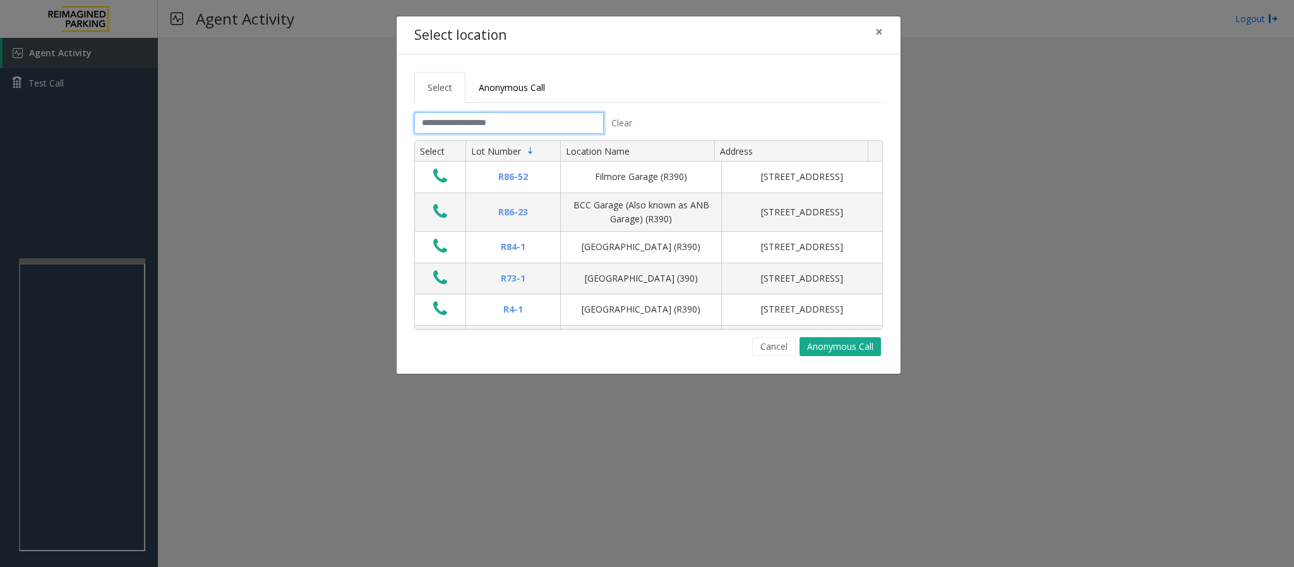
click at [484, 122] on input "text" at bounding box center [508, 122] width 189 height 21
drag, startPoint x: 775, startPoint y: 349, endPoint x: 479, endPoint y: 336, distance: 296.5
click at [774, 350] on button "Cancel" at bounding box center [774, 346] width 44 height 19
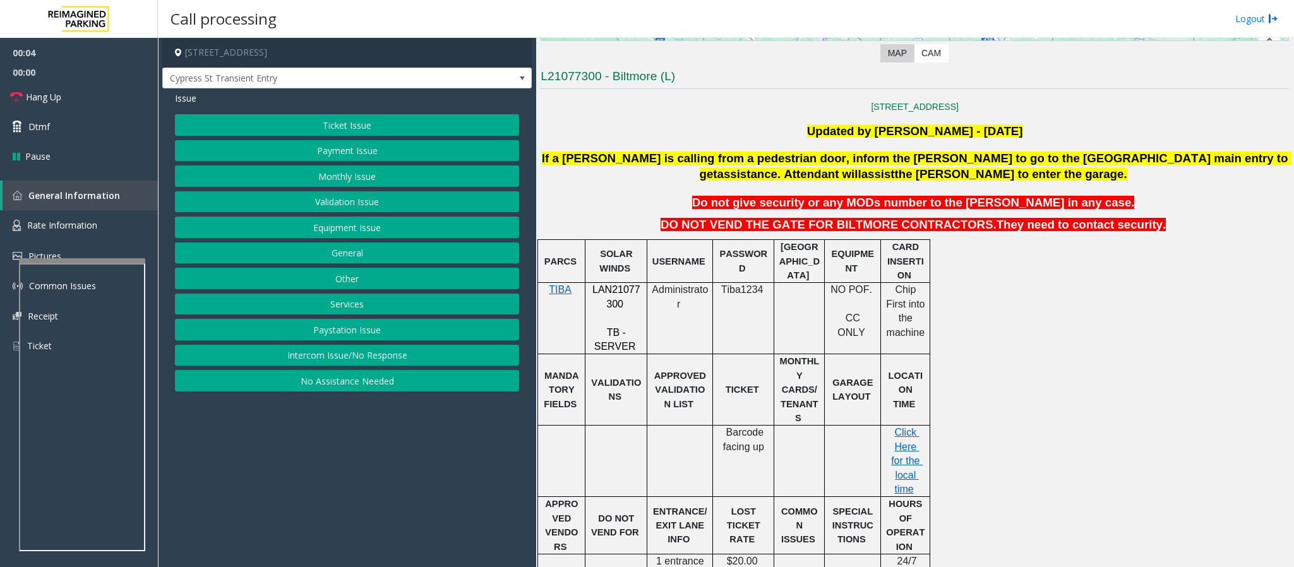
scroll to position [379, 0]
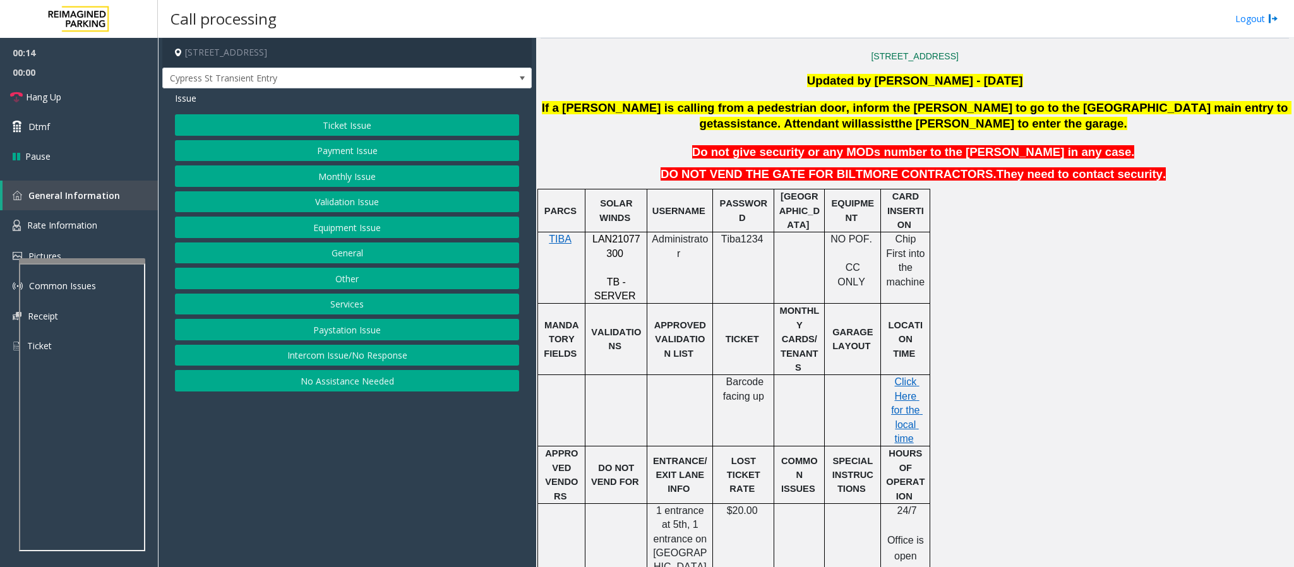
click at [330, 228] on button "Equipment Issue" at bounding box center [347, 227] width 344 height 21
click at [40, 95] on span "Hang Up" at bounding box center [43, 96] width 35 height 13
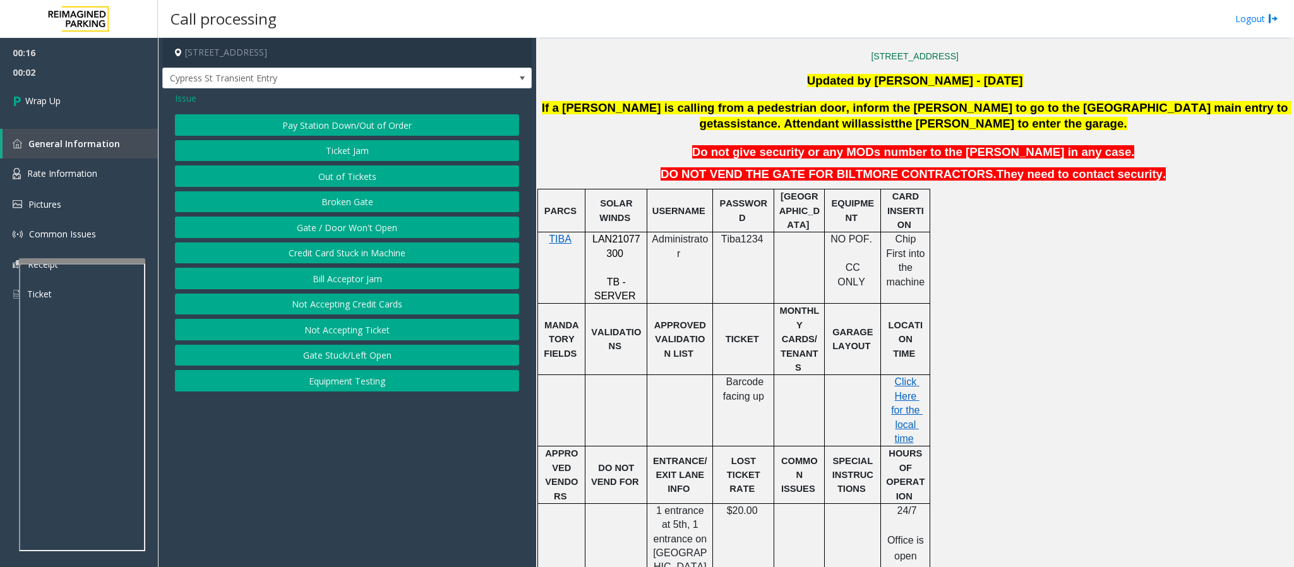
click at [306, 227] on button "Gate / Door Won't Open" at bounding box center [347, 227] width 344 height 21
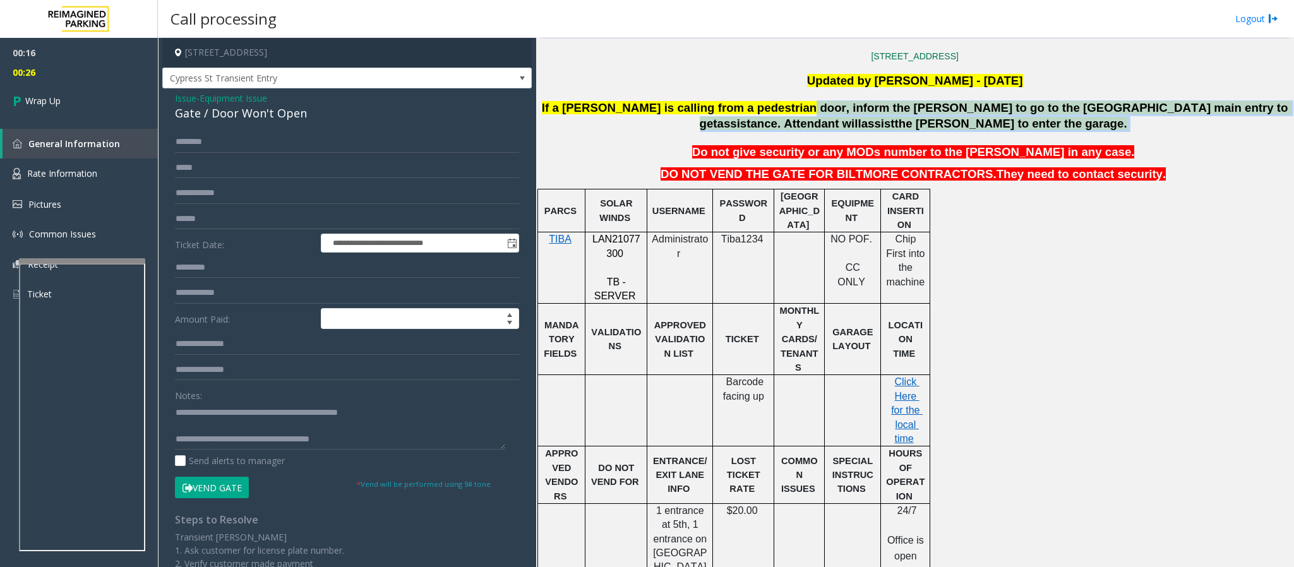
drag, startPoint x: 762, startPoint y: 106, endPoint x: 964, endPoint y: 124, distance: 202.8
click at [862, 124] on p "If a parker is calling from a pedestrian door, inform the parker to go to the 5…" at bounding box center [914, 116] width 751 height 32
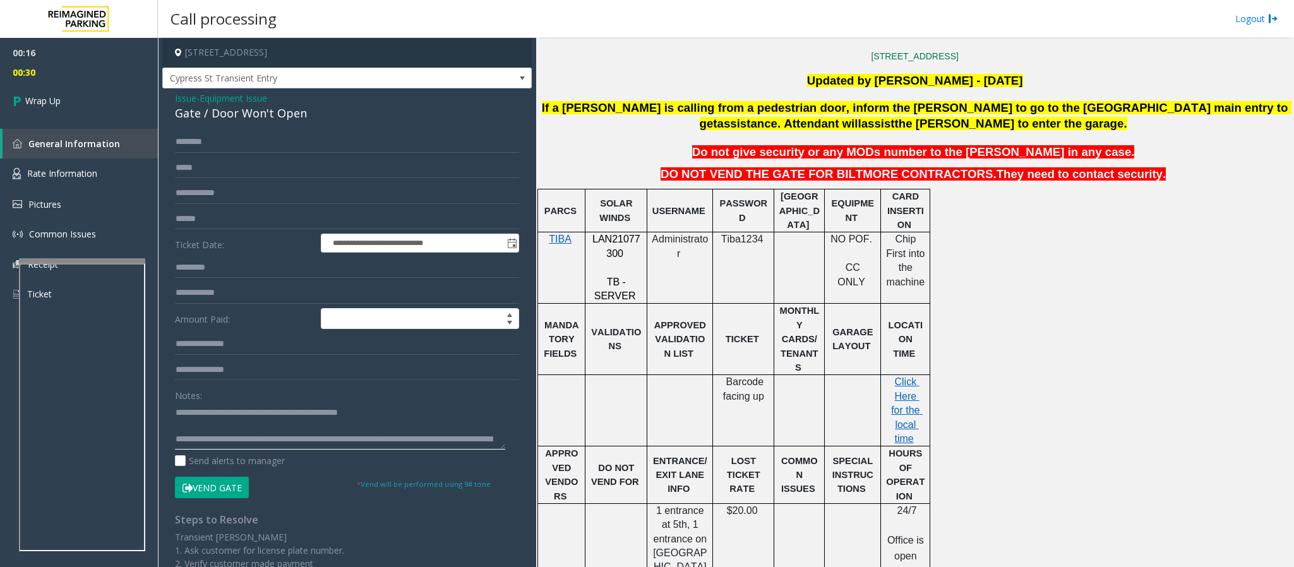
click at [347, 378] on textarea at bounding box center [340, 425] width 330 height 47
type textarea "**********"
click at [86, 99] on link "Wrap Up" at bounding box center [79, 100] width 158 height 37
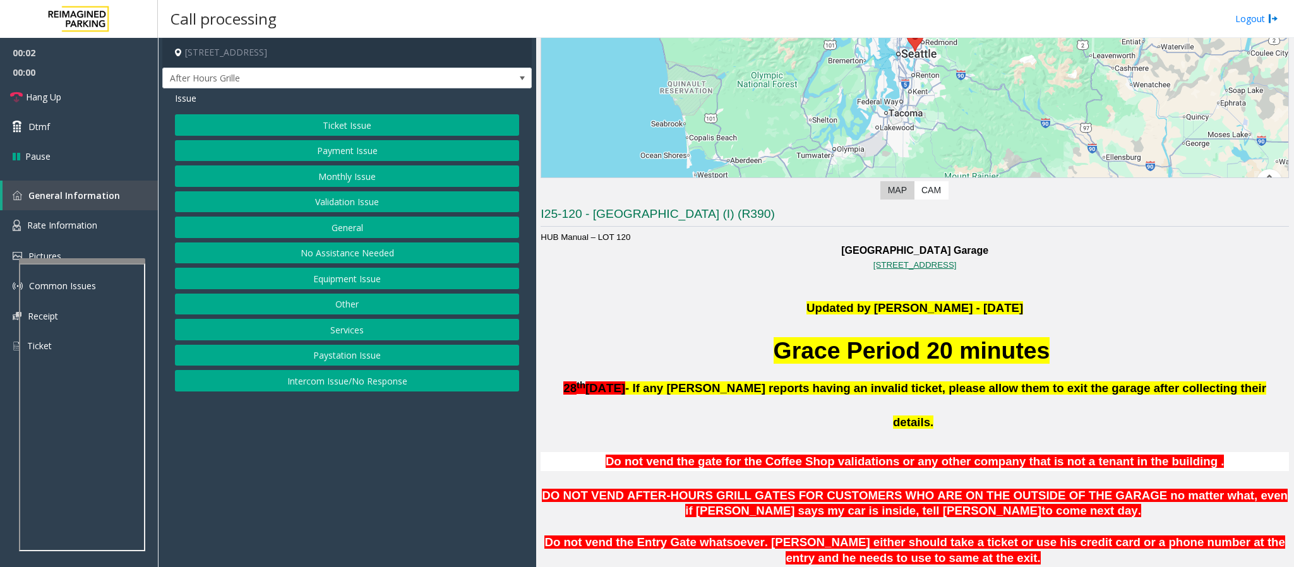
scroll to position [284, 0]
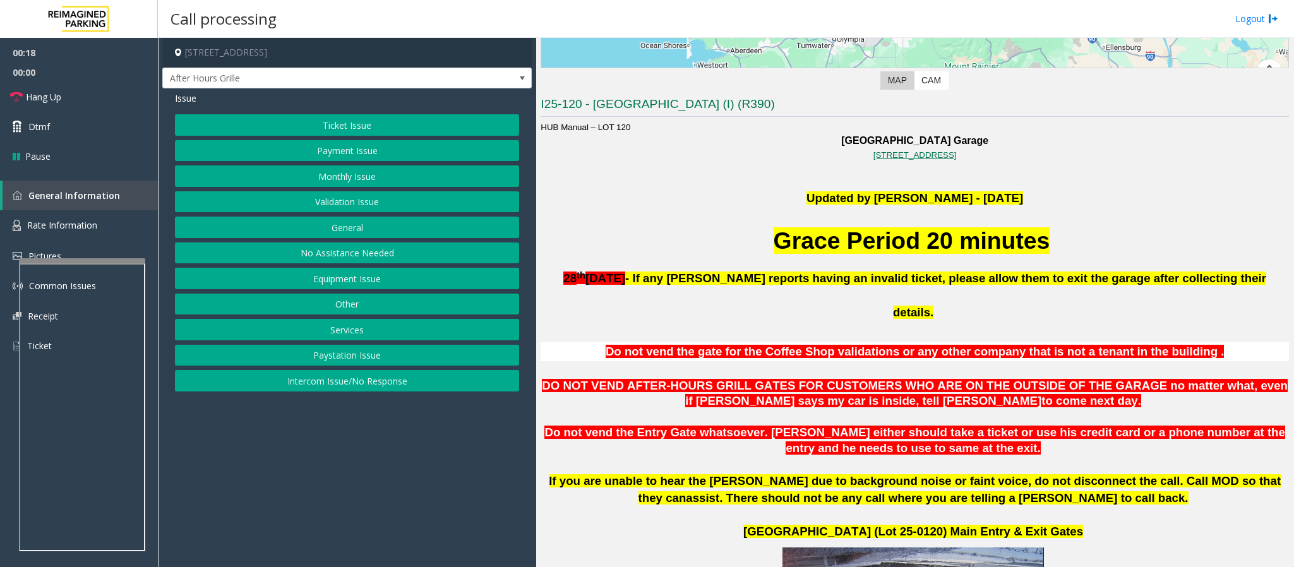
click at [344, 283] on button "Equipment Issue" at bounding box center [347, 278] width 344 height 21
click at [339, 229] on button "Gate / Door Won't Open" at bounding box center [347, 227] width 344 height 21
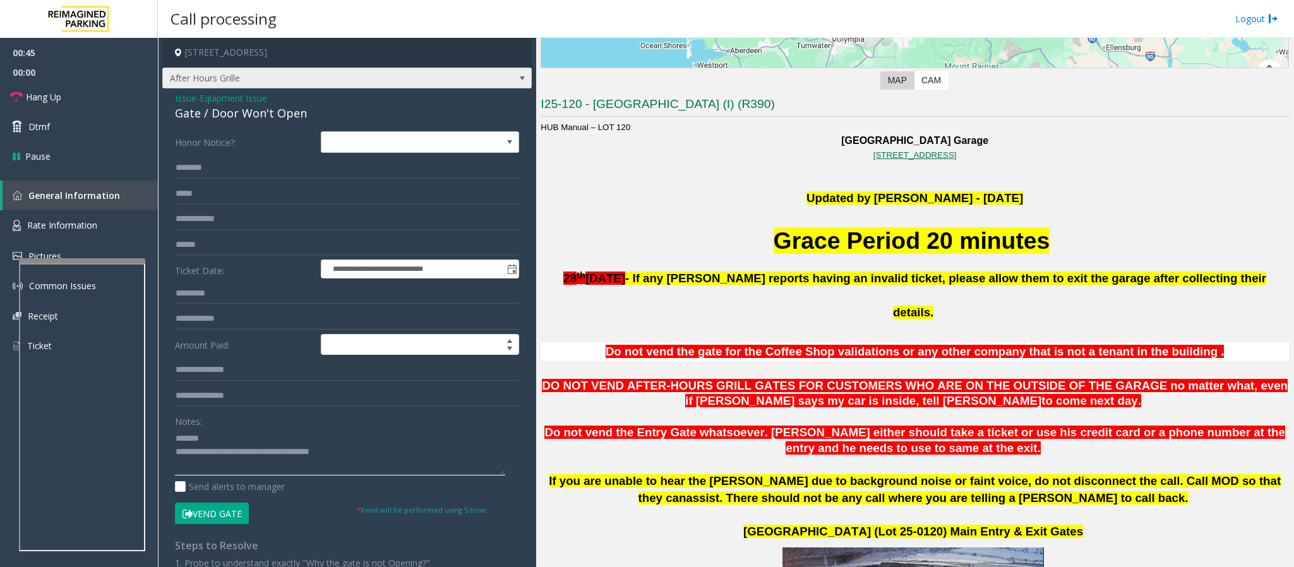
type textarea "**********"
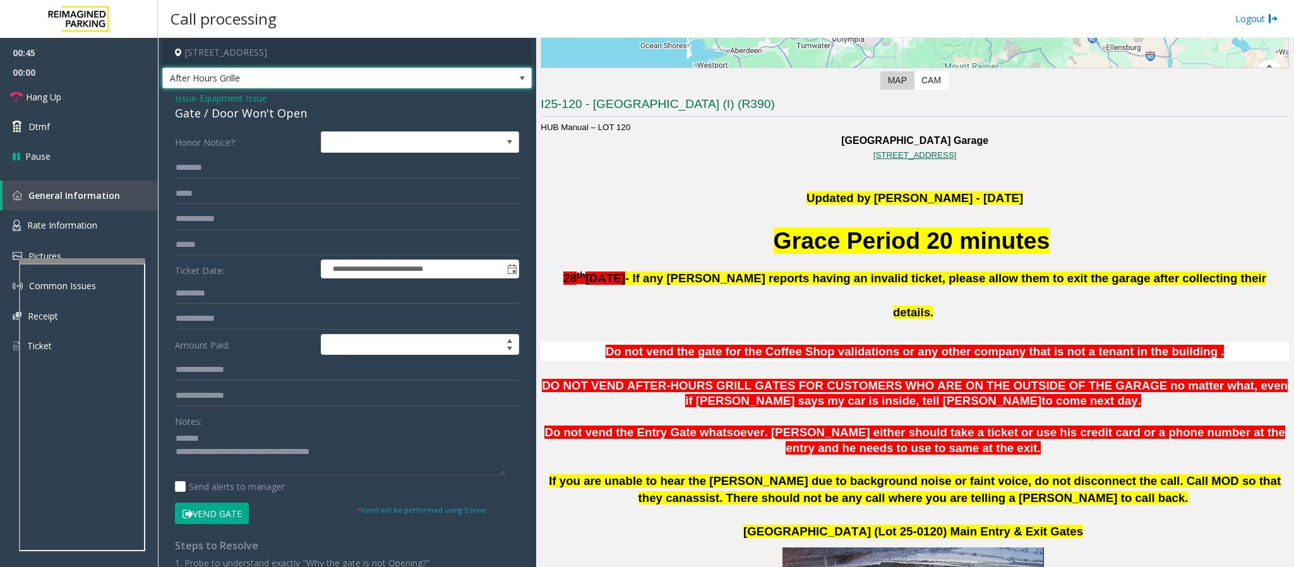
click at [218, 73] on span "After Hours Grille" at bounding box center [310, 78] width 295 height 20
click at [663, 200] on p "Updated by Jyoti Teotia - 7th March 2025" at bounding box center [915, 198] width 748 height 17
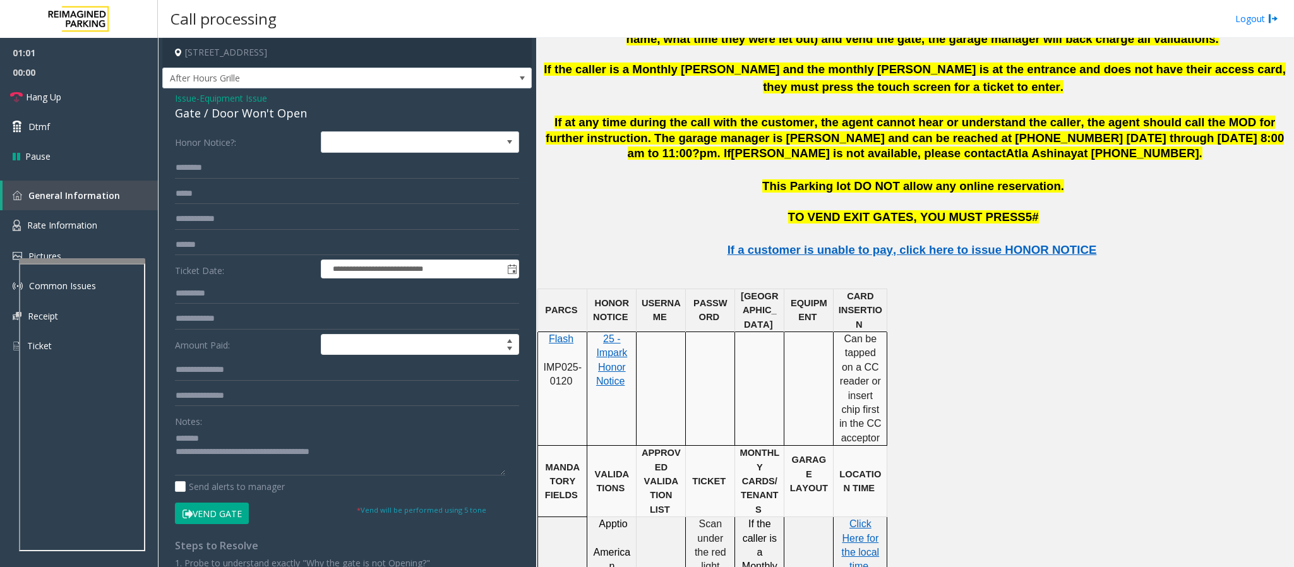
scroll to position [1492, 0]
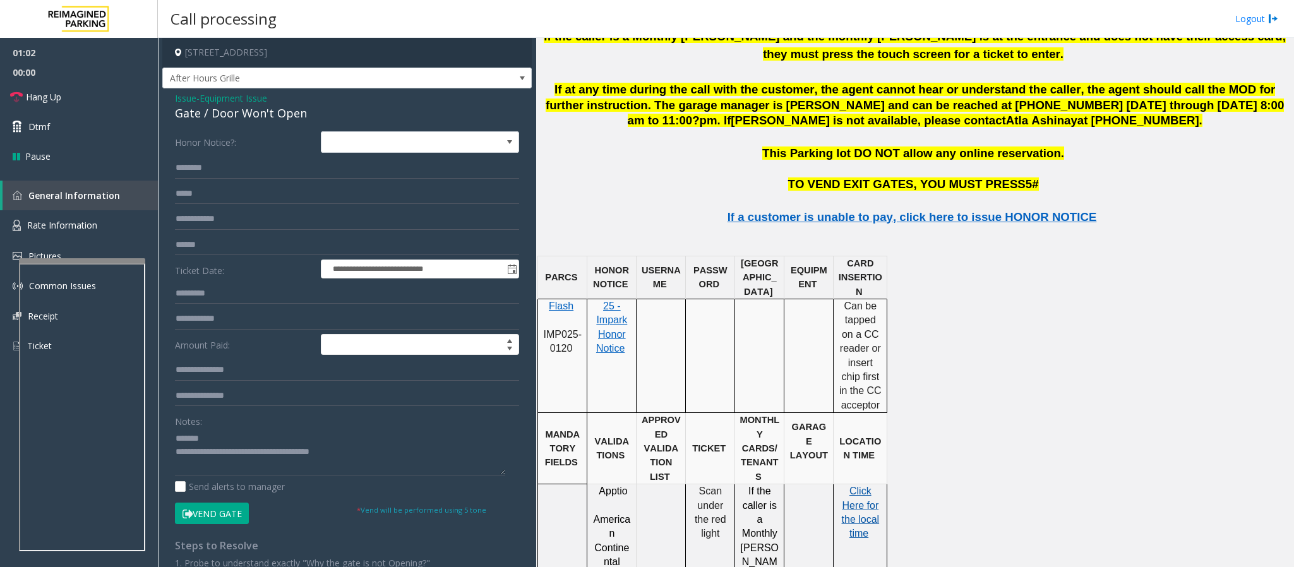
click at [856, 378] on span "Click Here for" at bounding box center [860, 498] width 37 height 25
click at [193, 103] on span "Issue" at bounding box center [185, 98] width 21 height 13
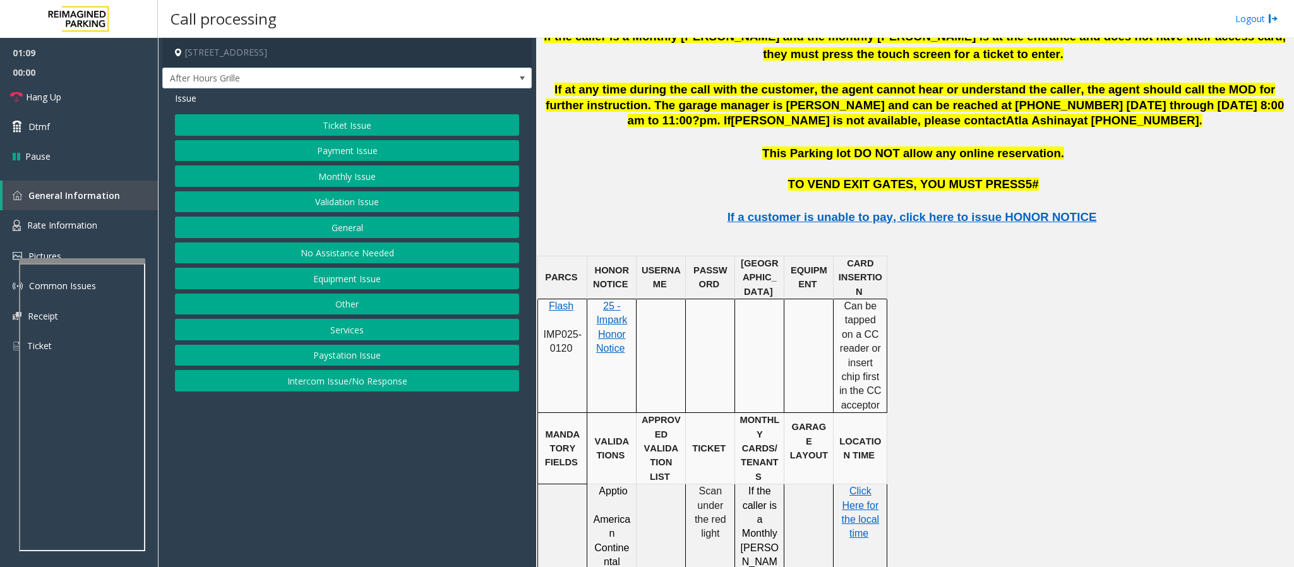
click at [188, 99] on span "Issue" at bounding box center [185, 98] width 21 height 13
click at [197, 104] on div "Issue" at bounding box center [347, 98] width 344 height 13
click at [188, 103] on span "Issue" at bounding box center [185, 98] width 21 height 13
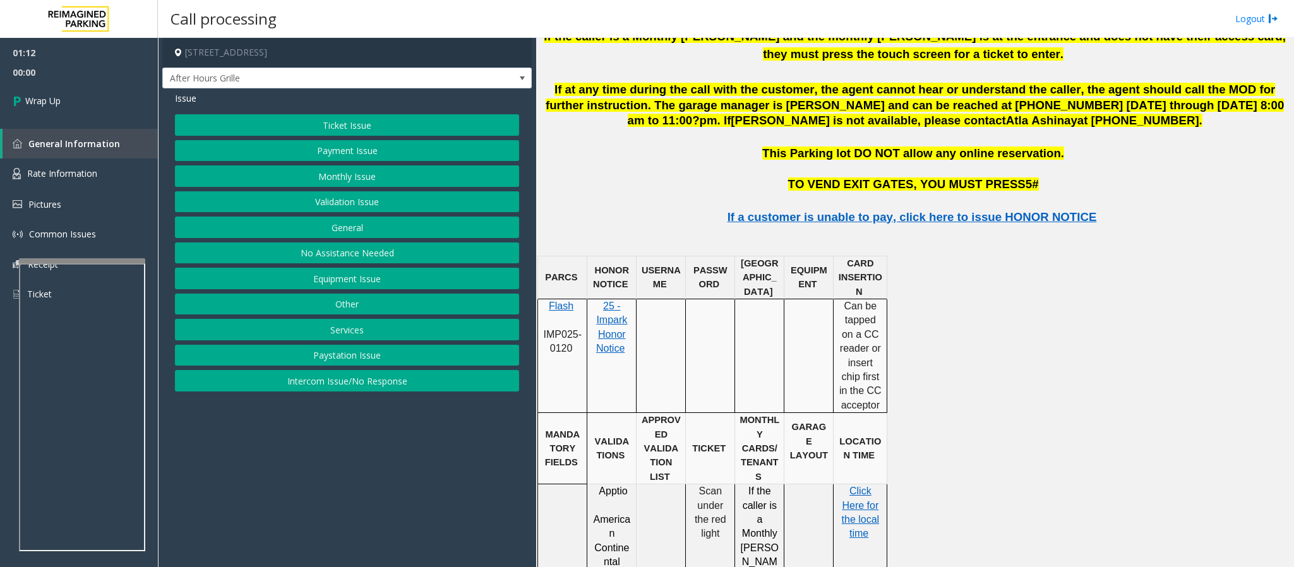
click at [342, 283] on button "Equipment Issue" at bounding box center [347, 278] width 344 height 21
click at [343, 228] on button "Gate / Door Won't Open" at bounding box center [347, 227] width 344 height 21
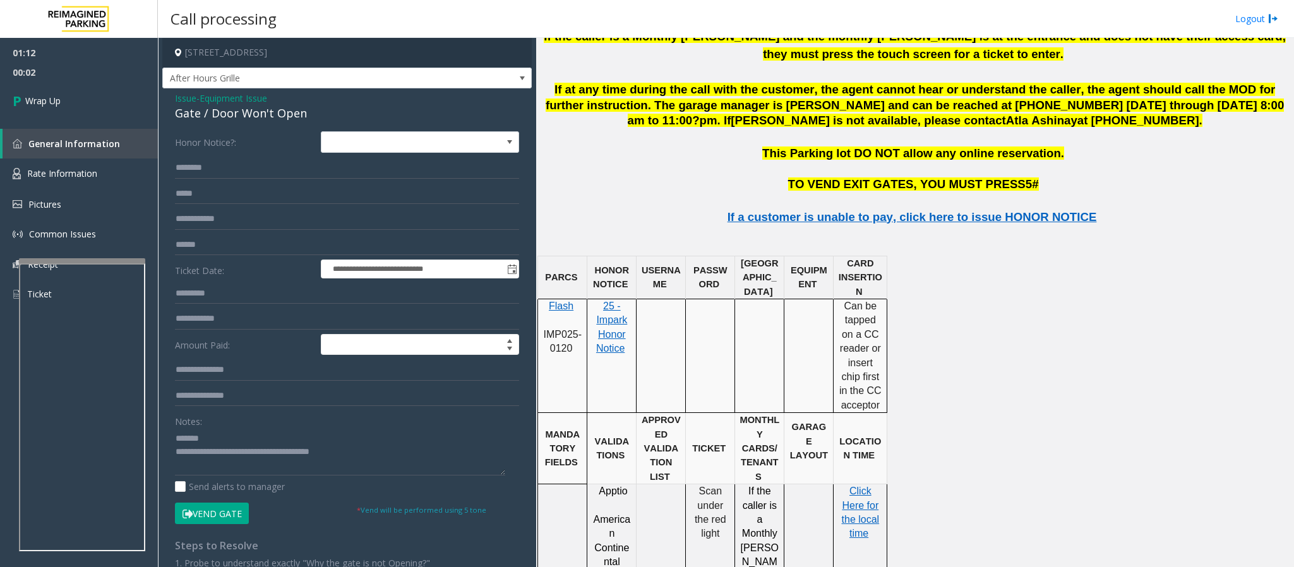
drag, startPoint x: 214, startPoint y: 421, endPoint x: 236, endPoint y: 433, distance: 24.6
click at [214, 378] on div "Notes:" at bounding box center [347, 442] width 344 height 65
click at [236, 378] on textarea at bounding box center [340, 451] width 330 height 47
drag, startPoint x: 353, startPoint y: 457, endPoint x: 226, endPoint y: 462, distance: 127.1
click at [226, 378] on textarea at bounding box center [340, 451] width 330 height 47
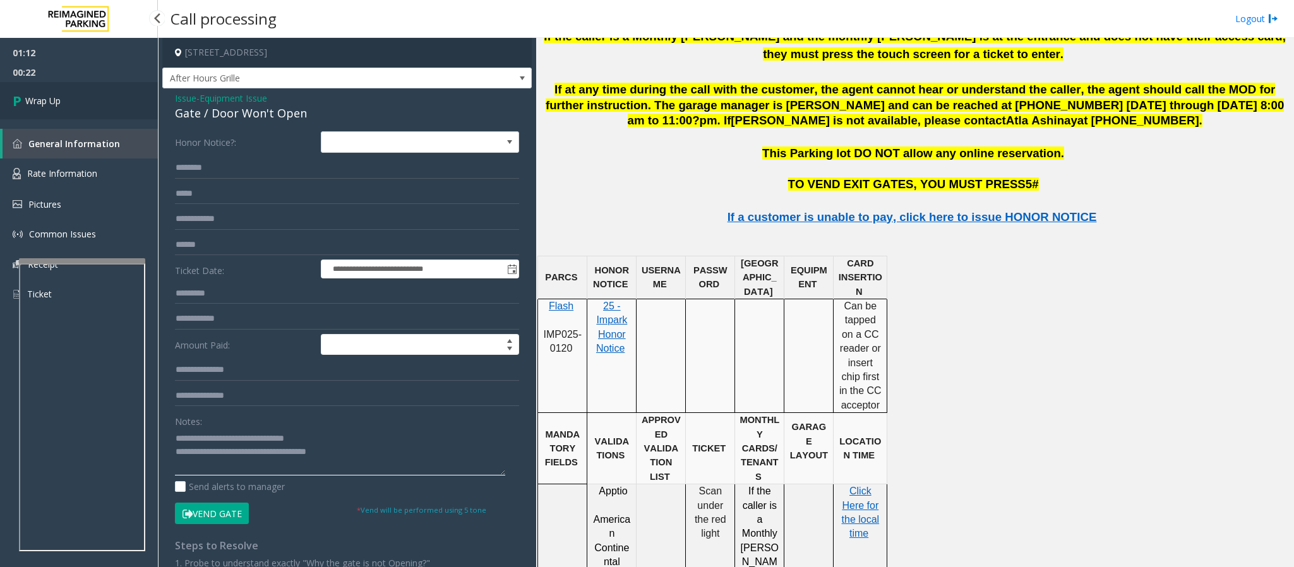
type textarea "**********"
click at [38, 114] on link "Wrap Up" at bounding box center [79, 100] width 158 height 37
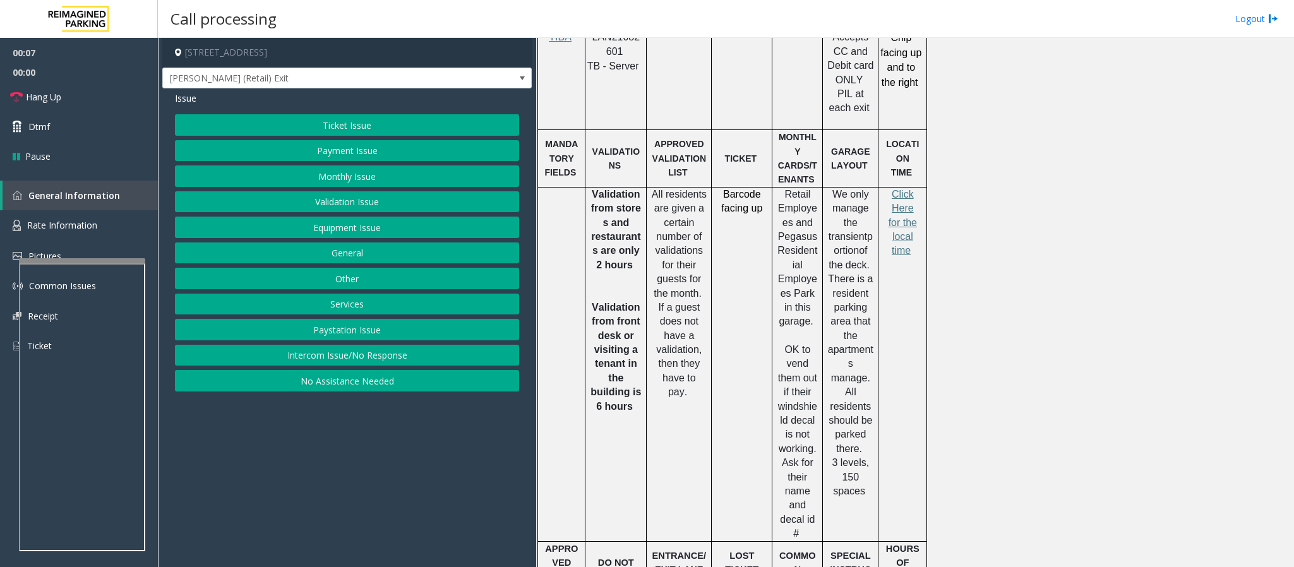
scroll to position [852, 0]
click at [635, 378] on span at bounding box center [634, 402] width 3 height 11
click at [338, 203] on button "Validation Issue" at bounding box center [347, 201] width 344 height 21
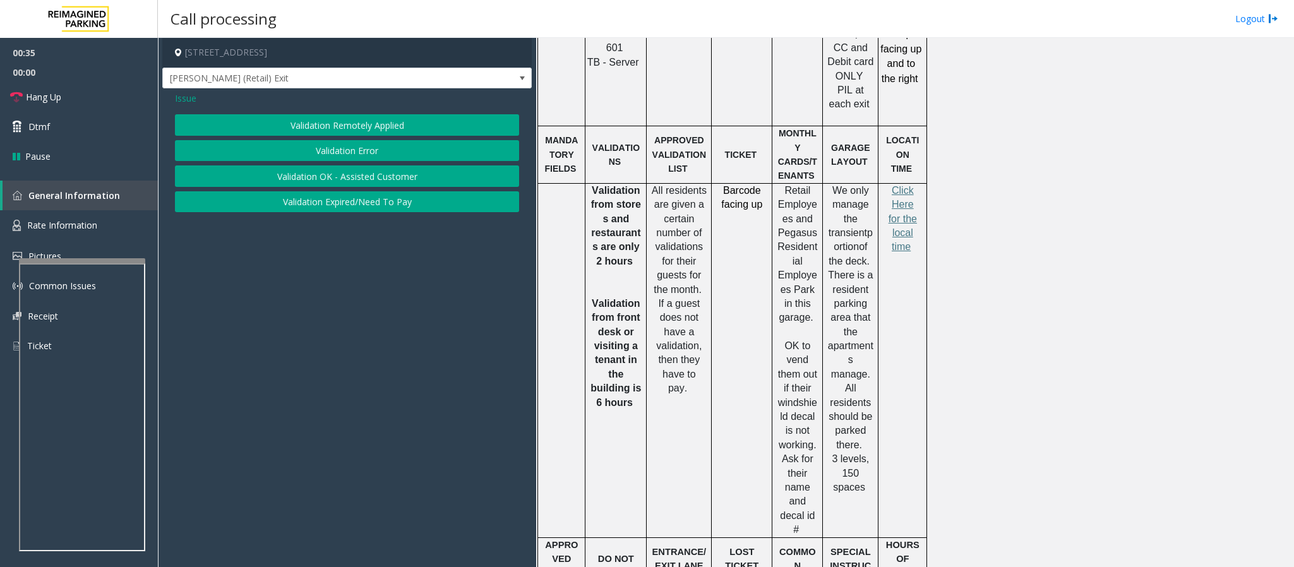
click at [324, 155] on button "Validation Error" at bounding box center [347, 150] width 344 height 21
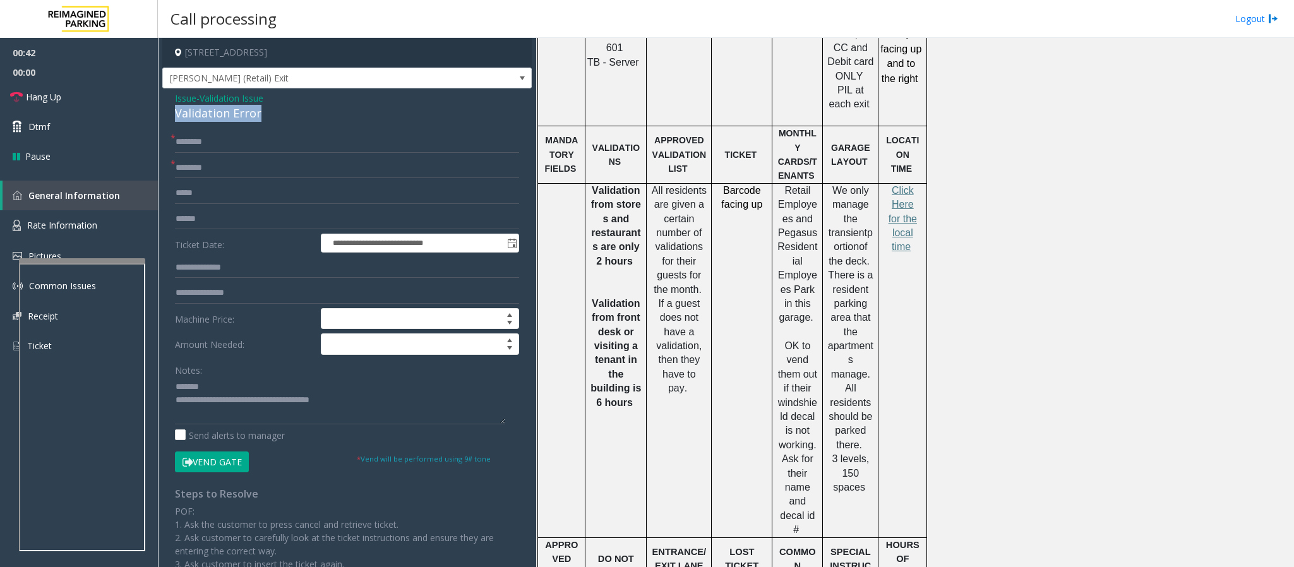
drag, startPoint x: 264, startPoint y: 119, endPoint x: 178, endPoint y: 114, distance: 86.0
click at [178, 114] on div "Validation Error" at bounding box center [347, 113] width 344 height 17
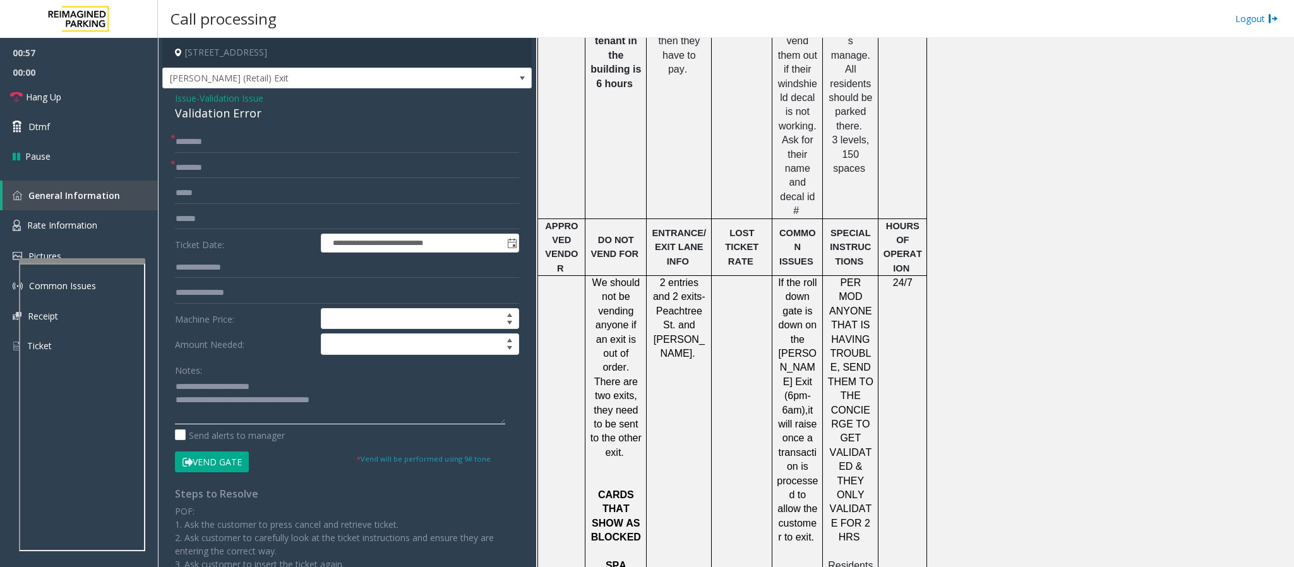
scroll to position [1231, 0]
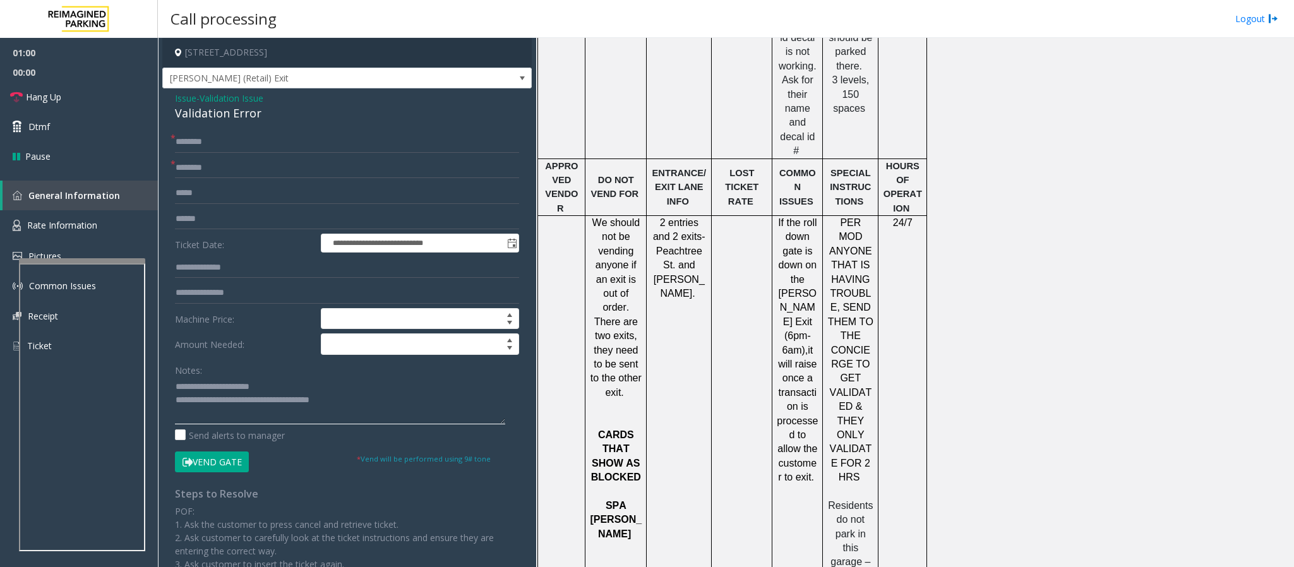
type textarea "**********"
click at [190, 174] on input "text" at bounding box center [347, 167] width 344 height 21
type input "*"
click at [743, 296] on td at bounding box center [742, 506] width 61 height 580
click at [228, 169] on input "*****" at bounding box center [347, 167] width 344 height 21
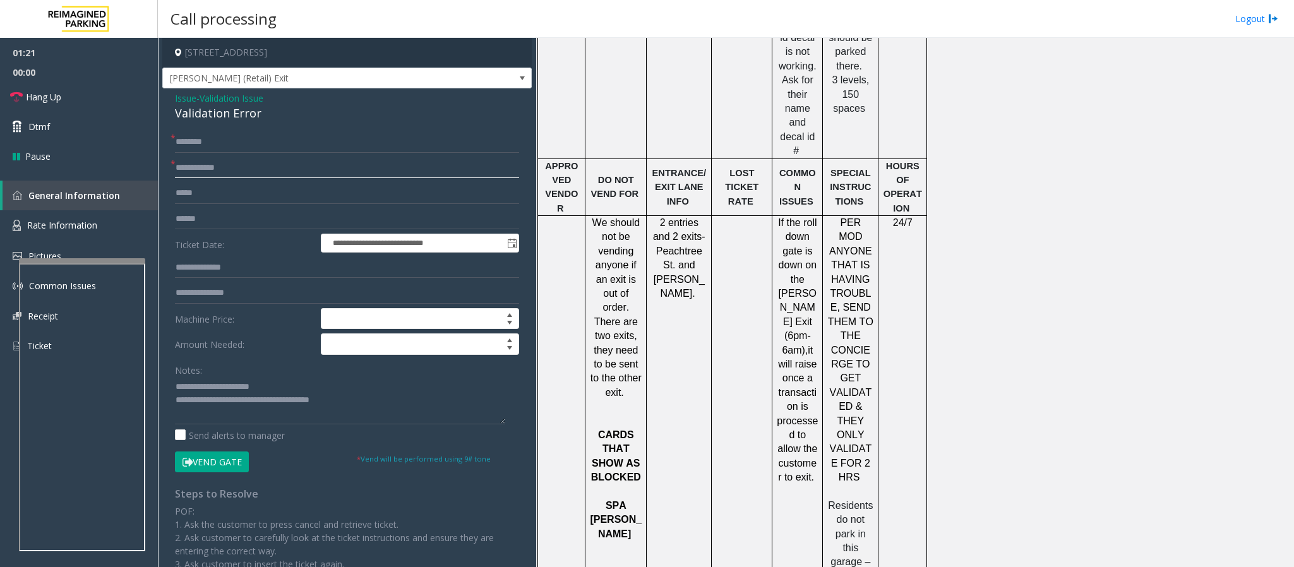
type input "**********"
click at [198, 211] on input "text" at bounding box center [347, 218] width 344 height 21
click at [216, 261] on input "text" at bounding box center [347, 267] width 344 height 21
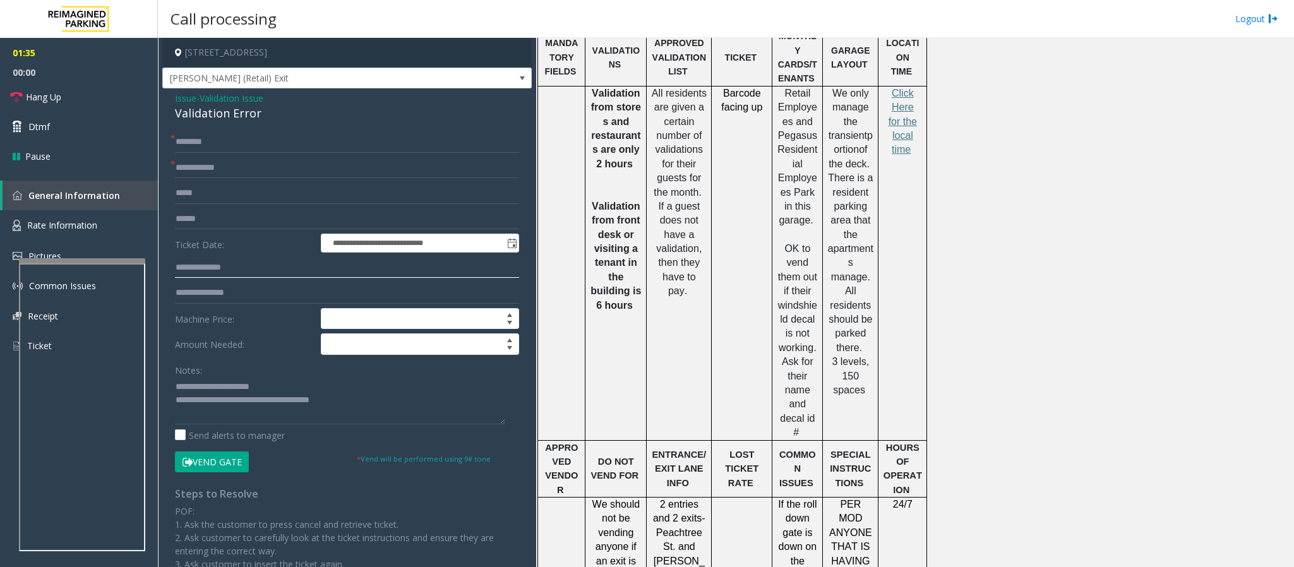
scroll to position [947, 0]
click at [862, 127] on span "Click Here for the local time" at bounding box center [902, 124] width 28 height 68
click at [210, 222] on input "text" at bounding box center [347, 218] width 344 height 21
click at [217, 264] on input "text" at bounding box center [347, 267] width 344 height 21
type input "******"
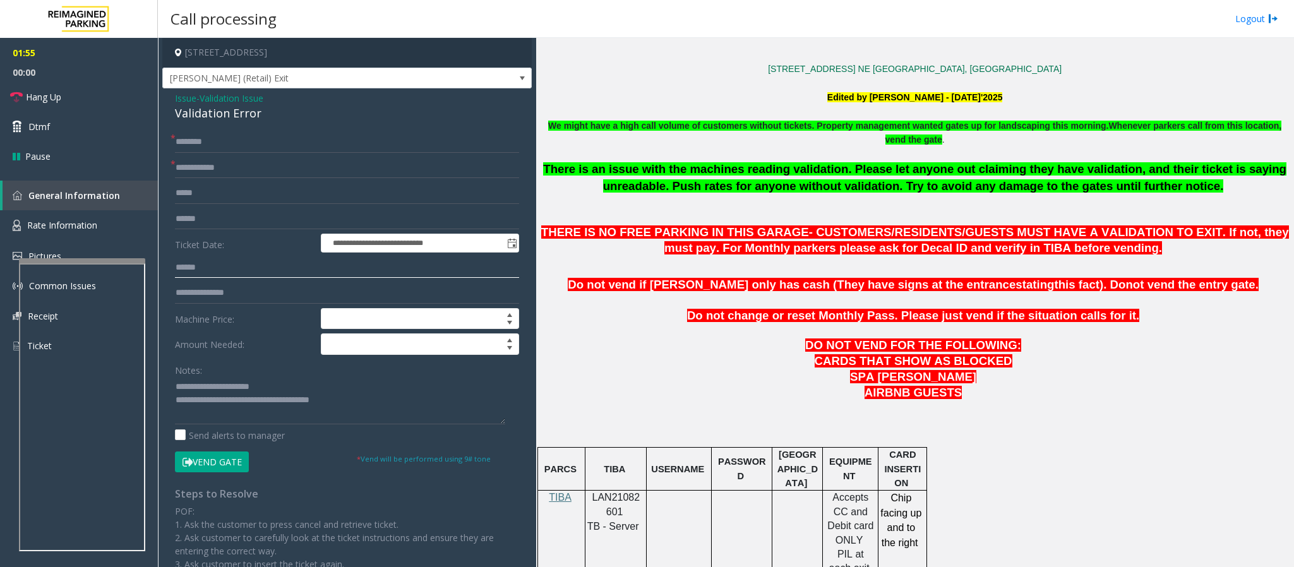
scroll to position [284, 0]
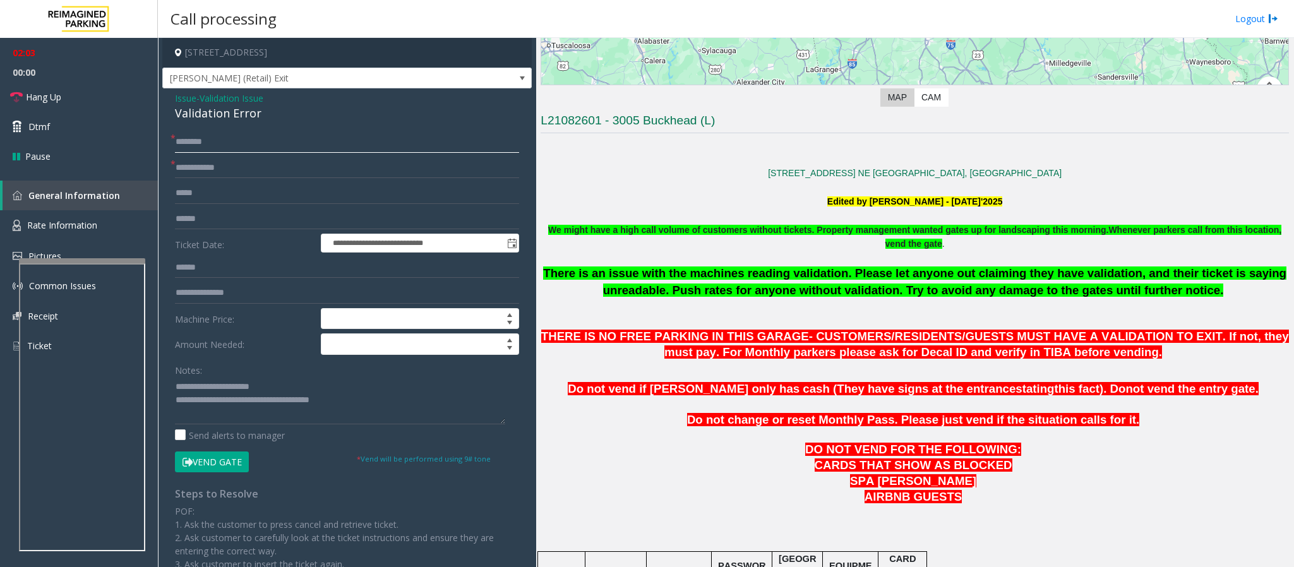
click at [184, 148] on input "text" at bounding box center [347, 141] width 344 height 21
click at [180, 142] on input "text" at bounding box center [347, 141] width 344 height 21
click at [213, 146] on input "text" at bounding box center [347, 141] width 344 height 21
click at [283, 378] on textarea at bounding box center [340, 400] width 330 height 47
type textarea "**********"
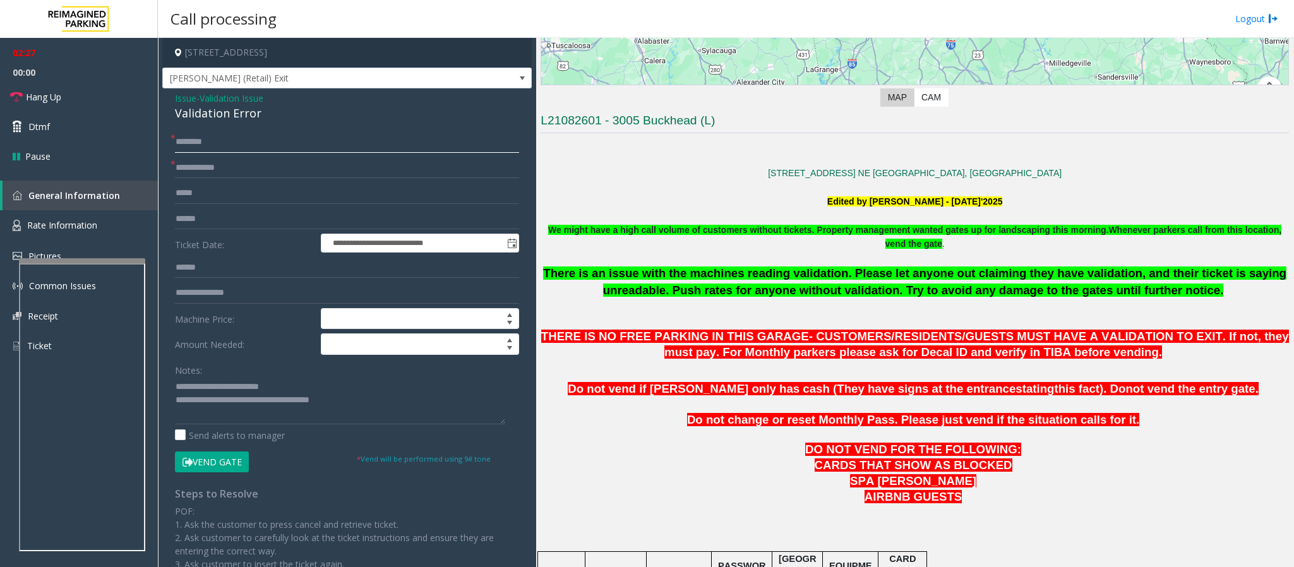
click at [184, 143] on input "text" at bounding box center [347, 141] width 344 height 21
type input "****"
click at [284, 378] on textarea at bounding box center [340, 400] width 330 height 47
click at [294, 378] on textarea at bounding box center [340, 400] width 330 height 47
click at [228, 378] on button "Vend Gate" at bounding box center [212, 461] width 74 height 21
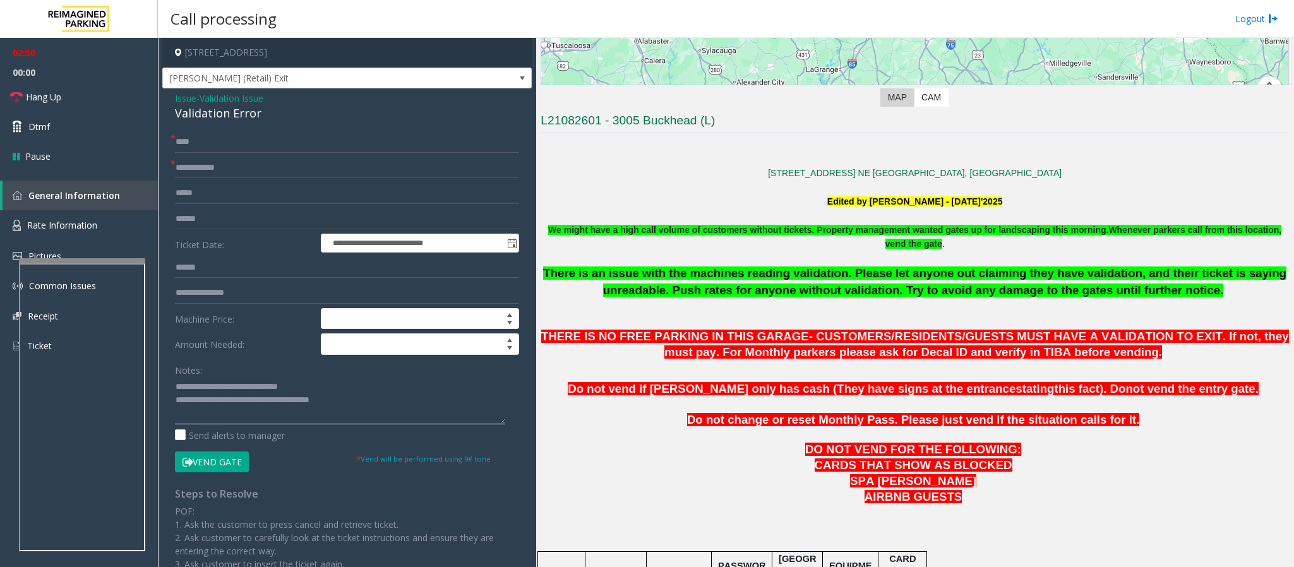
click at [317, 378] on textarea at bounding box center [340, 400] width 330 height 47
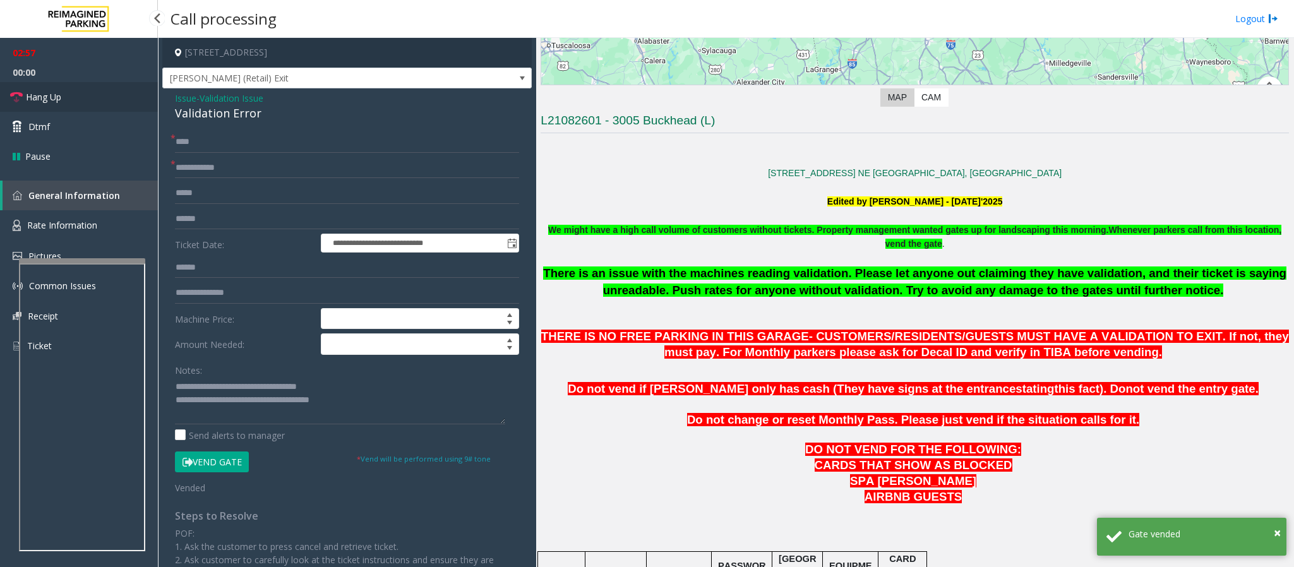
click at [52, 97] on span "Hang Up" at bounding box center [43, 96] width 35 height 13
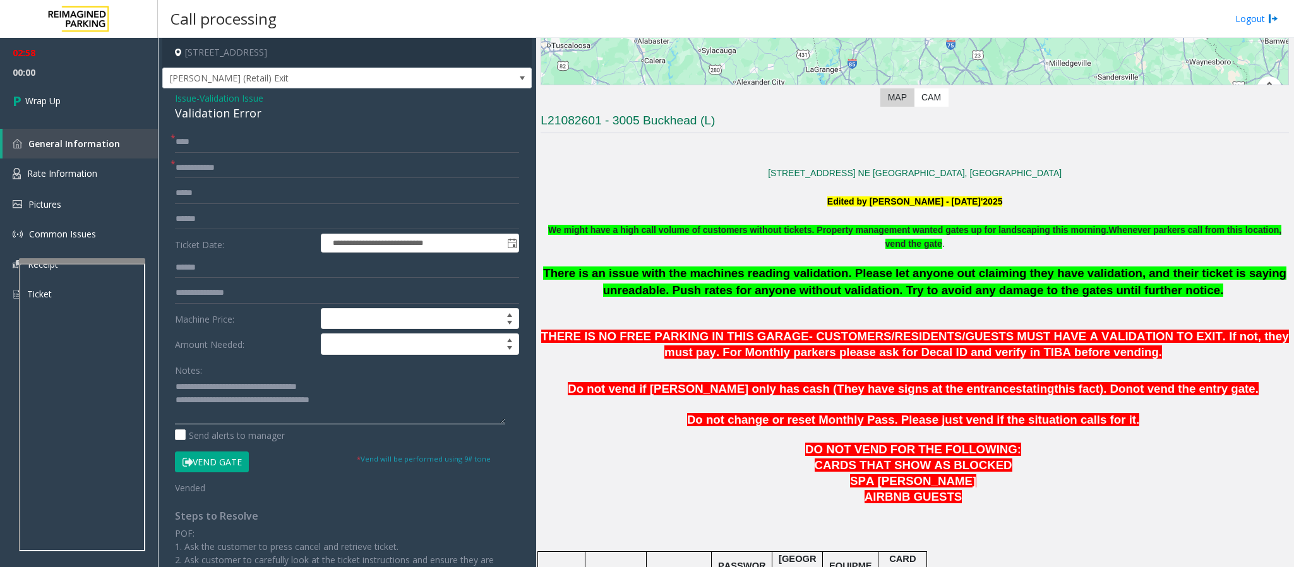
click at [318, 378] on textarea at bounding box center [340, 400] width 330 height 47
type textarea "**********"
click at [46, 97] on span "Wrap Up" at bounding box center [42, 100] width 35 height 13
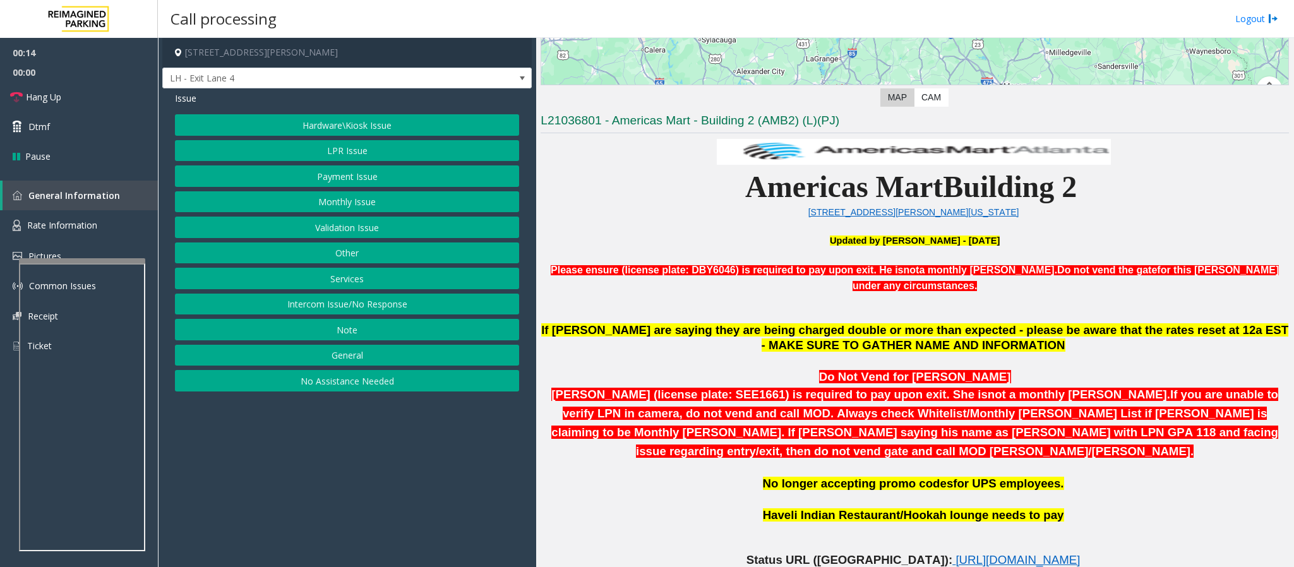
scroll to position [379, 0]
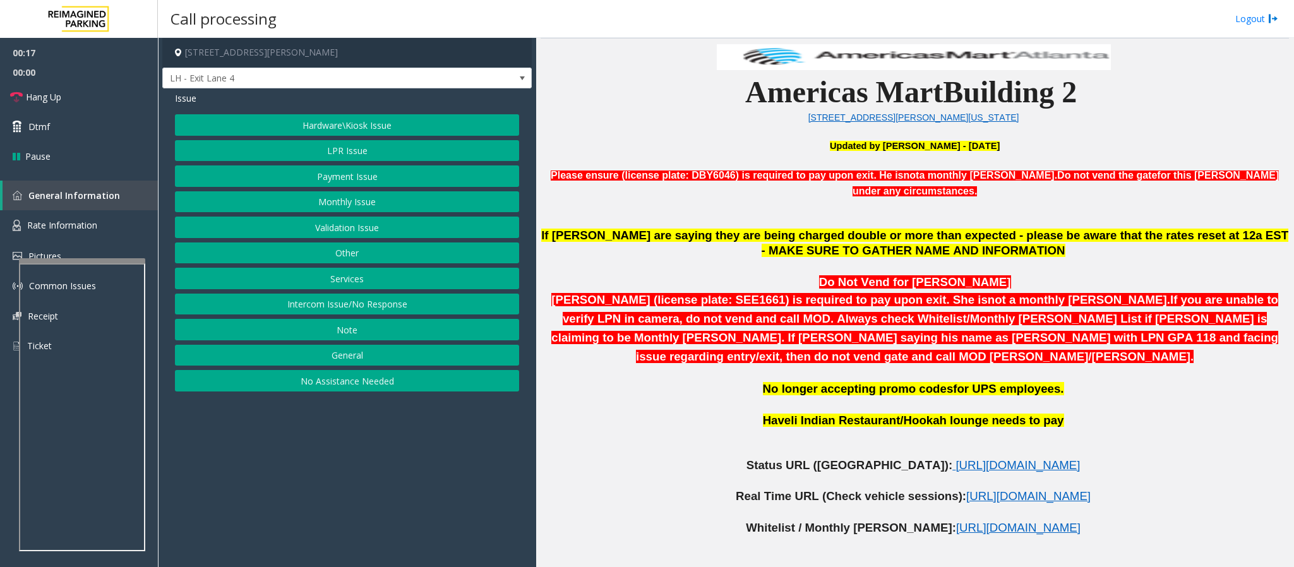
click at [319, 127] on button "Hardware\Kiosk Issue" at bounding box center [347, 124] width 344 height 21
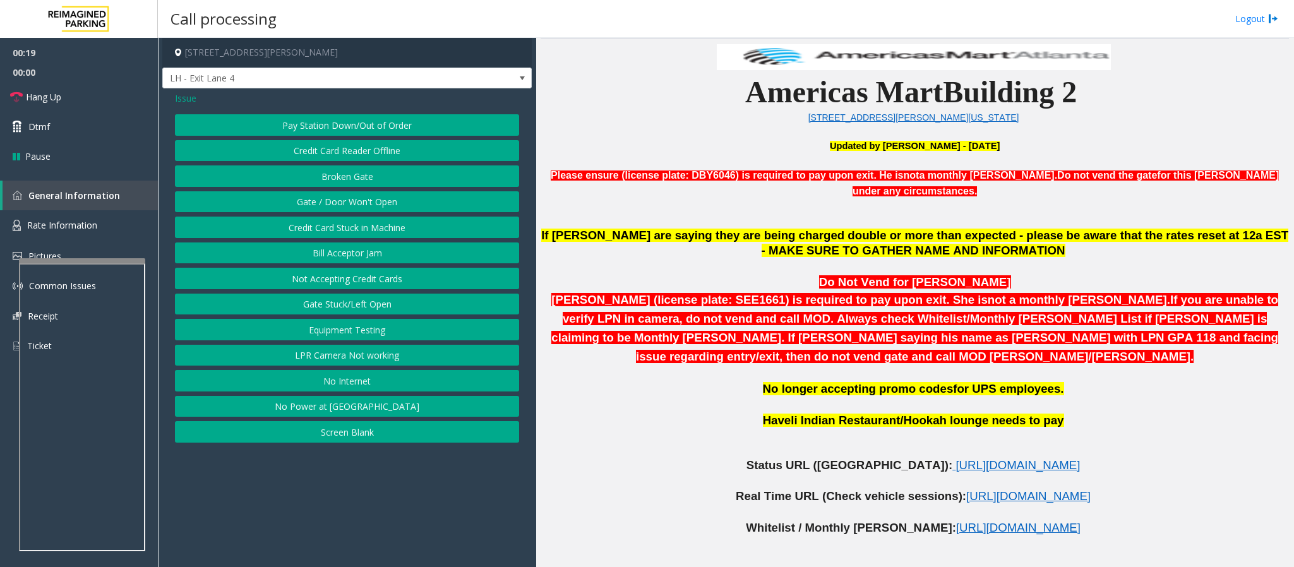
click at [317, 207] on button "Gate / Door Won't Open" at bounding box center [347, 201] width 344 height 21
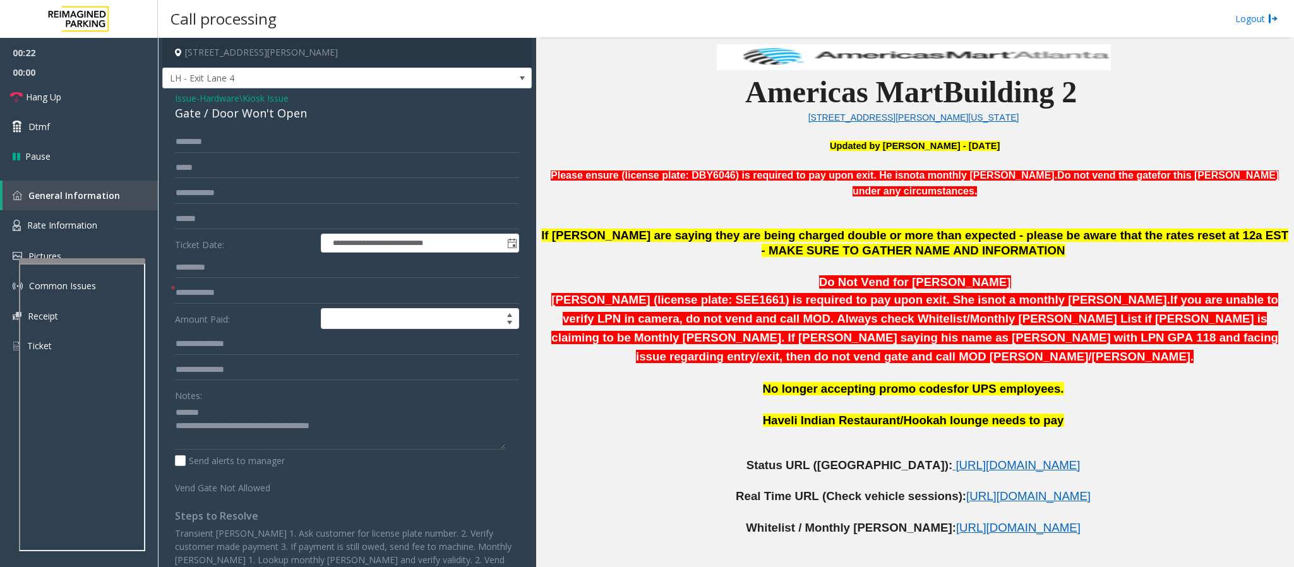
click at [234, 378] on div "Notes:" at bounding box center [347, 417] width 344 height 65
click at [232, 378] on textarea at bounding box center [340, 425] width 330 height 47
click at [862, 378] on span "https://www.parkjockey.com/en-us/manage/1633/sessions" at bounding box center [1028, 495] width 124 height 13
click at [176, 378] on textarea at bounding box center [340, 425] width 330 height 47
type textarea "**********"
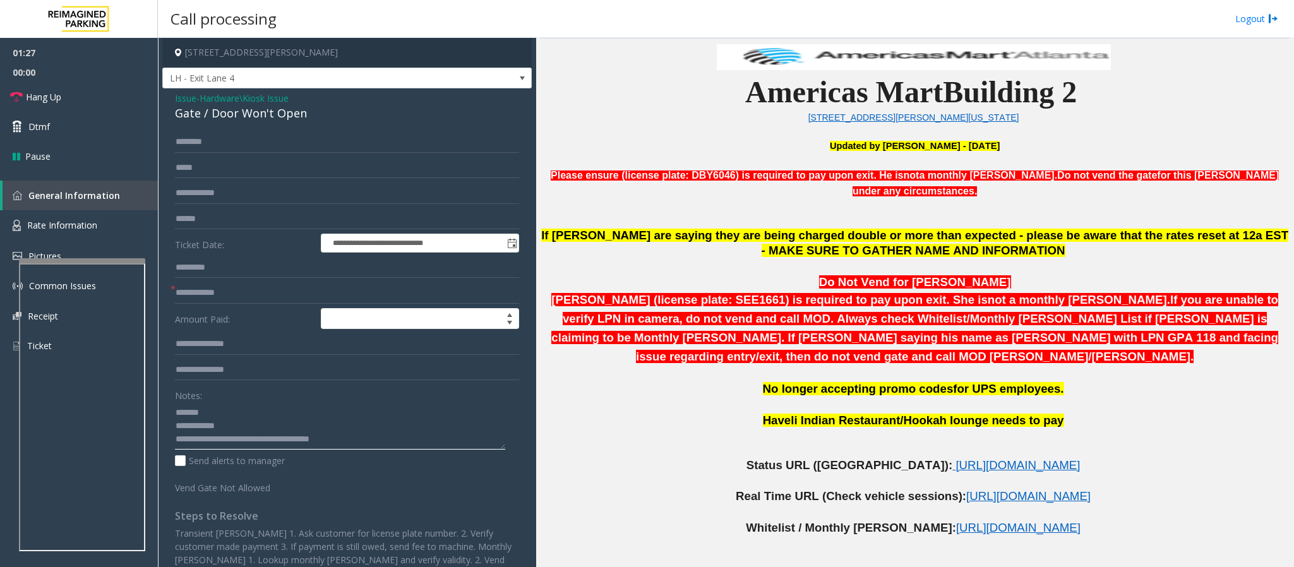
click at [207, 378] on textarea at bounding box center [340, 425] width 330 height 47
click at [188, 296] on input "text" at bounding box center [347, 292] width 344 height 21
type input "**"
click at [38, 102] on span "Hang Up" at bounding box center [43, 96] width 35 height 13
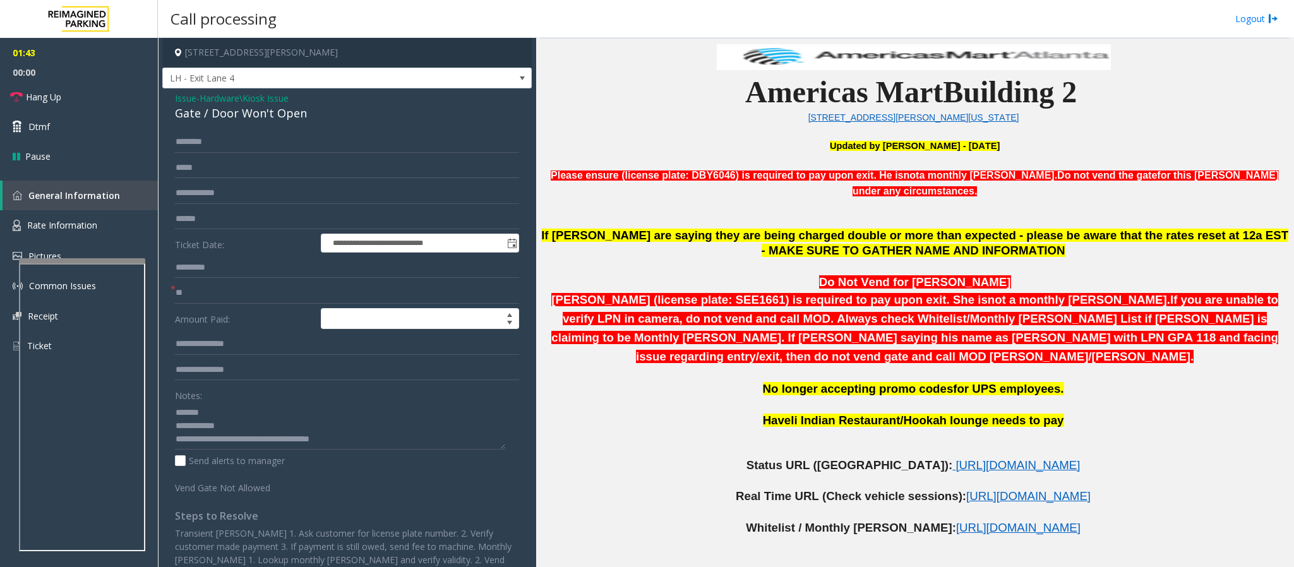
click at [186, 104] on span "Issue" at bounding box center [185, 98] width 21 height 13
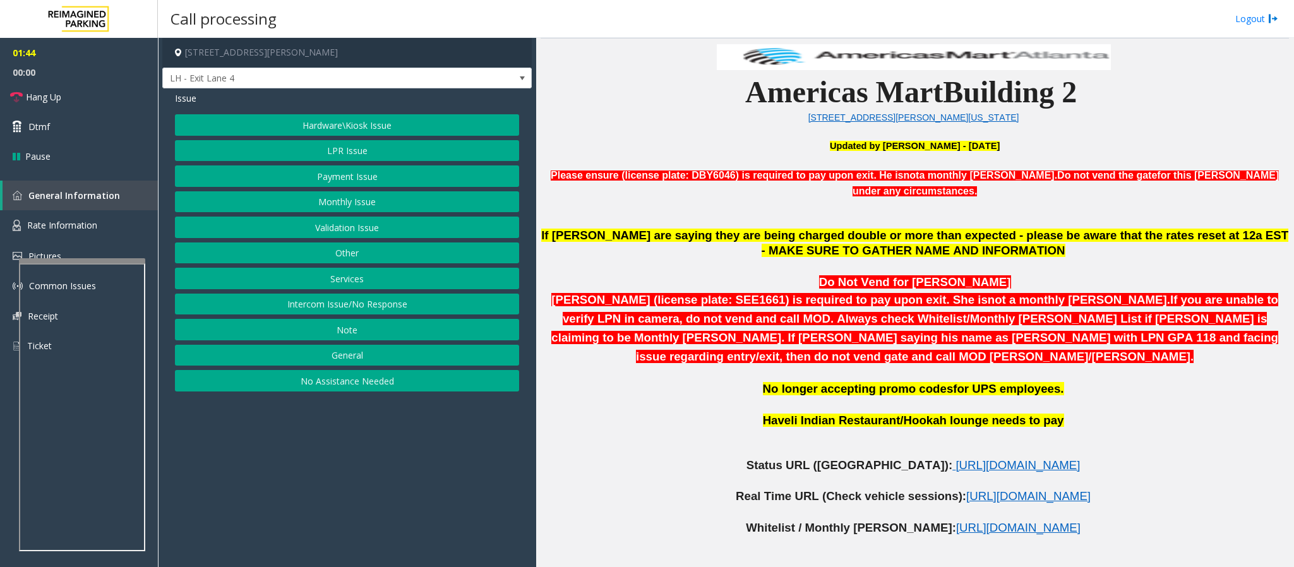
click at [335, 155] on button "LPR Issue" at bounding box center [347, 150] width 344 height 21
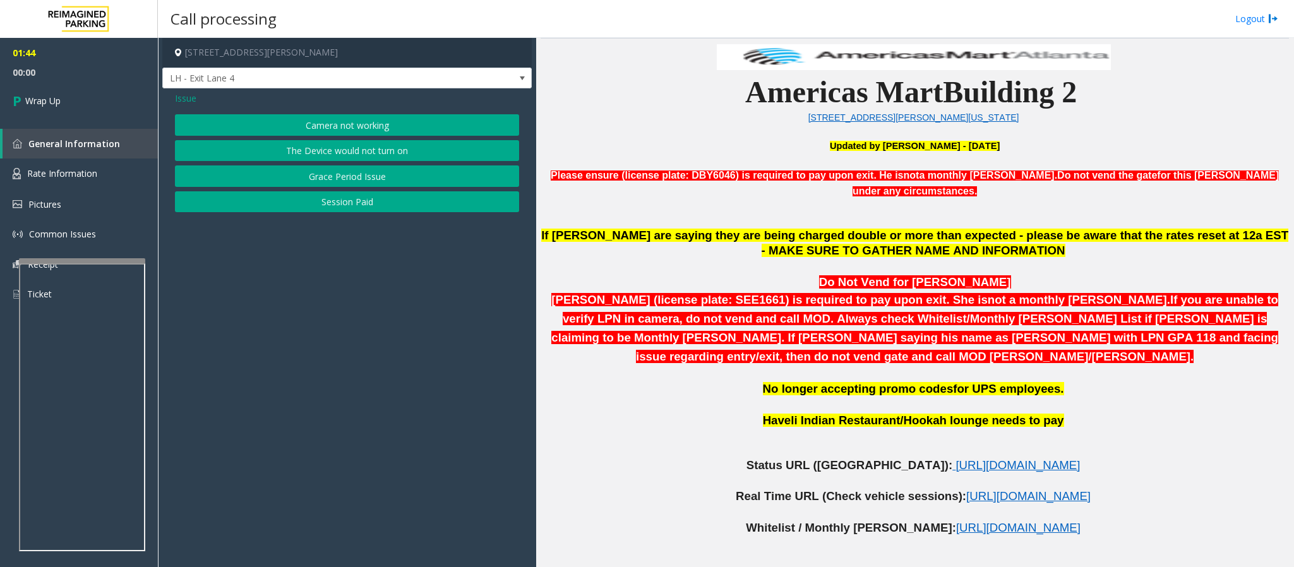
click at [330, 125] on button "Camera not working" at bounding box center [347, 124] width 344 height 21
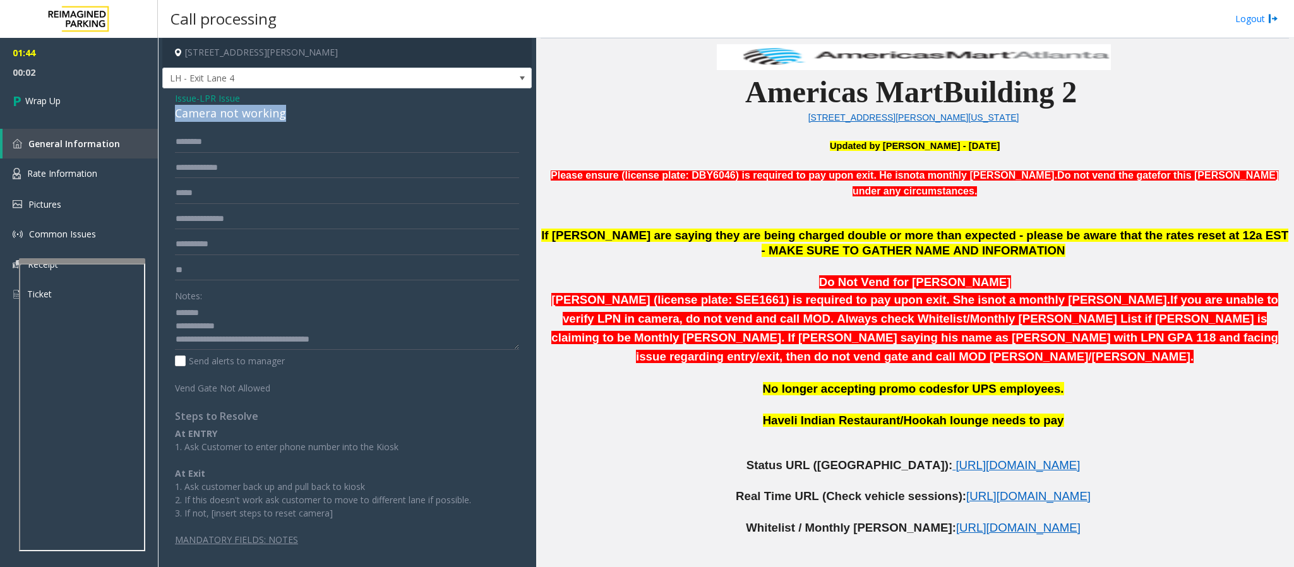
drag, startPoint x: 298, startPoint y: 114, endPoint x: 169, endPoint y: 109, distance: 128.9
click at [169, 109] on div "Issue - LPR Issue Camera not working ** Notes: Send alerts to manager Vend Gate…" at bounding box center [346, 323] width 369 height 470
click at [290, 313] on textarea at bounding box center [347, 325] width 344 height 47
drag, startPoint x: 364, startPoint y: 341, endPoint x: 226, endPoint y: 341, distance: 137.7
click at [226, 341] on textarea at bounding box center [347, 325] width 344 height 47
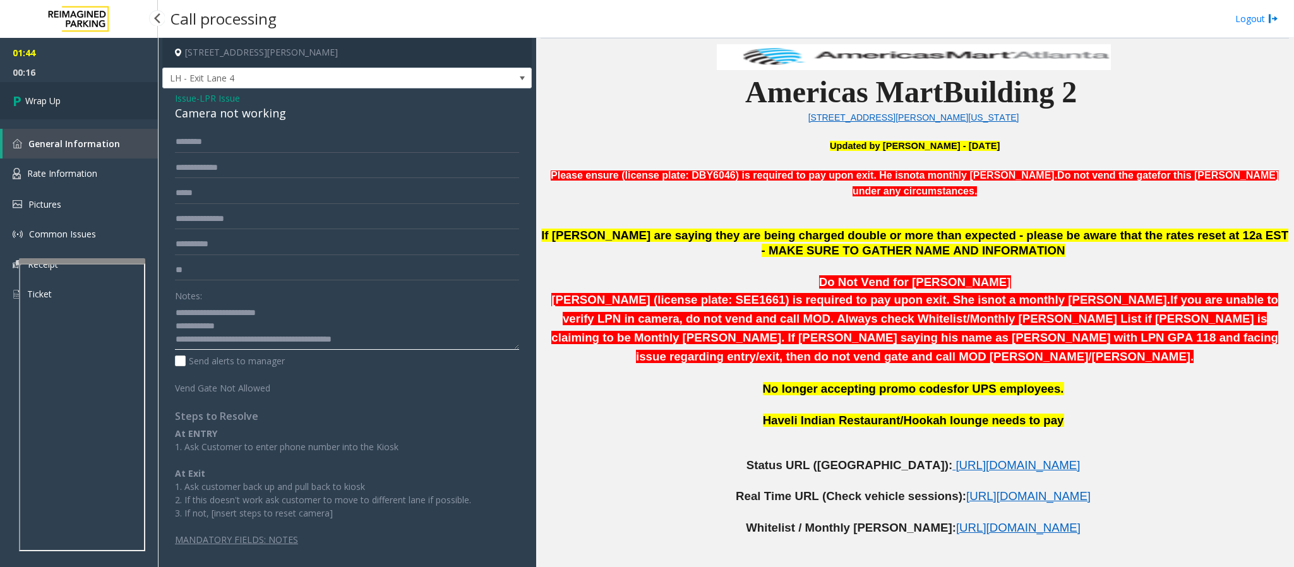
type textarea "**********"
click at [28, 97] on span "Wrap Up" at bounding box center [42, 100] width 35 height 13
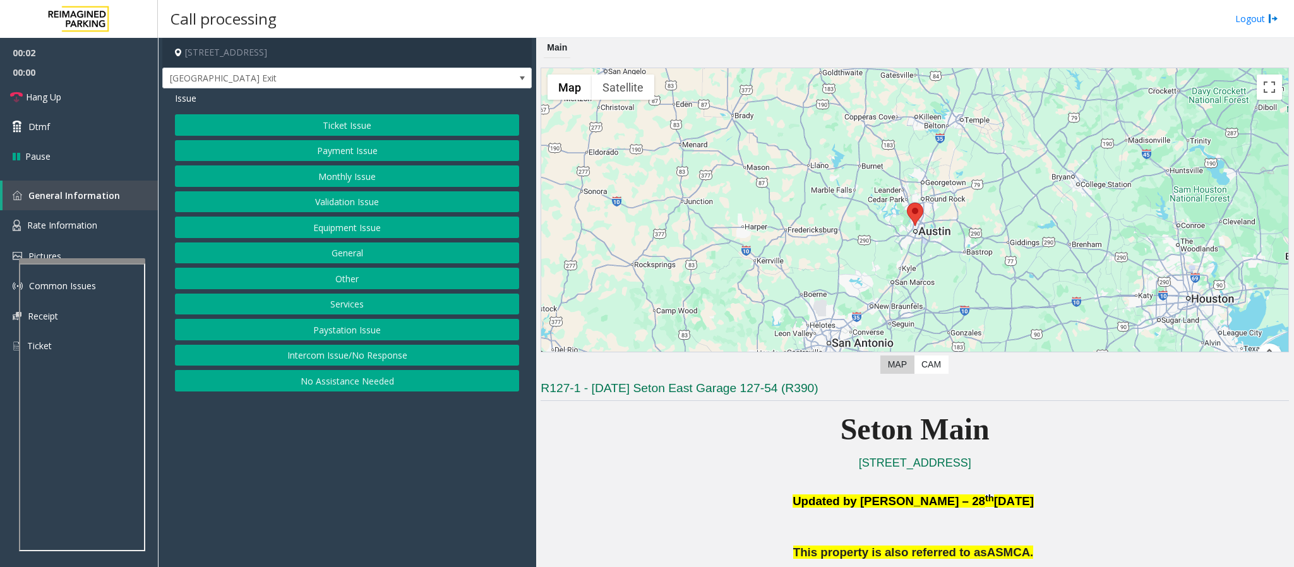
click at [371, 230] on button "Equipment Issue" at bounding box center [347, 227] width 344 height 21
click at [371, 230] on button "Gate / Door Won't Open" at bounding box center [347, 227] width 344 height 21
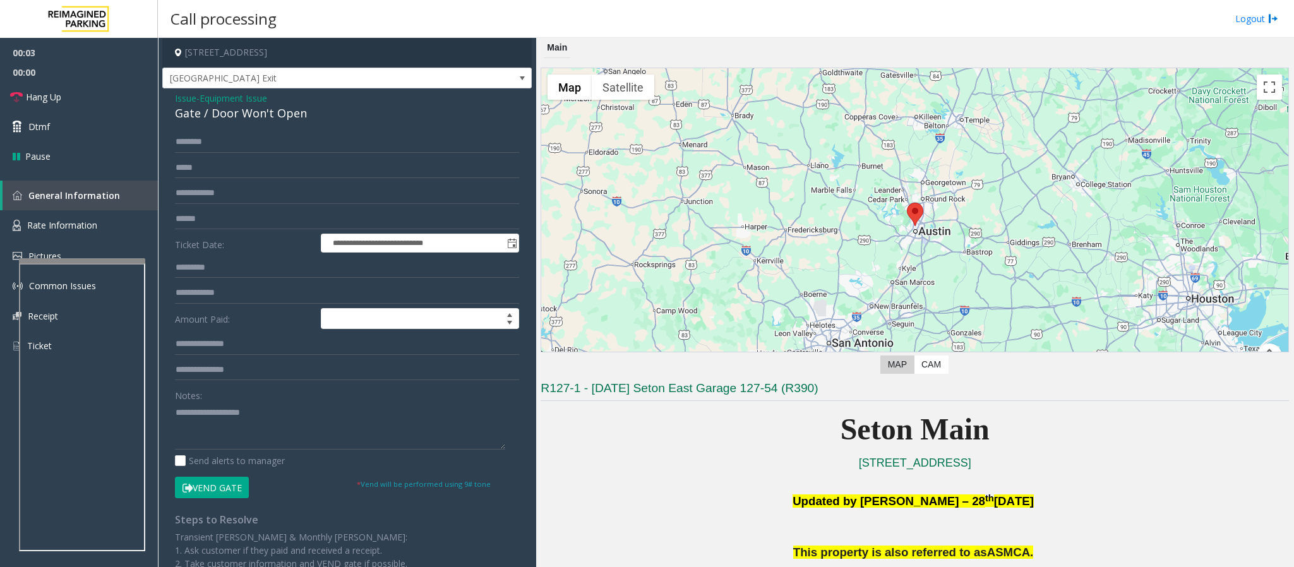
click at [210, 378] on button "Vend Gate" at bounding box center [212, 487] width 74 height 21
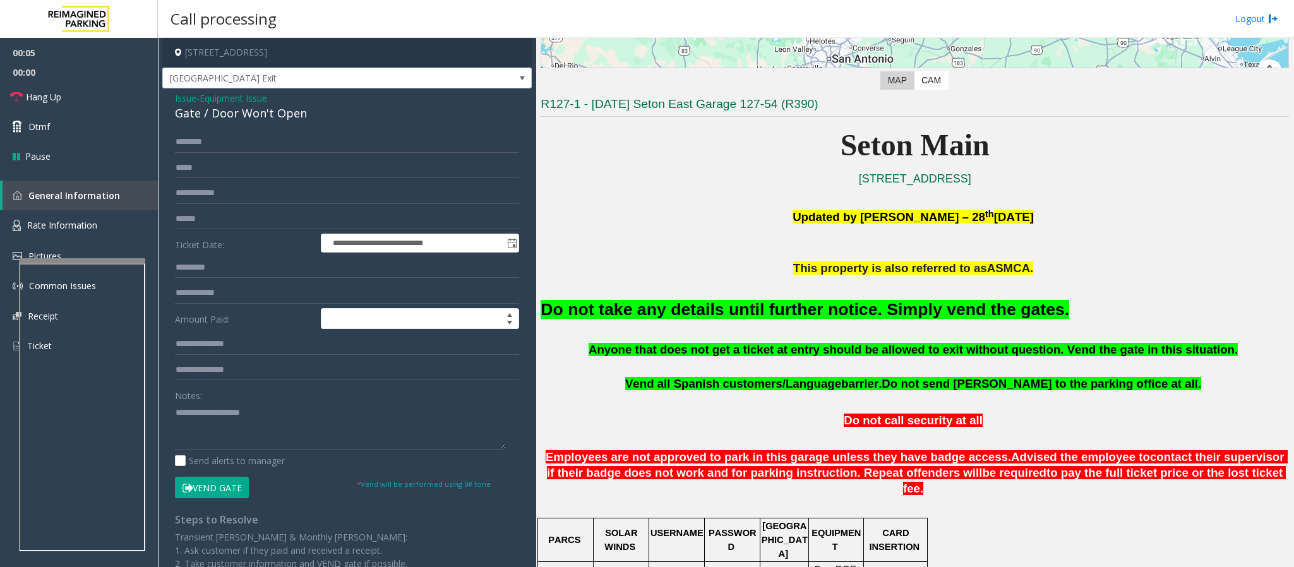
click at [686, 319] on font "Do not take any details until further notice. Simply vend the gates." at bounding box center [805, 309] width 529 height 19
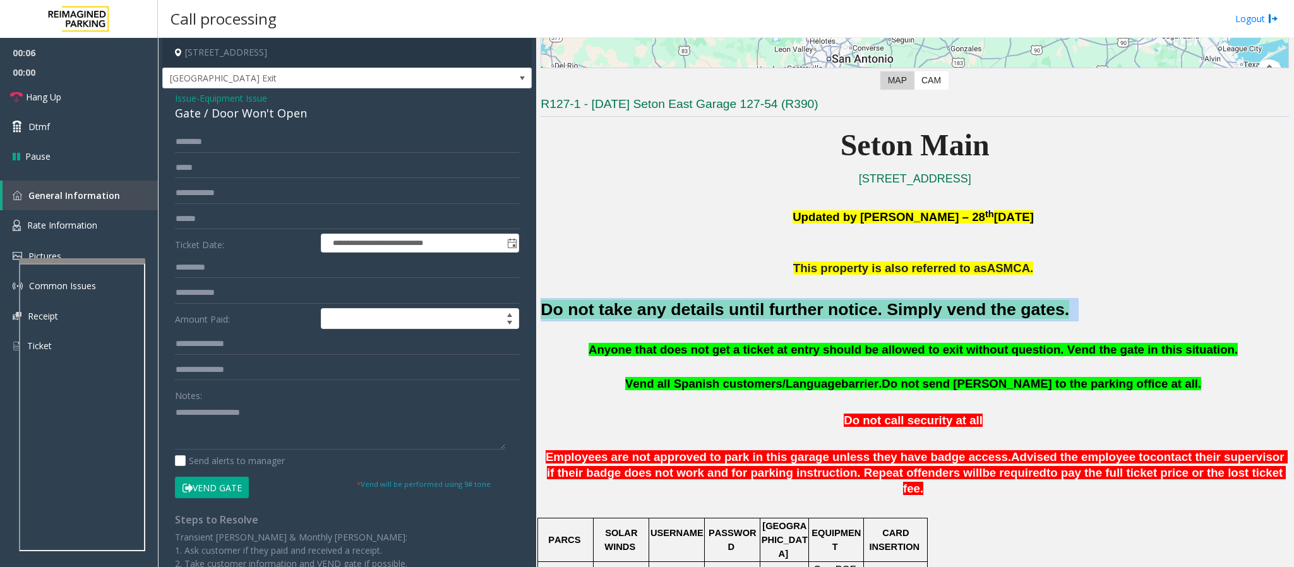
click at [686, 319] on font "Do not take any details until further notice. Simply vend the gates." at bounding box center [805, 309] width 529 height 19
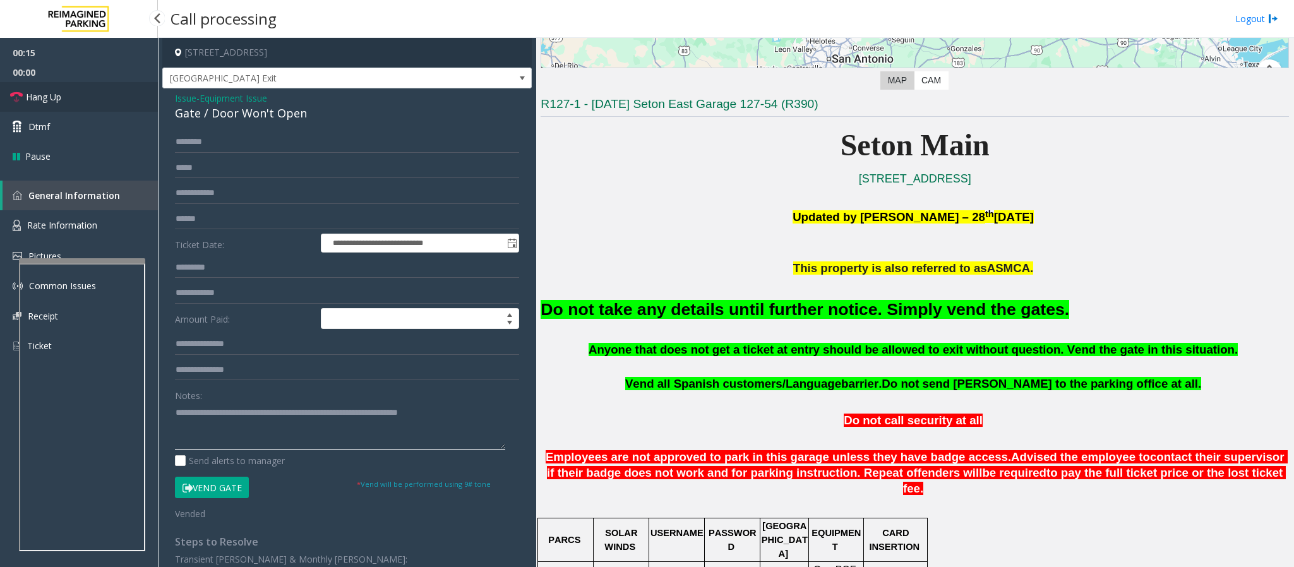
type textarea "**********"
click at [66, 97] on link "Hang Up" at bounding box center [79, 97] width 158 height 30
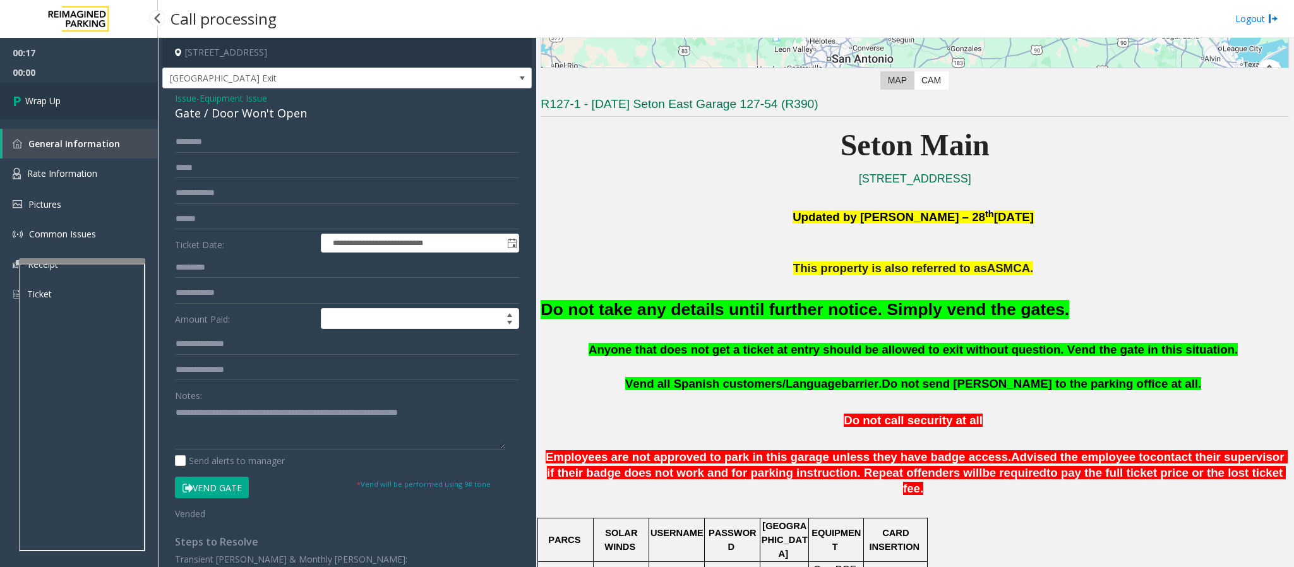
click at [59, 99] on span "Wrap Up" at bounding box center [42, 100] width 35 height 13
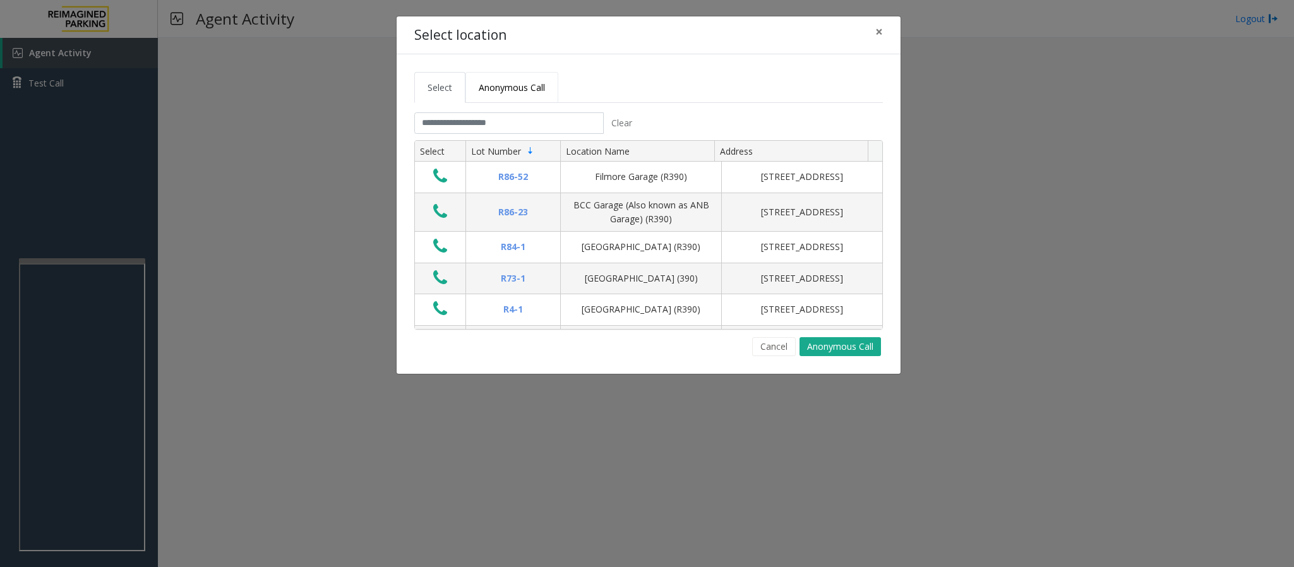
click at [493, 89] on span "Anonymous Call" at bounding box center [512, 87] width 66 height 12
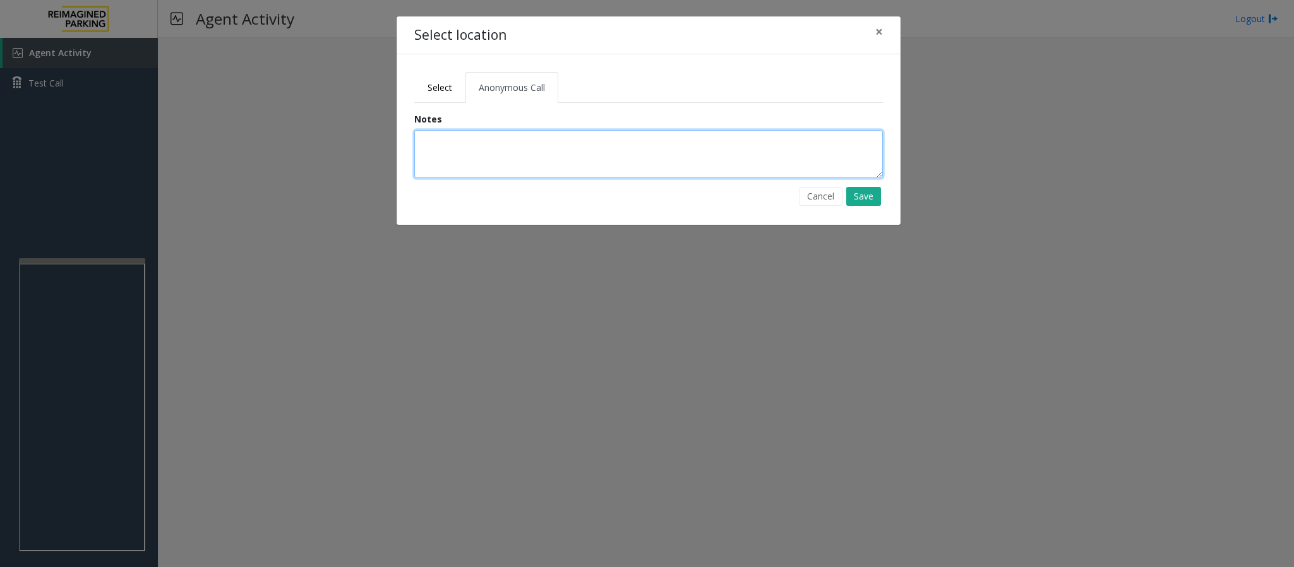
click at [493, 146] on textarea at bounding box center [648, 154] width 469 height 48
type textarea "*"
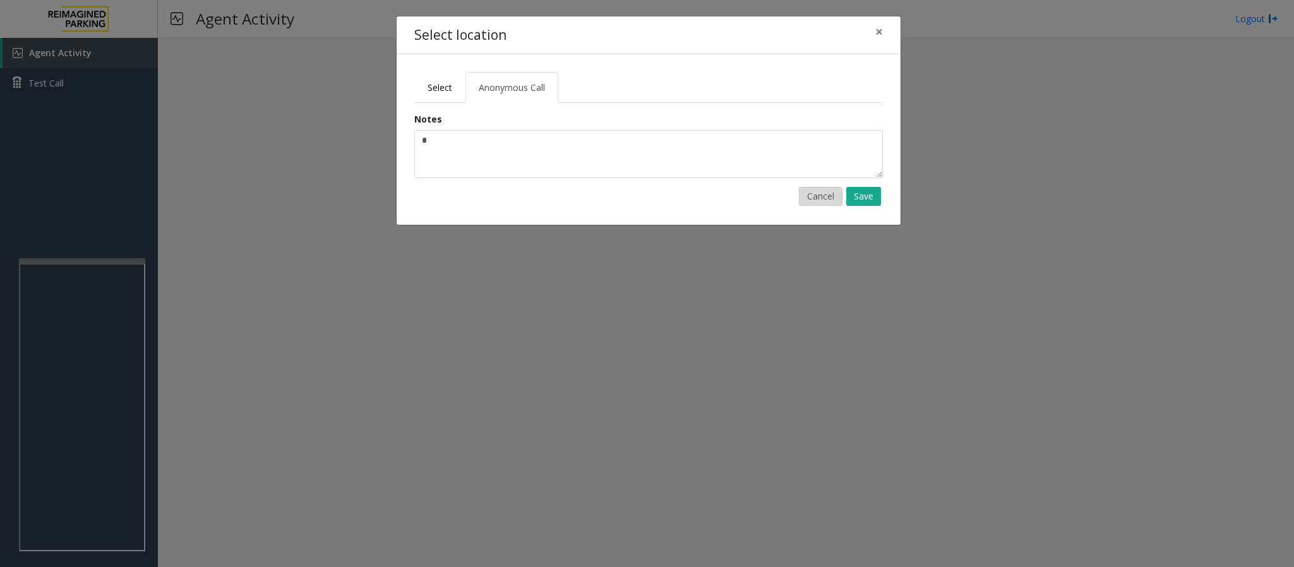
click at [822, 190] on button "Cancel" at bounding box center [821, 196] width 44 height 19
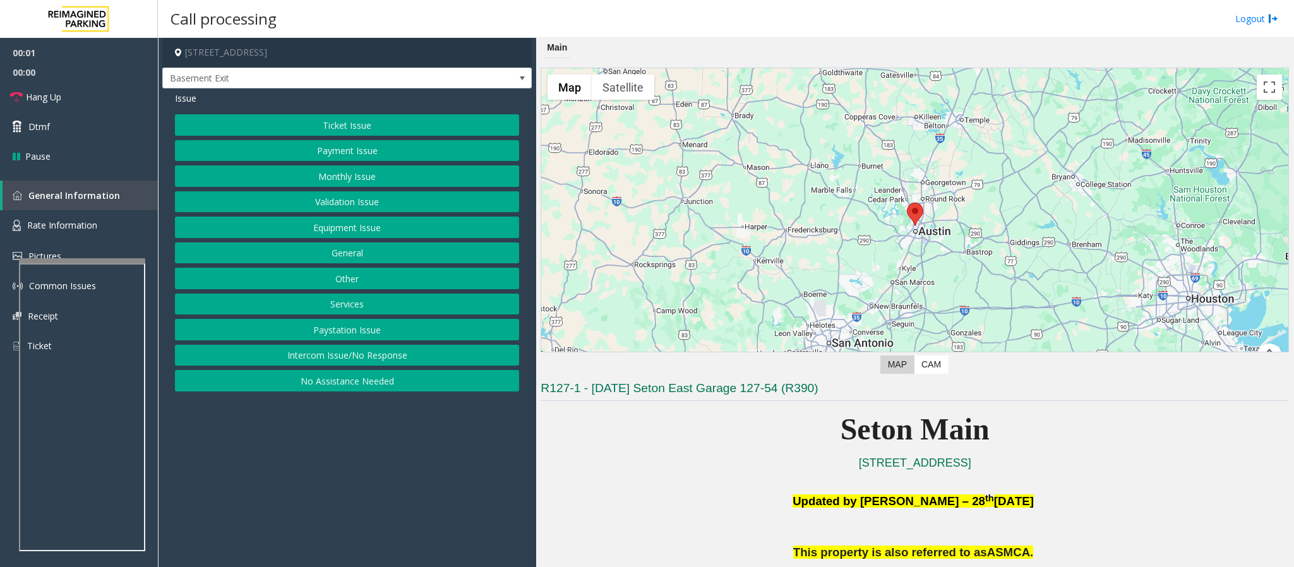
click at [350, 224] on button "Equipment Issue" at bounding box center [347, 227] width 344 height 21
click at [350, 224] on button "Gate / Door Won't Open" at bounding box center [347, 227] width 344 height 21
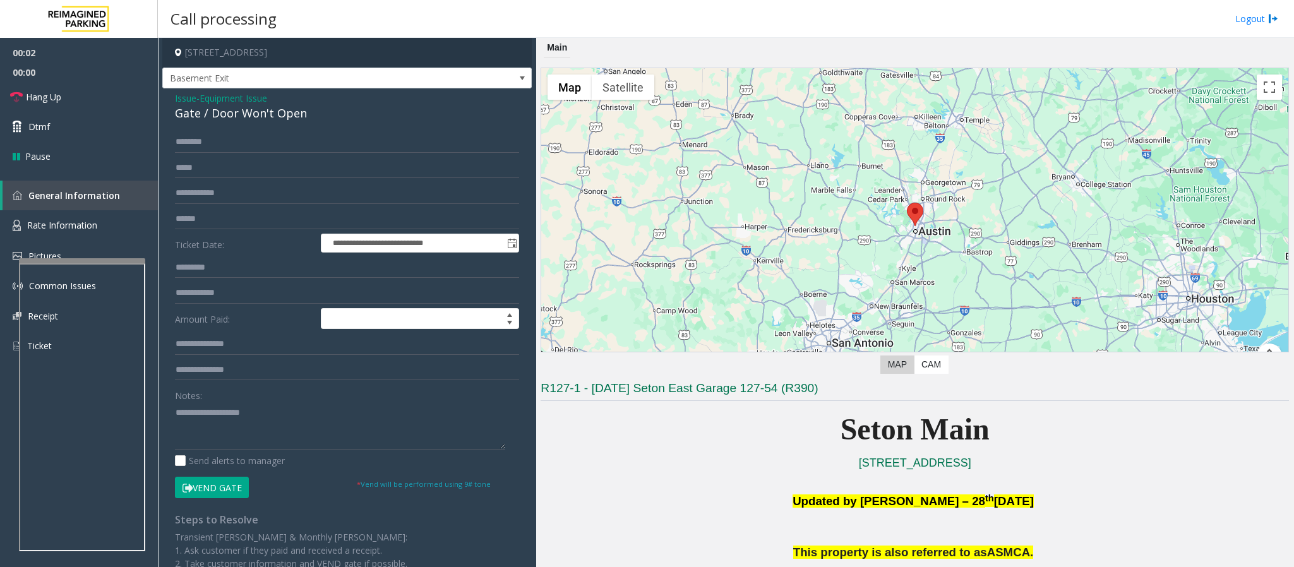
click at [222, 378] on button "Vend Gate" at bounding box center [212, 487] width 74 height 21
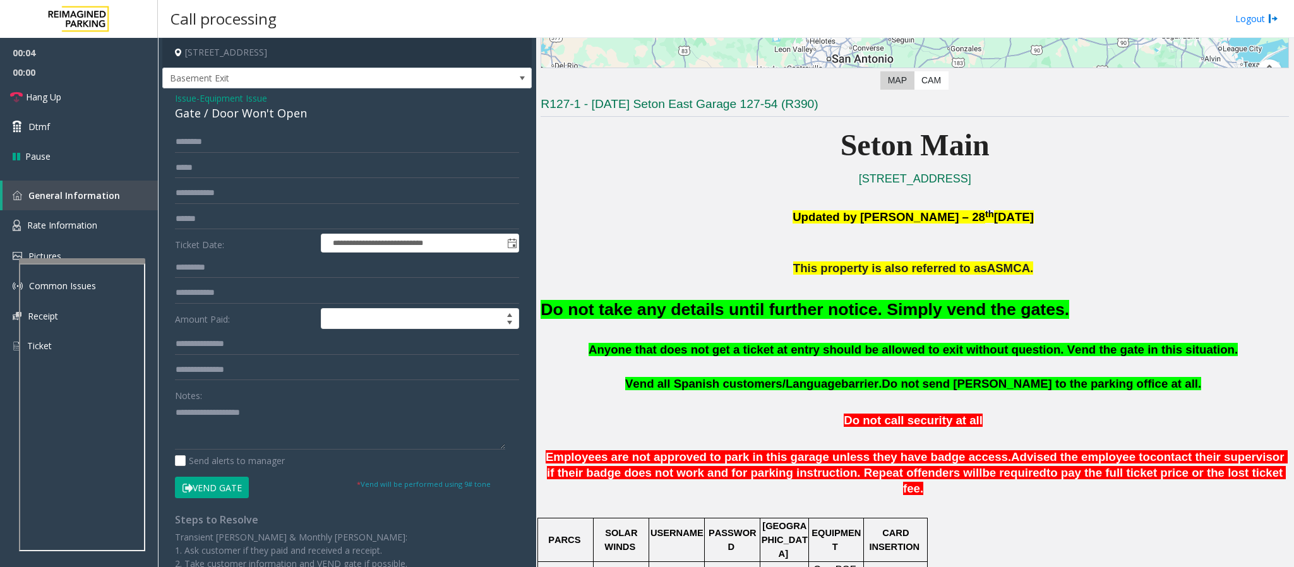
click at [681, 317] on font "Do not take any details until further notice. Simply vend the gates." at bounding box center [805, 309] width 529 height 19
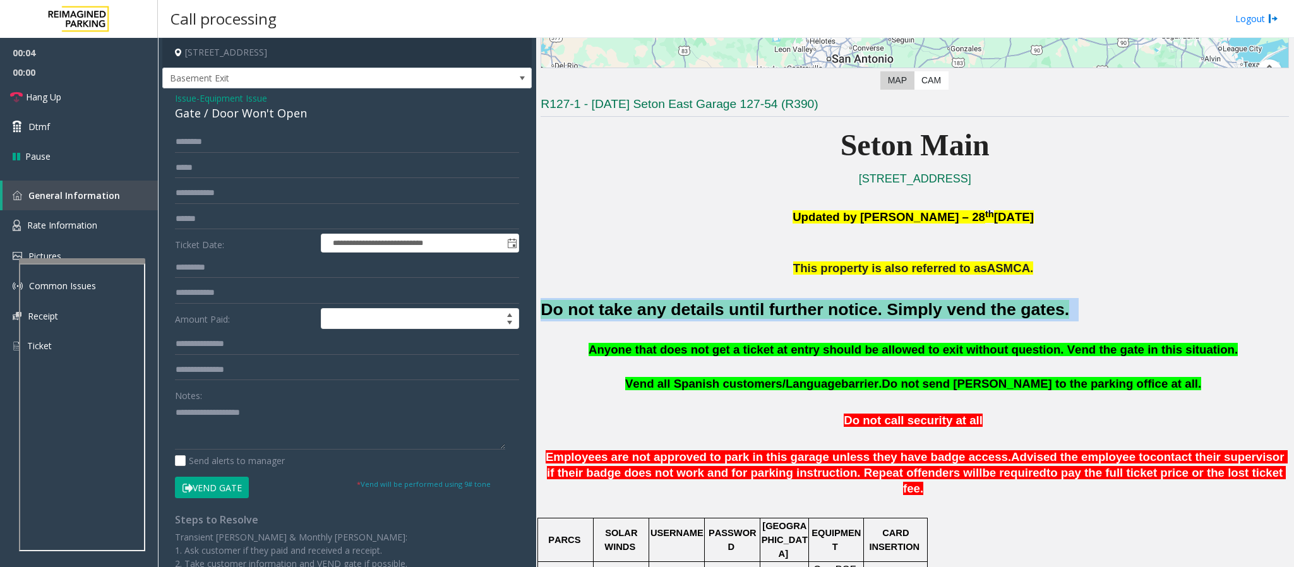
click at [681, 317] on font "Do not take any details until further notice. Simply vend the gates." at bounding box center [805, 309] width 529 height 19
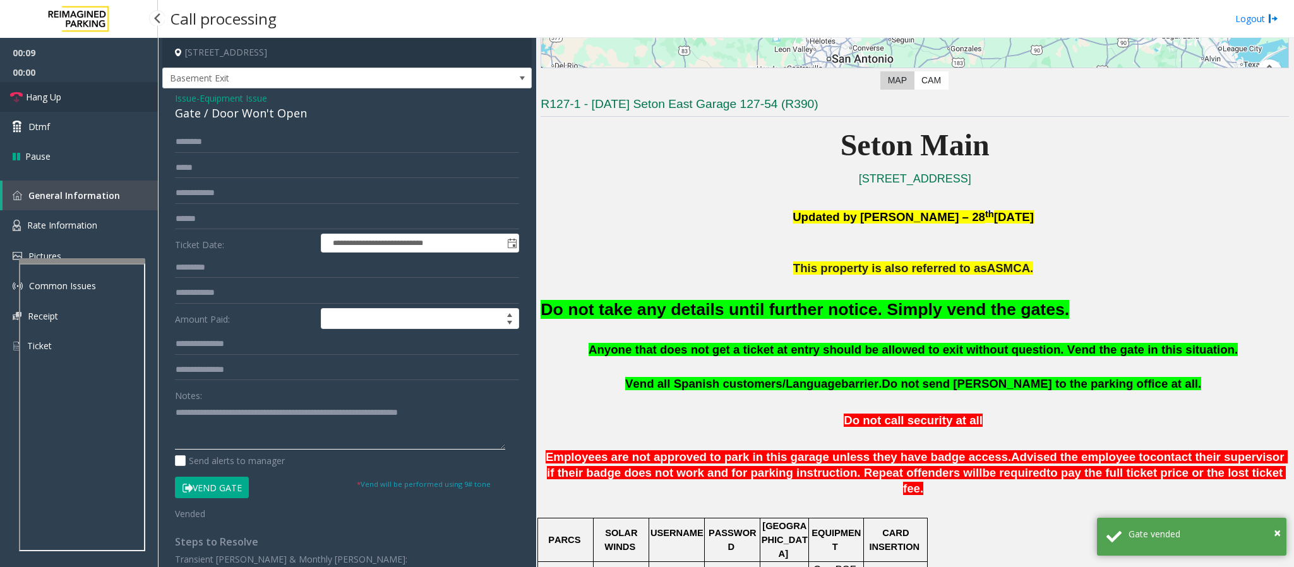
type textarea "**********"
click at [32, 104] on link "Hang Up" at bounding box center [79, 97] width 158 height 30
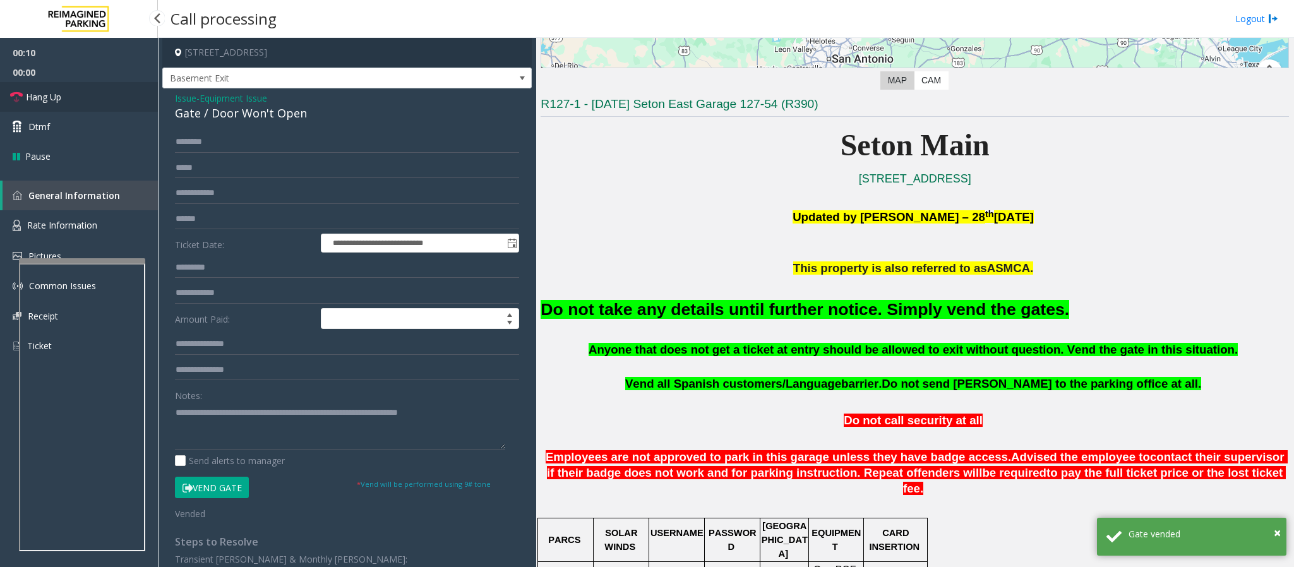
click at [32, 104] on link "Hang Up" at bounding box center [79, 97] width 158 height 30
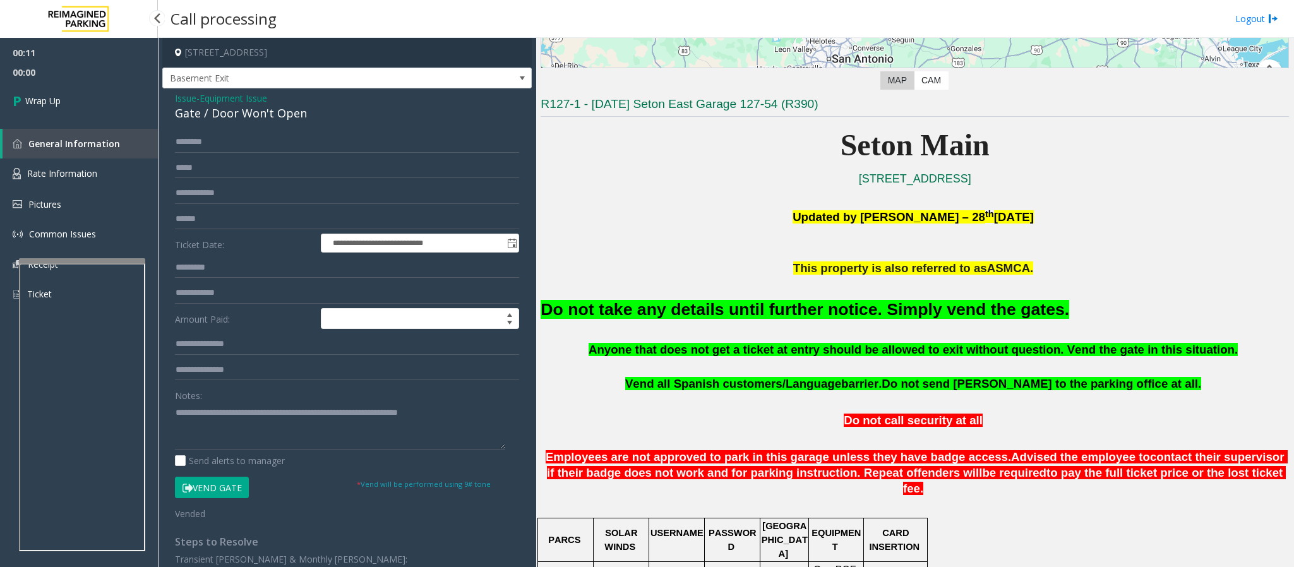
click at [32, 104] on span "Wrap Up" at bounding box center [42, 100] width 35 height 13
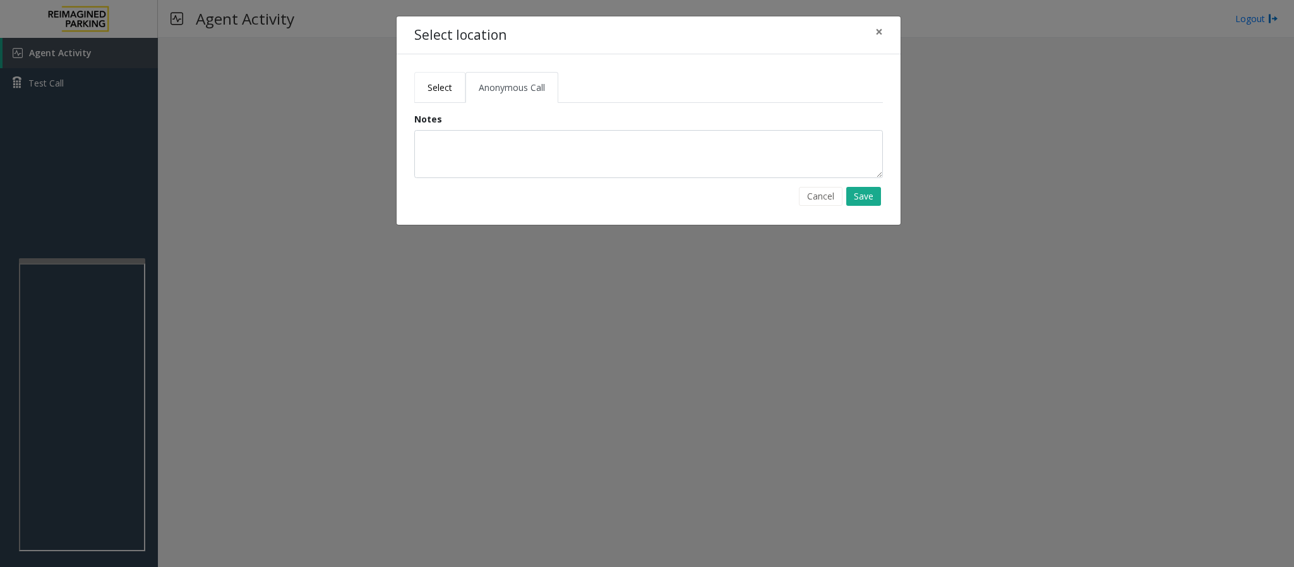
click at [438, 90] on span "Select" at bounding box center [439, 87] width 25 height 12
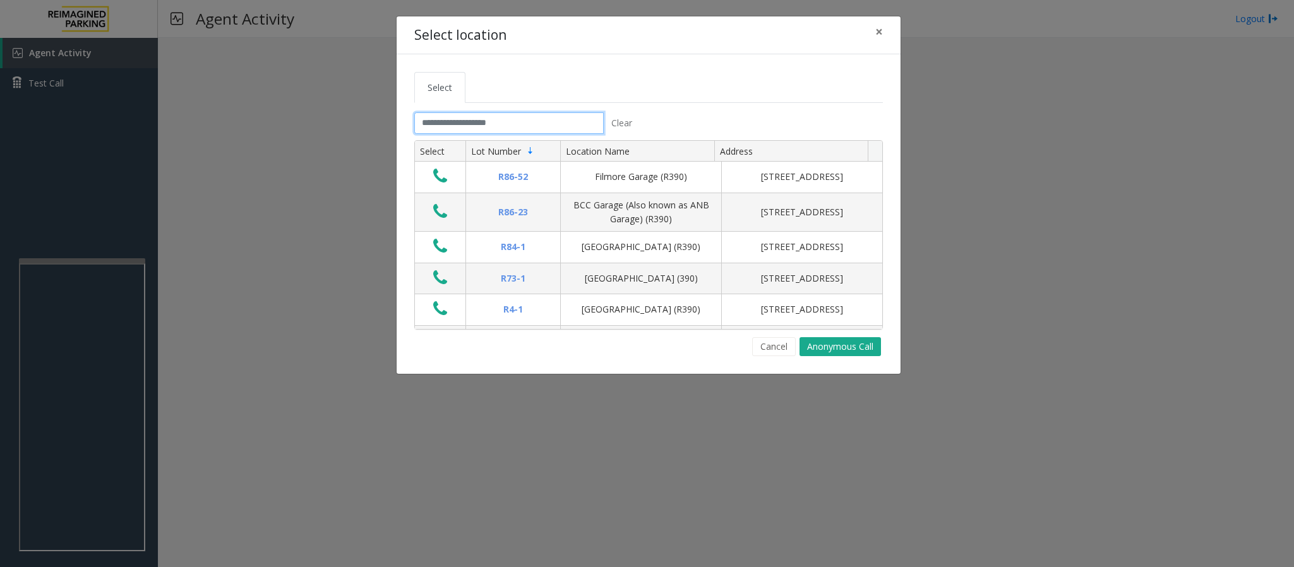
click at [441, 129] on input "text" at bounding box center [508, 122] width 189 height 21
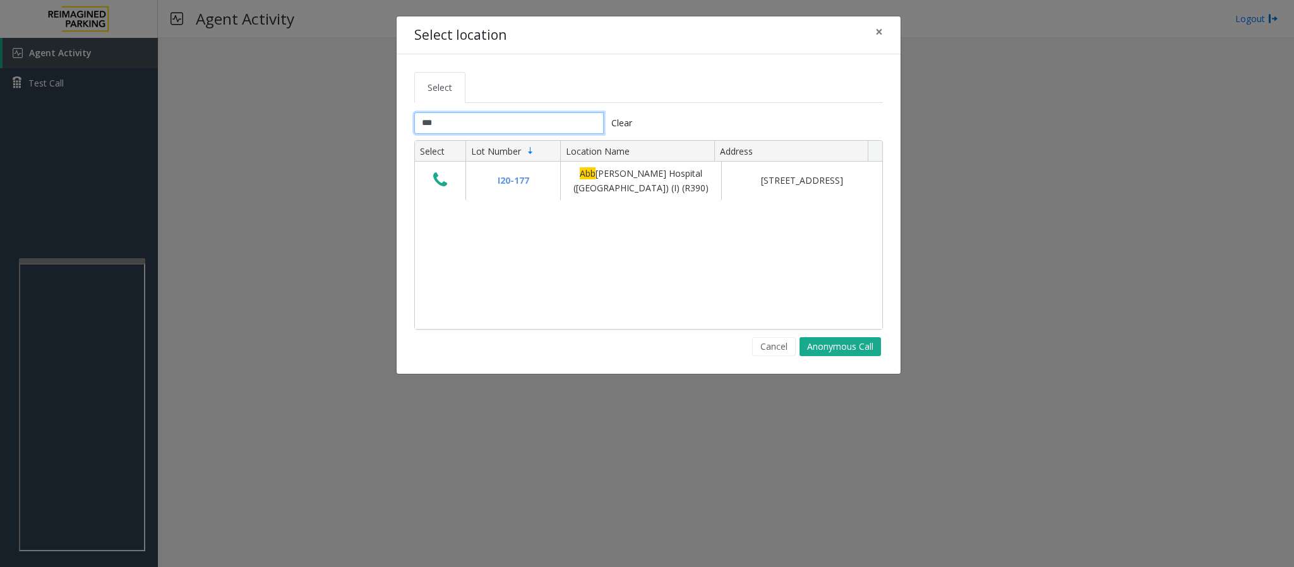
type input "***"
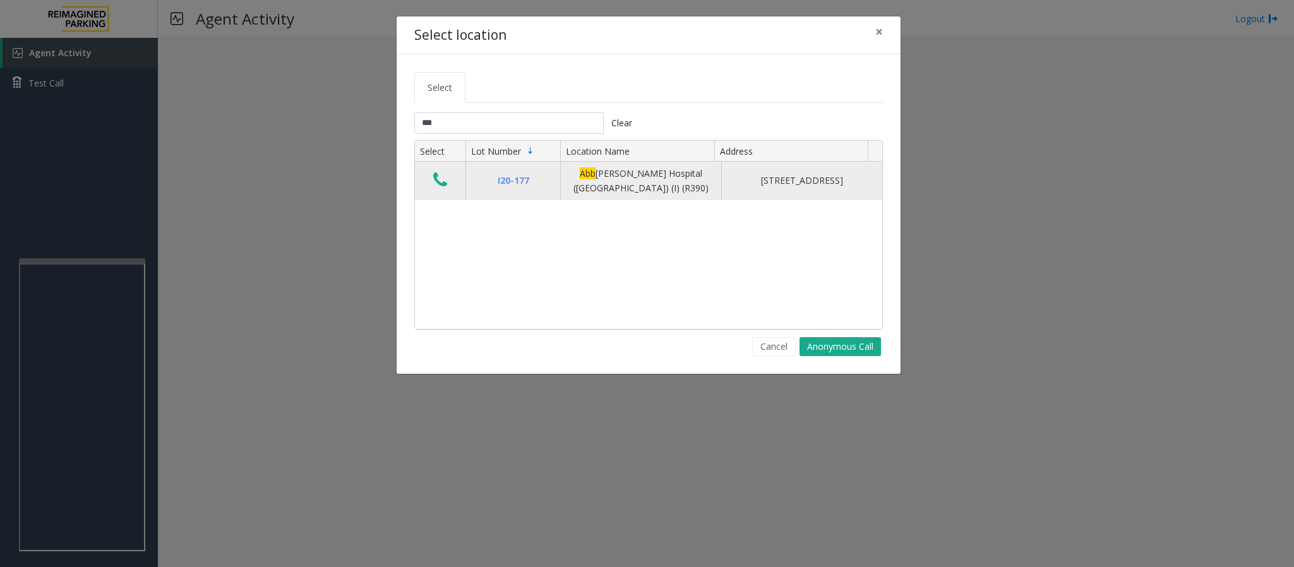
click at [443, 179] on icon "Data table" at bounding box center [440, 180] width 14 height 18
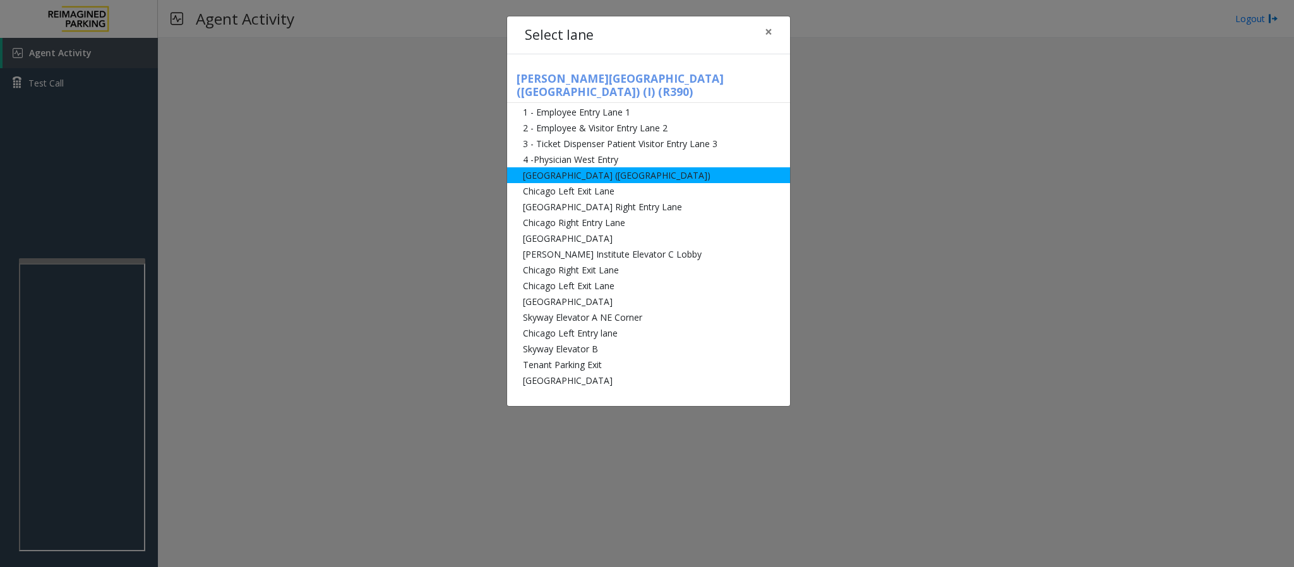
click at [611, 167] on li "Abbot Hospital (Main Hospital)" at bounding box center [648, 175] width 283 height 16
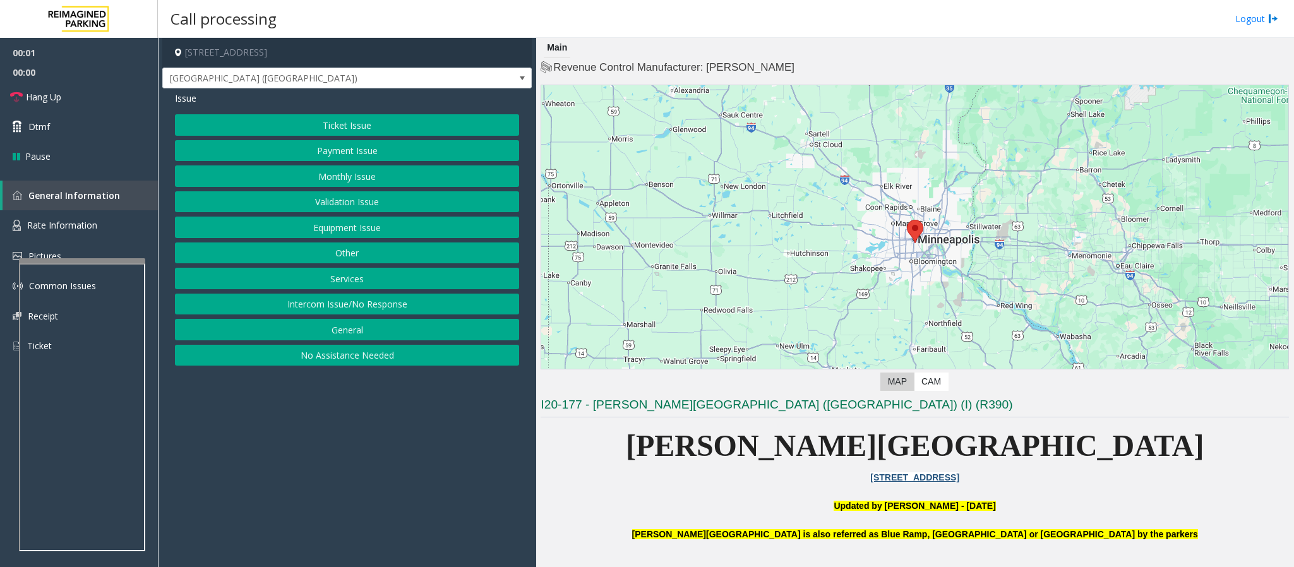
click at [343, 173] on button "Monthly Issue" at bounding box center [347, 175] width 344 height 21
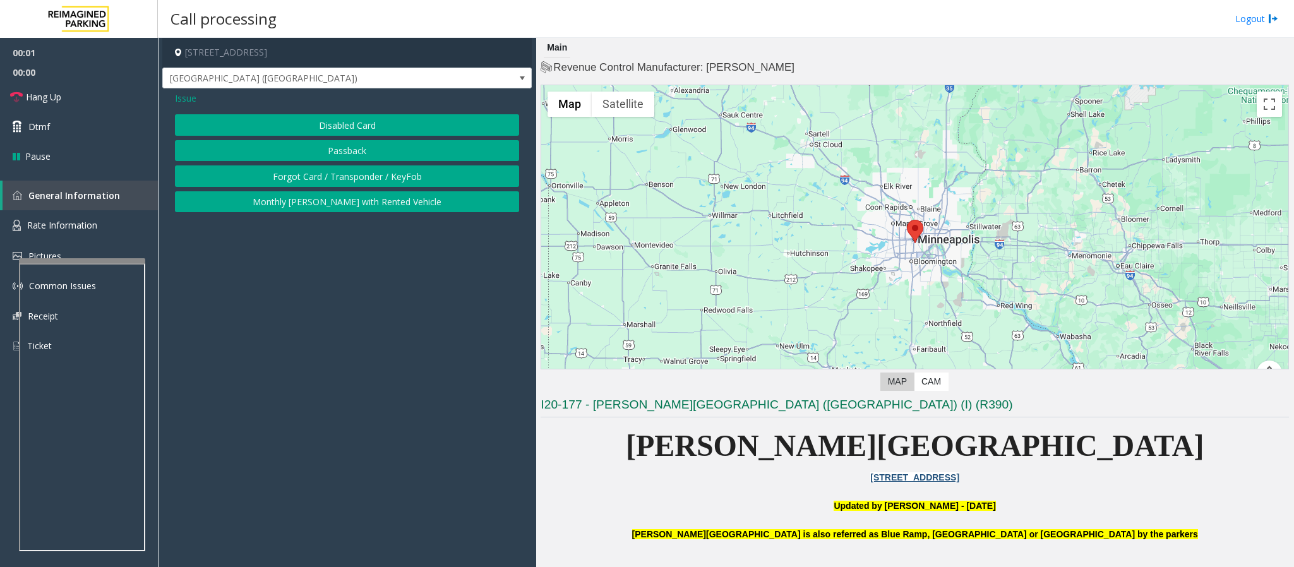
click at [328, 126] on button "Disabled Card" at bounding box center [347, 124] width 344 height 21
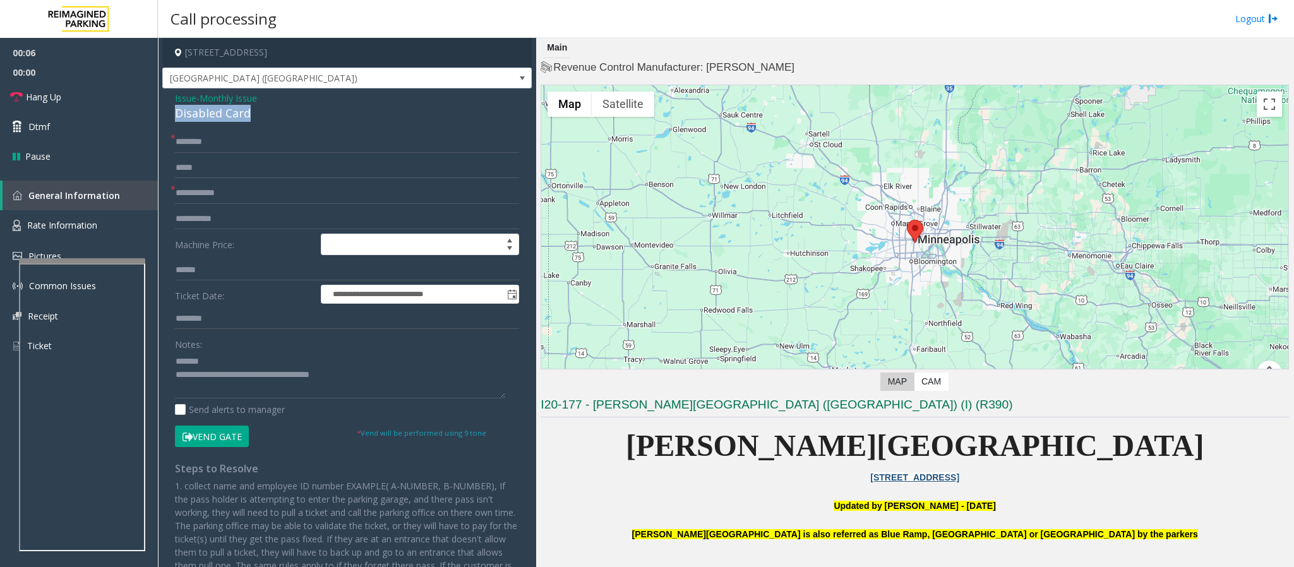
drag, startPoint x: 264, startPoint y: 112, endPoint x: 174, endPoint y: 117, distance: 89.8
click at [175, 117] on div "Disabled Card" at bounding box center [347, 113] width 344 height 17
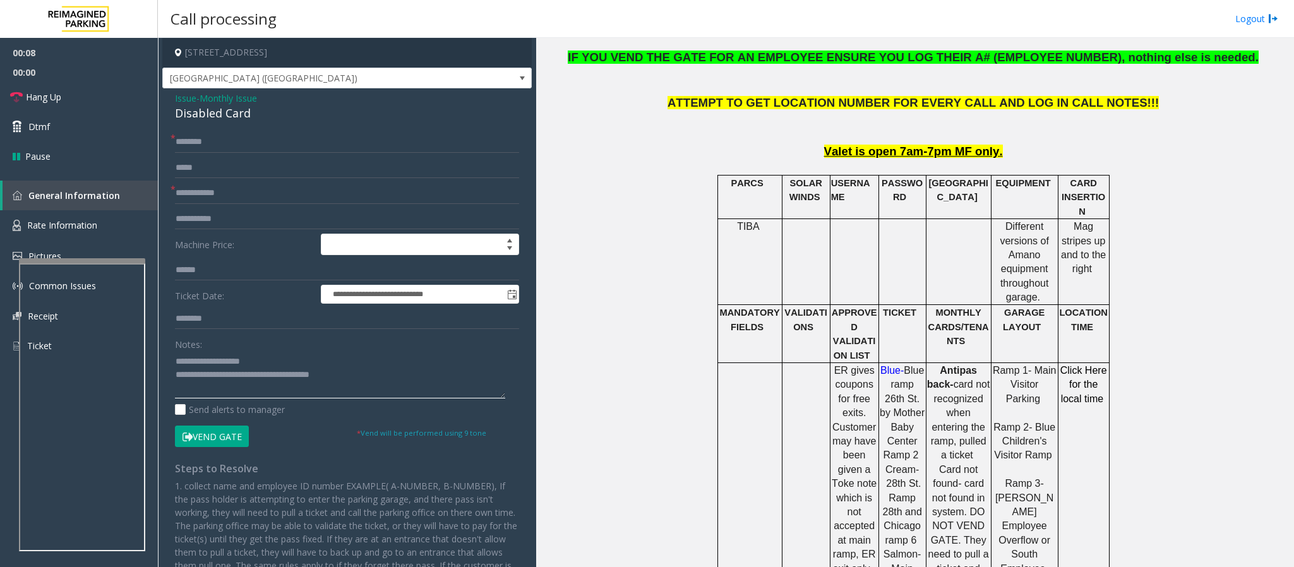
scroll to position [568, 0]
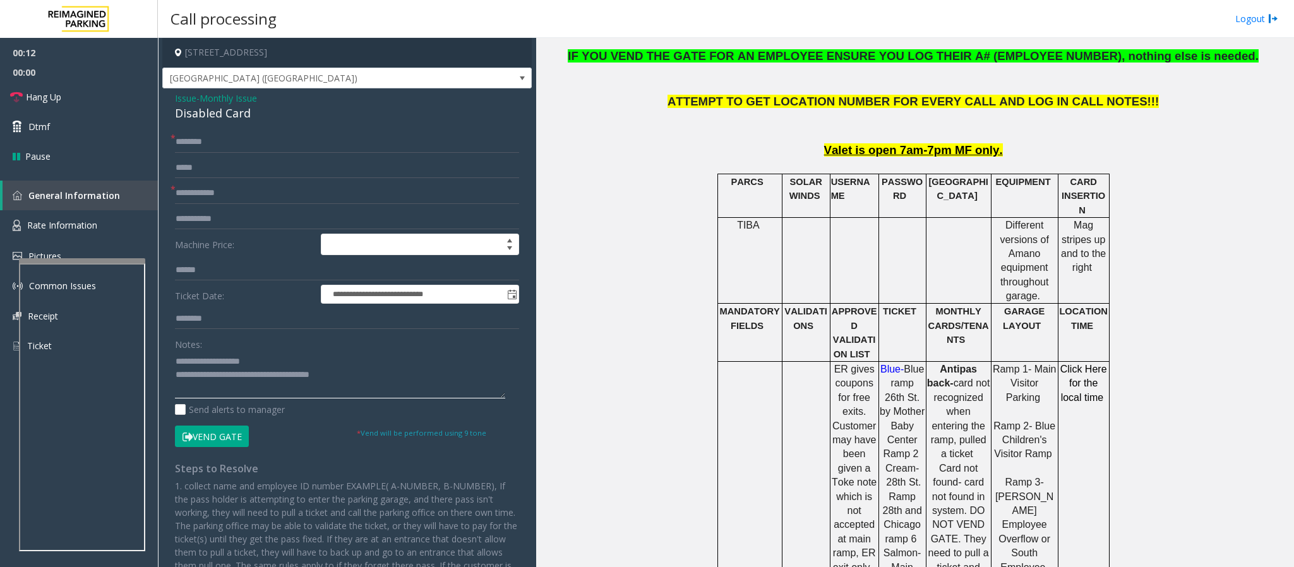
click at [362, 376] on textarea at bounding box center [340, 374] width 330 height 47
drag, startPoint x: 362, startPoint y: 376, endPoint x: 233, endPoint y: 378, distance: 128.8
click at [233, 378] on textarea at bounding box center [340, 374] width 330 height 47
paste textarea "**********"
type textarea "**********"
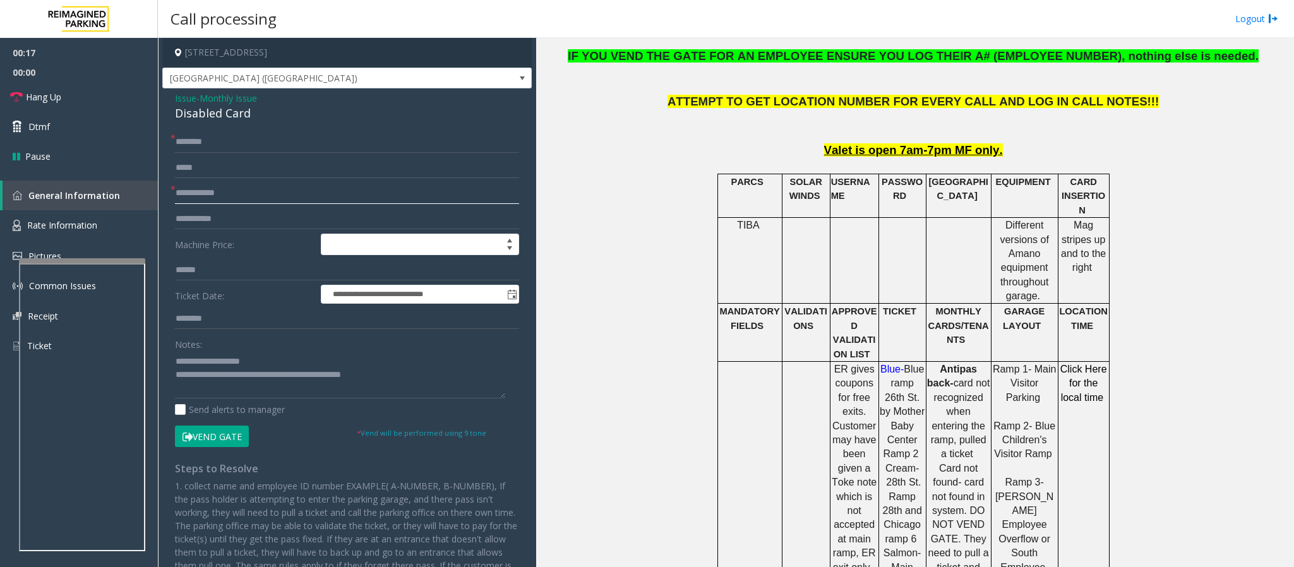
click at [197, 192] on input "text" at bounding box center [347, 192] width 344 height 21
type input "**"
click at [209, 378] on button "Vend Gate" at bounding box center [212, 436] width 74 height 21
click at [186, 148] on input "text" at bounding box center [347, 141] width 344 height 21
type input "**"
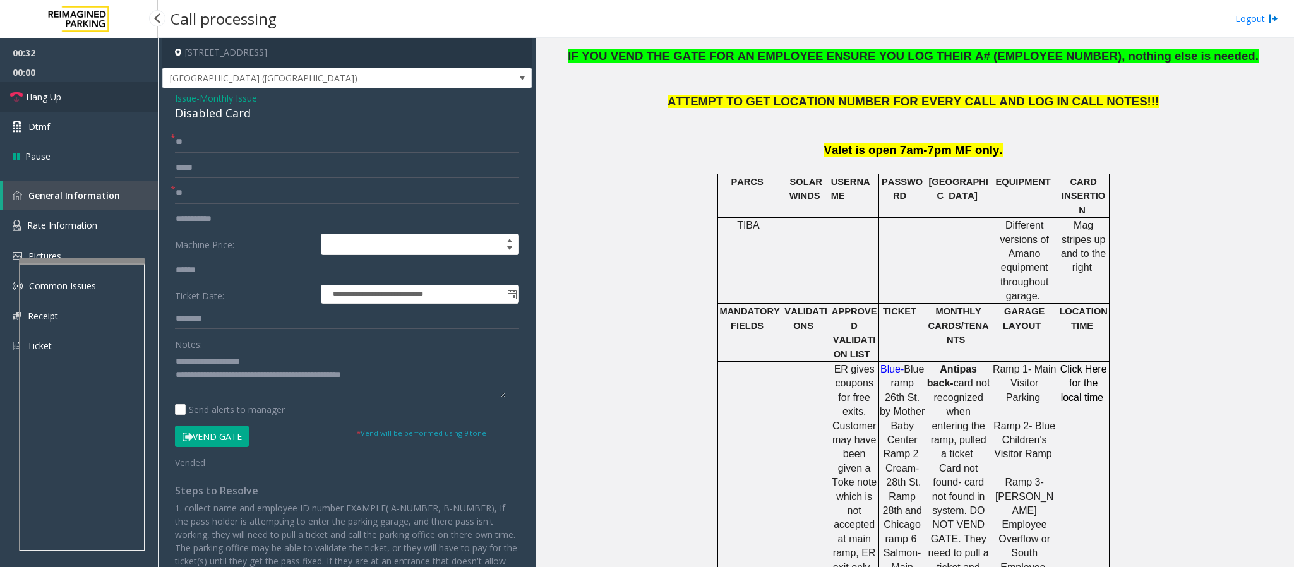
click at [59, 105] on link "Hang Up" at bounding box center [79, 97] width 158 height 30
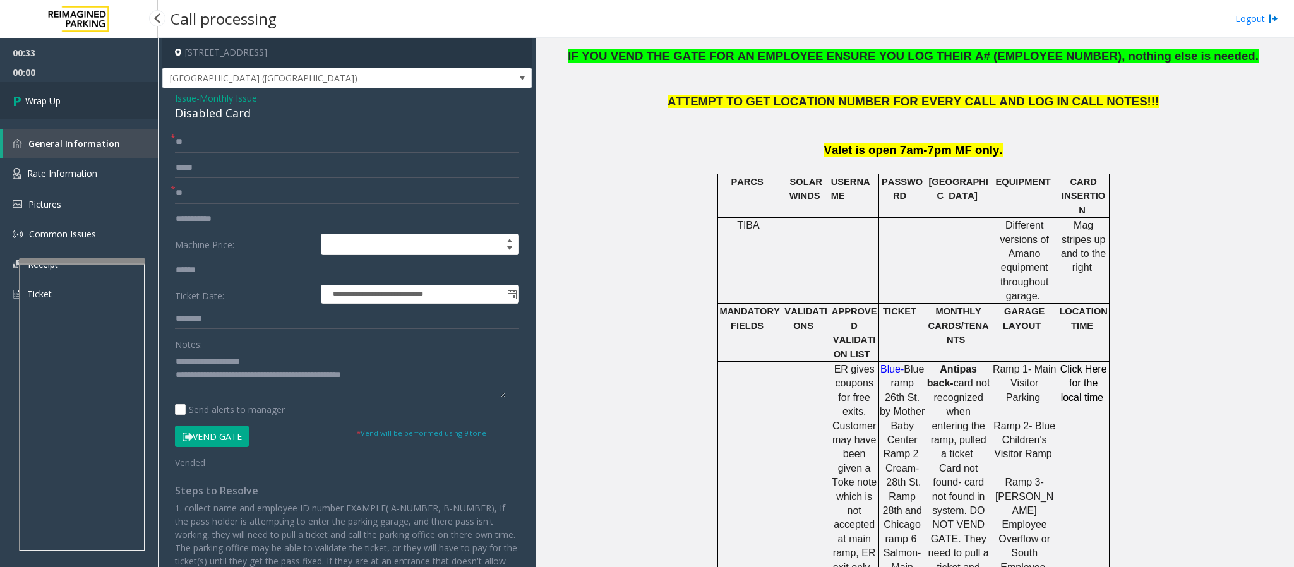
click at [59, 105] on span "Wrap Up" at bounding box center [42, 100] width 35 height 13
click at [57, 103] on span "Wrap Up" at bounding box center [42, 100] width 35 height 13
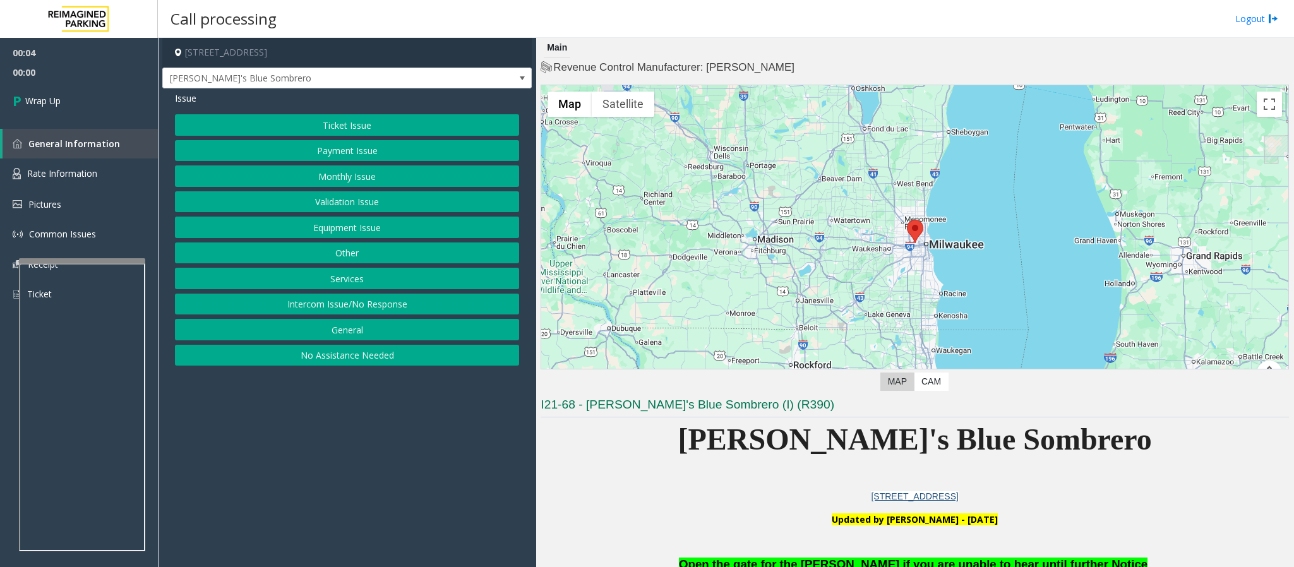
click at [375, 313] on button "Intercom Issue/No Response" at bounding box center [347, 304] width 344 height 21
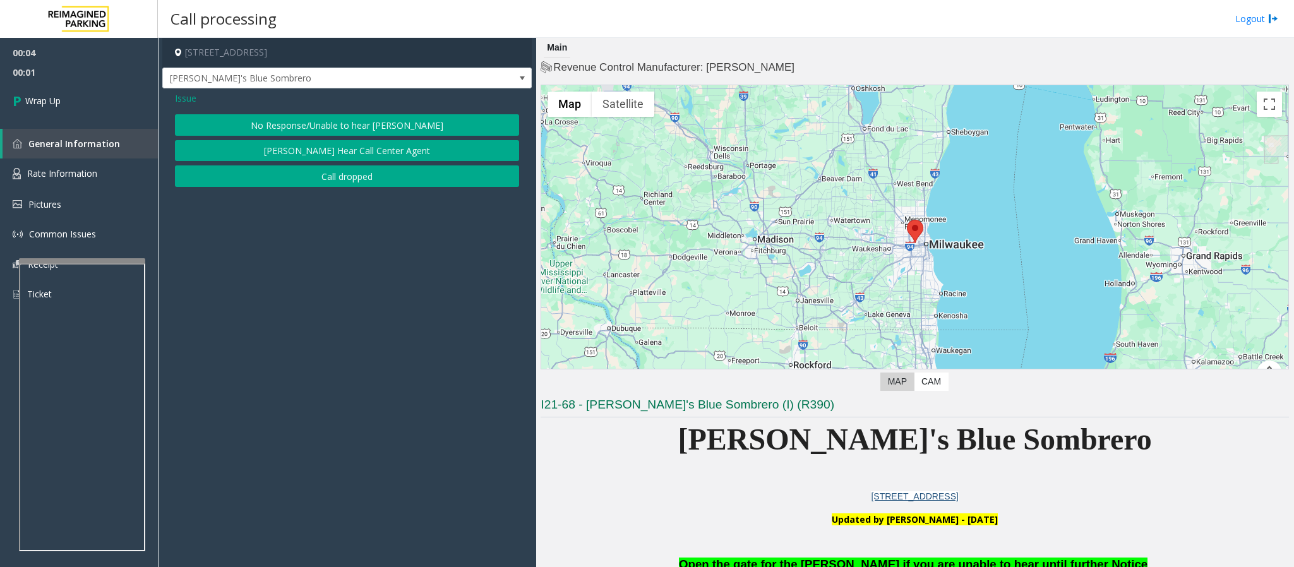
click at [311, 169] on button "Call dropped" at bounding box center [347, 175] width 344 height 21
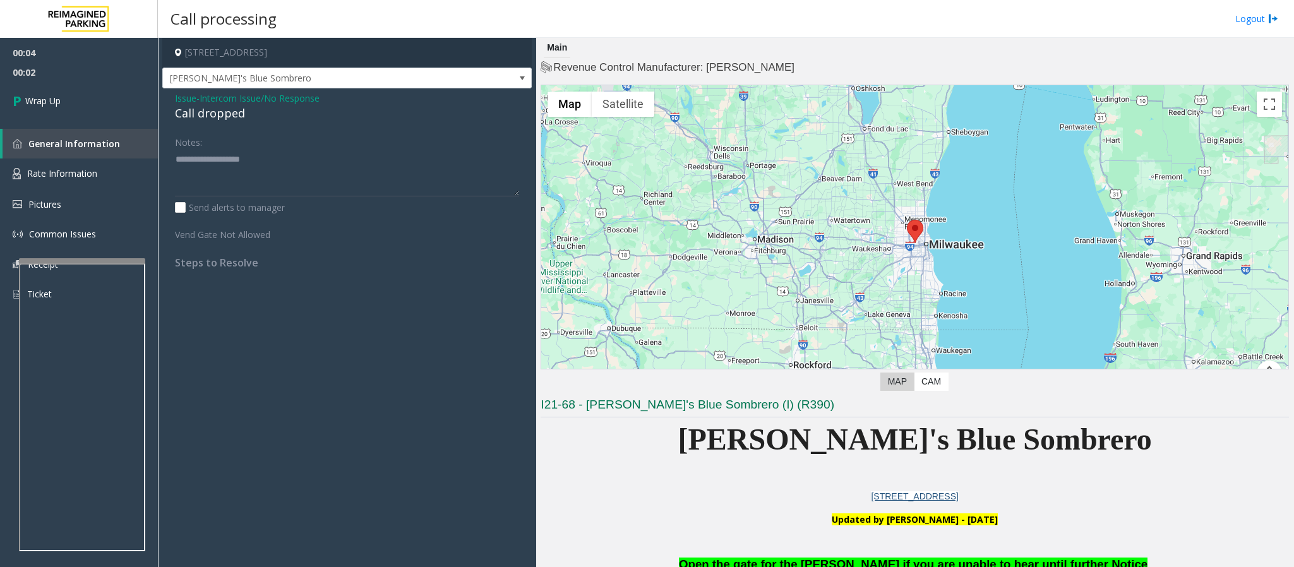
click at [211, 117] on div "Call dropped" at bounding box center [347, 113] width 344 height 17
type textarea "**********"
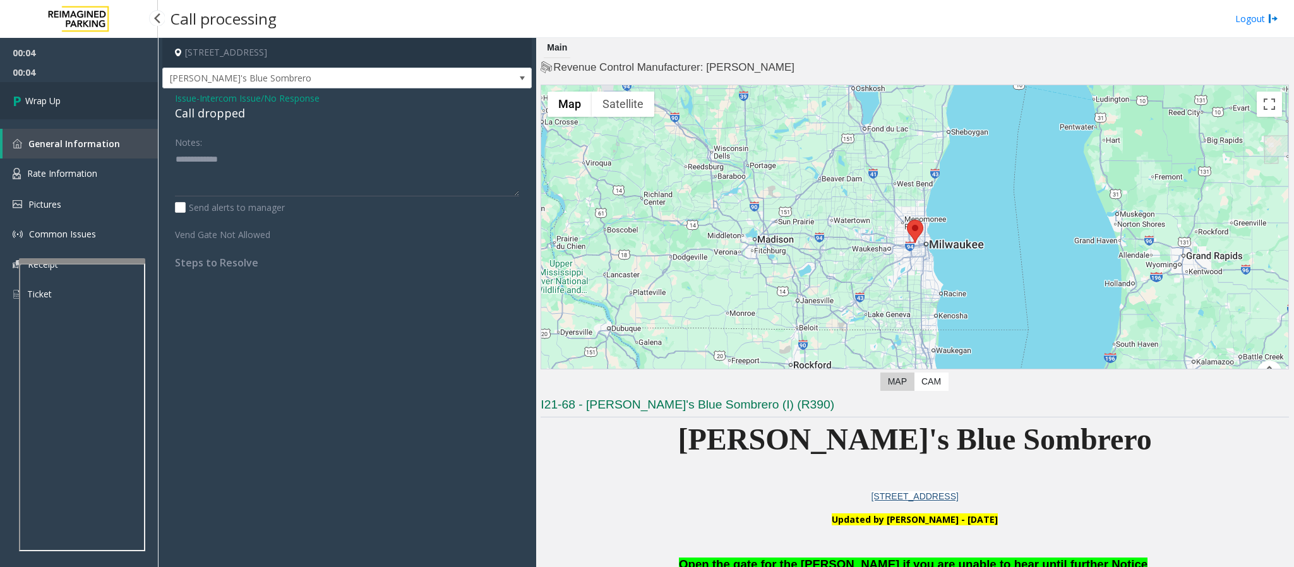
click at [125, 97] on link "Wrap Up" at bounding box center [79, 100] width 158 height 37
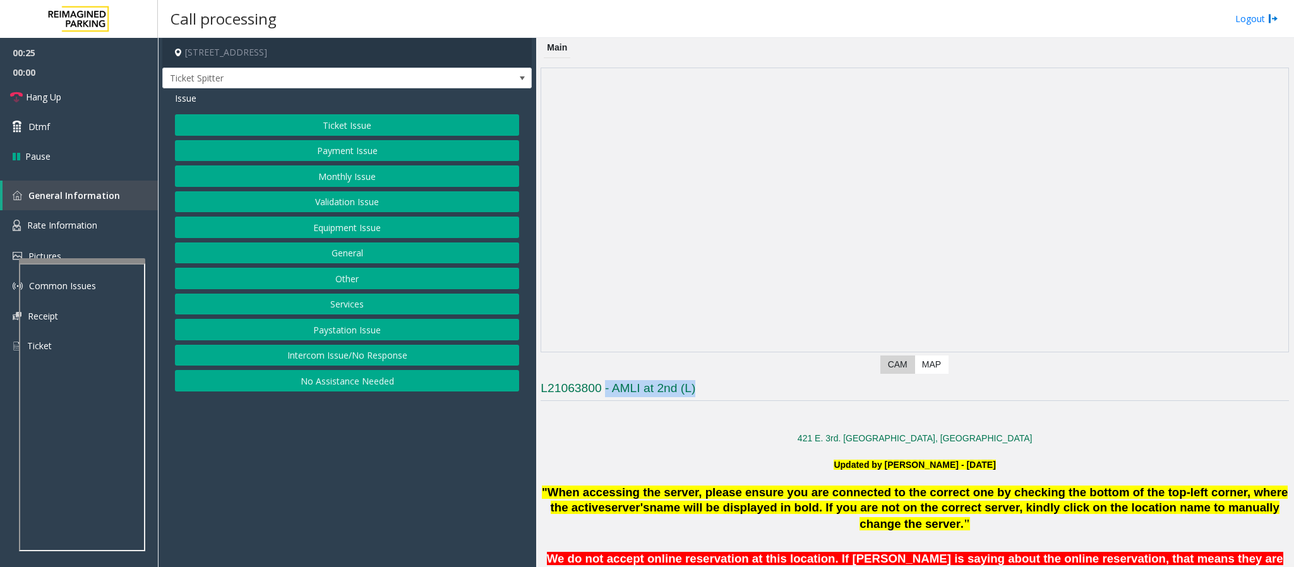
drag, startPoint x: 726, startPoint y: 385, endPoint x: 604, endPoint y: 387, distance: 121.9
click at [604, 378] on h3 "L21063800 - AMLI at 2nd (L)" at bounding box center [915, 390] width 748 height 21
click at [647, 378] on div at bounding box center [915, 425] width 748 height 13
click at [393, 234] on button "Equipment Issue" at bounding box center [347, 227] width 344 height 21
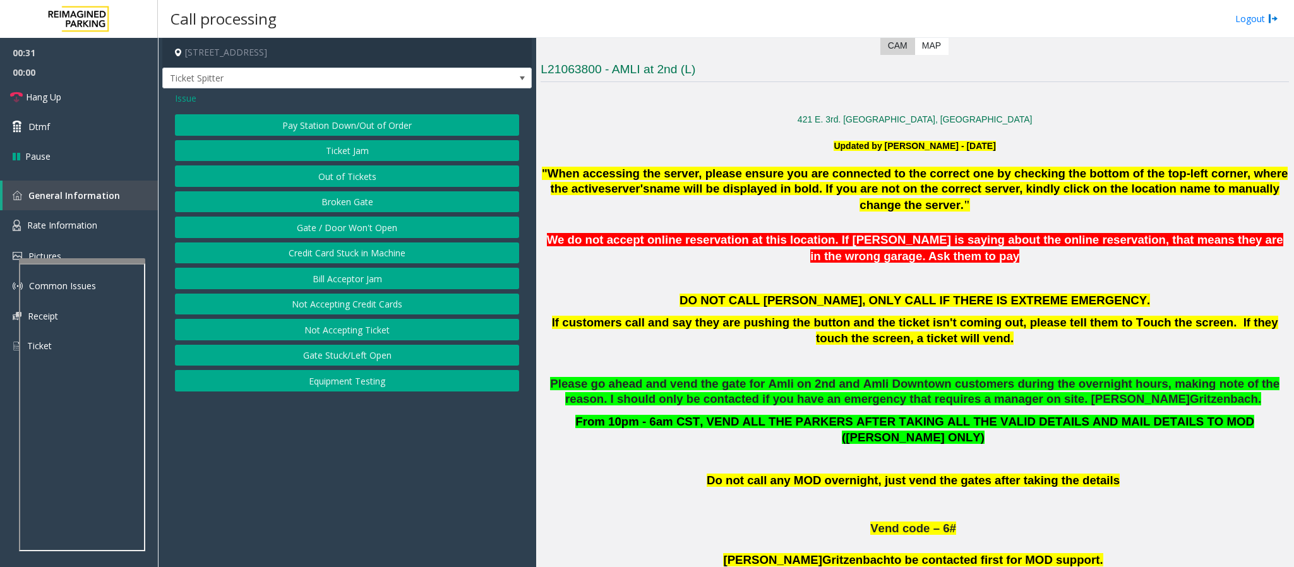
scroll to position [379, 0]
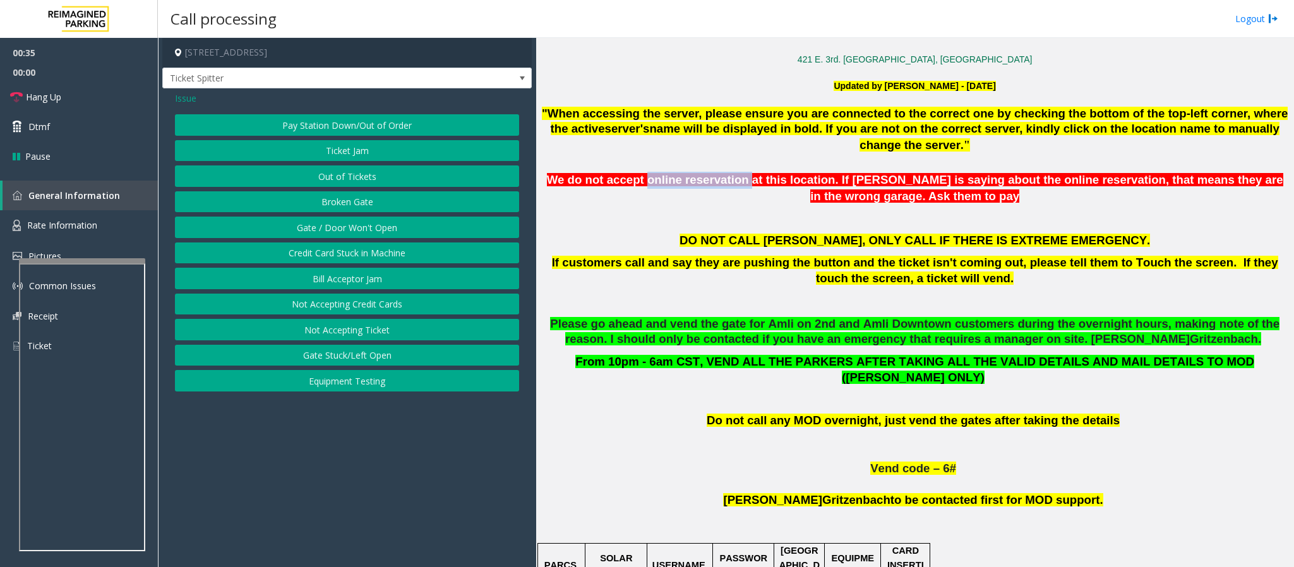
drag, startPoint x: 640, startPoint y: 179, endPoint x: 730, endPoint y: 189, distance: 90.3
click at [730, 189] on div "We do not accept online reservation at this location. If [PERSON_NAME] is sayin…" at bounding box center [915, 188] width 748 height 33
click at [717, 201] on div "We do not accept online reservation at this location. If [PERSON_NAME] is sayin…" at bounding box center [915, 188] width 748 height 33
click at [181, 97] on span "Issue" at bounding box center [185, 98] width 21 height 13
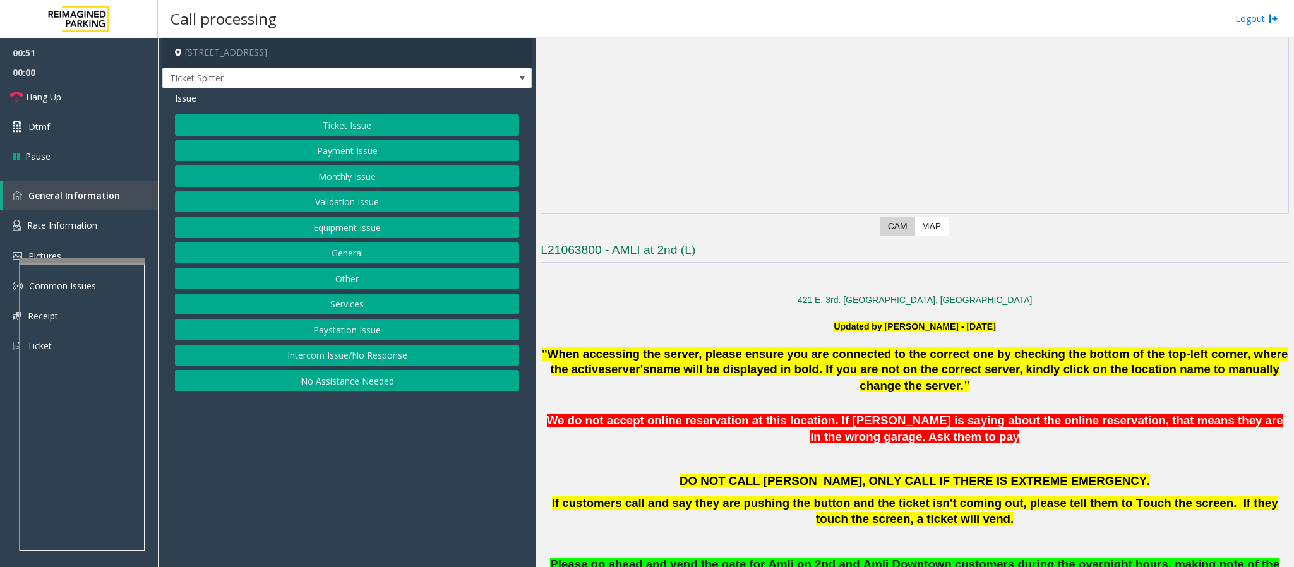
scroll to position [95, 0]
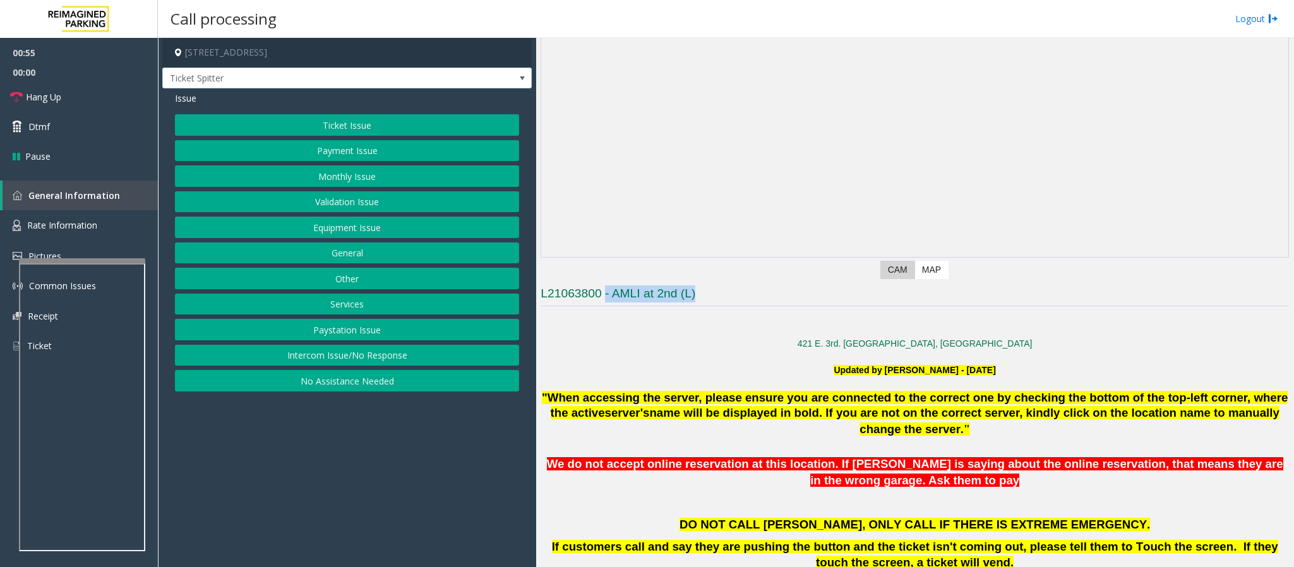
drag, startPoint x: 722, startPoint y: 296, endPoint x: 607, endPoint y: 296, distance: 115.6
click at [607, 296] on h3 "L21063800 - AMLI at 2nd (L)" at bounding box center [915, 295] width 748 height 21
click at [375, 224] on button "Equipment Issue" at bounding box center [347, 227] width 344 height 21
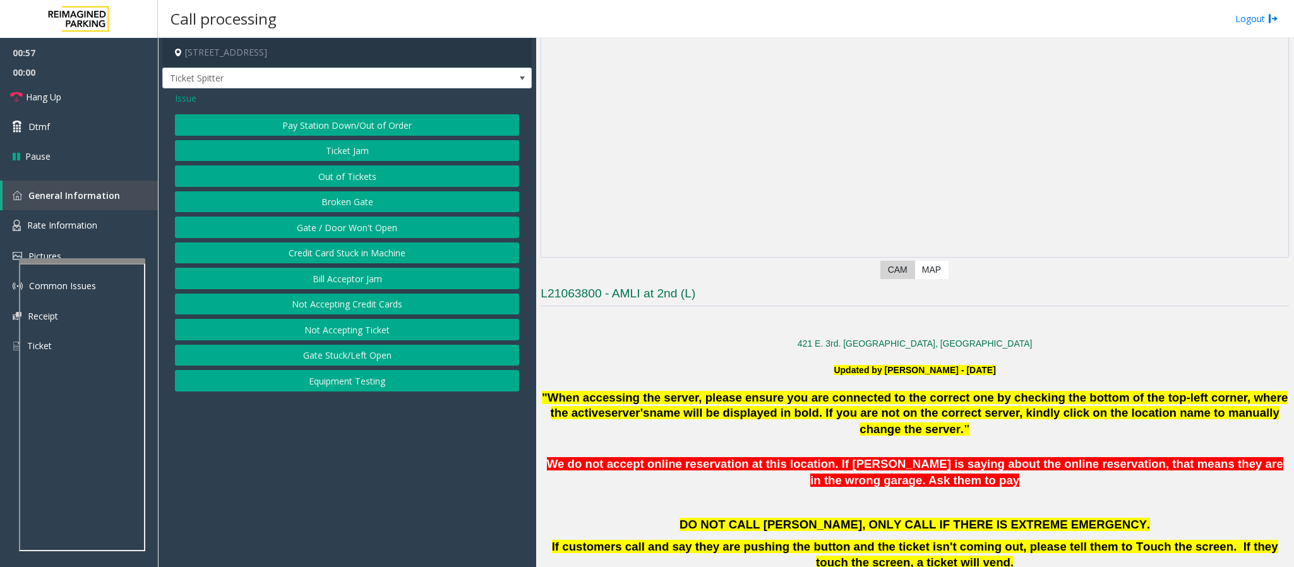
click at [181, 99] on span "Issue" at bounding box center [185, 98] width 21 height 13
click at [344, 309] on button "Services" at bounding box center [347, 304] width 344 height 21
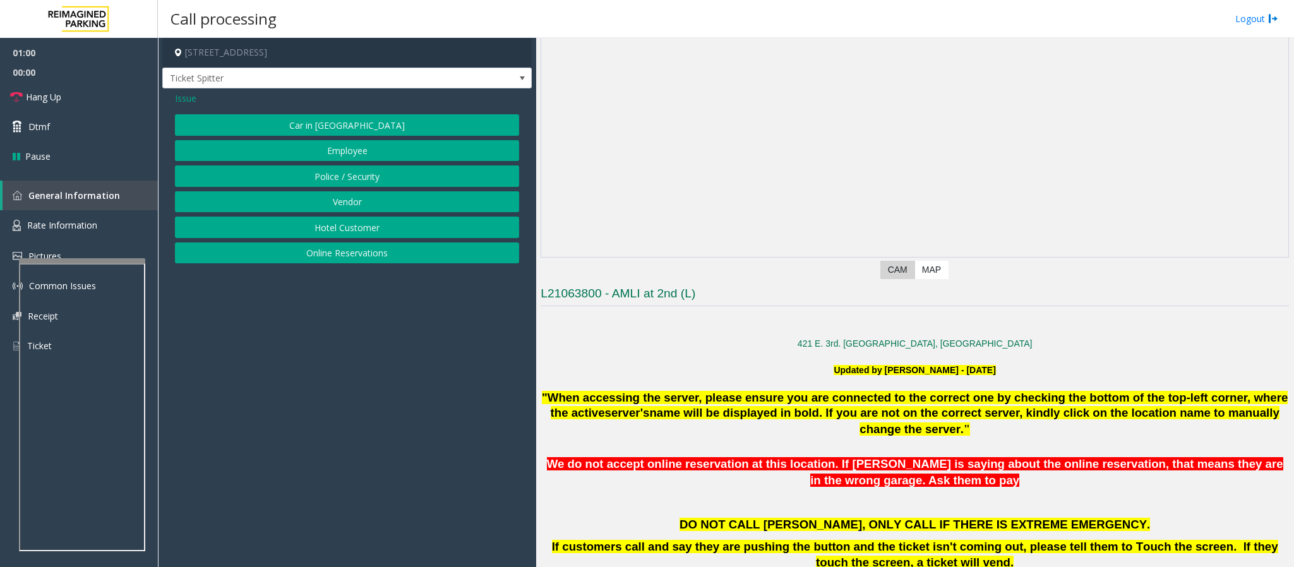
click at [337, 256] on button "Online Reservations" at bounding box center [347, 252] width 344 height 21
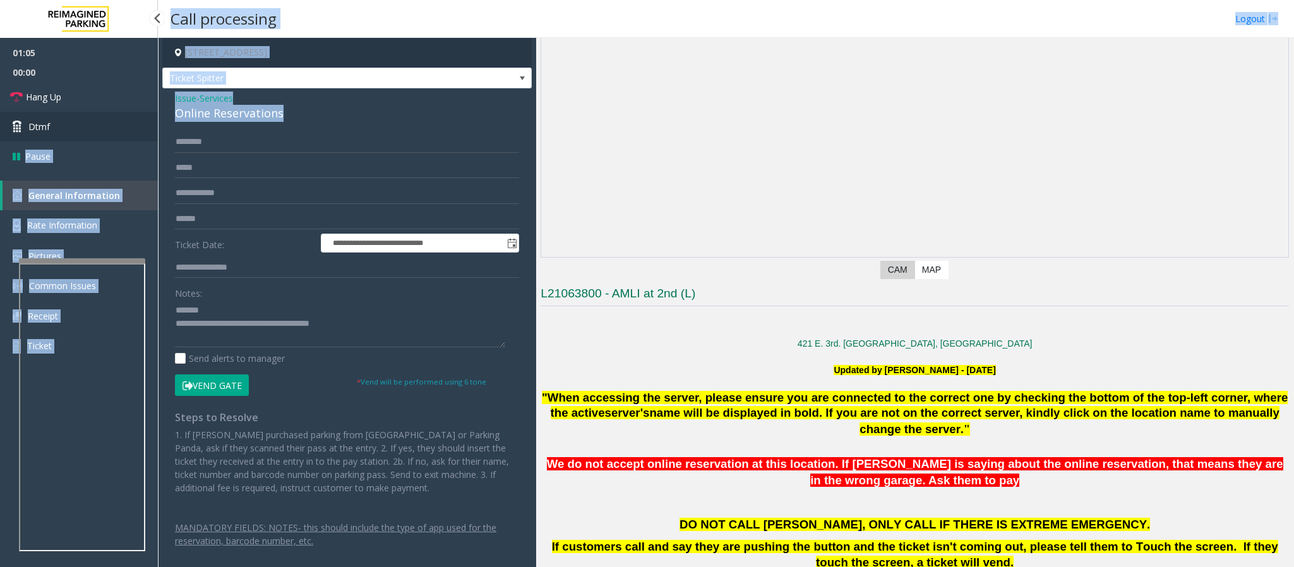
drag, startPoint x: 302, startPoint y: 116, endPoint x: 156, endPoint y: 114, distance: 145.9
click at [156, 114] on app-root "**********" at bounding box center [647, 283] width 1294 height 567
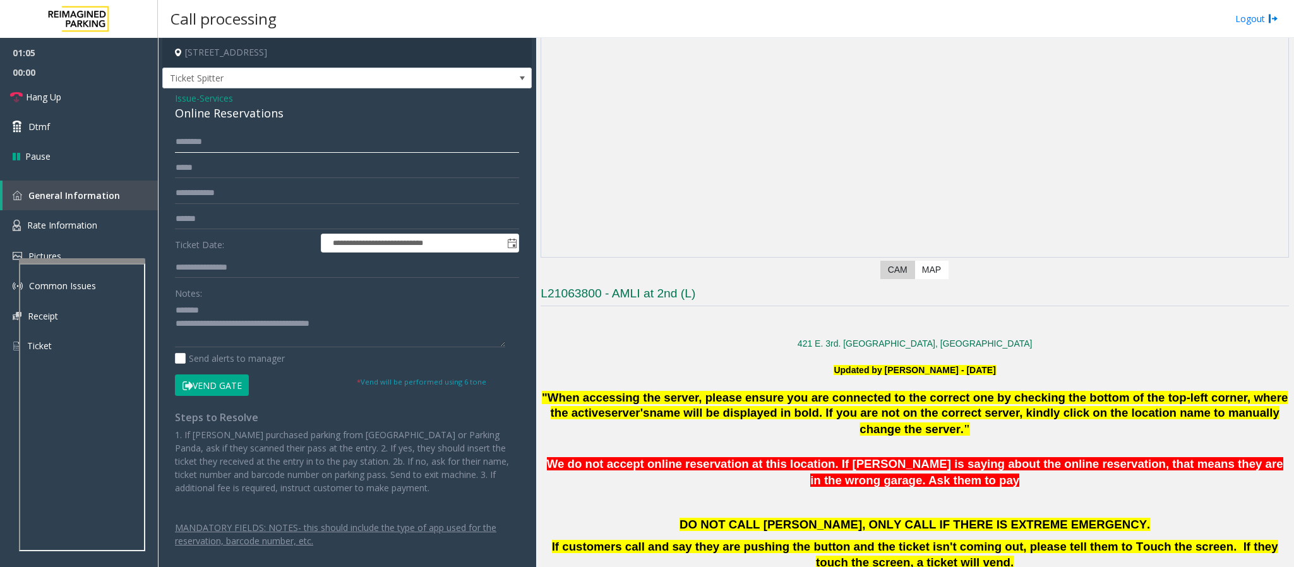
click at [218, 146] on input "text" at bounding box center [347, 141] width 344 height 21
drag, startPoint x: 300, startPoint y: 118, endPoint x: 179, endPoint y: 112, distance: 121.4
click at [179, 112] on div "Online Reservations" at bounding box center [347, 113] width 344 height 17
click at [390, 311] on textarea at bounding box center [340, 323] width 330 height 47
drag, startPoint x: 369, startPoint y: 315, endPoint x: 359, endPoint y: 319, distance: 11.4
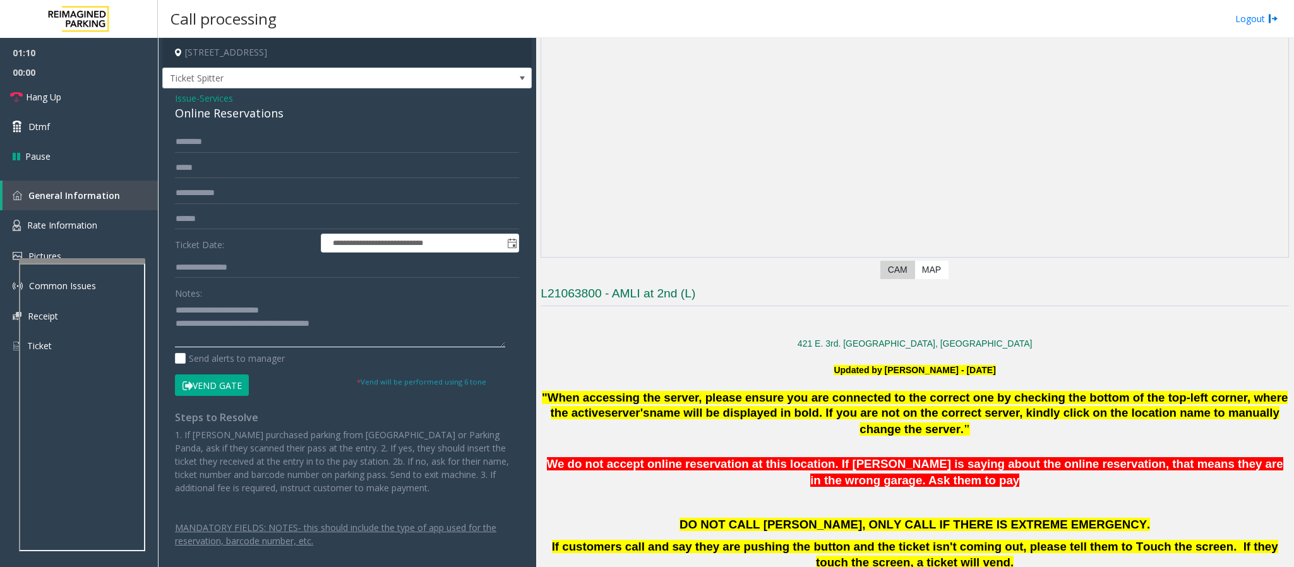
click at [359, 319] on textarea at bounding box center [340, 323] width 330 height 47
click at [368, 326] on textarea at bounding box center [340, 323] width 330 height 47
drag, startPoint x: 369, startPoint y: 326, endPoint x: 233, endPoint y: 330, distance: 136.4
click at [233, 330] on textarea at bounding box center [340, 323] width 330 height 47
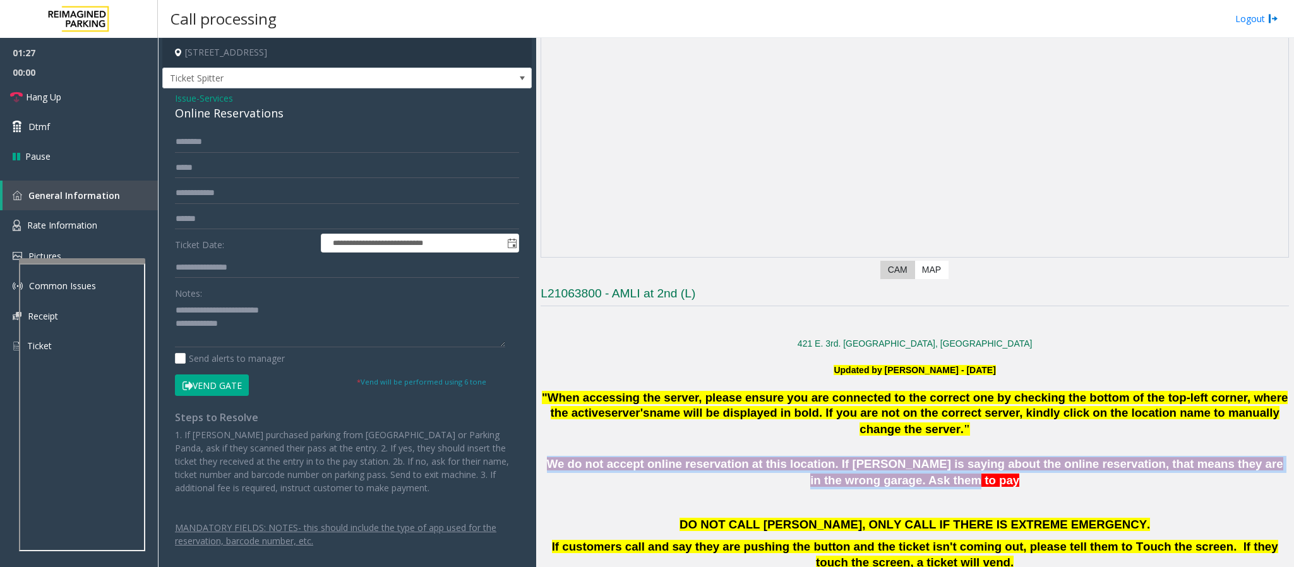
drag, startPoint x: 554, startPoint y: 463, endPoint x: 959, endPoint y: 487, distance: 405.5
click at [862, 378] on div "We do not accept online reservation at this location. If [PERSON_NAME] is sayin…" at bounding box center [915, 472] width 748 height 33
drag, startPoint x: 551, startPoint y: 466, endPoint x: 1243, endPoint y: 465, distance: 691.4
click at [862, 378] on span "We do not accept online reservation at this location. If [PERSON_NAME] is sayin…" at bounding box center [915, 472] width 736 height 30
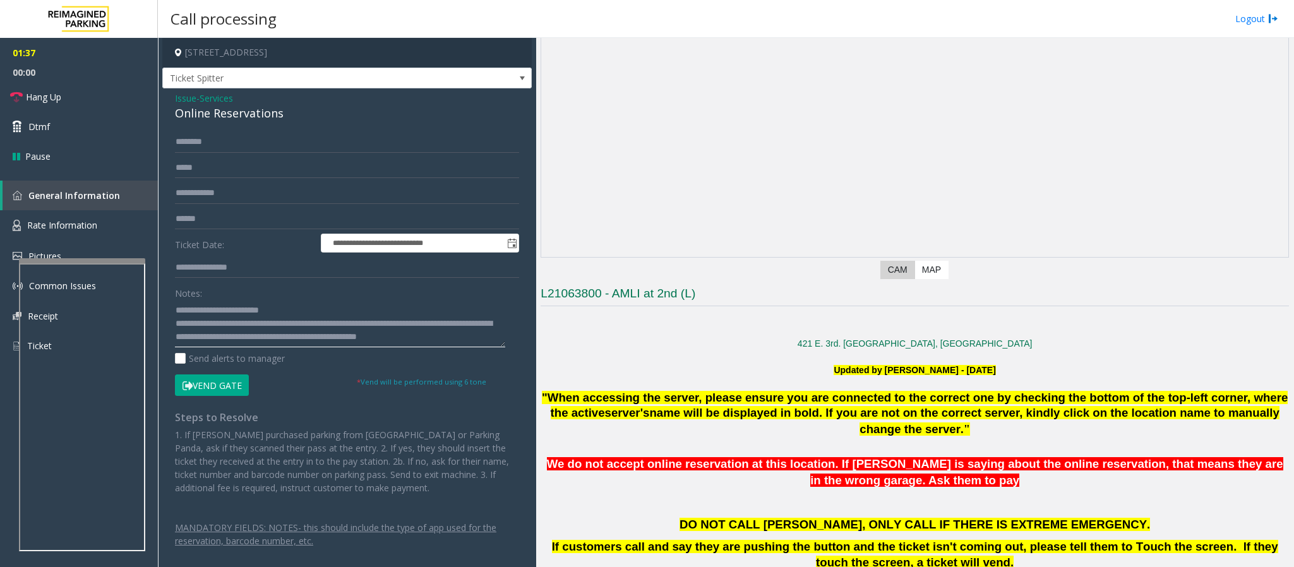
type textarea "**********"
click at [231, 203] on input "text" at bounding box center [347, 192] width 344 height 21
click at [30, 99] on span "Hang Up" at bounding box center [43, 96] width 35 height 13
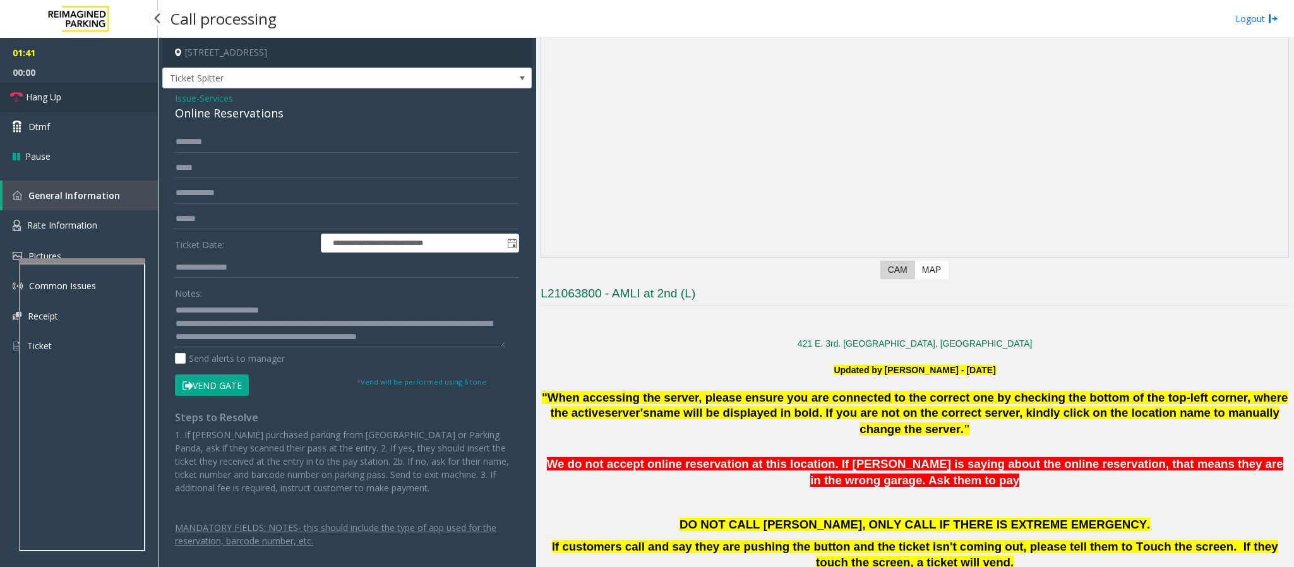
click at [30, 99] on span "Hang Up" at bounding box center [43, 96] width 35 height 13
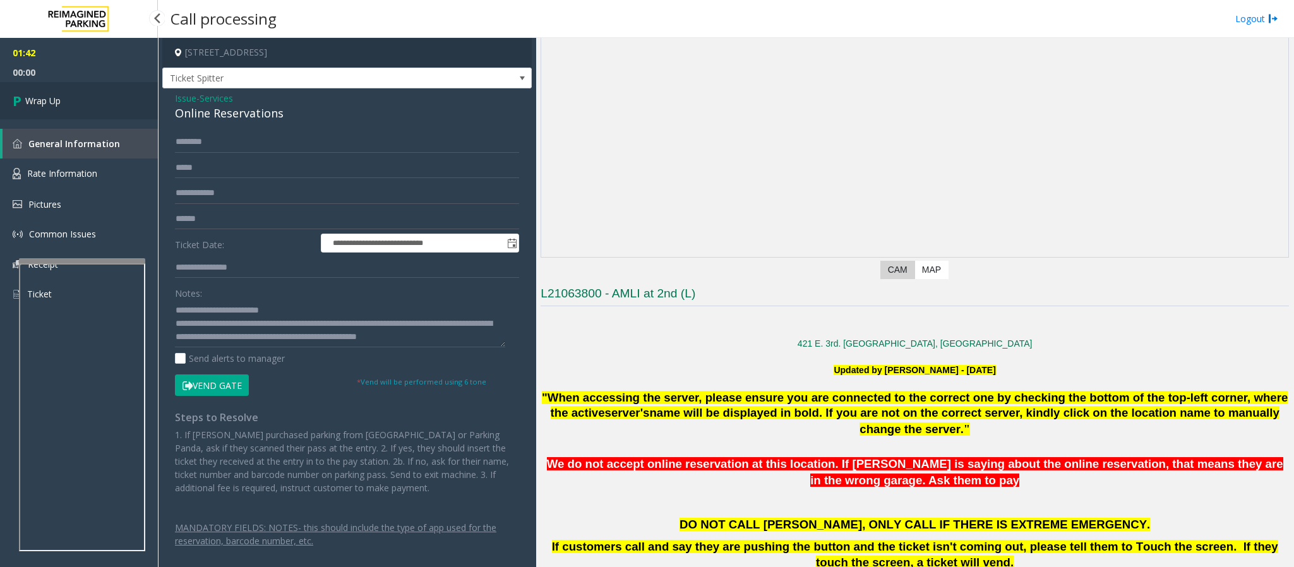
click at [30, 99] on span "Wrap Up" at bounding box center [42, 100] width 35 height 13
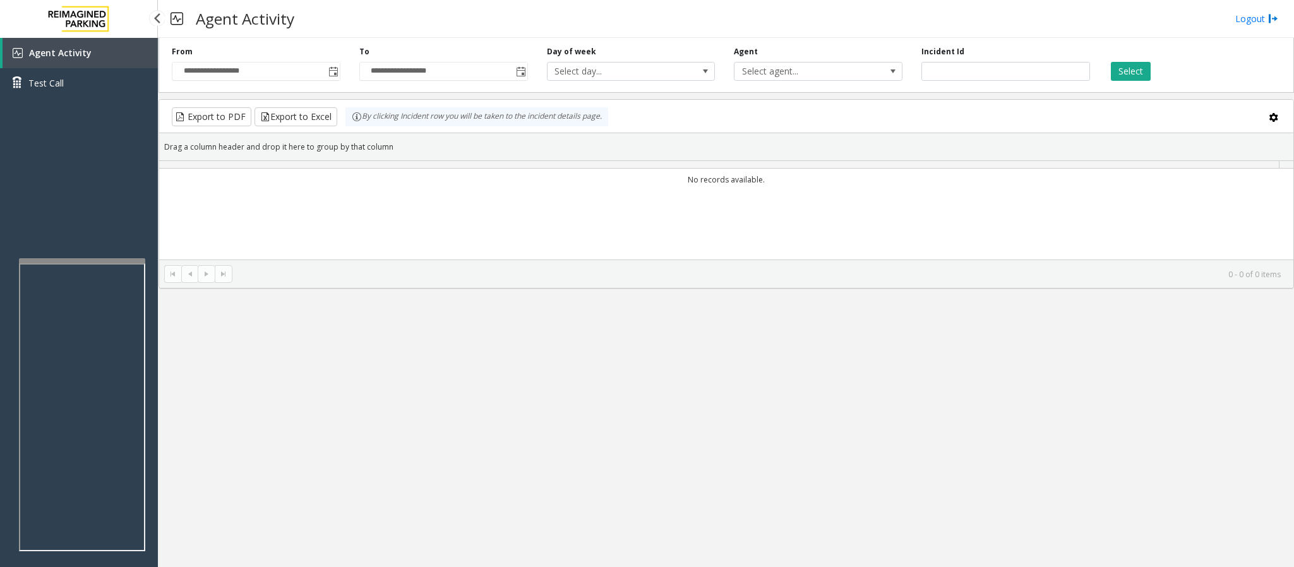
click at [129, 216] on div "Agent Activity Test Call" at bounding box center [79, 321] width 158 height 567
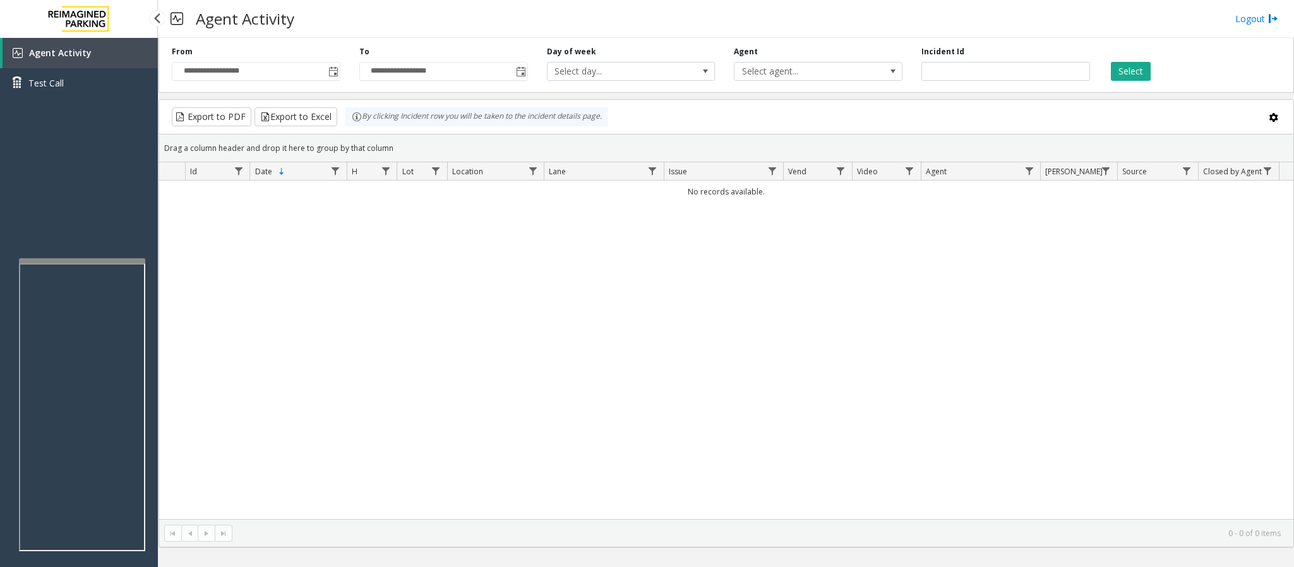
drag, startPoint x: 129, startPoint y: 216, endPoint x: 546, endPoint y: 370, distance: 444.9
click at [546, 370] on div "No records available." at bounding box center [726, 350] width 1134 height 338
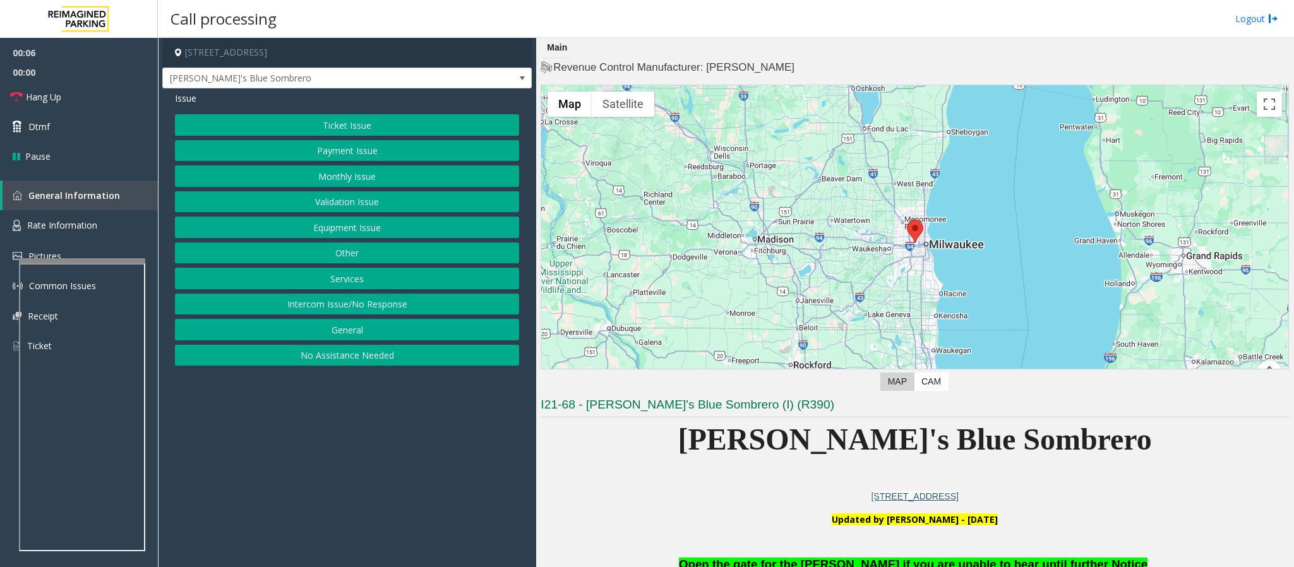
scroll to position [284, 0]
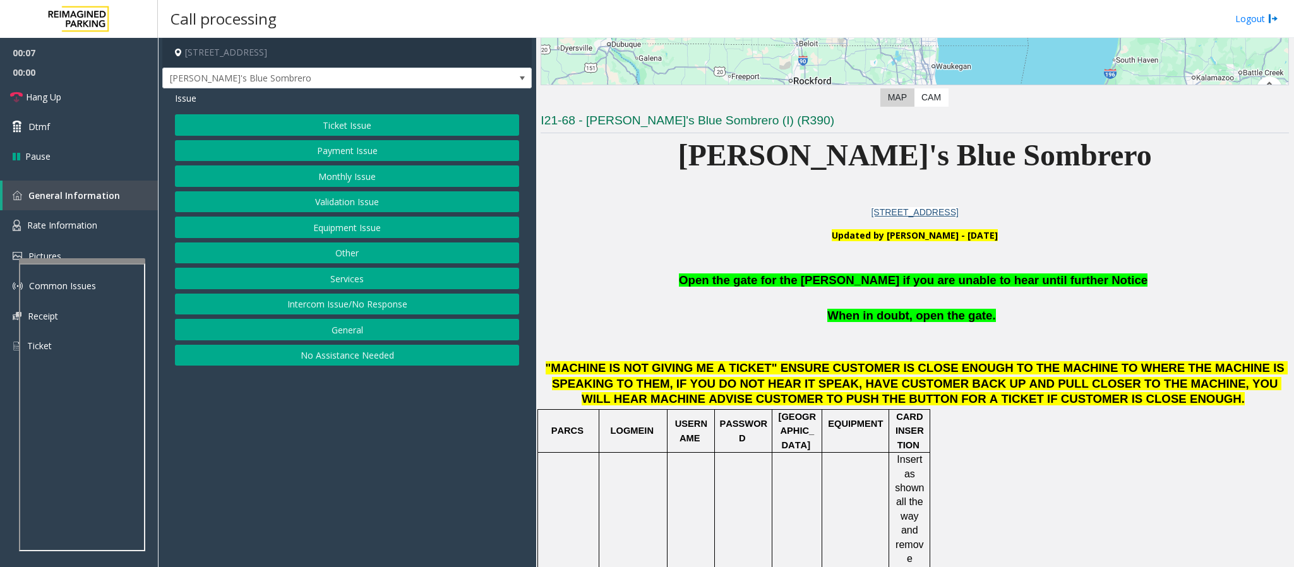
click at [340, 306] on button "Intercom Issue/No Response" at bounding box center [347, 304] width 344 height 21
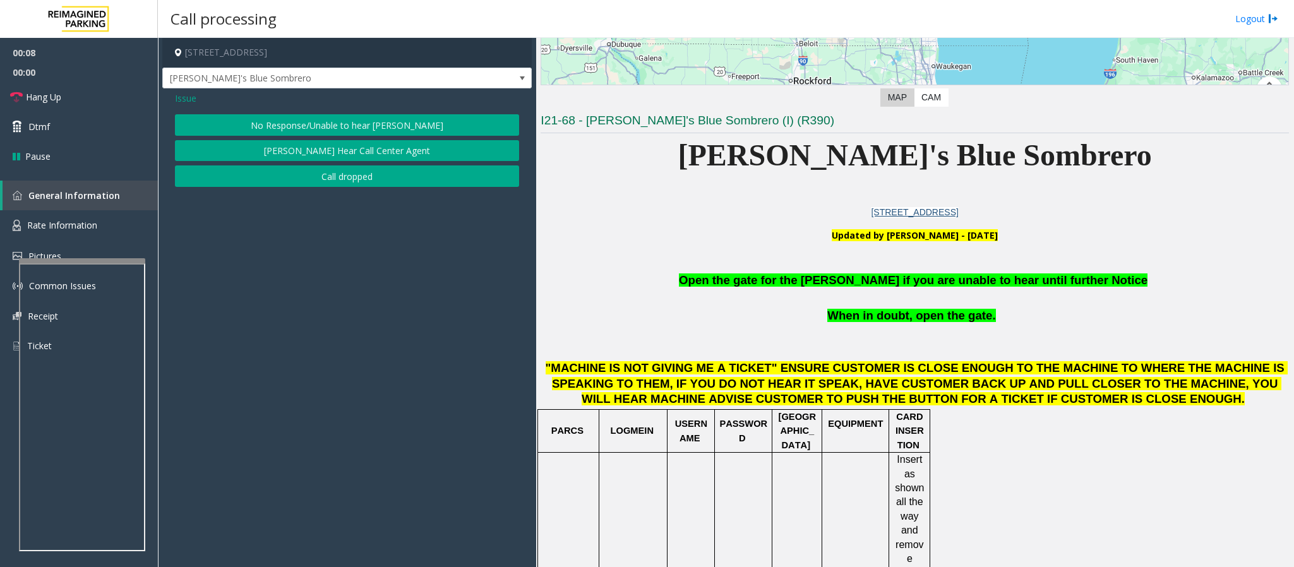
click at [190, 99] on span "Issue" at bounding box center [185, 98] width 21 height 13
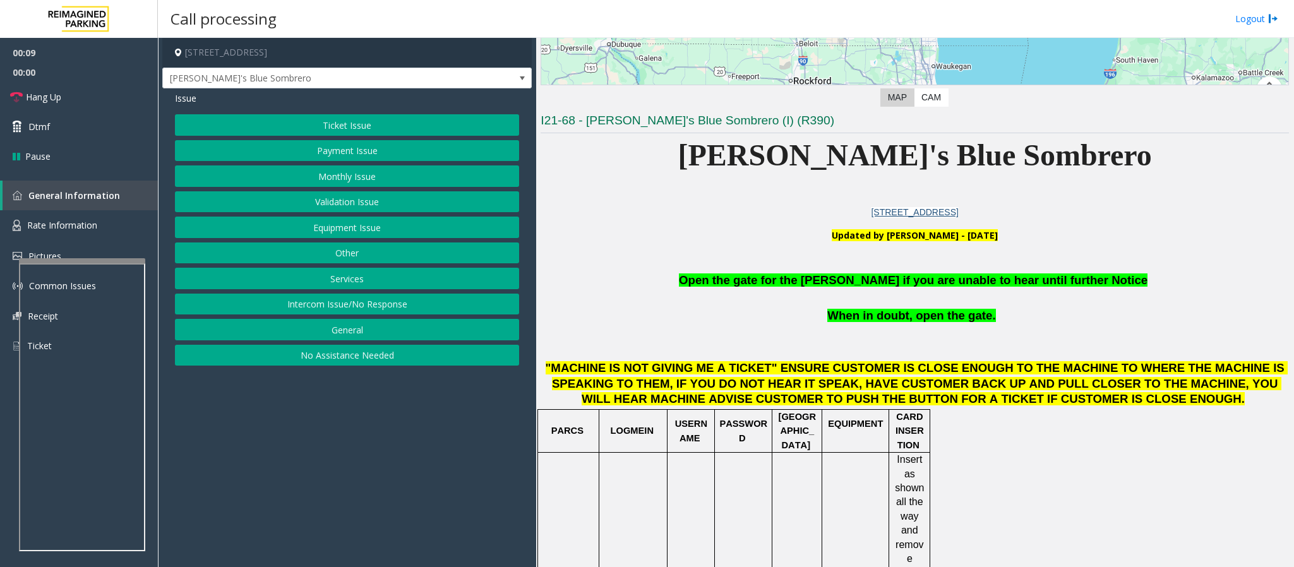
click at [337, 230] on button "Equipment Issue" at bounding box center [347, 227] width 344 height 21
click at [328, 230] on button "Gate / Door Won't Open" at bounding box center [347, 227] width 344 height 21
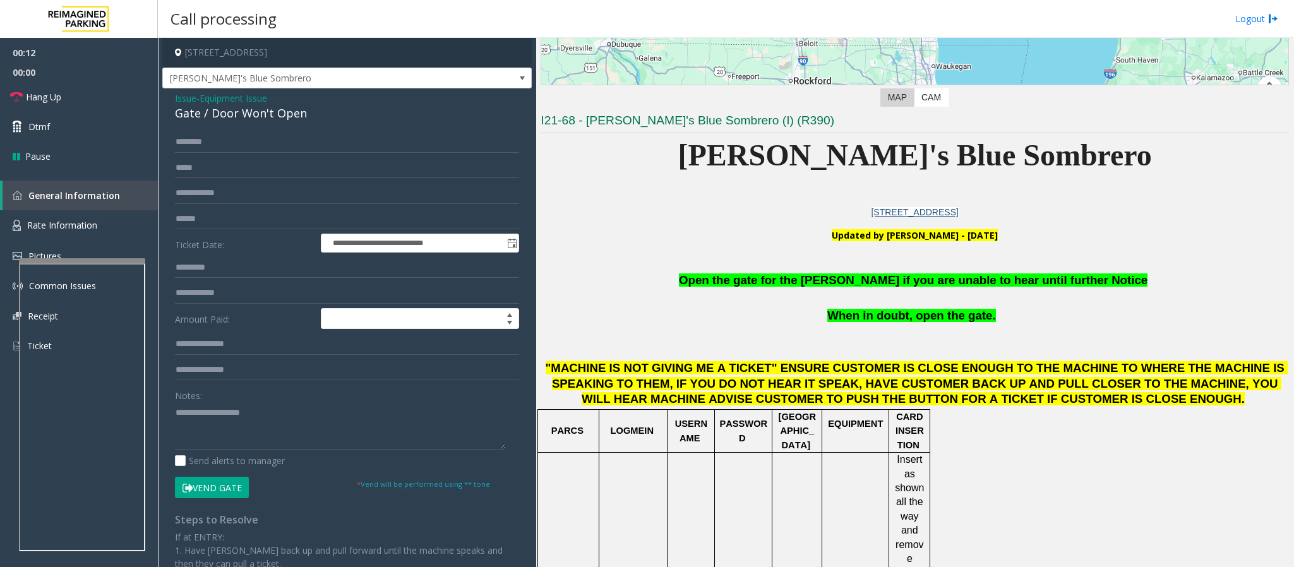
click at [208, 378] on button "Vend Gate" at bounding box center [212, 487] width 74 height 21
click at [182, 104] on span "Issue" at bounding box center [185, 98] width 21 height 13
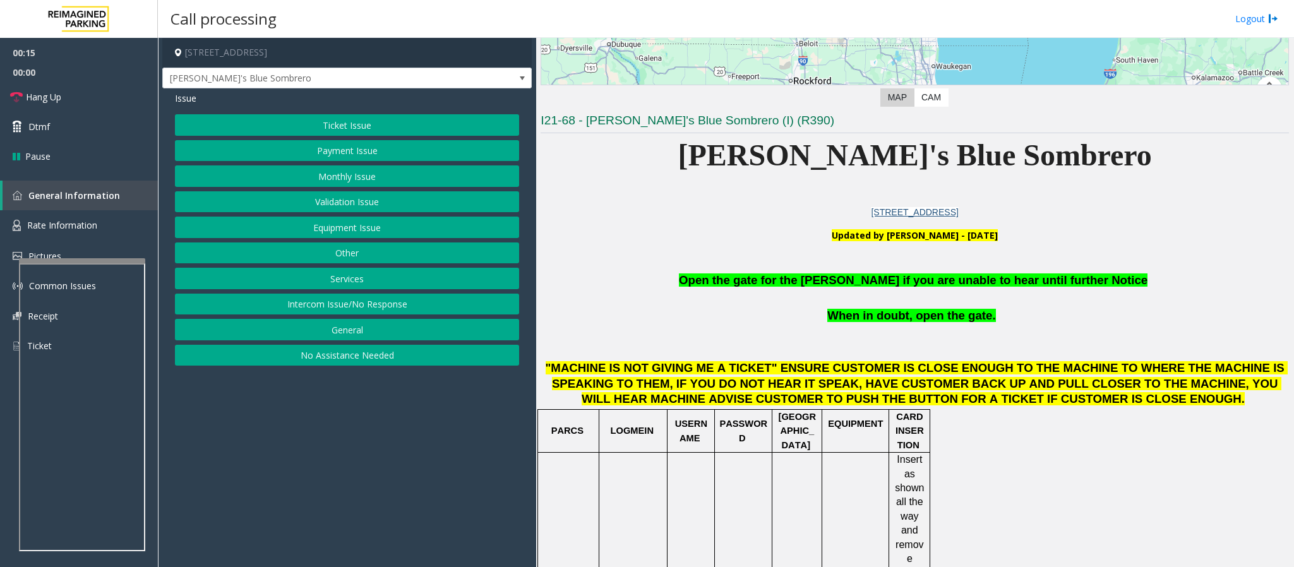
click at [371, 311] on button "Intercom Issue/No Response" at bounding box center [347, 304] width 344 height 21
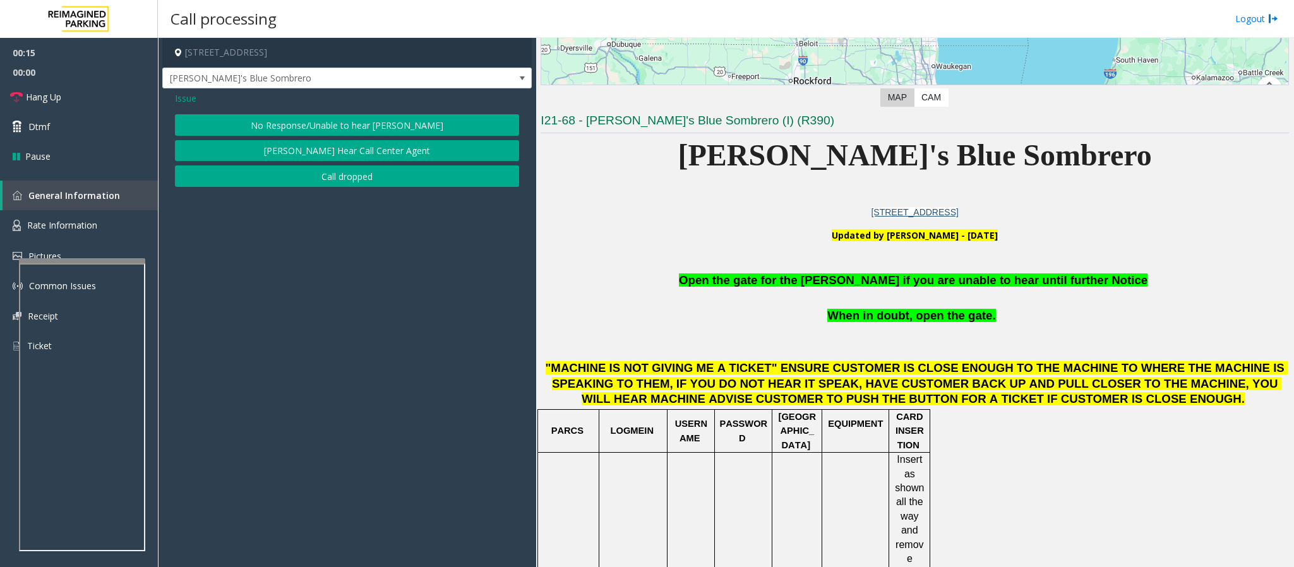
click at [333, 125] on button "No Response/Unable to hear [PERSON_NAME]" at bounding box center [347, 124] width 344 height 21
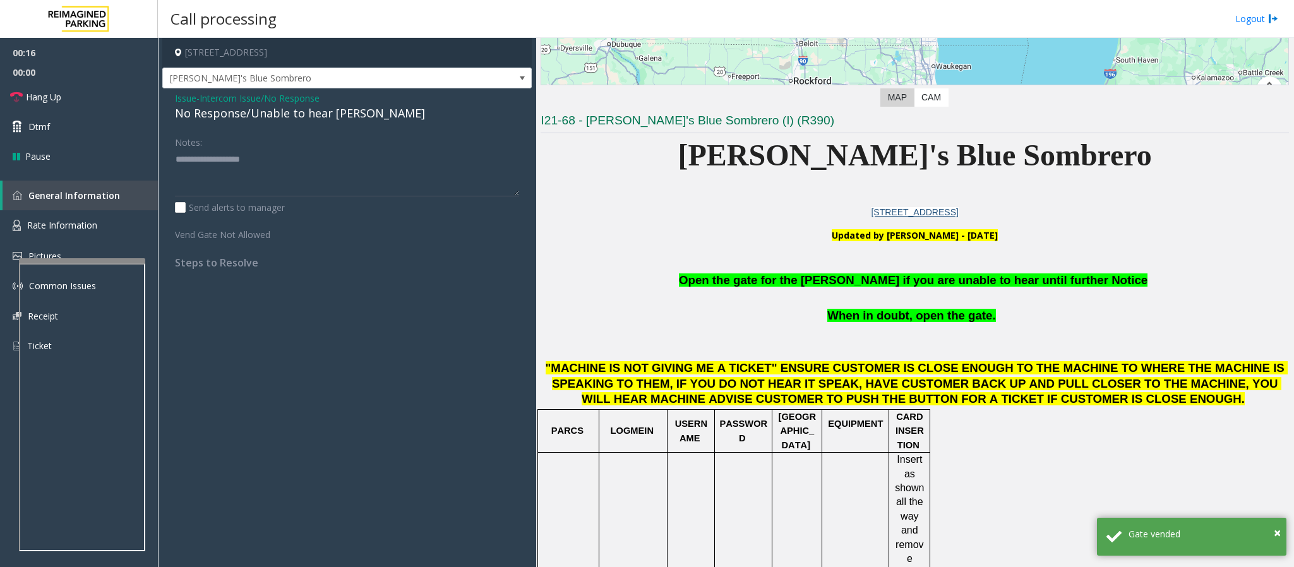
click at [318, 116] on div "No Response/Unable to hear [PERSON_NAME]" at bounding box center [347, 113] width 344 height 17
click at [804, 279] on span "Open the gate for the parker if you are unable to hear until further Notice" at bounding box center [913, 279] width 469 height 13
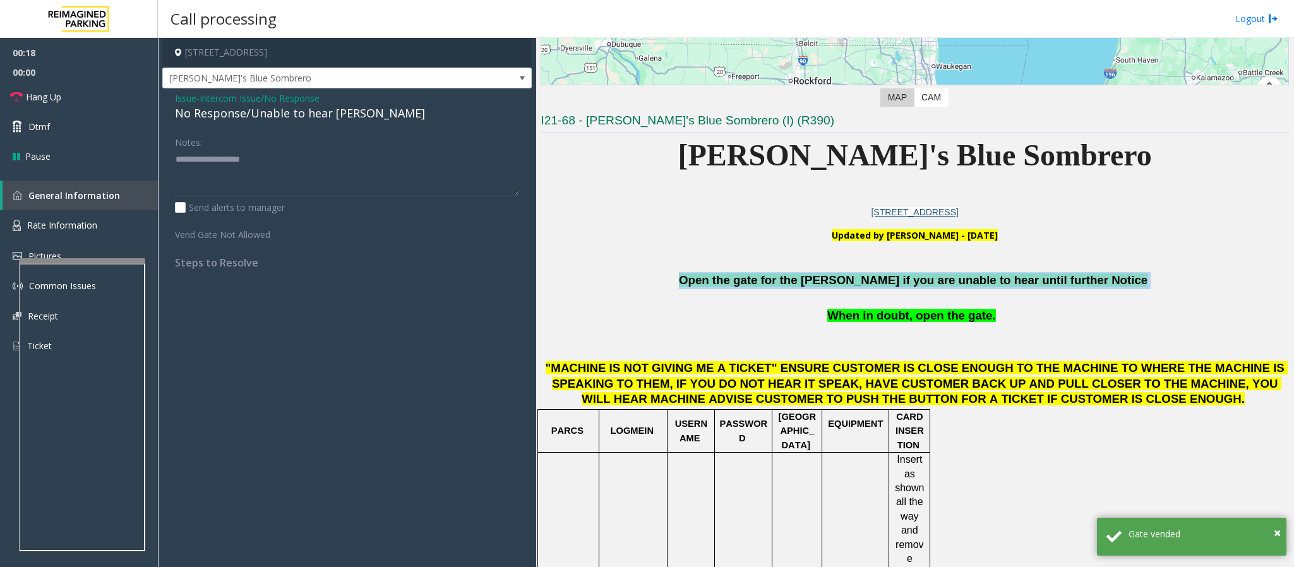
click at [804, 279] on span "Open the gate for the parker if you are unable to hear until further Notice" at bounding box center [913, 279] width 469 height 13
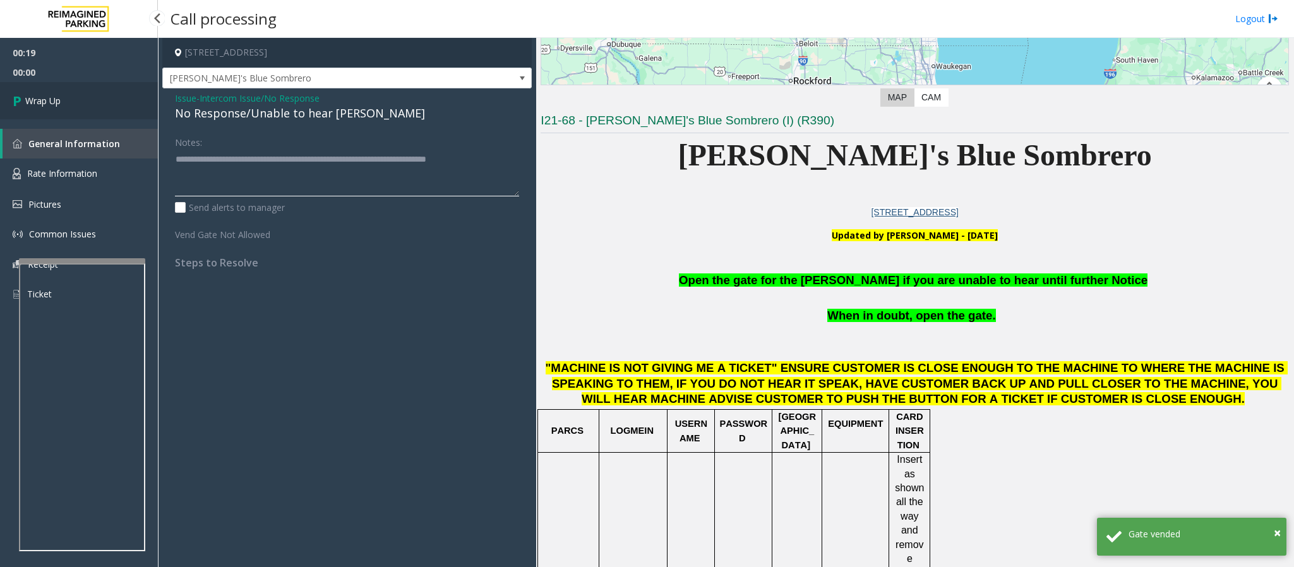
type textarea "**********"
click at [90, 97] on link "Wrap Up" at bounding box center [79, 100] width 158 height 37
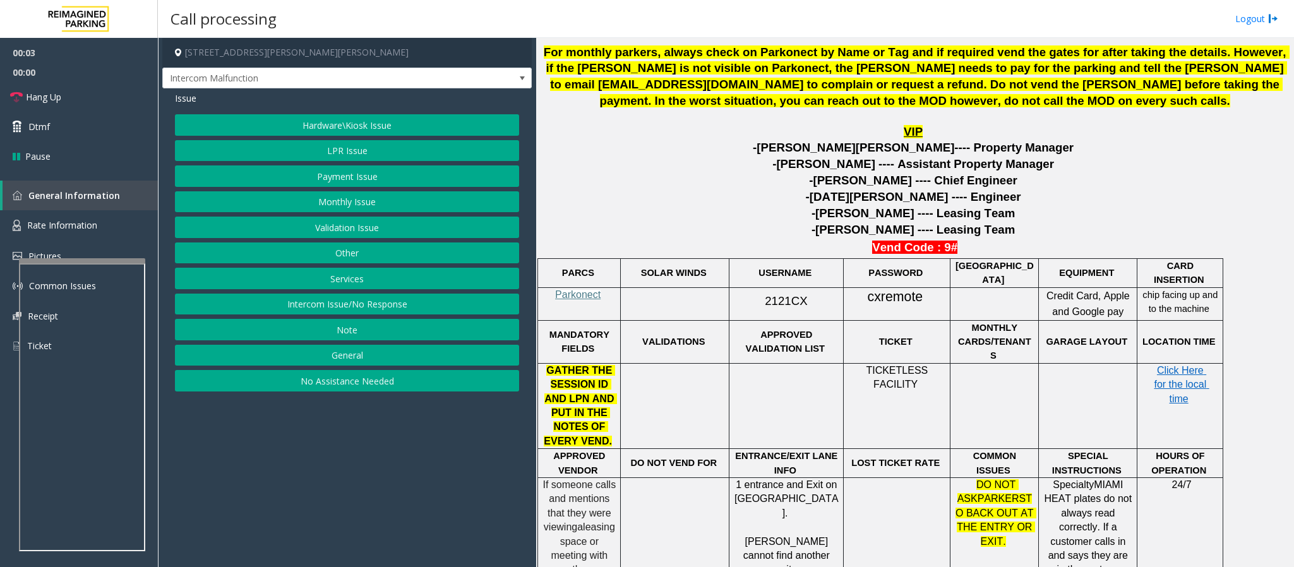
scroll to position [568, 0]
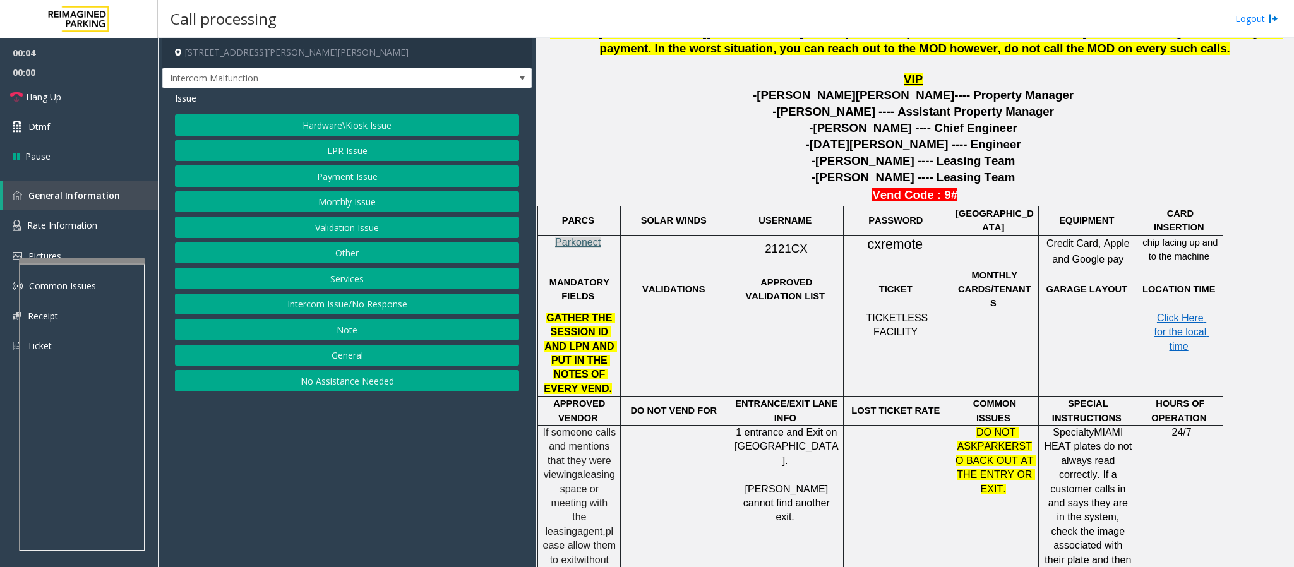
click at [590, 244] on span "Parkonect" at bounding box center [577, 242] width 45 height 11
drag, startPoint x: 760, startPoint y: 250, endPoint x: 799, endPoint y: 251, distance: 39.2
click at [799, 251] on span "2121CX" at bounding box center [786, 248] width 42 height 13
copy span "2121CX"
click at [313, 123] on button "Hardware\Kiosk Issue" at bounding box center [347, 124] width 344 height 21
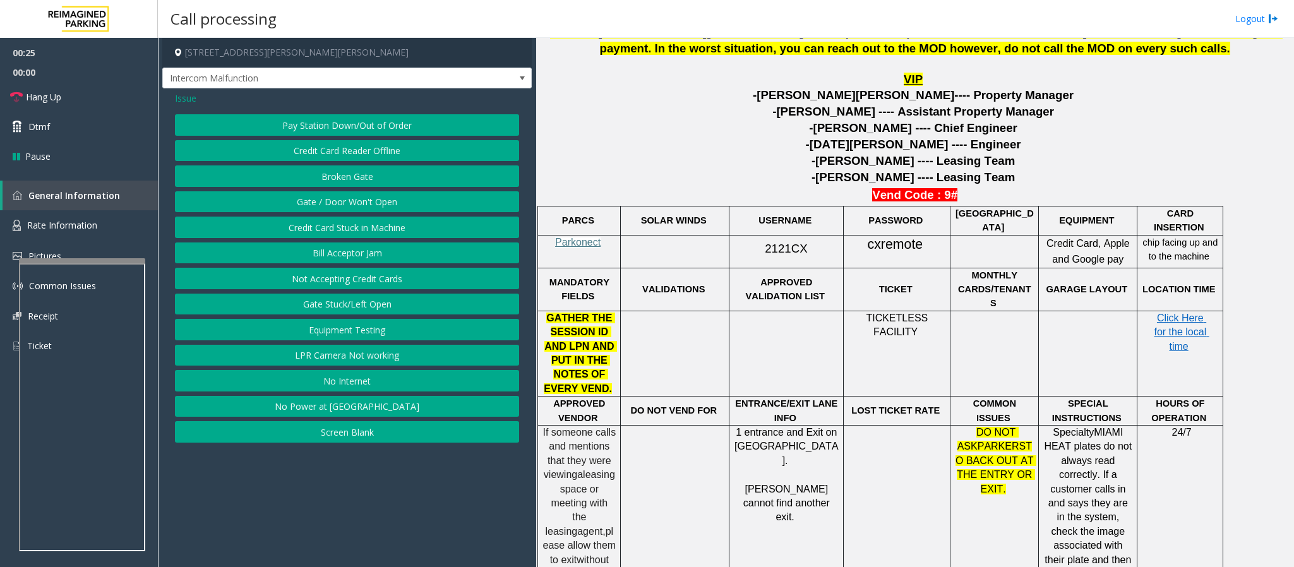
click at [381, 128] on button "Pay Station Down/Out of Order" at bounding box center [347, 124] width 344 height 21
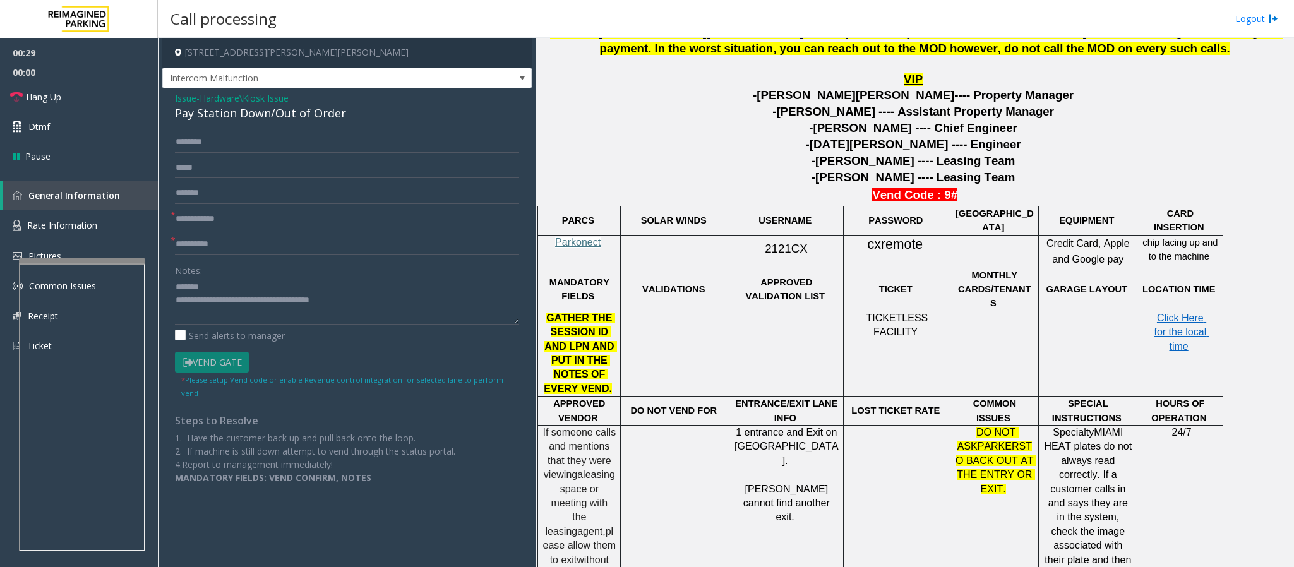
click at [220, 275] on div "Notes:" at bounding box center [347, 292] width 344 height 65
click at [224, 285] on textarea at bounding box center [347, 300] width 344 height 47
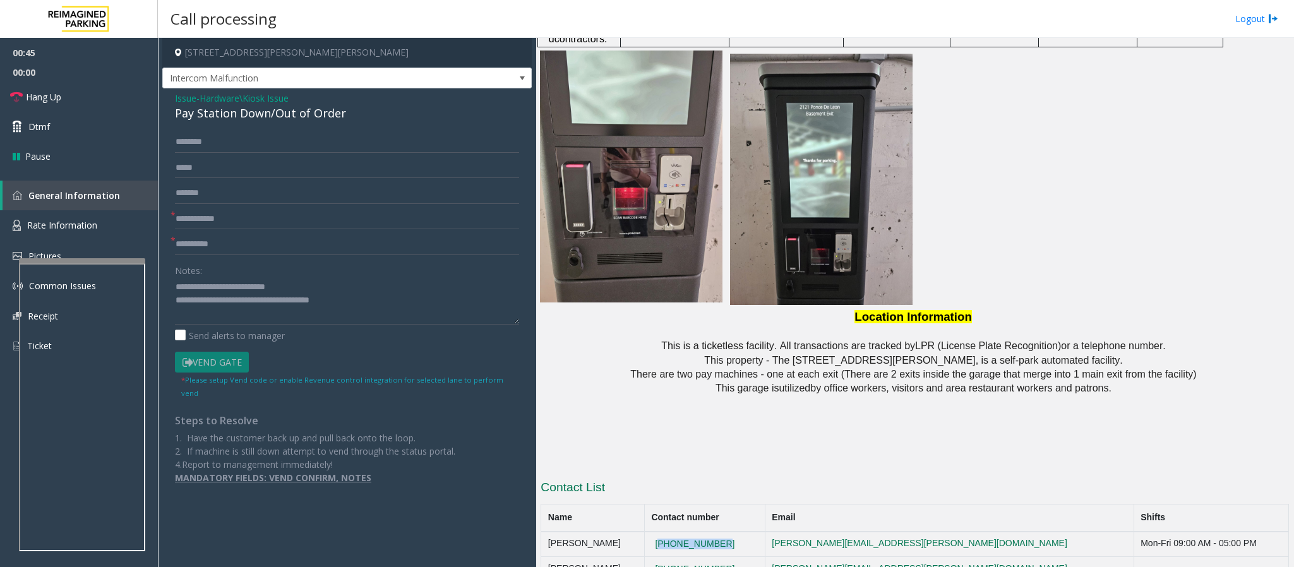
drag, startPoint x: 754, startPoint y: 510, endPoint x: 681, endPoint y: 520, distance: 73.9
click at [681, 378] on td "786-447-3289" at bounding box center [704, 544] width 121 height 25
copy button "786-447-3289"
drag, startPoint x: 381, startPoint y: 305, endPoint x: 227, endPoint y: 298, distance: 153.6
click at [227, 298] on textarea at bounding box center [347, 300] width 344 height 47
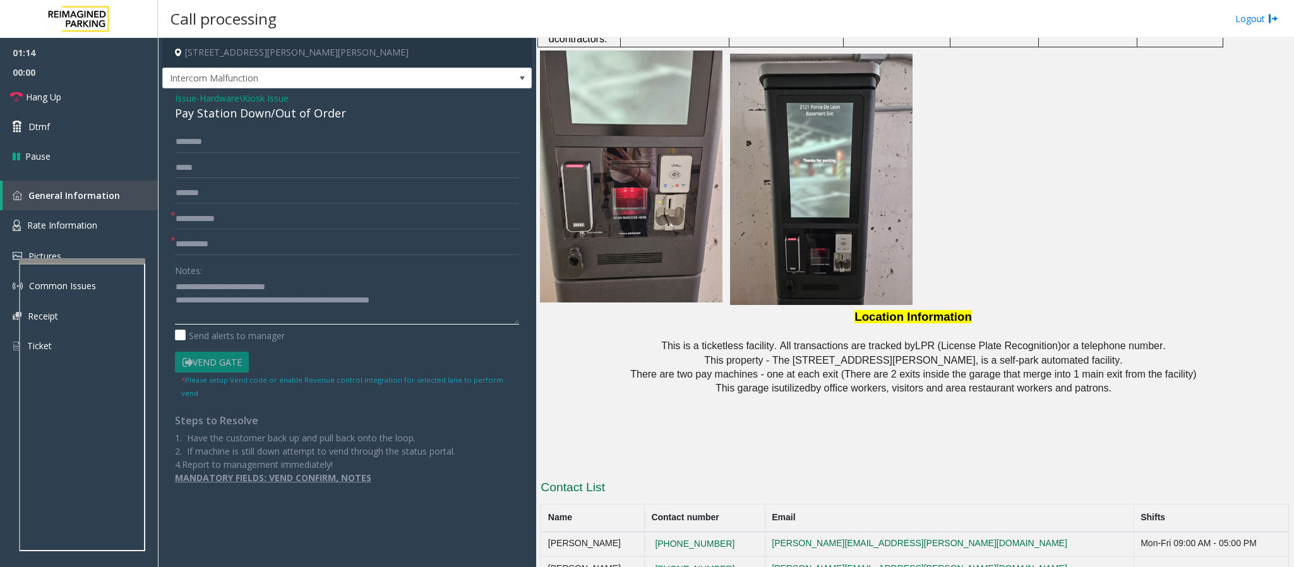
type textarea "**********"
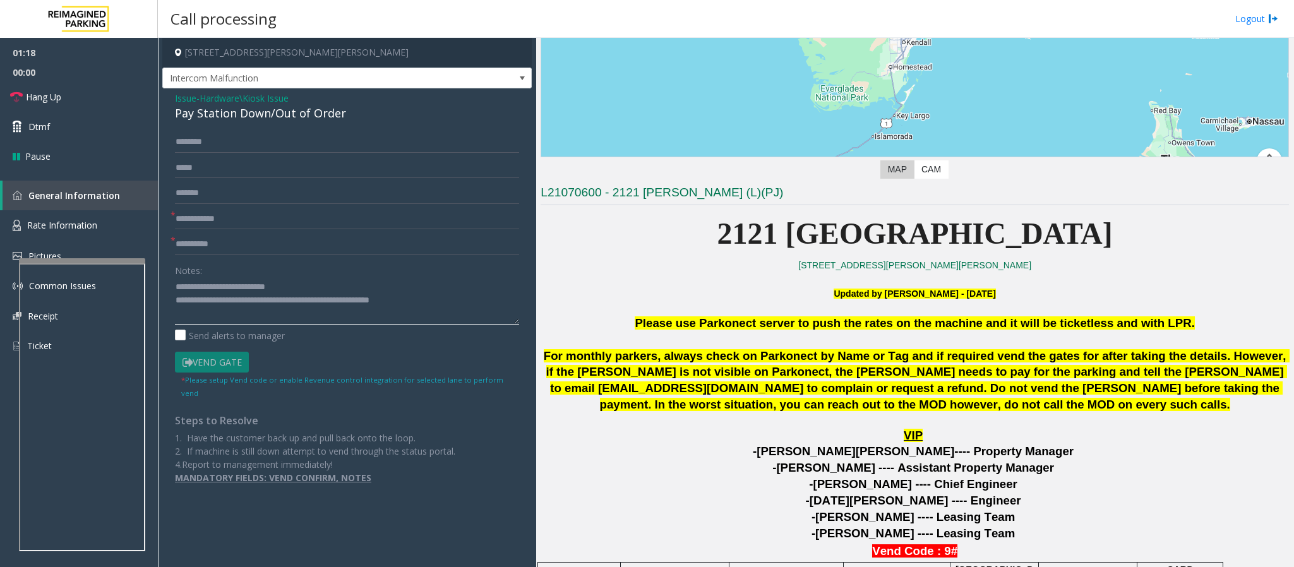
scroll to position [591, 0]
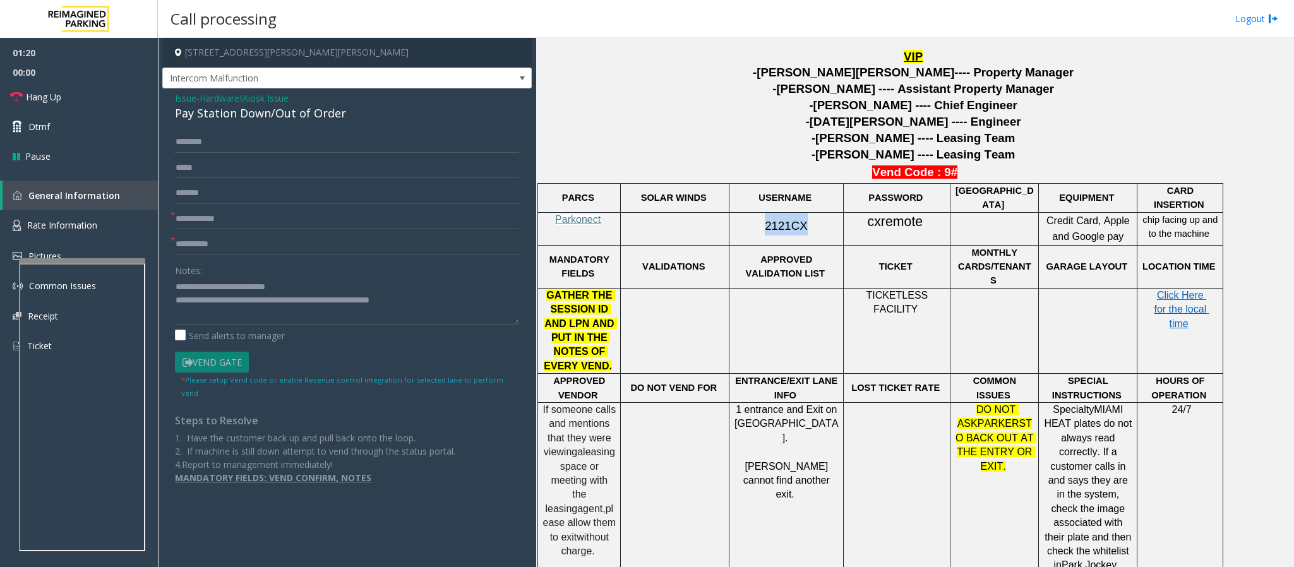
drag, startPoint x: 760, startPoint y: 226, endPoint x: 799, endPoint y: 227, distance: 39.8
click at [799, 227] on span "2121CX" at bounding box center [786, 225] width 42 height 13
copy span "2121CX"
drag, startPoint x: 868, startPoint y: 222, endPoint x: 921, endPoint y: 228, distance: 53.3
click at [862, 228] on span "cxremote" at bounding box center [896, 222] width 56 height 16
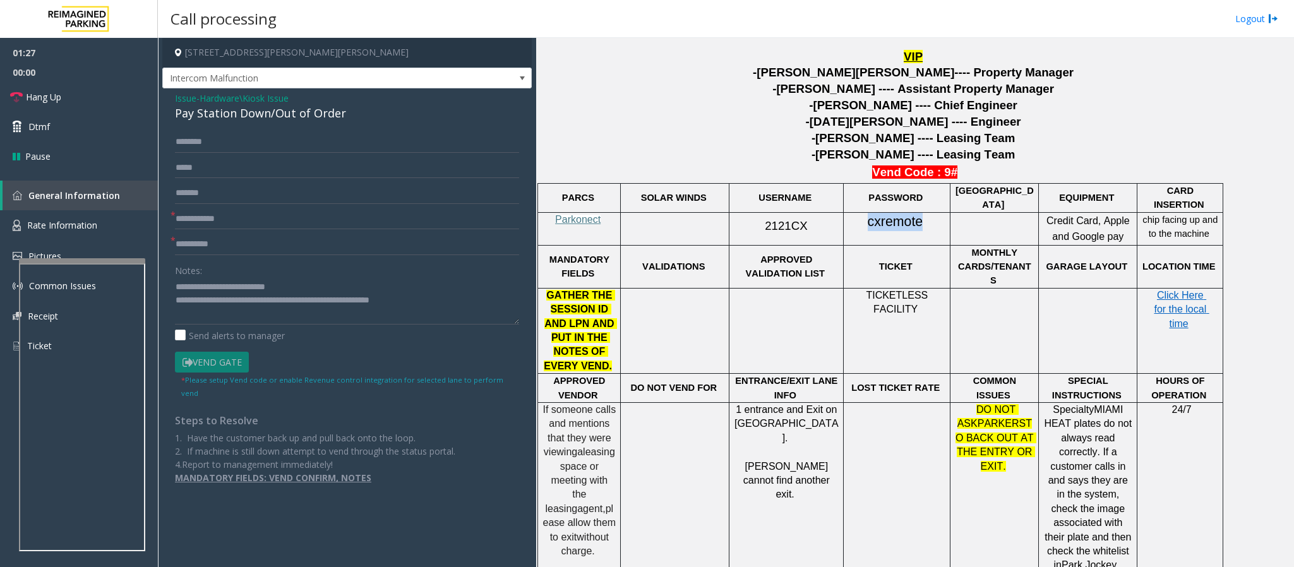
copy span "cxremote"
click at [188, 224] on input "text" at bounding box center [347, 218] width 344 height 21
type input "**"
click at [231, 249] on input "text" at bounding box center [347, 244] width 344 height 21
type input "**"
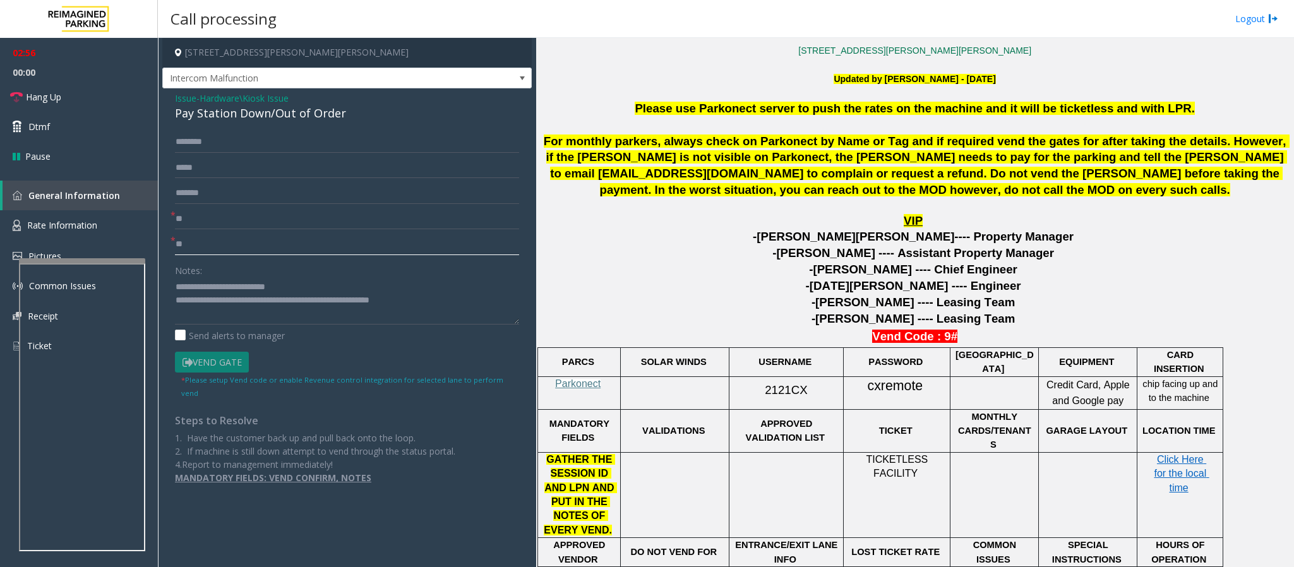
scroll to position [402, 0]
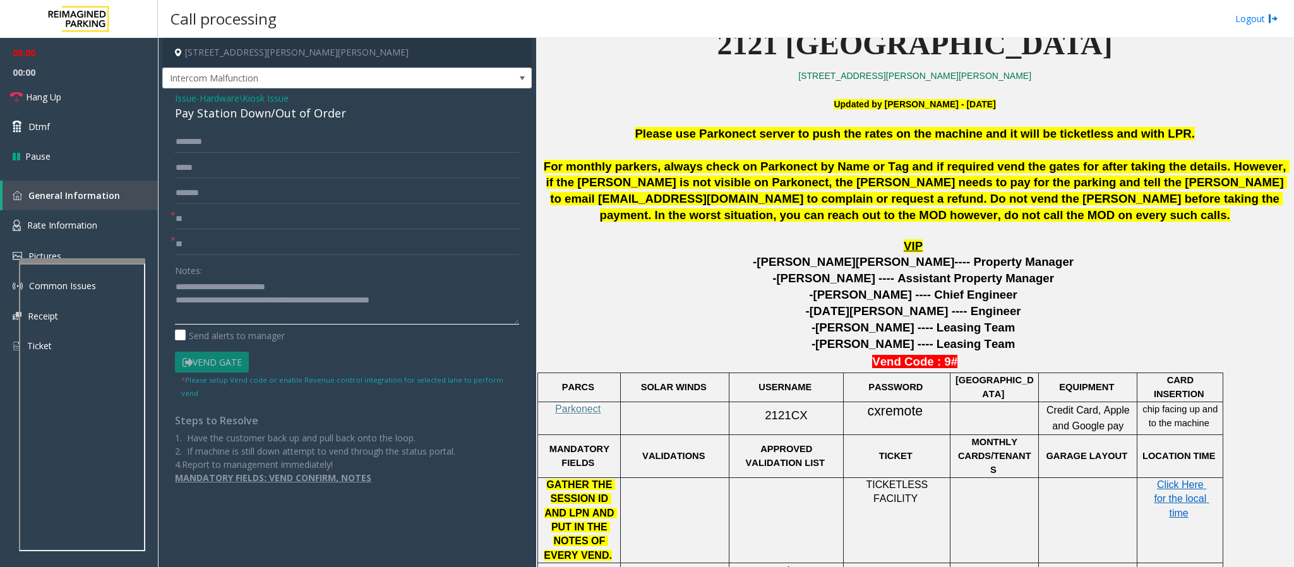
click at [457, 296] on textarea at bounding box center [347, 300] width 344 height 47
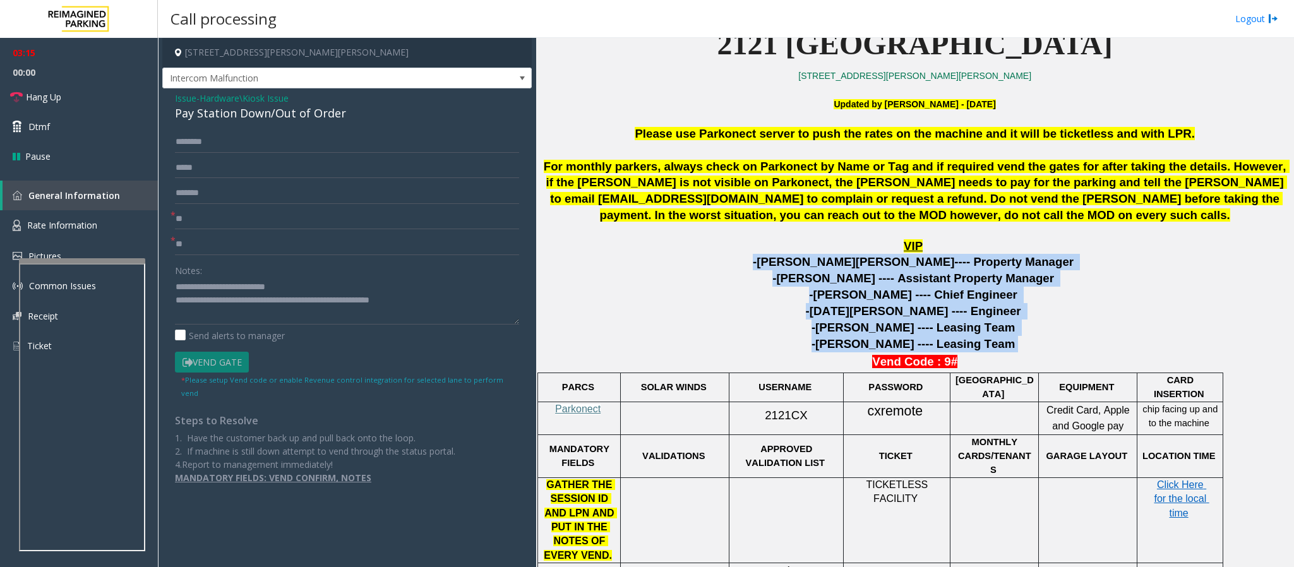
drag, startPoint x: 986, startPoint y: 350, endPoint x: 798, endPoint y: 267, distance: 205.8
click at [803, 268] on span "-Chris" at bounding box center [804, 261] width 103 height 13
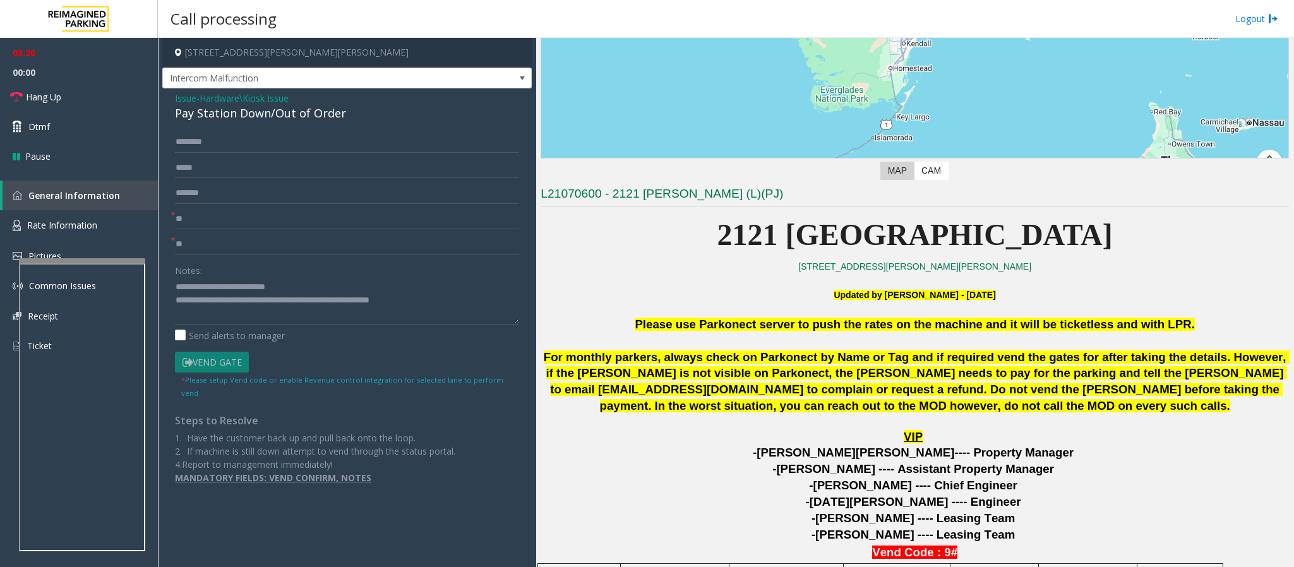
scroll to position [117, 0]
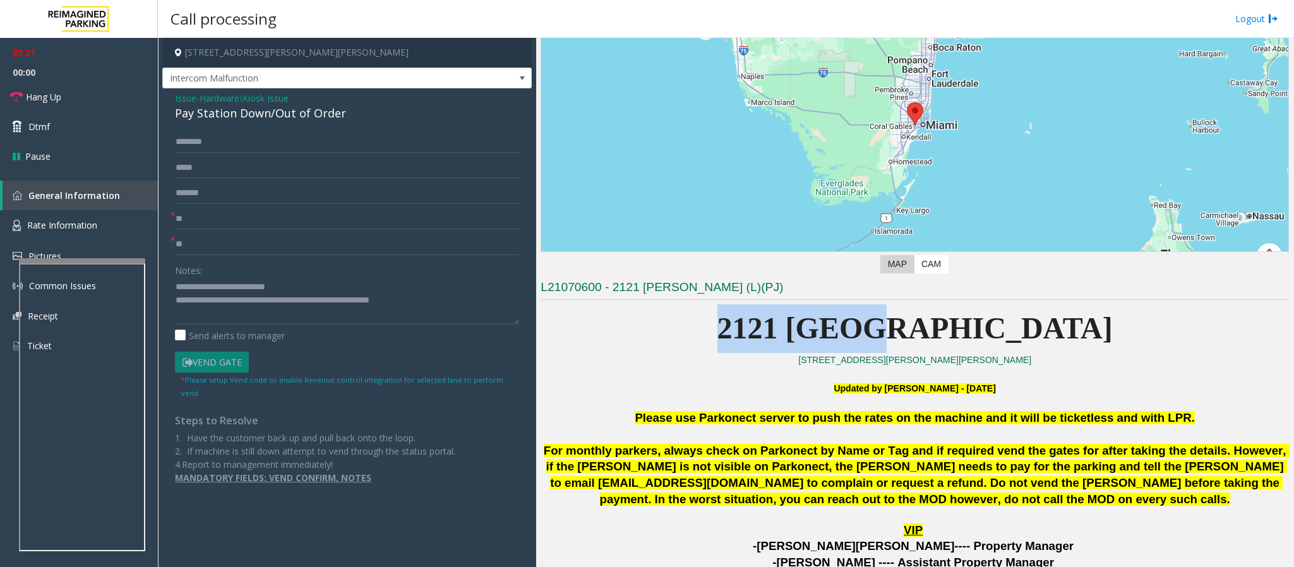
drag, startPoint x: 803, startPoint y: 322, endPoint x: 1055, endPoint y: 317, distance: 252.0
click at [862, 317] on p "2121 [GEOGRAPHIC_DATA]" at bounding box center [915, 328] width 748 height 49
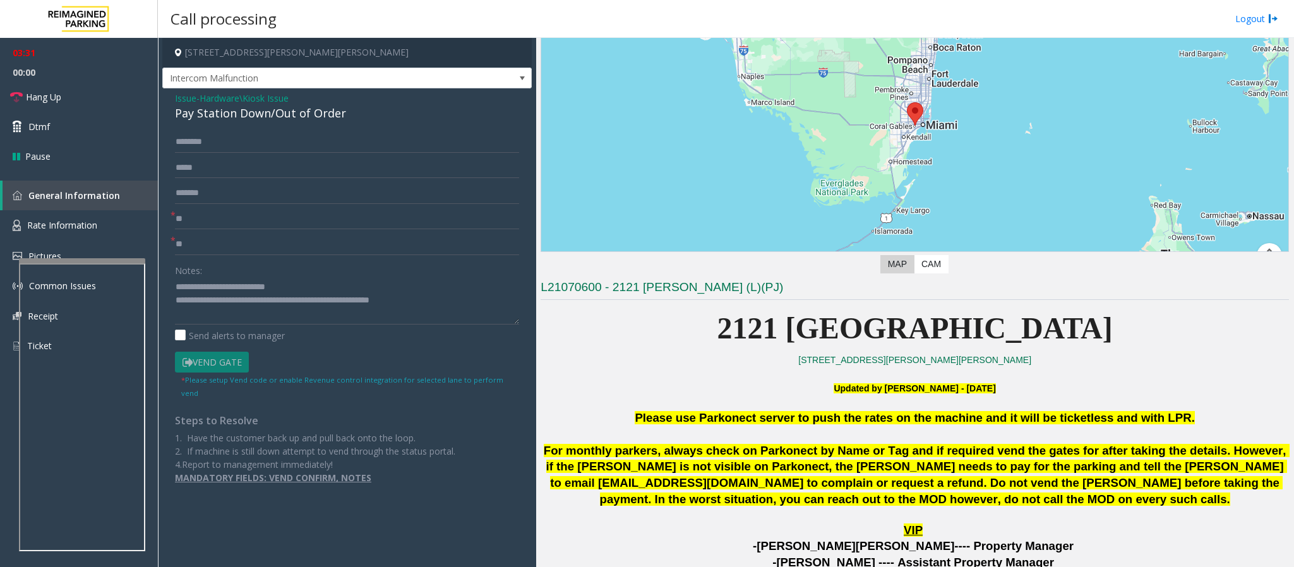
click at [203, 129] on div "Issue - Hardware\Kiosk Issue Pay Station Down/Out of Order * ** * ** Notes: Sen…" at bounding box center [346, 292] width 369 height 409
click at [192, 127] on div "Issue - Hardware\Kiosk Issue Pay Station Down/Out of Order * ** * ** Notes: Sen…" at bounding box center [346, 292] width 369 height 409
click at [198, 133] on input "text" at bounding box center [347, 141] width 344 height 21
type input "****"
click at [289, 287] on textarea at bounding box center [347, 300] width 344 height 47
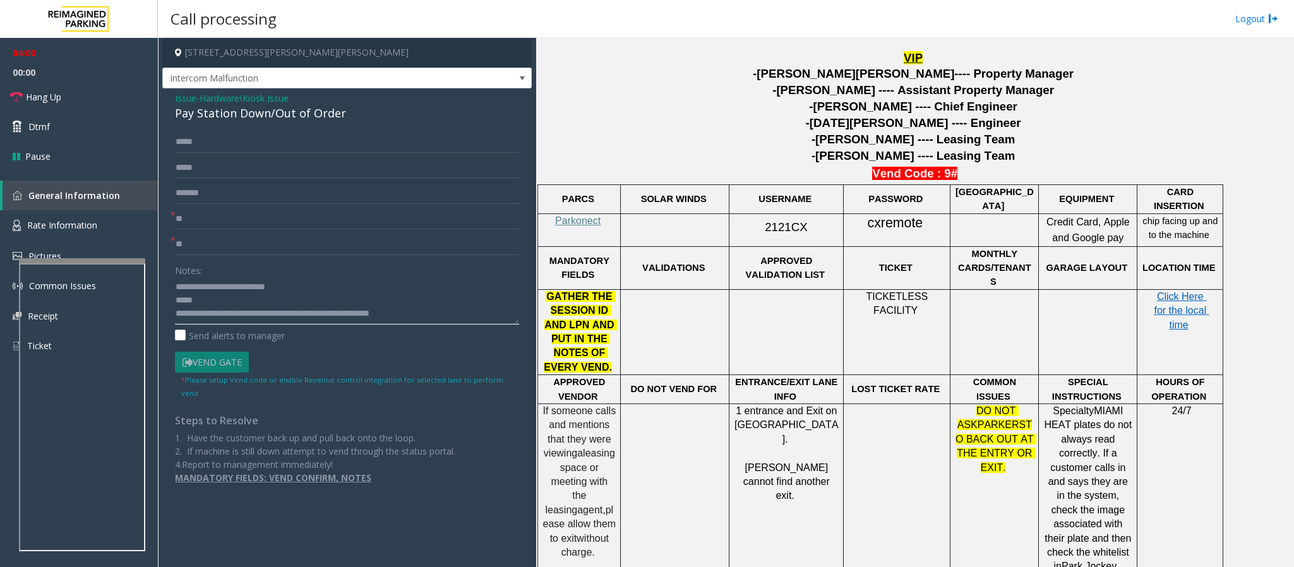
scroll to position [591, 0]
click at [206, 305] on textarea at bounding box center [347, 300] width 344 height 47
click at [210, 303] on textarea at bounding box center [347, 300] width 344 height 47
click at [201, 300] on textarea at bounding box center [347, 300] width 344 height 47
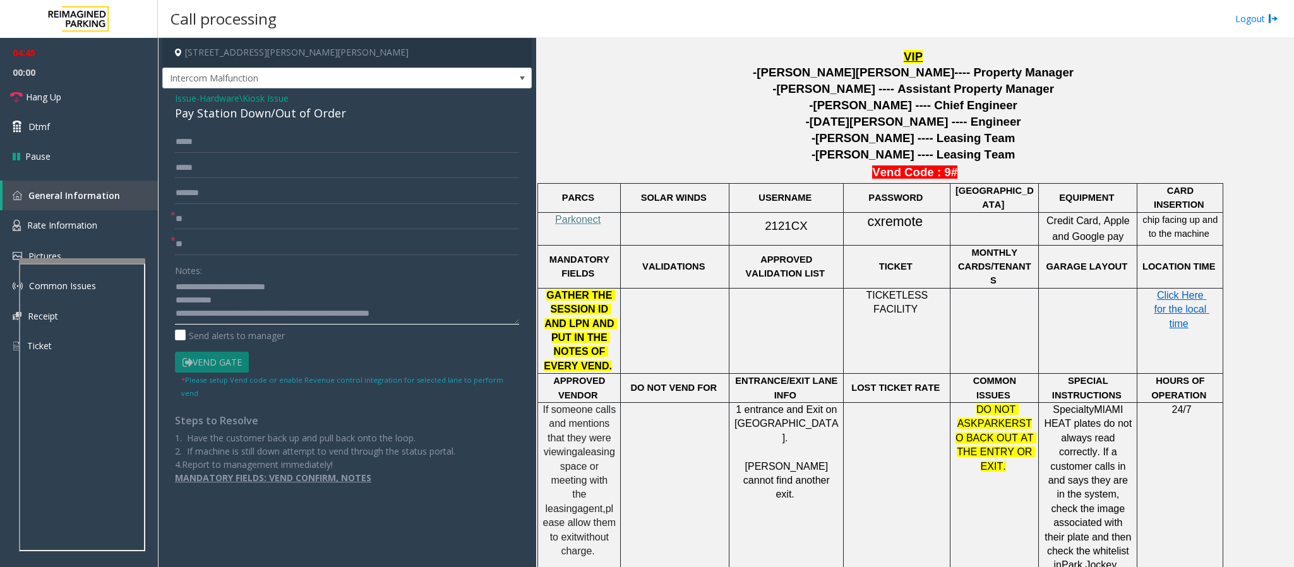
click at [203, 304] on textarea at bounding box center [347, 300] width 344 height 47
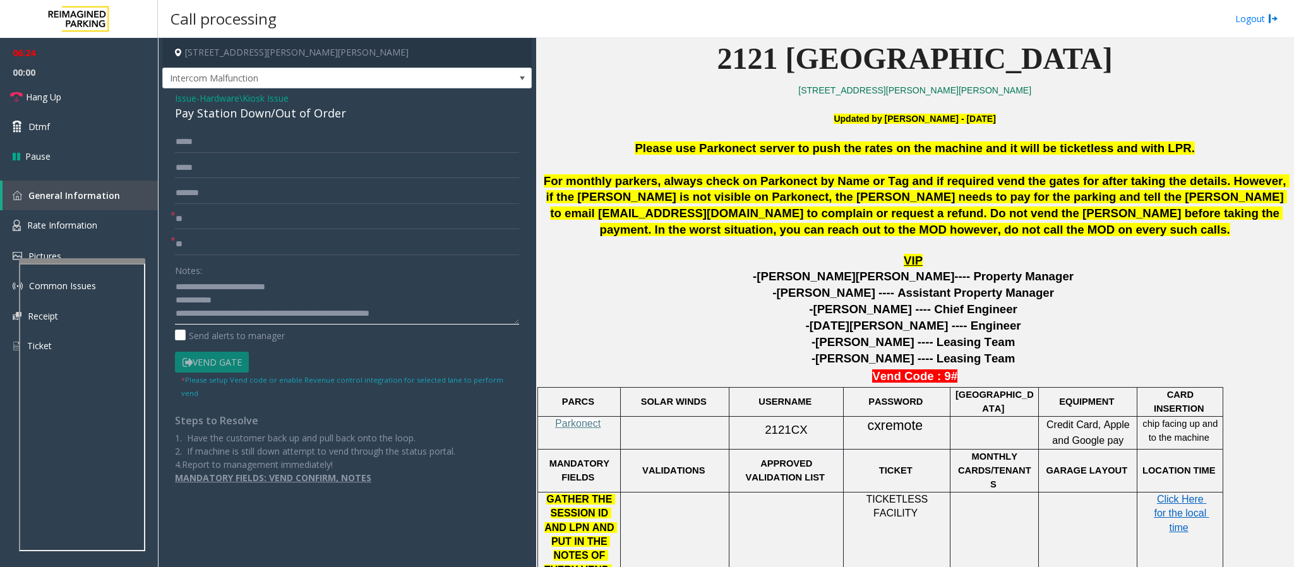
scroll to position [402, 0]
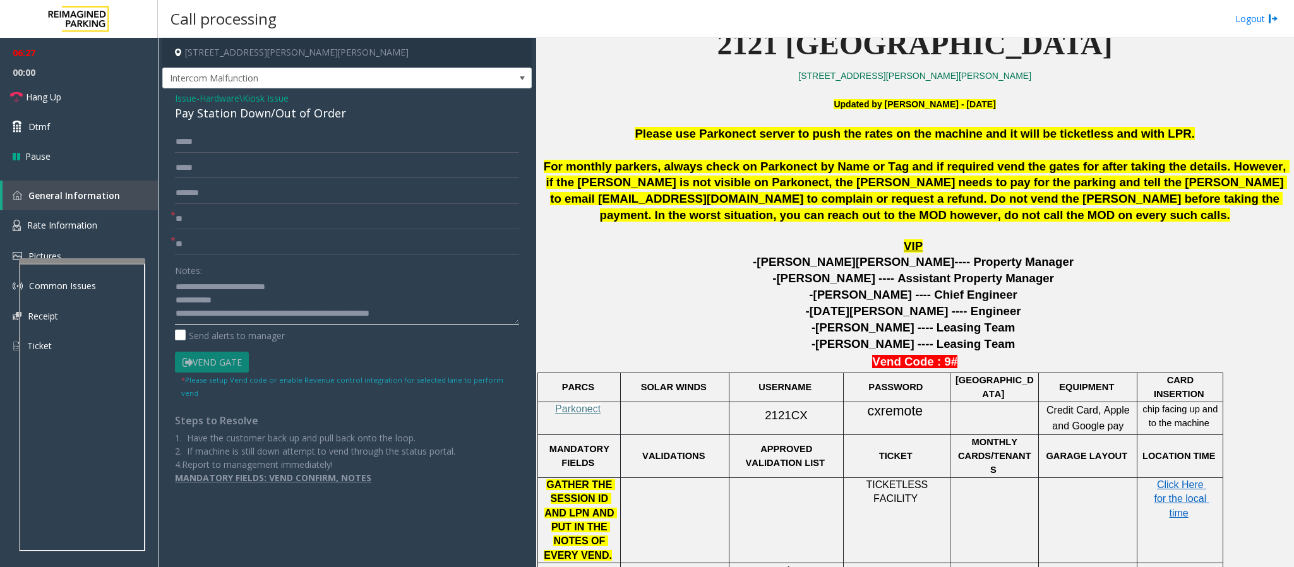
click at [451, 313] on textarea at bounding box center [347, 300] width 344 height 47
click at [453, 319] on textarea at bounding box center [347, 300] width 344 height 47
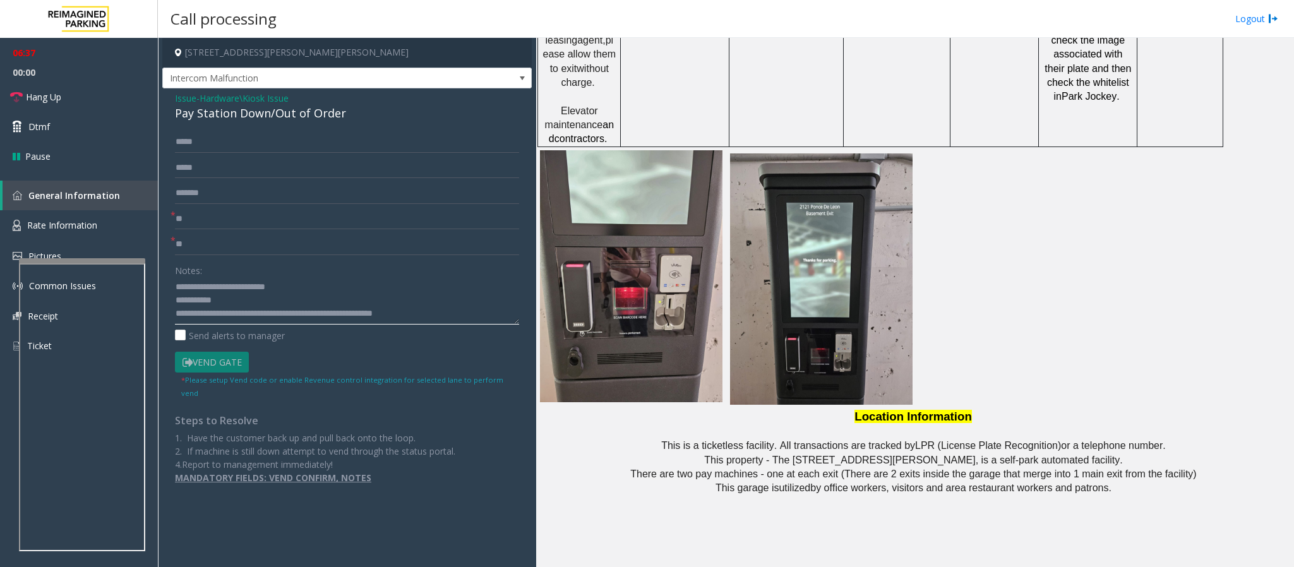
scroll to position [1159, 0]
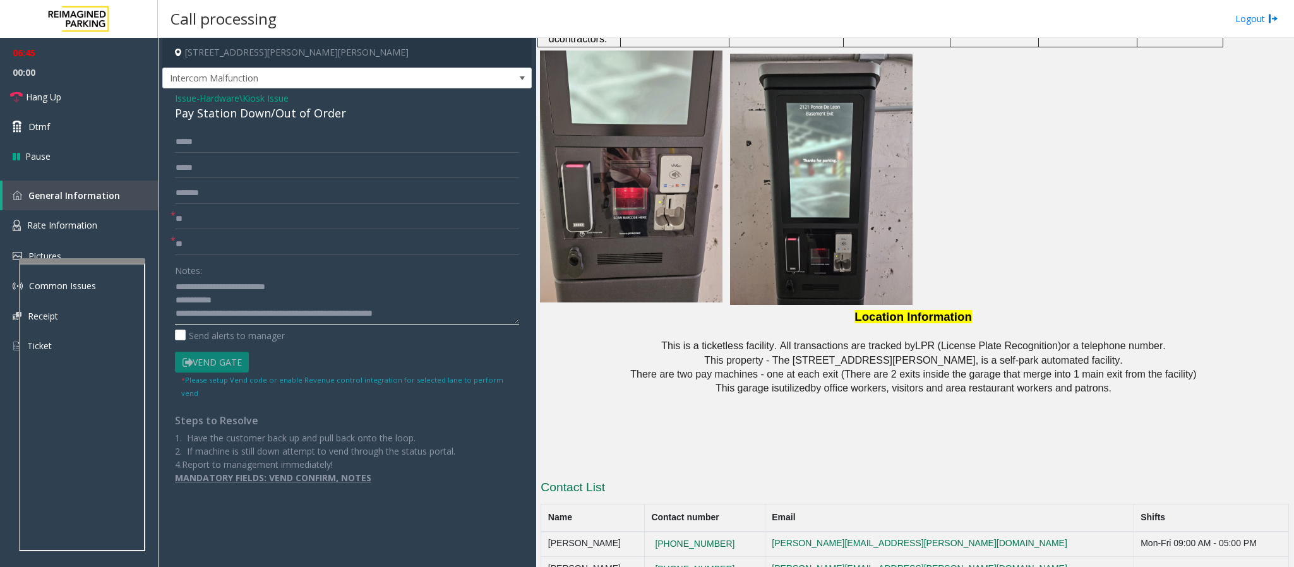
click at [442, 309] on textarea at bounding box center [347, 300] width 344 height 47
click at [496, 315] on textarea at bounding box center [347, 300] width 344 height 47
click at [485, 317] on textarea at bounding box center [347, 300] width 344 height 47
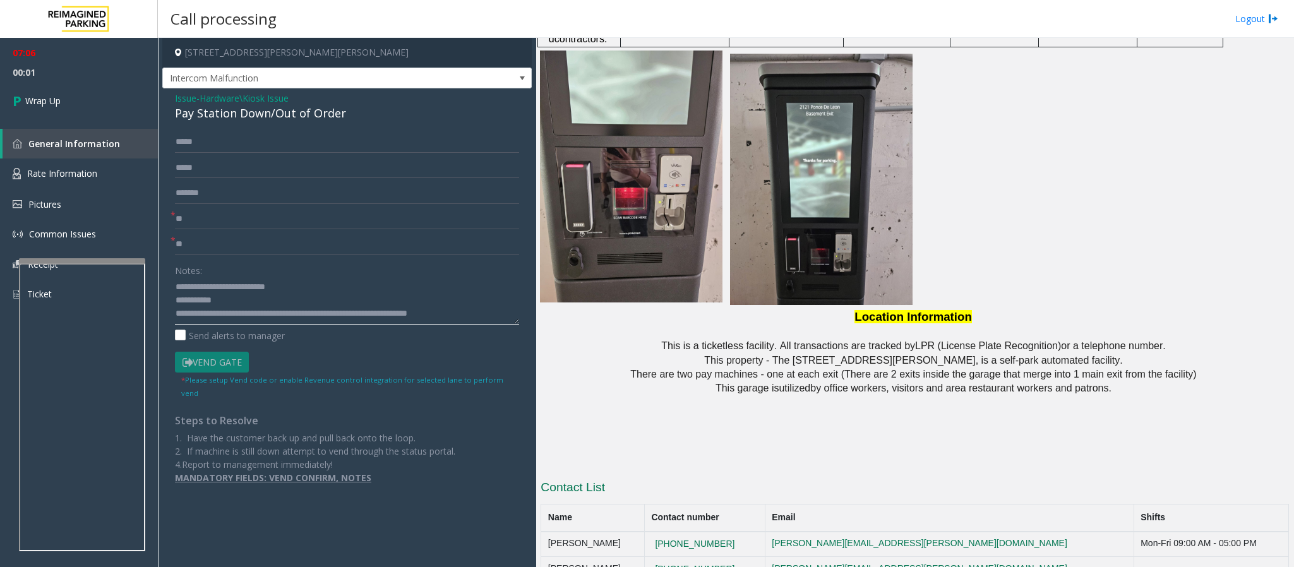
click at [491, 321] on textarea at bounding box center [347, 300] width 344 height 47
type textarea "**********"
click at [100, 97] on link "Wrap Up" at bounding box center [79, 100] width 158 height 37
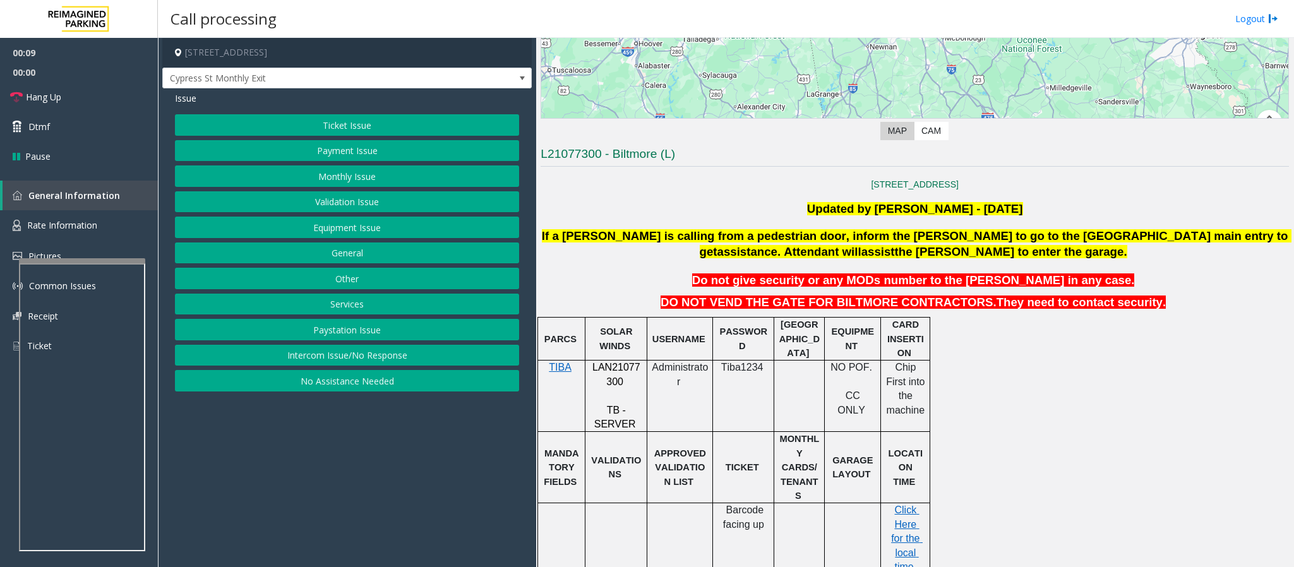
scroll to position [284, 0]
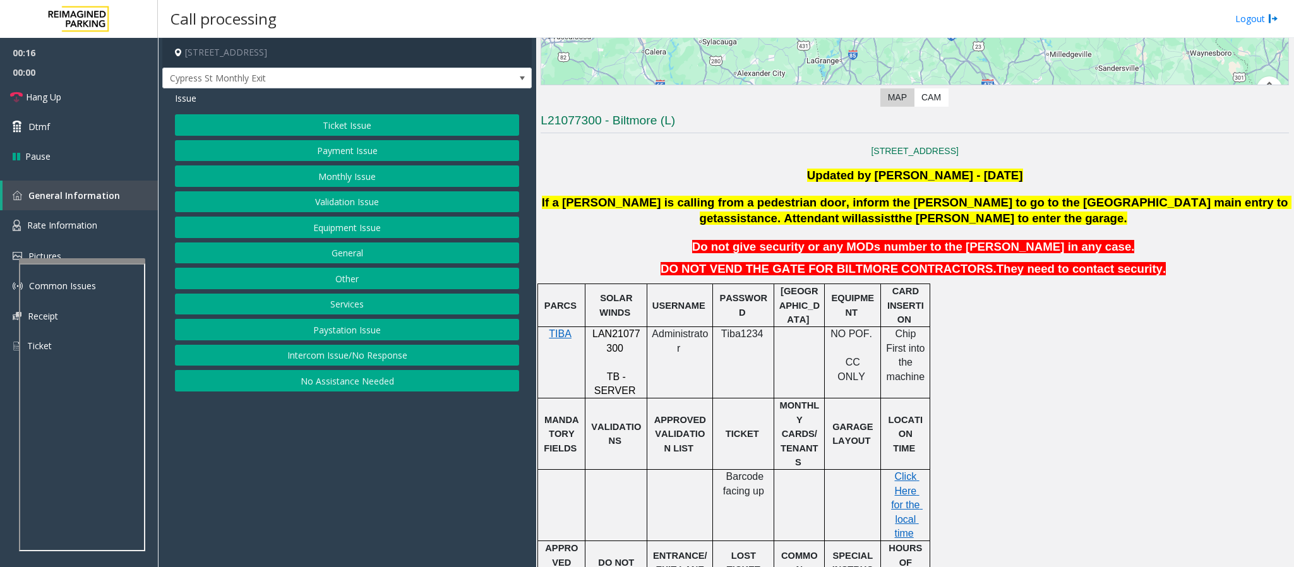
click at [349, 116] on button "Ticket Issue" at bounding box center [347, 124] width 344 height 21
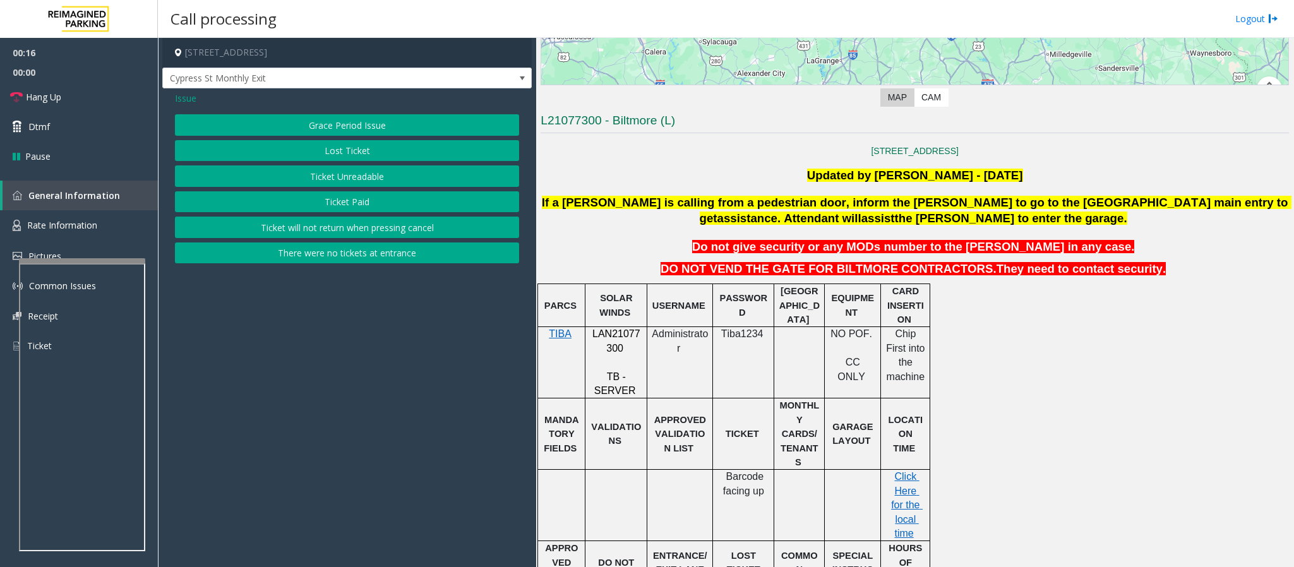
click at [368, 174] on button "Ticket Unreadable" at bounding box center [347, 175] width 344 height 21
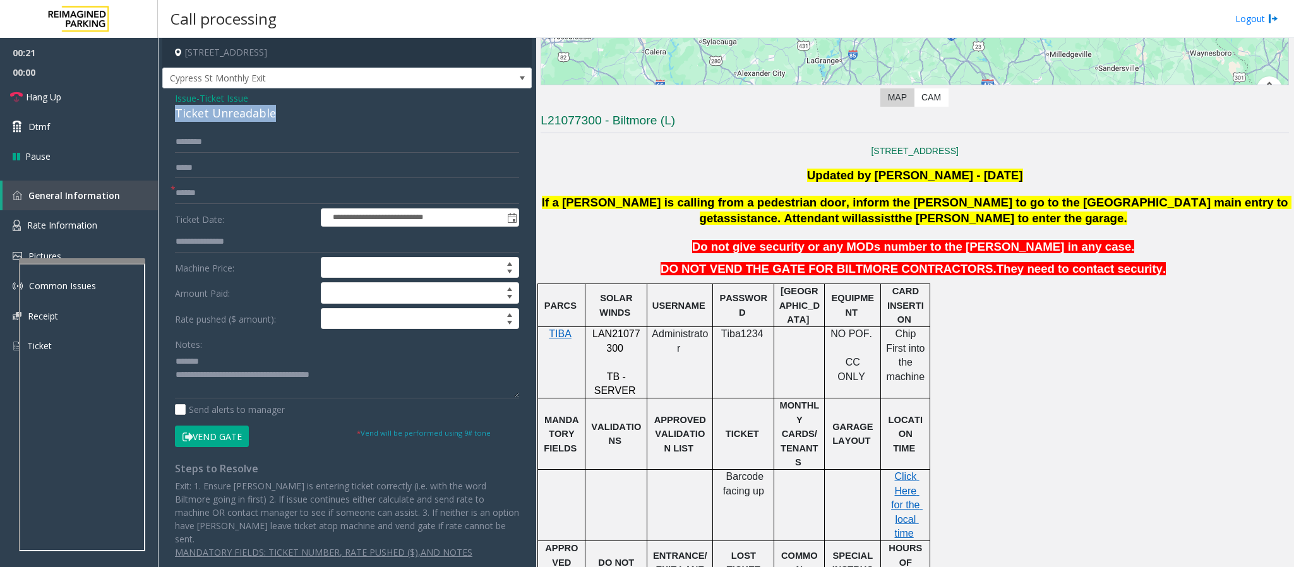
drag, startPoint x: 284, startPoint y: 112, endPoint x: 177, endPoint y: 116, distance: 107.4
click at [177, 116] on div "Ticket Unreadable" at bounding box center [347, 113] width 344 height 17
type textarea "**********"
click at [180, 180] on form "**********" at bounding box center [347, 288] width 344 height 315
click at [184, 189] on input "text" at bounding box center [347, 192] width 344 height 21
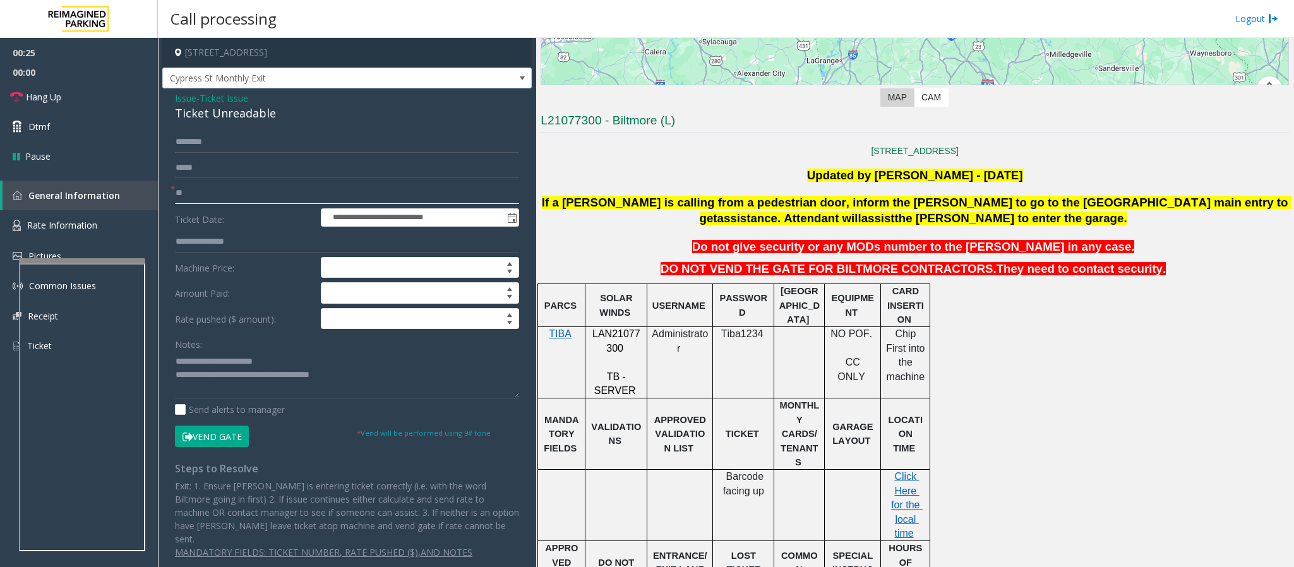
type input "**"
drag, startPoint x: 361, startPoint y: 376, endPoint x: 228, endPoint y: 380, distance: 132.7
click at [228, 378] on textarea at bounding box center [347, 374] width 344 height 47
click at [57, 97] on span "Hang Up" at bounding box center [43, 96] width 35 height 13
click at [261, 371] on textarea at bounding box center [347, 374] width 344 height 47
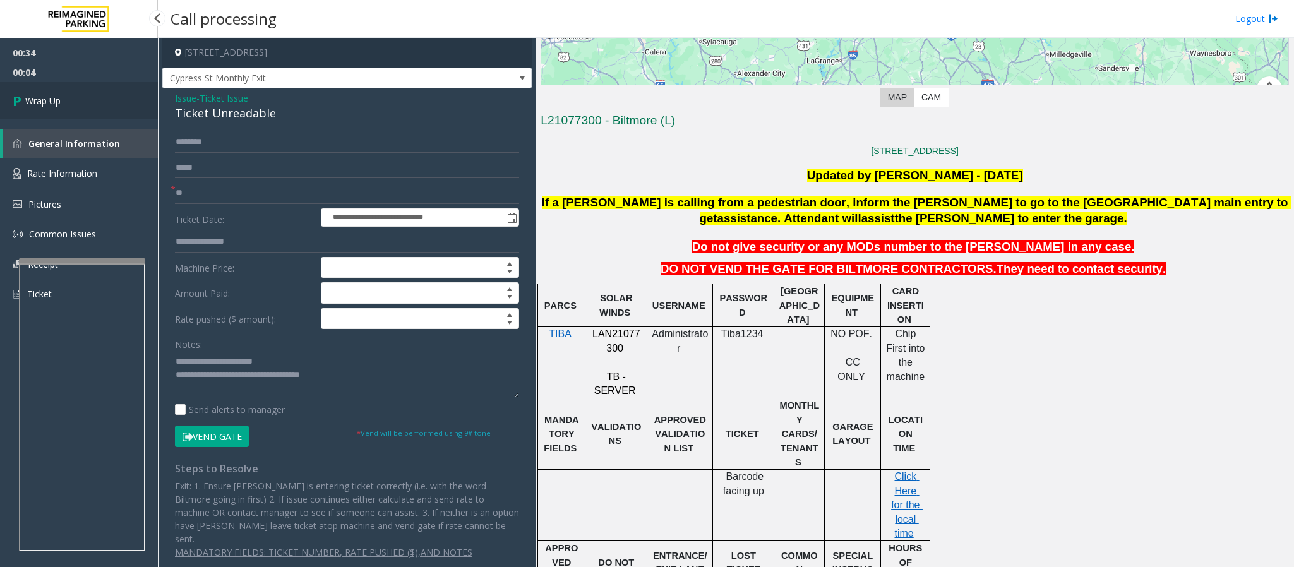
type textarea "**********"
click at [92, 88] on link "Wrap Up" at bounding box center [79, 100] width 158 height 37
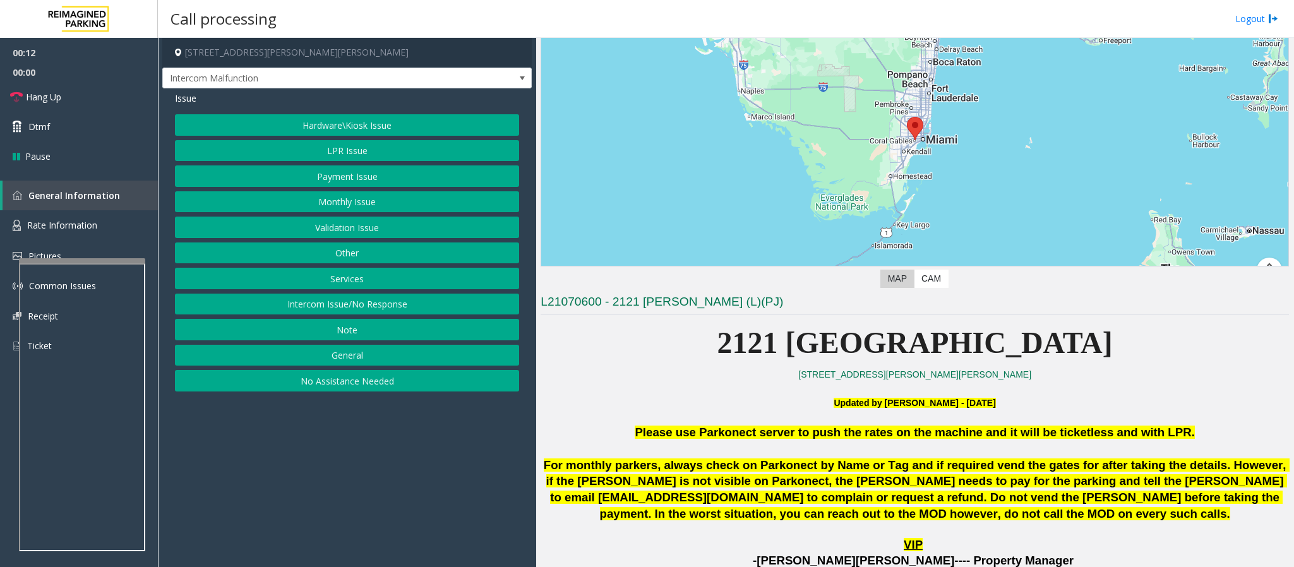
scroll to position [189, 0]
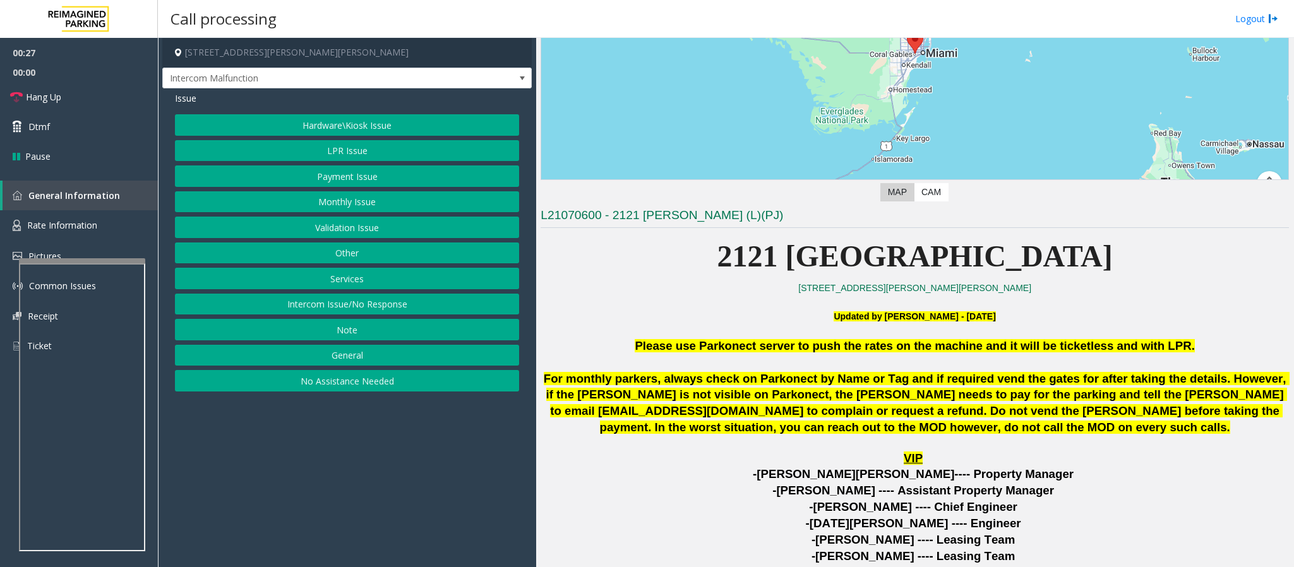
click at [355, 123] on button "Hardware\Kiosk Issue" at bounding box center [347, 124] width 344 height 21
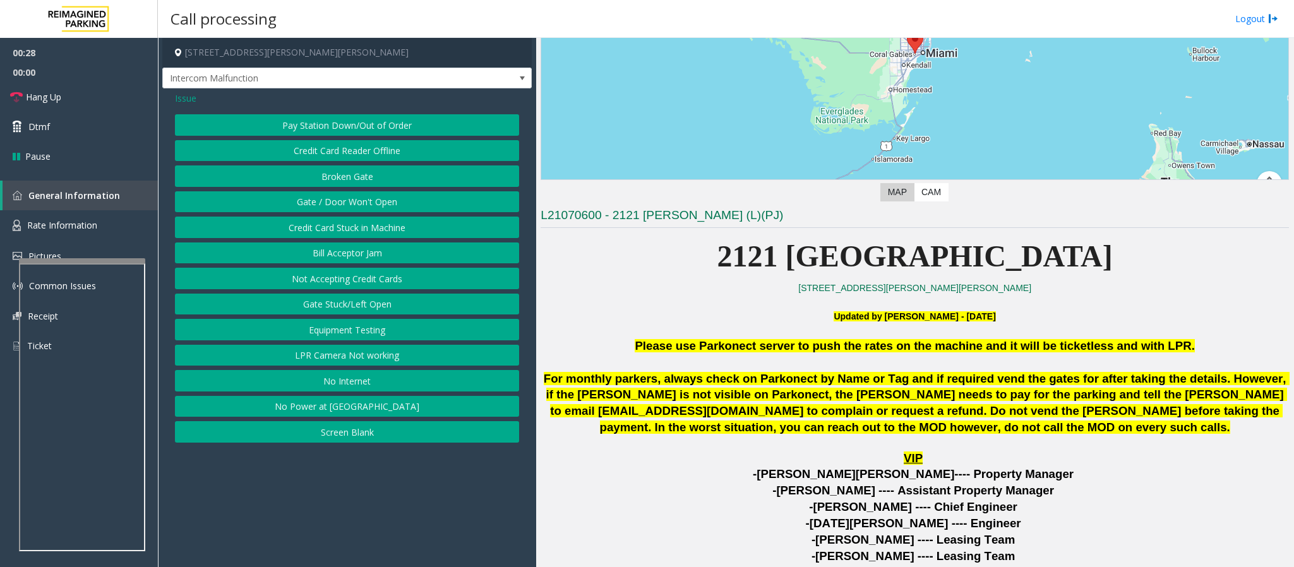
click at [197, 103] on div "Issue" at bounding box center [347, 98] width 344 height 13
click at [190, 100] on span "Issue" at bounding box center [185, 98] width 21 height 13
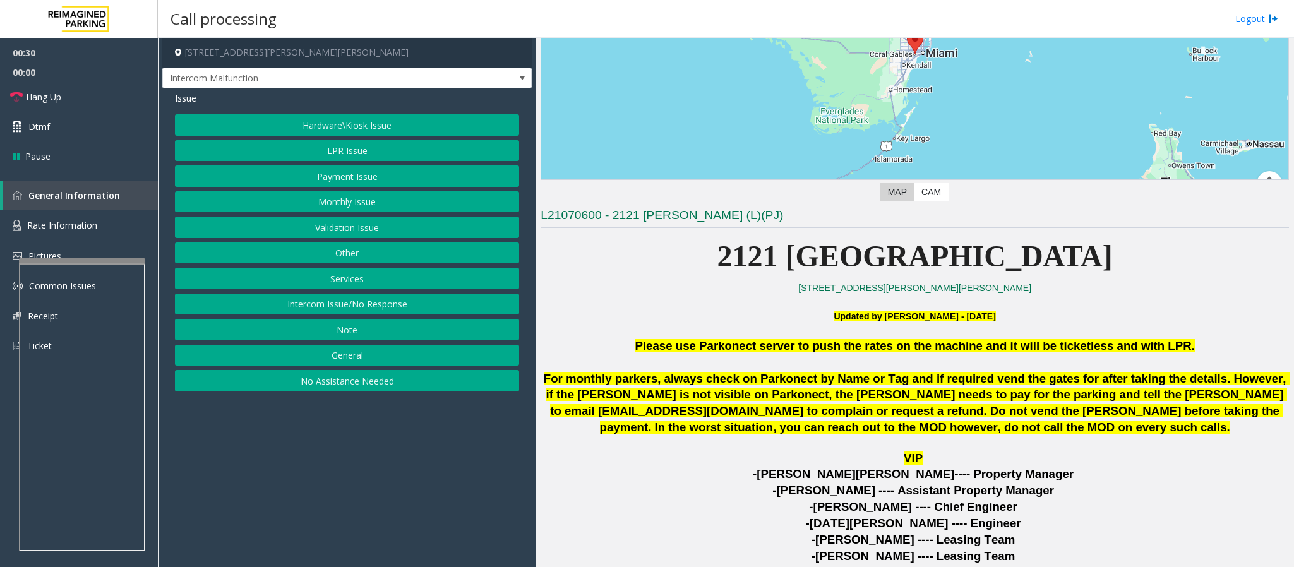
scroll to position [474, 0]
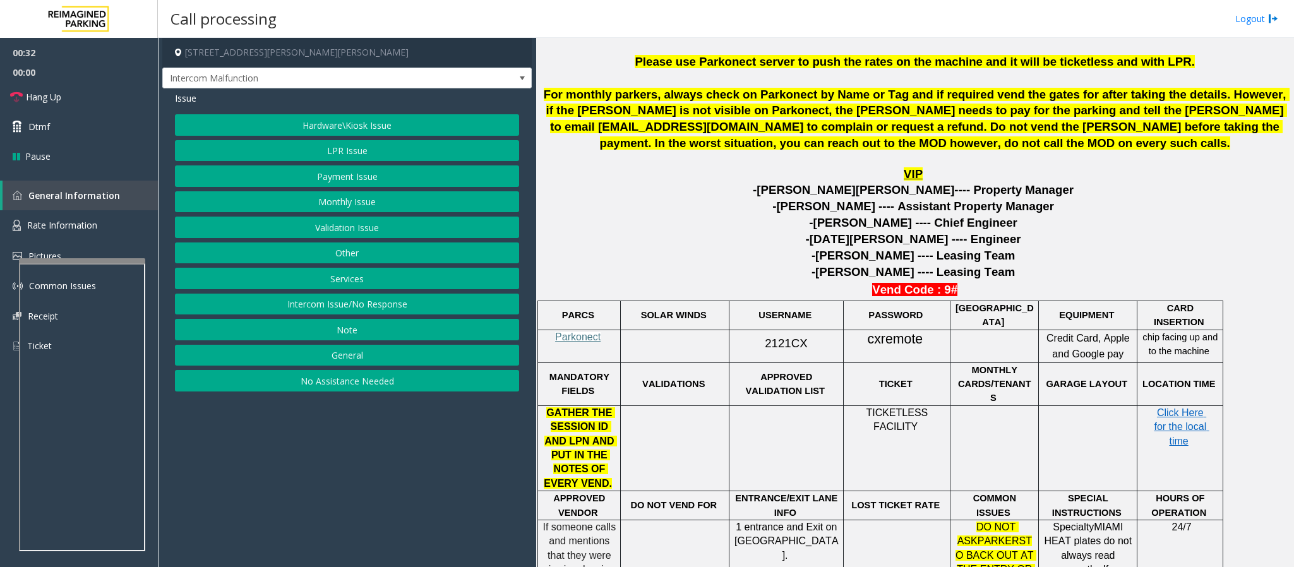
click at [330, 125] on button "Hardware\Kiosk Issue" at bounding box center [347, 124] width 344 height 21
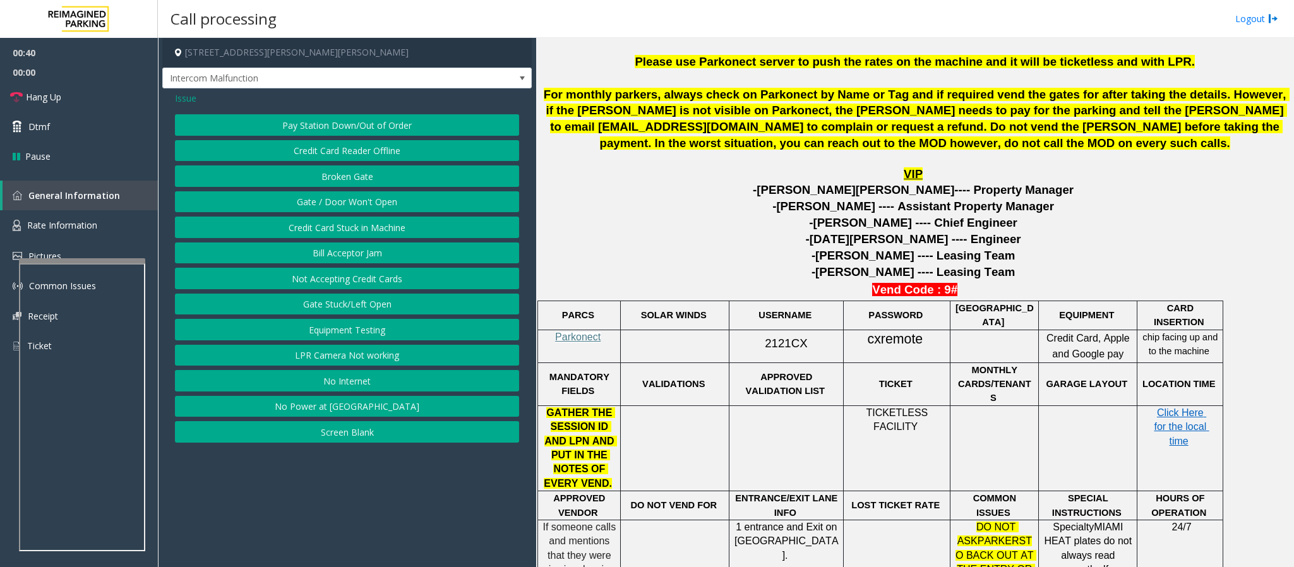
click at [188, 99] on span "Issue" at bounding box center [185, 98] width 21 height 13
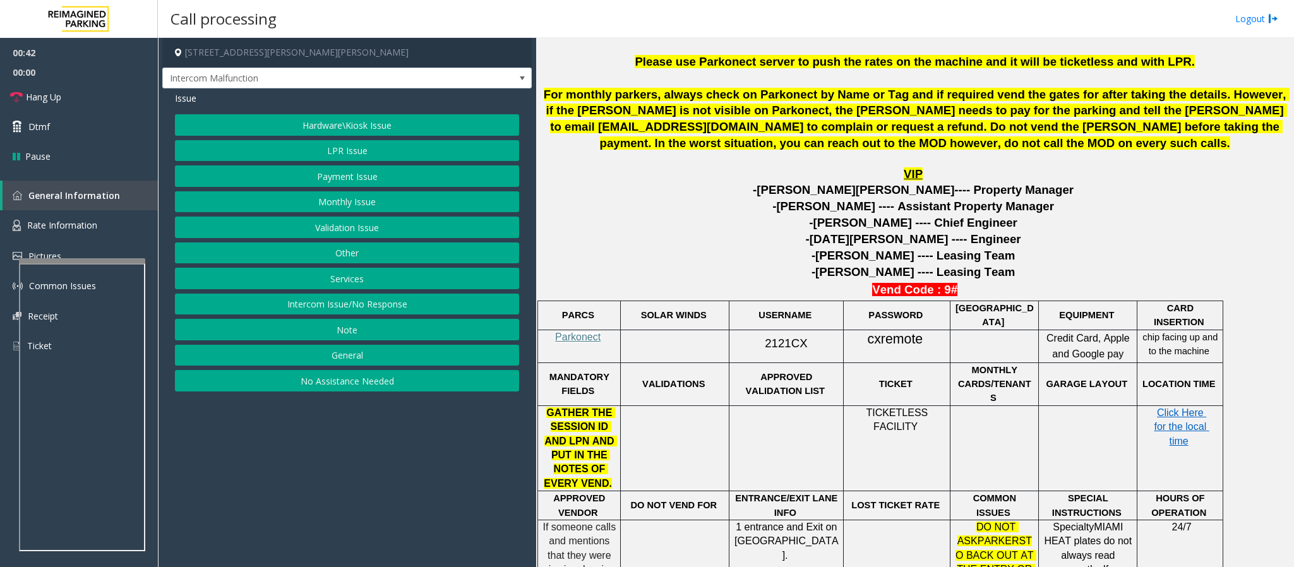
click at [369, 118] on button "Hardware\Kiosk Issue" at bounding box center [347, 124] width 344 height 21
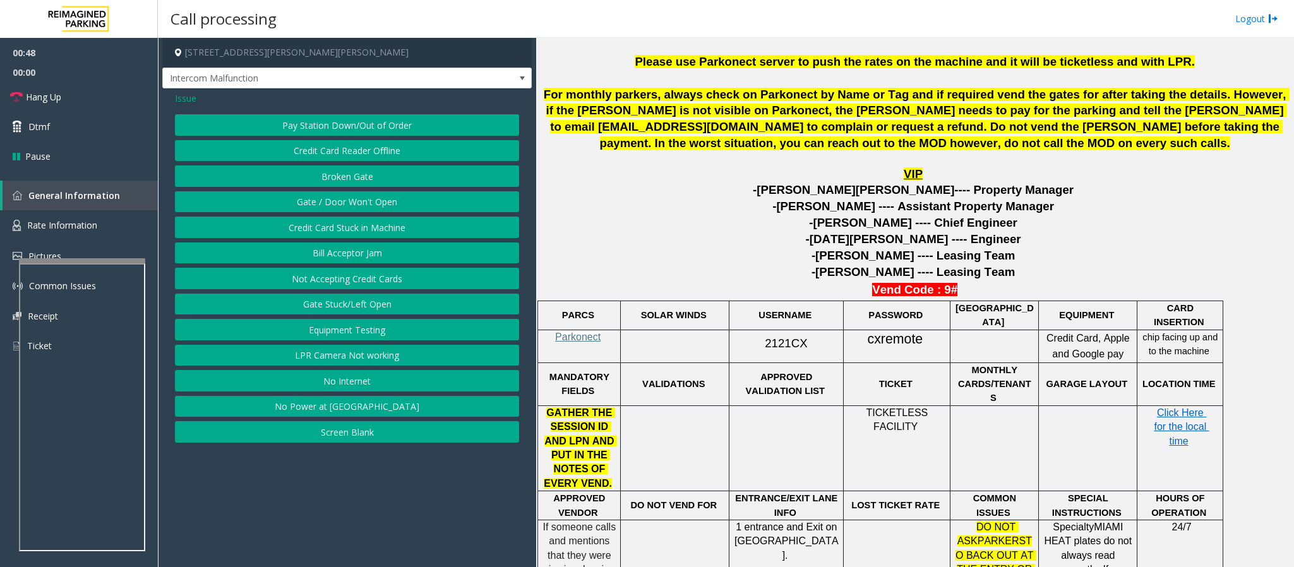
click at [191, 99] on span "Issue" at bounding box center [185, 98] width 21 height 13
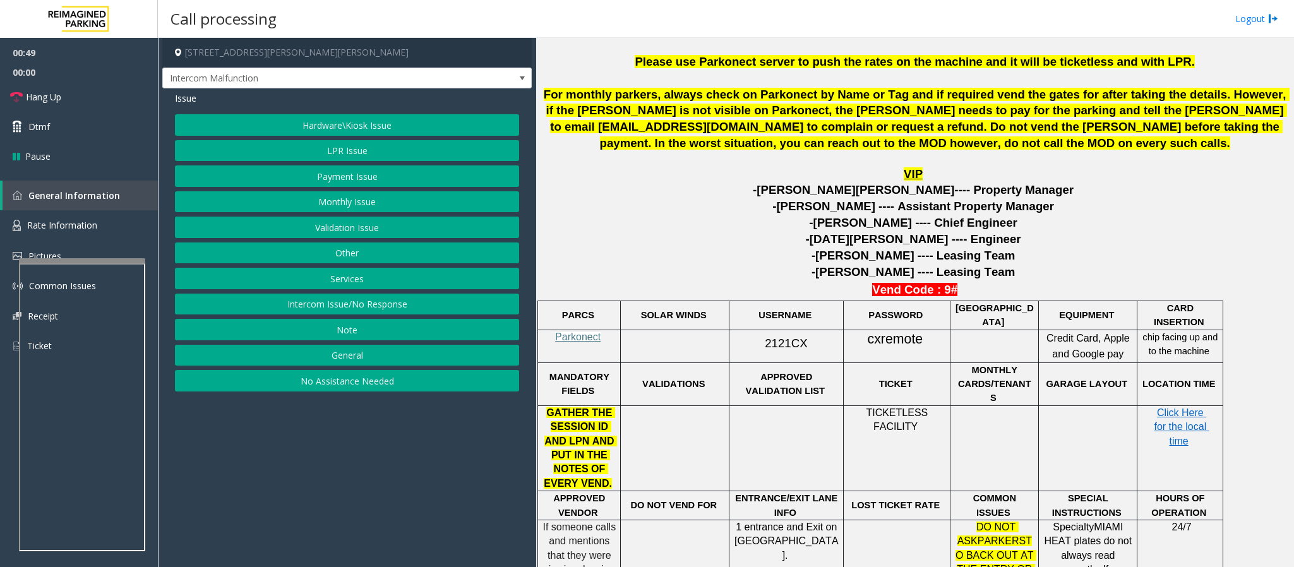
click at [336, 152] on button "LPR Issue" at bounding box center [347, 150] width 344 height 21
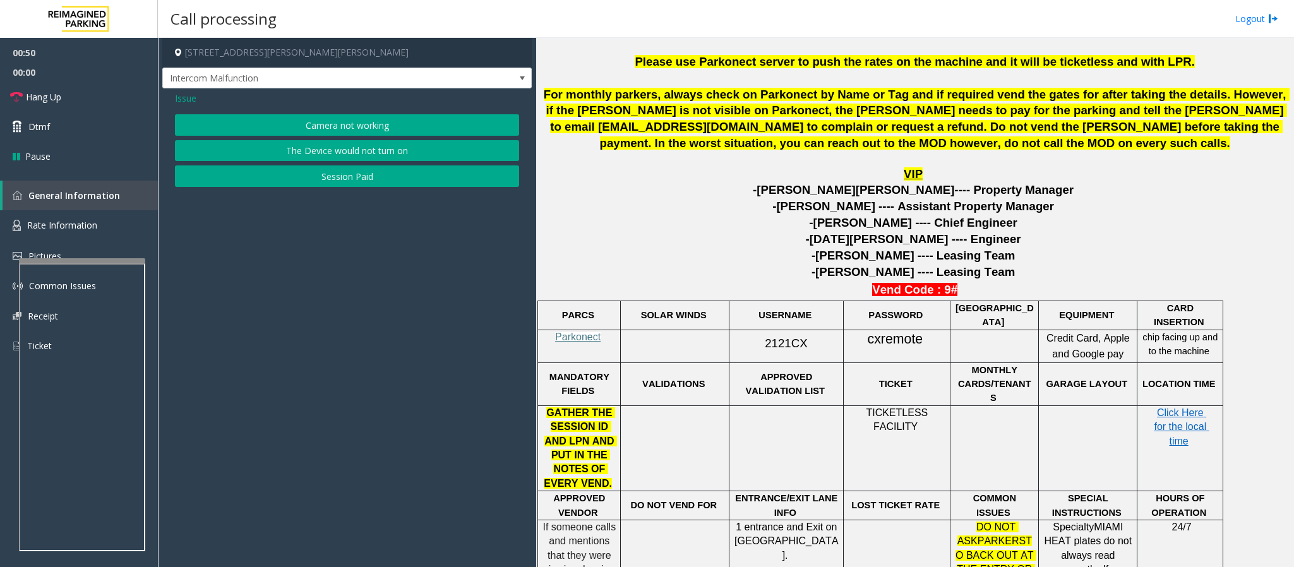
click at [330, 128] on button "Camera not working" at bounding box center [347, 124] width 344 height 21
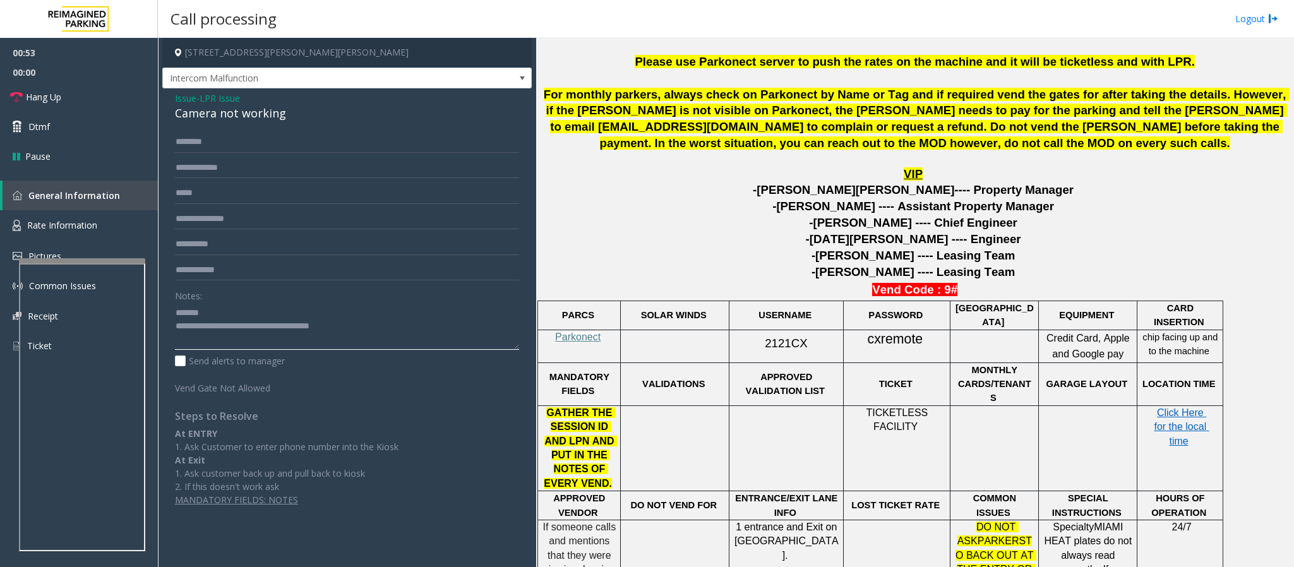
type textarea "**********"
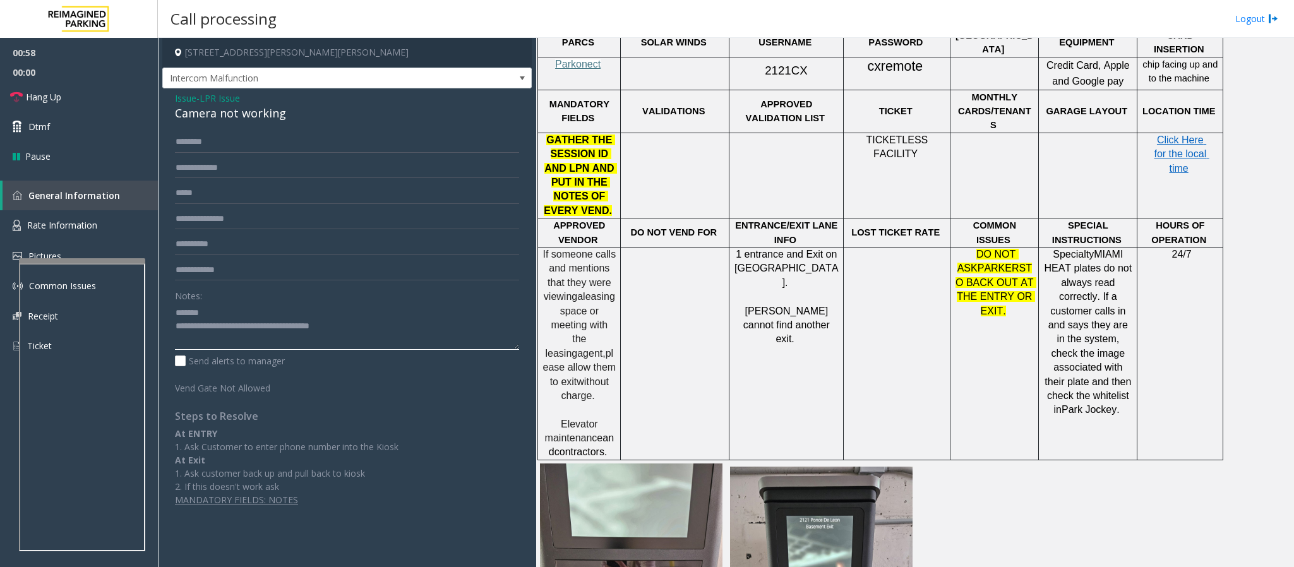
scroll to position [758, 0]
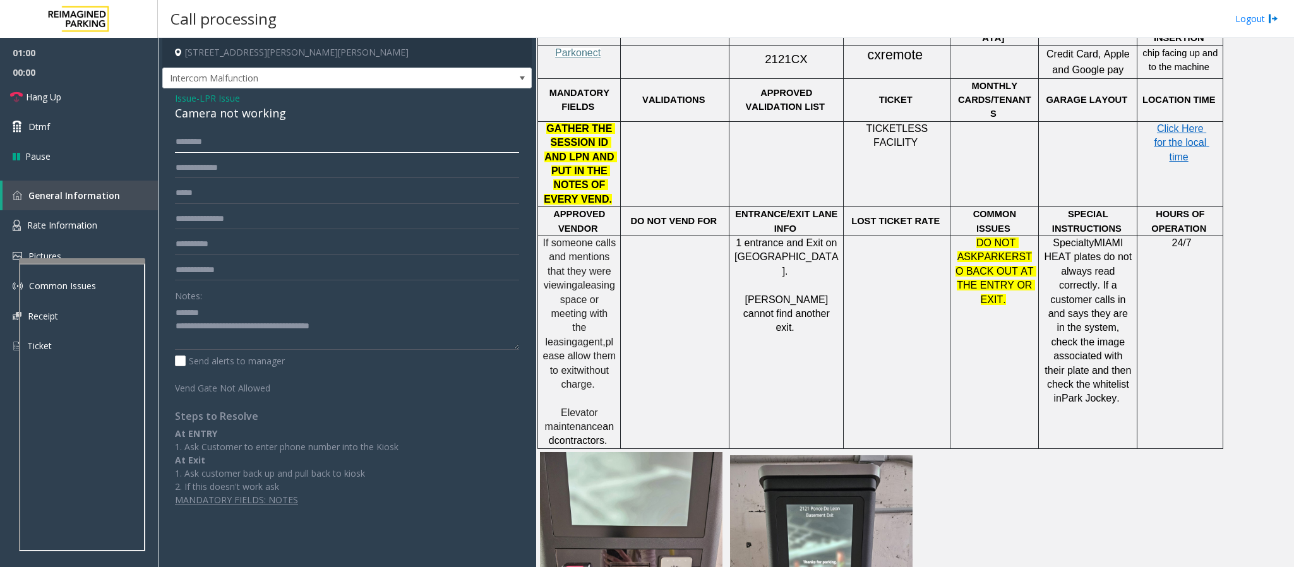
click at [192, 137] on input "text" at bounding box center [347, 141] width 344 height 21
type input "********"
click at [188, 97] on span "Issue" at bounding box center [185, 98] width 21 height 13
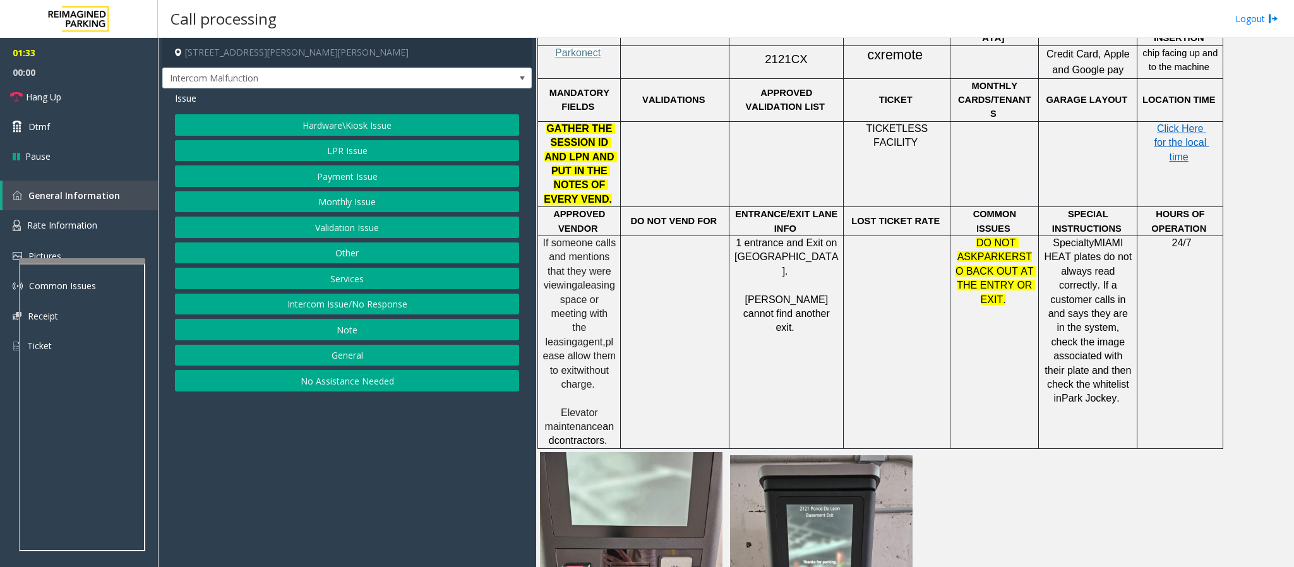
click at [334, 128] on button "Hardware\Kiosk Issue" at bounding box center [347, 124] width 344 height 21
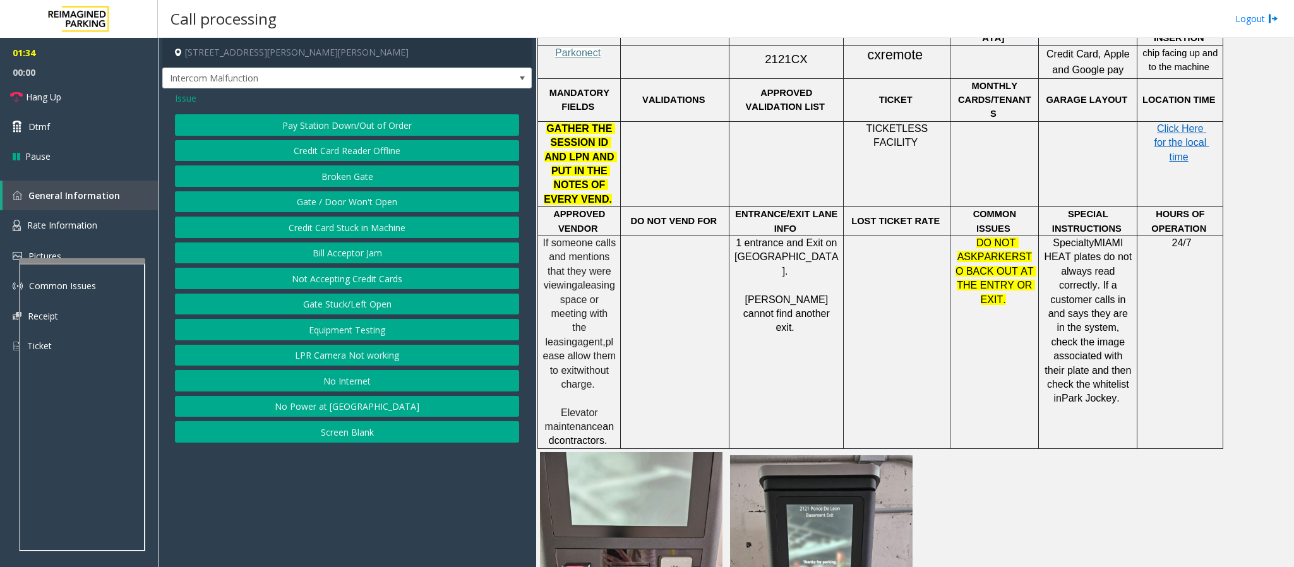
click at [400, 126] on button "Pay Station Down/Out of Order" at bounding box center [347, 124] width 344 height 21
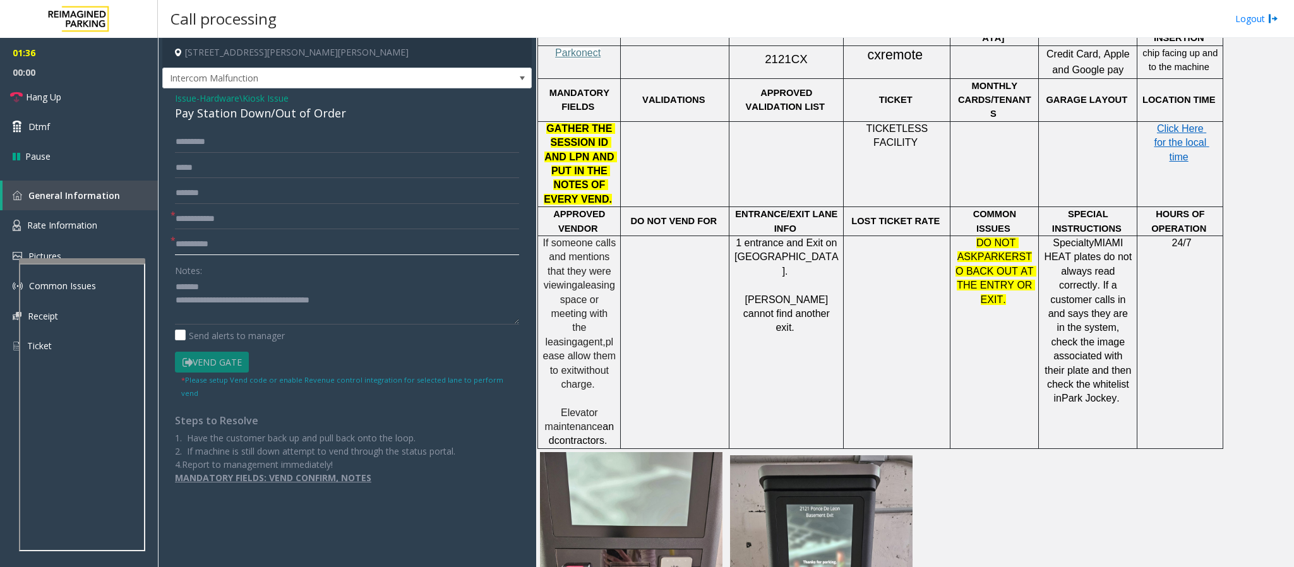
click at [189, 253] on input "text" at bounding box center [347, 244] width 344 height 21
type input "**"
click at [186, 213] on input "text" at bounding box center [347, 218] width 344 height 21
type input "**"
click at [241, 294] on textarea at bounding box center [347, 300] width 344 height 47
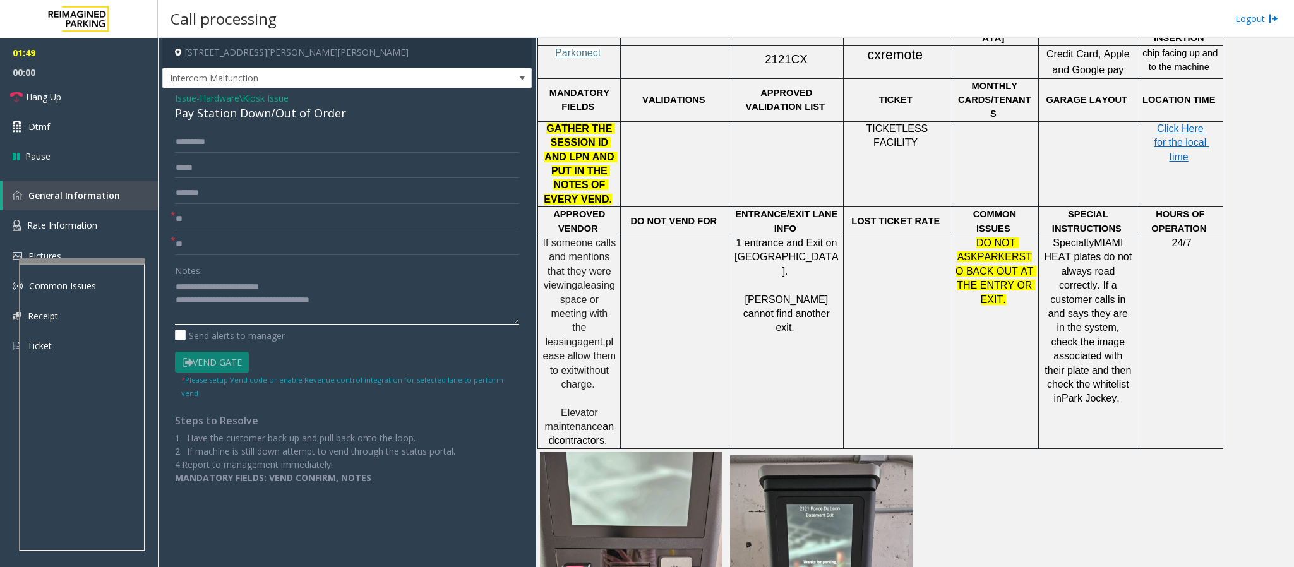
click at [228, 299] on textarea at bounding box center [347, 300] width 344 height 47
drag, startPoint x: 434, startPoint y: 302, endPoint x: 368, endPoint y: 302, distance: 66.3
click at [368, 302] on textarea at bounding box center [347, 300] width 344 height 47
click at [464, 302] on textarea at bounding box center [347, 300] width 344 height 47
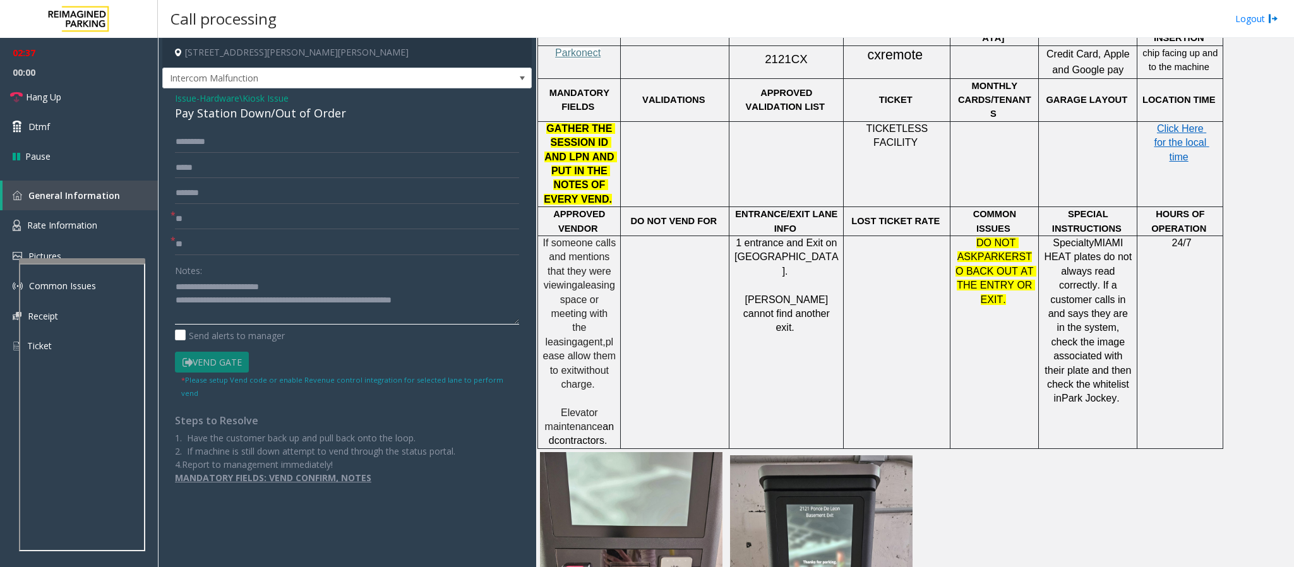
click at [449, 305] on textarea at bounding box center [347, 300] width 344 height 47
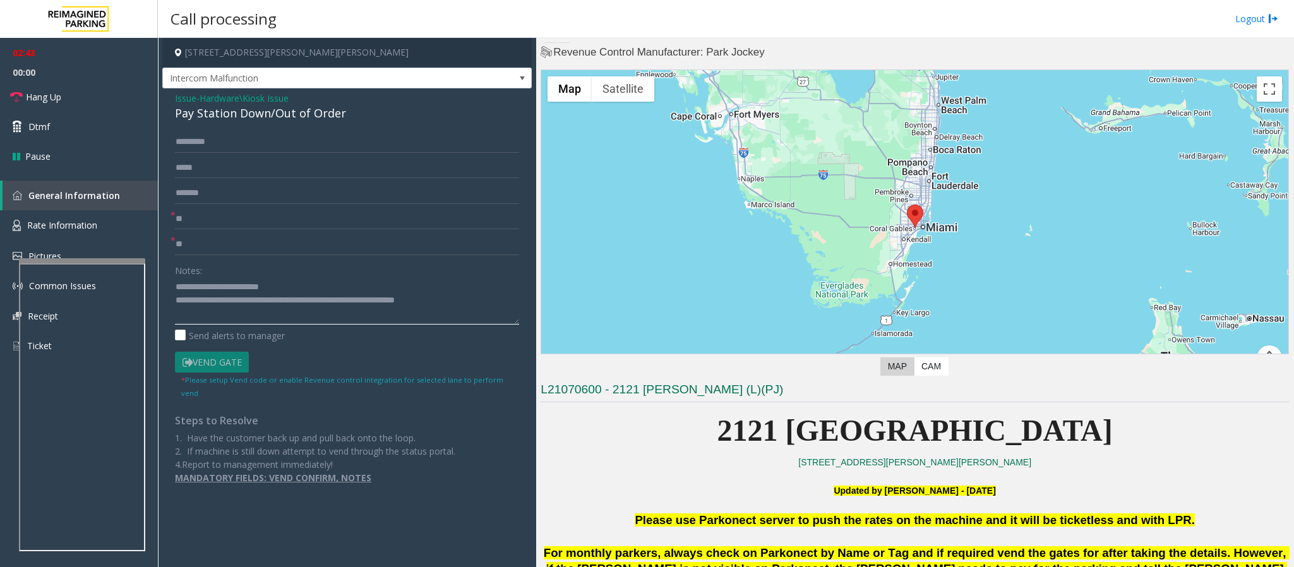
scroll to position [0, 0]
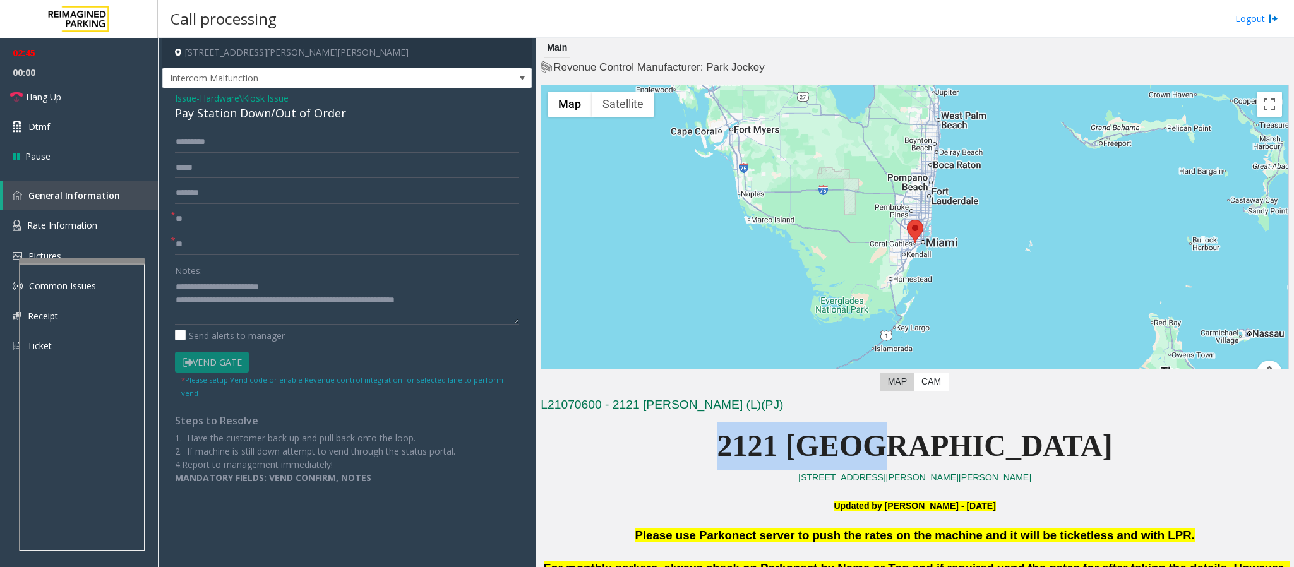
drag, startPoint x: 1017, startPoint y: 462, endPoint x: 789, endPoint y: 463, distance: 228.6
click at [789, 378] on p "2121 [GEOGRAPHIC_DATA]" at bounding box center [915, 446] width 748 height 49
click at [777, 378] on p "2121 [GEOGRAPHIC_DATA]" at bounding box center [915, 446] width 748 height 49
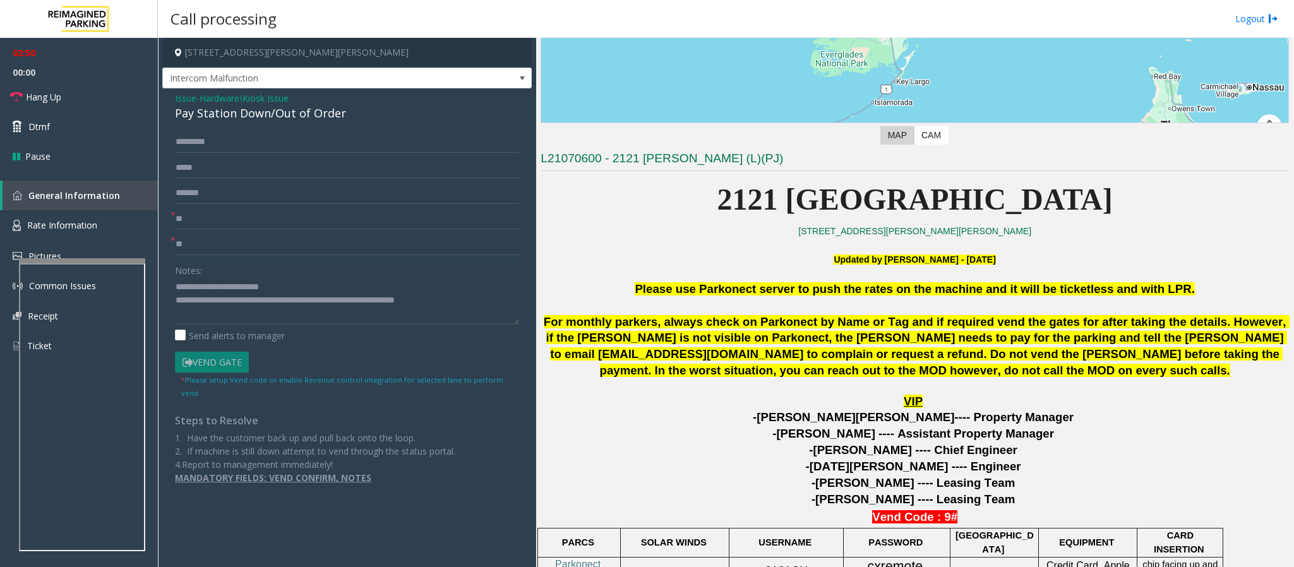
scroll to position [284, 0]
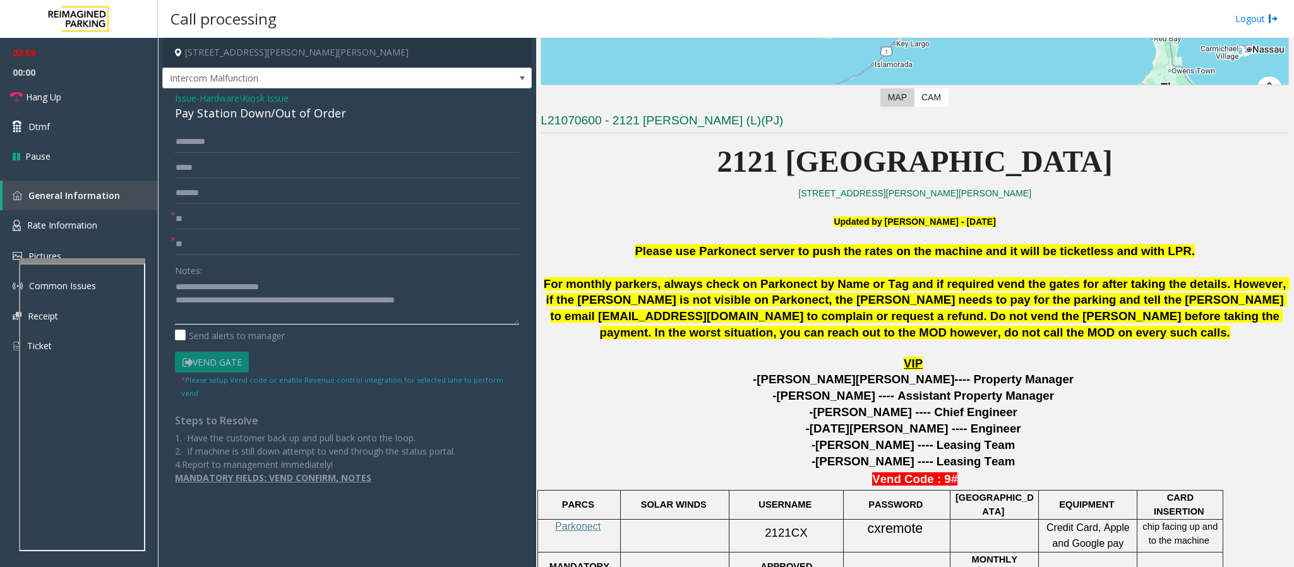
click at [474, 298] on textarea at bounding box center [347, 300] width 344 height 47
click at [445, 300] on textarea at bounding box center [347, 300] width 344 height 47
click at [451, 306] on textarea at bounding box center [347, 300] width 344 height 47
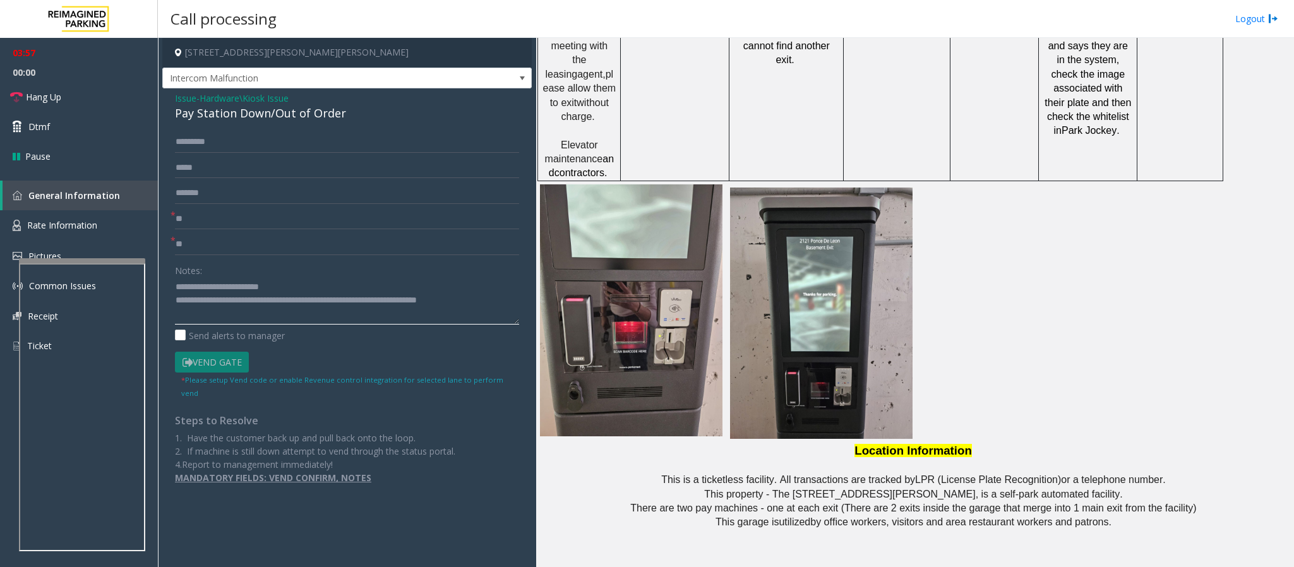
scroll to position [1159, 0]
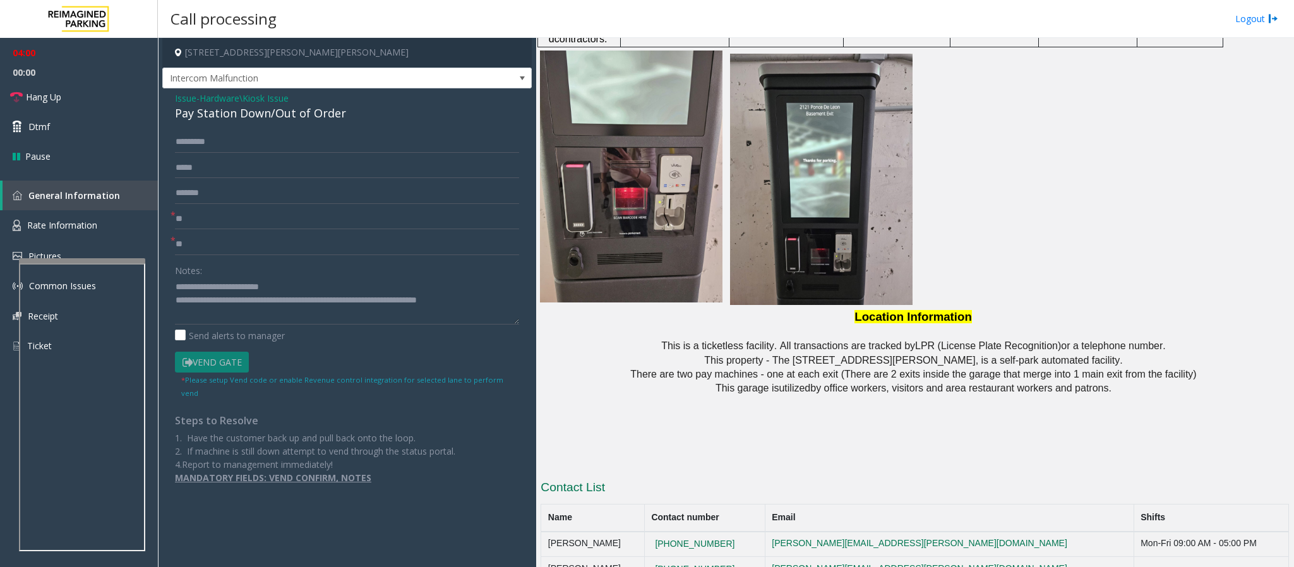
drag, startPoint x: 753, startPoint y: 540, endPoint x: 673, endPoint y: 541, distance: 79.6
click at [673, 378] on tr "Alexandra Meneses 786-558-6066 alexandra.meneses@reimaginedparking.com" at bounding box center [915, 569] width 748 height 25
copy tr "786-558-6066"
click at [483, 305] on textarea at bounding box center [347, 300] width 344 height 47
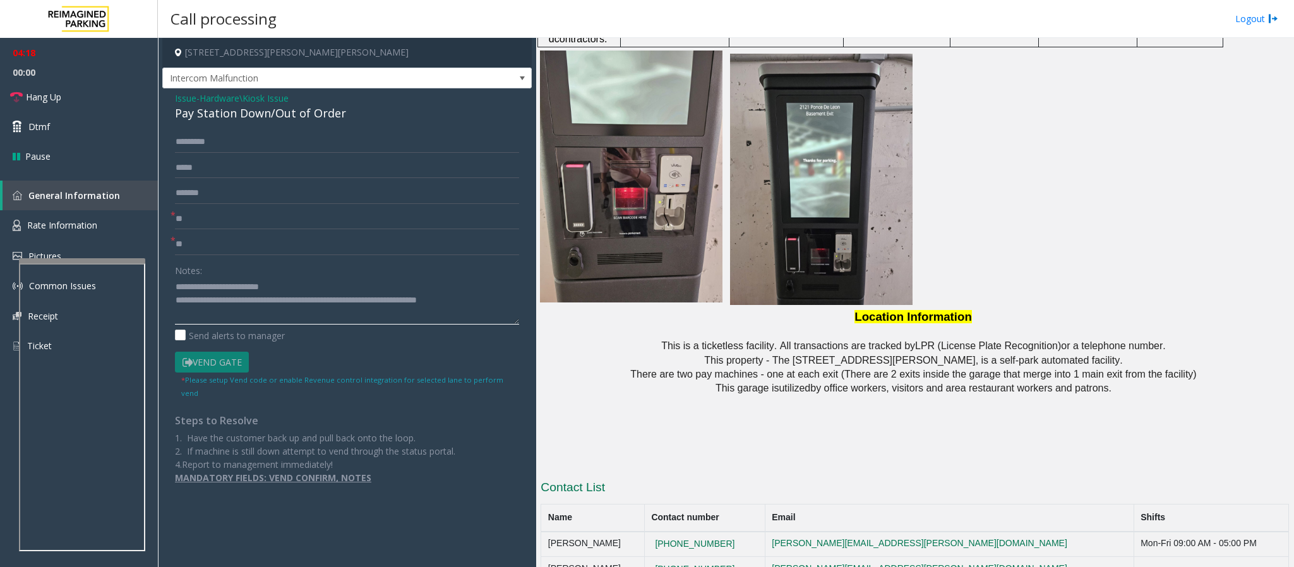
click at [485, 301] on textarea at bounding box center [347, 300] width 344 height 47
click at [497, 309] on textarea at bounding box center [347, 300] width 344 height 47
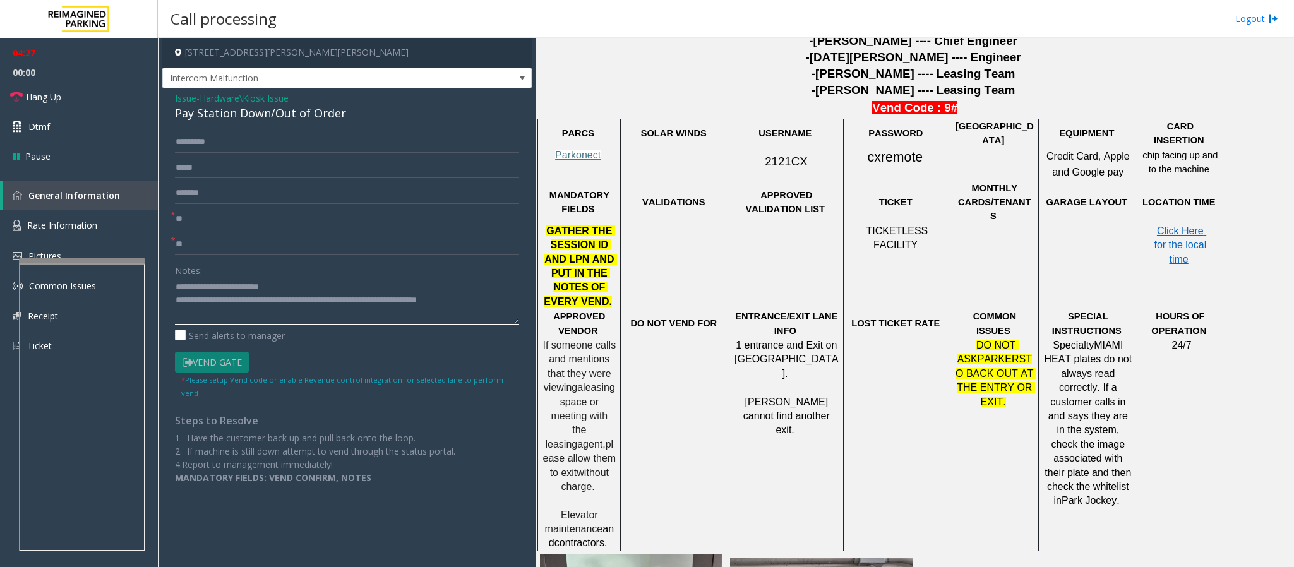
scroll to position [591, 0]
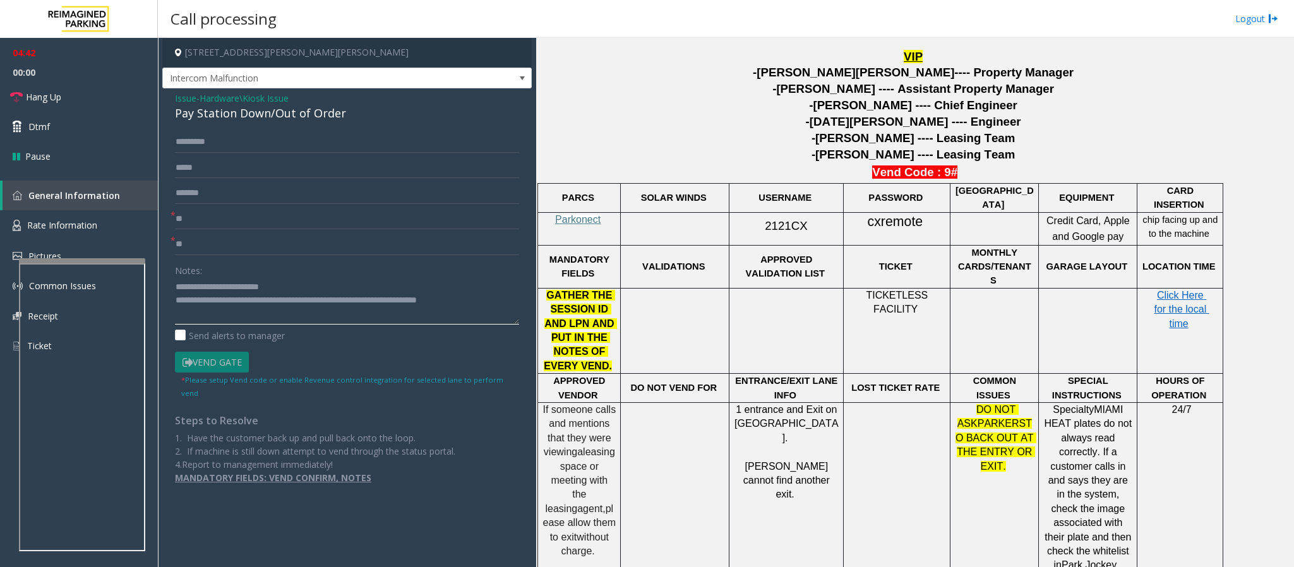
click at [494, 306] on textarea at bounding box center [347, 300] width 344 height 47
drag, startPoint x: 825, startPoint y: 453, endPoint x: 743, endPoint y: 388, distance: 104.2
click at [743, 378] on p "1 entrance and Exit on Alcazar Ave. Parker's cannot find another exit ." at bounding box center [786, 452] width 105 height 99
click at [756, 378] on p "1 entrance and Exit on Alcazar Ave. Parker's cannot find another exit ." at bounding box center [786, 452] width 105 height 99
drag, startPoint x: 815, startPoint y: 455, endPoint x: 743, endPoint y: 387, distance: 99.2
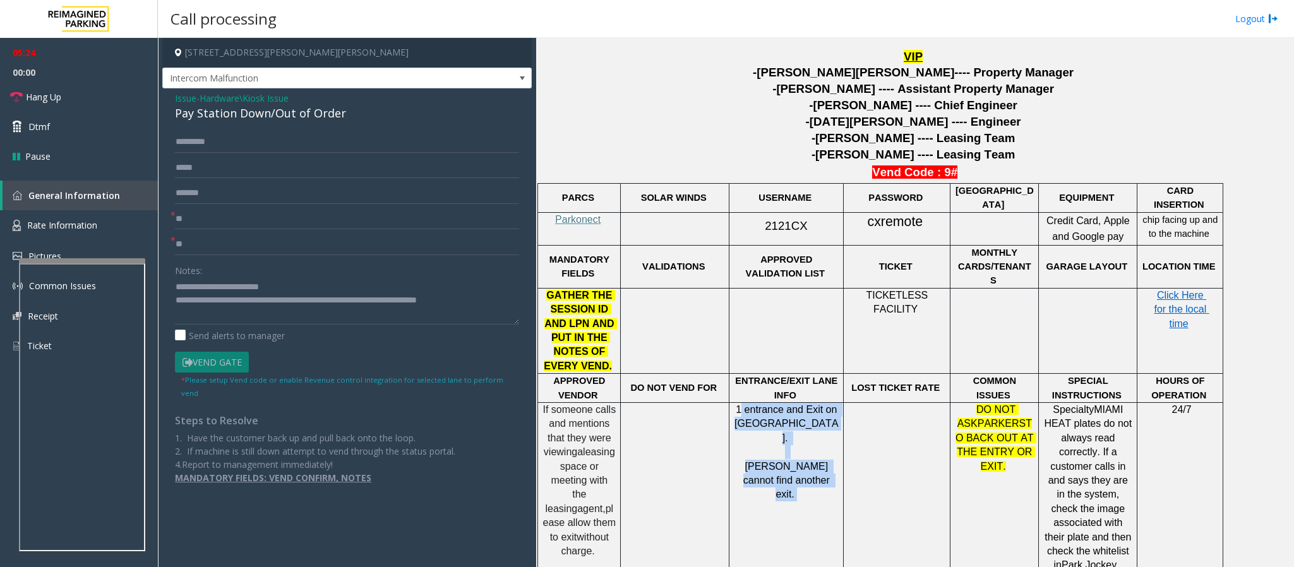
click at [743, 378] on td "1 entrance and Exit on Alcazar Ave. Parker's cannot find another exit ." at bounding box center [786, 509] width 114 height 213
click at [752, 378] on span "1 entrance and Exit on Alcazar Ave." at bounding box center [786, 423] width 105 height 39
drag, startPoint x: 821, startPoint y: 459, endPoint x: 743, endPoint y: 392, distance: 103.0
click at [743, 378] on td "1 entrance and Exit on Alcazar Ave. Parker's cannot find another exit ." at bounding box center [786, 509] width 114 height 213
click at [748, 378] on p "1 entrance and Exit on Alcazar Ave. Parker's cannot find another exit ." at bounding box center [786, 452] width 105 height 99
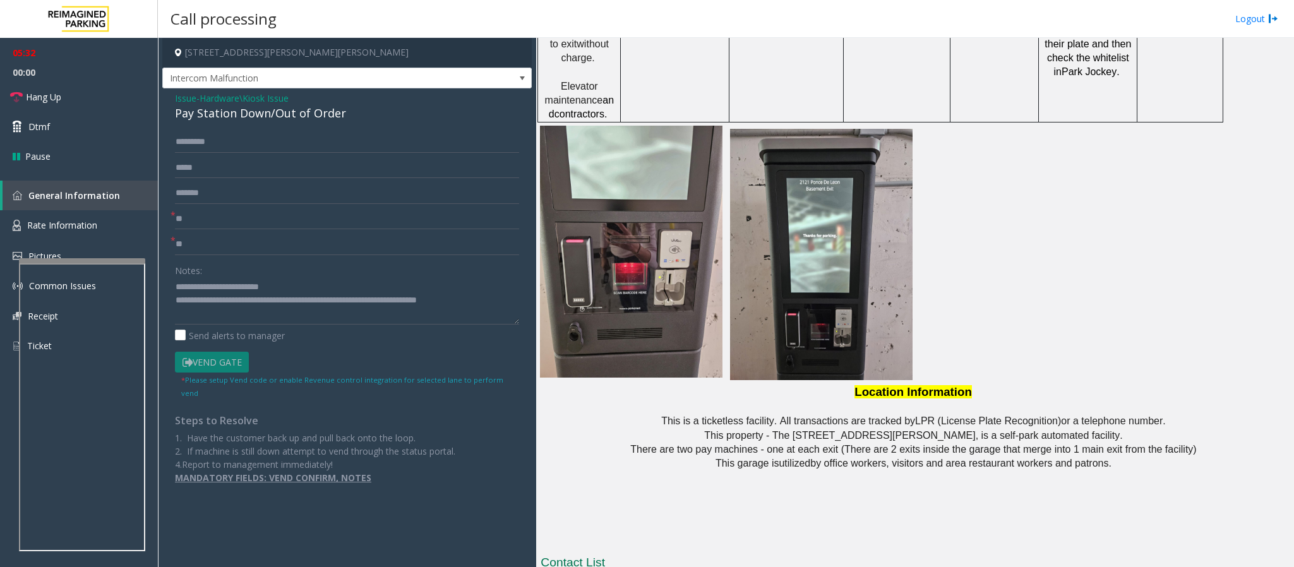
scroll to position [1159, 0]
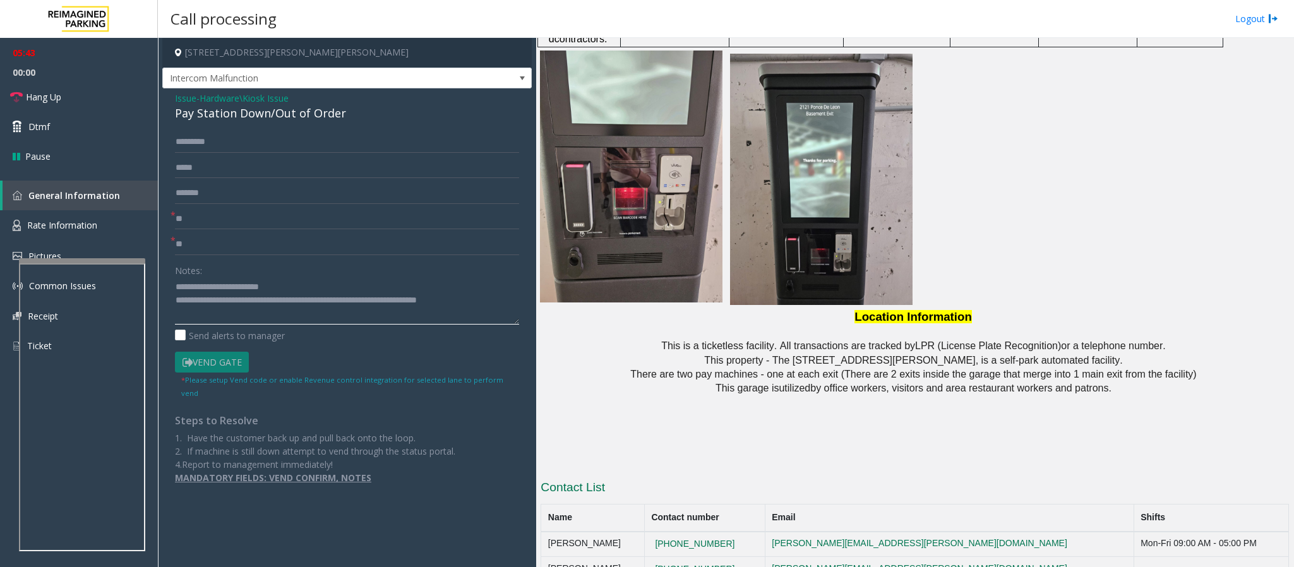
click at [502, 305] on textarea at bounding box center [347, 300] width 344 height 47
click at [237, 304] on textarea at bounding box center [347, 300] width 344 height 47
drag, startPoint x: 264, startPoint y: 300, endPoint x: 328, endPoint y: 303, distance: 64.5
click at [328, 303] on textarea at bounding box center [347, 300] width 344 height 47
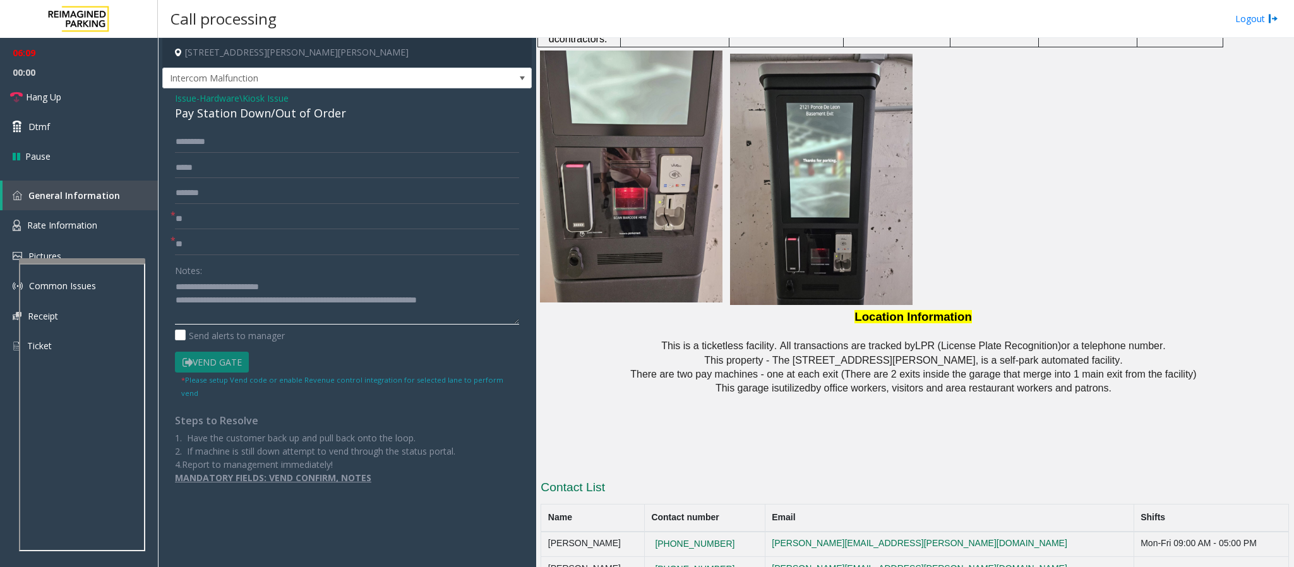
click at [498, 300] on textarea at bounding box center [347, 300] width 344 height 47
type textarea "**********"
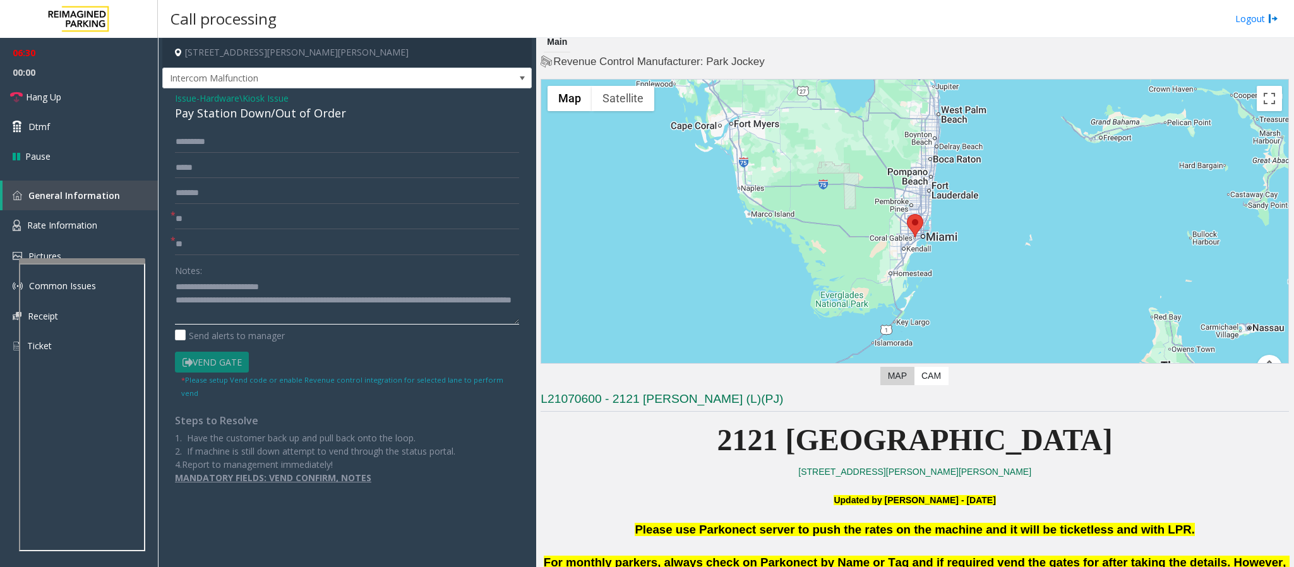
scroll to position [0, 0]
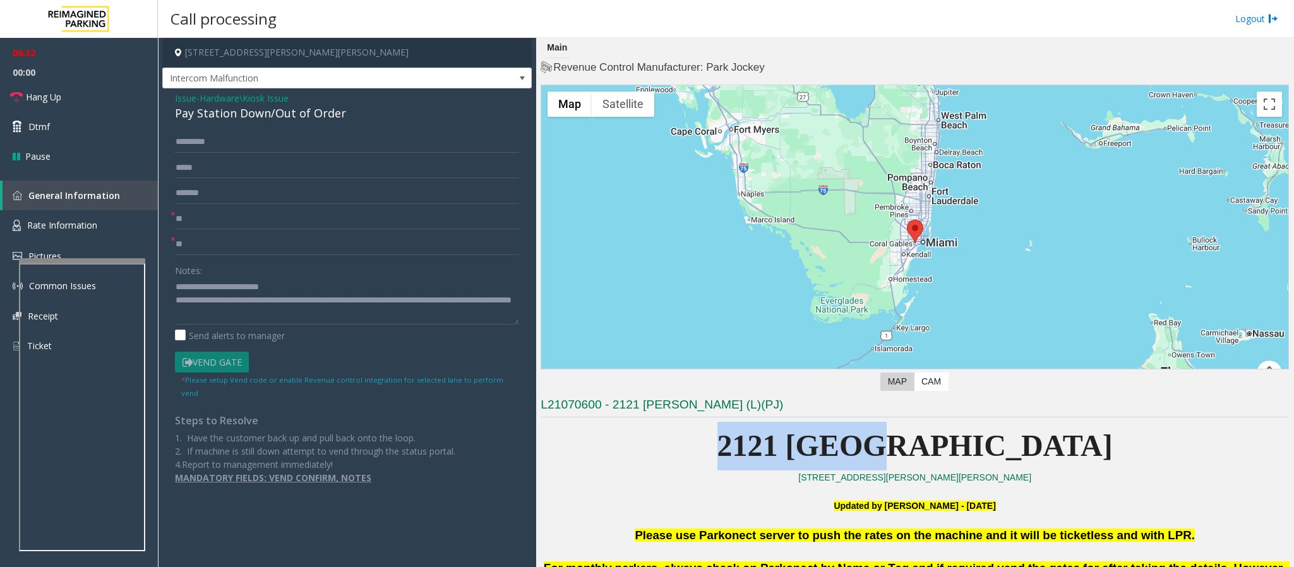
drag, startPoint x: 1006, startPoint y: 451, endPoint x: 801, endPoint y: 453, distance: 204.6
click at [801, 378] on p "2121 [GEOGRAPHIC_DATA]" at bounding box center [915, 446] width 748 height 49
click at [277, 317] on textarea at bounding box center [347, 300] width 344 height 47
drag, startPoint x: 1110, startPoint y: 436, endPoint x: 785, endPoint y: 455, distance: 325.8
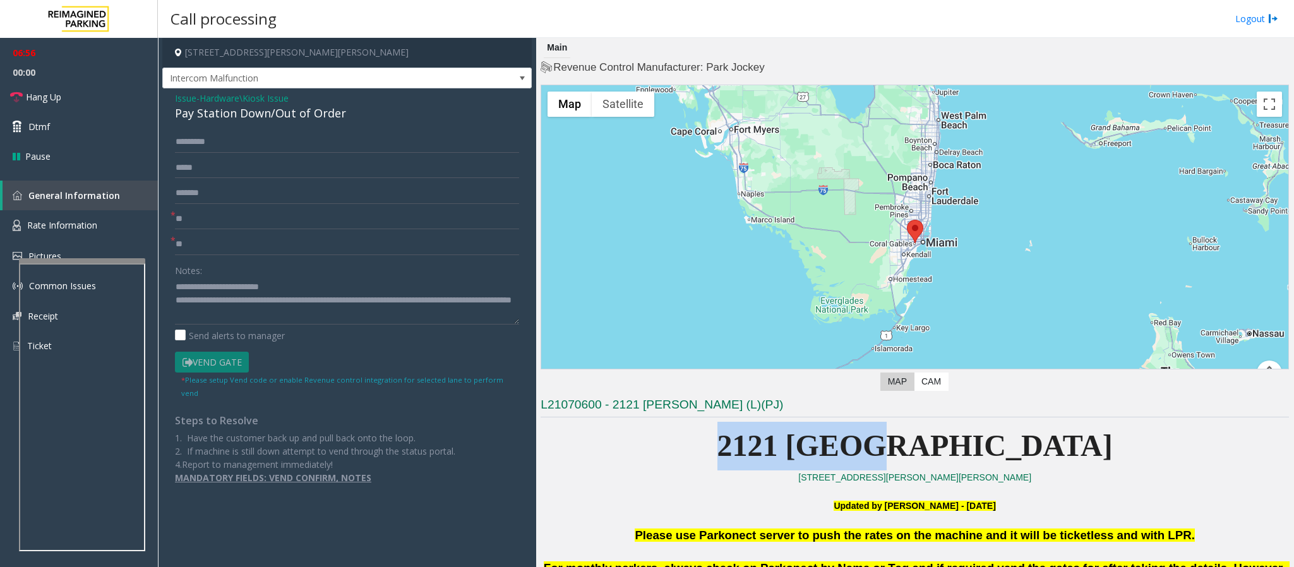
click at [785, 378] on p "2121 [GEOGRAPHIC_DATA]" at bounding box center [915, 446] width 748 height 49
drag, startPoint x: 796, startPoint y: 450, endPoint x: 1061, endPoint y: 445, distance: 265.9
click at [862, 378] on p "2121 [GEOGRAPHIC_DATA]" at bounding box center [915, 446] width 748 height 49
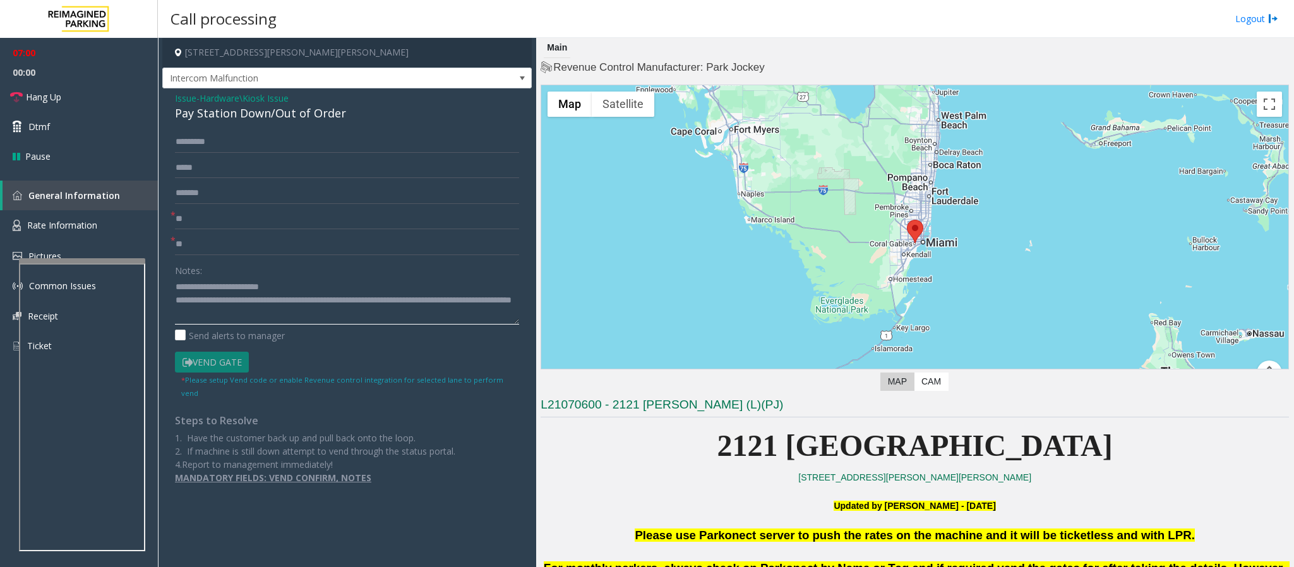
click at [326, 317] on textarea at bounding box center [347, 300] width 344 height 47
click at [203, 243] on input "**" at bounding box center [347, 244] width 344 height 21
click at [190, 220] on input "**" at bounding box center [347, 218] width 344 height 21
click at [228, 252] on input "**" at bounding box center [347, 244] width 344 height 21
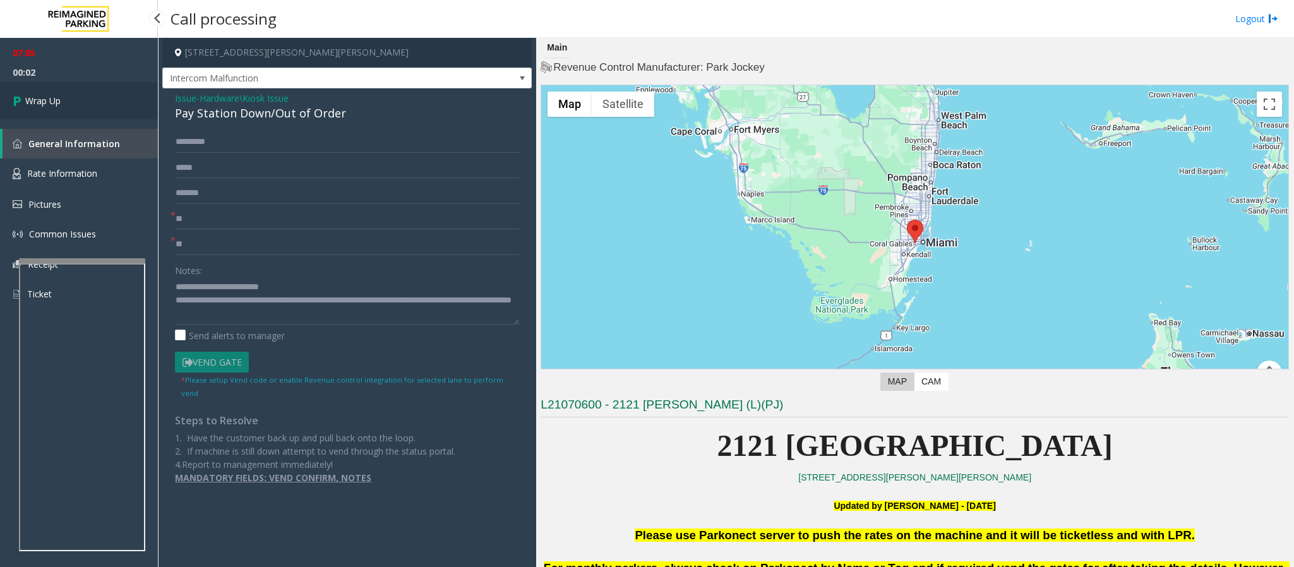
click at [78, 95] on link "Wrap Up" at bounding box center [79, 100] width 158 height 37
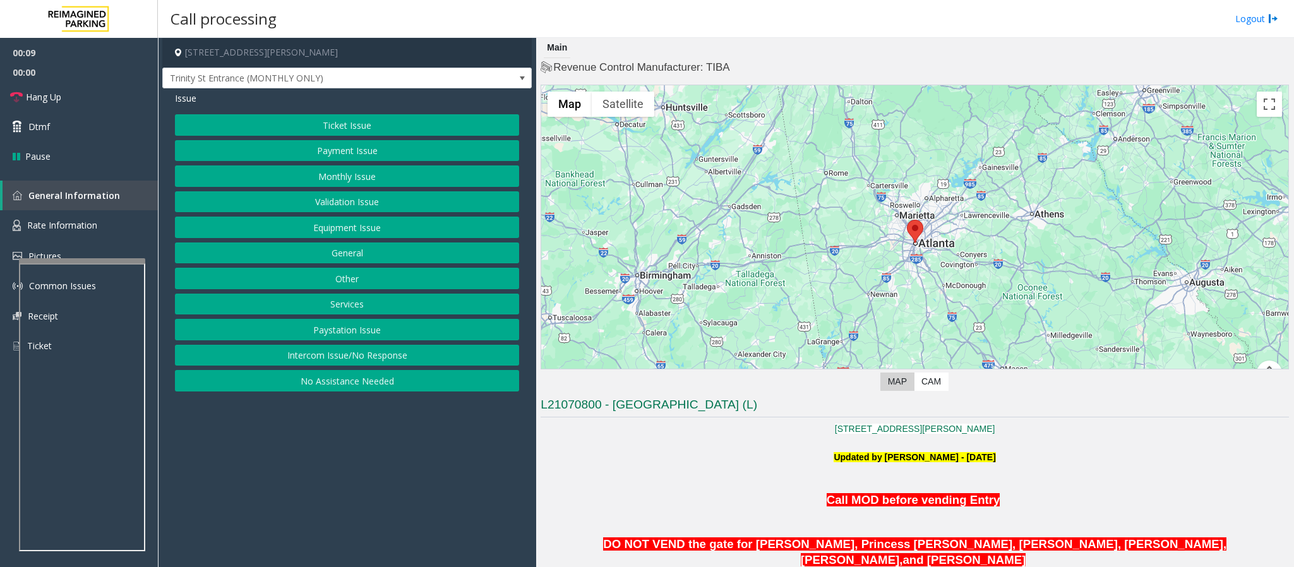
click at [686, 378] on p "Updated by Saikhom Singh - 25th June 2025" at bounding box center [915, 464] width 748 height 28
click at [366, 355] on button "Intercom Issue/No Response" at bounding box center [347, 355] width 344 height 21
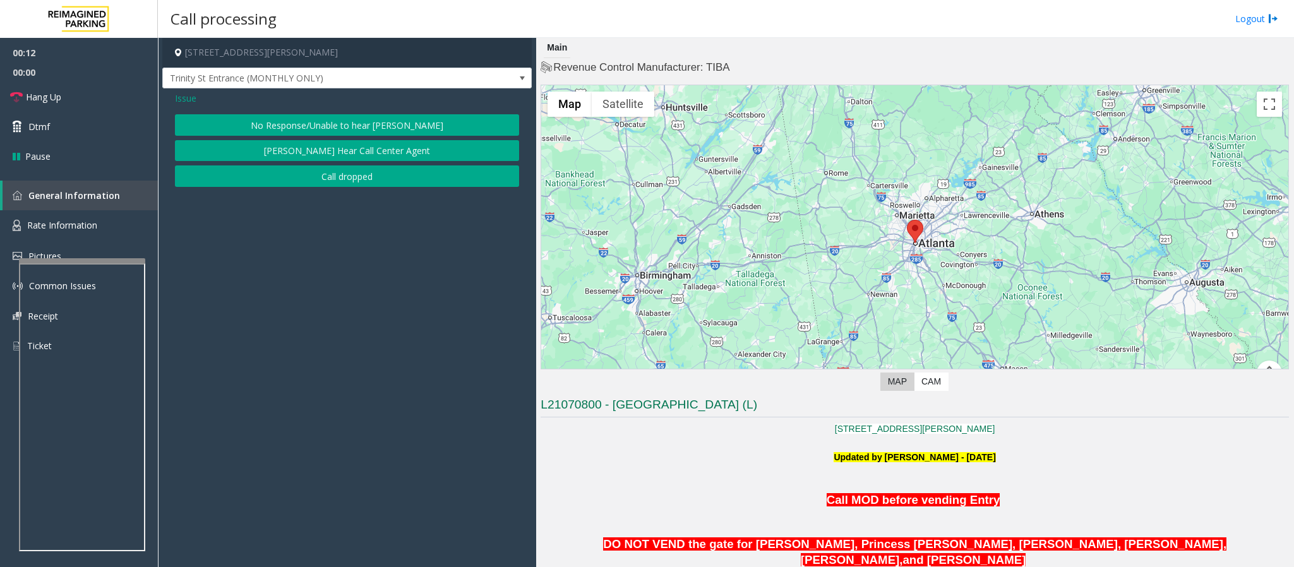
click at [344, 127] on button "No Response/Unable to hear [PERSON_NAME]" at bounding box center [347, 124] width 344 height 21
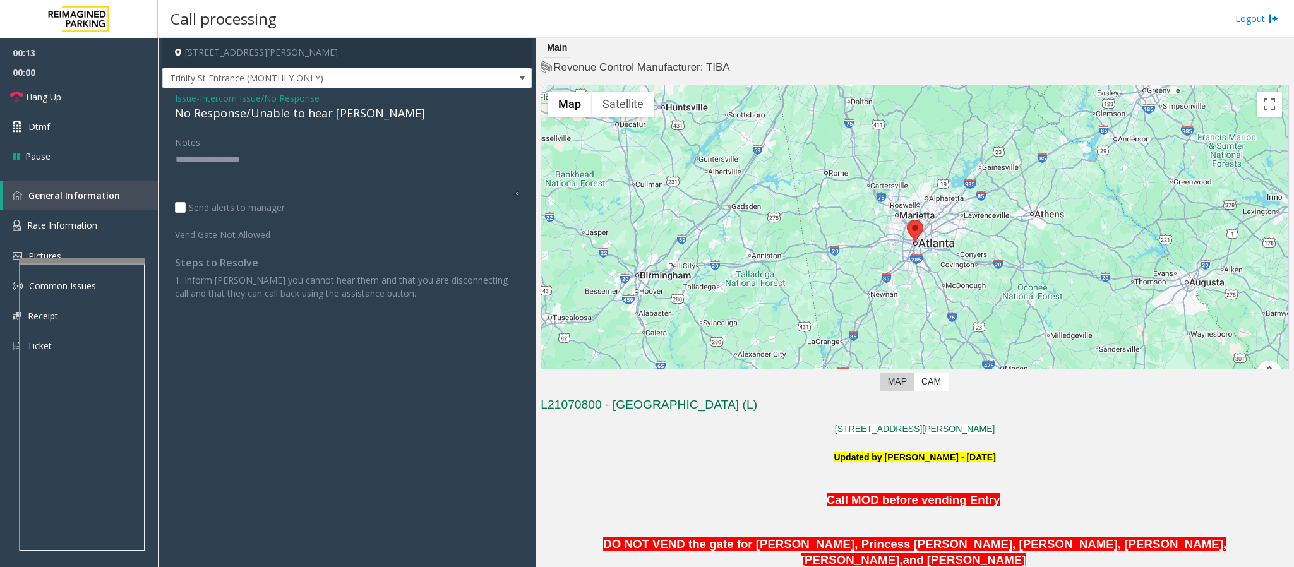
click at [328, 118] on div "No Response/Unable to hear [PERSON_NAME]" at bounding box center [347, 113] width 344 height 17
type textarea "**********"
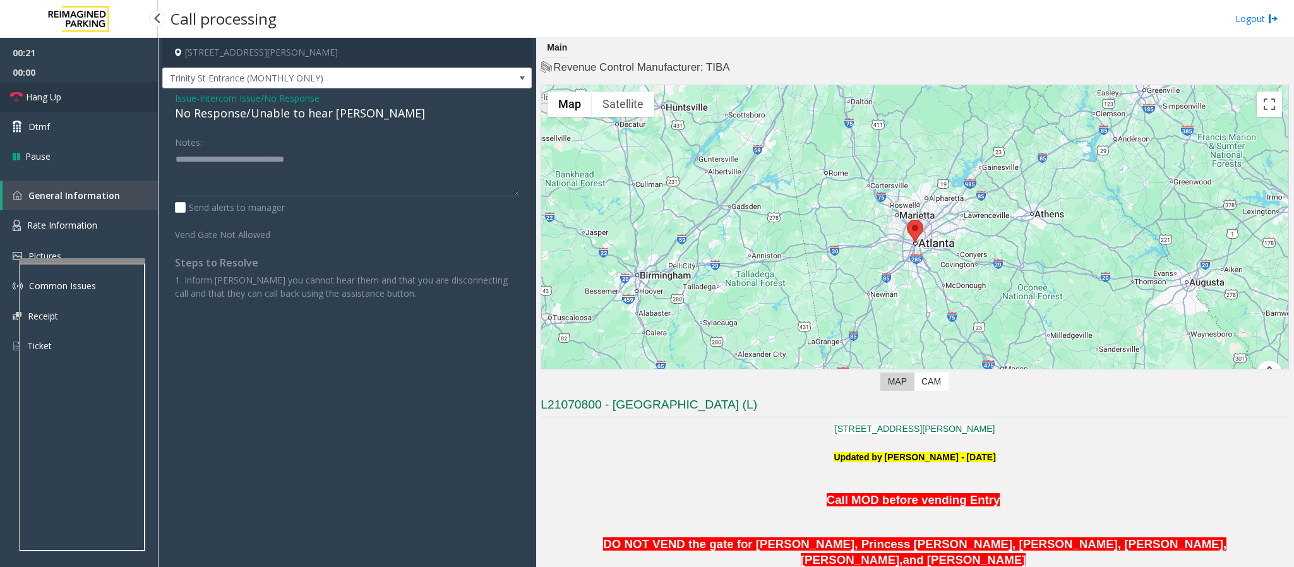
click at [51, 90] on span "Hang Up" at bounding box center [43, 96] width 35 height 13
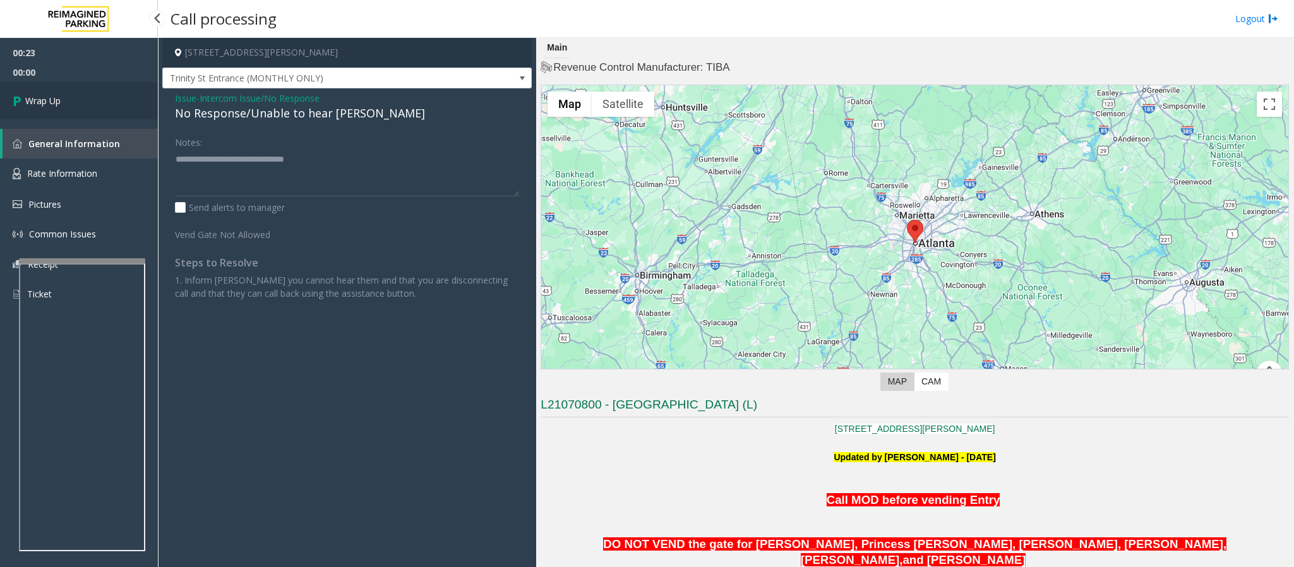
click at [64, 97] on link "Wrap Up" at bounding box center [79, 100] width 158 height 37
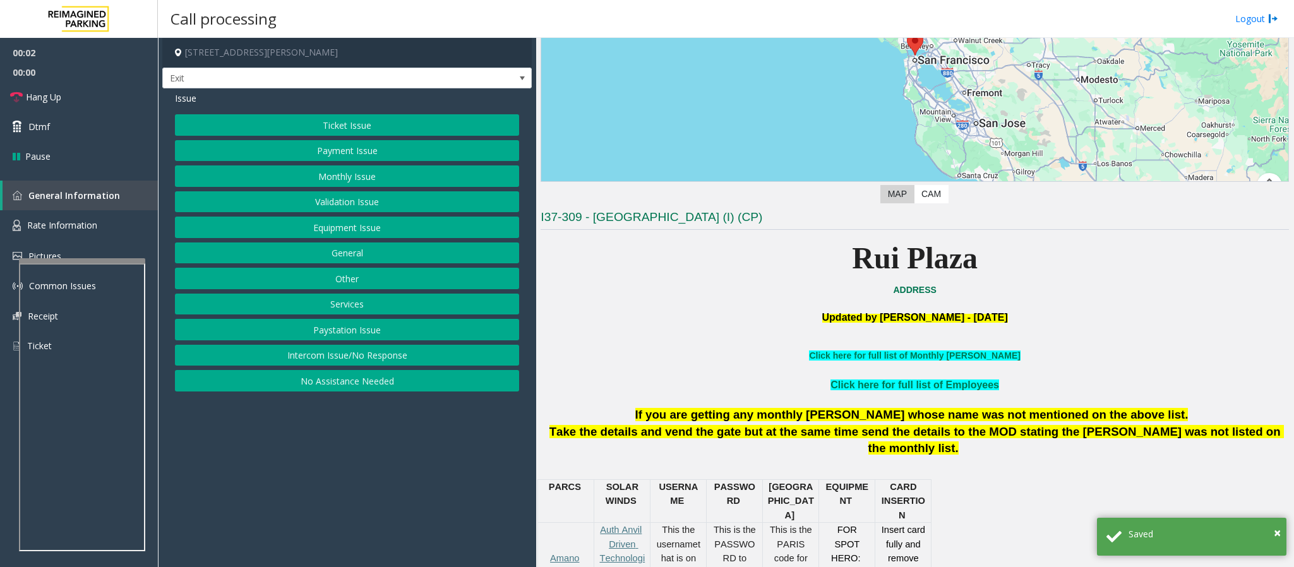
scroll to position [189, 0]
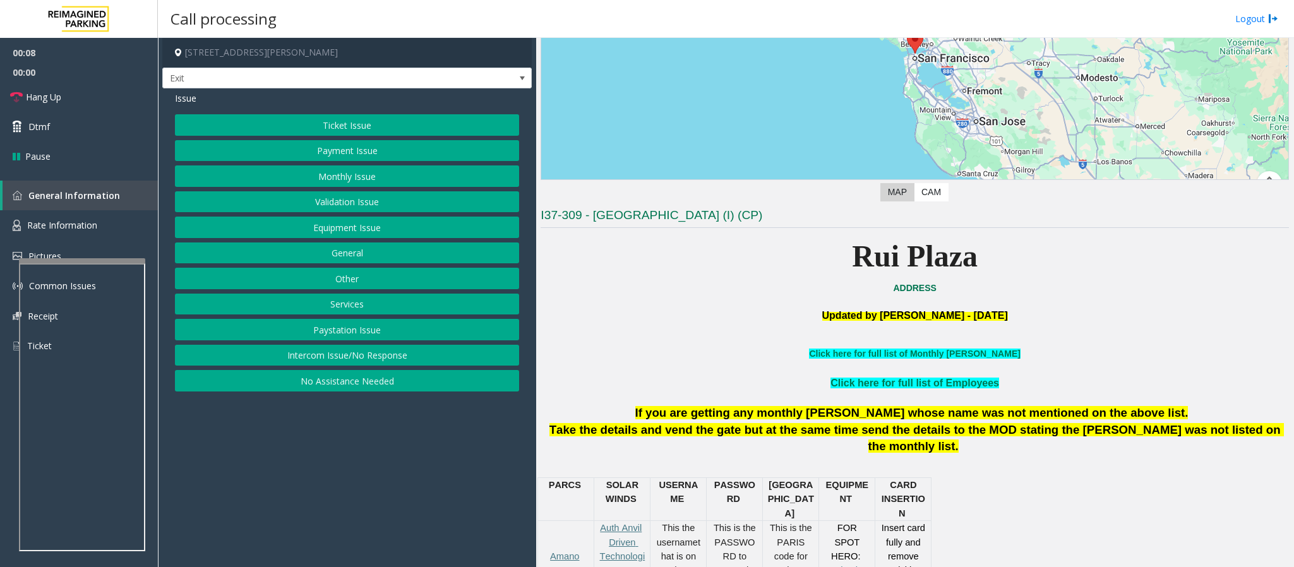
click at [359, 311] on button "Services" at bounding box center [347, 304] width 344 height 21
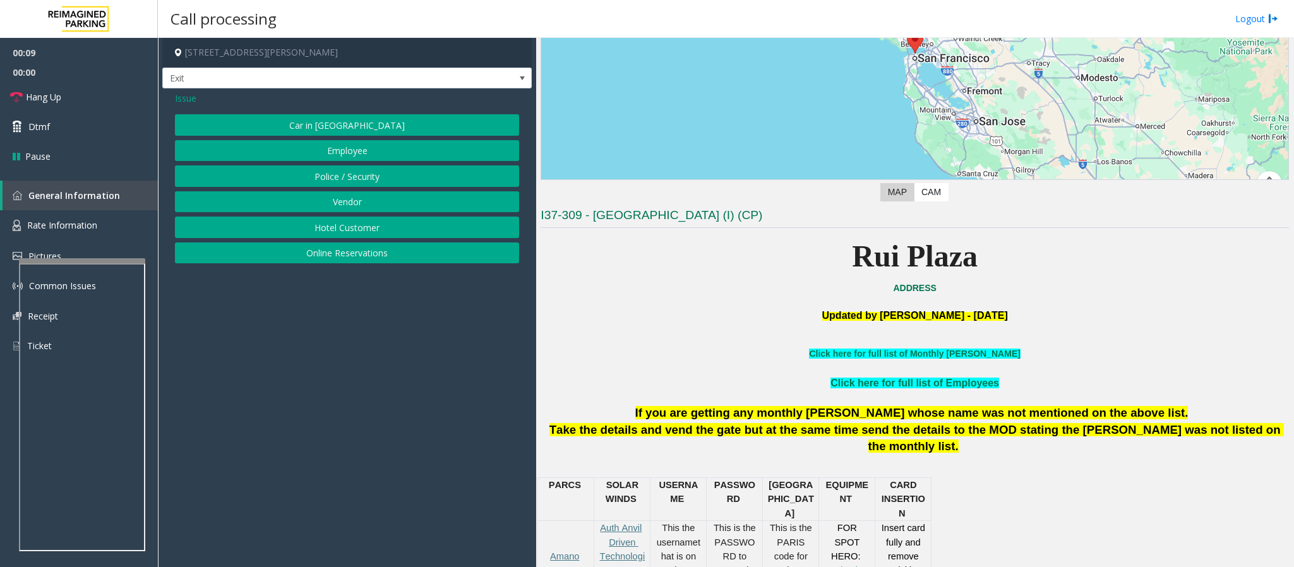
click at [352, 253] on button "Online Reservations" at bounding box center [347, 252] width 344 height 21
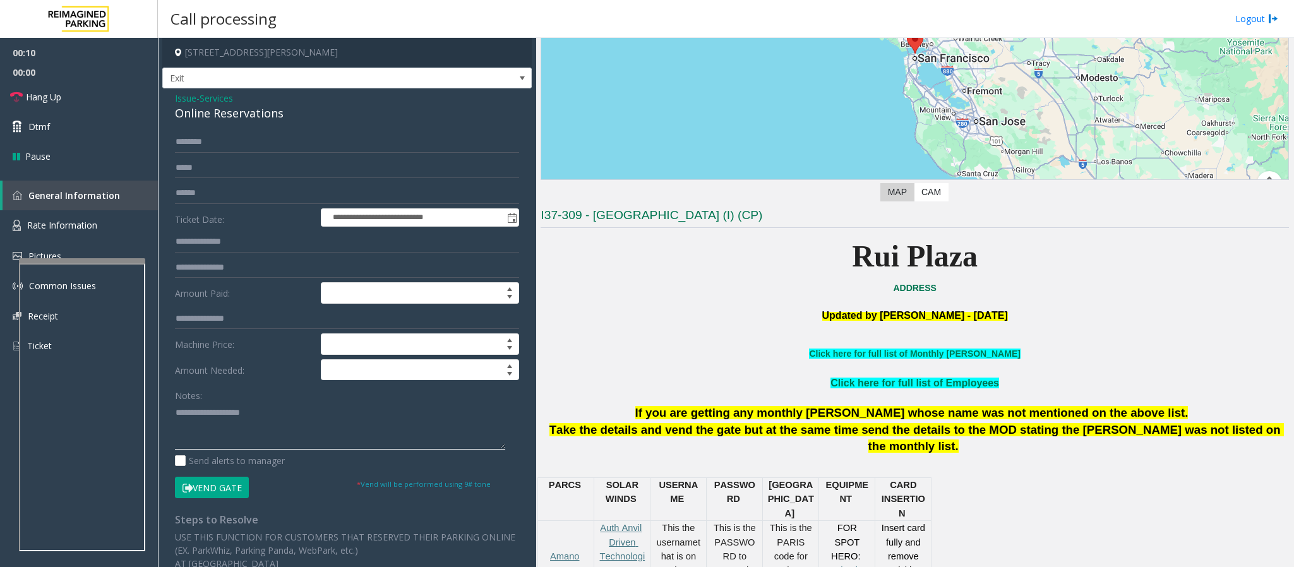
click at [206, 378] on textarea at bounding box center [340, 425] width 330 height 47
paste textarea "**********"
click at [224, 378] on textarea at bounding box center [340, 425] width 330 height 47
type textarea "**********"
click at [190, 142] on input "text" at bounding box center [347, 141] width 344 height 21
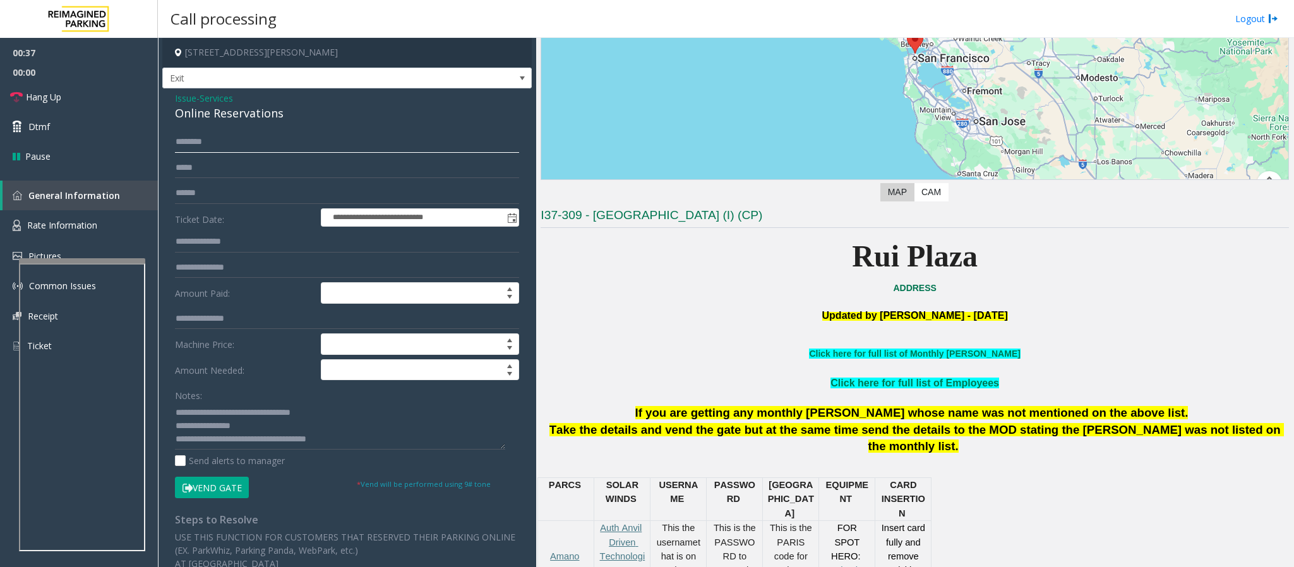
click at [190, 143] on input "text" at bounding box center [347, 141] width 344 height 21
type input "*****"
click at [218, 378] on form "**********" at bounding box center [347, 314] width 344 height 366
click at [222, 378] on button "Vend Gate" at bounding box center [212, 487] width 74 height 21
click at [71, 90] on link "Hang Up" at bounding box center [79, 97] width 158 height 30
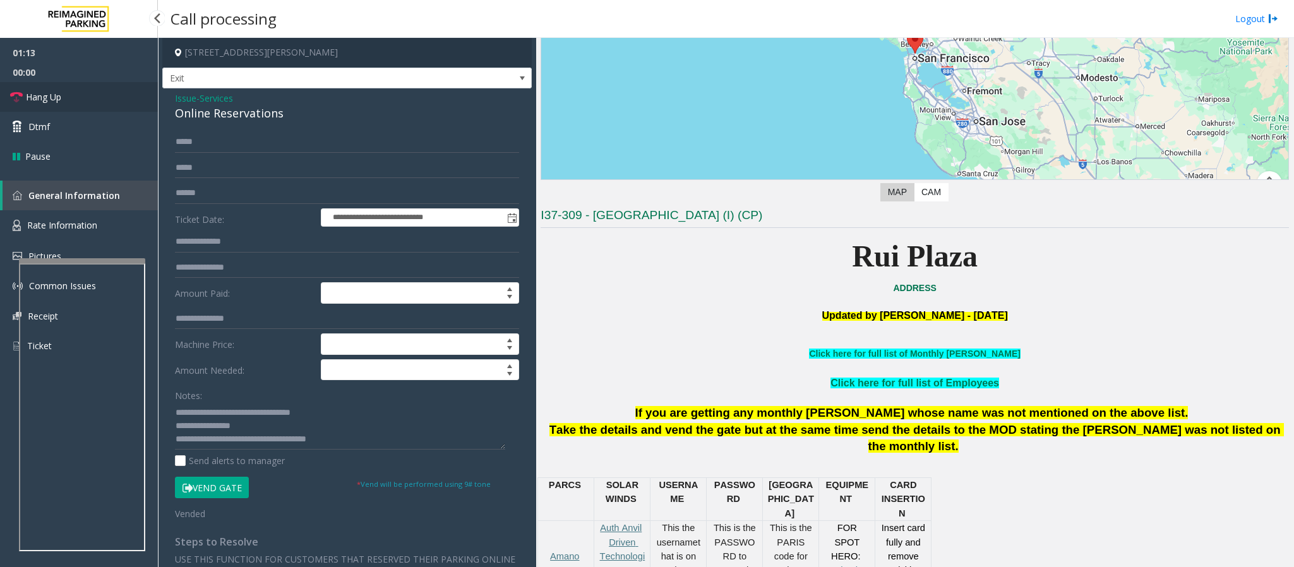
click at [71, 90] on link "Hang Up" at bounding box center [79, 97] width 158 height 30
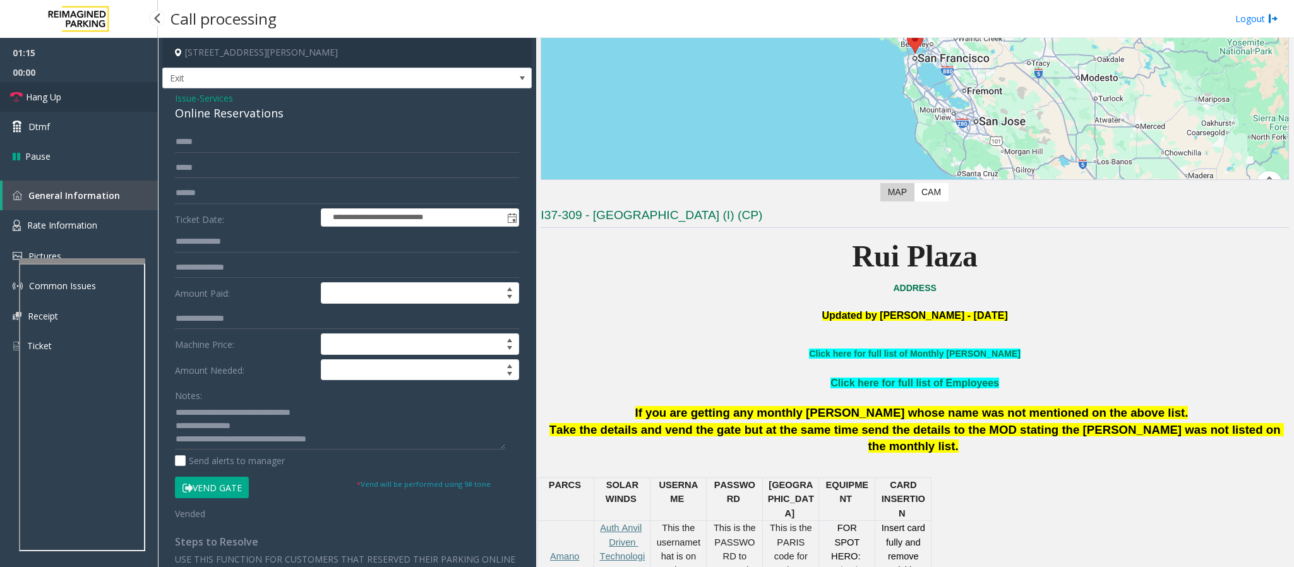
click at [71, 90] on link "Hang Up" at bounding box center [79, 97] width 158 height 30
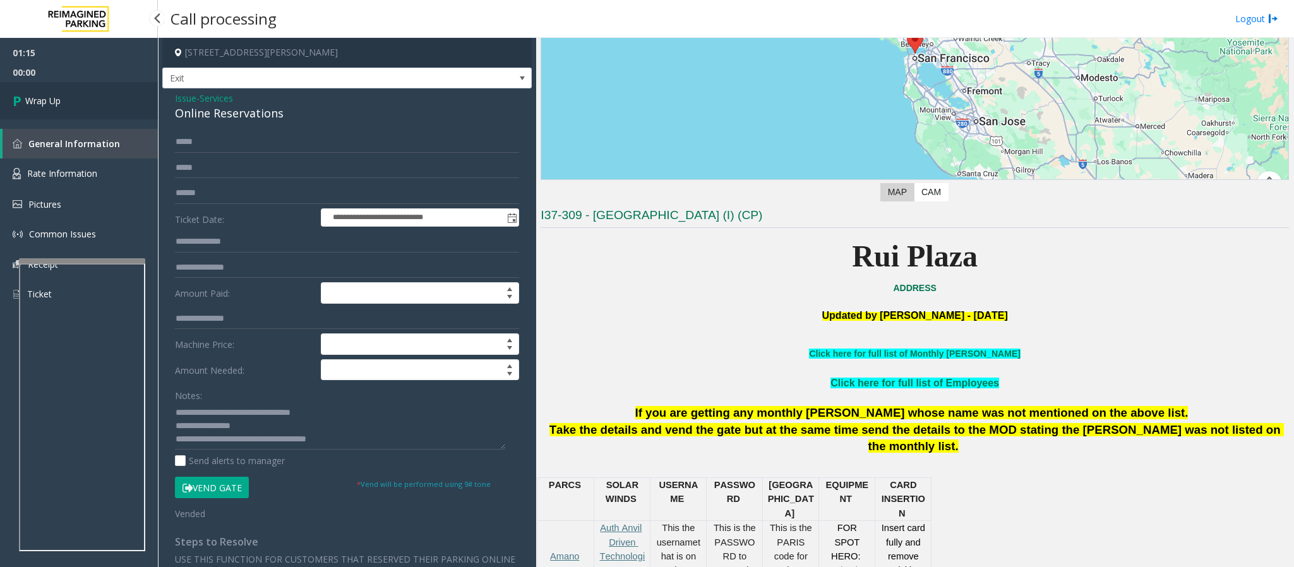
click at [71, 95] on link "Wrap Up" at bounding box center [79, 100] width 158 height 37
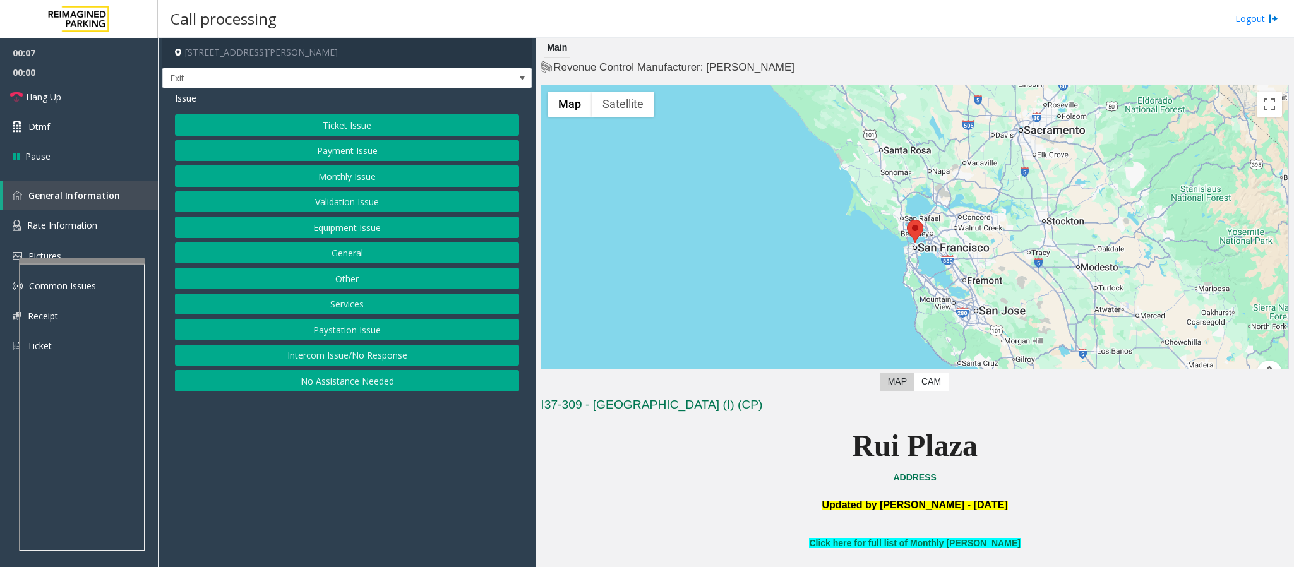
click at [345, 311] on button "Services" at bounding box center [347, 304] width 344 height 21
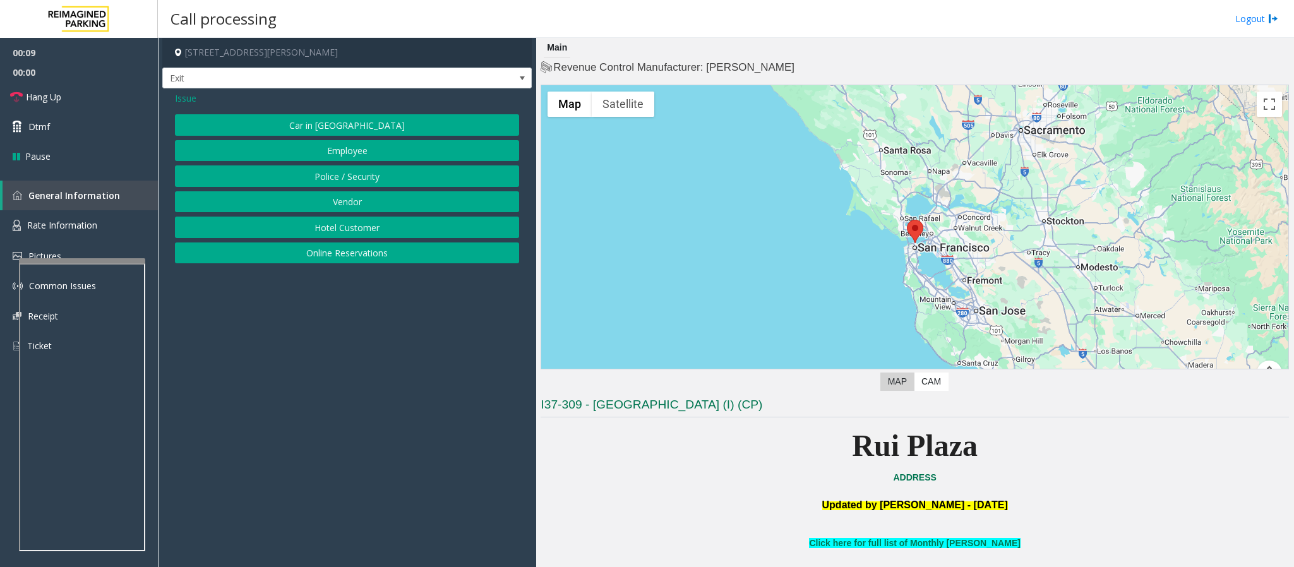
click at [347, 256] on button "Online Reservations" at bounding box center [347, 252] width 344 height 21
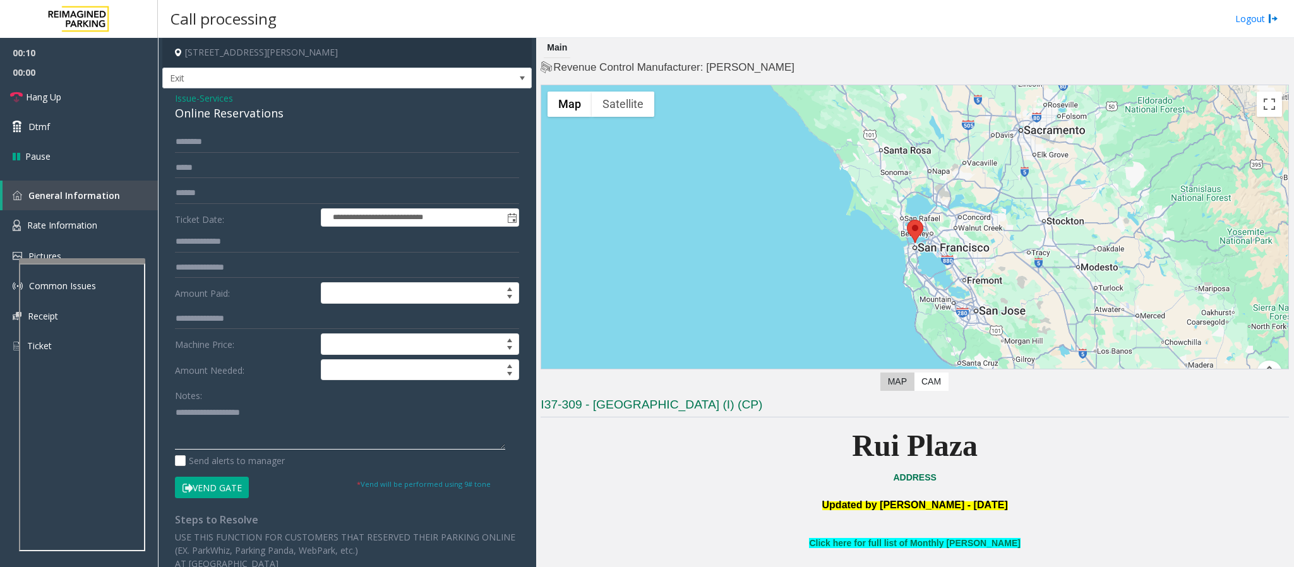
click at [241, 378] on textarea at bounding box center [340, 425] width 330 height 47
paste textarea "**********"
click at [254, 378] on textarea at bounding box center [340, 425] width 330 height 47
click at [258, 378] on textarea at bounding box center [340, 425] width 330 height 47
type textarea "**********"
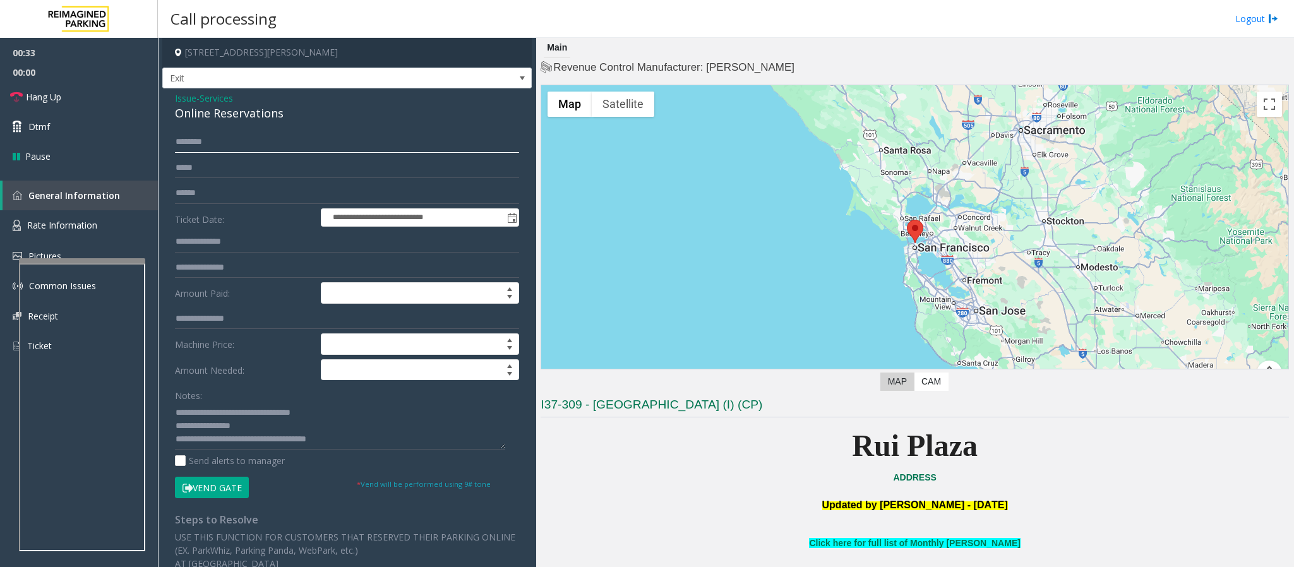
click at [195, 146] on input "text" at bounding box center [347, 141] width 344 height 21
type input "*"
type input "******"
click at [200, 378] on button "Vend Gate" at bounding box center [212, 487] width 74 height 21
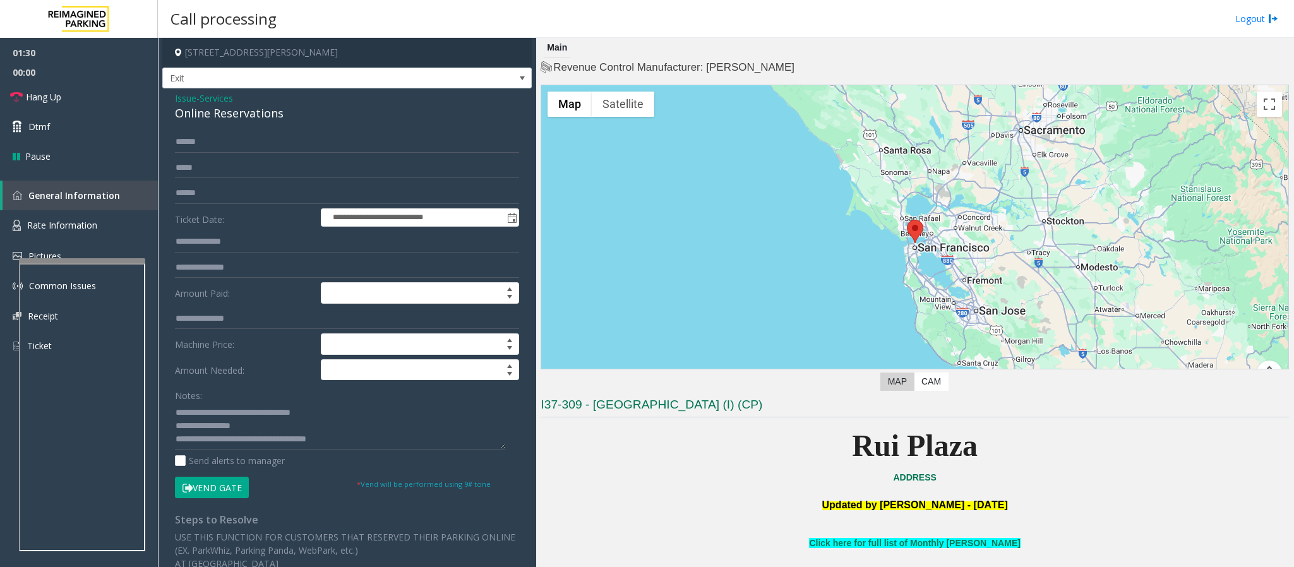
click at [200, 378] on button "Vend Gate" at bounding box center [212, 487] width 74 height 21
click at [33, 90] on span "Hang Up" at bounding box center [43, 96] width 35 height 13
click at [57, 102] on span "Hang Up" at bounding box center [43, 96] width 35 height 13
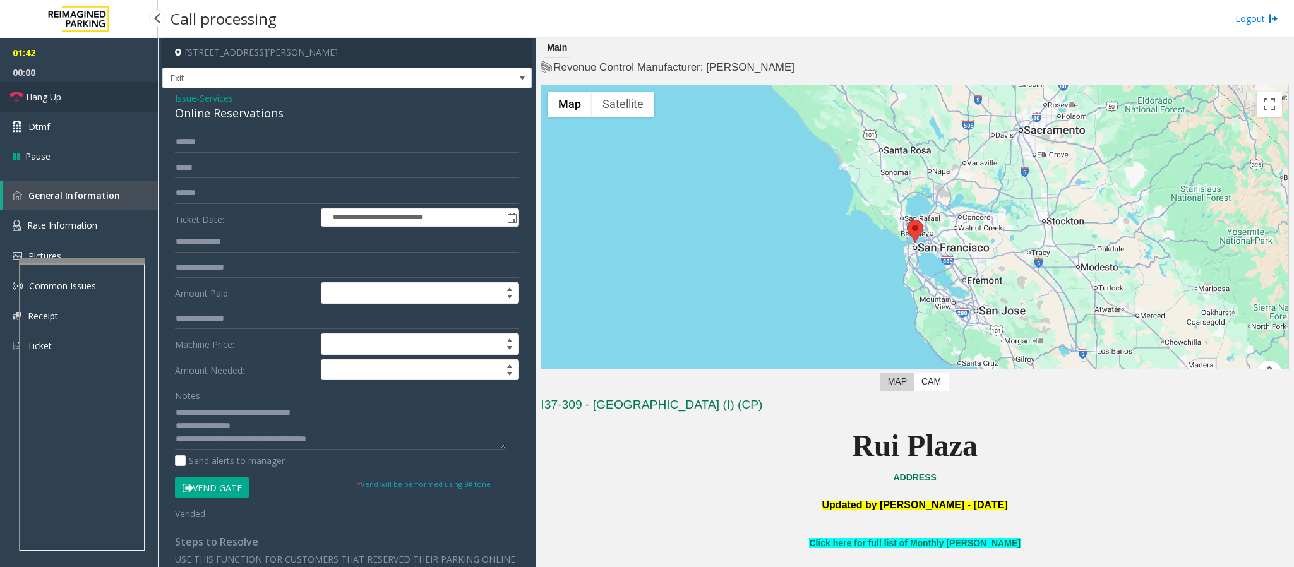
click at [57, 102] on span "Hang Up" at bounding box center [43, 96] width 35 height 13
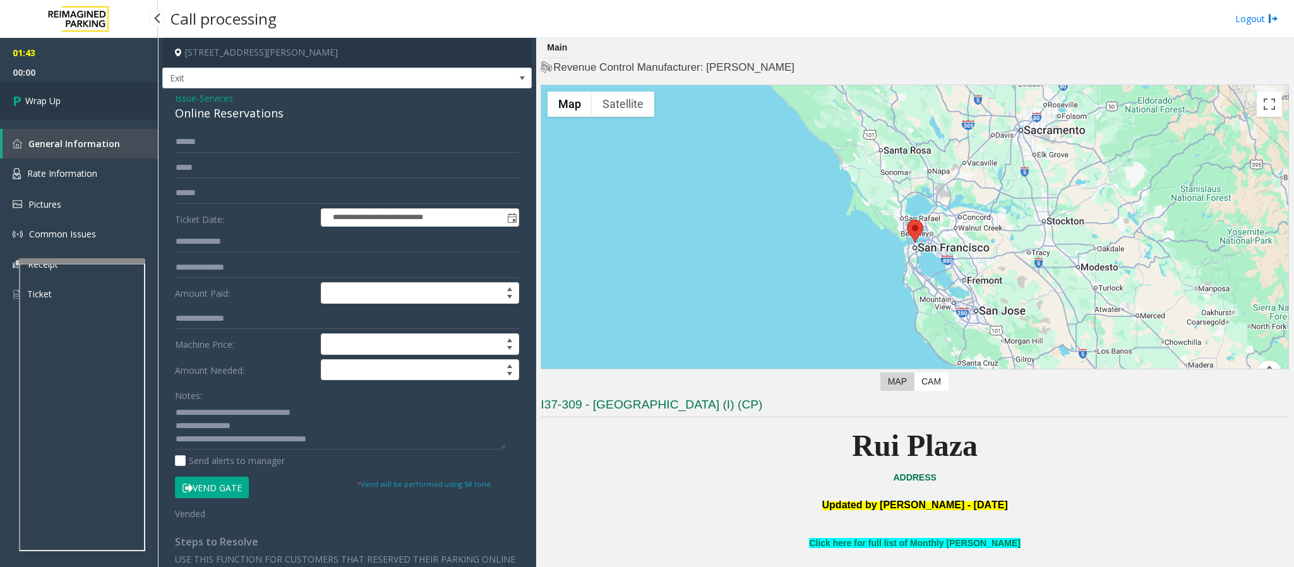
click at [55, 101] on span "Wrap Up" at bounding box center [42, 100] width 35 height 13
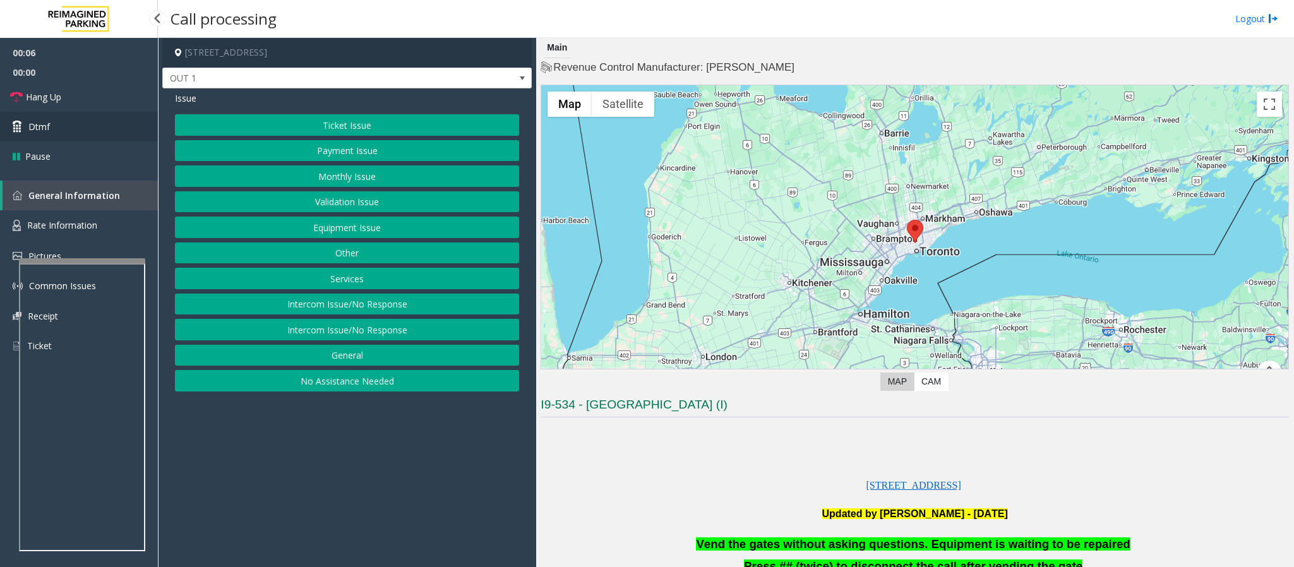
click at [49, 126] on link "Dtmf" at bounding box center [79, 127] width 158 height 30
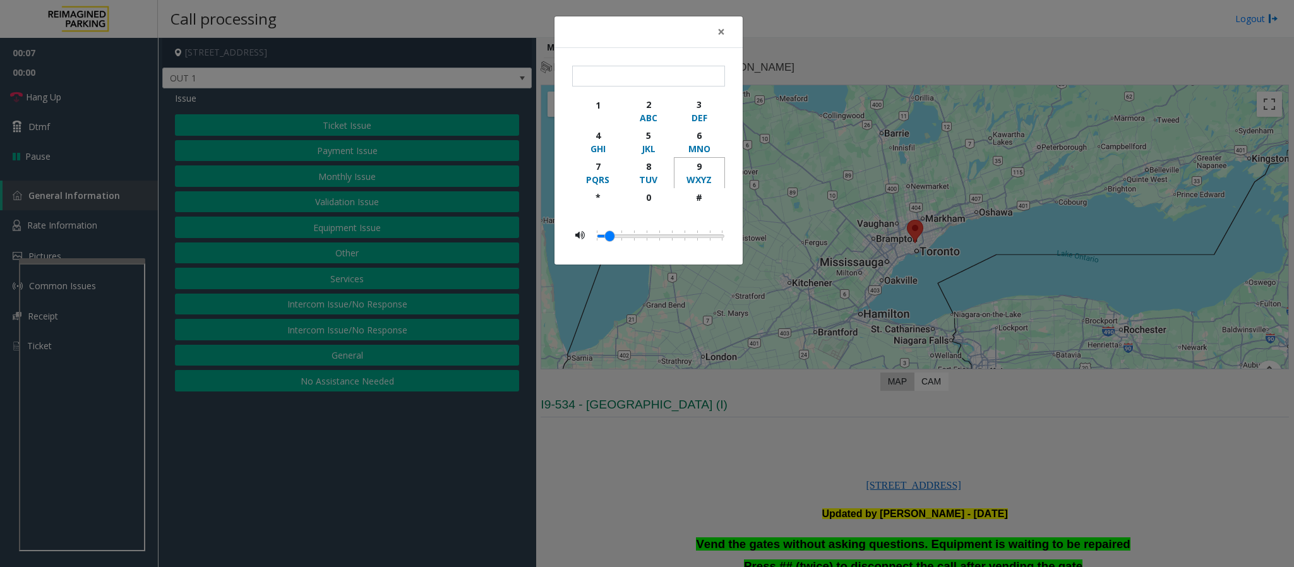
drag, startPoint x: 699, startPoint y: 169, endPoint x: 702, endPoint y: 180, distance: 11.6
click at [699, 172] on div "9" at bounding box center [699, 166] width 35 height 13
click at [703, 199] on div "#" at bounding box center [699, 197] width 35 height 13
type input "**"
click at [705, 378] on div "× ** 1 2 ABC 3 DEF 4 GHI 5 JKL 6 MNO 7 PQRS 8 TUV 9 WXYZ * 0 #" at bounding box center [647, 283] width 1294 height 567
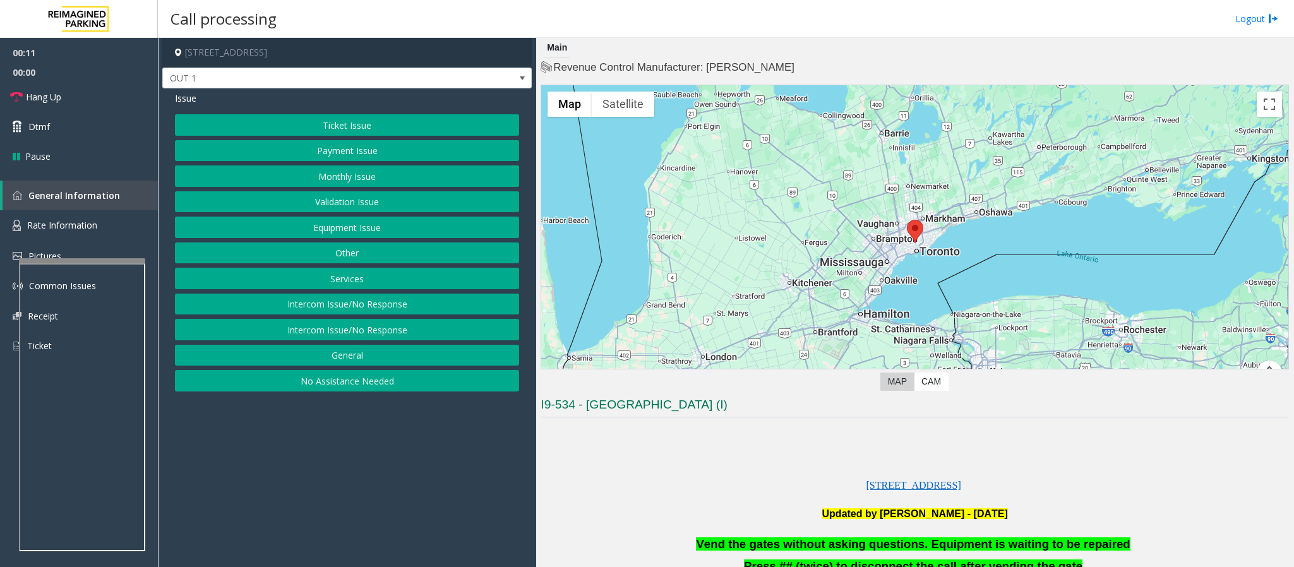
click at [412, 225] on button "Equipment Issue" at bounding box center [347, 227] width 344 height 21
click at [398, 222] on button "Gate / Door Won't Open" at bounding box center [347, 227] width 344 height 21
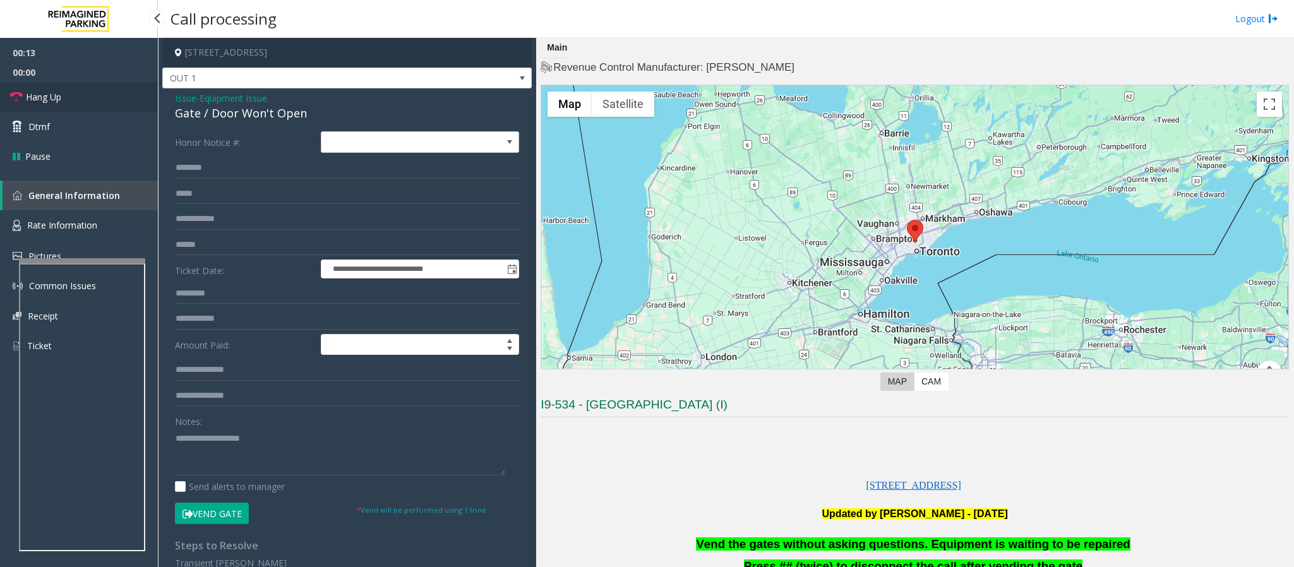
click at [107, 89] on link "Hang Up" at bounding box center [79, 97] width 158 height 30
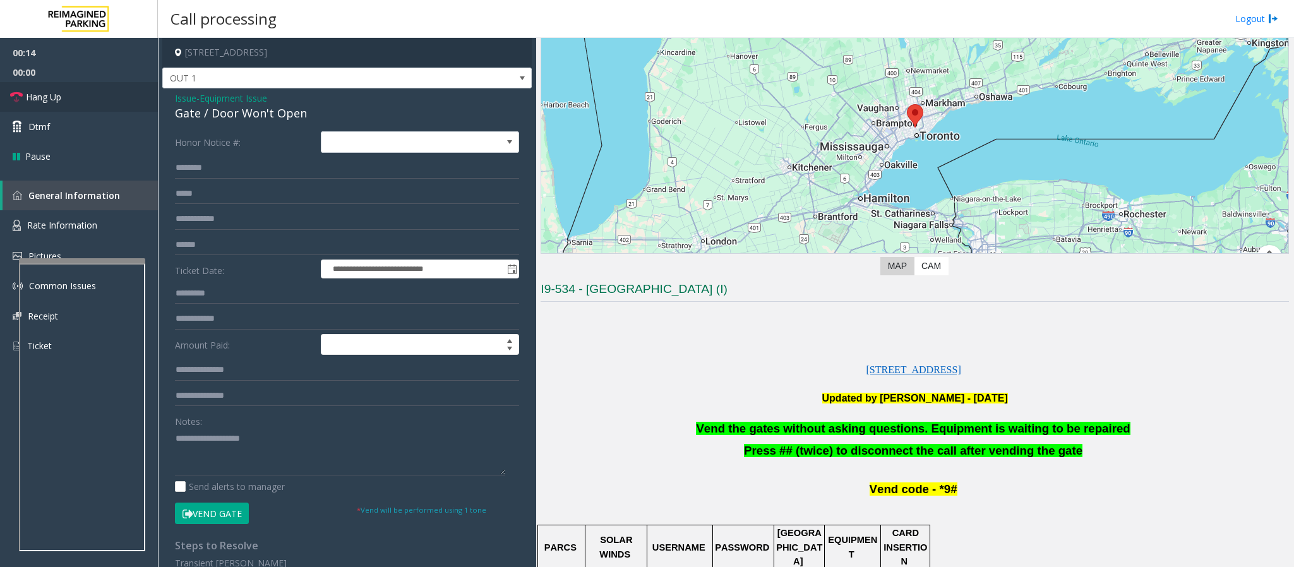
scroll to position [284, 0]
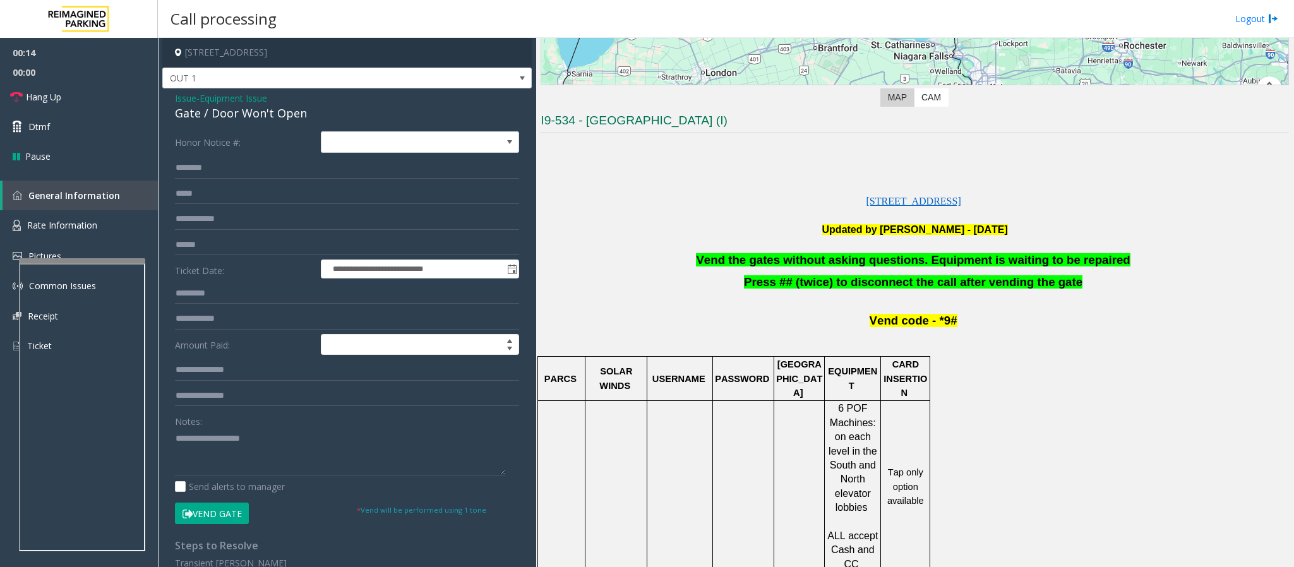
click at [739, 266] on span "Vend the gates without asking questions. Equipment is waiting to be repaired" at bounding box center [913, 259] width 434 height 13
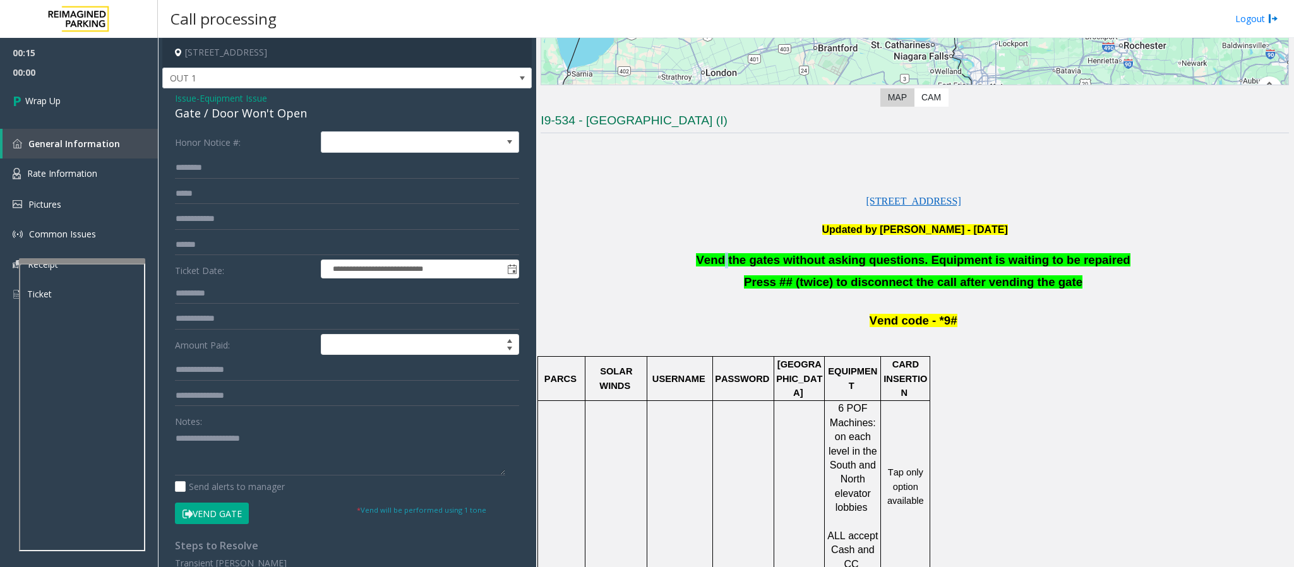
click at [739, 266] on span "Vend the gates without asking questions. Equipment is waiting to be repaired" at bounding box center [913, 259] width 434 height 13
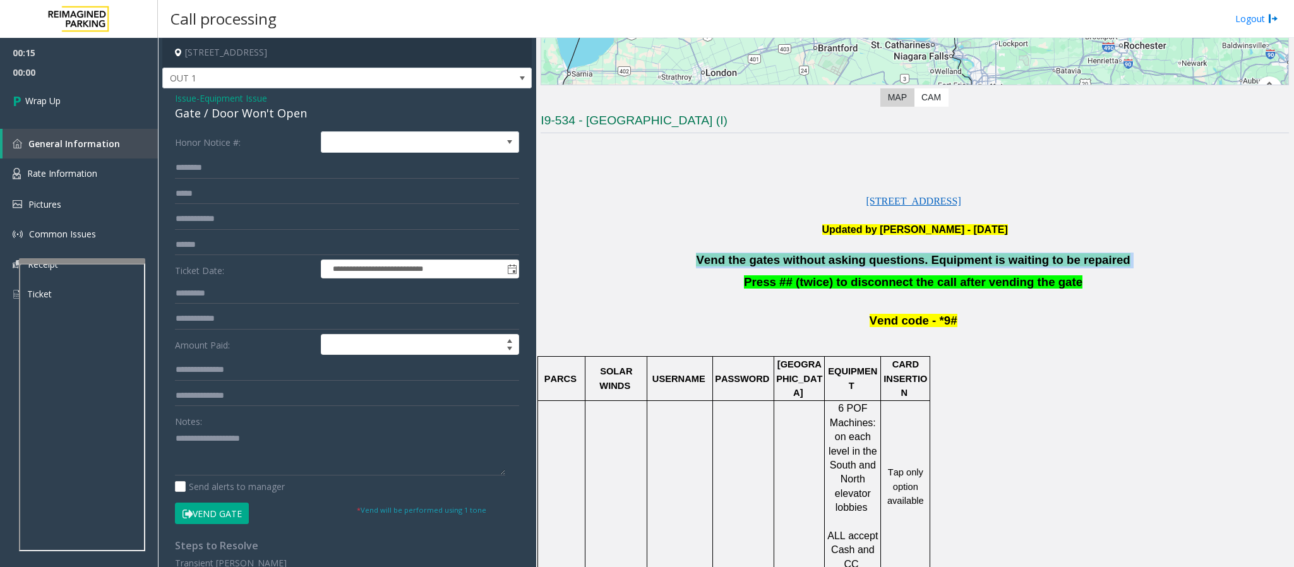
click at [739, 266] on span "Vend the gates without asking questions. Equipment is waiting to be repaired" at bounding box center [913, 259] width 434 height 13
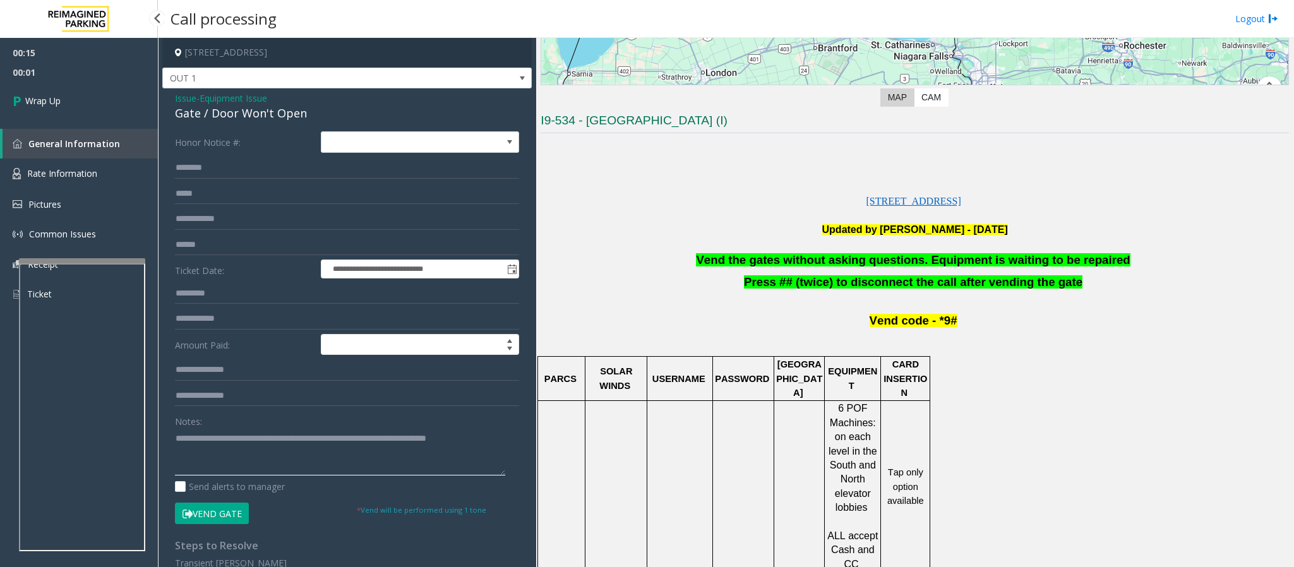
type textarea "**********"
click at [100, 129] on link "General Information" at bounding box center [80, 144] width 155 height 30
click at [93, 105] on link "Wrap Up" at bounding box center [79, 100] width 158 height 37
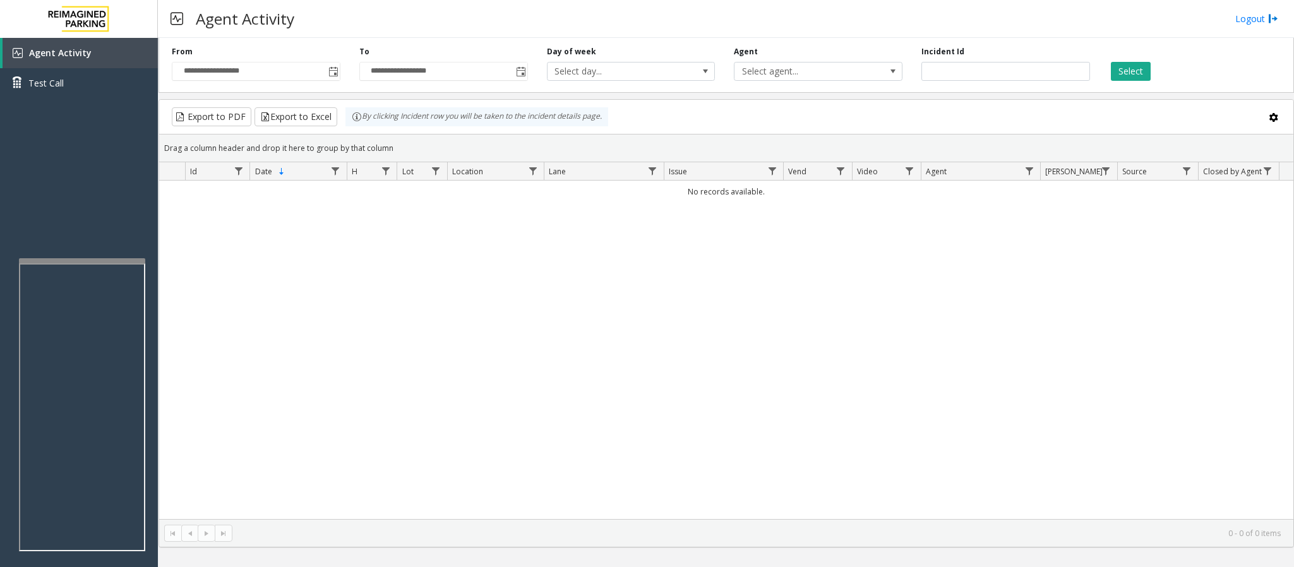
click at [489, 326] on div "No records available." at bounding box center [726, 350] width 1134 height 338
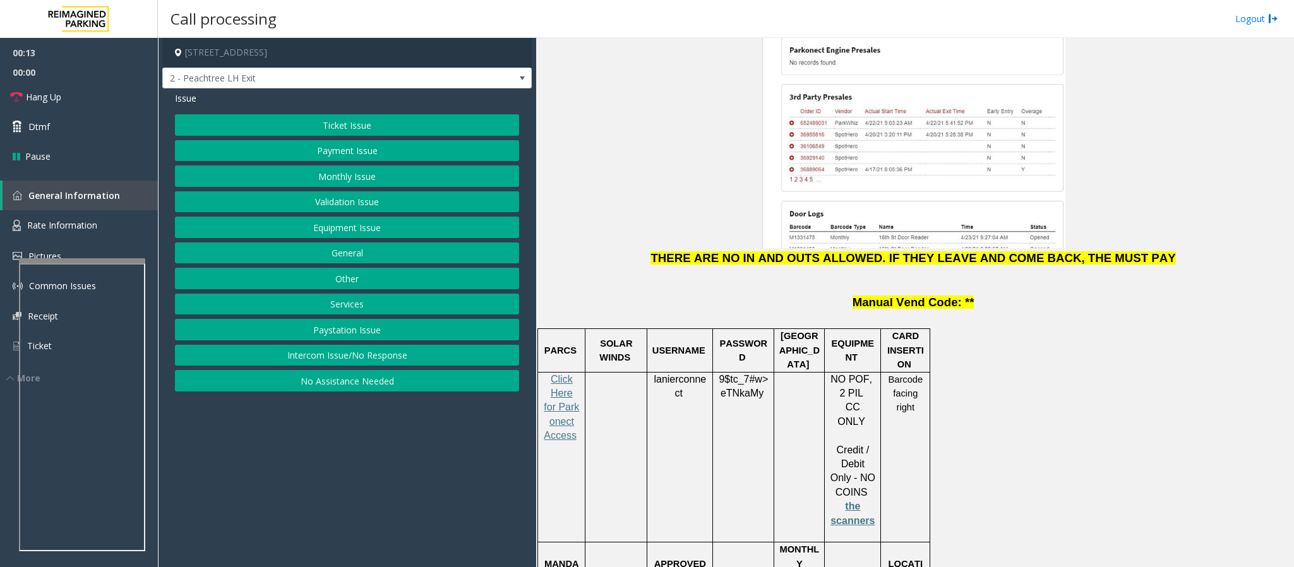
scroll to position [1515, 0]
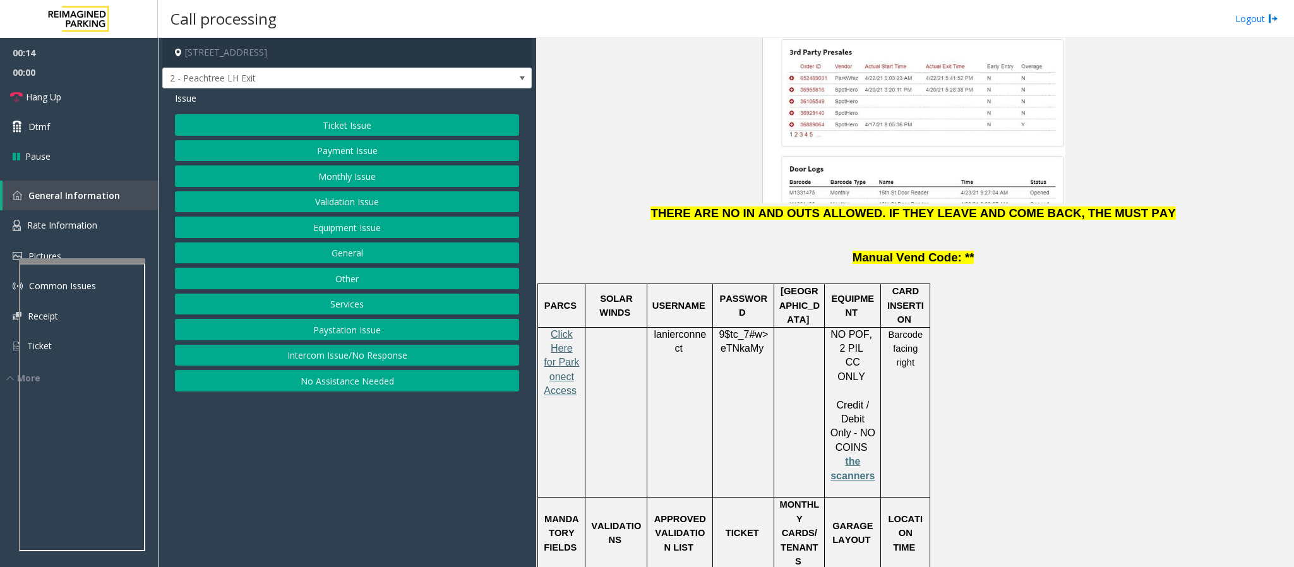
click at [558, 329] on span "Click Here for Parkonect Access" at bounding box center [561, 363] width 35 height 68
drag, startPoint x: 890, startPoint y: 275, endPoint x: 928, endPoint y: 319, distance: 57.7
click at [862, 327] on td "Barcode facing right" at bounding box center [905, 412] width 49 height 170
click at [322, 153] on button "Payment Issue" at bounding box center [347, 150] width 344 height 21
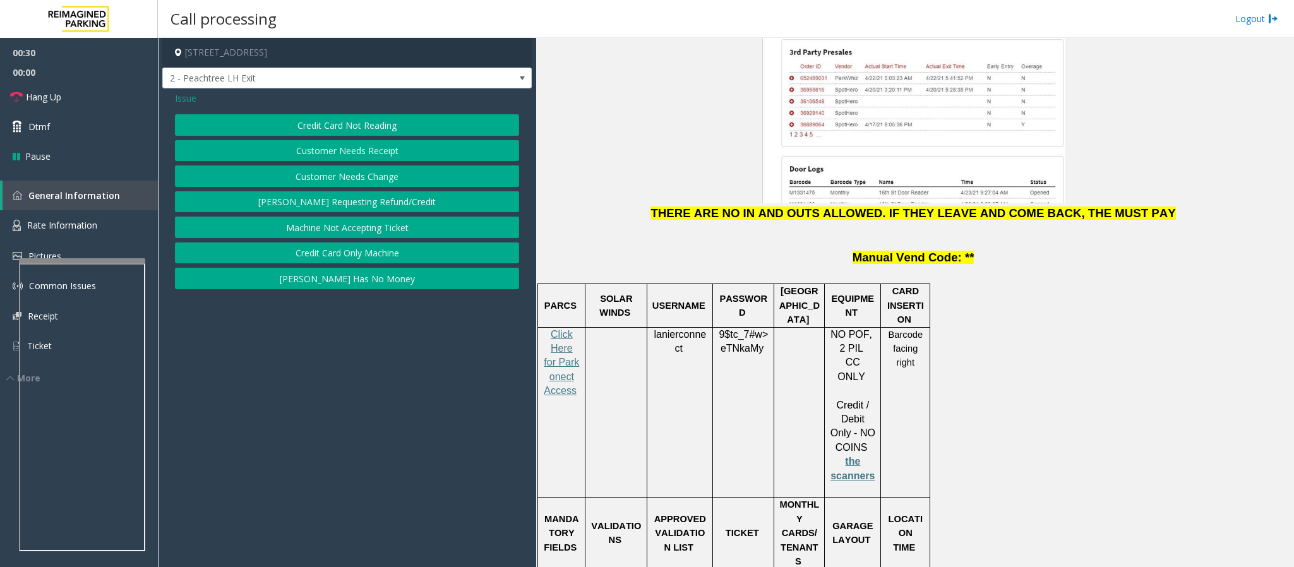
click at [322, 122] on button "Credit Card Not Reading" at bounding box center [347, 124] width 344 height 21
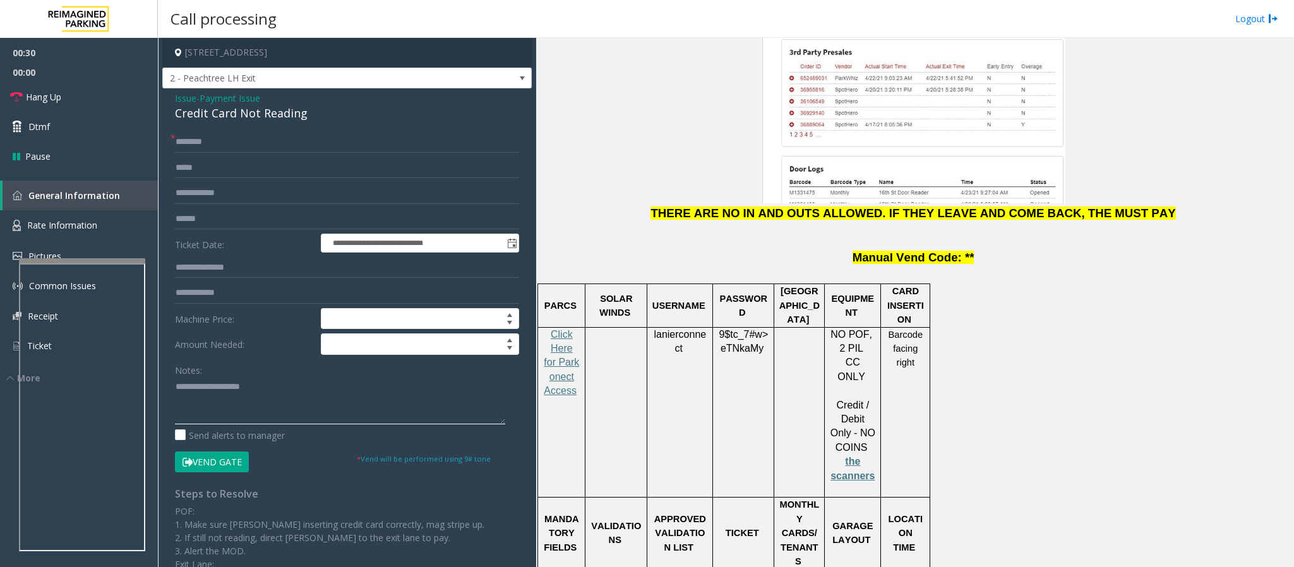
click at [213, 378] on textarea at bounding box center [340, 400] width 330 height 47
paste textarea "**********"
drag, startPoint x: 318, startPoint y: 114, endPoint x: 177, endPoint y: 120, distance: 141.6
click at [177, 120] on div "Credit Card Not Reading" at bounding box center [347, 113] width 344 height 17
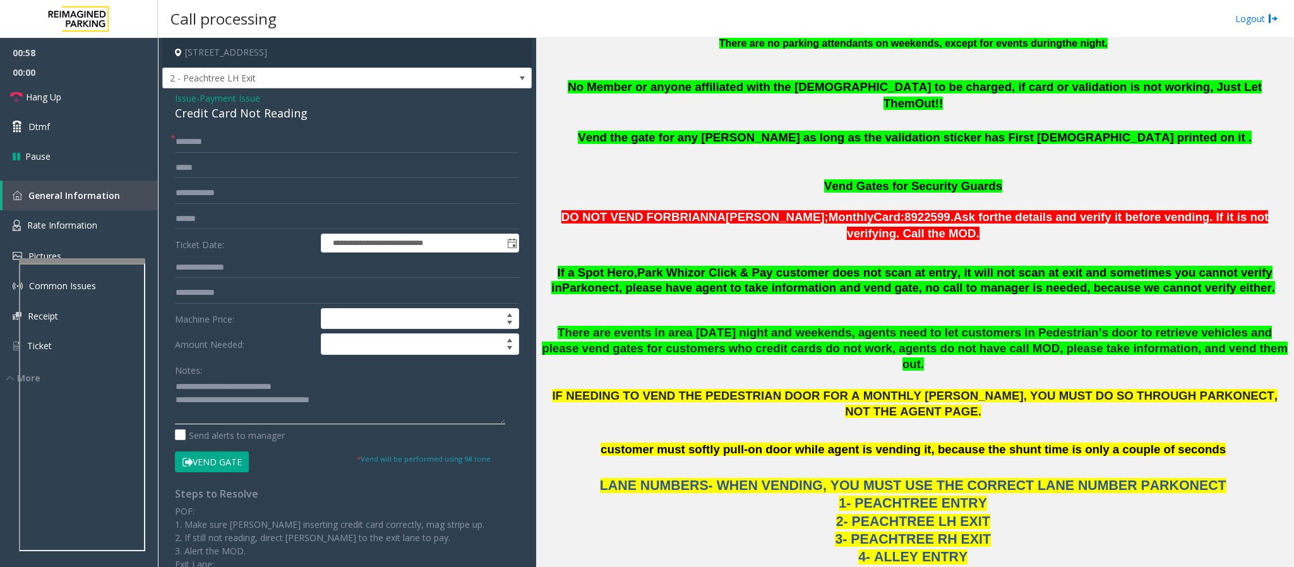
scroll to position [758, 0]
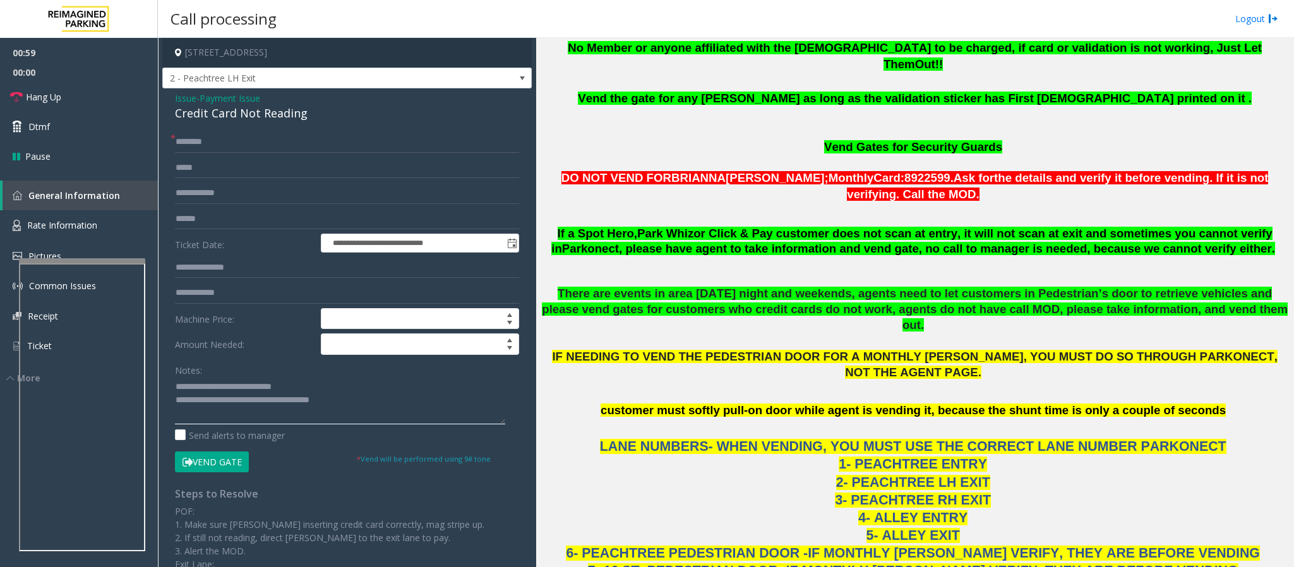
type textarea "**********"
click at [201, 214] on input "text" at bounding box center [347, 218] width 344 height 21
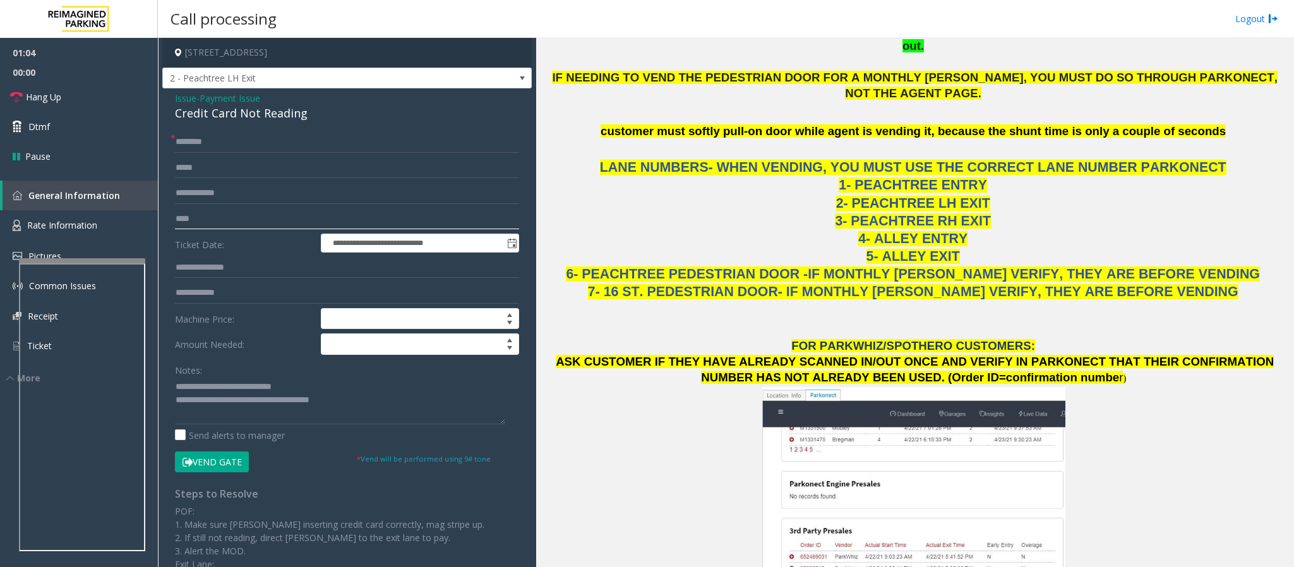
scroll to position [1042, 0]
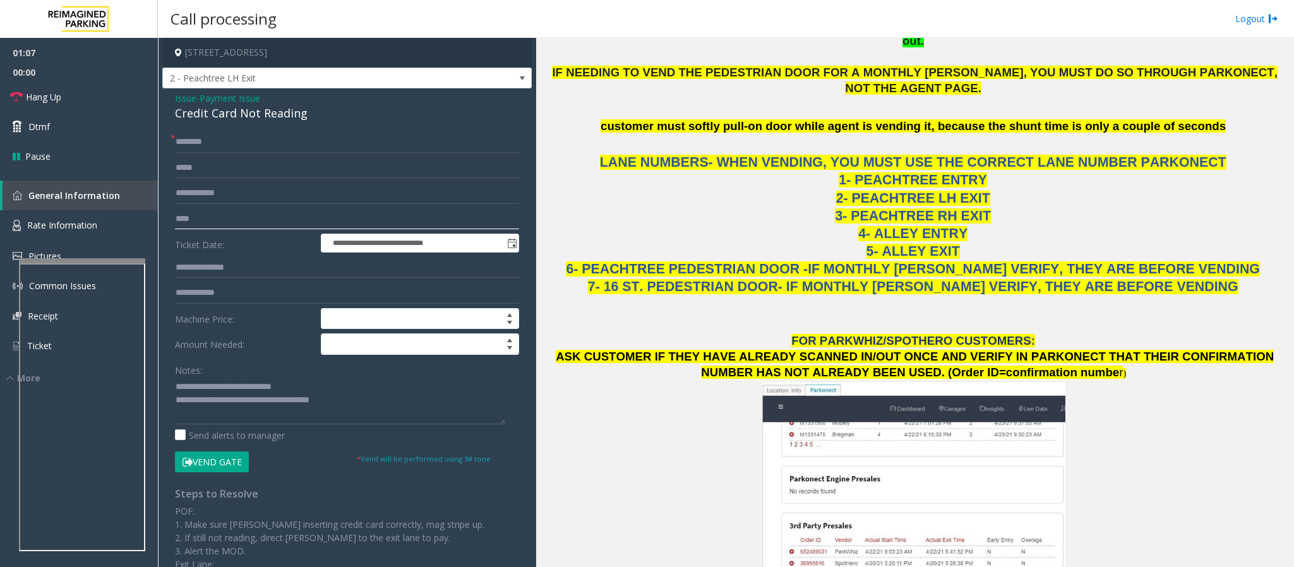
type input "****"
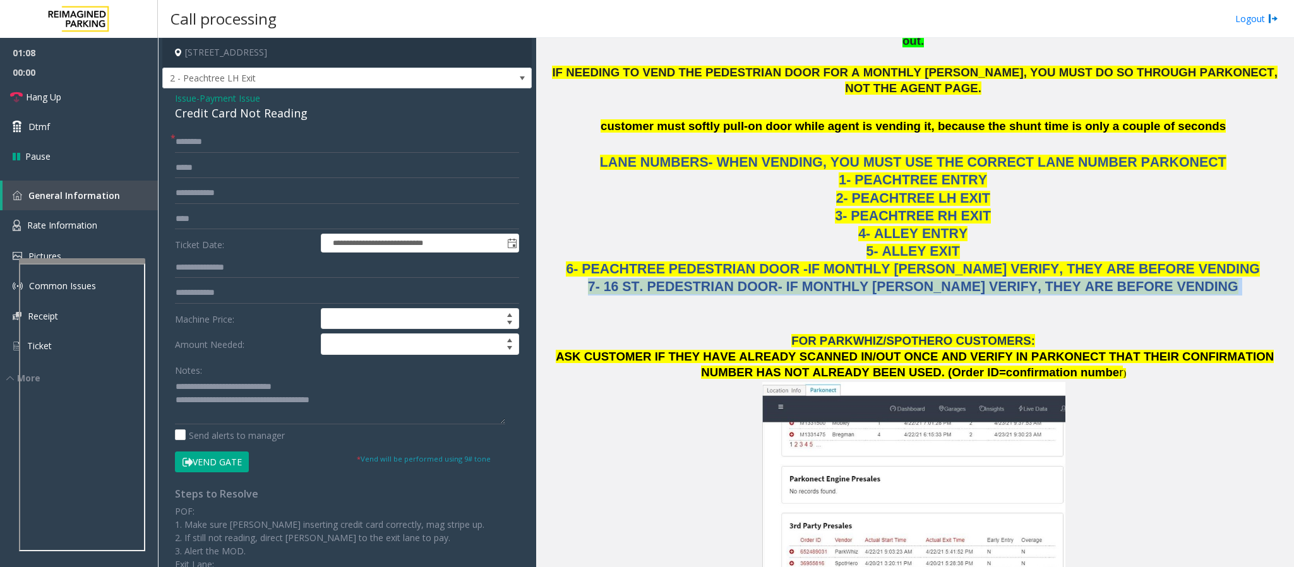
drag, startPoint x: 1169, startPoint y: 225, endPoint x: 602, endPoint y: 220, distance: 566.4
click at [602, 220] on p "LANE NUMBERS- WHEN VENDING, YOU MUST USE THE CORRECT LANE NUMBER PARKONECT 1- P…" at bounding box center [915, 216] width 748 height 160
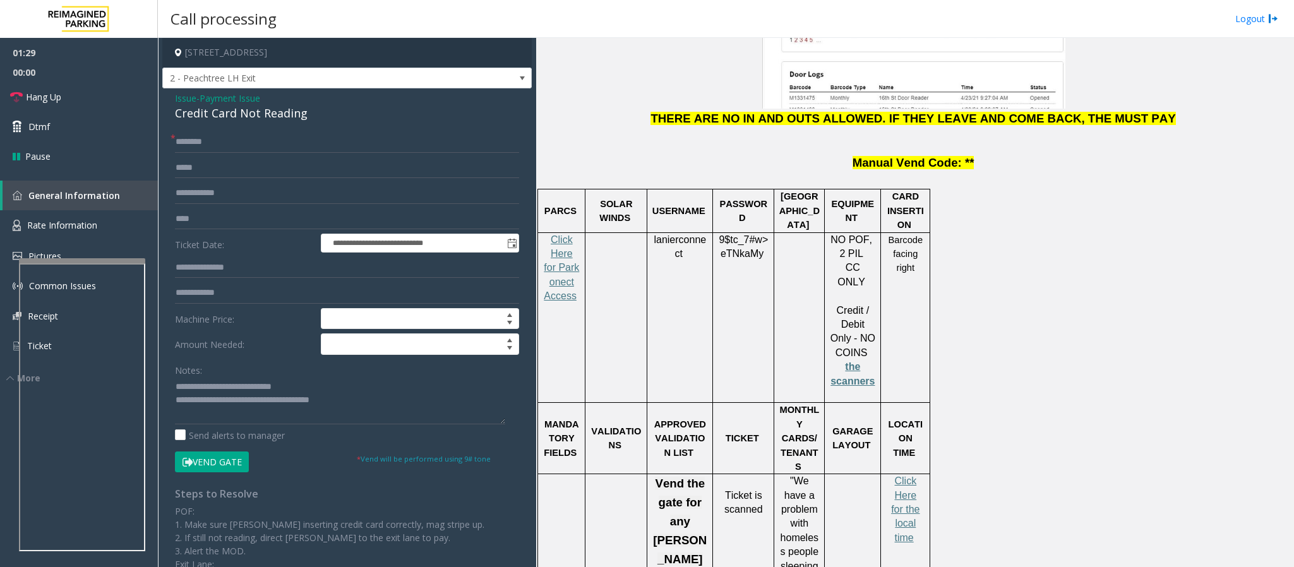
scroll to position [1421, 0]
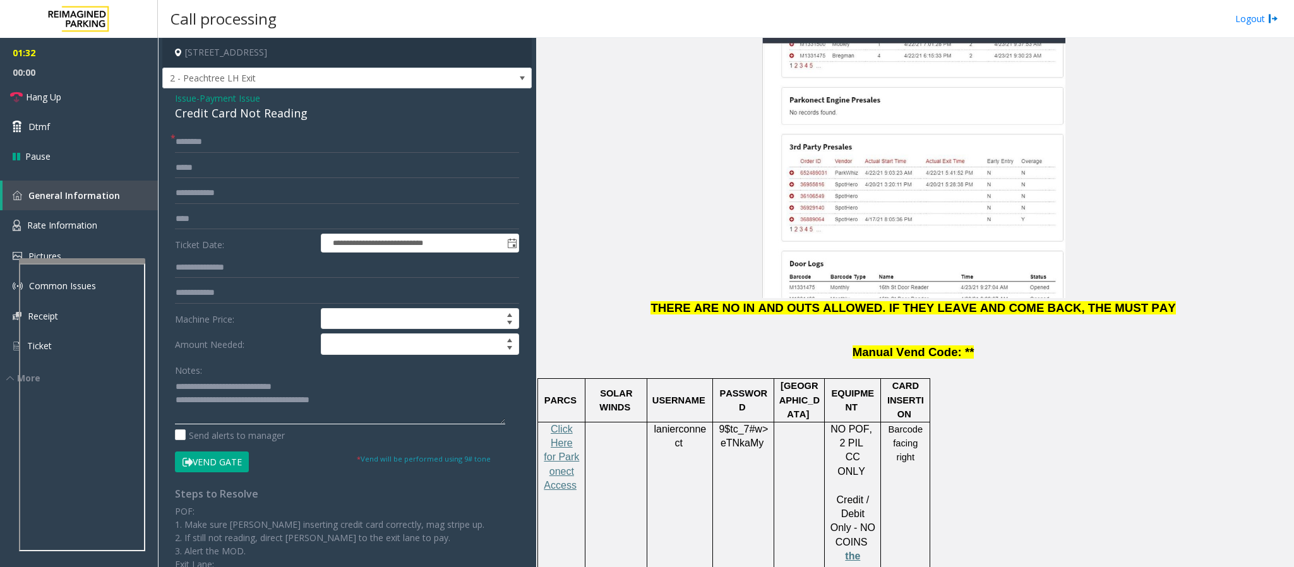
click at [315, 378] on textarea at bounding box center [340, 400] width 330 height 47
click at [191, 102] on span "Issue" at bounding box center [185, 98] width 21 height 13
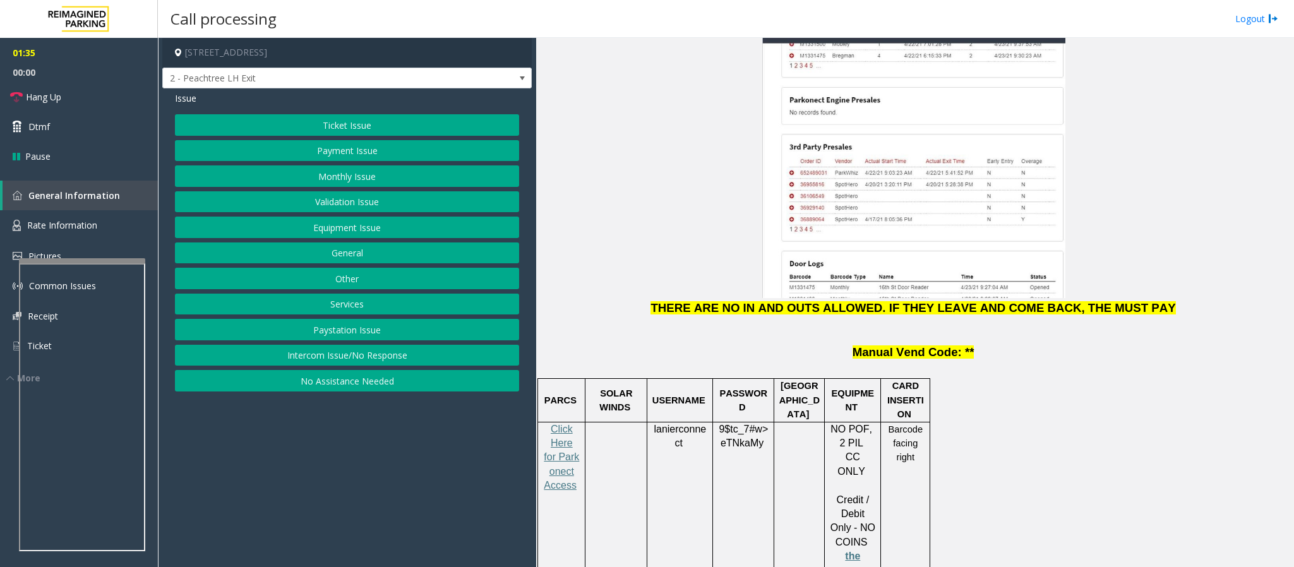
click at [311, 127] on button "Ticket Issue" at bounding box center [347, 124] width 344 height 21
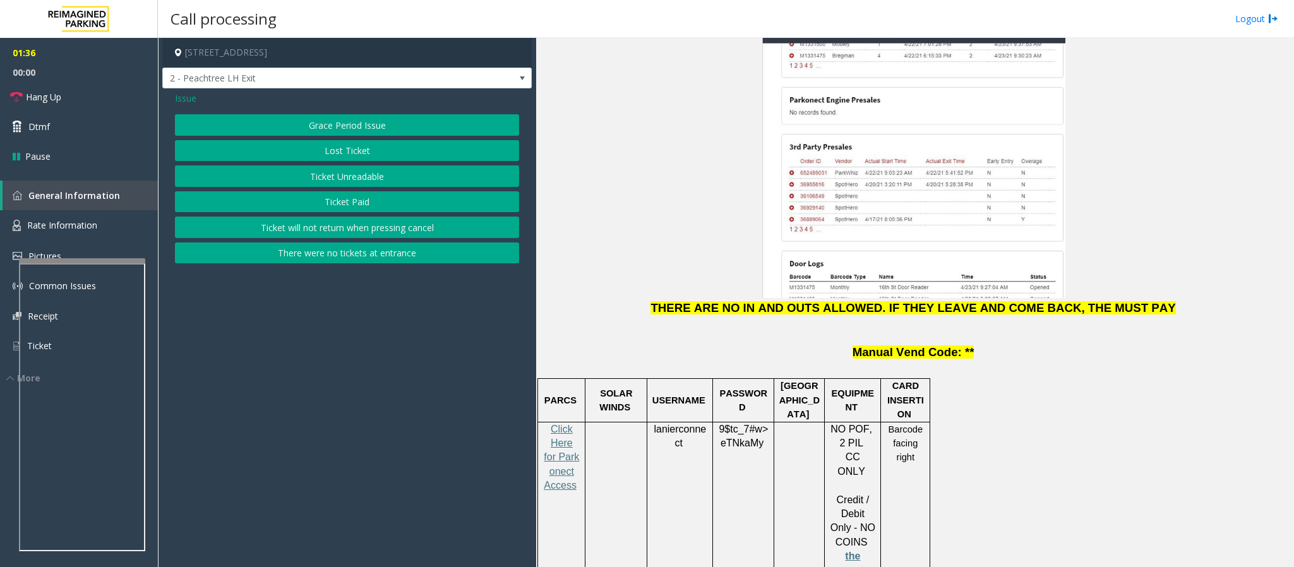
click at [324, 159] on button "Lost Ticket" at bounding box center [347, 150] width 344 height 21
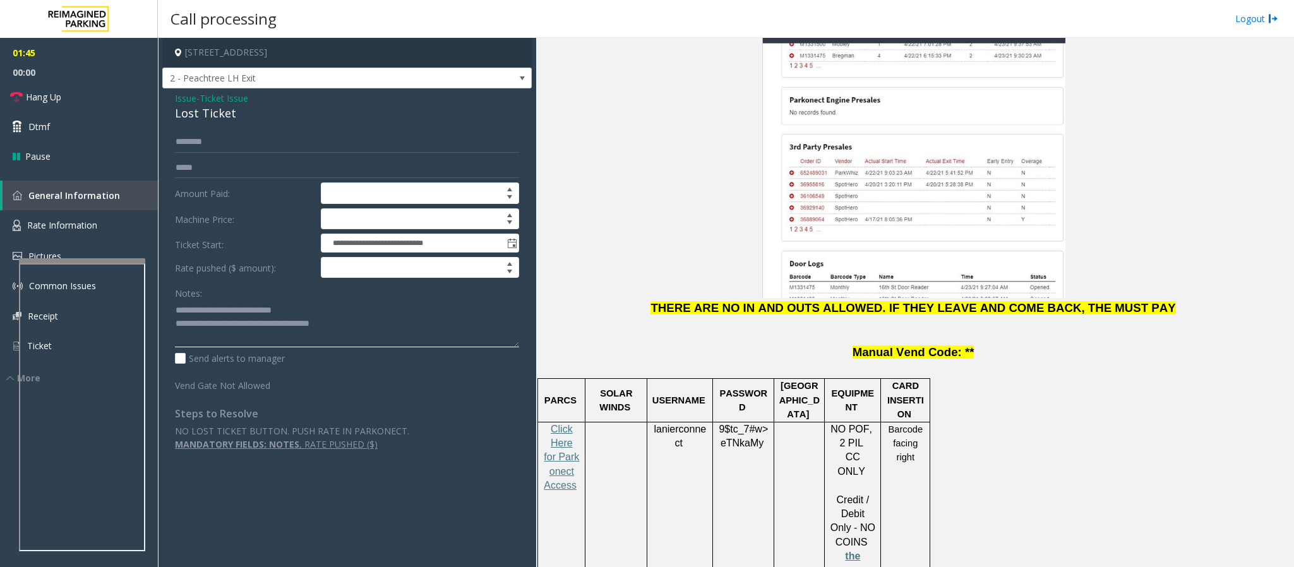
drag, startPoint x: 301, startPoint y: 309, endPoint x: 203, endPoint y: 313, distance: 98.6
click at [203, 313] on textarea at bounding box center [347, 323] width 344 height 47
drag, startPoint x: 269, startPoint y: 112, endPoint x: 172, endPoint y: 116, distance: 96.7
click at [172, 116] on div "**********" at bounding box center [346, 275] width 369 height 375
drag, startPoint x: 654, startPoint y: 373, endPoint x: 681, endPoint y: 381, distance: 28.4
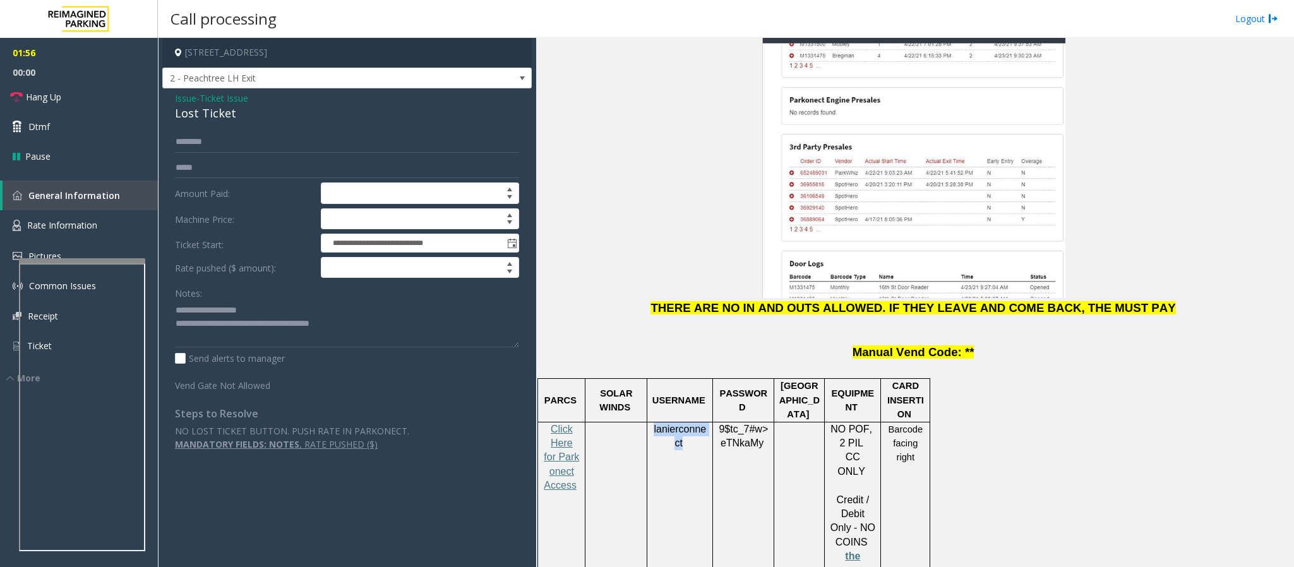
click at [681, 378] on p "lanierconnect" at bounding box center [680, 436] width 56 height 28
copy span "lanierconnect"
drag, startPoint x: 375, startPoint y: 326, endPoint x: 227, endPoint y: 328, distance: 147.8
click at [227, 328] on textarea at bounding box center [347, 323] width 344 height 47
drag, startPoint x: 720, startPoint y: 369, endPoint x: 760, endPoint y: 383, distance: 41.9
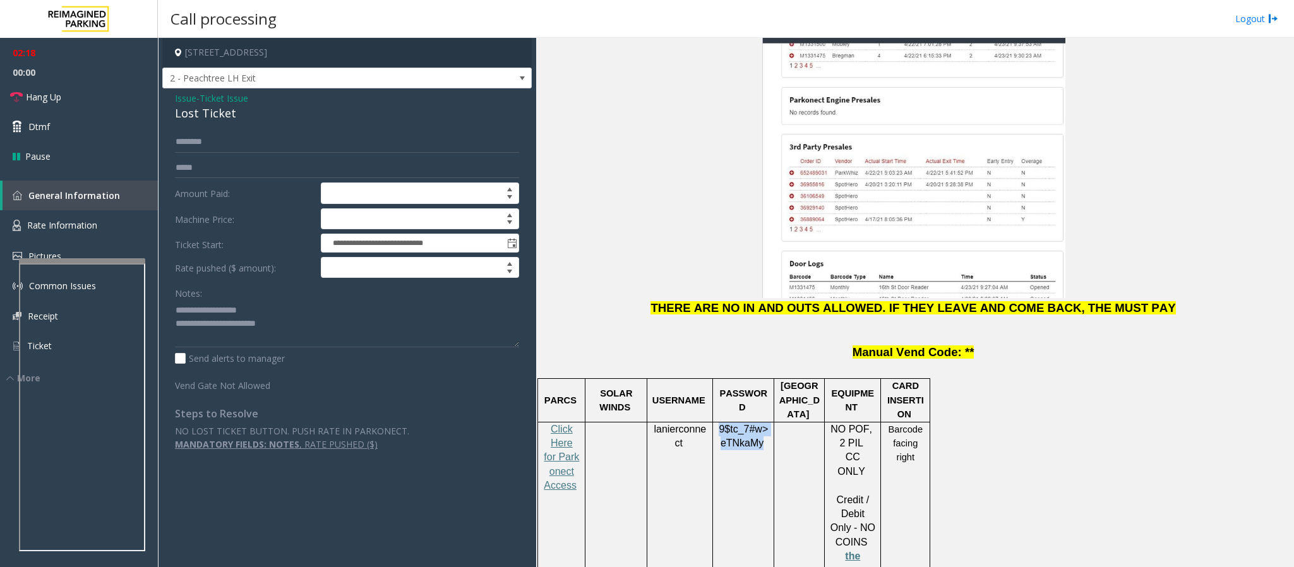
click at [760, 378] on p "9$tc_7#w> eTNkaMy" at bounding box center [743, 436] width 52 height 28
copy span "9$tc_7#w> eTNkaMy"
click at [261, 326] on textarea at bounding box center [347, 323] width 344 height 47
click at [355, 340] on textarea at bounding box center [347, 323] width 344 height 47
drag, startPoint x: 580, startPoint y: 432, endPoint x: 540, endPoint y: 364, distance: 79.0
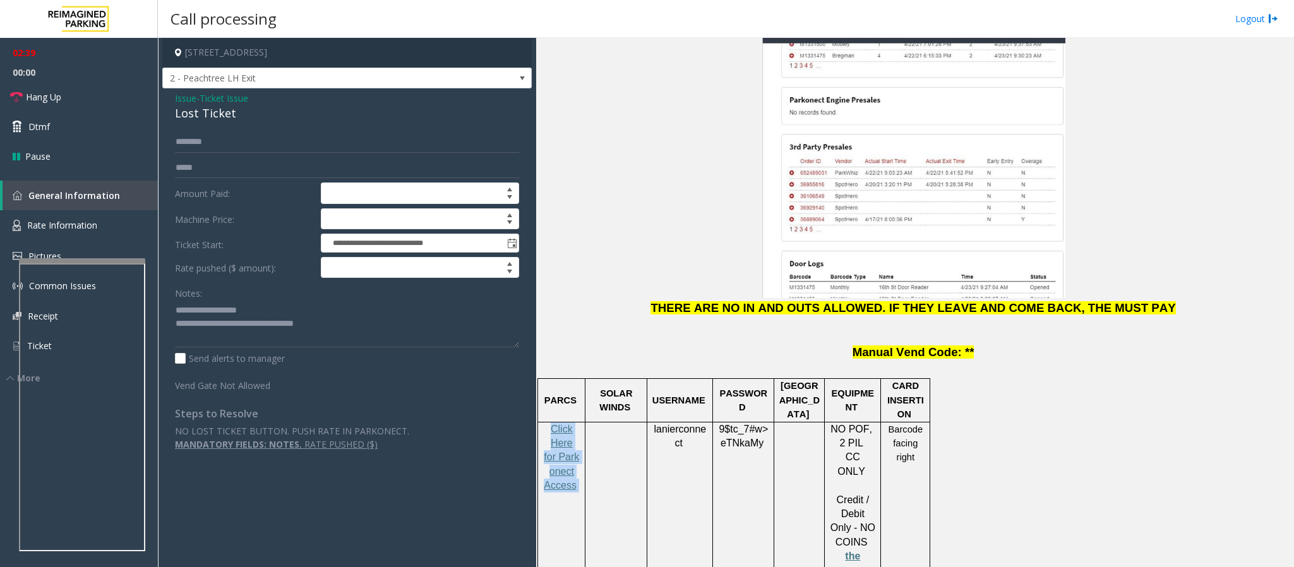
click at [540, 378] on div "Click Here for Parkonect Access" at bounding box center [561, 464] width 47 height 85
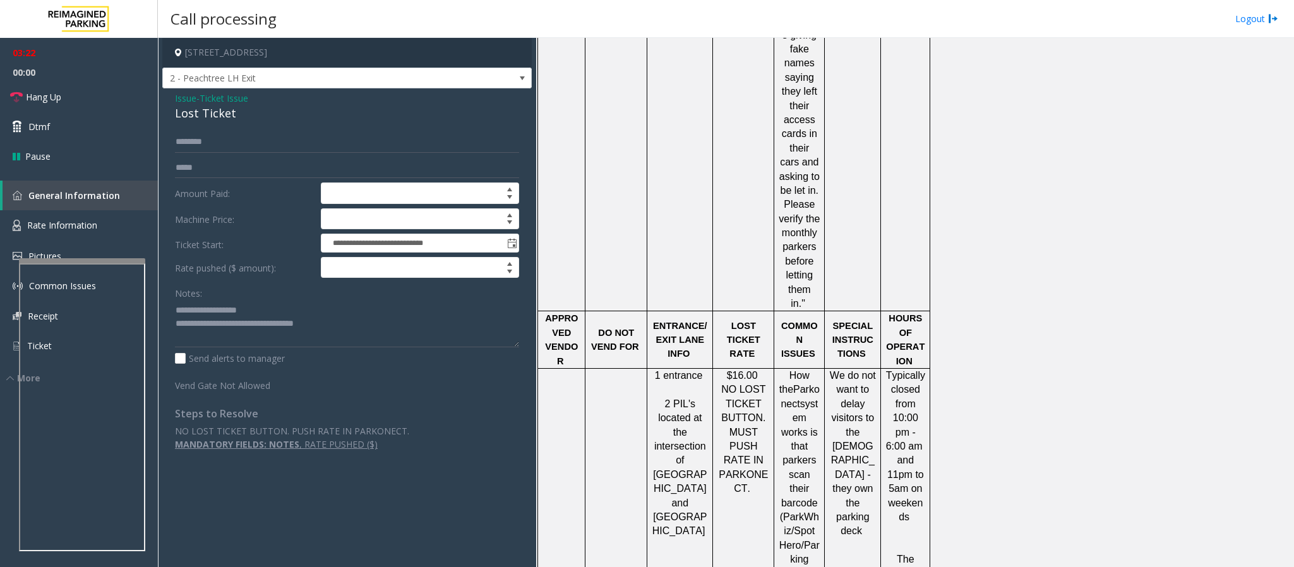
scroll to position [2460, 0]
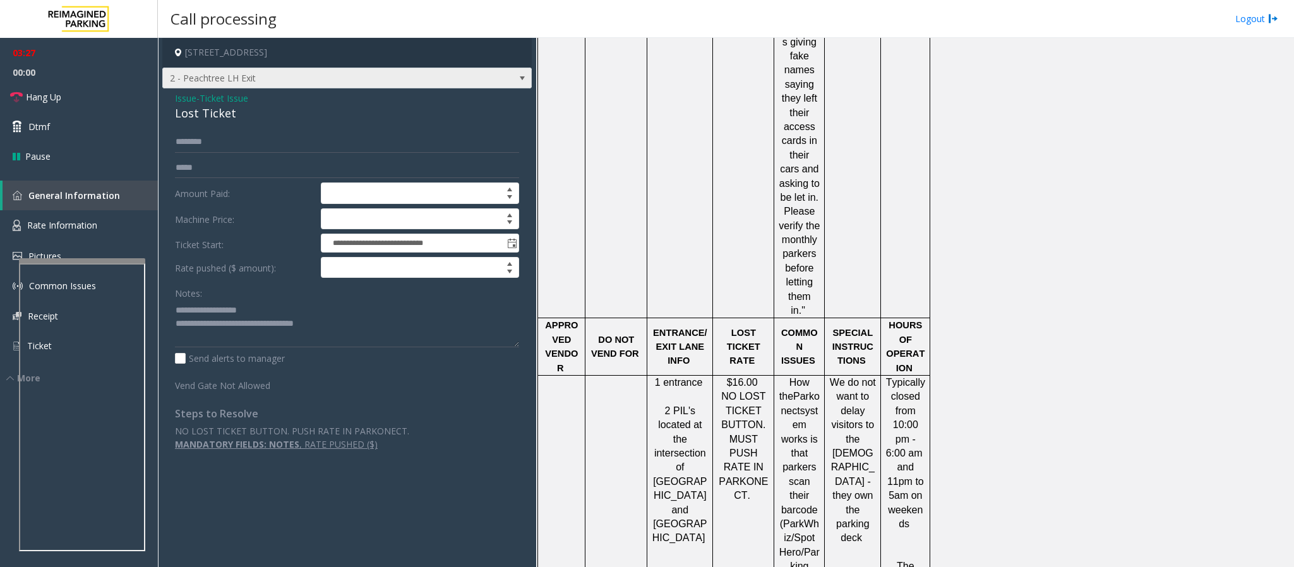
click at [247, 82] on span "2 - Peachtree LH Exit" at bounding box center [310, 78] width 295 height 20
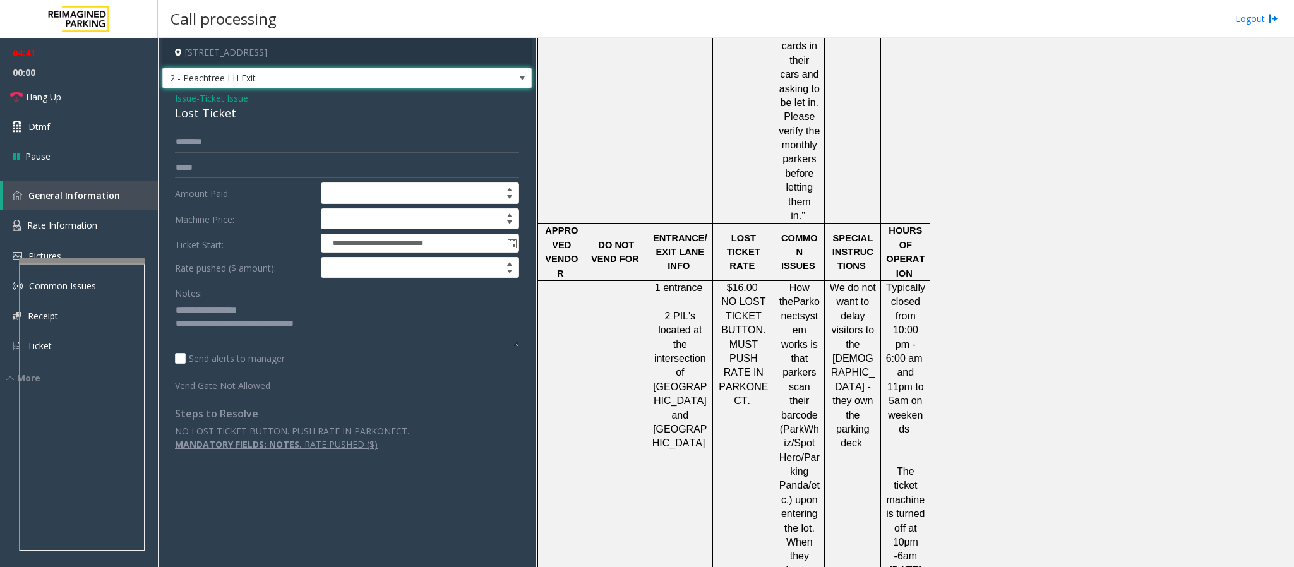
scroll to position [3123, 0]
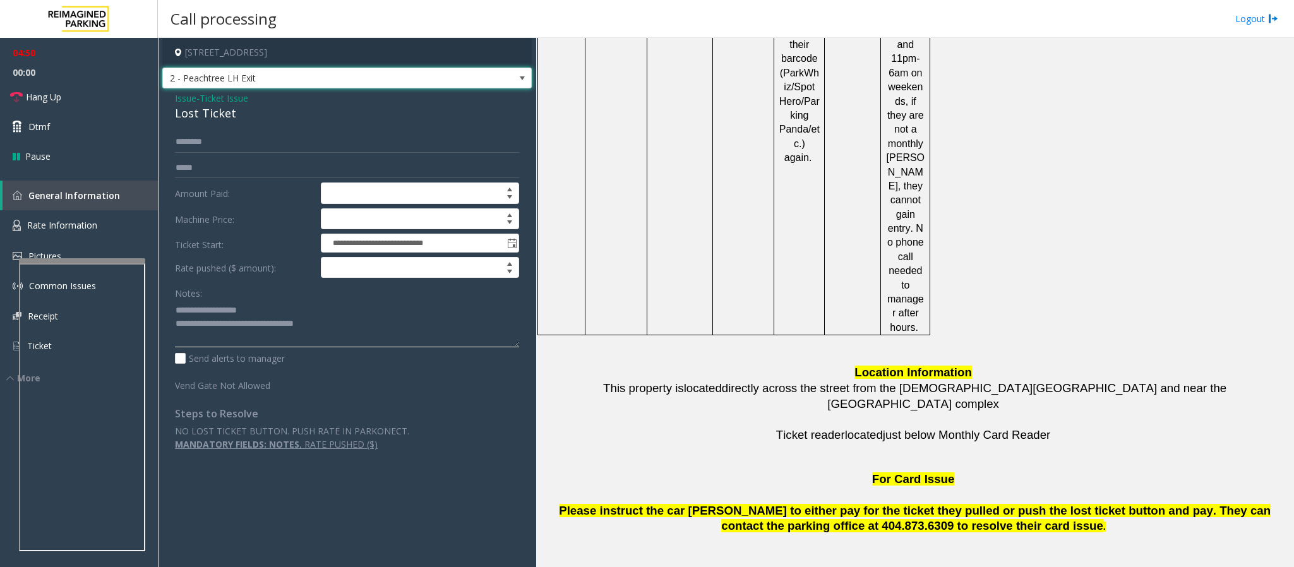
click at [347, 330] on textarea at bounding box center [347, 323] width 344 height 47
click at [333, 326] on textarea at bounding box center [347, 323] width 344 height 47
click at [42, 97] on span "Hang Up" at bounding box center [43, 96] width 35 height 13
click at [354, 324] on textarea at bounding box center [347, 323] width 344 height 47
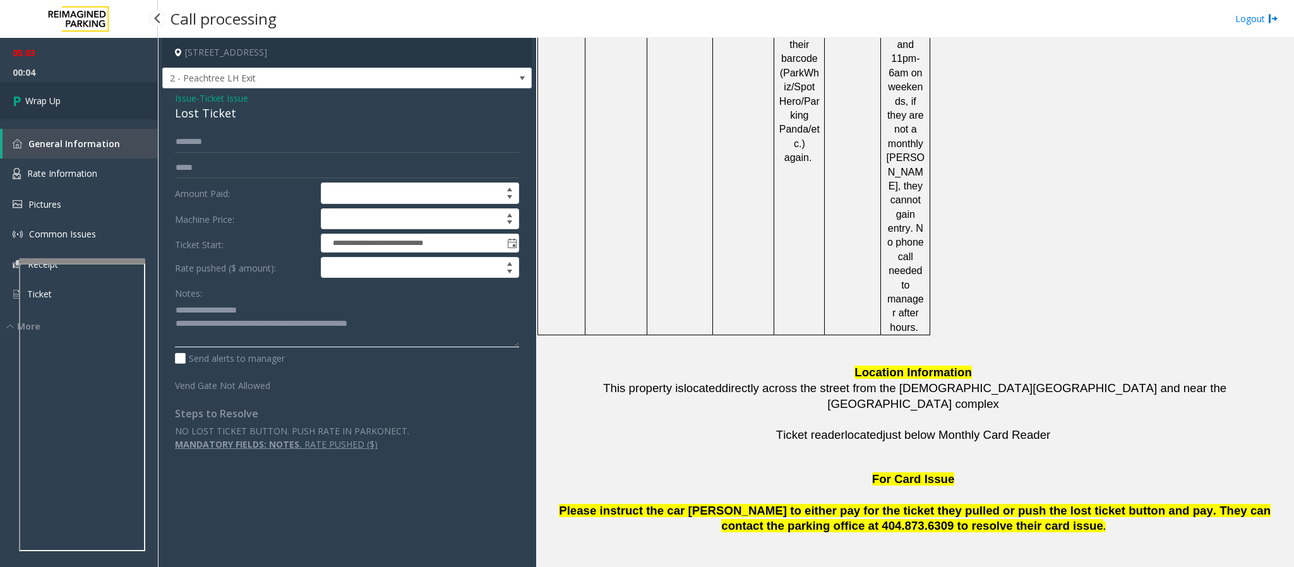
type textarea "**********"
click at [76, 93] on link "Wrap Up" at bounding box center [79, 100] width 158 height 37
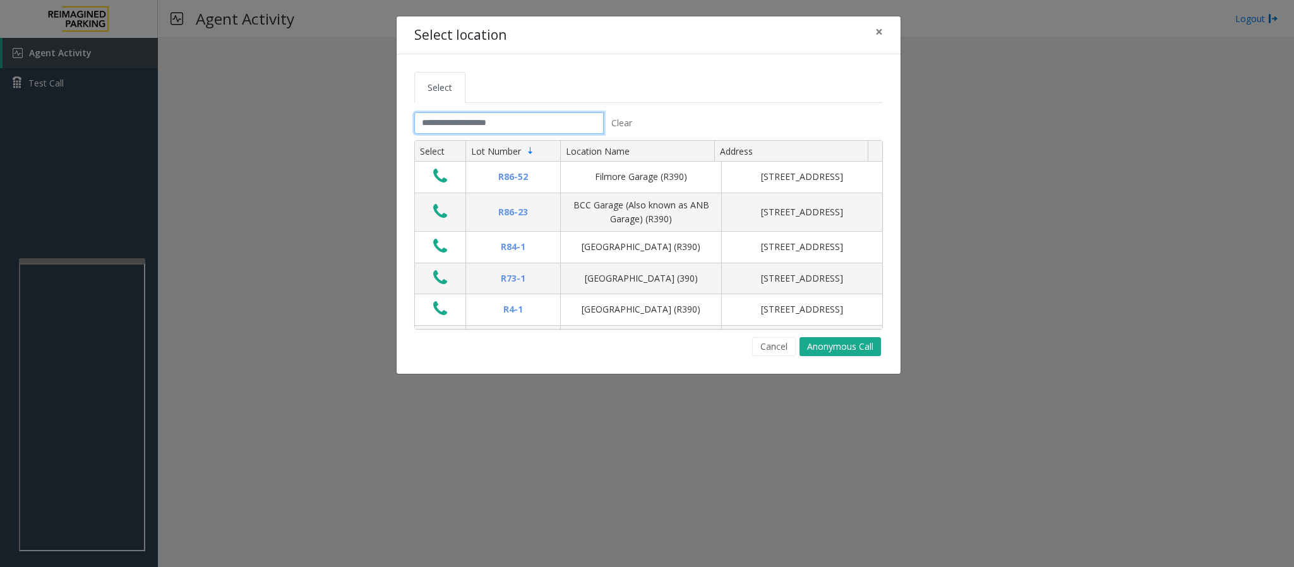
click at [459, 129] on input "text" at bounding box center [508, 122] width 189 height 21
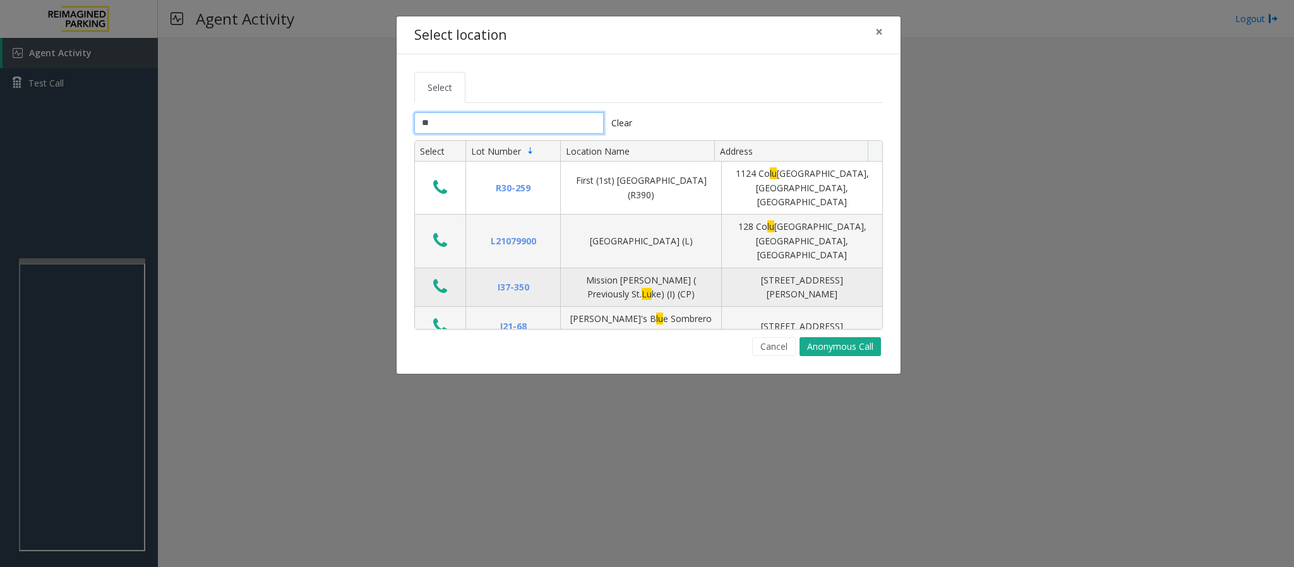
type input "**"
click at [446, 278] on icon "Data table" at bounding box center [440, 287] width 14 height 18
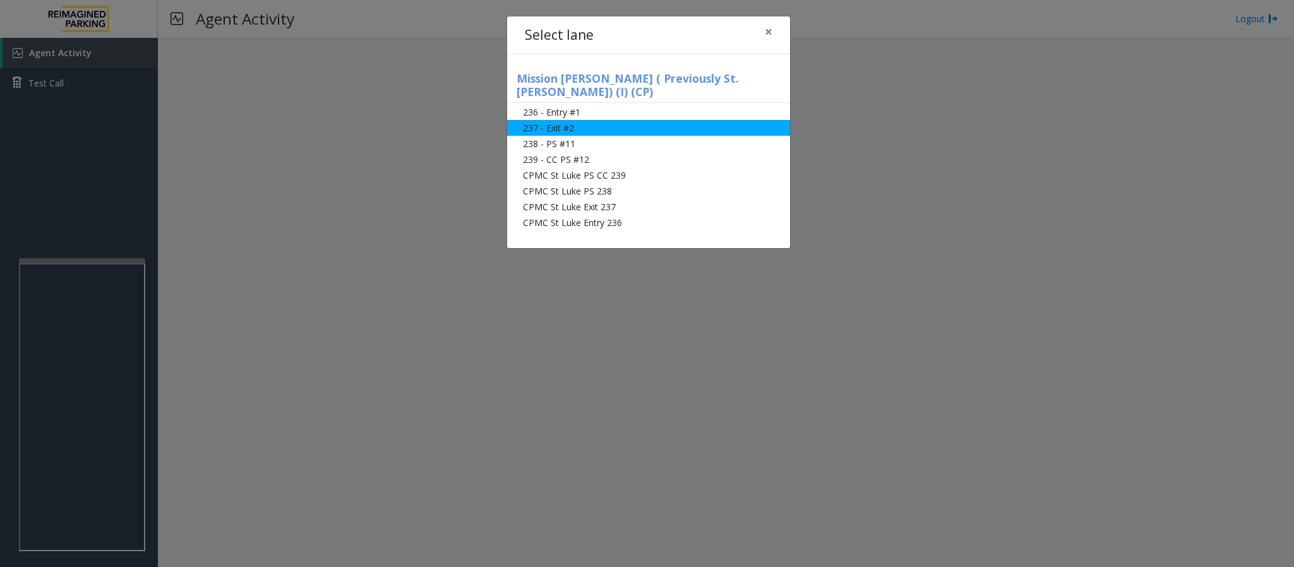
click at [568, 120] on li "237 - Exit #2" at bounding box center [648, 128] width 283 height 16
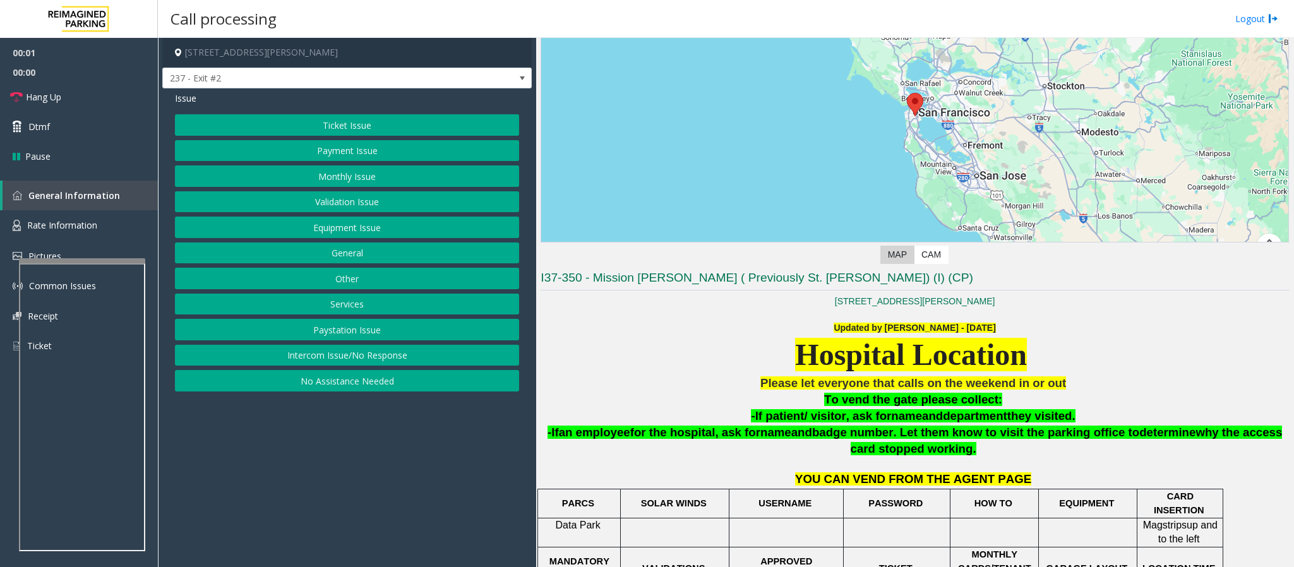
scroll to position [284, 0]
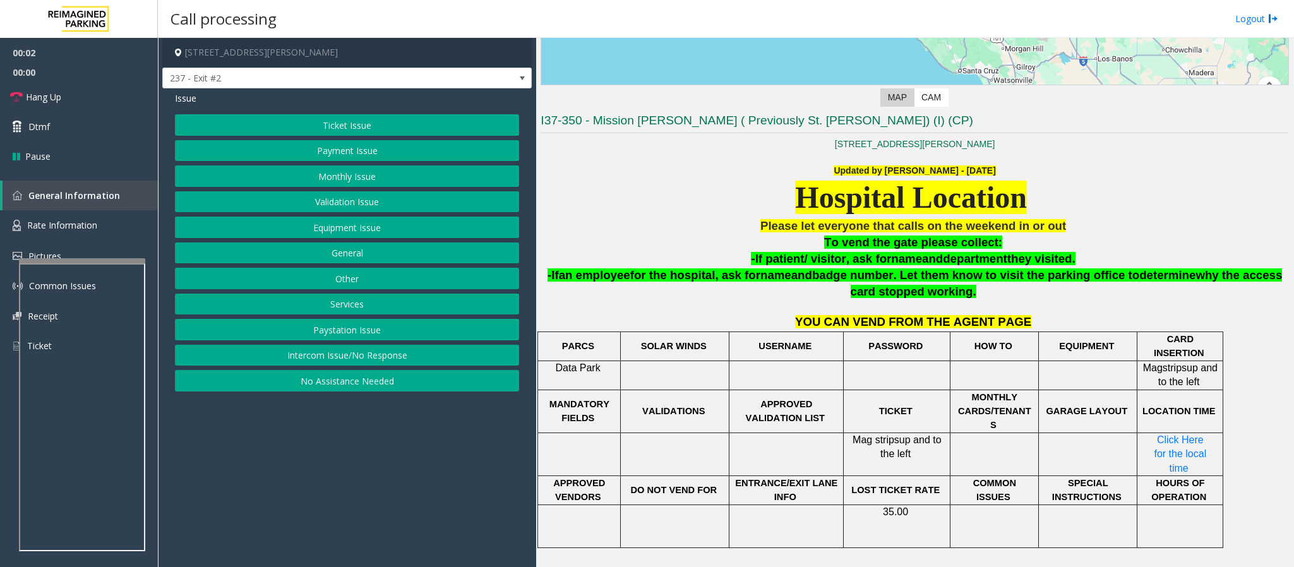
click at [337, 122] on button "Ticket Issue" at bounding box center [347, 124] width 344 height 21
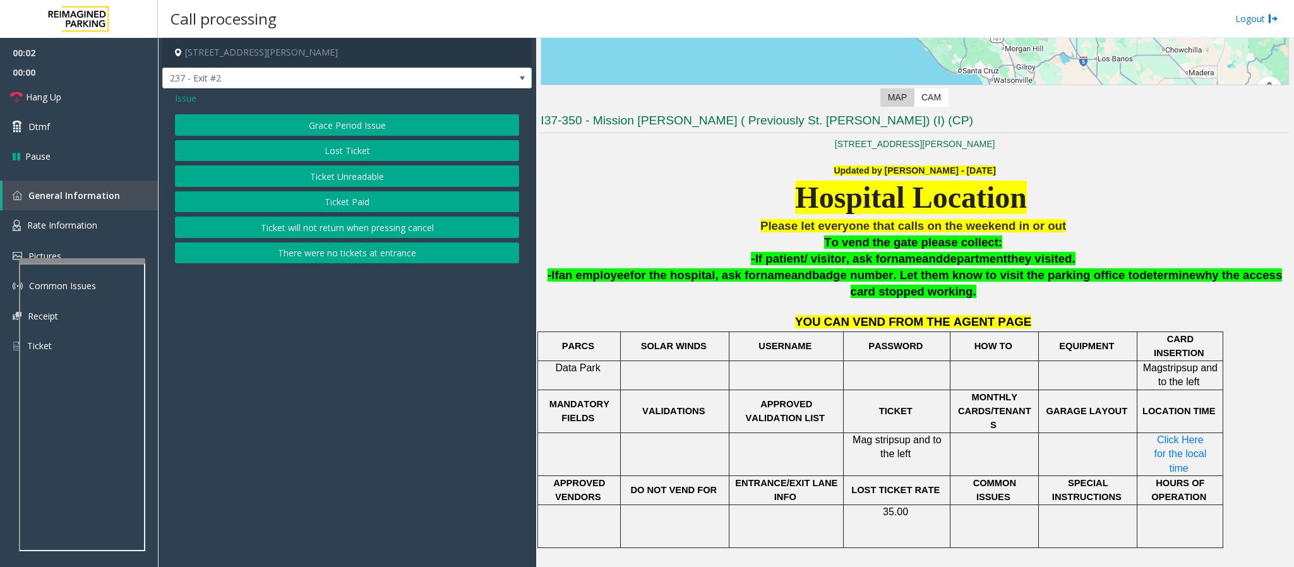
click at [345, 208] on button "Ticket Paid" at bounding box center [347, 201] width 344 height 21
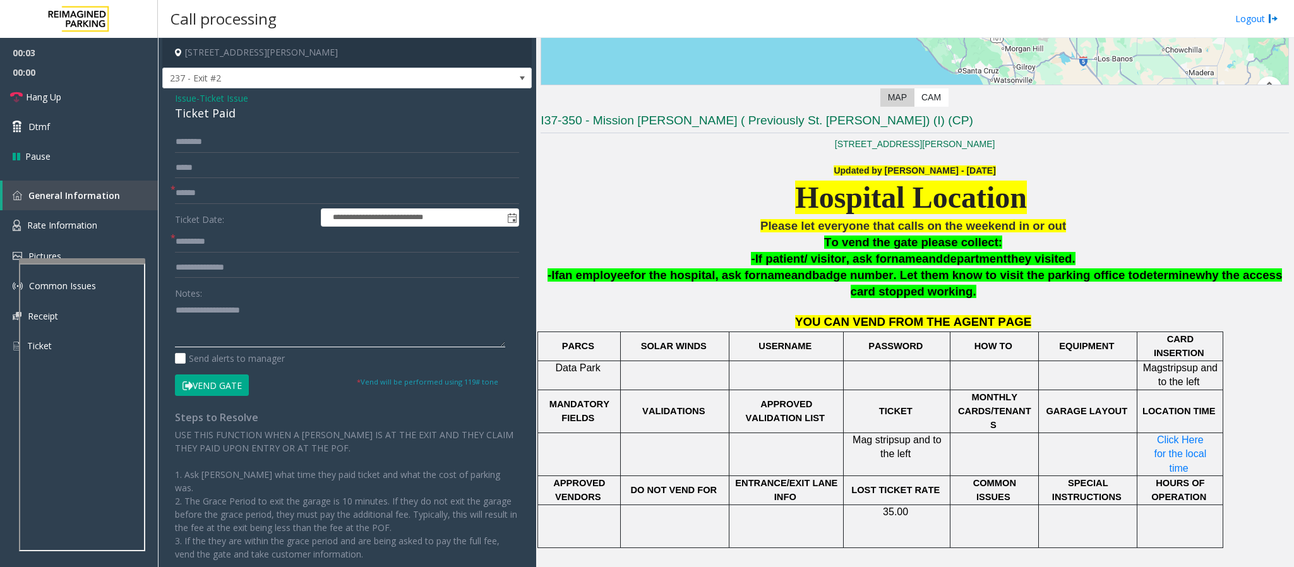
click at [222, 334] on textarea at bounding box center [340, 323] width 330 height 47
paste textarea "**********"
drag, startPoint x: 243, startPoint y: 112, endPoint x: 165, endPoint y: 112, distance: 77.7
click at [165, 112] on div "**********" at bounding box center [346, 350] width 369 height 525
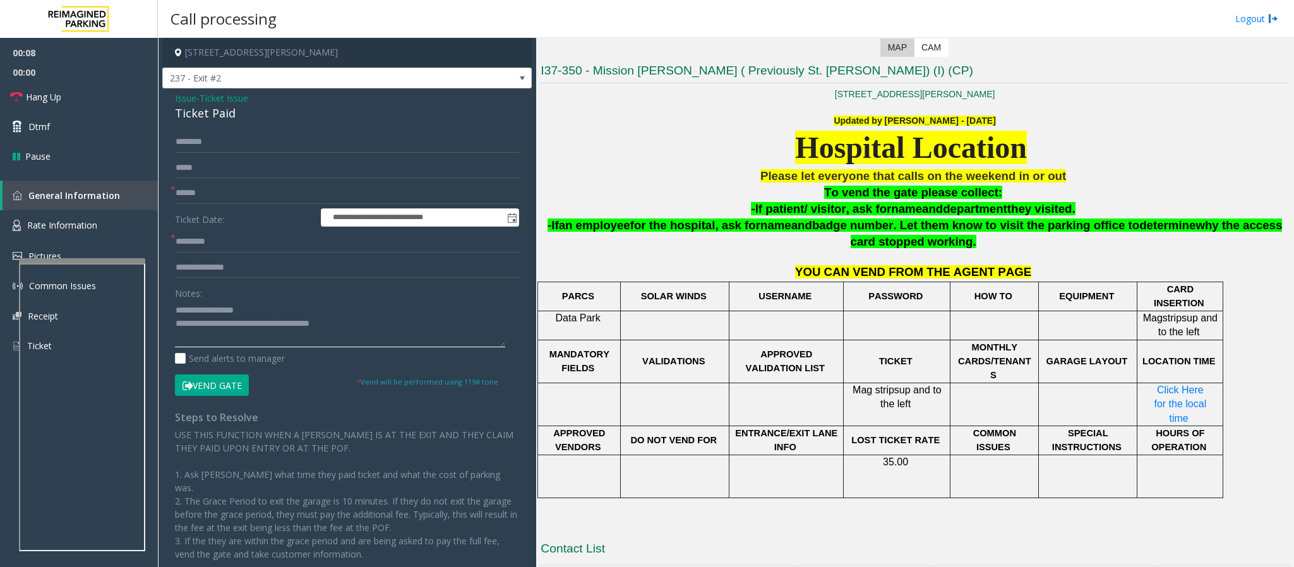
scroll to position [380, 0]
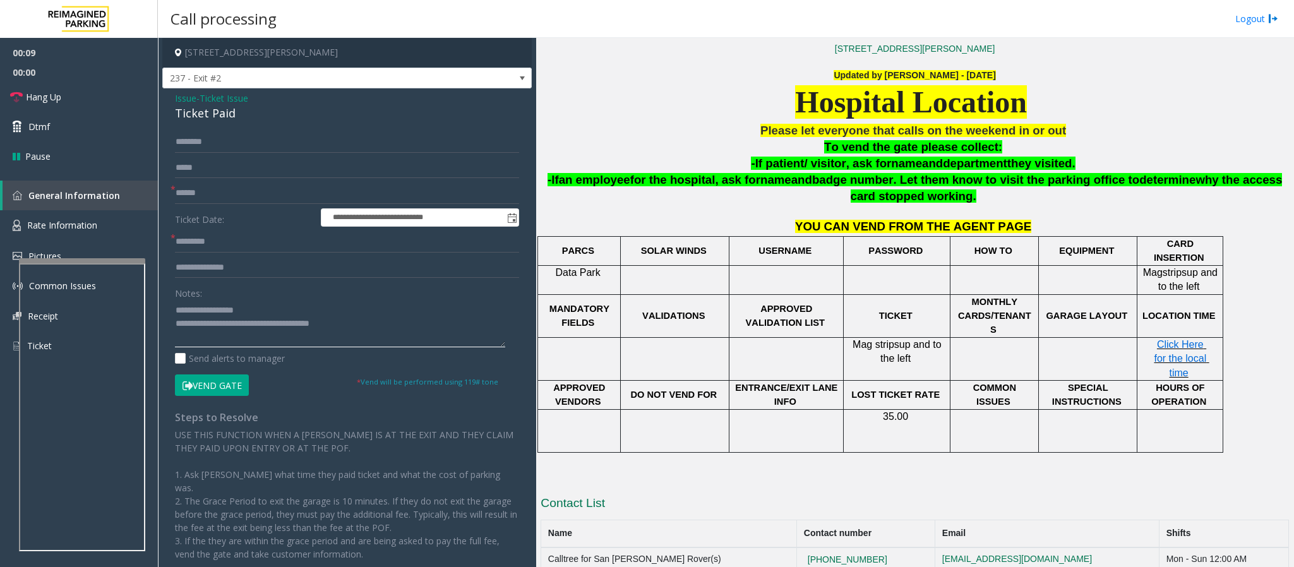
type textarea "**********"
click at [862, 339] on span "Click Here for the local time" at bounding box center [1181, 358] width 55 height 39
click at [182, 246] on input "text" at bounding box center [347, 241] width 344 height 21
paste input "*******"
click at [191, 243] on input "*******" at bounding box center [347, 241] width 344 height 21
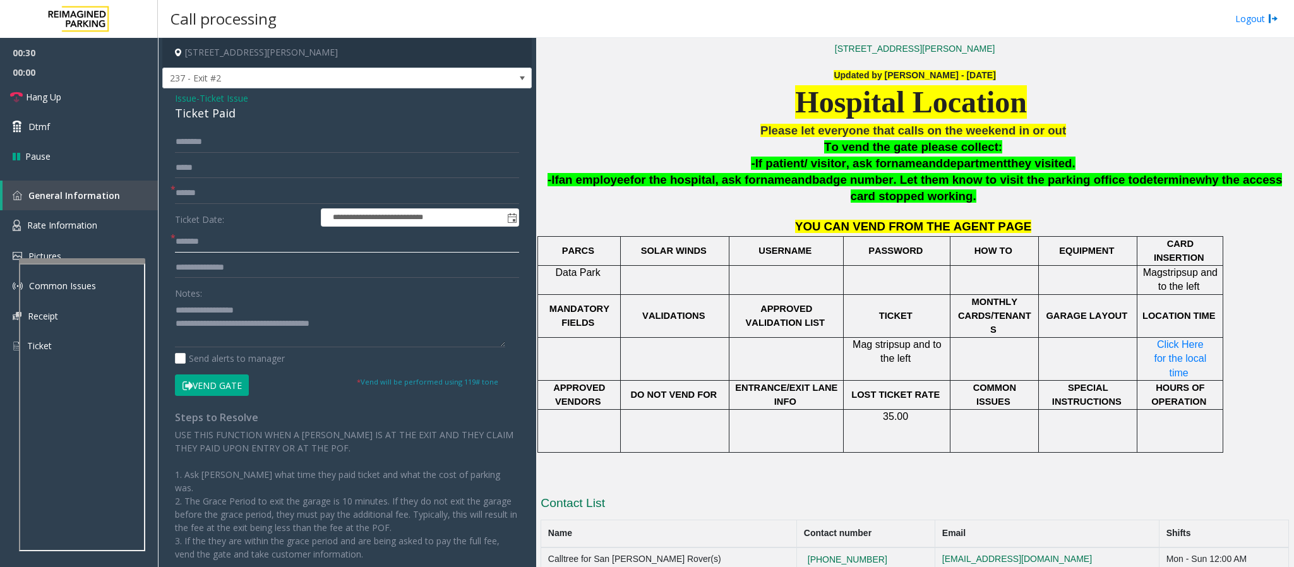
type input "*******"
click at [210, 186] on input "text" at bounding box center [347, 192] width 344 height 21
type input "**"
click at [218, 265] on input "text" at bounding box center [347, 267] width 344 height 21
click at [247, 311] on textarea at bounding box center [340, 323] width 330 height 47
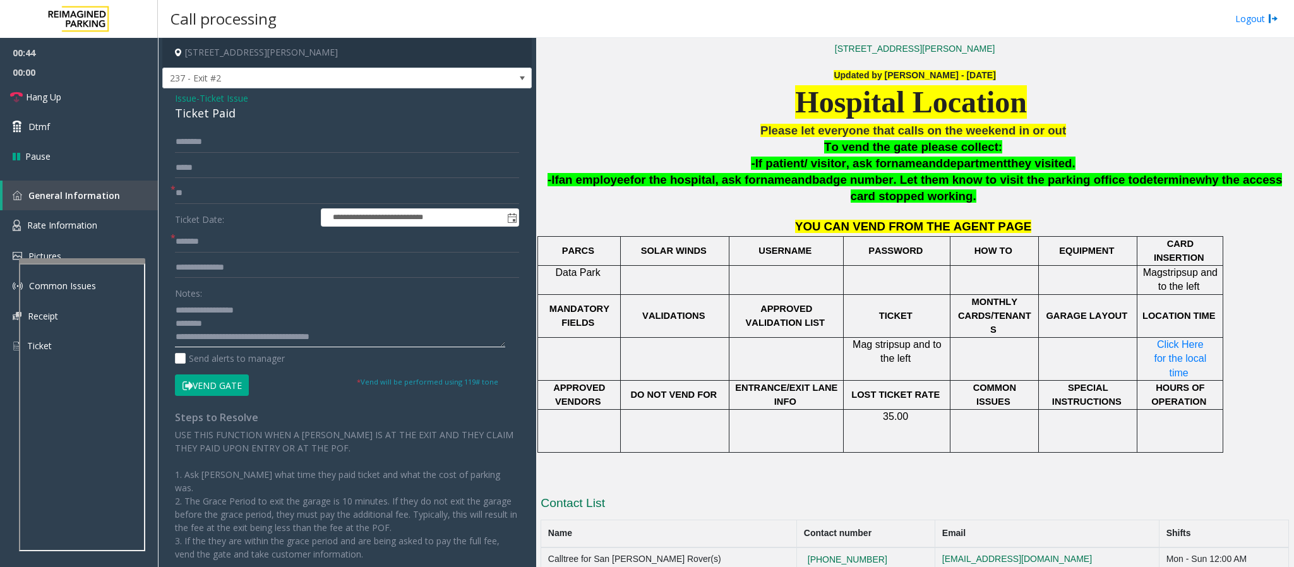
click at [228, 326] on textarea at bounding box center [340, 323] width 330 height 47
click at [862, 162] on span "department" at bounding box center [975, 163] width 64 height 13
click at [224, 324] on textarea at bounding box center [340, 323] width 330 height 47
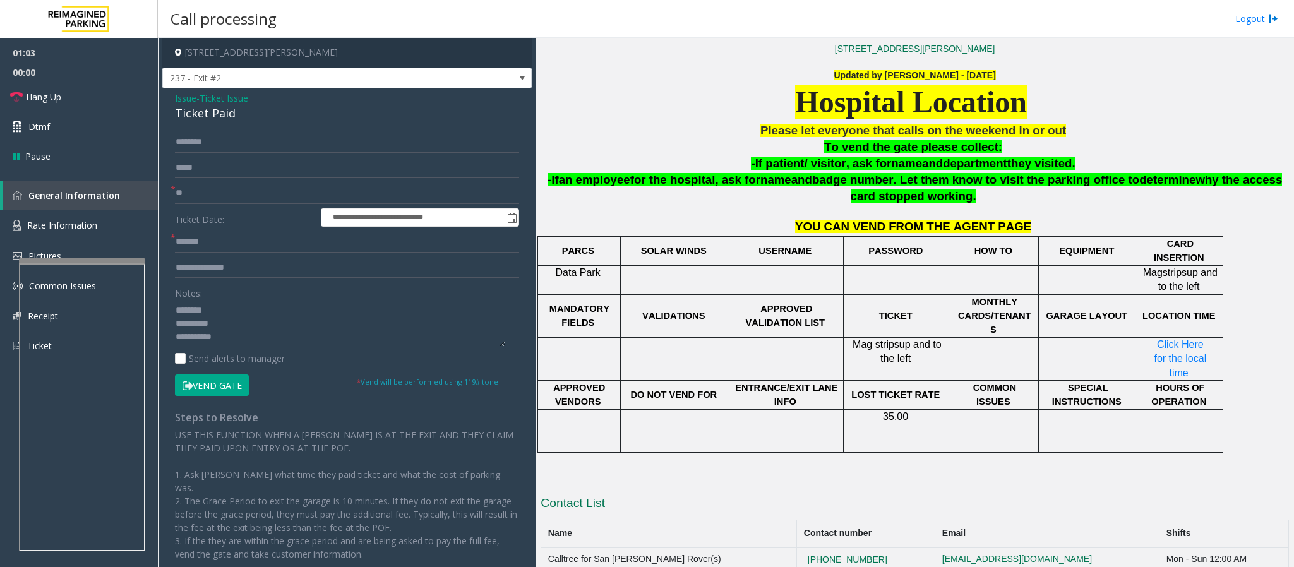
click at [249, 335] on textarea at bounding box center [340, 323] width 330 height 47
type textarea "**********"
click at [225, 145] on input "text" at bounding box center [347, 141] width 344 height 21
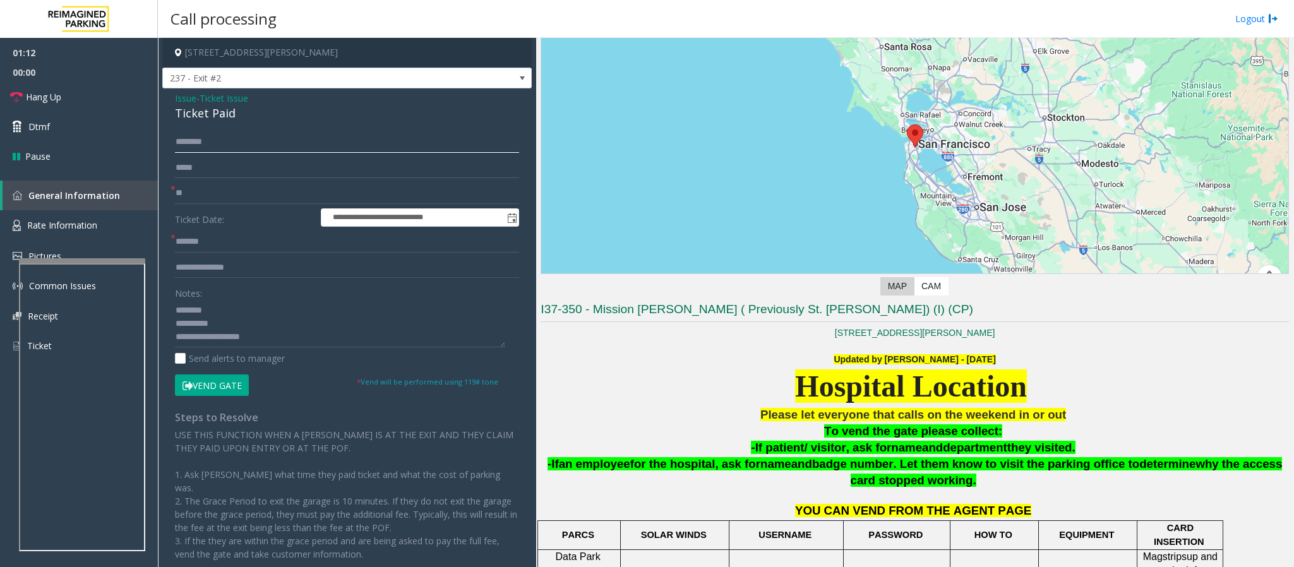
scroll to position [380, 0]
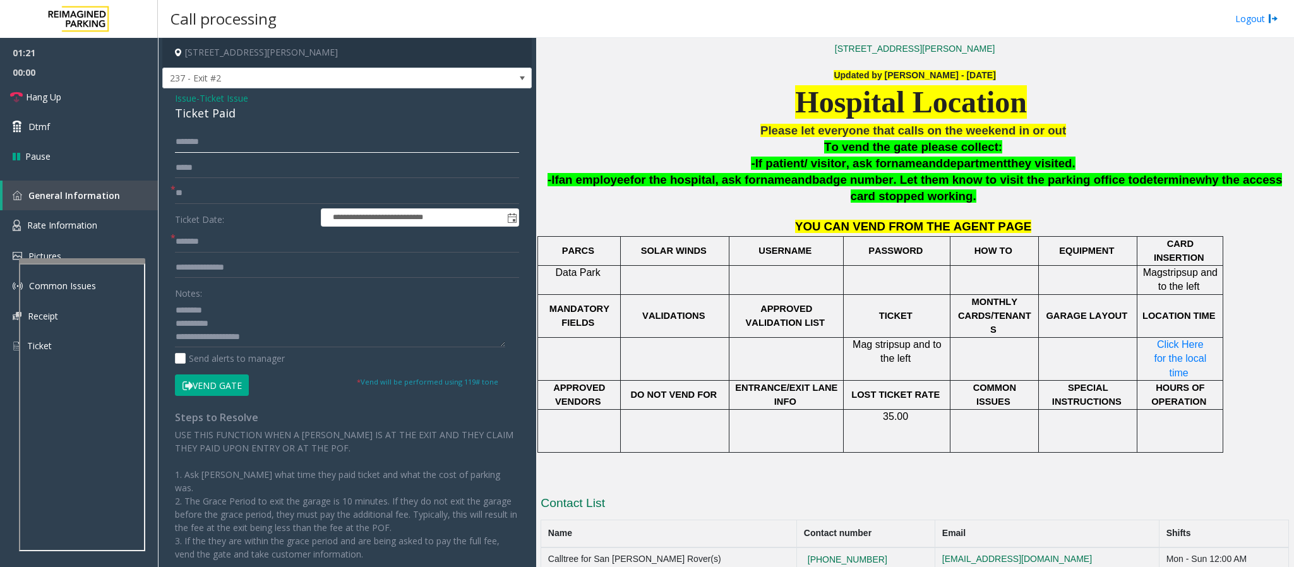
click at [188, 139] on input "******" at bounding box center [347, 141] width 344 height 21
click at [189, 139] on input "******" at bounding box center [347, 141] width 344 height 21
click at [205, 146] on input "******" at bounding box center [347, 141] width 344 height 21
type input "******"
click at [218, 378] on button "Vend Gate" at bounding box center [212, 384] width 74 height 21
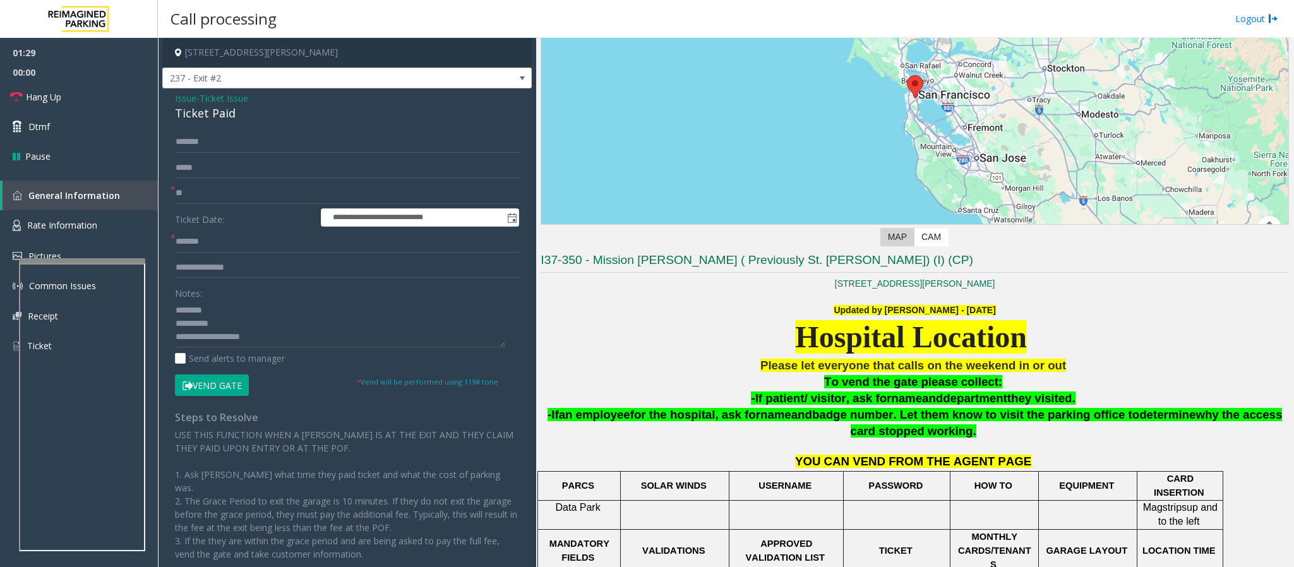
scroll to position [95, 0]
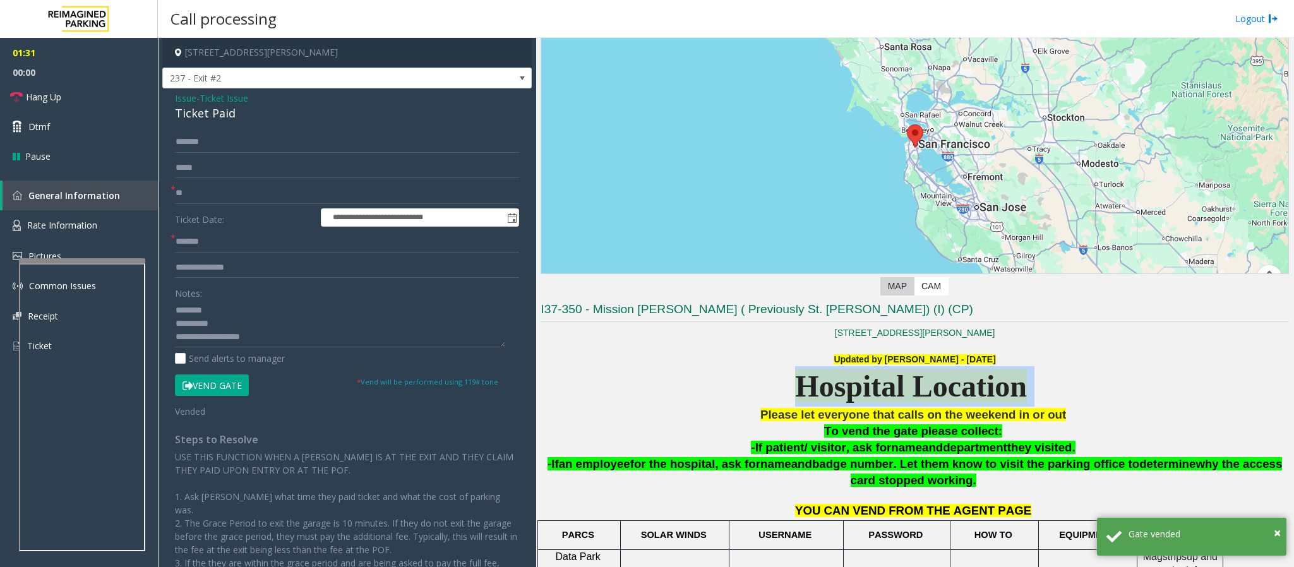
drag, startPoint x: 750, startPoint y: 391, endPoint x: 1123, endPoint y: 391, distance: 373.2
click at [862, 378] on div "Hospital Location" at bounding box center [915, 386] width 748 height 40
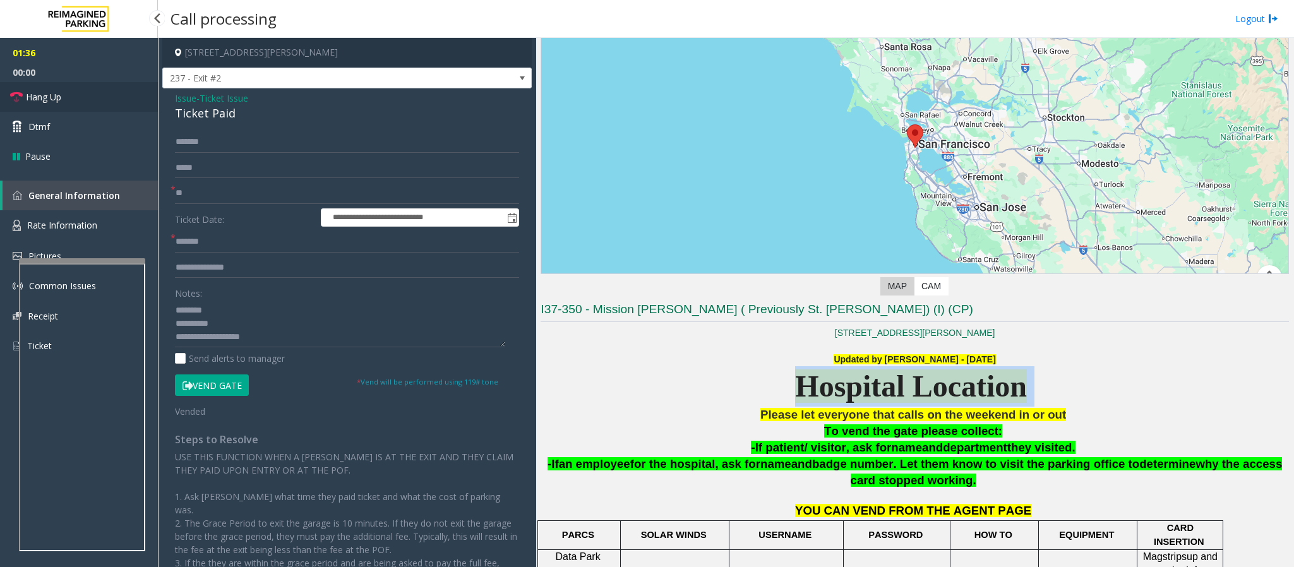
click at [59, 82] on link "Hang Up" at bounding box center [79, 97] width 158 height 30
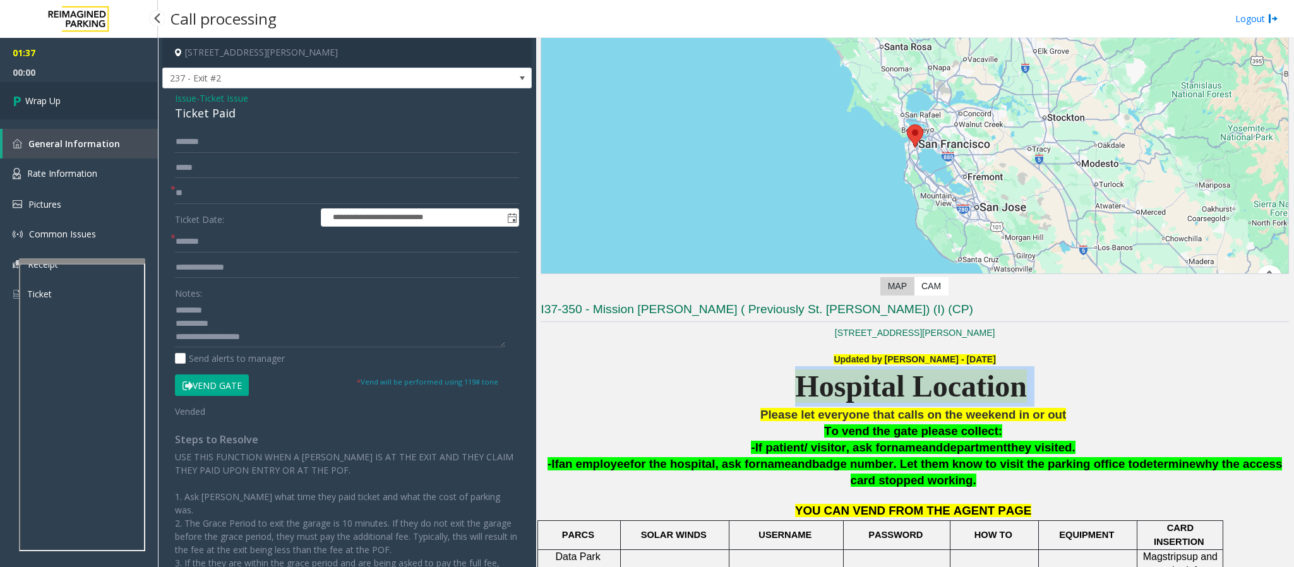
click at [68, 99] on link "Wrap Up" at bounding box center [79, 100] width 158 height 37
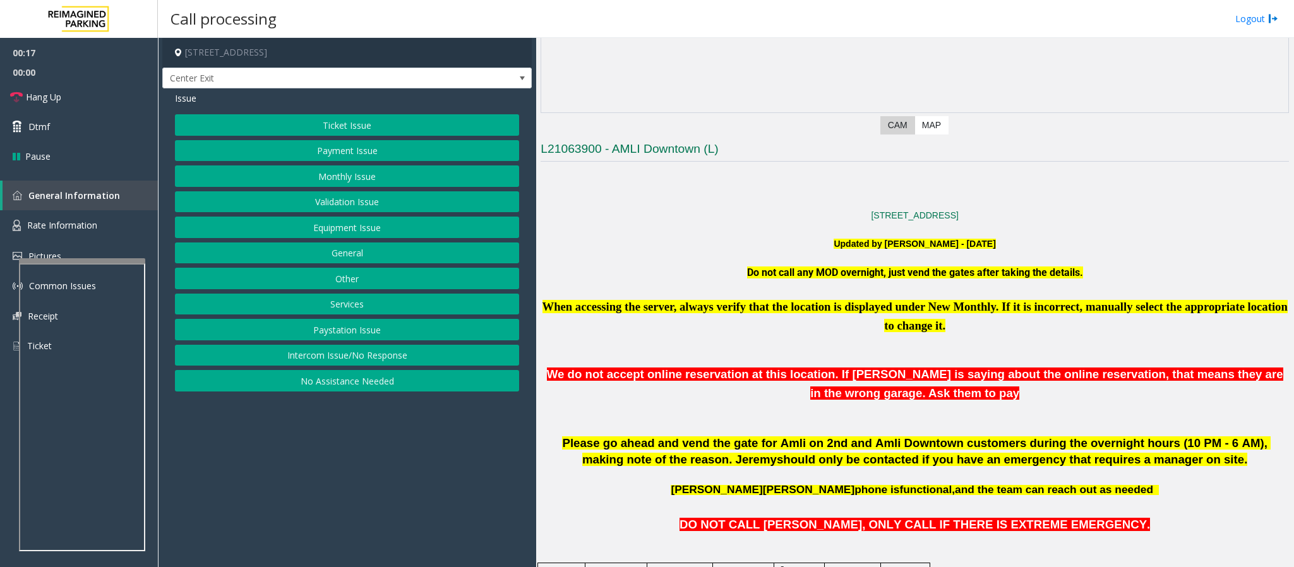
scroll to position [189, 0]
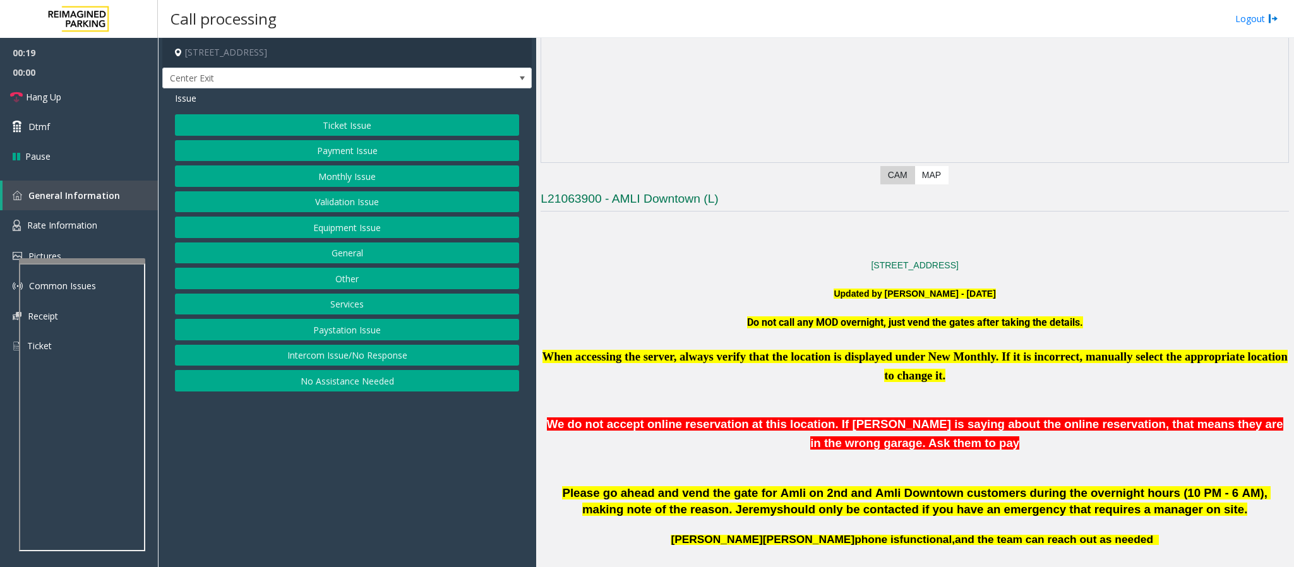
click at [319, 231] on button "Equipment Issue" at bounding box center [347, 227] width 344 height 21
click at [196, 101] on span "Issue" at bounding box center [185, 98] width 21 height 13
click at [334, 152] on button "Payment Issue" at bounding box center [347, 150] width 344 height 21
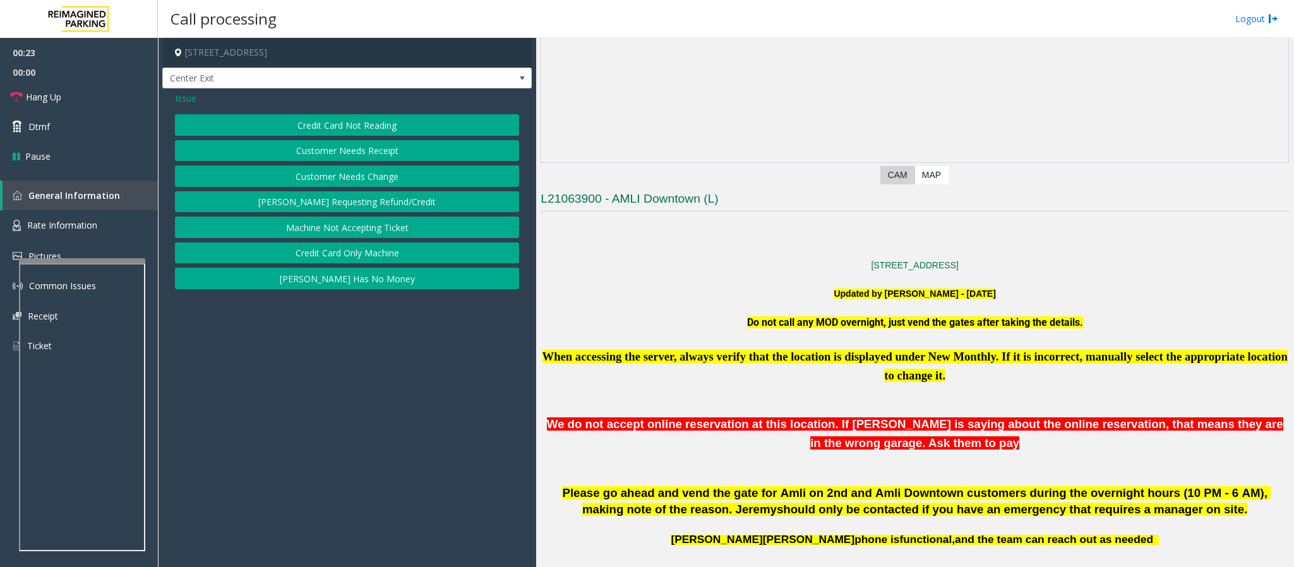
click at [349, 261] on button "Credit Card Only Machine" at bounding box center [347, 252] width 344 height 21
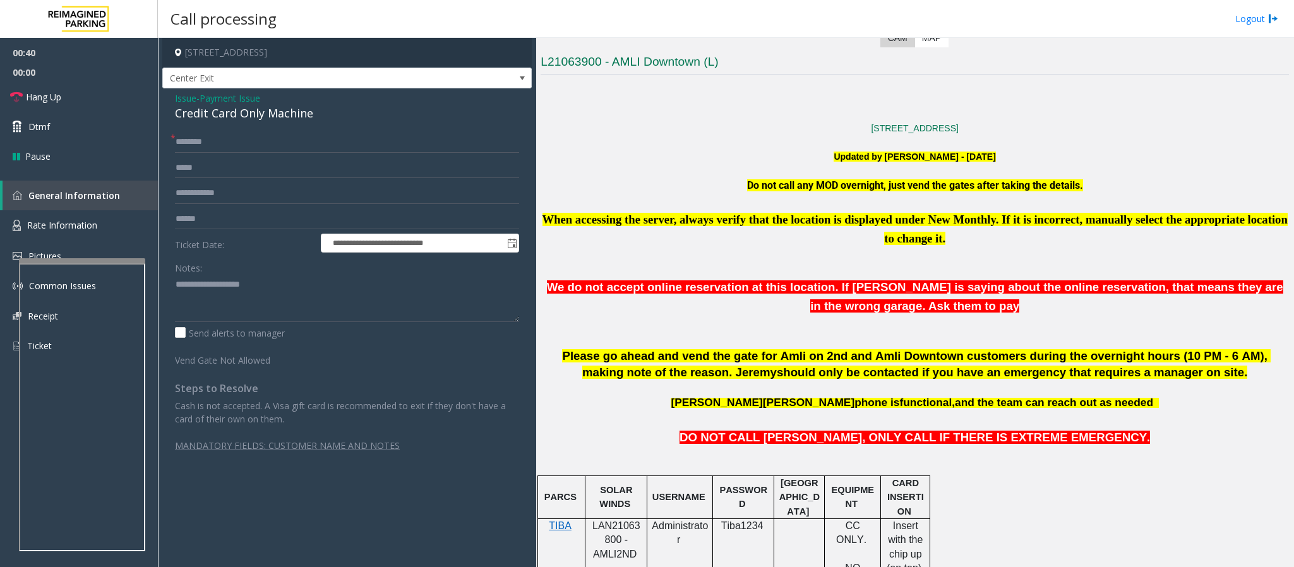
scroll to position [284, 0]
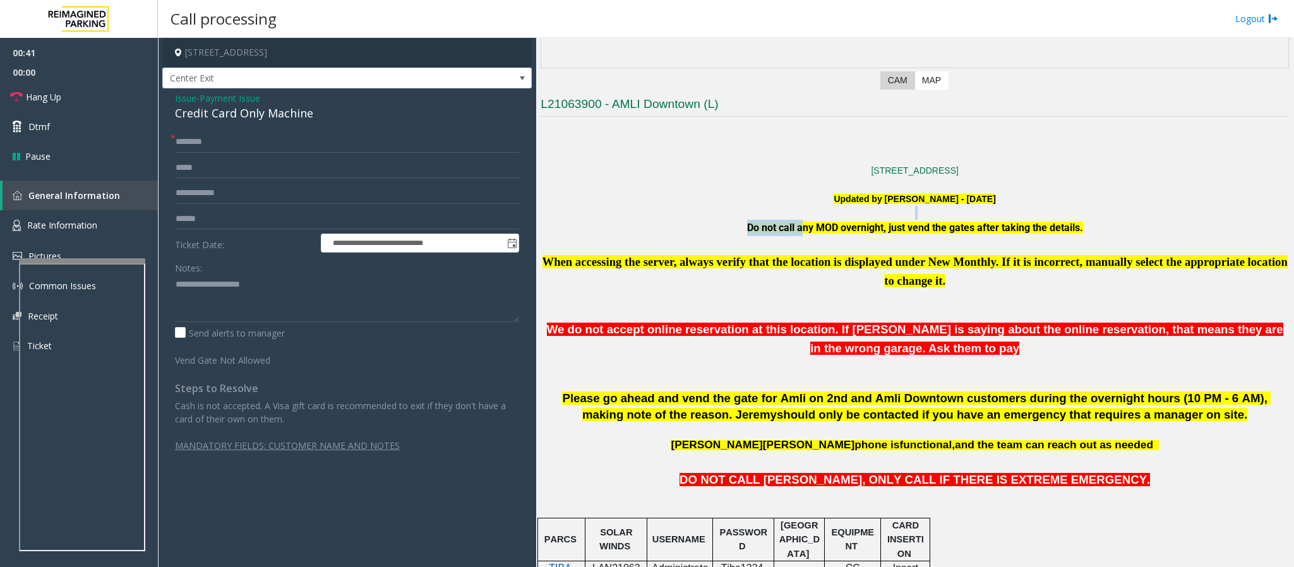
drag, startPoint x: 787, startPoint y: 232, endPoint x: 1124, endPoint y: 215, distance: 337.6
click at [862, 215] on p at bounding box center [915, 213] width 748 height 14
click at [321, 114] on div "Credit Card Only Machine" at bounding box center [347, 113] width 344 height 17
click at [220, 290] on textarea at bounding box center [347, 298] width 344 height 47
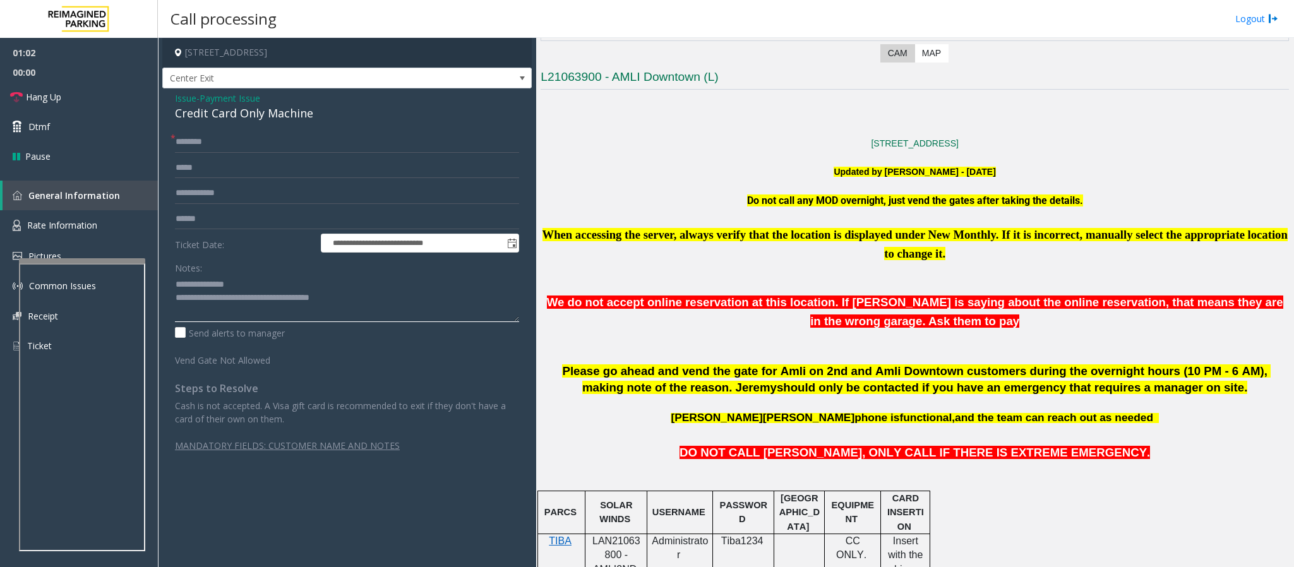
scroll to position [319, 0]
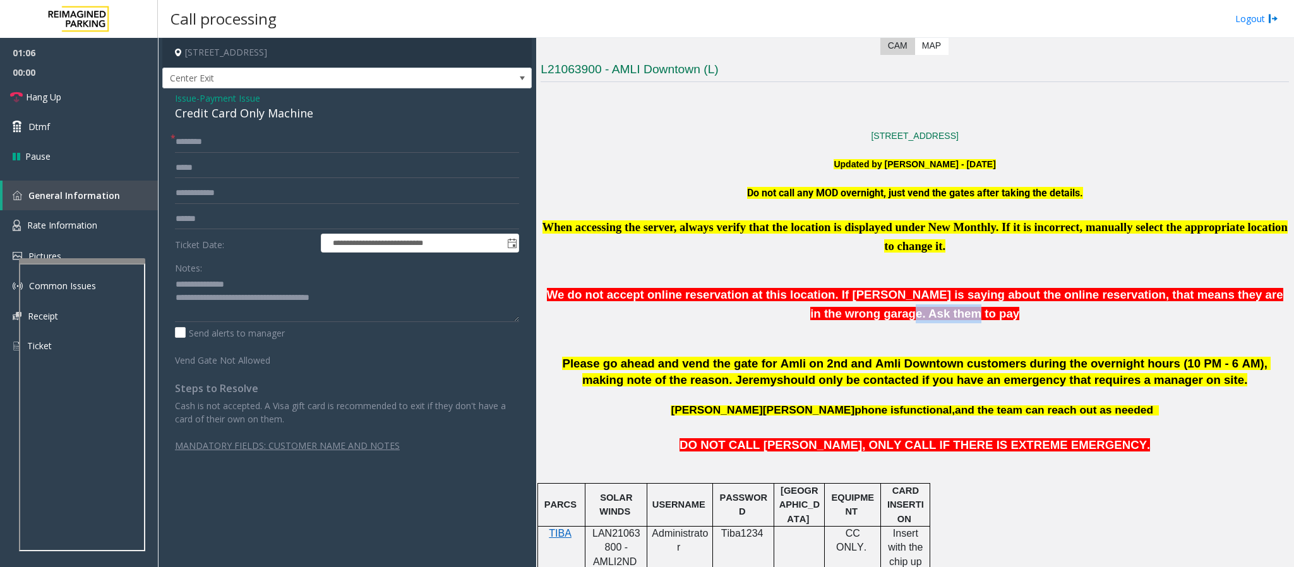
drag, startPoint x: 966, startPoint y: 315, endPoint x: 789, endPoint y: 313, distance: 177.5
click at [789, 313] on p "We do not accept online reservation at this location. If [PERSON_NAME] is sayin…" at bounding box center [915, 304] width 748 height 38
click at [810, 315] on p "We do not accept online reservation at this location. If [PERSON_NAME] is sayin…" at bounding box center [915, 304] width 748 height 38
click at [254, 290] on textarea at bounding box center [347, 298] width 344 height 47
drag, startPoint x: 45, startPoint y: 95, endPoint x: 59, endPoint y: 101, distance: 15.3
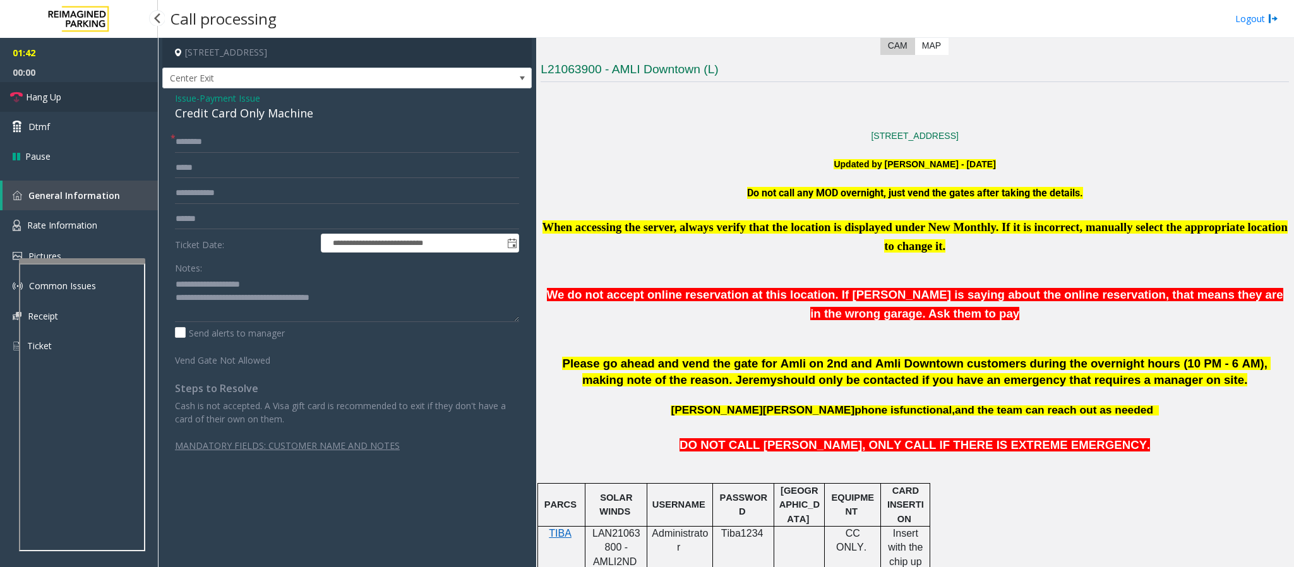
click at [45, 95] on span "Hang Up" at bounding box center [43, 96] width 35 height 13
click at [292, 278] on textarea at bounding box center [347, 298] width 344 height 47
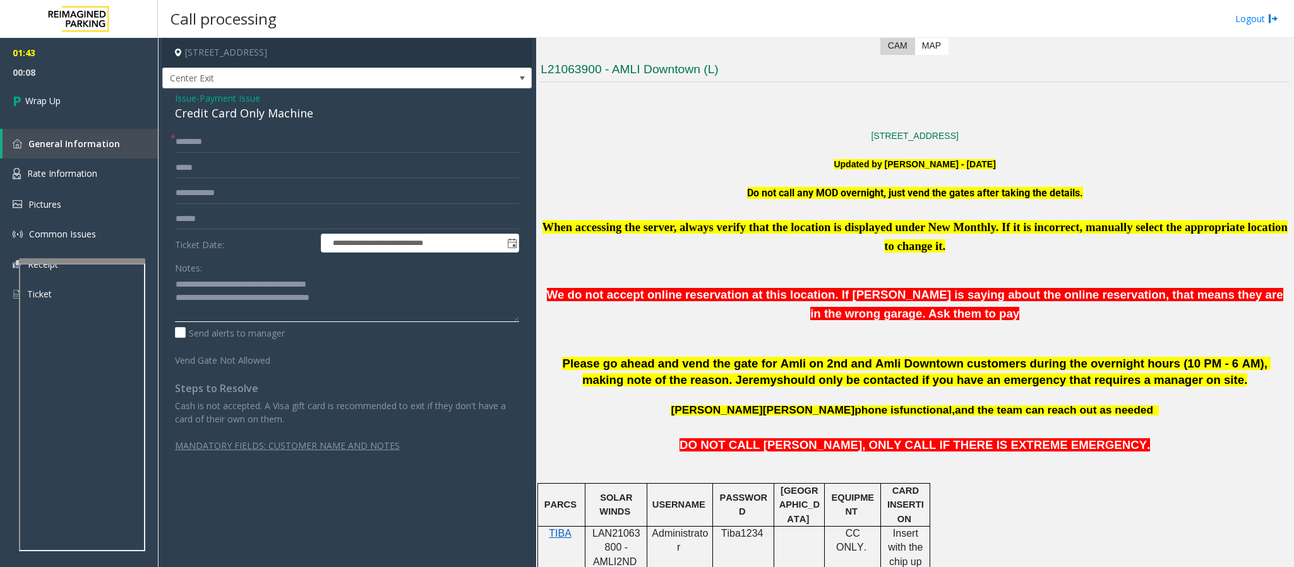
drag, startPoint x: 358, startPoint y: 296, endPoint x: 226, endPoint y: 311, distance: 132.8
click at [226, 311] on textarea at bounding box center [347, 298] width 344 height 47
type textarea "**********"
click at [249, 139] on input "text" at bounding box center [347, 141] width 344 height 21
type input "**"
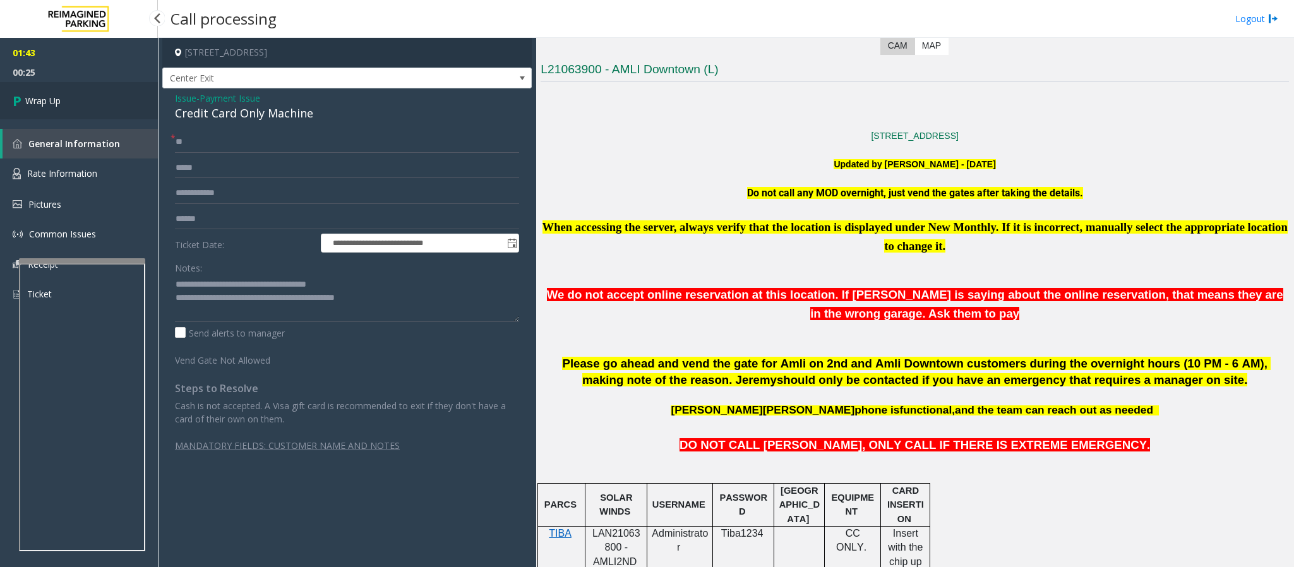
click at [129, 95] on link "Wrap Up" at bounding box center [79, 100] width 158 height 37
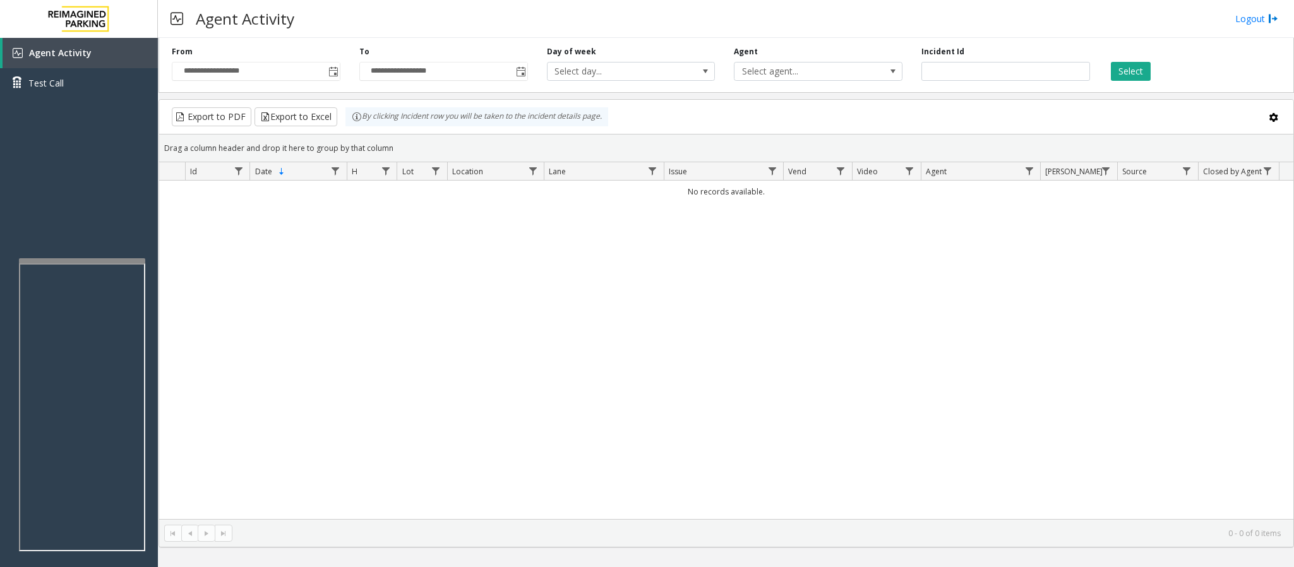
click at [431, 270] on div "No records available." at bounding box center [726, 350] width 1134 height 338
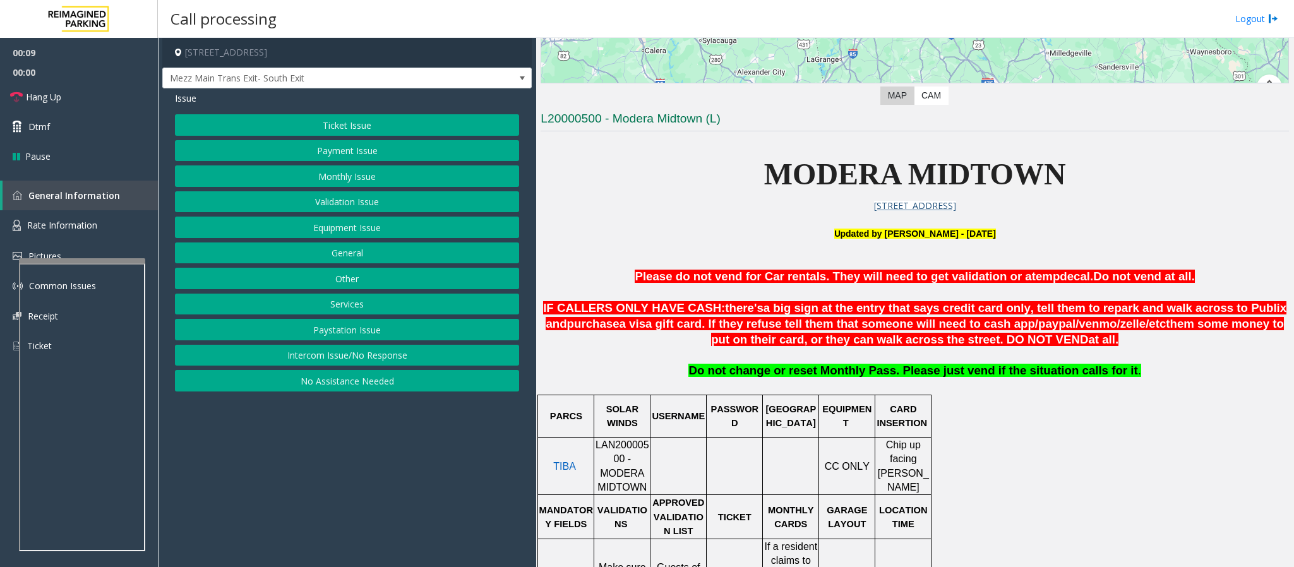
scroll to position [284, 0]
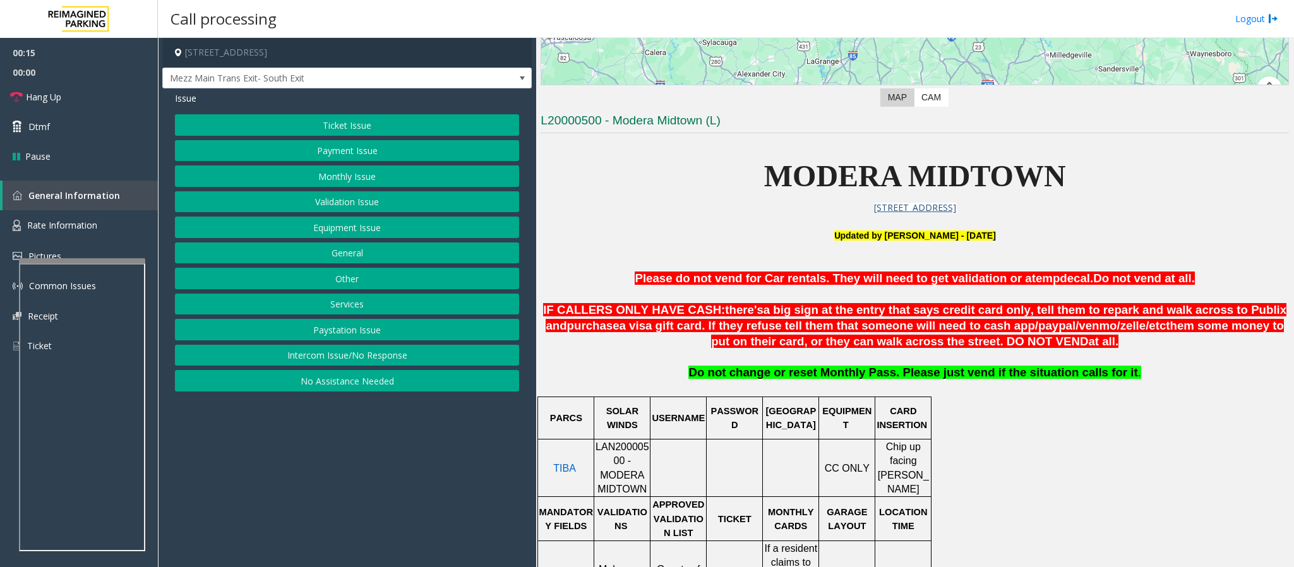
click at [318, 117] on button "Ticket Issue" at bounding box center [347, 124] width 344 height 21
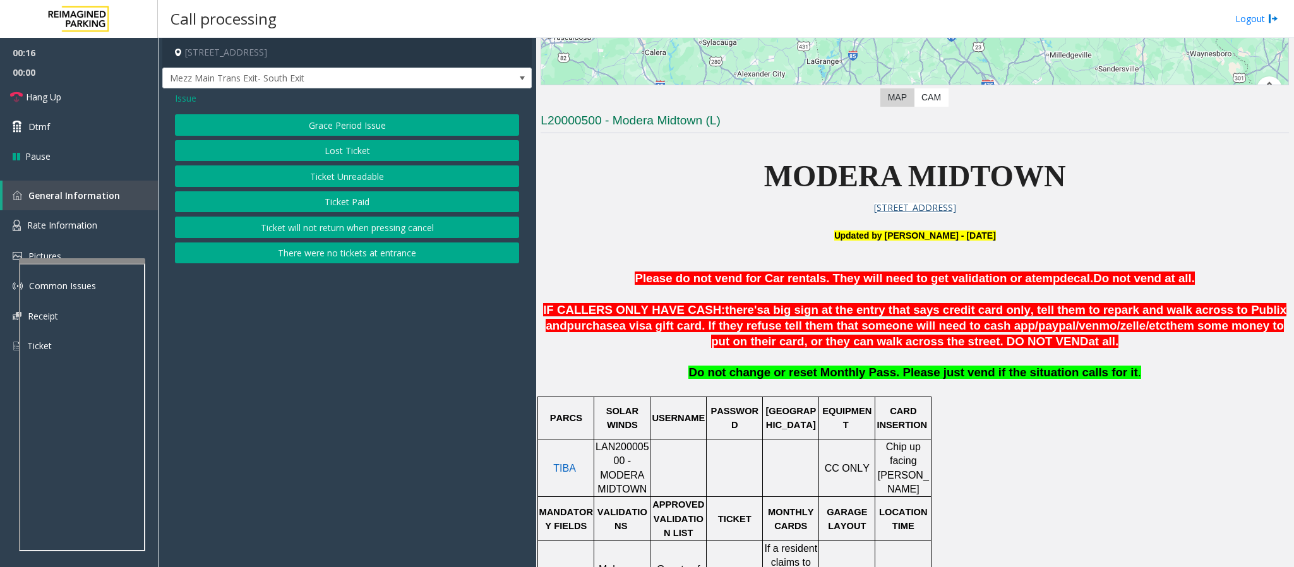
click at [344, 205] on button "Ticket Paid" at bounding box center [347, 201] width 344 height 21
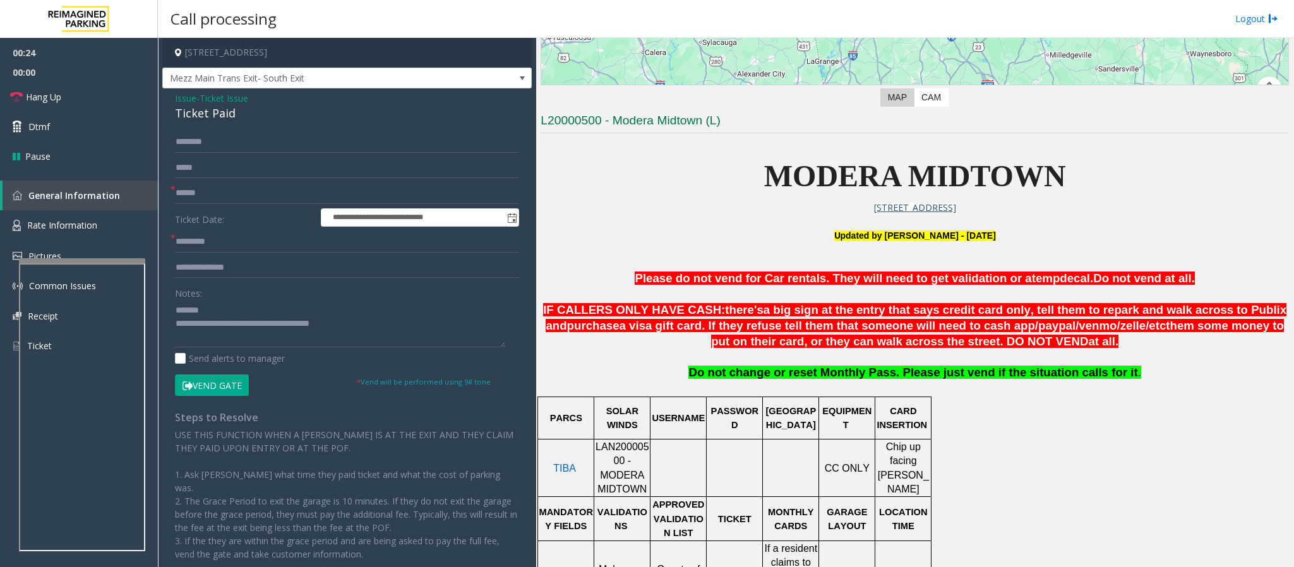
drag, startPoint x: 242, startPoint y: 124, endPoint x: 194, endPoint y: 123, distance: 48.6
click at [176, 117] on div "**********" at bounding box center [346, 350] width 369 height 525
click at [231, 135] on input "text" at bounding box center [347, 141] width 344 height 21
drag, startPoint x: 250, startPoint y: 108, endPoint x: 162, endPoint y: 109, distance: 88.4
click at [162, 109] on div "**********" at bounding box center [346, 350] width 369 height 525
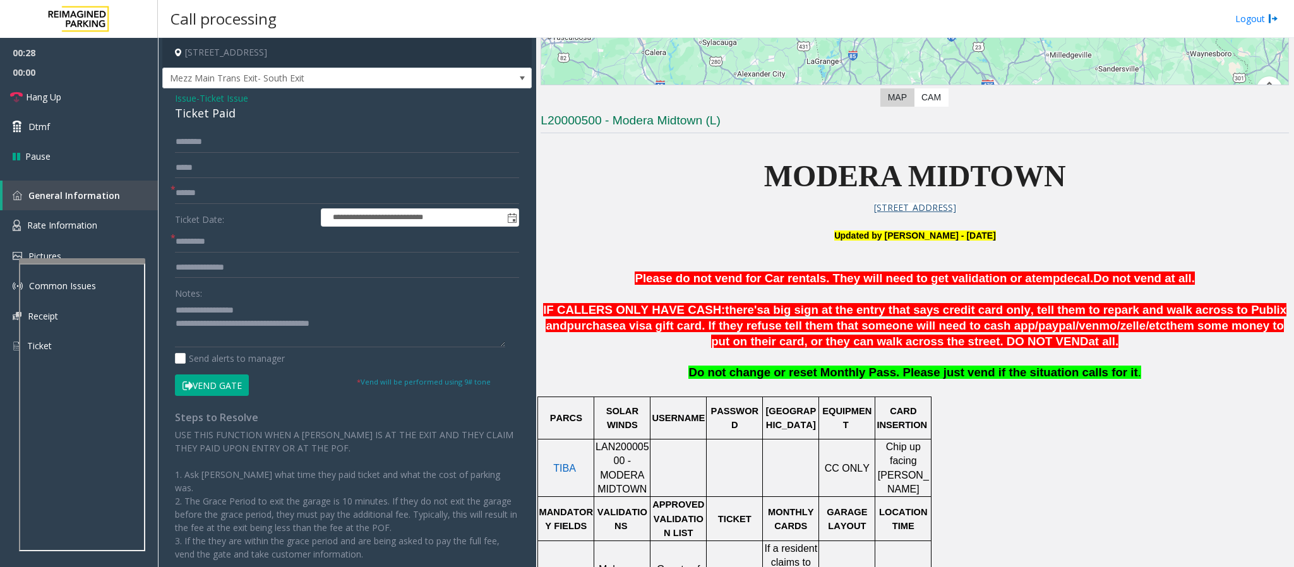
click at [611, 378] on span "LAN20000500 - MODERA MIDTOWN" at bounding box center [622, 467] width 54 height 53
copy span "LAN20000500"
click at [261, 305] on textarea at bounding box center [340, 323] width 330 height 47
type textarea "**********"
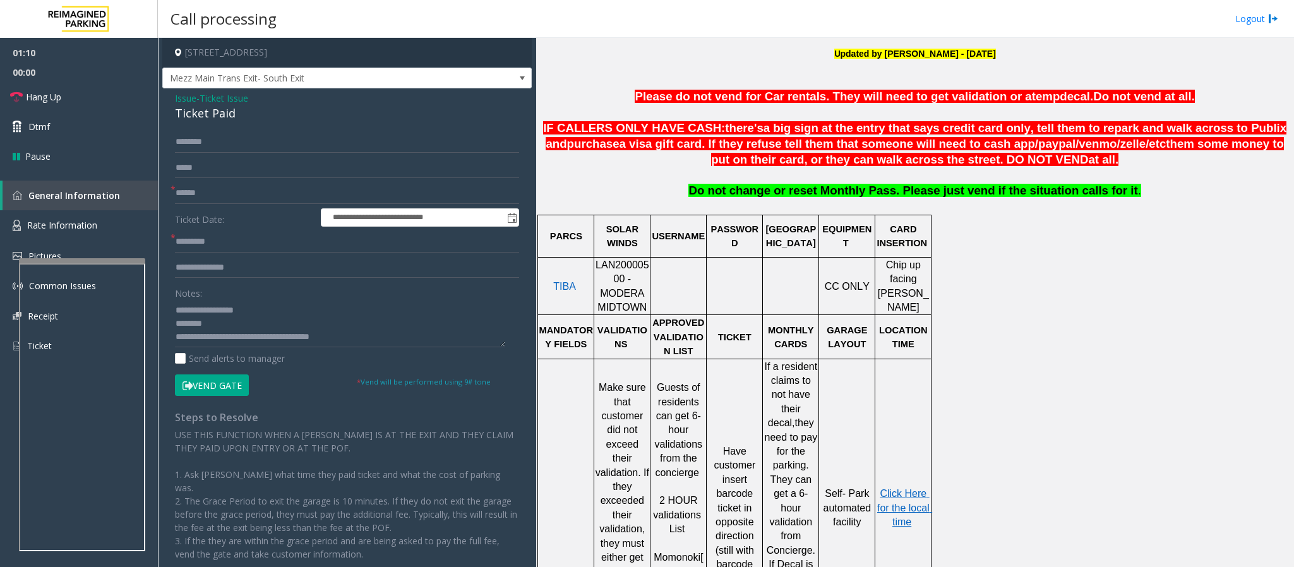
scroll to position [474, 0]
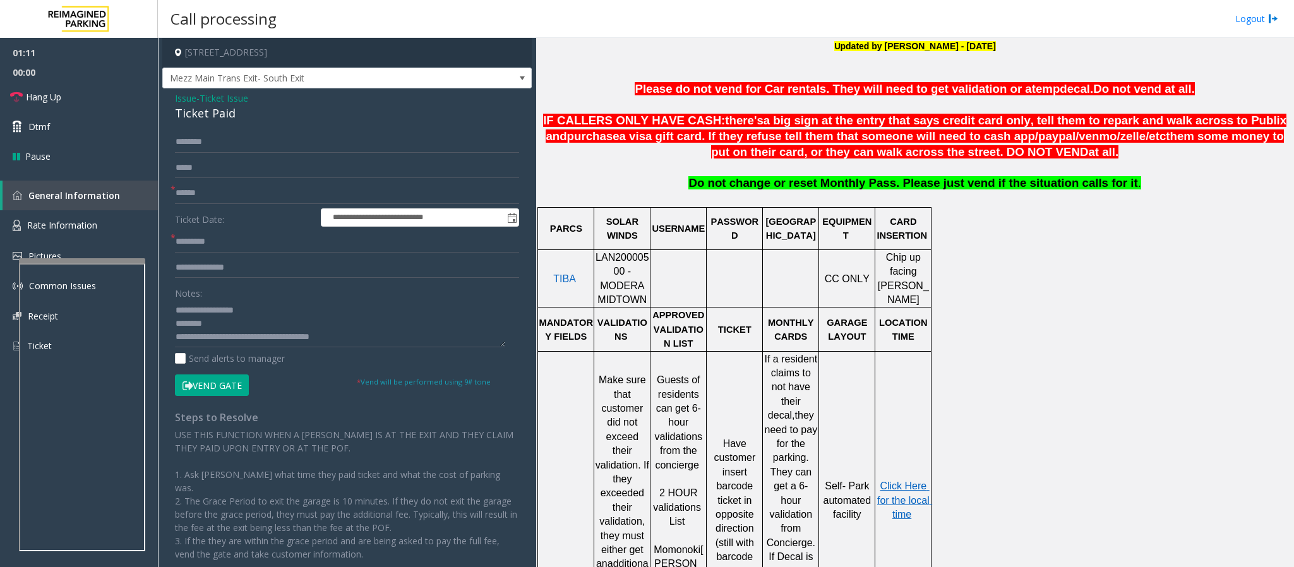
click at [862, 378] on p "Click Here for the local time" at bounding box center [903, 500] width 54 height 42
click at [862, 378] on span "Click Here for the local time" at bounding box center [904, 500] width 55 height 39
click at [199, 378] on button "Vend Gate" at bounding box center [212, 384] width 74 height 21
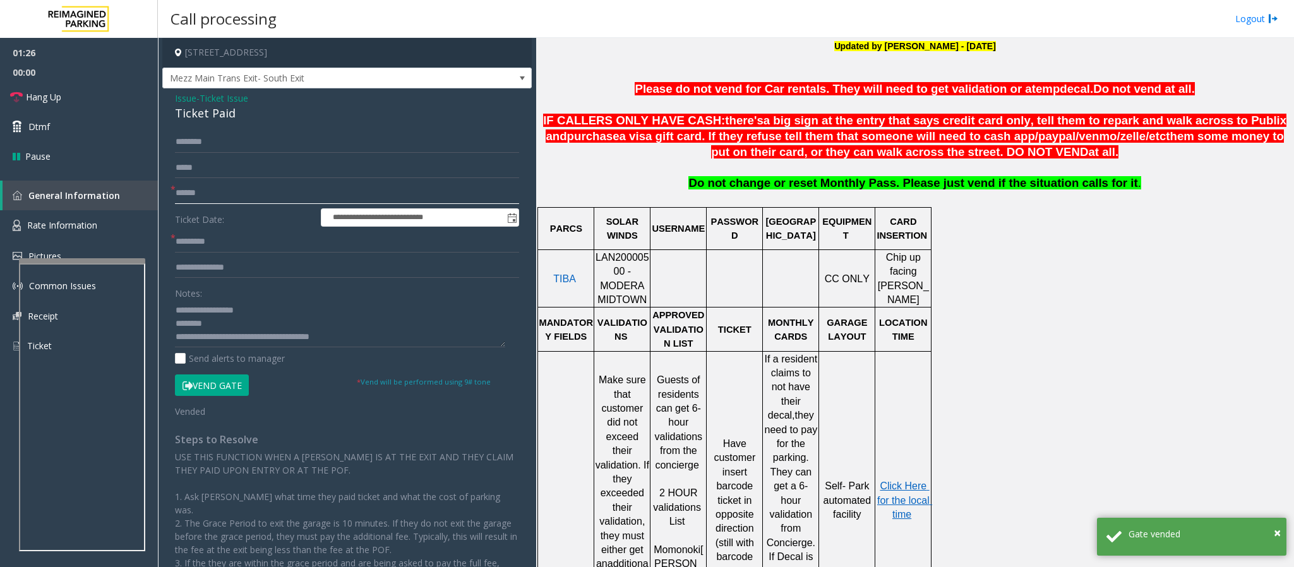
click at [239, 195] on input "text" at bounding box center [347, 192] width 344 height 21
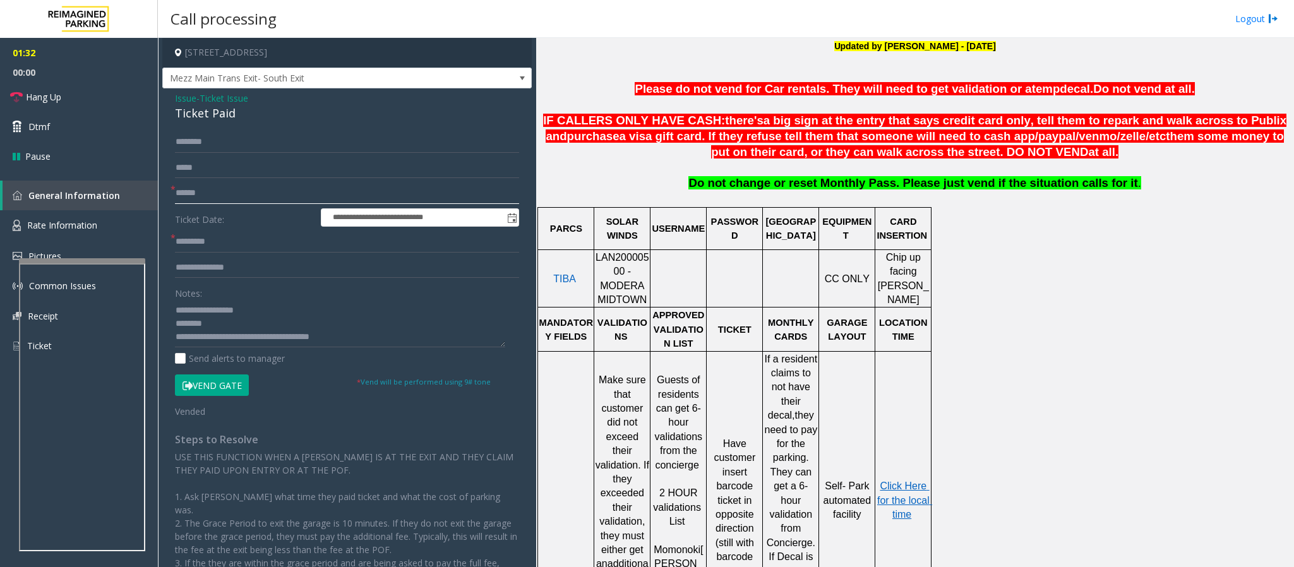
type input "******"
click at [203, 237] on input "text" at bounding box center [347, 241] width 344 height 21
type input "*****"
click at [50, 92] on span "Hang Up" at bounding box center [43, 96] width 35 height 13
click at [285, 267] on input "text" at bounding box center [347, 267] width 344 height 21
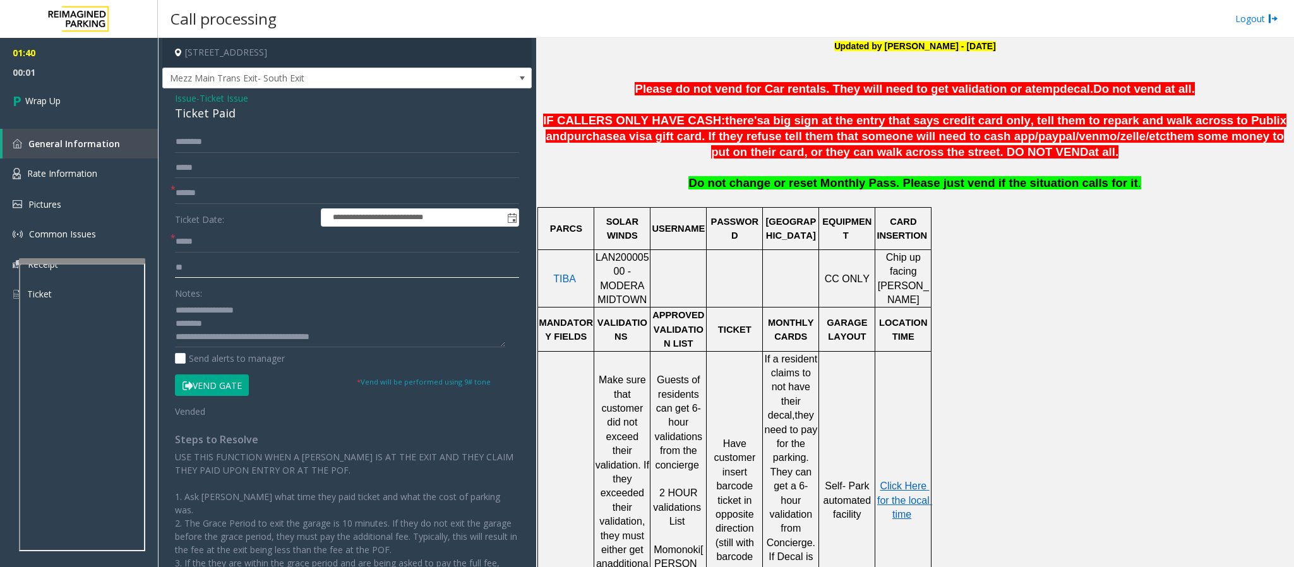
type input "**"
click at [227, 334] on textarea at bounding box center [340, 323] width 330 height 47
type textarea "**********"
click at [61, 99] on span "Wrap Up" at bounding box center [42, 100] width 35 height 13
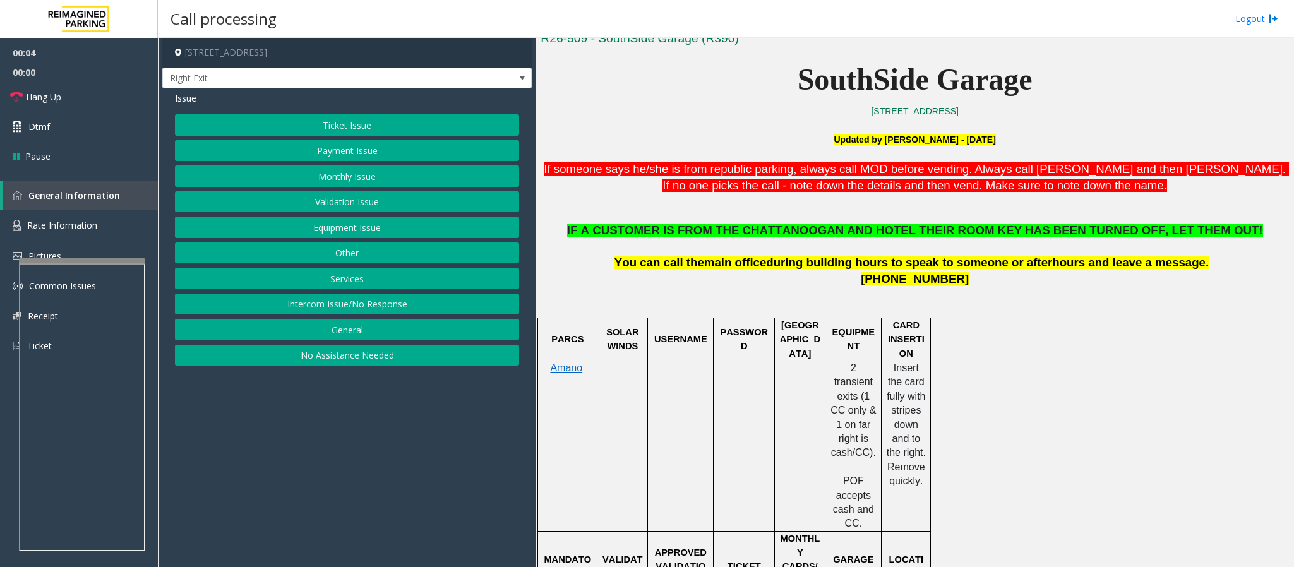
scroll to position [379, 0]
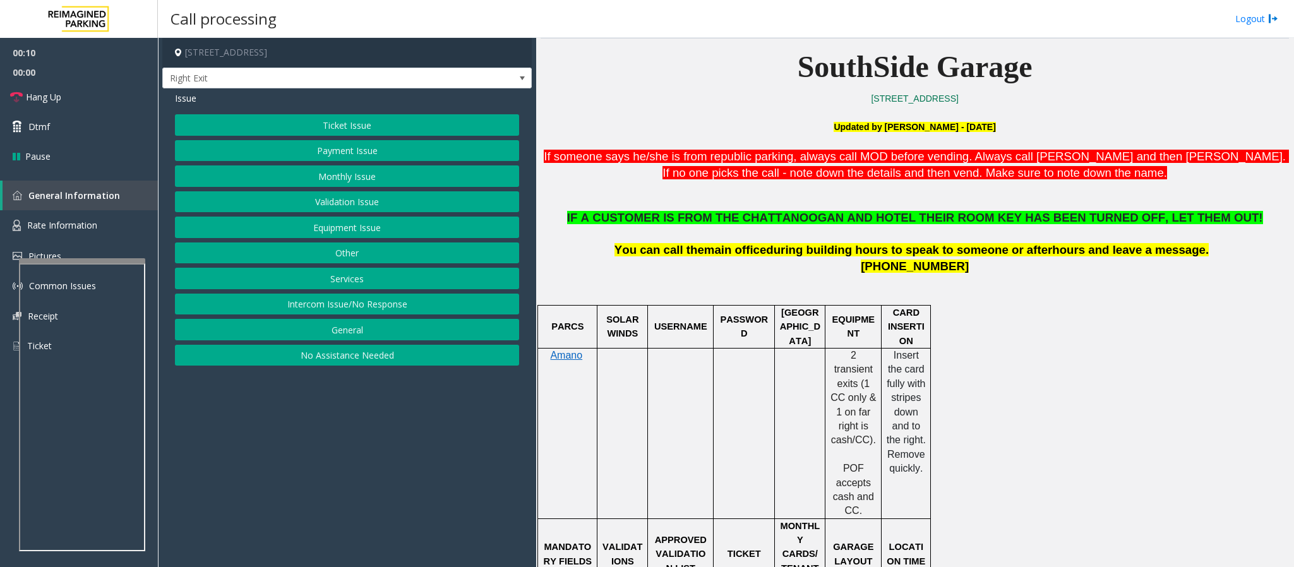
click at [338, 288] on button "Services" at bounding box center [347, 278] width 344 height 21
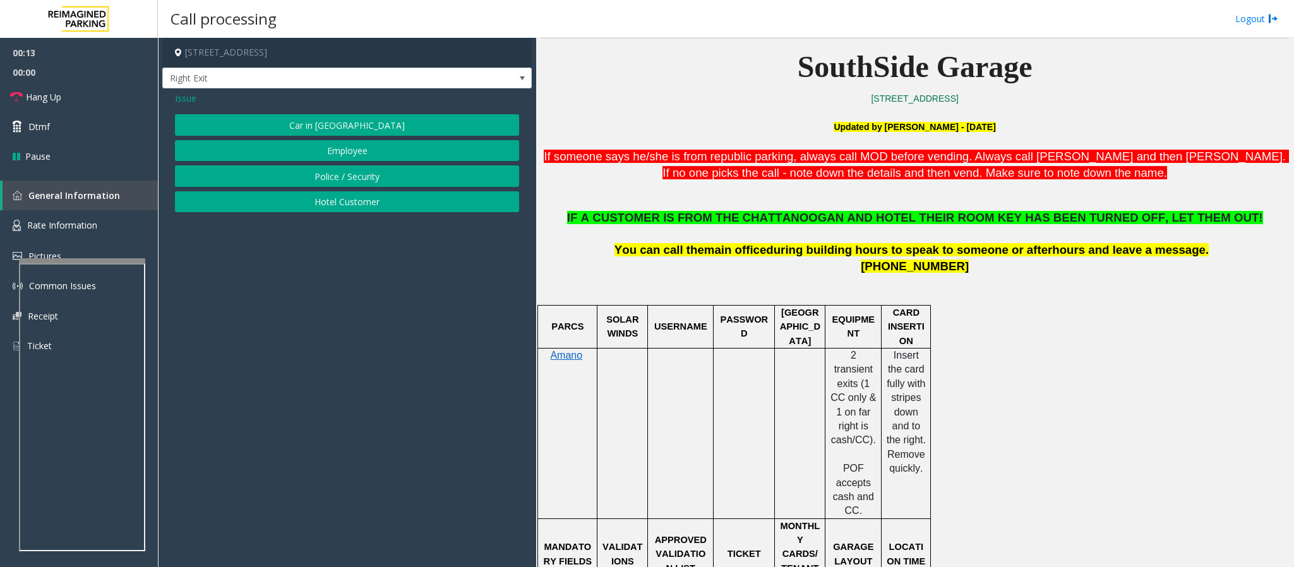
click at [181, 103] on span "Issue" at bounding box center [185, 98] width 21 height 13
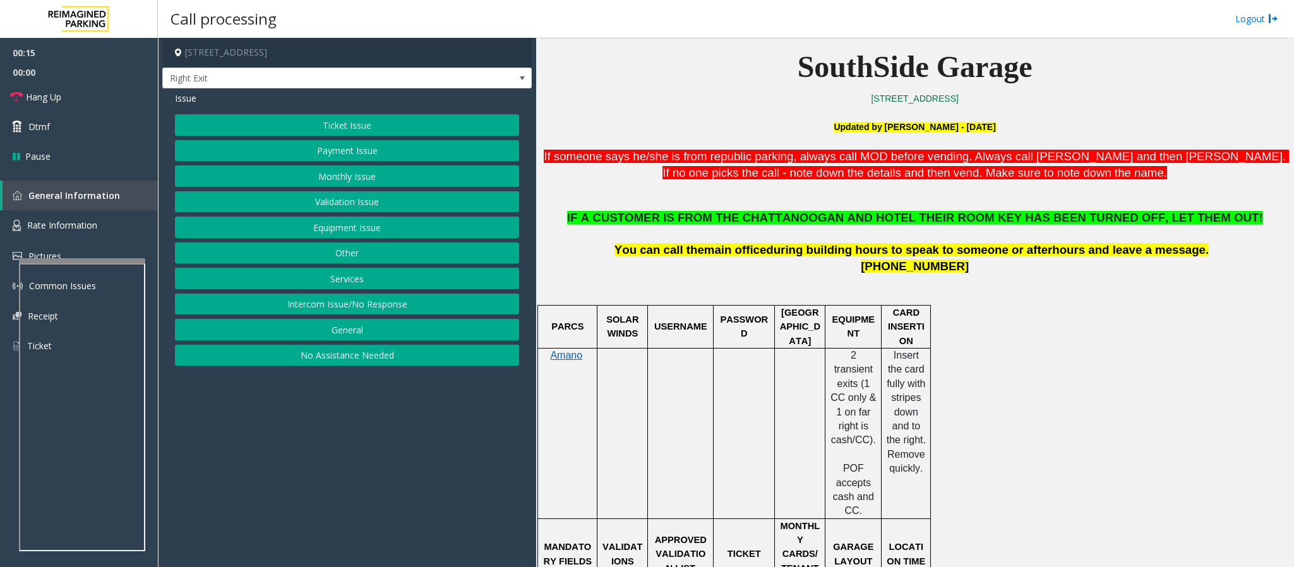
click at [342, 247] on button "Other" at bounding box center [347, 252] width 344 height 21
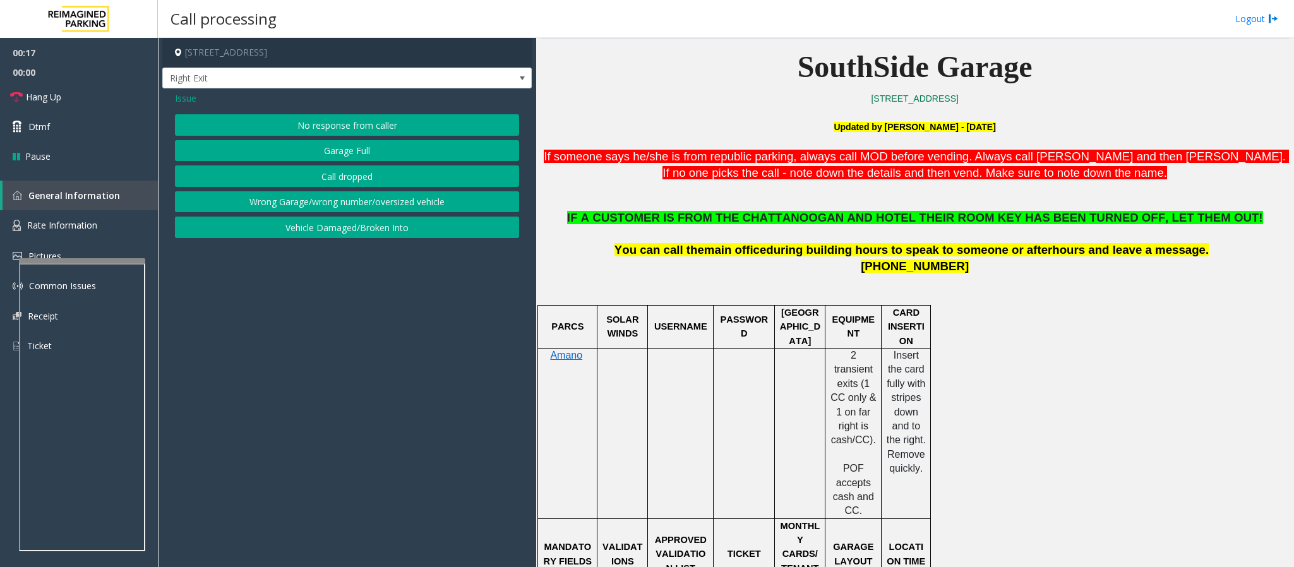
click at [184, 102] on span "Issue" at bounding box center [185, 98] width 21 height 13
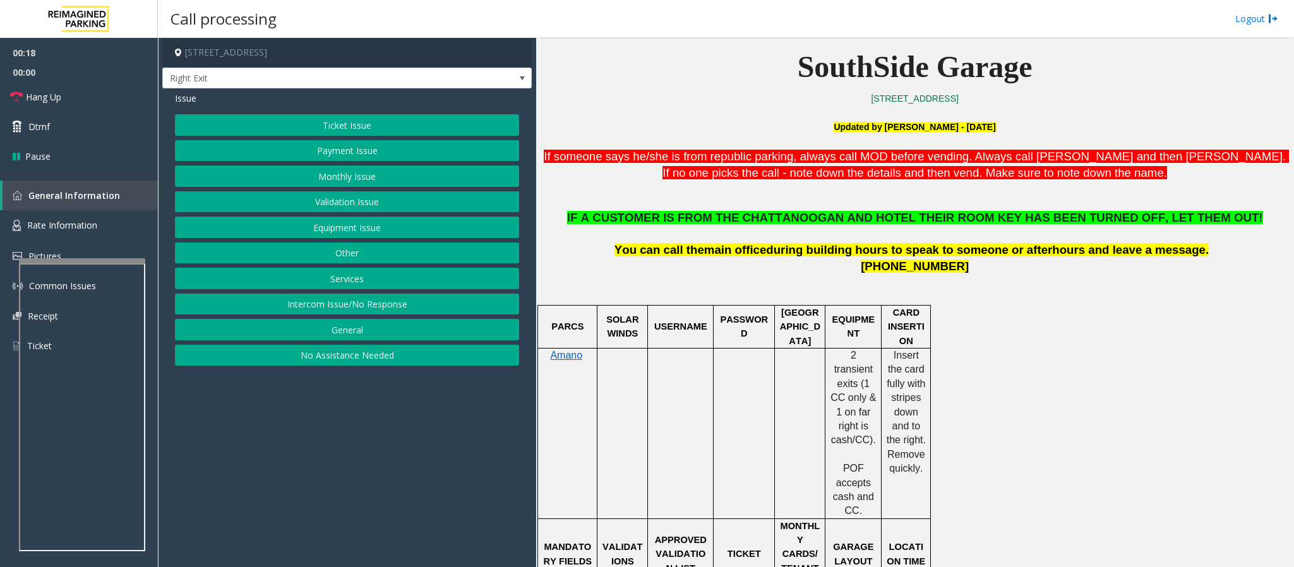
click at [336, 282] on button "Services" at bounding box center [347, 278] width 344 height 21
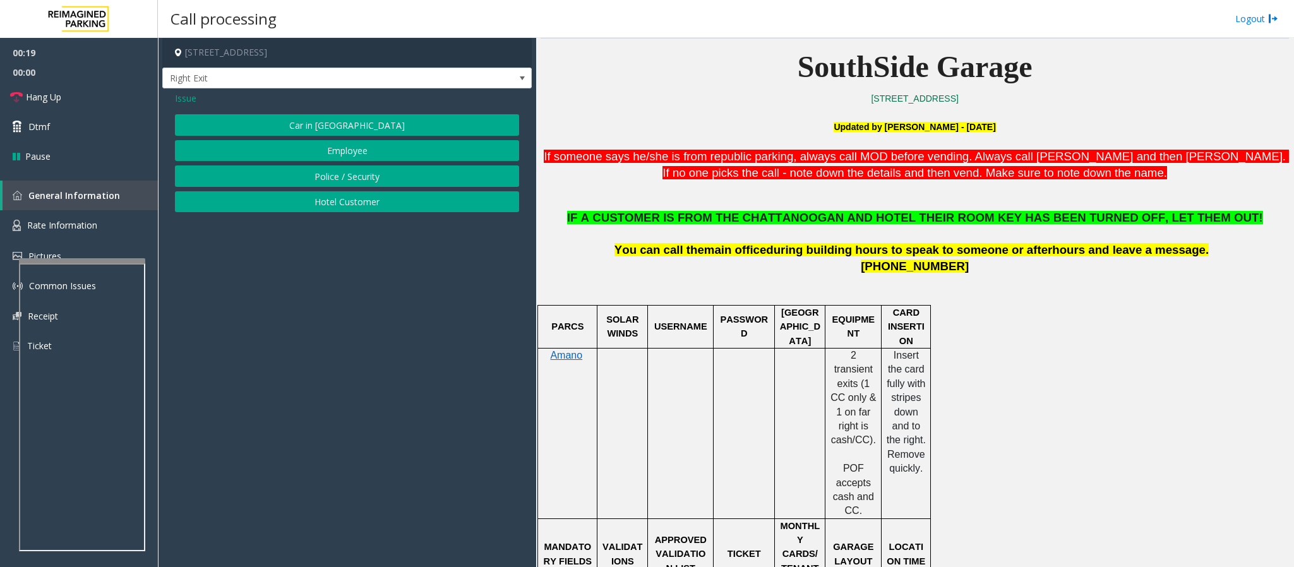
click at [335, 207] on button "Hotel Customer" at bounding box center [347, 201] width 344 height 21
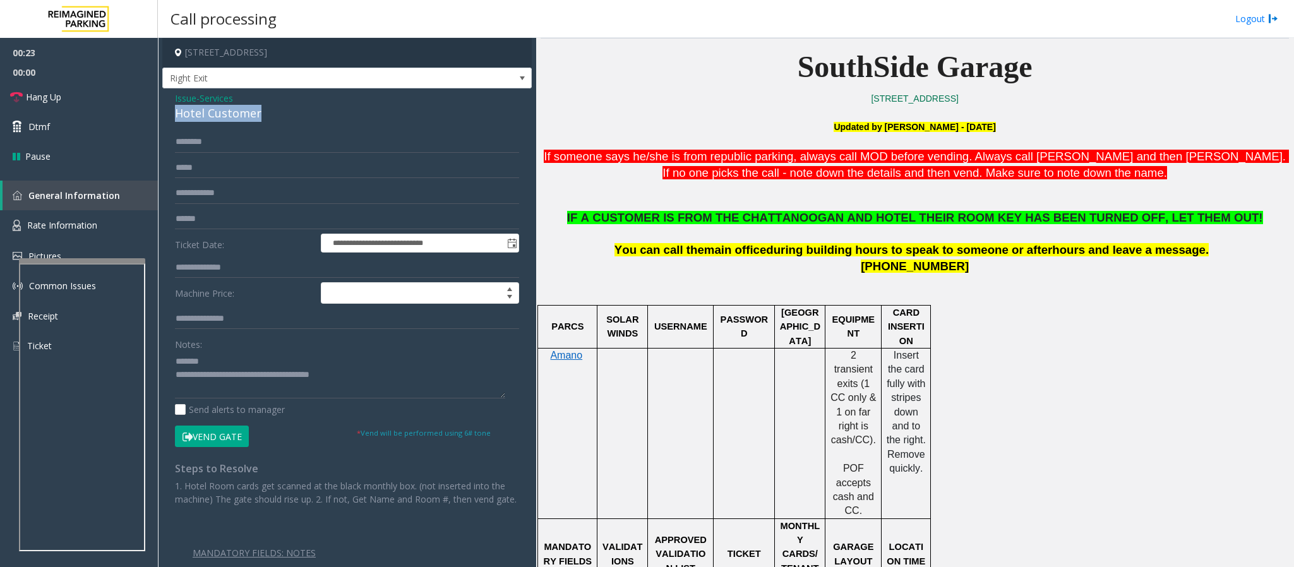
drag, startPoint x: 262, startPoint y: 116, endPoint x: 170, endPoint y: 114, distance: 91.6
click at [170, 114] on div "**********" at bounding box center [346, 349] width 369 height 523
type textarea "**********"
click at [207, 265] on input "text" at bounding box center [347, 267] width 344 height 21
type input "***"
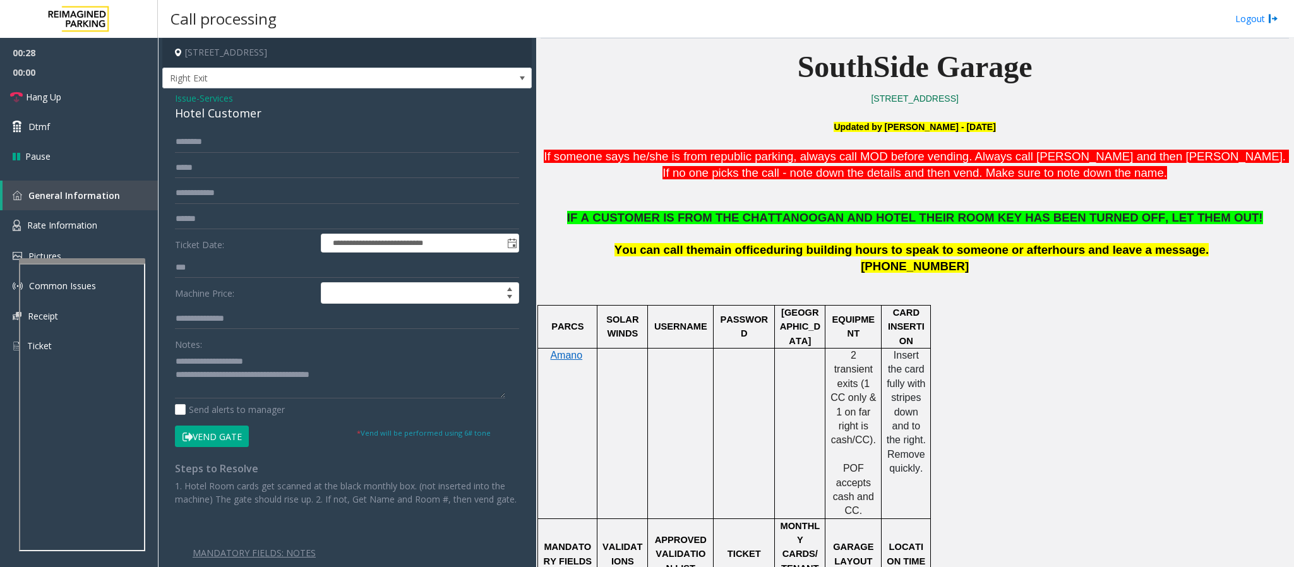
click at [798, 220] on span "IF A CUSTOMER IS FROM THE CHATTANOOGAN AND HOTEL THEIR ROOM KEY HAS BEEN TURNED…" at bounding box center [915, 217] width 696 height 13
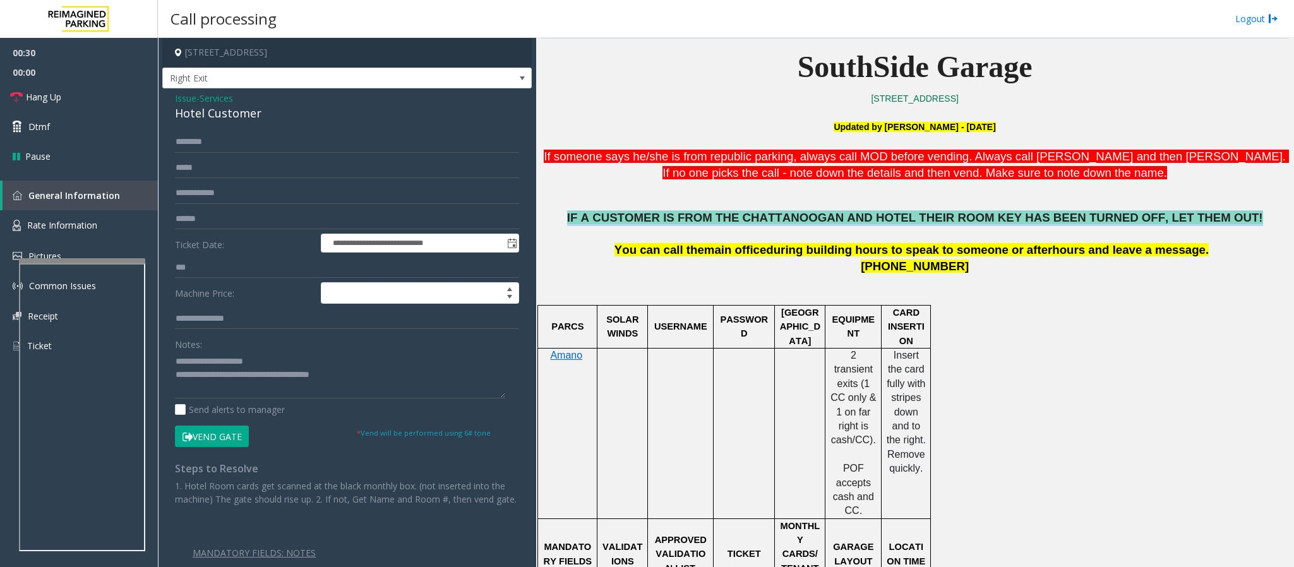
click at [798, 220] on span "IF A CUSTOMER IS FROM THE CHATTANOOGAN AND HOTEL THEIR ROOM KEY HAS BEEN TURNED…" at bounding box center [915, 217] width 696 height 13
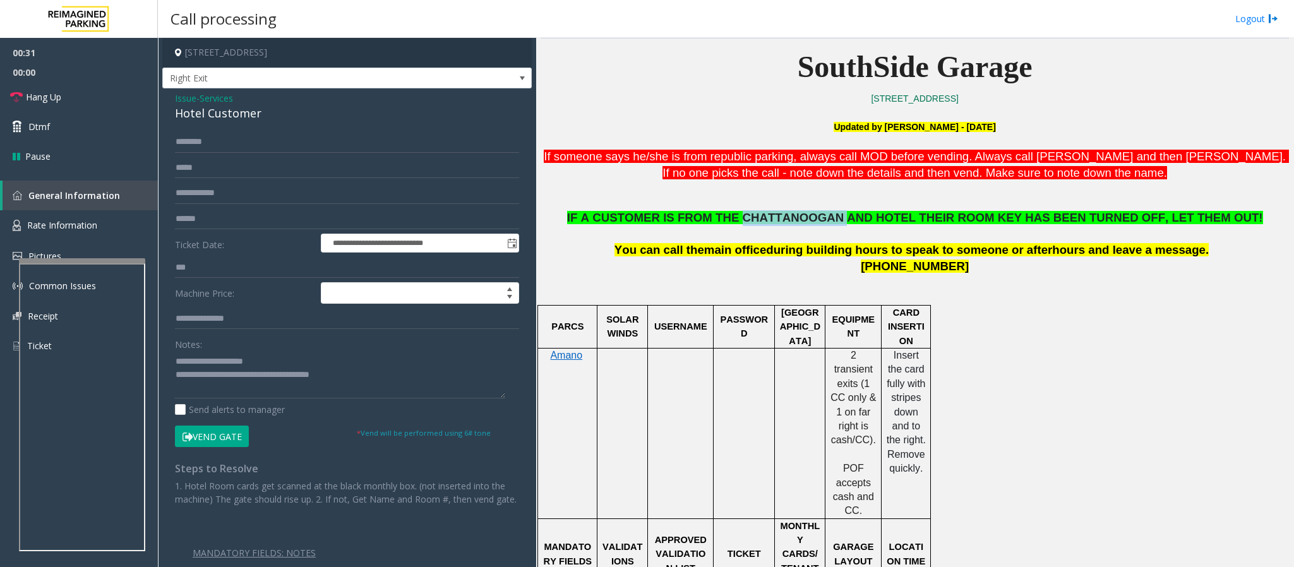
click at [798, 220] on span "IF A CUSTOMER IS FROM THE CHATTANOOGAN AND HOTEL THEIR ROOM KEY HAS BEEN TURNED…" at bounding box center [915, 217] width 696 height 13
click at [239, 148] on input "text" at bounding box center [347, 141] width 344 height 21
click at [260, 144] on input "text" at bounding box center [347, 141] width 344 height 21
click at [182, 150] on input "******" at bounding box center [347, 141] width 344 height 21
click at [189, 142] on input "******" at bounding box center [347, 141] width 344 height 21
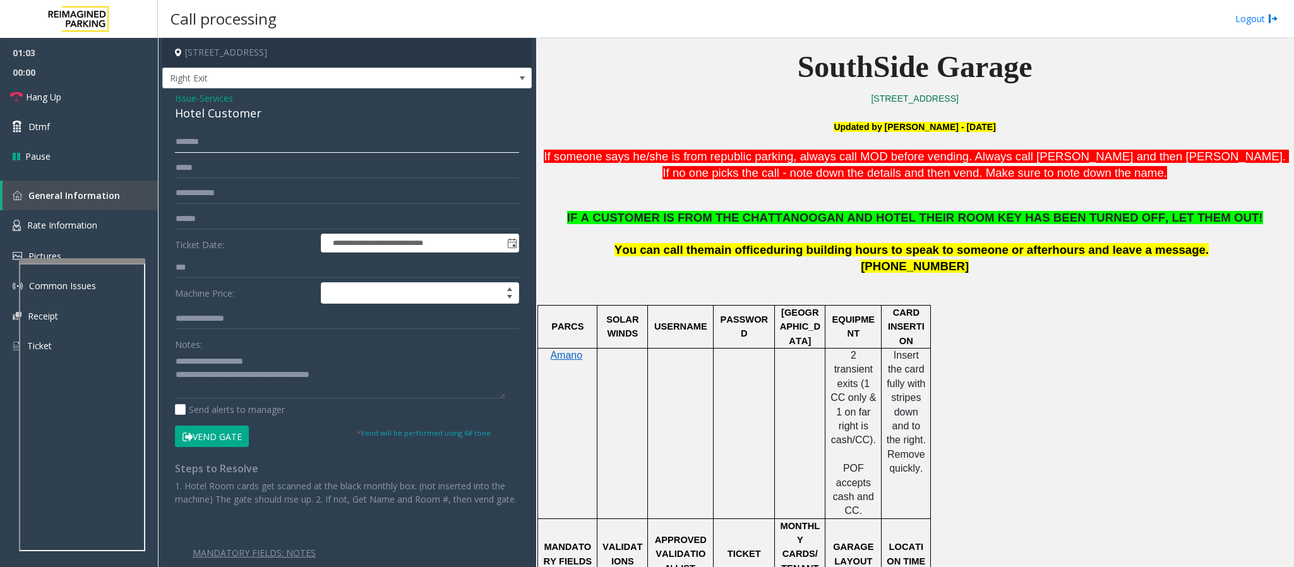
click at [191, 146] on input "******" at bounding box center [347, 141] width 344 height 21
click at [193, 144] on input "******" at bounding box center [347, 141] width 344 height 21
click at [199, 148] on input "******" at bounding box center [347, 141] width 344 height 21
type input "******"
click at [237, 378] on button "Vend Gate" at bounding box center [212, 436] width 74 height 21
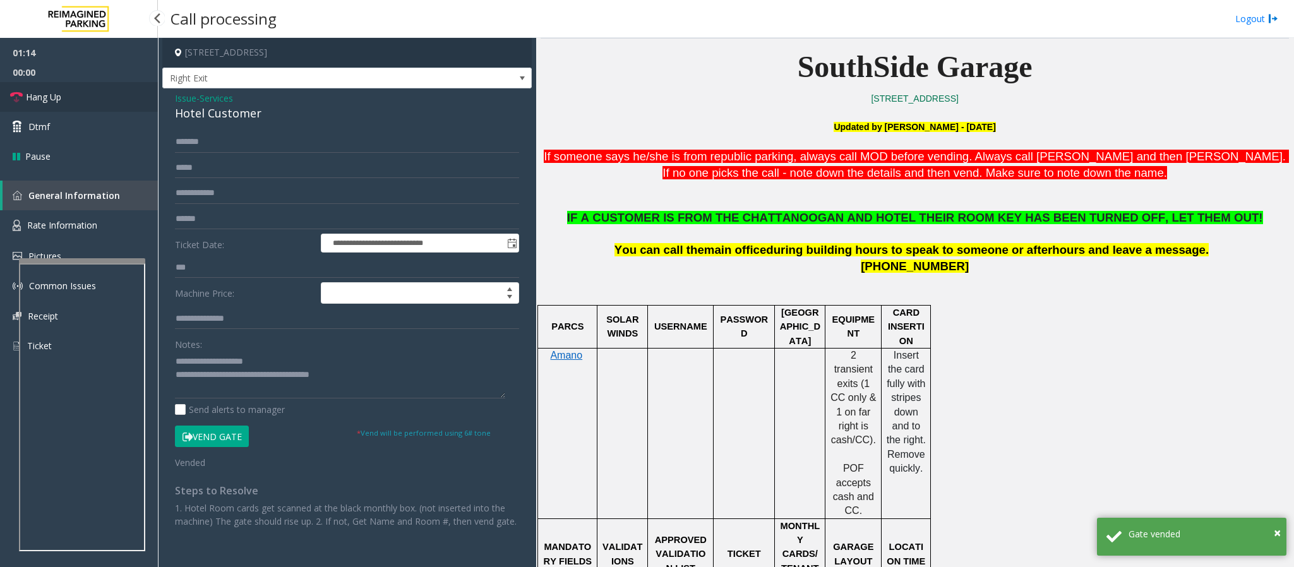
click at [40, 97] on span "Hang Up" at bounding box center [43, 96] width 35 height 13
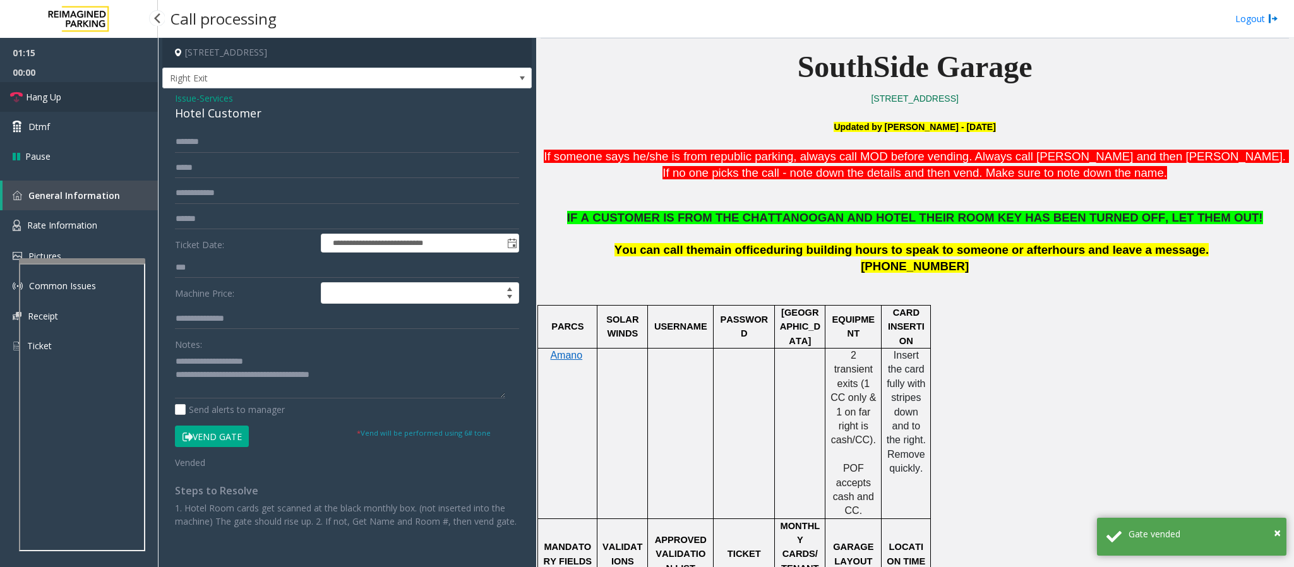
click at [40, 97] on span "Hang Up" at bounding box center [43, 96] width 35 height 13
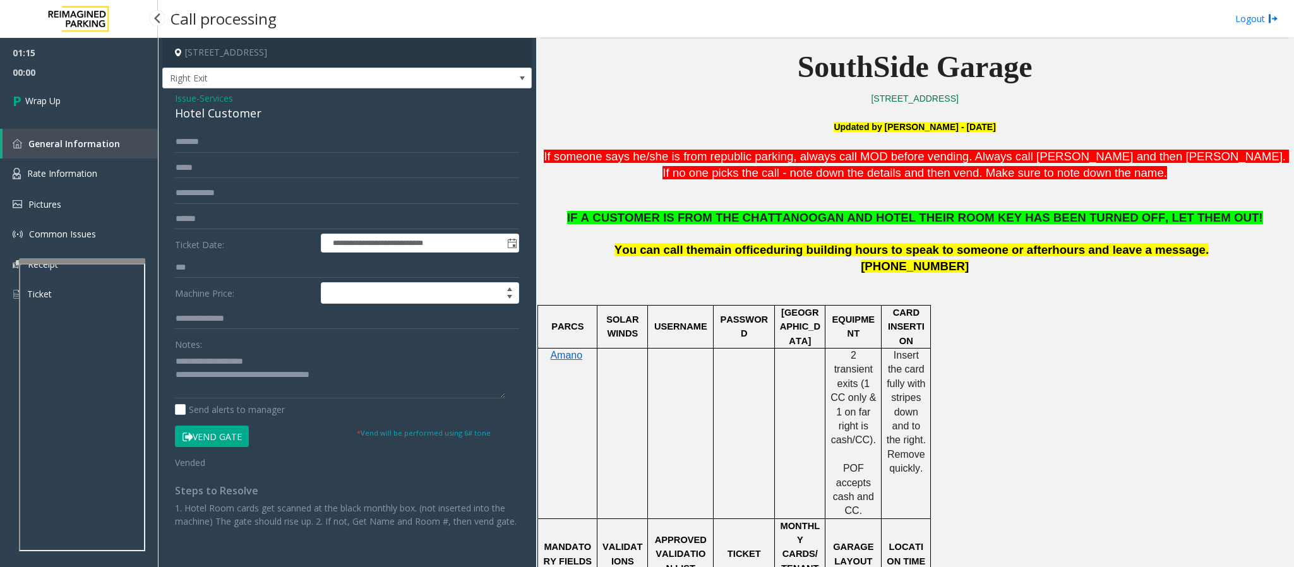
click at [40, 97] on span "Wrap Up" at bounding box center [42, 100] width 35 height 13
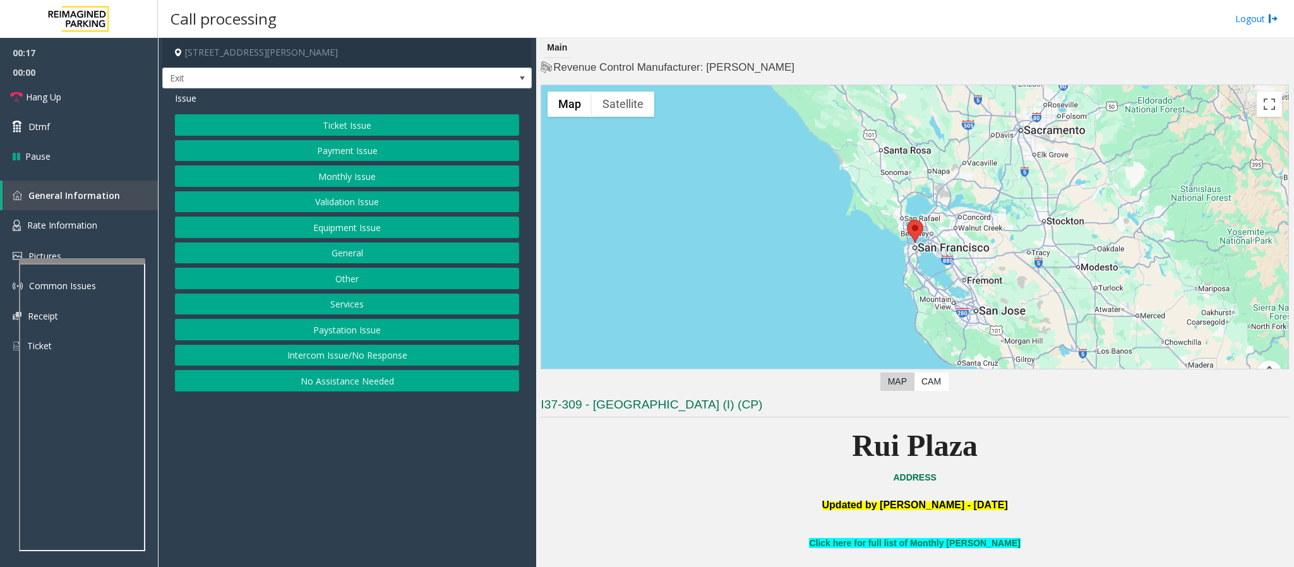
click at [352, 304] on button "Services" at bounding box center [347, 304] width 344 height 21
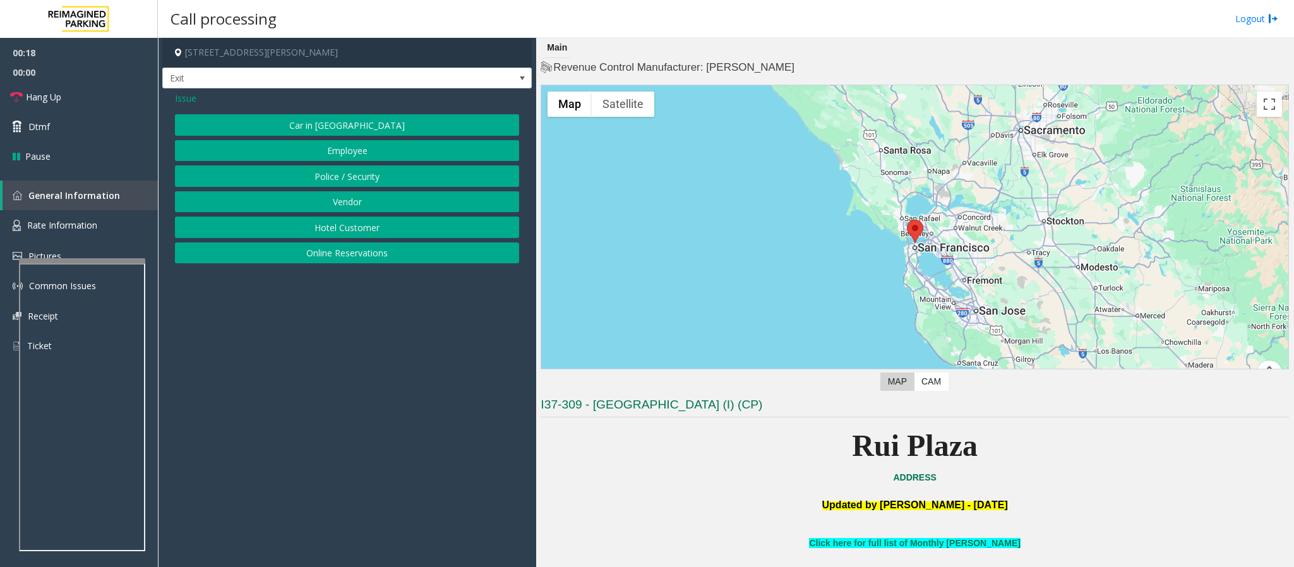
click at [321, 254] on button "Online Reservations" at bounding box center [347, 252] width 344 height 21
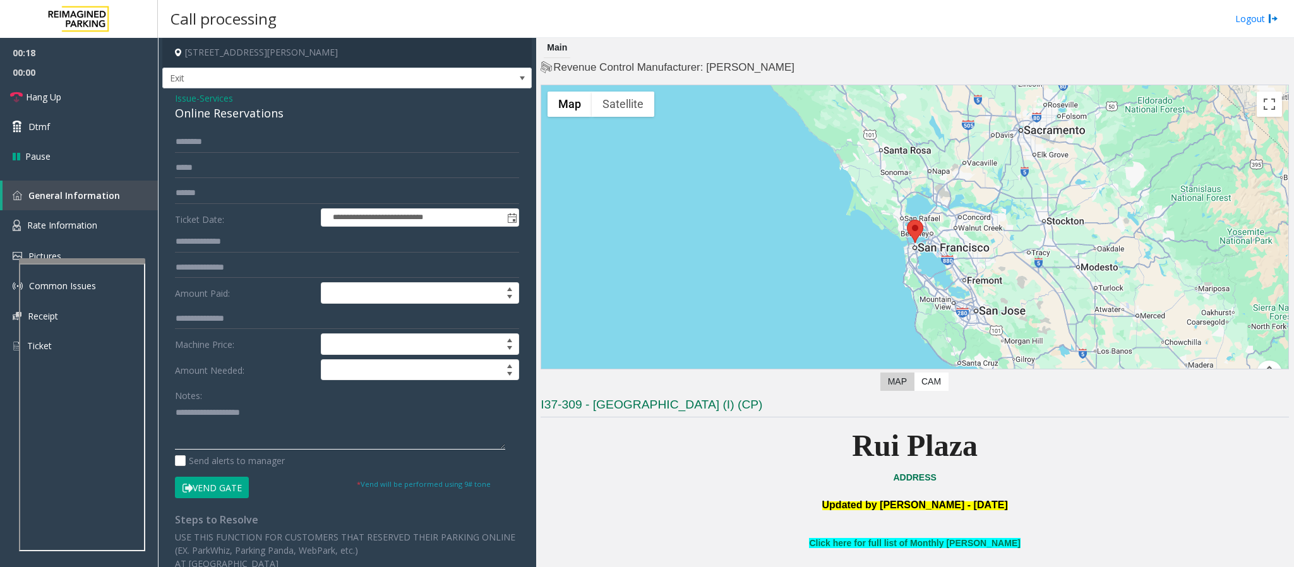
click at [211, 378] on textarea at bounding box center [340, 425] width 330 height 47
paste textarea "**********"
click at [217, 378] on textarea at bounding box center [340, 425] width 330 height 47
type textarea "**********"
click at [236, 139] on input "text" at bounding box center [347, 141] width 344 height 21
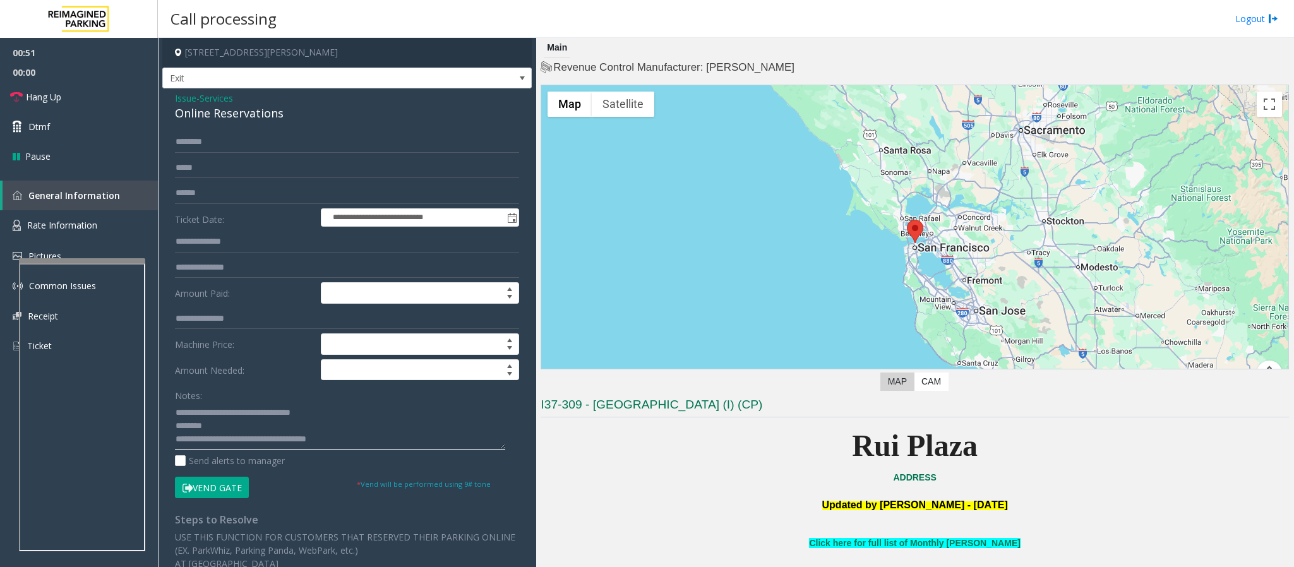
click at [217, 378] on textarea at bounding box center [340, 425] width 330 height 47
click at [182, 142] on input "text" at bounding box center [347, 141] width 344 height 21
click at [186, 146] on input "*******" at bounding box center [347, 141] width 344 height 21
click at [195, 152] on input "*******" at bounding box center [347, 141] width 344 height 21
click at [197, 148] on input "*******" at bounding box center [347, 141] width 344 height 21
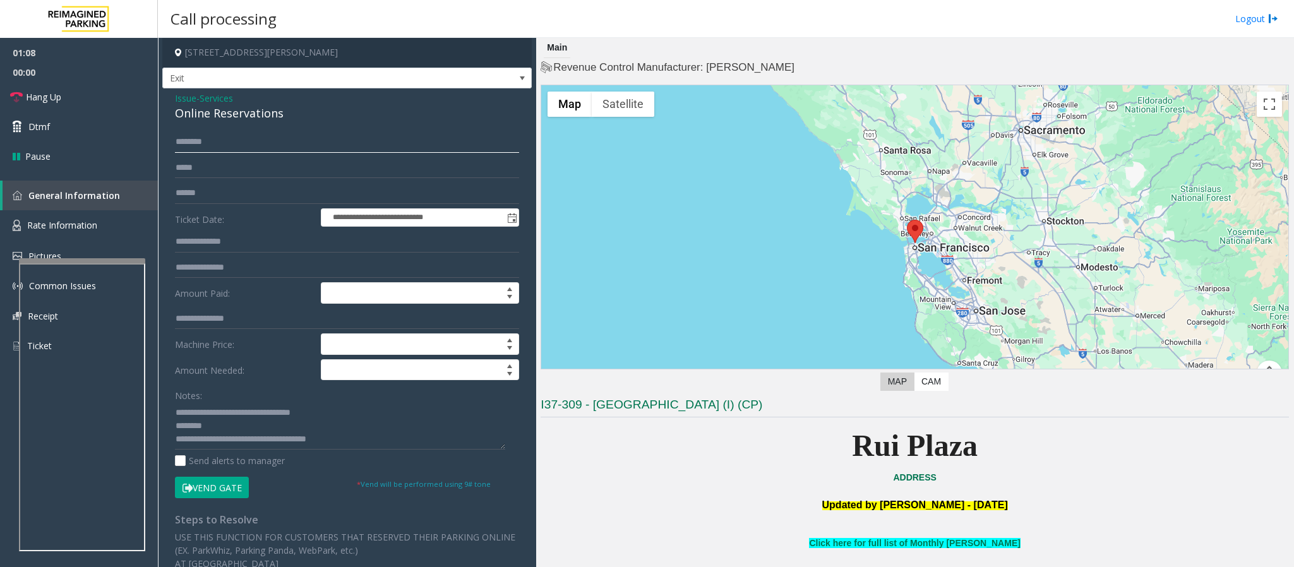
click at [203, 146] on input "*******" at bounding box center [347, 141] width 344 height 21
click at [206, 146] on input "*******" at bounding box center [347, 141] width 344 height 21
click at [192, 143] on input "*******" at bounding box center [347, 141] width 344 height 21
click at [194, 143] on input "*******" at bounding box center [347, 141] width 344 height 21
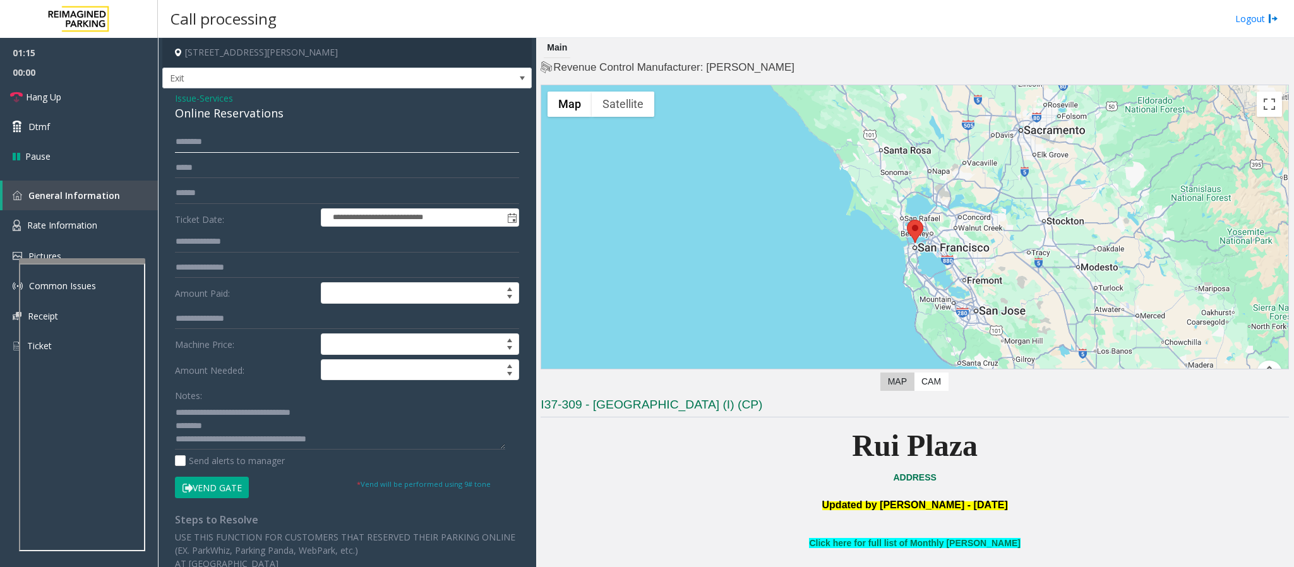
click at [192, 141] on input "*******" at bounding box center [347, 141] width 344 height 21
type input "**"
click at [296, 378] on textarea at bounding box center [340, 425] width 330 height 47
type textarea "**********"
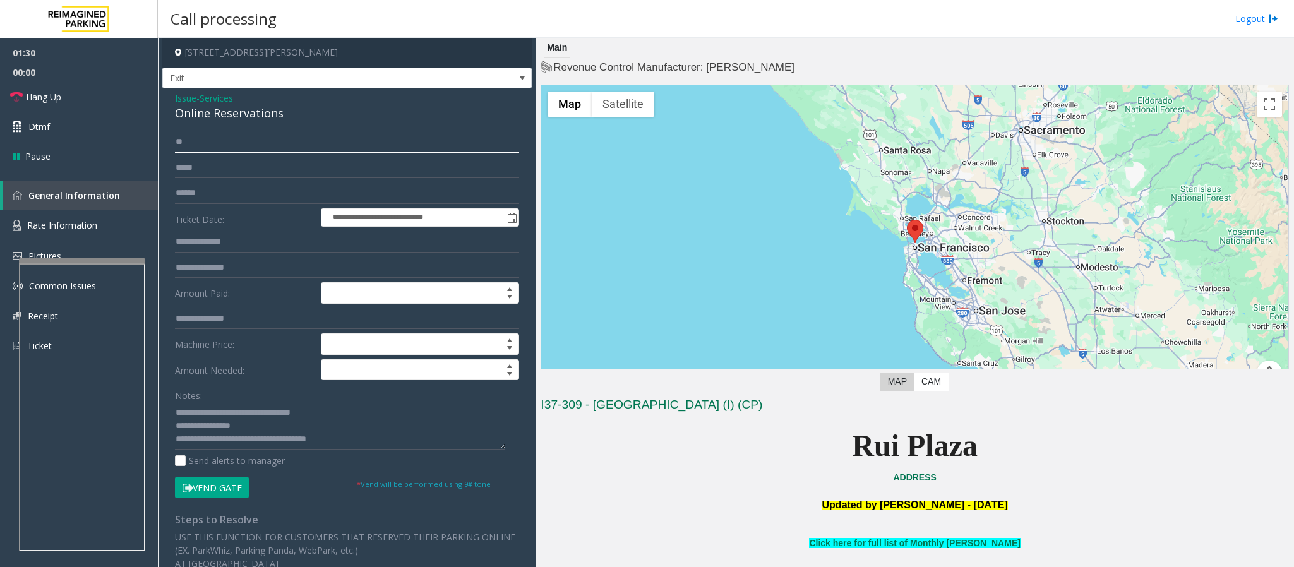
click at [208, 139] on input "**" at bounding box center [347, 141] width 344 height 21
type input "*******"
click at [225, 378] on button "Vend Gate" at bounding box center [212, 487] width 74 height 21
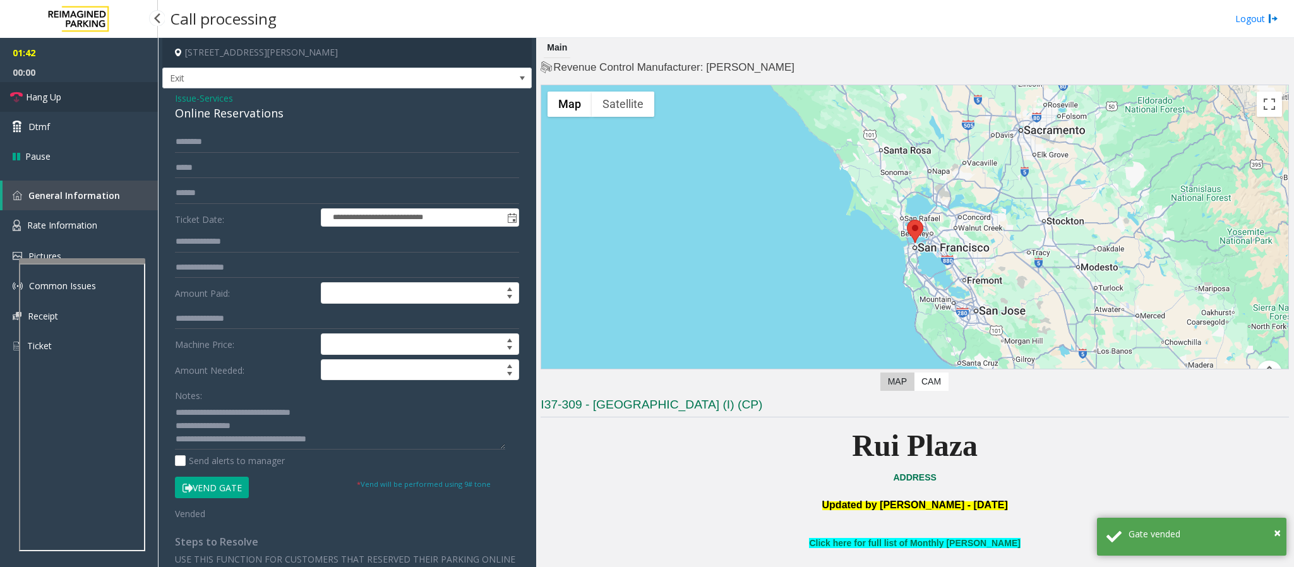
click at [57, 95] on span "Hang Up" at bounding box center [43, 96] width 35 height 13
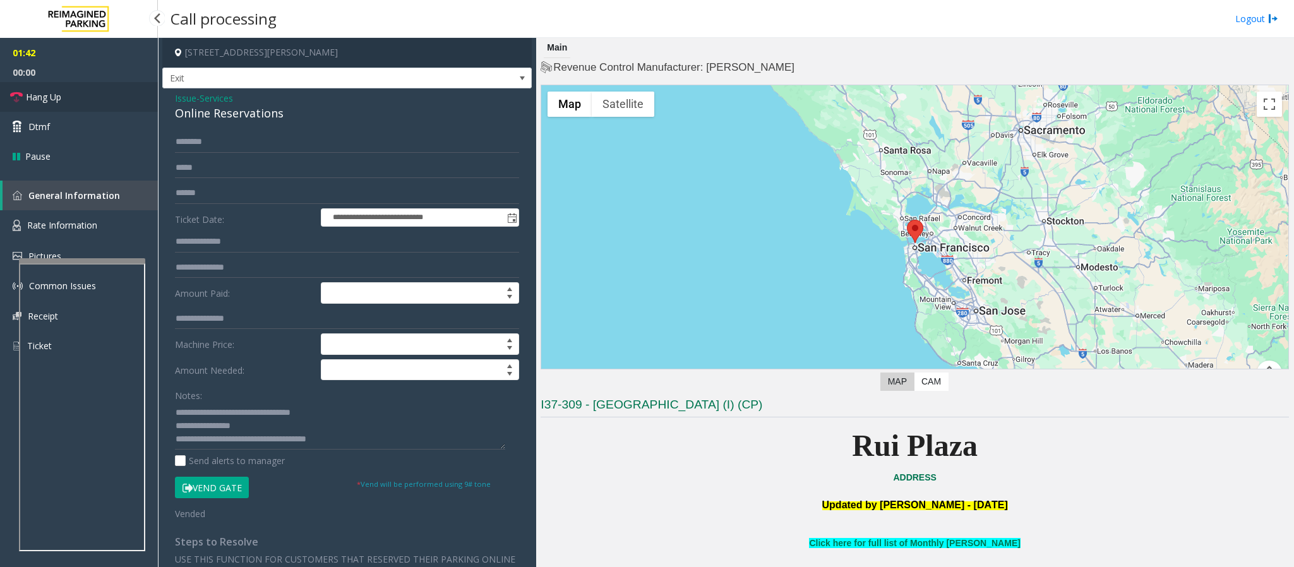
click at [52, 93] on span "Hang Up" at bounding box center [43, 96] width 35 height 13
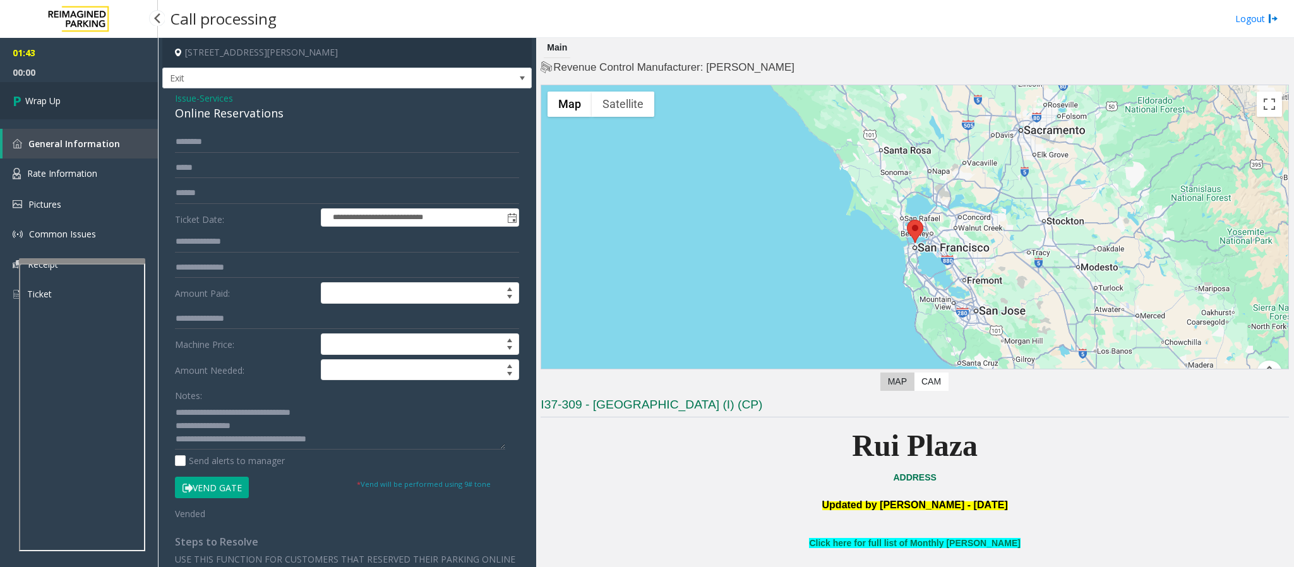
click at [52, 94] on span "Wrap Up" at bounding box center [42, 100] width 35 height 13
click at [53, 95] on span "Wrap Up" at bounding box center [42, 100] width 35 height 13
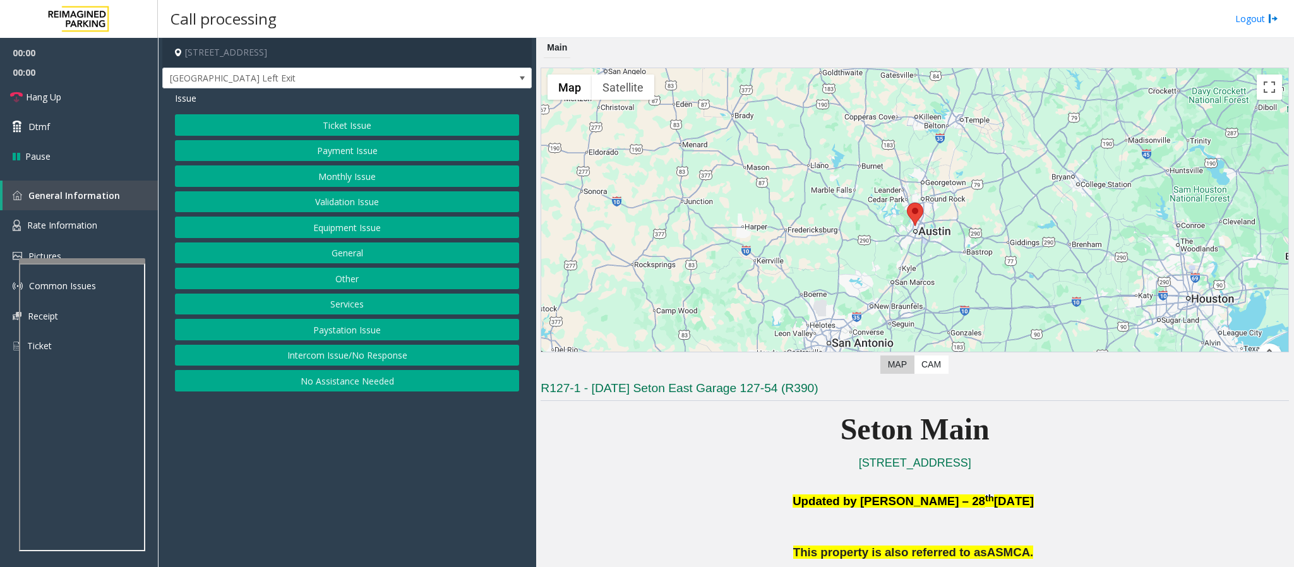
click at [372, 230] on button "Equipment Issue" at bounding box center [347, 227] width 344 height 21
click at [372, 230] on button "Gate / Door Won't Open" at bounding box center [347, 227] width 344 height 21
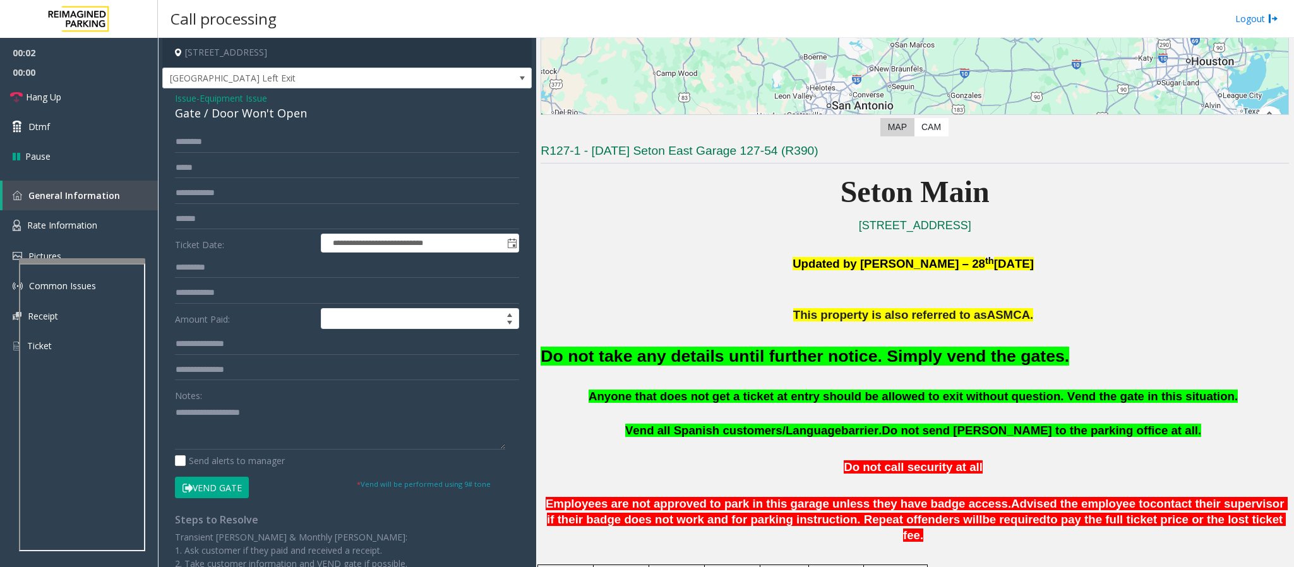
scroll to position [284, 0]
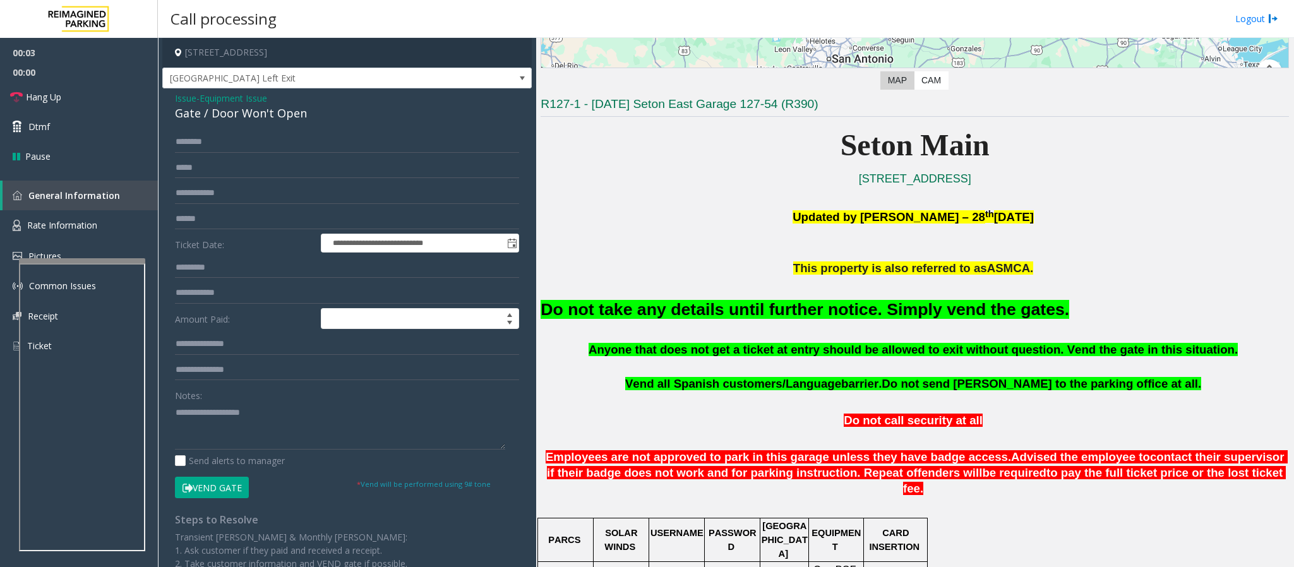
click at [218, 378] on button "Vend Gate" at bounding box center [212, 487] width 74 height 21
click at [641, 305] on font "Do not take any details until further notice. Simply vend the gates." at bounding box center [805, 309] width 529 height 19
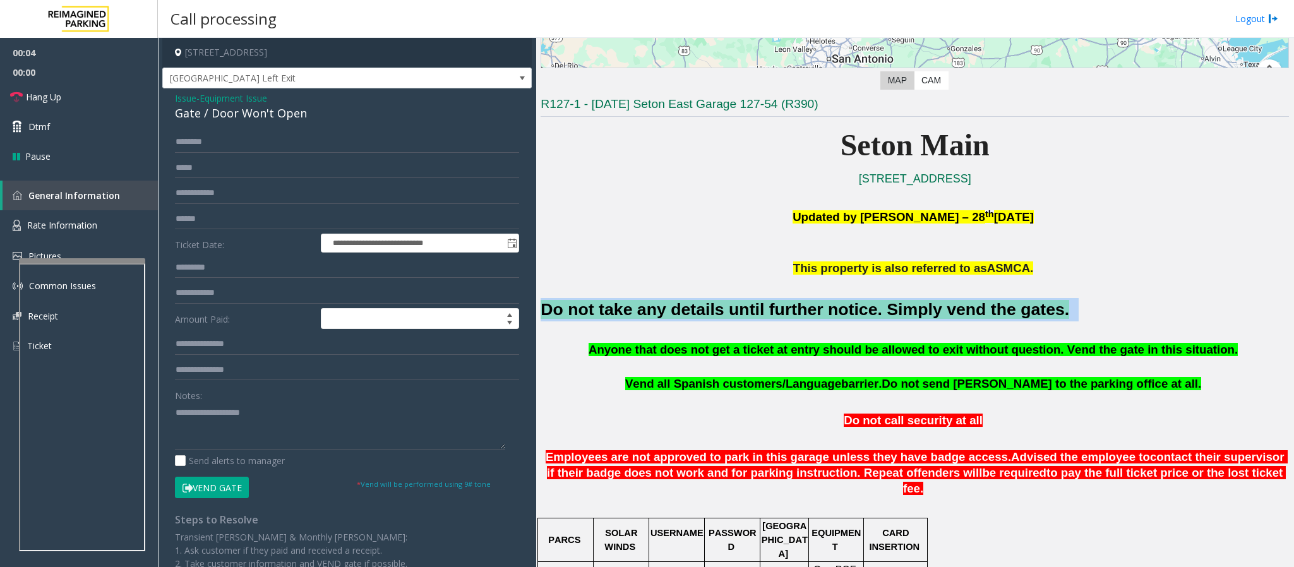
click at [641, 305] on font "Do not take any details until further notice. Simply vend the gates." at bounding box center [805, 309] width 529 height 19
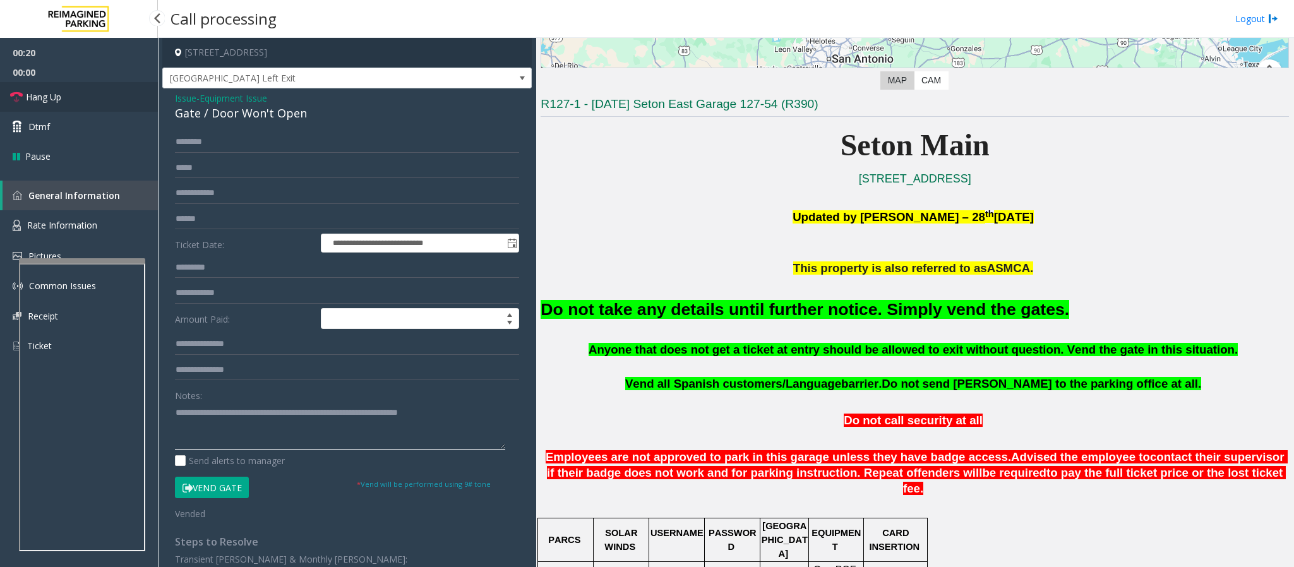
type textarea "**********"
click at [44, 99] on span "Hang Up" at bounding box center [43, 96] width 35 height 13
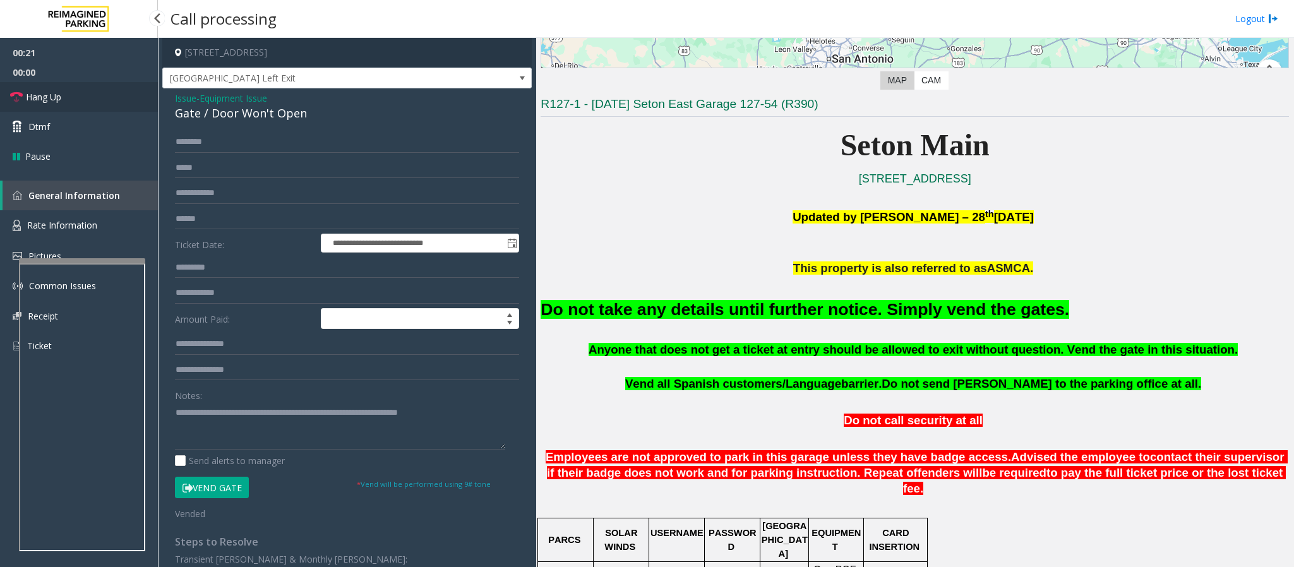
click at [44, 99] on span "Hang Up" at bounding box center [43, 96] width 35 height 13
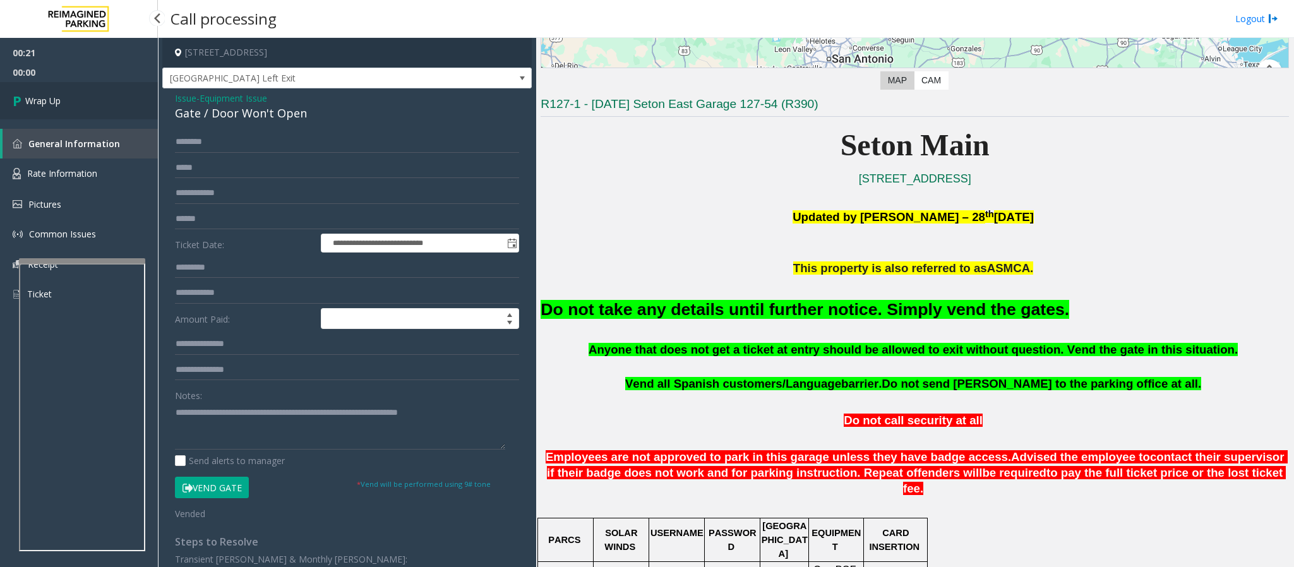
click at [44, 99] on span "Wrap Up" at bounding box center [42, 100] width 35 height 13
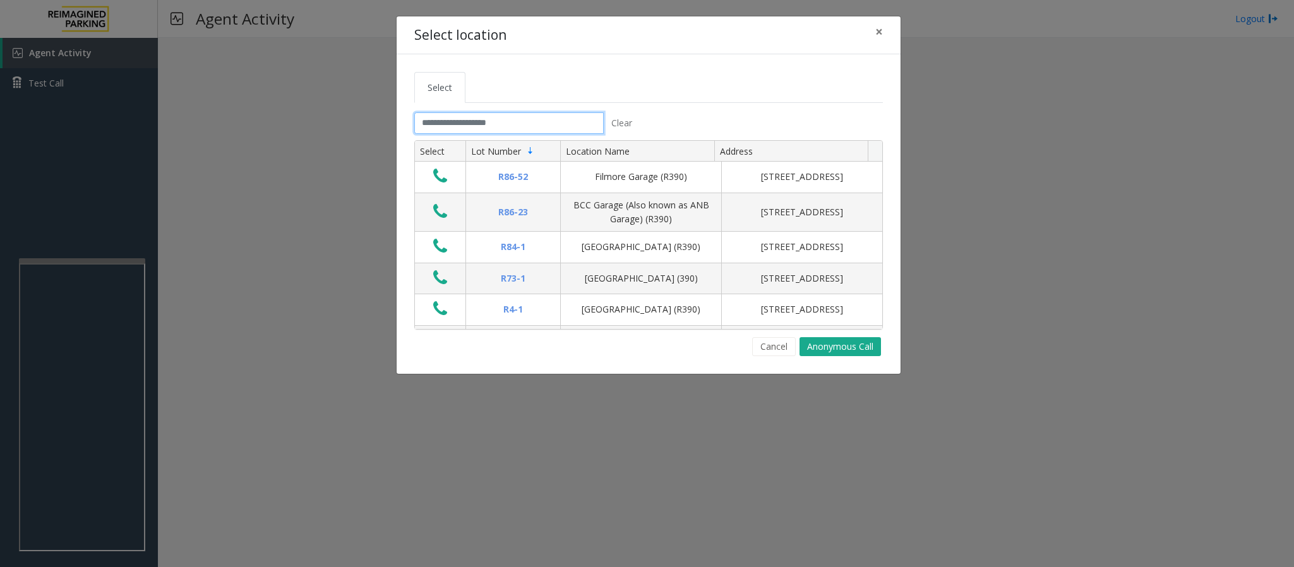
click at [476, 120] on input "text" at bounding box center [508, 122] width 189 height 21
click at [766, 350] on button "Cancel" at bounding box center [774, 346] width 44 height 19
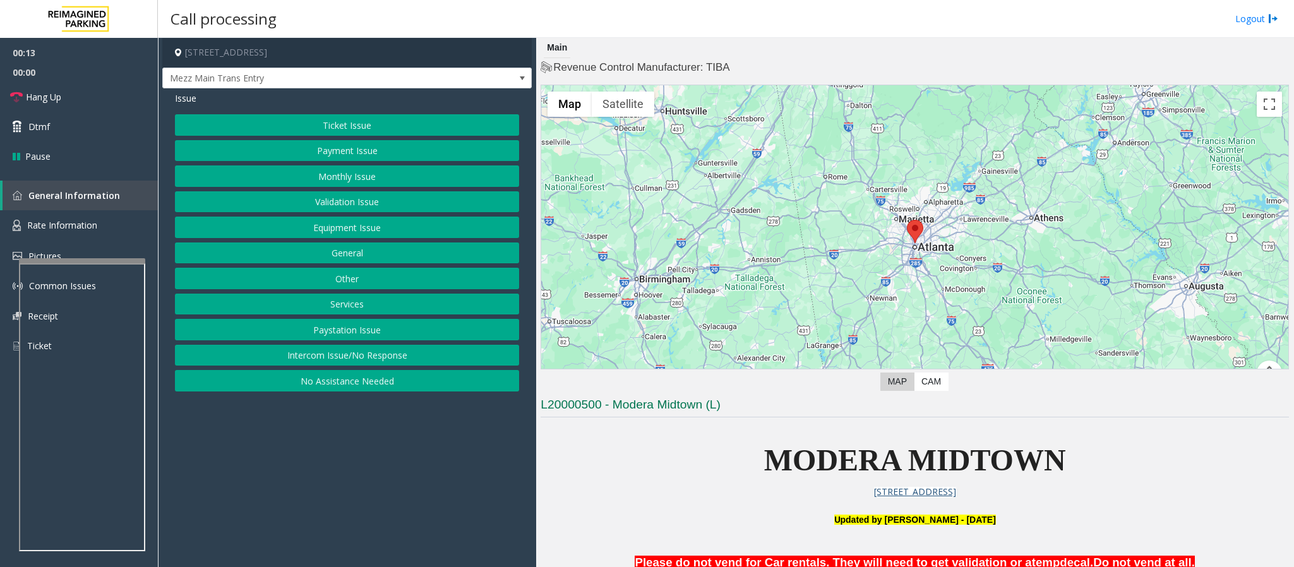
click at [302, 360] on button "Intercom Issue/No Response" at bounding box center [347, 355] width 344 height 21
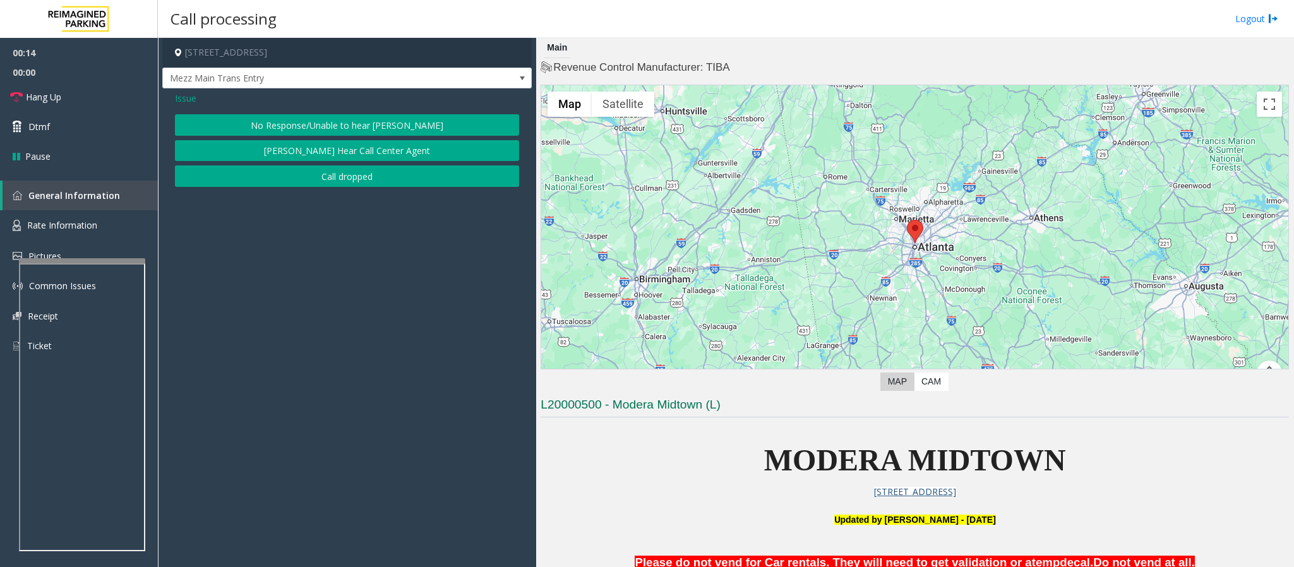
click at [314, 178] on button "Call dropped" at bounding box center [347, 175] width 344 height 21
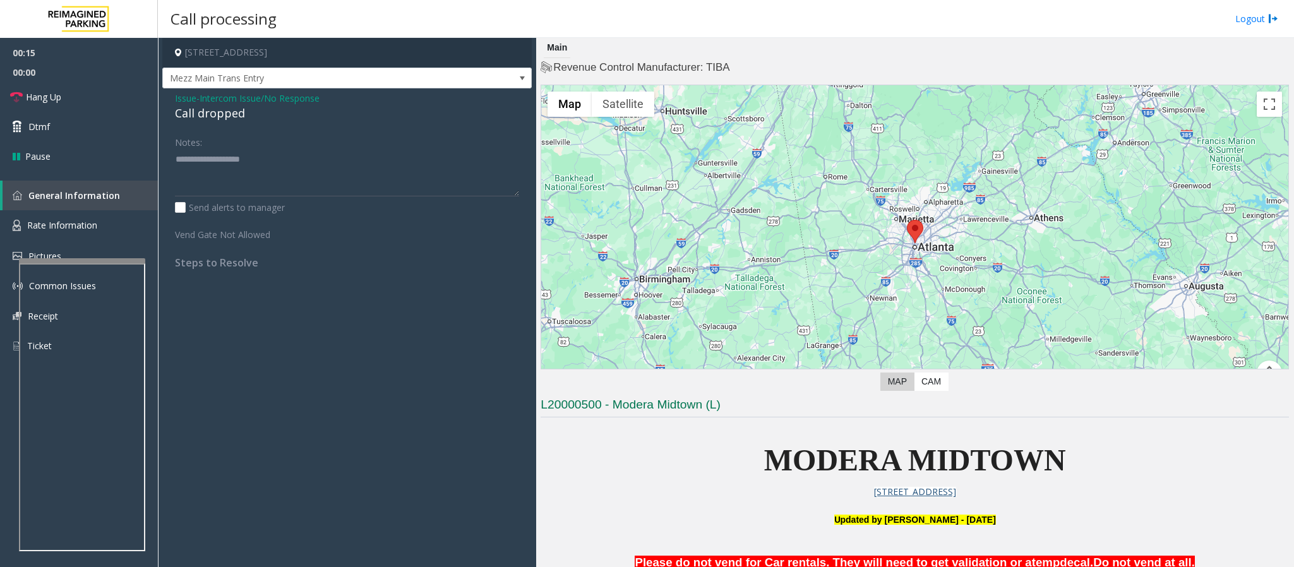
click at [227, 117] on div "Call dropped" at bounding box center [347, 113] width 344 height 17
type textarea "**********"
click at [55, 97] on span "Hang Up" at bounding box center [43, 96] width 35 height 13
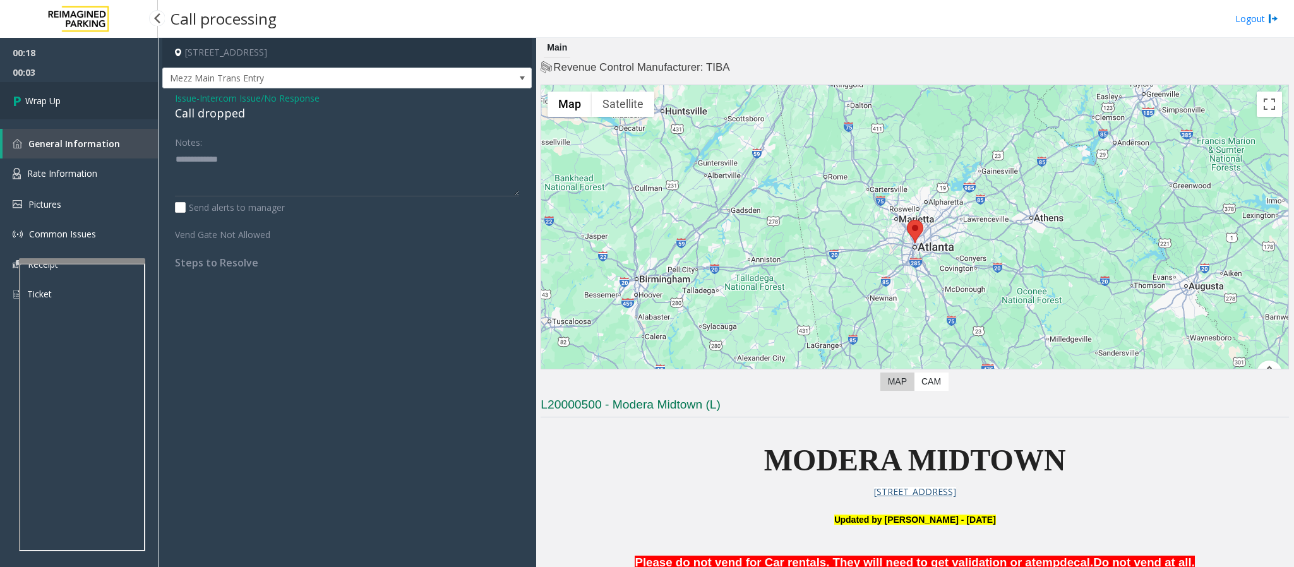
click at [49, 95] on span "Wrap Up" at bounding box center [42, 100] width 35 height 13
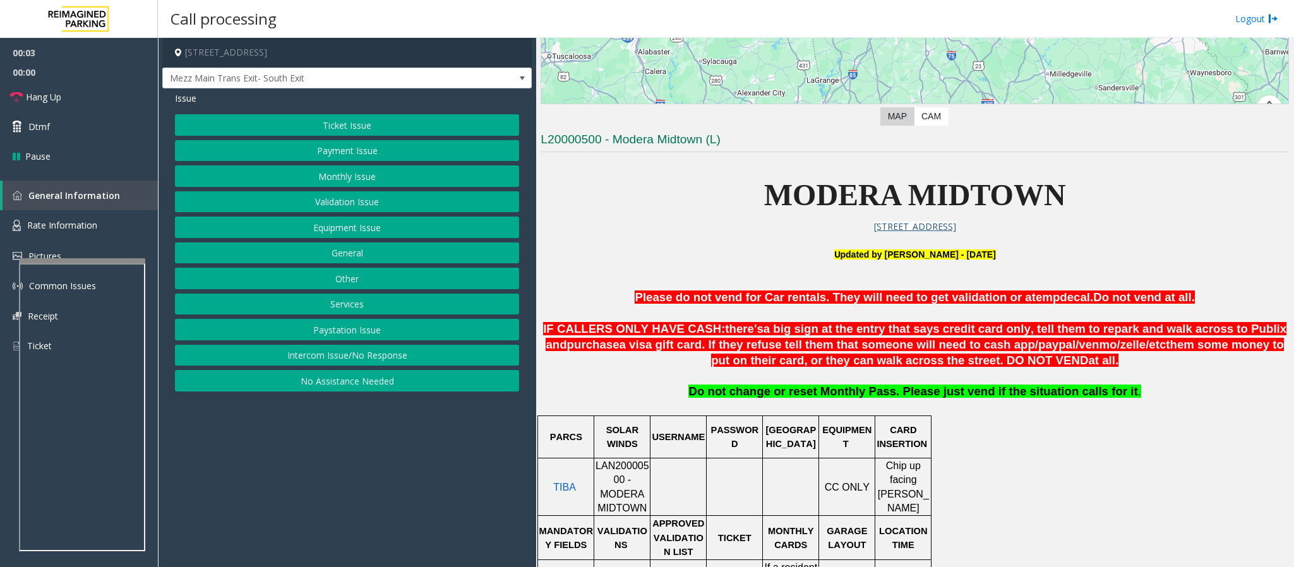
scroll to position [284, 0]
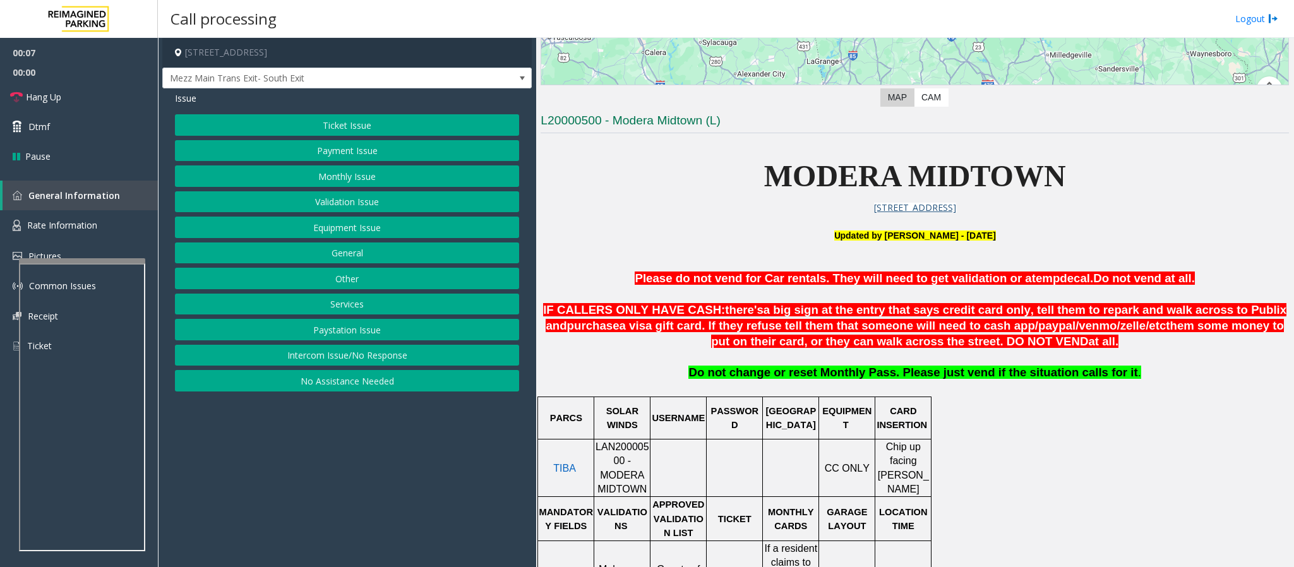
click at [613, 378] on span "LAN20000500 - MODERA MIDTOWN" at bounding box center [622, 467] width 54 height 53
copy span "LAN20000500"
click at [313, 127] on button "Ticket Issue" at bounding box center [347, 124] width 344 height 21
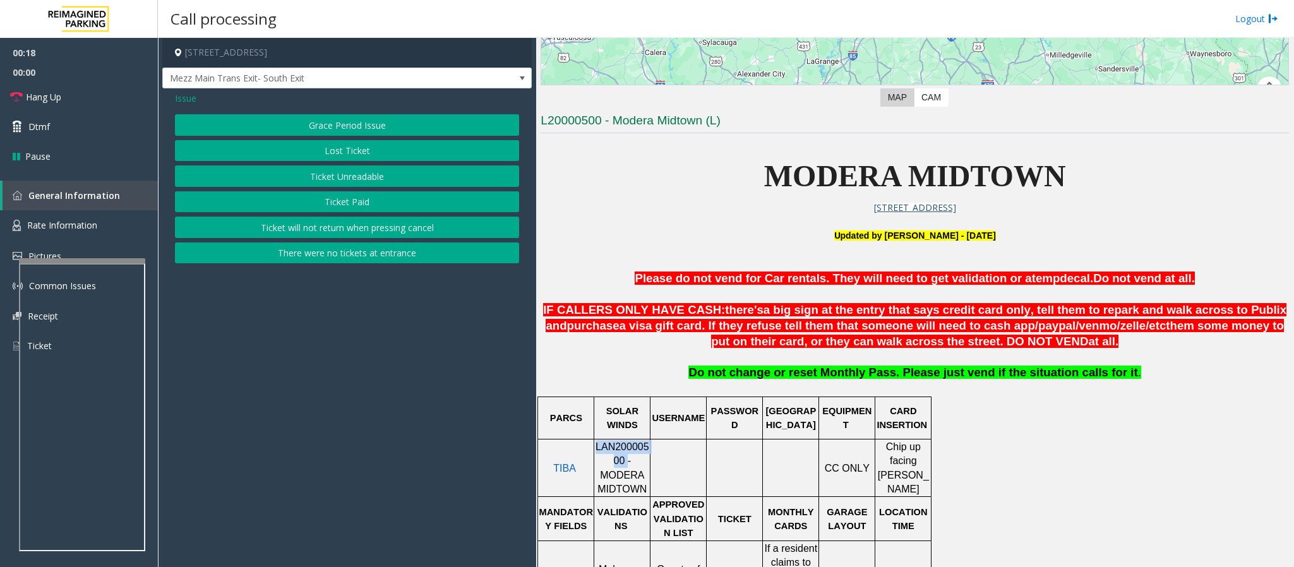
click at [351, 199] on button "Ticket Paid" at bounding box center [347, 201] width 344 height 21
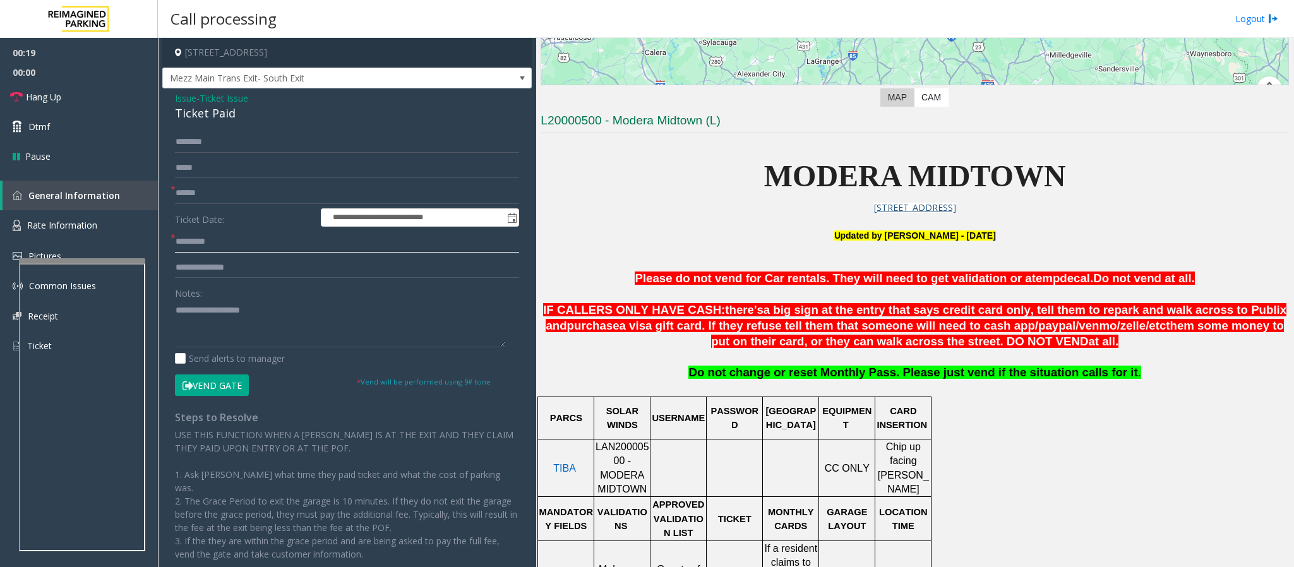
click at [201, 249] on input "text" at bounding box center [347, 241] width 344 height 21
type input "****"
click at [216, 317] on textarea at bounding box center [340, 323] width 330 height 47
drag, startPoint x: 245, startPoint y: 119, endPoint x: 173, endPoint y: 114, distance: 72.2
click at [173, 114] on div "**********" at bounding box center [346, 350] width 369 height 525
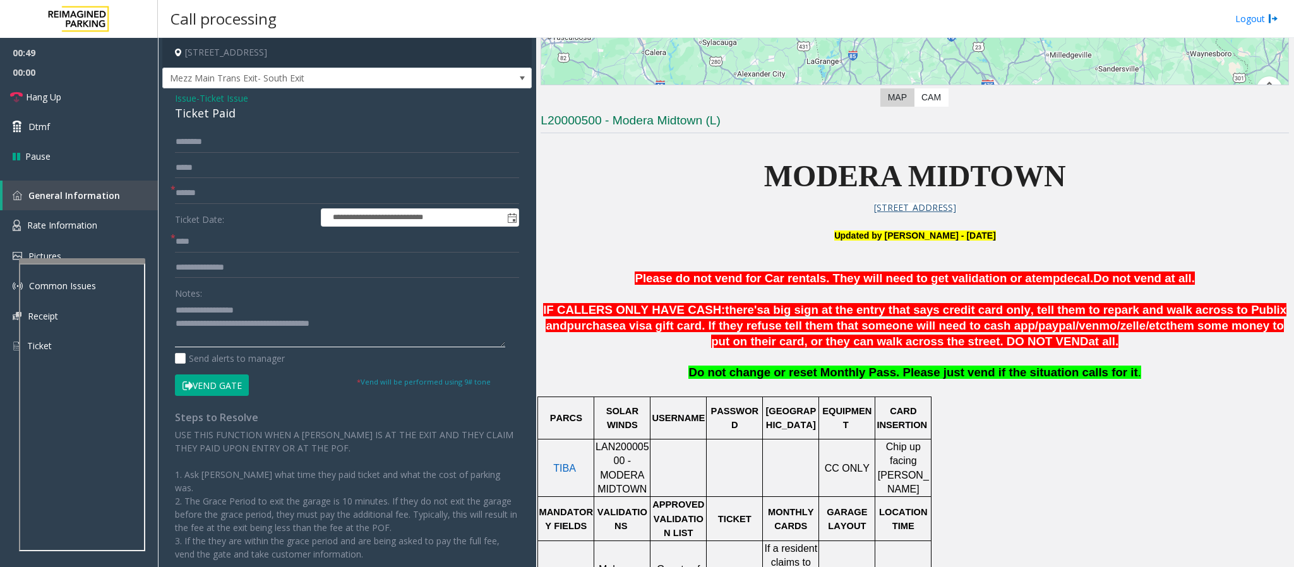
click at [256, 308] on textarea at bounding box center [340, 323] width 330 height 47
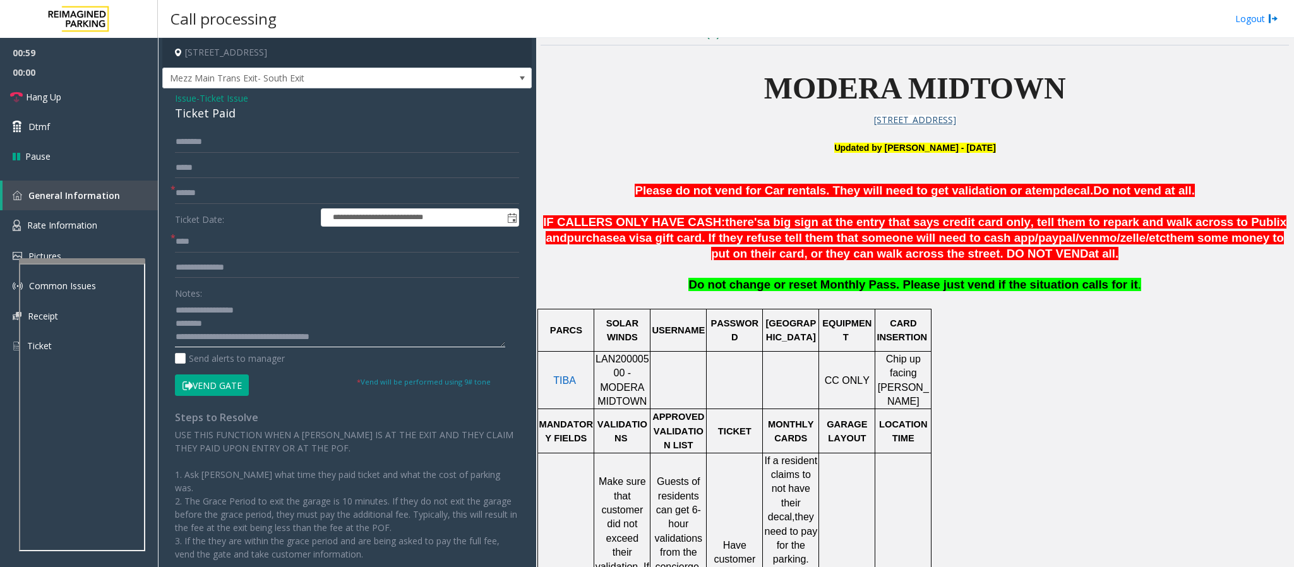
scroll to position [379, 0]
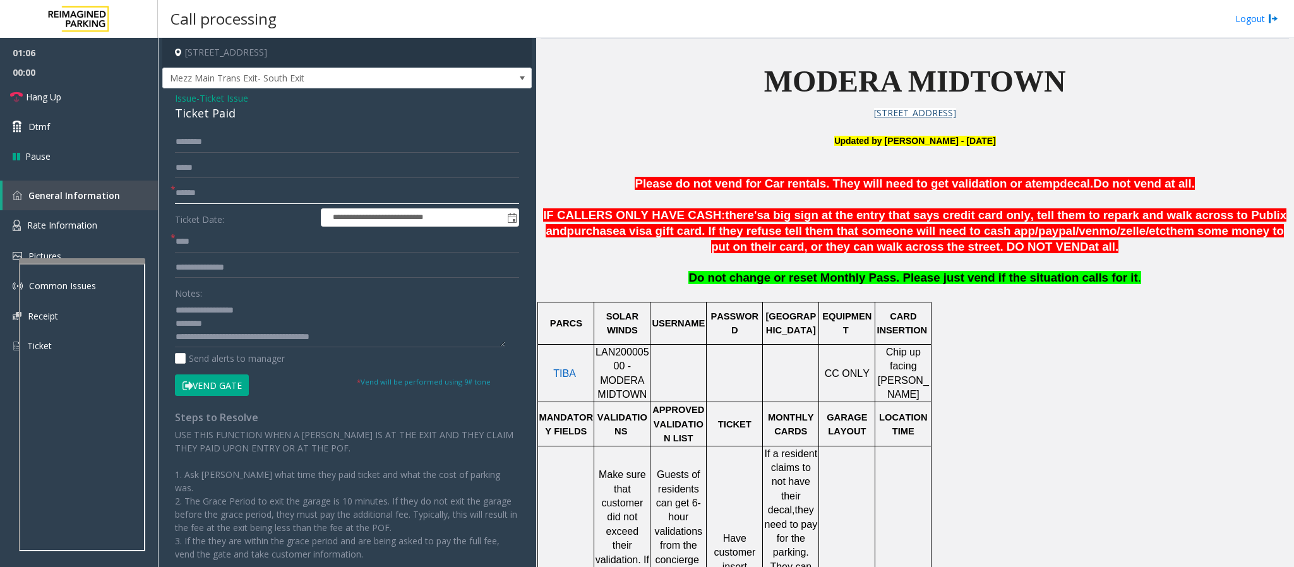
click at [188, 200] on input "text" at bounding box center [347, 192] width 344 height 21
click at [217, 328] on textarea at bounding box center [340, 323] width 330 height 47
type textarea "**********"
click at [197, 191] on input "text" at bounding box center [347, 192] width 344 height 21
click at [210, 266] on input "text" at bounding box center [347, 267] width 344 height 21
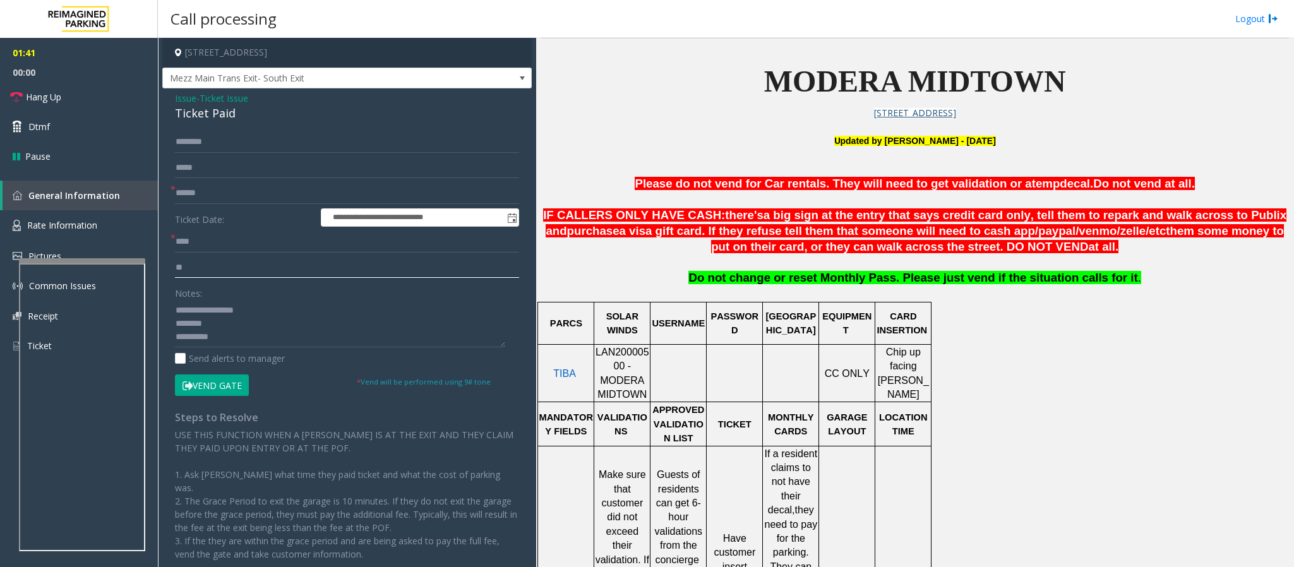
type input "**"
click at [207, 197] on input "text" at bounding box center [347, 192] width 344 height 21
type input "**"
click at [237, 139] on input "text" at bounding box center [347, 141] width 344 height 21
click at [203, 142] on input "******" at bounding box center [347, 141] width 344 height 21
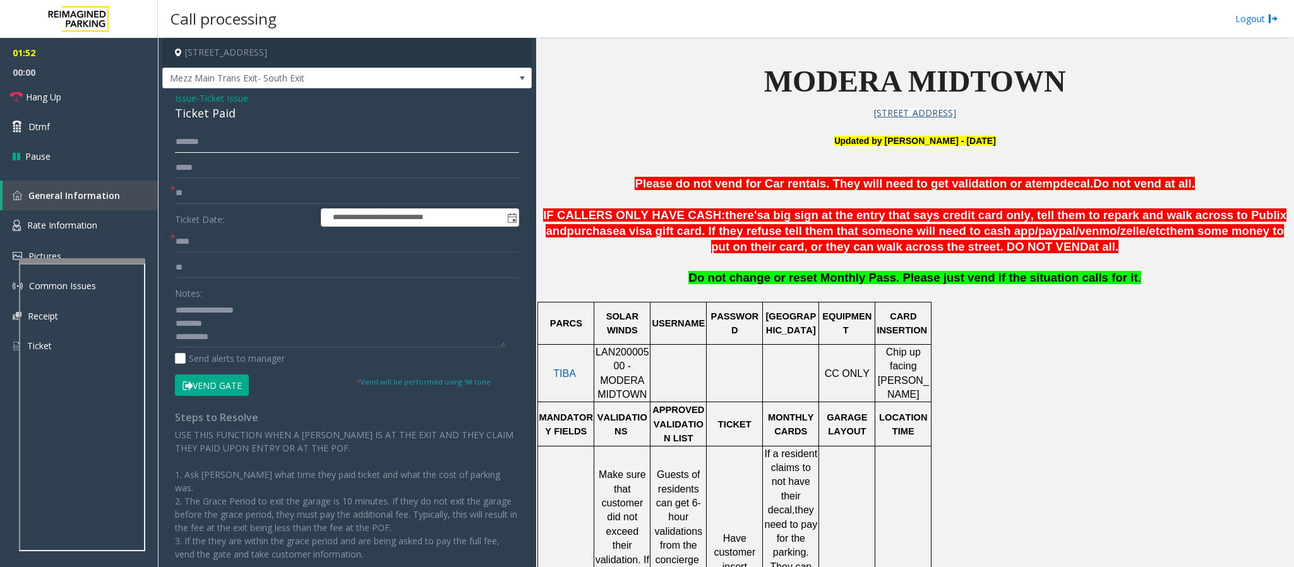
click at [205, 143] on input "******" at bounding box center [347, 141] width 344 height 21
click at [193, 144] on input "******" at bounding box center [347, 141] width 344 height 21
type input "******"
click at [214, 378] on button "Vend Gate" at bounding box center [212, 384] width 74 height 21
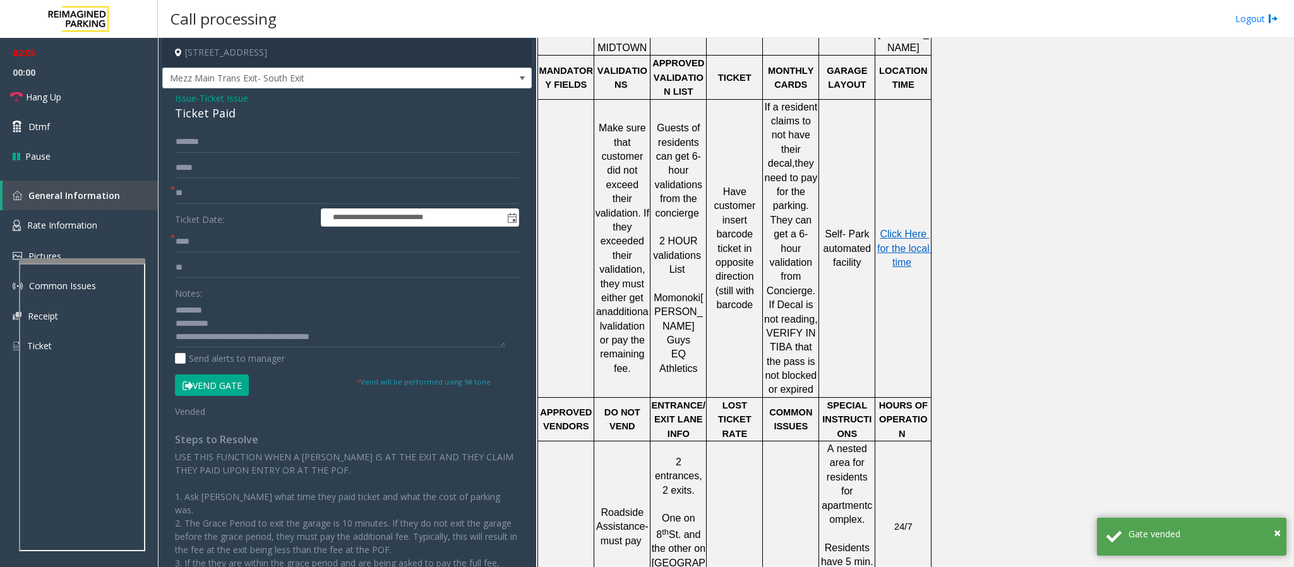
scroll to position [716, 0]
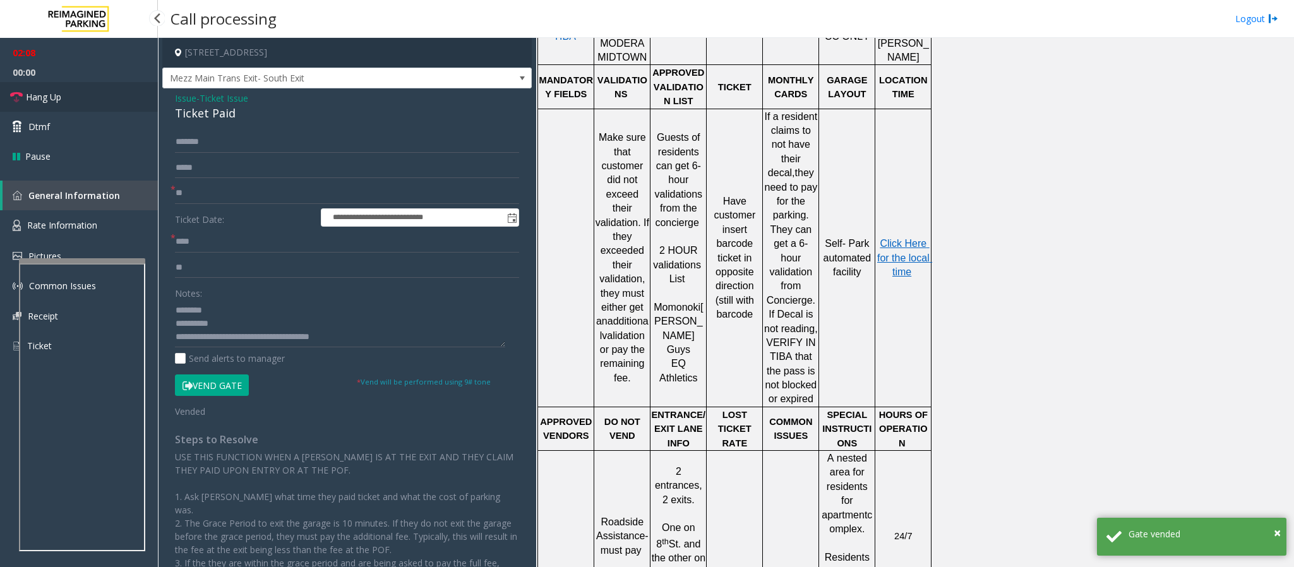
click at [50, 82] on link "Hang Up" at bounding box center [79, 97] width 158 height 30
click at [56, 93] on span "Hang Up" at bounding box center [43, 96] width 35 height 13
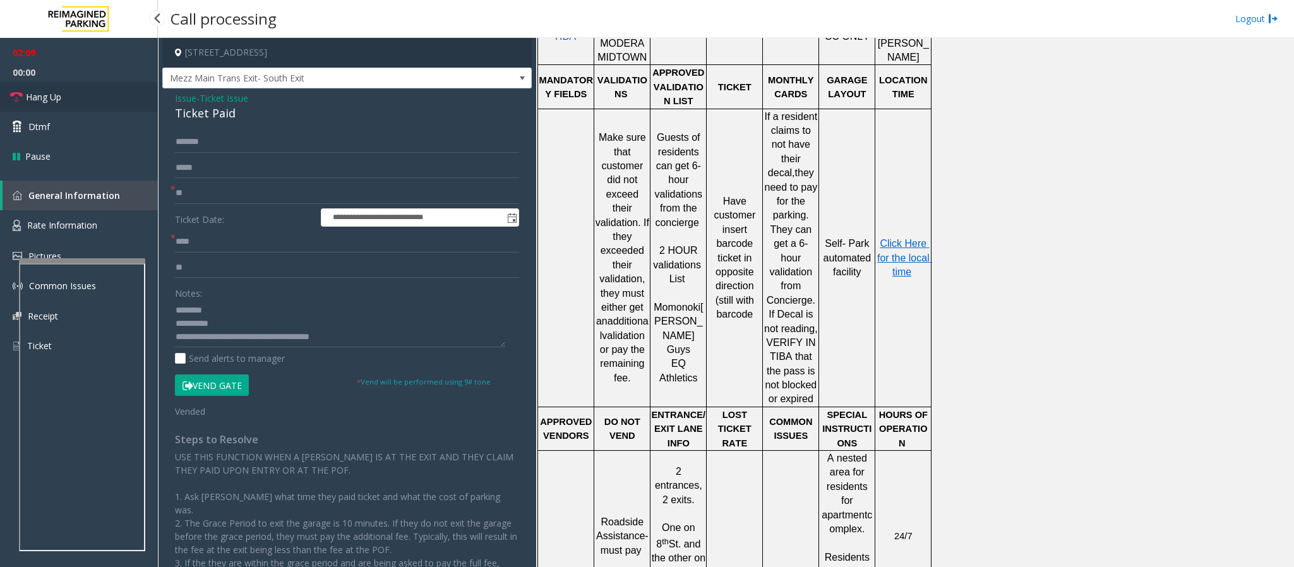
click at [56, 93] on span "Hang Up" at bounding box center [43, 96] width 35 height 13
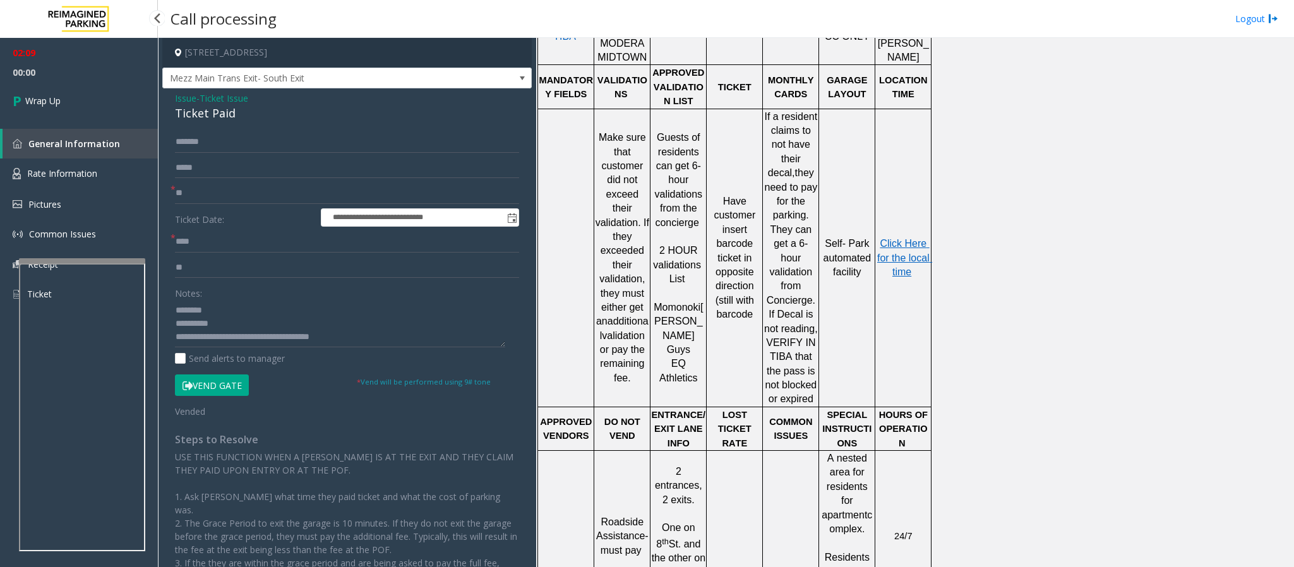
click at [56, 94] on span "Wrap Up" at bounding box center [42, 100] width 35 height 13
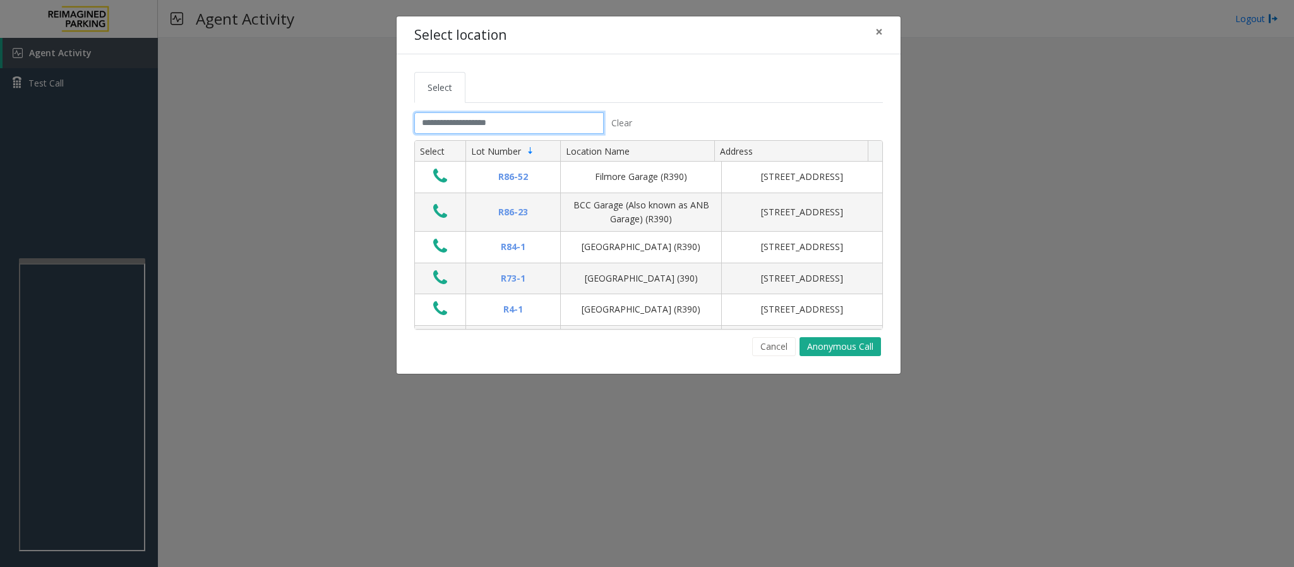
click at [501, 133] on input "text" at bounding box center [508, 122] width 189 height 21
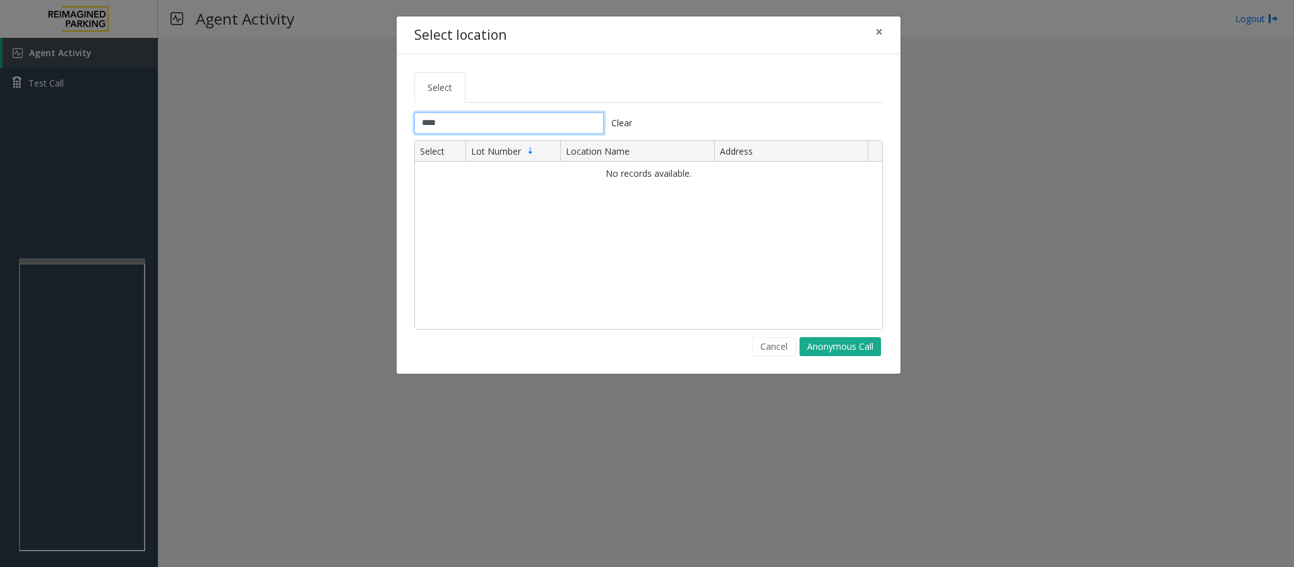
click at [432, 124] on input "****" at bounding box center [508, 122] width 189 height 21
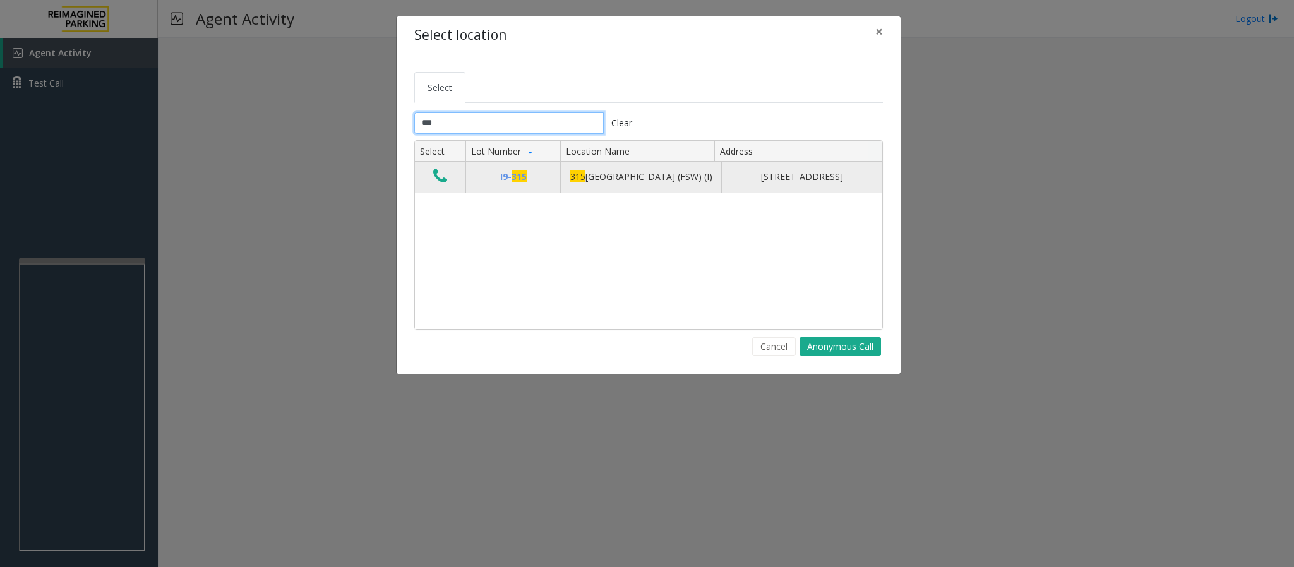
type input "***"
click at [438, 177] on icon "Data table" at bounding box center [440, 176] width 14 height 18
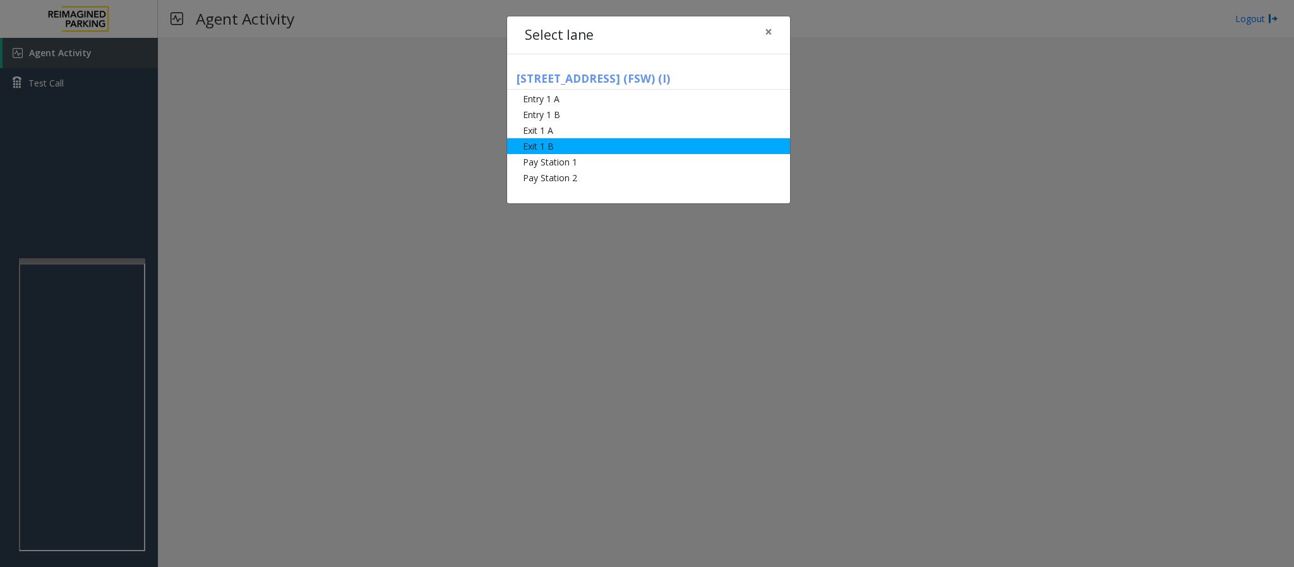
click at [539, 140] on li "Exit 1 B" at bounding box center [648, 146] width 283 height 16
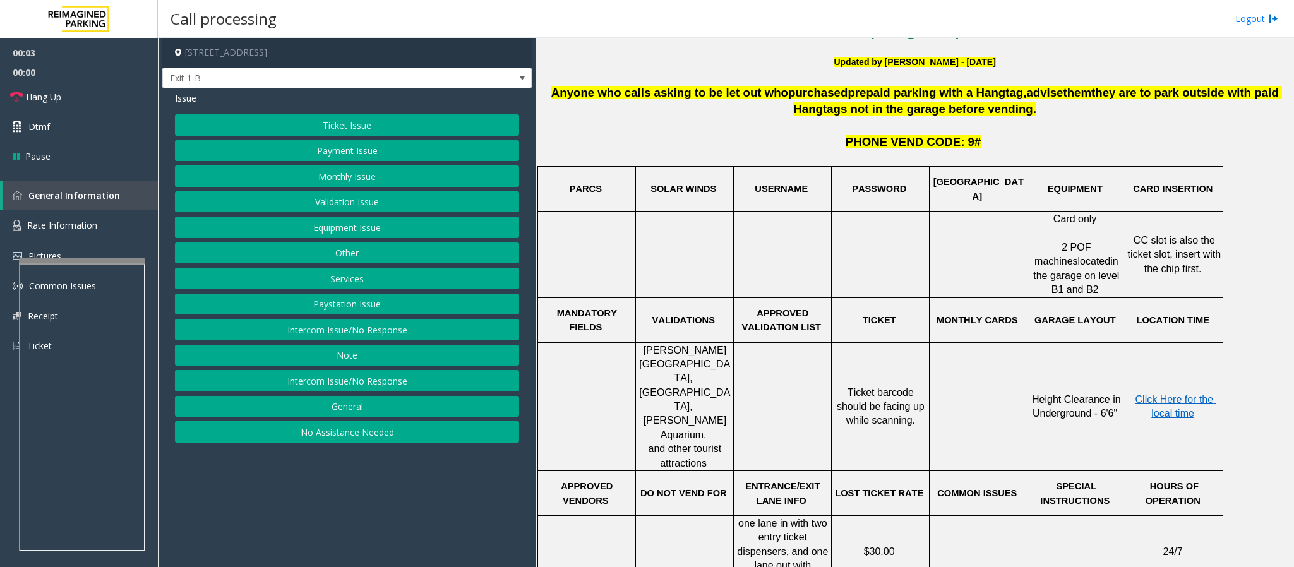
scroll to position [852, 0]
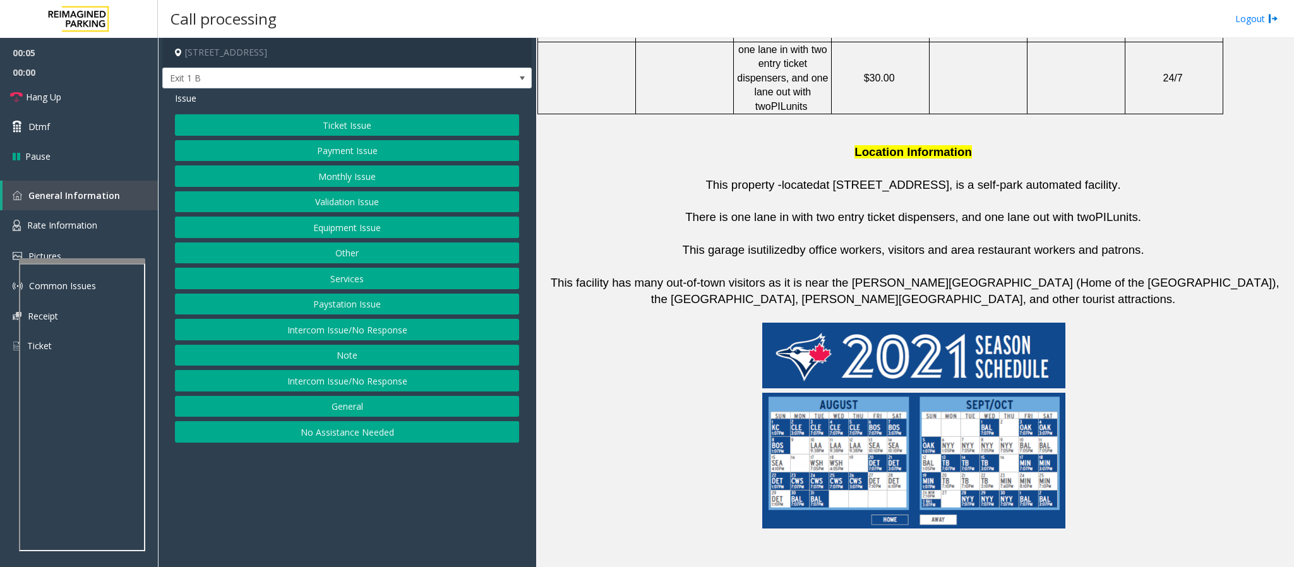
click at [321, 118] on button "Ticket Issue" at bounding box center [347, 124] width 344 height 21
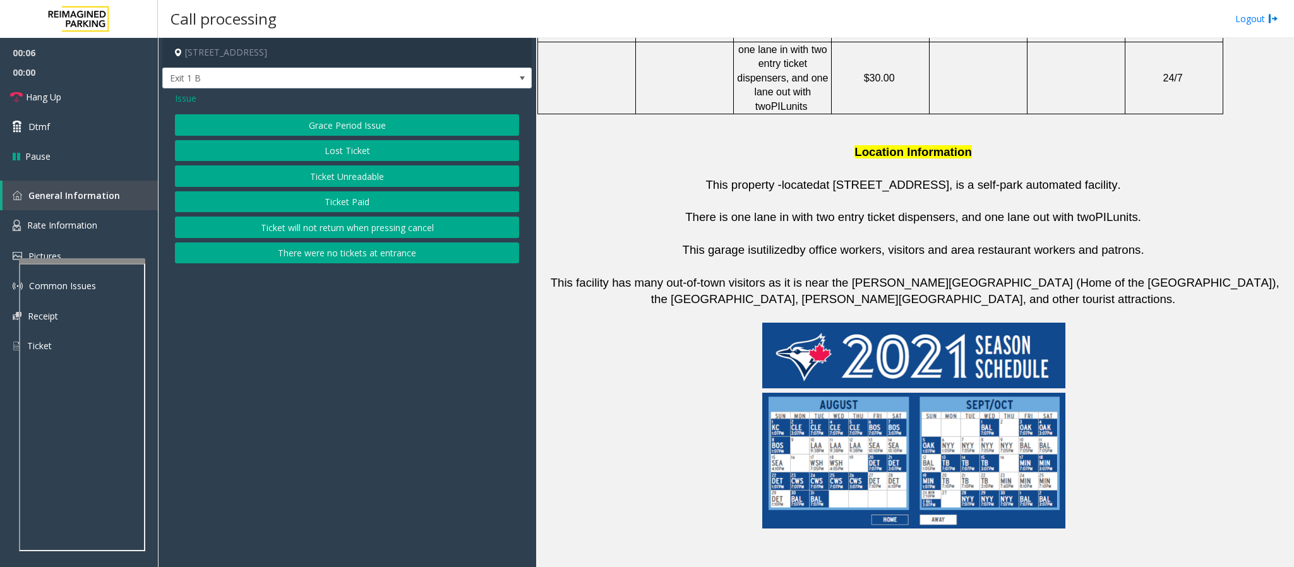
click at [326, 152] on button "Lost Ticket" at bounding box center [347, 150] width 344 height 21
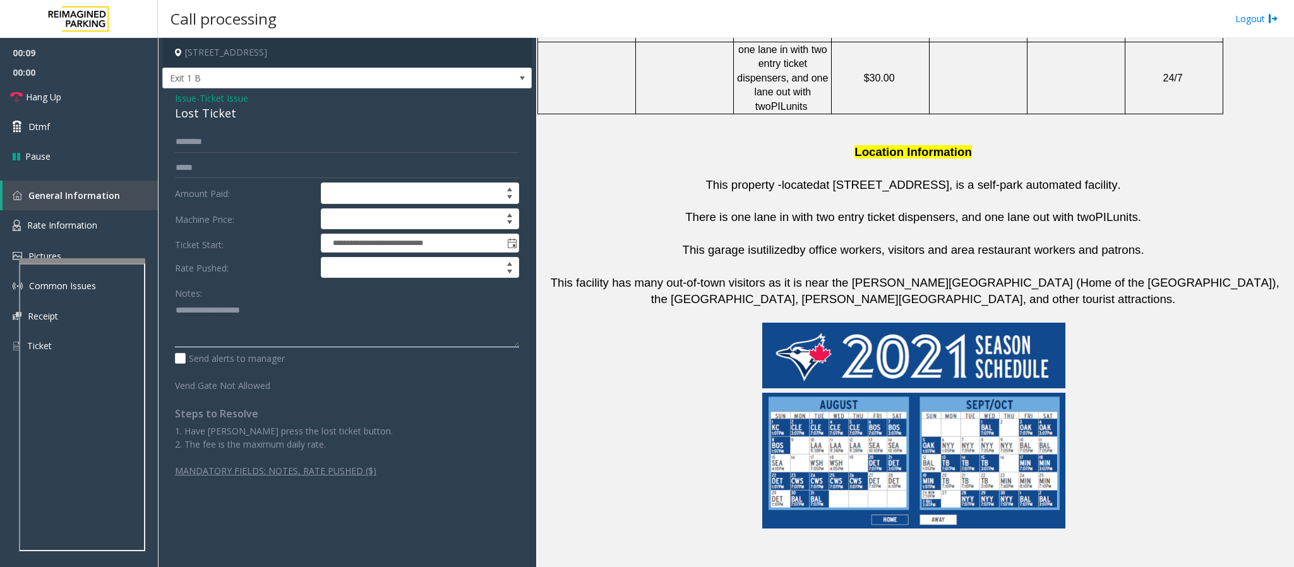
click at [201, 336] on textarea at bounding box center [347, 323] width 344 height 47
paste textarea "**********"
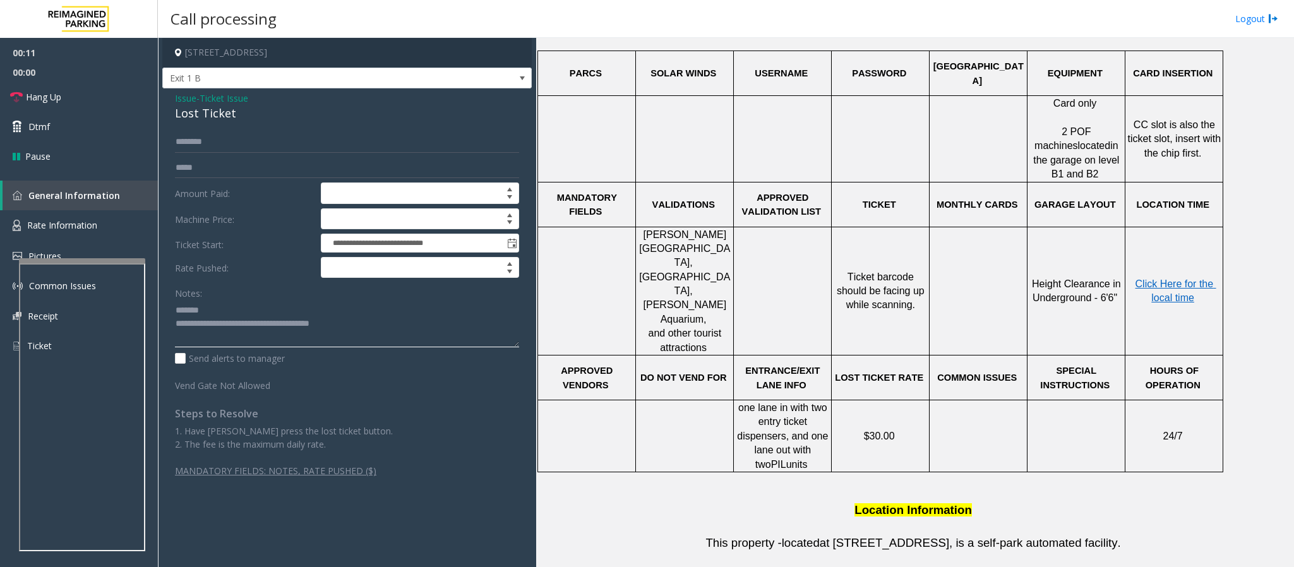
scroll to position [474, 0]
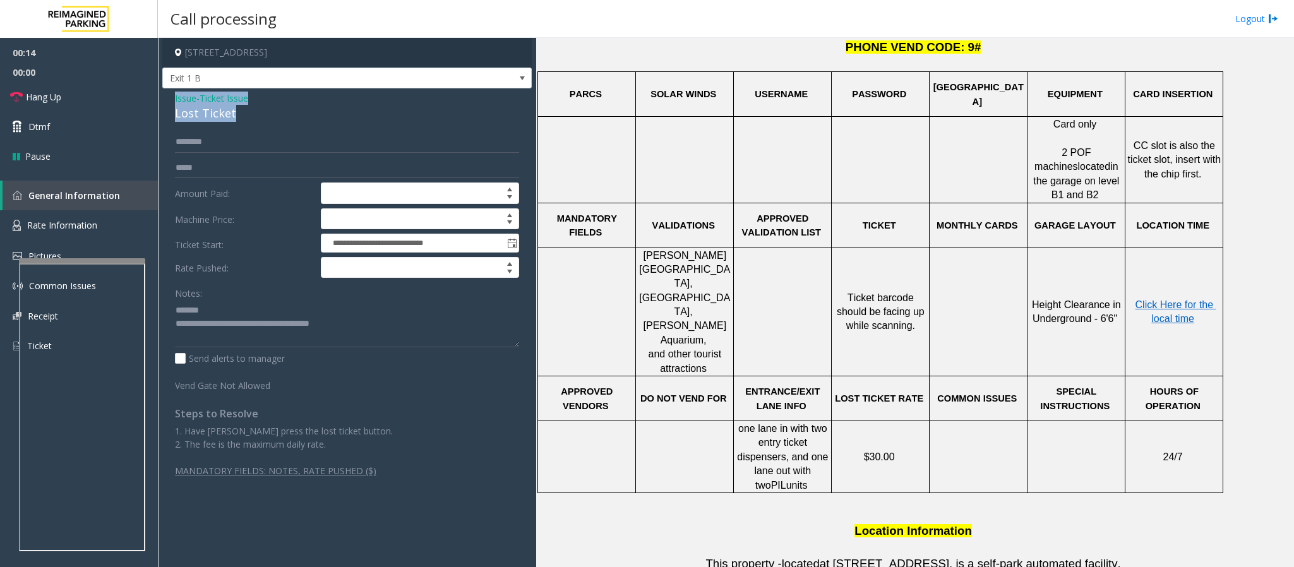
drag, startPoint x: 243, startPoint y: 112, endPoint x: 162, endPoint y: 103, distance: 82.0
click at [162, 103] on div "**********" at bounding box center [346, 289] width 369 height 402
click at [189, 129] on div "**********" at bounding box center [346, 289] width 369 height 402
drag, startPoint x: 250, startPoint y: 114, endPoint x: 165, endPoint y: 112, distance: 84.7
click at [165, 112] on div "**********" at bounding box center [346, 289] width 369 height 402
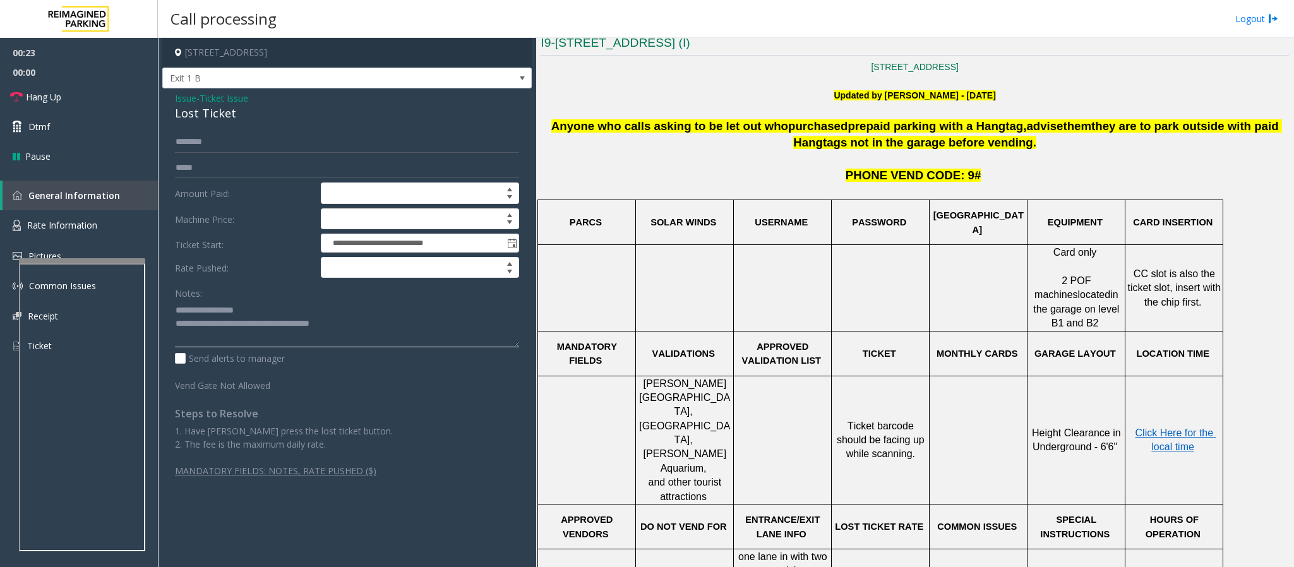
scroll to position [379, 0]
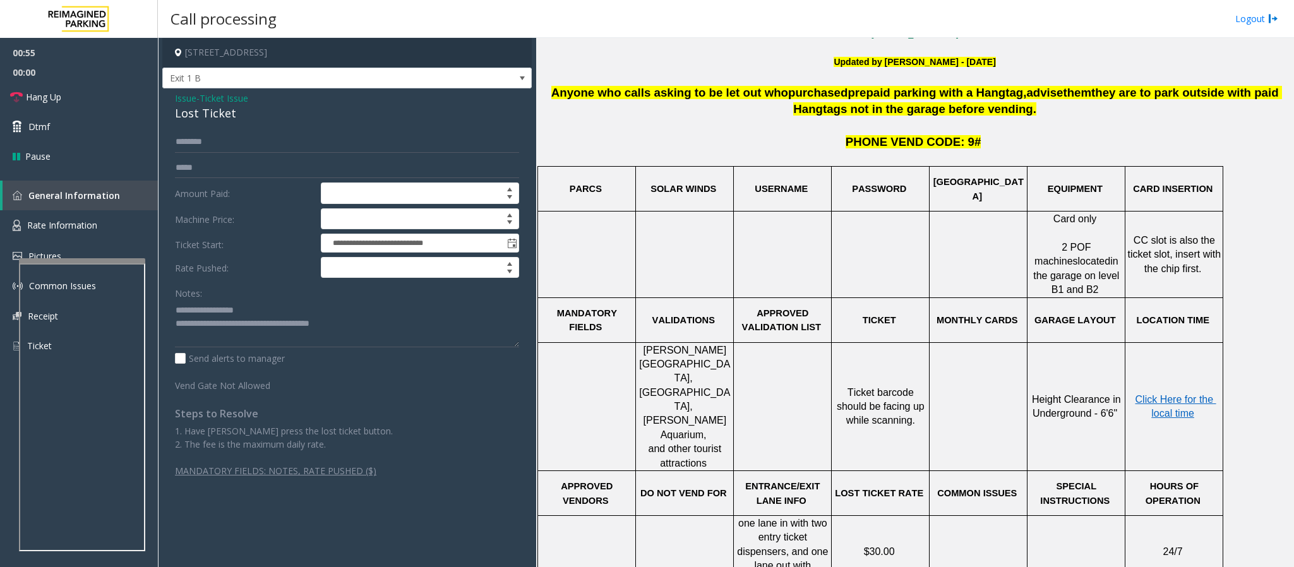
click at [300, 292] on div "Notes:" at bounding box center [347, 314] width 344 height 65
click at [296, 306] on textarea at bounding box center [347, 323] width 344 height 47
type textarea "**********"
click at [181, 99] on span "Issue" at bounding box center [185, 98] width 21 height 13
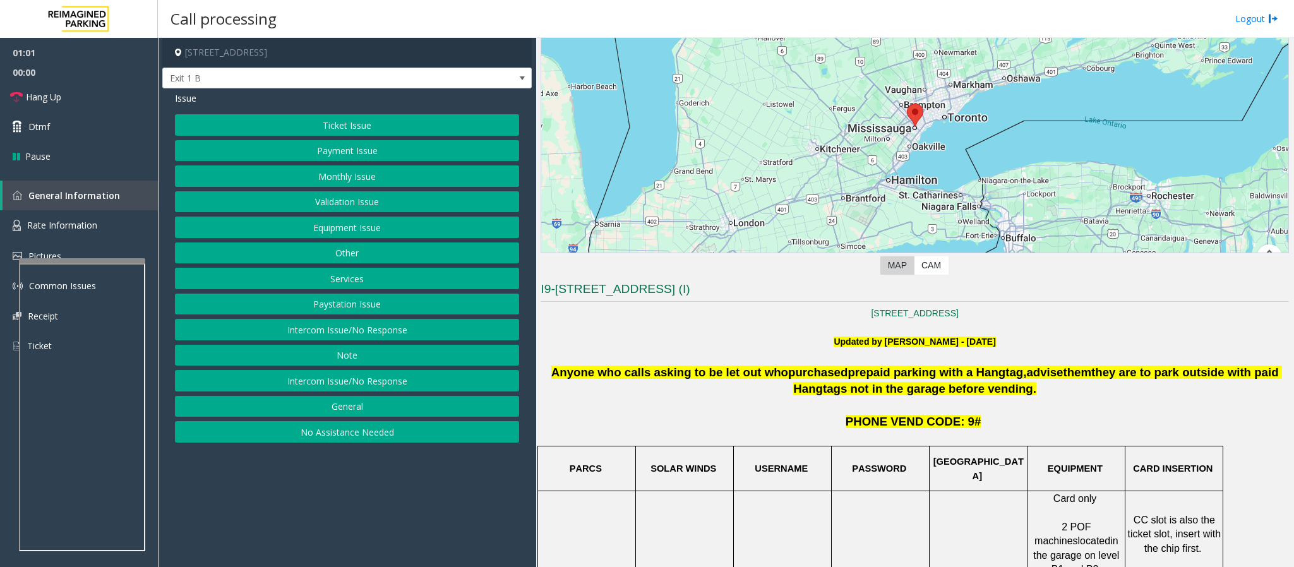
scroll to position [95, 0]
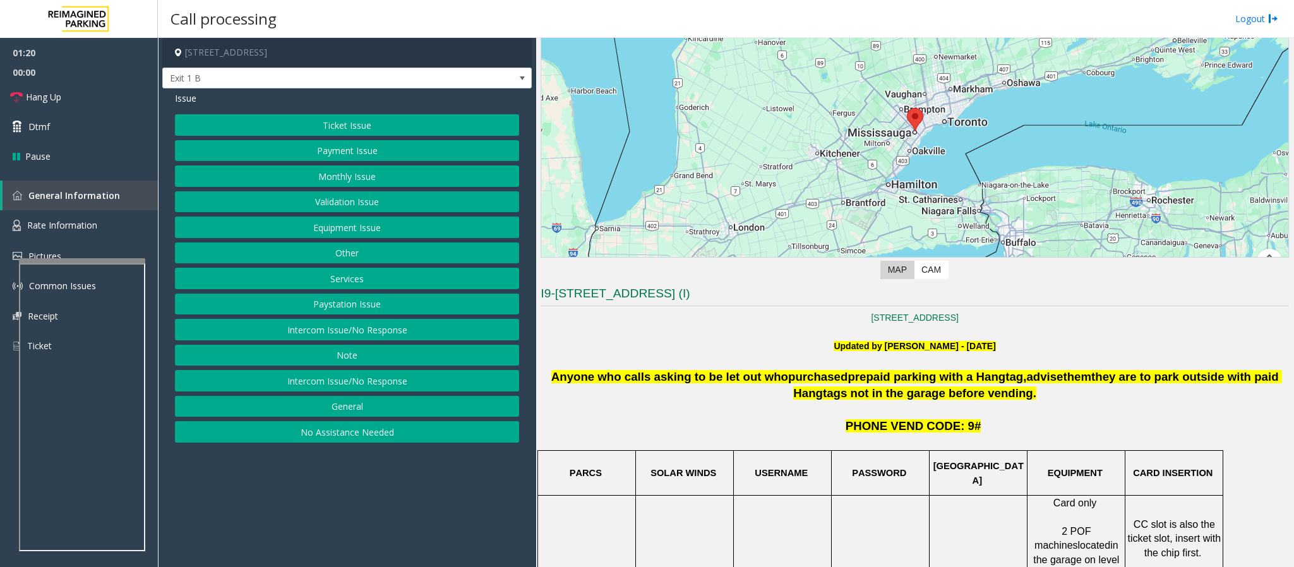
click at [311, 277] on button "Services" at bounding box center [347, 278] width 344 height 21
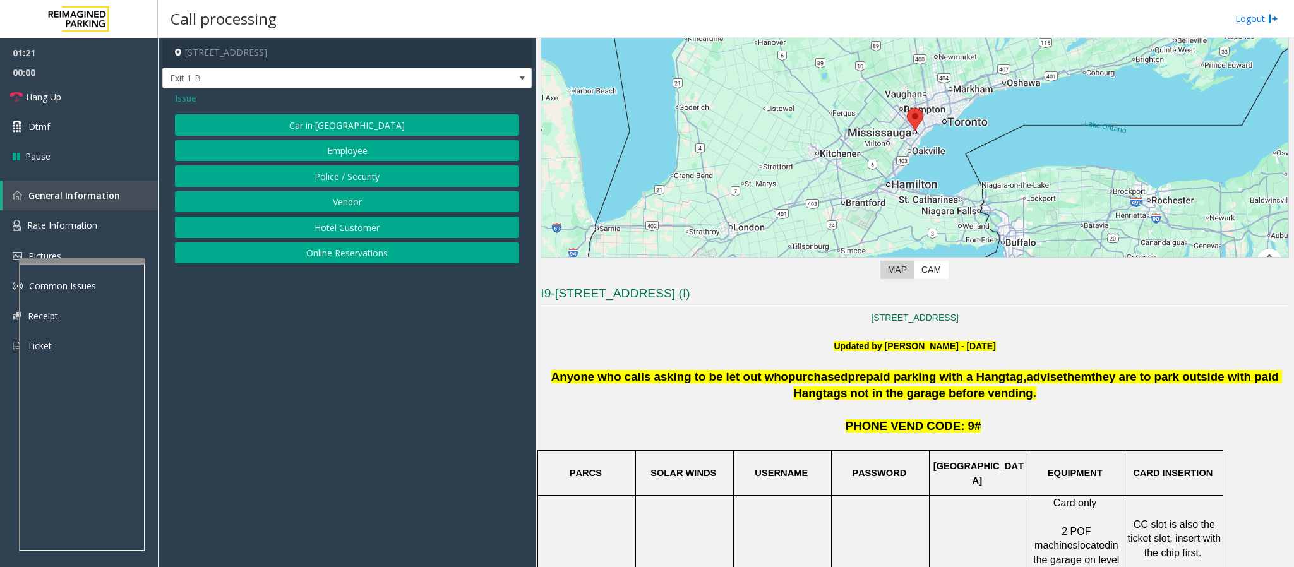
click at [344, 253] on button "Online Reservations" at bounding box center [347, 252] width 344 height 21
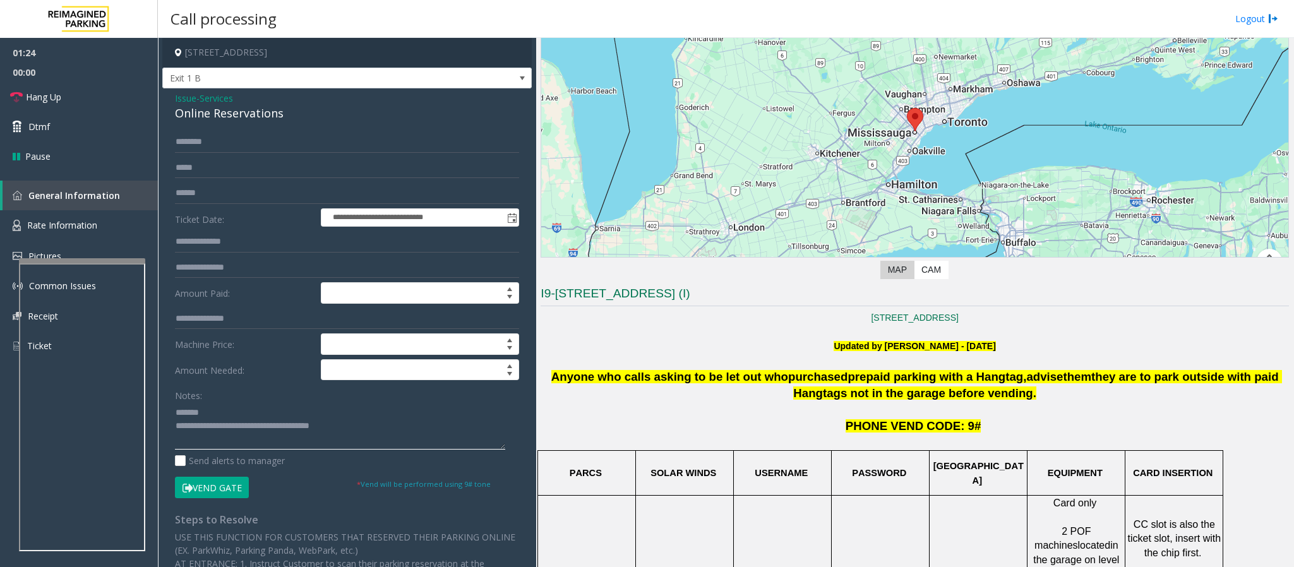
drag, startPoint x: 368, startPoint y: 436, endPoint x: 150, endPoint y: 400, distance: 220.8
click at [150, 378] on app-root "**********" at bounding box center [647, 283] width 1294 height 567
click at [218, 378] on textarea at bounding box center [340, 425] width 330 height 47
click at [231, 378] on textarea at bounding box center [340, 425] width 330 height 47
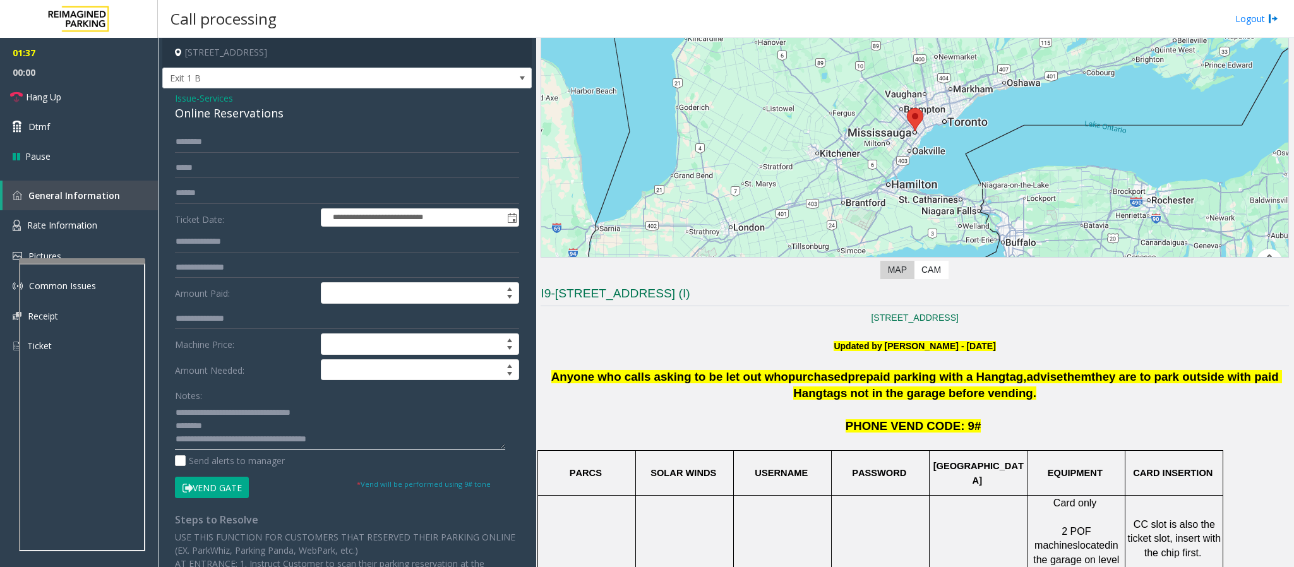
drag, startPoint x: 244, startPoint y: 417, endPoint x: 205, endPoint y: 413, distance: 40.0
click at [205, 378] on textarea at bounding box center [340, 425] width 330 height 47
type textarea "**********"
drag, startPoint x: 1024, startPoint y: 350, endPoint x: 774, endPoint y: 356, distance: 250.1
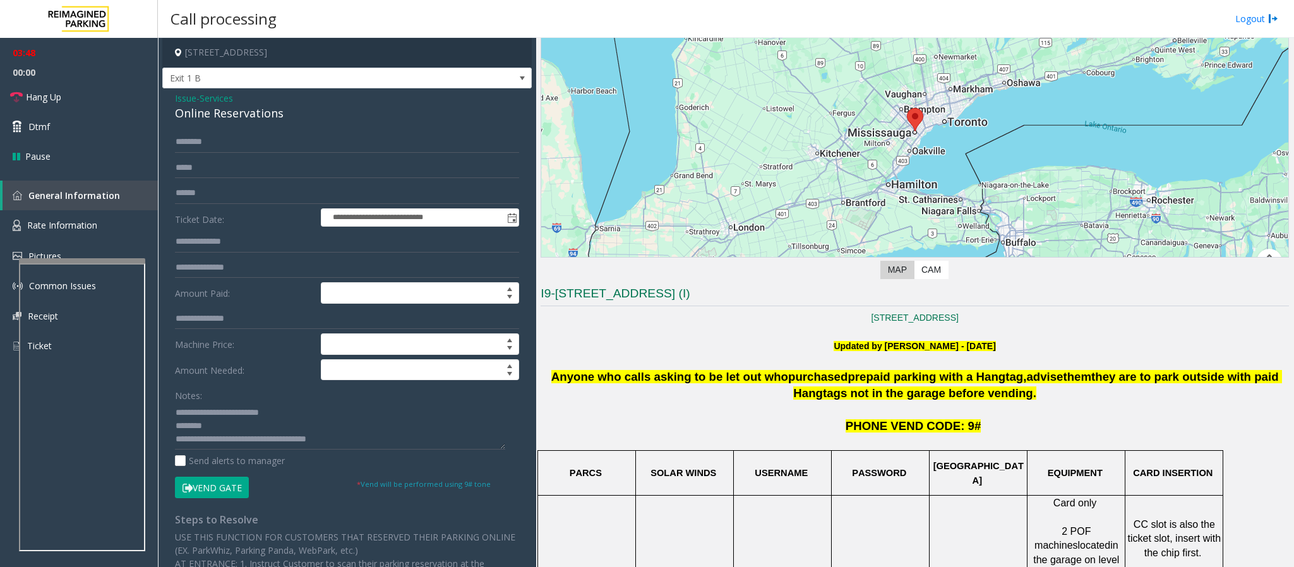
click at [796, 345] on p "Updated by Pranav Babbar - 4th July 2024" at bounding box center [915, 346] width 748 height 14
drag, startPoint x: 799, startPoint y: 345, endPoint x: 1067, endPoint y: 347, distance: 267.1
click at [862, 347] on p "Updated by Pranav Babbar - 4th July 2024" at bounding box center [915, 346] width 748 height 14
drag, startPoint x: 774, startPoint y: 342, endPoint x: 1061, endPoint y: 344, distance: 288.0
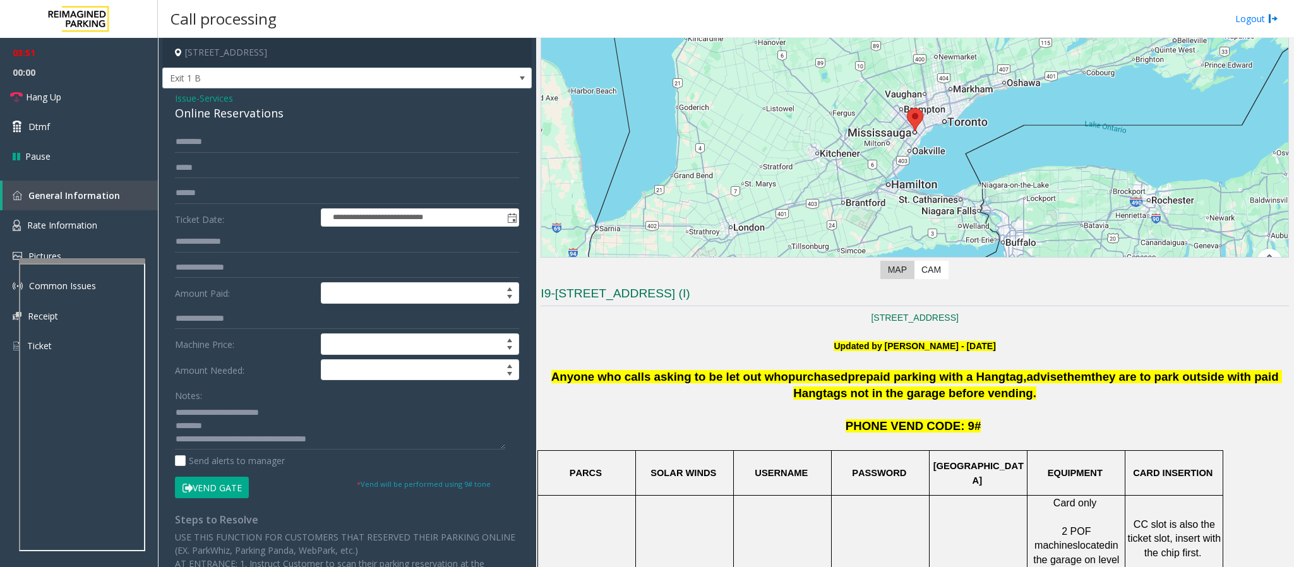
click at [862, 344] on p "Updated by Pranav Babbar - 4th July 2024" at bounding box center [915, 346] width 748 height 14
click at [203, 144] on input "text" at bounding box center [347, 141] width 344 height 21
drag, startPoint x: 799, startPoint y: 296, endPoint x: 537, endPoint y: 303, distance: 262.8
click at [531, 300] on div "**********" at bounding box center [725, 302] width 1135 height 529
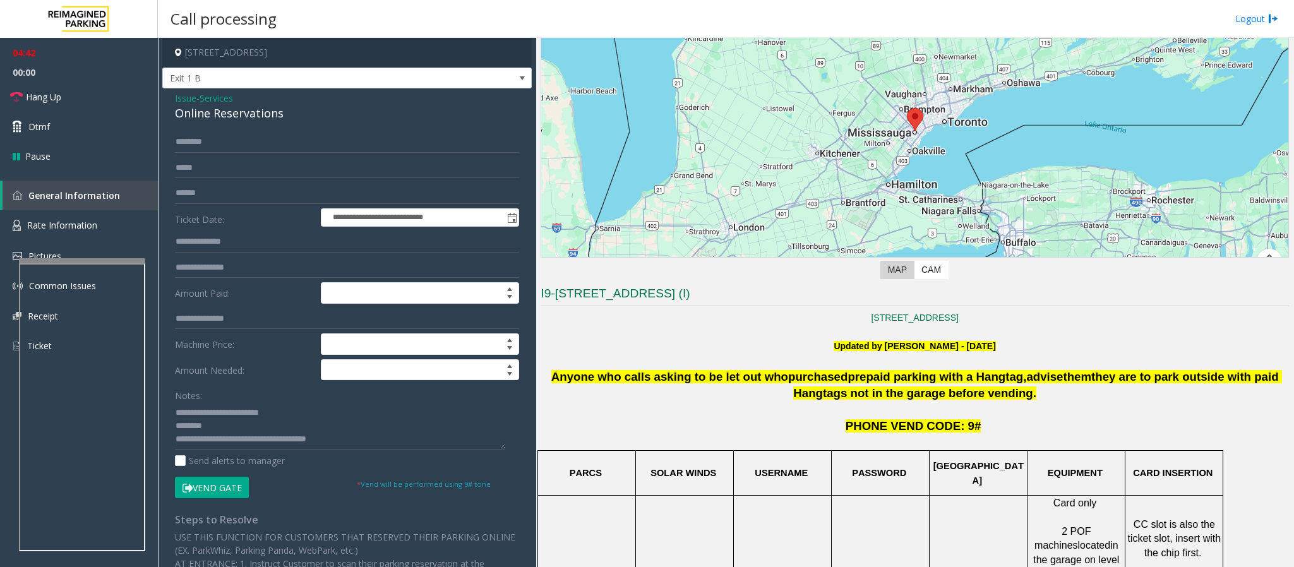
click at [553, 314] on p "151 City Centre Dr, Mississauga, ON L5B 1M7, Canada" at bounding box center [915, 318] width 748 height 14
click at [188, 378] on textarea at bounding box center [340, 425] width 330 height 47
click at [225, 378] on textarea at bounding box center [340, 425] width 330 height 47
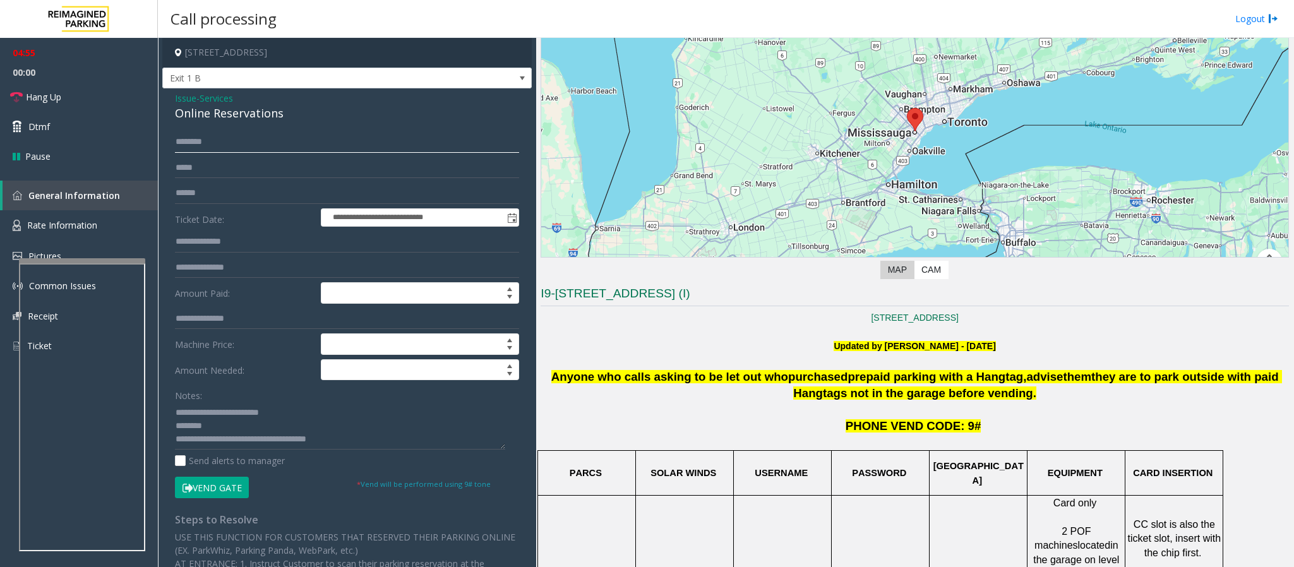
click at [199, 135] on input "text" at bounding box center [347, 141] width 344 height 21
click at [201, 153] on form "**********" at bounding box center [347, 314] width 344 height 366
click at [188, 144] on input "text" at bounding box center [347, 141] width 344 height 21
type input "***"
drag, startPoint x: 780, startPoint y: 294, endPoint x: 535, endPoint y: 308, distance: 246.0
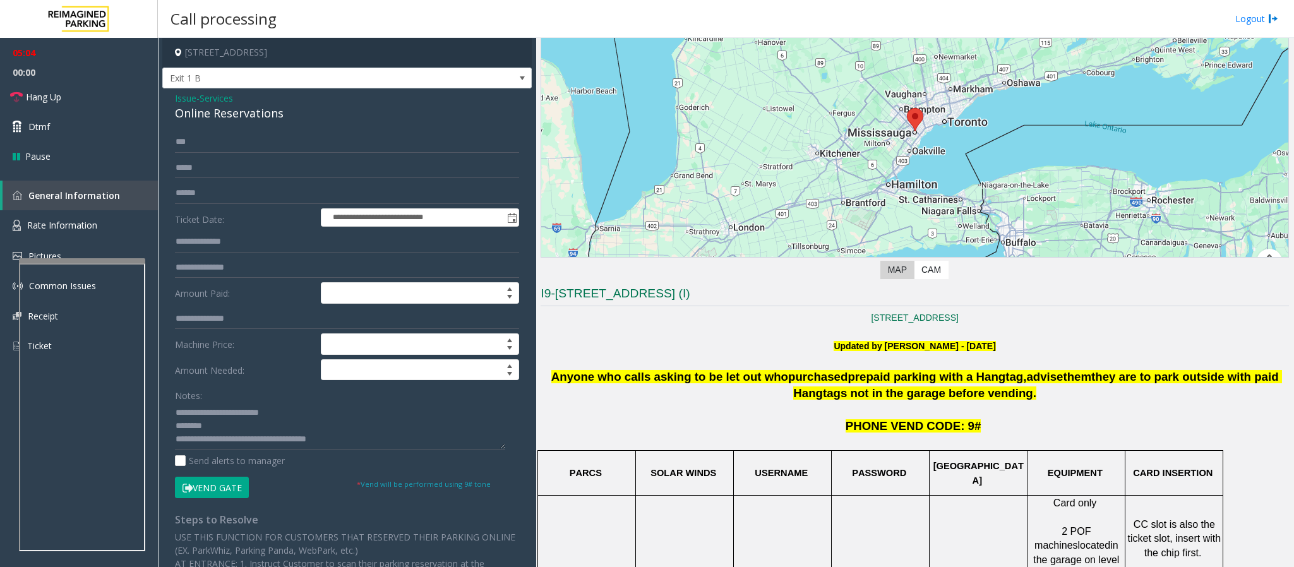
click at [535, 308] on div "**********" at bounding box center [725, 302] width 1135 height 529
click at [368, 378] on textarea at bounding box center [340, 425] width 330 height 47
click at [218, 378] on button "Vend Gate" at bounding box center [212, 487] width 74 height 21
click at [189, 378] on textarea at bounding box center [340, 425] width 330 height 47
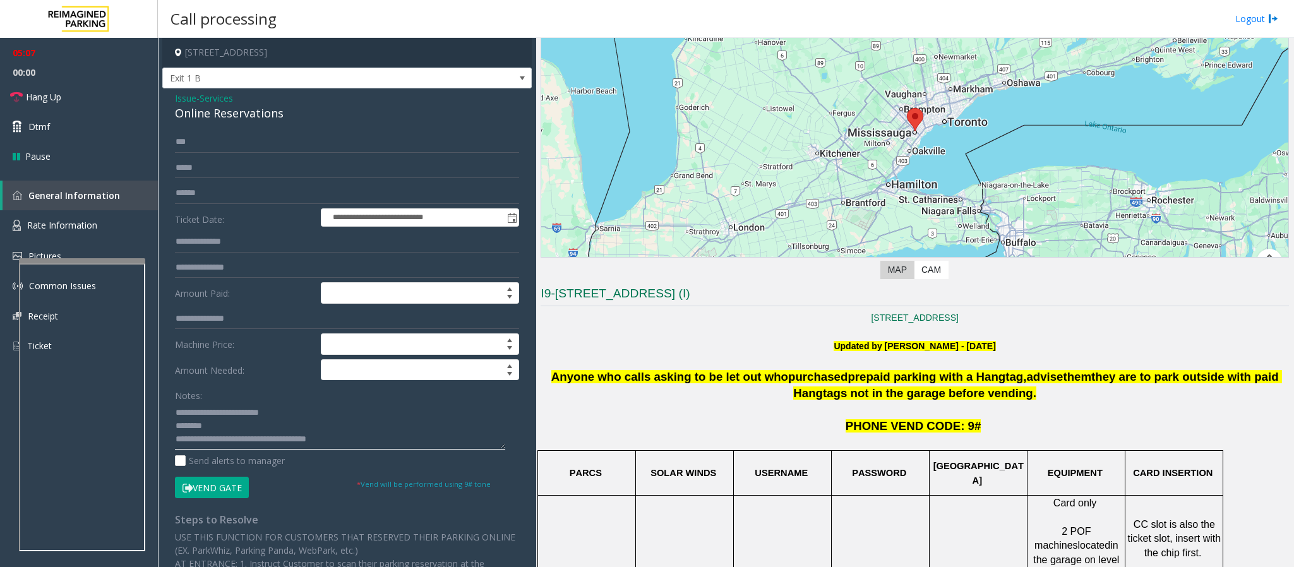
click at [189, 378] on textarea at bounding box center [340, 425] width 330 height 47
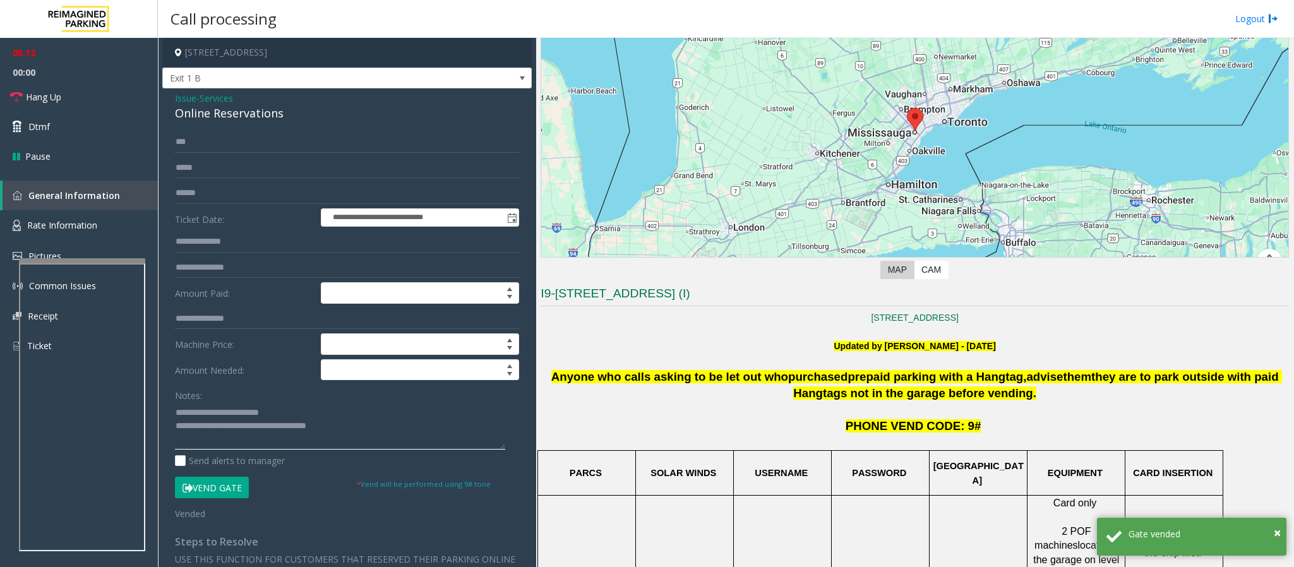
type textarea "**********"
drag, startPoint x: 777, startPoint y: 292, endPoint x: 533, endPoint y: 298, distance: 244.5
click at [533, 298] on div "**********" at bounding box center [725, 302] width 1135 height 529
click at [569, 332] on p at bounding box center [915, 332] width 748 height 14
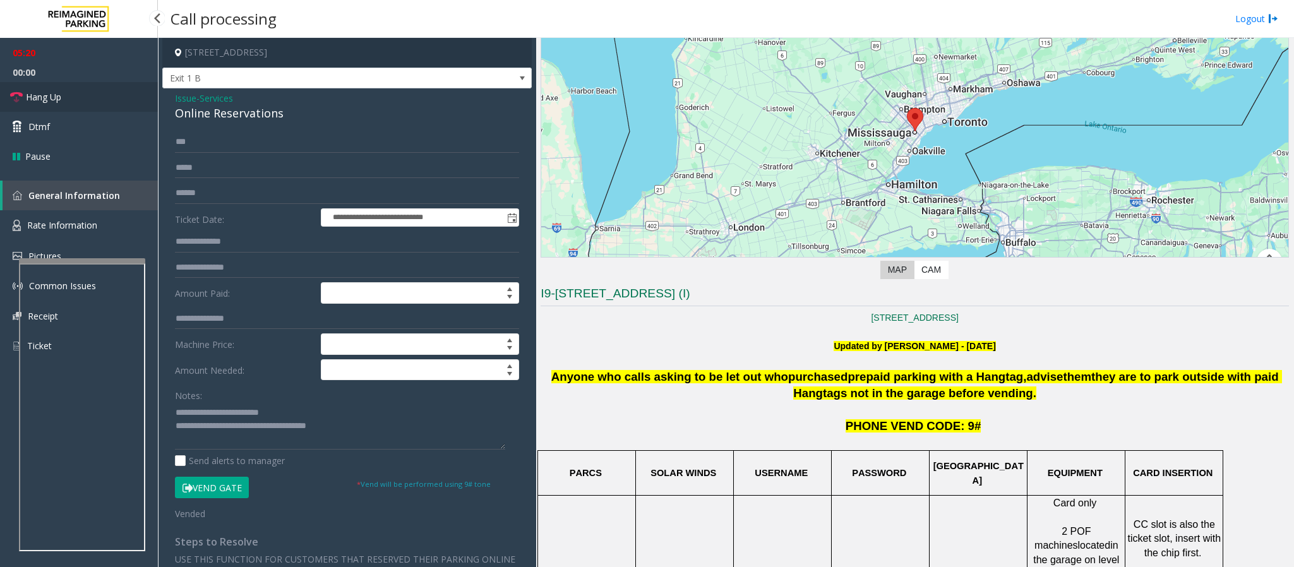
click at [49, 93] on span "Hang Up" at bounding box center [43, 96] width 35 height 13
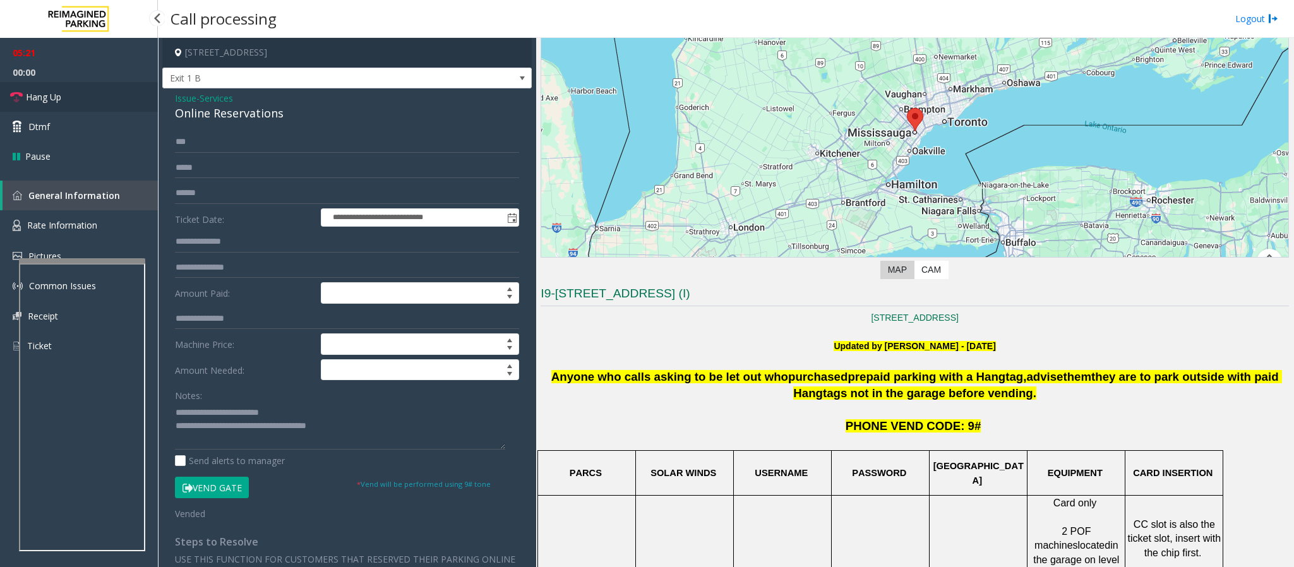
click at [49, 93] on span "Hang Up" at bounding box center [43, 96] width 35 height 13
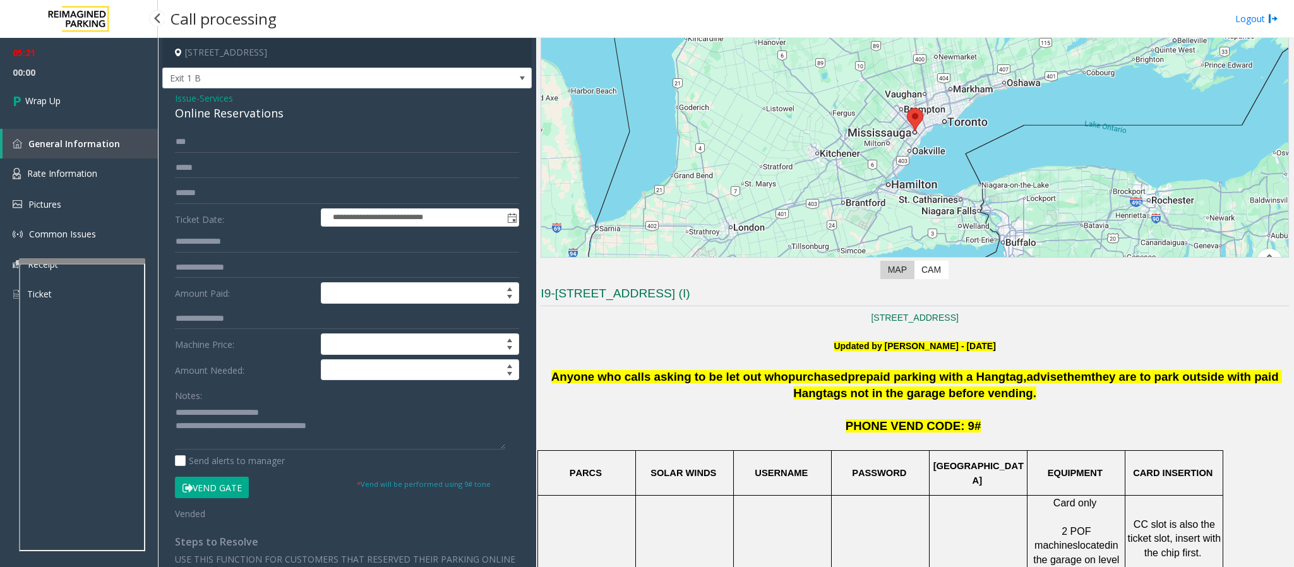
click at [49, 93] on link "Wrap Up" at bounding box center [79, 100] width 158 height 37
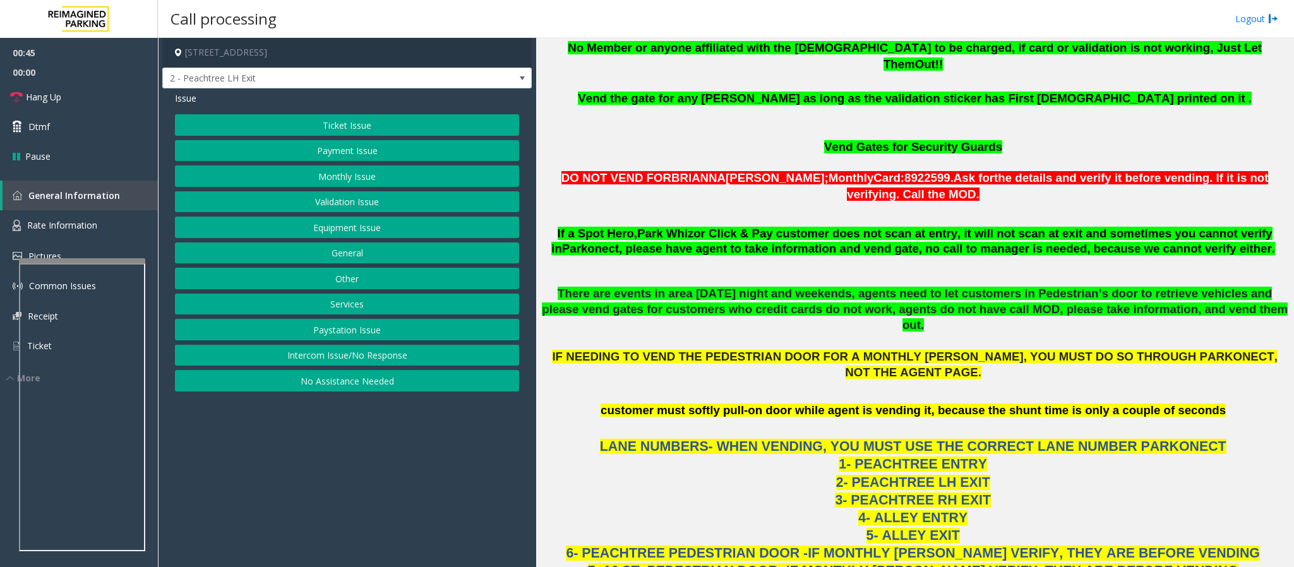
scroll to position [463, 0]
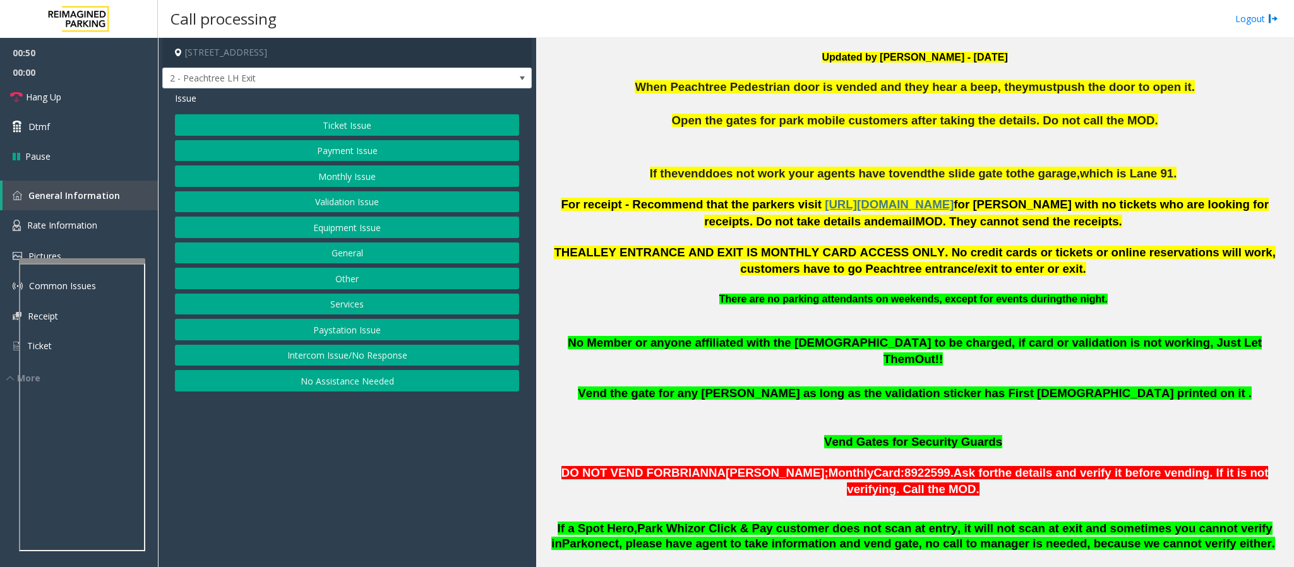
click at [306, 231] on button "Equipment Issue" at bounding box center [347, 227] width 344 height 21
click at [182, 97] on span "Issue" at bounding box center [185, 98] width 21 height 13
click at [340, 210] on button "Validation Issue" at bounding box center [347, 201] width 344 height 21
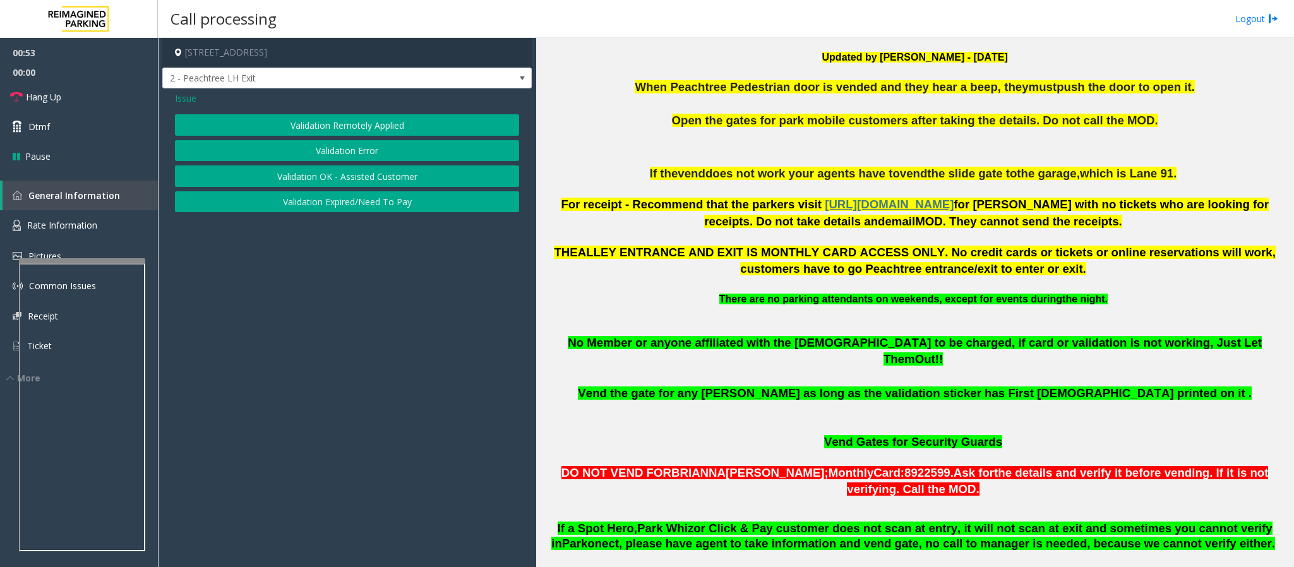
click at [324, 156] on button "Validation Error" at bounding box center [347, 150] width 344 height 21
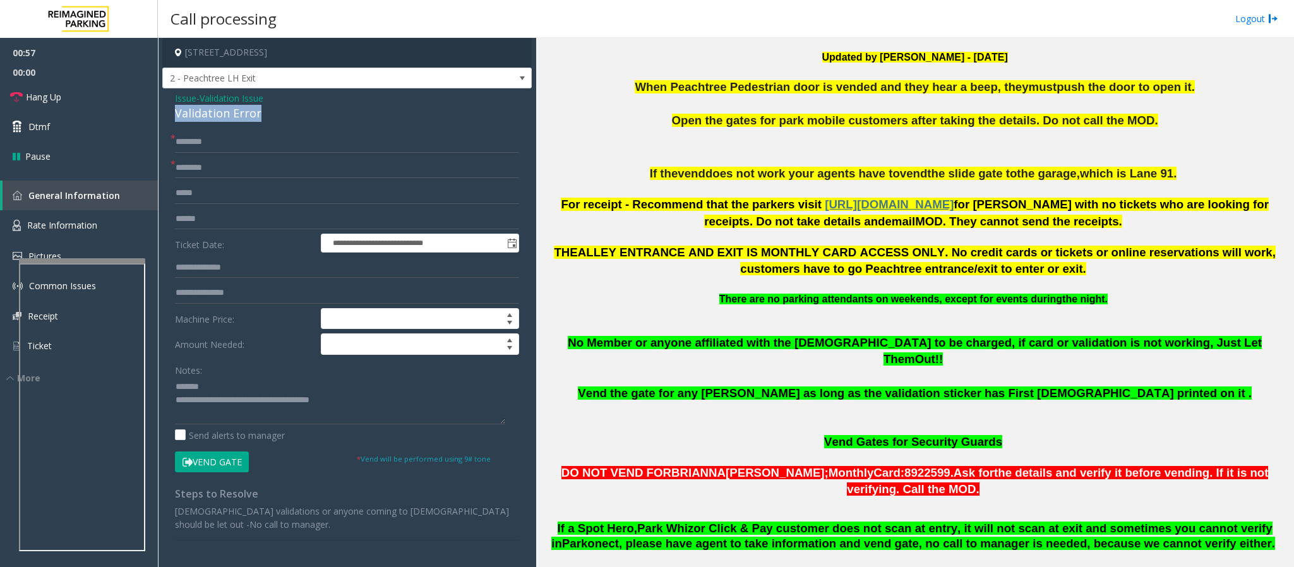
drag, startPoint x: 272, startPoint y: 111, endPoint x: 173, endPoint y: 112, distance: 98.5
click at [173, 112] on div "**********" at bounding box center [346, 417] width 369 height 659
type textarea "**********"
click at [198, 224] on input "text" at bounding box center [347, 218] width 344 height 21
type input "*"
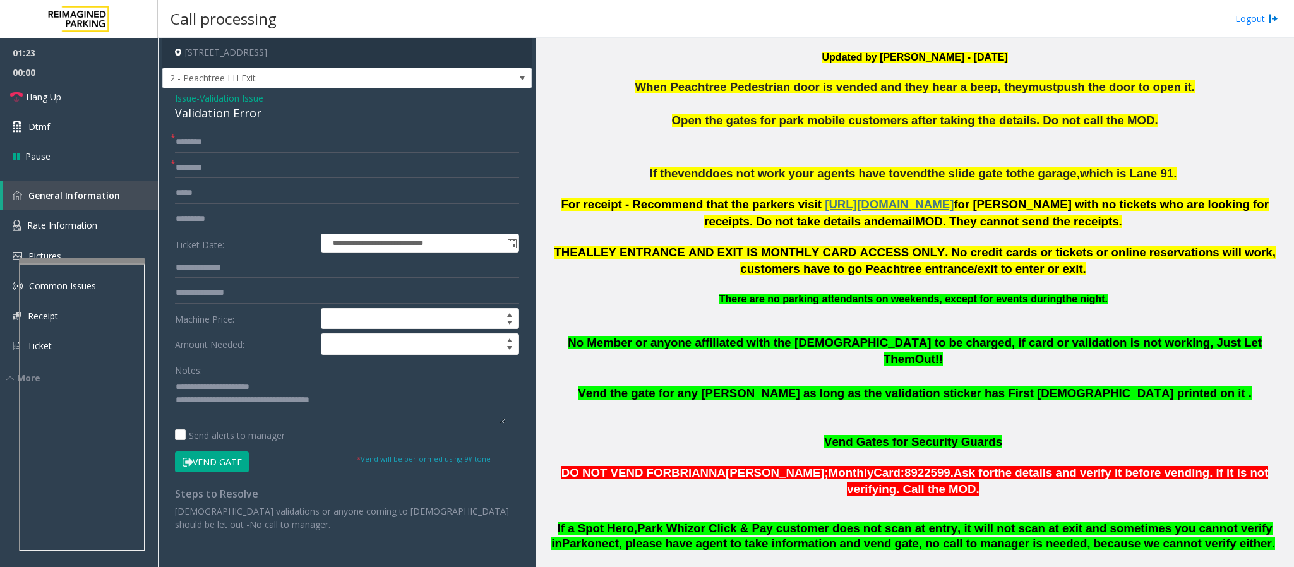
type input "*********"
click at [199, 273] on input "text" at bounding box center [347, 267] width 344 height 21
click at [195, 222] on input "*********" at bounding box center [347, 218] width 344 height 21
click at [192, 167] on input "text" at bounding box center [347, 167] width 344 height 21
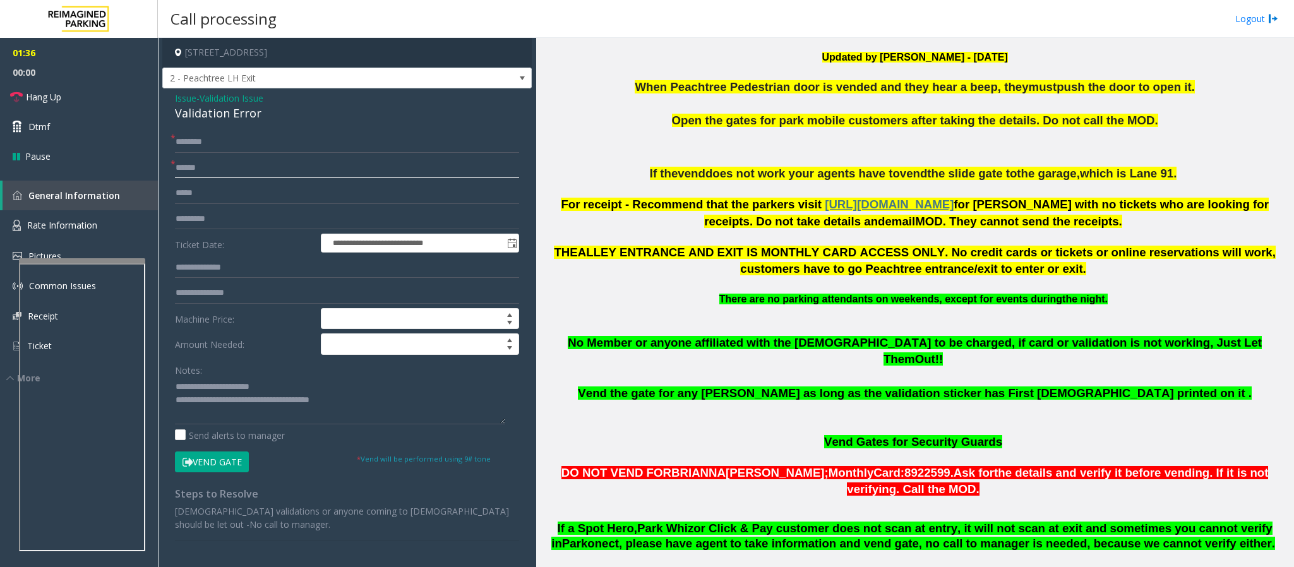
type input "*****"
click at [201, 138] on input "text" at bounding box center [347, 141] width 344 height 21
click at [213, 150] on input "text" at bounding box center [347, 141] width 344 height 21
click at [190, 150] on input "**********" at bounding box center [347, 141] width 344 height 21
click at [211, 143] on input "**********" at bounding box center [347, 141] width 344 height 21
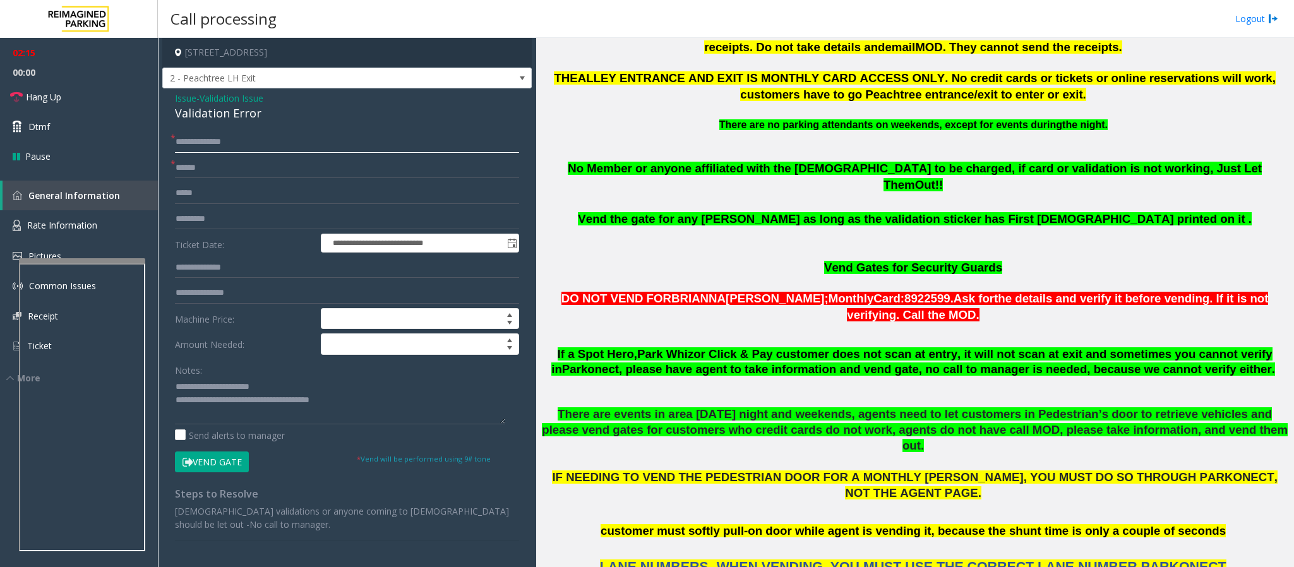
scroll to position [652, 0]
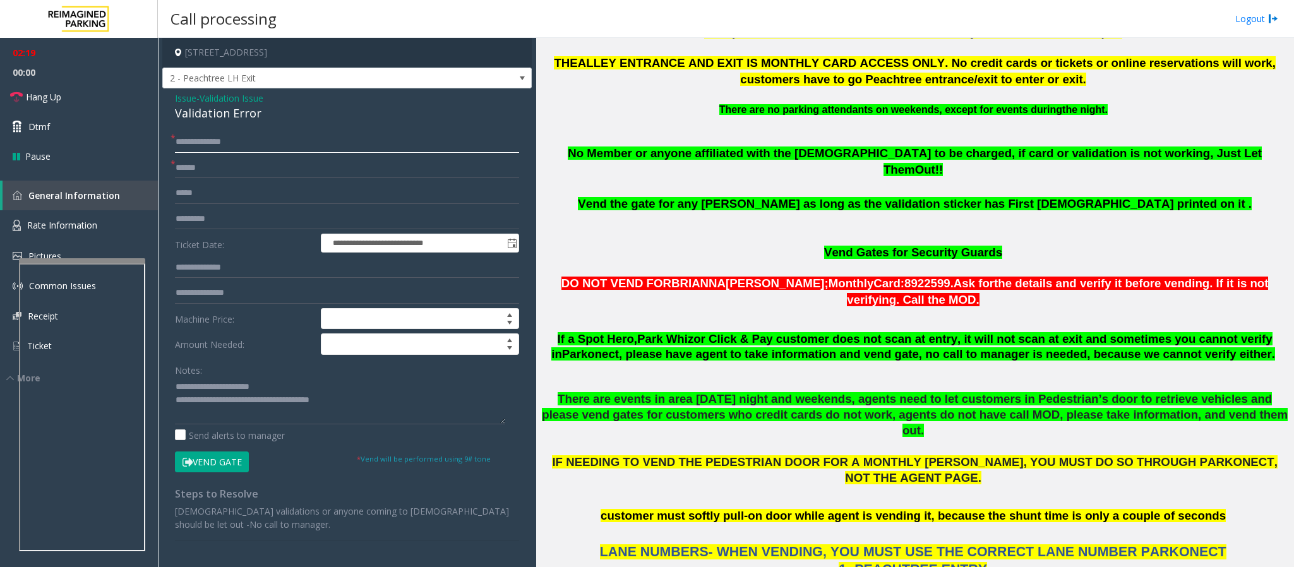
type input "**********"
click at [213, 378] on button "Vend Gate" at bounding box center [212, 461] width 74 height 21
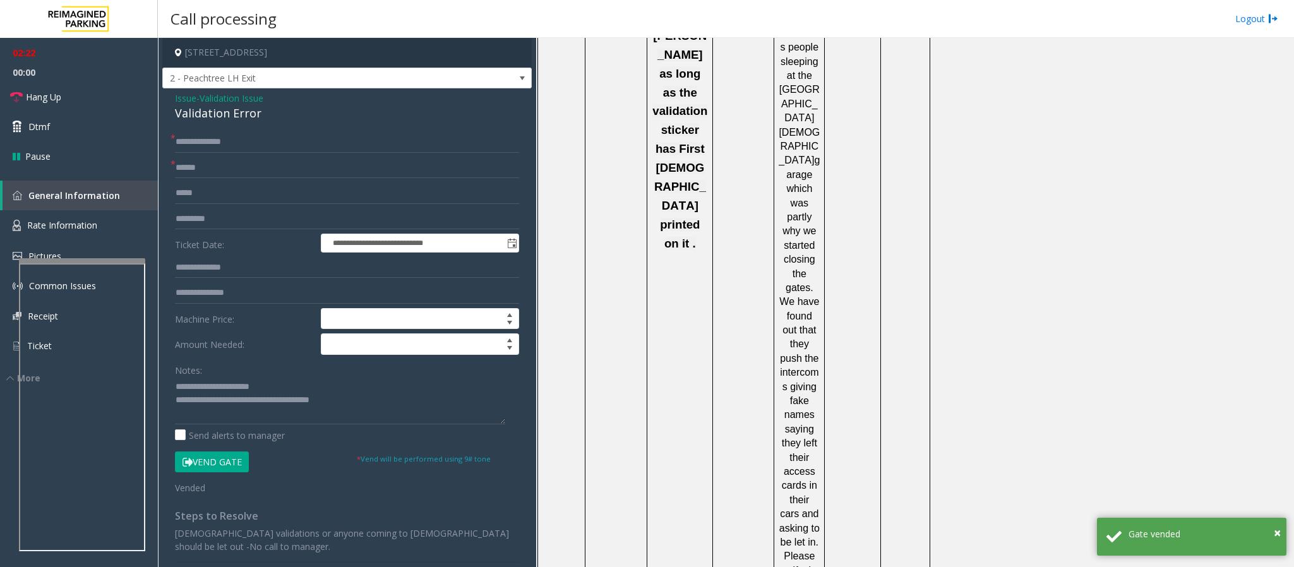
scroll to position [2263, 0]
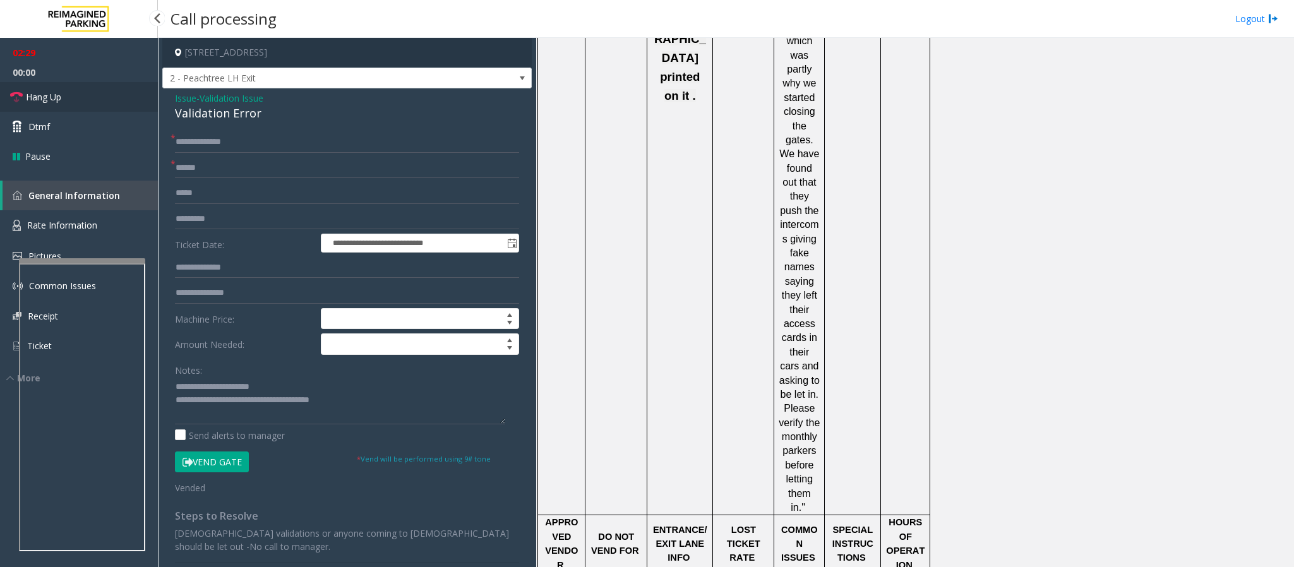
click at [56, 95] on span "Hang Up" at bounding box center [43, 96] width 35 height 13
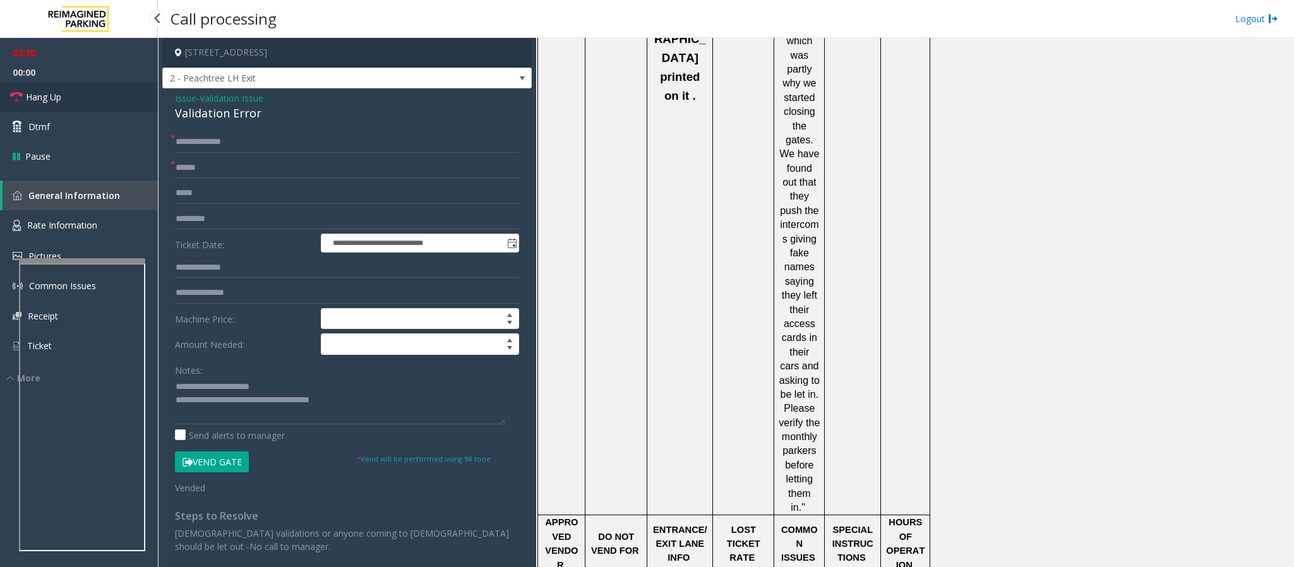
click at [56, 95] on span "Hang Up" at bounding box center [43, 96] width 35 height 13
click at [57, 95] on span "Hang Up" at bounding box center [43, 96] width 35 height 13
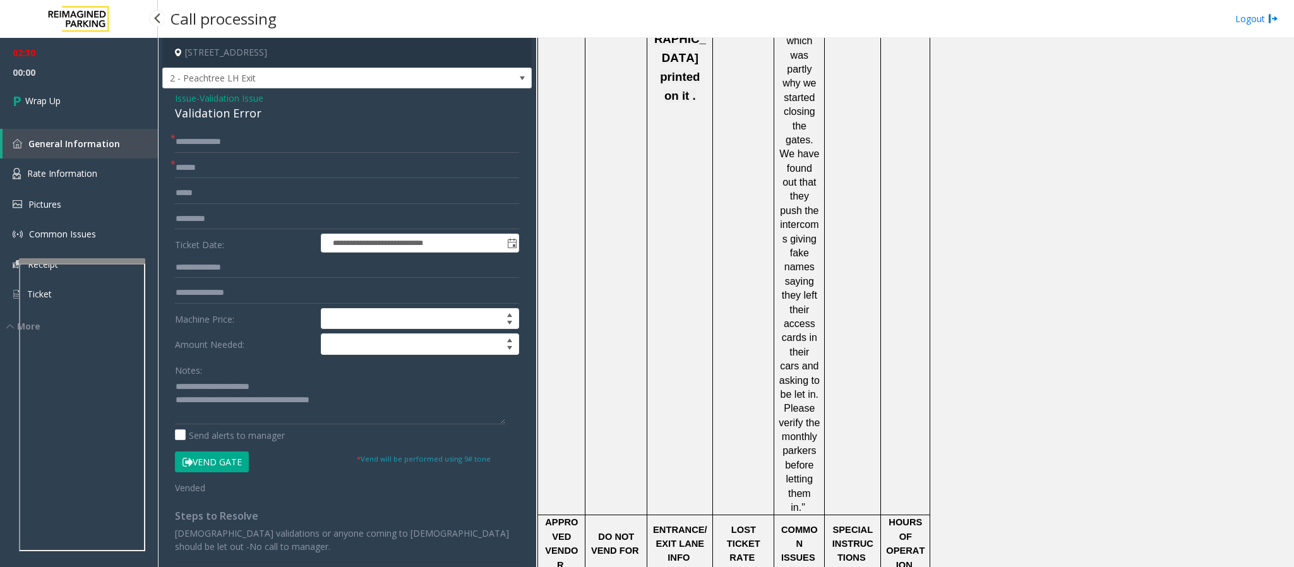
click at [57, 95] on span "Wrap Up" at bounding box center [42, 100] width 35 height 13
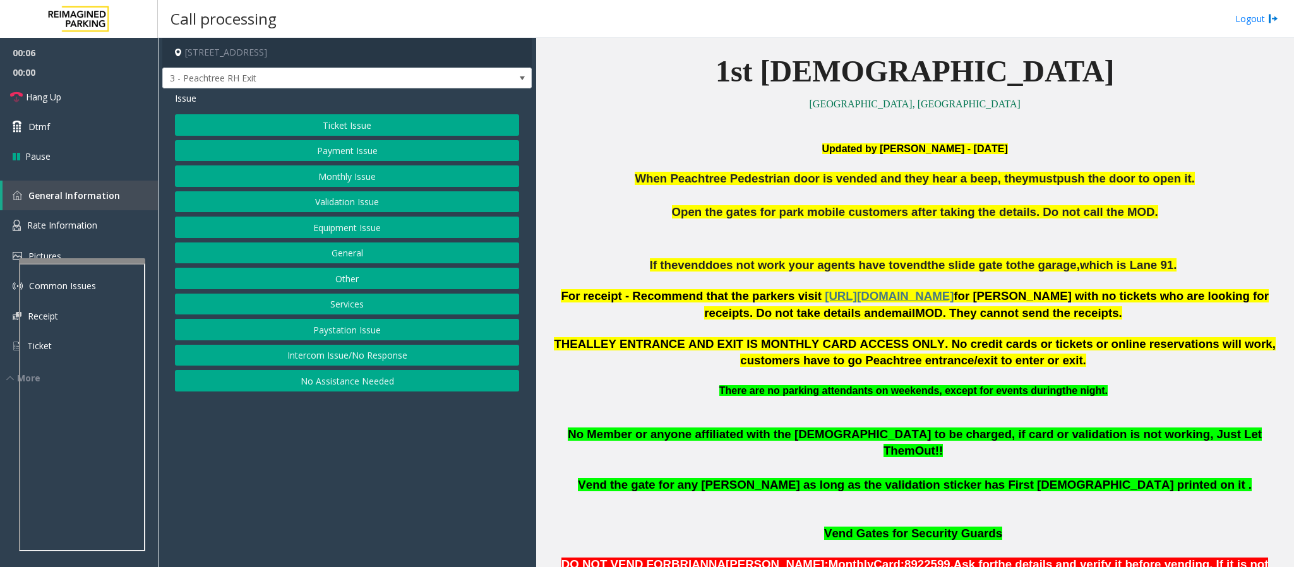
scroll to position [379, 0]
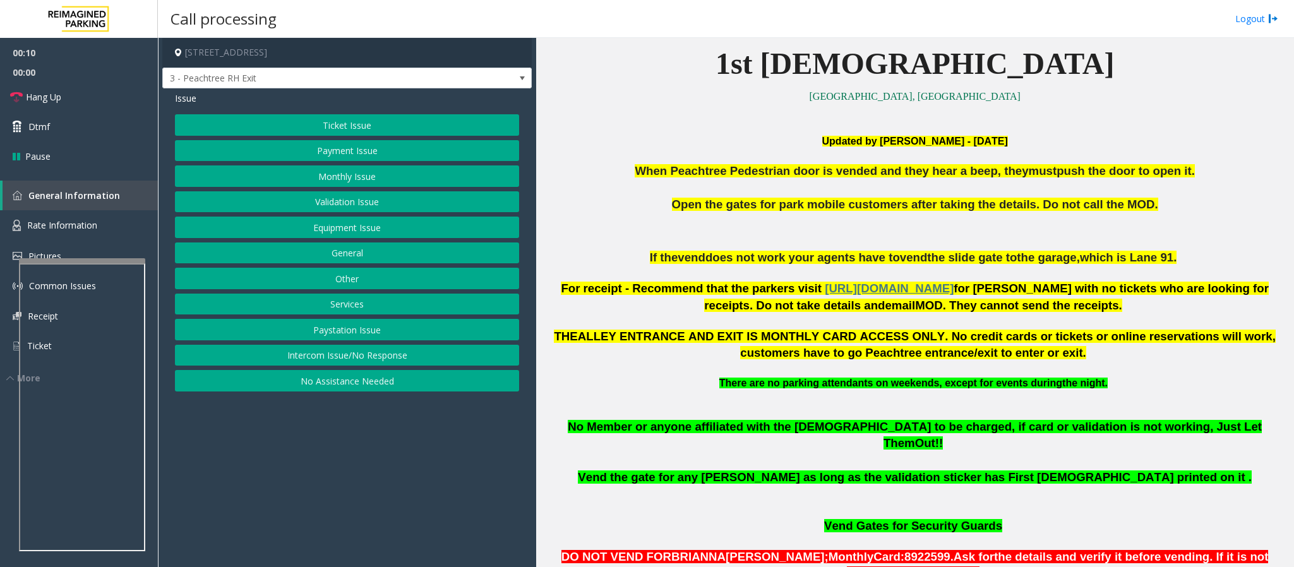
click at [396, 201] on button "Validation Issue" at bounding box center [347, 201] width 344 height 21
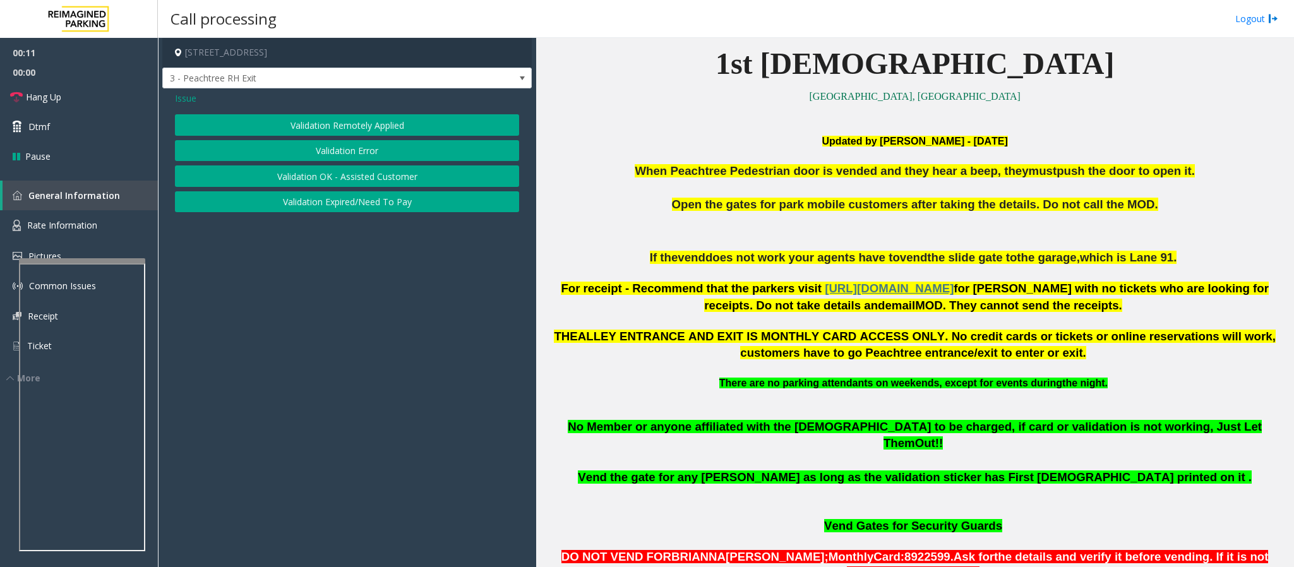
click at [354, 148] on button "Validation Error" at bounding box center [347, 150] width 344 height 21
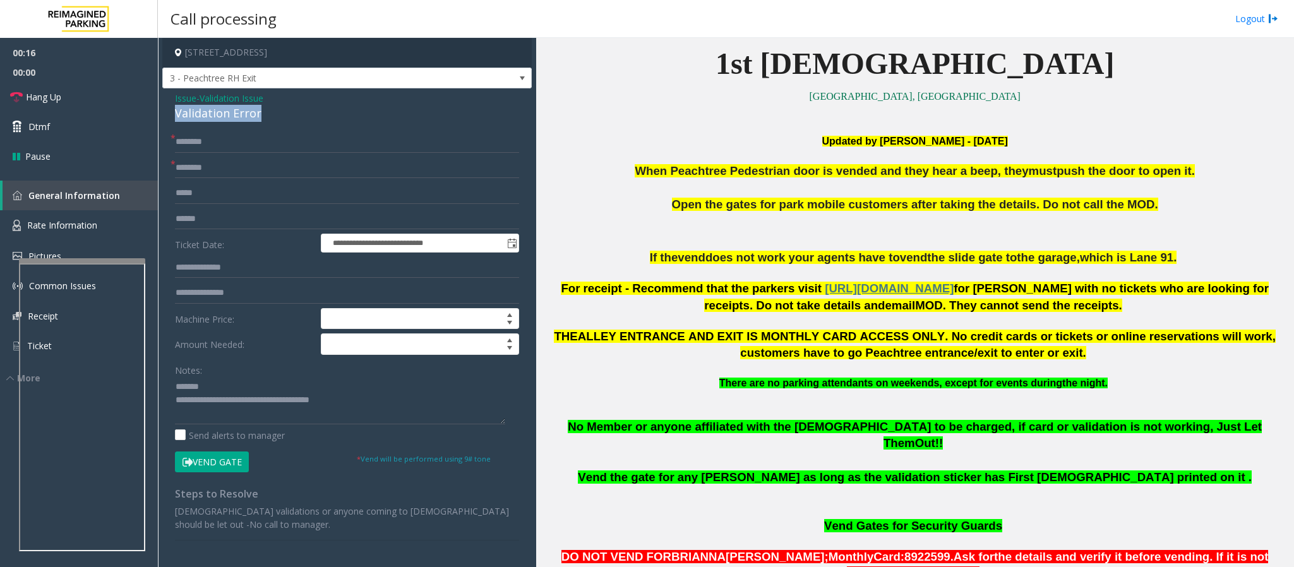
drag, startPoint x: 267, startPoint y: 119, endPoint x: 176, endPoint y: 112, distance: 91.2
click at [176, 112] on div "Validation Error" at bounding box center [347, 113] width 344 height 17
type textarea "**********"
click at [186, 220] on input "text" at bounding box center [347, 218] width 344 height 21
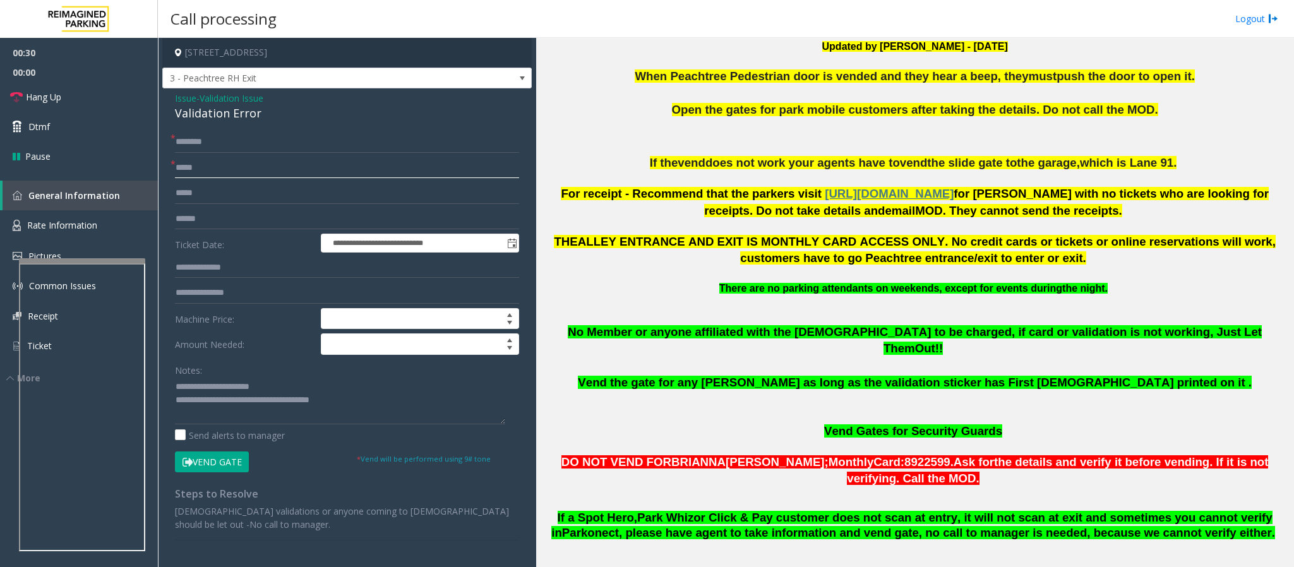
type input "*****"
click at [186, 218] on input "text" at bounding box center [347, 218] width 344 height 21
type input "*********"
click at [195, 263] on input "text" at bounding box center [347, 267] width 344 height 21
click at [203, 260] on input "text" at bounding box center [347, 267] width 344 height 21
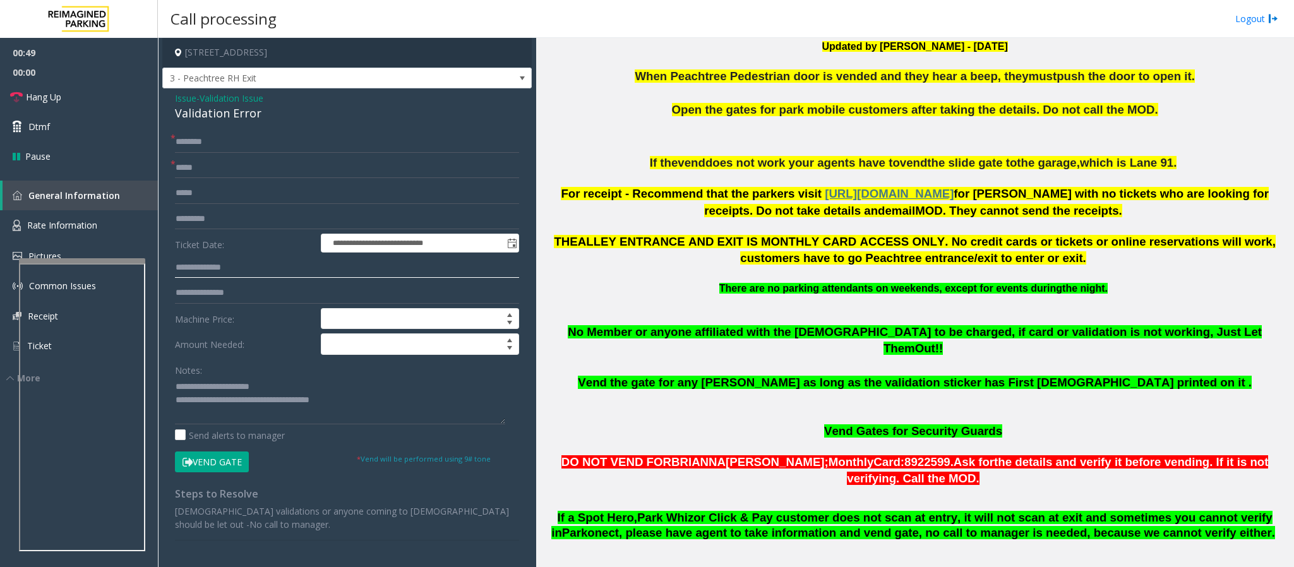
click at [217, 275] on input "text" at bounding box center [347, 267] width 344 height 21
click at [218, 137] on input "text" at bounding box center [347, 141] width 344 height 21
click at [248, 145] on input "text" at bounding box center [347, 141] width 344 height 21
click at [193, 144] on input "******" at bounding box center [347, 141] width 344 height 21
click at [213, 141] on input "*****" at bounding box center [347, 141] width 344 height 21
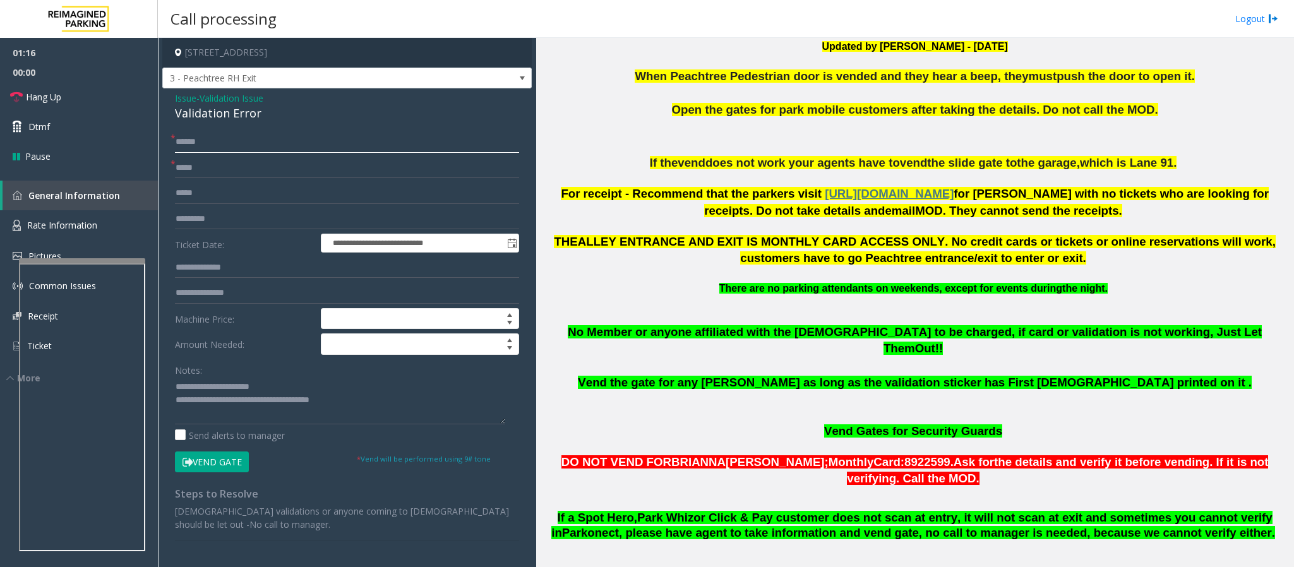
click at [215, 140] on input "*****" at bounding box center [347, 141] width 344 height 21
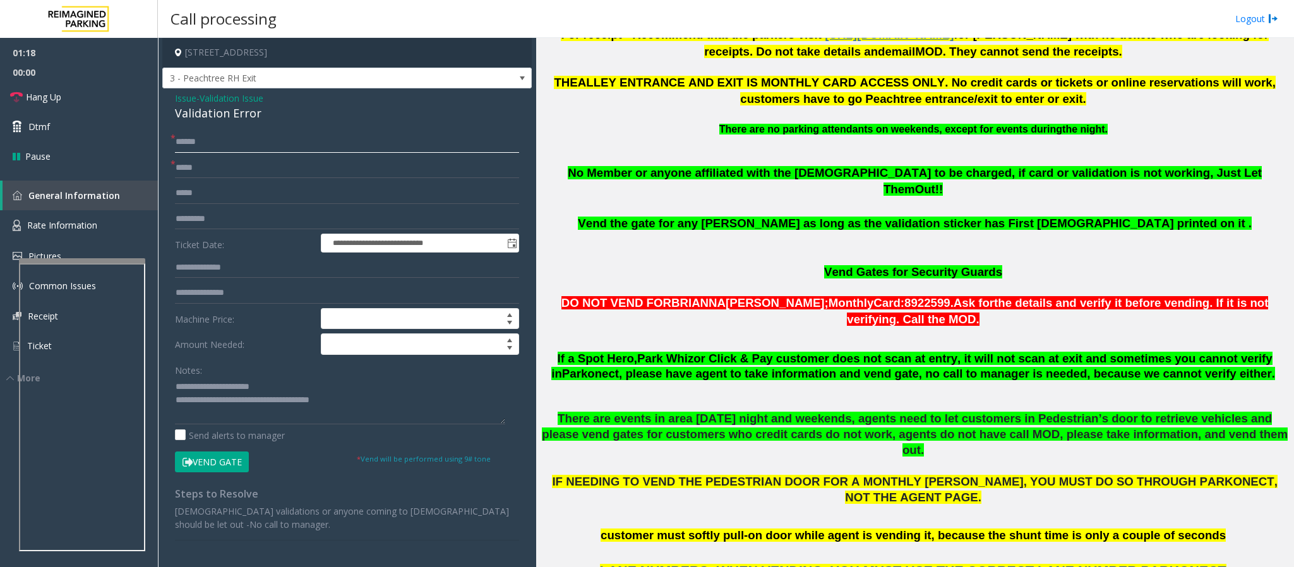
scroll to position [663, 0]
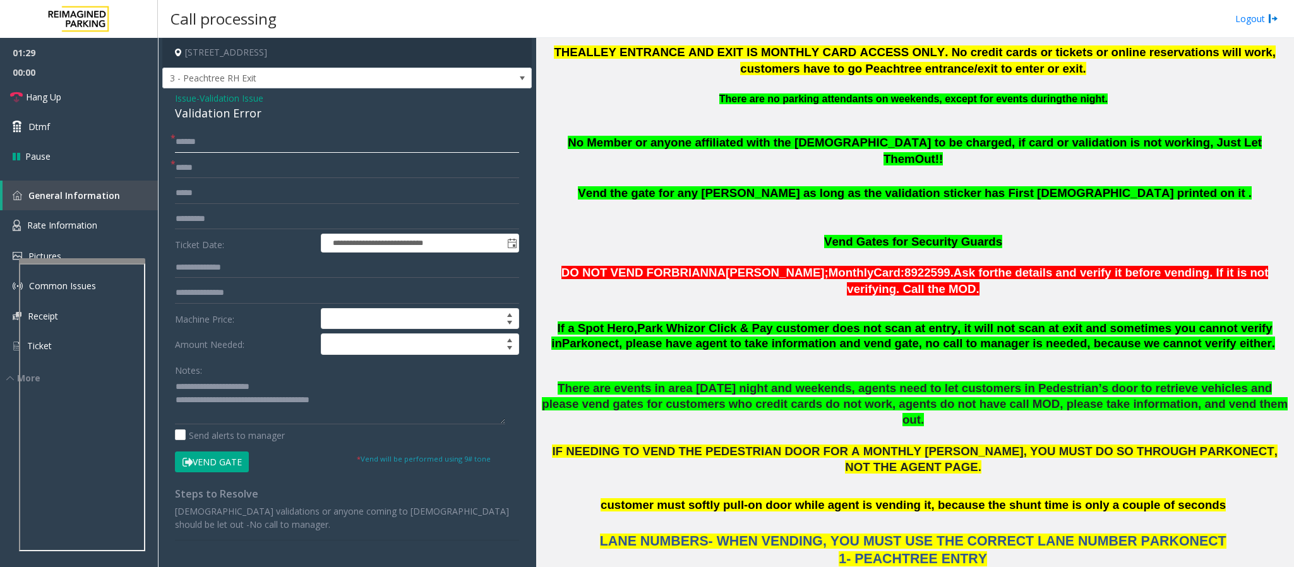
type input "*****"
click at [186, 101] on span "Issue" at bounding box center [185, 98] width 21 height 13
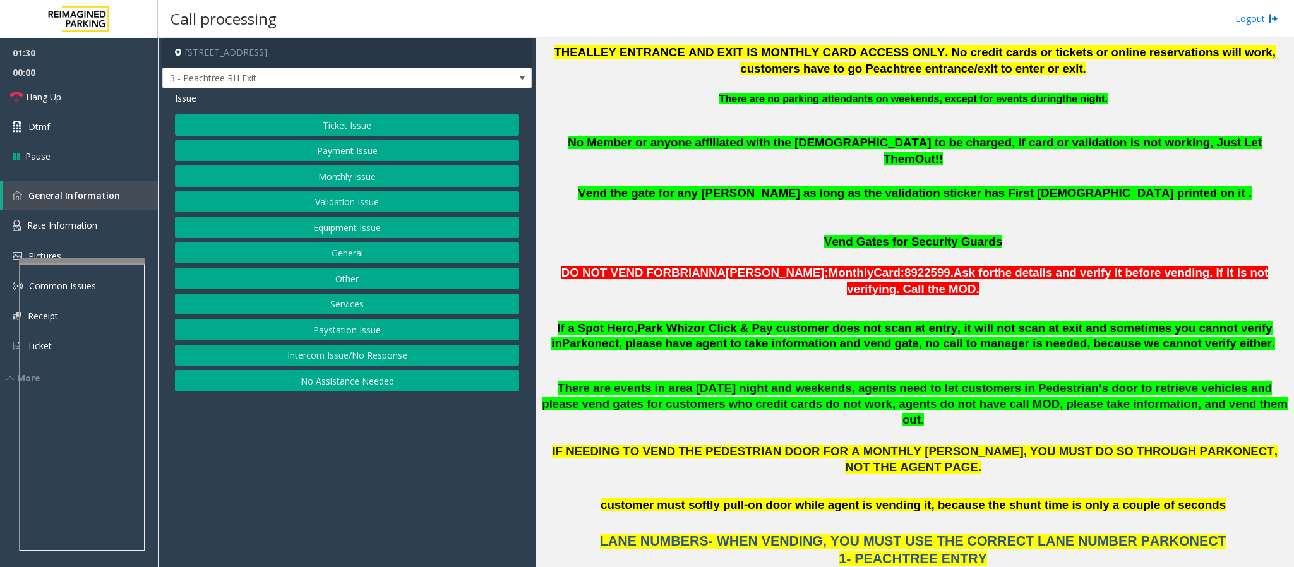
click at [358, 306] on button "Services" at bounding box center [347, 304] width 344 height 21
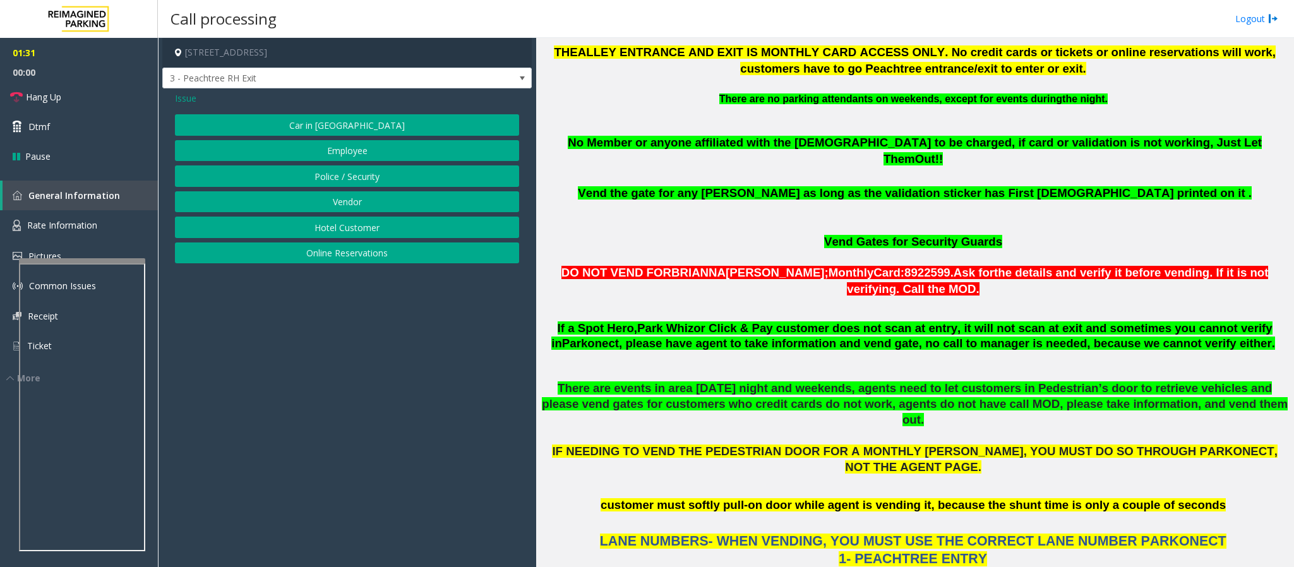
click at [345, 263] on button "Online Reservations" at bounding box center [347, 252] width 344 height 21
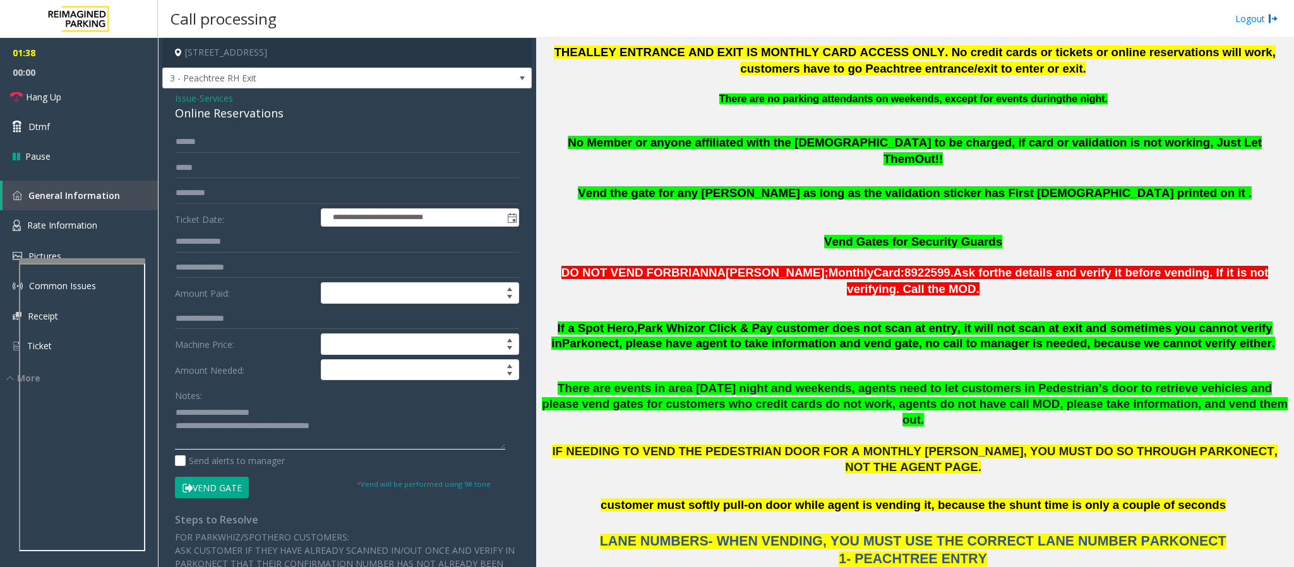
drag, startPoint x: 362, startPoint y: 428, endPoint x: 145, endPoint y: 410, distance: 218.6
click at [158, 378] on div "**********" at bounding box center [726, 283] width 1136 height 567
paste textarea "**********"
drag, startPoint x: 618, startPoint y: 300, endPoint x: 667, endPoint y: 302, distance: 49.3
click at [667, 321] on span "If a Spot Hero, Park Whiz or Click & Pay customer does not scan at entry, it wi…" at bounding box center [913, 335] width 724 height 29
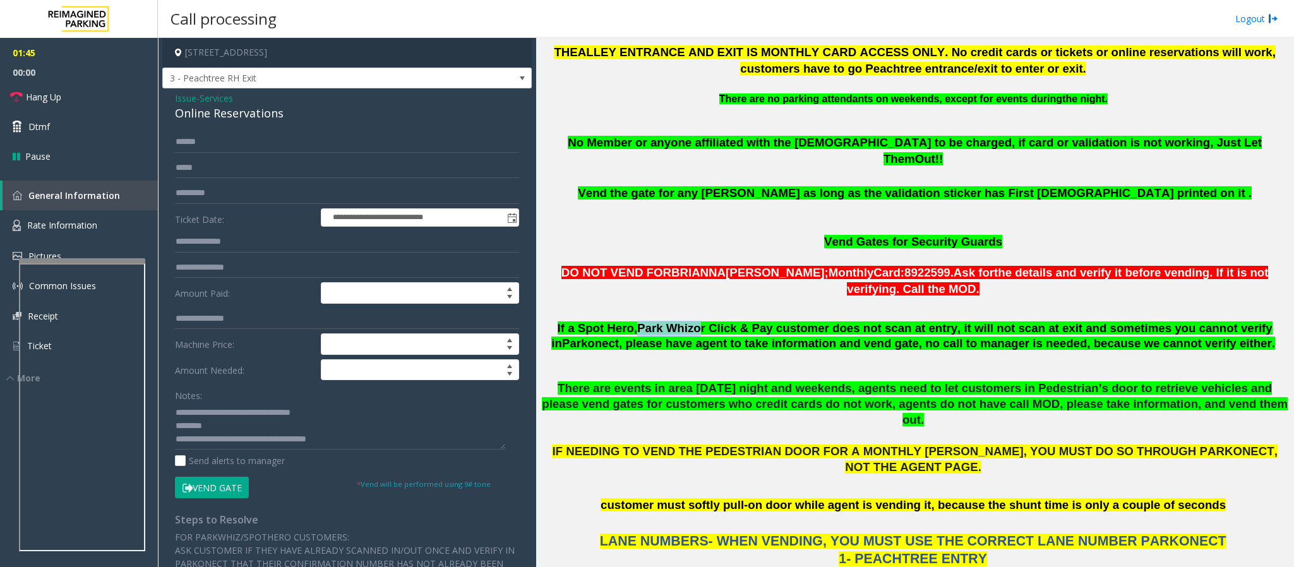
copy span "Park Whiz"
click at [213, 378] on button "Vend Gate" at bounding box center [212, 487] width 74 height 21
drag, startPoint x: 205, startPoint y: 415, endPoint x: 243, endPoint y: 417, distance: 38.6
click at [243, 378] on textarea at bounding box center [340, 425] width 330 height 47
paste textarea "*"
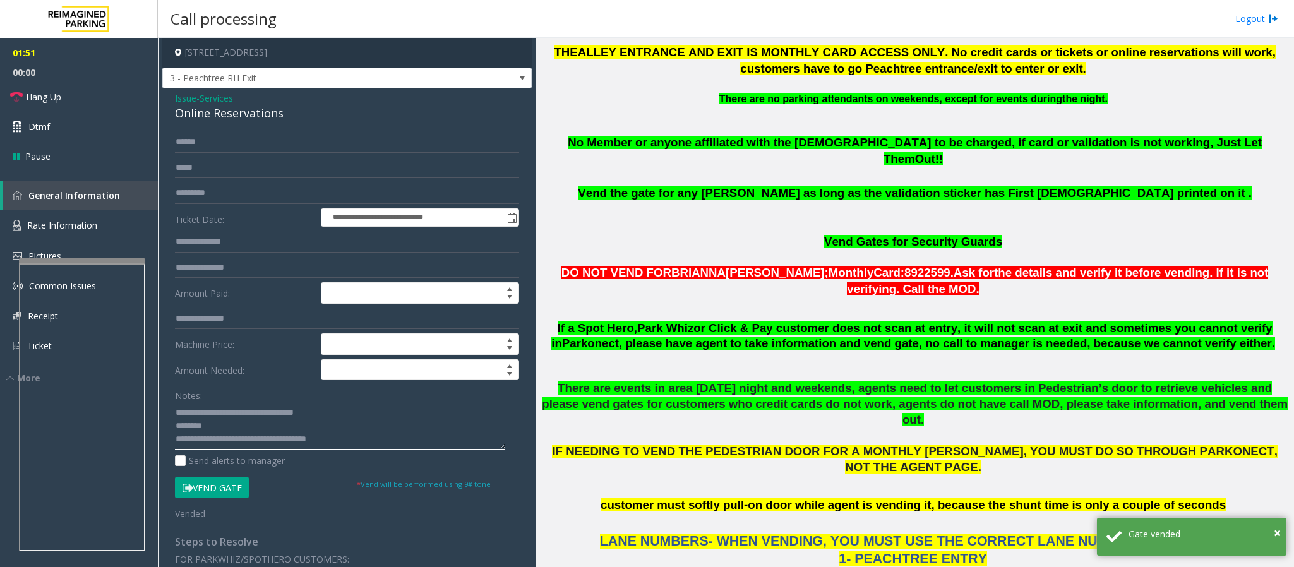
type textarea "**********"
click at [216, 195] on input "*********" at bounding box center [347, 192] width 344 height 21
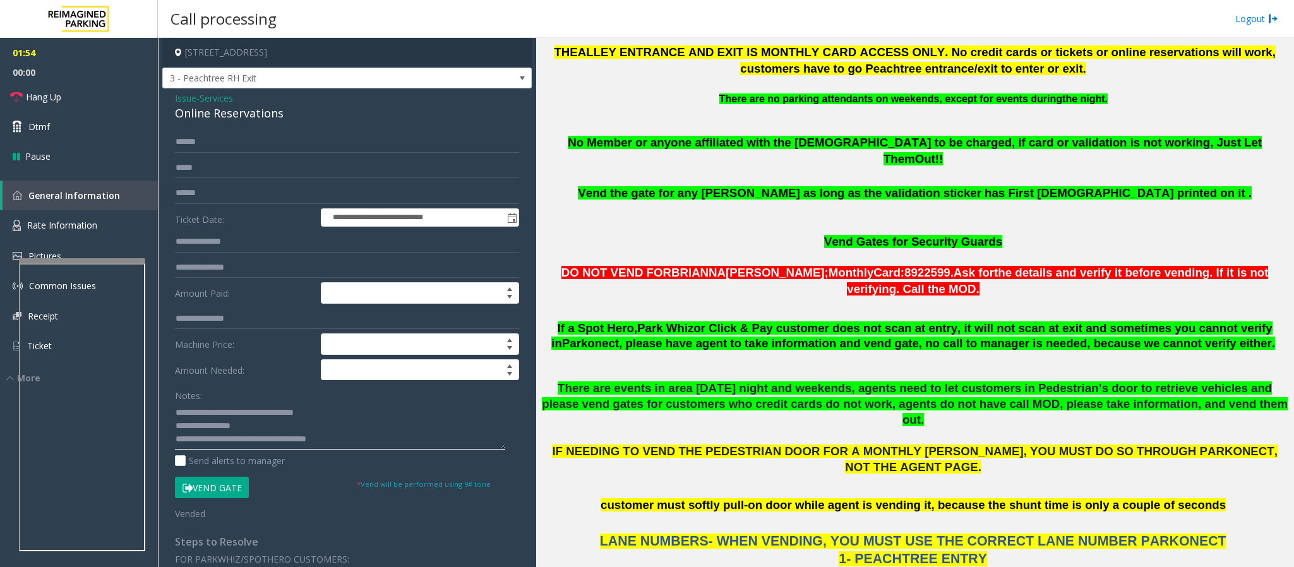
type textarea "**********"
click at [201, 188] on input "text" at bounding box center [347, 192] width 344 height 21
drag, startPoint x: 357, startPoint y: 439, endPoint x: 169, endPoint y: 415, distance: 189.1
click at [192, 378] on textarea at bounding box center [340, 425] width 330 height 47
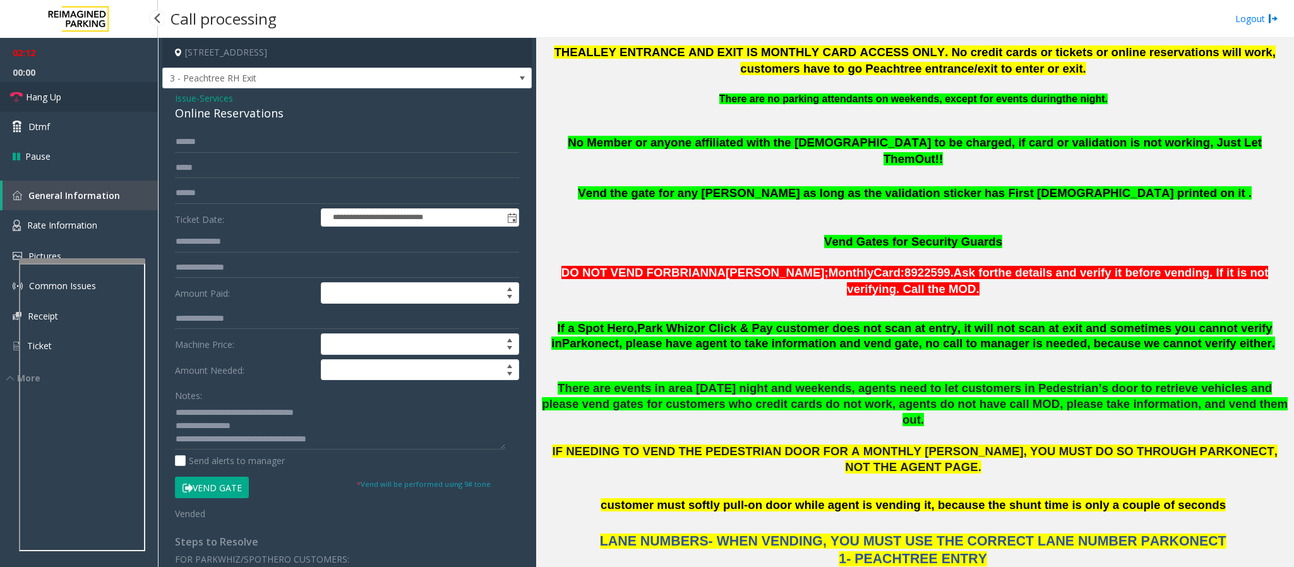
click at [72, 97] on link "Hang Up" at bounding box center [79, 97] width 158 height 30
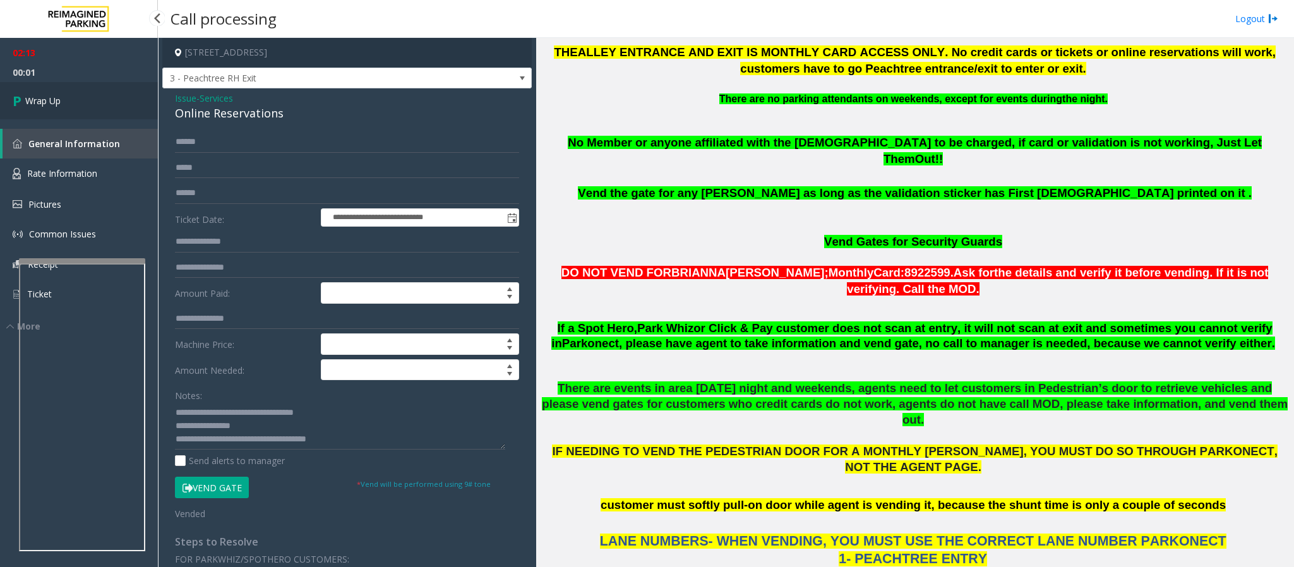
click at [72, 97] on link "Wrap Up" at bounding box center [79, 100] width 158 height 37
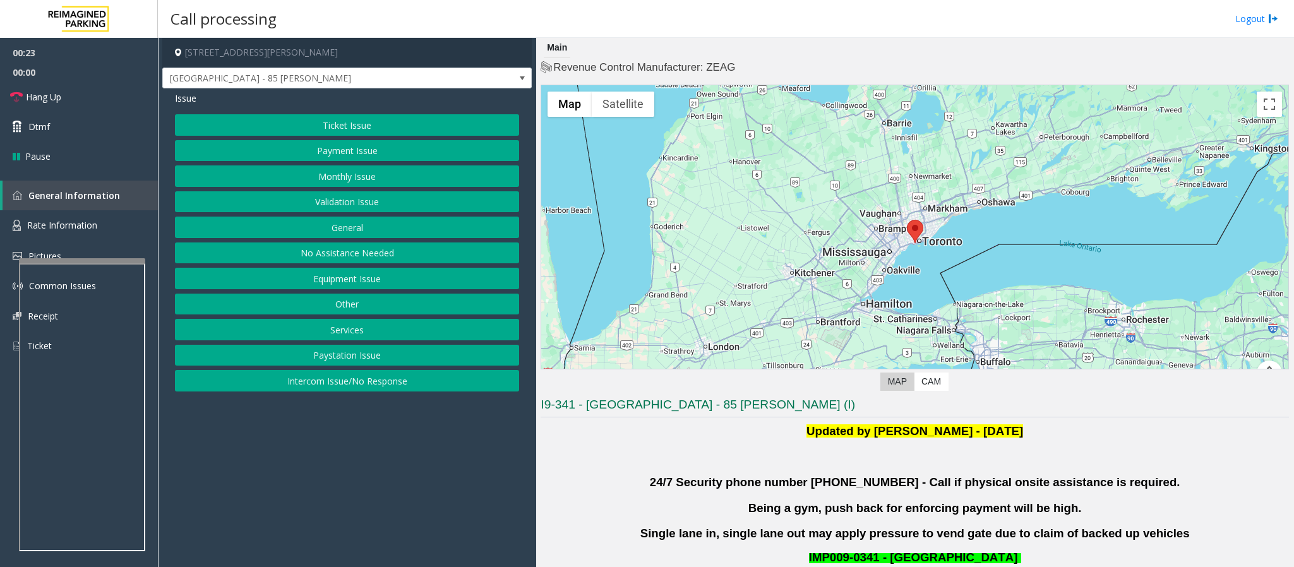
click at [355, 199] on button "Validation Issue" at bounding box center [347, 201] width 344 height 21
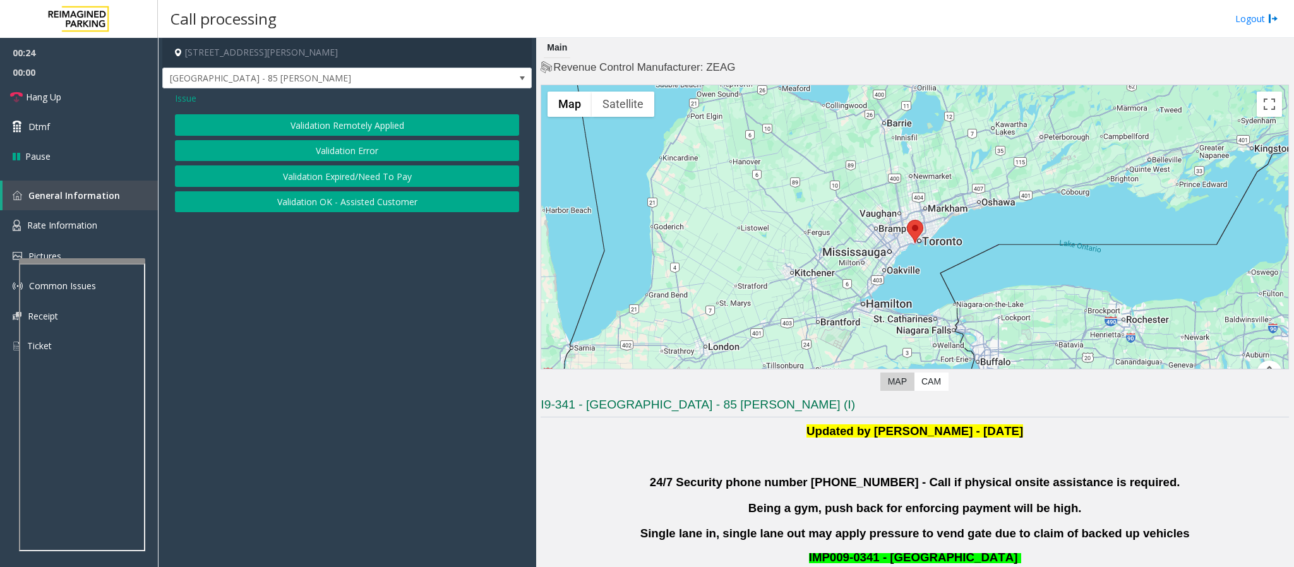
click at [337, 142] on button "Validation Error" at bounding box center [347, 150] width 344 height 21
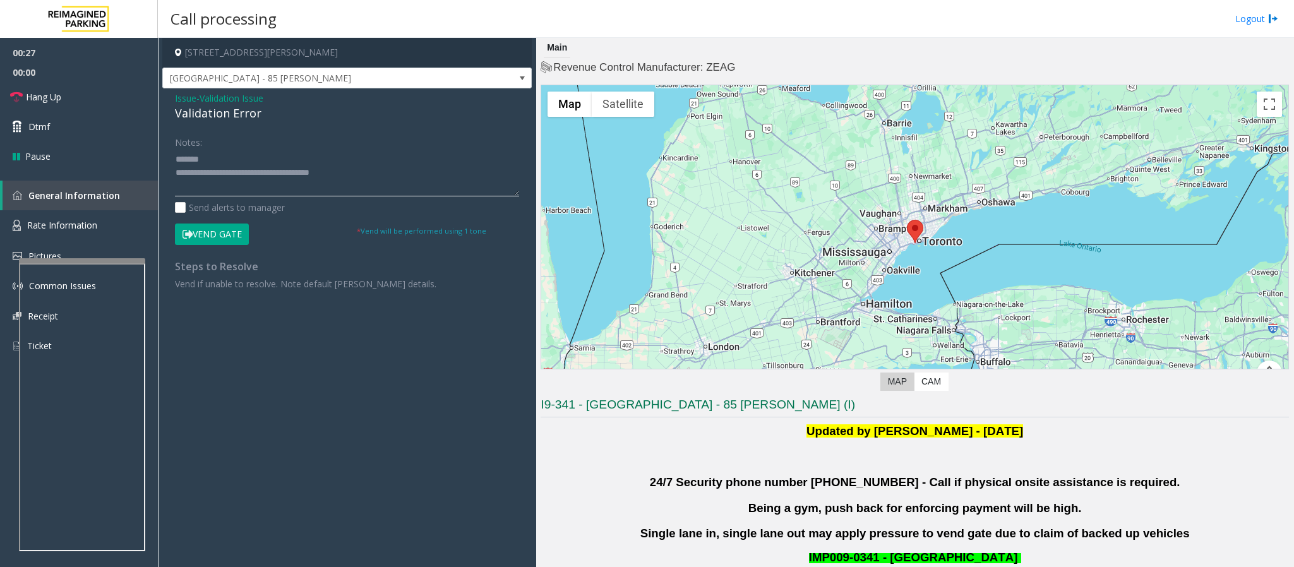
click at [249, 160] on textarea at bounding box center [347, 172] width 344 height 47
drag, startPoint x: 247, startPoint y: 114, endPoint x: 169, endPoint y: 112, distance: 77.7
click at [169, 112] on div "Issue - Validation Issue Validation Error Notes: Send alerts to manager Vend Ga…" at bounding box center [346, 195] width 369 height 215
click at [178, 171] on textarea at bounding box center [347, 172] width 344 height 47
click at [244, 178] on textarea at bounding box center [347, 172] width 344 height 47
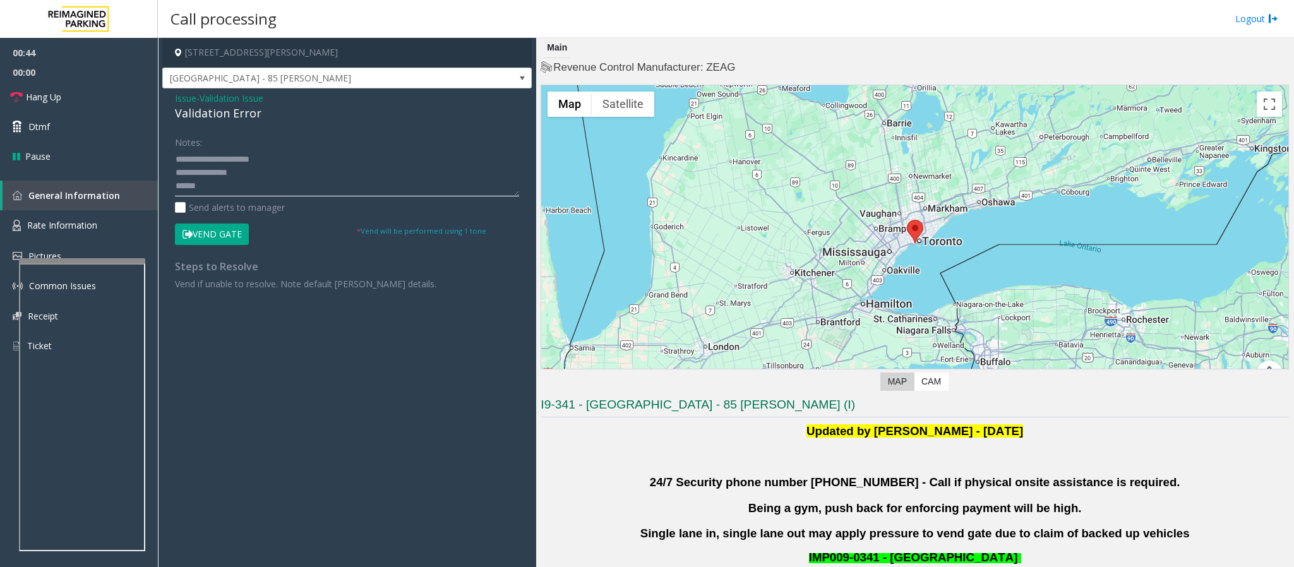
scroll to position [9, 0]
click at [225, 171] on textarea at bounding box center [347, 172] width 344 height 47
click at [239, 190] on textarea at bounding box center [347, 172] width 344 height 47
type textarea "**********"
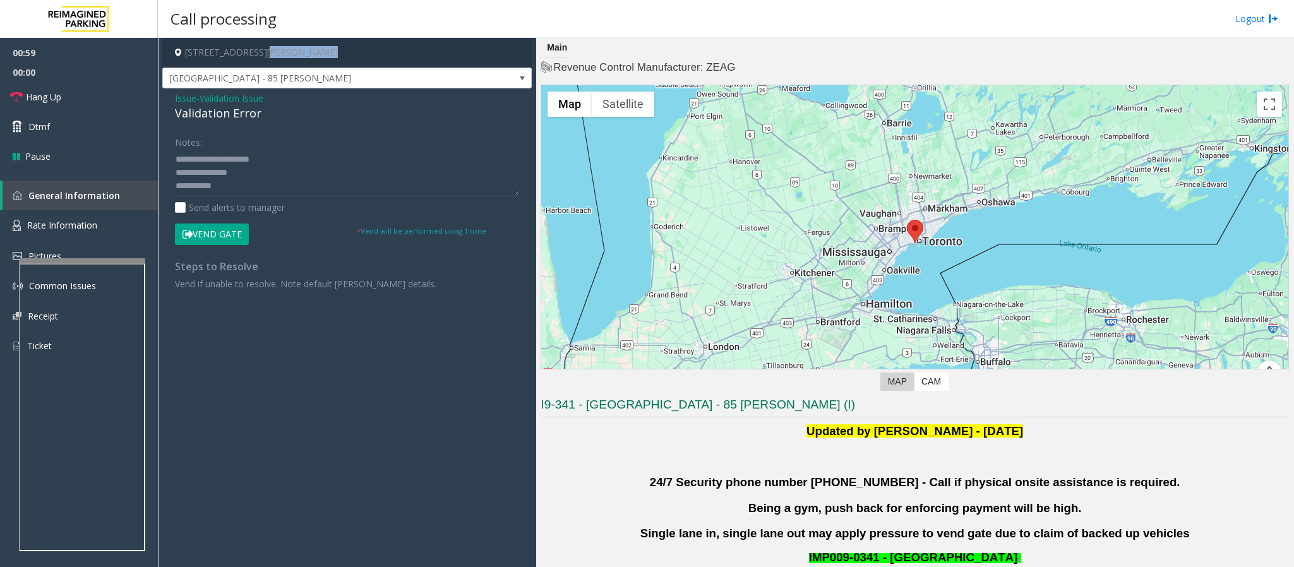
drag, startPoint x: 337, startPoint y: 44, endPoint x: 262, endPoint y: 49, distance: 75.3
click at [262, 49] on h4 "[STREET_ADDRESS][PERSON_NAME]" at bounding box center [346, 53] width 369 height 30
click at [203, 220] on form "Notes: Send alerts to manager Vend Gate * Vend will be performed using 1 tone" at bounding box center [347, 187] width 344 height 113
click at [213, 234] on button "Vend Gate" at bounding box center [212, 234] width 74 height 21
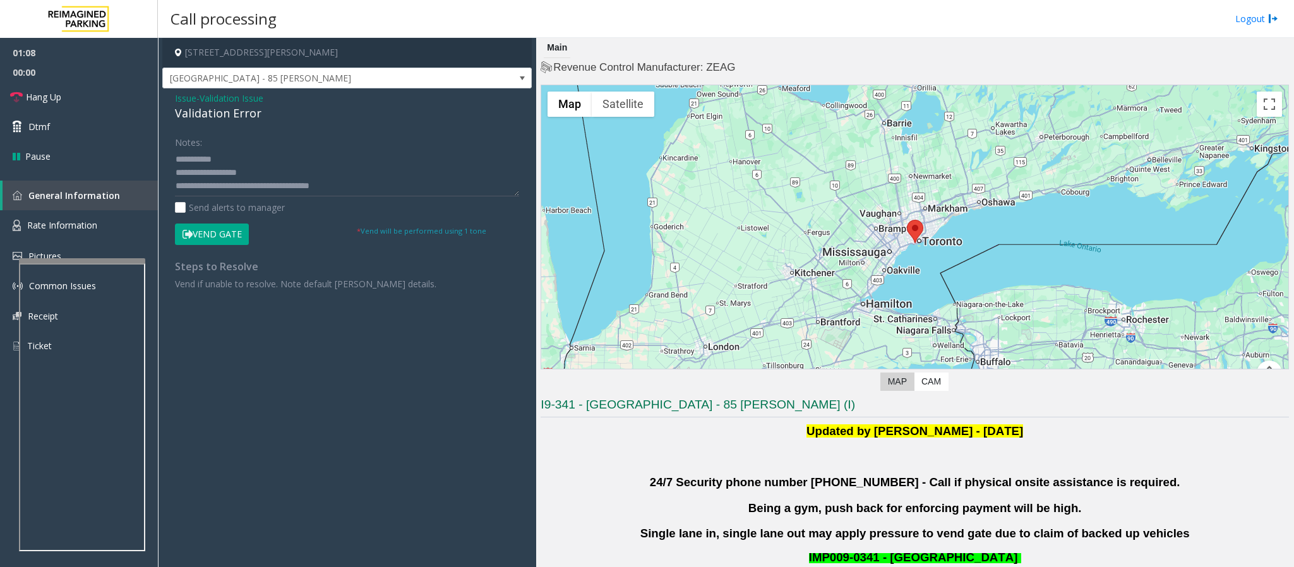
click at [213, 234] on button "Vend Gate" at bounding box center [212, 234] width 74 height 21
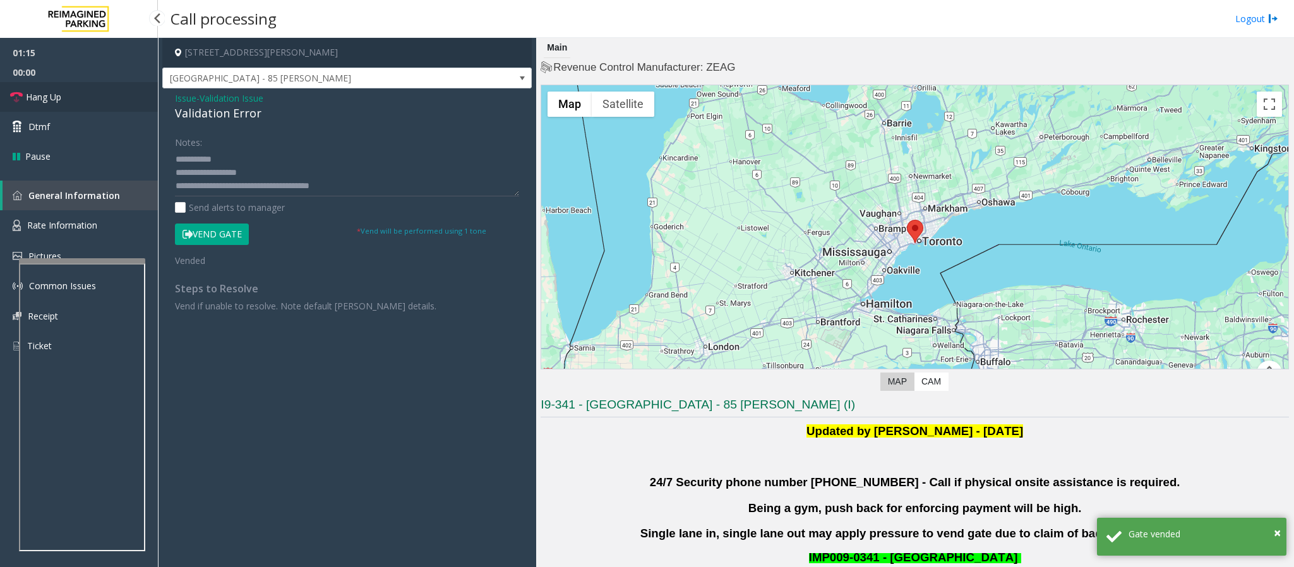
click at [50, 97] on span "Hang Up" at bounding box center [43, 96] width 35 height 13
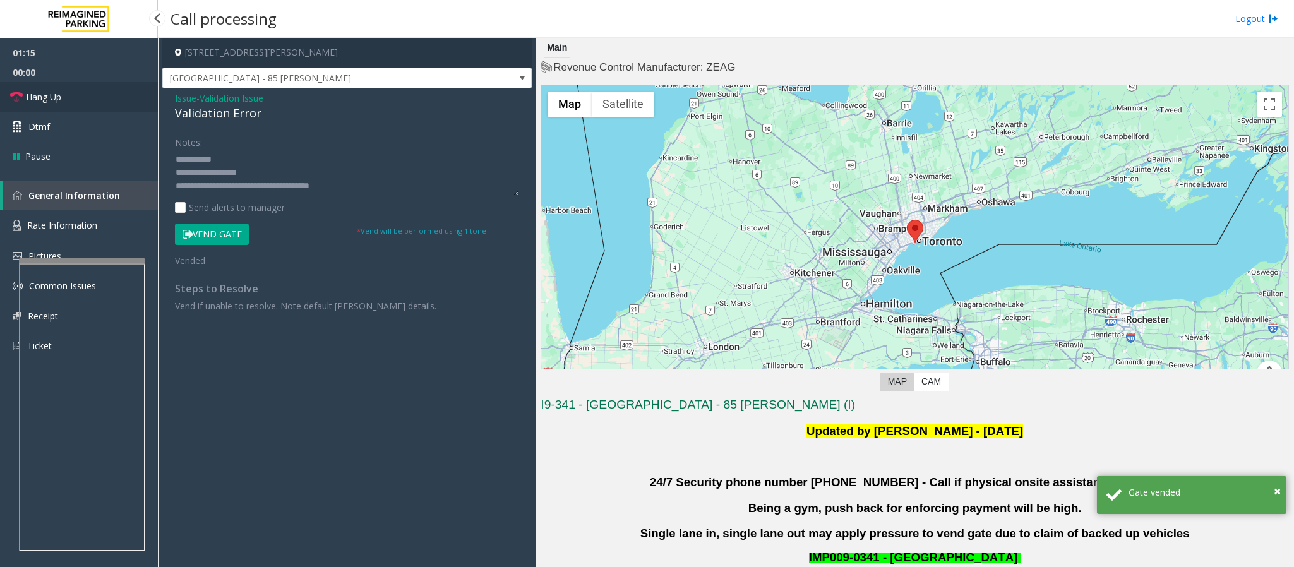
click at [50, 97] on span "Hang Up" at bounding box center [43, 96] width 35 height 13
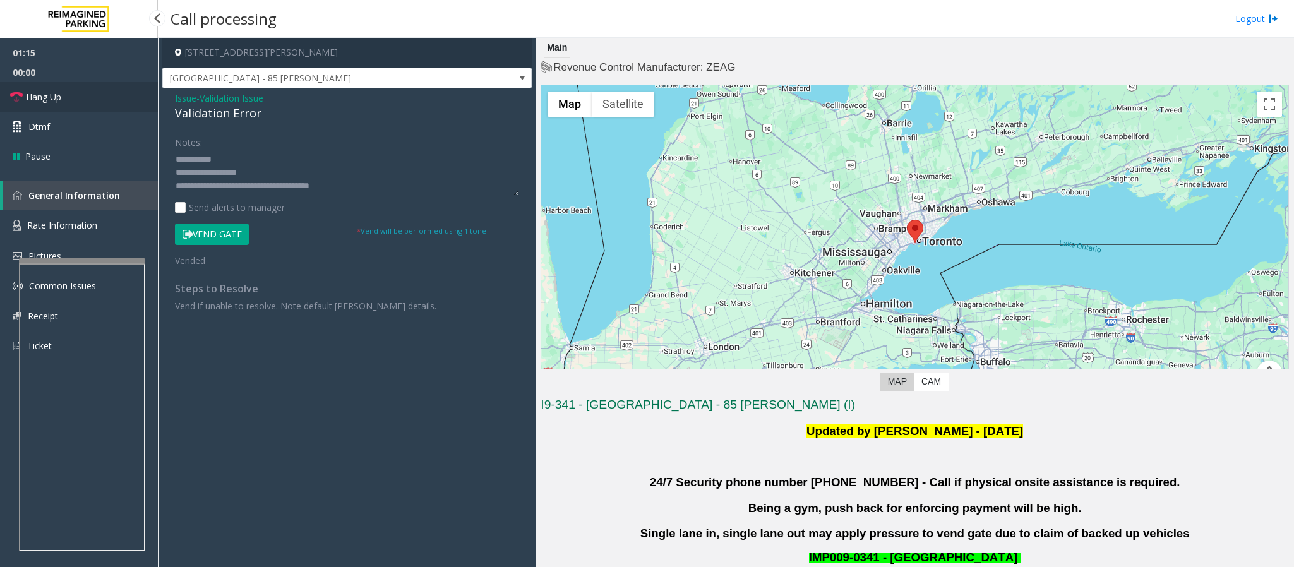
click at [50, 97] on span "Hang Up" at bounding box center [43, 96] width 35 height 13
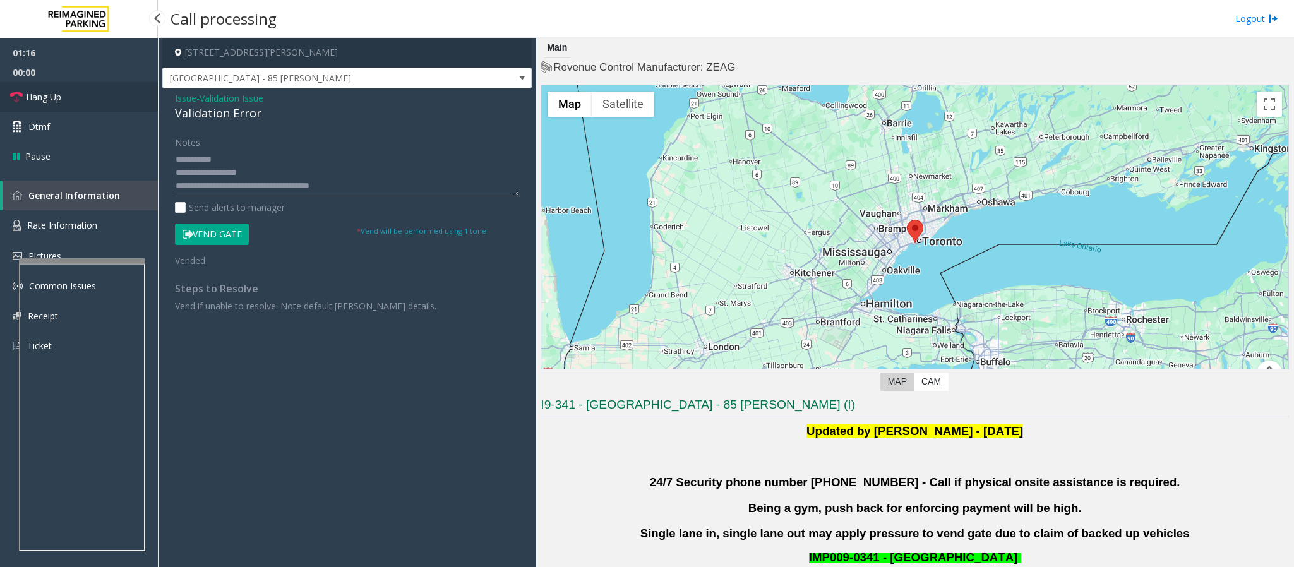
click at [50, 97] on span "Hang Up" at bounding box center [43, 96] width 35 height 13
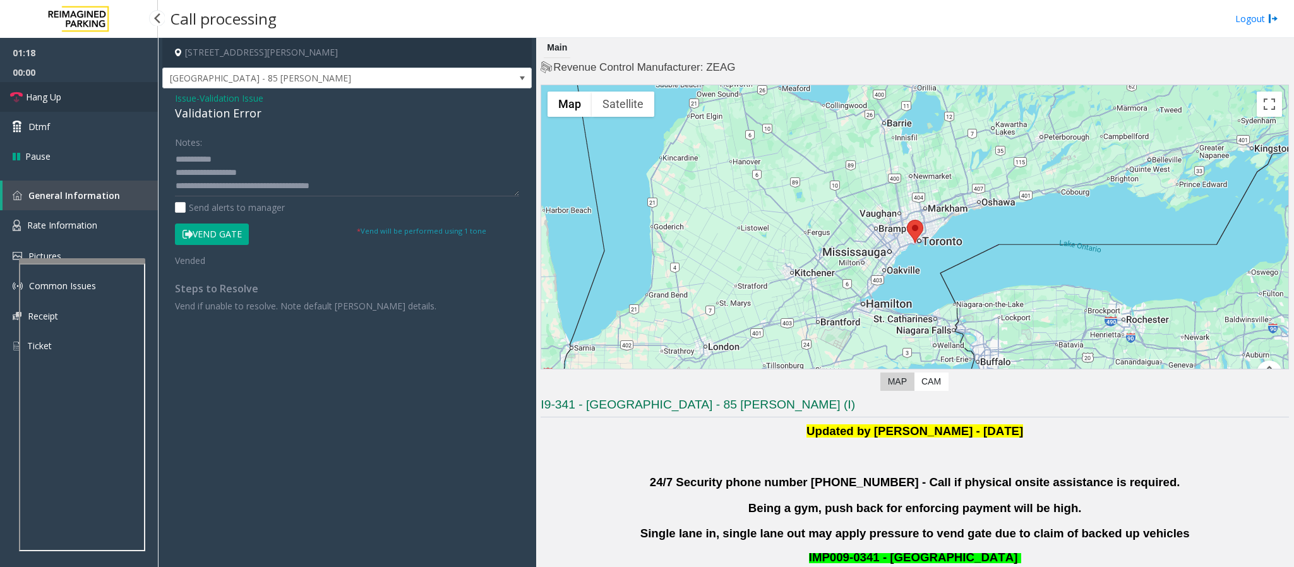
click at [50, 97] on span "Hang Up" at bounding box center [43, 96] width 35 height 13
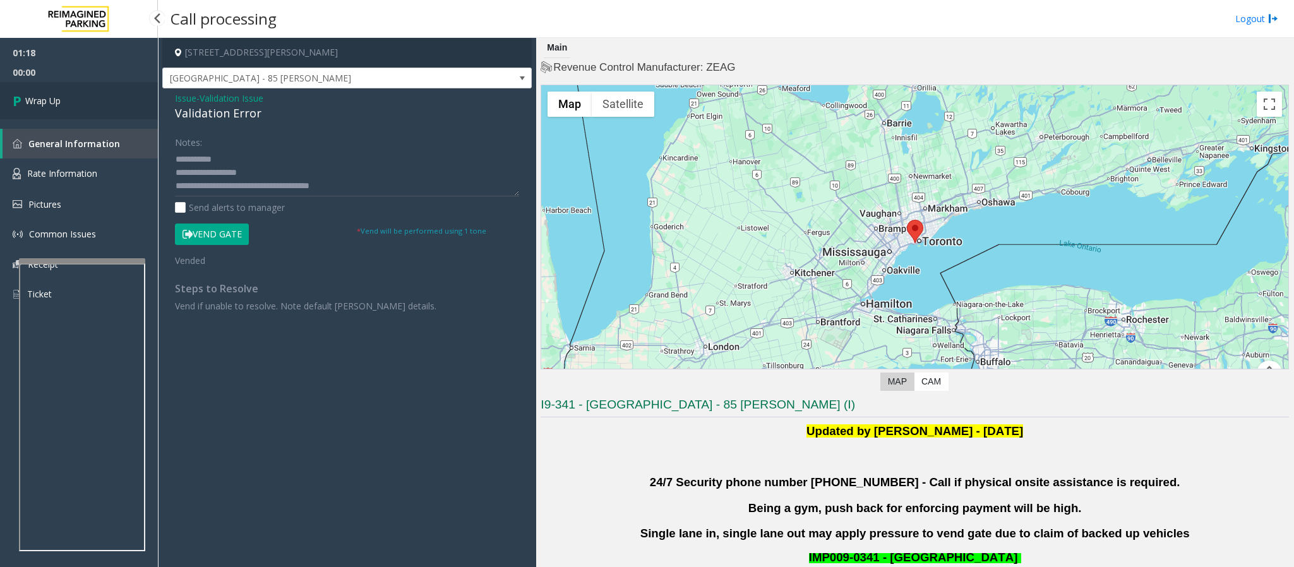
click at [52, 99] on span "Wrap Up" at bounding box center [42, 100] width 35 height 13
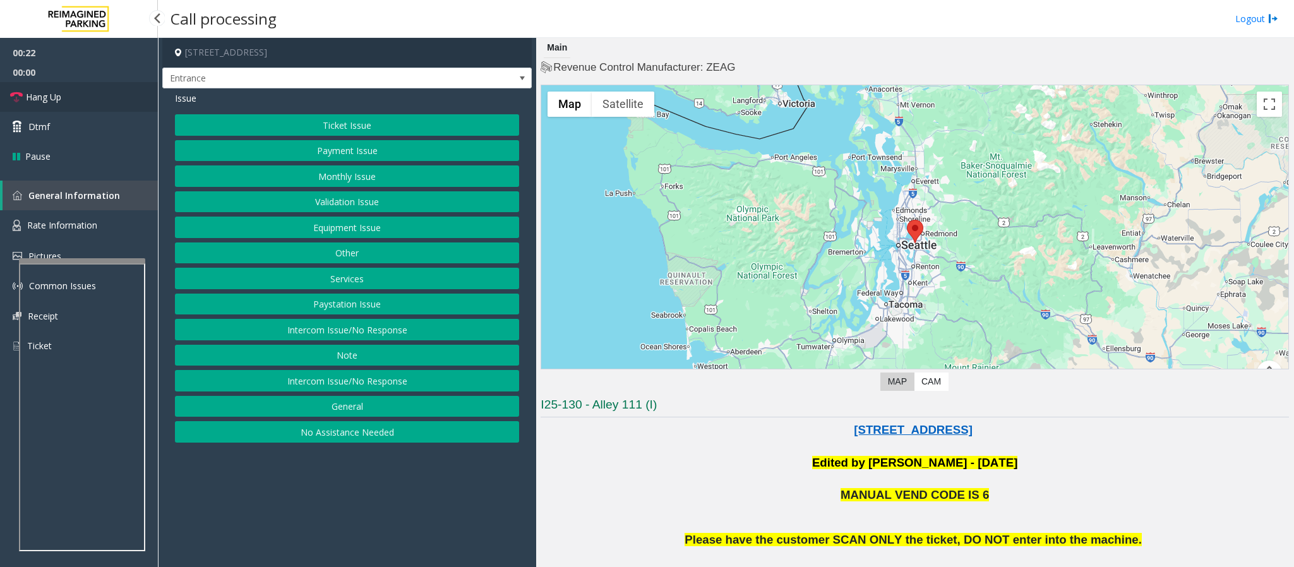
click at [54, 87] on link "Hang Up" at bounding box center [79, 97] width 158 height 30
click at [373, 378] on button "Intercom Issue/No Response" at bounding box center [347, 380] width 344 height 21
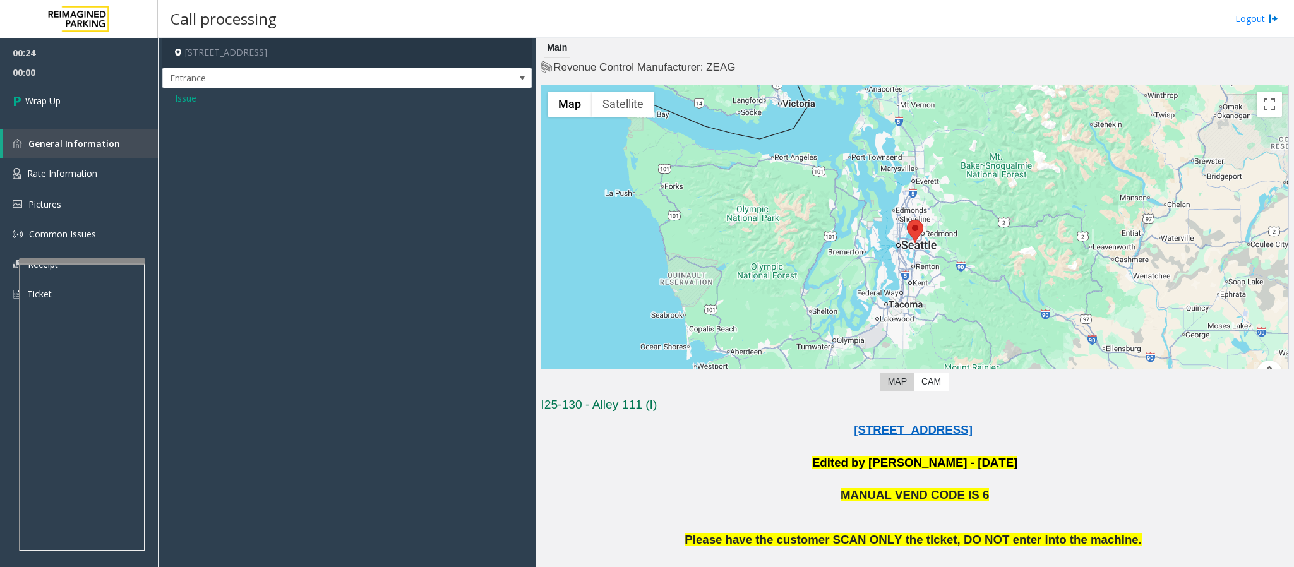
click at [189, 100] on span "Issue" at bounding box center [185, 98] width 21 height 13
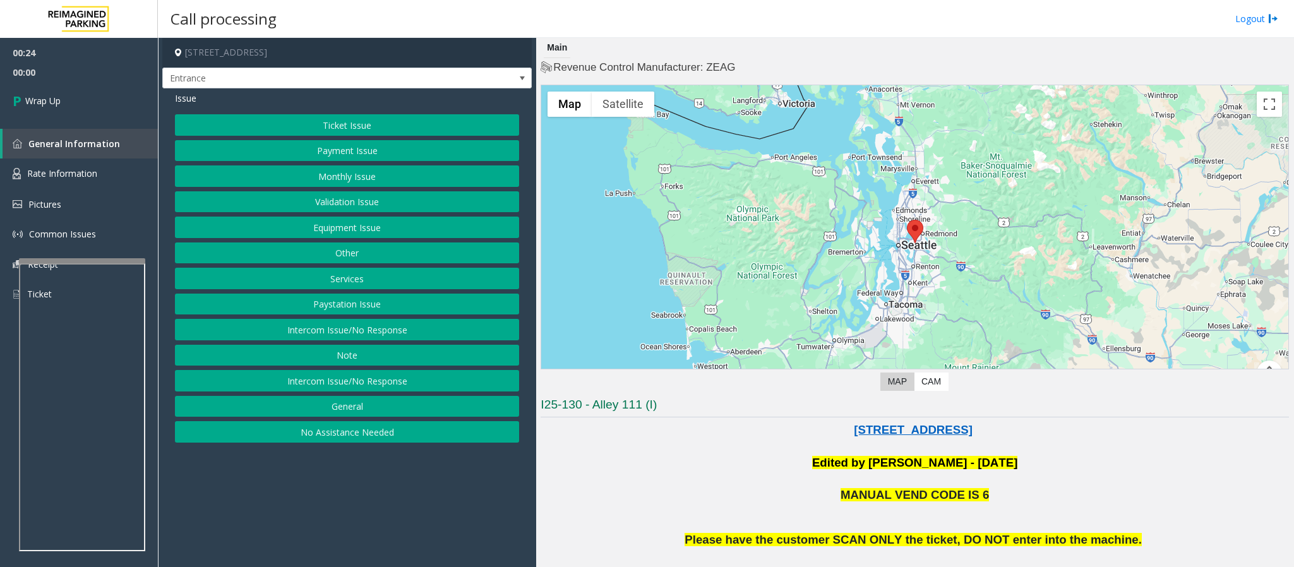
click at [370, 332] on button "Intercom Issue/No Response" at bounding box center [347, 329] width 344 height 21
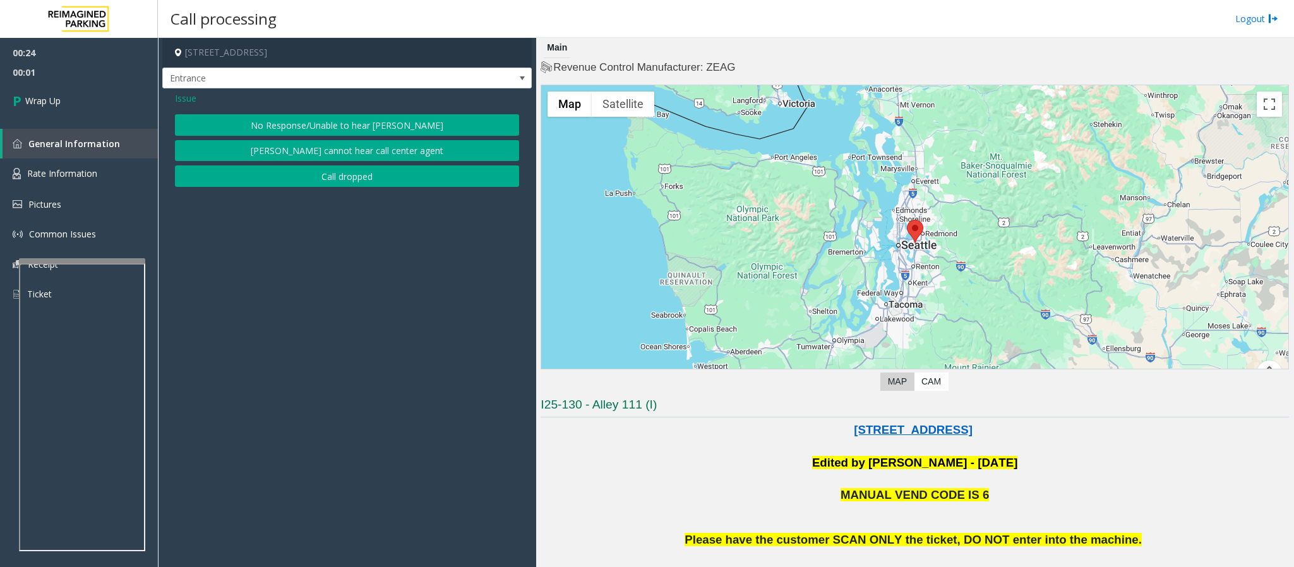
click at [284, 128] on button "No Response/Unable to hear [PERSON_NAME]" at bounding box center [347, 124] width 344 height 21
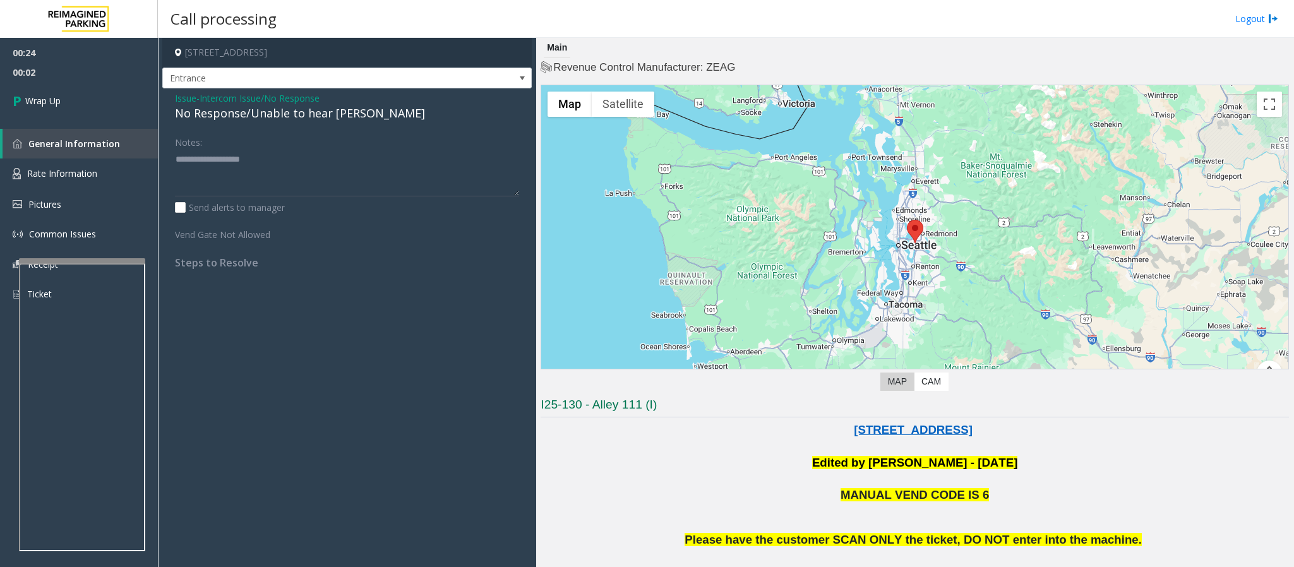
click at [258, 120] on div "No Response/Unable to hear [PERSON_NAME]" at bounding box center [347, 113] width 344 height 17
type textarea "**********"
click at [99, 95] on link "Wrap Up" at bounding box center [79, 100] width 158 height 37
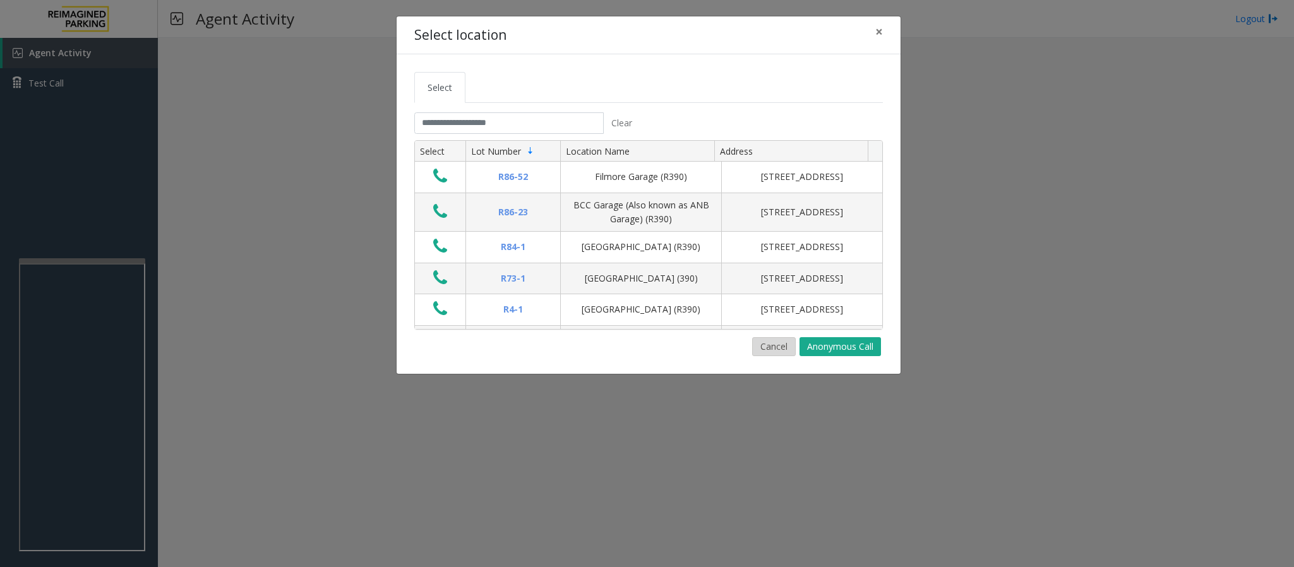
click at [762, 345] on button "Cancel" at bounding box center [774, 346] width 44 height 19
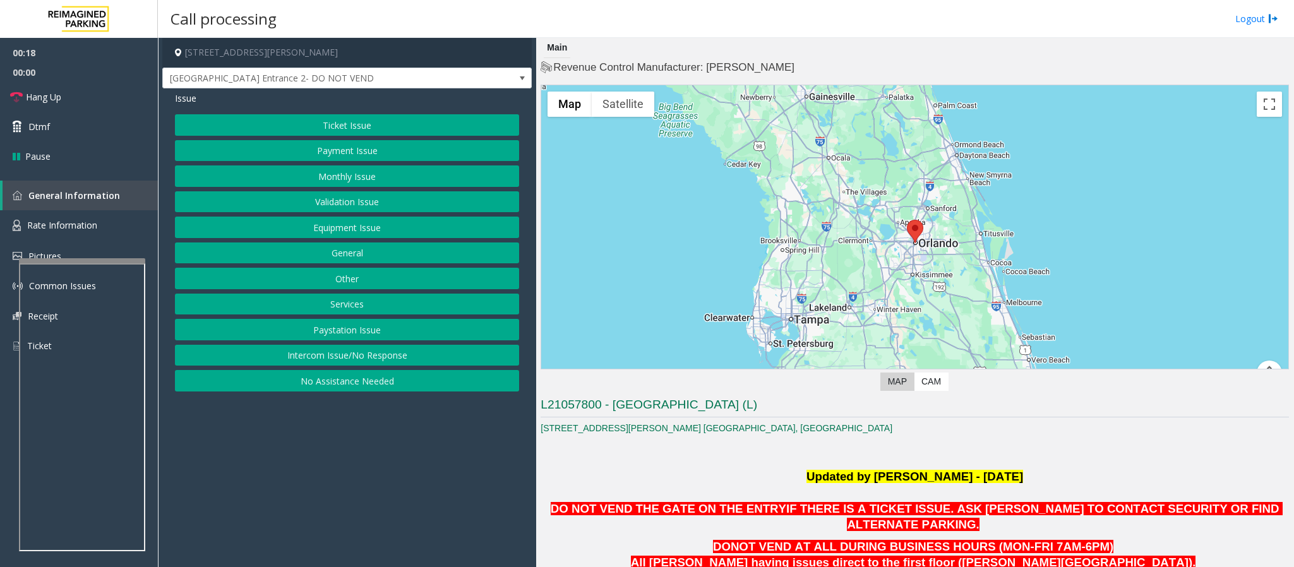
click at [383, 364] on button "Intercom Issue/No Response" at bounding box center [347, 355] width 344 height 21
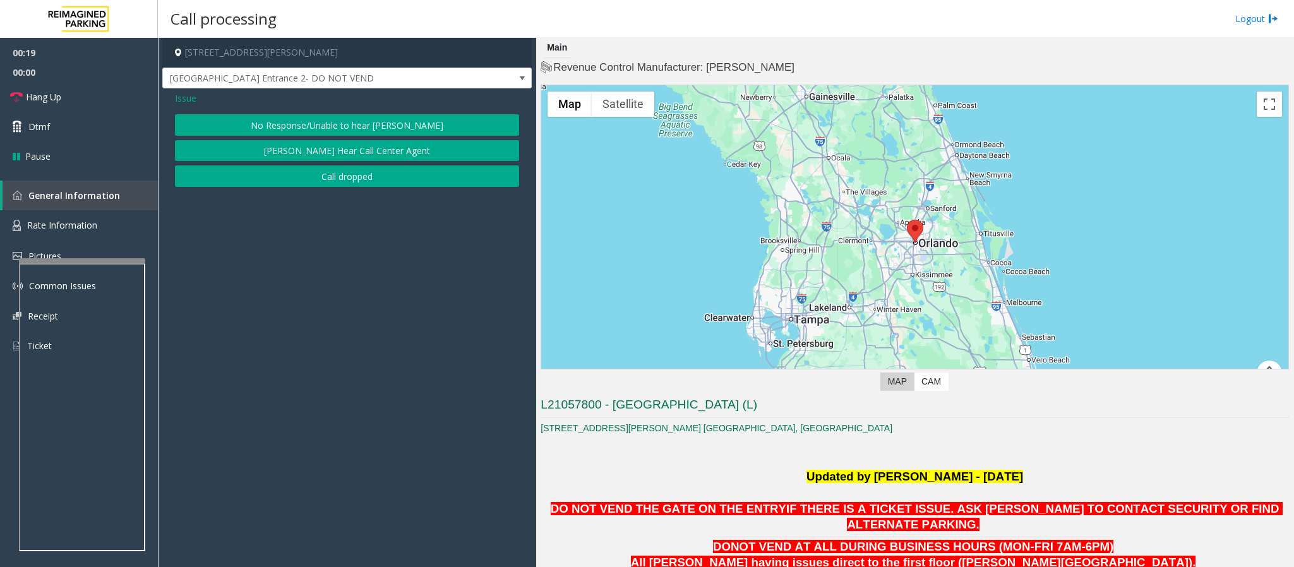
click at [279, 121] on button "No Response/Unable to hear [PERSON_NAME]" at bounding box center [347, 124] width 344 height 21
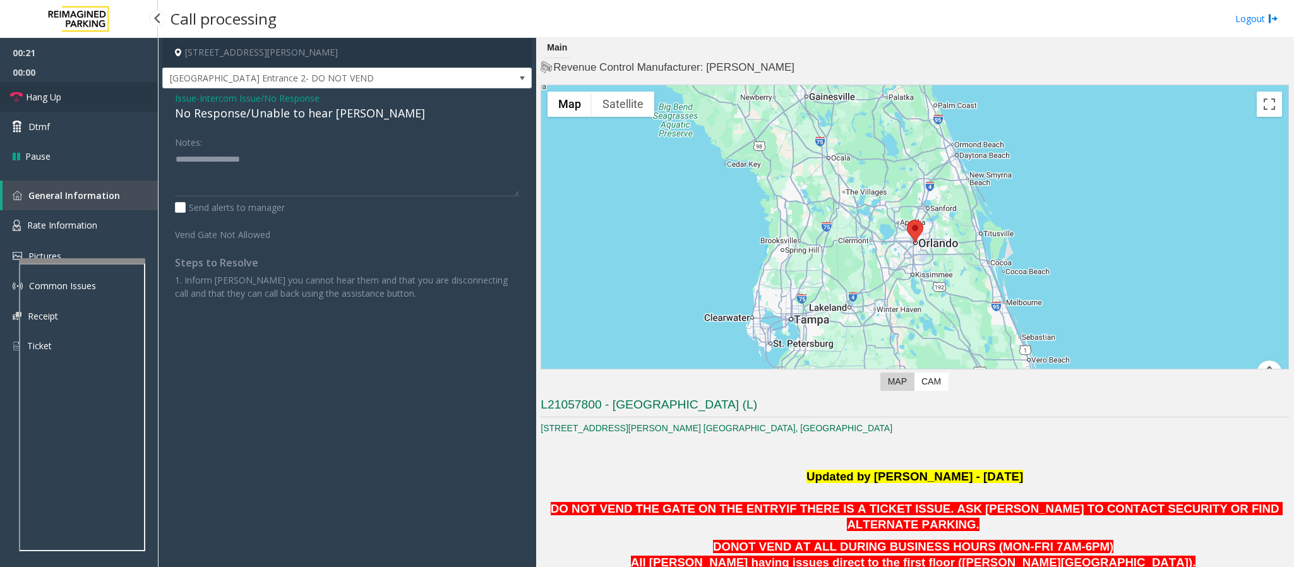
click at [73, 92] on link "Hang Up" at bounding box center [79, 97] width 158 height 30
click at [190, 120] on div "No Response/Unable to hear [PERSON_NAME]" at bounding box center [347, 113] width 344 height 17
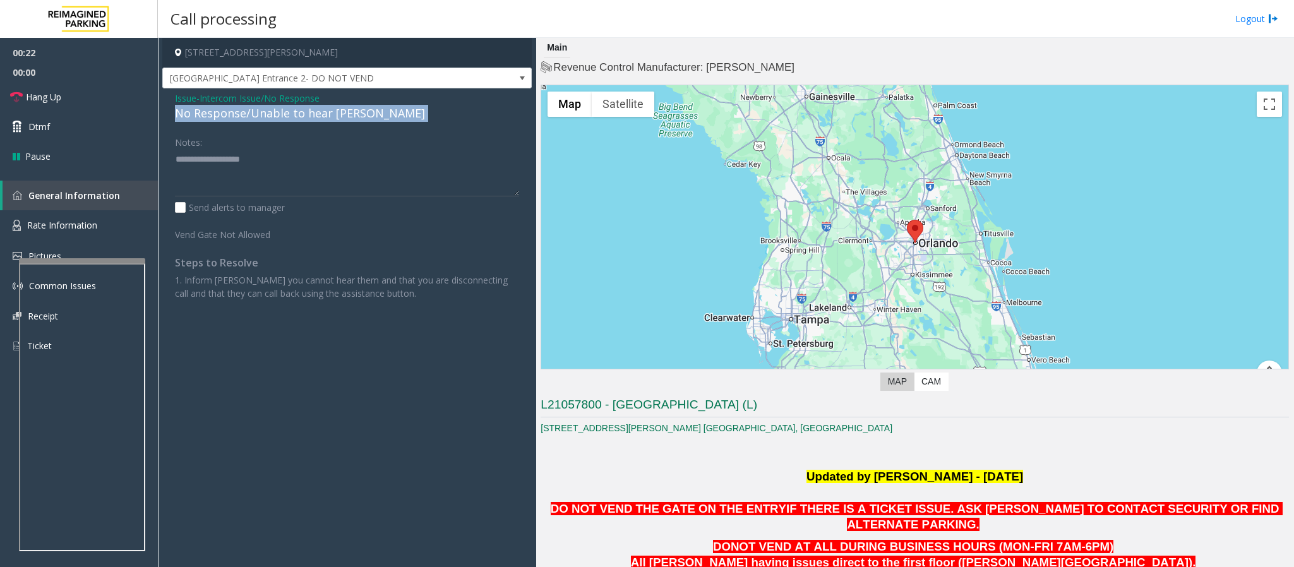
click at [190, 120] on div "No Response/Unable to hear [PERSON_NAME]" at bounding box center [347, 113] width 344 height 17
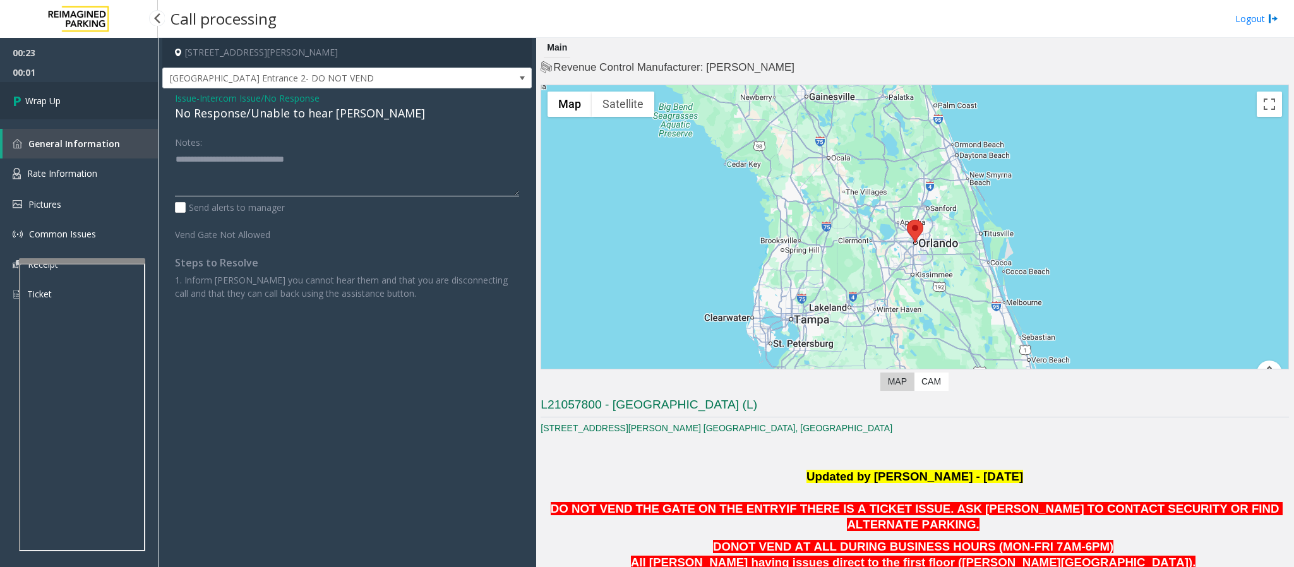
type textarea "**********"
click at [39, 97] on span "Wrap Up" at bounding box center [42, 100] width 35 height 13
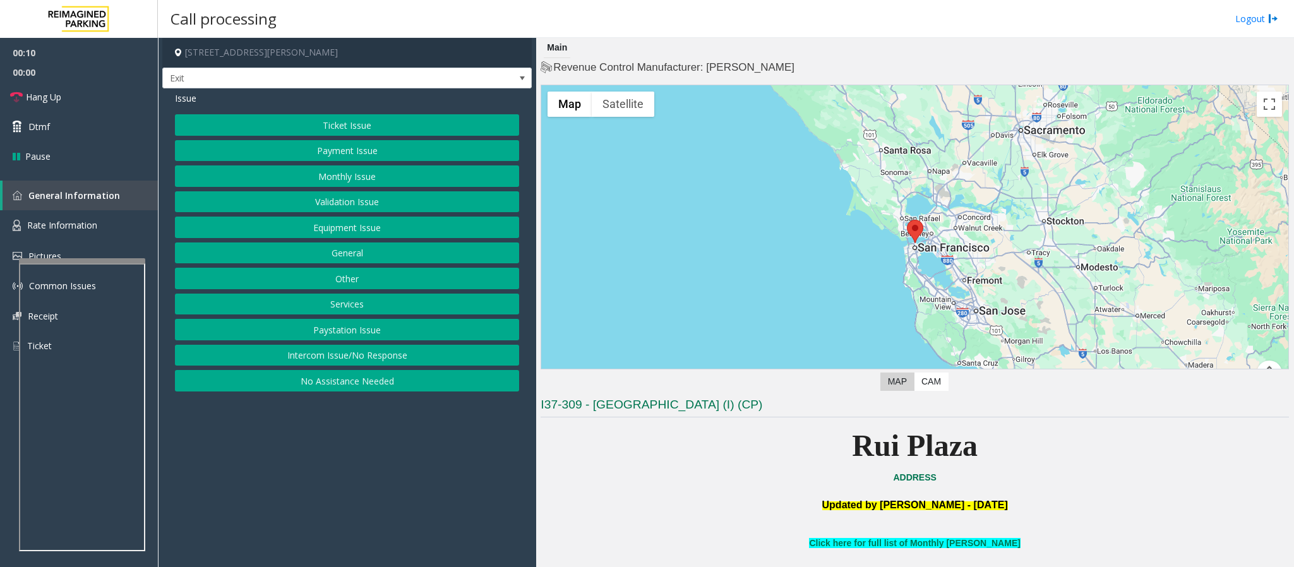
click at [309, 315] on button "Services" at bounding box center [347, 304] width 344 height 21
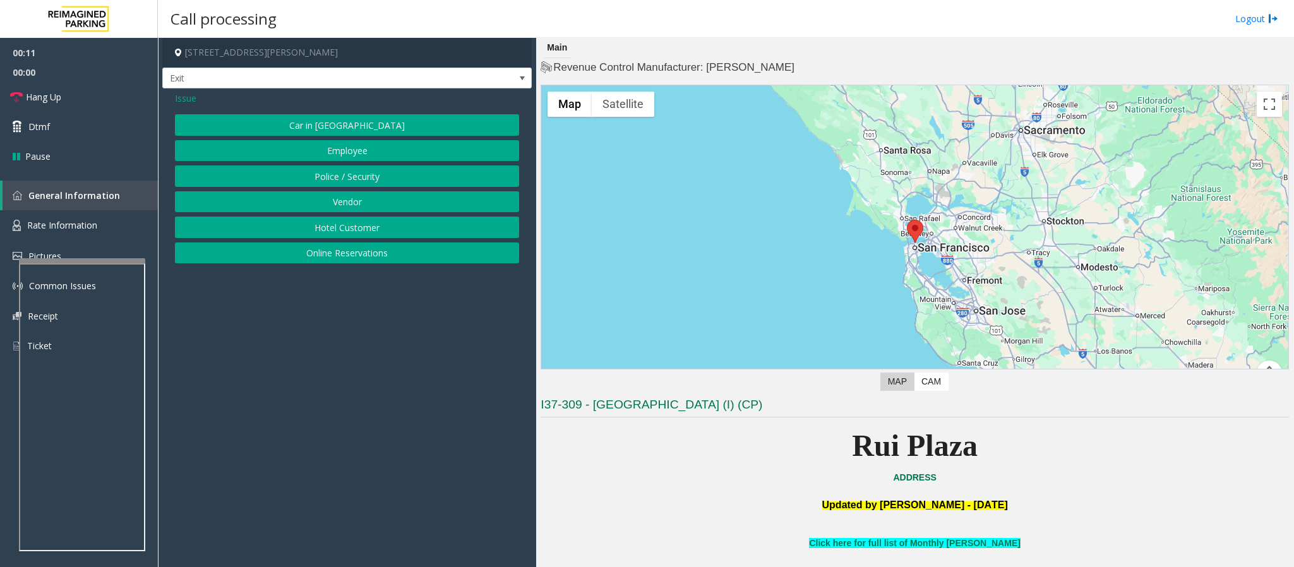
click at [309, 258] on button "Online Reservations" at bounding box center [347, 252] width 344 height 21
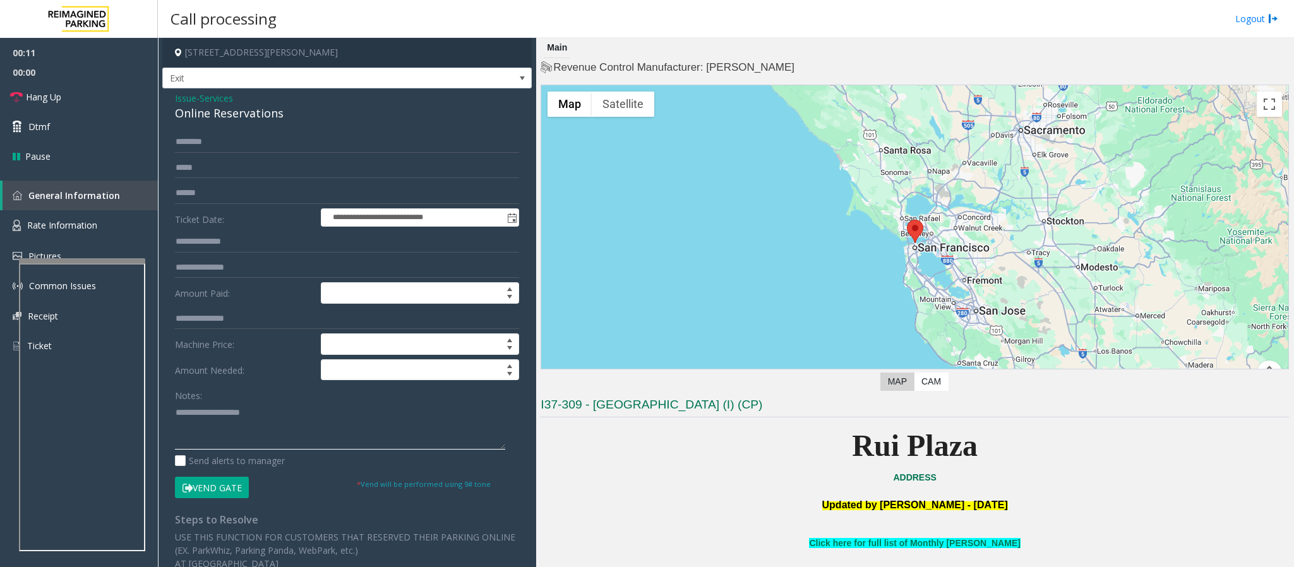
click at [226, 378] on textarea at bounding box center [340, 425] width 330 height 47
paste textarea "**********"
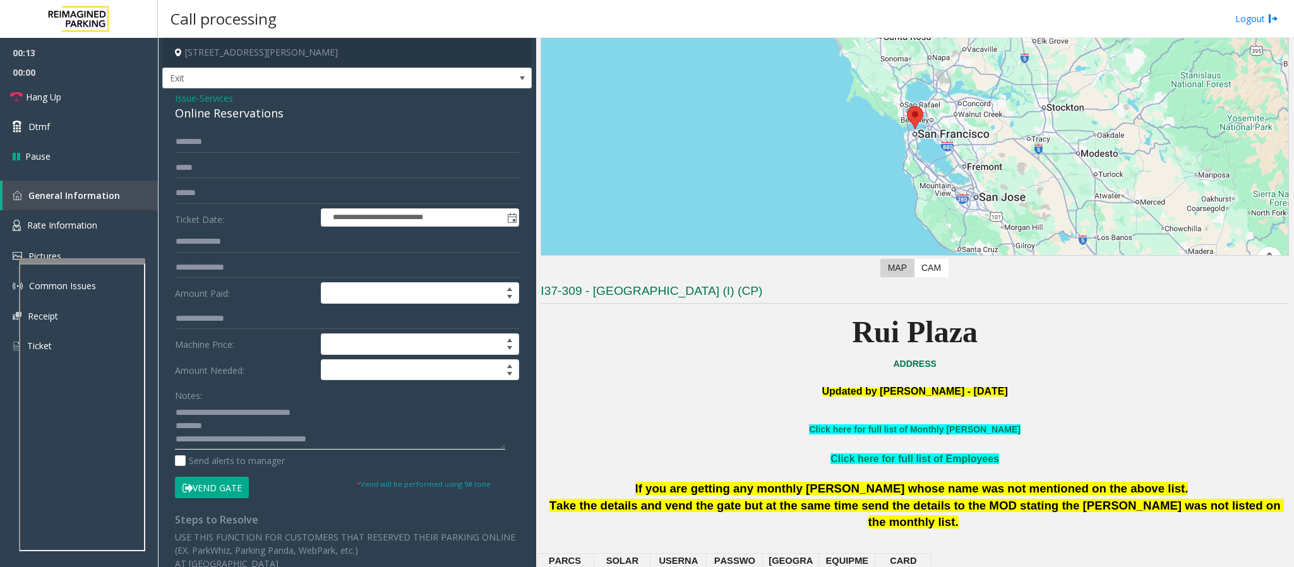
scroll to position [284, 0]
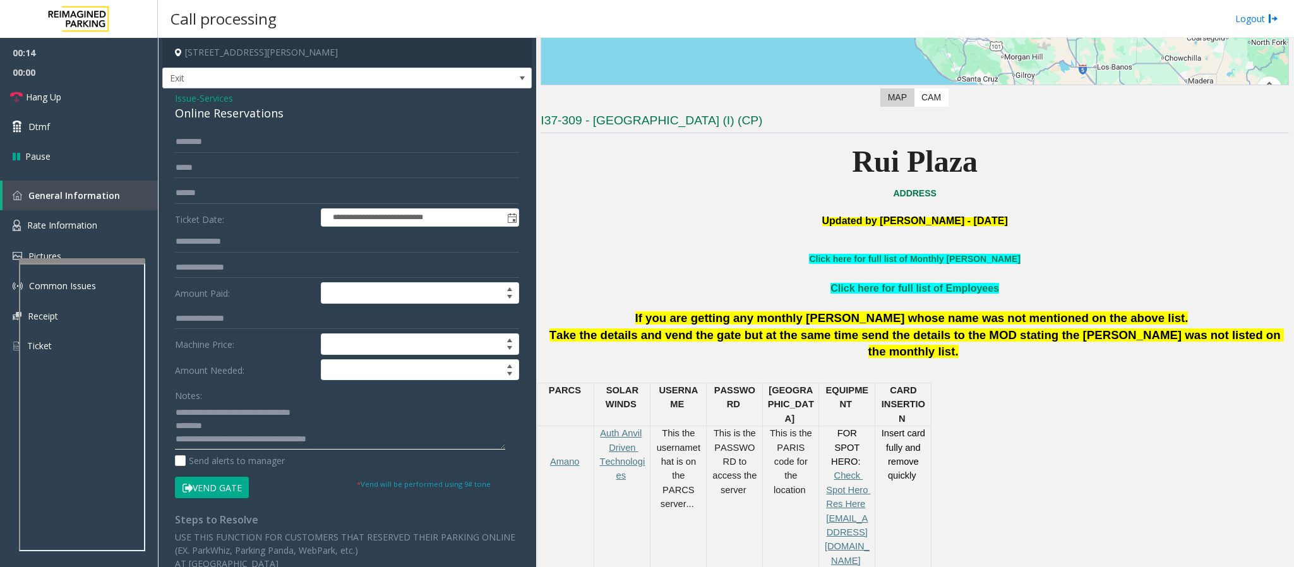
click at [220, 378] on textarea at bounding box center [340, 425] width 330 height 47
click at [196, 140] on input "text" at bounding box center [347, 141] width 344 height 21
drag, startPoint x: 358, startPoint y: 442, endPoint x: 227, endPoint y: 442, distance: 130.7
click at [227, 378] on textarea at bounding box center [340, 425] width 330 height 47
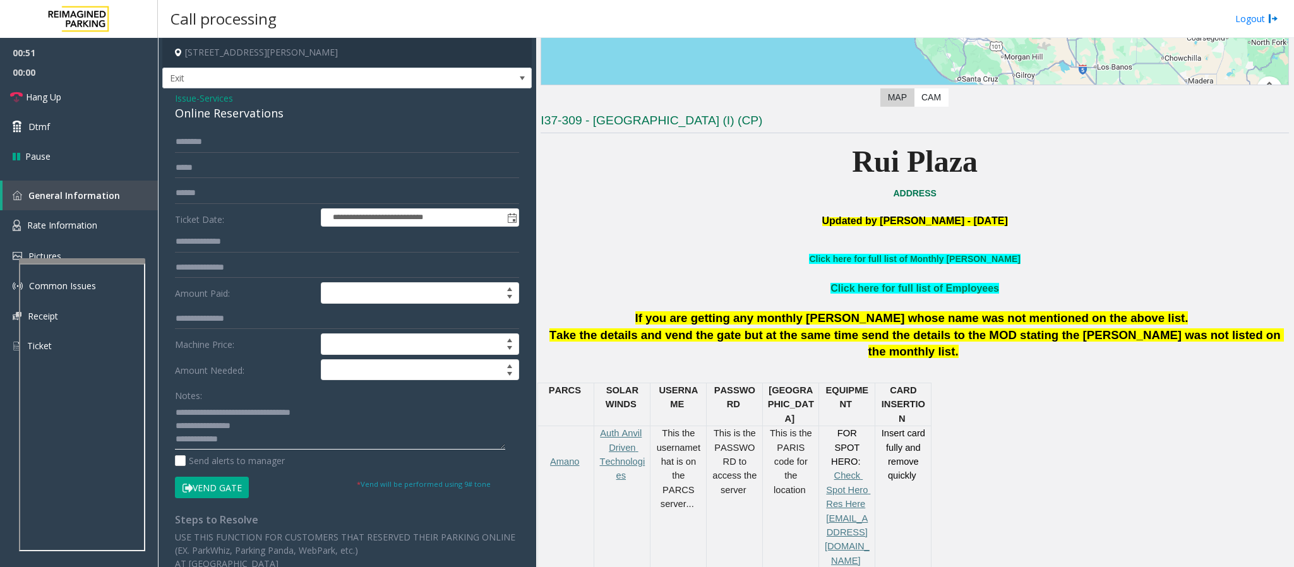
click at [278, 378] on textarea at bounding box center [340, 425] width 330 height 47
paste textarea "**********"
type textarea "**********"
click at [37, 93] on span "Hang Up" at bounding box center [43, 96] width 35 height 13
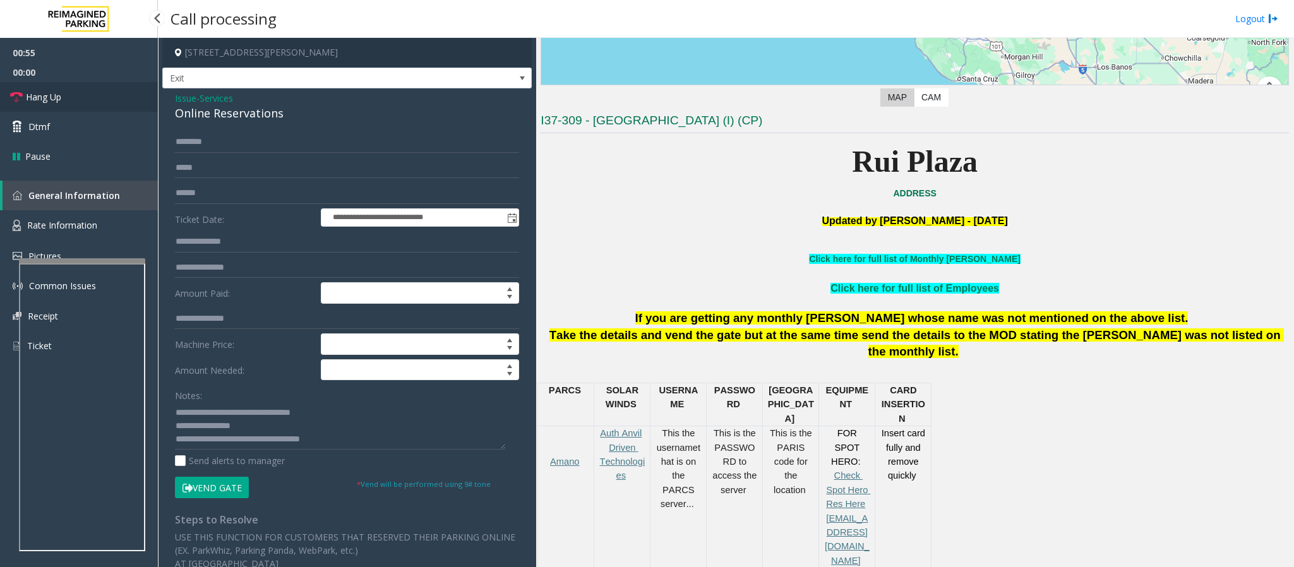
click at [37, 93] on span "Hang Up" at bounding box center [43, 96] width 35 height 13
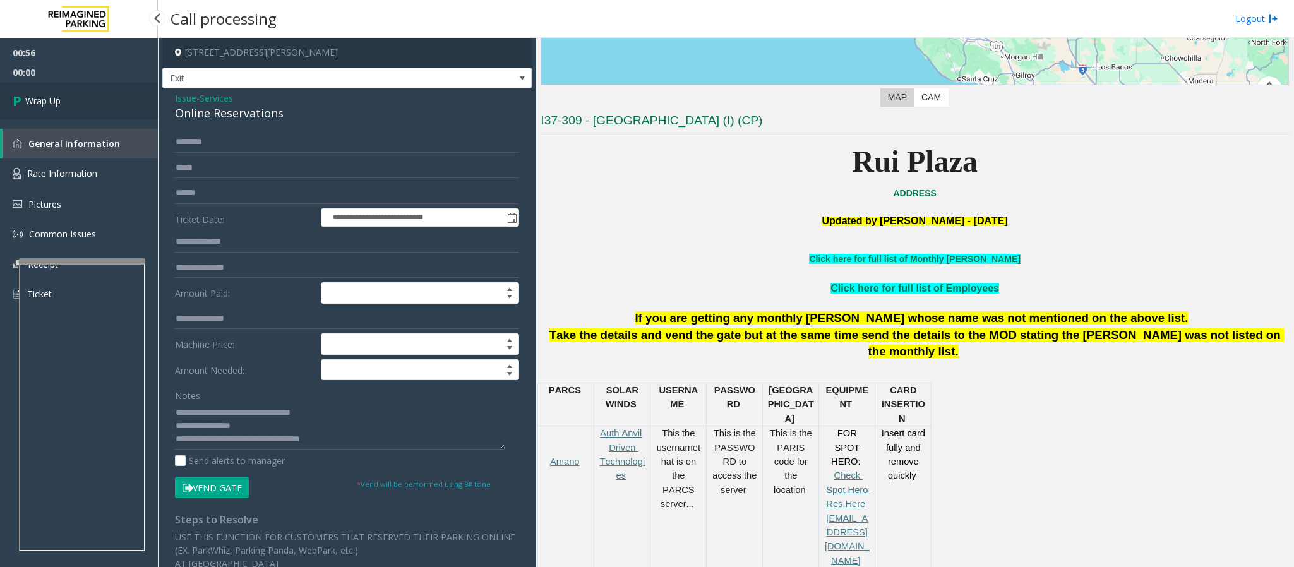
click at [59, 97] on span "Wrap Up" at bounding box center [42, 100] width 35 height 13
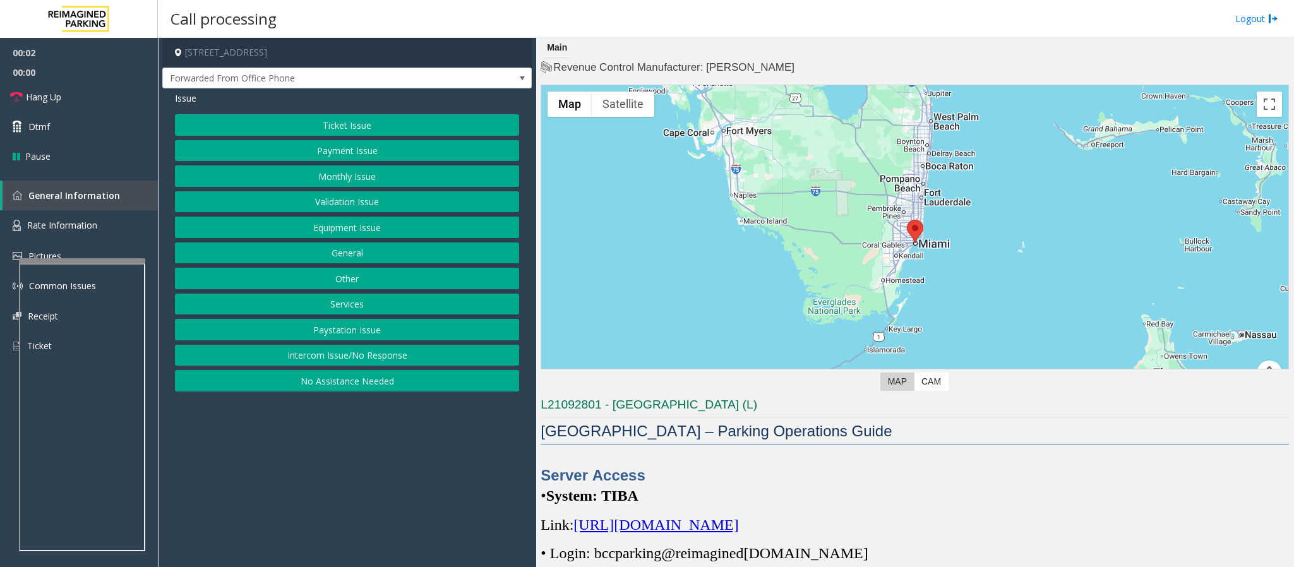
click at [738, 378] on span "[URL][DOMAIN_NAME]" at bounding box center [655, 525] width 165 height 16
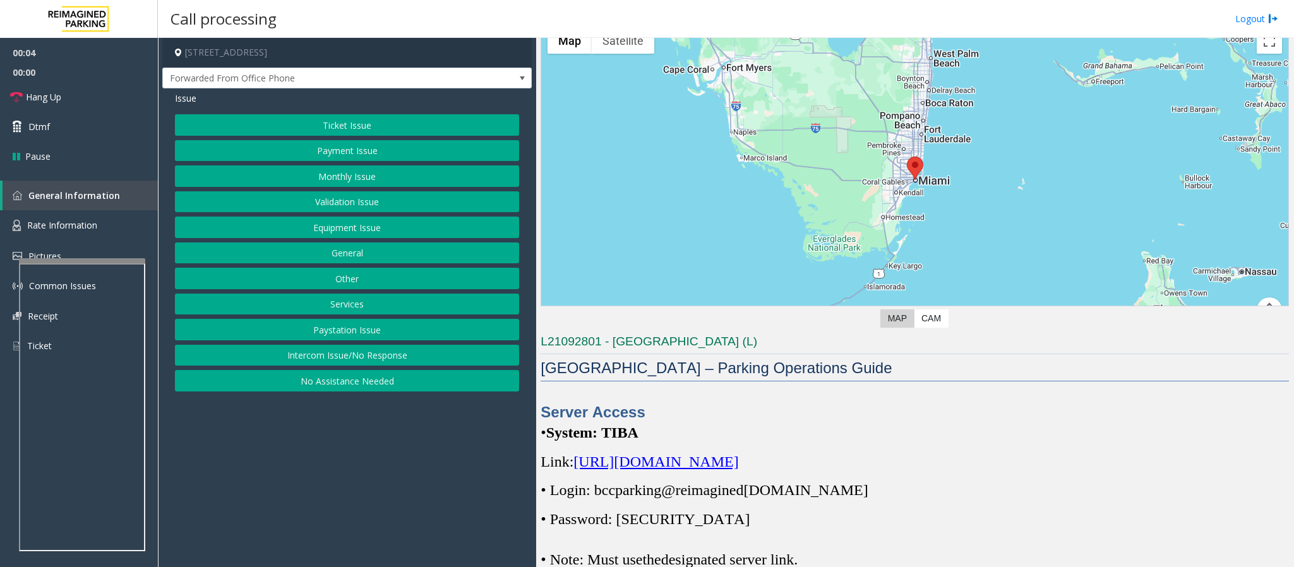
scroll to position [189, 0]
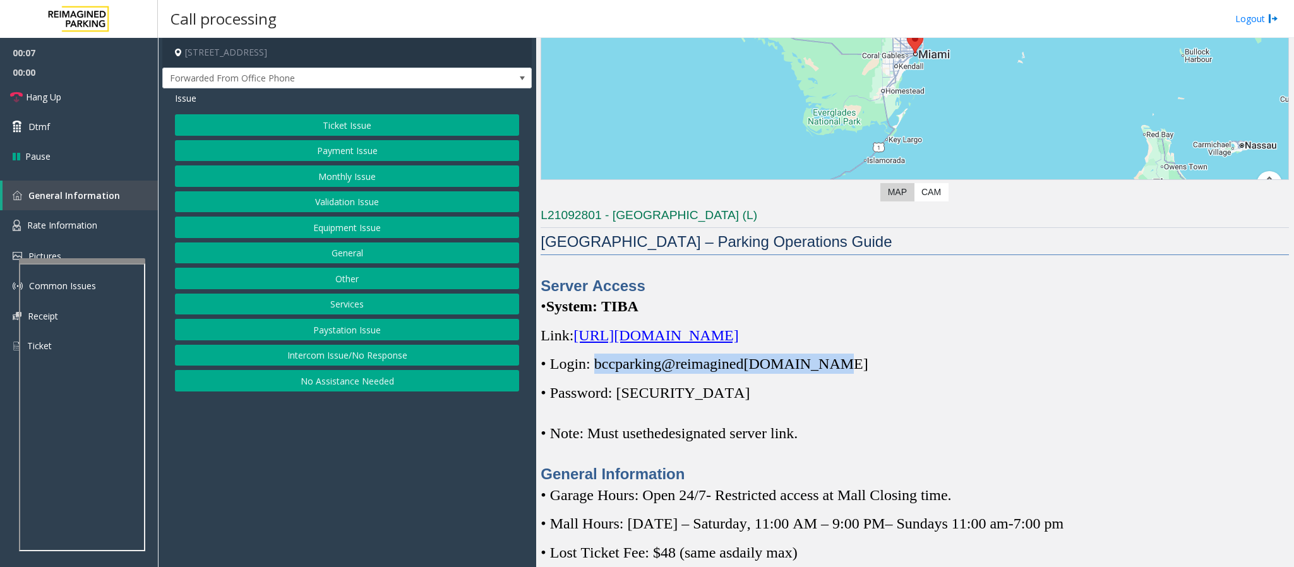
drag, startPoint x: 834, startPoint y: 369, endPoint x: 597, endPoint y: 357, distance: 237.1
click at [597, 357] on span "• Login: bccparking@re imagined [DOMAIN_NAME]" at bounding box center [704, 364] width 327 height 16
drag, startPoint x: 623, startPoint y: 395, endPoint x: 686, endPoint y: 402, distance: 63.0
click at [686, 378] on span "• Password: [SECURITY_DATA]" at bounding box center [645, 393] width 209 height 16
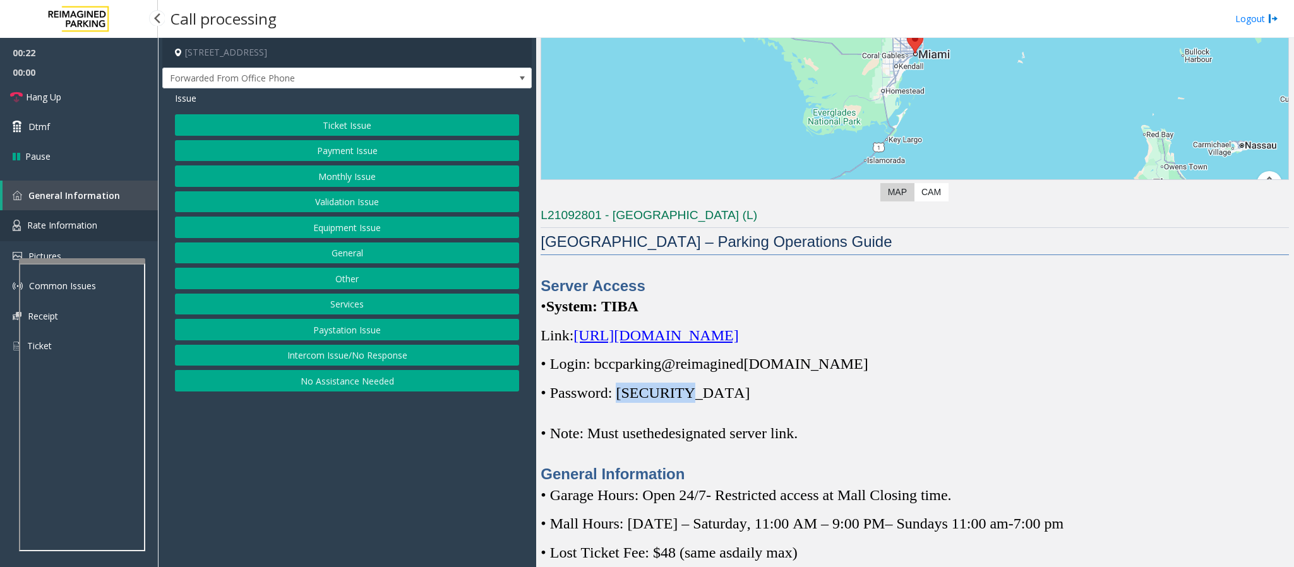
click at [36, 230] on span "Rate Information" at bounding box center [62, 225] width 70 height 12
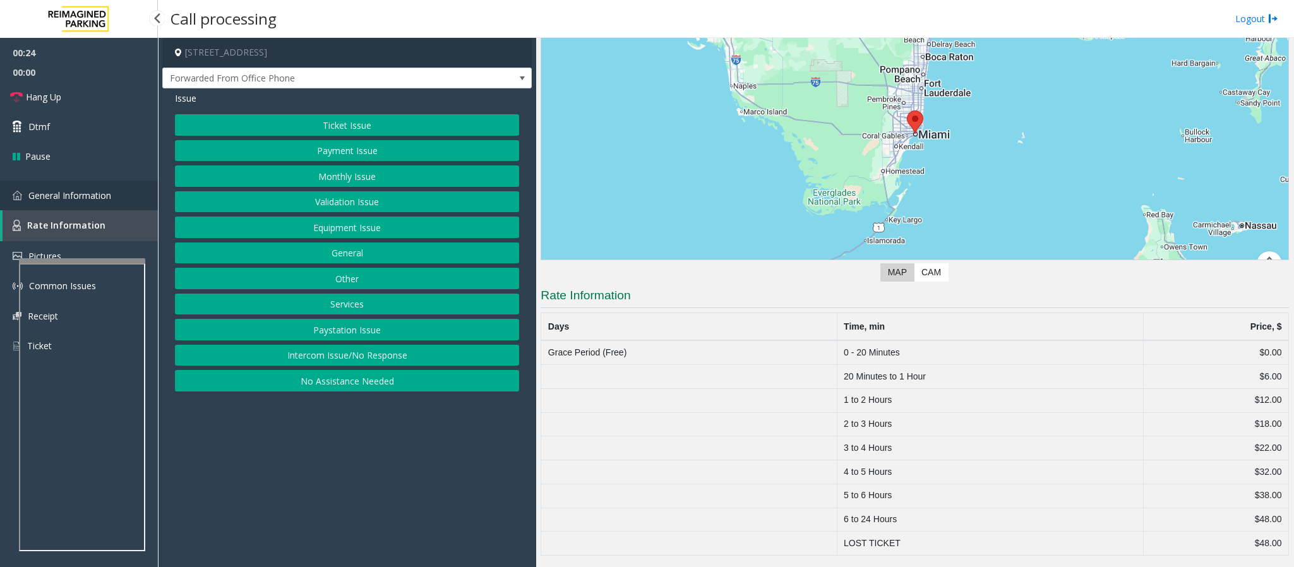
click at [73, 198] on span "General Information" at bounding box center [69, 195] width 83 height 12
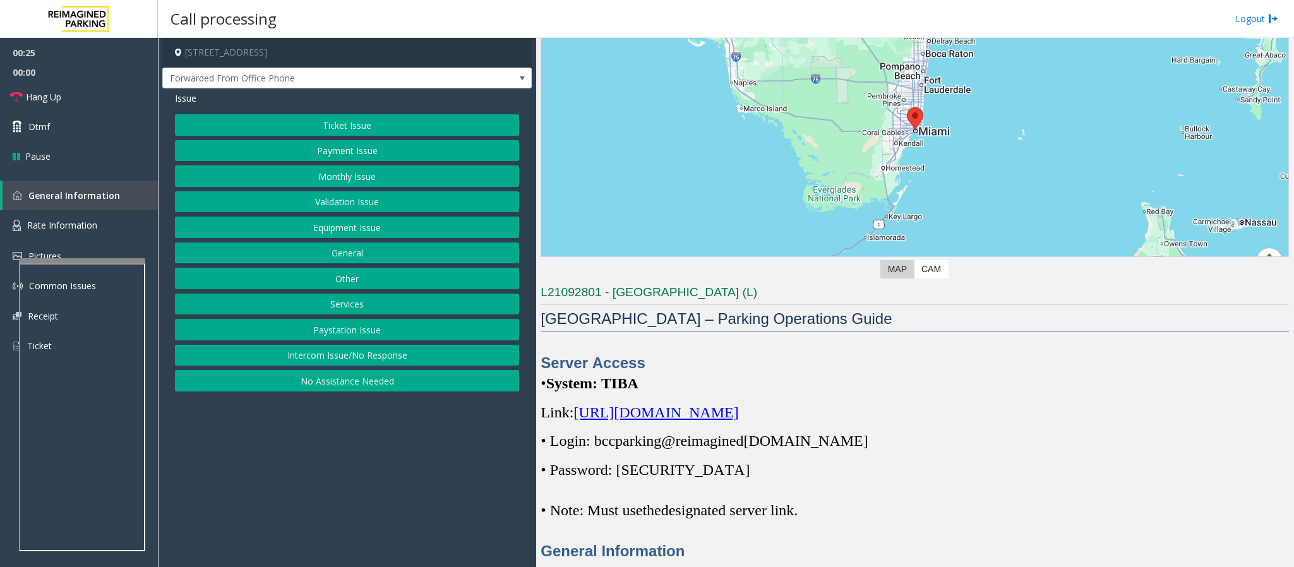
scroll to position [189, 0]
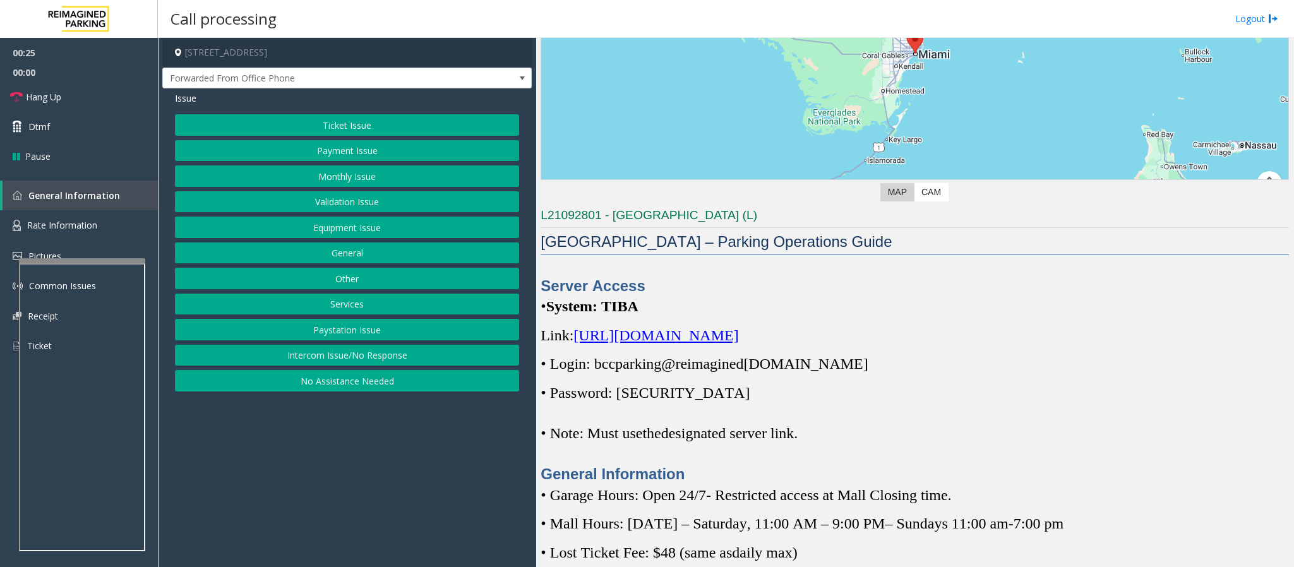
click at [333, 116] on button "Ticket Issue" at bounding box center [347, 124] width 344 height 21
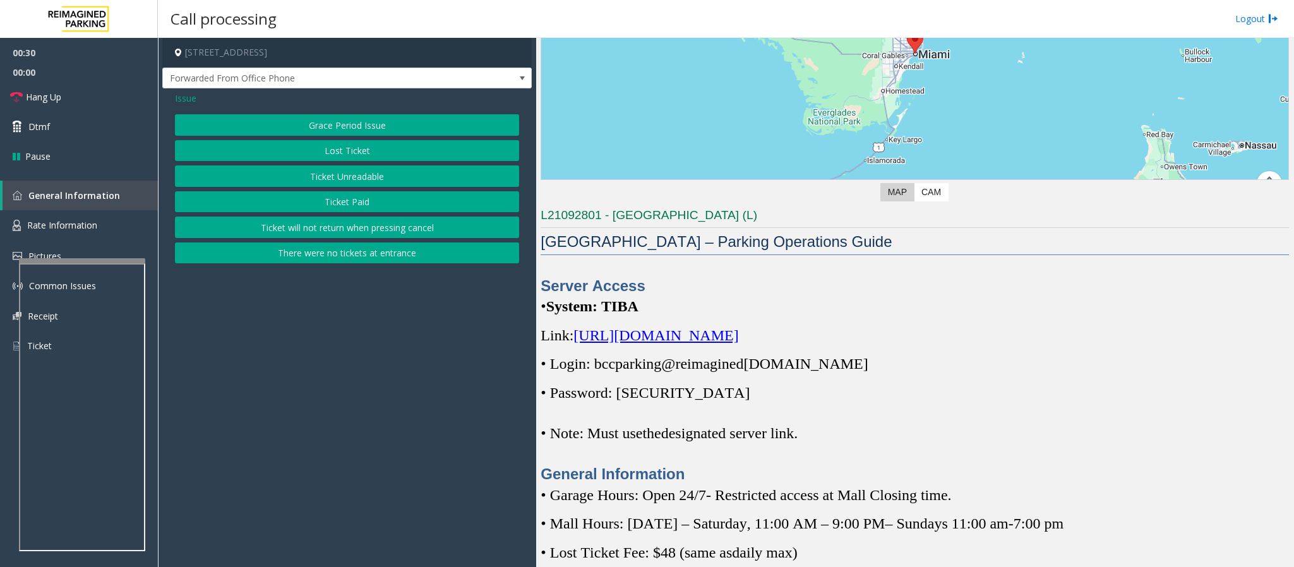
click at [299, 150] on button "Lost Ticket" at bounding box center [347, 150] width 344 height 21
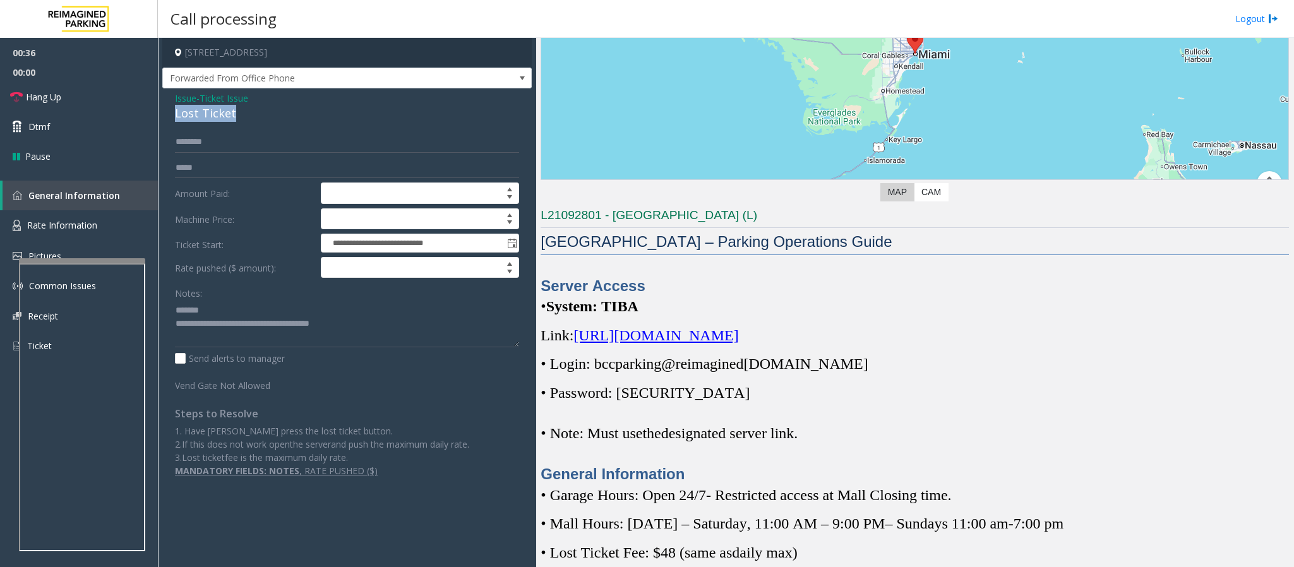
drag, startPoint x: 239, startPoint y: 116, endPoint x: 167, endPoint y: 117, distance: 72.6
click at [167, 117] on div "**********" at bounding box center [346, 289] width 369 height 402
drag, startPoint x: 369, startPoint y: 330, endPoint x: 229, endPoint y: 326, distance: 140.2
click at [229, 326] on textarea at bounding box center [347, 323] width 344 height 47
click at [82, 91] on link "Hang Up" at bounding box center [79, 97] width 158 height 30
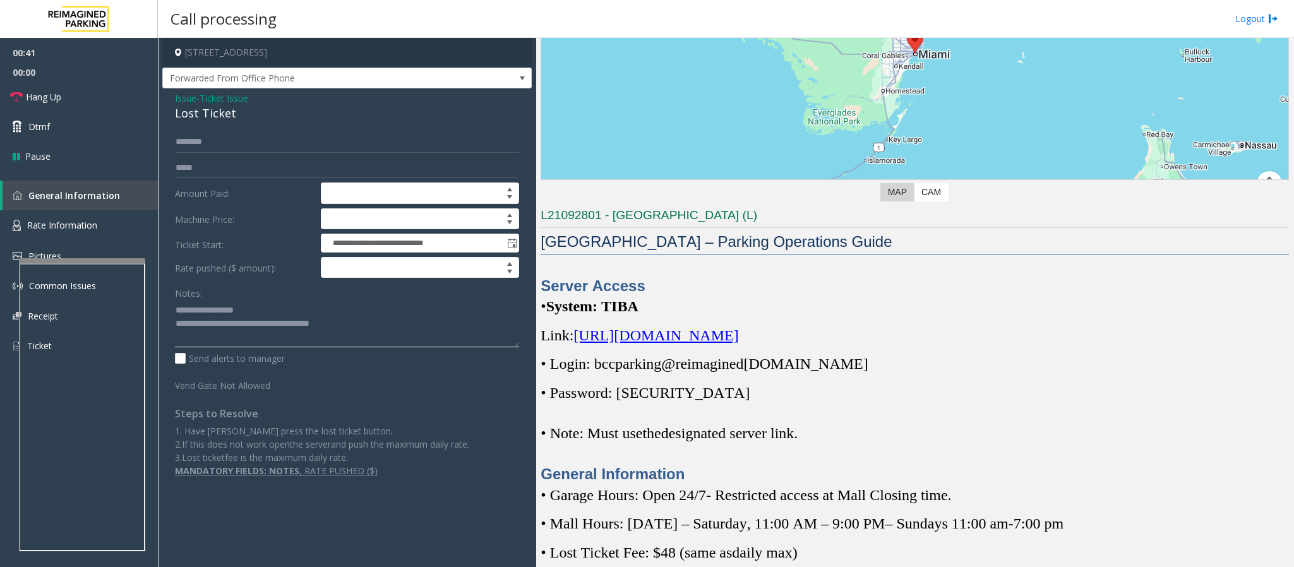
click at [361, 328] on textarea at bounding box center [347, 323] width 344 height 47
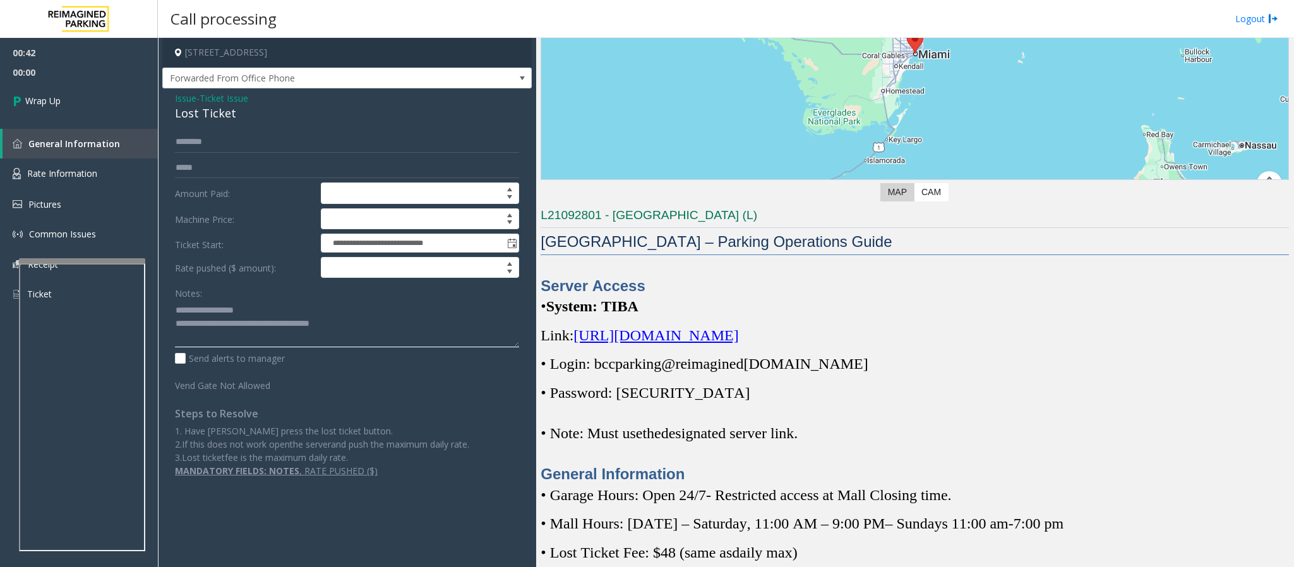
drag, startPoint x: 368, startPoint y: 328, endPoint x: 226, endPoint y: 326, distance: 141.5
click at [226, 326] on textarea at bounding box center [347, 323] width 344 height 47
type textarea "**********"
click at [70, 106] on link "Wrap Up" at bounding box center [79, 100] width 158 height 37
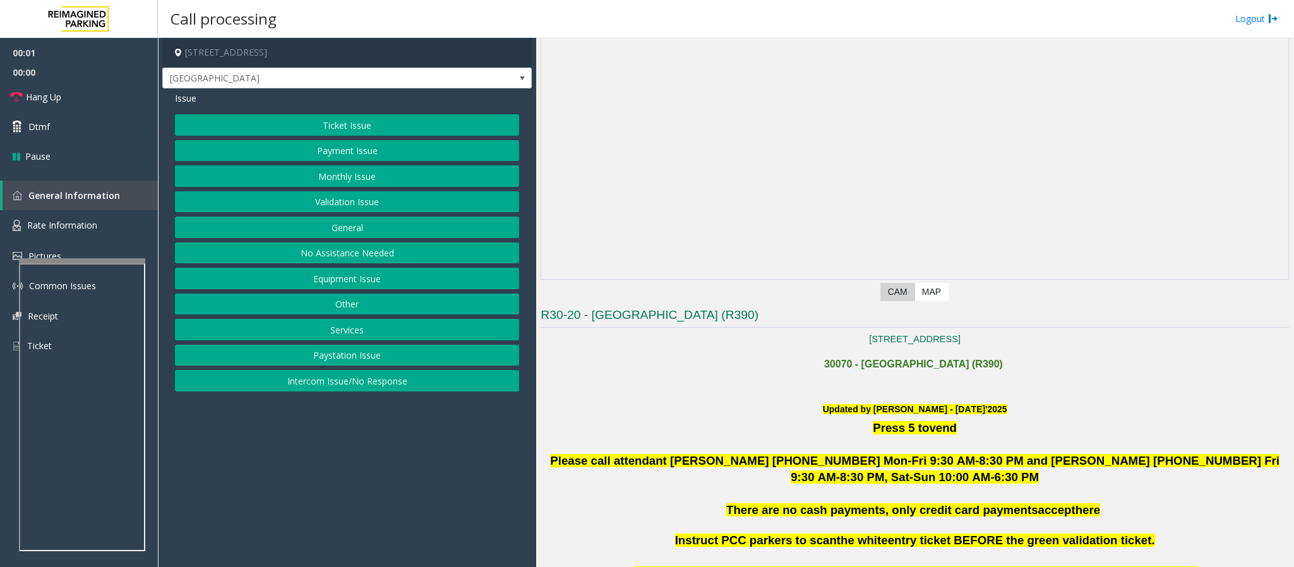
scroll to position [284, 0]
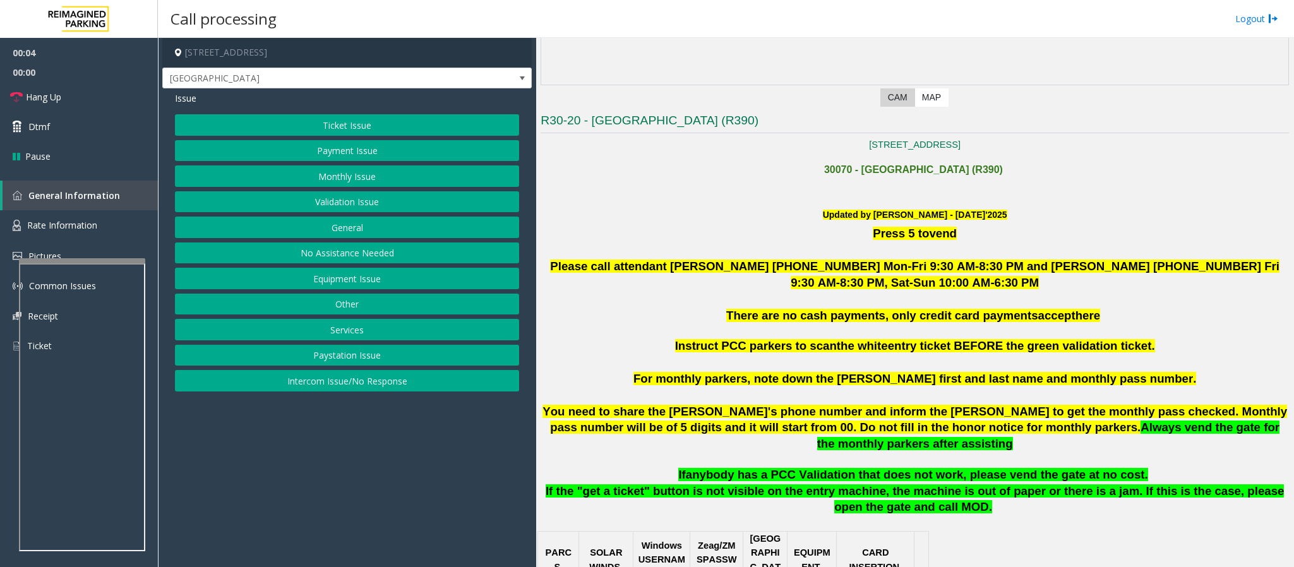
click at [366, 390] on button "Intercom Issue/No Response" at bounding box center [347, 380] width 344 height 21
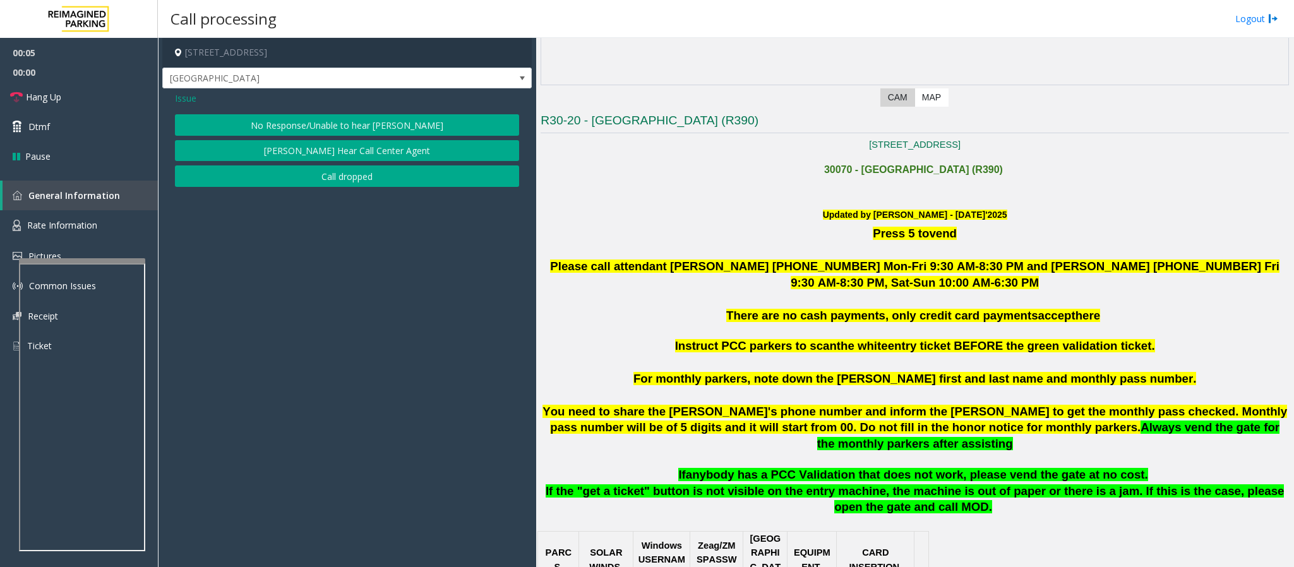
click at [270, 133] on button "No Response/Unable to hear [PERSON_NAME]" at bounding box center [347, 124] width 344 height 21
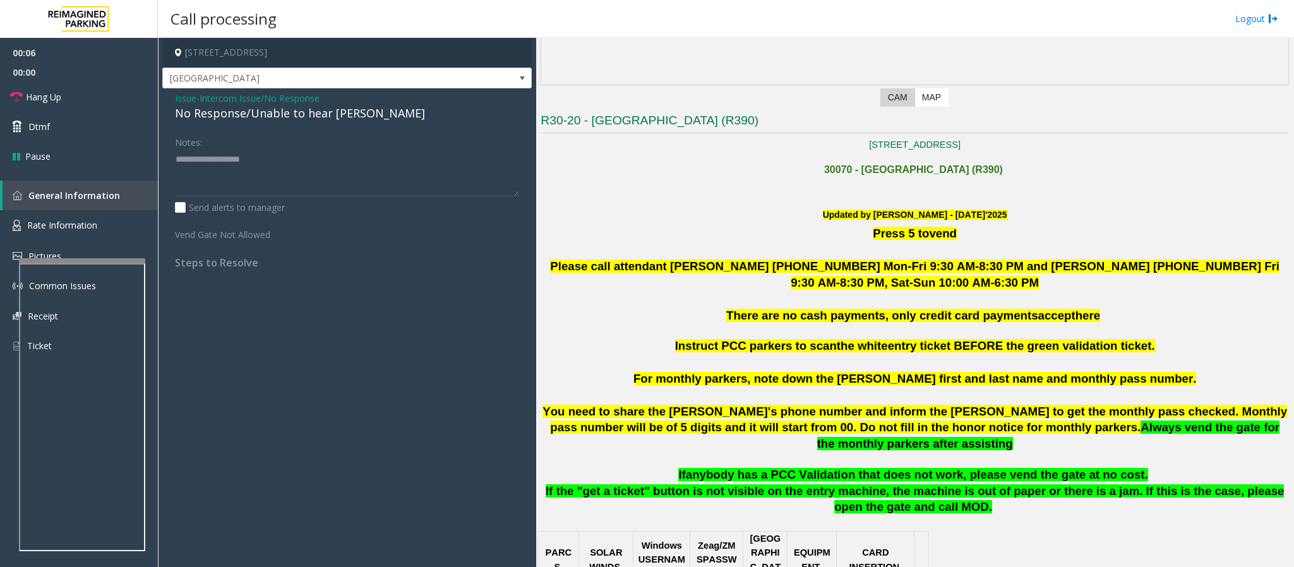
click at [253, 120] on div "No Response/Unable to hear [PERSON_NAME]" at bounding box center [347, 113] width 344 height 17
drag, startPoint x: 289, startPoint y: 155, endPoint x: 299, endPoint y: 197, distance: 43.0
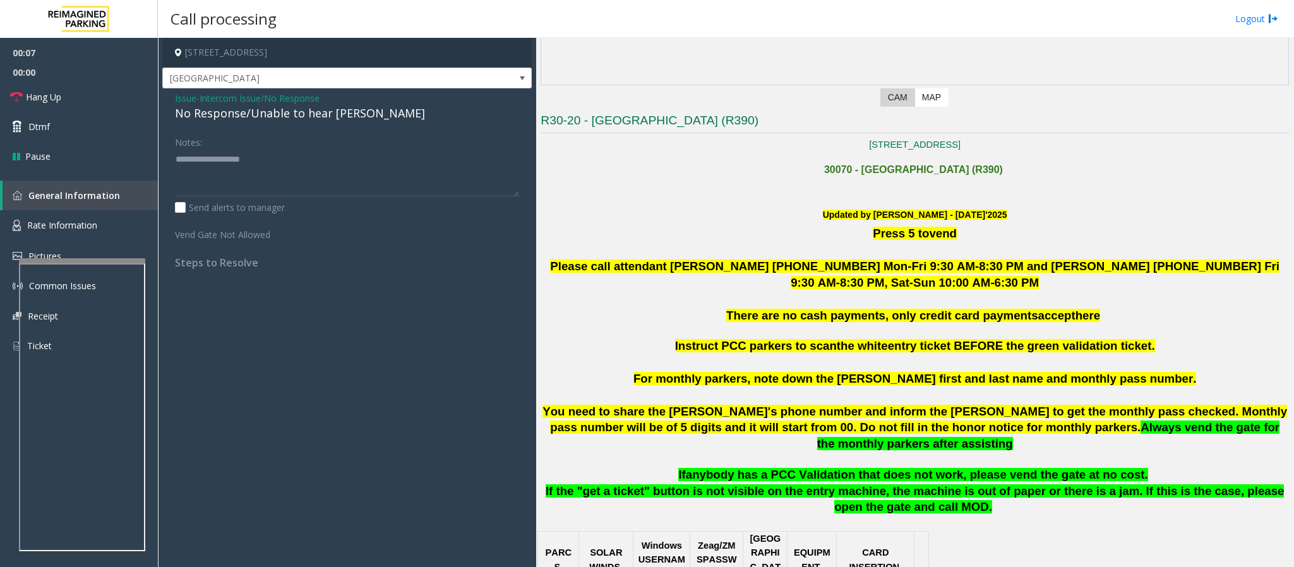
click at [299, 197] on div "Issue - Intercom Issue/No Response No Response/Unable to hear [PERSON_NAME] Not…" at bounding box center [346, 184] width 369 height 193
click at [290, 119] on div "No Response/Unable to hear [PERSON_NAME]" at bounding box center [347, 113] width 344 height 17
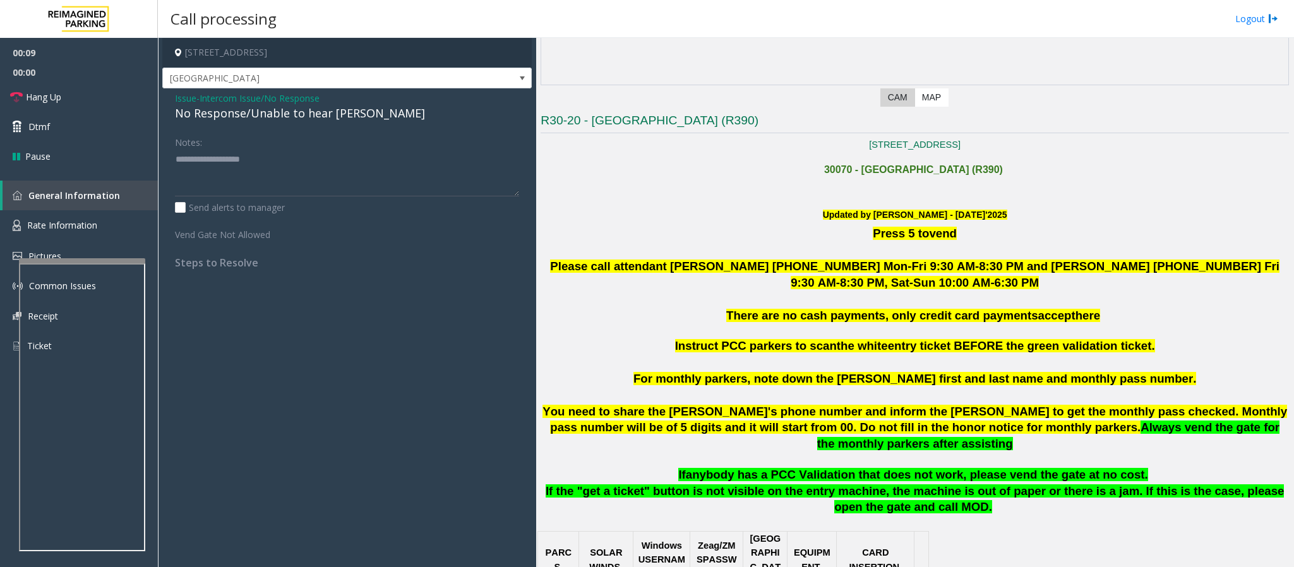
drag, startPoint x: 311, startPoint y: 135, endPoint x: 317, endPoint y: 167, distance: 32.8
click at [317, 167] on div "Issue - Intercom Issue/No Response No Response/Unable to hear [PERSON_NAME] Not…" at bounding box center [346, 184] width 369 height 193
click at [283, 118] on div "No Response/Unable to hear [PERSON_NAME]" at bounding box center [347, 113] width 344 height 17
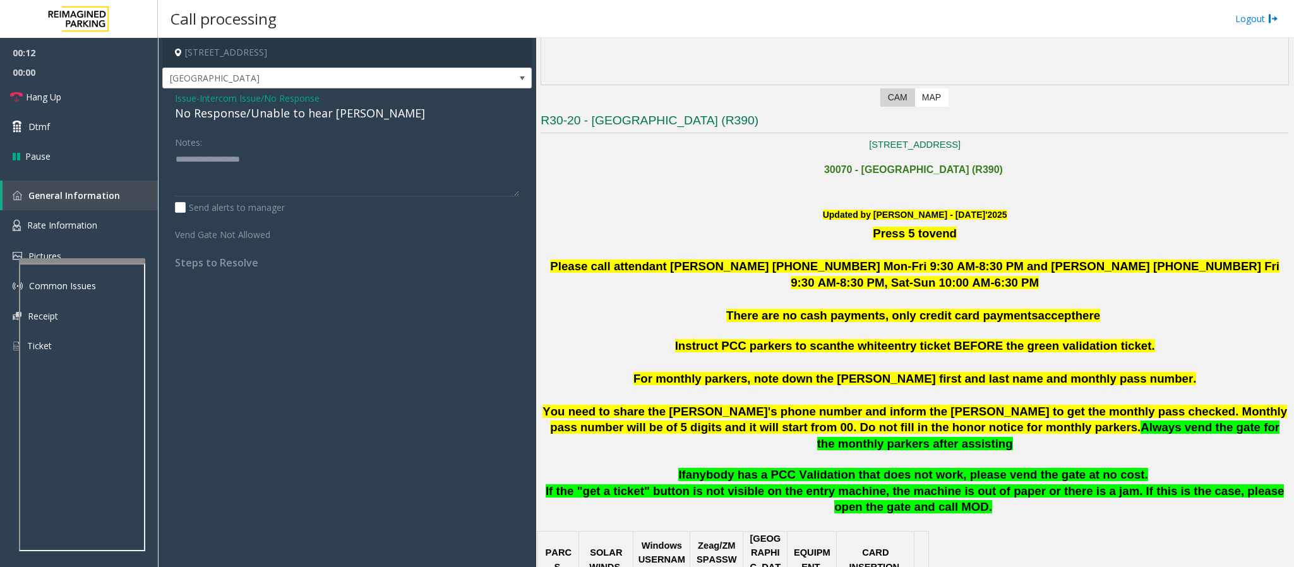
click at [182, 100] on span "Issue" at bounding box center [185, 98] width 21 height 13
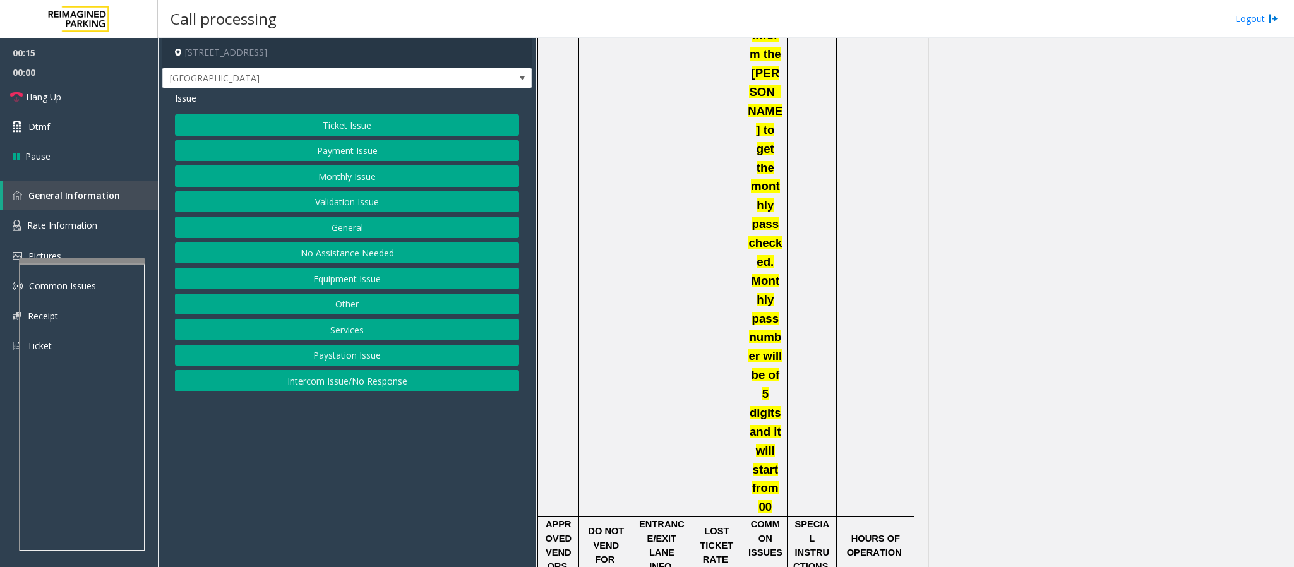
scroll to position [1894, 0]
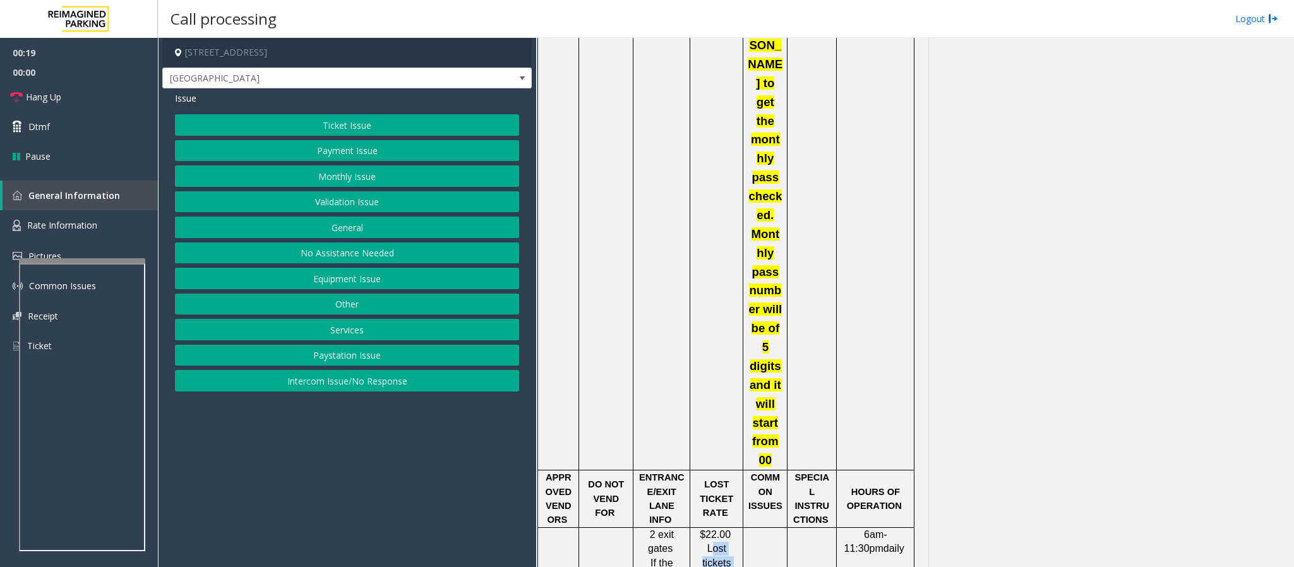
drag, startPoint x: 714, startPoint y: 234, endPoint x: 738, endPoint y: 356, distance: 124.7
click at [361, 117] on button "Ticket Issue" at bounding box center [347, 124] width 344 height 21
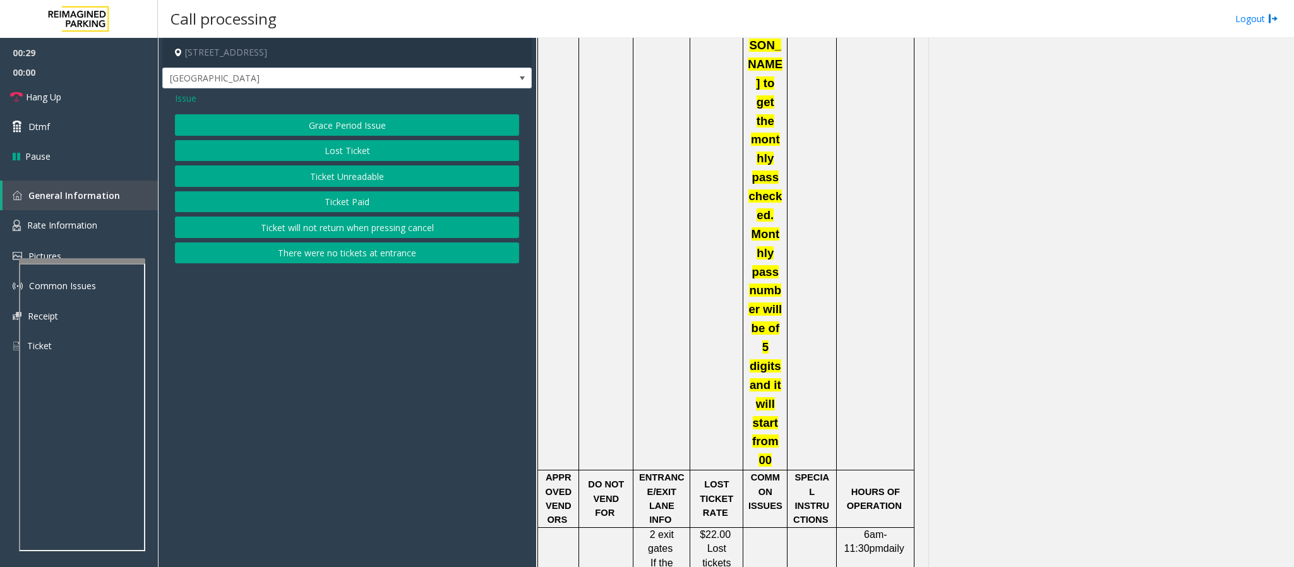
click at [318, 158] on button "Lost Ticket" at bounding box center [347, 150] width 344 height 21
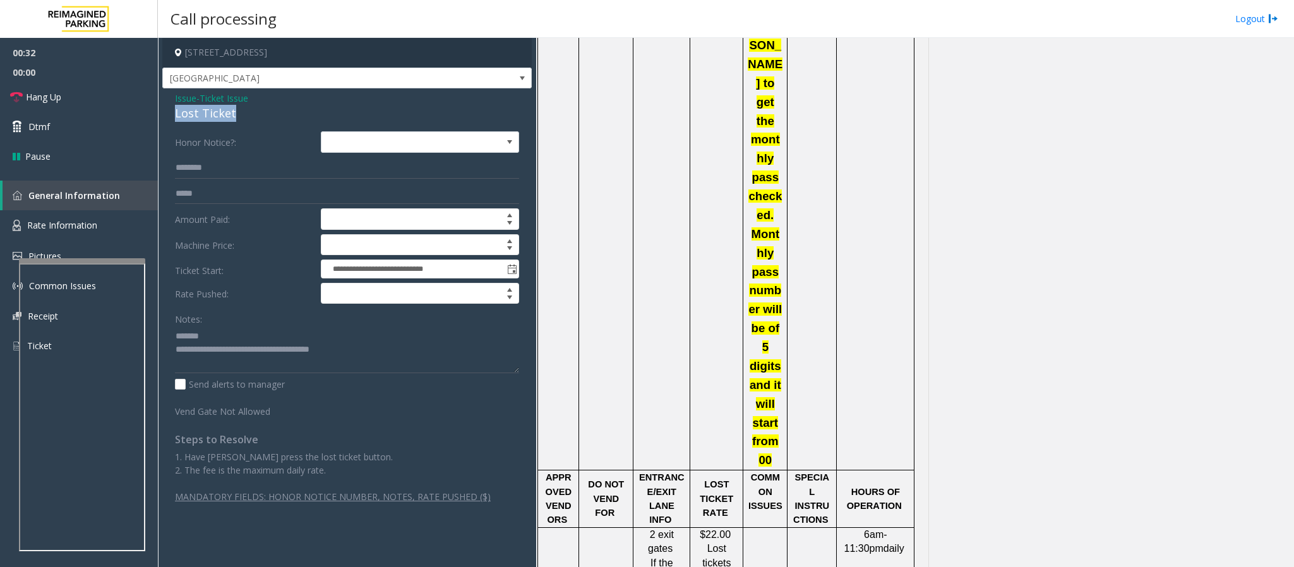
drag, startPoint x: 239, startPoint y: 114, endPoint x: 169, endPoint y: 114, distance: 69.5
click at [169, 114] on div "**********" at bounding box center [346, 301] width 369 height 427
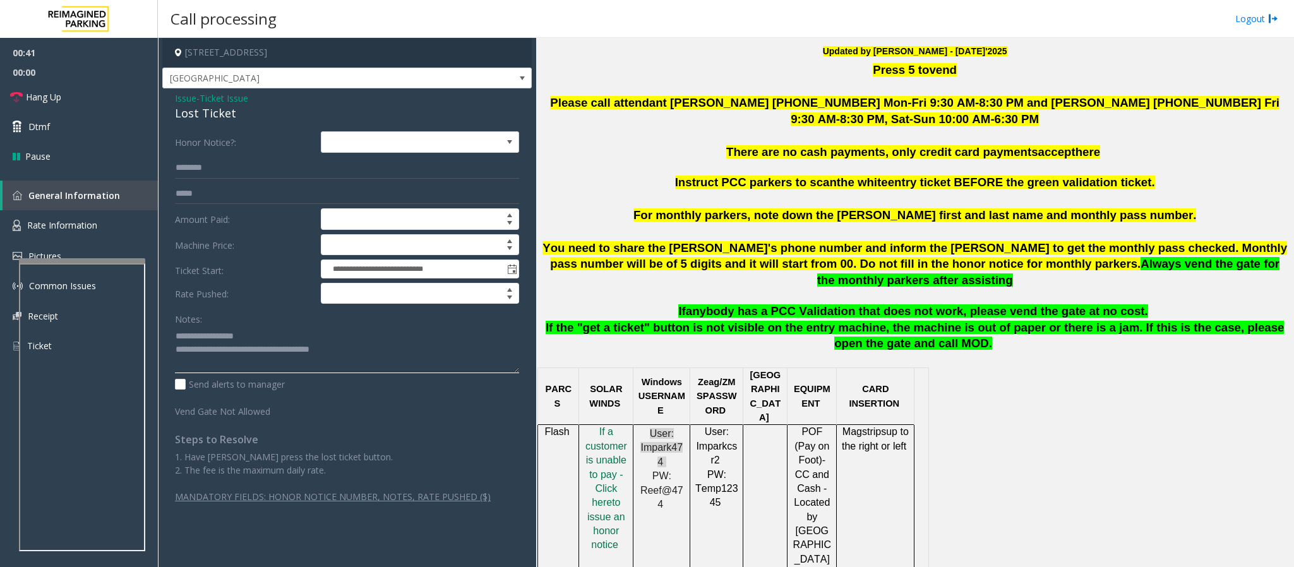
scroll to position [284, 0]
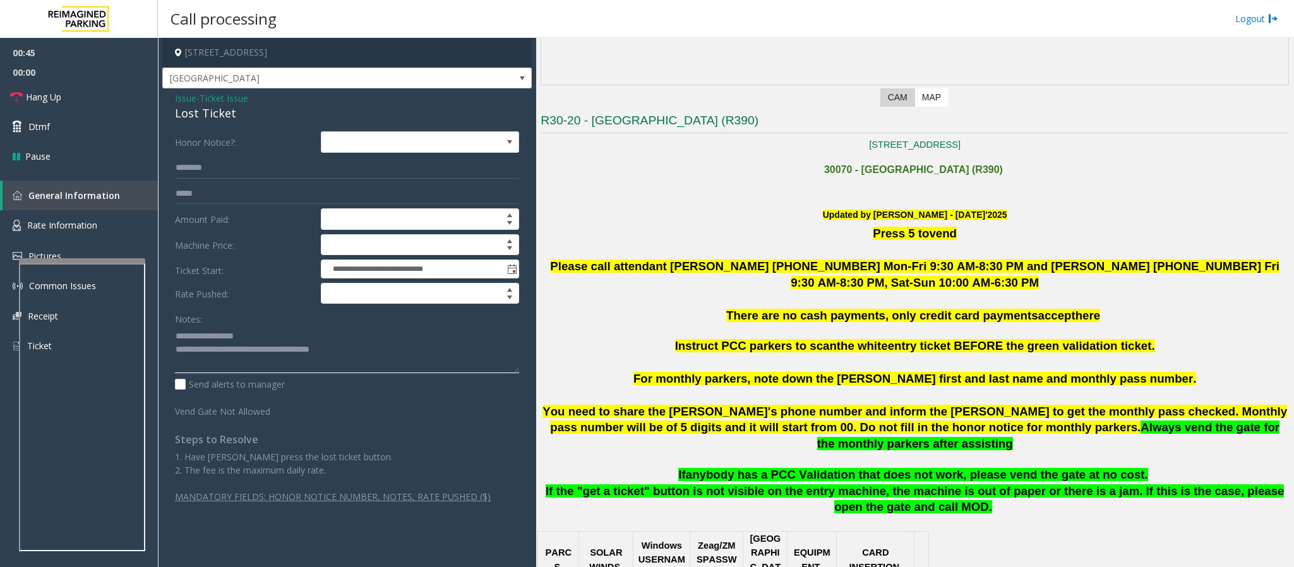
drag, startPoint x: 361, startPoint y: 352, endPoint x: 226, endPoint y: 356, distance: 134.6
click at [226, 356] on textarea at bounding box center [347, 349] width 344 height 47
click at [53, 91] on span "Hang Up" at bounding box center [43, 96] width 35 height 13
click at [287, 349] on textarea at bounding box center [347, 349] width 344 height 47
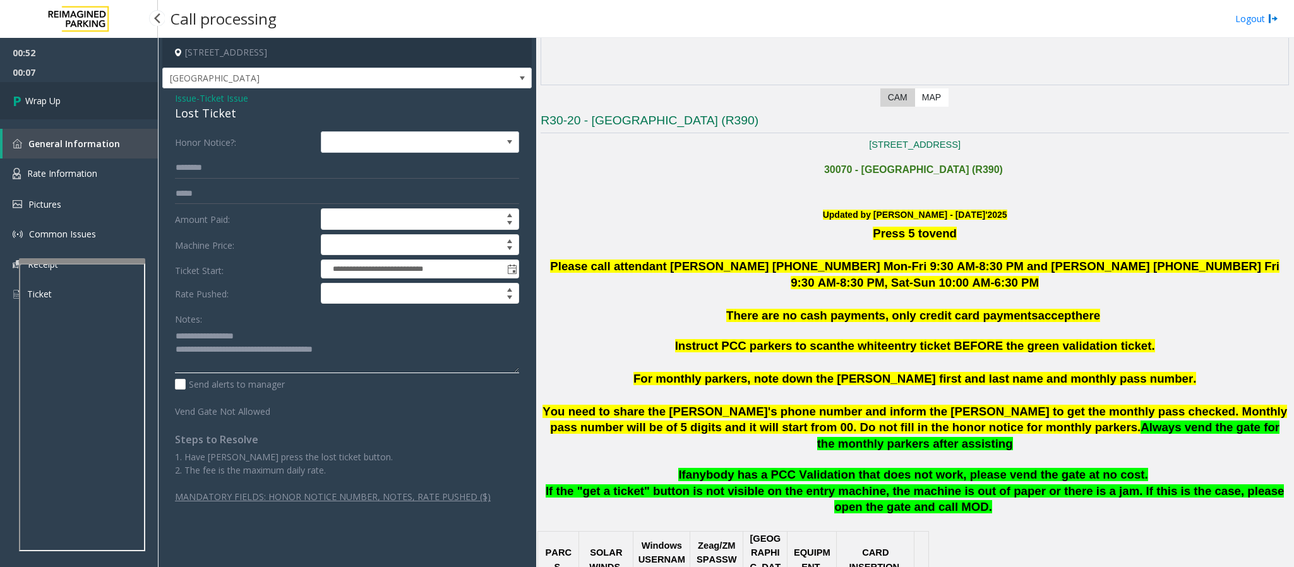
type textarea "**********"
click at [75, 103] on link "Wrap Up" at bounding box center [79, 100] width 158 height 37
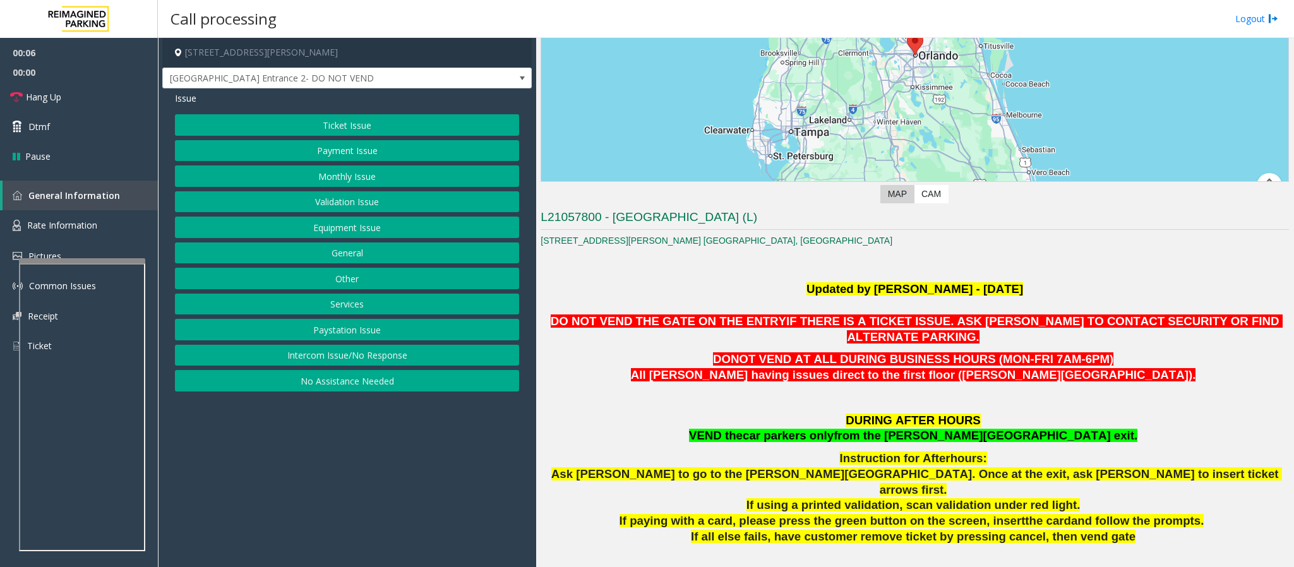
scroll to position [189, 0]
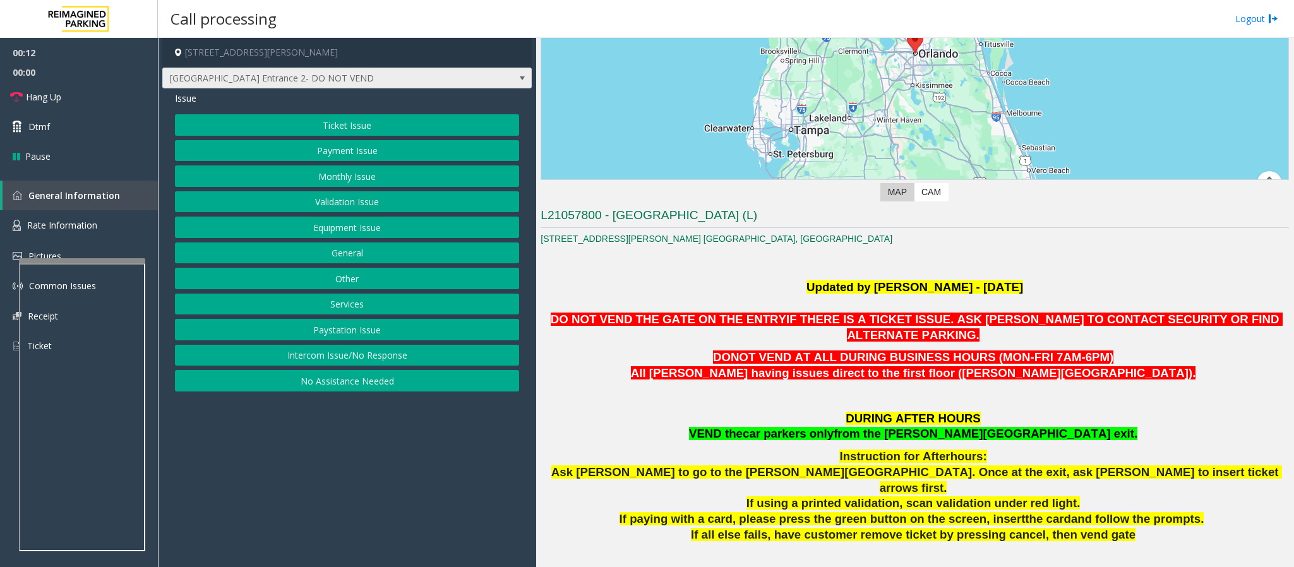
click at [334, 68] on span "[GEOGRAPHIC_DATA] Entrance 2- DO NOT VEND" at bounding box center [310, 78] width 295 height 20
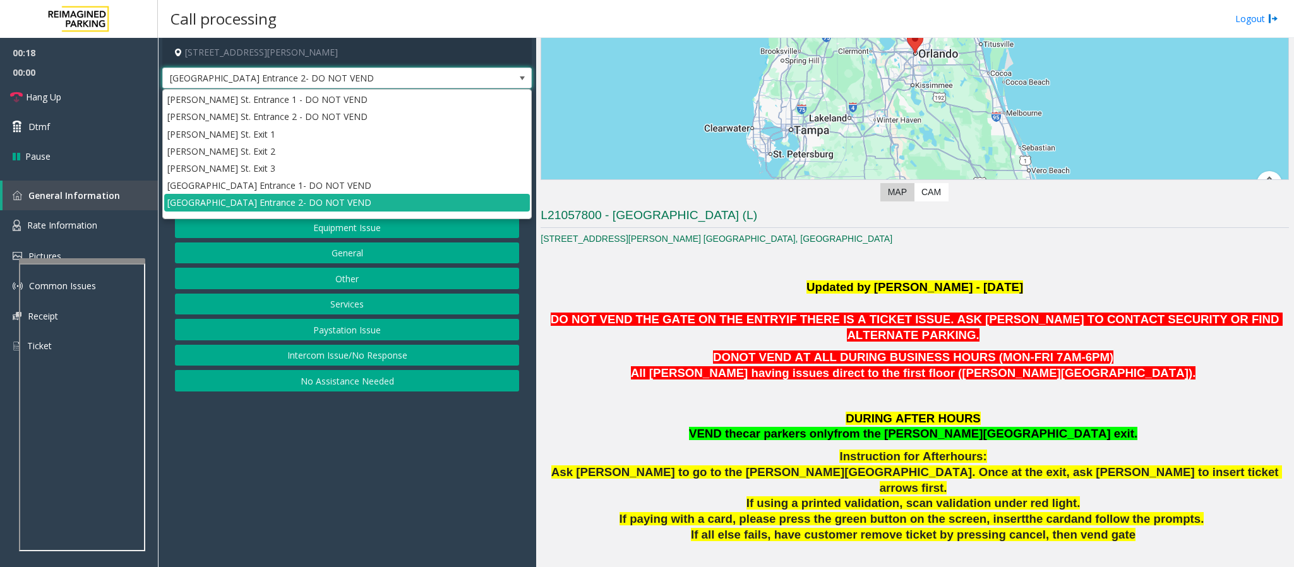
click at [786, 314] on span "IF THERE IS A TICKET ISSUE. ASK [PERSON_NAME] TO CONTACT SECURITY OR FIND ALTER…" at bounding box center [1034, 327] width 496 height 29
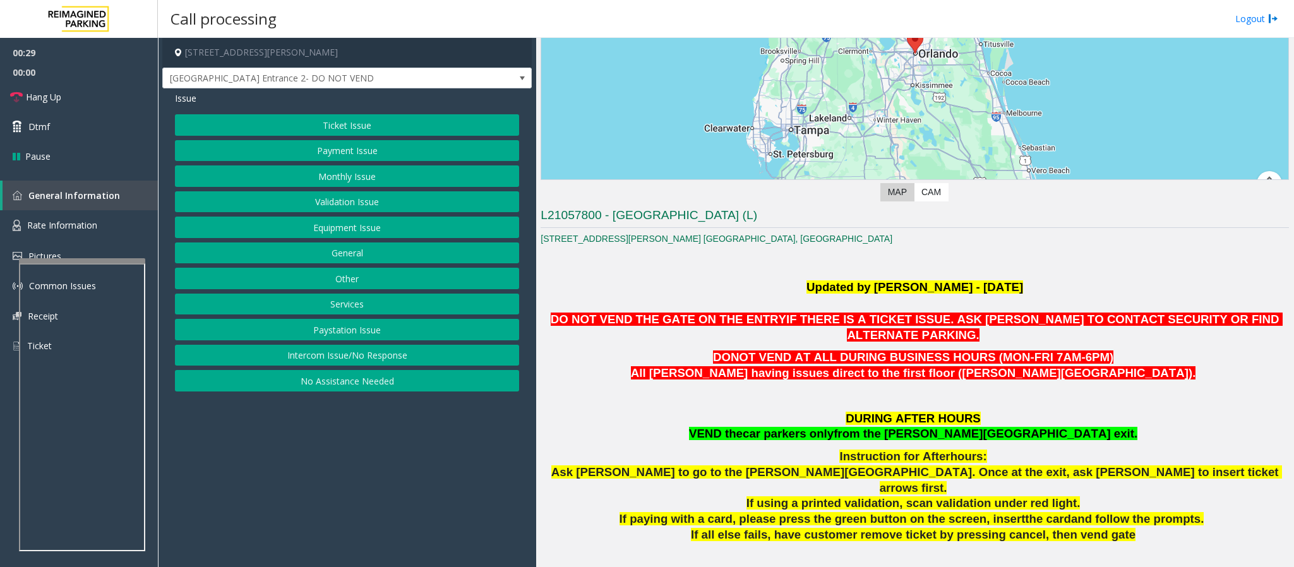
click at [352, 231] on button "Equipment Issue" at bounding box center [347, 227] width 344 height 21
click at [337, 179] on button "Out of Tickets" at bounding box center [347, 175] width 344 height 21
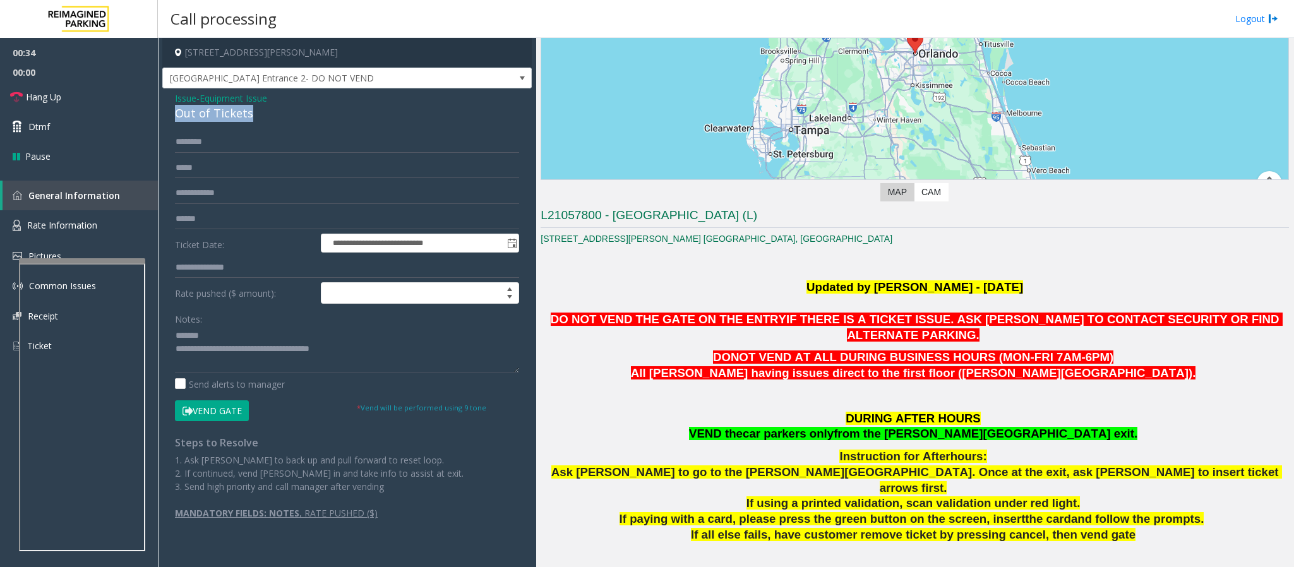
drag, startPoint x: 256, startPoint y: 116, endPoint x: 167, endPoint y: 112, distance: 89.1
click at [167, 112] on div "**********" at bounding box center [346, 316] width 369 height 457
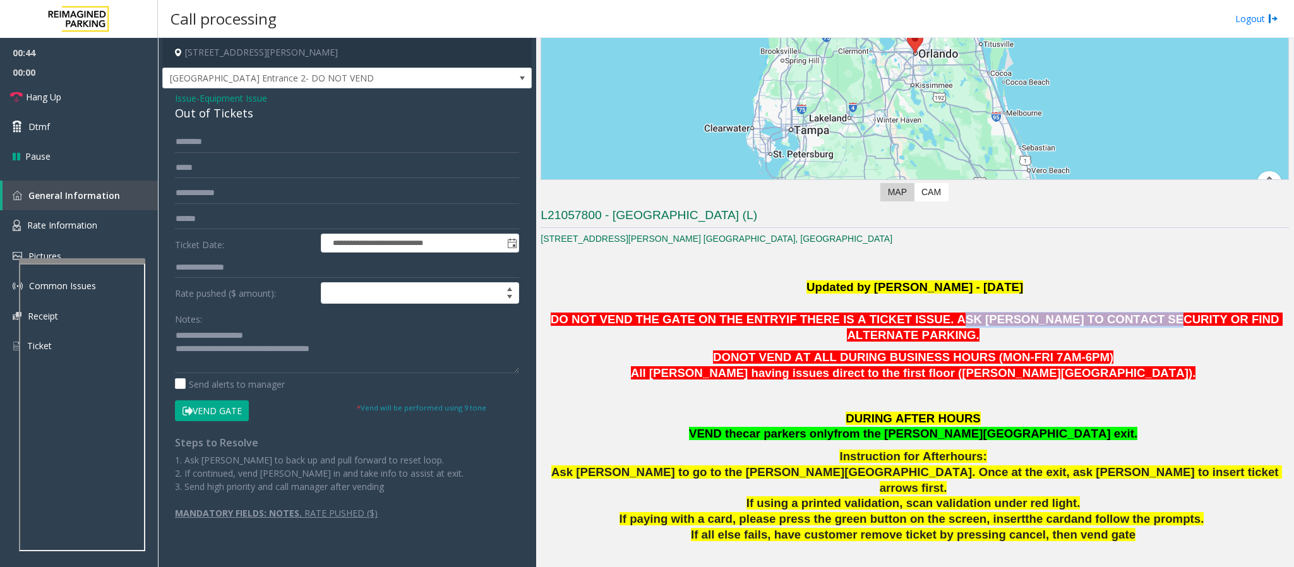
drag, startPoint x: 910, startPoint y: 324, endPoint x: 1084, endPoint y: 324, distance: 173.7
click at [1084, 324] on span "IF THERE IS A TICKET ISSUE. ASK [PERSON_NAME] TO CONTACT SECURITY OR FIND ALTER…" at bounding box center [1034, 327] width 496 height 29
drag, startPoint x: 370, startPoint y: 350, endPoint x: 229, endPoint y: 358, distance: 141.0
click at [229, 358] on textarea at bounding box center [347, 349] width 344 height 47
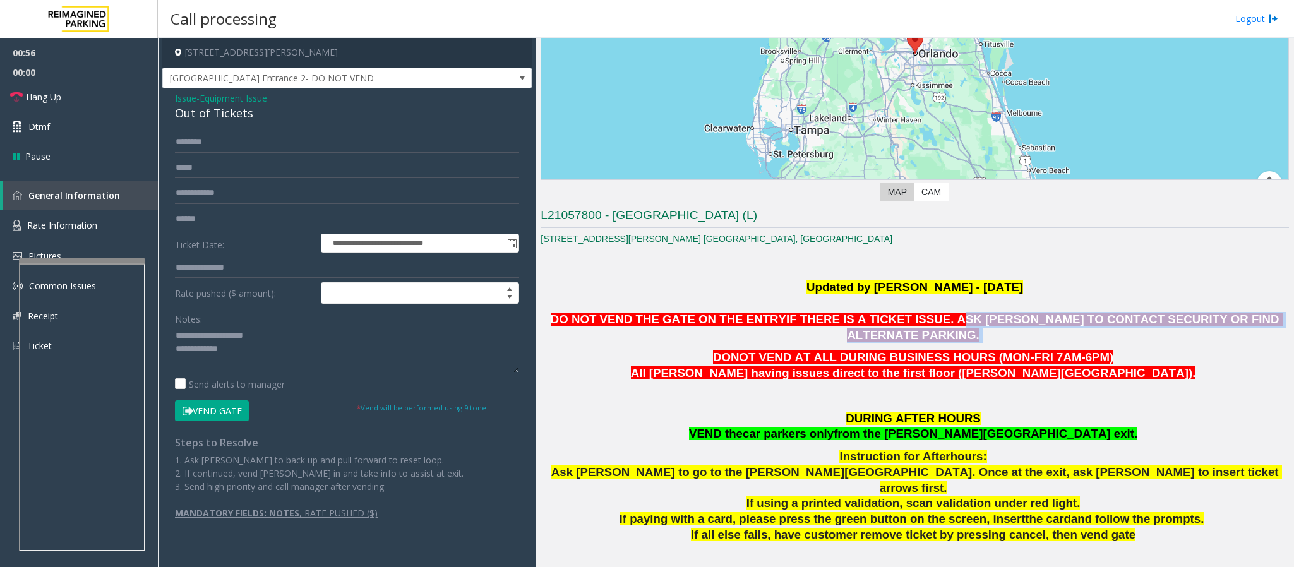
drag, startPoint x: 907, startPoint y: 323, endPoint x: 1246, endPoint y: 314, distance: 339.2
click at [1246, 314] on p "DO NOT VEND THE GATE ON THE ENTRY IF THERE IS A TICKET ISSUE. ASK [PERSON_NAME]…" at bounding box center [915, 328] width 748 height 32
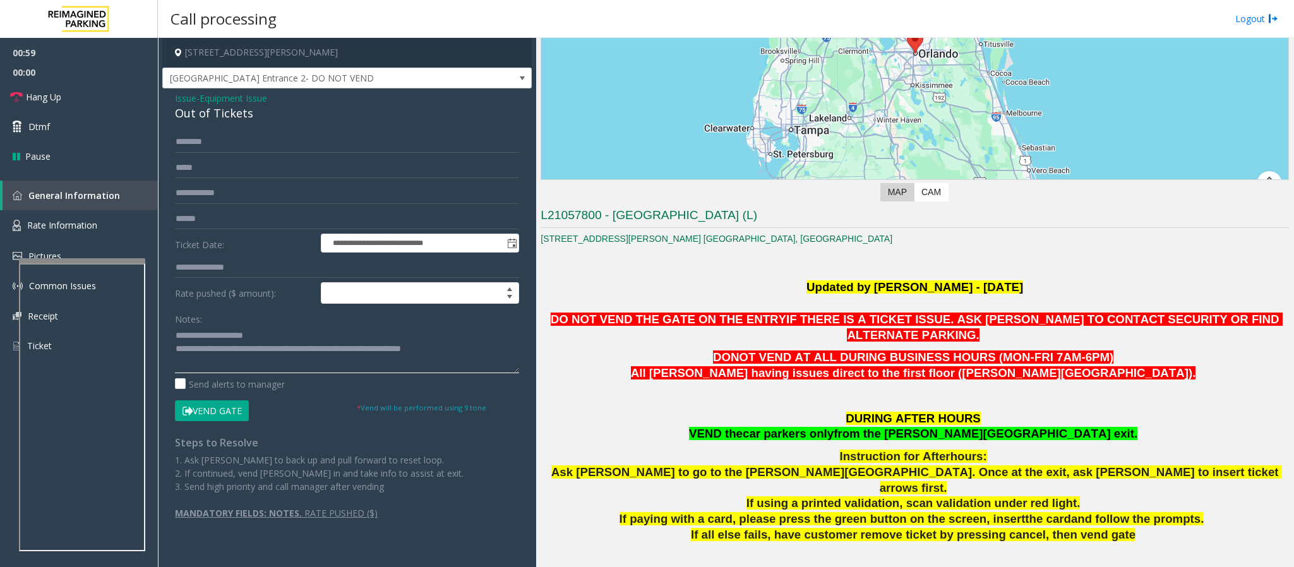
click at [351, 366] on textarea at bounding box center [347, 349] width 344 height 47
type textarea "**********"
click at [218, 167] on input "text" at bounding box center [347, 167] width 344 height 21
click at [78, 101] on link "Hang Up" at bounding box center [79, 97] width 158 height 30
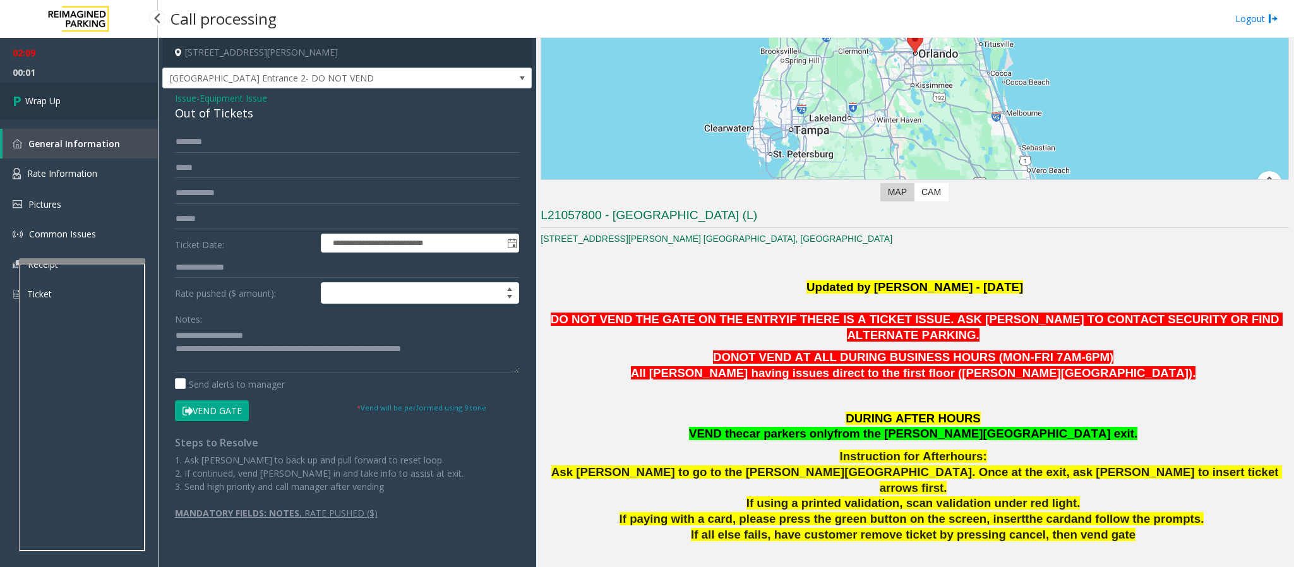
click at [78, 101] on link "Wrap Up" at bounding box center [79, 100] width 158 height 37
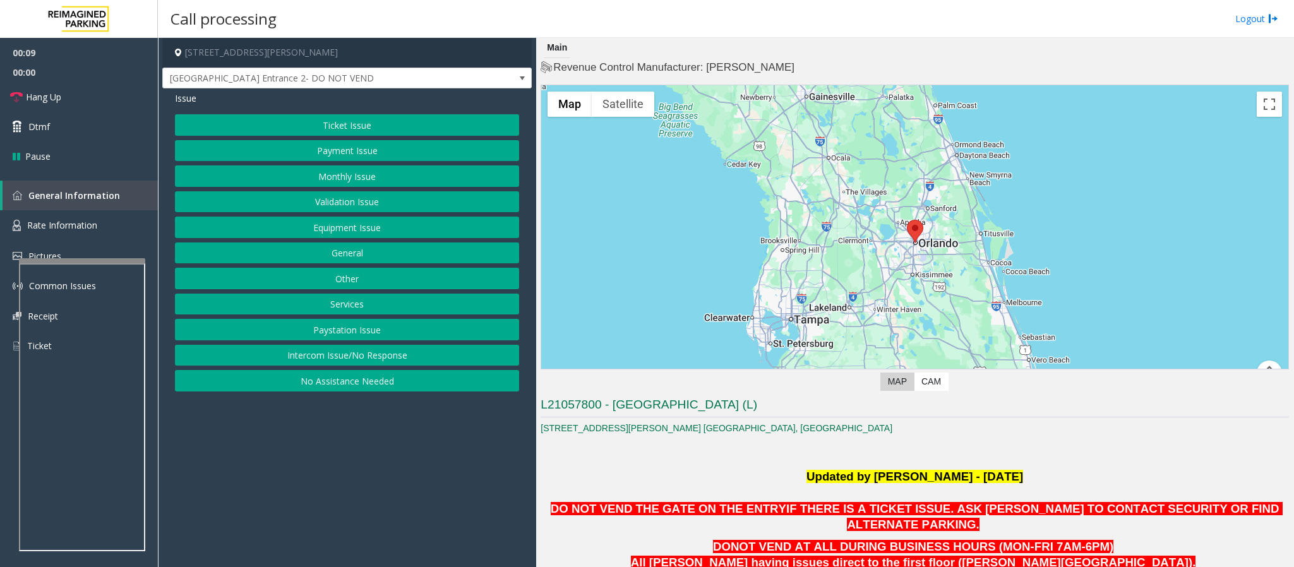
click at [372, 222] on button "Equipment Issue" at bounding box center [347, 227] width 344 height 21
click at [330, 174] on button "Out of Tickets" at bounding box center [347, 175] width 344 height 21
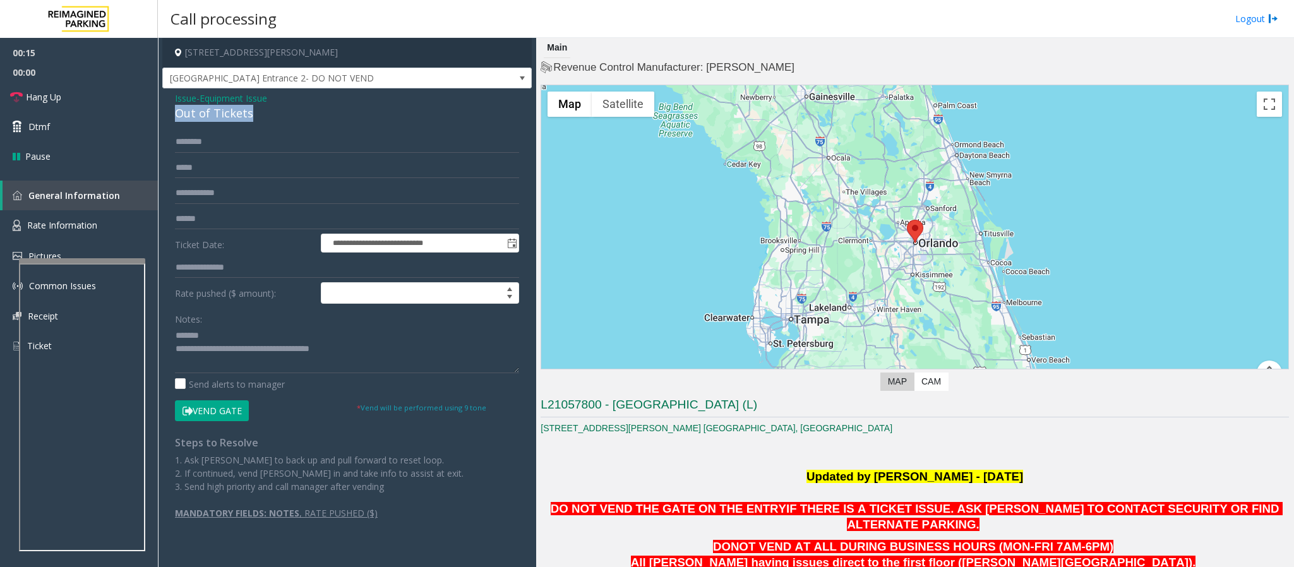
drag, startPoint x: 256, startPoint y: 111, endPoint x: 172, endPoint y: 110, distance: 84.0
click at [172, 110] on div "**********" at bounding box center [346, 316] width 369 height 457
drag, startPoint x: 383, startPoint y: 347, endPoint x: 228, endPoint y: 350, distance: 155.4
click at [228, 350] on textarea at bounding box center [347, 349] width 344 height 47
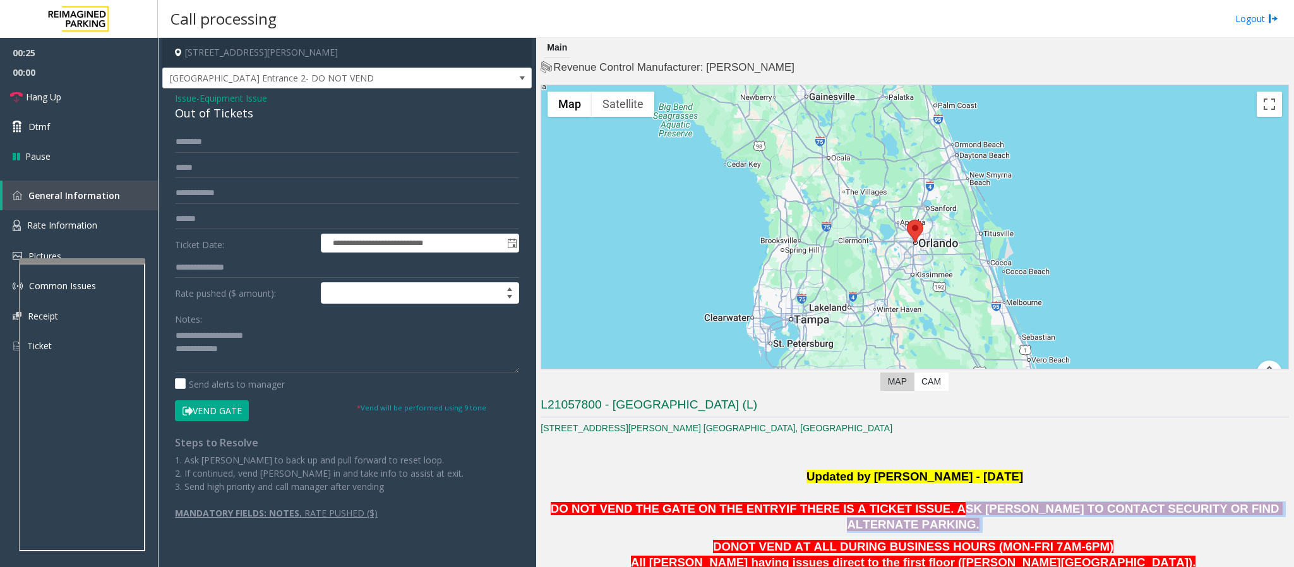
drag, startPoint x: 911, startPoint y: 510, endPoint x: 1243, endPoint y: 506, distance: 331.5
click at [1243, 506] on p "DO NOT VEND THE GATE ON THE ENTRY IF THERE IS A TICKET ISSUE. ASK [PERSON_NAME]…" at bounding box center [915, 517] width 748 height 32
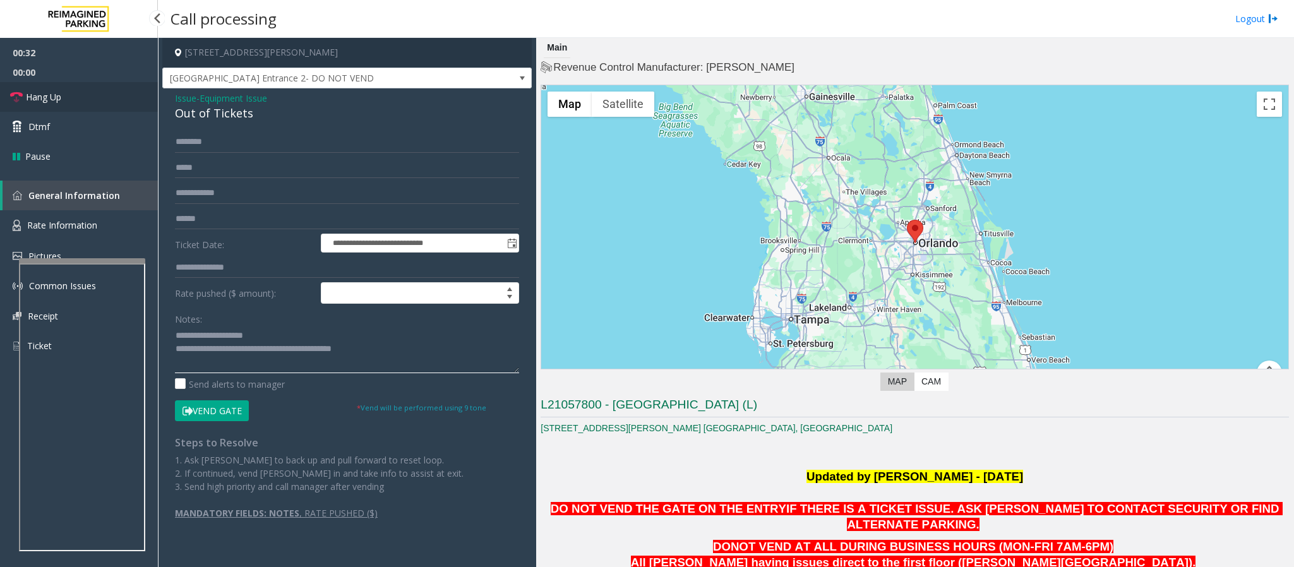
type textarea "**********"
click at [44, 97] on span "Hang Up" at bounding box center [43, 96] width 35 height 13
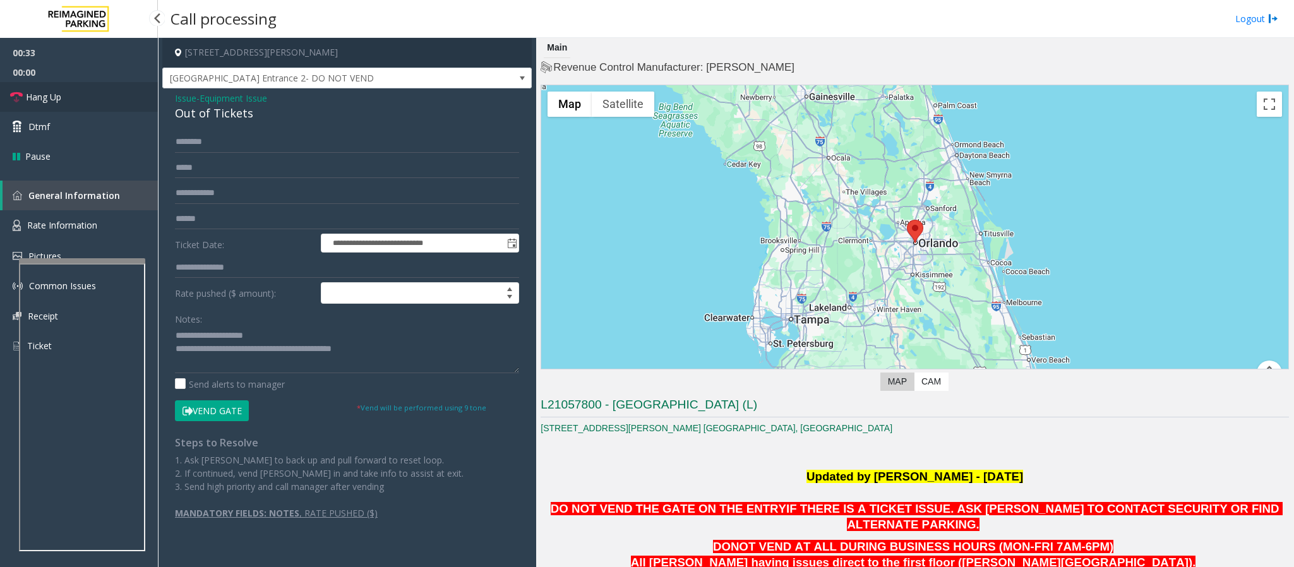
click at [44, 97] on span "Hang Up" at bounding box center [43, 96] width 35 height 13
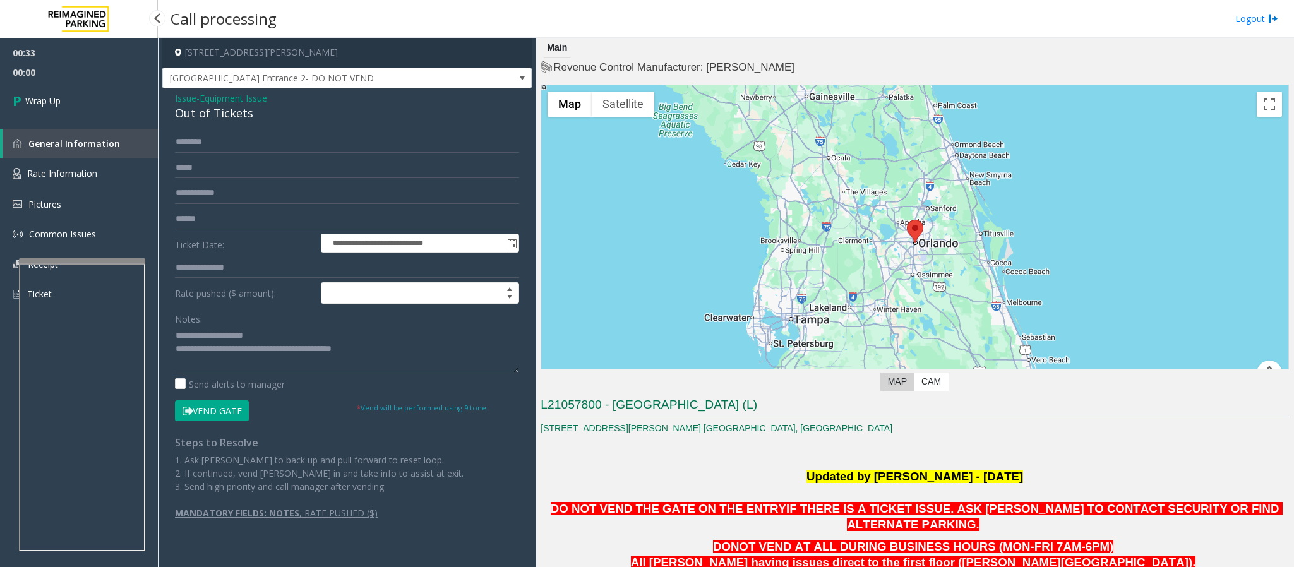
click at [44, 97] on span "Wrap Up" at bounding box center [42, 100] width 35 height 13
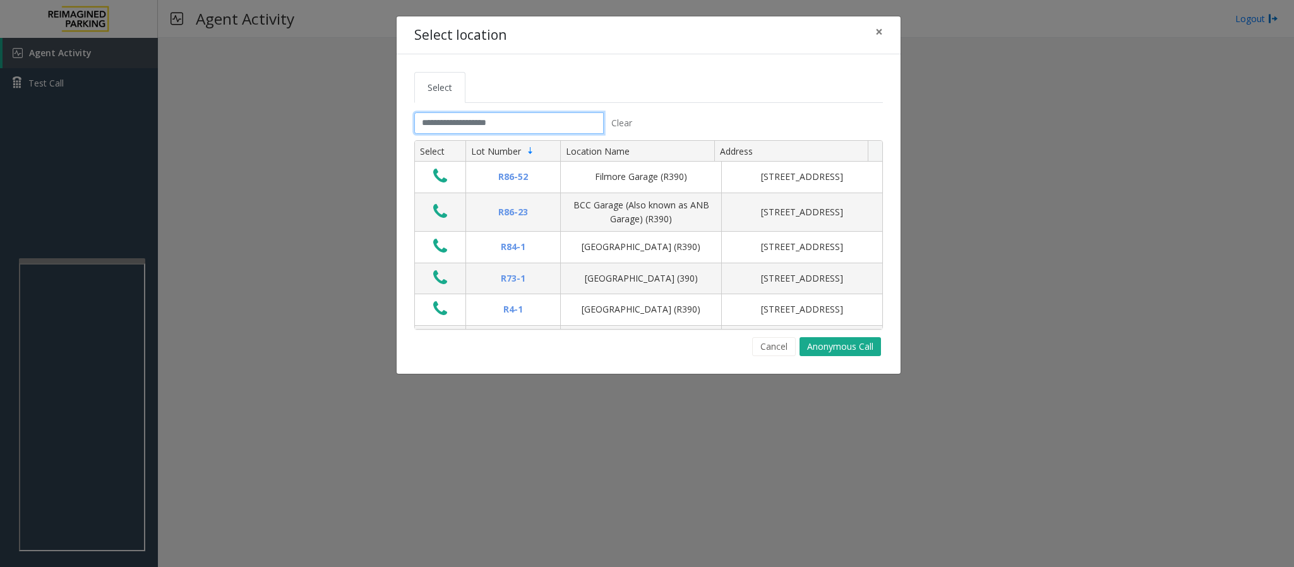
click at [485, 119] on input "text" at bounding box center [508, 122] width 189 height 21
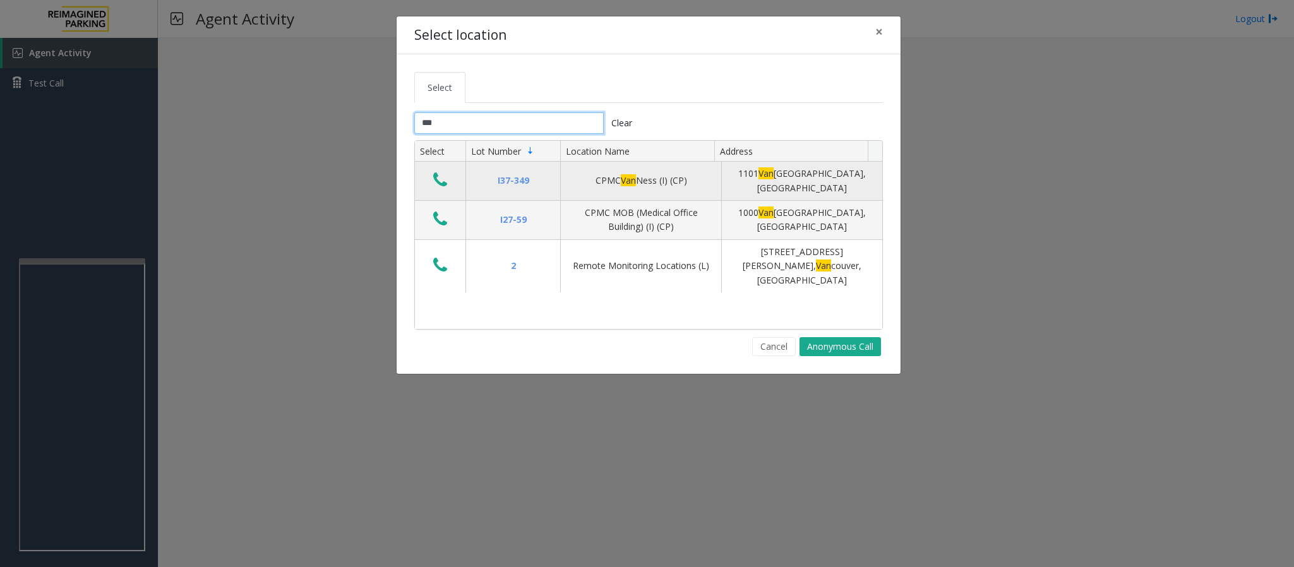
type input "***"
click at [442, 173] on icon "Data table" at bounding box center [440, 180] width 14 height 18
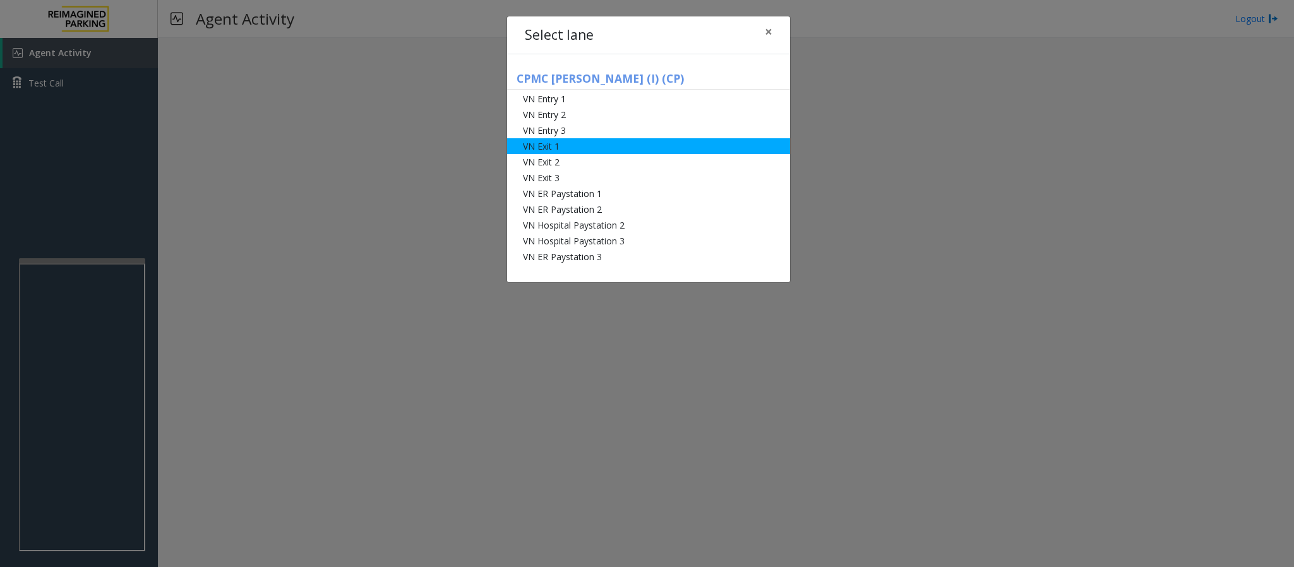
click at [563, 152] on li "VN Exit 1" at bounding box center [648, 146] width 283 height 16
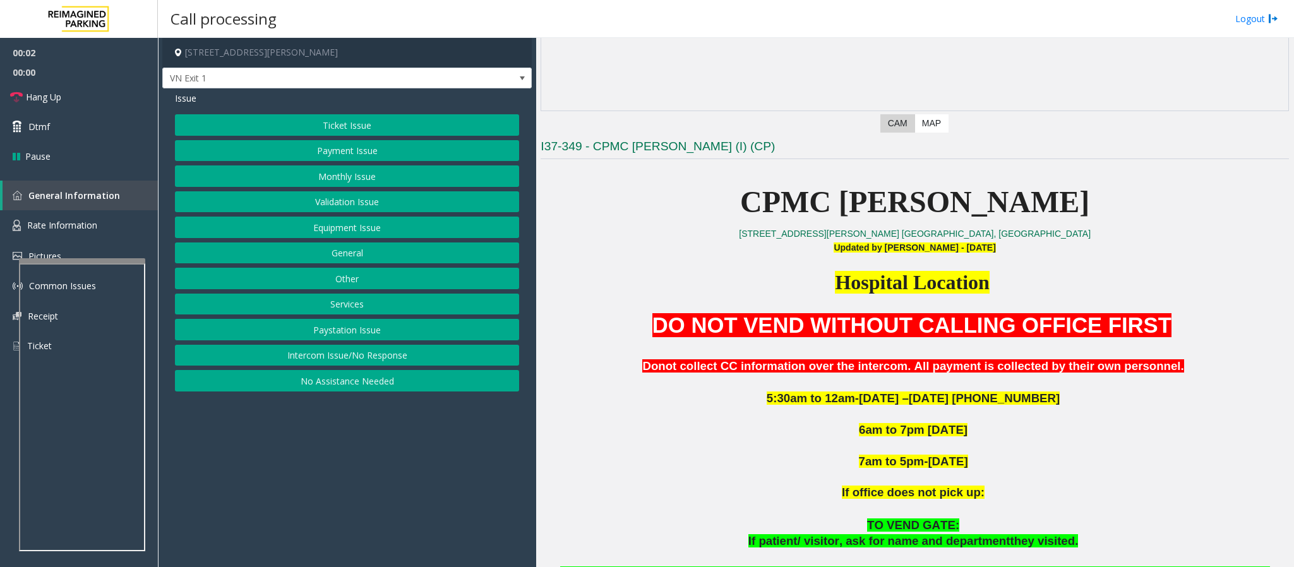
scroll to position [284, 0]
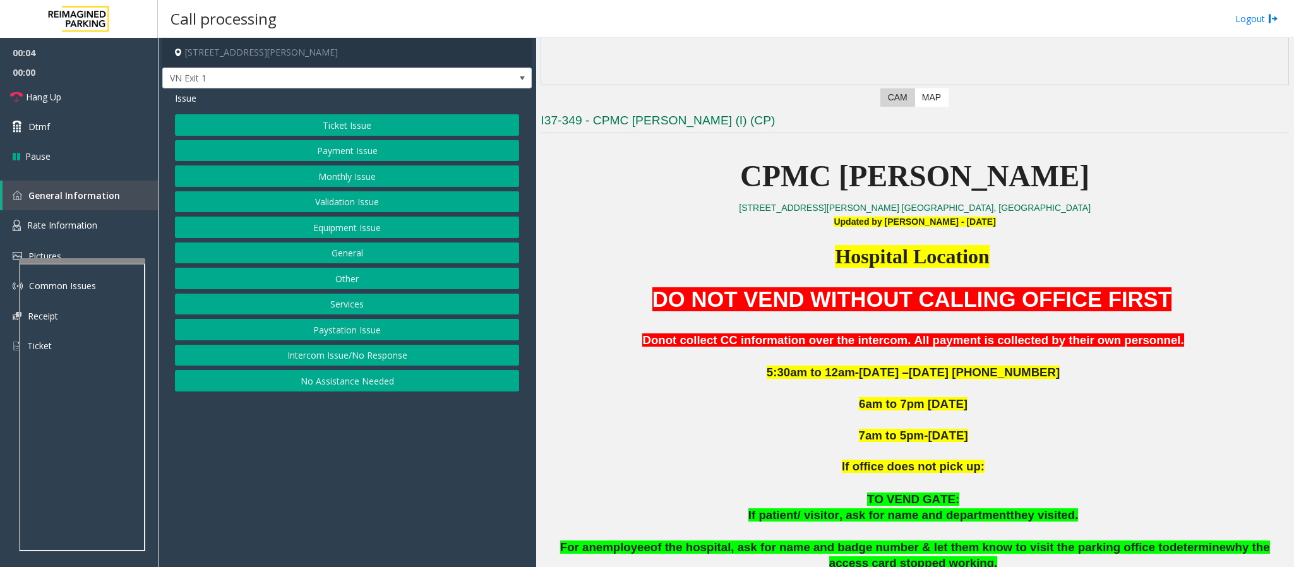
click at [332, 180] on button "Monthly Issue" at bounding box center [347, 175] width 344 height 21
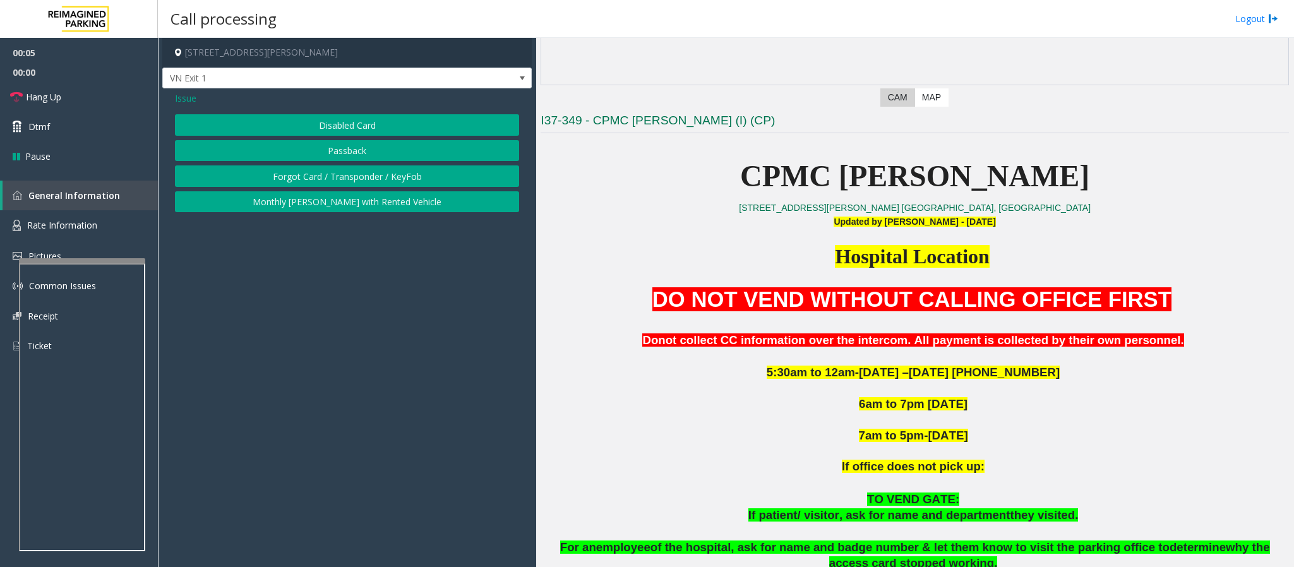
click at [321, 123] on button "Disabled Card" at bounding box center [347, 124] width 344 height 21
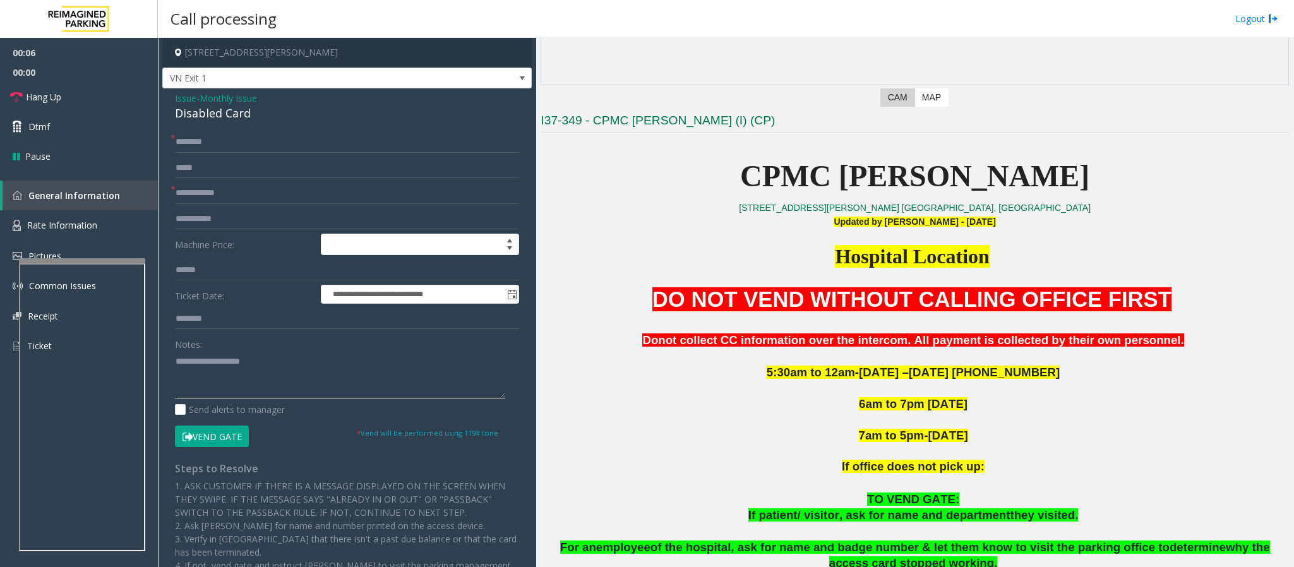
click at [209, 388] on textarea at bounding box center [340, 374] width 330 height 47
paste textarea "**********"
drag, startPoint x: 264, startPoint y: 109, endPoint x: 173, endPoint y: 117, distance: 91.4
click at [173, 117] on div "**********" at bounding box center [346, 409] width 369 height 642
type textarea "**********"
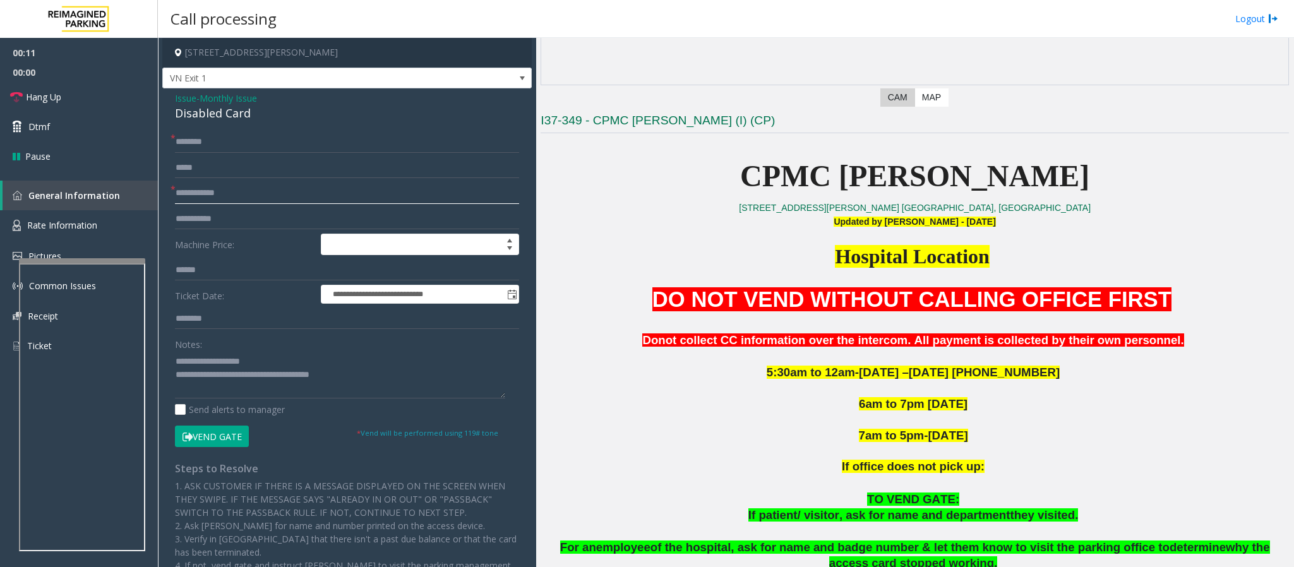
click at [184, 201] on input "text" at bounding box center [347, 192] width 344 height 21
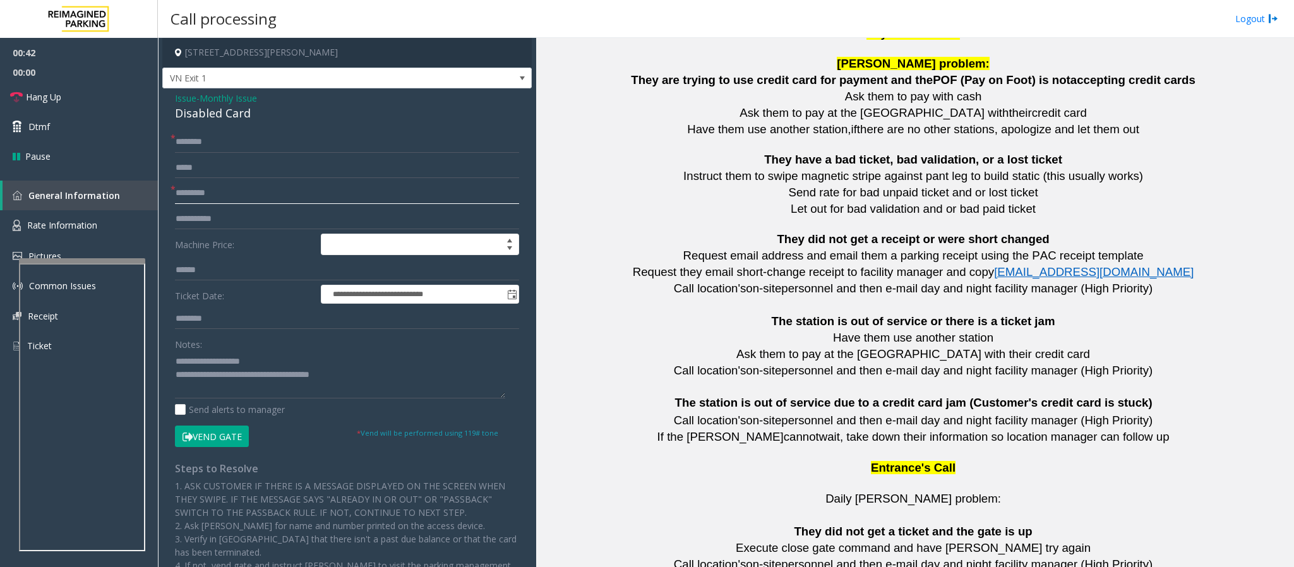
scroll to position [2779, 0]
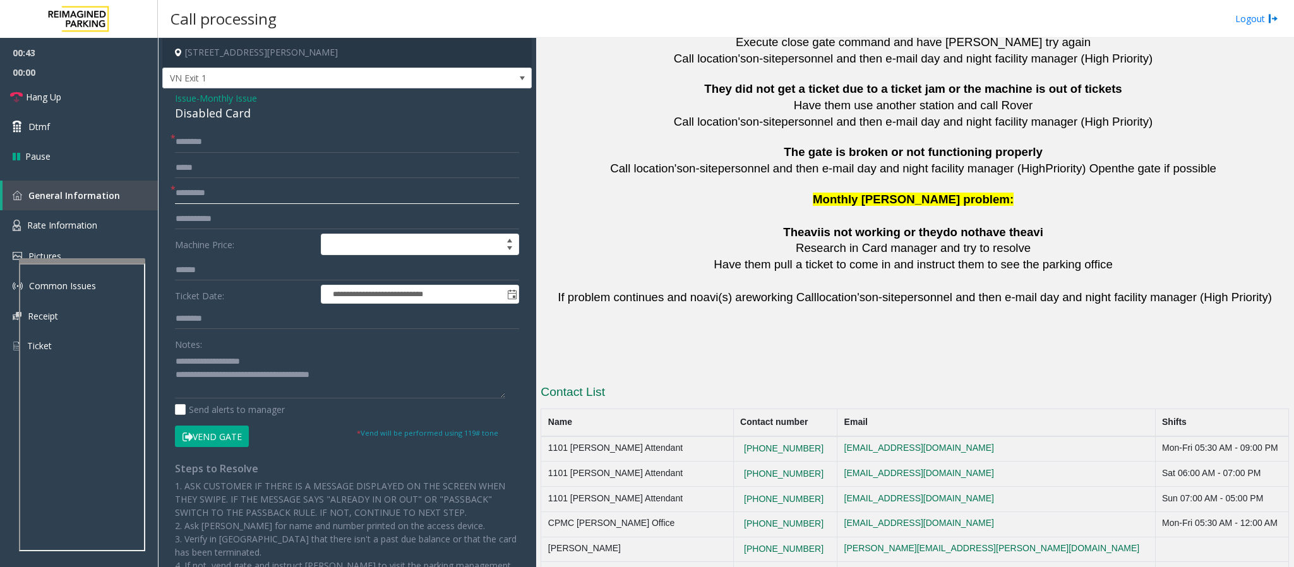
type input "*********"
drag, startPoint x: 808, startPoint y: 411, endPoint x: 731, endPoint y: 426, distance: 77.9
click at [731, 436] on tr "1101 [PERSON_NAME] Attendant [PHONE_NUMBER] [EMAIL_ADDRESS][DOMAIN_NAME] Mon-Fr…" at bounding box center [915, 448] width 748 height 25
copy tr "[PHONE_NUMBER]"
click at [177, 145] on input "text" at bounding box center [347, 141] width 344 height 21
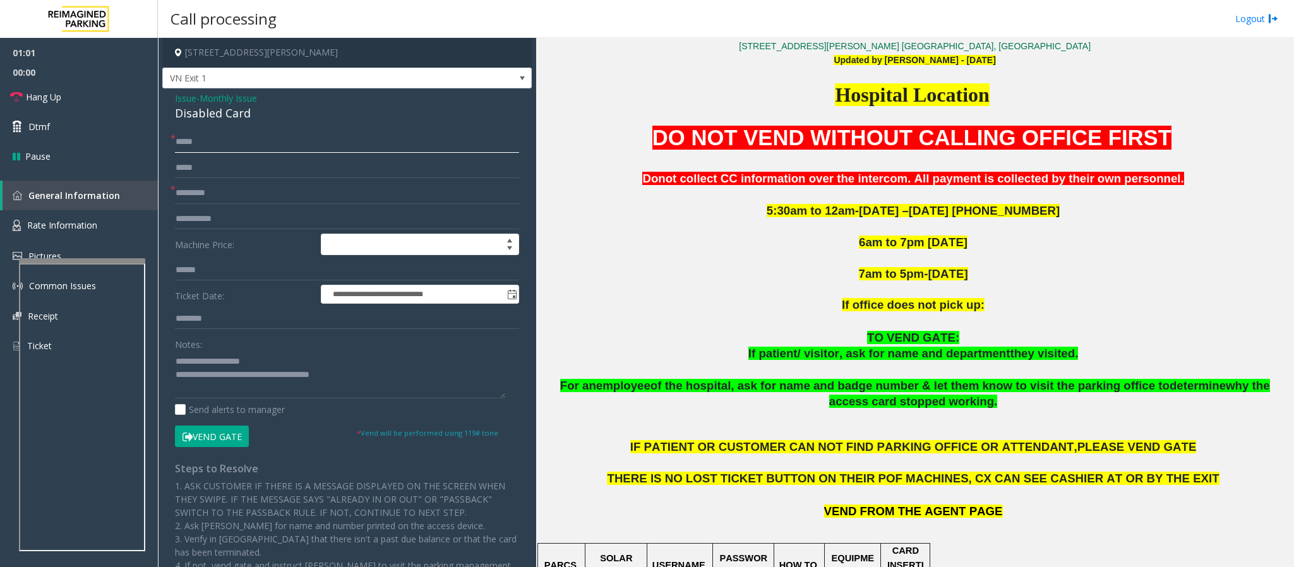
scroll to position [506, 0]
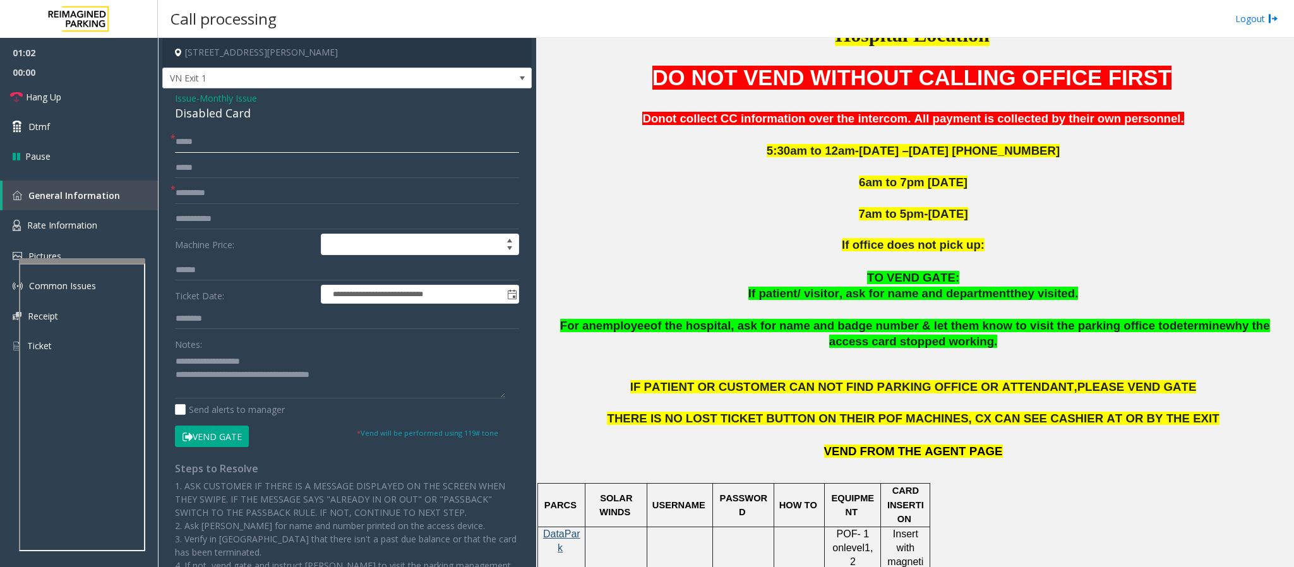
type input "****"
click at [227, 375] on textarea at bounding box center [340, 374] width 330 height 47
type textarea "**********"
click at [222, 436] on button "Vend Gate" at bounding box center [212, 436] width 74 height 21
click at [111, 95] on link "Hang Up" at bounding box center [79, 97] width 158 height 30
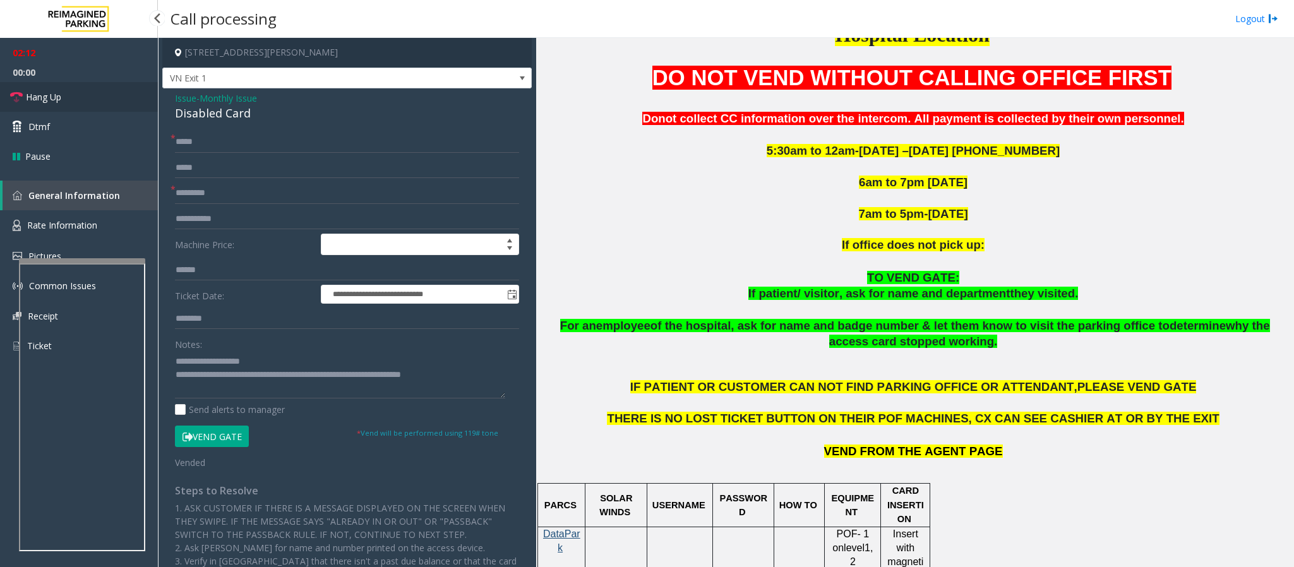
click at [111, 95] on link "Hang Up" at bounding box center [79, 97] width 158 height 30
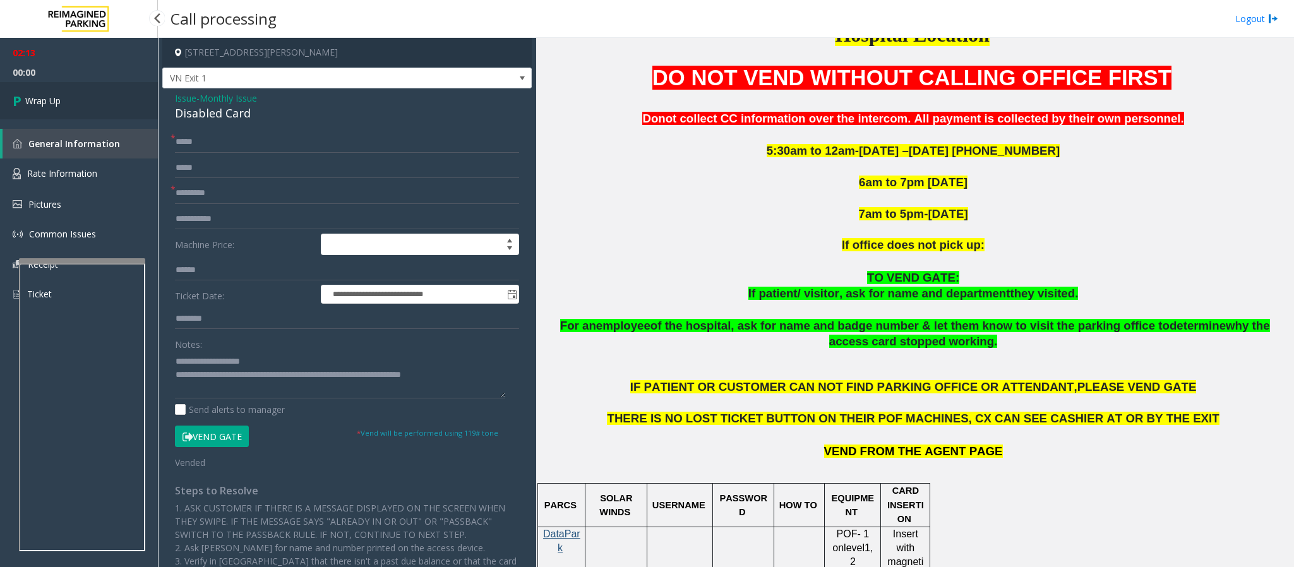
click at [86, 102] on link "Wrap Up" at bounding box center [79, 100] width 158 height 37
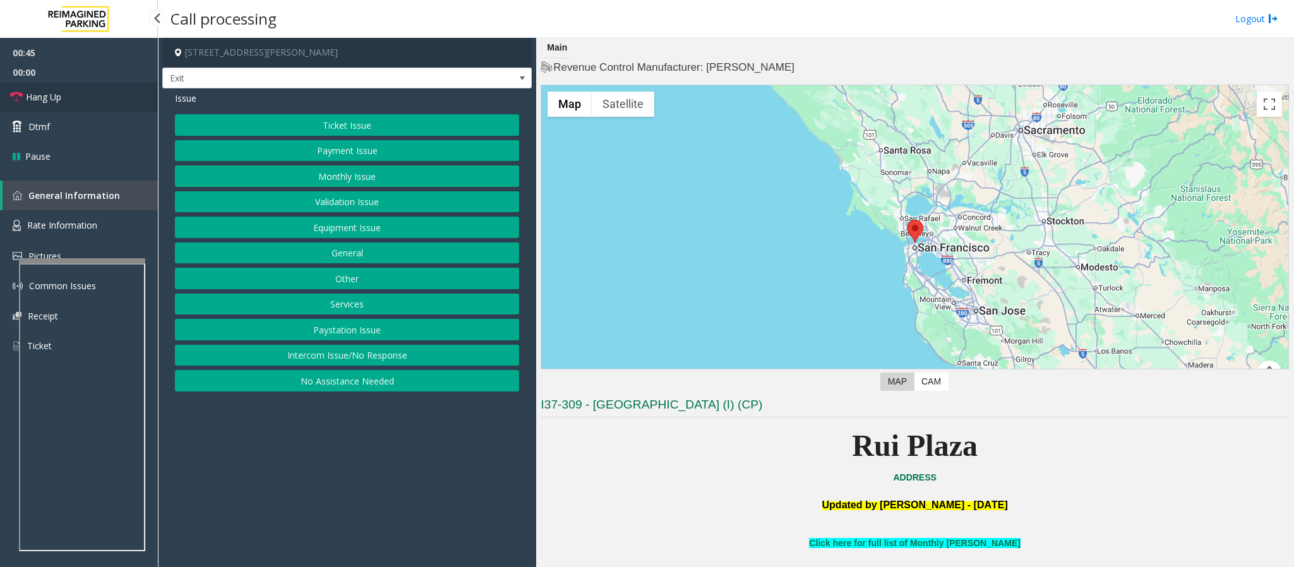
click at [76, 93] on link "Hang Up" at bounding box center [79, 97] width 158 height 30
click at [360, 389] on button "No Assistance Needed" at bounding box center [347, 380] width 344 height 21
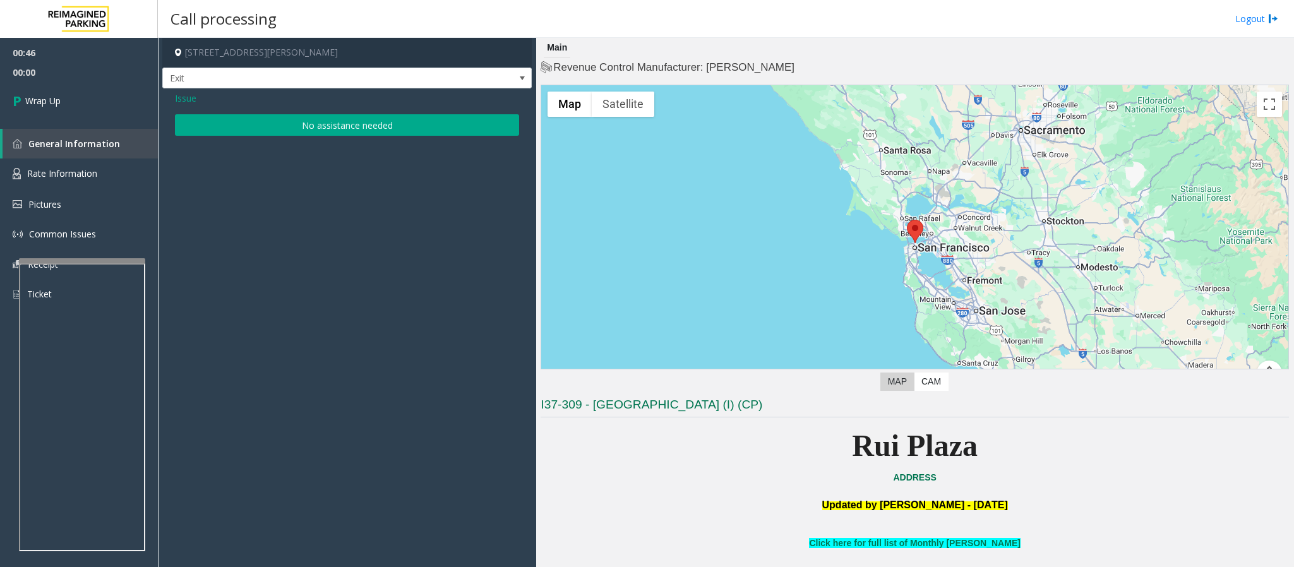
click at [316, 118] on button "No assistance needed" at bounding box center [347, 124] width 344 height 21
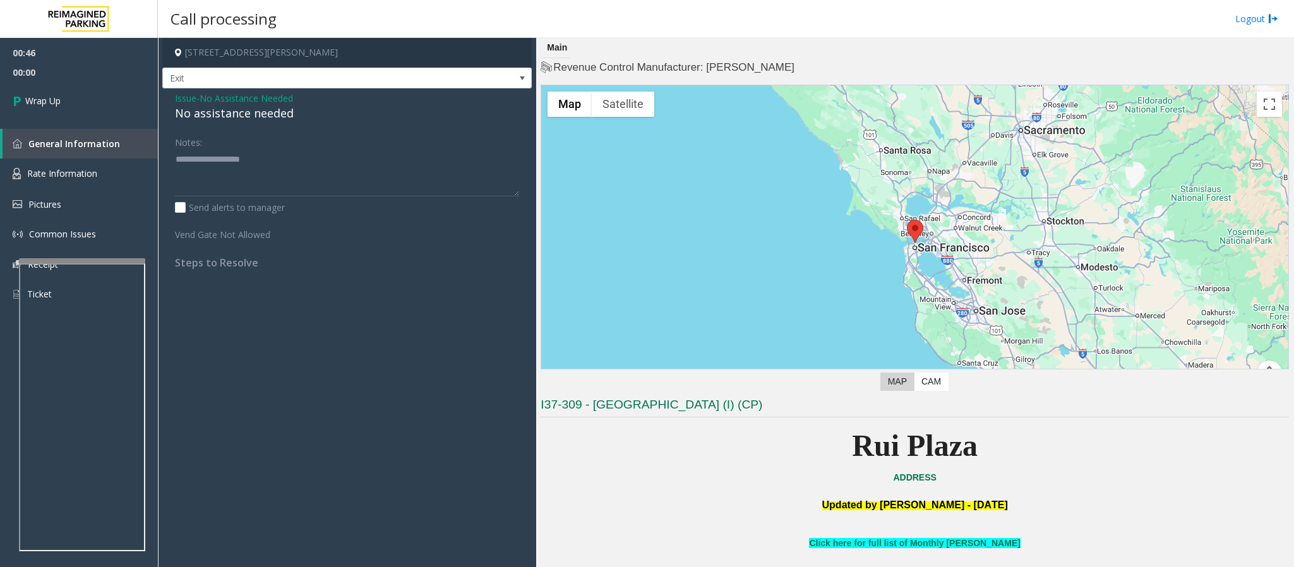
click at [300, 112] on div "No assistance needed" at bounding box center [347, 113] width 344 height 17
click at [258, 112] on div "No assistance needed" at bounding box center [347, 113] width 344 height 17
type textarea "**********"
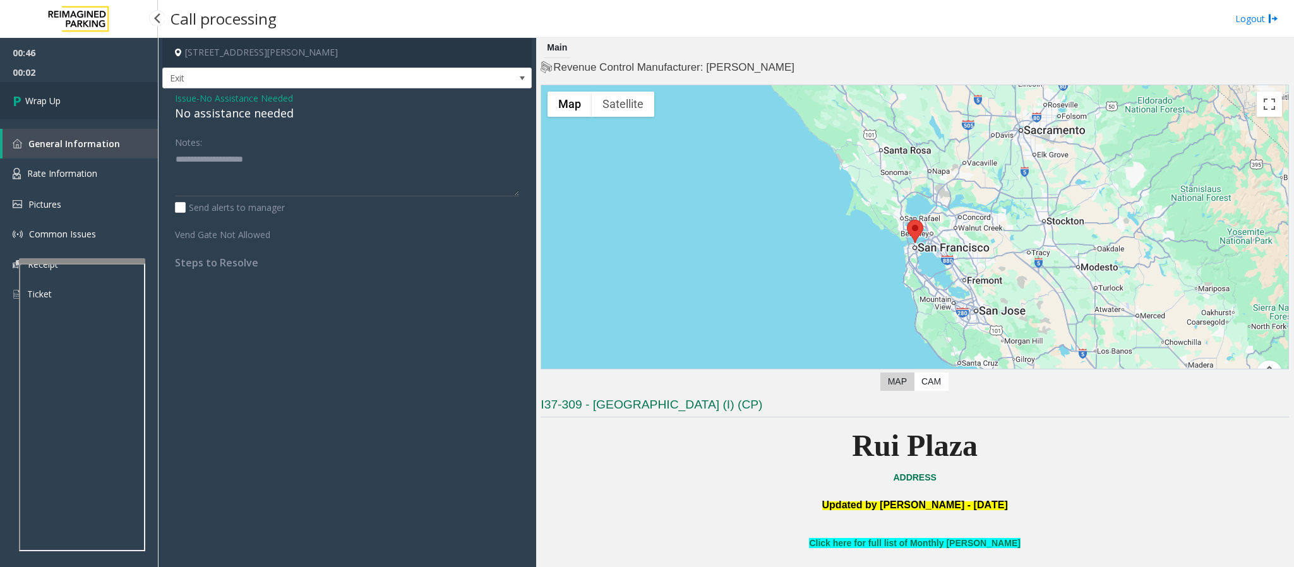
click at [56, 105] on span "Wrap Up" at bounding box center [42, 100] width 35 height 13
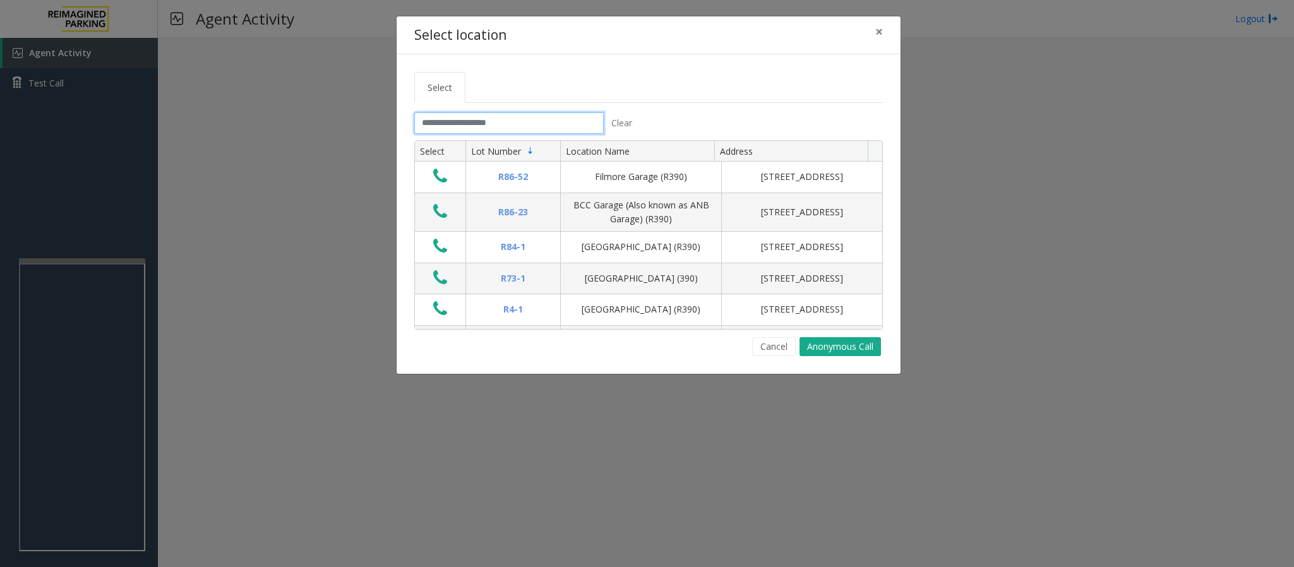
click at [519, 131] on input "text" at bounding box center [508, 122] width 189 height 21
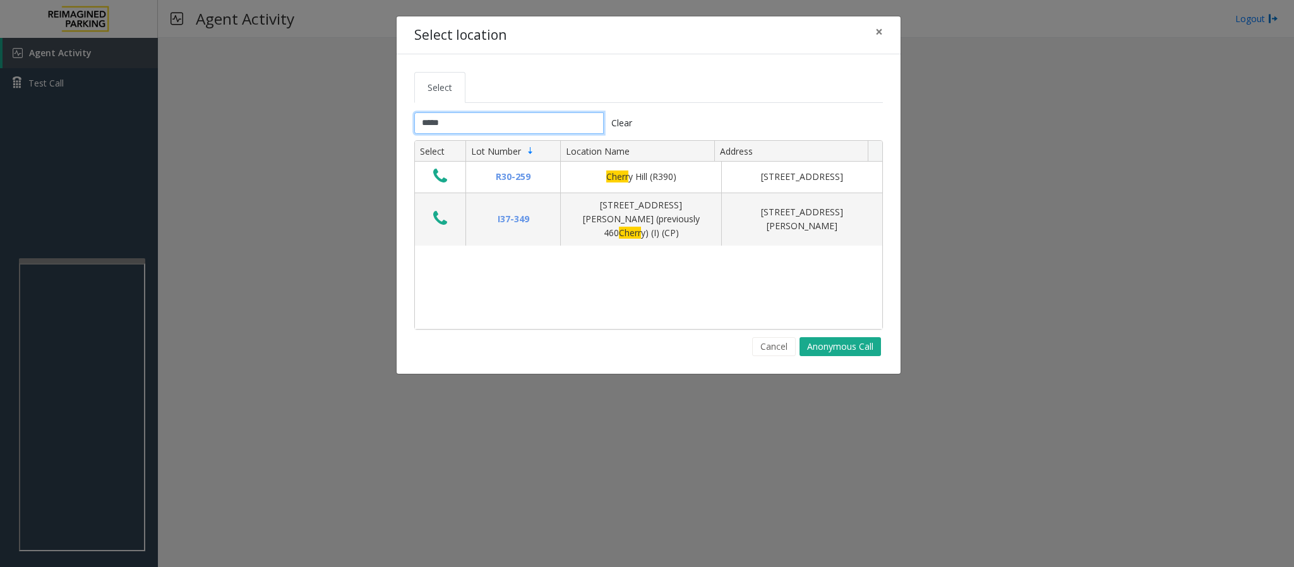
type input "*****"
click at [768, 347] on button "Cancel" at bounding box center [774, 346] width 44 height 19
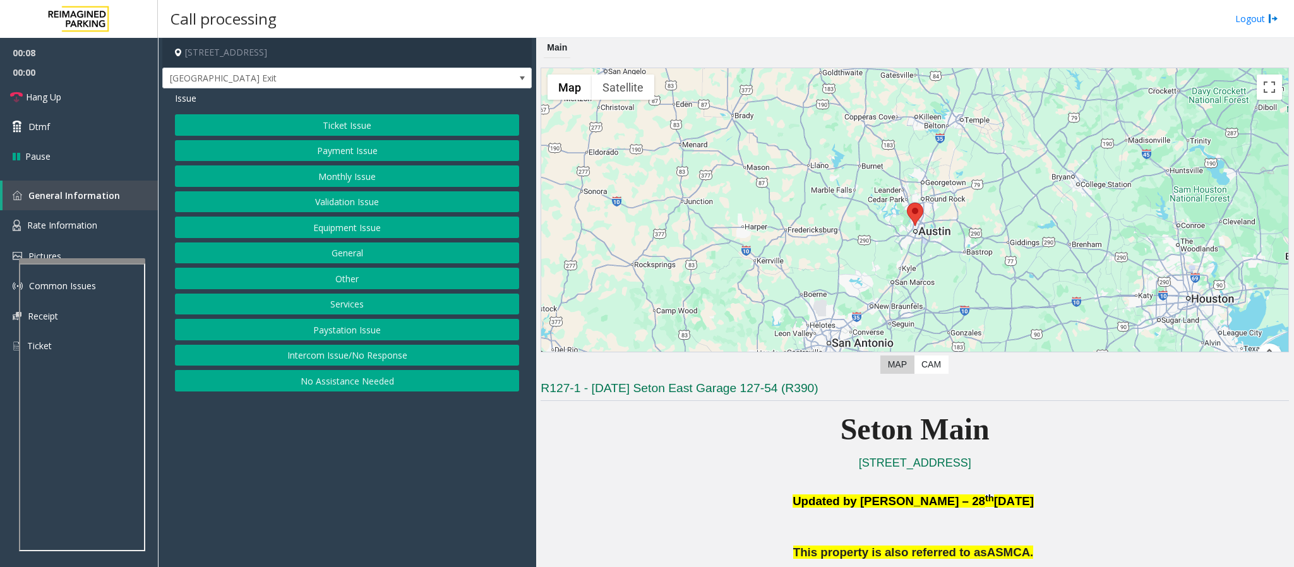
click at [314, 230] on button "Equipment Issue" at bounding box center [347, 227] width 344 height 21
click at [301, 229] on button "Gate / Door Won't Open" at bounding box center [347, 227] width 344 height 21
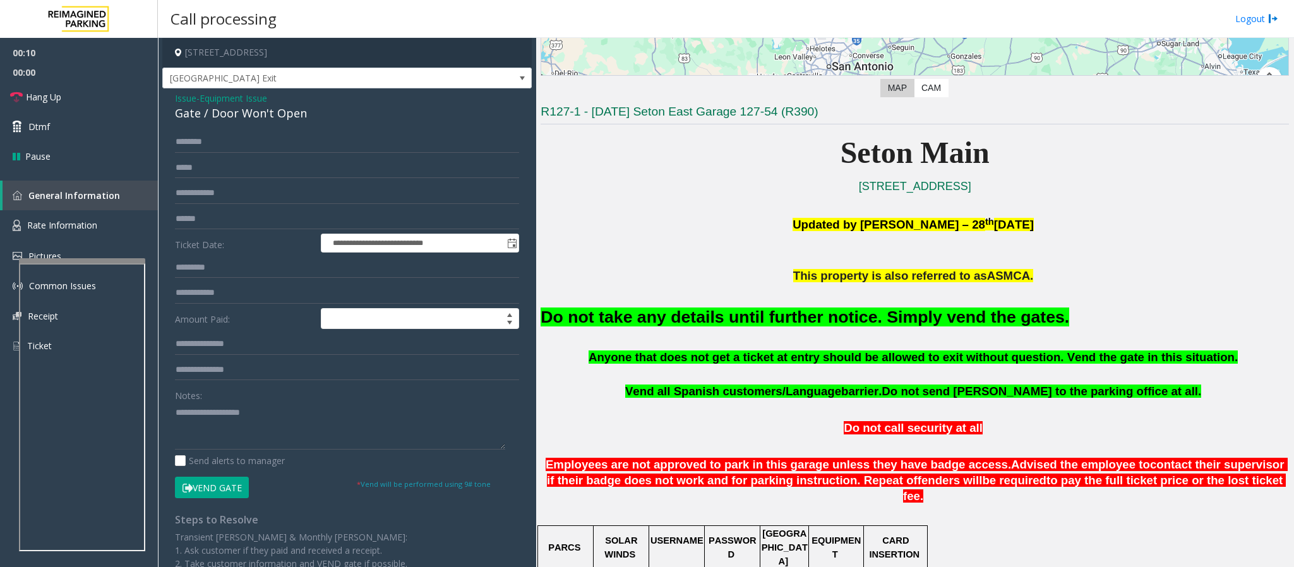
scroll to position [284, 0]
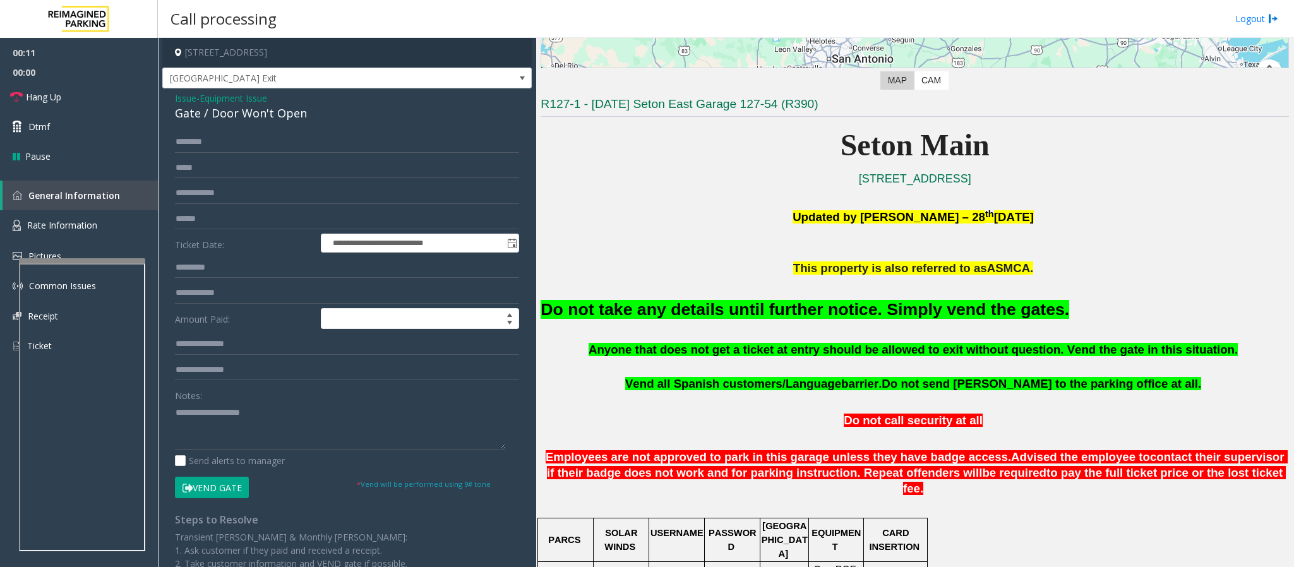
click at [182, 99] on span "Issue" at bounding box center [185, 98] width 21 height 13
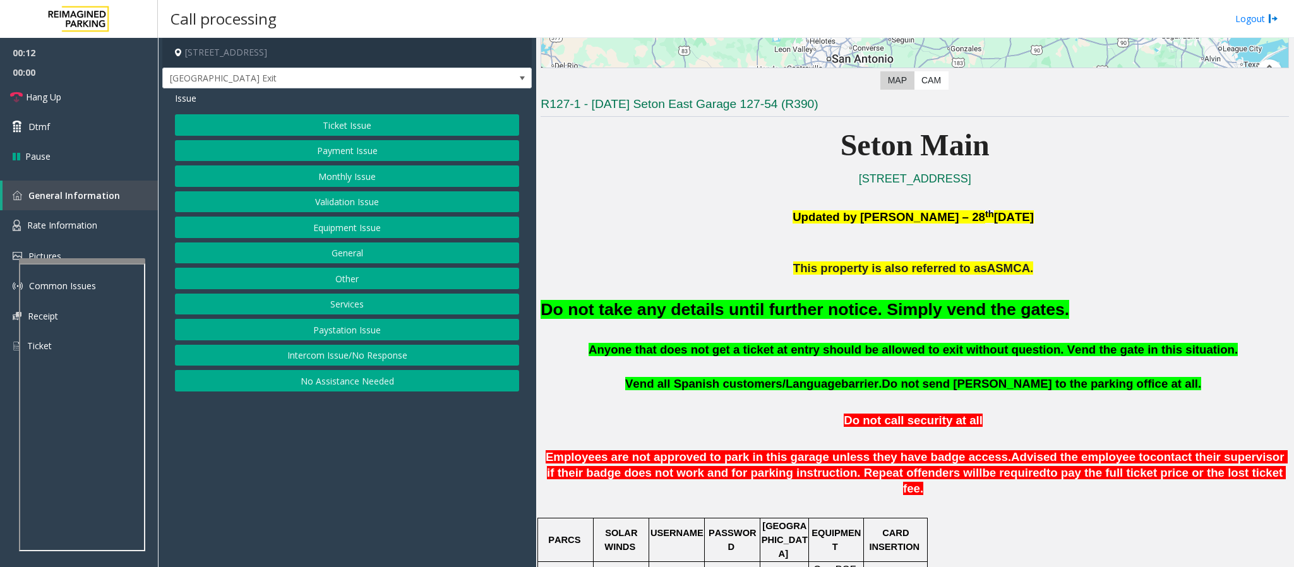
click at [388, 362] on button "Intercom Issue/No Response" at bounding box center [347, 355] width 344 height 21
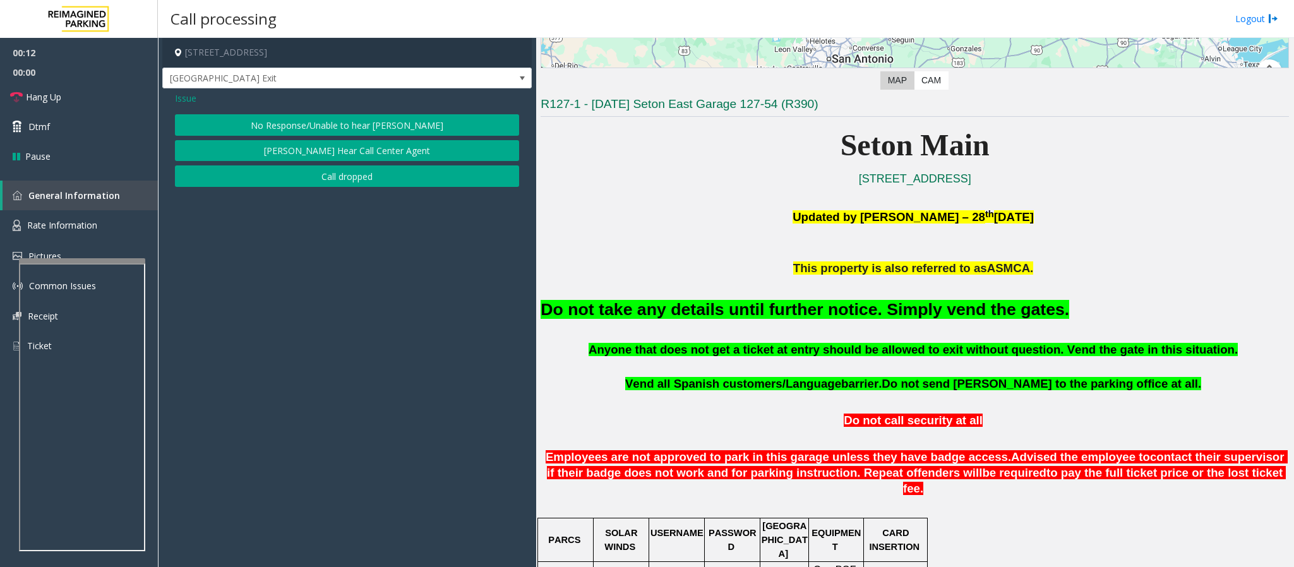
click at [271, 118] on button "No Response/Unable to hear [PERSON_NAME]" at bounding box center [347, 124] width 344 height 21
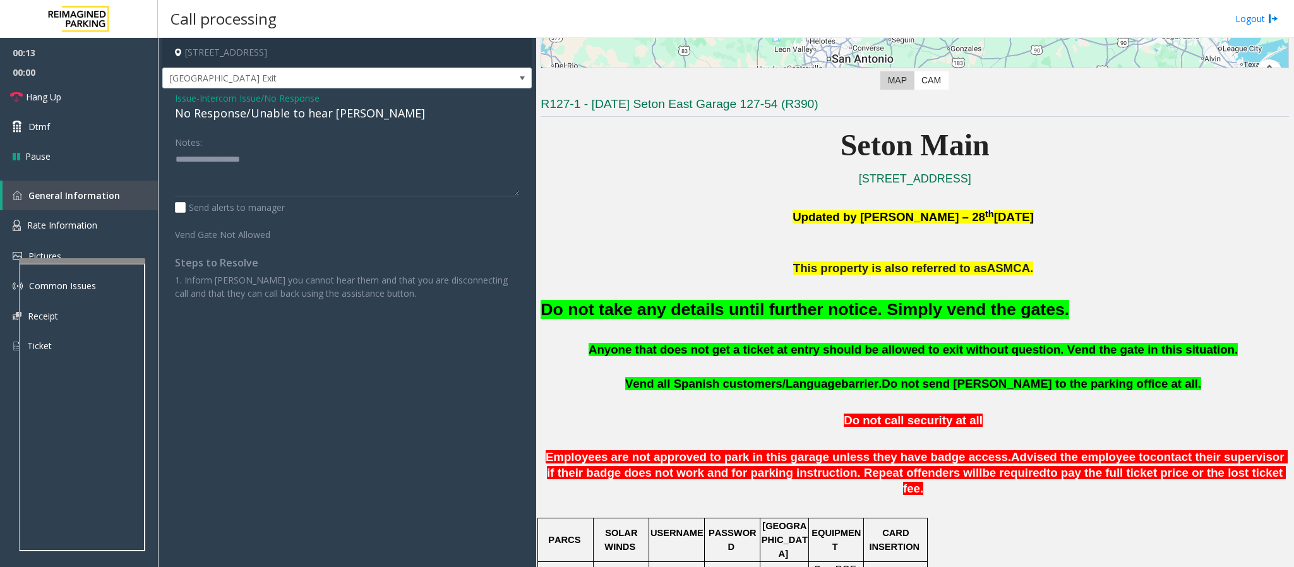
click at [264, 112] on div "No Response/Unable to hear [PERSON_NAME]" at bounding box center [347, 113] width 344 height 17
type textarea "**********"
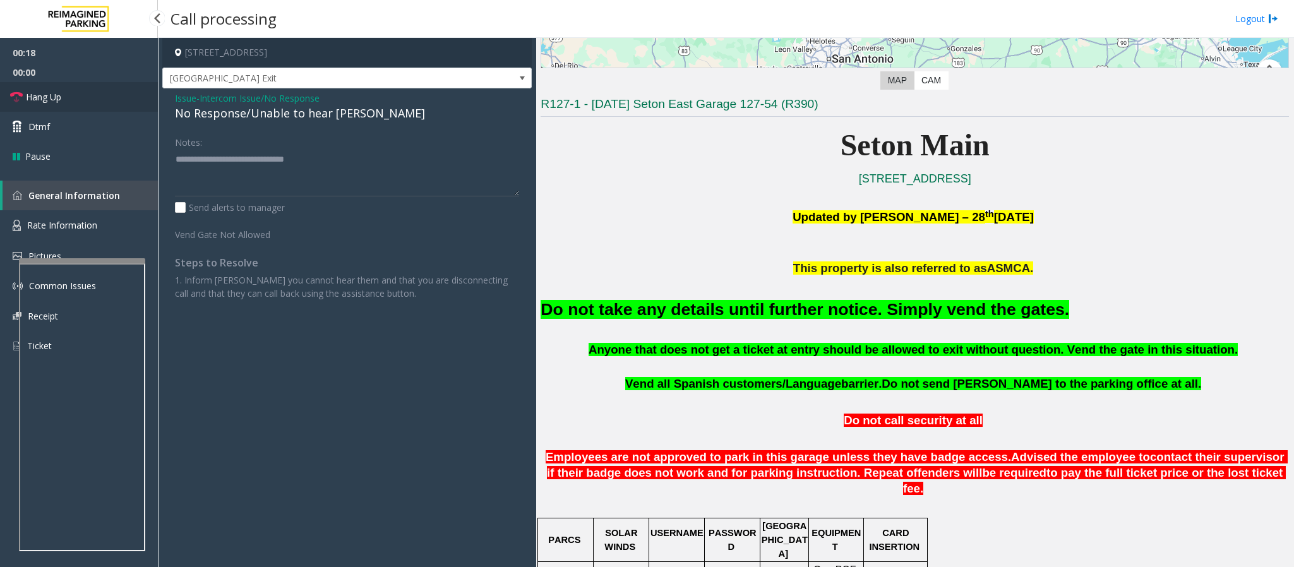
click at [116, 101] on link "Hang Up" at bounding box center [79, 97] width 158 height 30
click at [44, 101] on span "Hang Up" at bounding box center [43, 96] width 35 height 13
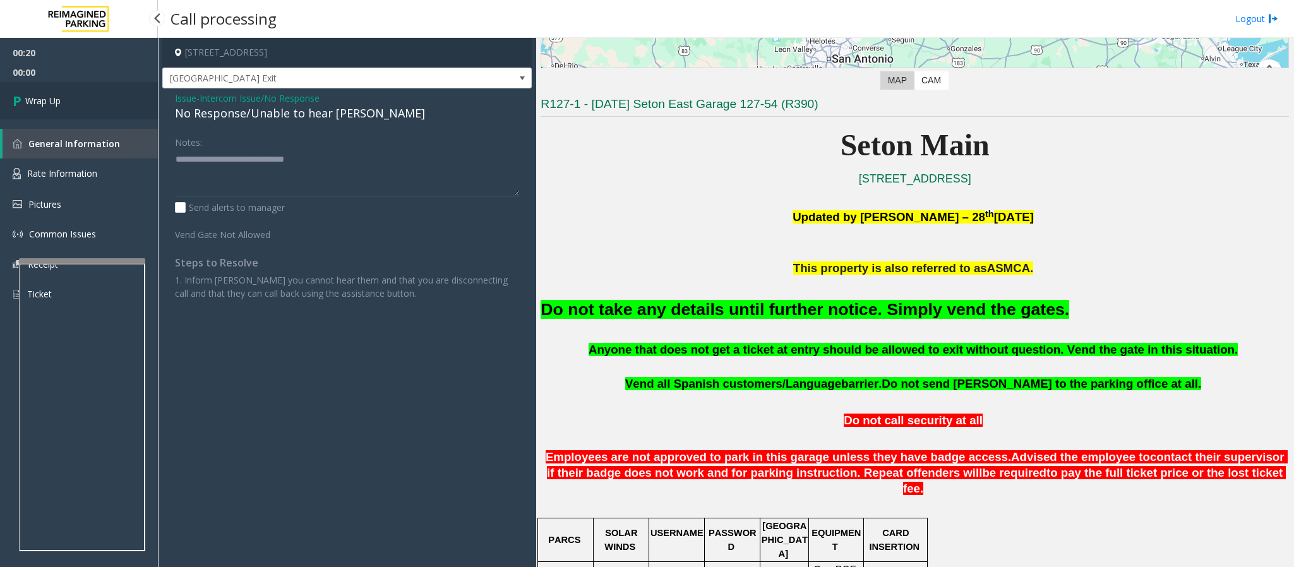
click at [44, 101] on span "Wrap Up" at bounding box center [42, 100] width 35 height 13
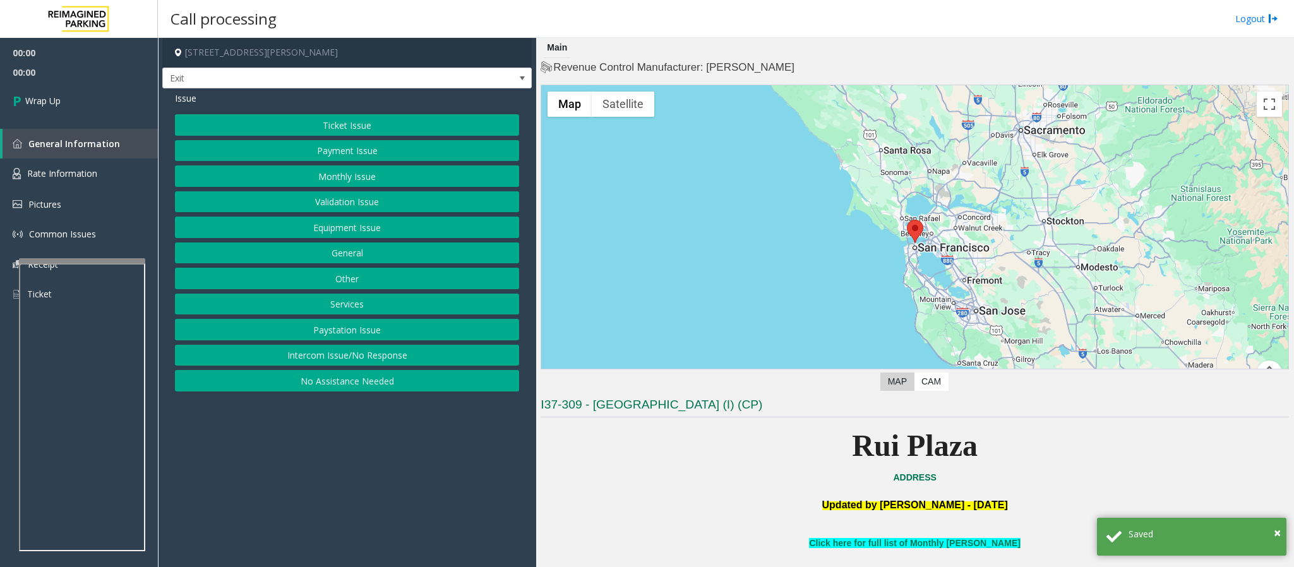
click at [419, 359] on button "Intercom Issue/No Response" at bounding box center [347, 355] width 344 height 21
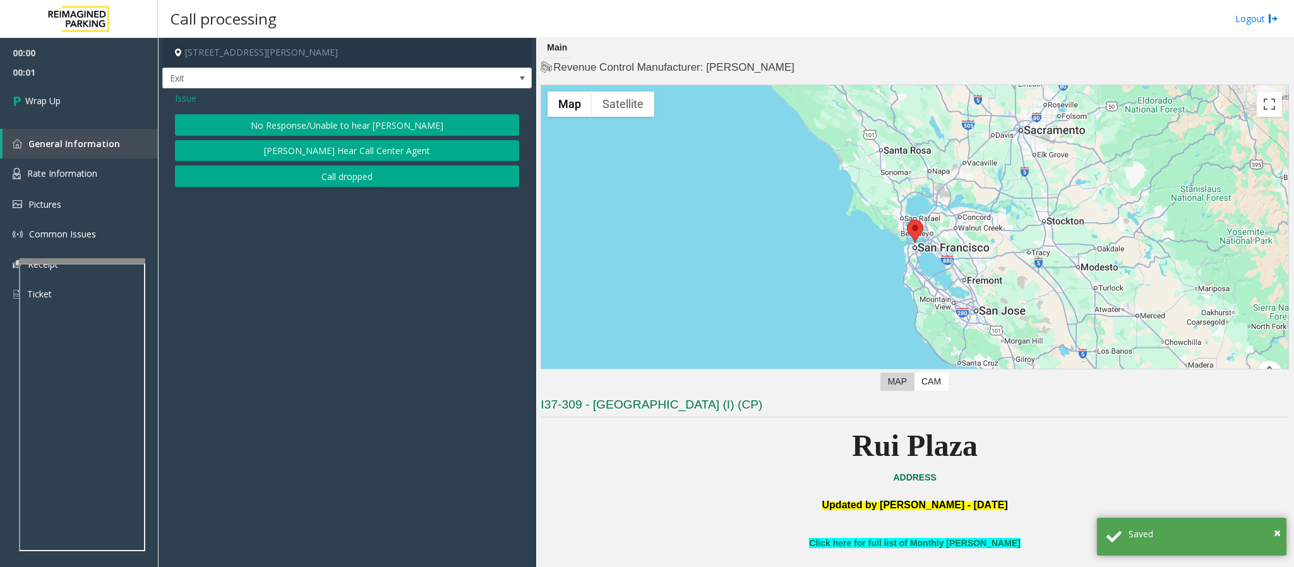
click at [324, 184] on button "Call dropped" at bounding box center [347, 175] width 344 height 21
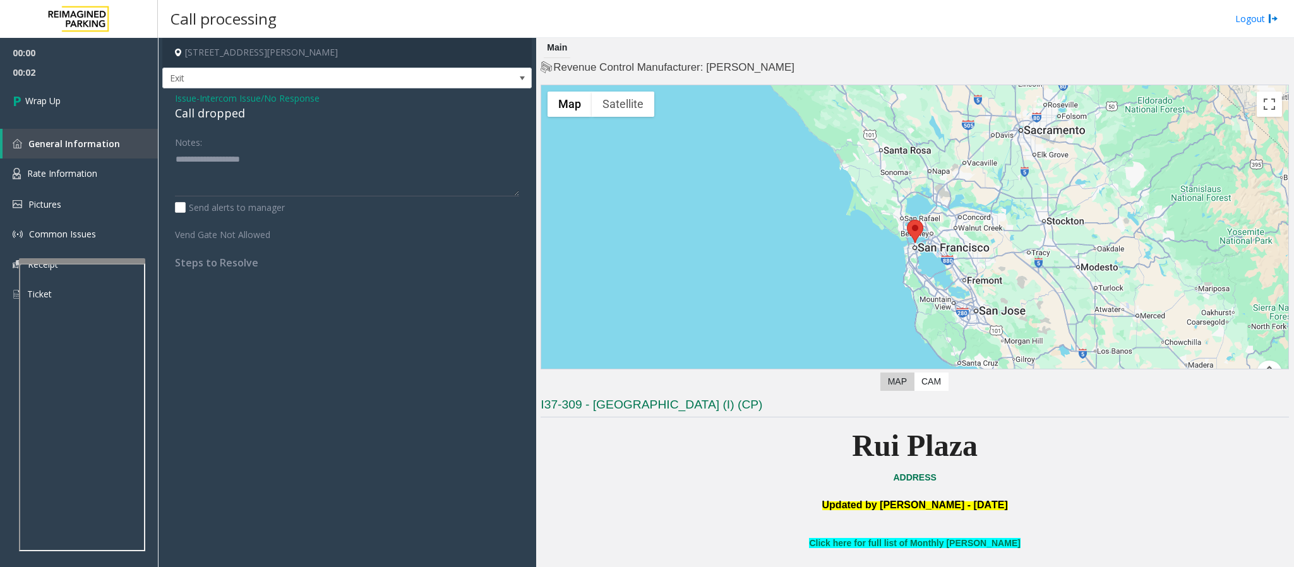
click at [210, 116] on div "Call dropped" at bounding box center [347, 113] width 344 height 17
type textarea "**********"
click at [89, 106] on link "Wrap Up" at bounding box center [79, 100] width 158 height 37
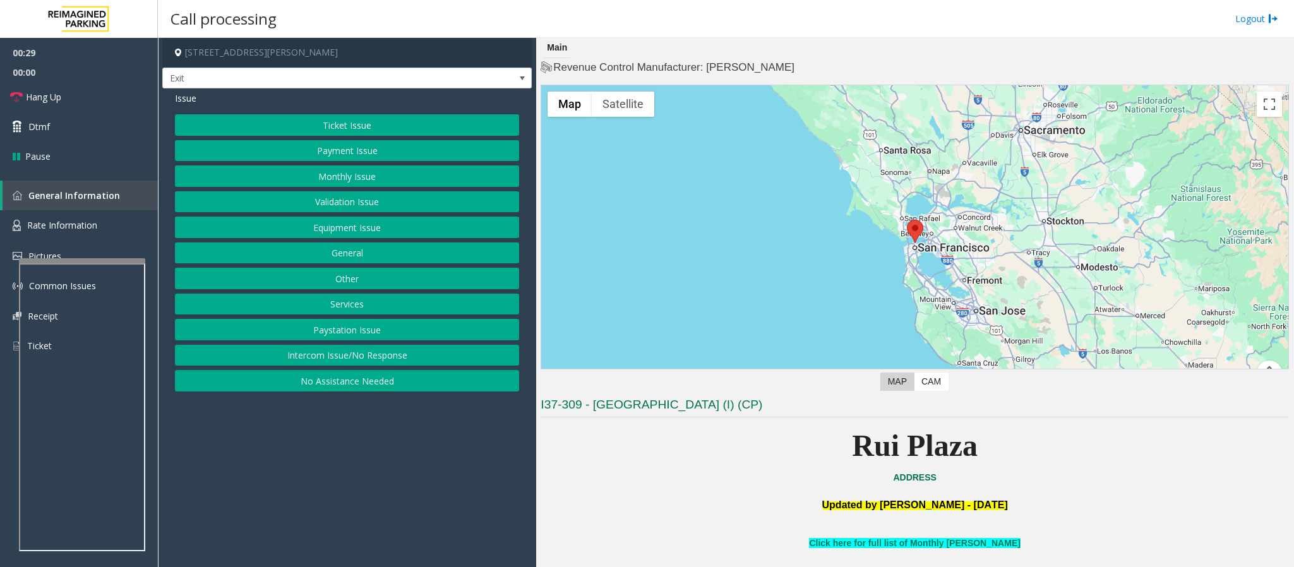
click at [622, 486] on p at bounding box center [915, 492] width 748 height 14
click at [63, 99] on link "Hang Up" at bounding box center [79, 97] width 158 height 30
click at [314, 379] on button "No Assistance Needed" at bounding box center [347, 380] width 344 height 21
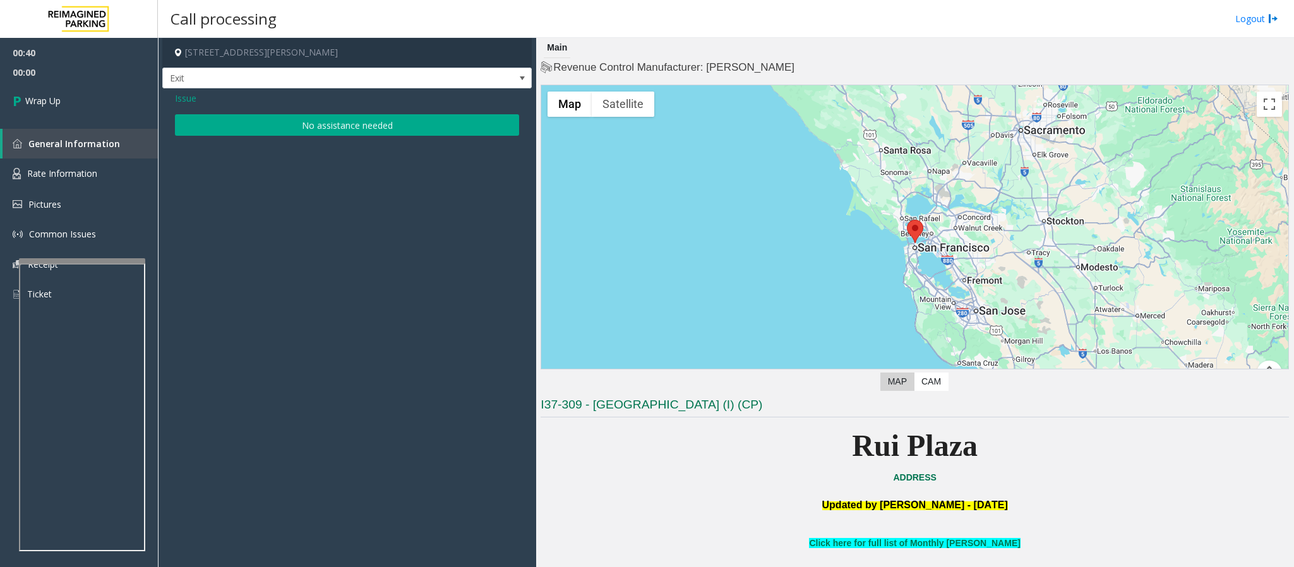
click at [253, 117] on button "No assistance needed" at bounding box center [347, 124] width 344 height 21
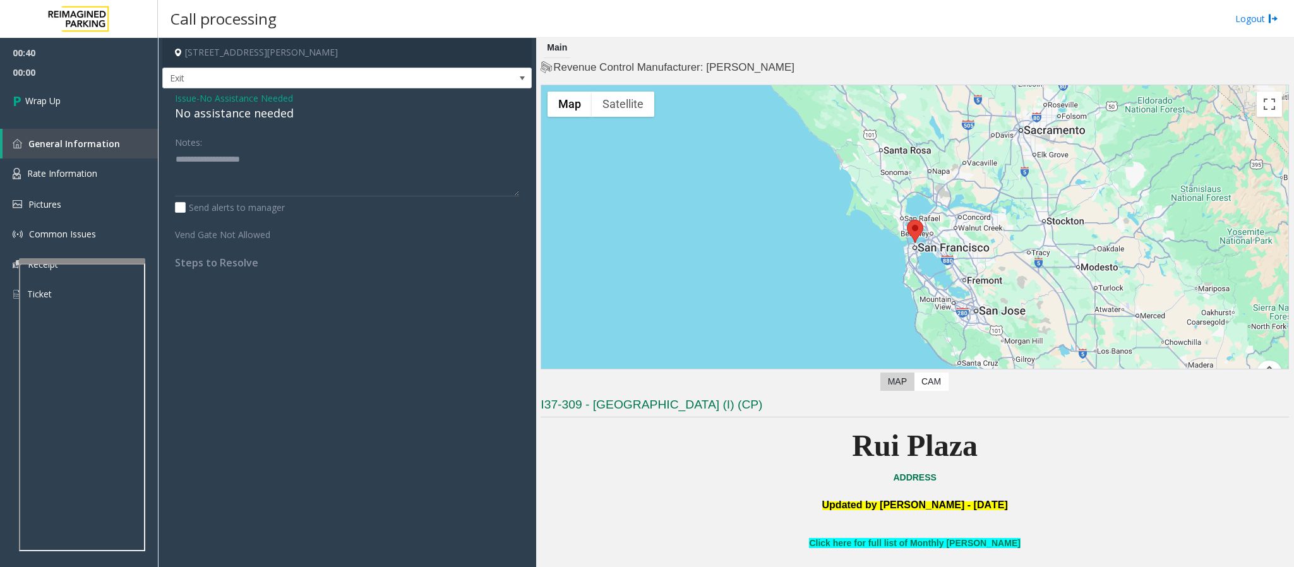
click at [251, 111] on div "No assistance needed" at bounding box center [347, 113] width 344 height 17
type textarea "**********"
click at [135, 110] on link "Wrap Up" at bounding box center [79, 100] width 158 height 37
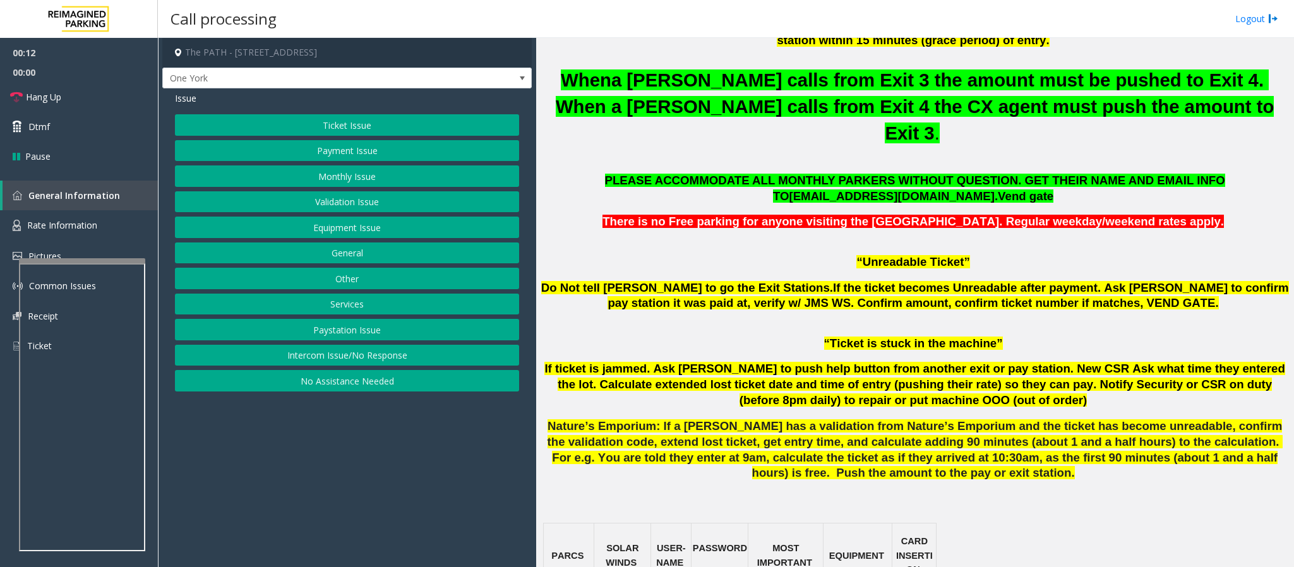
scroll to position [568, 0]
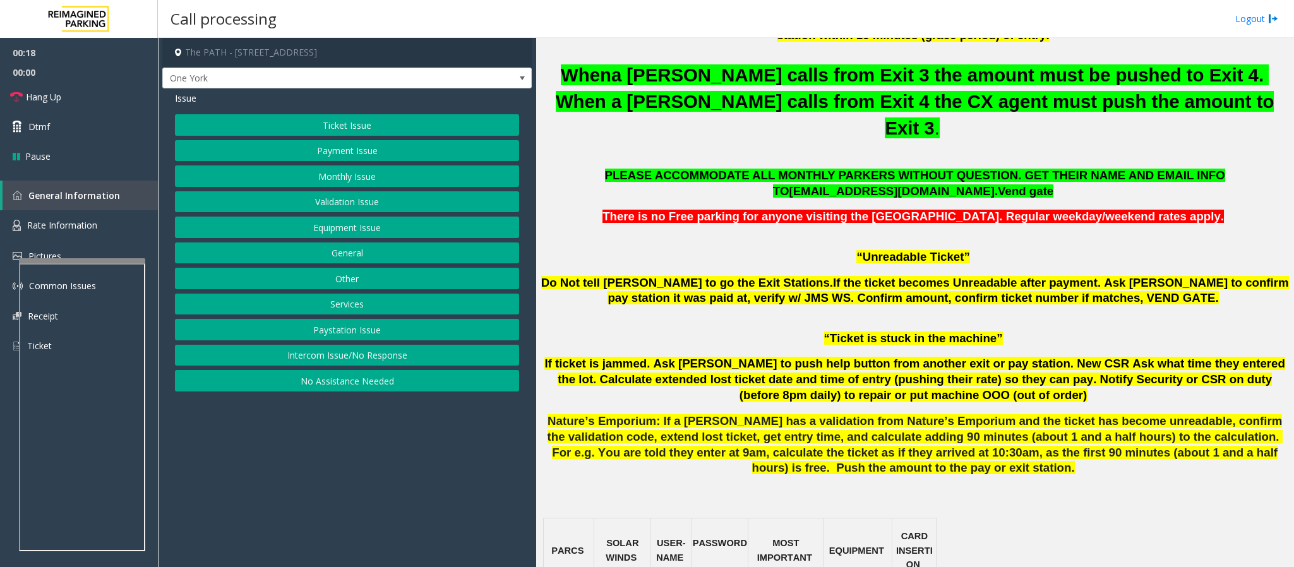
click at [313, 129] on button "Ticket Issue" at bounding box center [347, 124] width 344 height 21
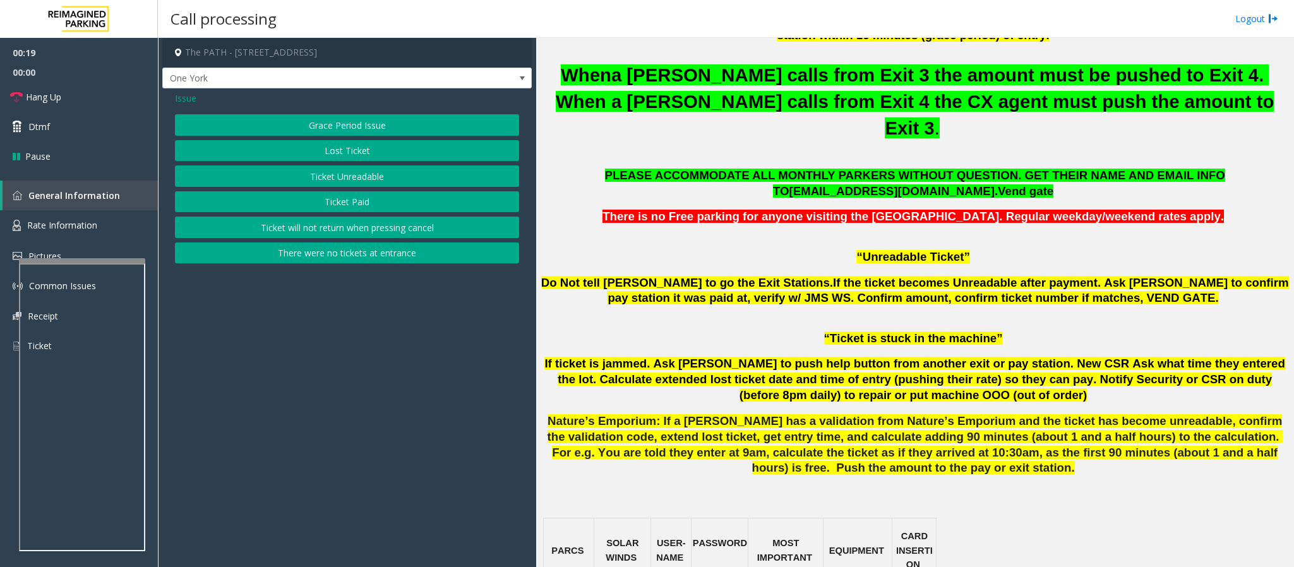
click at [345, 169] on button "Ticket Unreadable" at bounding box center [347, 175] width 344 height 21
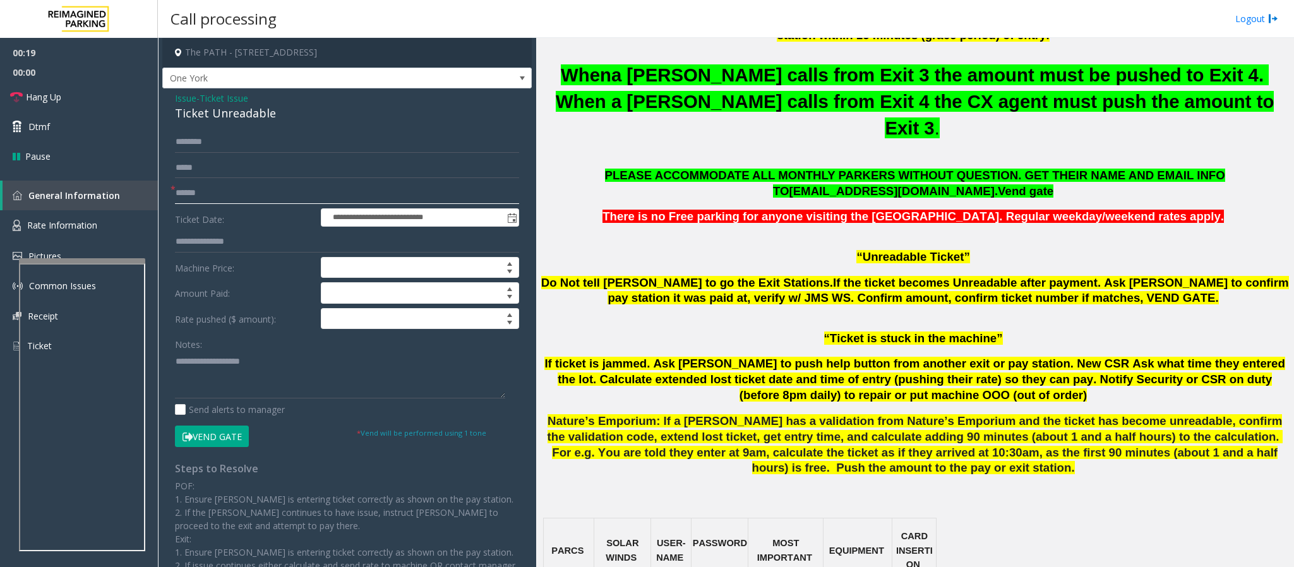
click at [222, 201] on input "text" at bounding box center [347, 192] width 344 height 21
type input "********"
type textarea "**********"
drag, startPoint x: 277, startPoint y: 114, endPoint x: 243, endPoint y: 114, distance: 34.1
click at [243, 114] on div "Ticket Unreadable" at bounding box center [347, 113] width 344 height 17
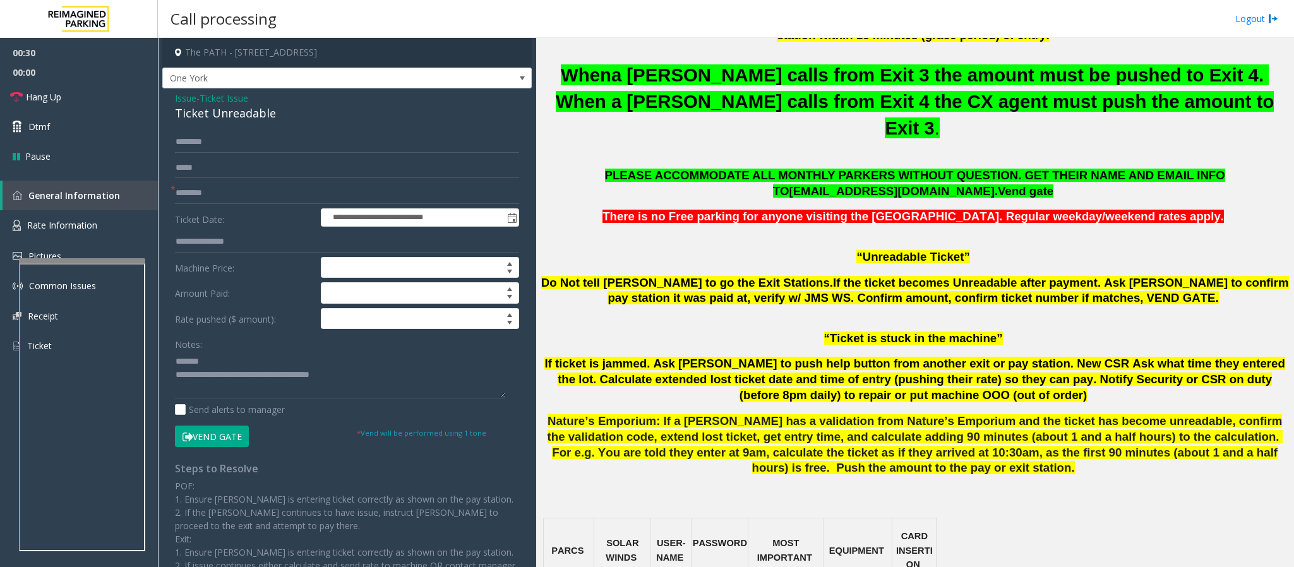
click at [237, 100] on span "Ticket Issue" at bounding box center [224, 98] width 49 height 13
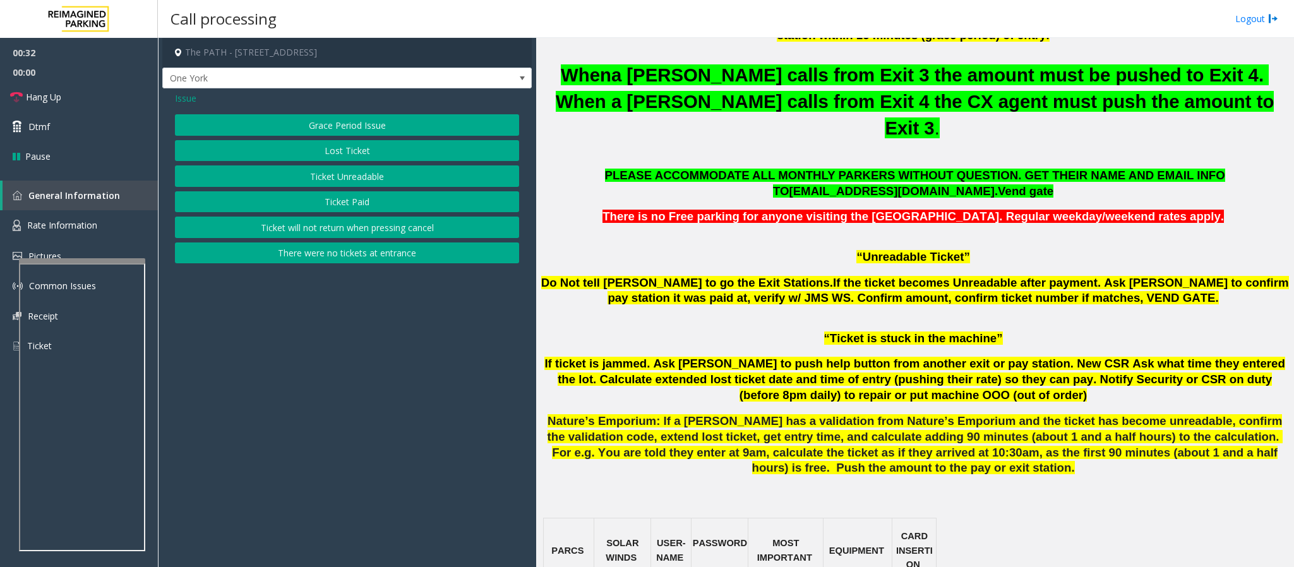
click at [339, 212] on button "Ticket Paid" at bounding box center [347, 201] width 344 height 21
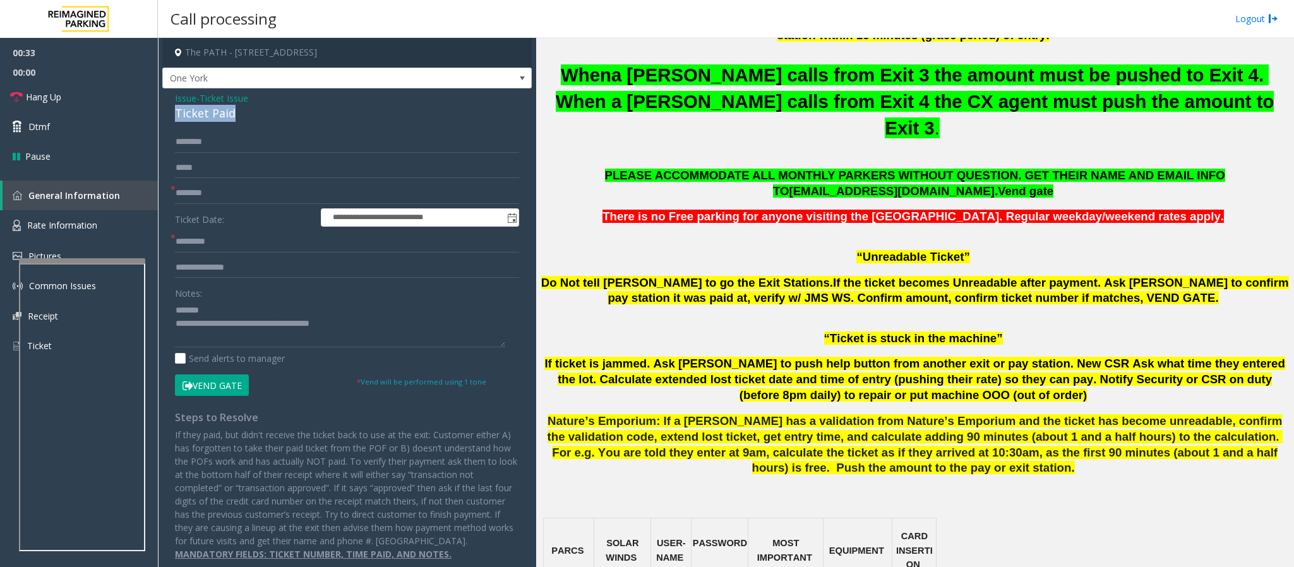
drag, startPoint x: 239, startPoint y: 110, endPoint x: 167, endPoint y: 114, distance: 72.1
click at [167, 114] on div "**********" at bounding box center [346, 330] width 369 height 485
click at [290, 316] on textarea at bounding box center [340, 323] width 330 height 47
click at [215, 332] on textarea at bounding box center [340, 323] width 330 height 47
click at [260, 311] on textarea at bounding box center [340, 323] width 330 height 47
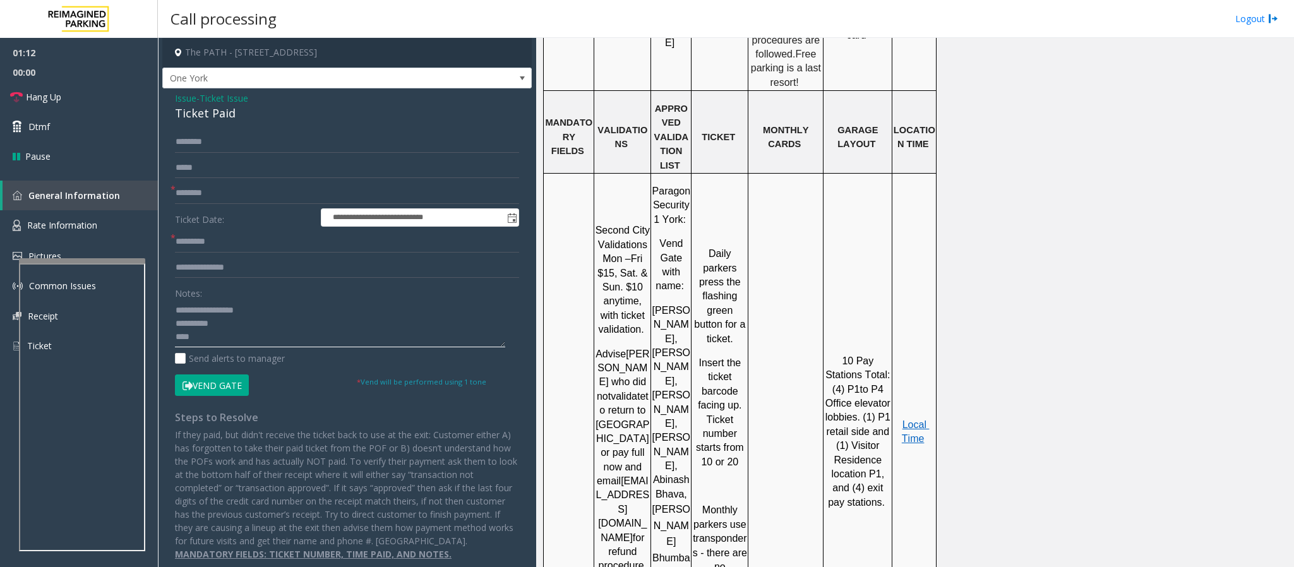
scroll to position [1326, 0]
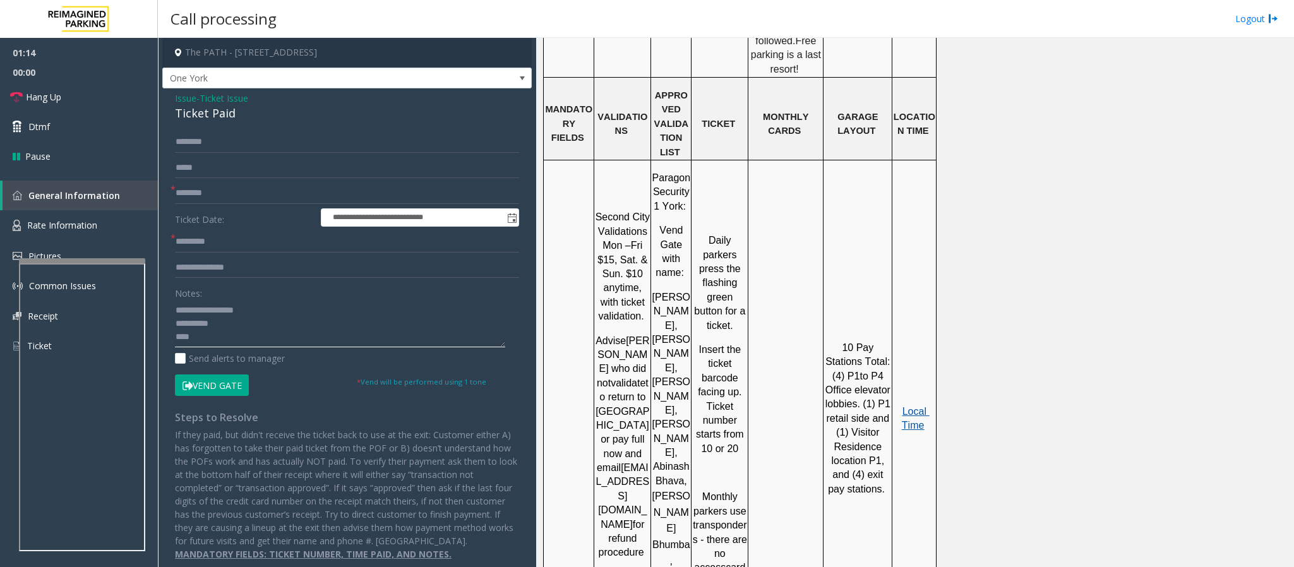
type textarea "**********"
click at [921, 406] on span "Local Time" at bounding box center [916, 418] width 28 height 25
click at [197, 242] on input "text" at bounding box center [347, 241] width 344 height 21
paste input "********"
type input "********"
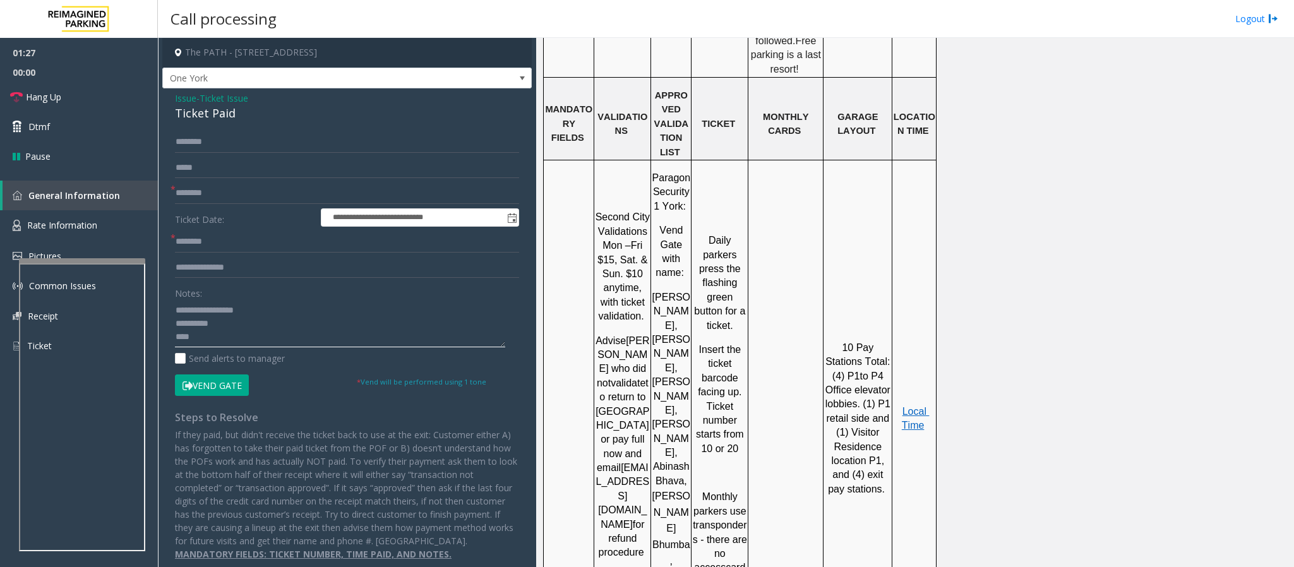
click at [213, 340] on textarea at bounding box center [340, 323] width 330 height 47
type textarea "**********"
click at [203, 273] on input "text" at bounding box center [347, 267] width 344 height 21
type input "**"
click at [182, 242] on input "********" at bounding box center [347, 241] width 344 height 21
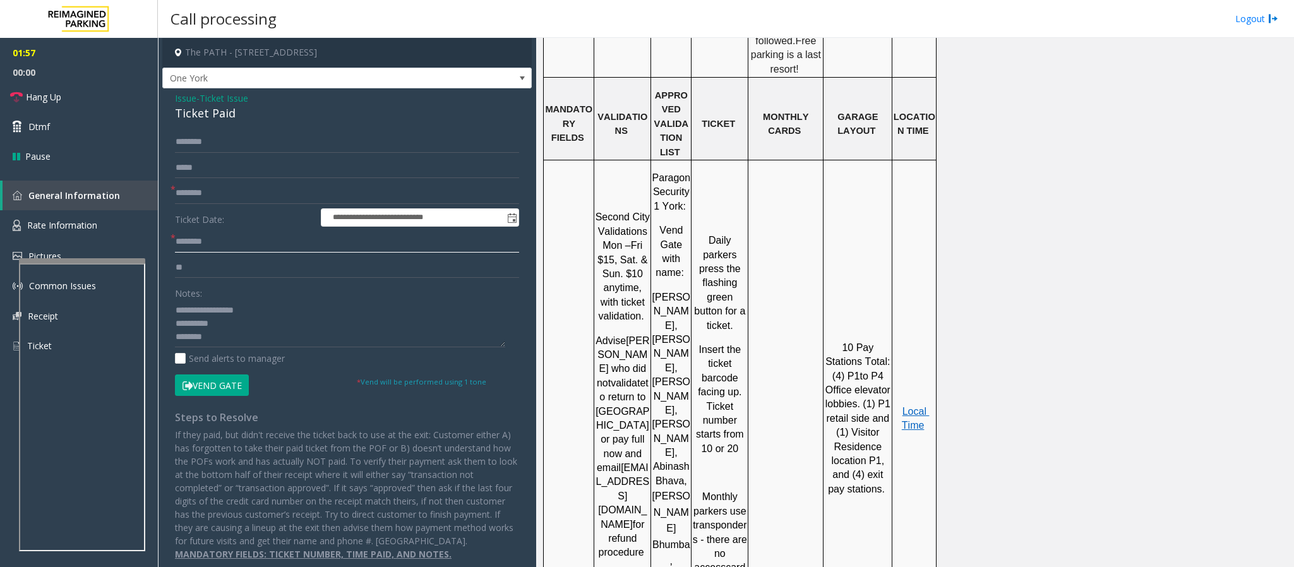
click at [197, 241] on input "********" at bounding box center [347, 241] width 344 height 21
type input "********"
click at [64, 220] on span "Rate Information" at bounding box center [62, 225] width 70 height 12
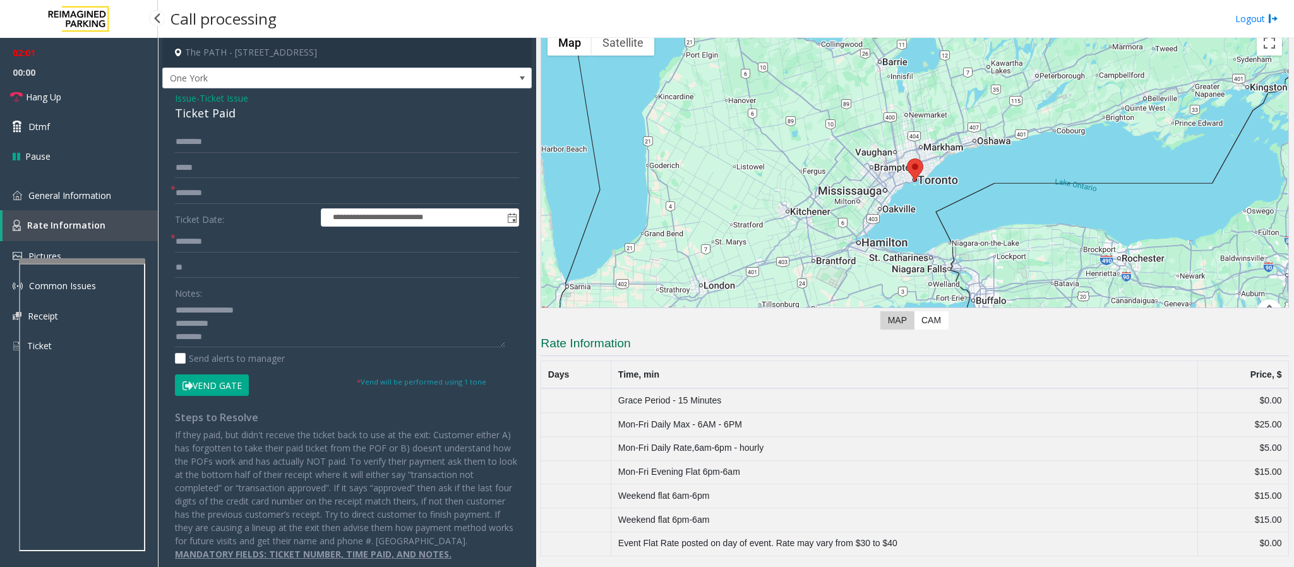
scroll to position [64, 0]
click at [82, 176] on div "02:05 00:00 Hang Up Dtmf Pause General Information Rate Information Pictures Co…" at bounding box center [79, 204] width 158 height 333
click at [83, 195] on span "General Information" at bounding box center [69, 195] width 83 height 12
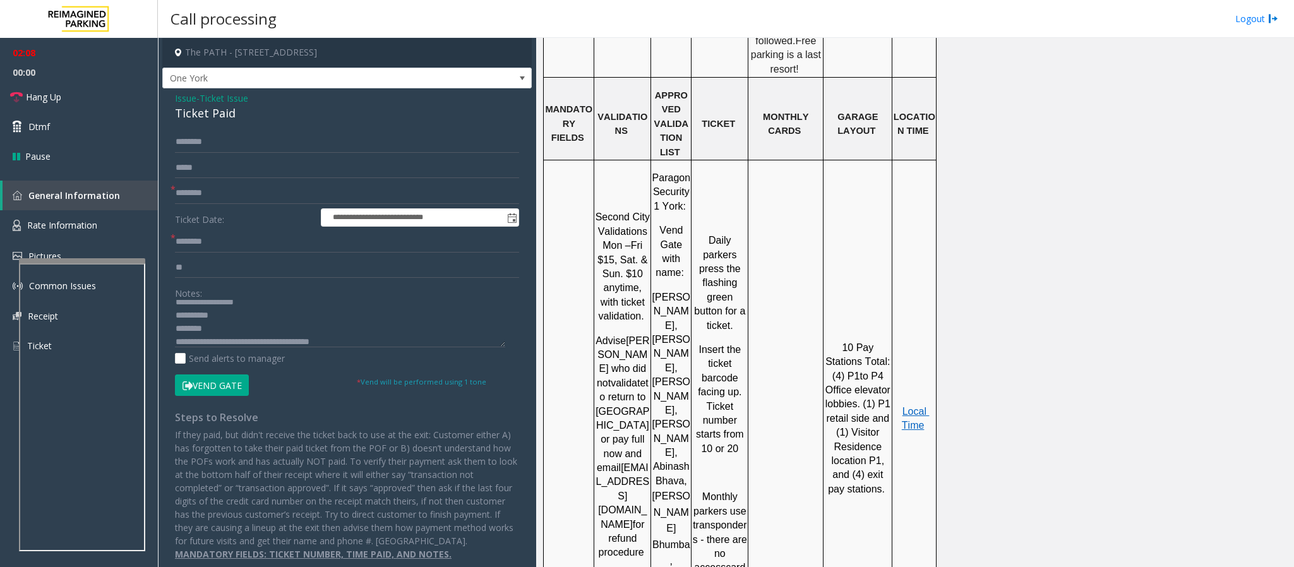
scroll to position [13, 0]
drag, startPoint x: 358, startPoint y: 340, endPoint x: 227, endPoint y: 345, distance: 130.8
click at [227, 345] on textarea at bounding box center [340, 323] width 330 height 47
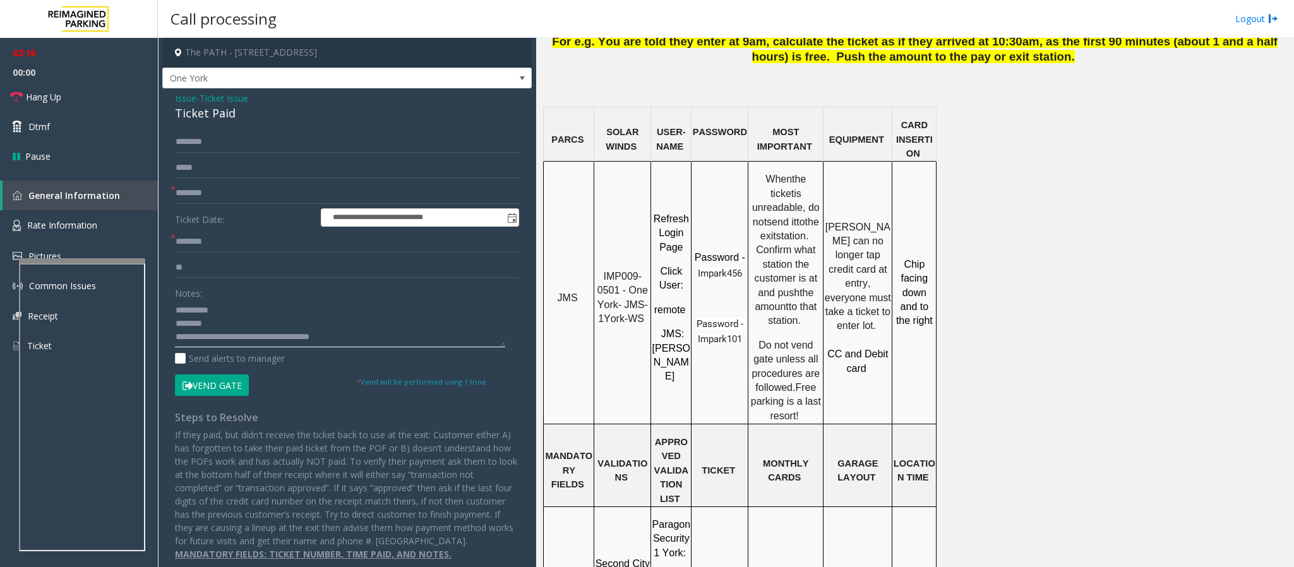
scroll to position [947, 0]
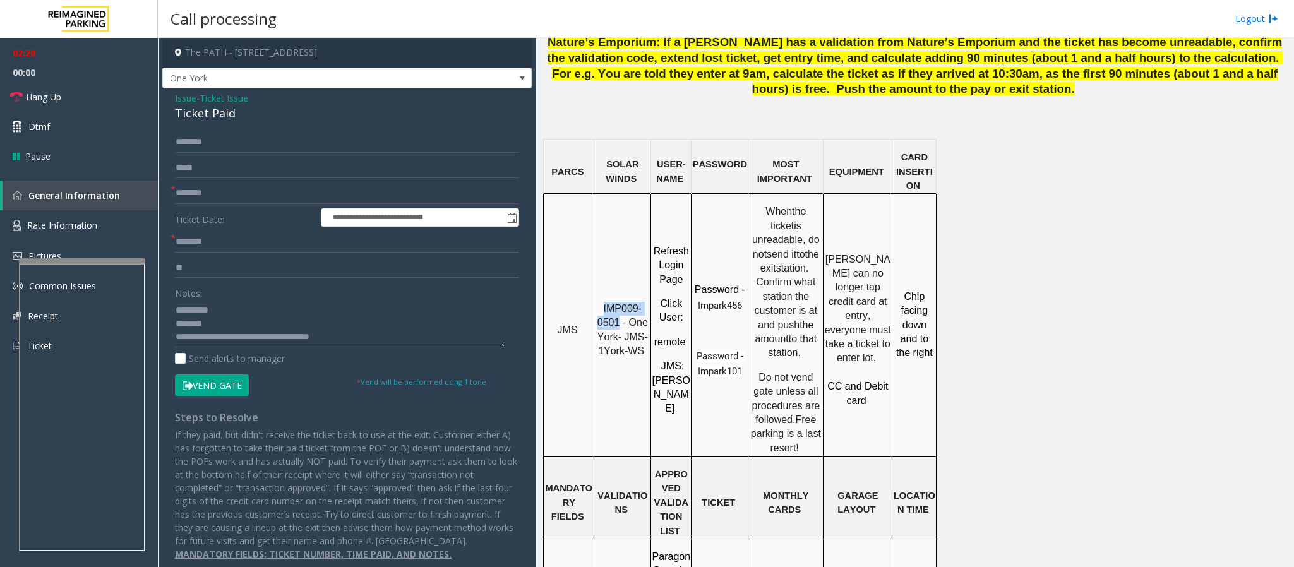
drag, startPoint x: 619, startPoint y: 275, endPoint x: 603, endPoint y: 258, distance: 24.1
click at [603, 302] on p "IMP009-0501 - One York- JMS-1York-WS" at bounding box center [622, 330] width 55 height 57
copy span "IMP009-0501"
click at [107, 231] on link "Rate Information" at bounding box center [79, 225] width 158 height 31
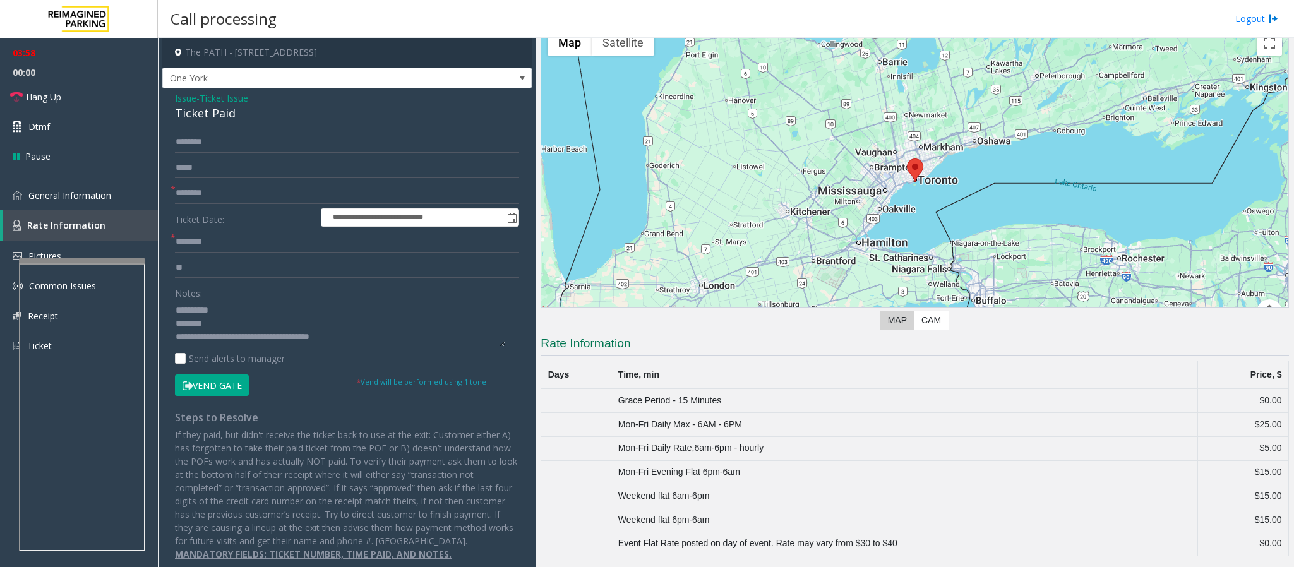
drag, startPoint x: 383, startPoint y: 347, endPoint x: 226, endPoint y: 337, distance: 156.9
click at [226, 337] on textarea at bounding box center [340, 323] width 330 height 47
click at [78, 99] on link "Hang Up" at bounding box center [79, 97] width 158 height 30
click at [318, 347] on textarea at bounding box center [340, 323] width 330 height 47
click at [309, 341] on textarea at bounding box center [340, 323] width 330 height 47
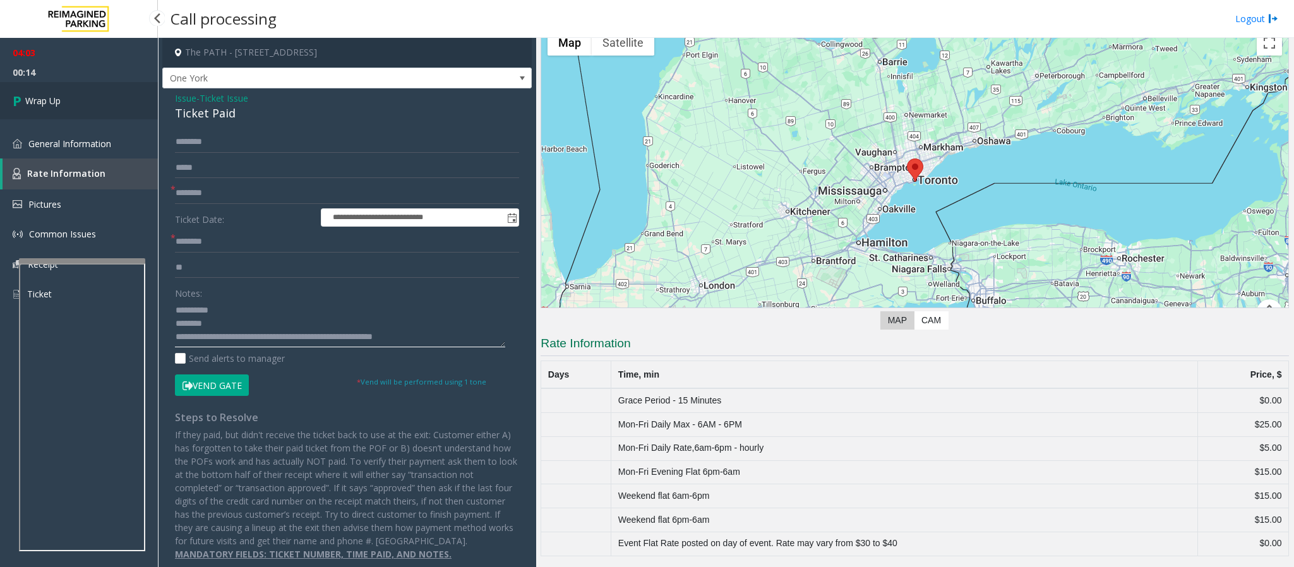
type textarea "**********"
click at [106, 100] on link "Wrap Up" at bounding box center [79, 100] width 158 height 37
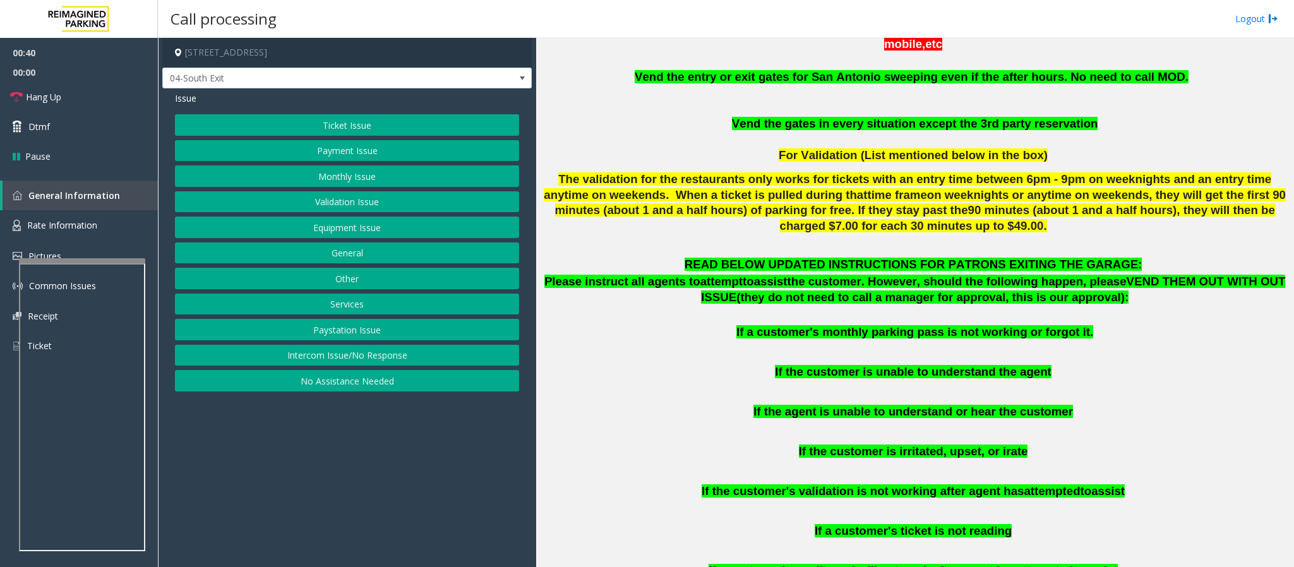
scroll to position [568, 0]
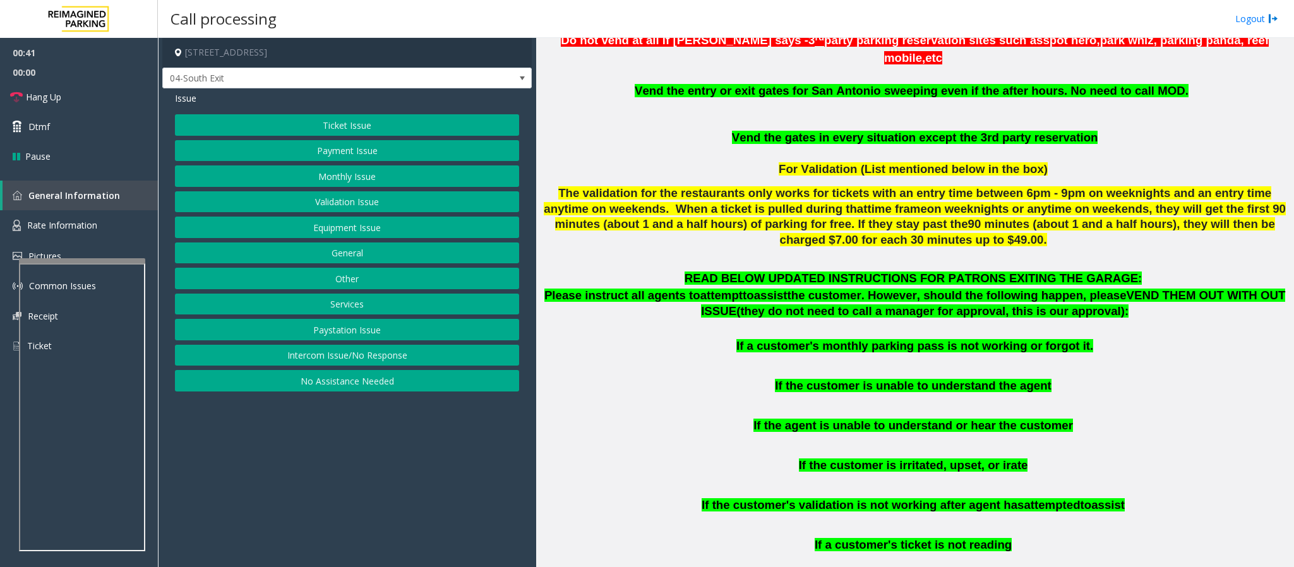
click at [316, 154] on button "Payment Issue" at bounding box center [347, 150] width 344 height 21
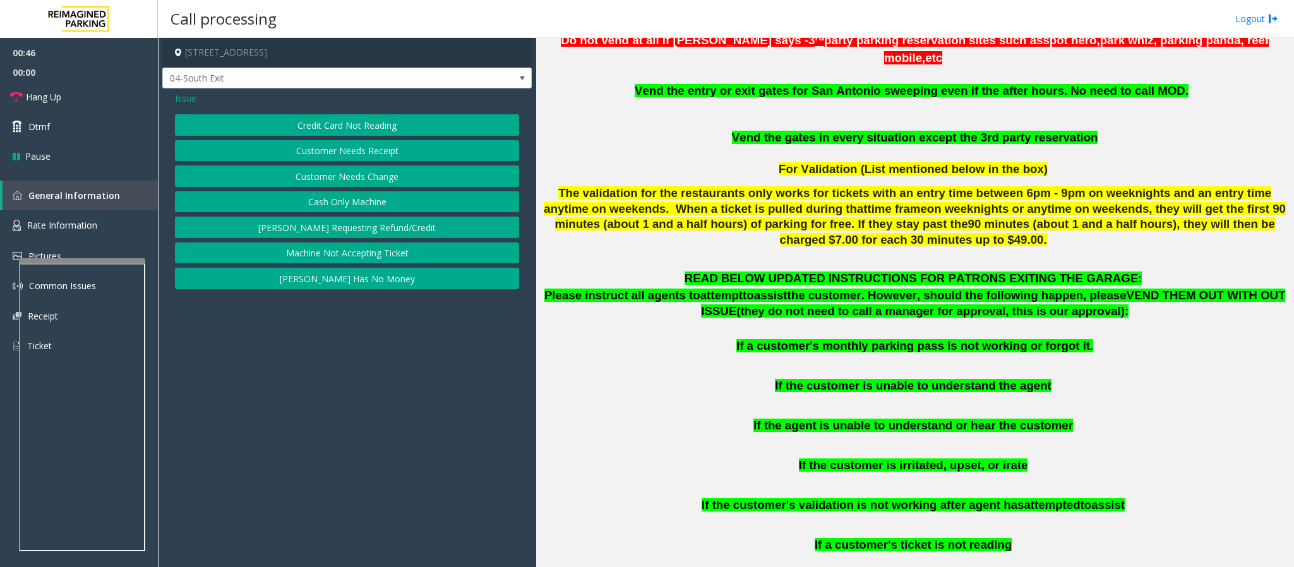
click at [337, 199] on button "Cash Only Machine" at bounding box center [347, 201] width 344 height 21
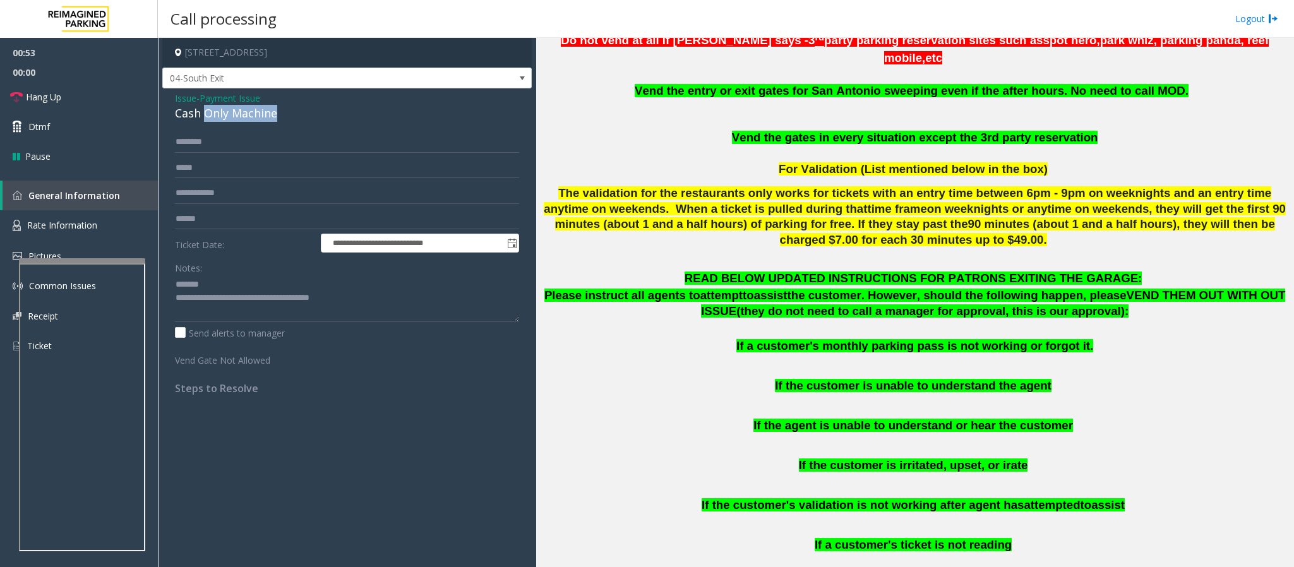
drag, startPoint x: 288, startPoint y: 114, endPoint x: 207, endPoint y: 114, distance: 80.8
click at [207, 114] on div "Cash Only Machine" at bounding box center [347, 113] width 344 height 17
click at [203, 288] on textarea at bounding box center [347, 298] width 344 height 47
click at [201, 288] on textarea at bounding box center [347, 298] width 344 height 47
drag, startPoint x: 275, startPoint y: 289, endPoint x: 201, endPoint y: 284, distance: 74.0
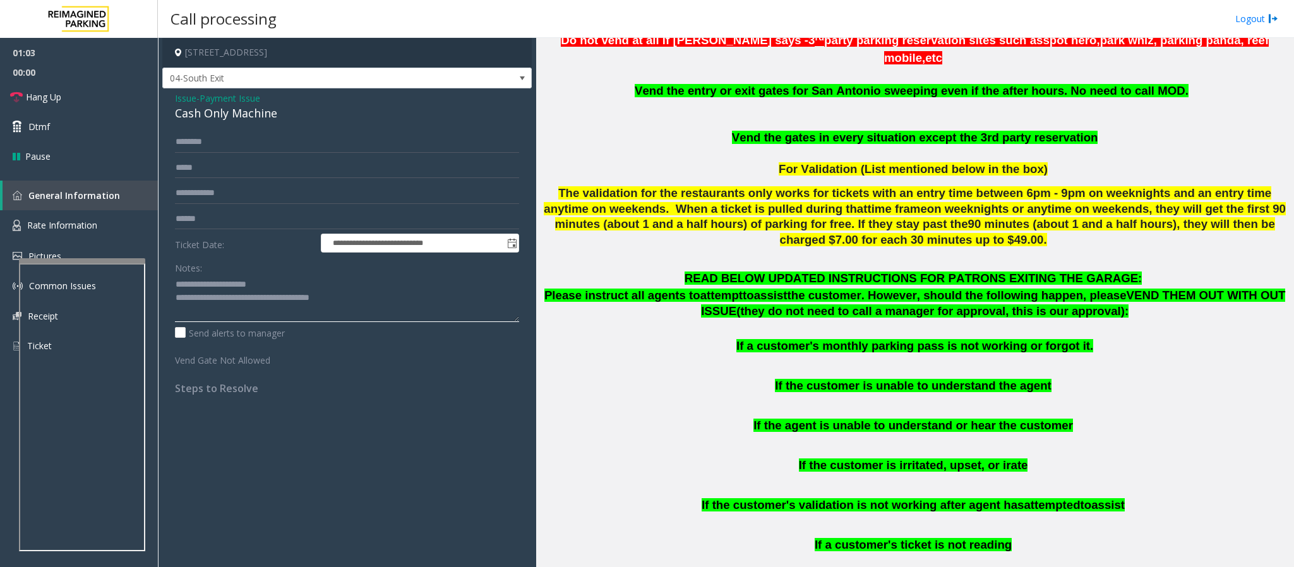
click at [201, 284] on textarea at bounding box center [347, 298] width 344 height 47
type textarea "**********"
click at [229, 131] on input "text" at bounding box center [347, 141] width 344 height 21
click at [188, 148] on input "text" at bounding box center [347, 141] width 344 height 21
click at [186, 145] on input "*******" at bounding box center [347, 141] width 344 height 21
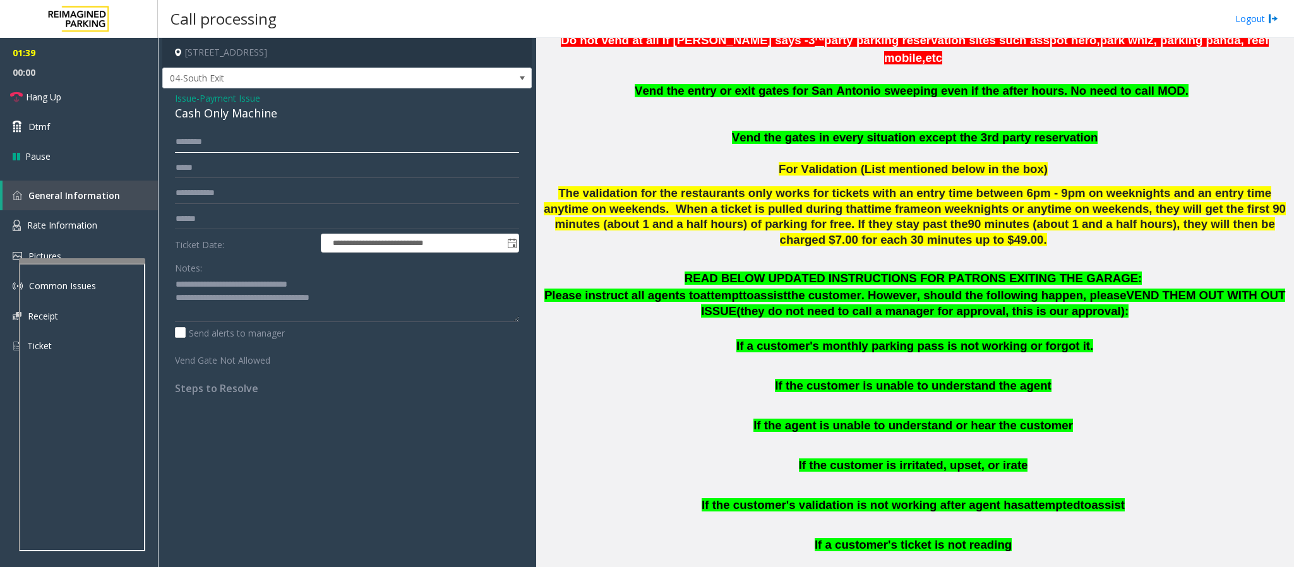
click at [192, 138] on input "*******" at bounding box center [347, 141] width 344 height 21
click at [195, 143] on input "*******" at bounding box center [347, 141] width 344 height 21
type input "*******"
click at [222, 102] on span "Payment Issue" at bounding box center [230, 98] width 61 height 13
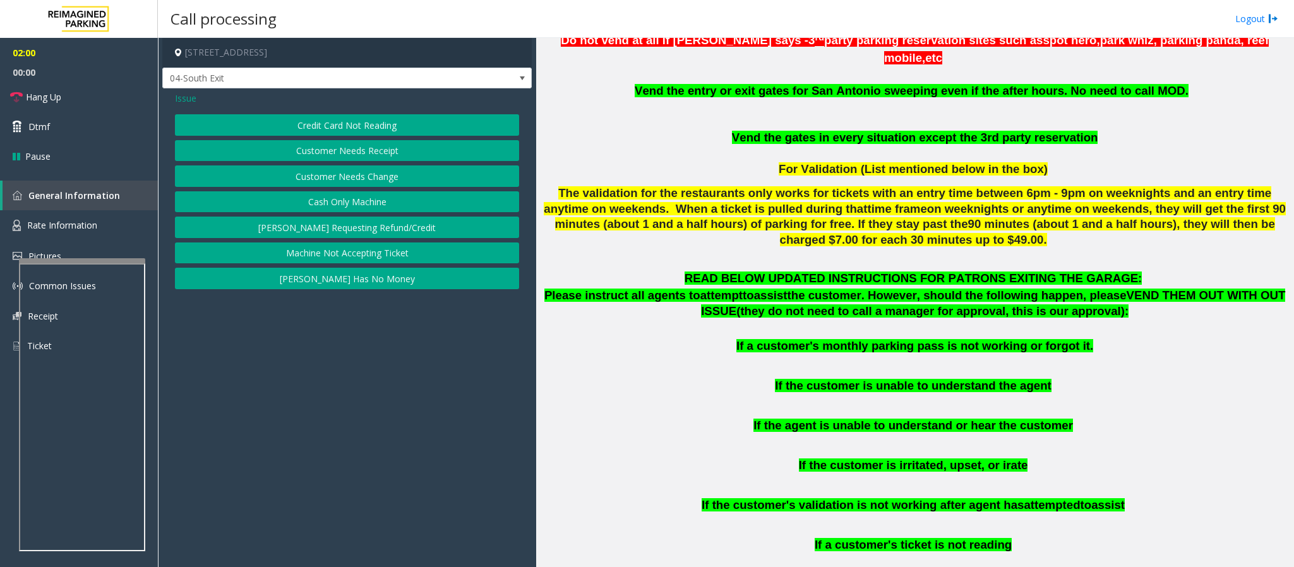
click at [326, 119] on button "Credit Card Not Reading" at bounding box center [347, 124] width 344 height 21
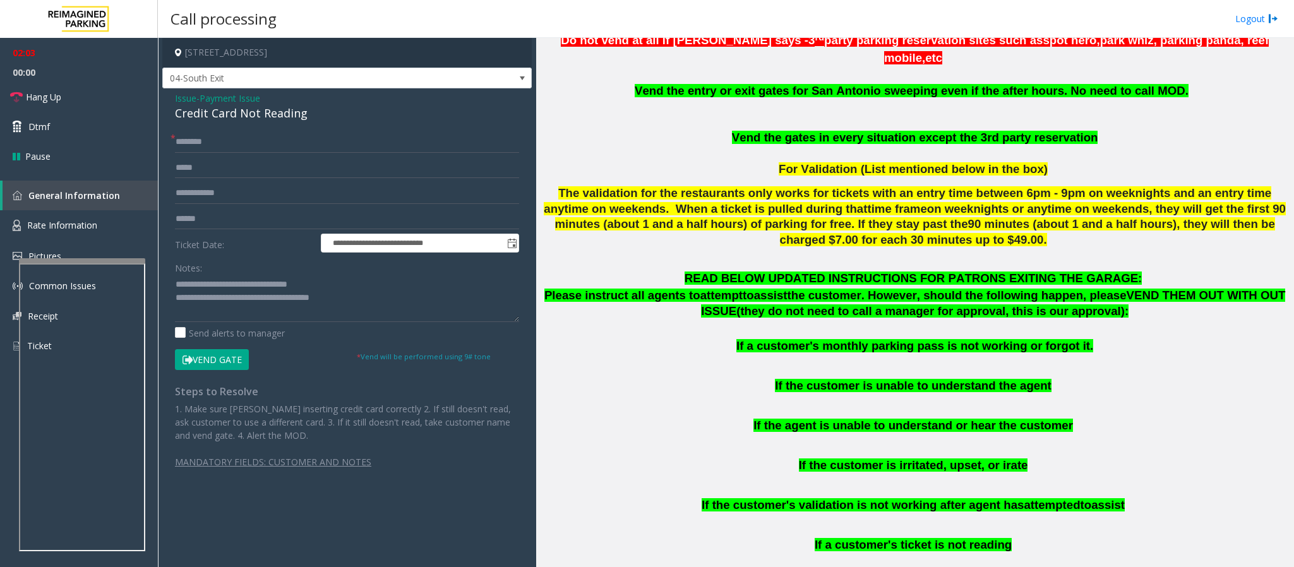
click at [234, 362] on button "Vend Gate" at bounding box center [212, 359] width 74 height 21
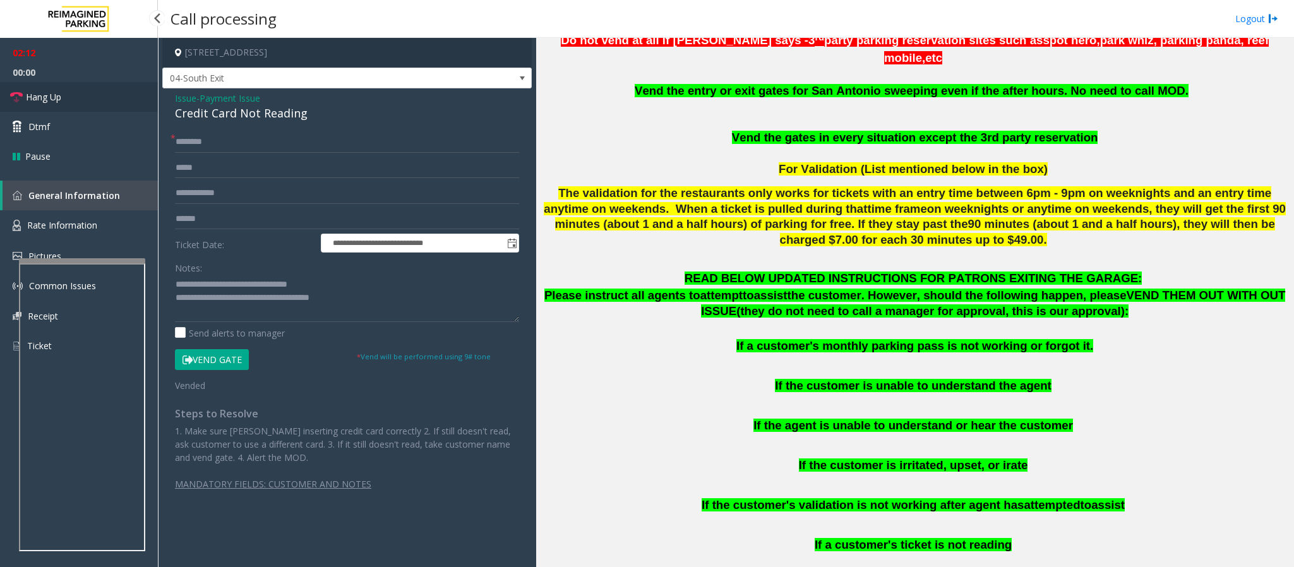
click at [42, 99] on span "Hang Up" at bounding box center [43, 96] width 35 height 13
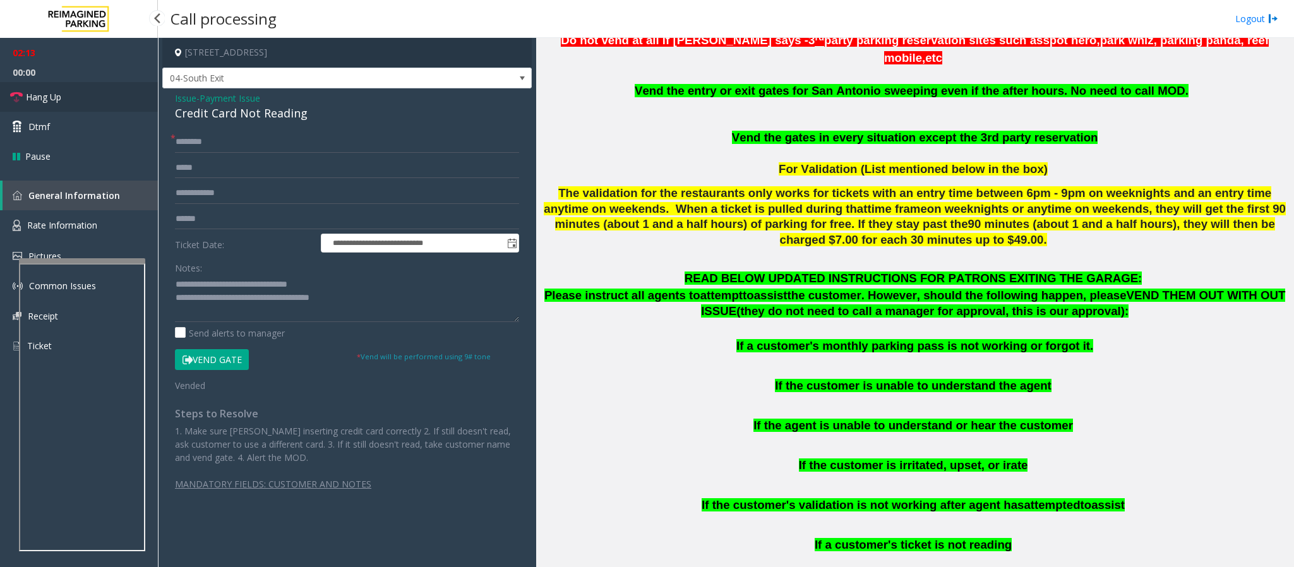
click at [42, 99] on span "Hang Up" at bounding box center [43, 96] width 35 height 13
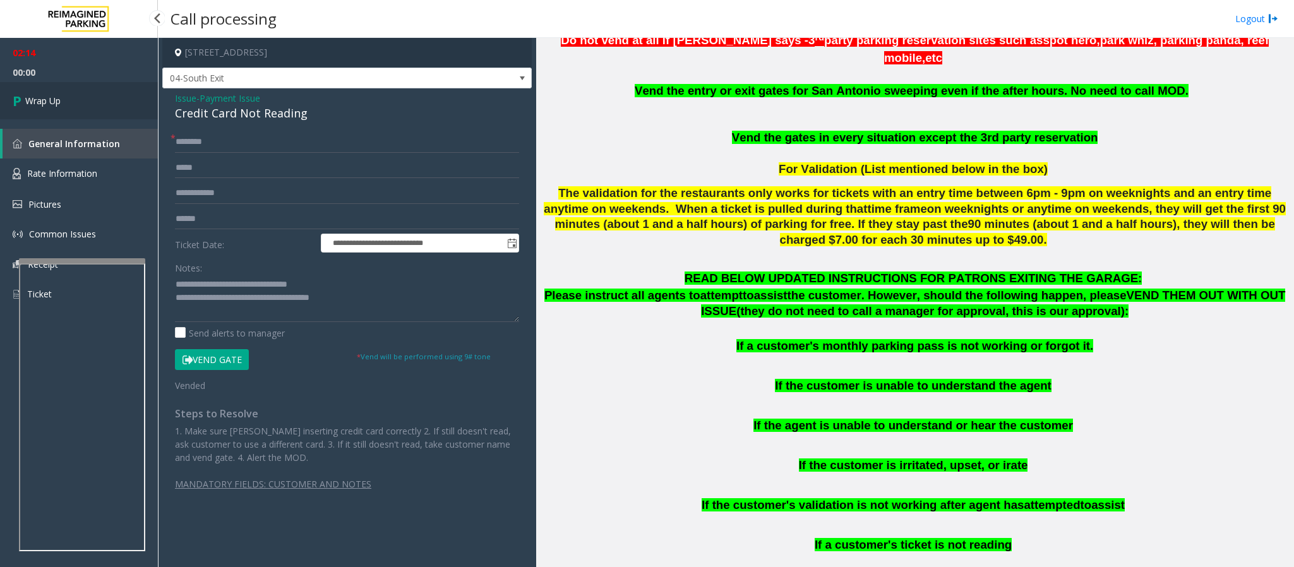
click at [42, 99] on span "Wrap Up" at bounding box center [42, 100] width 35 height 13
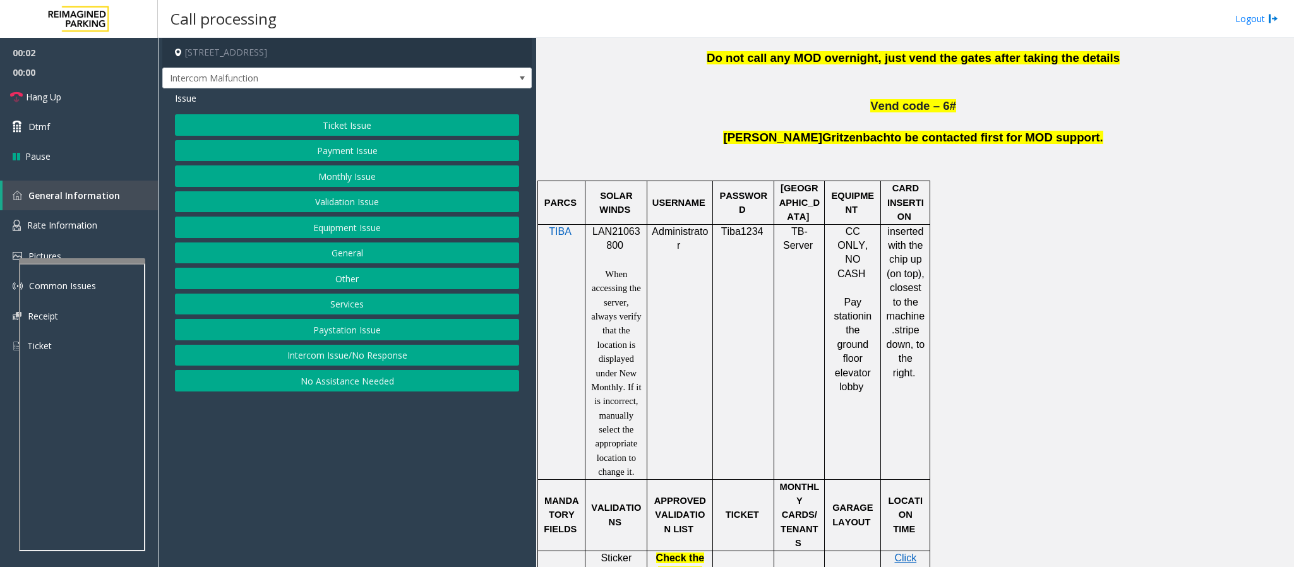
scroll to position [758, 0]
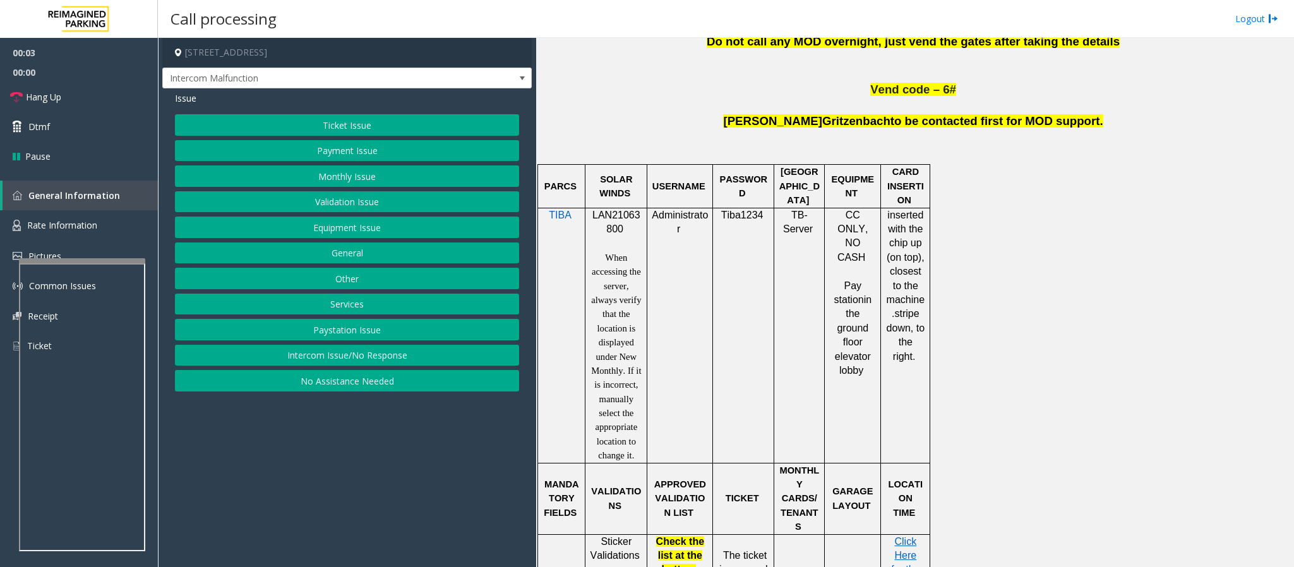
click at [614, 210] on span "LAN21063800" at bounding box center [616, 222] width 48 height 25
copy p "LAN21063800"
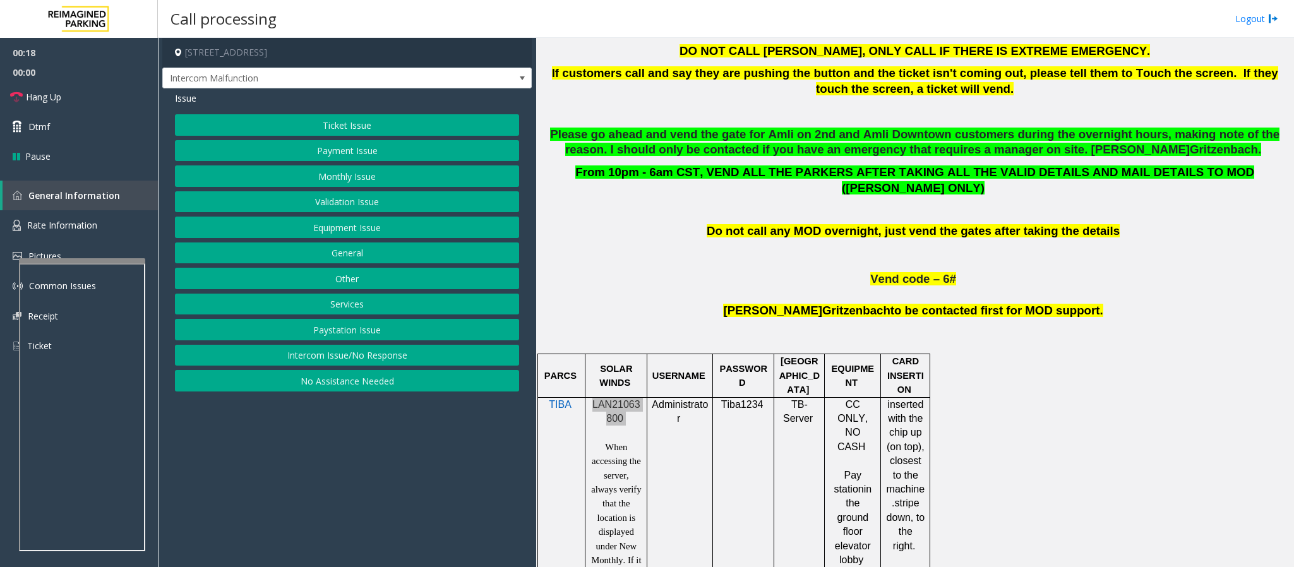
scroll to position [284, 0]
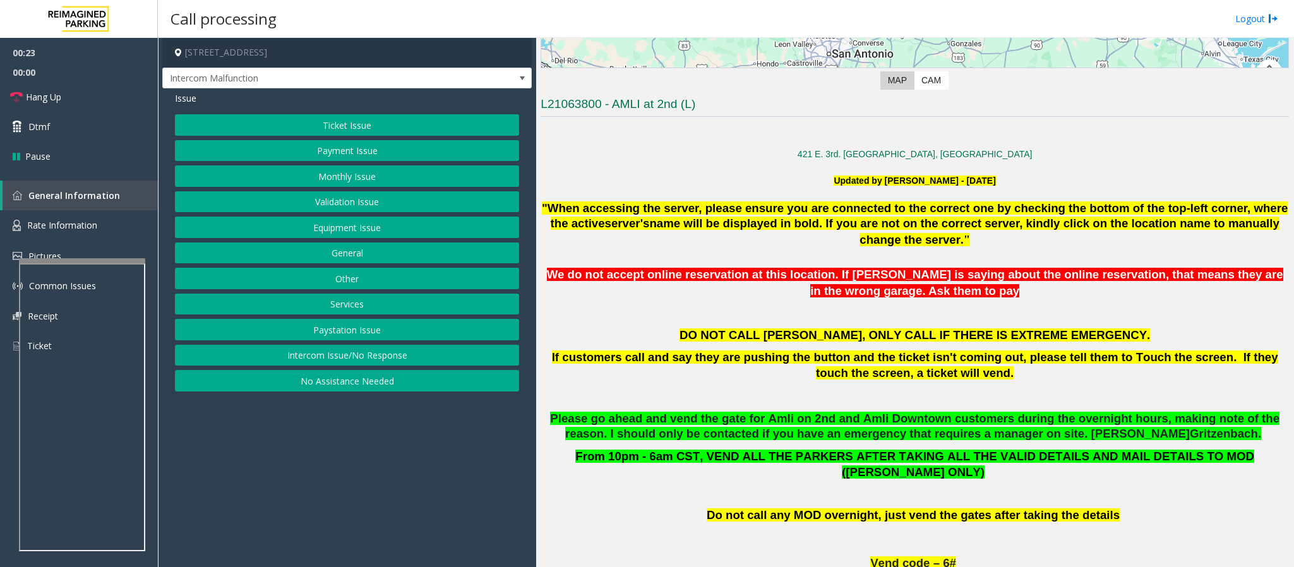
click at [311, 157] on button "Payment Issue" at bounding box center [347, 150] width 344 height 21
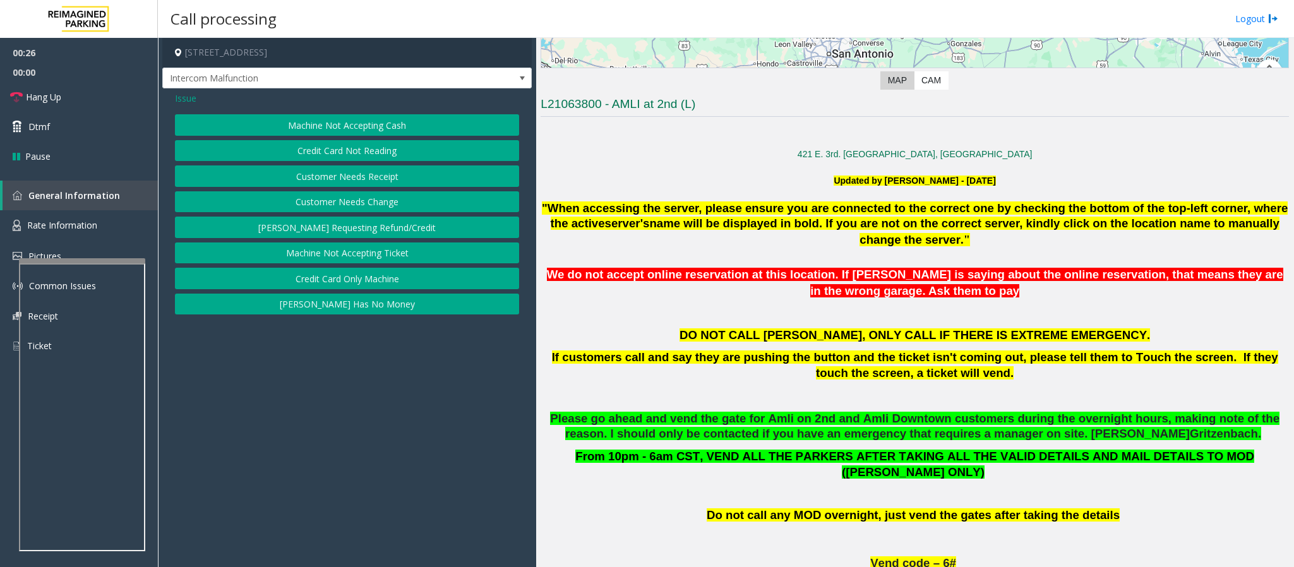
click at [383, 281] on button "Credit Card Only Machine" at bounding box center [347, 278] width 344 height 21
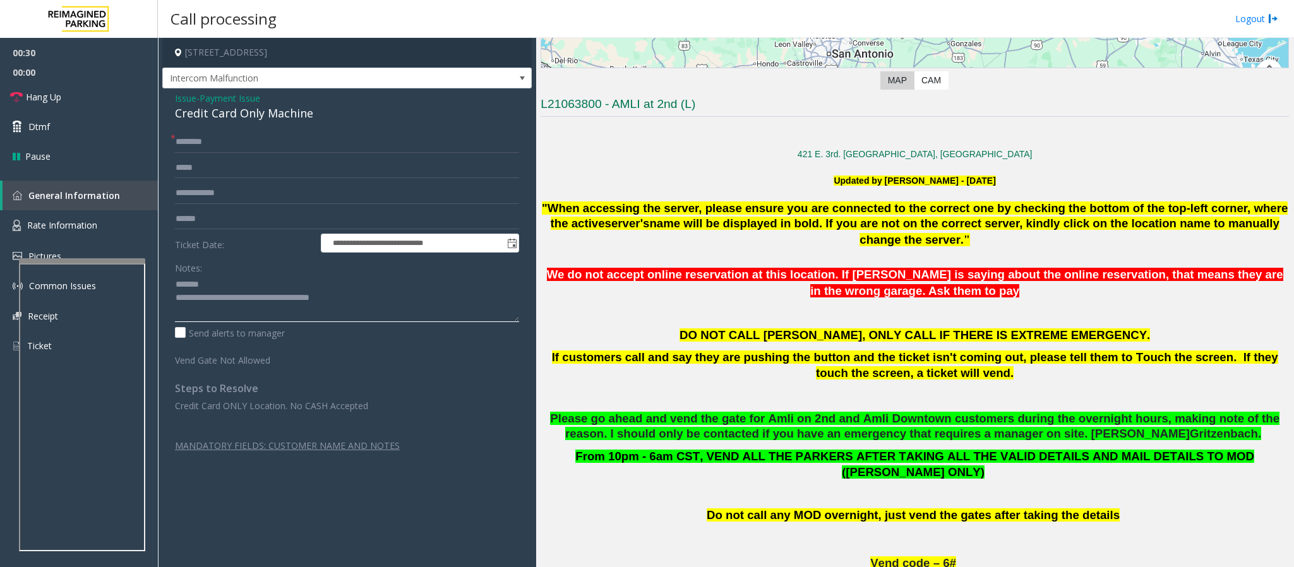
click at [234, 283] on textarea at bounding box center [347, 298] width 344 height 47
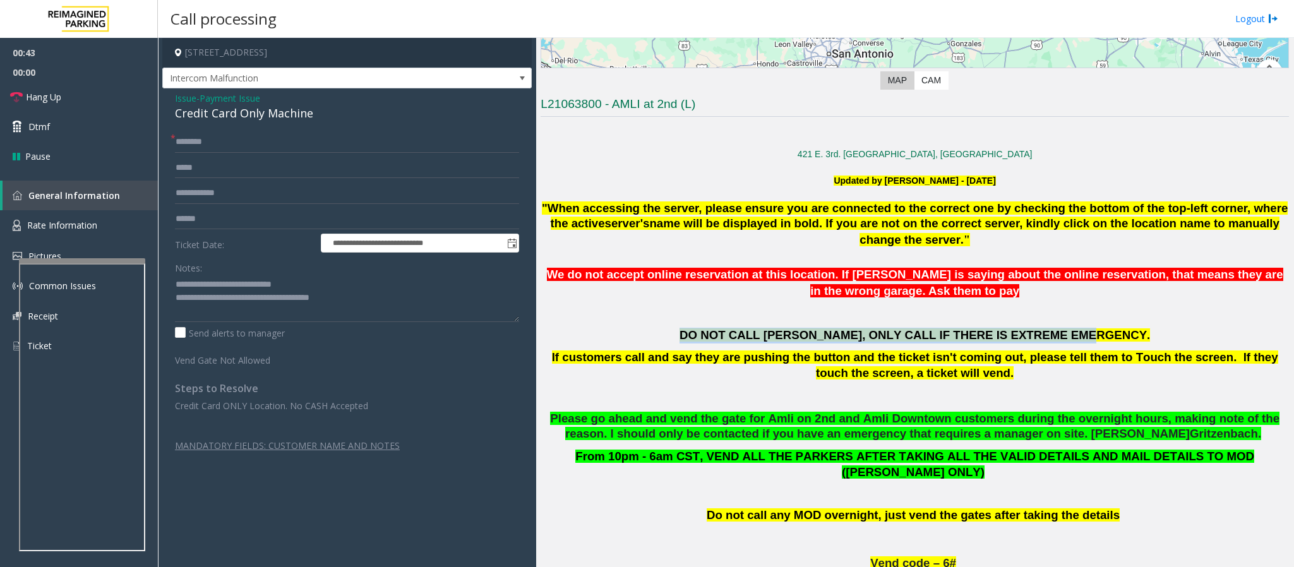
drag, startPoint x: 1103, startPoint y: 340, endPoint x: 726, endPoint y: 339, distance: 377.6
click at [726, 339] on p "DO NOT CALL [PERSON_NAME], ONLY CALL IF THERE IS EXTREME EMERGENCY." at bounding box center [915, 336] width 748 height 16
click at [728, 341] on p "DO NOT CALL [PERSON_NAME], ONLY CALL IF THERE IS EXTREME EMERGENCY." at bounding box center [915, 336] width 748 height 16
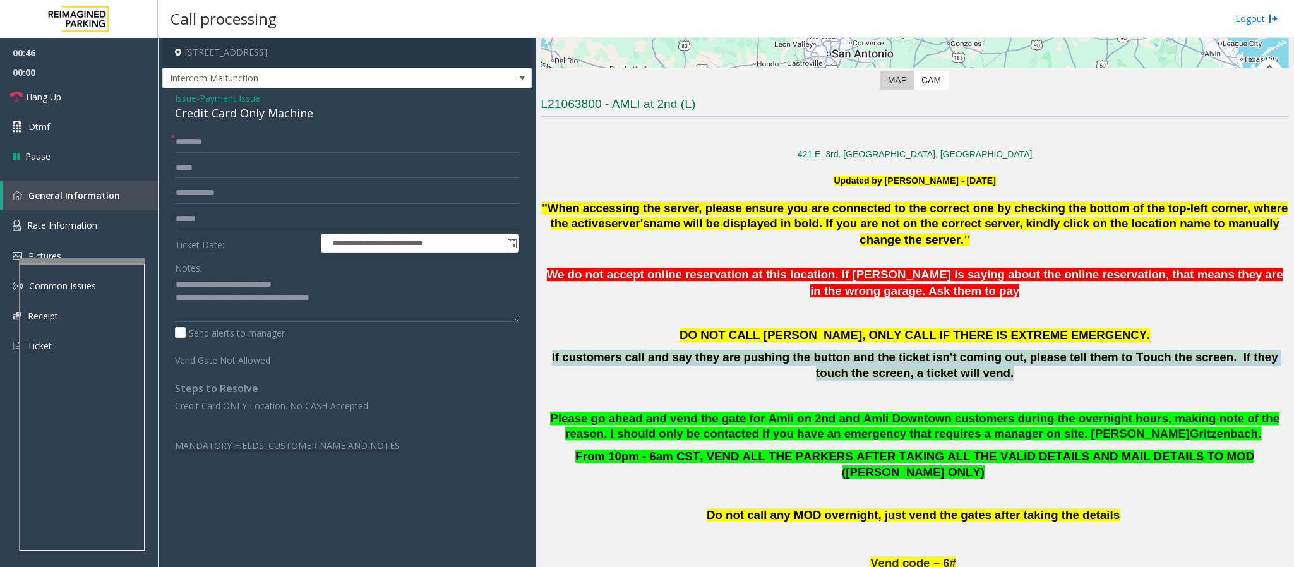
drag, startPoint x: 957, startPoint y: 381, endPoint x: 544, endPoint y: 355, distance: 413.8
click at [544, 355] on p "If customers call and say they are pushing the button and the ticket isn't comi…" at bounding box center [915, 366] width 748 height 32
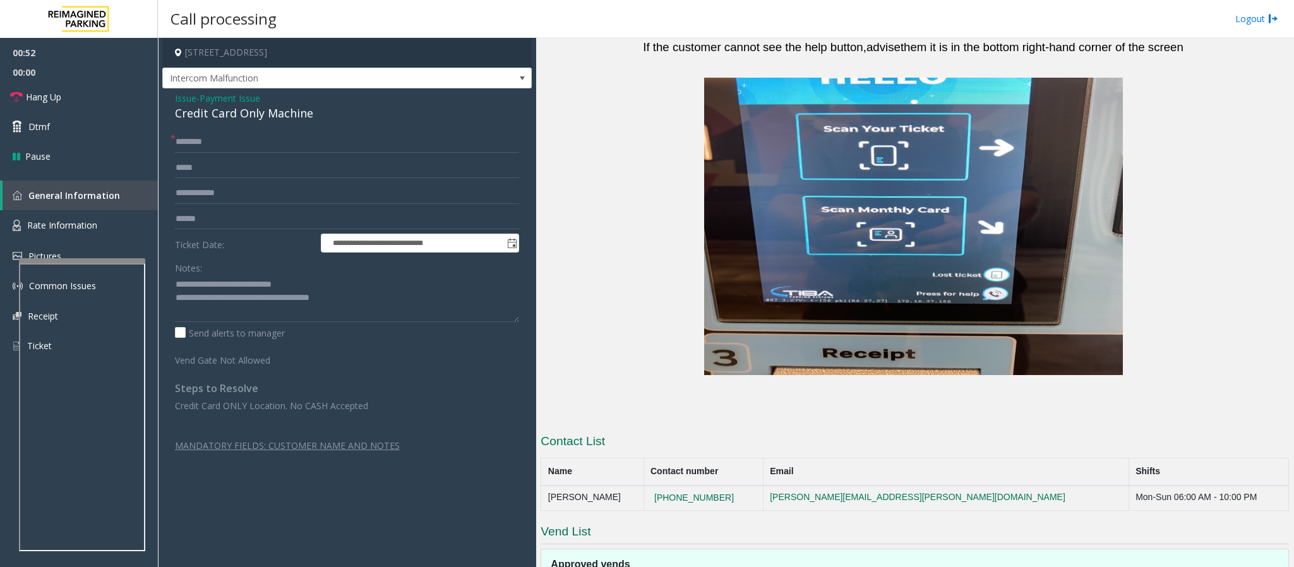
scroll to position [2363, 0]
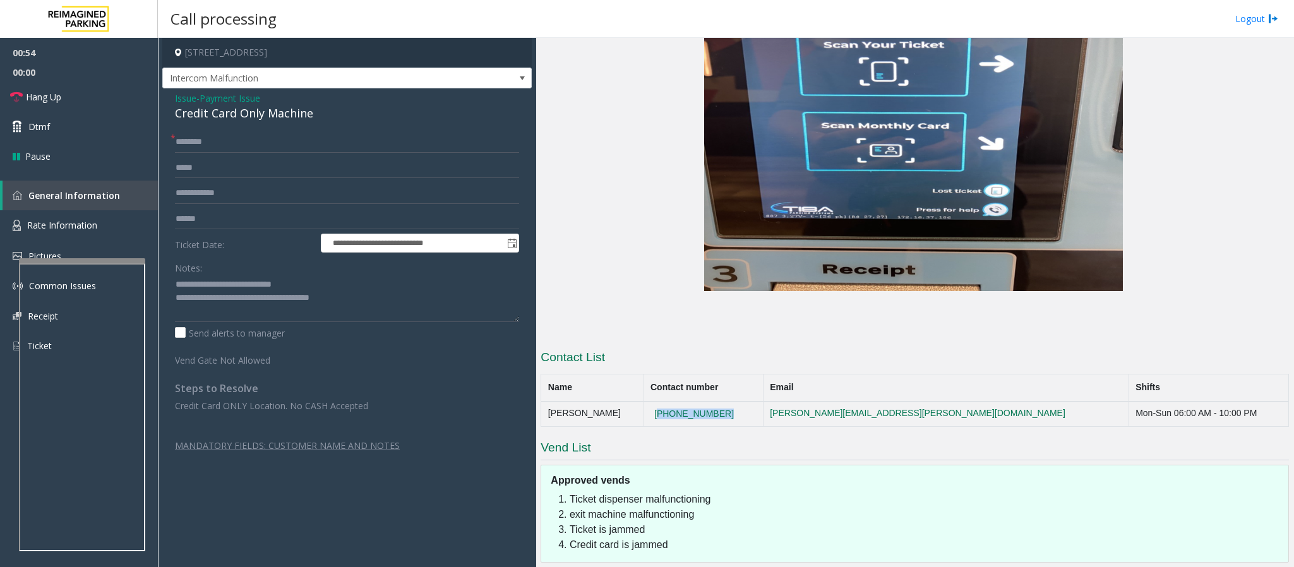
drag, startPoint x: 768, startPoint y: 332, endPoint x: 681, endPoint y: 332, distance: 87.1
click at [681, 402] on td "[PHONE_NUMBER]" at bounding box center [702, 414] width 119 height 25
copy button "[PHONE_NUMBER]"
click at [390, 299] on textarea at bounding box center [347, 298] width 344 height 47
drag, startPoint x: 390, startPoint y: 299, endPoint x: 229, endPoint y: 301, distance: 161.0
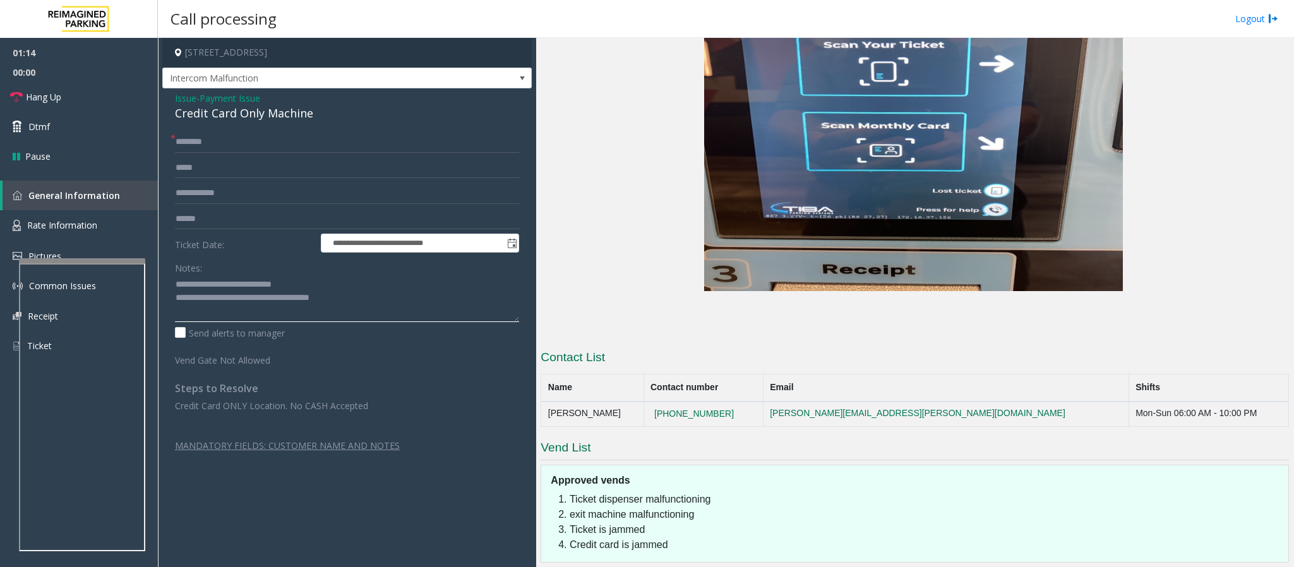
click at [229, 301] on textarea at bounding box center [347, 298] width 344 height 47
click at [309, 290] on textarea at bounding box center [347, 298] width 344 height 47
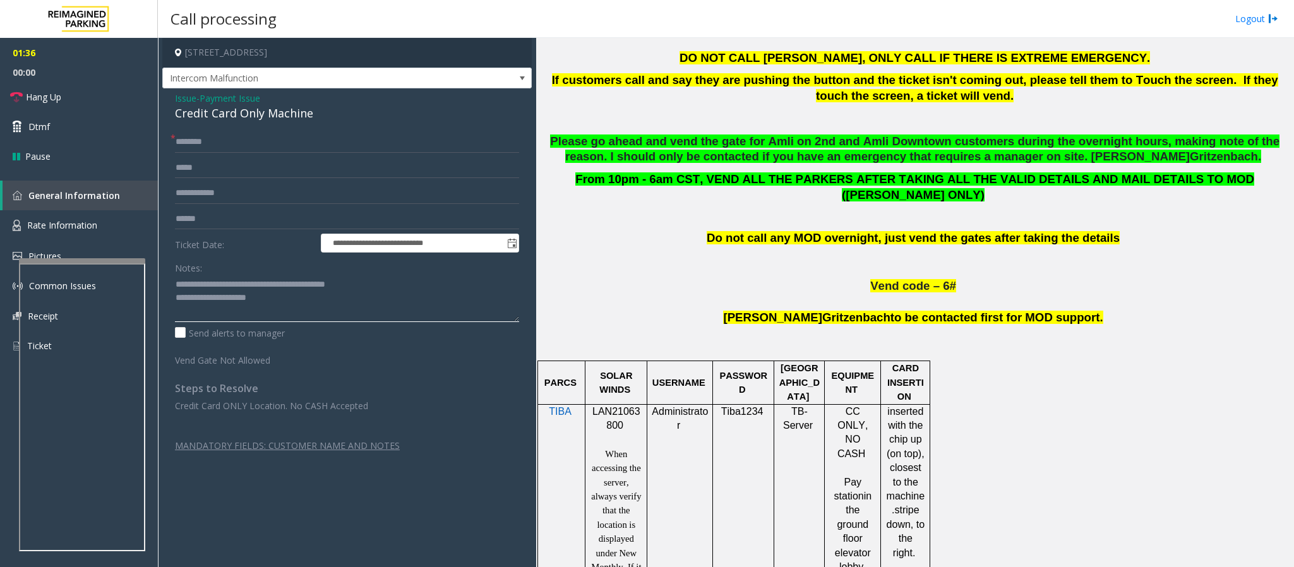
scroll to position [568, 0]
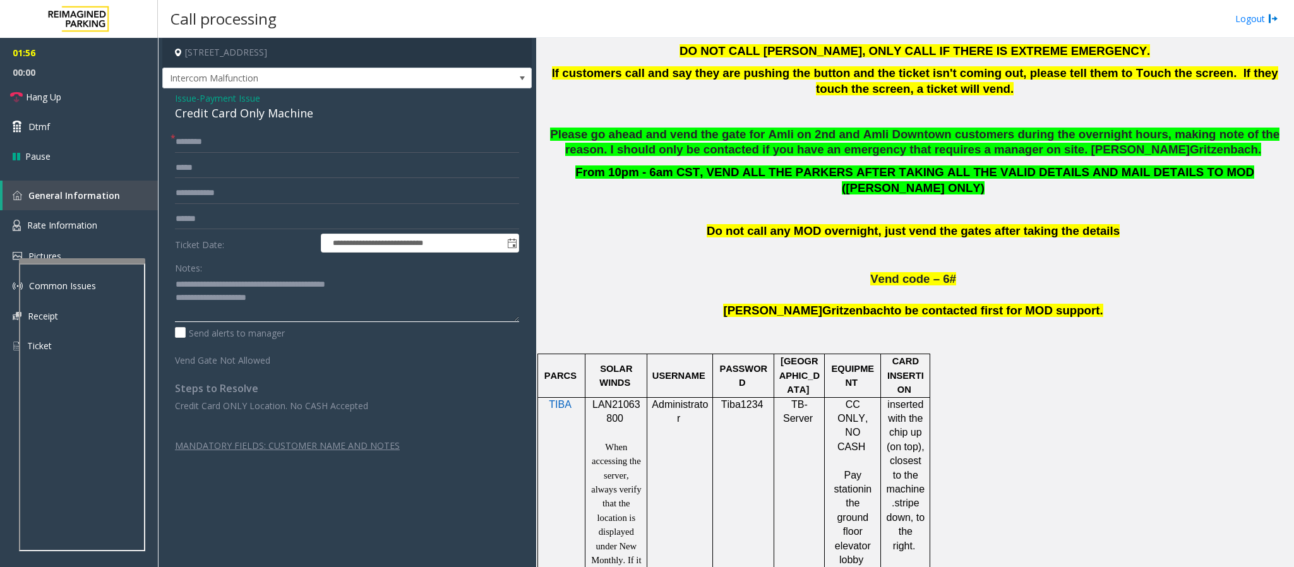
click at [311, 309] on textarea at bounding box center [347, 298] width 344 height 47
type textarea "**********"
click at [189, 141] on input "text" at bounding box center [347, 141] width 344 height 21
click at [619, 399] on span "LAN21063800" at bounding box center [616, 411] width 48 height 25
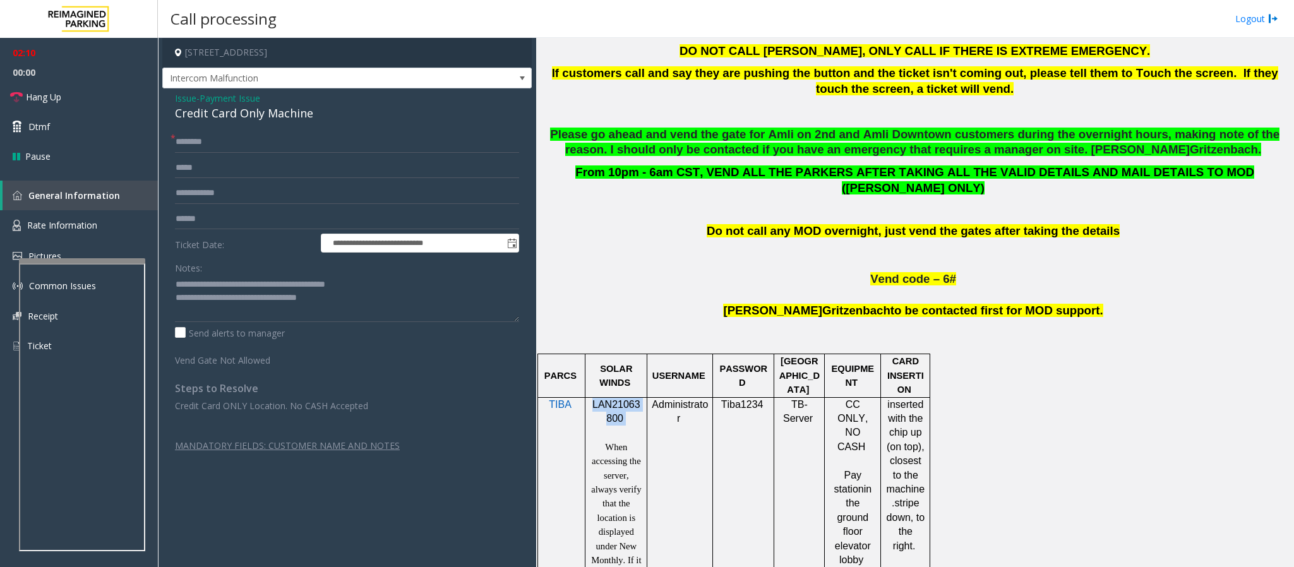
copy p "LAN21063800"
click at [199, 145] on input "text" at bounding box center [347, 141] width 344 height 21
type input "*****"
click at [203, 217] on input "text" at bounding box center [347, 218] width 344 height 21
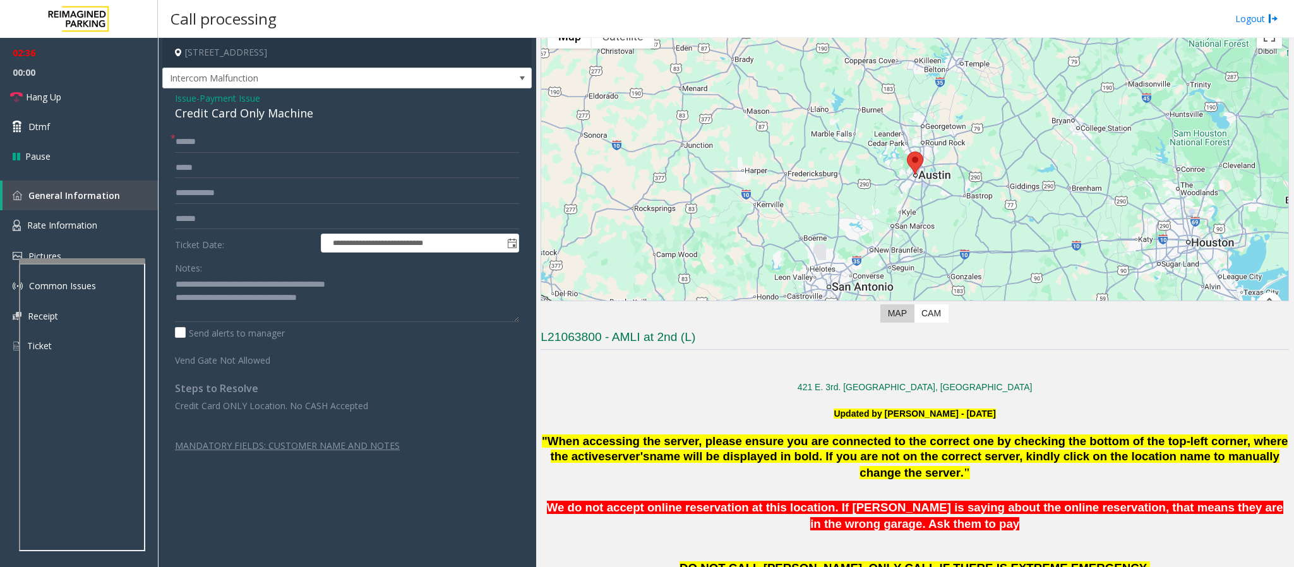
scroll to position [0, 0]
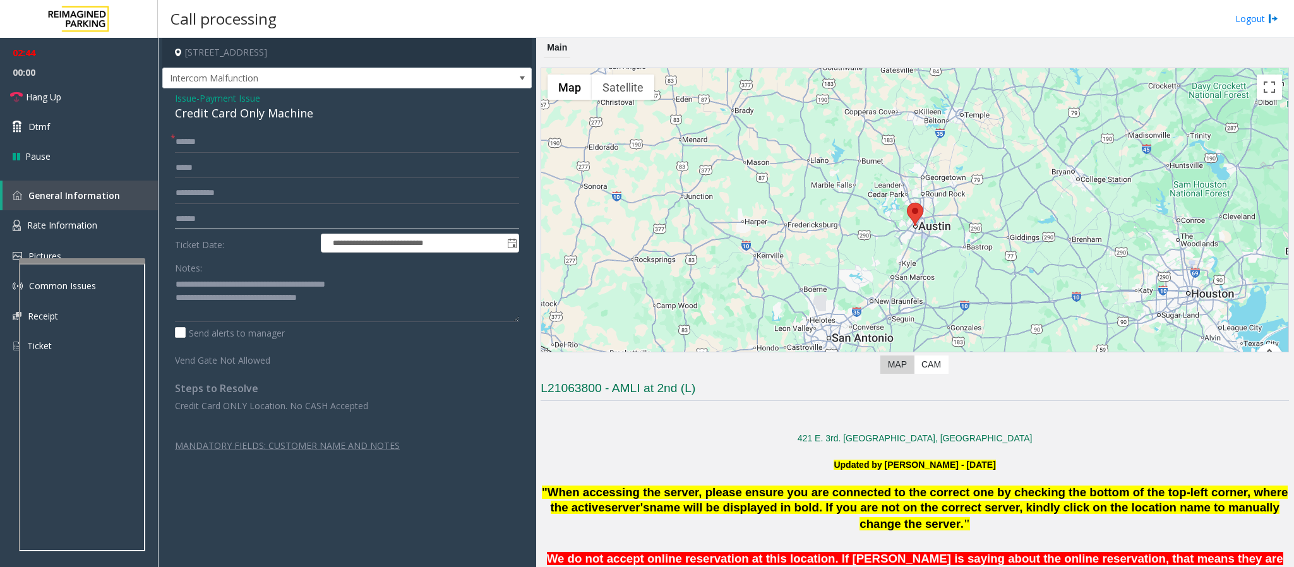
click at [263, 227] on input "text" at bounding box center [347, 218] width 344 height 21
type input "*******"
click at [57, 102] on span "Hang Up" at bounding box center [43, 96] width 35 height 13
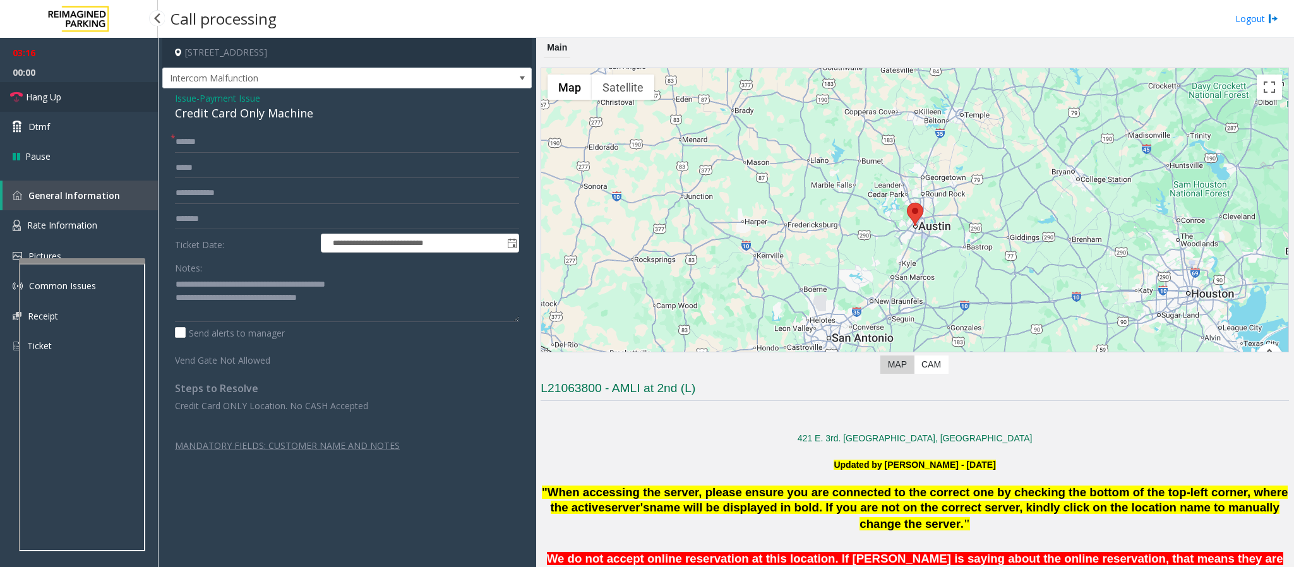
click at [57, 102] on span "Hang Up" at bounding box center [43, 96] width 35 height 13
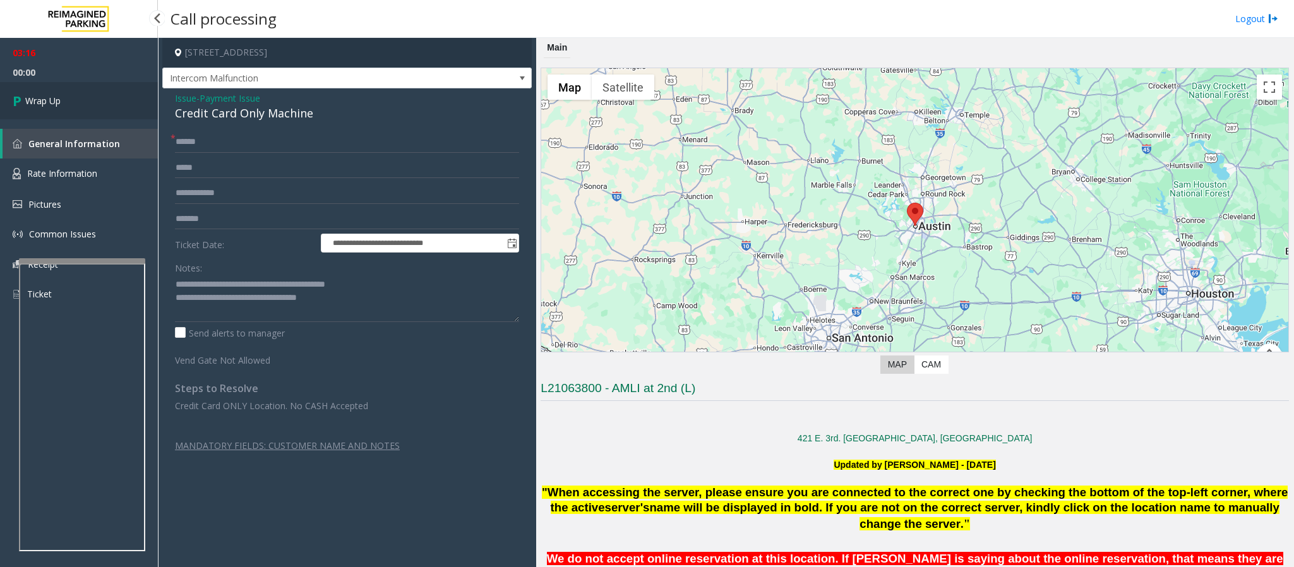
click at [57, 102] on span "Wrap Up" at bounding box center [42, 100] width 35 height 13
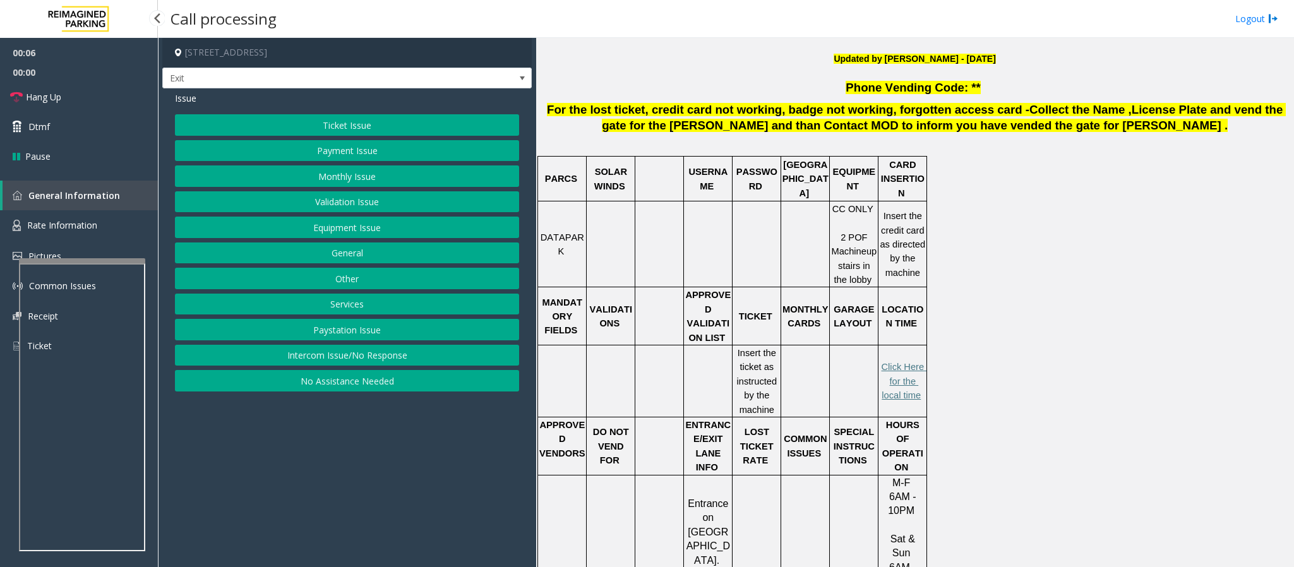
scroll to position [578, 0]
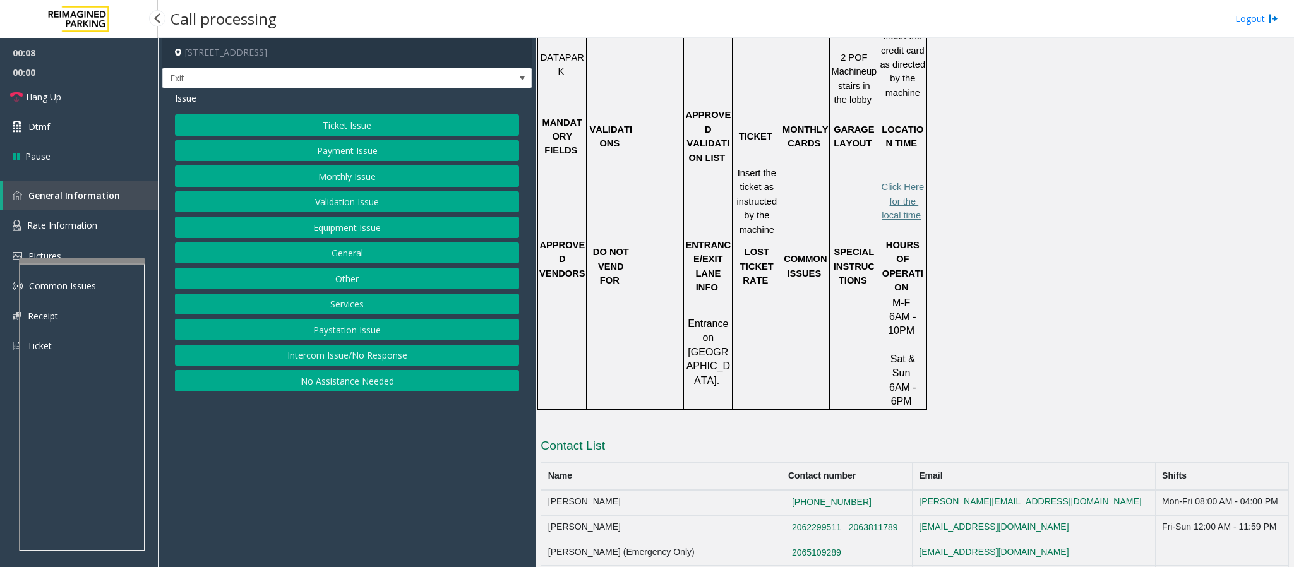
click at [309, 120] on button "Ticket Issue" at bounding box center [347, 124] width 344 height 21
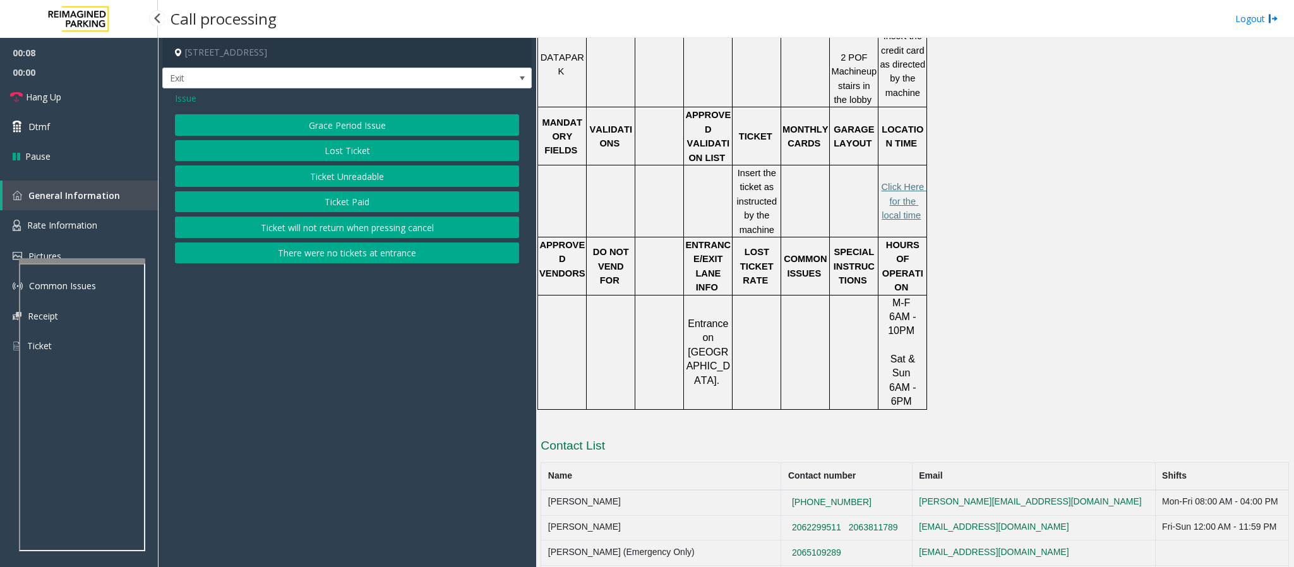
click at [336, 156] on button "Lost Ticket" at bounding box center [347, 150] width 344 height 21
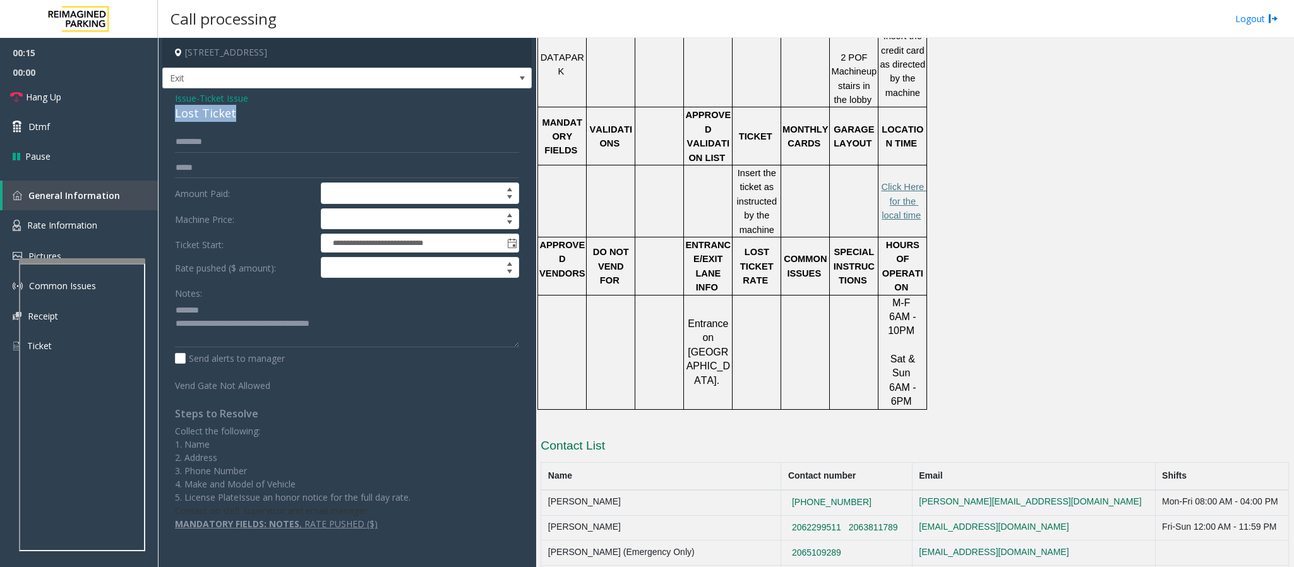
drag, startPoint x: 239, startPoint y: 114, endPoint x: 171, endPoint y: 111, distance: 67.7
click at [171, 111] on div "**********" at bounding box center [346, 315] width 369 height 455
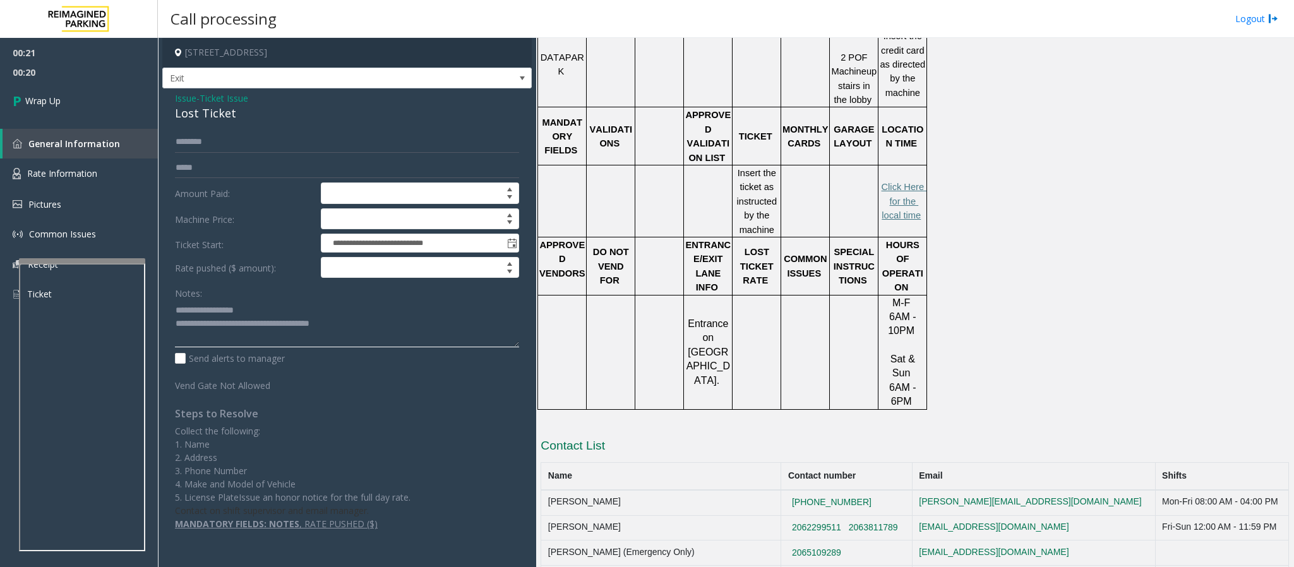
drag, startPoint x: 354, startPoint y: 328, endPoint x: 230, endPoint y: 332, distance: 124.5
click at [230, 332] on textarea at bounding box center [347, 323] width 344 height 47
type textarea "**********"
click at [40, 107] on span "Wrap Up" at bounding box center [42, 100] width 35 height 13
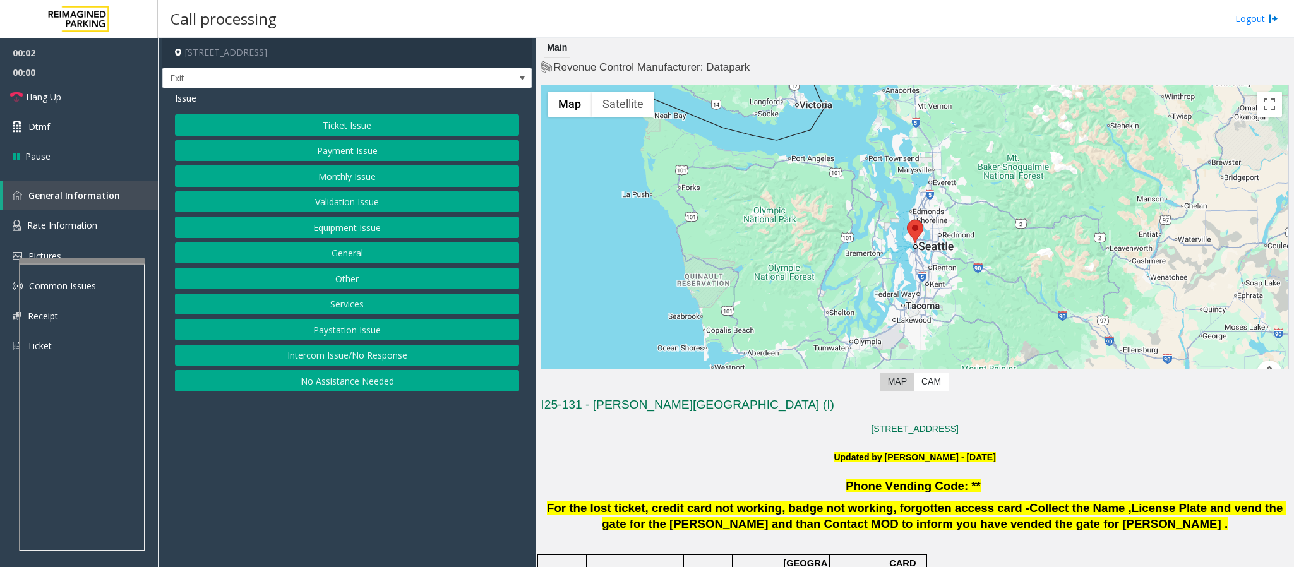
click at [292, 362] on button "Intercom Issue/No Response" at bounding box center [347, 355] width 344 height 21
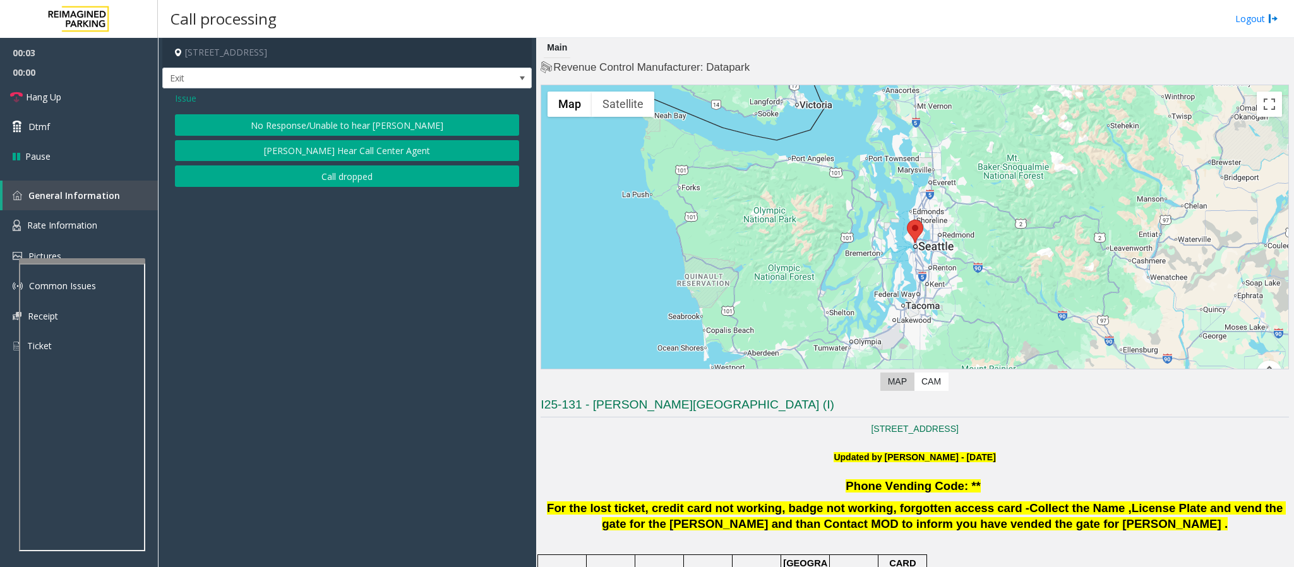
click at [188, 97] on span "Issue" at bounding box center [185, 98] width 21 height 13
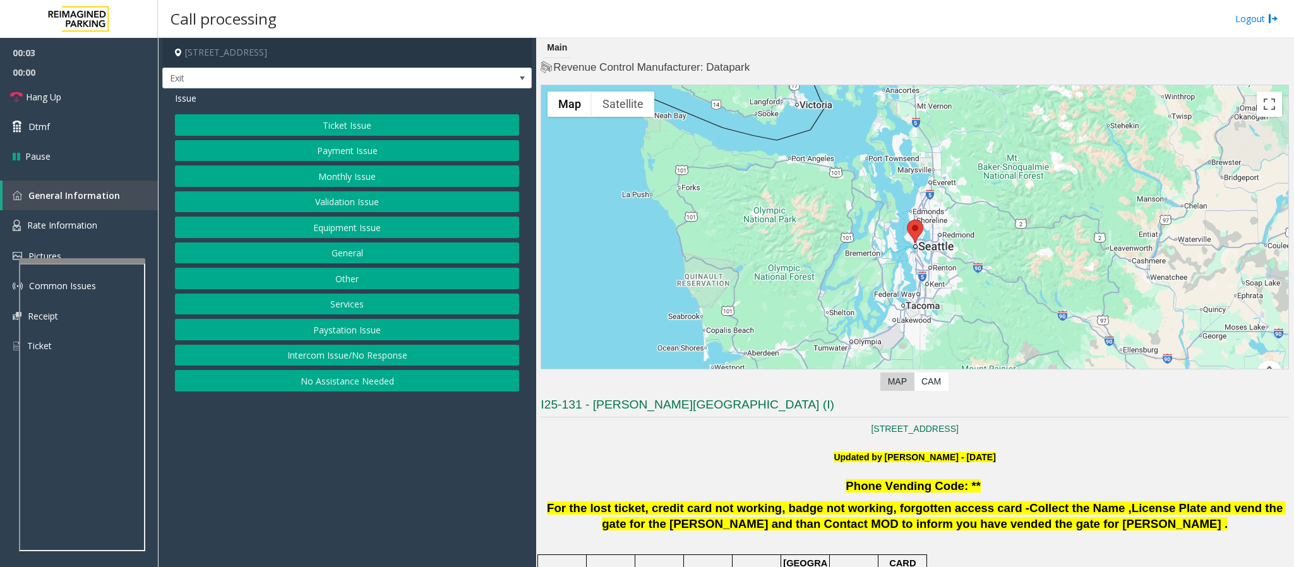
click at [311, 135] on button "Ticket Issue" at bounding box center [347, 124] width 344 height 21
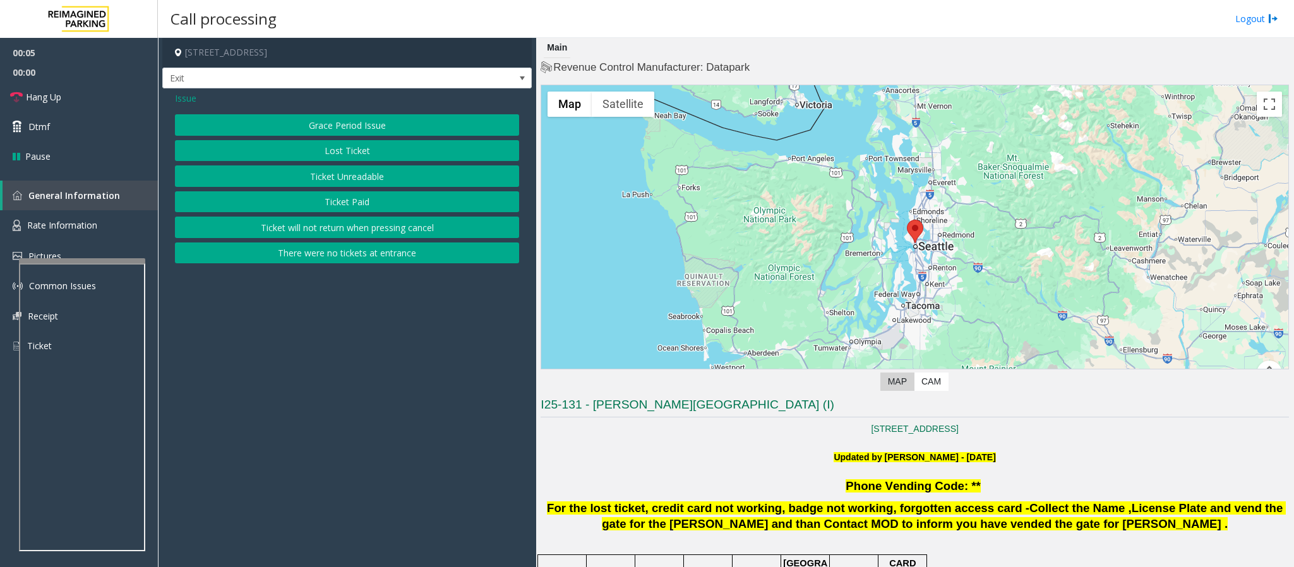
click at [316, 156] on button "Lost Ticket" at bounding box center [347, 150] width 344 height 21
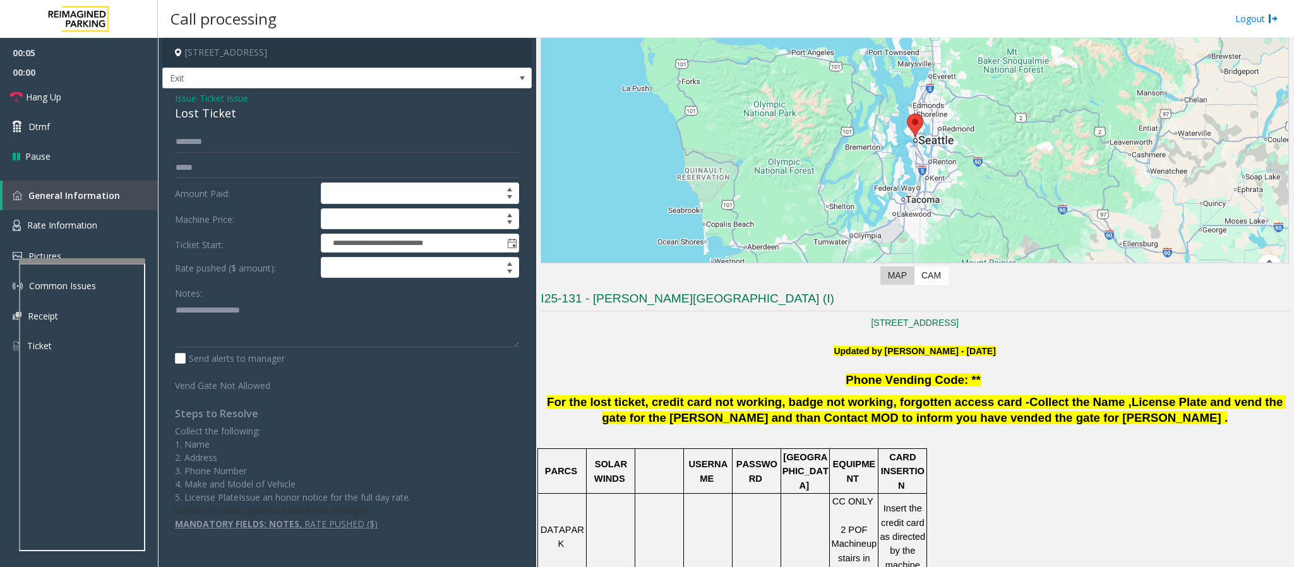
scroll to position [284, 0]
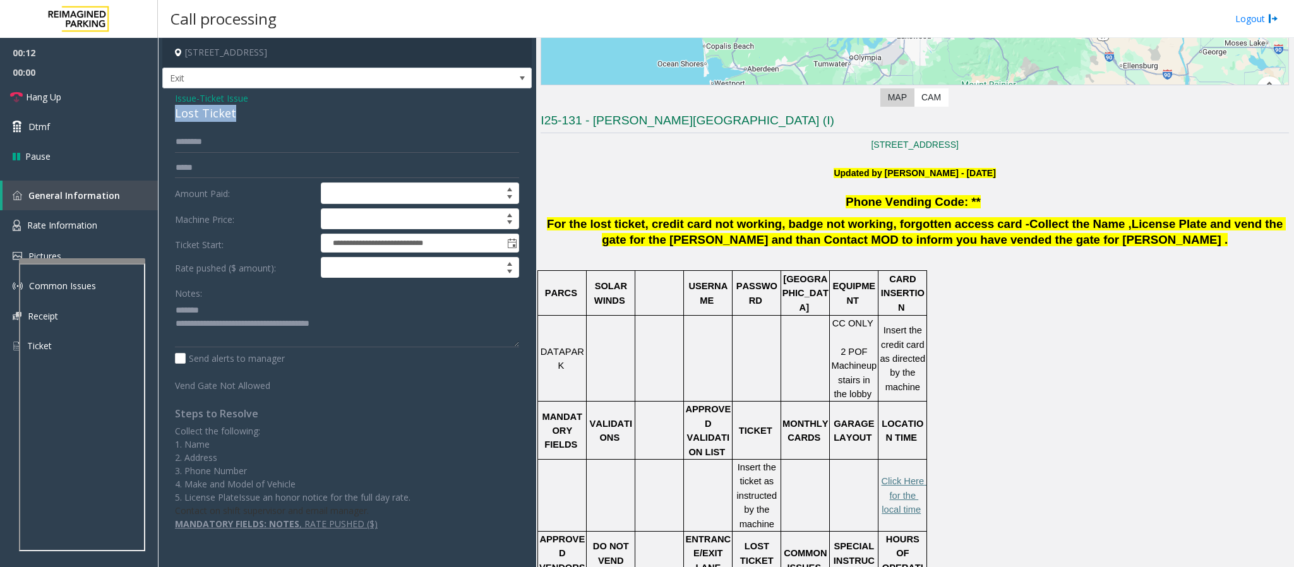
drag, startPoint x: 239, startPoint y: 114, endPoint x: 169, endPoint y: 111, distance: 70.2
click at [169, 111] on div "**********" at bounding box center [346, 315] width 369 height 455
drag, startPoint x: 330, startPoint y: 328, endPoint x: 226, endPoint y: 332, distance: 104.3
click at [226, 332] on textarea at bounding box center [347, 323] width 344 height 47
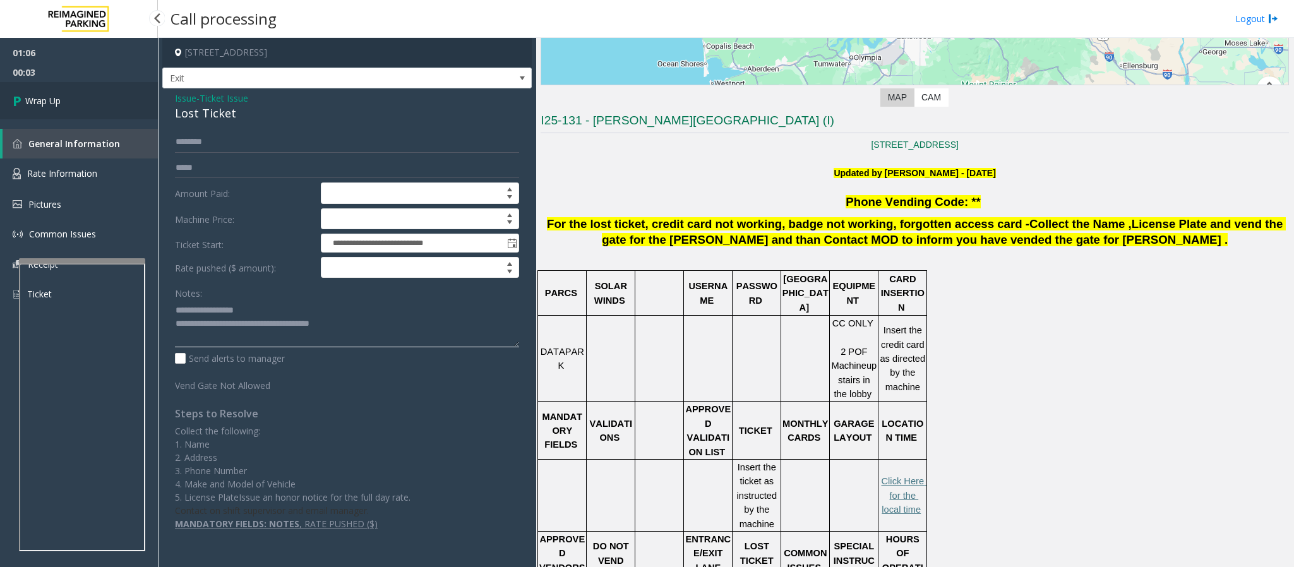
type textarea "**********"
click at [86, 93] on link "Wrap Up" at bounding box center [79, 100] width 158 height 37
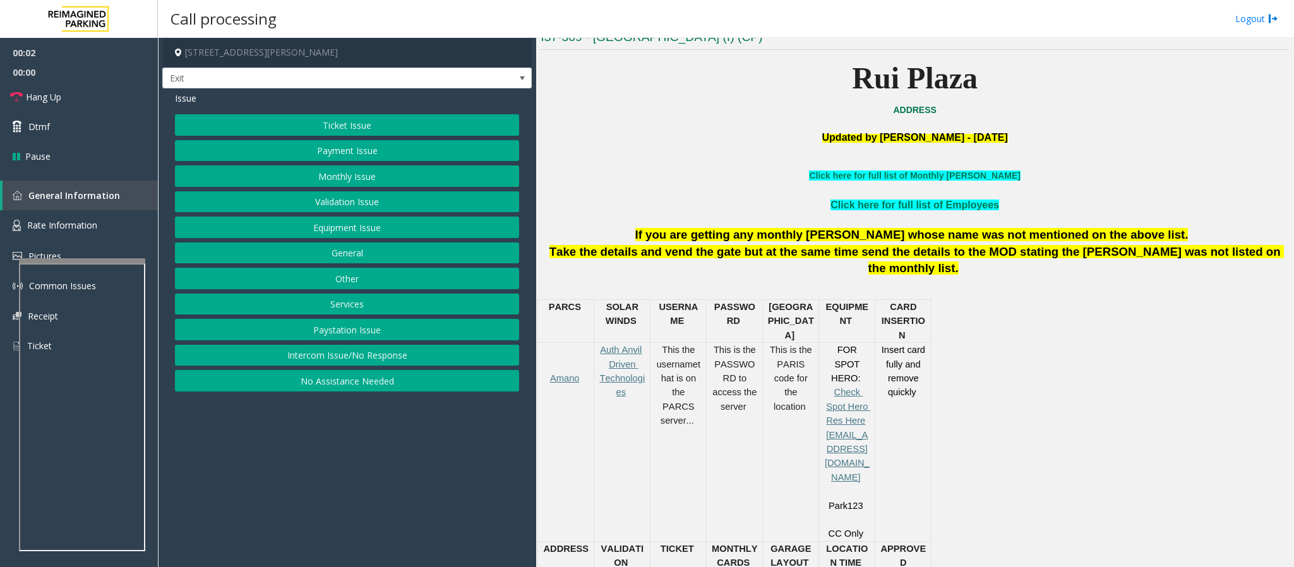
scroll to position [379, 0]
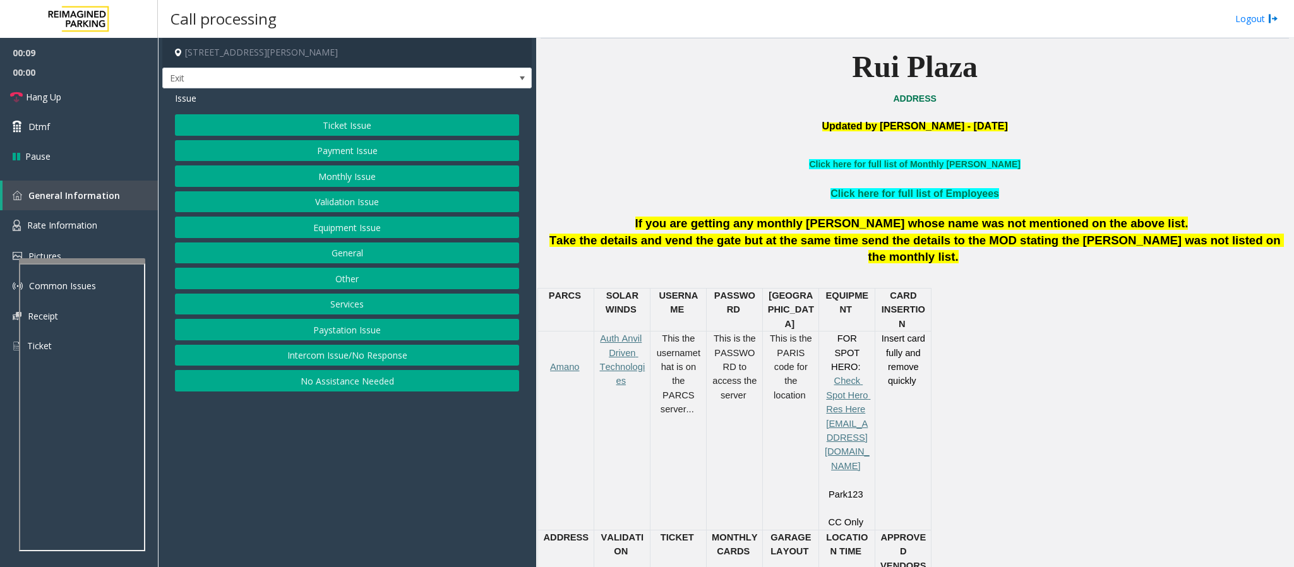
click at [342, 307] on button "Services" at bounding box center [347, 304] width 344 height 21
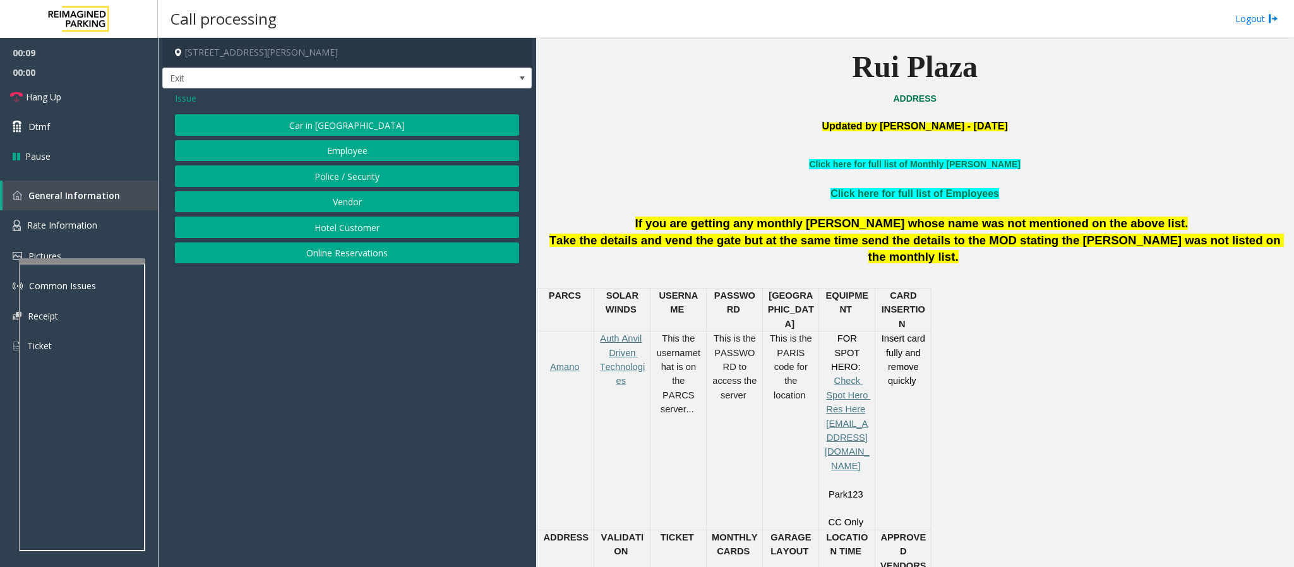
click at [330, 263] on button "Online Reservations" at bounding box center [347, 252] width 344 height 21
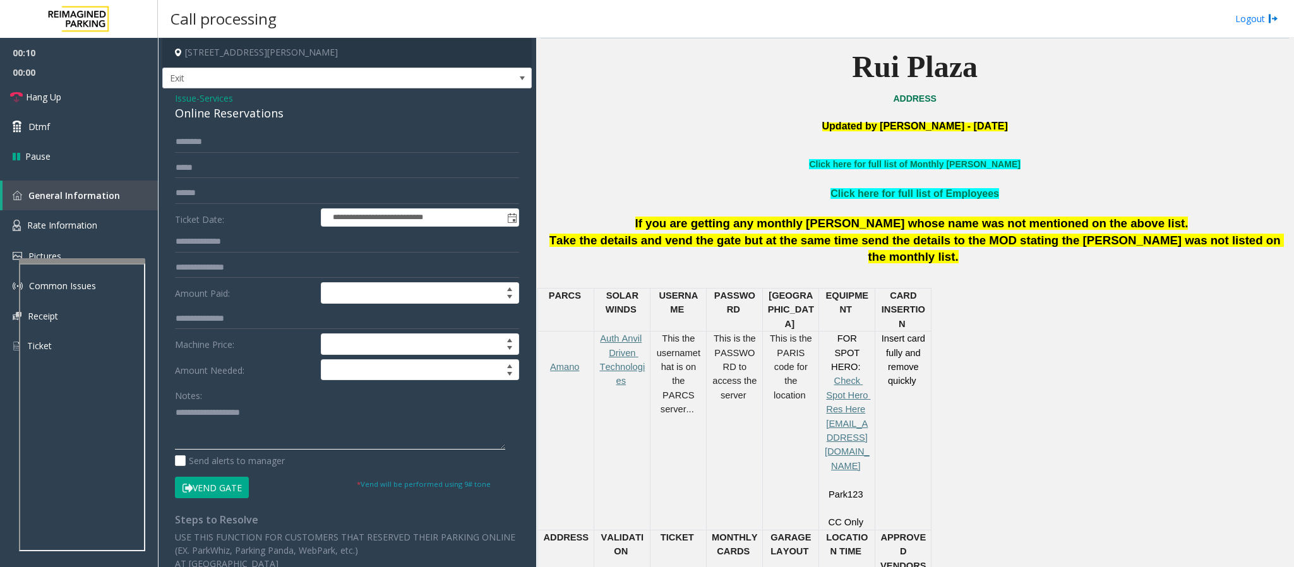
click at [264, 417] on textarea at bounding box center [340, 425] width 330 height 47
paste textarea "**********"
click at [229, 425] on textarea at bounding box center [340, 425] width 330 height 47
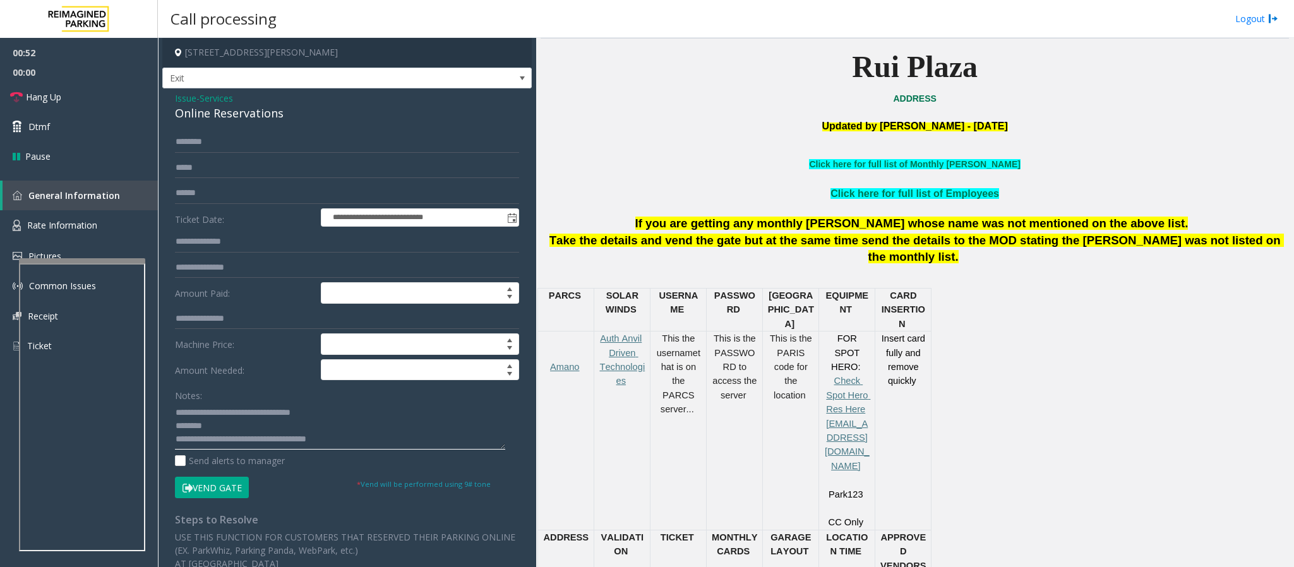
type textarea "**********"
click at [195, 143] on input "text" at bounding box center [347, 141] width 344 height 21
type input "*******"
click at [229, 431] on textarea at bounding box center [340, 425] width 330 height 47
click at [232, 482] on button "Vend Gate" at bounding box center [212, 487] width 74 height 21
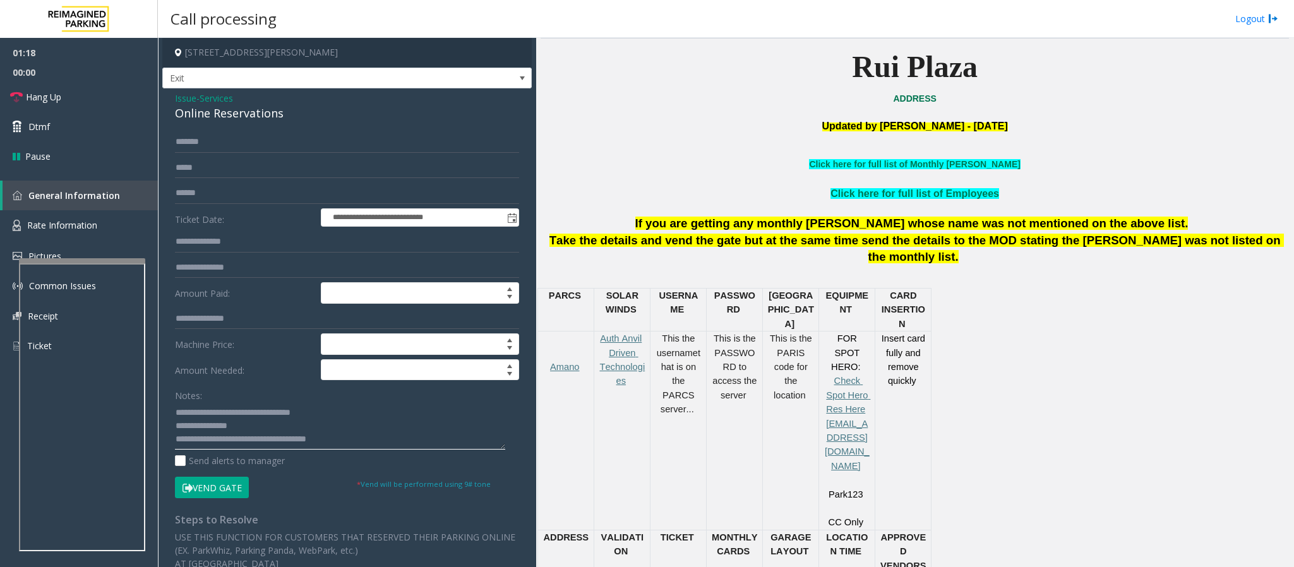
click at [230, 427] on textarea at bounding box center [340, 425] width 330 height 47
type textarea "**********"
click at [61, 88] on link "Hang Up" at bounding box center [79, 97] width 158 height 30
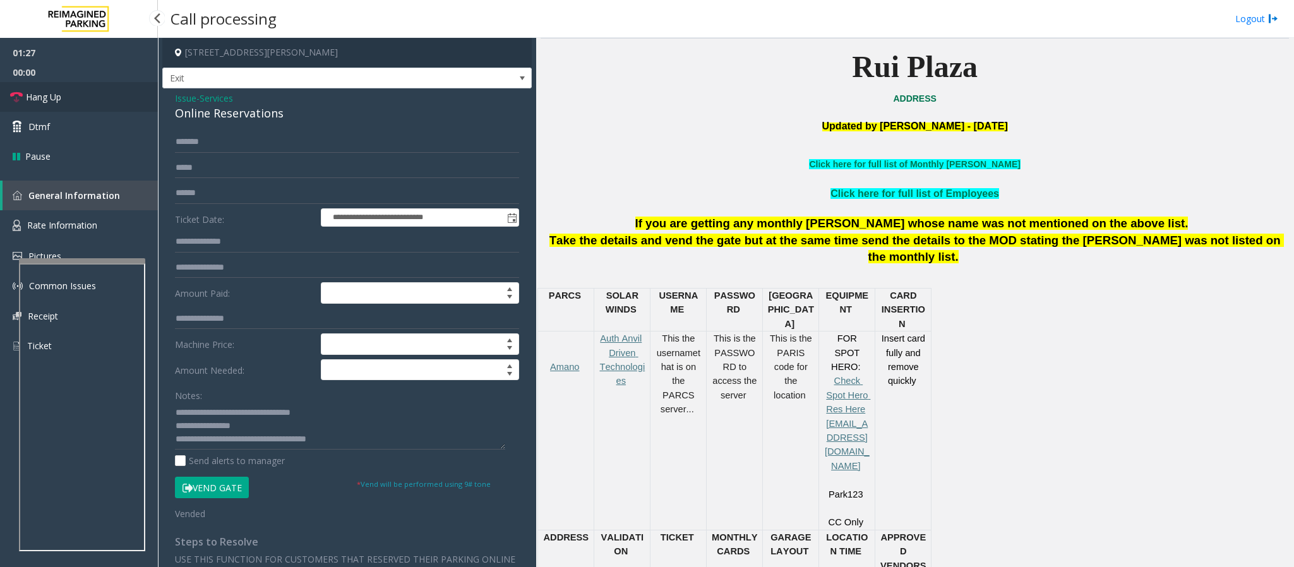
click at [61, 88] on link "Hang Up" at bounding box center [79, 97] width 158 height 30
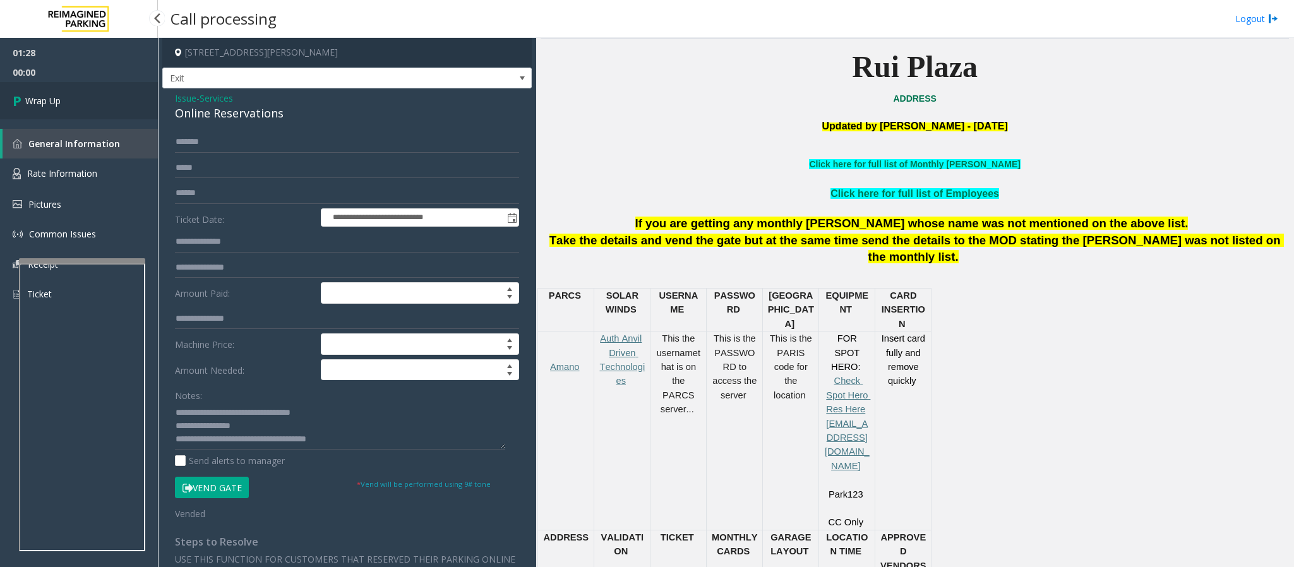
click at [74, 99] on link "Wrap Up" at bounding box center [79, 100] width 158 height 37
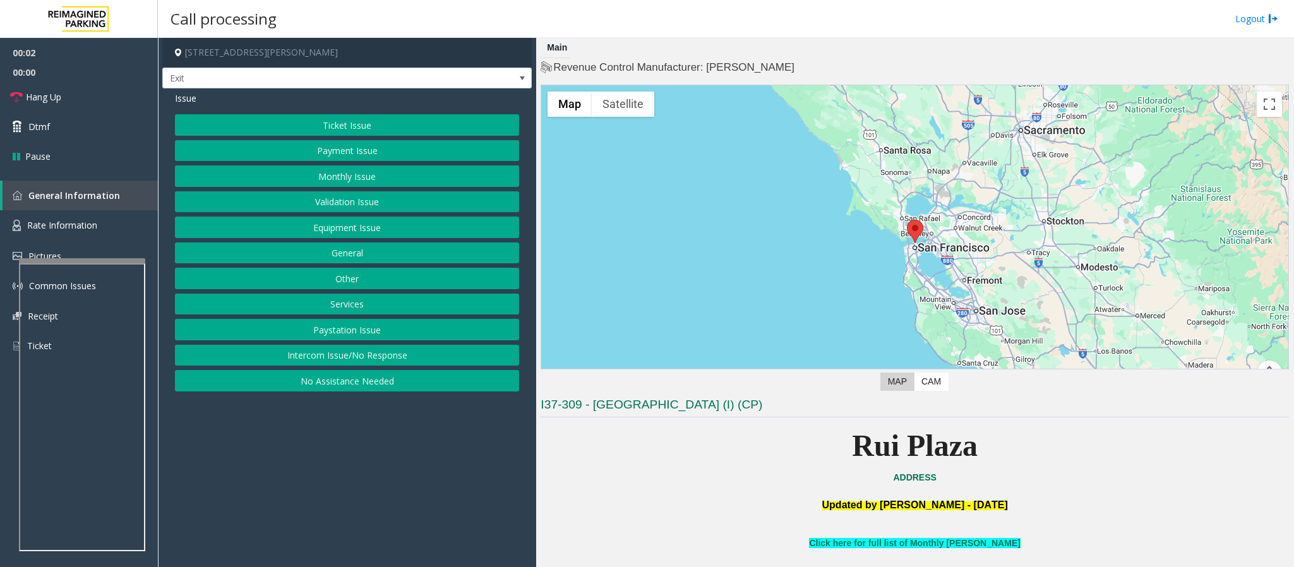
drag, startPoint x: 792, startPoint y: 443, endPoint x: 1050, endPoint y: 459, distance: 258.7
click at [1050, 459] on p "Rui Plaza" at bounding box center [915, 446] width 748 height 49
click at [760, 505] on p "Updated by [PERSON_NAME] - [DATE]" at bounding box center [915, 505] width 748 height 13
drag, startPoint x: 796, startPoint y: 413, endPoint x: 538, endPoint y: 398, distance: 258.7
click at [538, 398] on div "Main Revenue Control Manufacturer: [PERSON_NAME] ← Move left → Move right ↑ Mov…" at bounding box center [914, 302] width 757 height 529
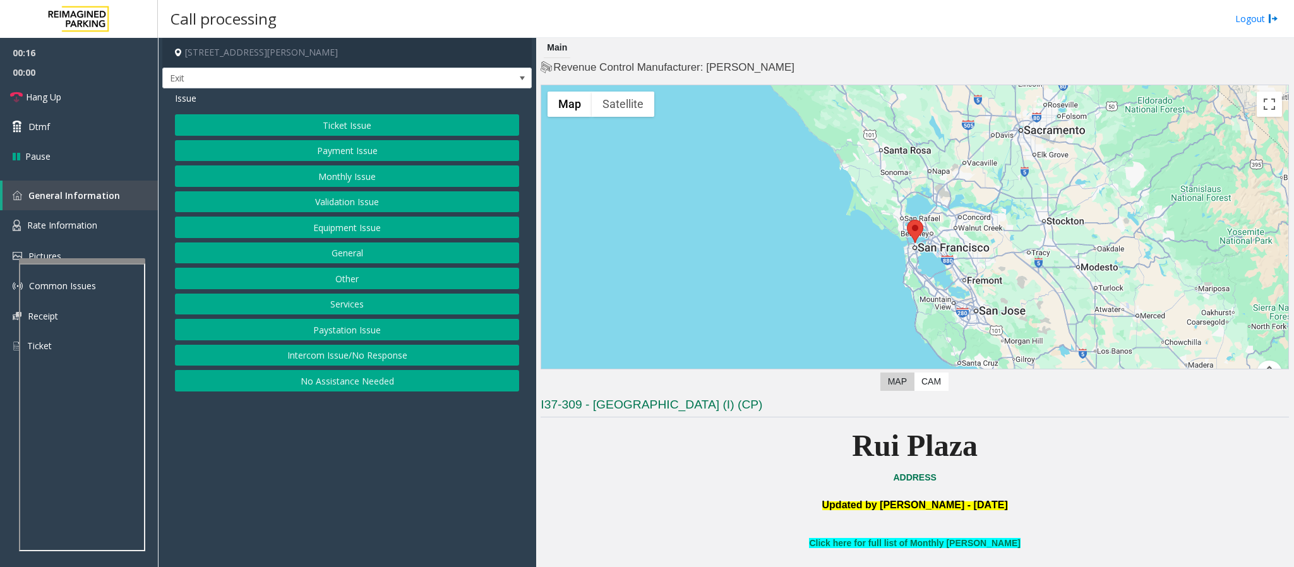
click at [584, 468] on p "Rui Plaza" at bounding box center [915, 446] width 748 height 49
drag, startPoint x: 798, startPoint y: 407, endPoint x: 544, endPoint y: 405, distance: 254.5
click at [544, 405] on h3 "I37-309 - [GEOGRAPHIC_DATA] (I) (CP)" at bounding box center [915, 407] width 748 height 21
click at [340, 308] on button "Services" at bounding box center [347, 304] width 344 height 21
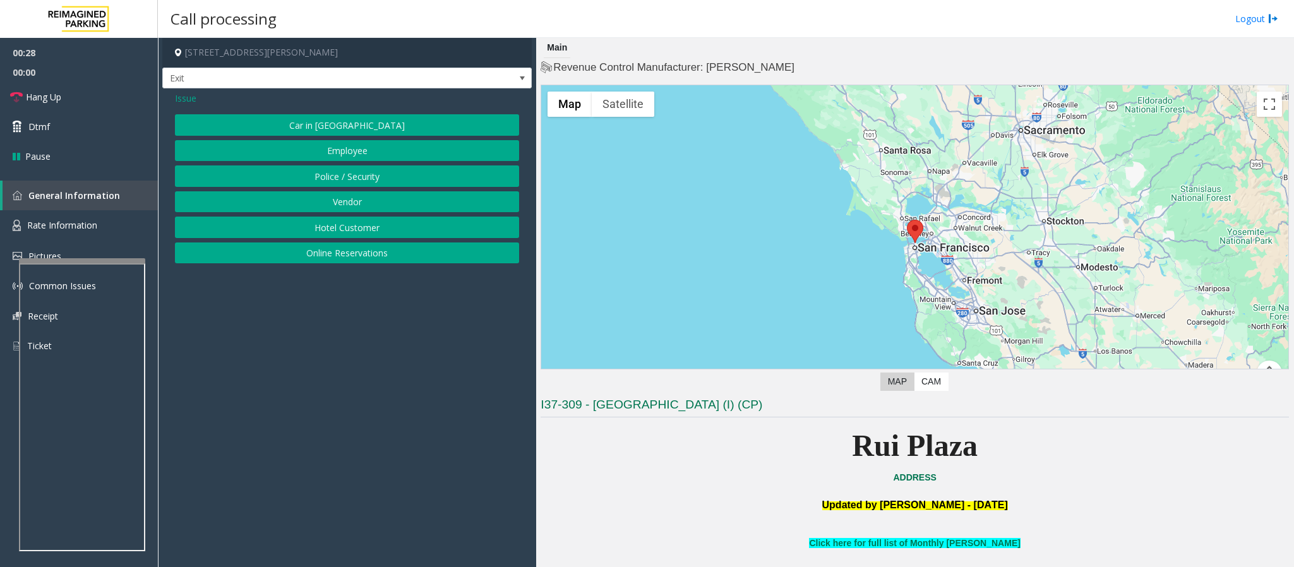
click at [321, 263] on button "Online Reservations" at bounding box center [347, 252] width 344 height 21
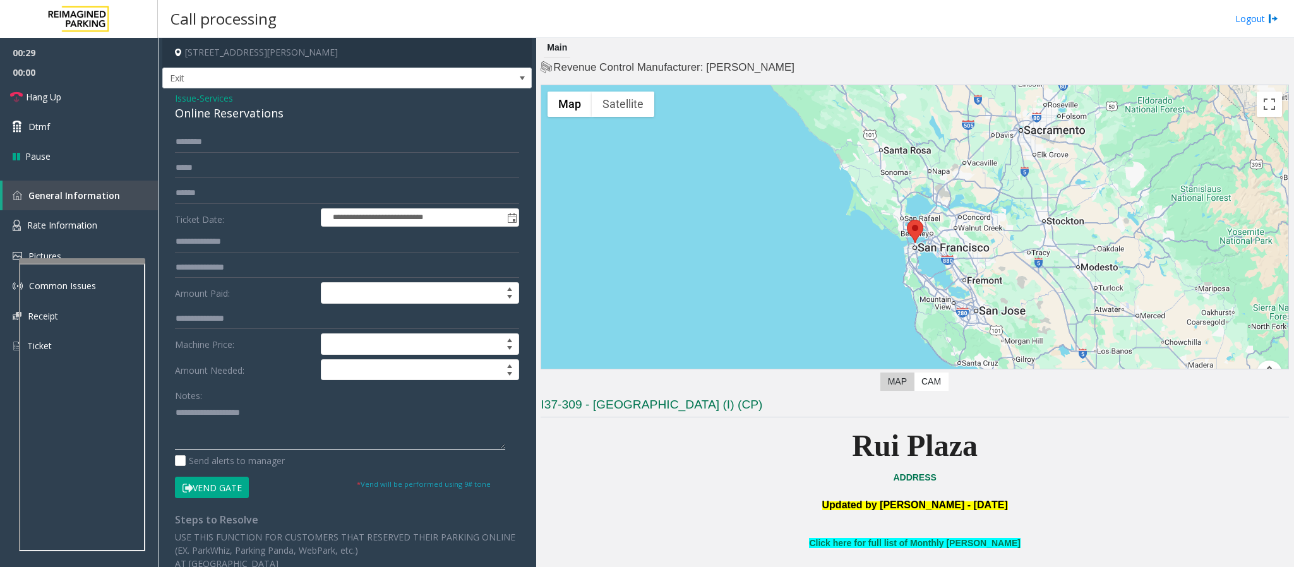
click at [213, 423] on textarea at bounding box center [340, 425] width 330 height 47
paste textarea "**********"
click at [212, 430] on textarea at bounding box center [340, 425] width 330 height 47
click at [213, 430] on textarea at bounding box center [340, 425] width 330 height 47
click at [208, 430] on textarea at bounding box center [340, 425] width 330 height 47
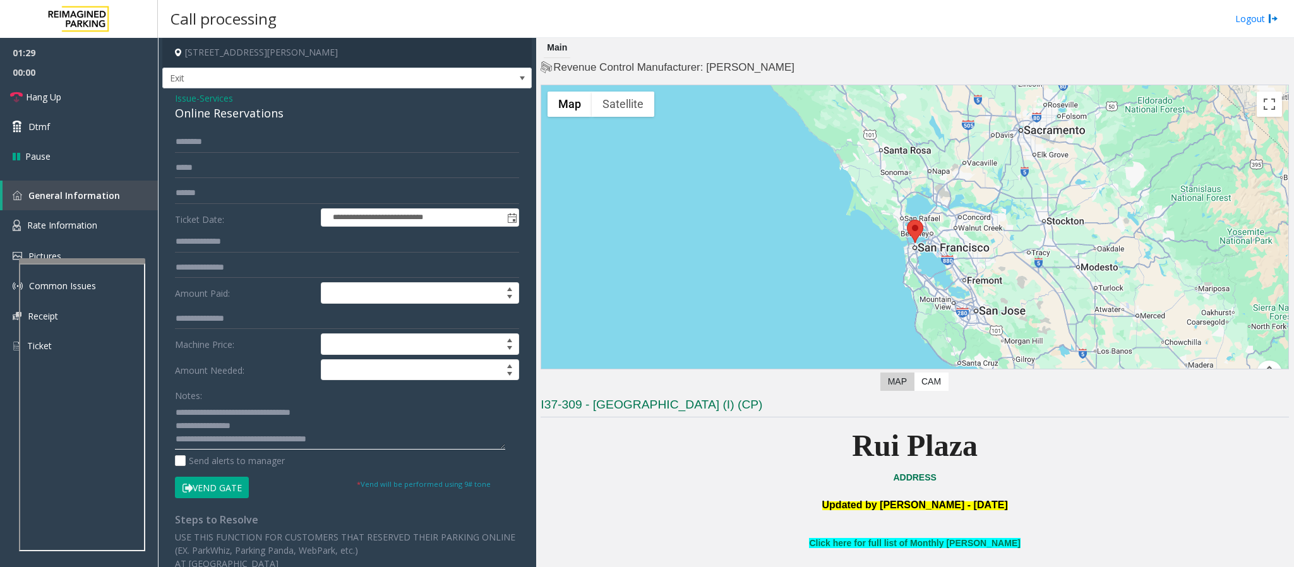
type textarea "**********"
click at [188, 146] on input "text" at bounding box center [347, 141] width 344 height 21
click at [222, 135] on input "****" at bounding box center [347, 141] width 344 height 21
type input "****"
drag, startPoint x: 1019, startPoint y: 453, endPoint x: 809, endPoint y: 455, distance: 210.3
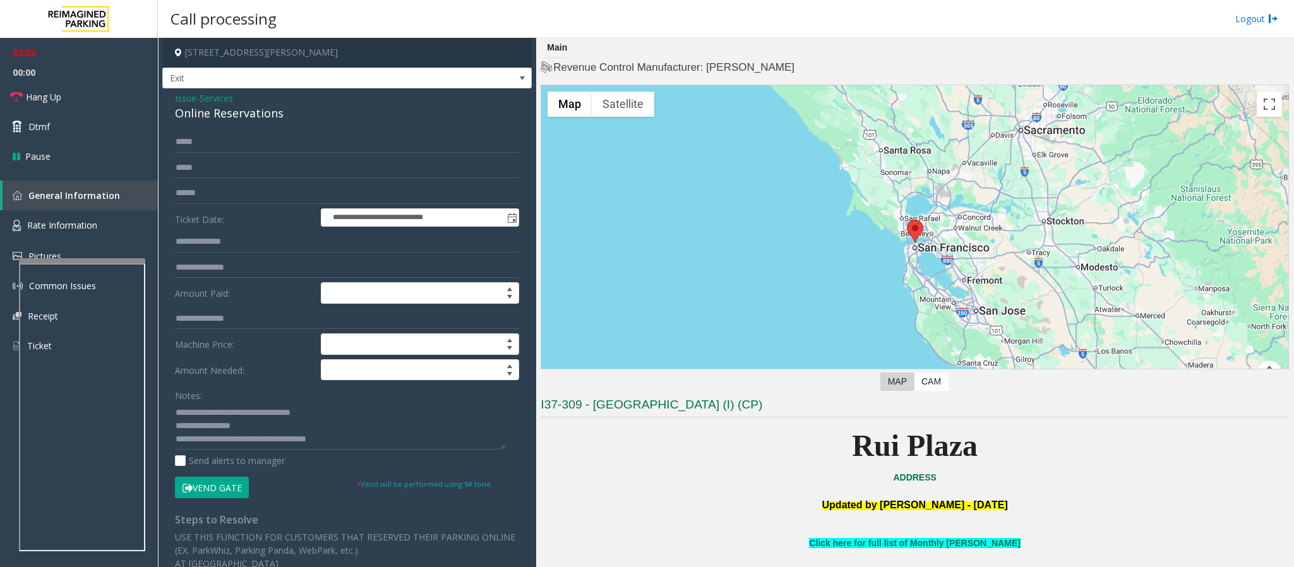
click at [809, 455] on p "Rui Plaza" at bounding box center [915, 446] width 748 height 49
click at [177, 146] on input "****" at bounding box center [347, 141] width 344 height 21
click at [220, 146] on input "****" at bounding box center [347, 141] width 344 height 21
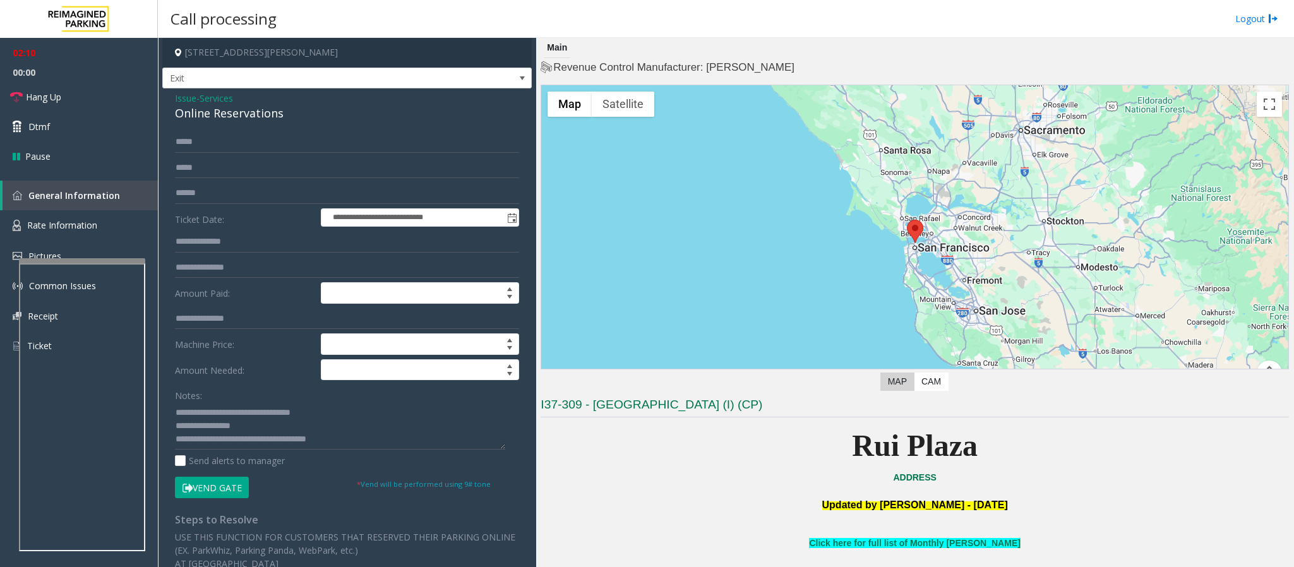
click at [226, 496] on button "Vend Gate" at bounding box center [212, 487] width 74 height 21
drag, startPoint x: 815, startPoint y: 453, endPoint x: 1107, endPoint y: 448, distance: 291.8
click at [1107, 448] on p "Rui Plaza" at bounding box center [915, 446] width 748 height 49
click at [53, 97] on span "Hang Up" at bounding box center [43, 96] width 35 height 13
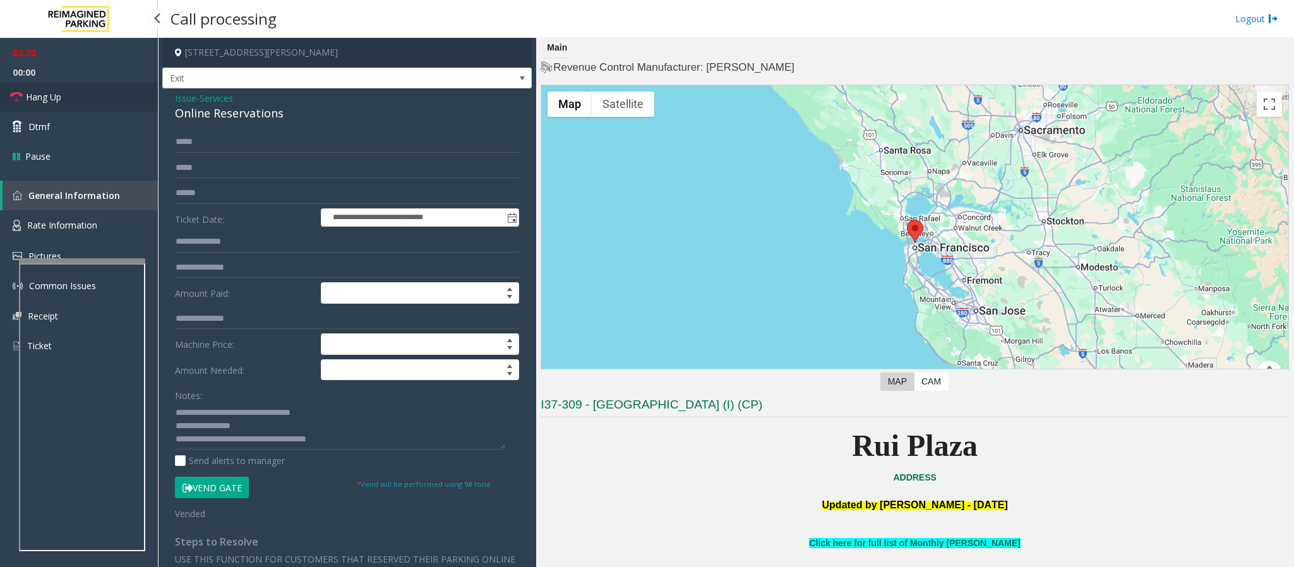
click at [53, 97] on span "Hang Up" at bounding box center [43, 96] width 35 height 13
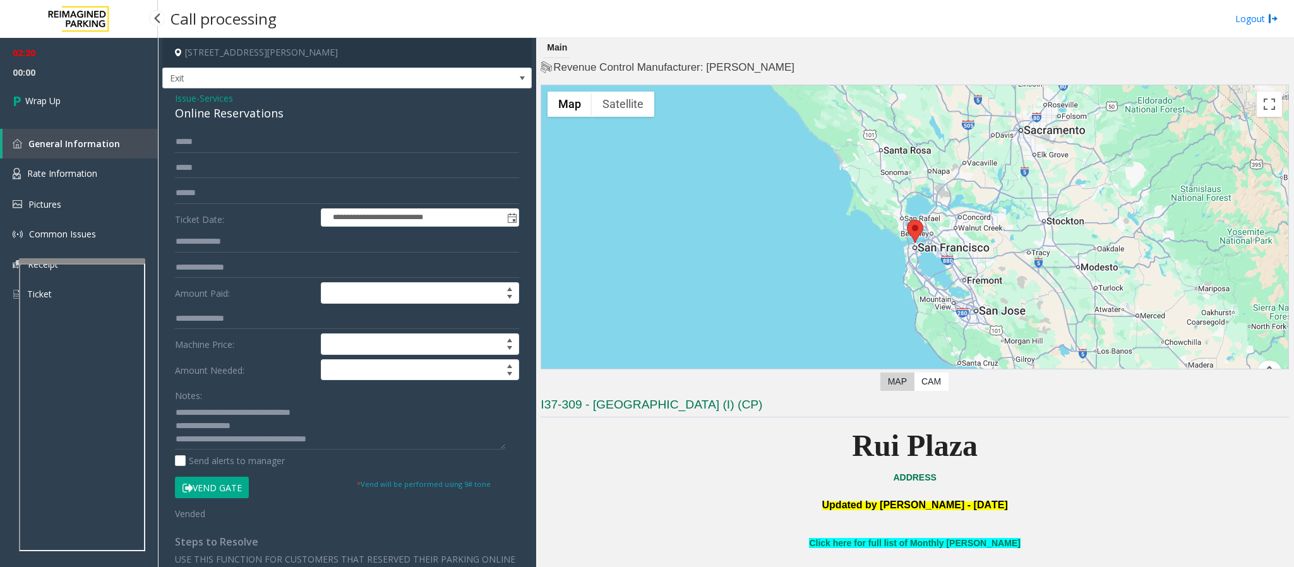
click at [53, 97] on span "Wrap Up" at bounding box center [42, 100] width 35 height 13
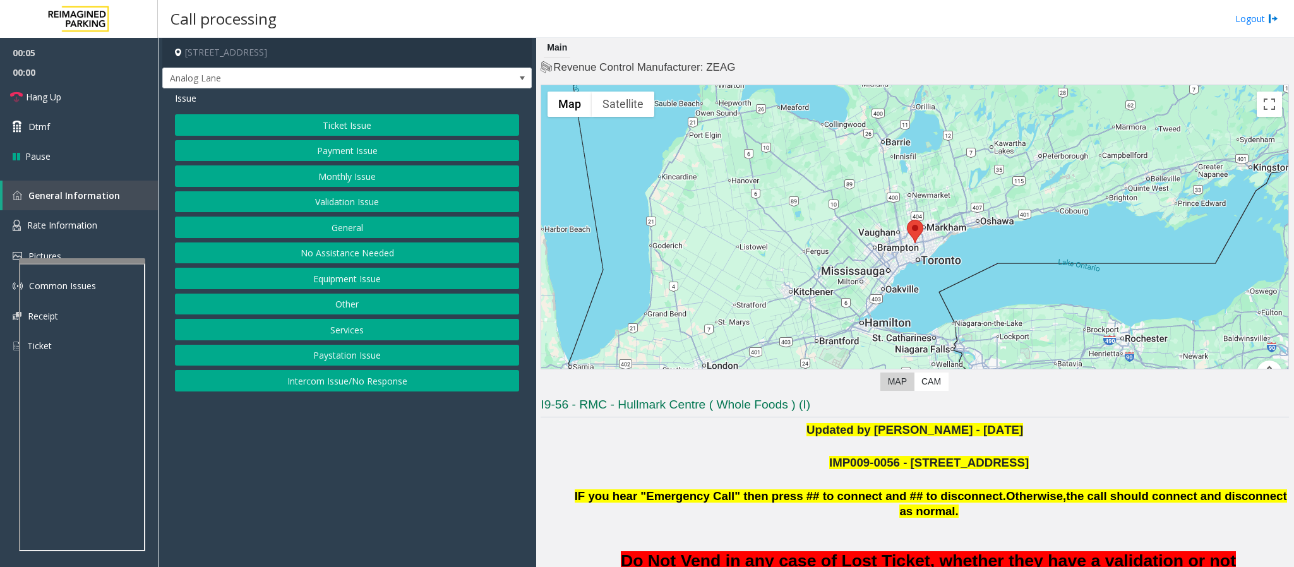
click at [707, 453] on p at bounding box center [915, 446] width 748 height 16
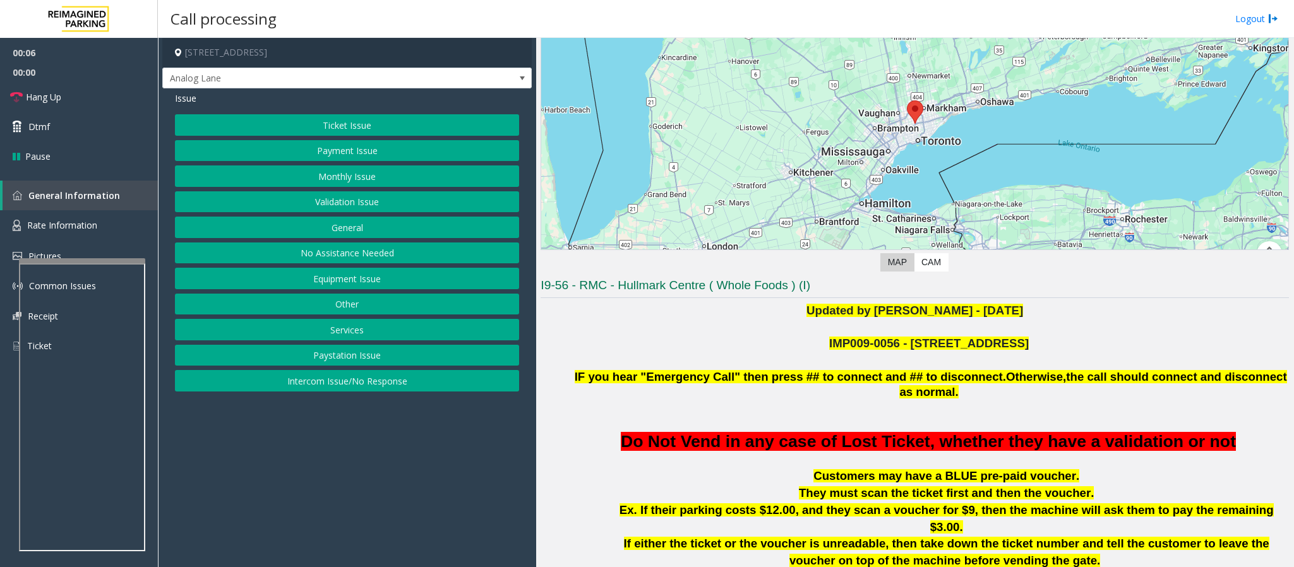
scroll to position [284, 0]
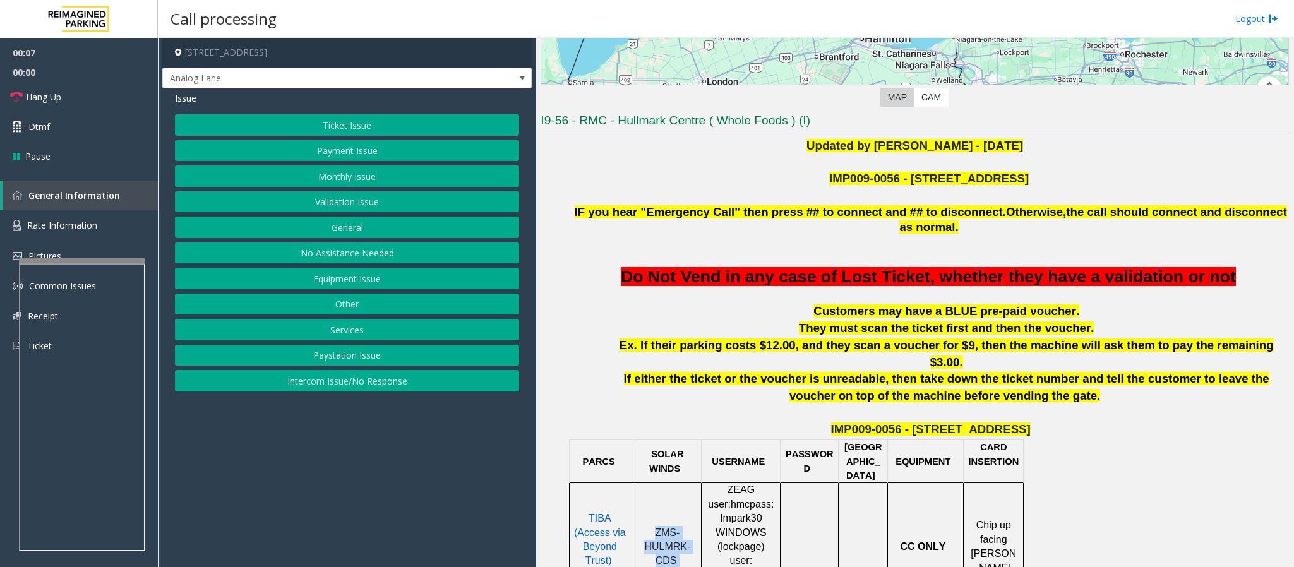
drag, startPoint x: 683, startPoint y: 510, endPoint x: 642, endPoint y: 480, distance: 50.5
click at [642, 526] on p "ZMS-HULMRK-CDS" at bounding box center [667, 547] width 59 height 42
copy p "ZMS-HULMRK-CDS"
click at [325, 117] on button "Ticket Issue" at bounding box center [347, 124] width 344 height 21
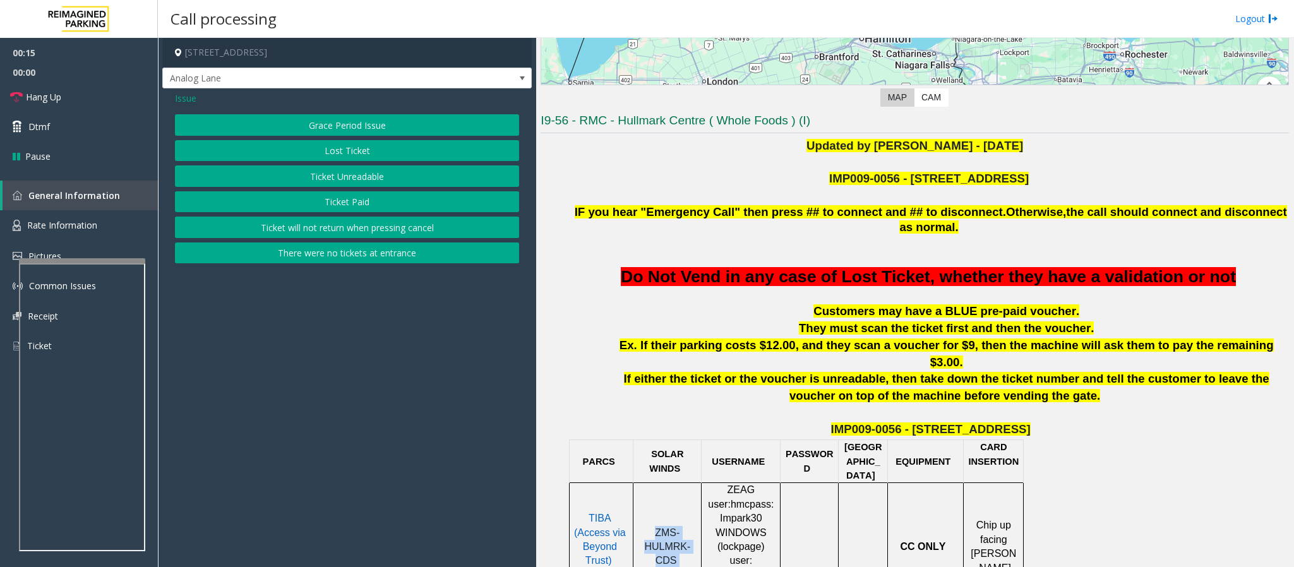
click at [342, 169] on button "Ticket Unreadable" at bounding box center [347, 175] width 344 height 21
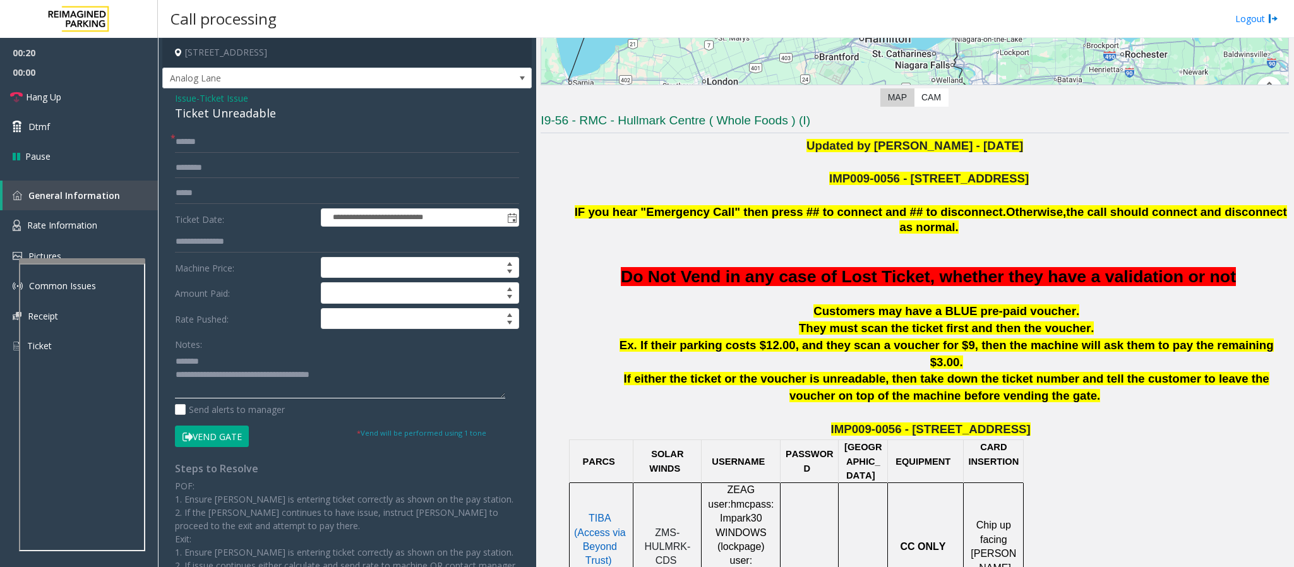
type textarea "**********"
click at [218, 148] on input "text" at bounding box center [347, 141] width 344 height 21
click at [186, 145] on input "********" at bounding box center [347, 141] width 344 height 21
type input "********"
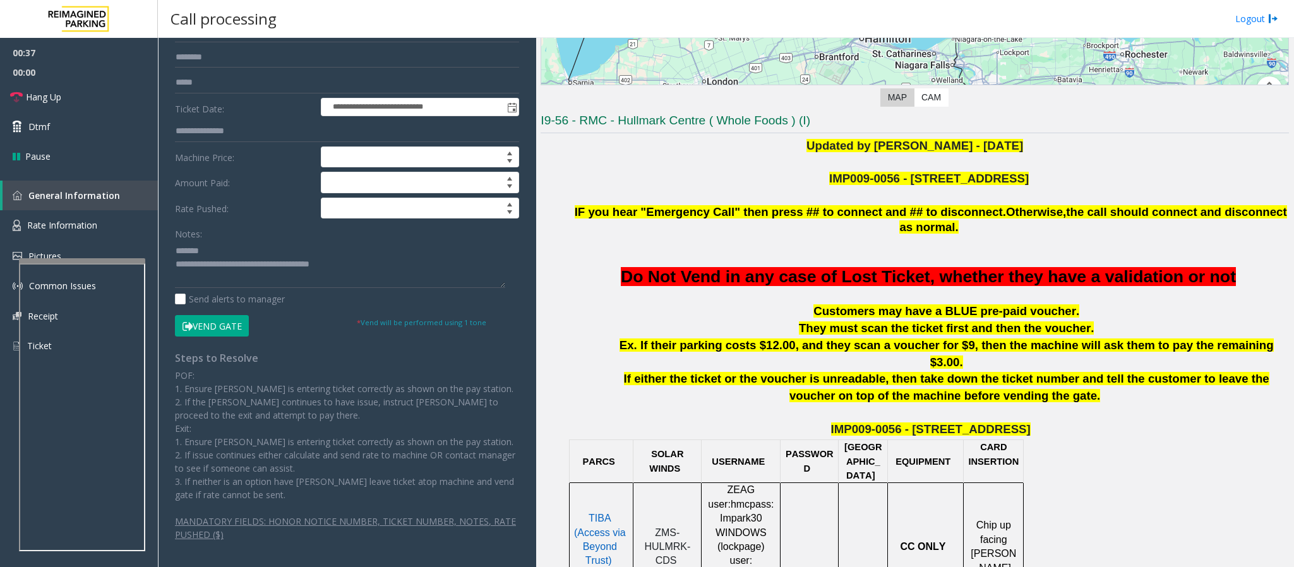
scroll to position [0, 0]
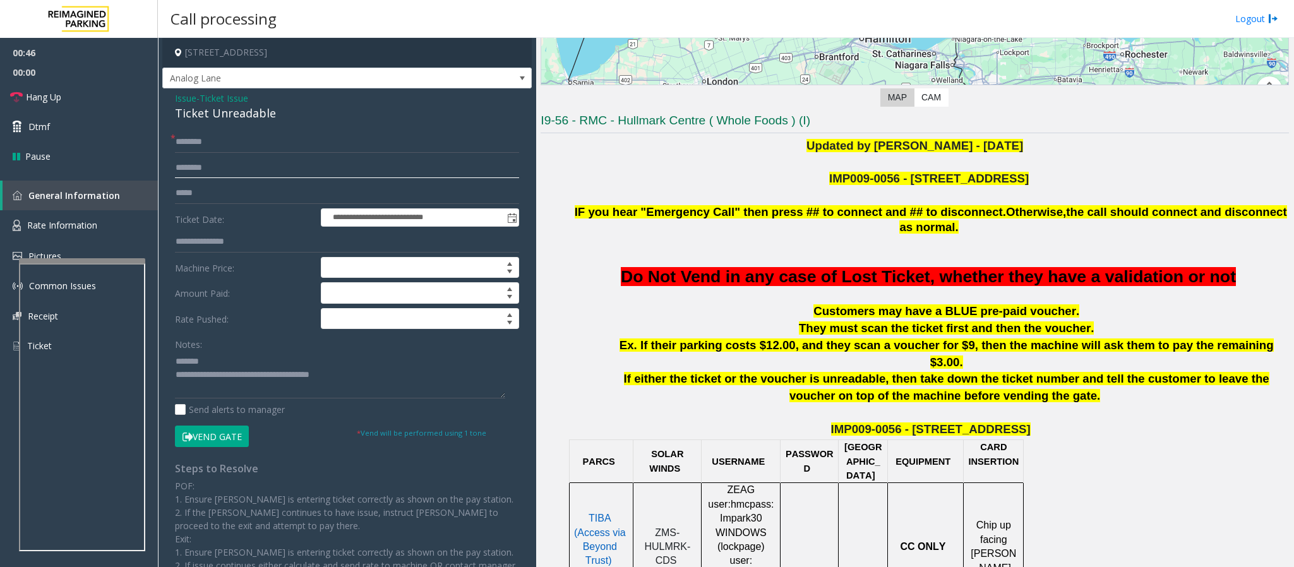
click at [220, 170] on input "text" at bounding box center [347, 167] width 344 height 21
drag, startPoint x: 292, startPoint y: 114, endPoint x: 173, endPoint y: 112, distance: 119.4
click at [173, 112] on div "**********" at bounding box center [346, 382] width 369 height 589
type textarea "**********"
click at [208, 170] on input "text" at bounding box center [347, 167] width 344 height 21
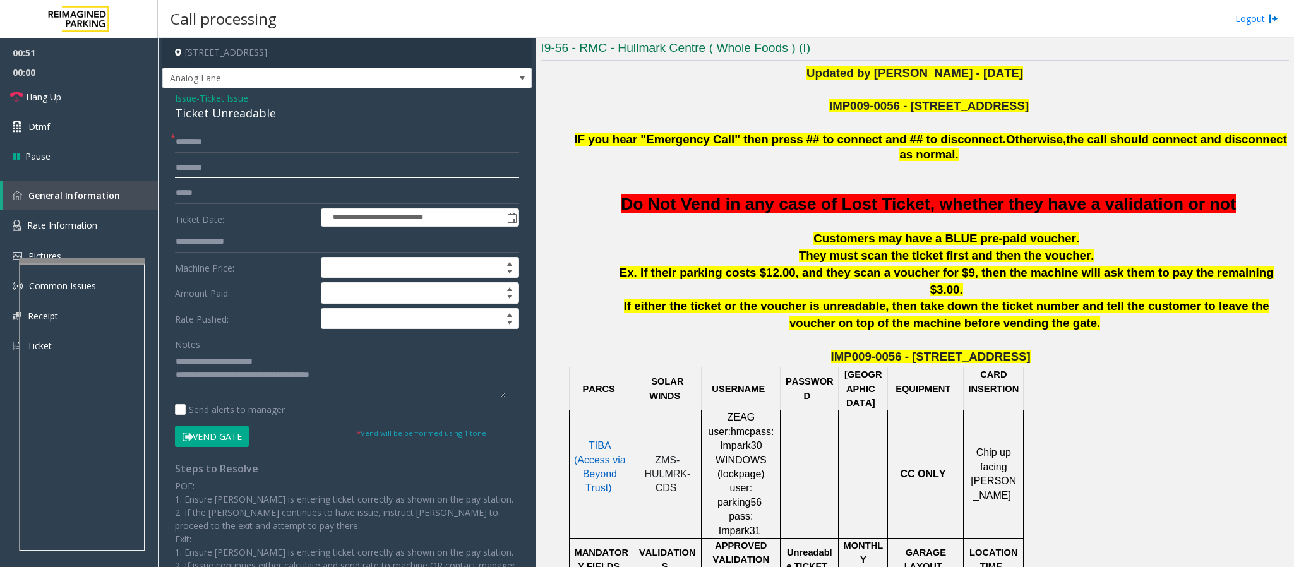
scroll to position [284, 0]
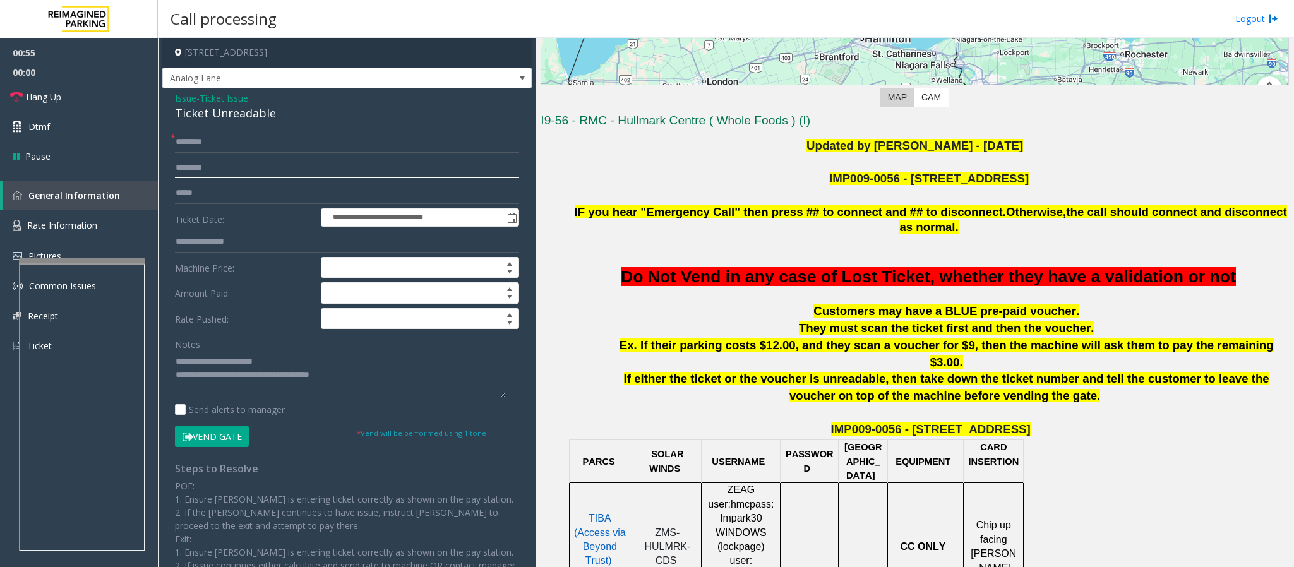
click at [195, 165] on input "text" at bounding box center [347, 167] width 344 height 21
click at [207, 163] on input "text" at bounding box center [347, 167] width 344 height 21
type input "****"
click at [236, 438] on button "Vend Gate" at bounding box center [212, 436] width 74 height 21
click at [229, 375] on textarea at bounding box center [340, 374] width 330 height 47
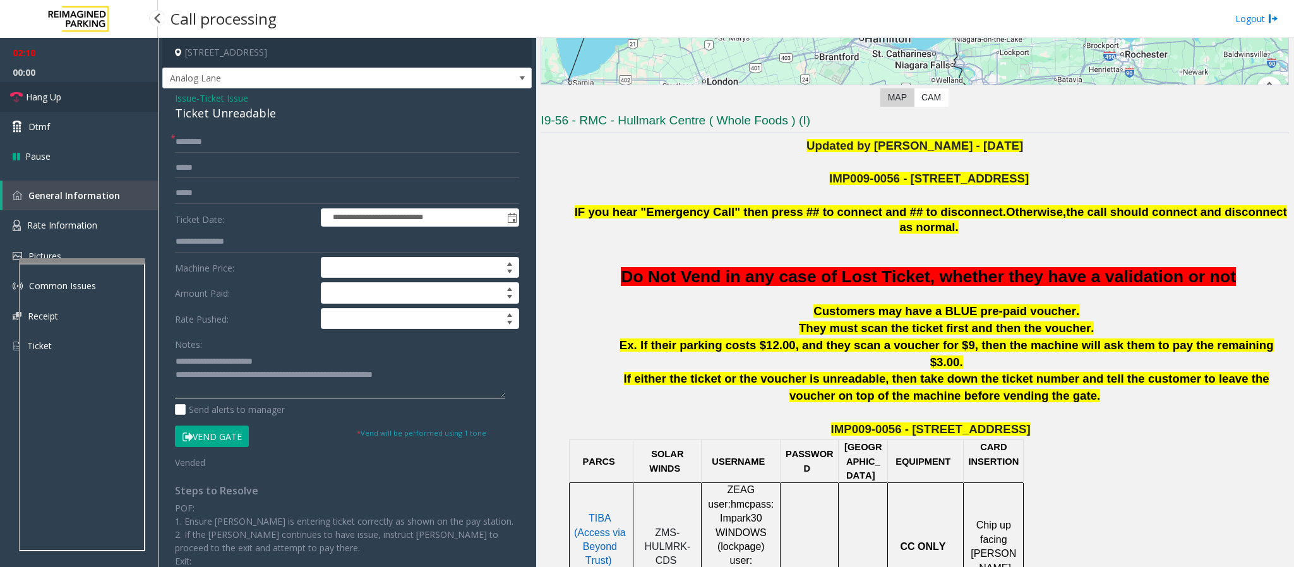
type textarea "**********"
click at [99, 99] on link "Hang Up" at bounding box center [79, 97] width 158 height 30
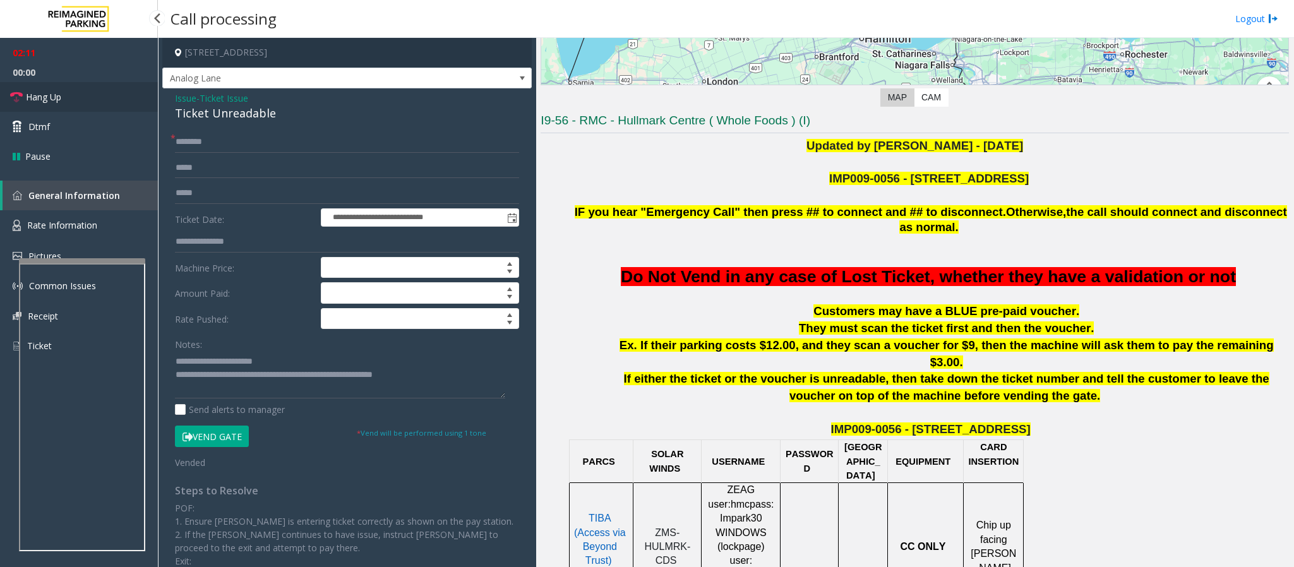
click at [99, 99] on link "Hang Up" at bounding box center [79, 97] width 158 height 30
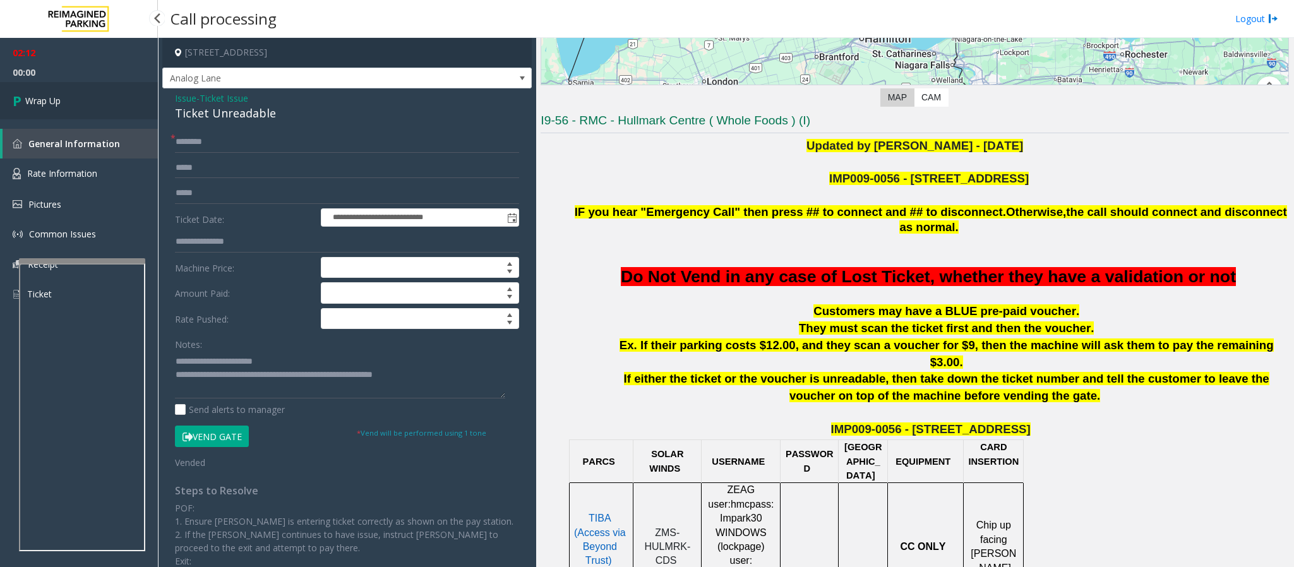
click at [99, 99] on link "Wrap Up" at bounding box center [79, 100] width 158 height 37
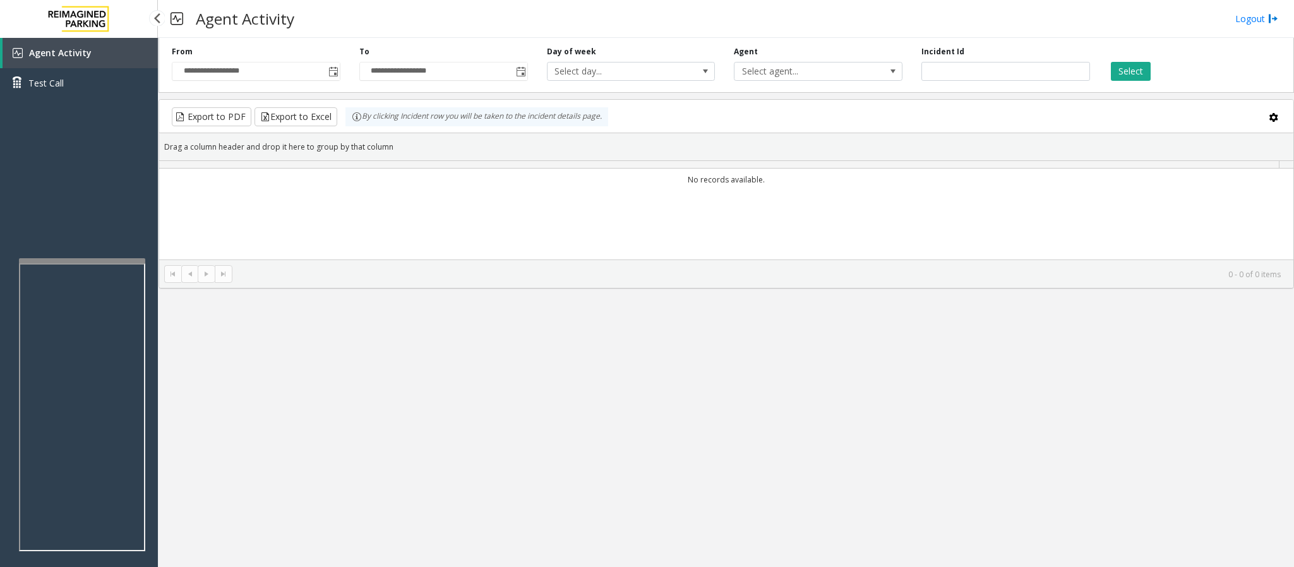
click at [99, 99] on div "Agent Activity Test Call" at bounding box center [79, 72] width 158 height 69
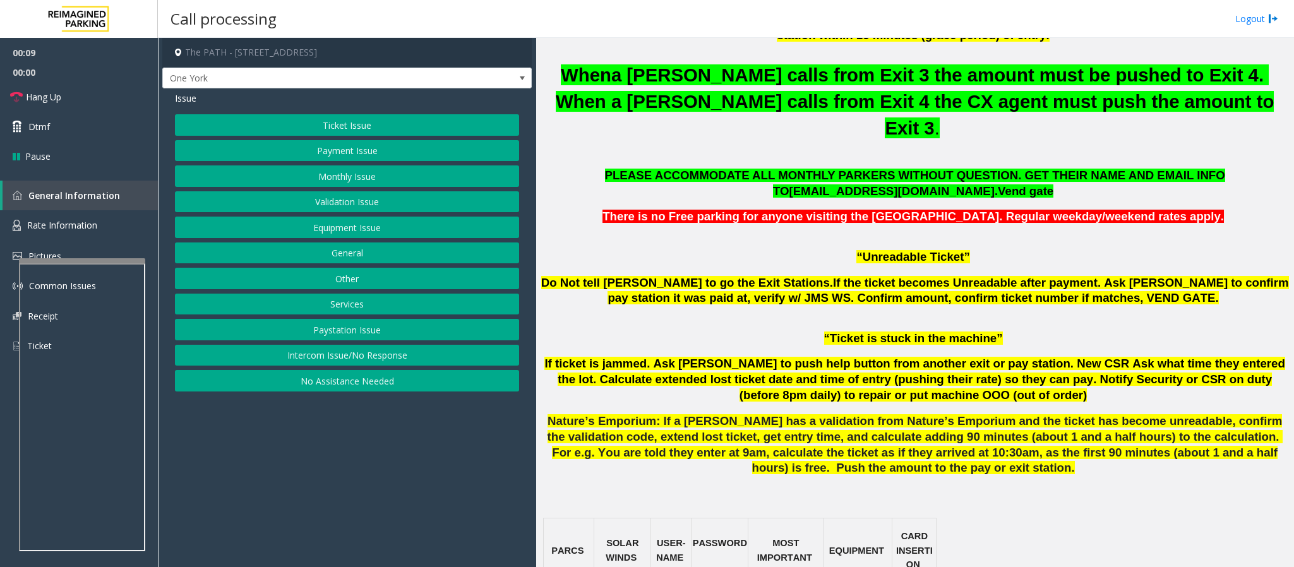
scroll to position [758, 0]
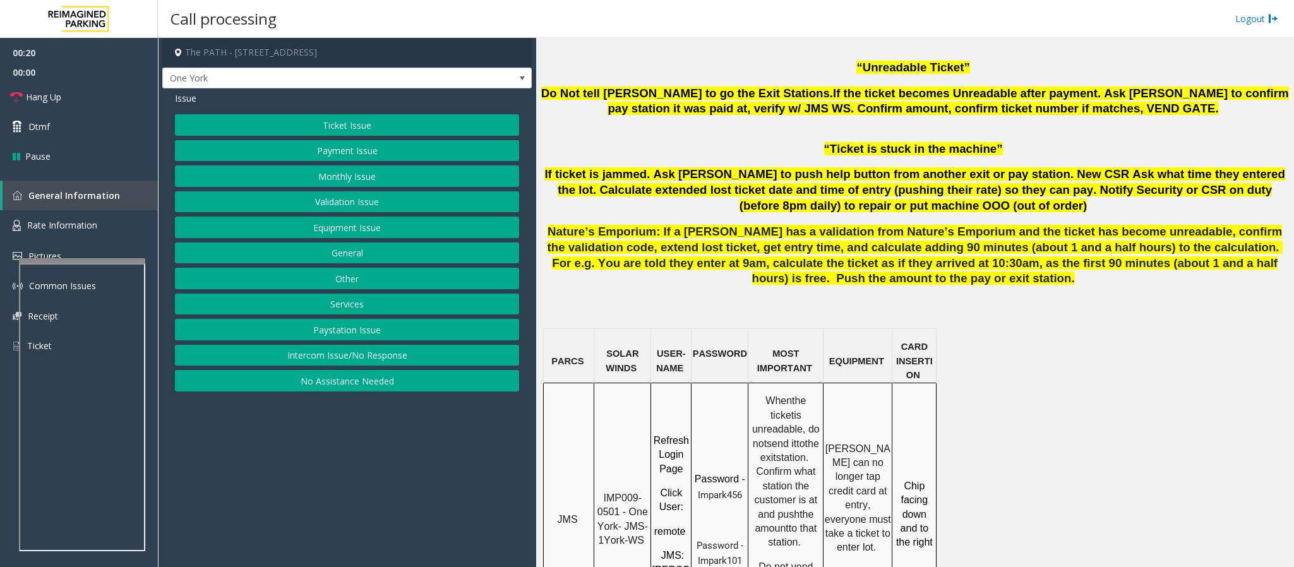
drag, startPoint x: 906, startPoint y: 438, endPoint x: 927, endPoint y: 505, distance: 70.3
click at [927, 505] on td "Chip facing down and to the right" at bounding box center [914, 514] width 44 height 263
click at [352, 146] on button "Payment Issue" at bounding box center [347, 150] width 344 height 21
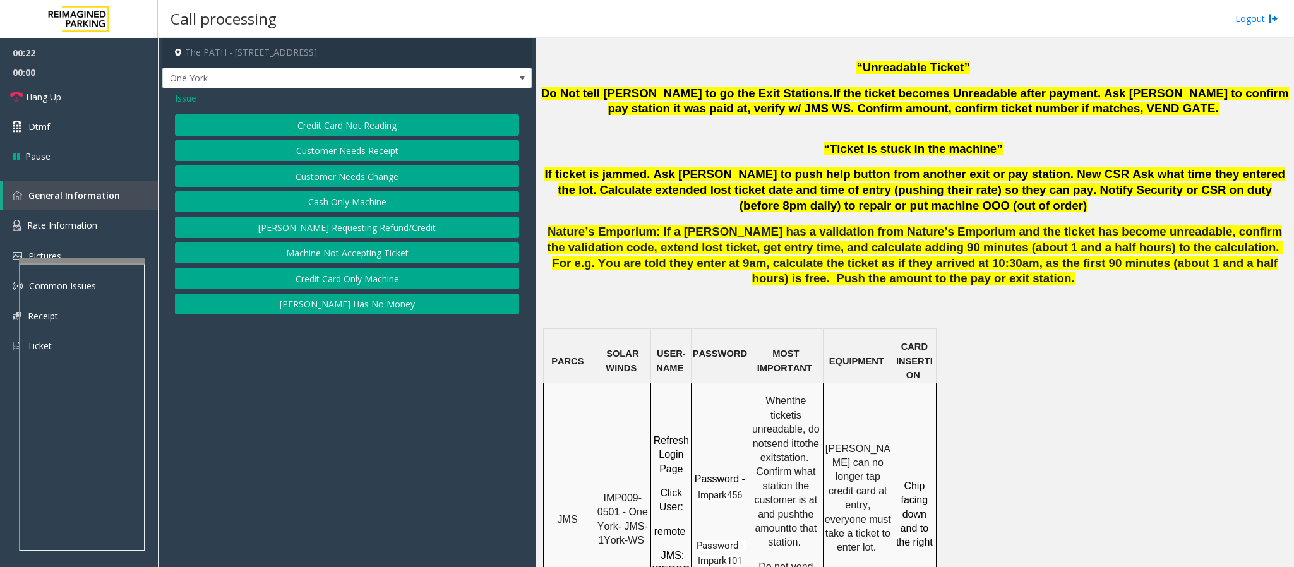
click at [341, 126] on button "Credit Card Not Reading" at bounding box center [347, 124] width 344 height 21
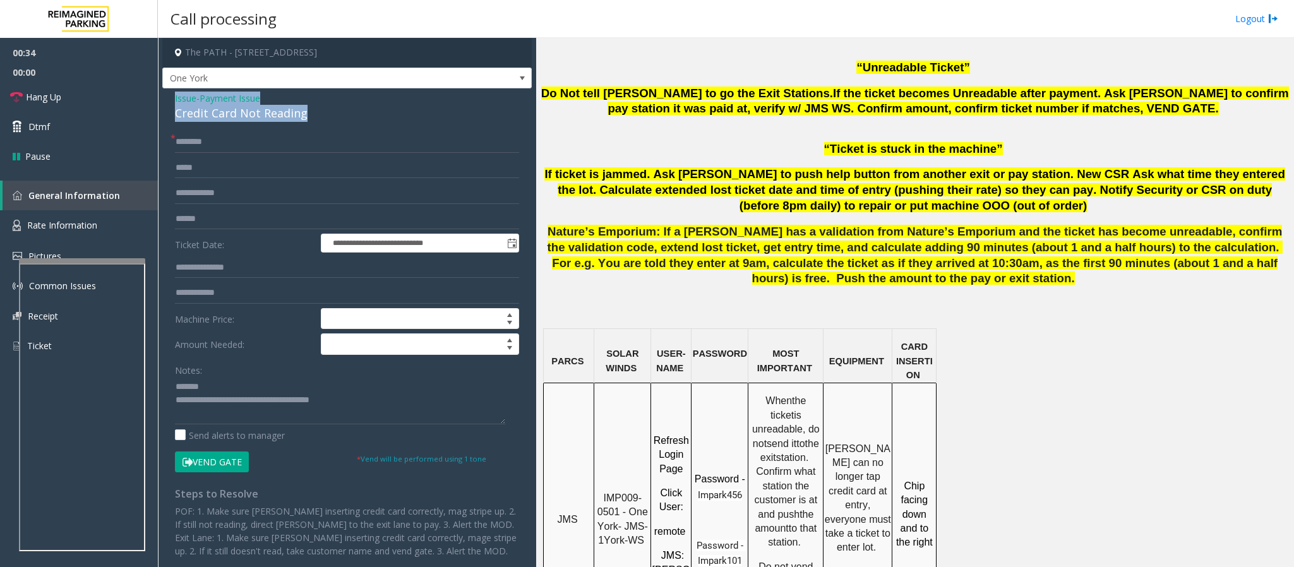
drag, startPoint x: 311, startPoint y: 119, endPoint x: 173, endPoint y: 105, distance: 139.0
click at [173, 105] on div "**********" at bounding box center [346, 388] width 369 height 601
click at [194, 120] on div "Credit Card Not Reading" at bounding box center [347, 113] width 344 height 17
drag, startPoint x: 306, startPoint y: 117, endPoint x: 173, endPoint y: 112, distance: 132.7
click at [173, 112] on div "**********" at bounding box center [346, 388] width 369 height 601
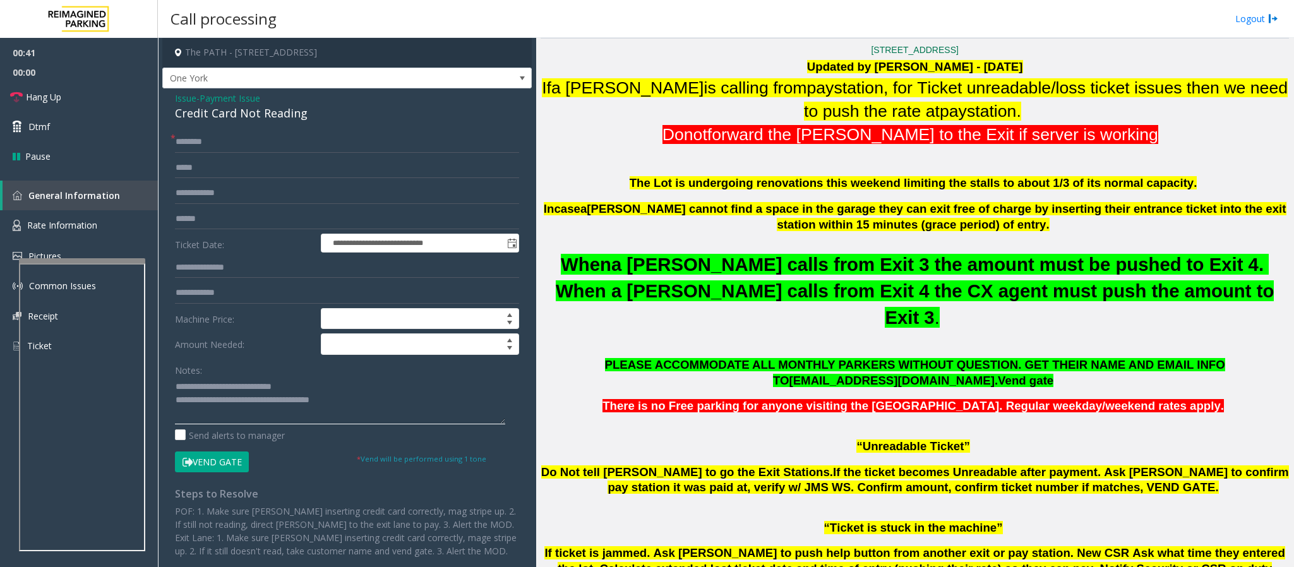
scroll to position [284, 0]
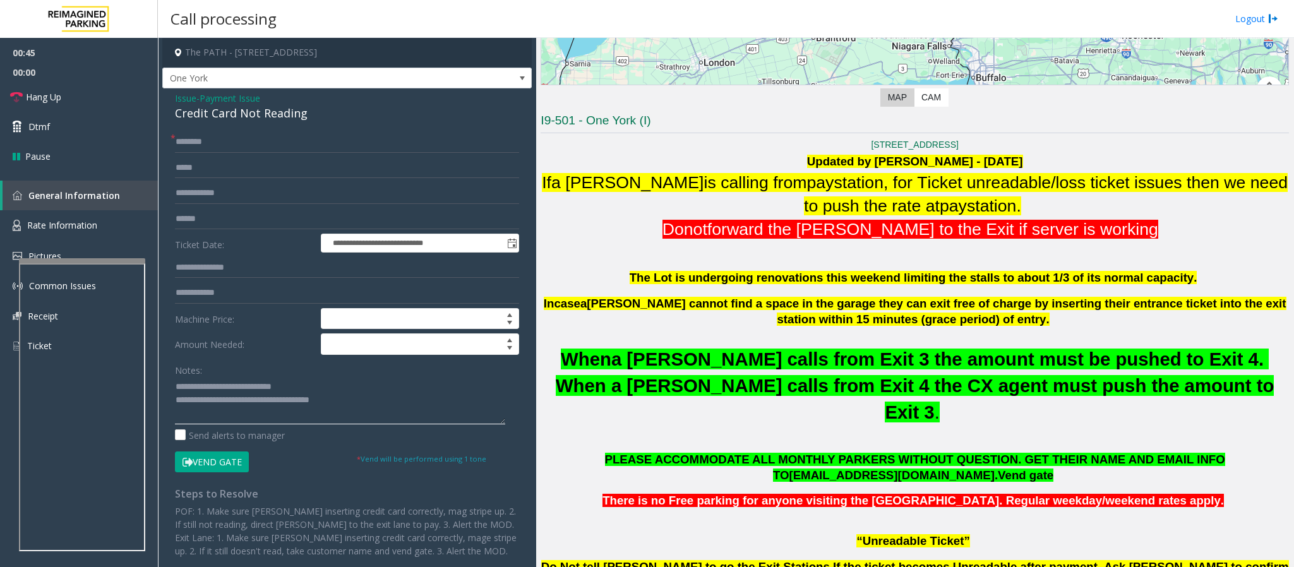
type textarea "**********"
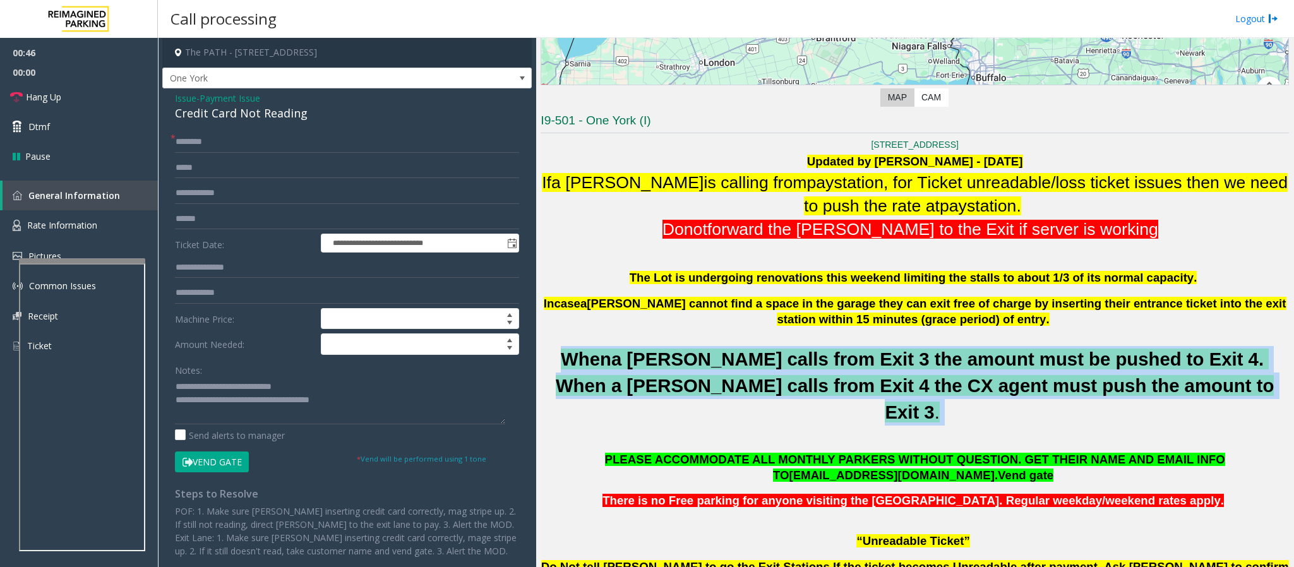
drag, startPoint x: 544, startPoint y: 362, endPoint x: 1160, endPoint y: 381, distance: 616.6
click at [1160, 381] on p "When a [PERSON_NAME] calls from Exit 3 the amount must be pushed to Exit 4. Whe…" at bounding box center [915, 386] width 748 height 80
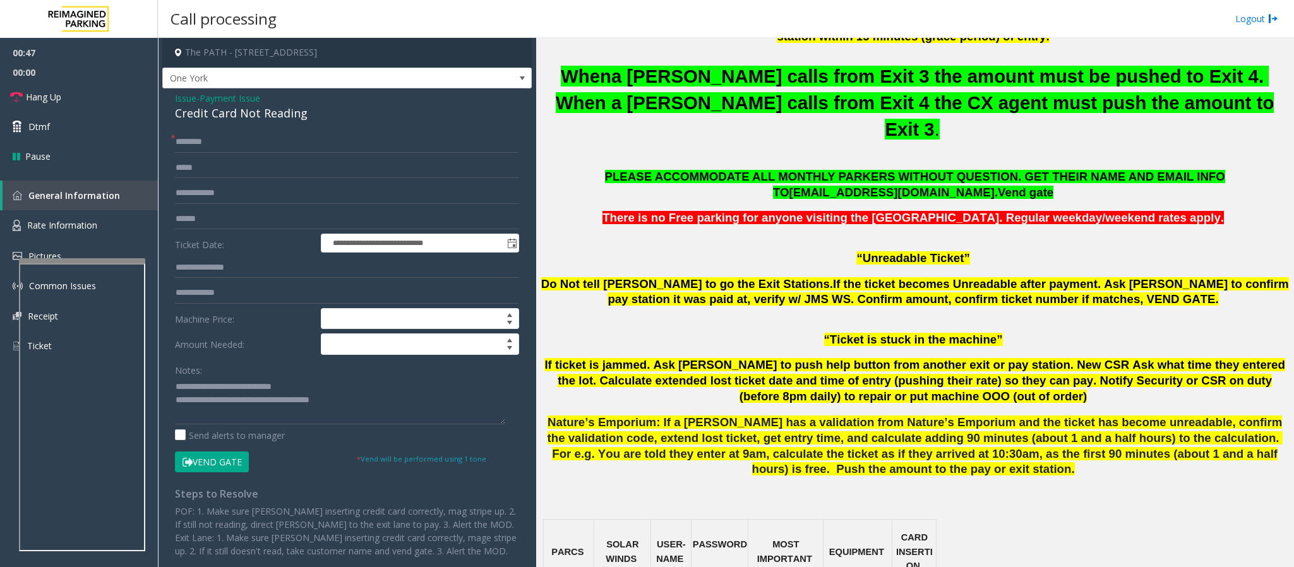
scroll to position [568, 0]
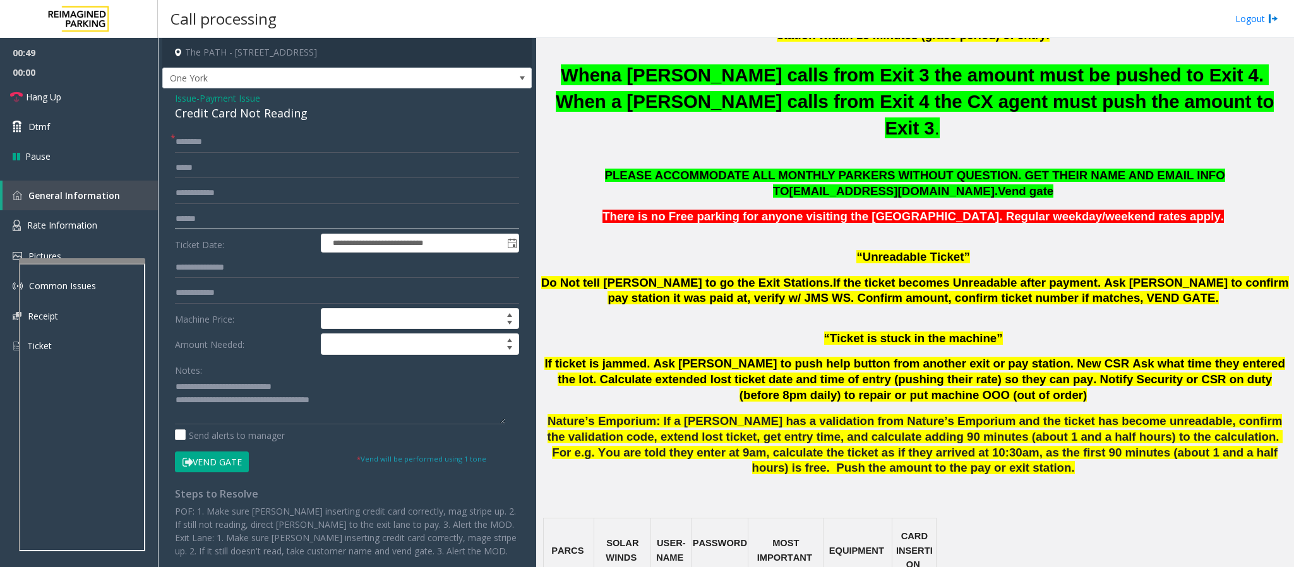
click at [188, 224] on input "text" at bounding box center [347, 218] width 344 height 21
click at [252, 222] on input "text" at bounding box center [347, 218] width 344 height 21
click at [197, 138] on input "text" at bounding box center [347, 141] width 344 height 21
click at [186, 148] on input "******" at bounding box center [347, 141] width 344 height 21
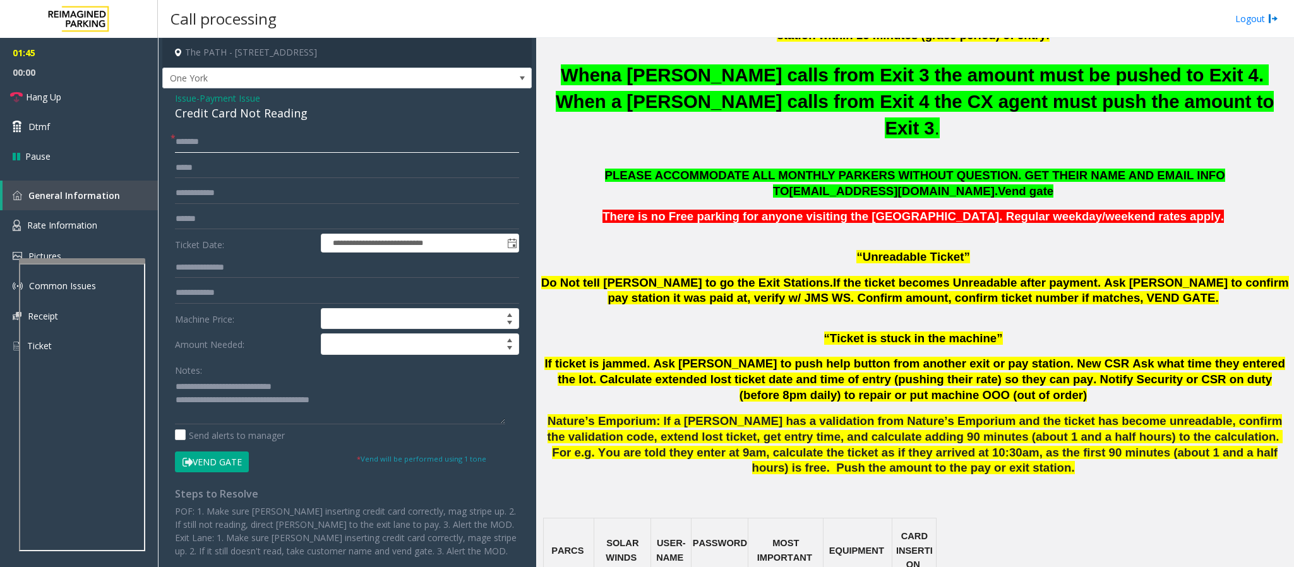
click at [190, 148] on input "******" at bounding box center [347, 141] width 344 height 21
click at [196, 148] on input "******" at bounding box center [347, 141] width 344 height 21
type input "******"
click at [211, 155] on form "**********" at bounding box center [347, 301] width 344 height 341
click at [222, 468] on button "Vend Gate" at bounding box center [212, 461] width 74 height 21
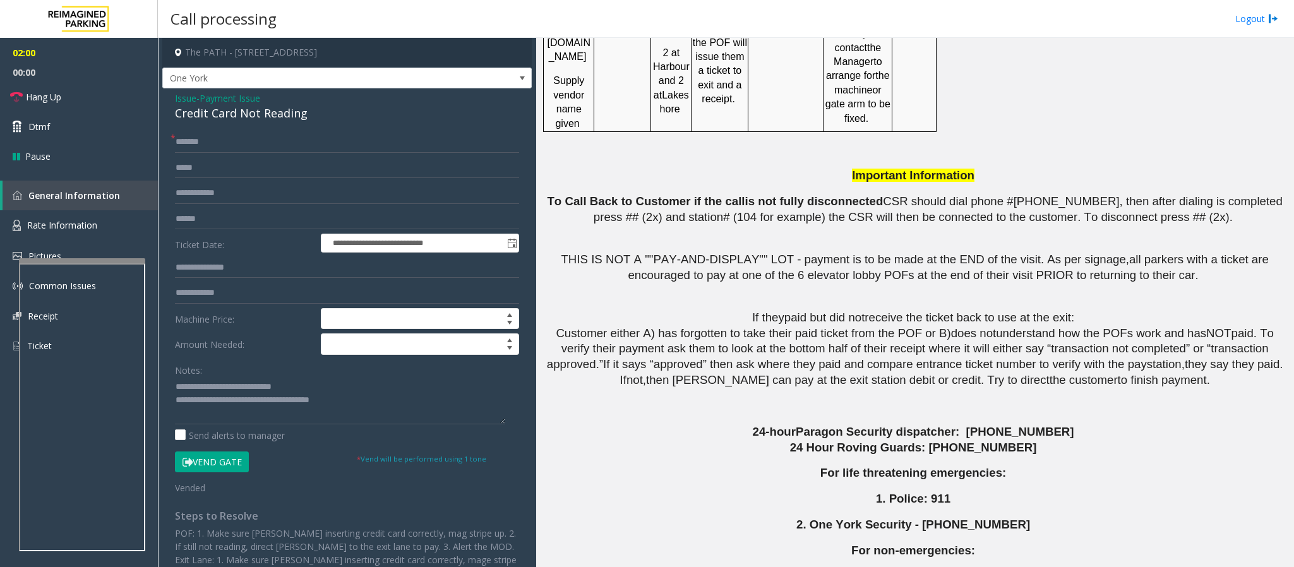
scroll to position [2307, 0]
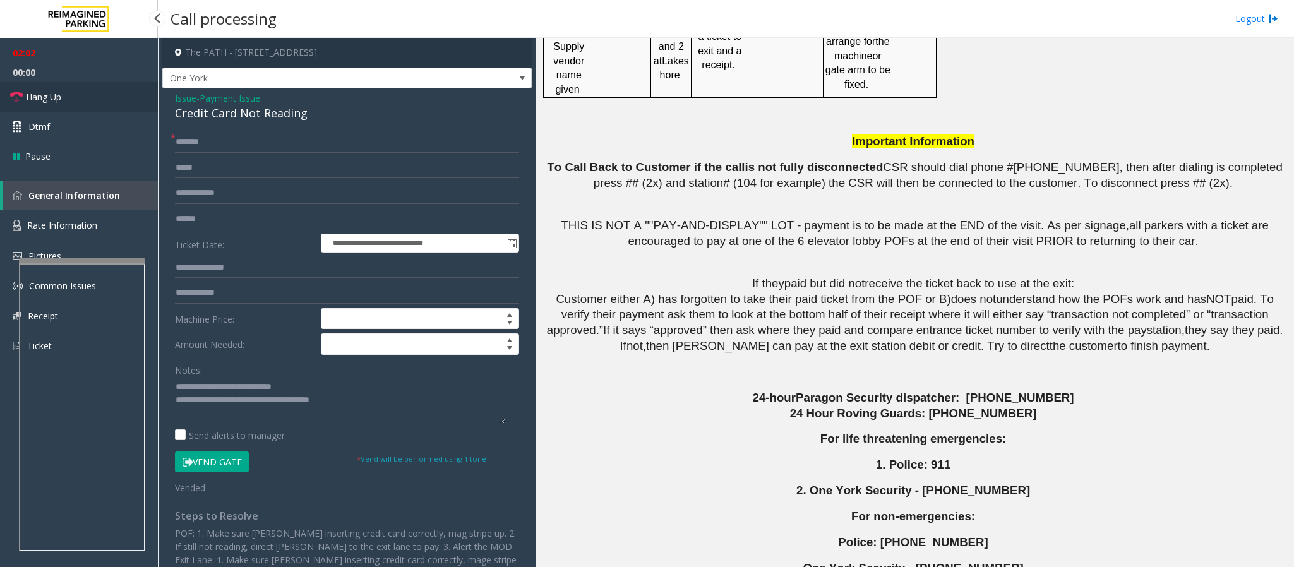
click at [89, 84] on link "Hang Up" at bounding box center [79, 97] width 158 height 30
click at [93, 95] on link "Hang Up" at bounding box center [79, 97] width 158 height 30
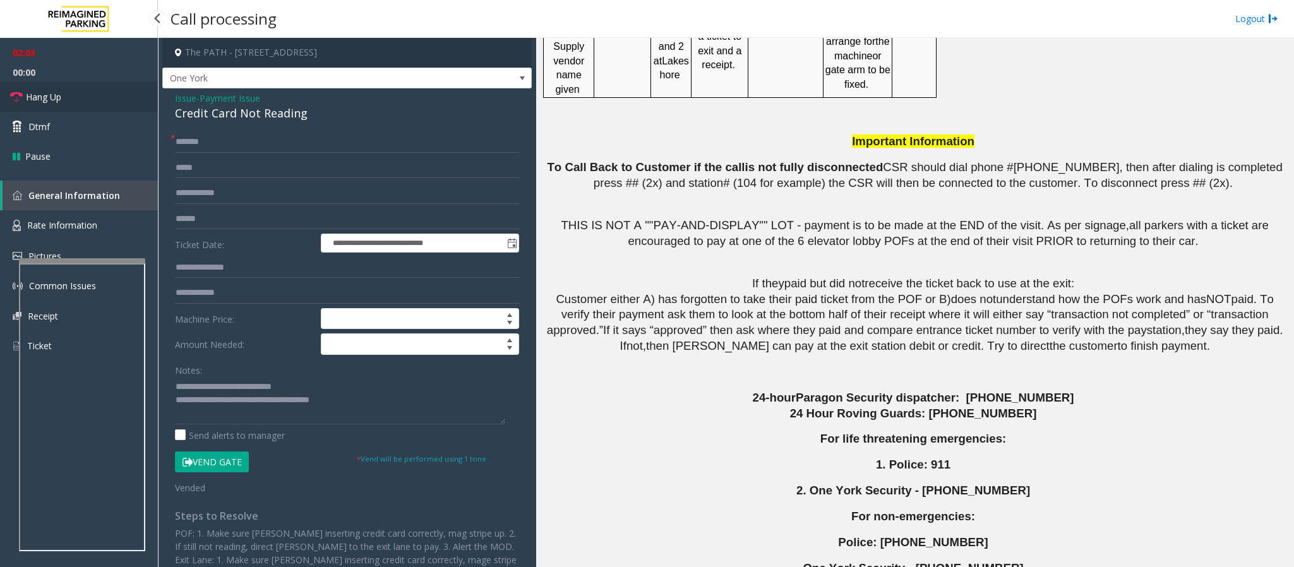
click at [93, 95] on link "Hang Up" at bounding box center [79, 97] width 158 height 30
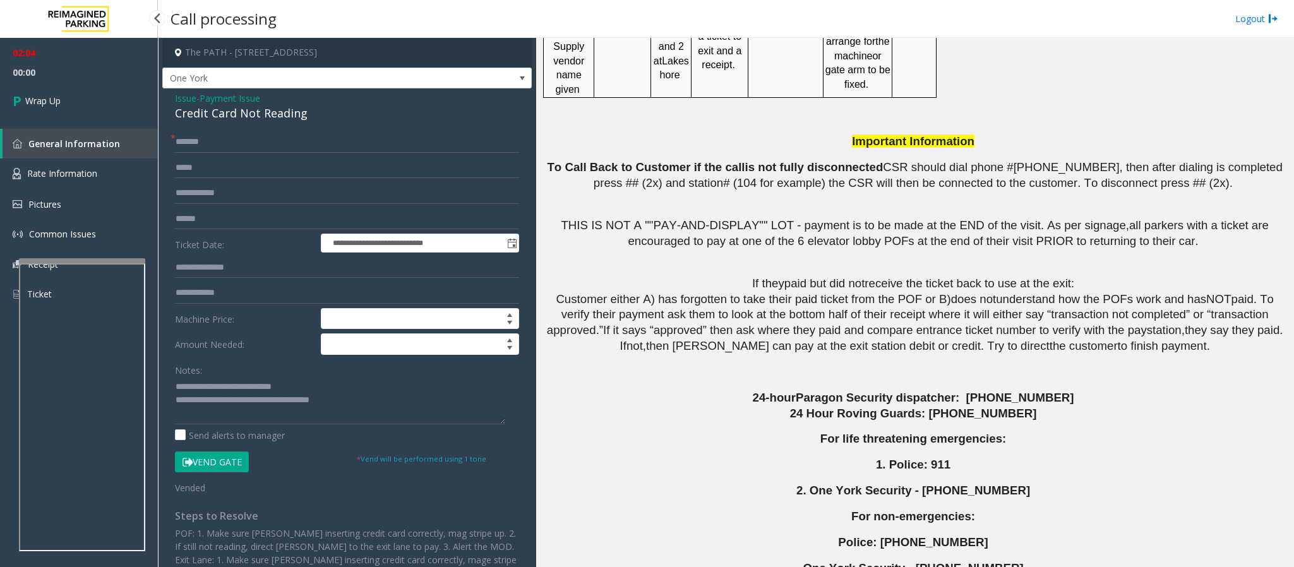
click at [93, 95] on link "Wrap Up" at bounding box center [79, 100] width 158 height 37
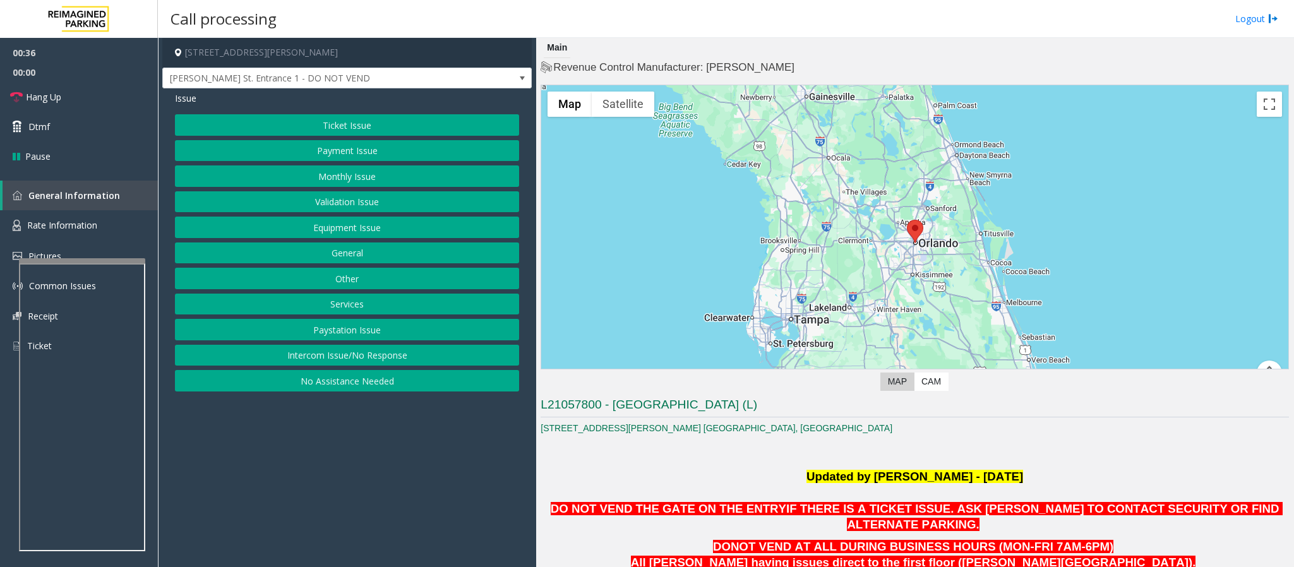
click at [328, 236] on button "Equipment Issue" at bounding box center [347, 227] width 344 height 21
click at [44, 97] on span "Hang Up" at bounding box center [43, 96] width 35 height 13
click at [332, 175] on button "Out of Tickets" at bounding box center [347, 175] width 344 height 21
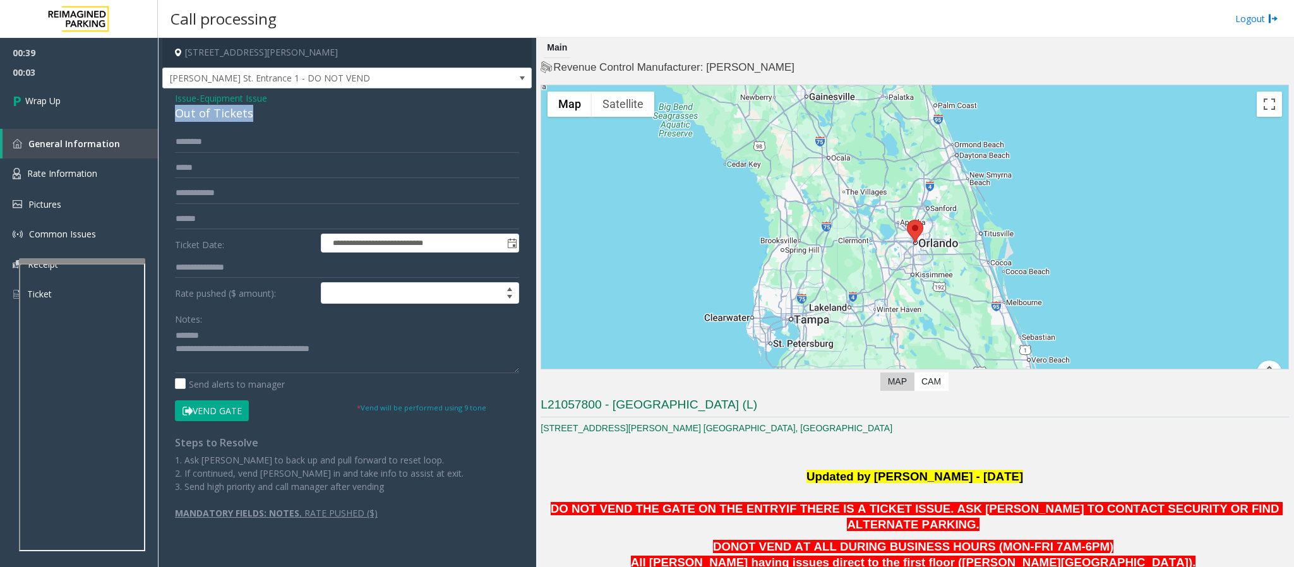
drag, startPoint x: 253, startPoint y: 114, endPoint x: 167, endPoint y: 111, distance: 85.3
click at [167, 111] on div "**********" at bounding box center [346, 316] width 369 height 457
drag, startPoint x: 364, startPoint y: 355, endPoint x: 226, endPoint y: 355, distance: 138.3
click at [226, 355] on textarea at bounding box center [347, 349] width 344 height 47
paste textarea "**********"
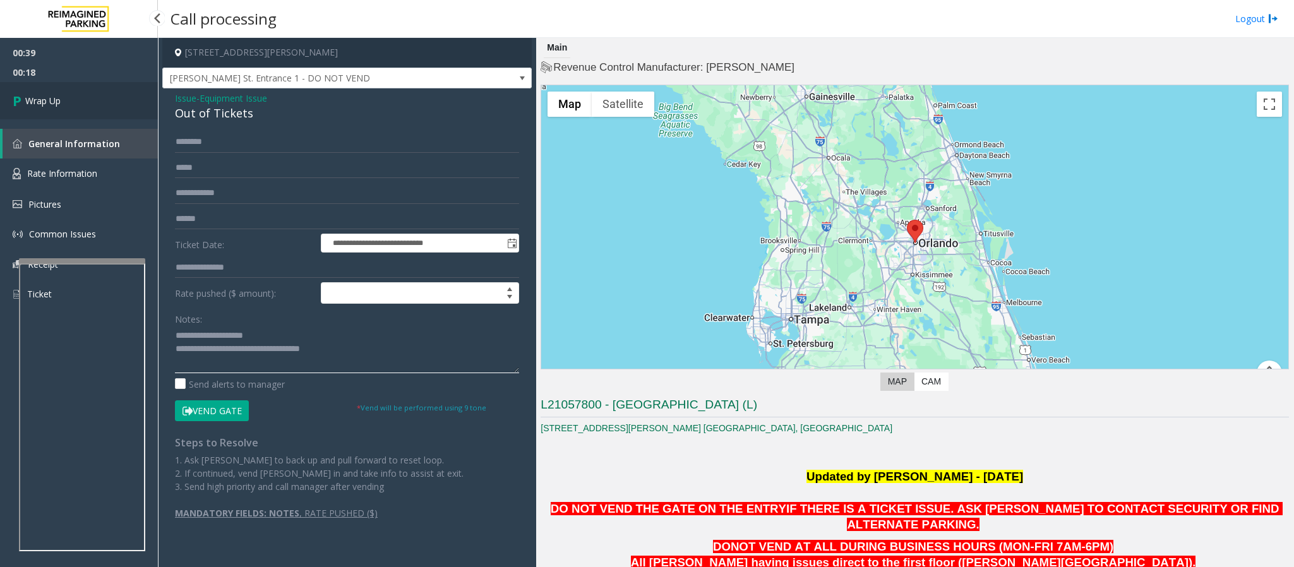
type textarea "**********"
click at [88, 106] on link "Wrap Up" at bounding box center [79, 100] width 158 height 37
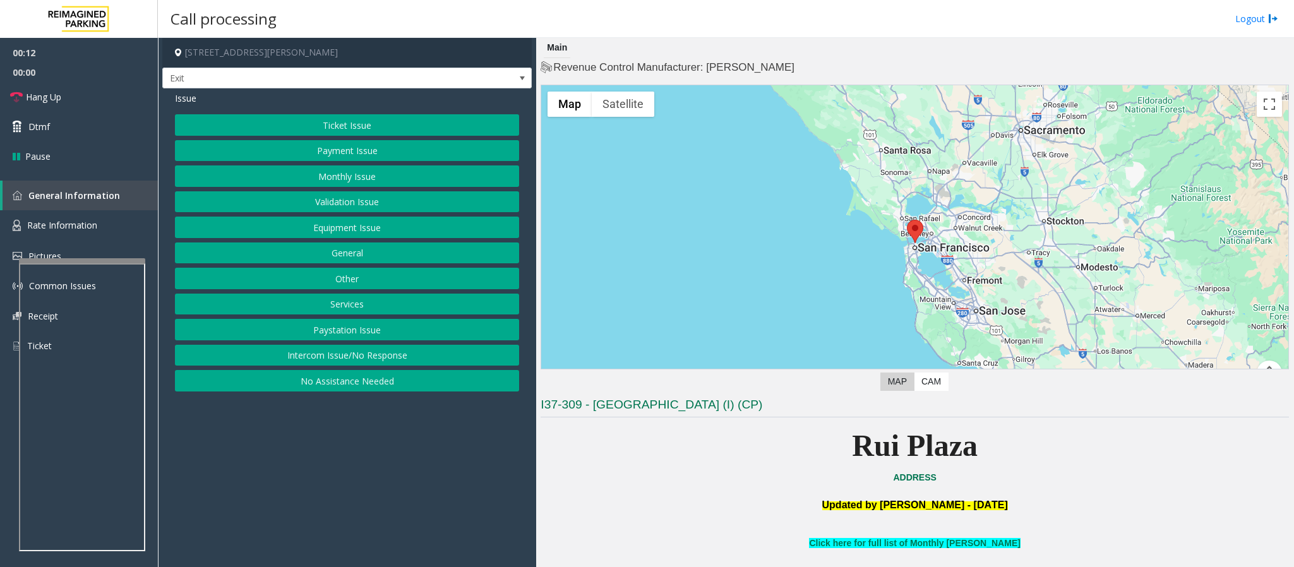
click at [335, 315] on button "Services" at bounding box center [347, 304] width 344 height 21
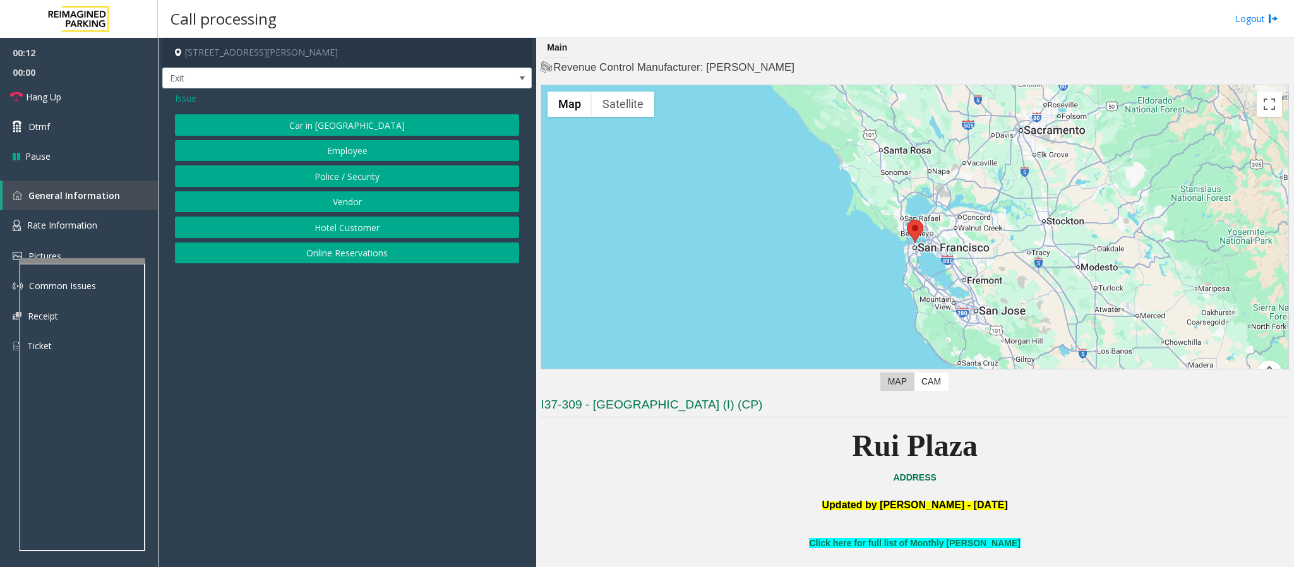
click at [333, 270] on div "Issue Car in Tow Employee Police / Security Vendor Hotel Customer Online Reserv…" at bounding box center [346, 178] width 369 height 181
click at [324, 258] on button "Online Reservations" at bounding box center [347, 252] width 344 height 21
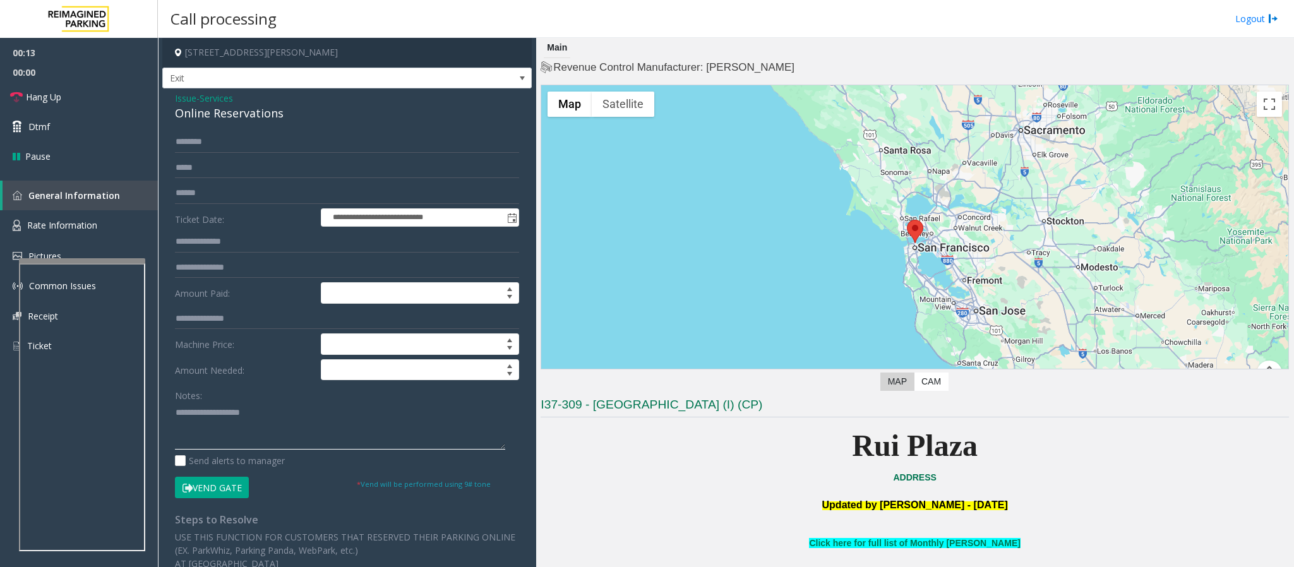
click at [225, 415] on textarea at bounding box center [340, 425] width 330 height 47
paste textarea "**********"
drag, startPoint x: 290, startPoint y: 114, endPoint x: 173, endPoint y: 107, distance: 117.7
click at [173, 107] on div "**********" at bounding box center [346, 441] width 369 height 707
click at [235, 428] on textarea at bounding box center [340, 425] width 330 height 47
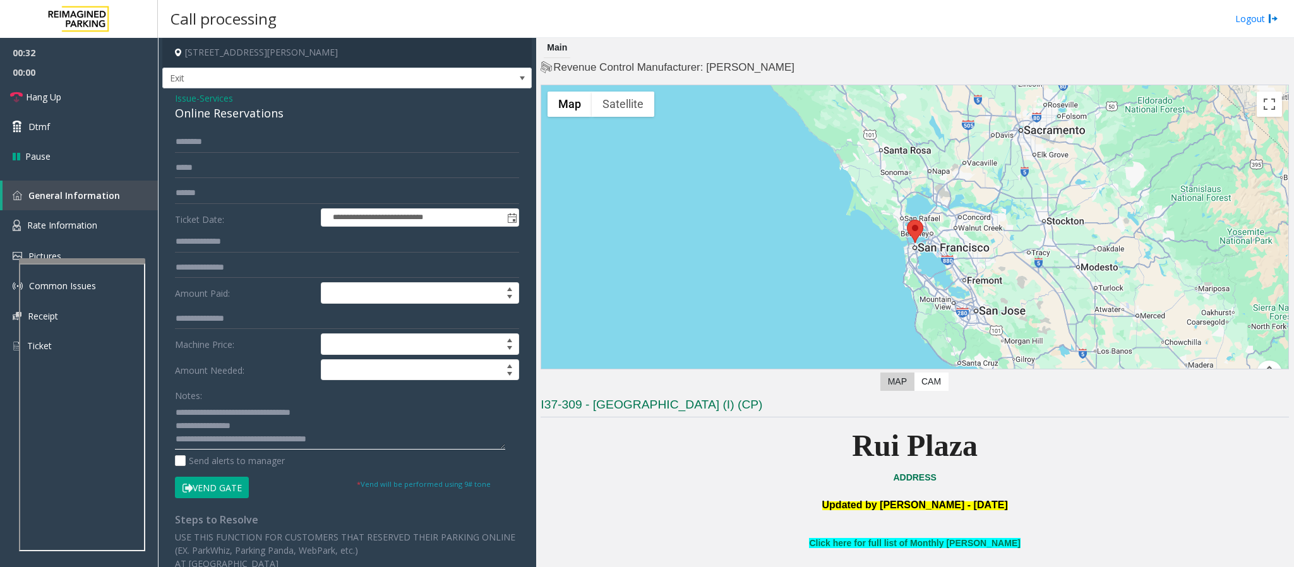
type textarea "**********"
click at [197, 142] on input "text" at bounding box center [347, 141] width 344 height 21
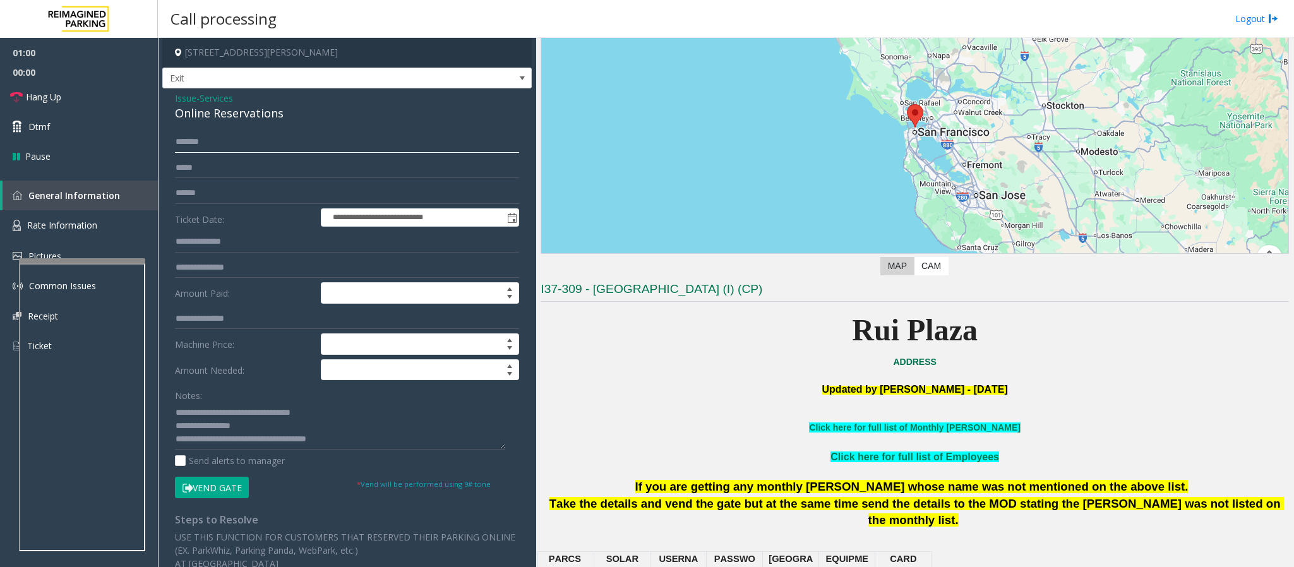
scroll to position [284, 0]
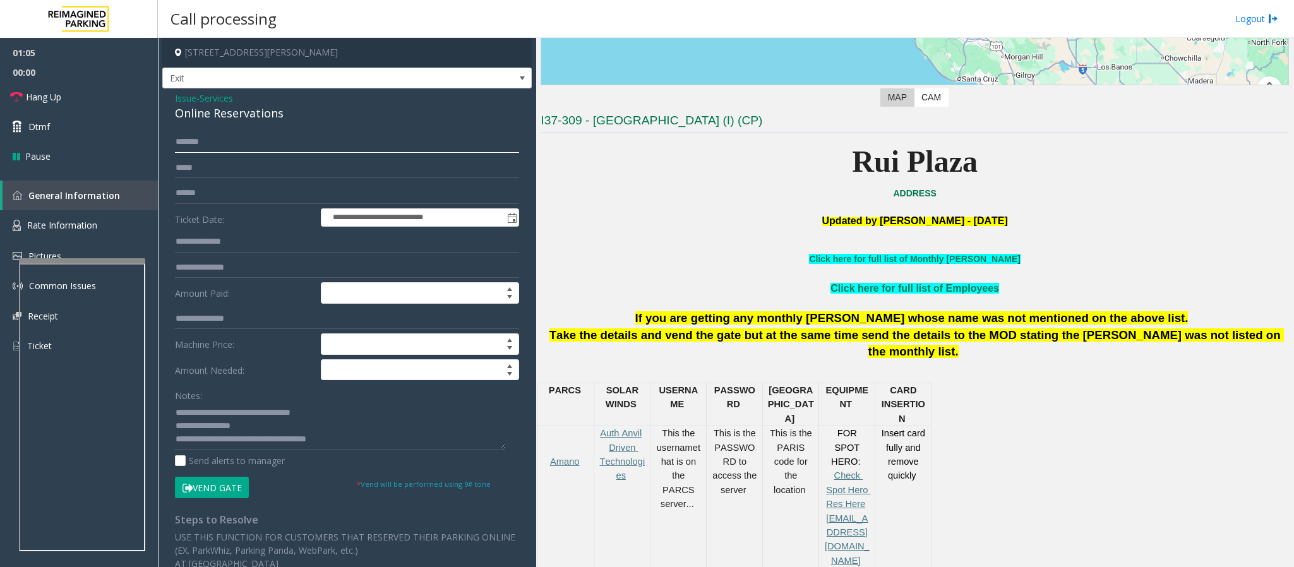
type input "*******"
click at [217, 486] on button "Vend Gate" at bounding box center [212, 487] width 74 height 21
click at [40, 99] on span "Hang Up" at bounding box center [43, 96] width 35 height 13
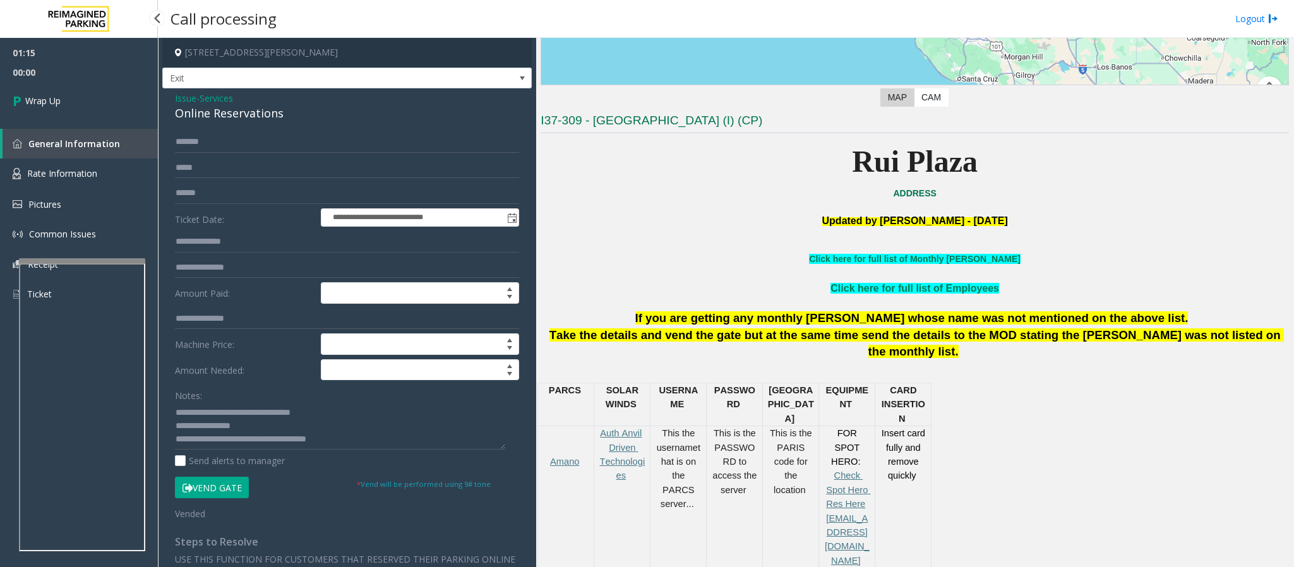
click at [40, 99] on span "Wrap Up" at bounding box center [42, 100] width 35 height 13
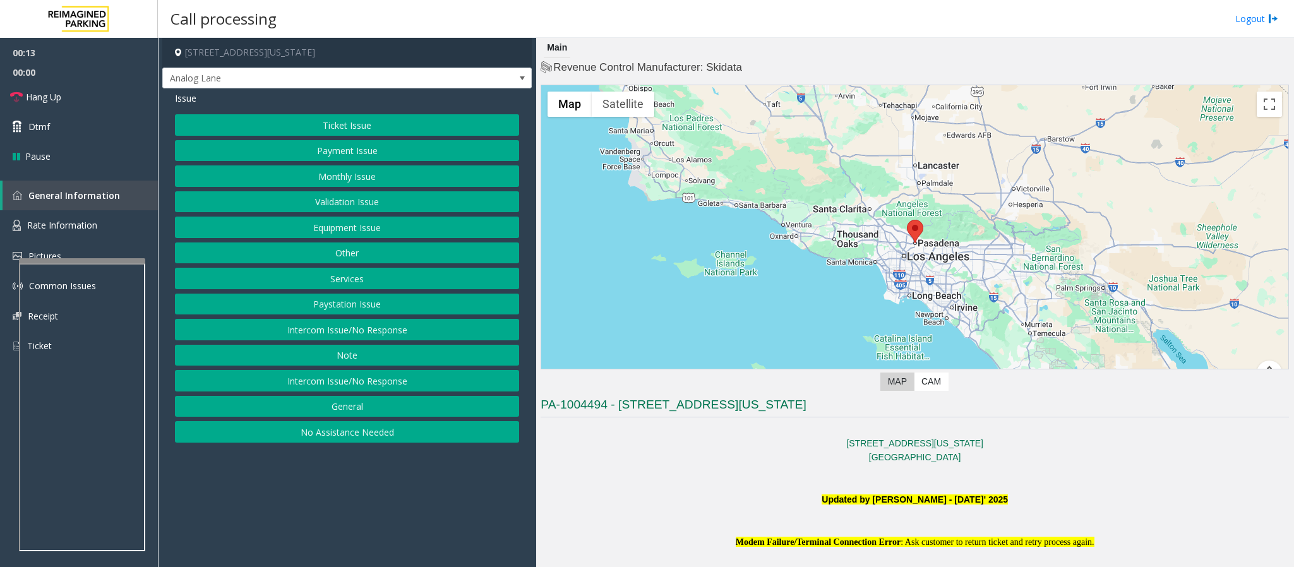
click at [353, 374] on div "Ticket Issue Payment Issue Monthly Issue Validation Issue Equipment Issue Other…" at bounding box center [347, 278] width 344 height 328
click at [356, 386] on button "Intercom Issue/No Response" at bounding box center [347, 380] width 344 height 21
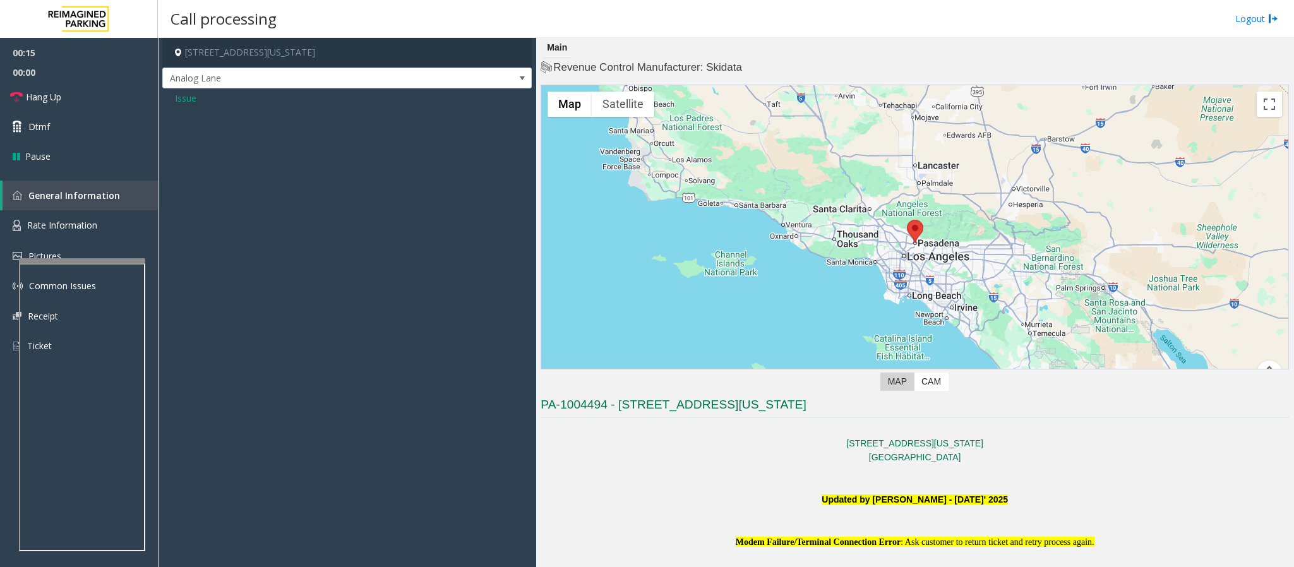
click at [184, 97] on span "Issue" at bounding box center [185, 98] width 21 height 13
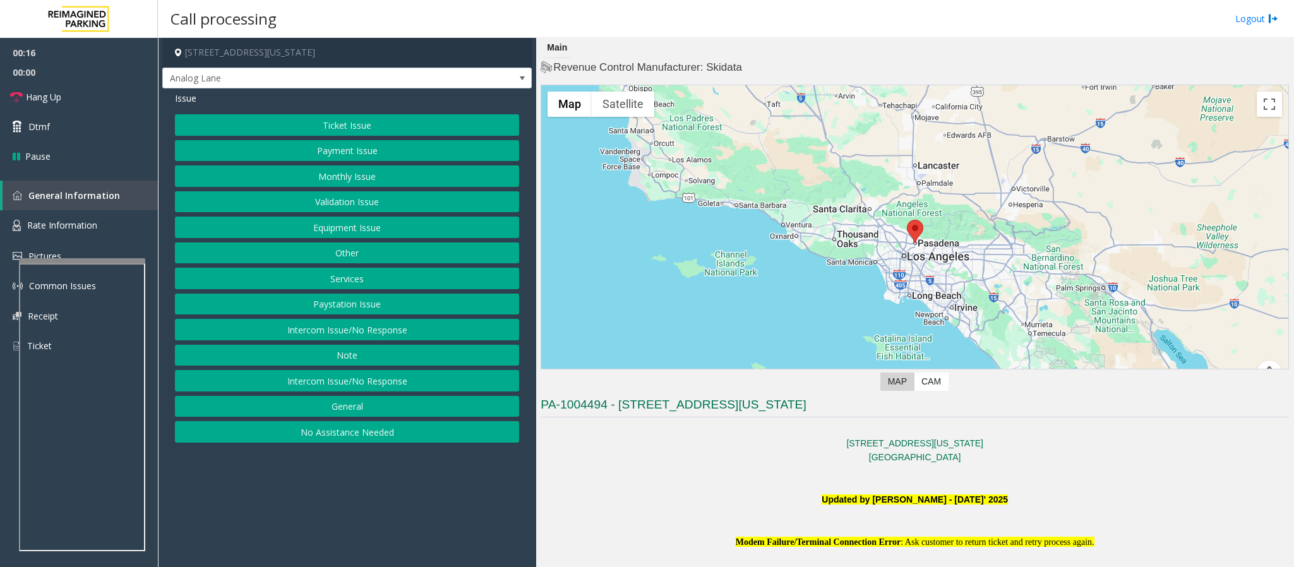
click at [343, 335] on button "Intercom Issue/No Response" at bounding box center [347, 329] width 344 height 21
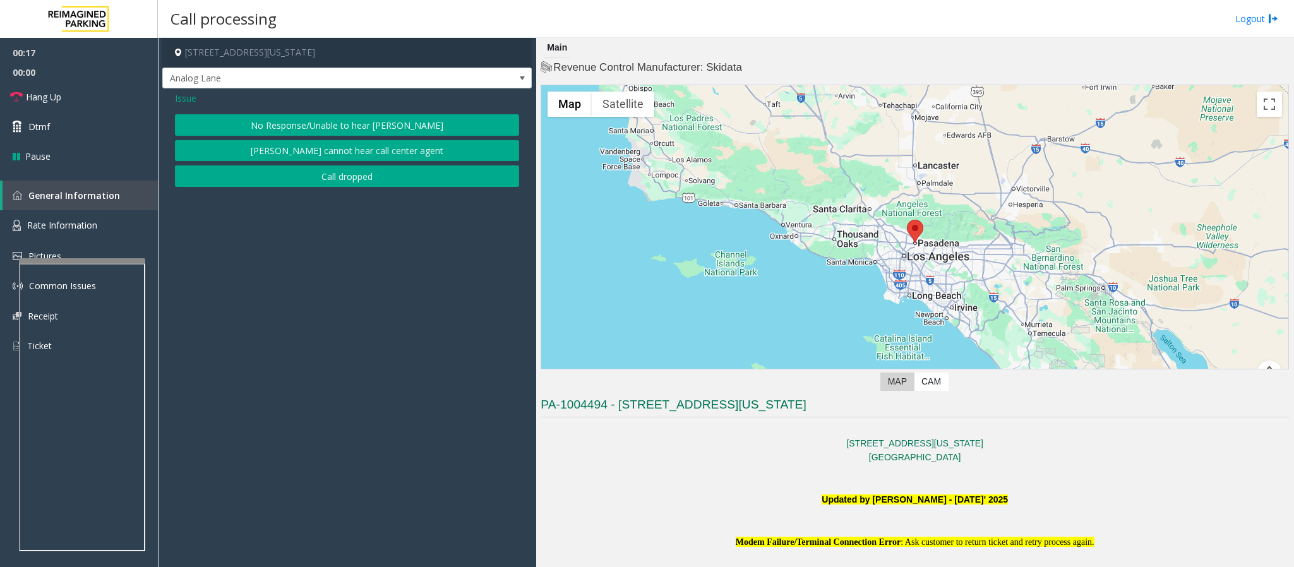
click at [328, 118] on button "No Response/Unable to hear [PERSON_NAME]" at bounding box center [347, 124] width 344 height 21
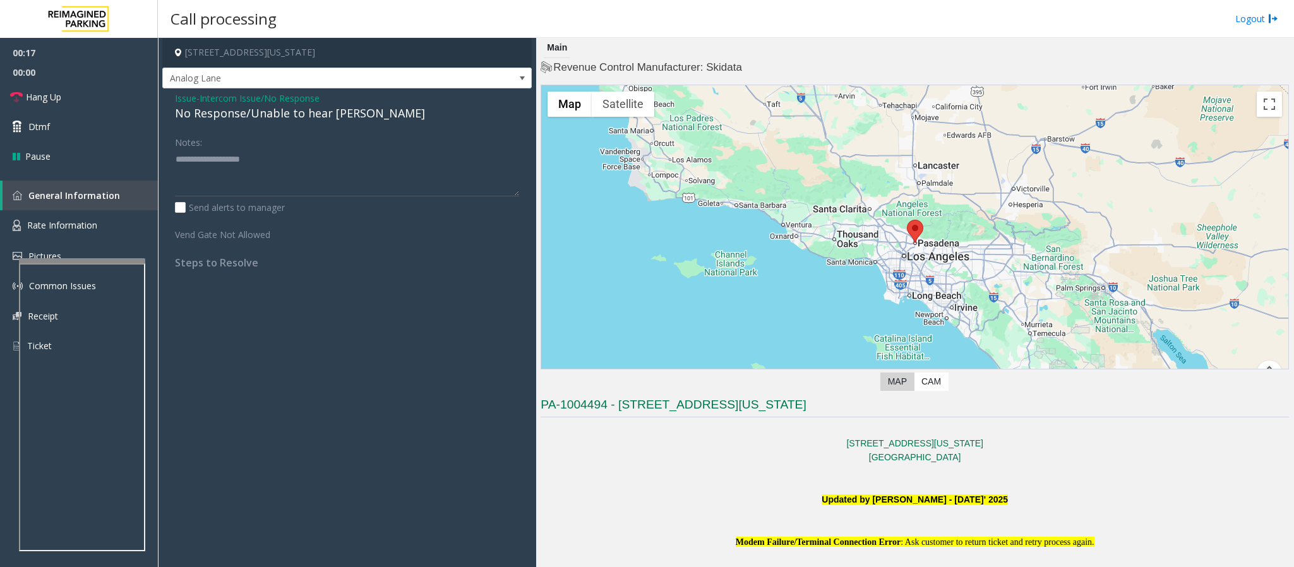
click at [321, 116] on div "No Response/Unable to hear [PERSON_NAME]" at bounding box center [347, 113] width 344 height 17
type textarea "**********"
click at [52, 97] on span "Hang Up" at bounding box center [43, 96] width 35 height 13
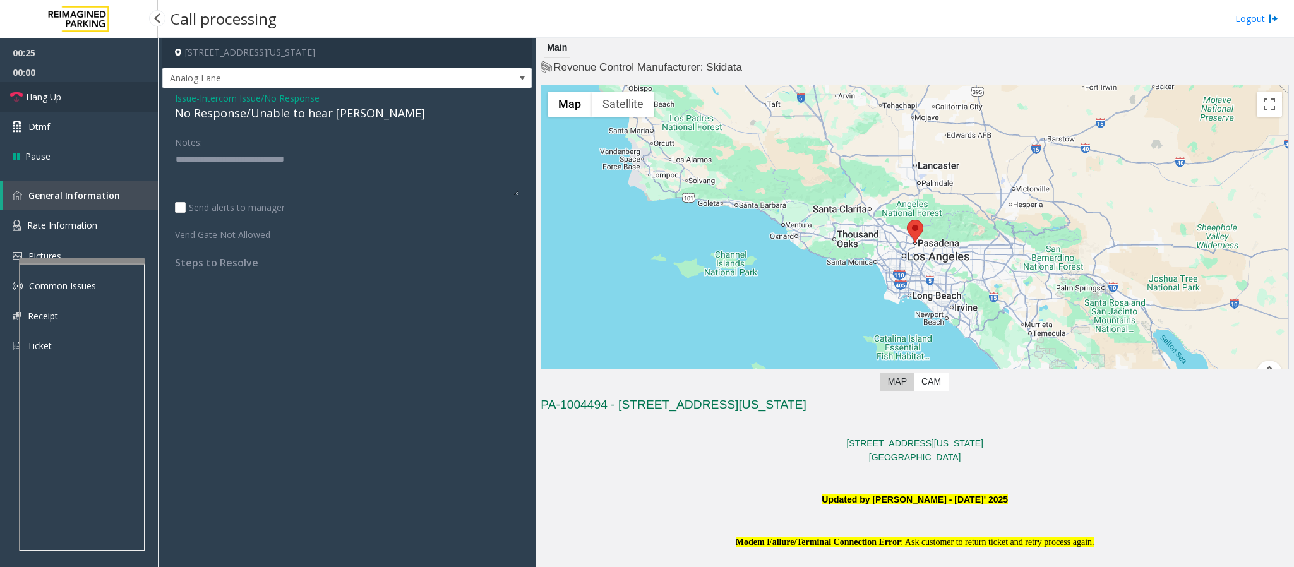
click at [52, 97] on span "Hang Up" at bounding box center [43, 96] width 35 height 13
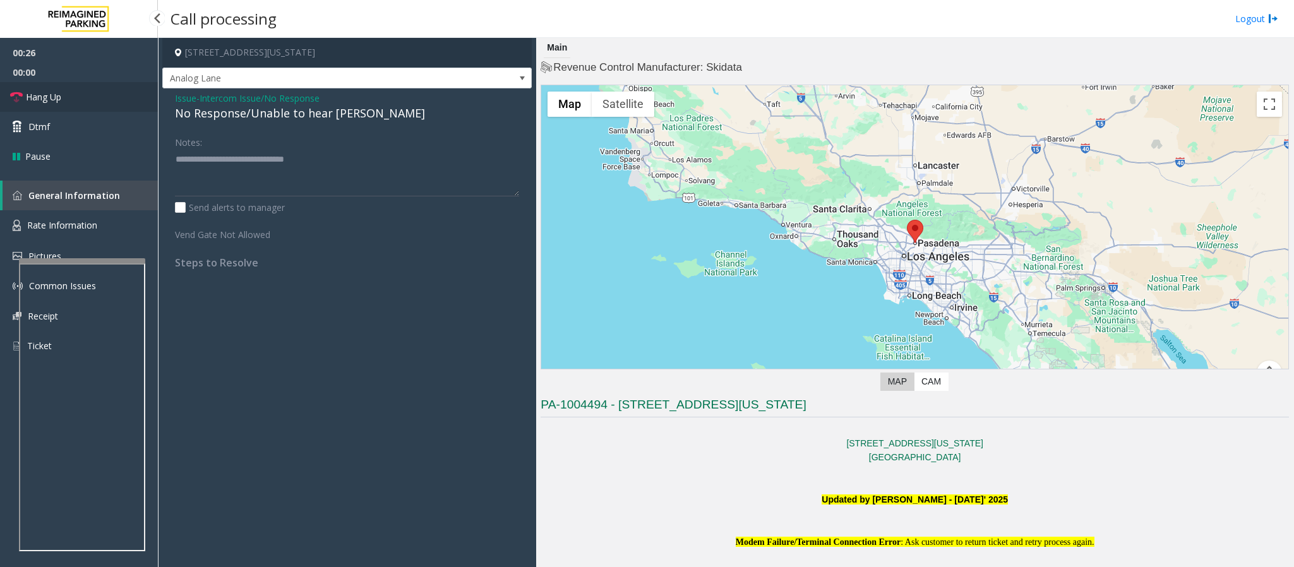
click at [52, 97] on span "Hang Up" at bounding box center [43, 96] width 35 height 13
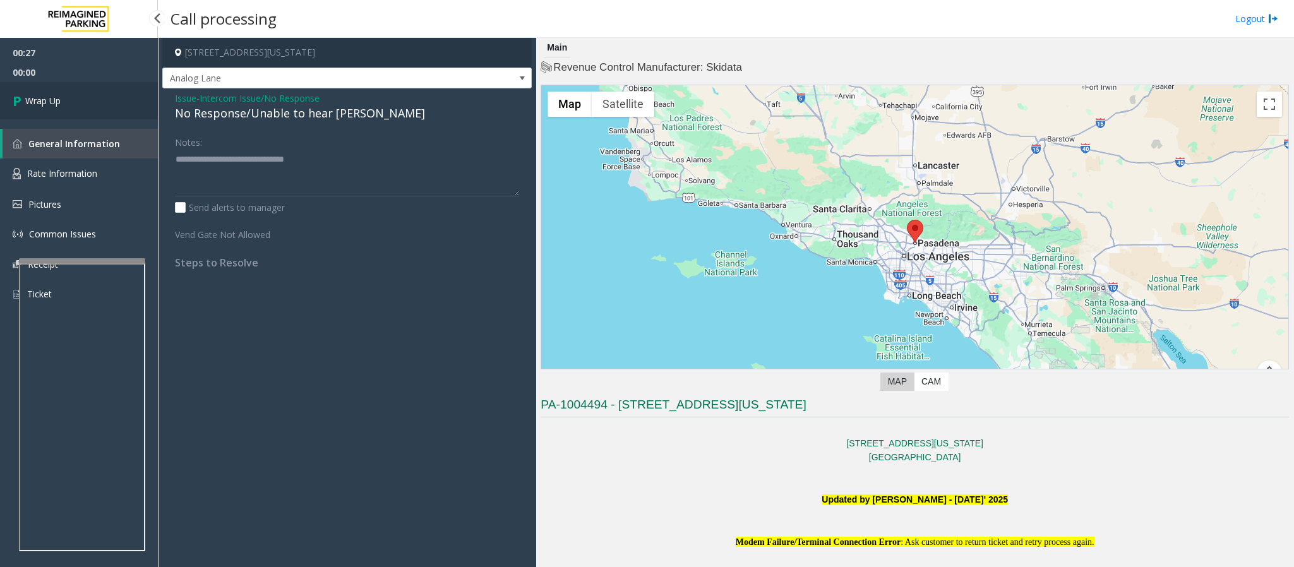
click at [52, 97] on span "Wrap Up" at bounding box center [42, 100] width 35 height 13
click at [68, 101] on link "Wrap Up" at bounding box center [79, 100] width 158 height 37
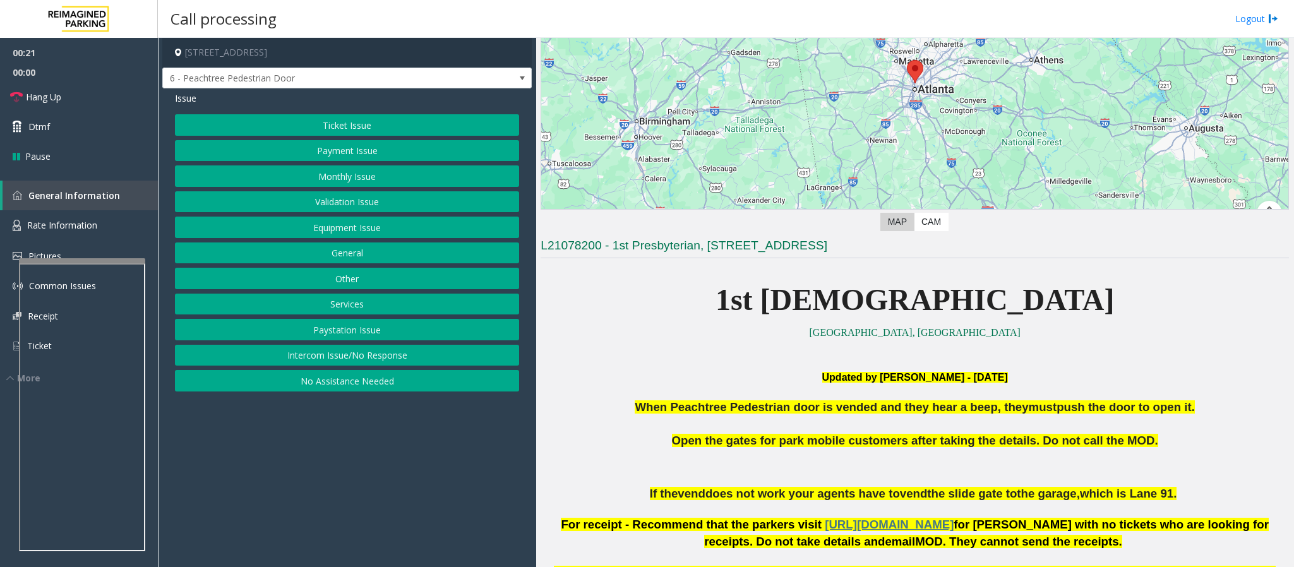
scroll to position [284, 0]
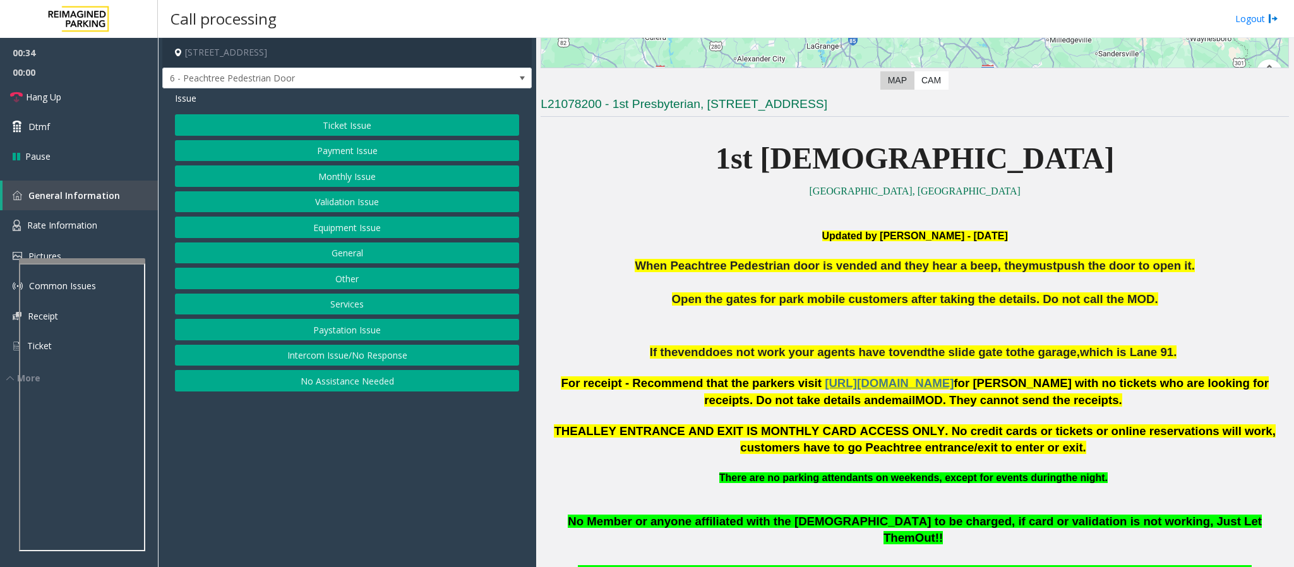
click at [705, 357] on span "vend" at bounding box center [692, 351] width 28 height 13
click at [311, 224] on button "Equipment Issue" at bounding box center [347, 227] width 344 height 21
click at [313, 228] on button "Gate / Door Won't Open" at bounding box center [347, 227] width 344 height 21
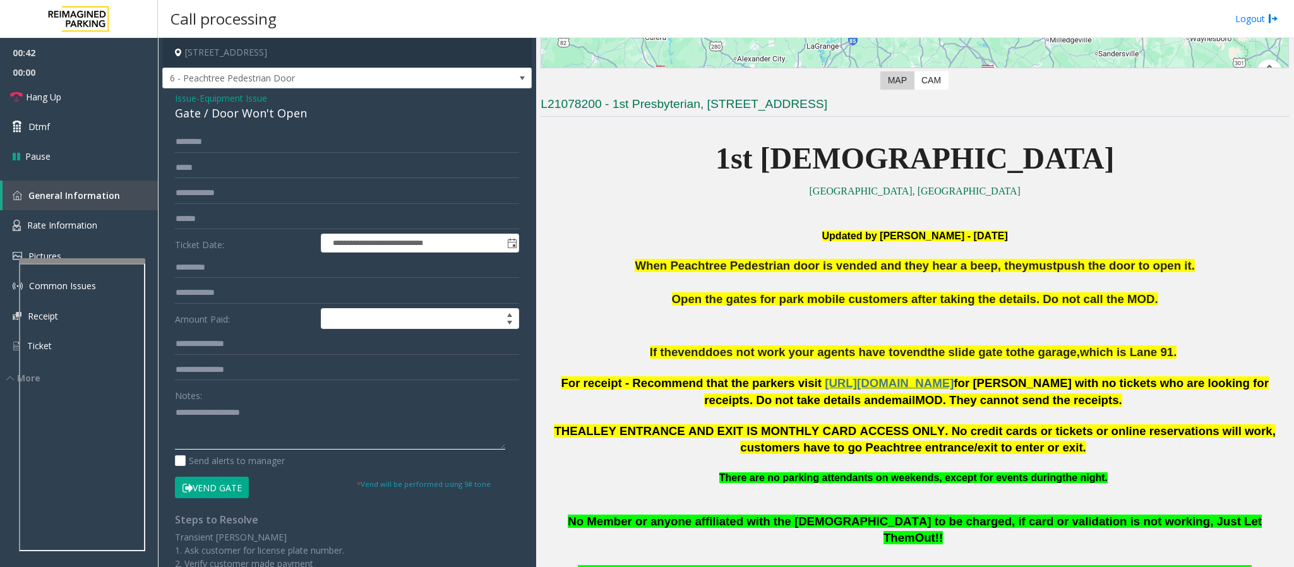
click at [189, 434] on textarea at bounding box center [340, 425] width 330 height 47
paste textarea "**********"
type textarea "**********"
click at [182, 137] on input "text" at bounding box center [347, 141] width 344 height 21
type input "***"
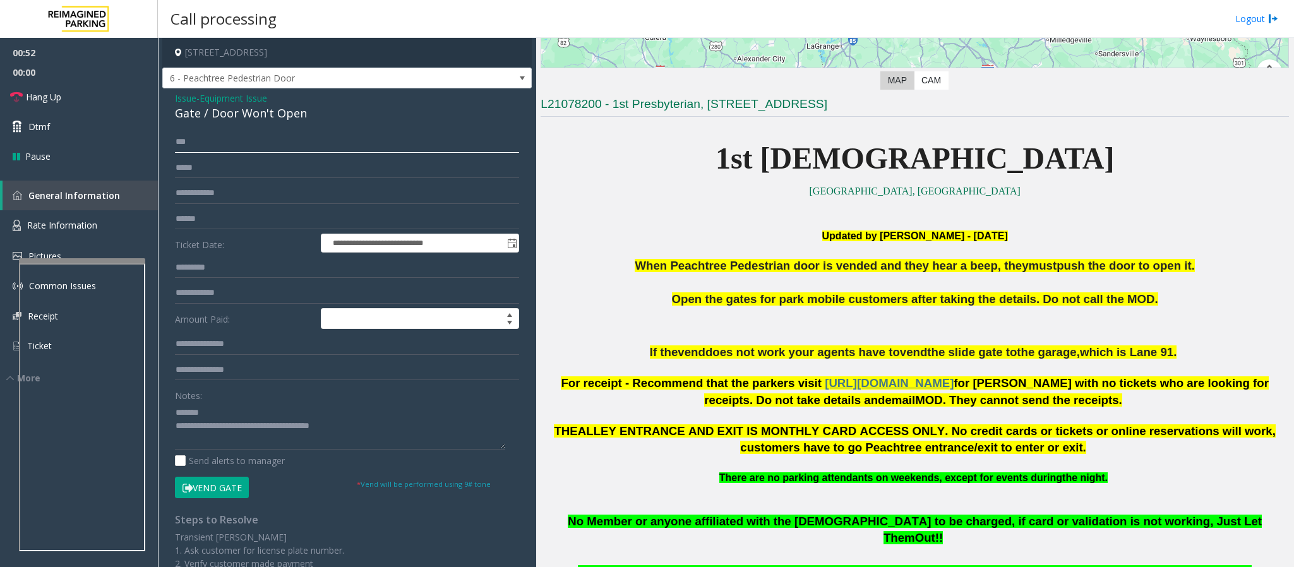
click at [182, 139] on input "***" at bounding box center [347, 141] width 344 height 21
type input "*"
type input "*****"
click at [273, 429] on textarea at bounding box center [340, 425] width 330 height 47
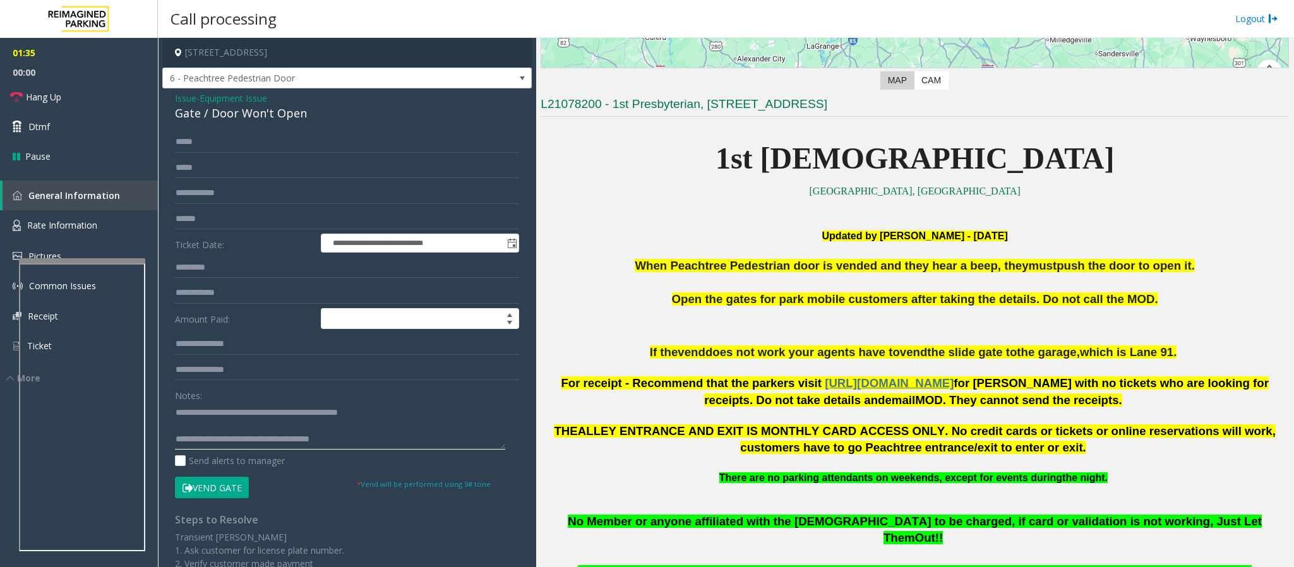
type textarea "**********"
click at [186, 146] on input "*****" at bounding box center [347, 141] width 344 height 21
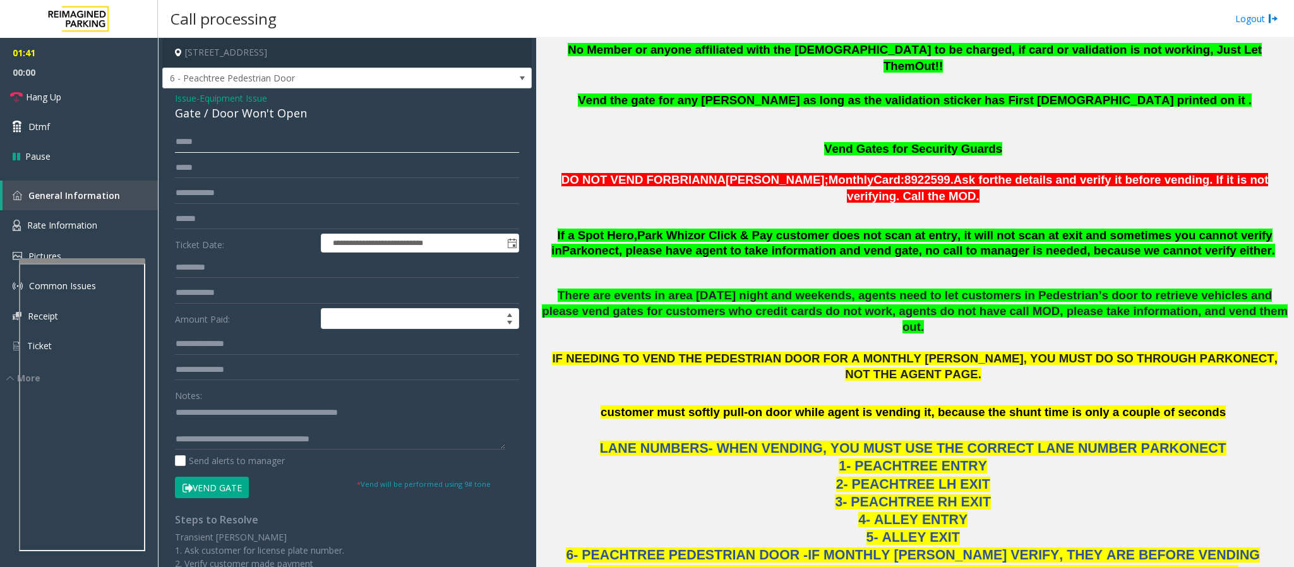
scroll to position [758, 0]
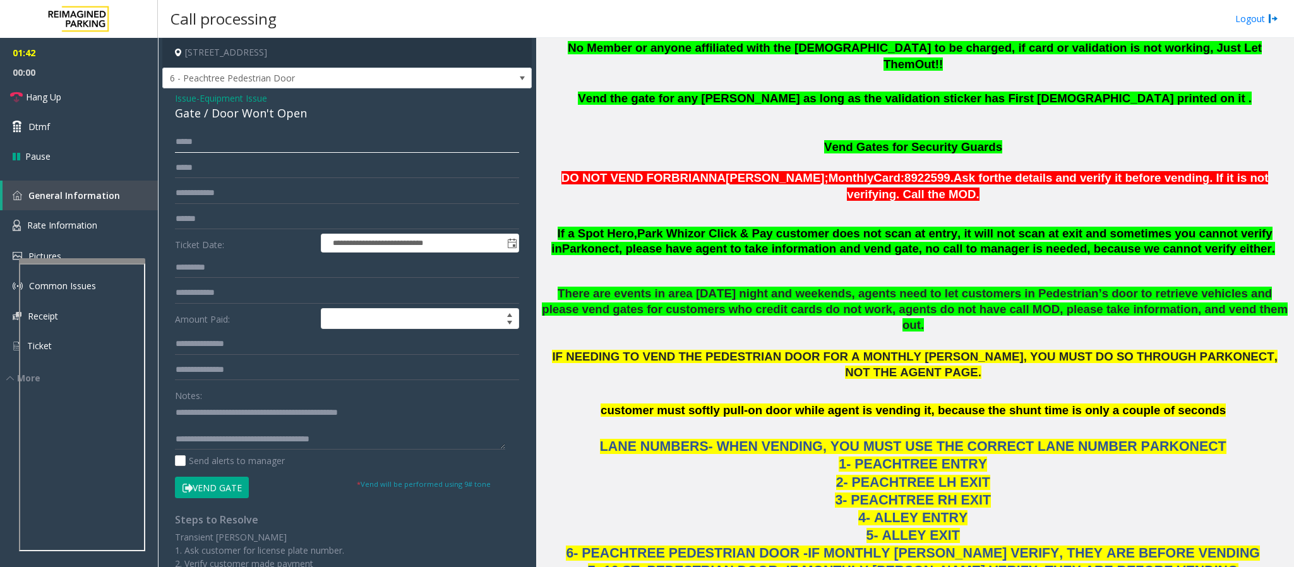
click at [181, 141] on input "*****" at bounding box center [347, 141] width 344 height 21
click at [206, 148] on input "*******" at bounding box center [347, 141] width 344 height 21
type input "*******"
click at [218, 495] on button "Vend Gate" at bounding box center [212, 487] width 74 height 21
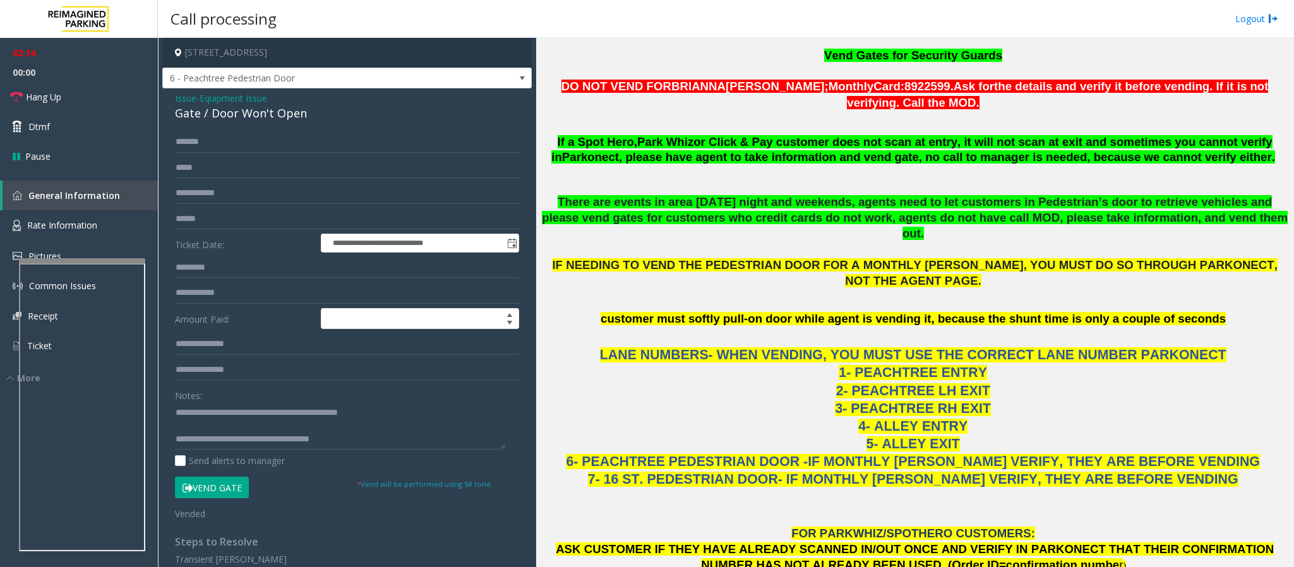
scroll to position [852, 0]
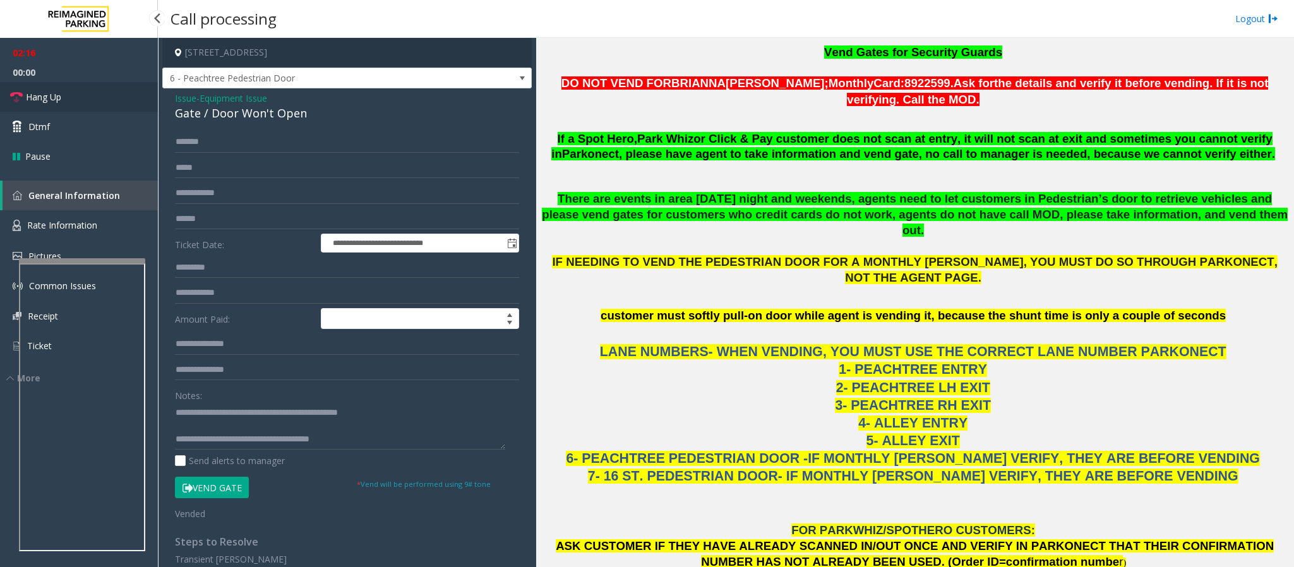
click at [57, 102] on span "Hang Up" at bounding box center [43, 96] width 35 height 13
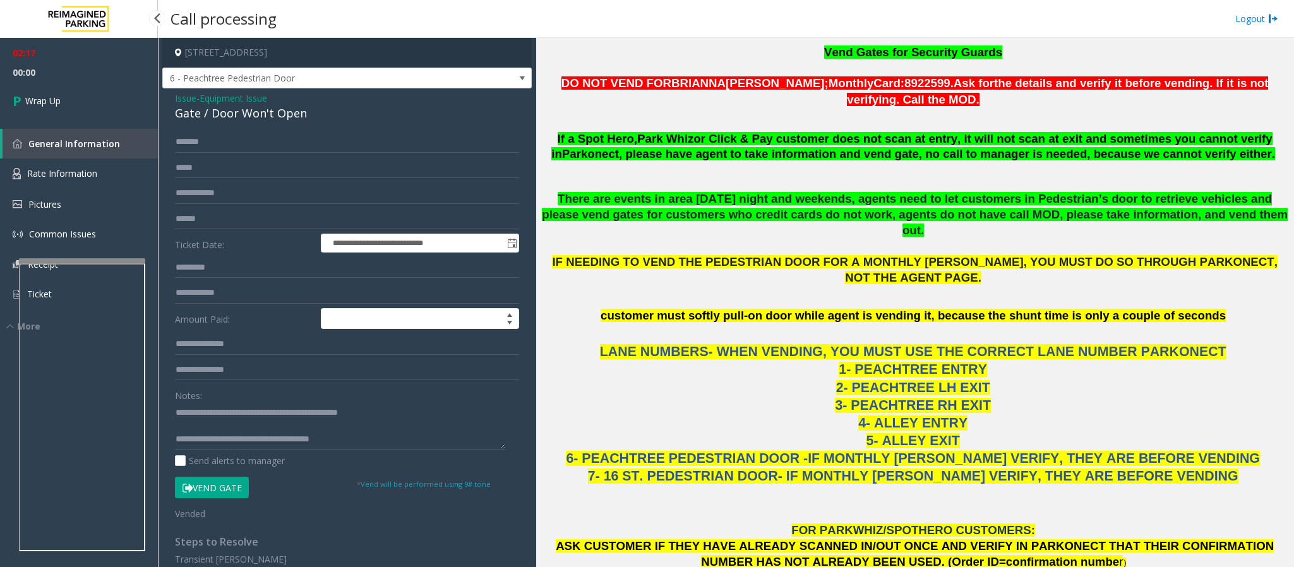
click at [57, 102] on span "Wrap Up" at bounding box center [42, 100] width 35 height 13
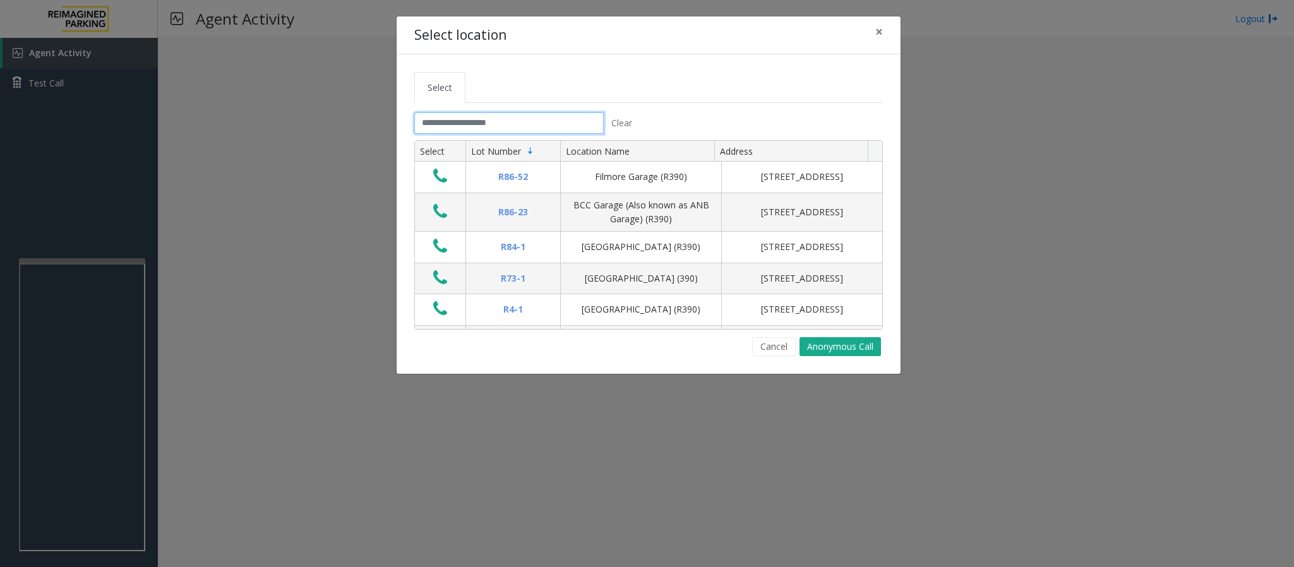
click at [537, 121] on input "text" at bounding box center [508, 122] width 189 height 21
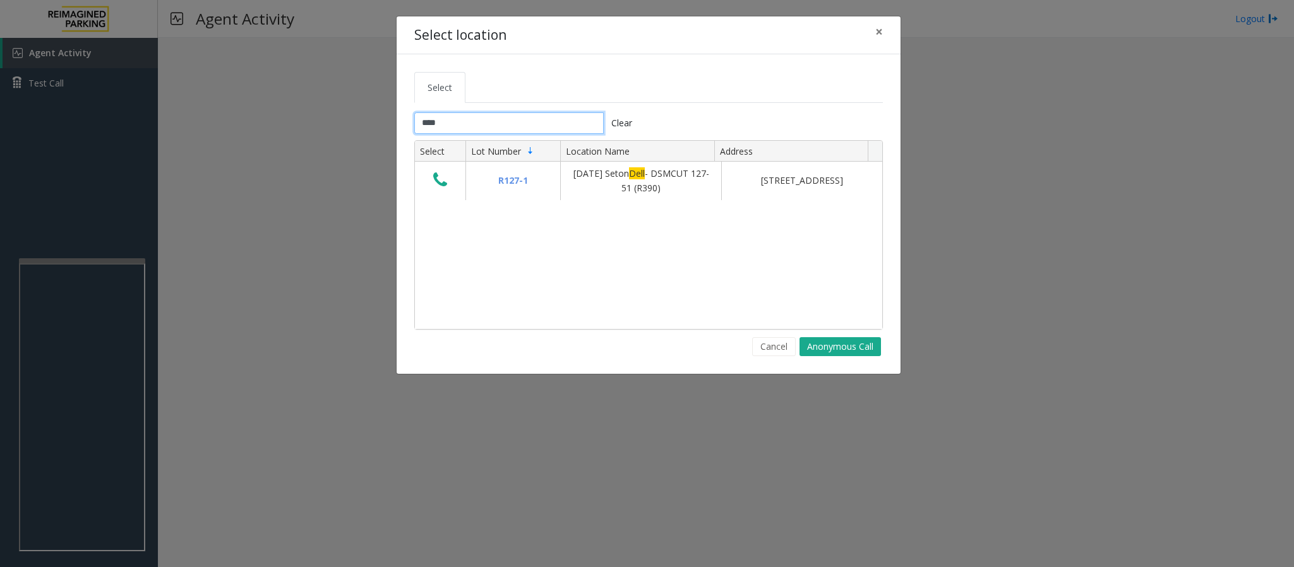
type input "****"
click at [765, 345] on button "Cancel" at bounding box center [774, 346] width 44 height 19
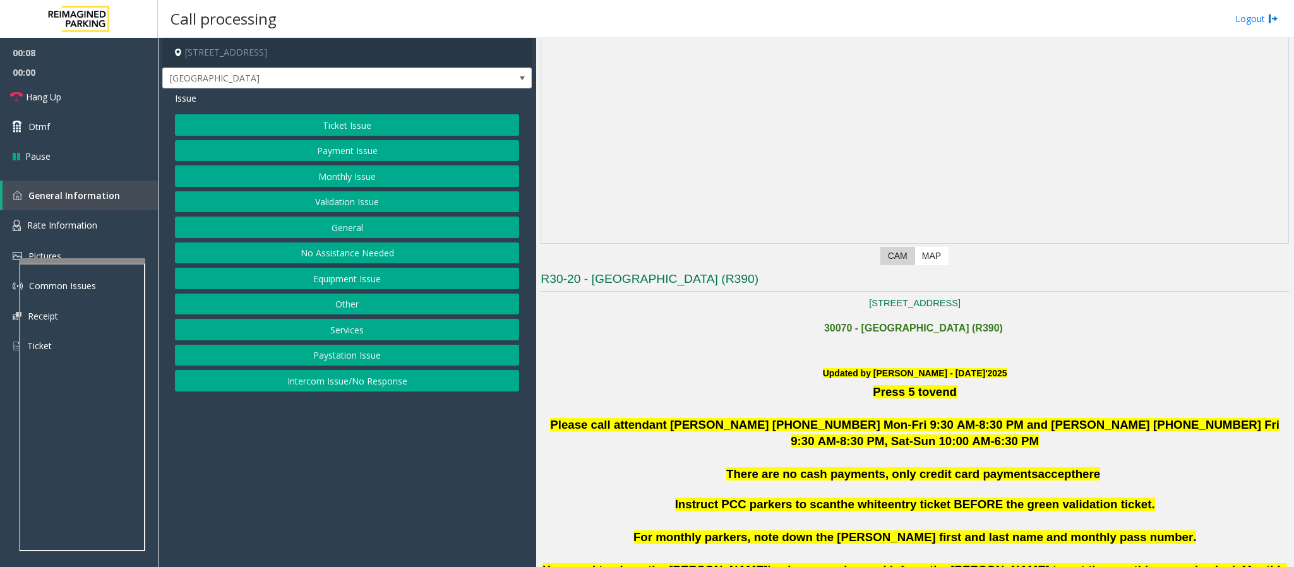
scroll to position [379, 0]
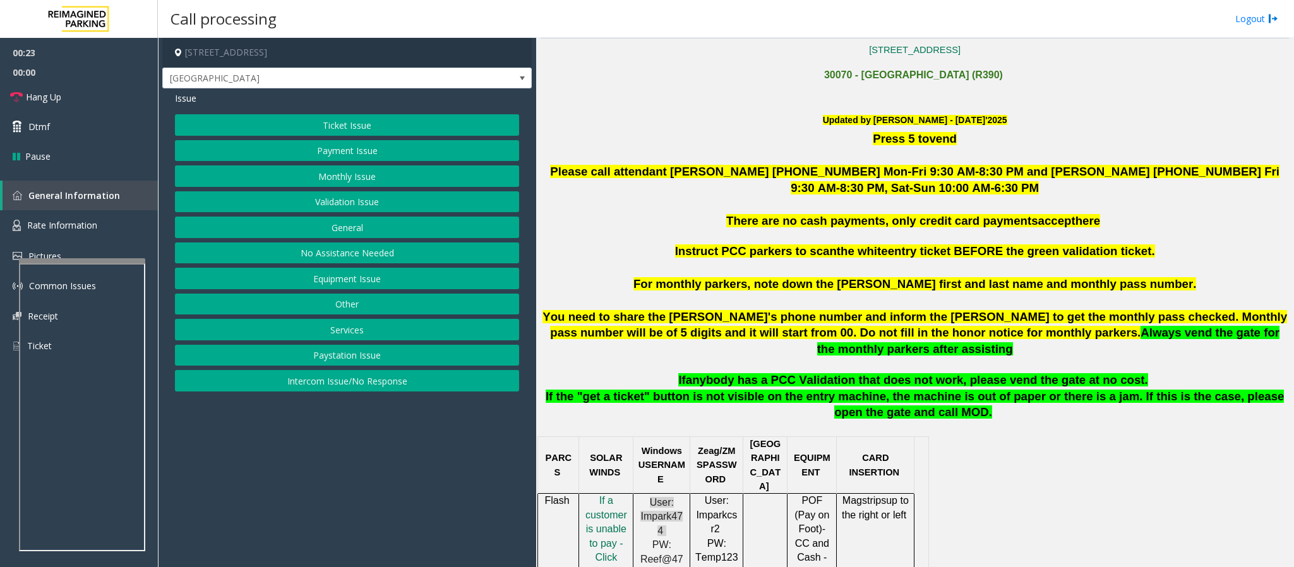
click at [304, 205] on button "Validation Issue" at bounding box center [347, 201] width 344 height 21
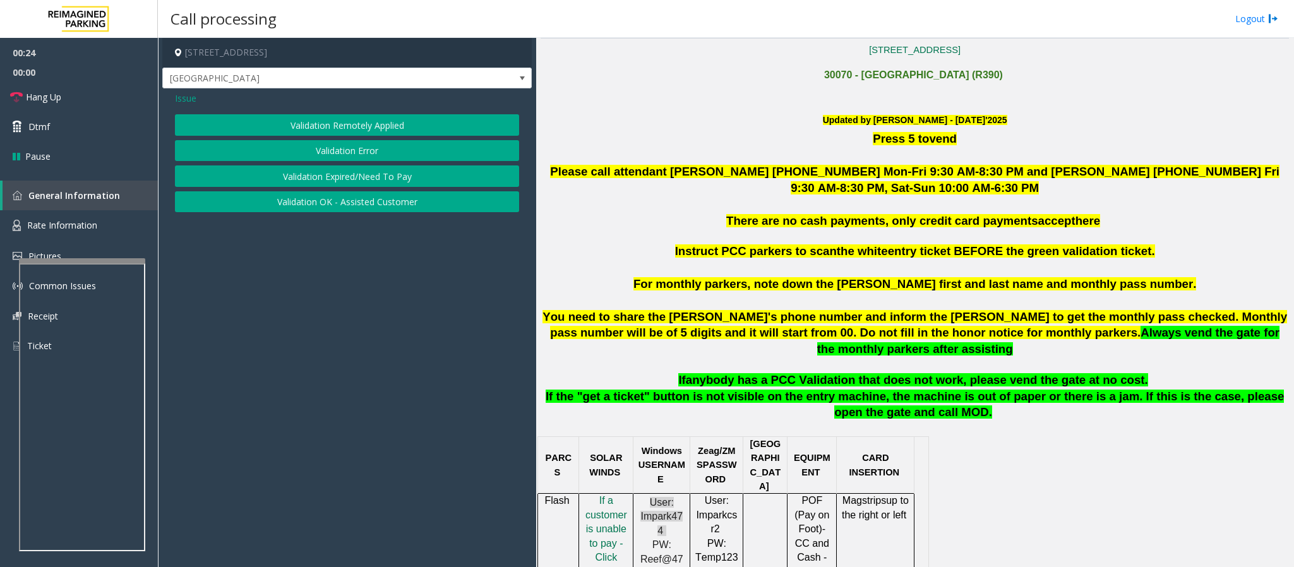
click at [303, 148] on button "Validation Error" at bounding box center [347, 150] width 344 height 21
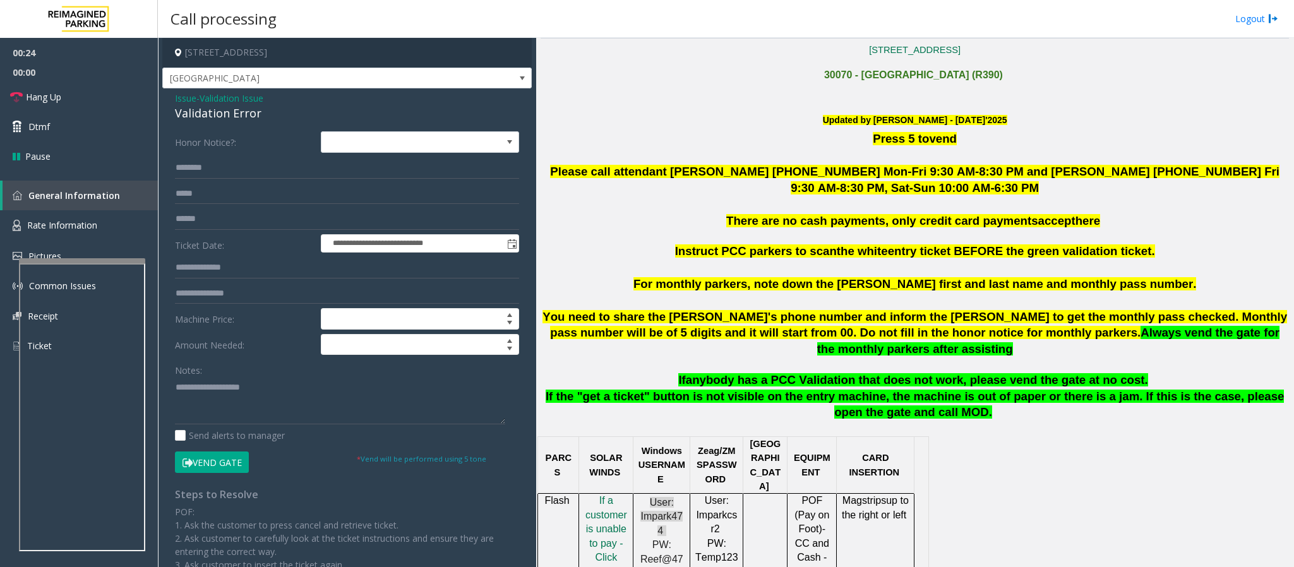
click at [266, 376] on div "Notes:" at bounding box center [347, 391] width 344 height 65
click at [263, 386] on textarea at bounding box center [340, 400] width 330 height 47
paste textarea "**********"
click at [254, 119] on div "Validation Error" at bounding box center [347, 113] width 344 height 17
drag, startPoint x: 272, startPoint y: 118, endPoint x: 169, endPoint y: 114, distance: 103.0
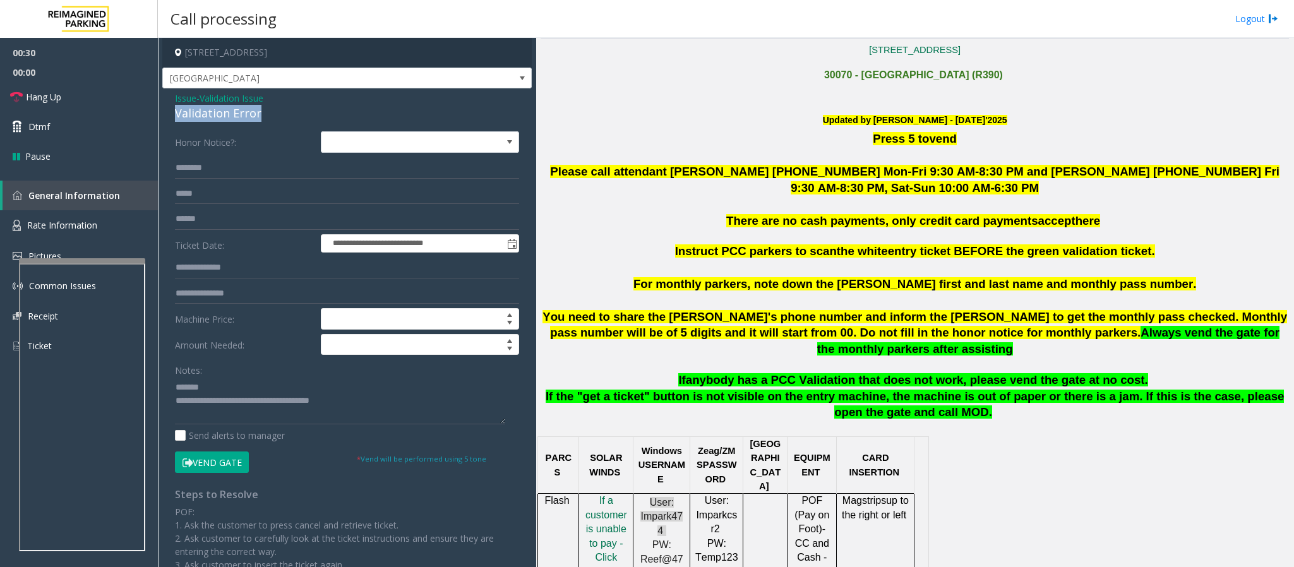
click at [169, 114] on div "**********" at bounding box center [346, 428] width 369 height 681
click at [791, 373] on span "anybody has a PCC Validation that does not work, please vend the gate at no cos…" at bounding box center [917, 379] width 462 height 13
click at [266, 392] on textarea at bounding box center [340, 400] width 330 height 47
drag, startPoint x: 362, startPoint y: 417, endPoint x: 225, endPoint y: 415, distance: 137.0
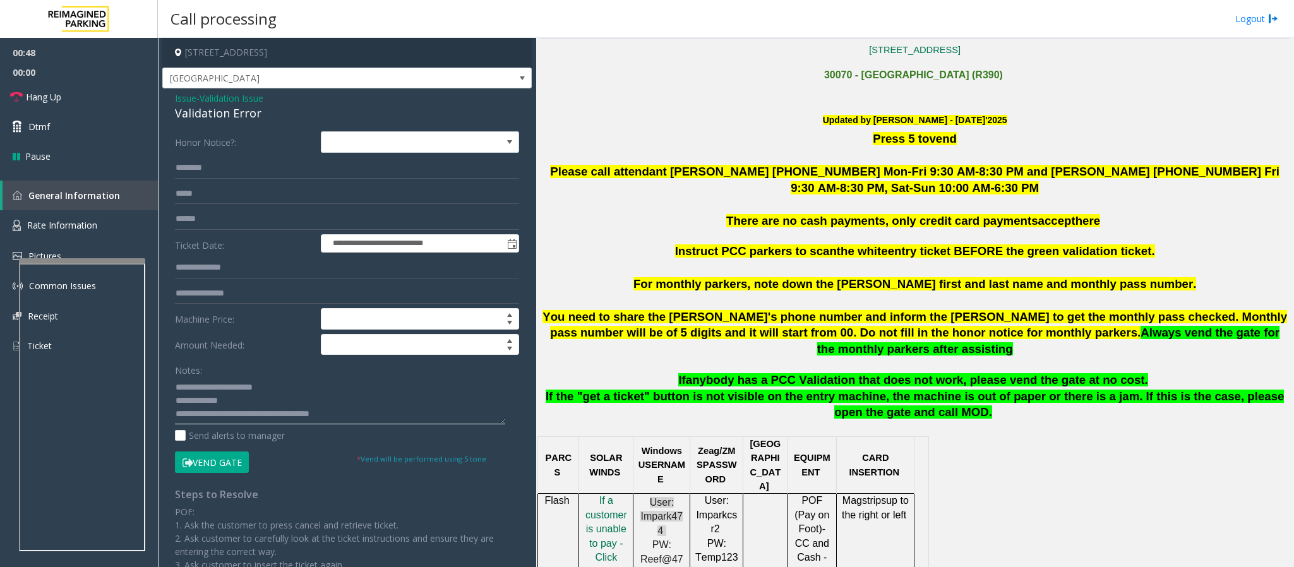
click at [225, 415] on textarea at bounding box center [340, 400] width 330 height 47
type textarea "**********"
click at [47, 97] on span "Hang Up" at bounding box center [43, 96] width 35 height 13
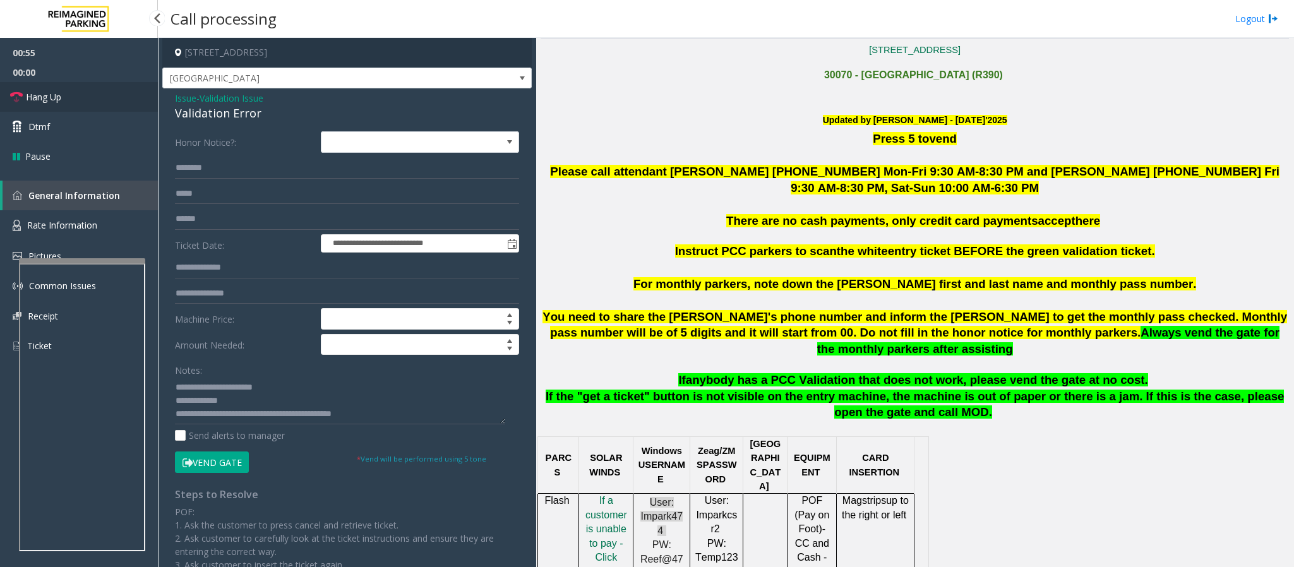
click at [47, 97] on span "Hang Up" at bounding box center [43, 96] width 35 height 13
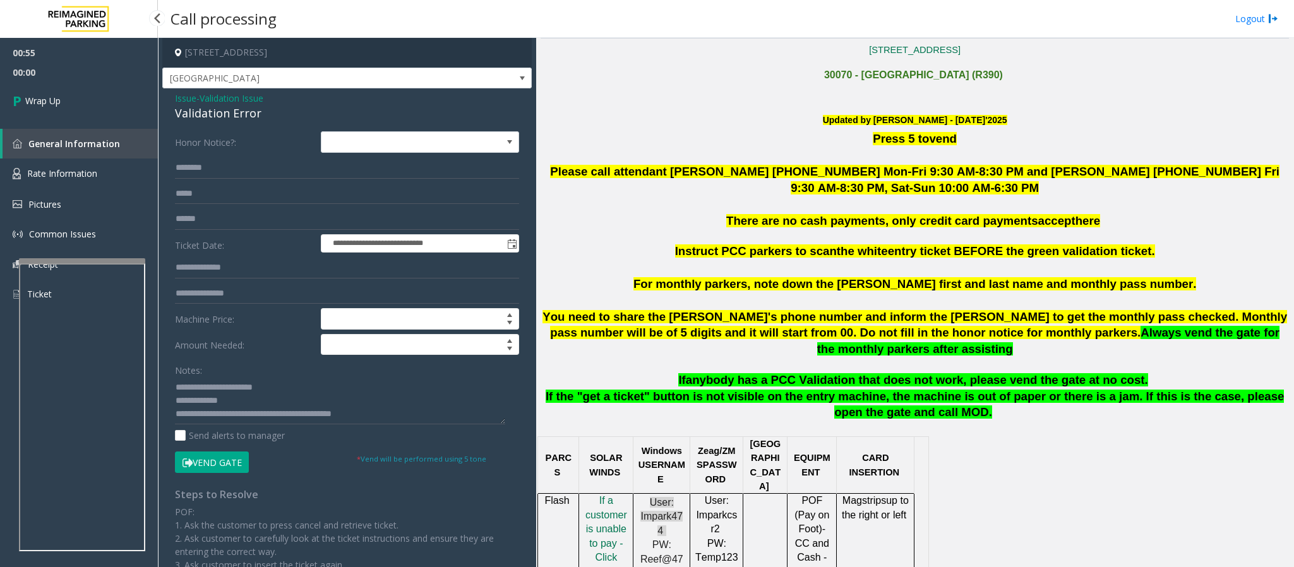
click at [47, 97] on span "Wrap Up" at bounding box center [42, 100] width 35 height 13
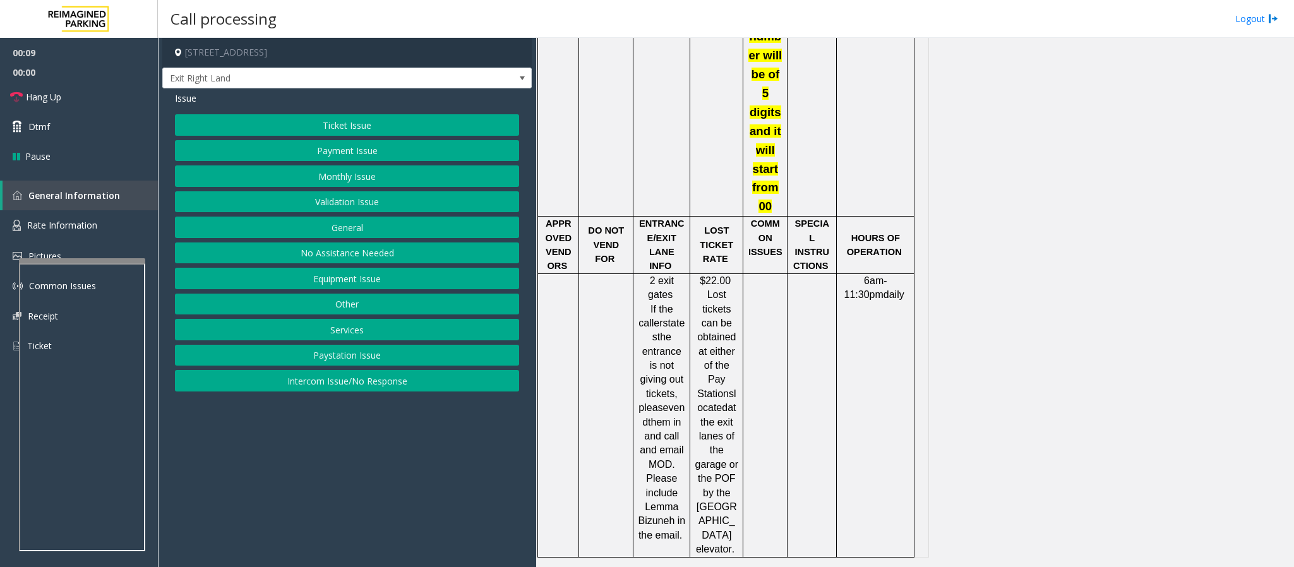
scroll to position [1989, 0]
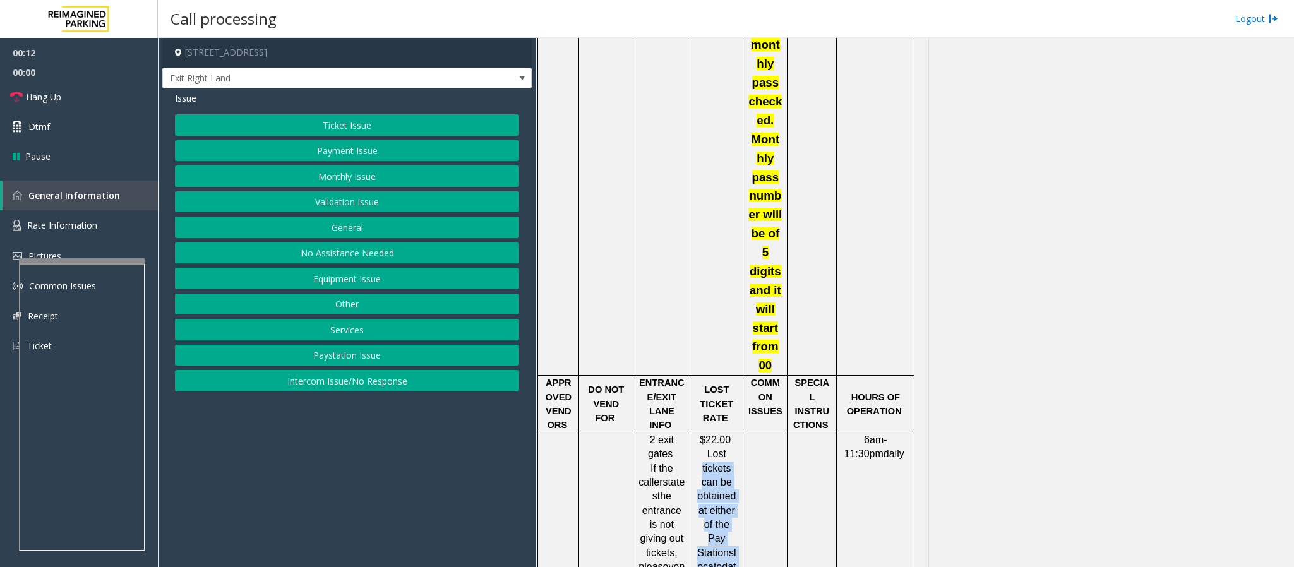
drag, startPoint x: 699, startPoint y: 150, endPoint x: 735, endPoint y: 373, distance: 225.8
click at [735, 433] on p "$22.00 Lost tickets can be obtained at either of the Pay Stations located at th…" at bounding box center [717, 574] width 44 height 283
click at [335, 120] on button "Ticket Issue" at bounding box center [347, 124] width 344 height 21
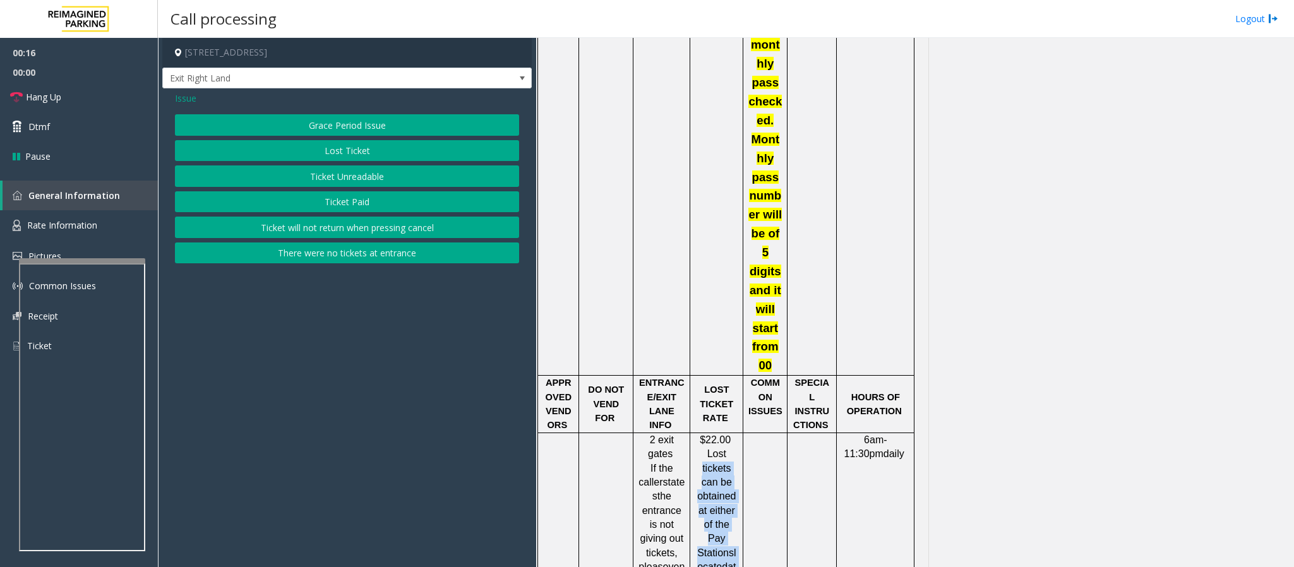
click at [337, 155] on button "Lost Ticket" at bounding box center [347, 150] width 344 height 21
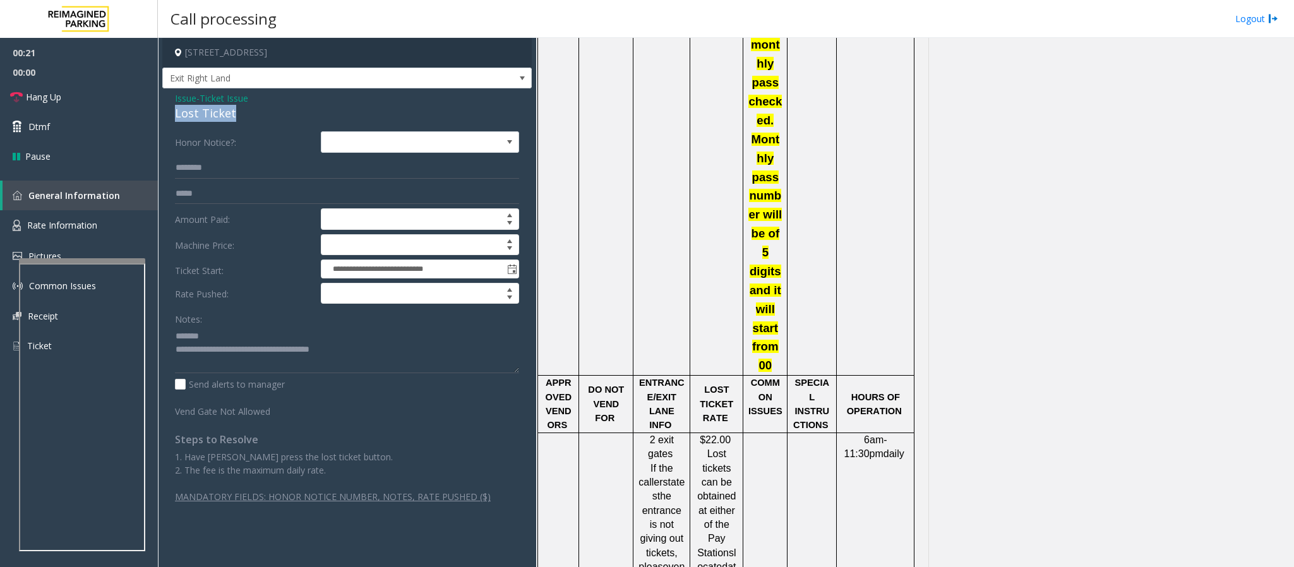
drag, startPoint x: 244, startPoint y: 114, endPoint x: 169, endPoint y: 114, distance: 75.8
click at [169, 114] on div "**********" at bounding box center [346, 301] width 369 height 427
drag, startPoint x: 380, startPoint y: 355, endPoint x: 228, endPoint y: 352, distance: 151.6
click at [228, 352] on textarea at bounding box center [347, 349] width 344 height 47
click at [64, 104] on link "Hang Up" at bounding box center [79, 97] width 158 height 30
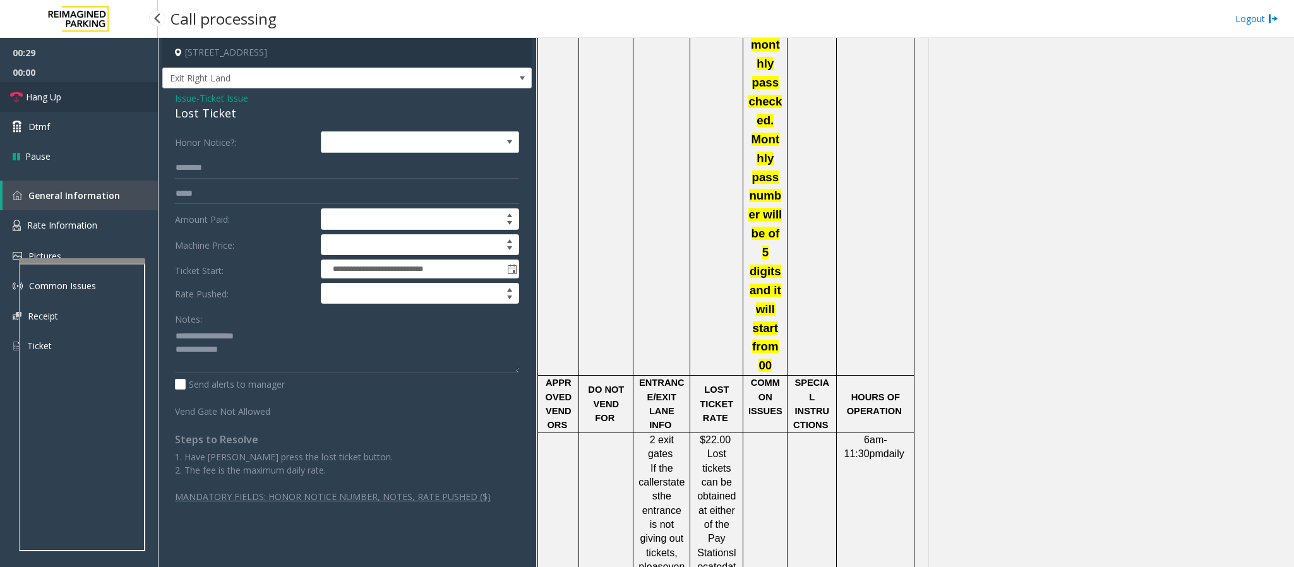
click at [64, 104] on link "Hang Up" at bounding box center [79, 97] width 158 height 30
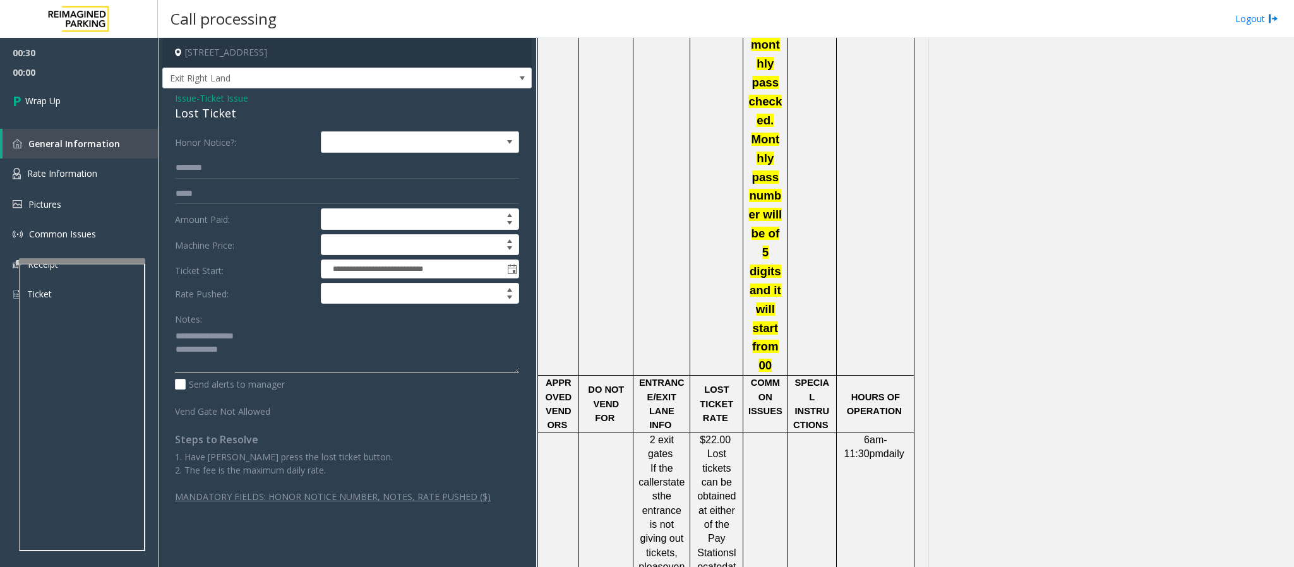
click at [230, 366] on textarea at bounding box center [347, 349] width 344 height 47
type textarea "**********"
click at [73, 109] on link "Wrap Up" at bounding box center [79, 100] width 158 height 37
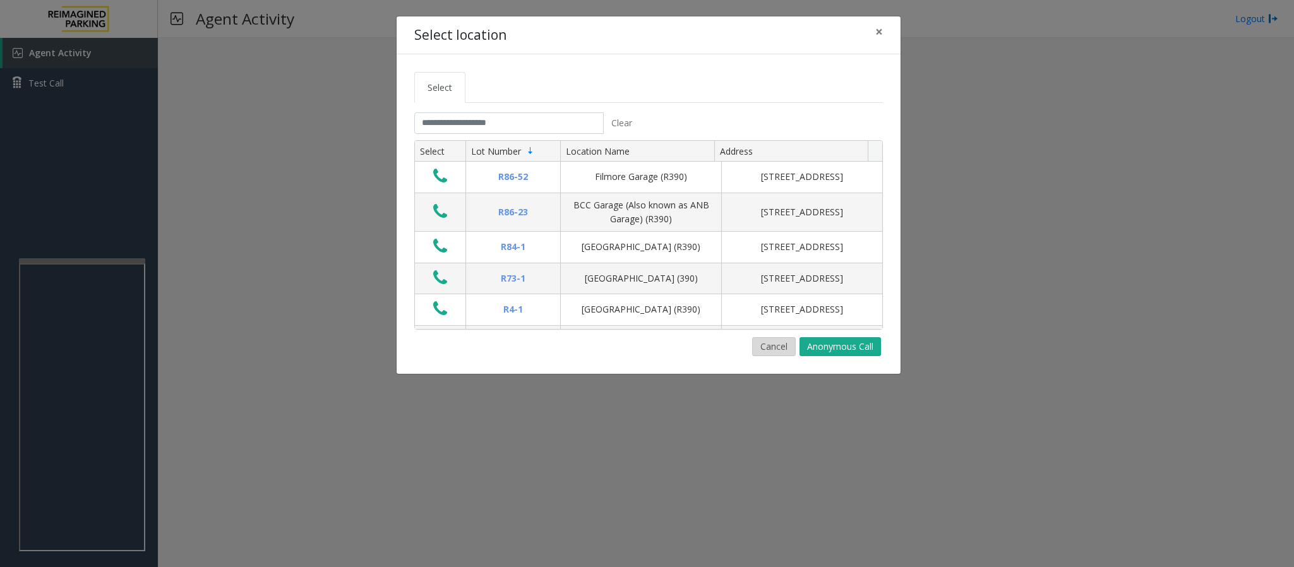
click at [775, 349] on button "Cancel" at bounding box center [774, 346] width 44 height 19
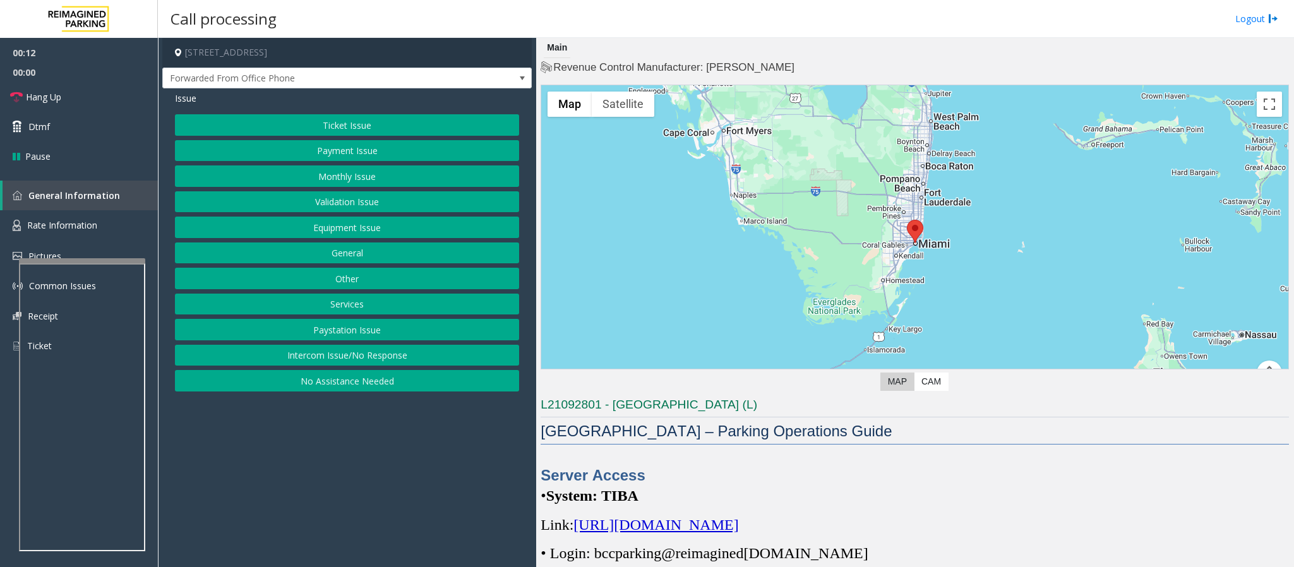
click at [717, 527] on span "[URL][DOMAIN_NAME]" at bounding box center [655, 525] width 165 height 16
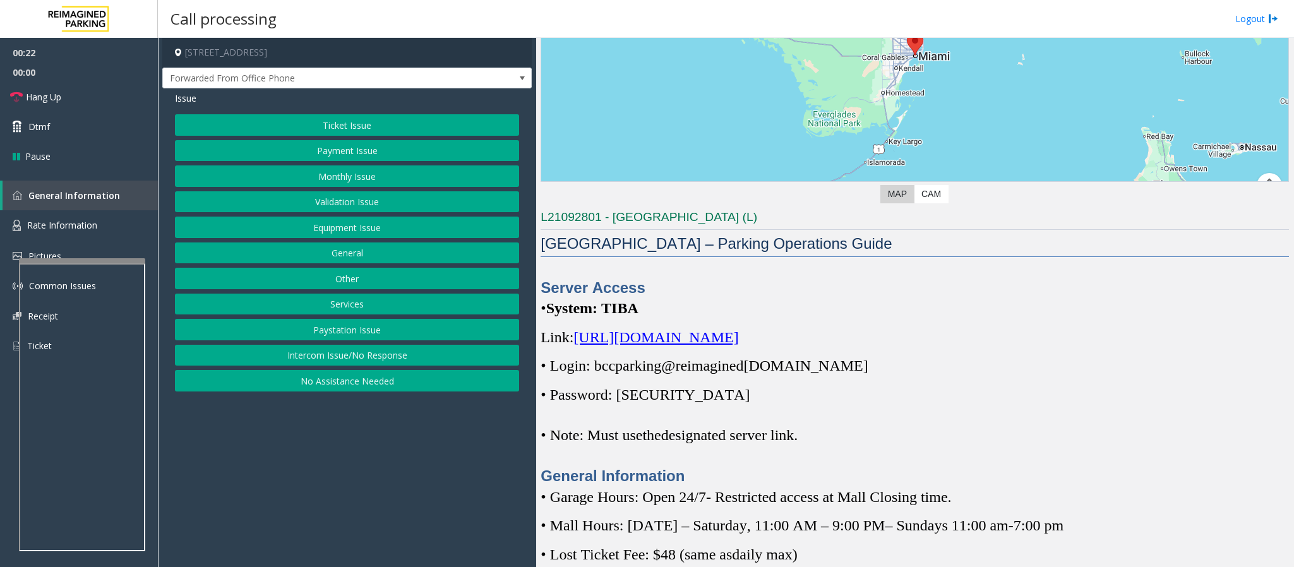
scroll to position [189, 0]
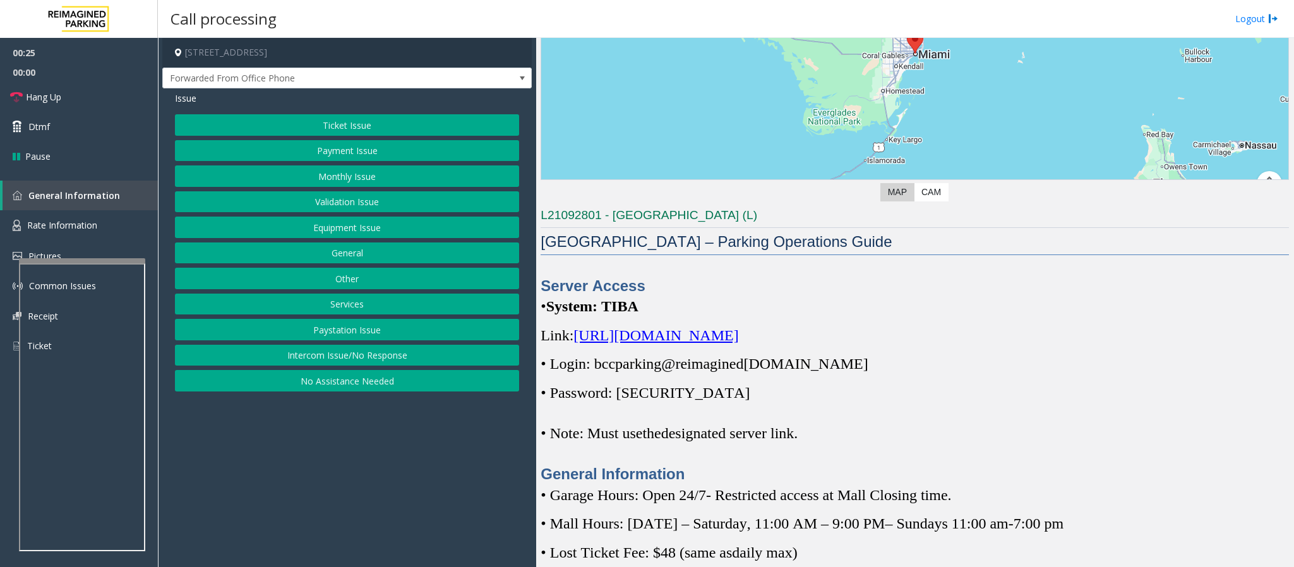
click at [325, 174] on button "Monthly Issue" at bounding box center [347, 175] width 344 height 21
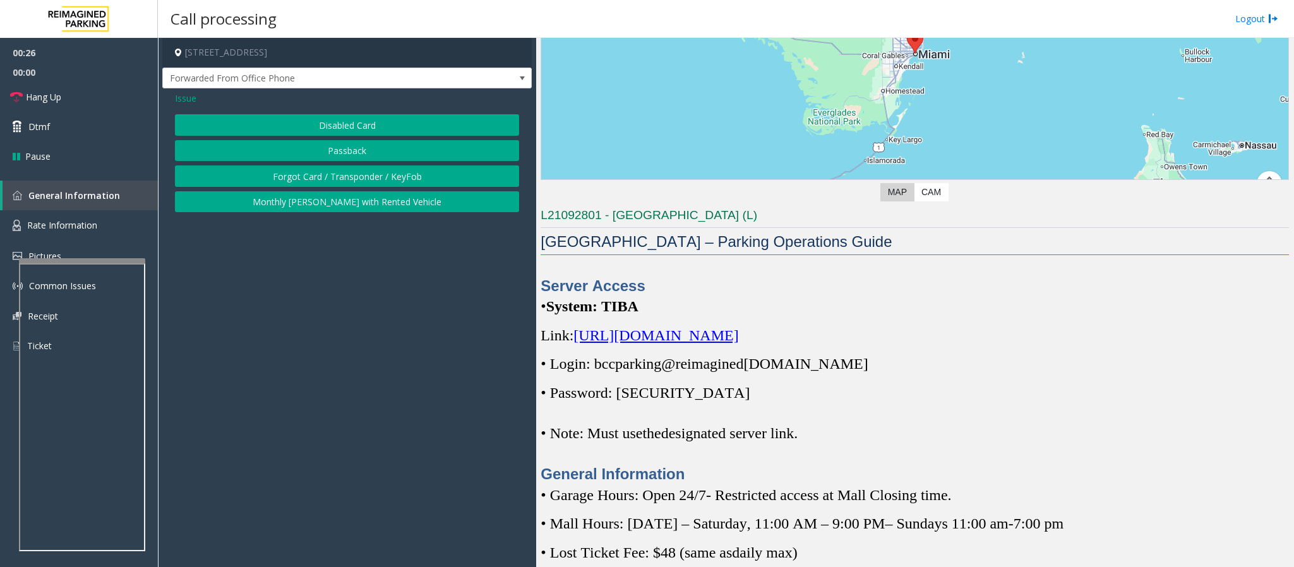
click at [316, 126] on button "Disabled Card" at bounding box center [347, 124] width 344 height 21
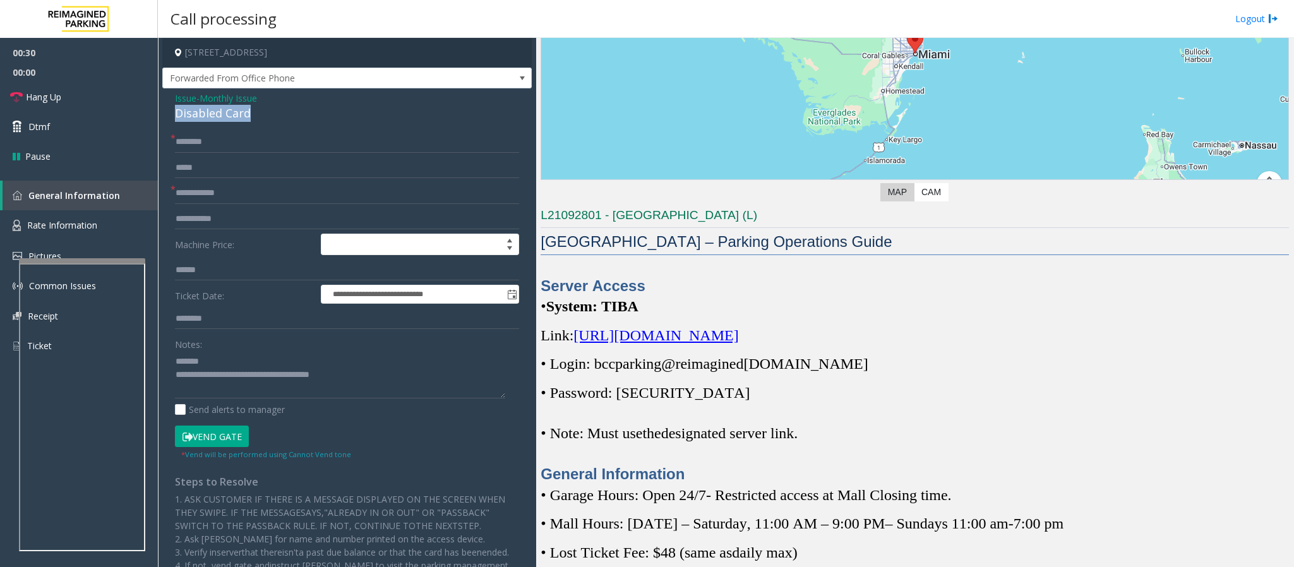
drag, startPoint x: 268, startPoint y: 117, endPoint x: 175, endPoint y: 106, distance: 93.5
click at [175, 106] on div "Disabled Card" at bounding box center [347, 113] width 344 height 17
type textarea "**********"
click at [830, 366] on span "[DOMAIN_NAME]" at bounding box center [805, 364] width 124 height 16
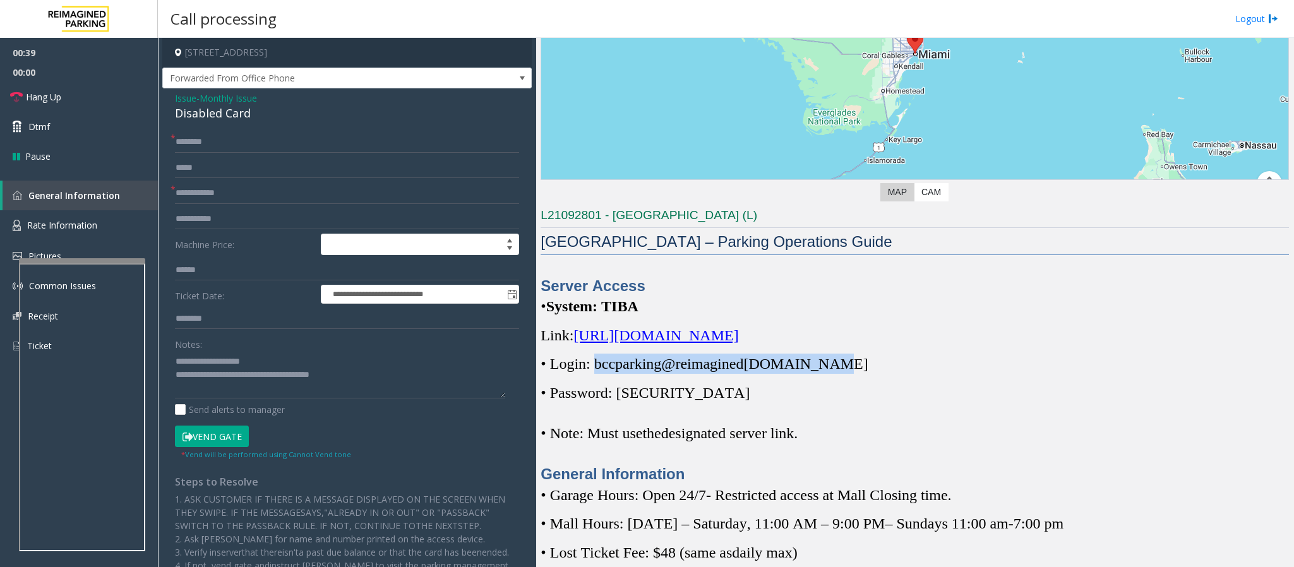
drag, startPoint x: 836, startPoint y: 368, endPoint x: 597, endPoint y: 372, distance: 238.7
click at [597, 372] on p "• Login: bccparking@re imagined [DOMAIN_NAME]" at bounding box center [915, 364] width 748 height 20
copy span "bccparking@re imagined [DOMAIN_NAME]"
drag, startPoint x: 625, startPoint y: 397, endPoint x: 688, endPoint y: 397, distance: 62.5
click at [688, 397] on p "• Password: [SECURITY_DATA]" at bounding box center [915, 393] width 748 height 20
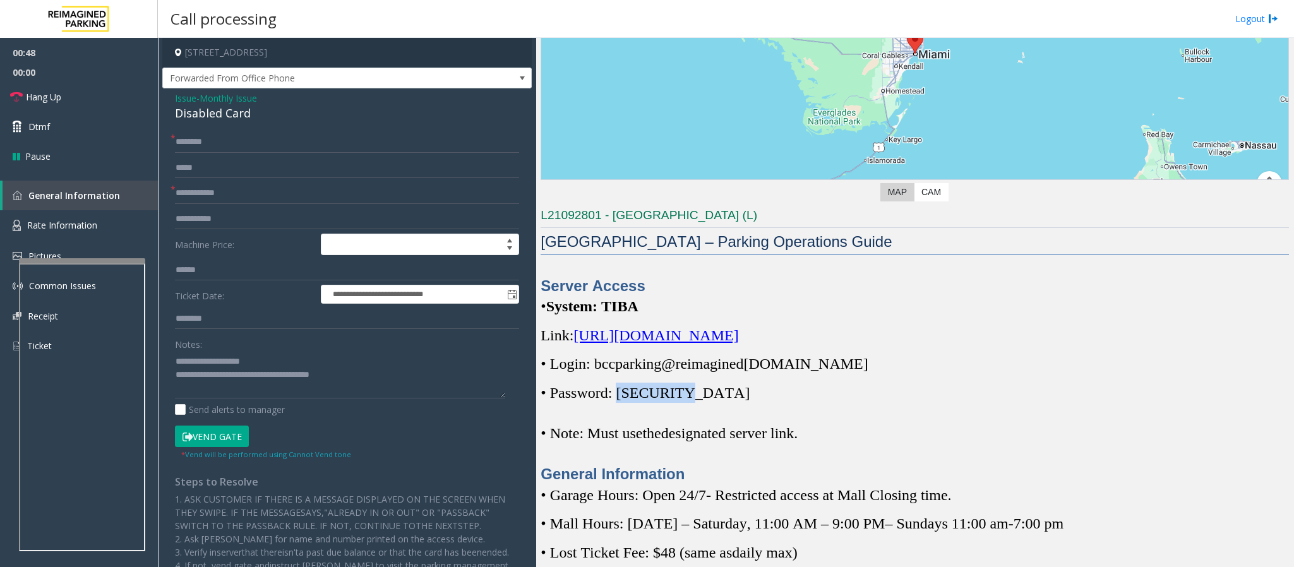
copy span "Parking1!"
click at [781, 407] on div "Server Access • System: TIBA Link: [URL][DOMAIN_NAME] • Login: bccparking@re im…" at bounding box center [915, 380] width 748 height 210
click at [201, 193] on input "text" at bounding box center [347, 192] width 344 height 21
type input "**"
click at [189, 145] on input "text" at bounding box center [347, 141] width 344 height 21
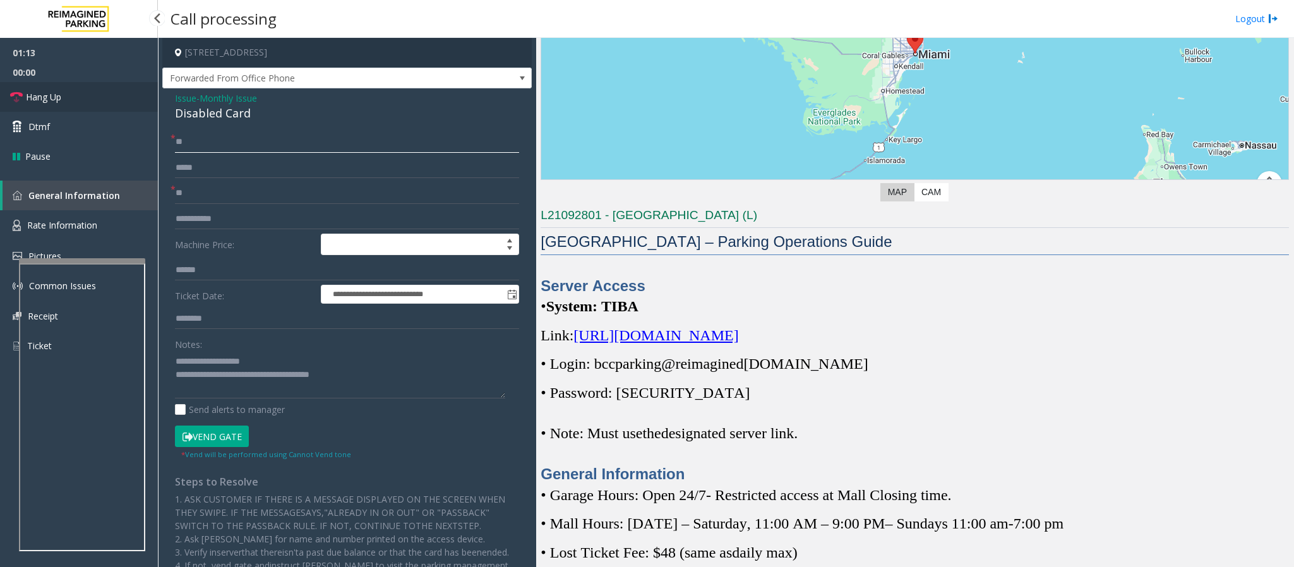
type input "**"
click at [48, 97] on span "Hang Up" at bounding box center [43, 96] width 35 height 13
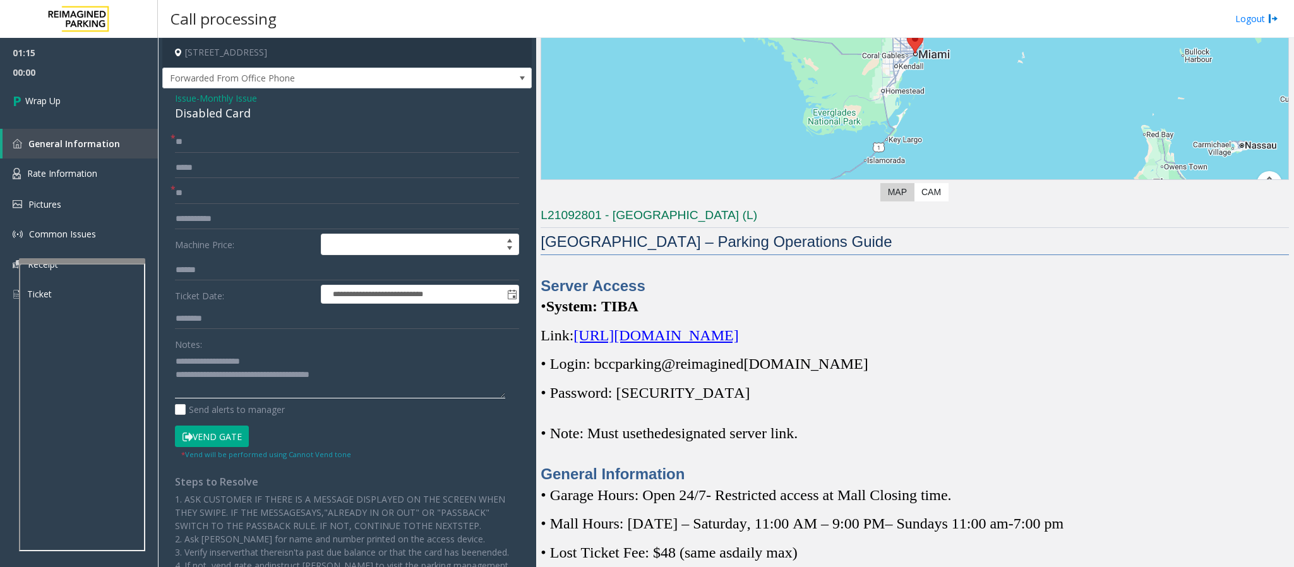
drag, startPoint x: 359, startPoint y: 376, endPoint x: 229, endPoint y: 374, distance: 129.5
click at [229, 374] on textarea at bounding box center [340, 374] width 330 height 47
click at [336, 379] on textarea at bounding box center [340, 374] width 330 height 47
click at [271, 378] on textarea at bounding box center [340, 374] width 330 height 47
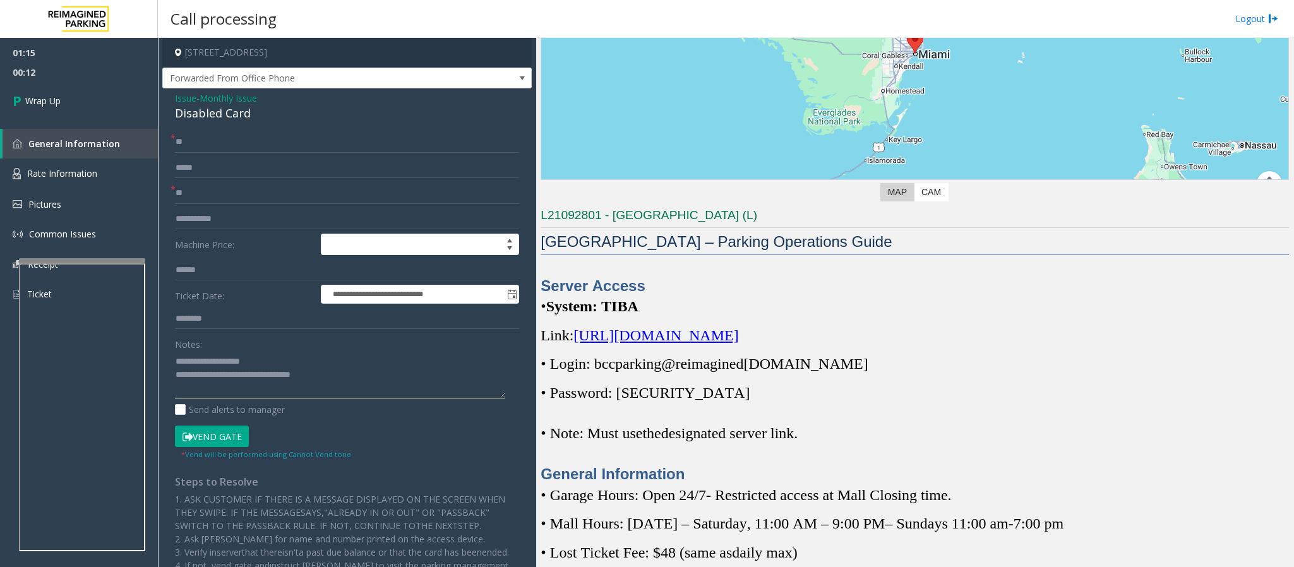
click at [271, 378] on textarea at bounding box center [340, 374] width 330 height 47
click at [287, 379] on textarea at bounding box center [340, 374] width 330 height 47
type textarea "**********"
click at [48, 105] on span "Wrap Up" at bounding box center [42, 100] width 35 height 13
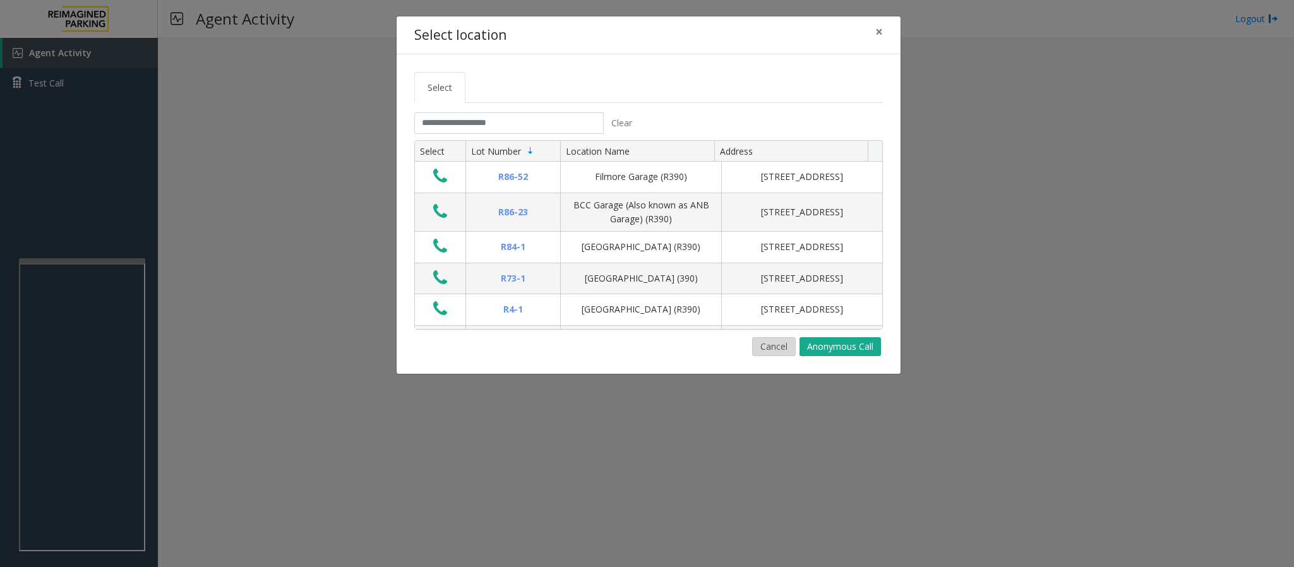
click at [777, 352] on button "Cancel" at bounding box center [774, 346] width 44 height 19
click at [772, 347] on button "Cancel" at bounding box center [774, 346] width 44 height 19
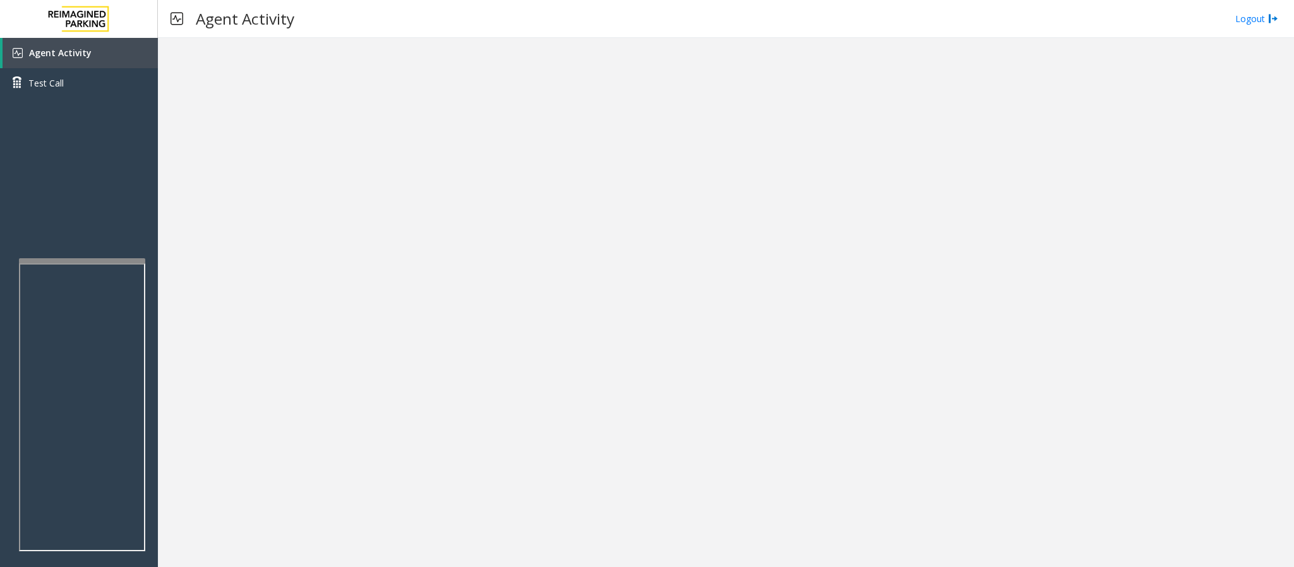
click at [686, 369] on div at bounding box center [726, 302] width 1136 height 529
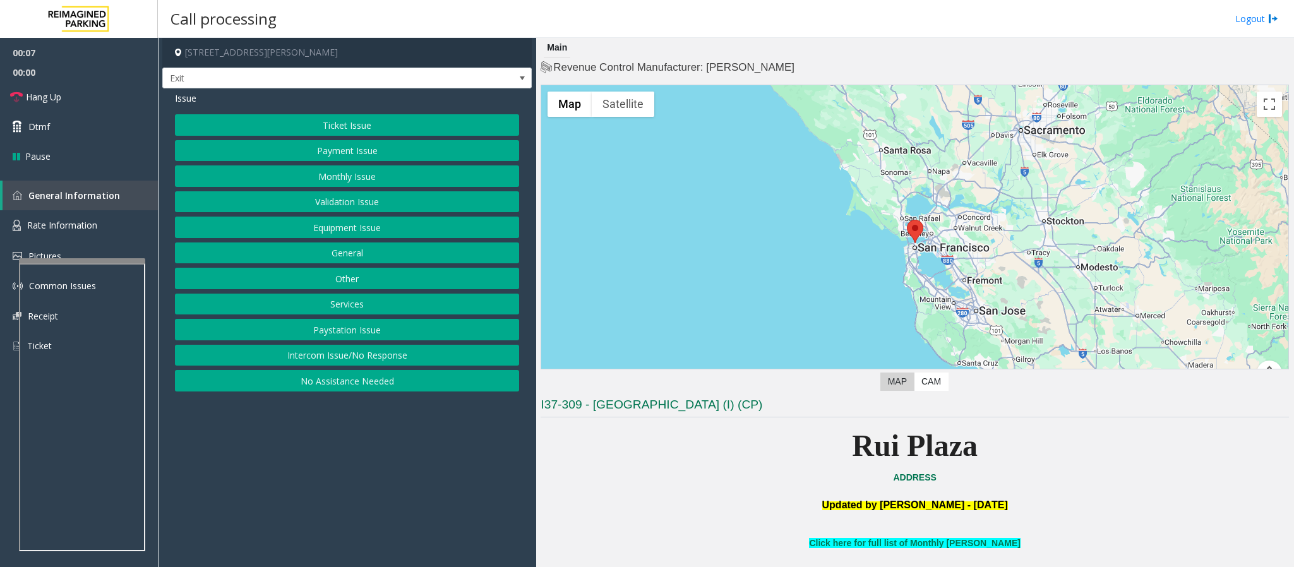
click at [380, 364] on button "Intercom Issue/No Response" at bounding box center [347, 355] width 344 height 21
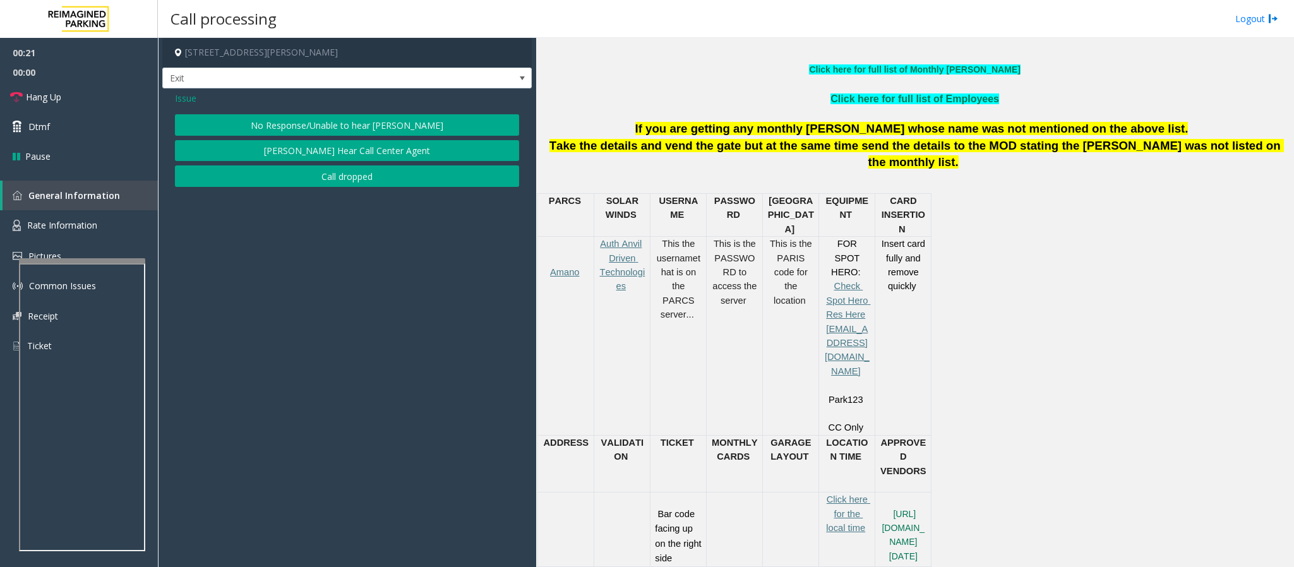
scroll to position [568, 0]
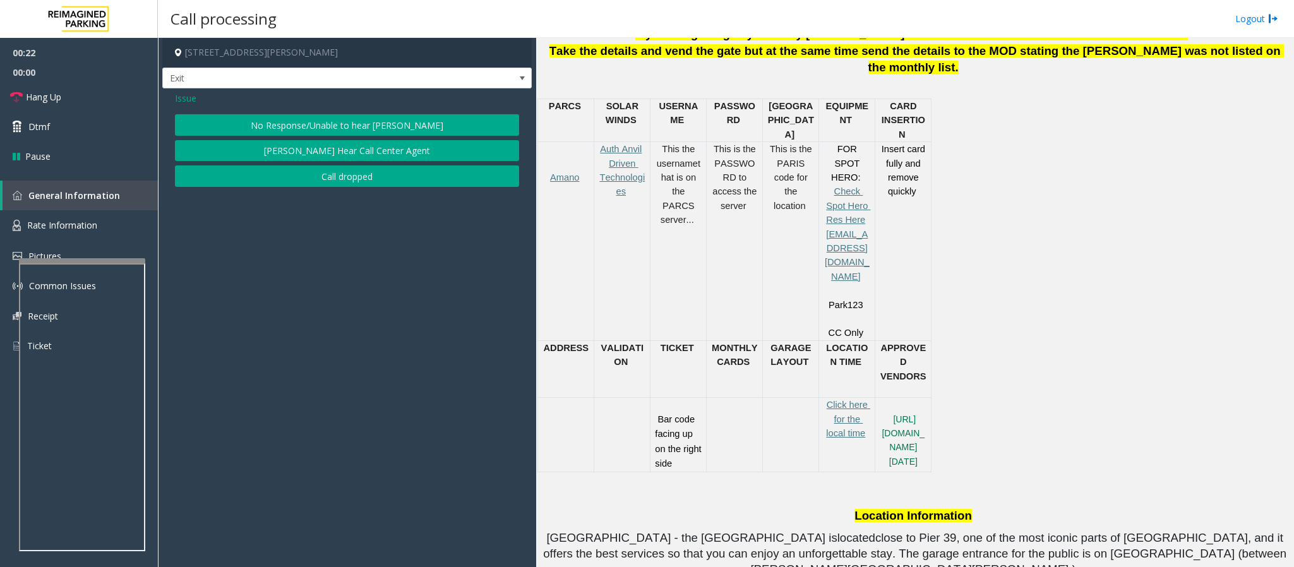
click at [189, 91] on div "Issue No Response/Unable to hear [PERSON_NAME] Cannot Hear Call Center Agent Ca…" at bounding box center [346, 140] width 369 height 105
click at [189, 93] on span "Issue" at bounding box center [185, 98] width 21 height 13
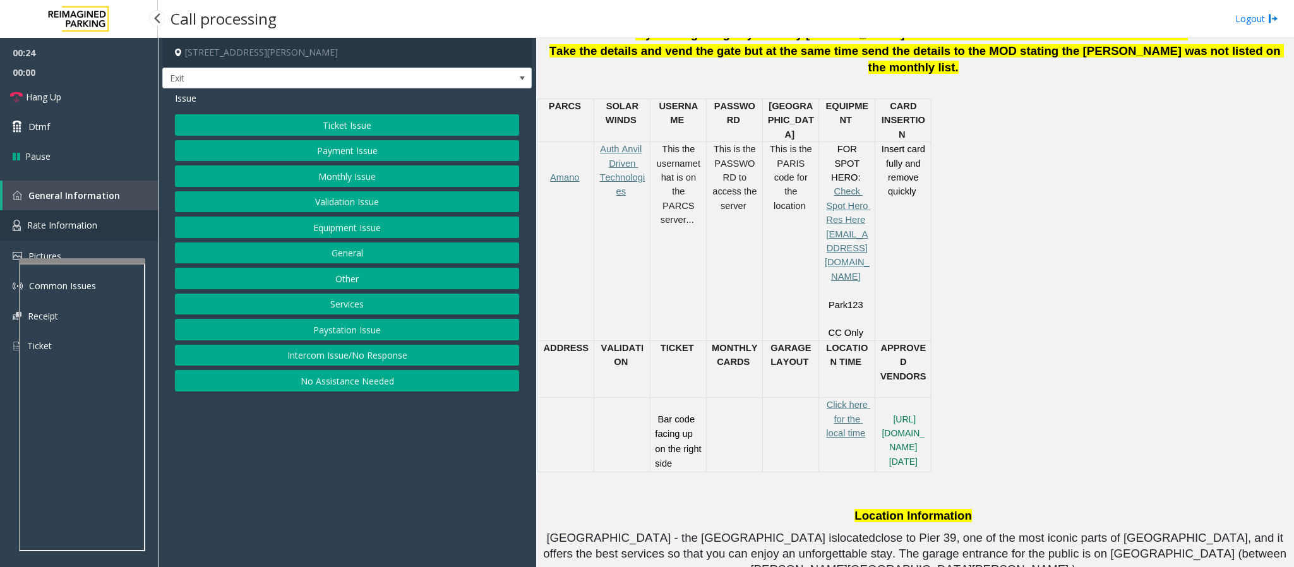
click at [80, 224] on span "Rate Information" at bounding box center [62, 225] width 70 height 12
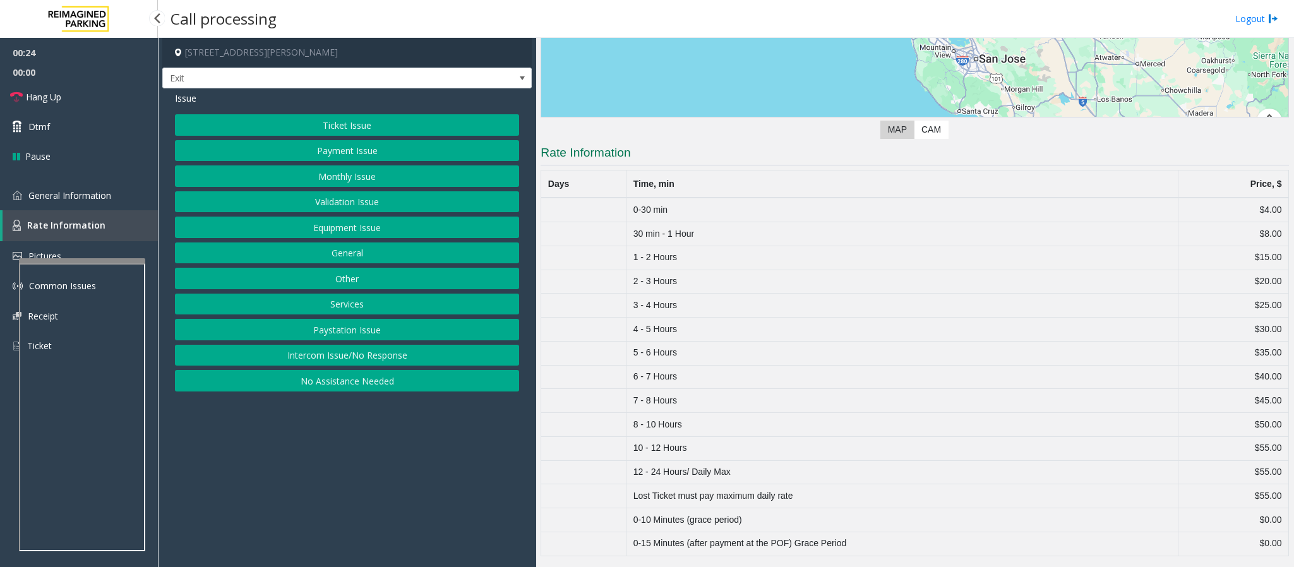
scroll to position [258, 0]
click at [330, 121] on button "Ticket Issue" at bounding box center [347, 124] width 344 height 21
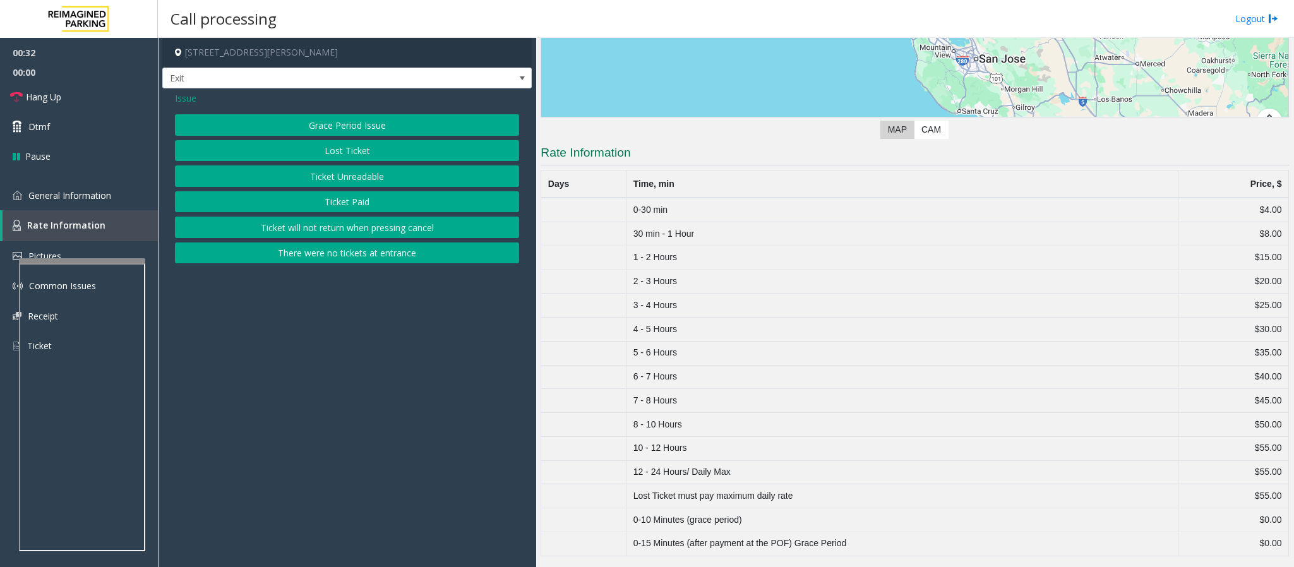
click at [179, 99] on span "Issue" at bounding box center [185, 98] width 21 height 13
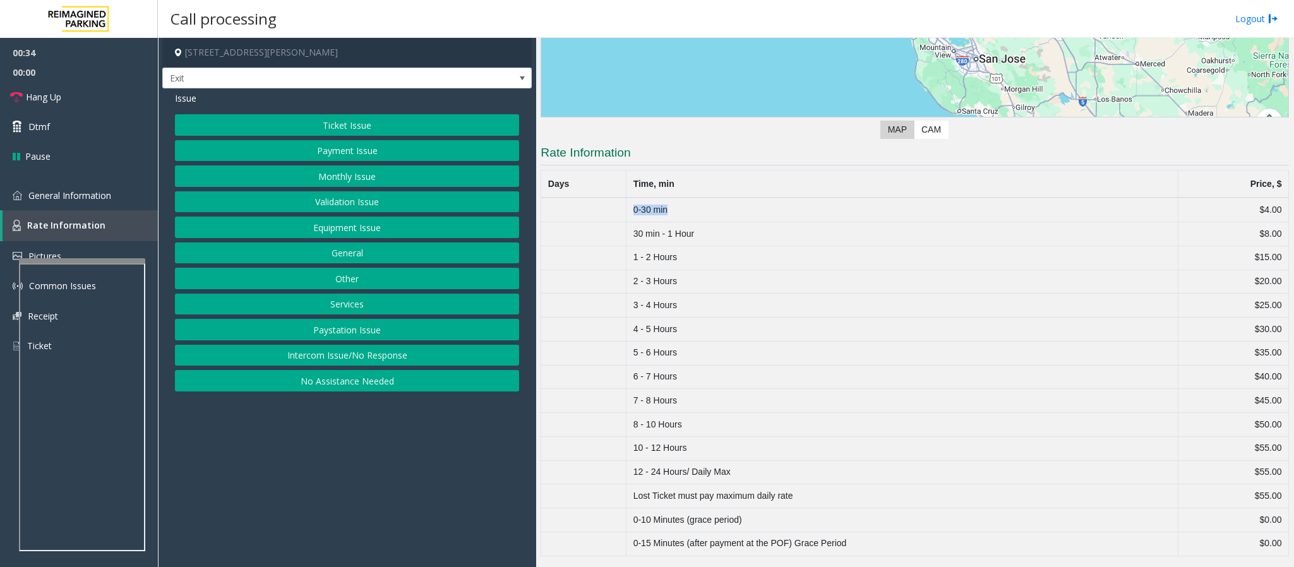
drag, startPoint x: 697, startPoint y: 211, endPoint x: 578, endPoint y: 203, distance: 119.6
click at [578, 203] on tr "0-30 min $4.00" at bounding box center [915, 210] width 748 height 24
click at [362, 226] on button "Equipment Issue" at bounding box center [347, 227] width 344 height 21
click at [362, 226] on button "Gate / Door Won't Open" at bounding box center [347, 227] width 344 height 21
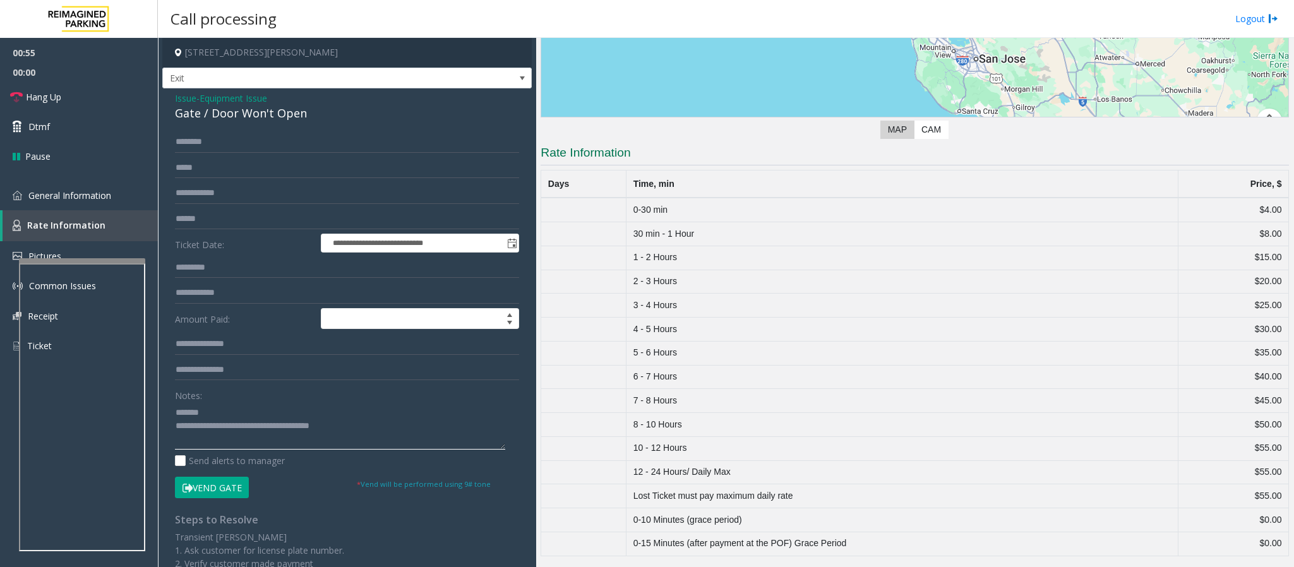
type textarea "**********"
click at [184, 102] on span "Issue" at bounding box center [185, 98] width 21 height 13
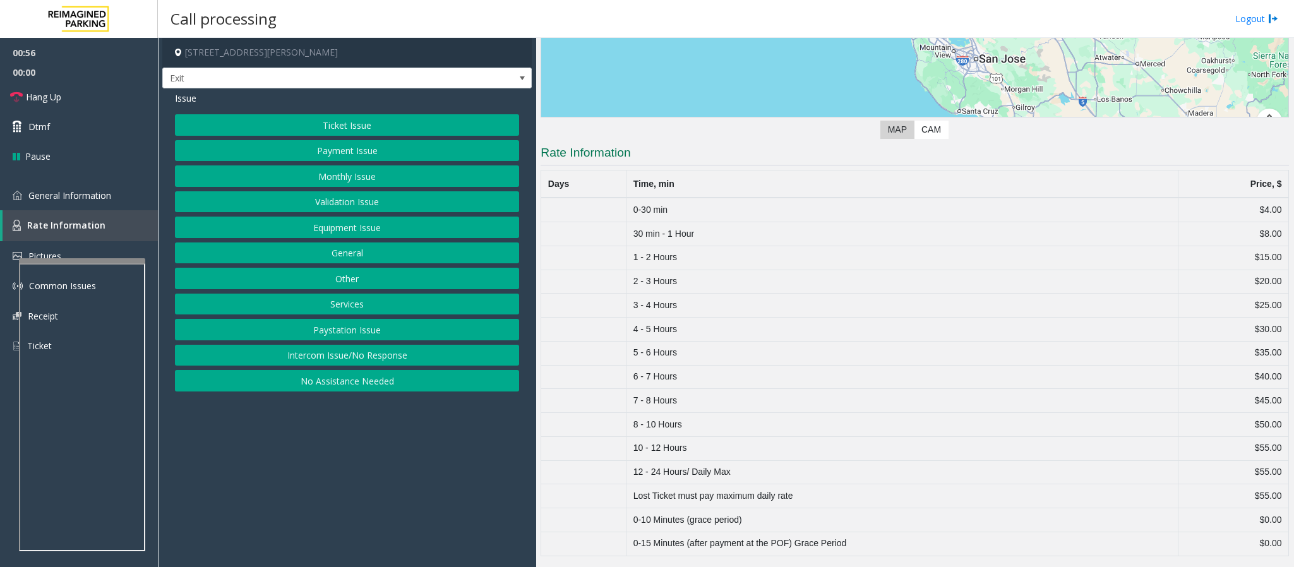
click at [381, 234] on button "Equipment Issue" at bounding box center [347, 227] width 344 height 21
click at [317, 233] on button "Gate / Door Won't Open" at bounding box center [347, 227] width 344 height 21
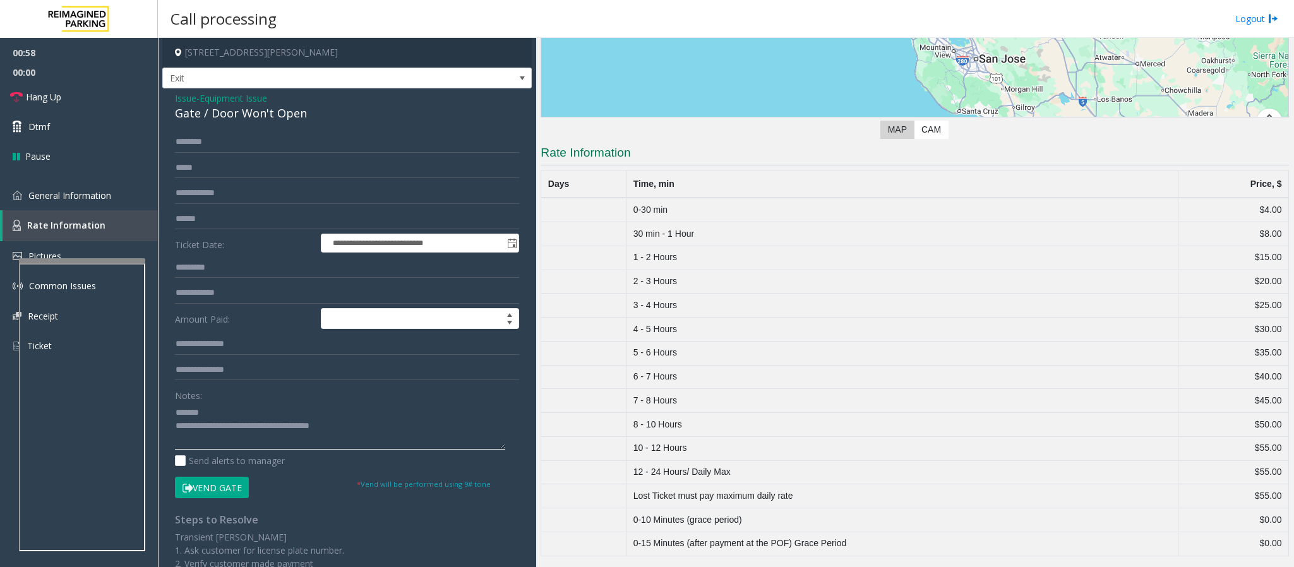
click at [229, 413] on textarea at bounding box center [340, 425] width 330 height 47
click at [277, 411] on textarea at bounding box center [340, 425] width 330 height 47
type textarea "**********"
drag, startPoint x: 1235, startPoint y: 495, endPoint x: 1273, endPoint y: 497, distance: 37.9
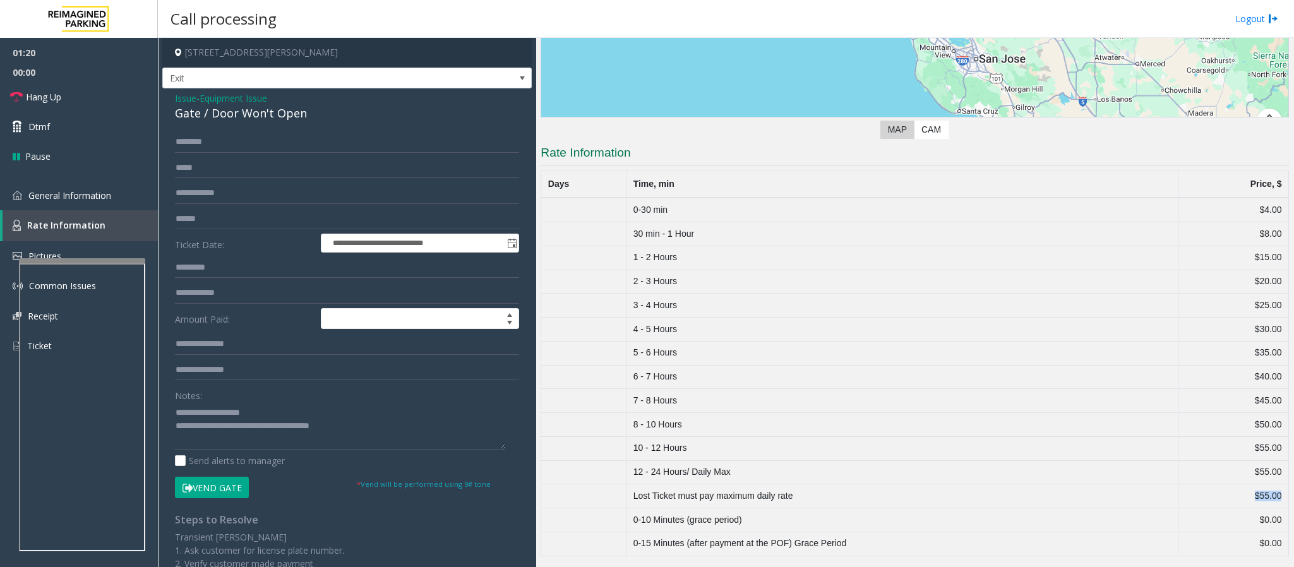
click at [1273, 497] on td "$55.00" at bounding box center [1233, 496] width 111 height 24
click at [182, 95] on span "Issue" at bounding box center [185, 98] width 21 height 13
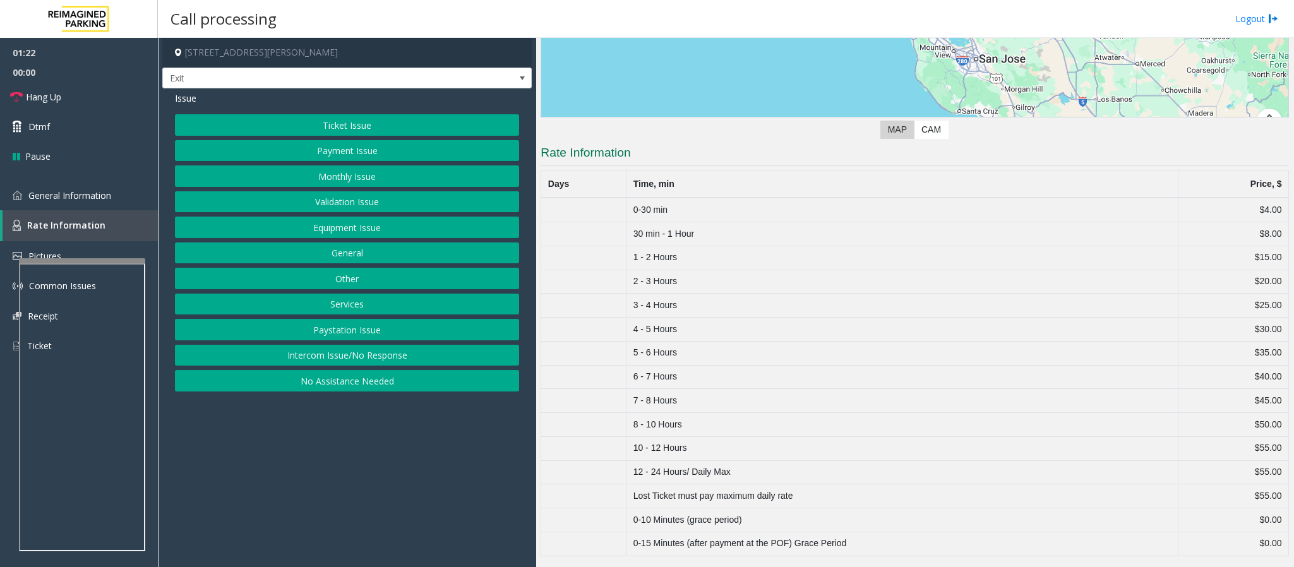
click at [336, 118] on button "Ticket Issue" at bounding box center [347, 124] width 344 height 21
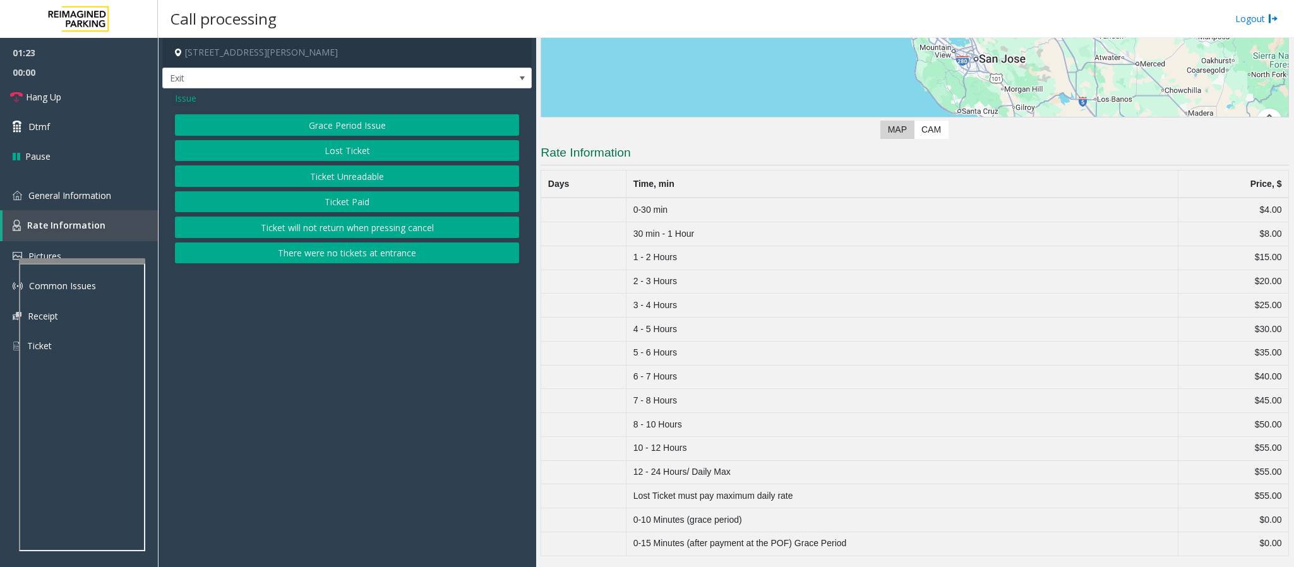
click at [335, 154] on button "Lost Ticket" at bounding box center [347, 150] width 344 height 21
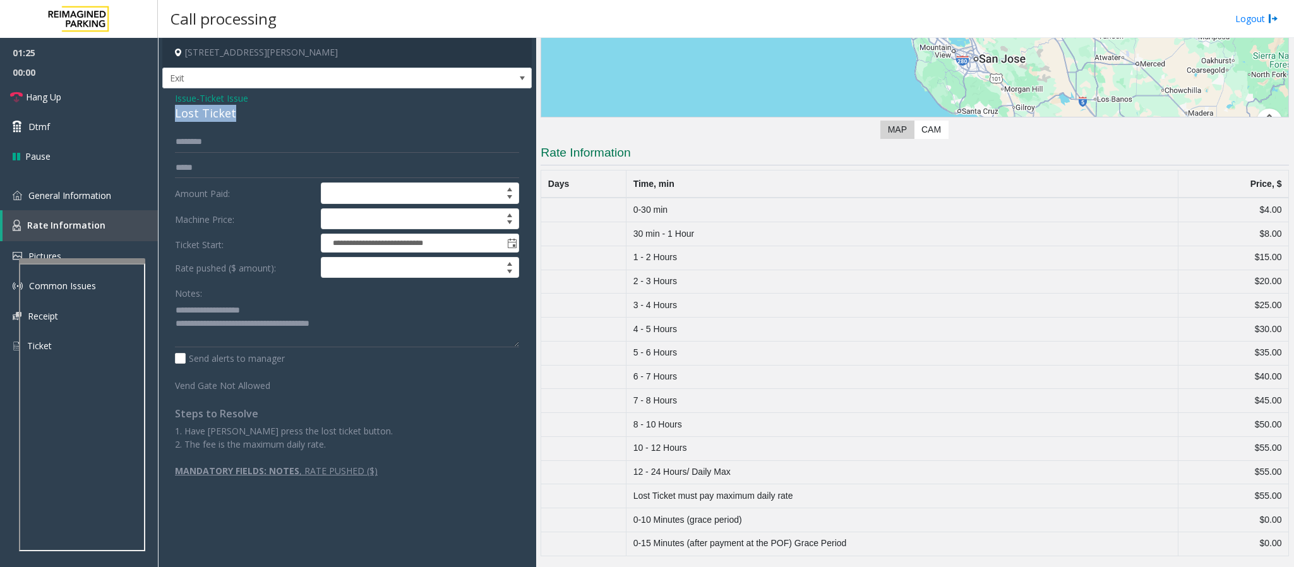
drag, startPoint x: 247, startPoint y: 110, endPoint x: 165, endPoint y: 108, distance: 82.1
click at [165, 108] on div "**********" at bounding box center [346, 289] width 369 height 402
click at [251, 311] on textarea at bounding box center [347, 323] width 344 height 47
drag, startPoint x: 252, startPoint y: 313, endPoint x: 206, endPoint y: 309, distance: 45.6
click at [206, 309] on textarea at bounding box center [347, 323] width 344 height 47
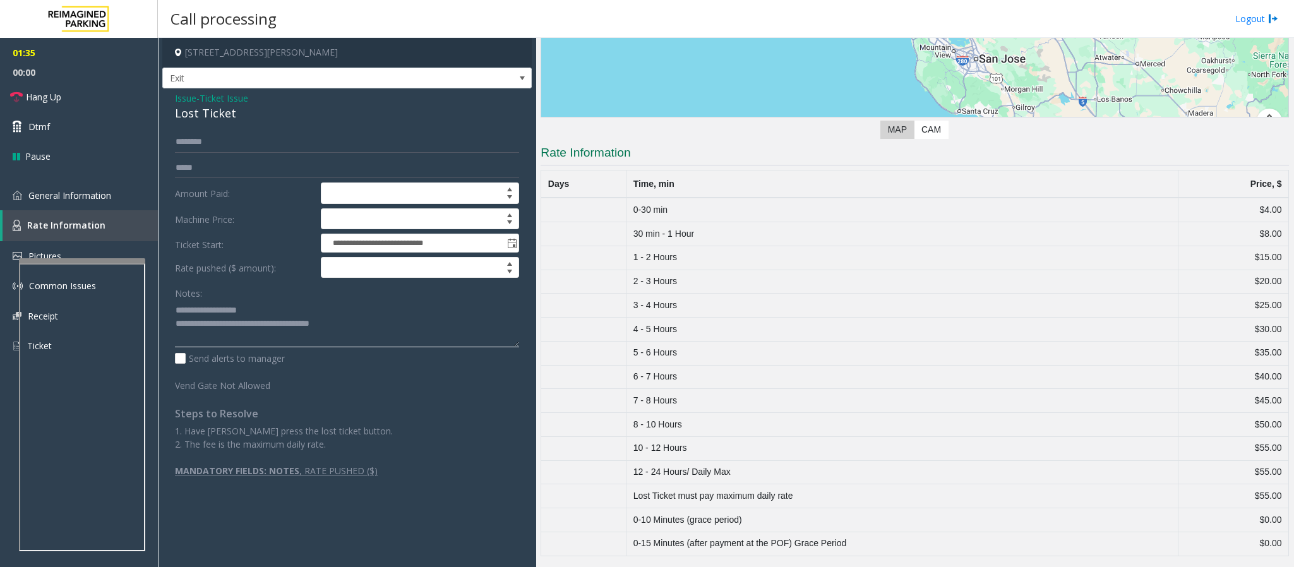
drag, startPoint x: 362, startPoint y: 324, endPoint x: 226, endPoint y: 332, distance: 136.6
click at [226, 332] on textarea at bounding box center [347, 323] width 344 height 47
click at [53, 103] on span "Hang Up" at bounding box center [43, 96] width 35 height 13
click at [228, 326] on textarea at bounding box center [347, 323] width 344 height 47
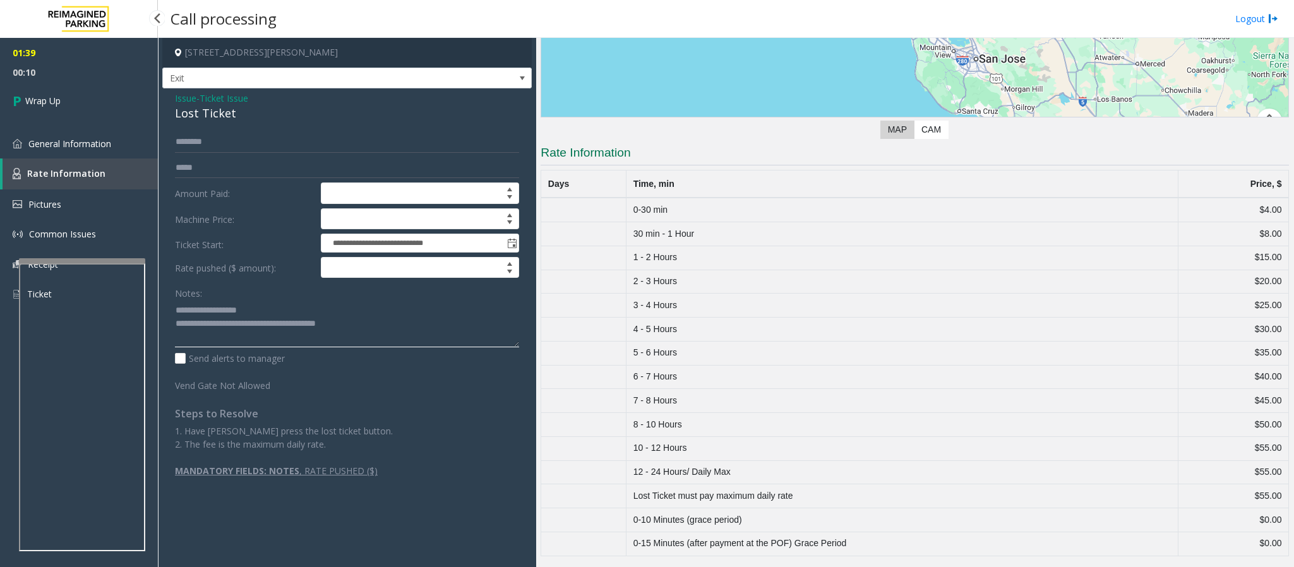
type textarea "**********"
click at [97, 78] on span "00:10" at bounding box center [79, 73] width 158 height 20
click at [86, 117] on link "Wrap Up" at bounding box center [79, 100] width 158 height 37
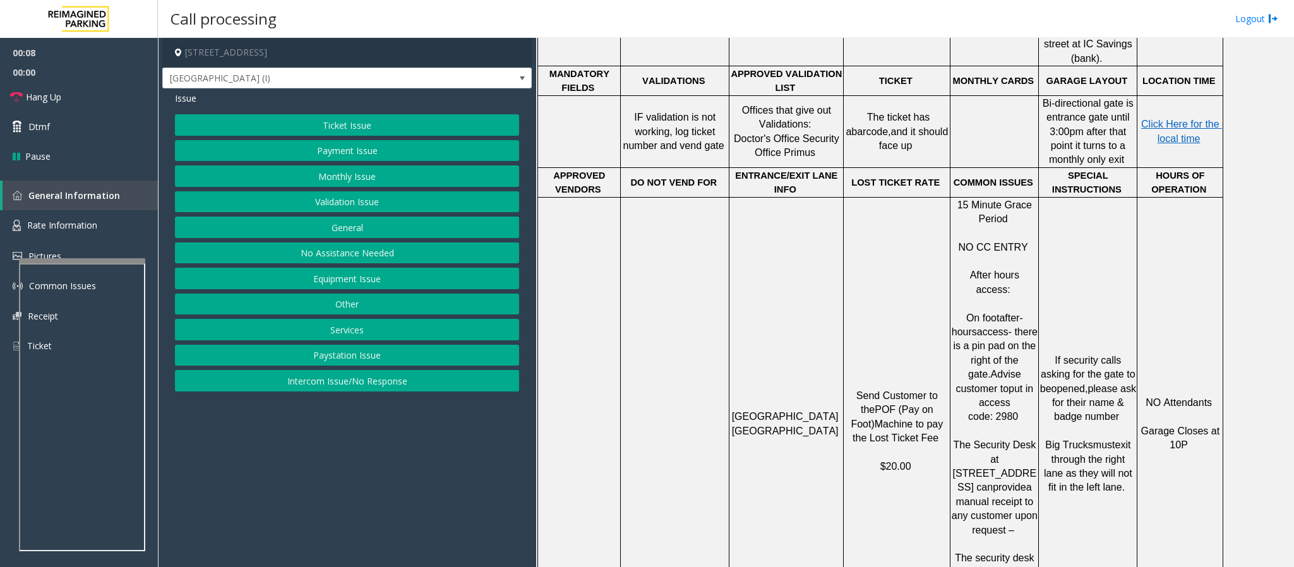
scroll to position [947, 0]
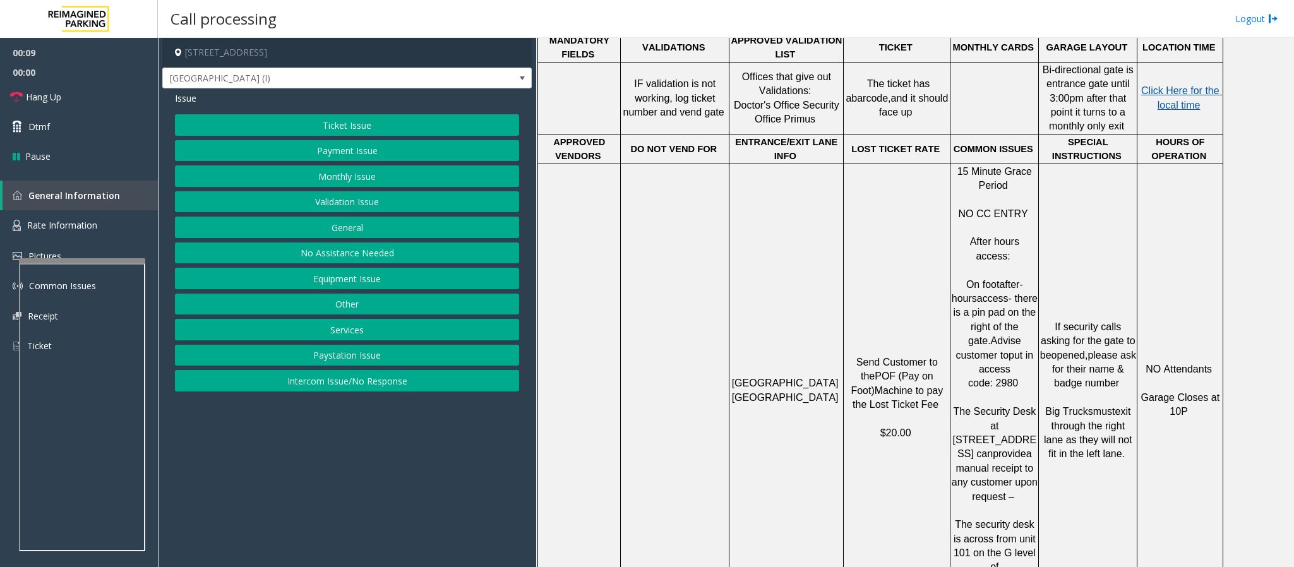
click at [1176, 85] on span "Click Here for the local time" at bounding box center [1181, 97] width 81 height 25
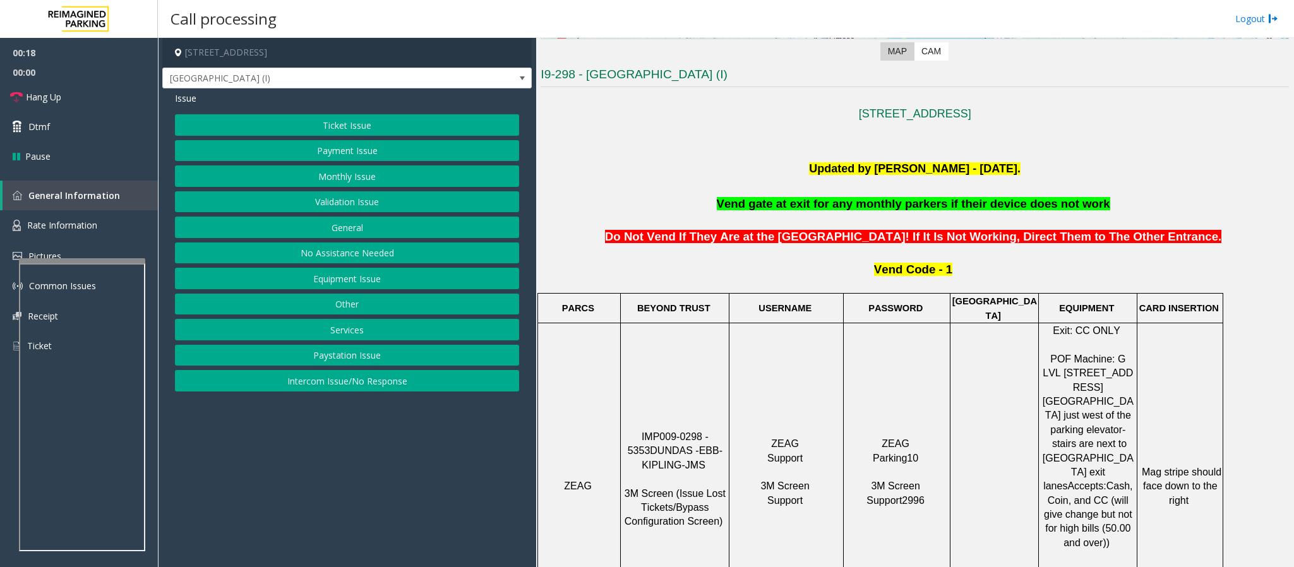
scroll to position [284, 0]
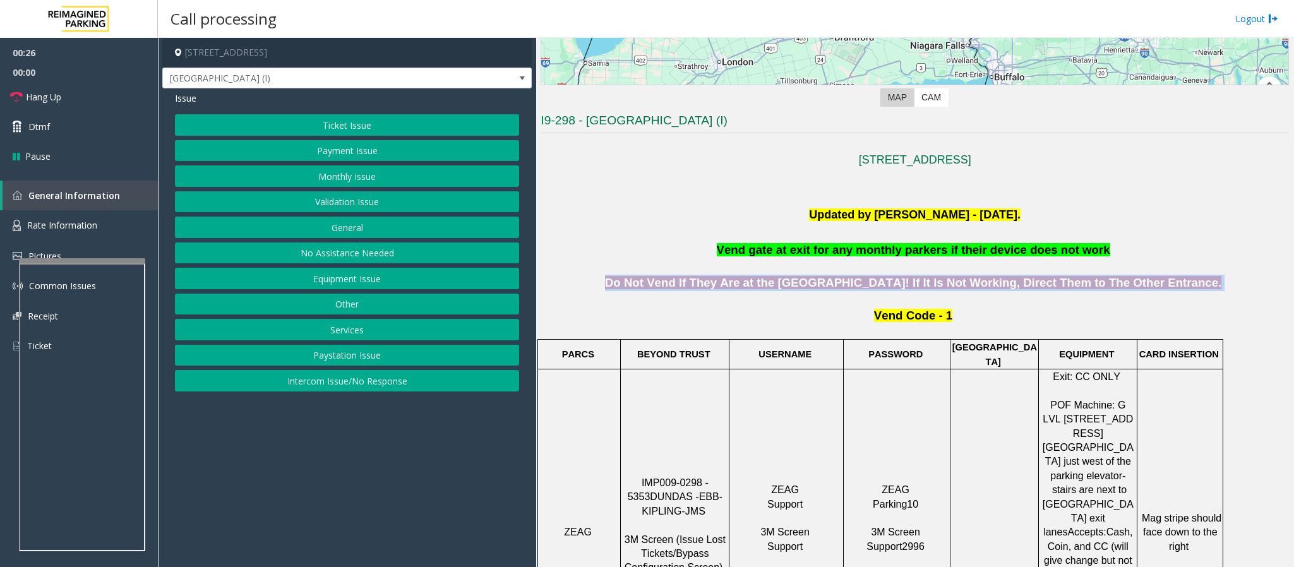
drag, startPoint x: 606, startPoint y: 287, endPoint x: 1213, endPoint y: 285, distance: 606.8
click at [1213, 285] on p "Do Not Vend If They Are at the [GEOGRAPHIC_DATA]! If It Is Not Working, Direct …" at bounding box center [915, 274] width 748 height 33
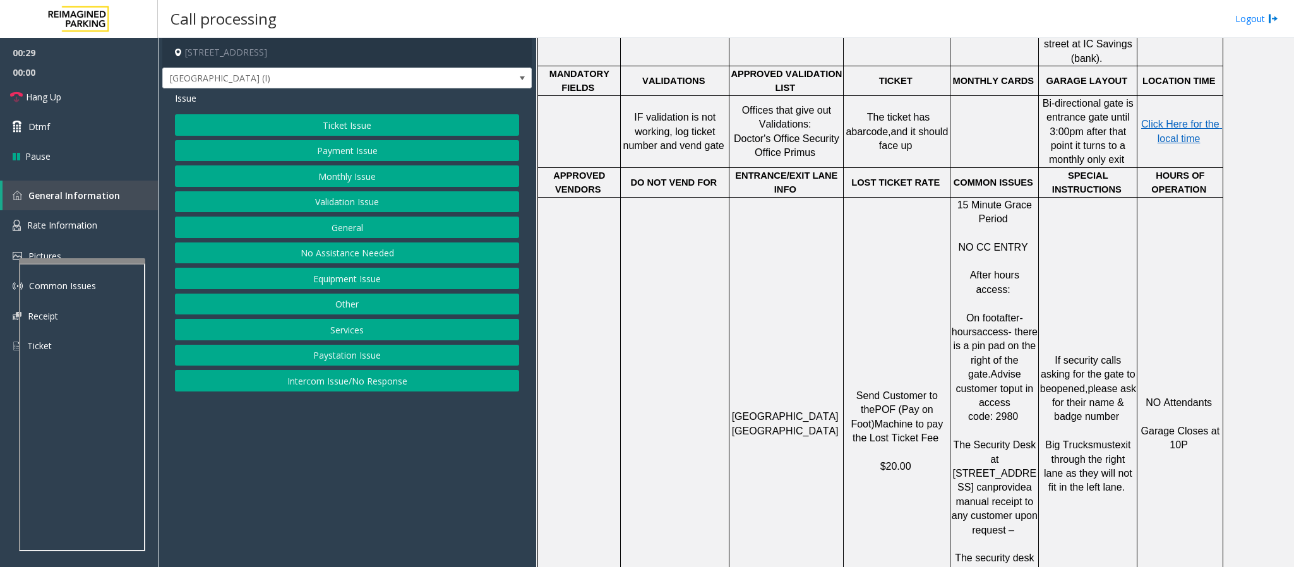
scroll to position [947, 0]
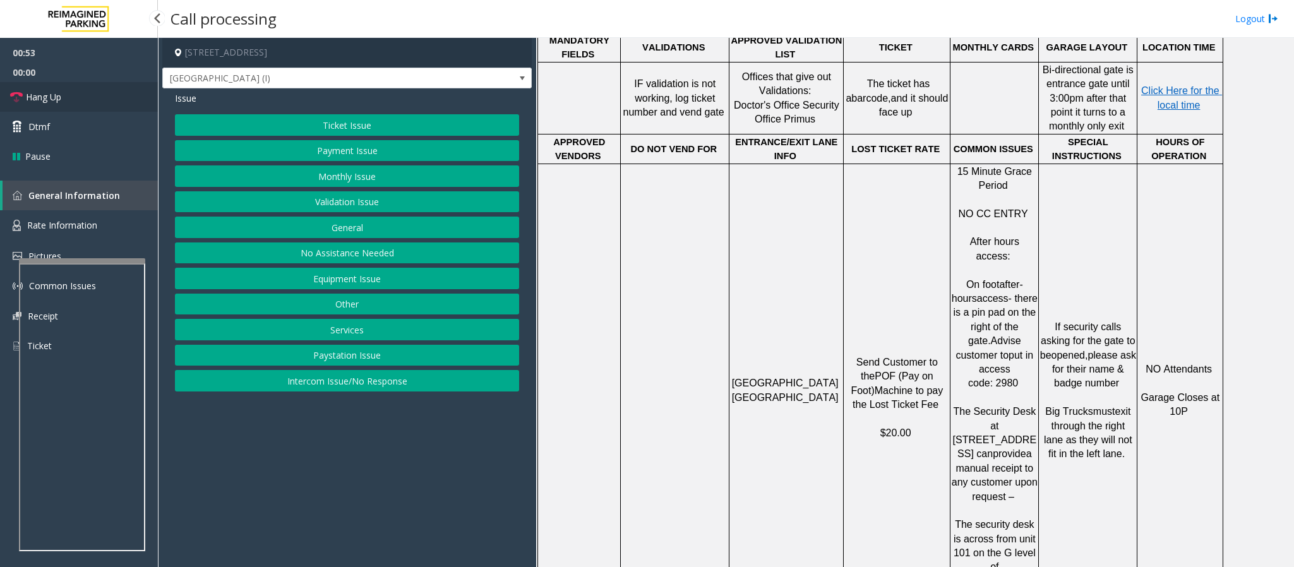
click at [83, 95] on link "Hang Up" at bounding box center [79, 97] width 158 height 30
click at [361, 277] on button "Equipment Issue" at bounding box center [347, 278] width 344 height 21
click at [345, 225] on button "Gate / Door Won't Open" at bounding box center [347, 227] width 344 height 21
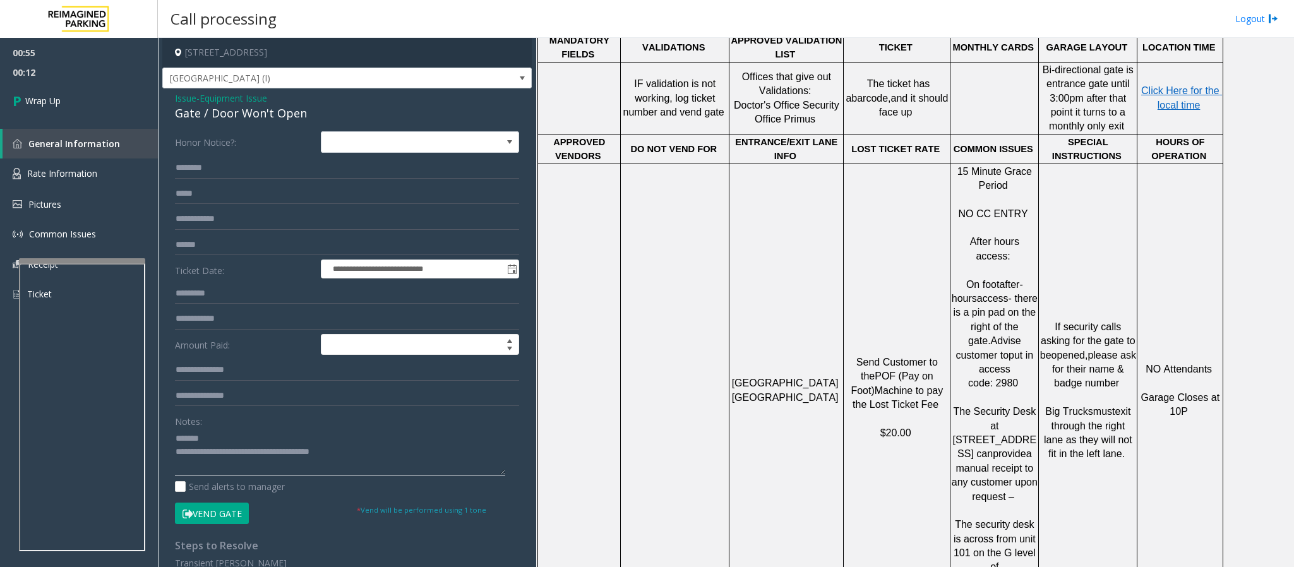
click at [244, 434] on textarea at bounding box center [340, 451] width 330 height 47
click at [361, 460] on textarea at bounding box center [340, 451] width 330 height 47
drag, startPoint x: 364, startPoint y: 466, endPoint x: 229, endPoint y: 468, distance: 135.1
click at [229, 468] on textarea at bounding box center [340, 451] width 330 height 47
drag, startPoint x: 954, startPoint y: 227, endPoint x: 1029, endPoint y: 309, distance: 111.3
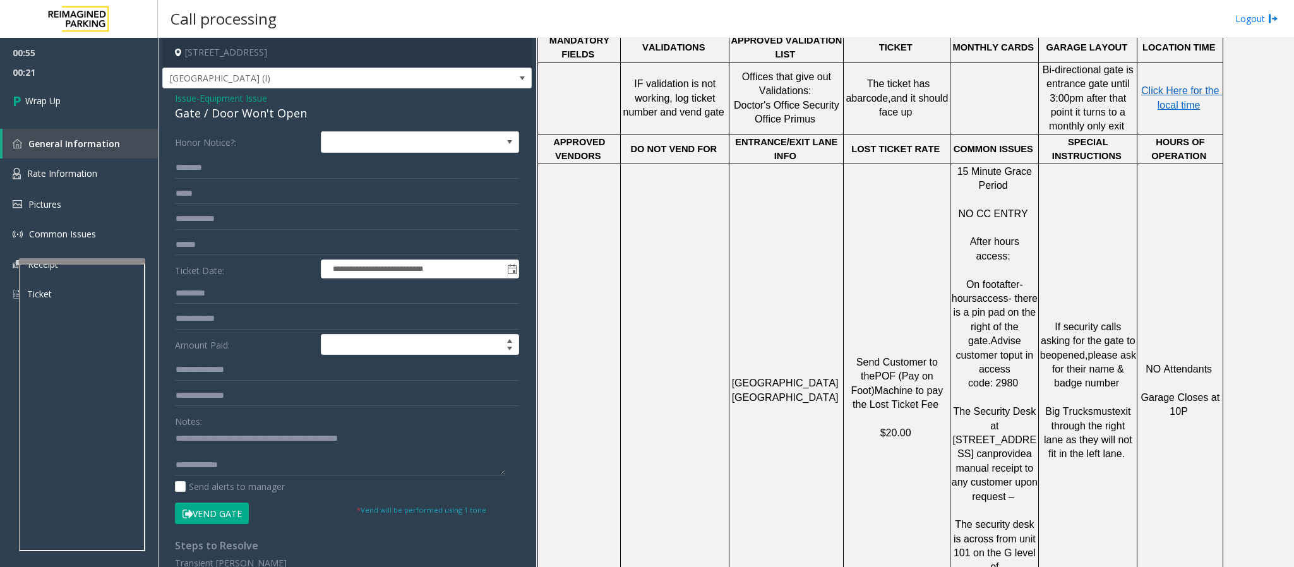
click at [1029, 309] on span "On foot after-hours access- there is a pin pad on the right of the gate. Advise…" at bounding box center [996, 334] width 89 height 110
type textarea "**********"
click at [38, 111] on link "Wrap Up" at bounding box center [79, 100] width 158 height 37
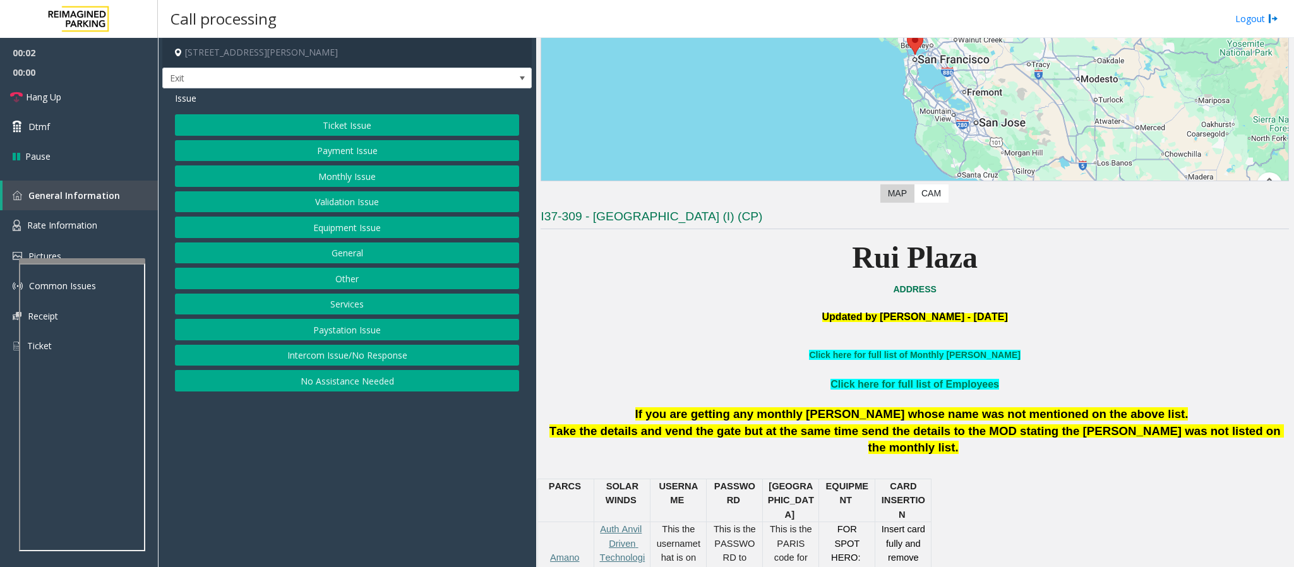
scroll to position [189, 0]
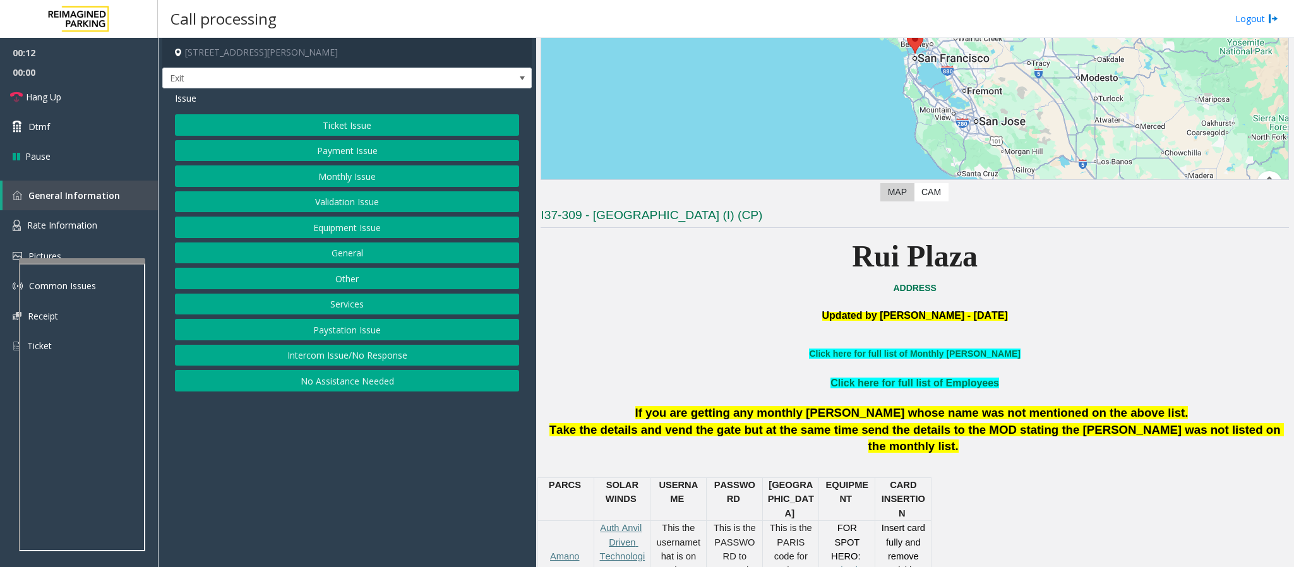
click at [338, 307] on button "Services" at bounding box center [347, 304] width 344 height 21
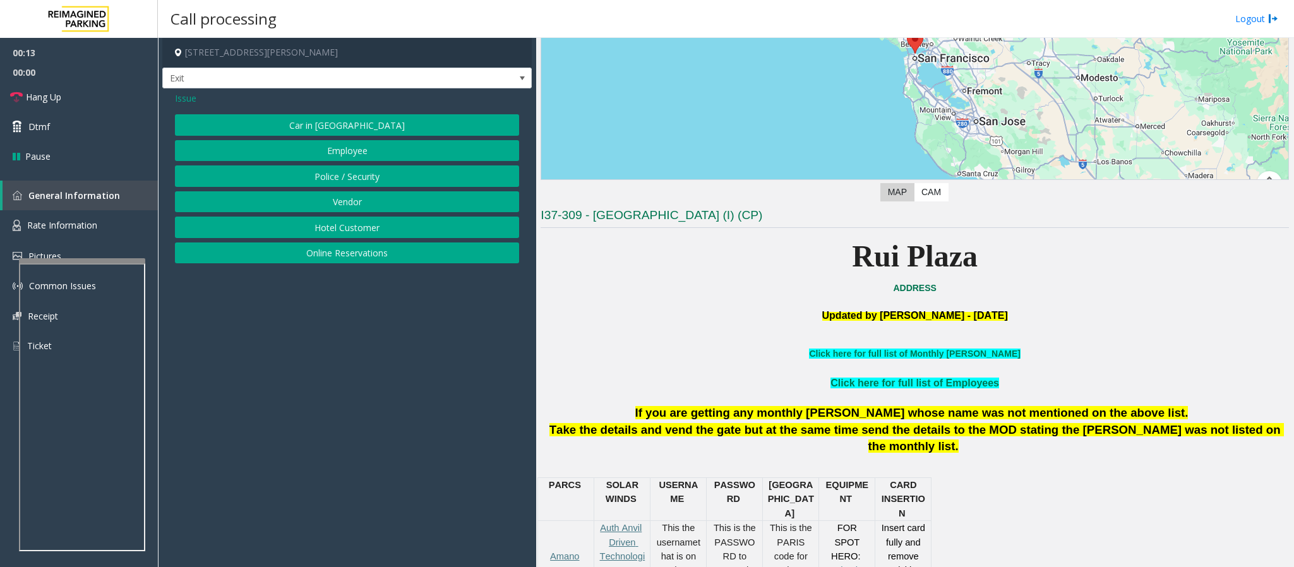
click at [294, 254] on button "Online Reservations" at bounding box center [347, 252] width 344 height 21
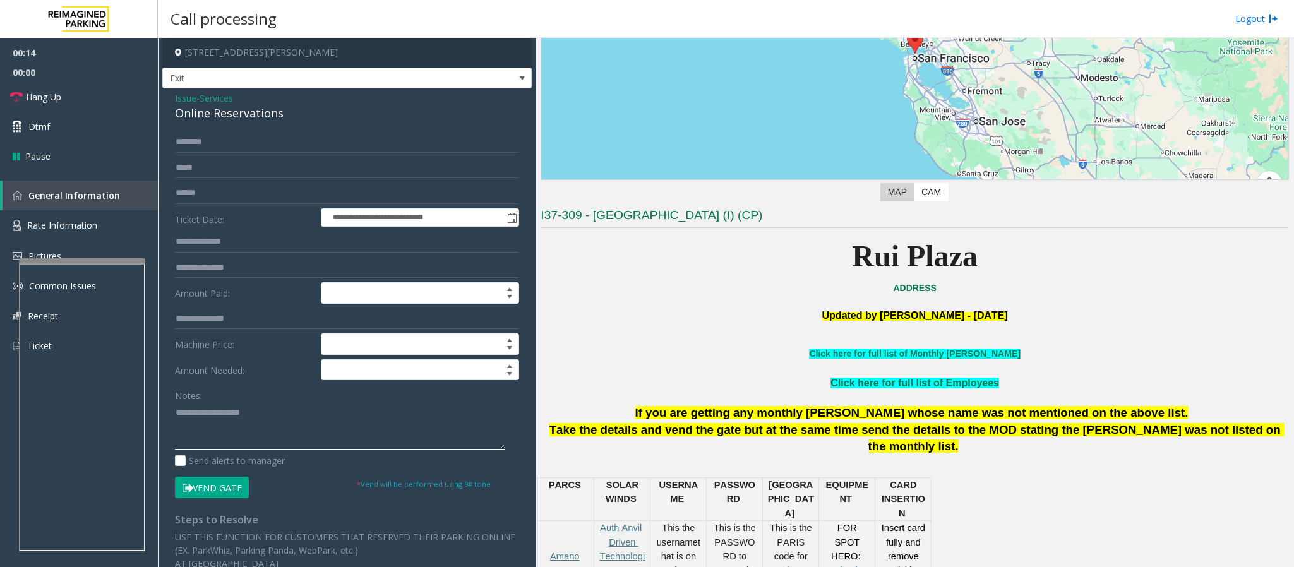
click at [236, 405] on textarea at bounding box center [340, 425] width 330 height 47
paste textarea "**********"
click at [230, 429] on textarea at bounding box center [340, 425] width 330 height 47
type textarea "**********"
click at [178, 135] on input "text" at bounding box center [347, 141] width 344 height 21
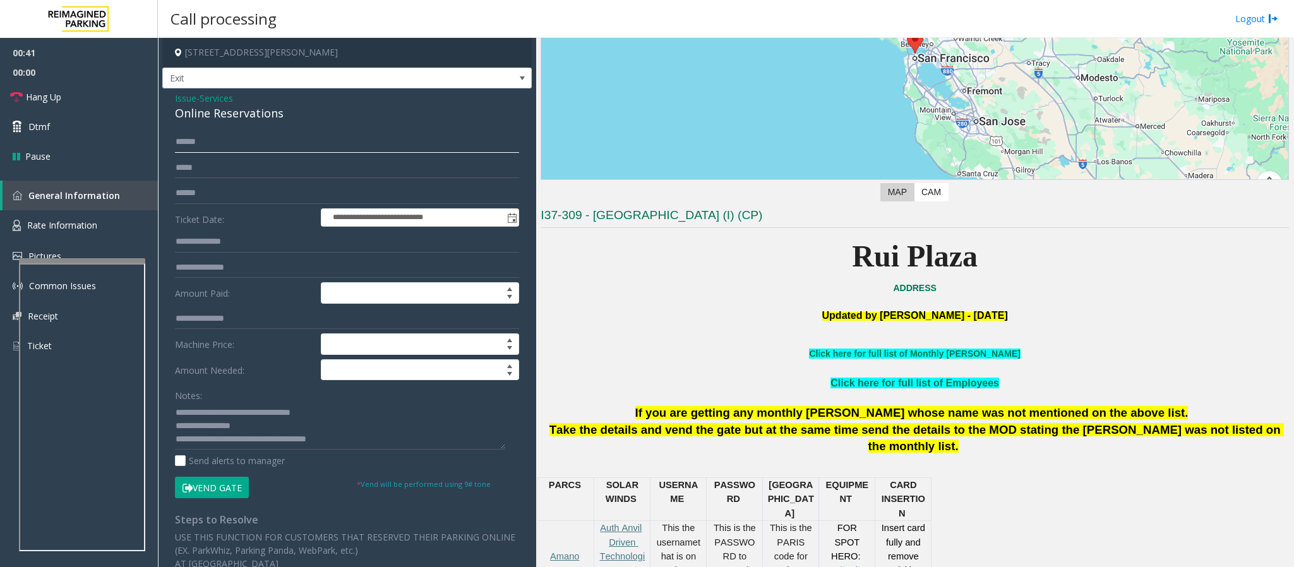
click at [189, 139] on input "*****" at bounding box center [347, 141] width 344 height 21
click at [195, 142] on input "*****" at bounding box center [347, 141] width 344 height 21
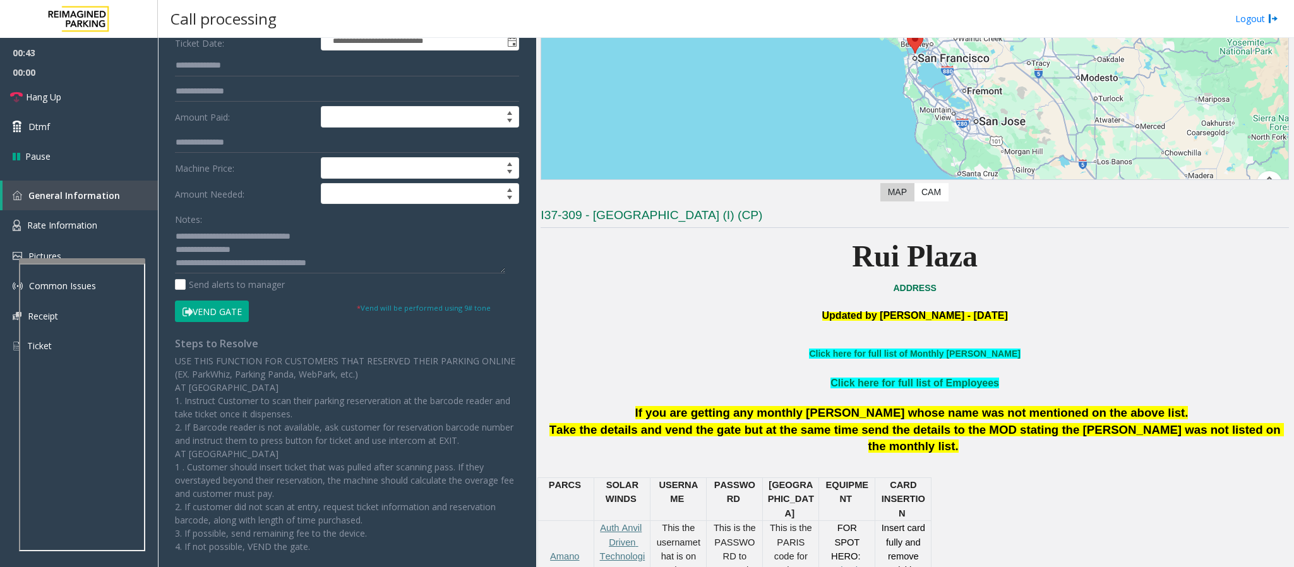
scroll to position [231, 0]
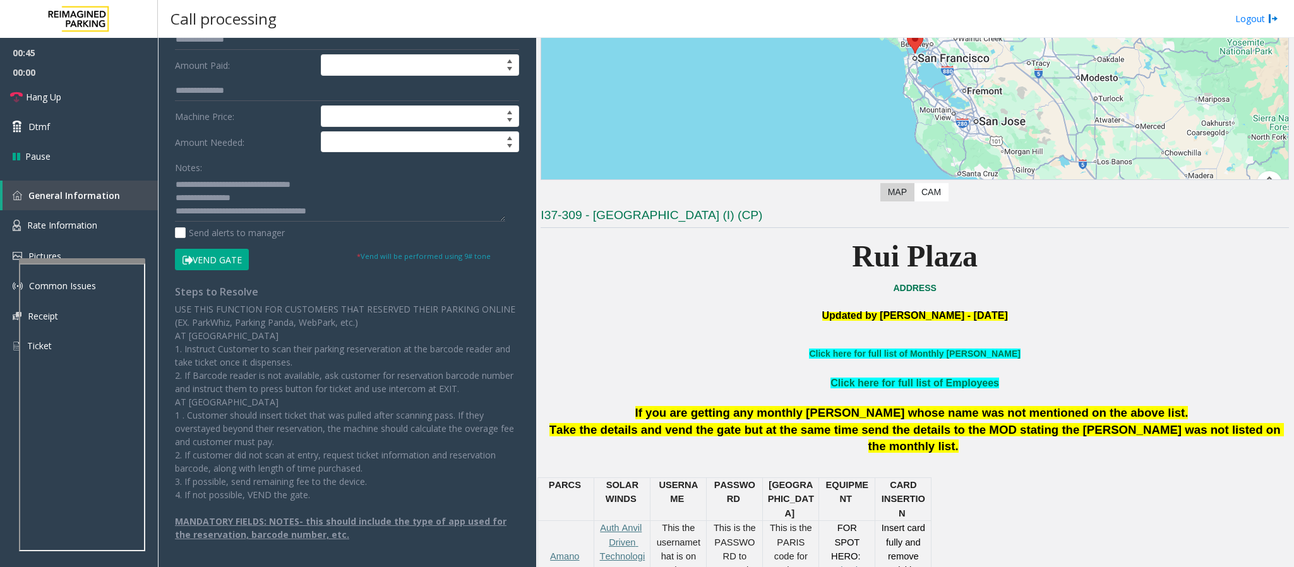
type input "*****"
click at [201, 256] on button "Vend Gate" at bounding box center [212, 259] width 74 height 21
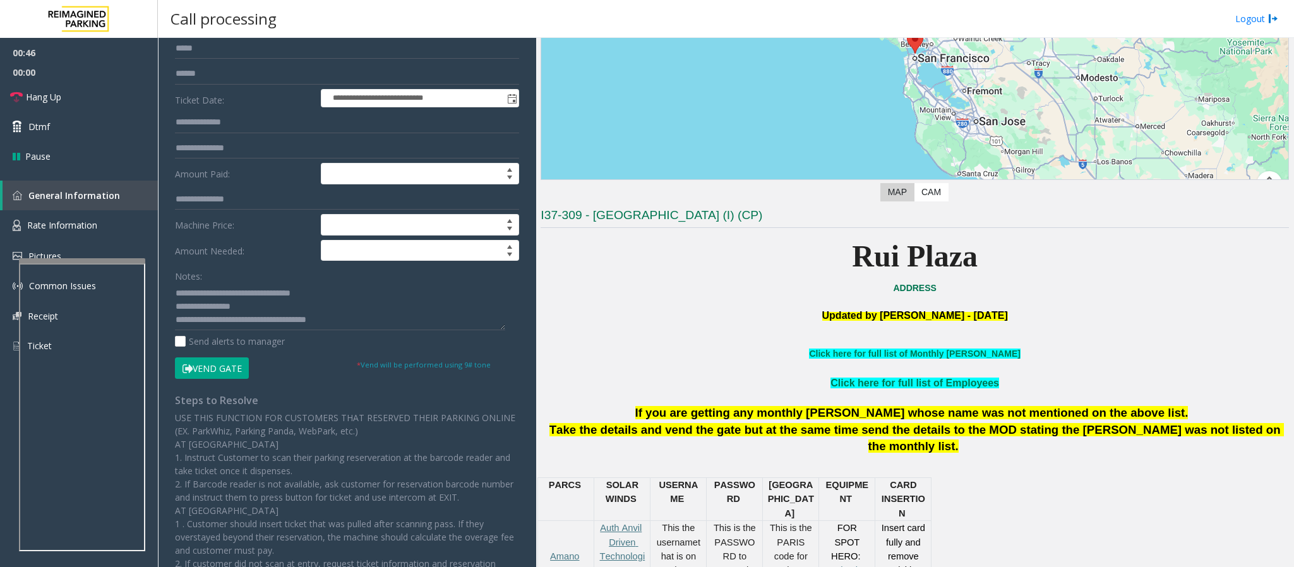
scroll to position [0, 0]
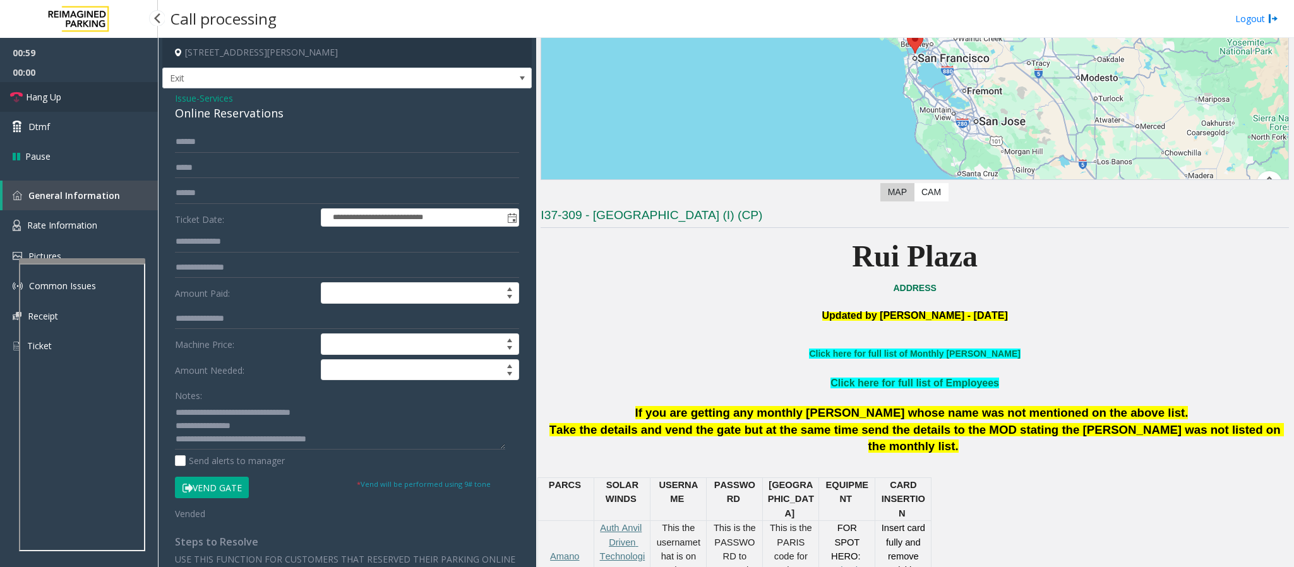
click at [46, 95] on span "Hang Up" at bounding box center [43, 96] width 35 height 13
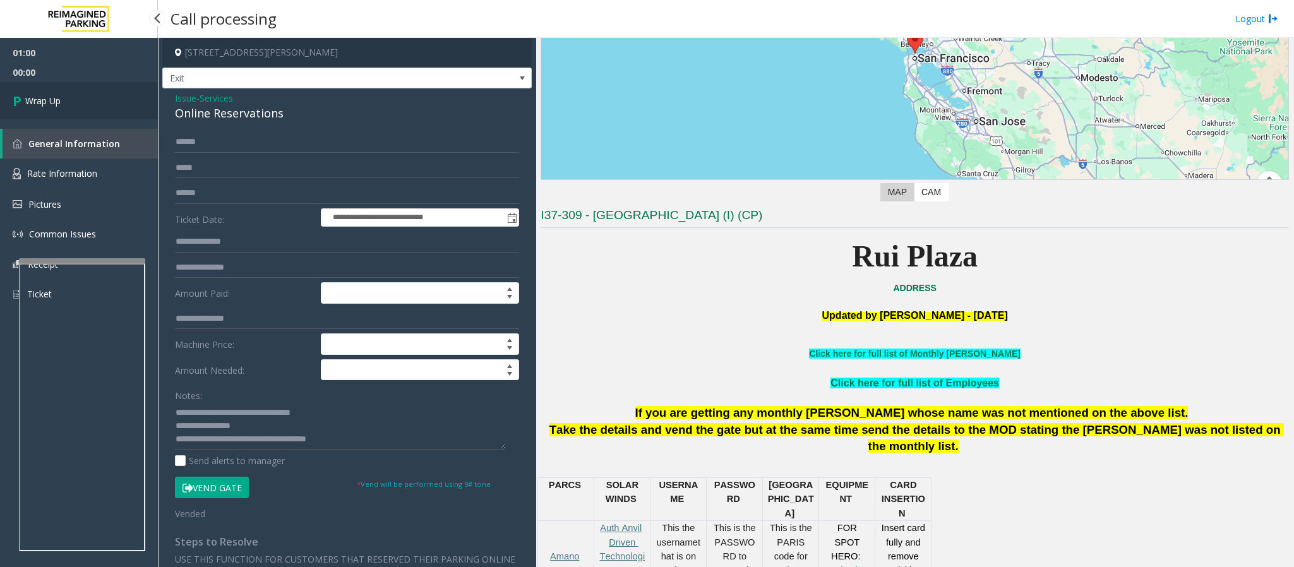
click at [46, 95] on span "Wrap Up" at bounding box center [42, 100] width 35 height 13
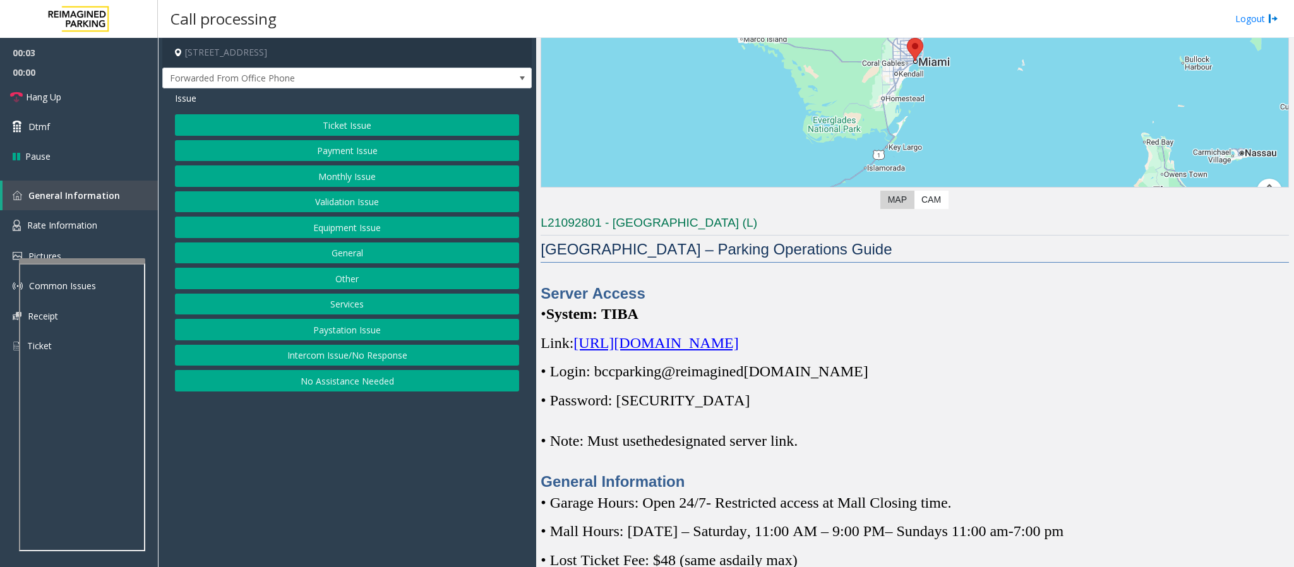
scroll to position [189, 0]
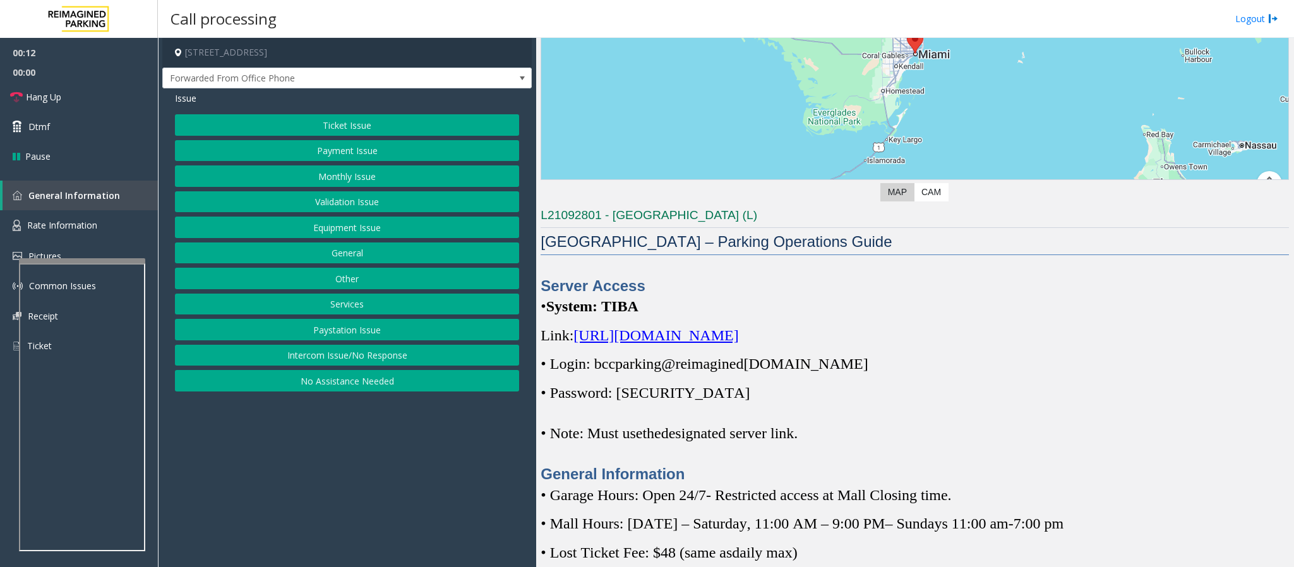
click at [351, 127] on button "Ticket Issue" at bounding box center [347, 124] width 344 height 21
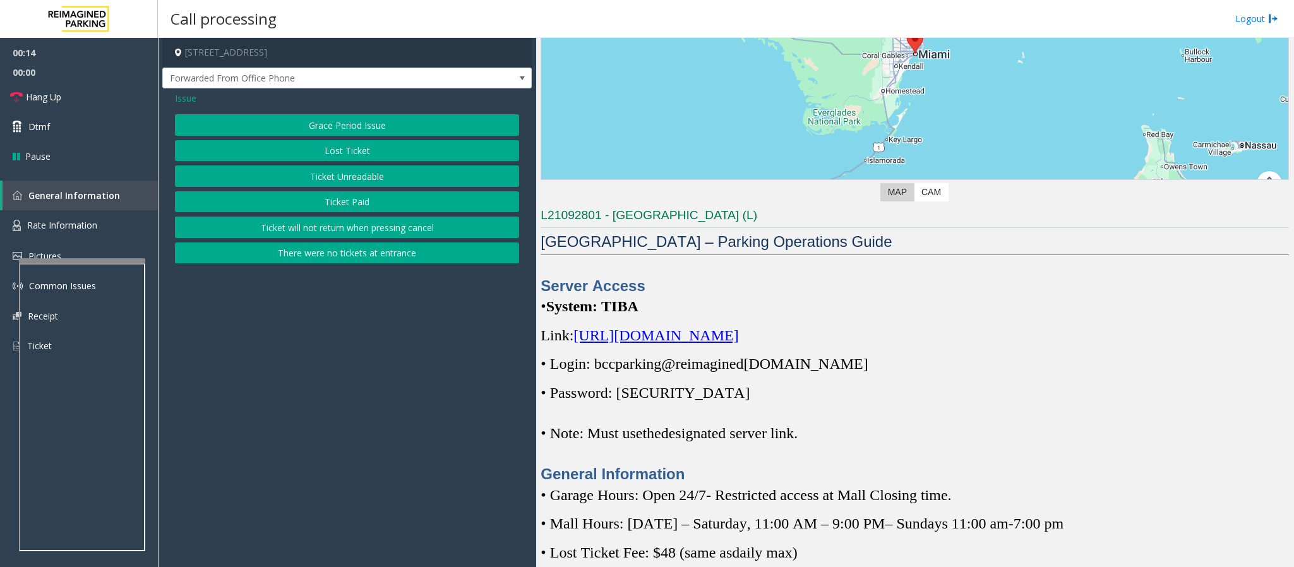
click at [311, 152] on button "Lost Ticket" at bounding box center [347, 150] width 344 height 21
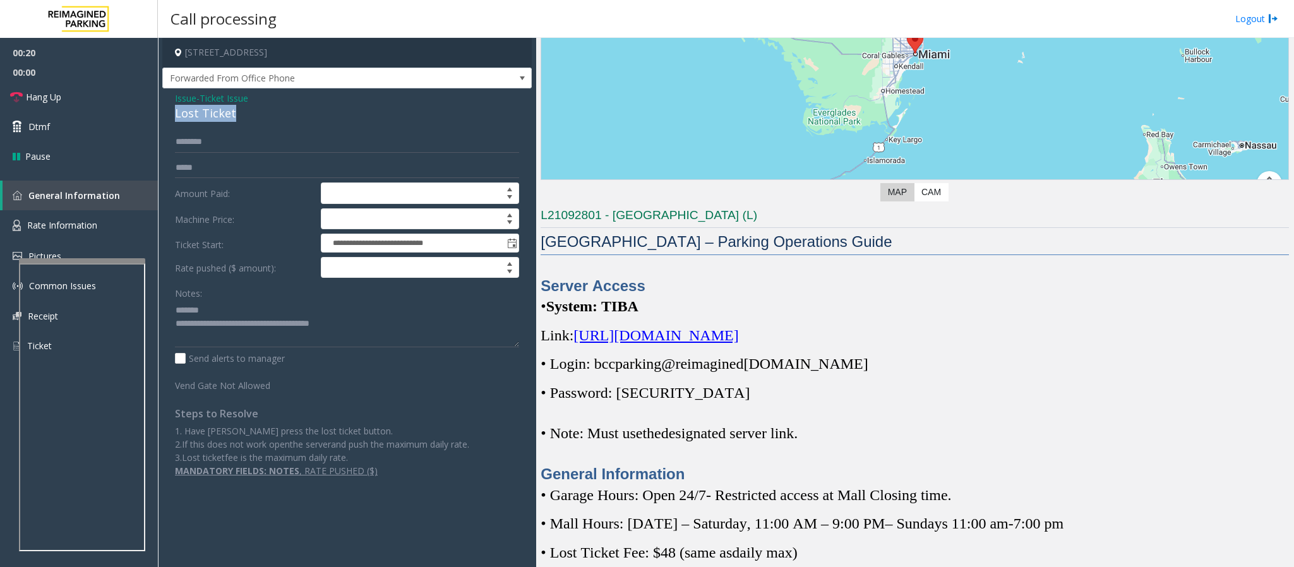
drag, startPoint x: 239, startPoint y: 111, endPoint x: 170, endPoint y: 121, distance: 69.0
click at [170, 121] on div "**********" at bounding box center [346, 289] width 369 height 402
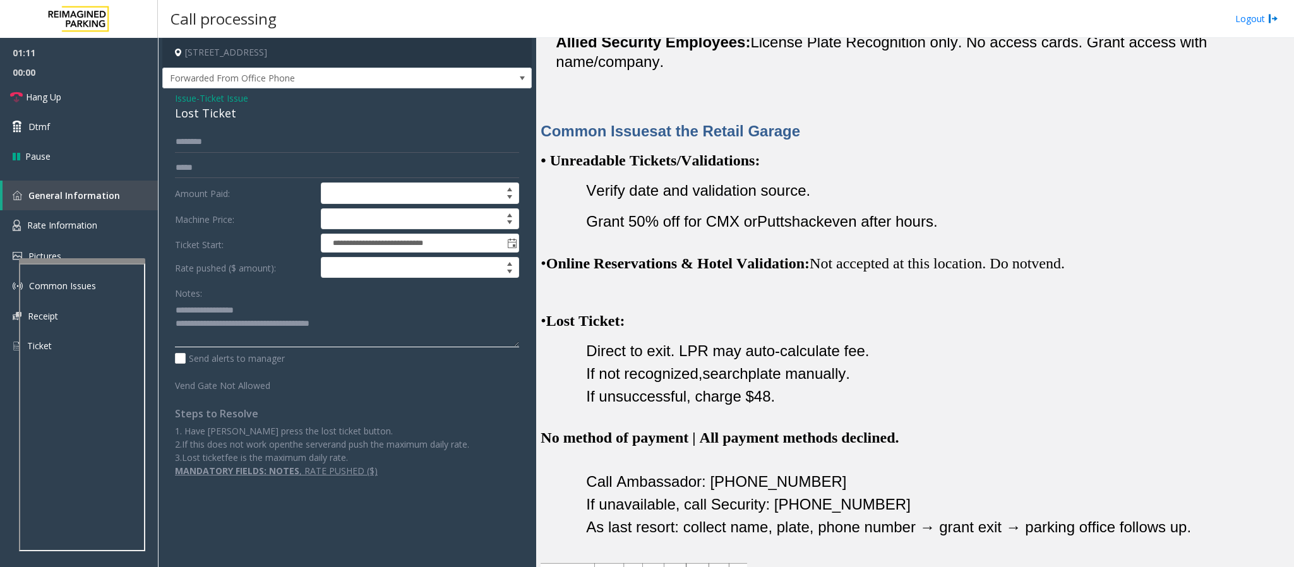
drag, startPoint x: 371, startPoint y: 328, endPoint x: 227, endPoint y: 332, distance: 144.0
click at [227, 332] on textarea at bounding box center [347, 323] width 344 height 47
click at [580, 340] on ul "Direct to exit. LPR may auto-calculate fee." at bounding box center [915, 351] width 748 height 23
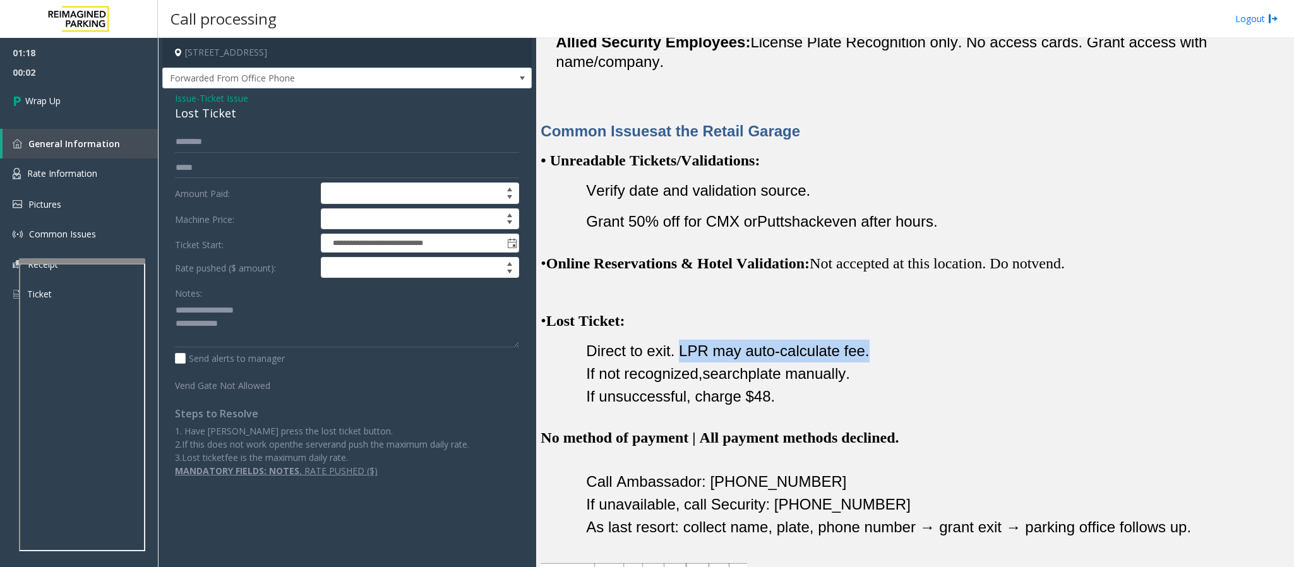
drag, startPoint x: 679, startPoint y: 330, endPoint x: 871, endPoint y: 333, distance: 192.6
click at [871, 340] on li "Direct to exit. LPR may auto-calculate fee." at bounding box center [937, 351] width 703 height 23
click at [228, 330] on textarea at bounding box center [347, 323] width 344 height 47
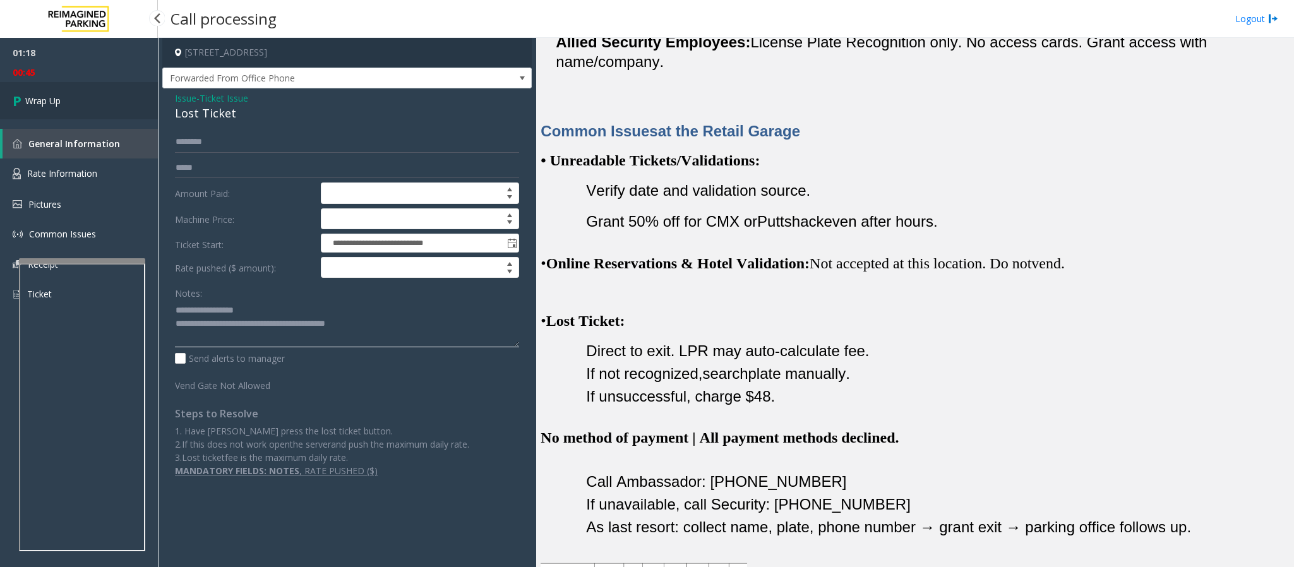
type textarea "**********"
click at [88, 97] on link "Wrap Up" at bounding box center [79, 100] width 158 height 37
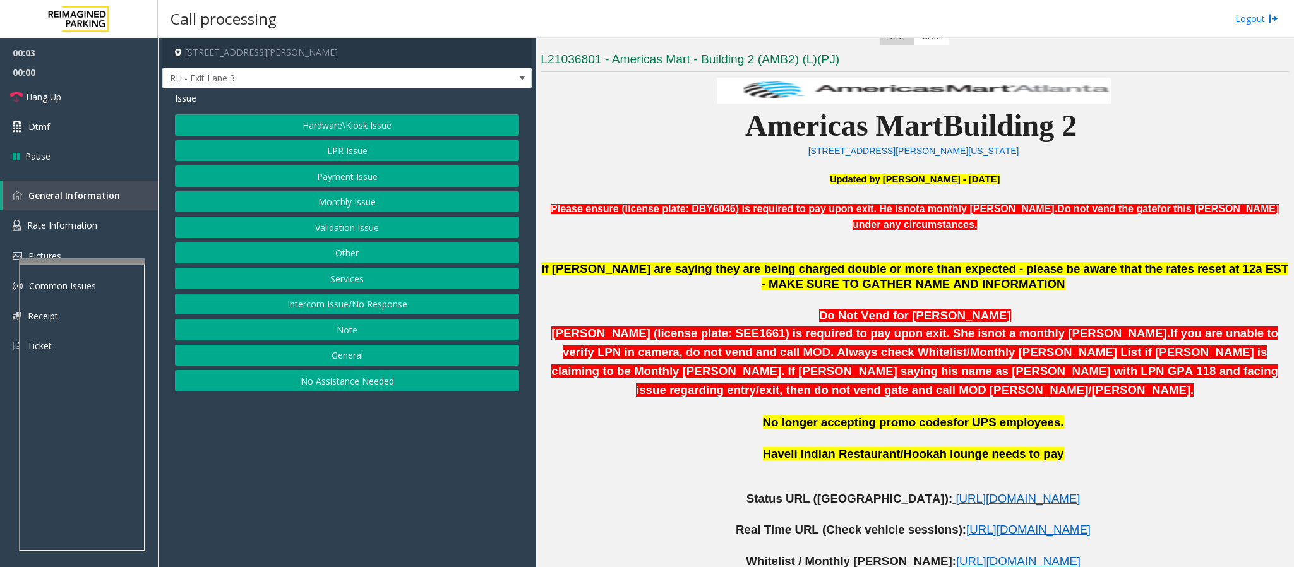
scroll to position [379, 0]
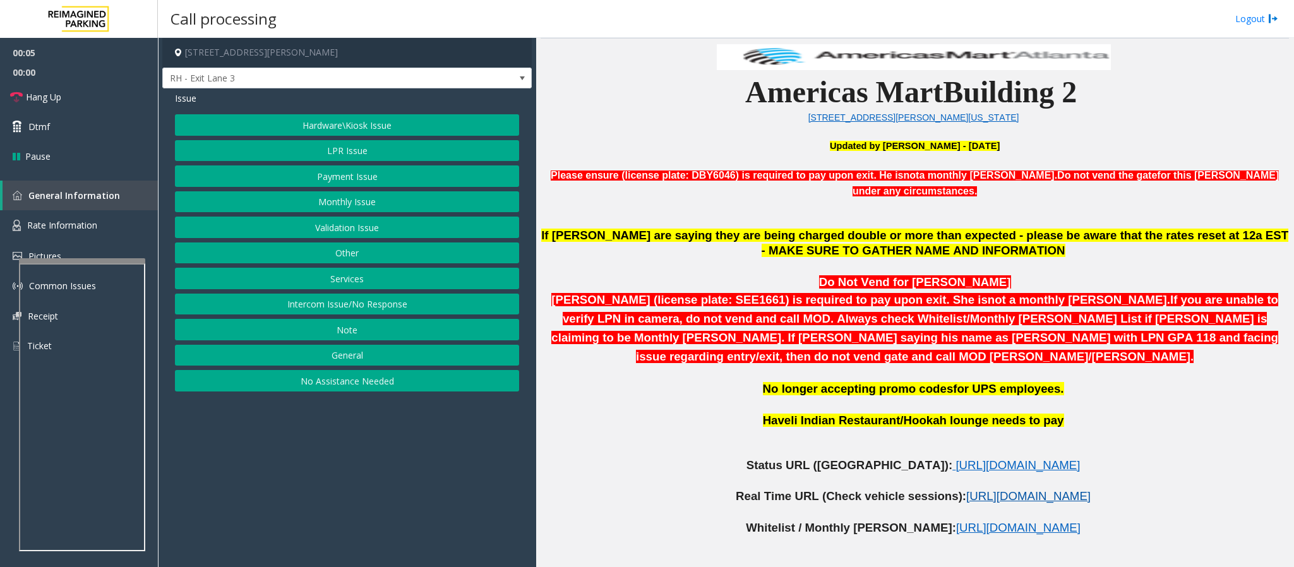
click at [966, 489] on span "https://www.parkjockey.com/en-us/manage/1633/sessions" at bounding box center [1028, 495] width 124 height 13
click at [73, 220] on span "Rate Information" at bounding box center [62, 225] width 70 height 12
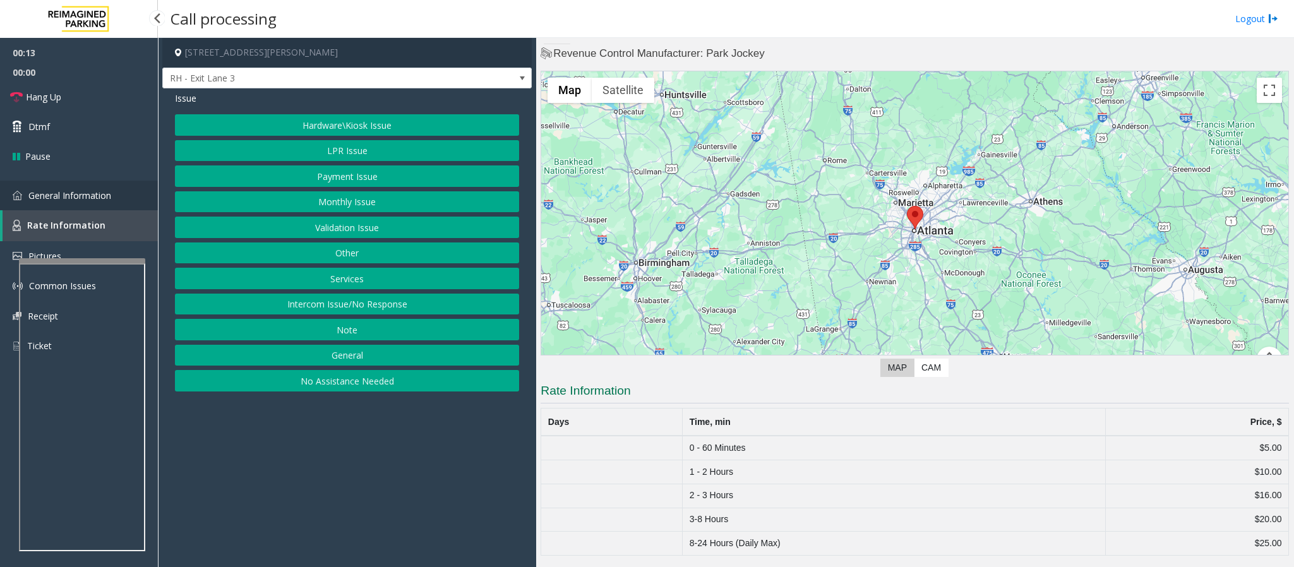
click at [97, 186] on link "General Information" at bounding box center [79, 196] width 158 height 30
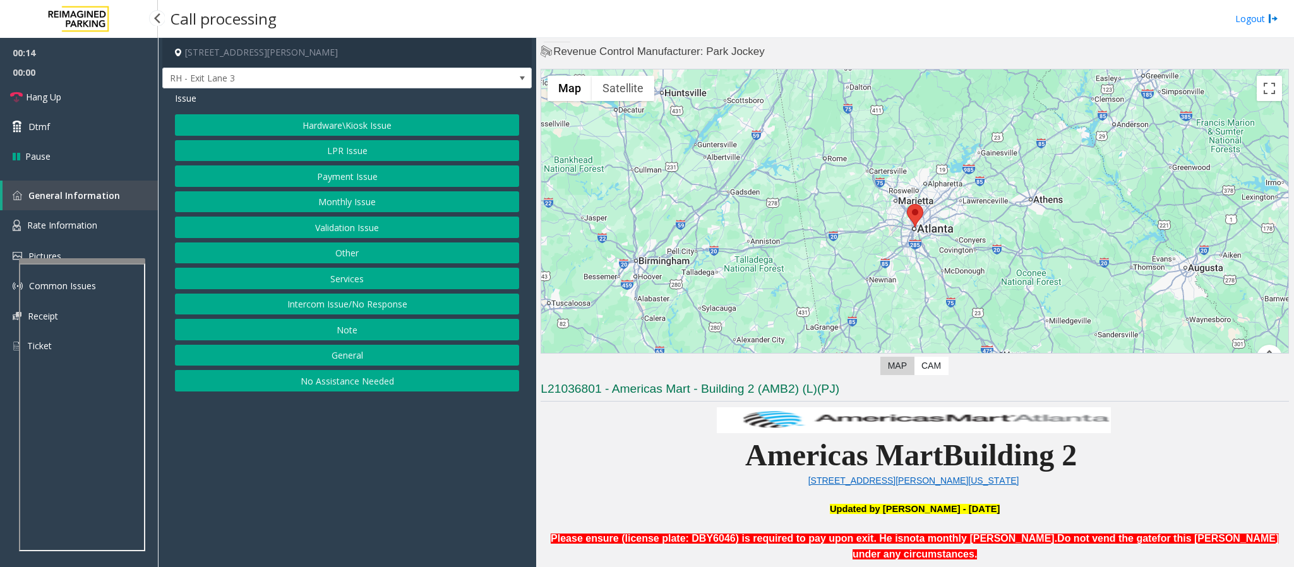
scroll to position [379, 0]
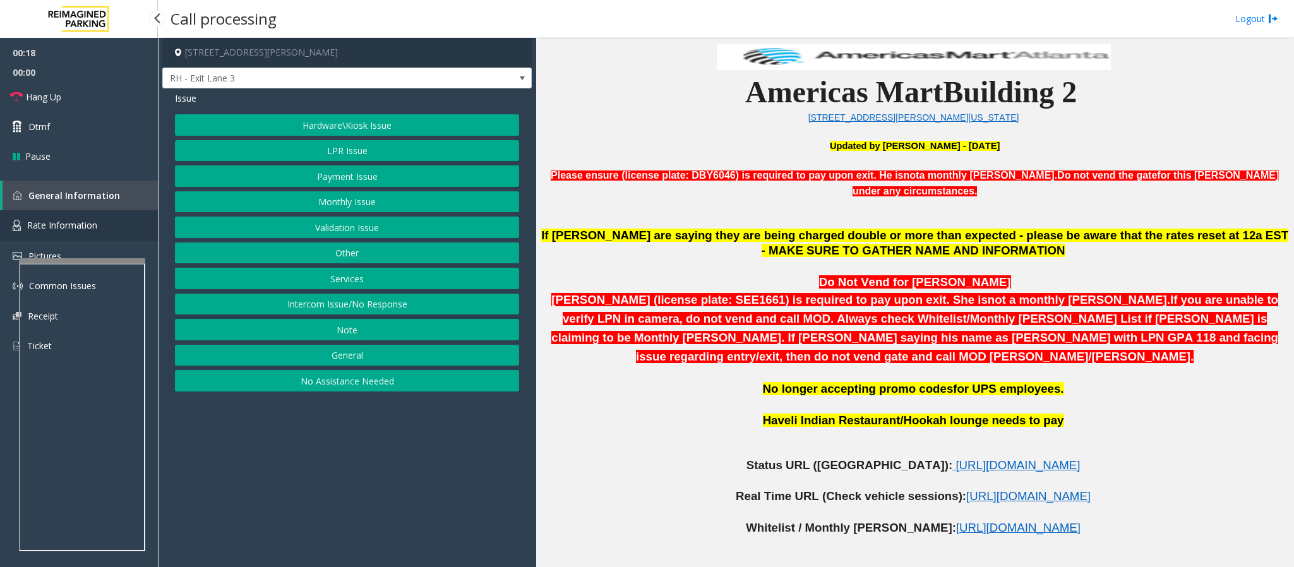
click at [57, 219] on span "Rate Information" at bounding box center [62, 225] width 70 height 12
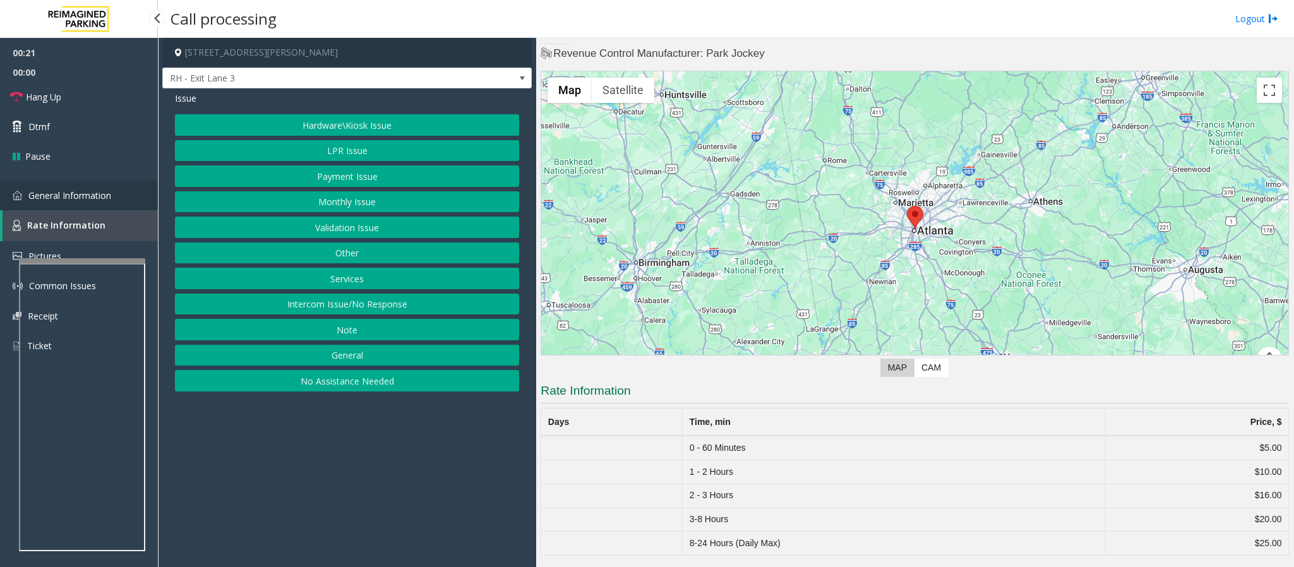
click at [73, 194] on span "General Information" at bounding box center [69, 195] width 83 height 12
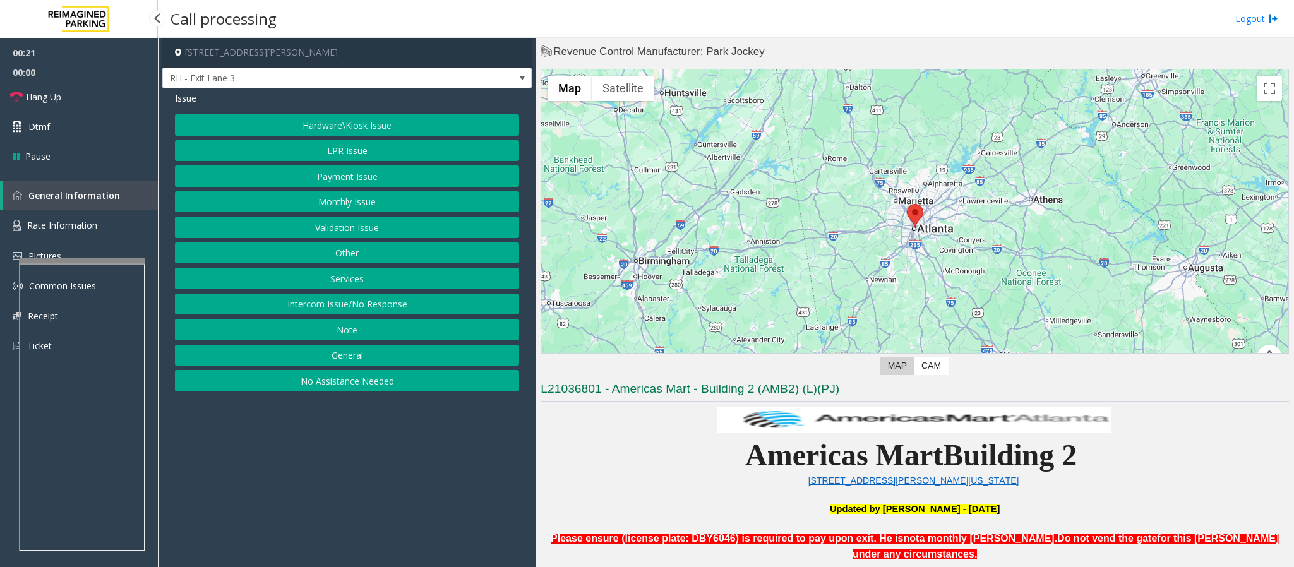
scroll to position [379, 0]
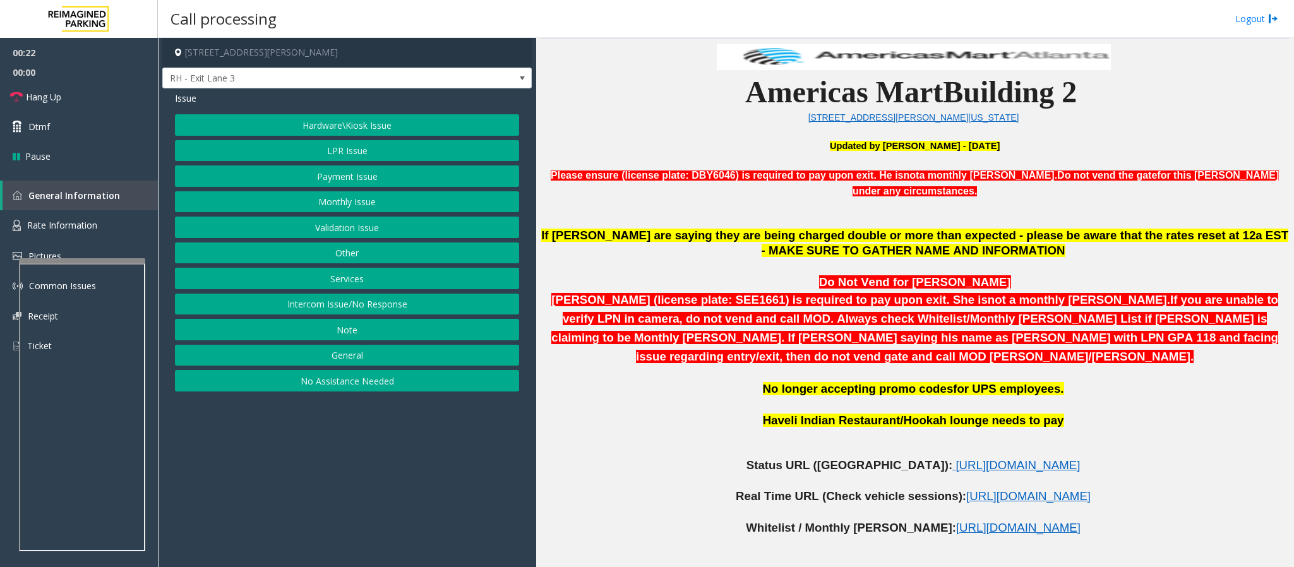
click at [371, 120] on button "Hardware\Kiosk Issue" at bounding box center [347, 124] width 344 height 21
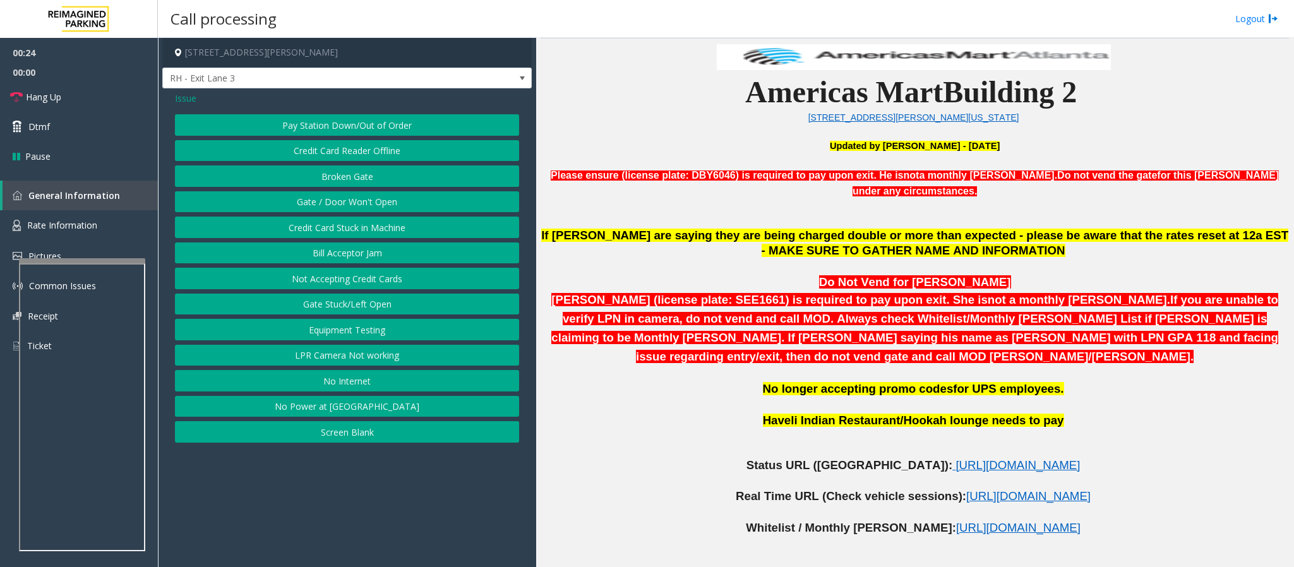
click at [182, 100] on span "Issue" at bounding box center [185, 98] width 21 height 13
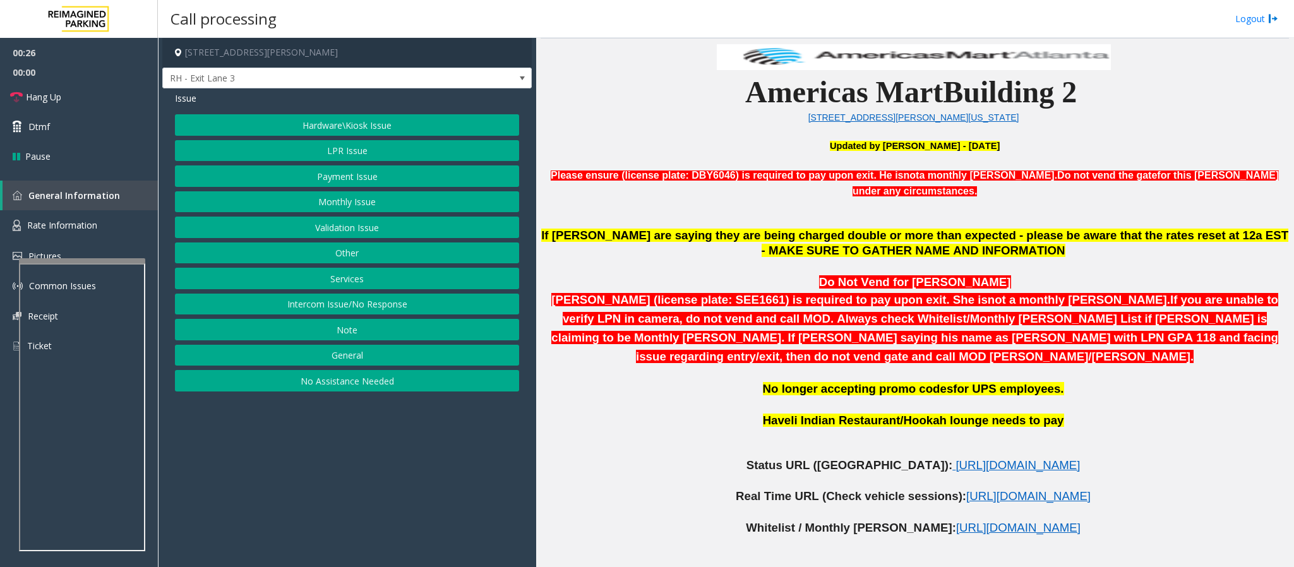
click at [371, 146] on button "LPR Issue" at bounding box center [347, 150] width 344 height 21
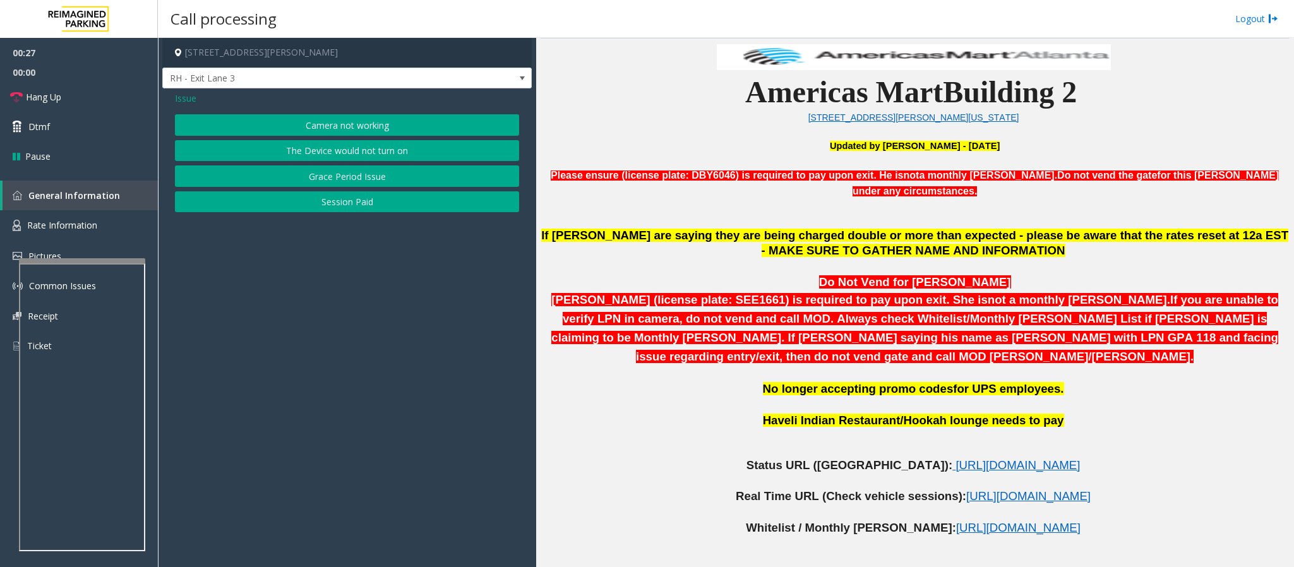
click at [376, 178] on button "Grace Period Issue" at bounding box center [347, 175] width 344 height 21
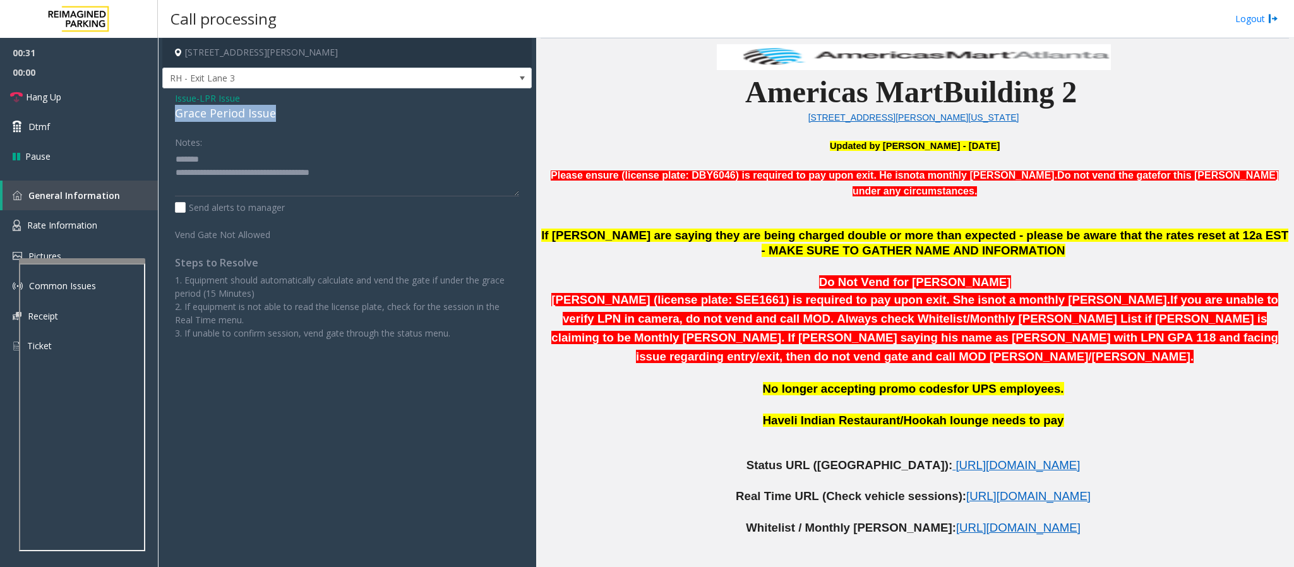
drag, startPoint x: 286, startPoint y: 117, endPoint x: 159, endPoint y: 114, distance: 127.0
click at [159, 114] on app-call-processing-form "230 Harris Street Northeast, Atlanta, GA RH - Exit Lane 3 Issue - LPR Issue Gra…" at bounding box center [347, 302] width 378 height 529
click at [116, 220] on link "Rate Information" at bounding box center [79, 225] width 158 height 31
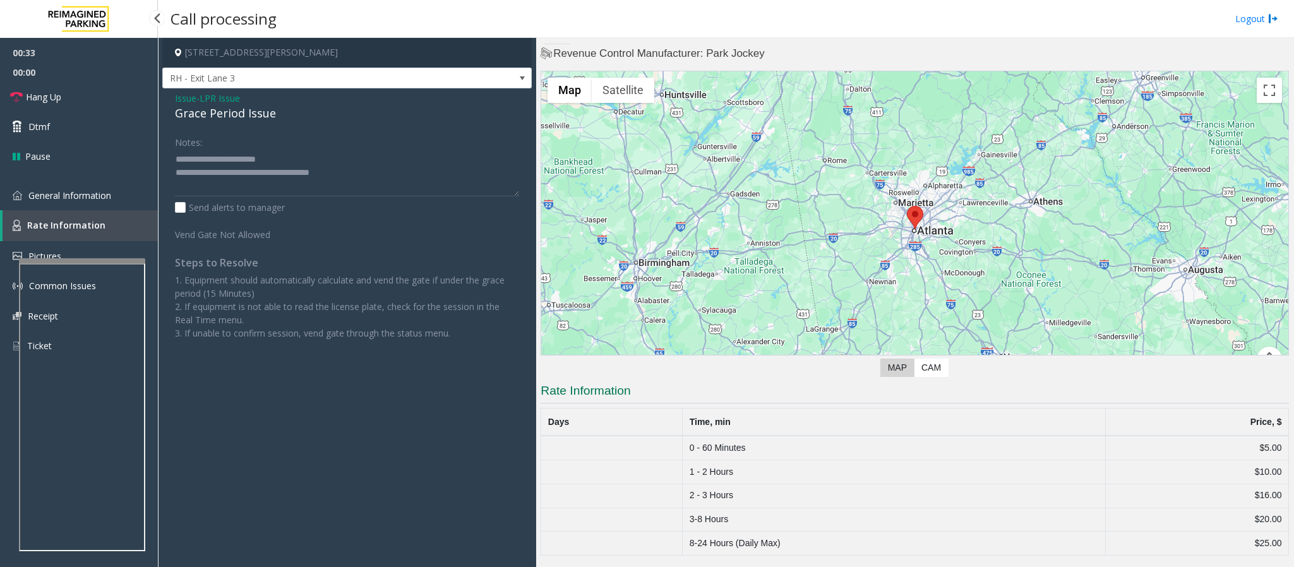
scroll to position [16, 0]
drag, startPoint x: 371, startPoint y: 180, endPoint x: 228, endPoint y: 171, distance: 143.6
click at [228, 171] on textarea at bounding box center [347, 172] width 344 height 47
type textarea "**********"
click at [186, 95] on span "Issue" at bounding box center [185, 98] width 21 height 13
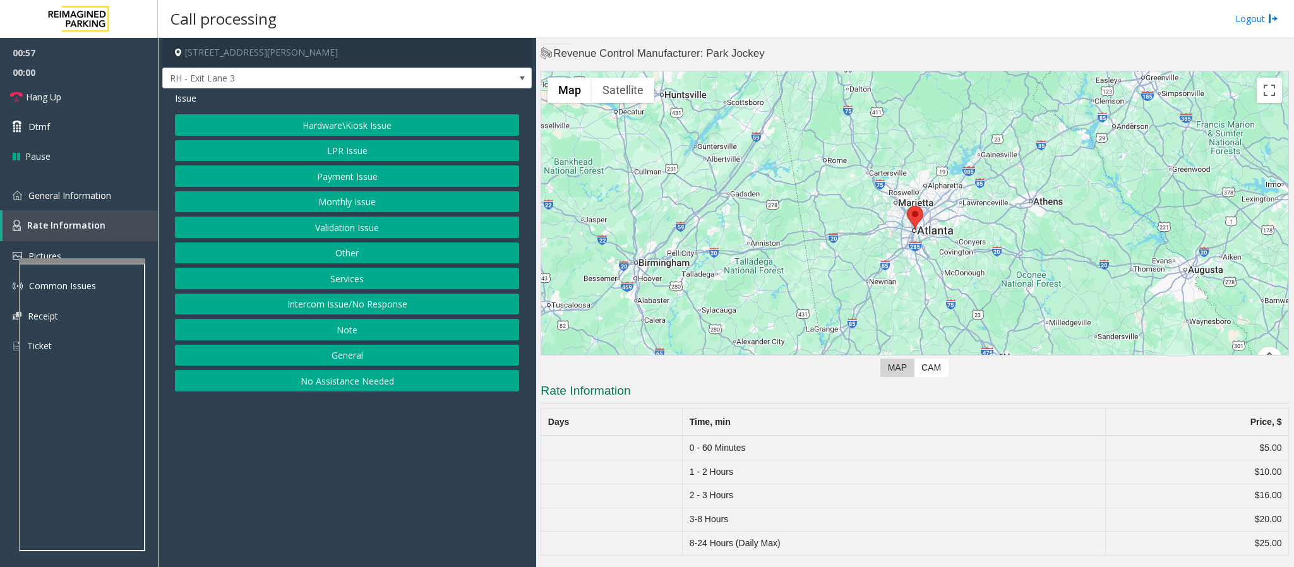
click at [347, 284] on button "Services" at bounding box center [347, 278] width 344 height 21
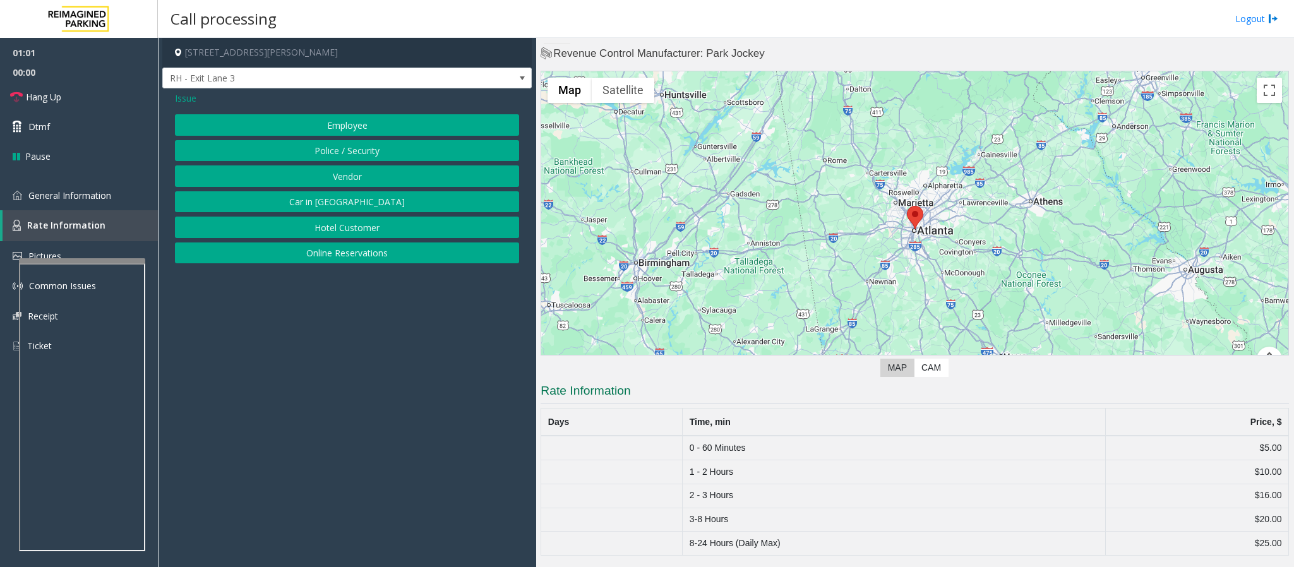
click at [179, 101] on span "Issue" at bounding box center [185, 98] width 21 height 13
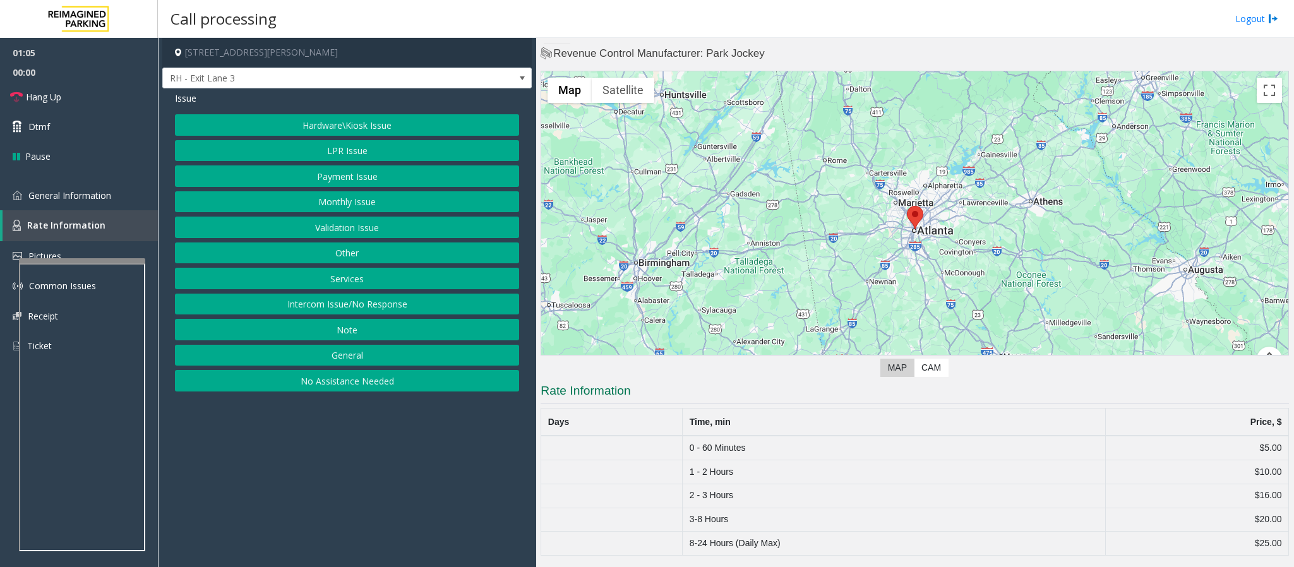
click at [345, 252] on button "Other" at bounding box center [347, 252] width 344 height 21
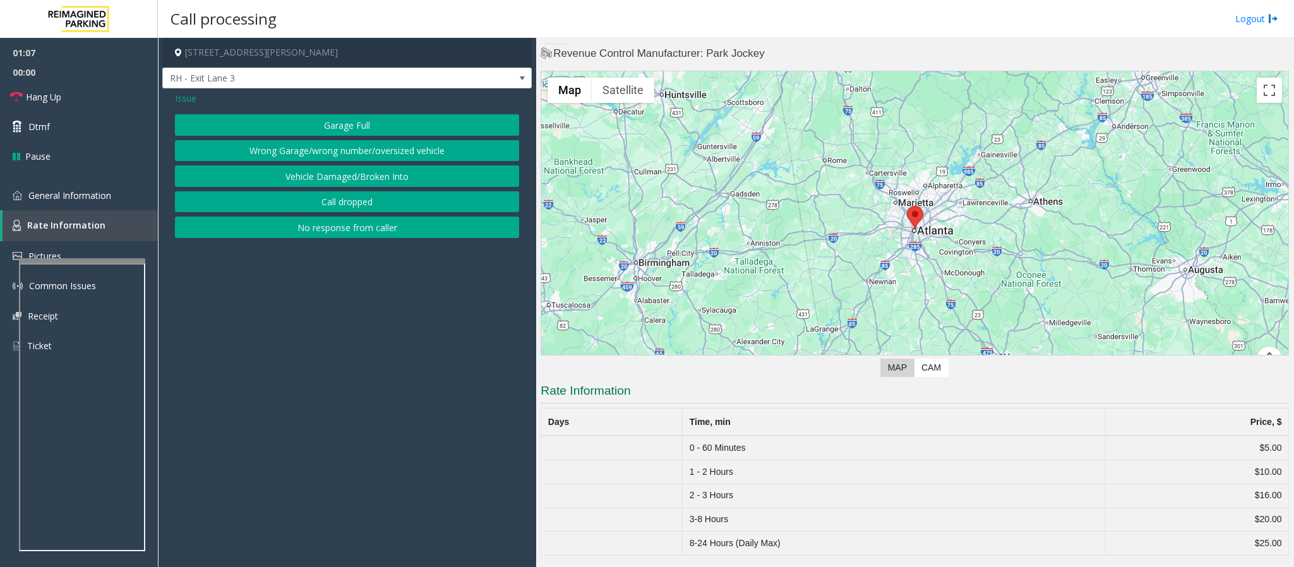
click at [254, 160] on button "Wrong Garage/wrong number/oversized vehicle" at bounding box center [347, 150] width 344 height 21
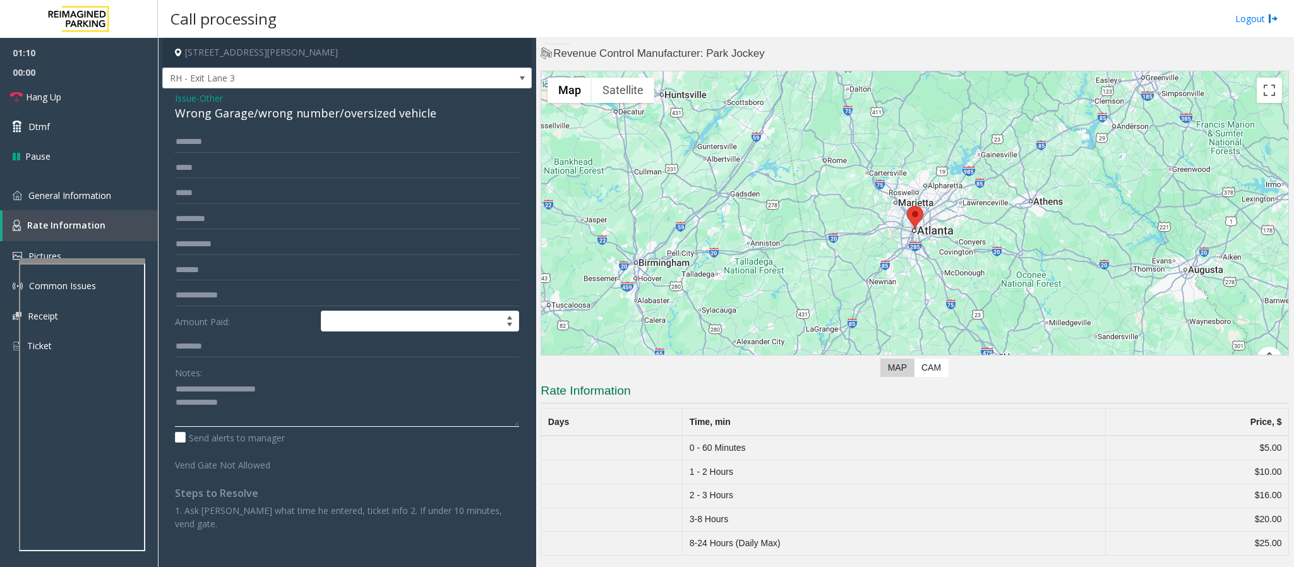
drag, startPoint x: 294, startPoint y: 383, endPoint x: 201, endPoint y: 386, distance: 92.9
click at [201, 386] on textarea at bounding box center [347, 403] width 344 height 47
drag, startPoint x: 173, startPoint y: 119, endPoint x: 251, endPoint y: 117, distance: 77.7
click at [251, 117] on div "Issue - Other Wrong Garage/wrong number/oversized vehicle Amount Paid: Notes: S…" at bounding box center [346, 315] width 369 height 455
click at [299, 398] on textarea at bounding box center [347, 403] width 344 height 47
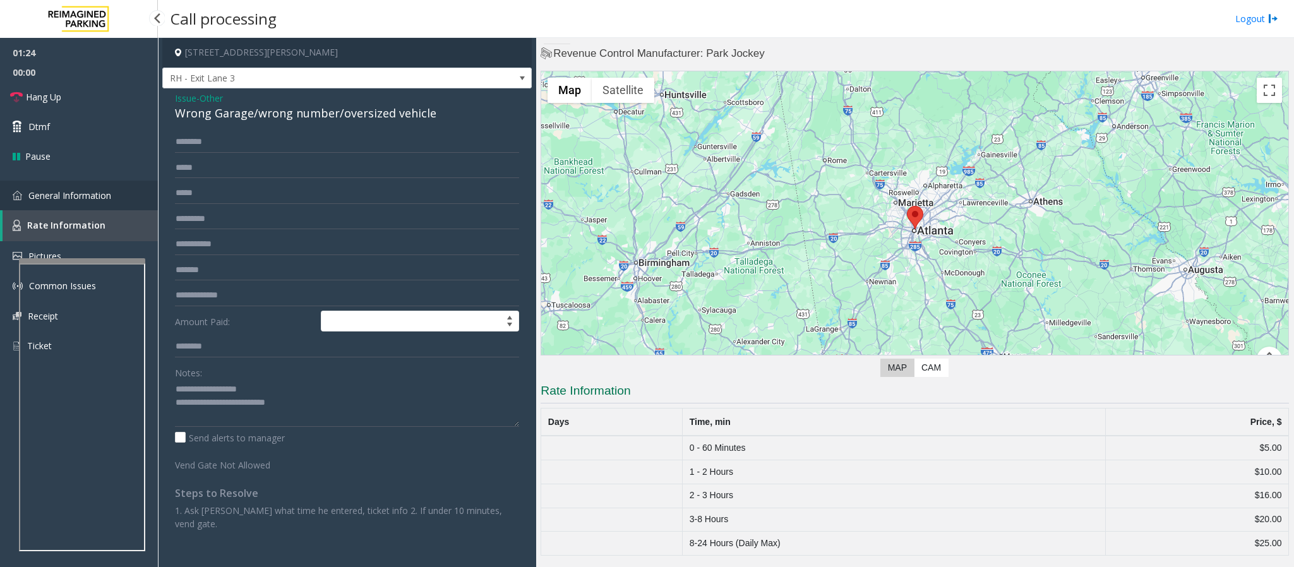
click at [99, 193] on span "General Information" at bounding box center [69, 195] width 83 height 12
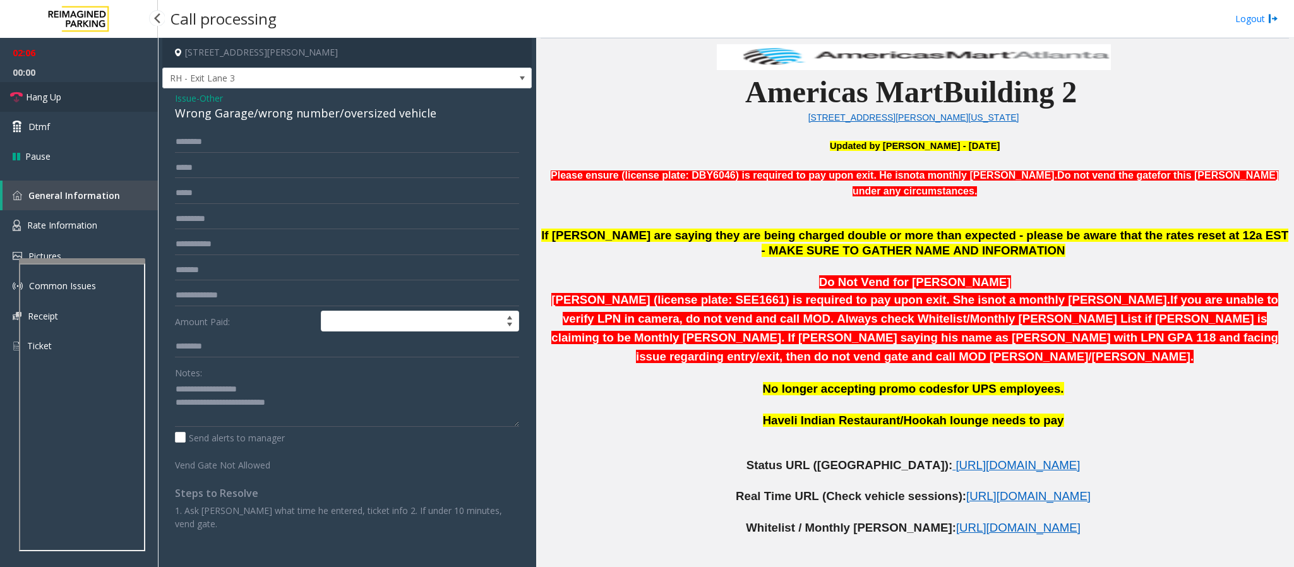
click at [42, 97] on span "Hang Up" at bounding box center [43, 96] width 35 height 13
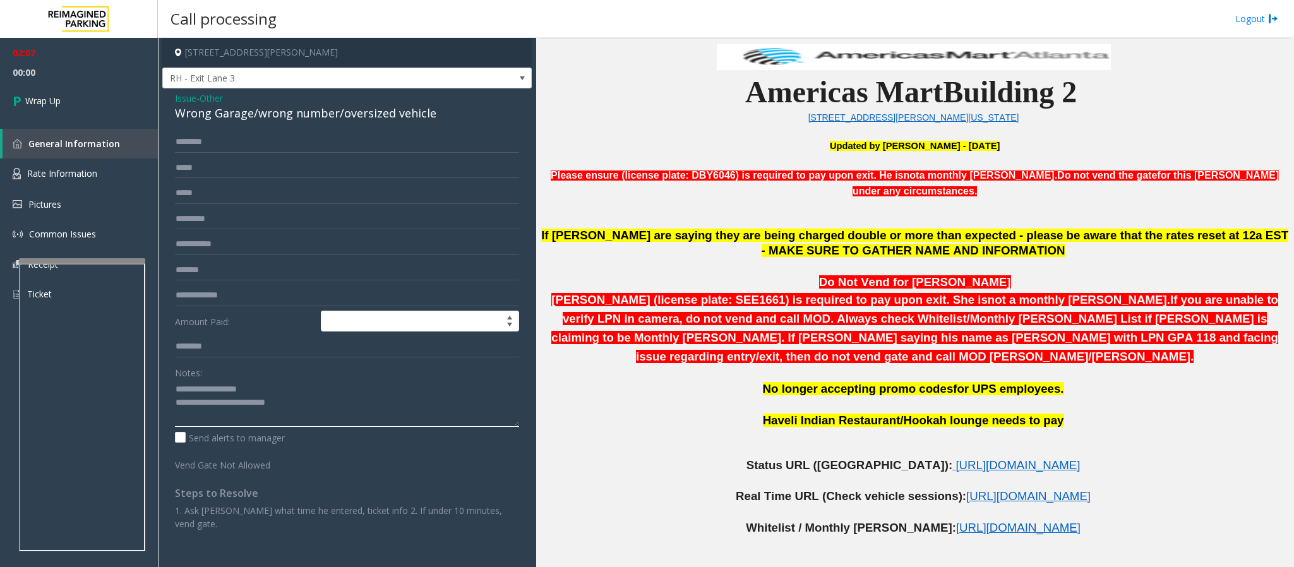
click at [332, 404] on textarea at bounding box center [347, 403] width 344 height 47
click at [296, 415] on textarea at bounding box center [347, 403] width 344 height 47
type textarea "**********"
click at [40, 112] on link "Wrap Up" at bounding box center [79, 100] width 158 height 37
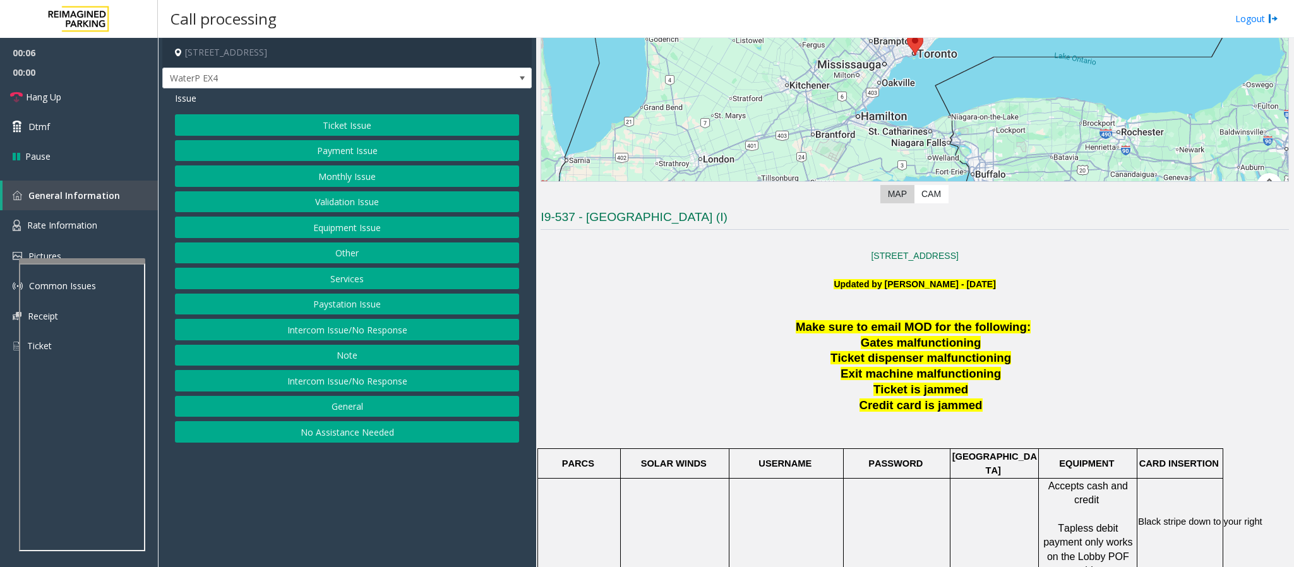
scroll to position [189, 0]
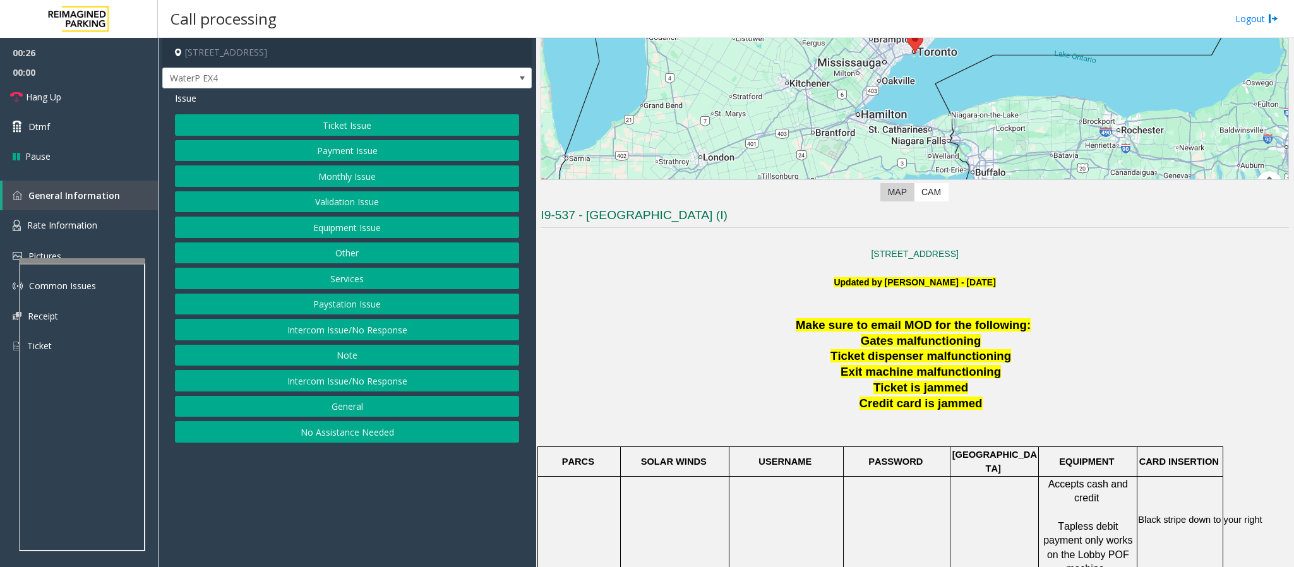
click at [342, 137] on div "Ticket Issue Payment Issue Monthly Issue Validation Issue Equipment Issue Other…" at bounding box center [347, 278] width 344 height 328
click at [352, 122] on button "Ticket Issue" at bounding box center [347, 124] width 344 height 21
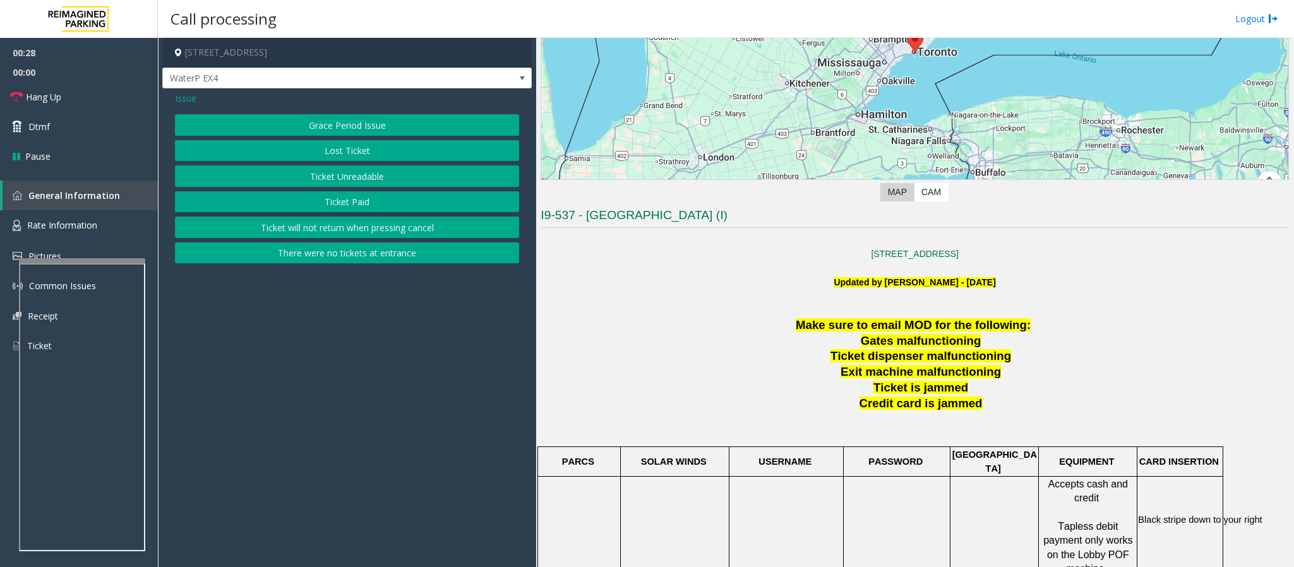
click at [353, 205] on button "Ticket Paid" at bounding box center [347, 201] width 344 height 21
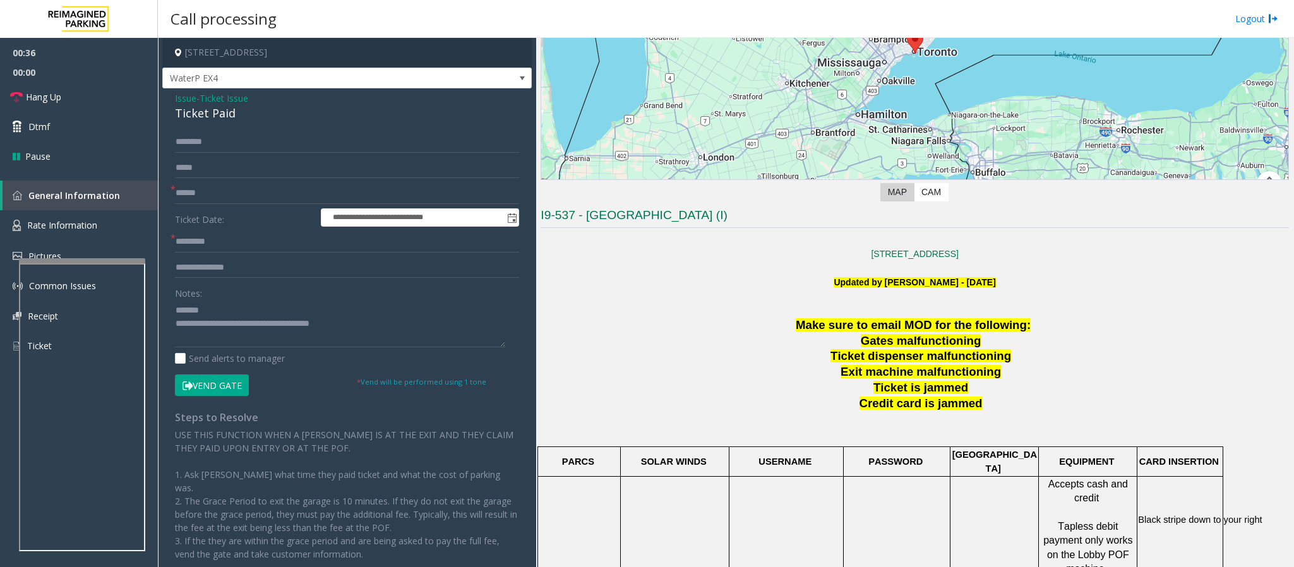
click at [233, 107] on div "Ticket Paid" at bounding box center [347, 113] width 344 height 17
drag, startPoint x: 241, startPoint y: 117, endPoint x: 173, endPoint y: 112, distance: 67.8
click at [173, 112] on div "**********" at bounding box center [346, 350] width 369 height 525
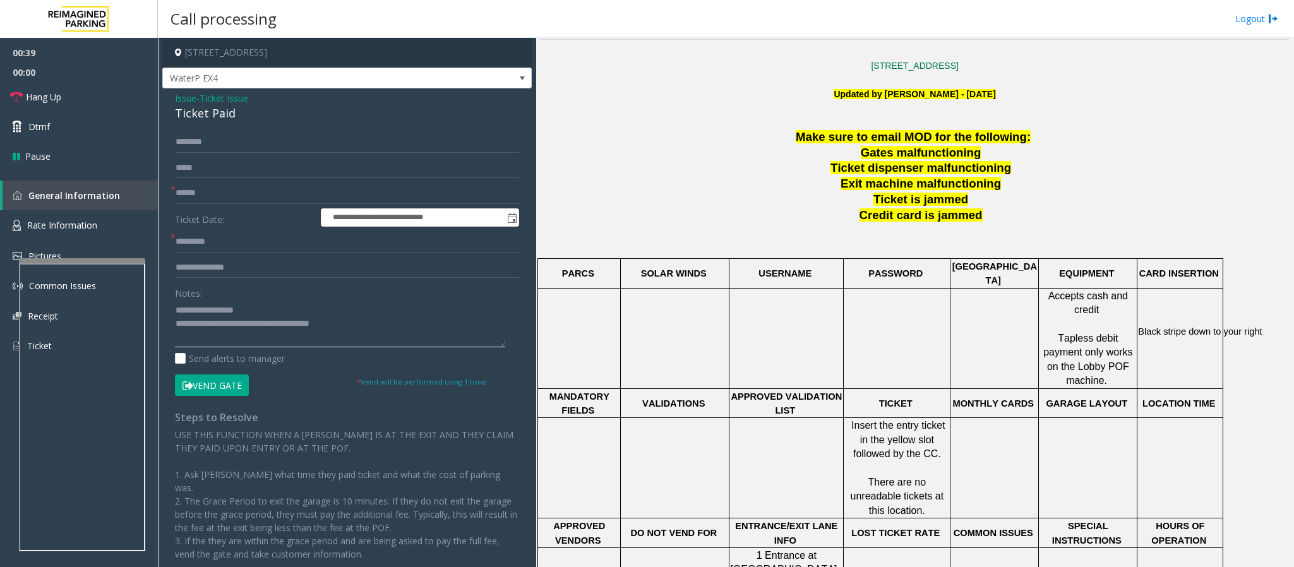
scroll to position [379, 0]
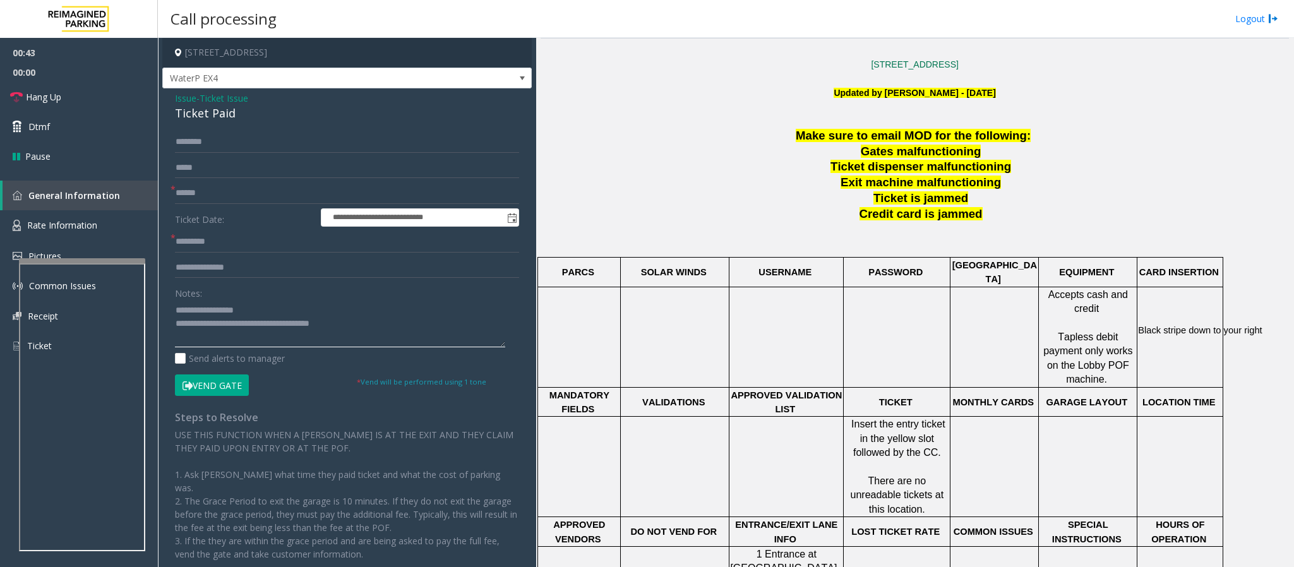
click at [252, 304] on textarea at bounding box center [340, 323] width 330 height 47
click at [72, 222] on span "Rate Information" at bounding box center [62, 225] width 70 height 12
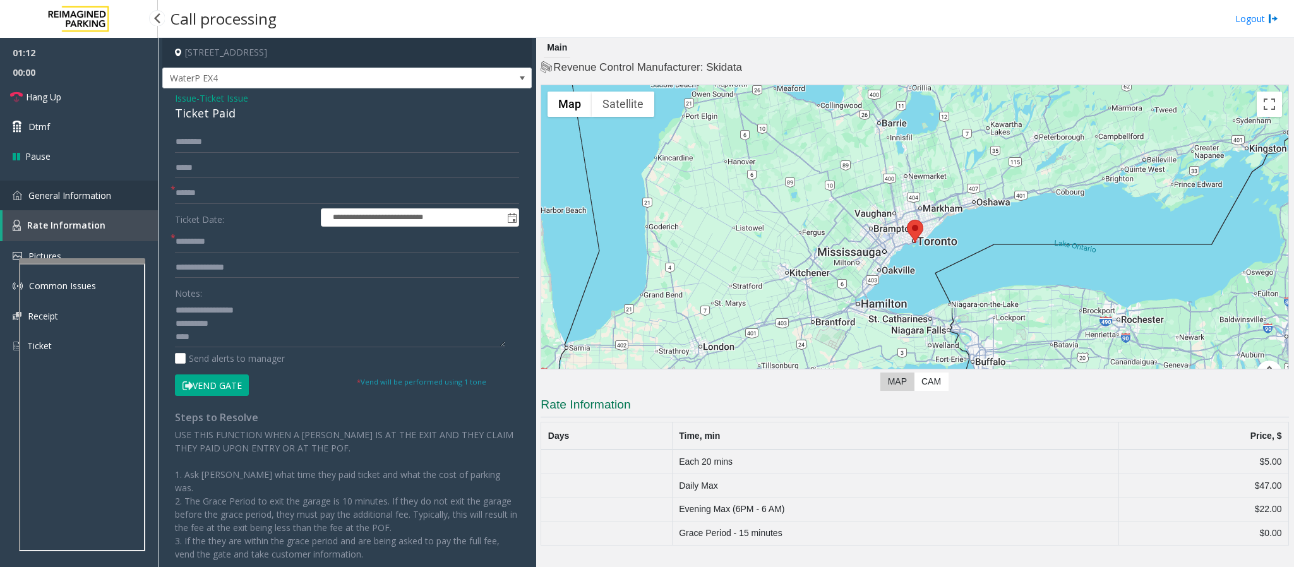
click at [68, 197] on span "General Information" at bounding box center [69, 195] width 83 height 12
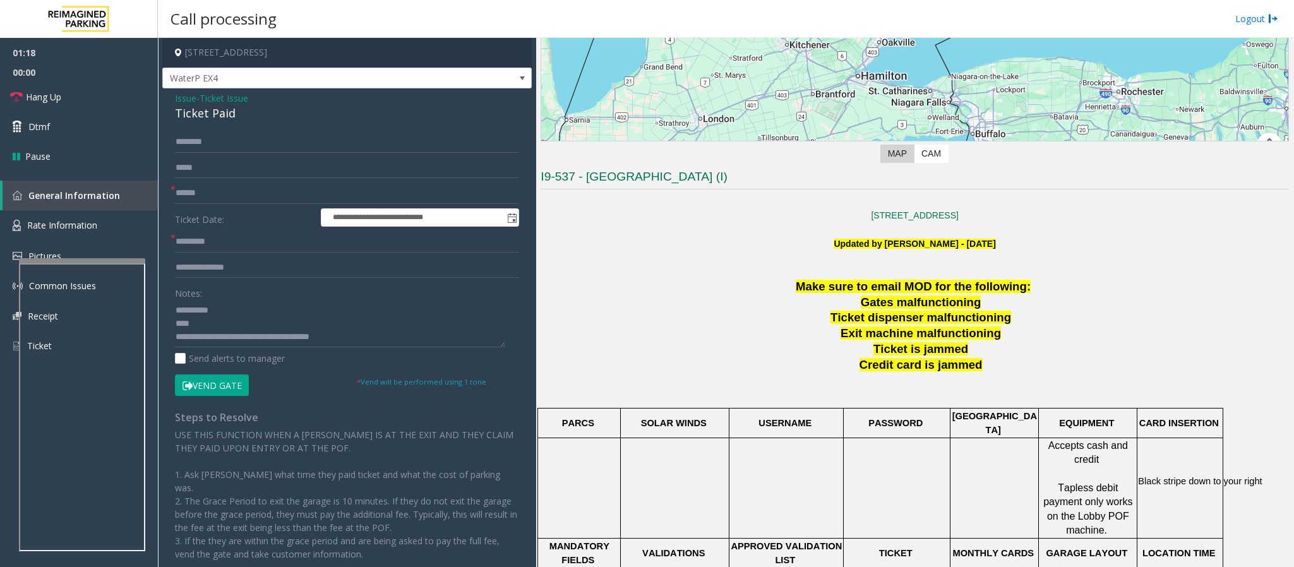
scroll to position [284, 0]
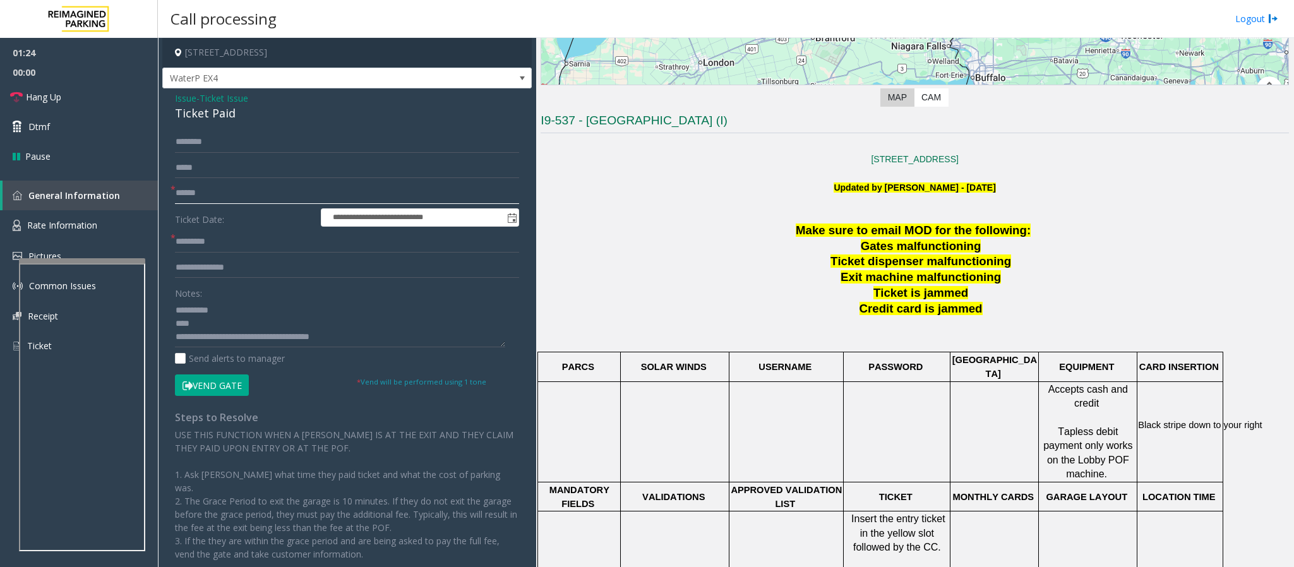
click at [201, 199] on input "text" at bounding box center [347, 192] width 344 height 21
click at [184, 245] on input "text" at bounding box center [347, 241] width 344 height 21
click at [207, 332] on textarea at bounding box center [340, 323] width 330 height 47
click at [197, 326] on textarea at bounding box center [340, 323] width 330 height 47
type textarea "**********"
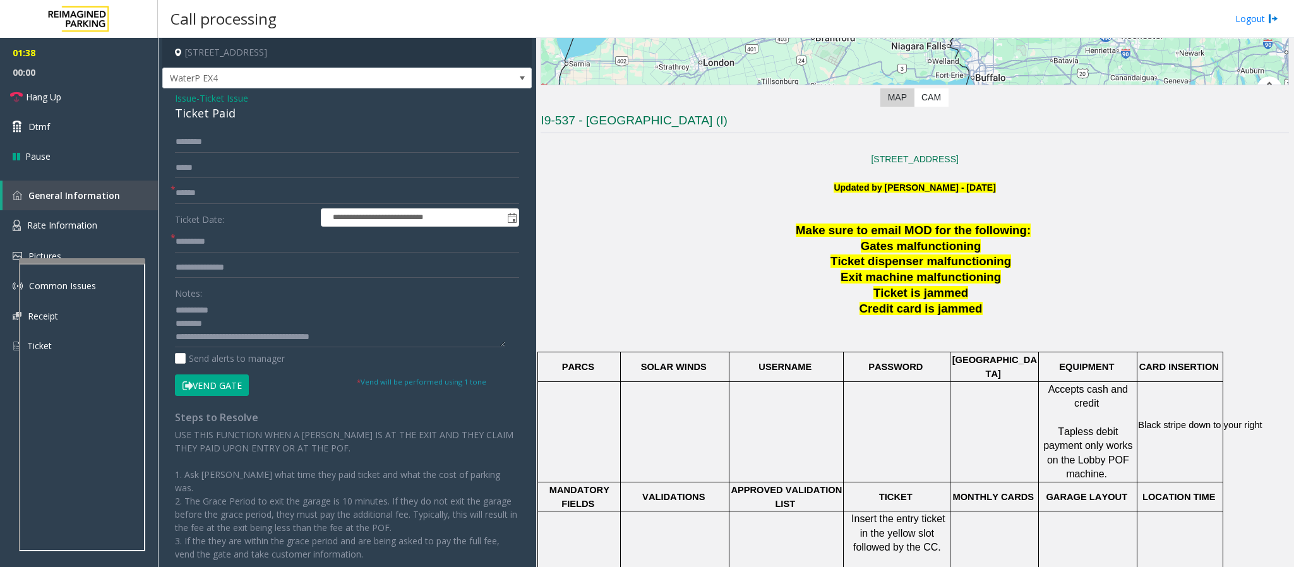
drag, startPoint x: 309, startPoint y: 51, endPoint x: 245, endPoint y: 51, distance: 63.8
click at [245, 51] on h4 "[STREET_ADDRESS]" at bounding box center [346, 53] width 369 height 30
copy h4 "Toronto, ON"
click at [196, 239] on input "text" at bounding box center [347, 241] width 344 height 21
paste input "*******"
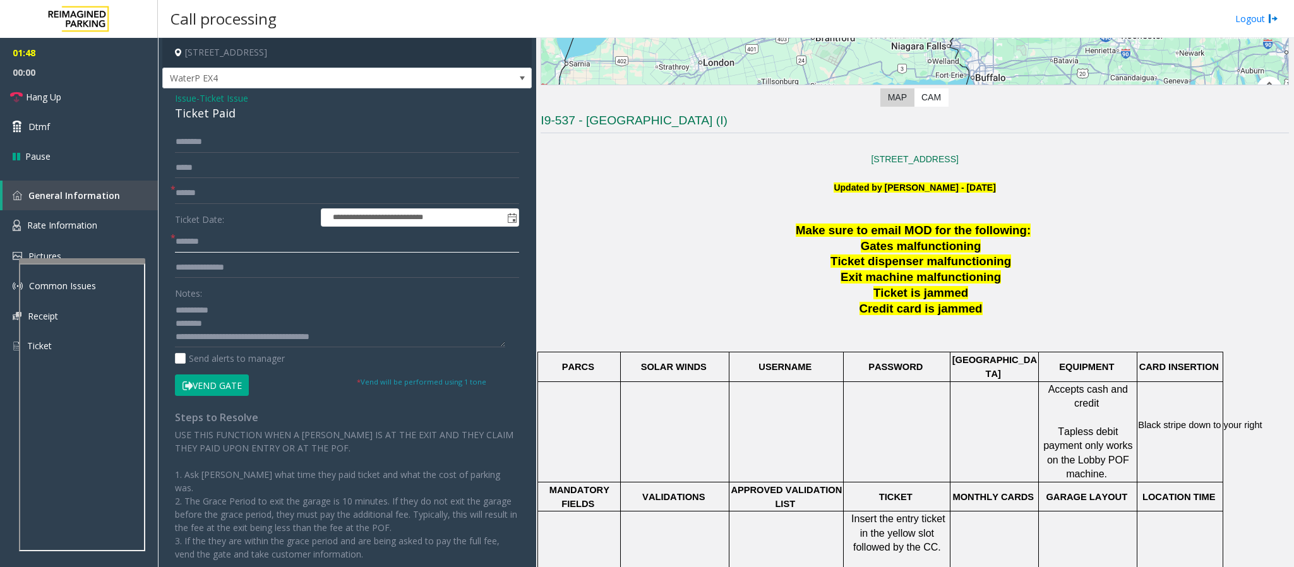
click at [193, 242] on input "*******" at bounding box center [347, 241] width 344 height 21
type input "*******"
click at [203, 191] on input "text" at bounding box center [347, 192] width 344 height 21
type input "**********"
click at [208, 275] on input "text" at bounding box center [347, 267] width 344 height 21
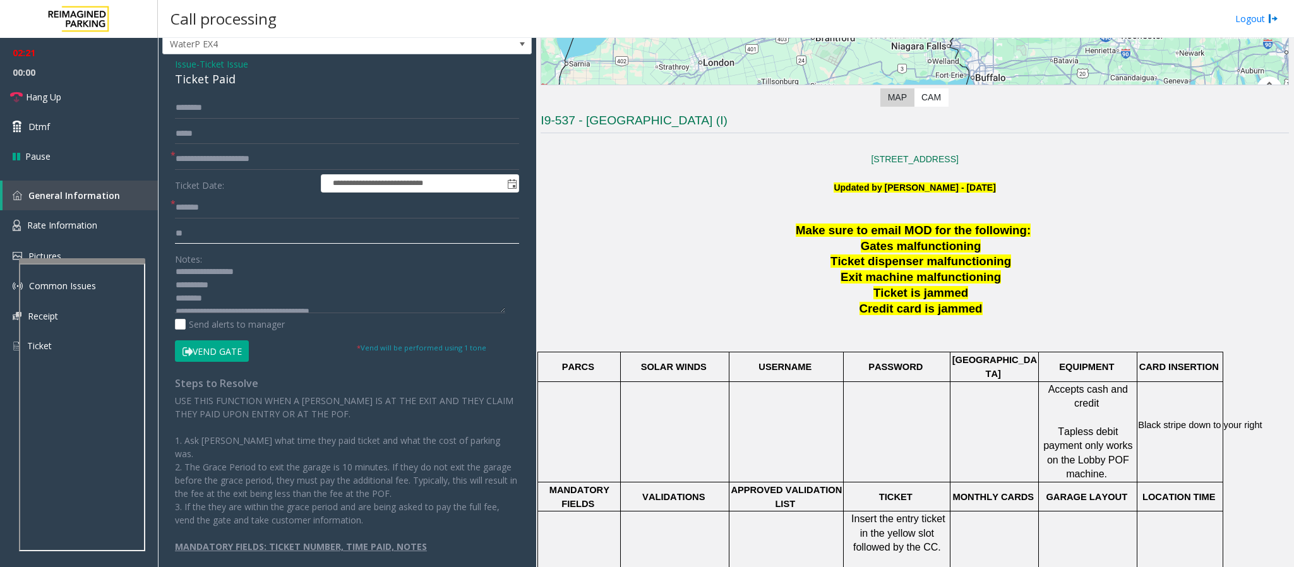
scroll to position [0, 0]
type input "**"
click at [212, 356] on button "Vend Gate" at bounding box center [212, 350] width 74 height 21
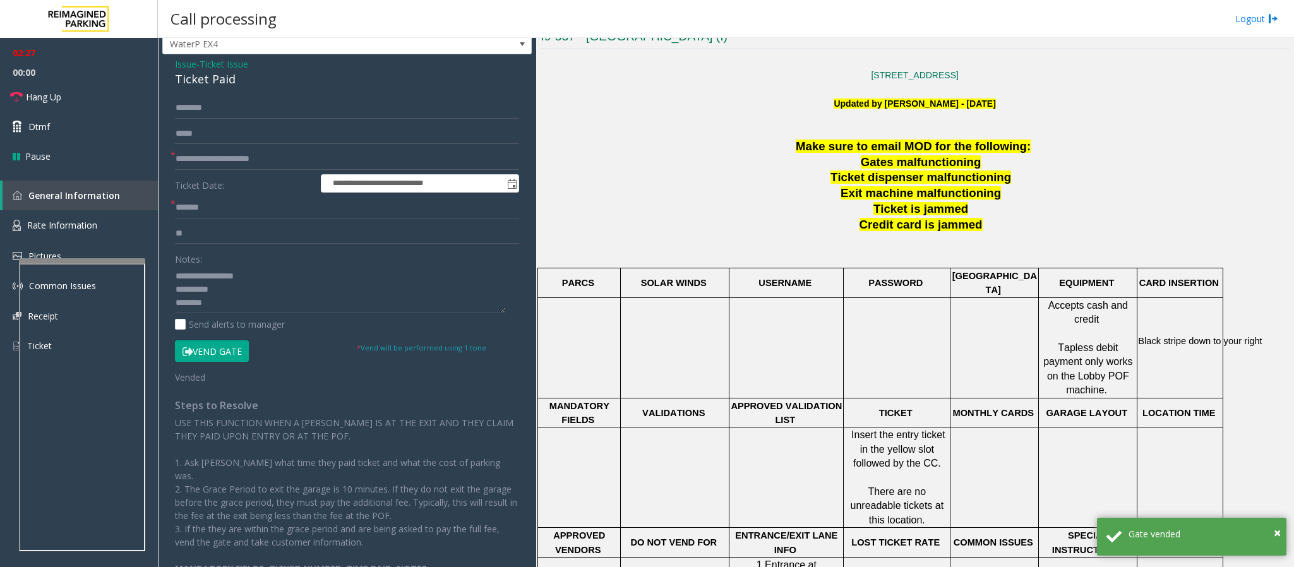
scroll to position [379, 0]
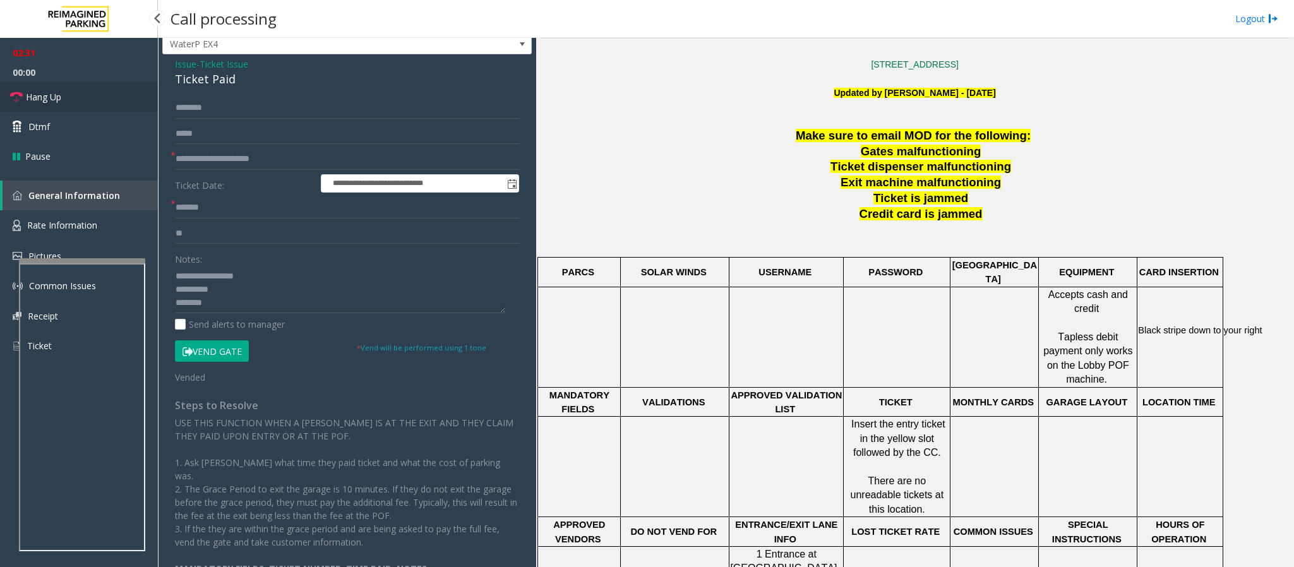
click at [59, 100] on span "Hang Up" at bounding box center [43, 96] width 35 height 13
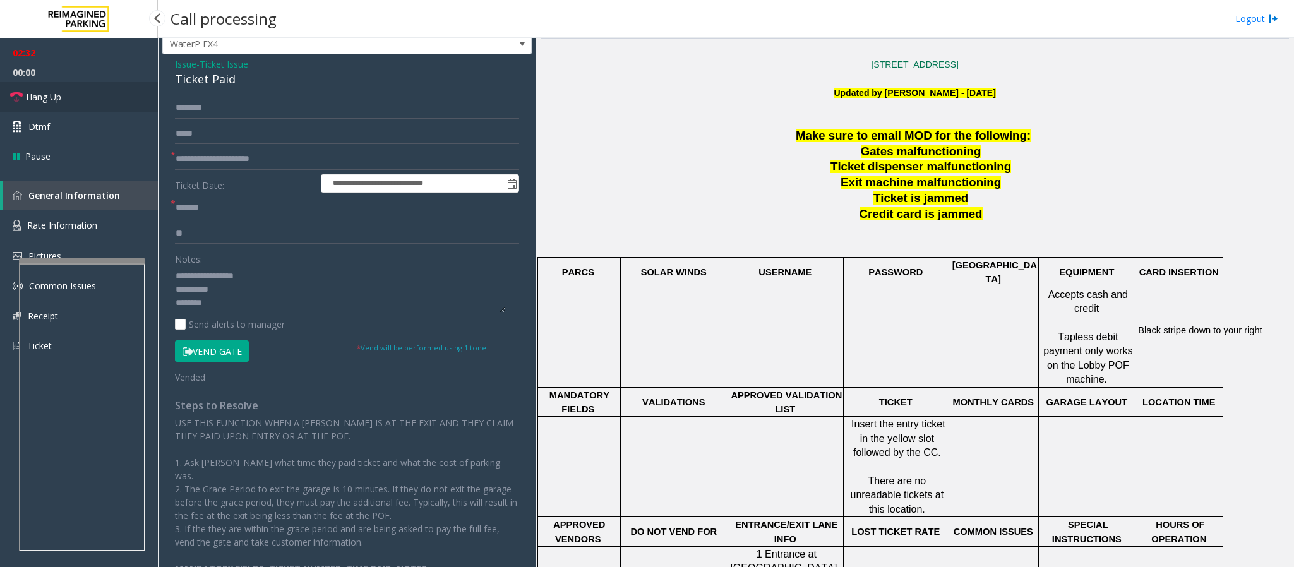
click at [59, 100] on span "Hang Up" at bounding box center [43, 96] width 35 height 13
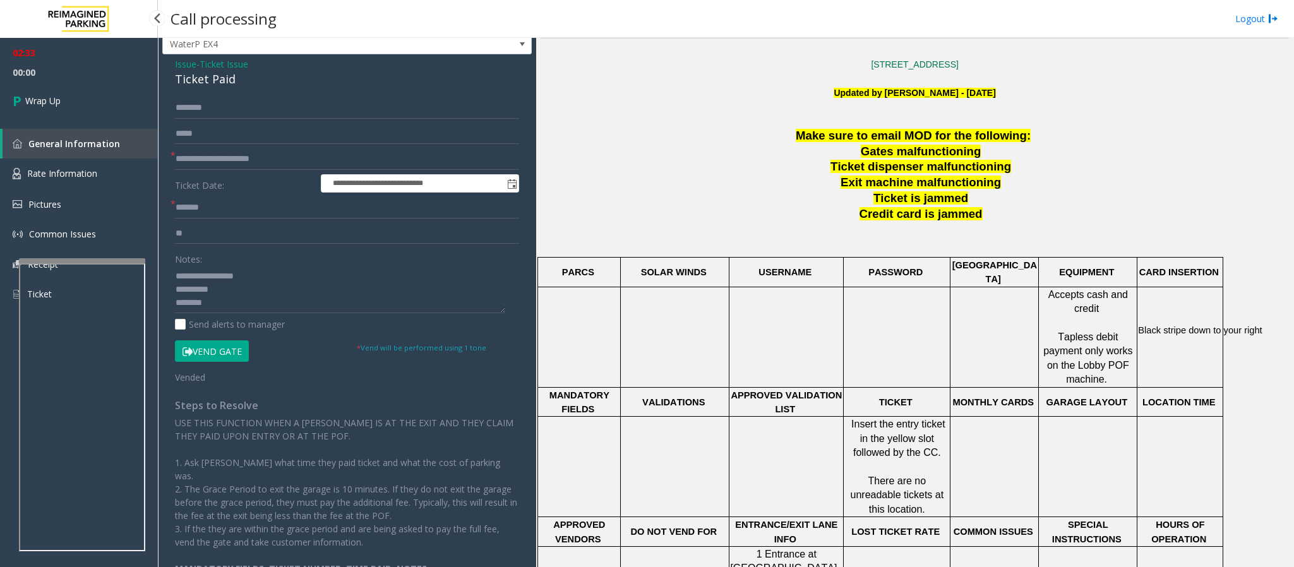
click at [59, 100] on span "Wrap Up" at bounding box center [42, 100] width 35 height 13
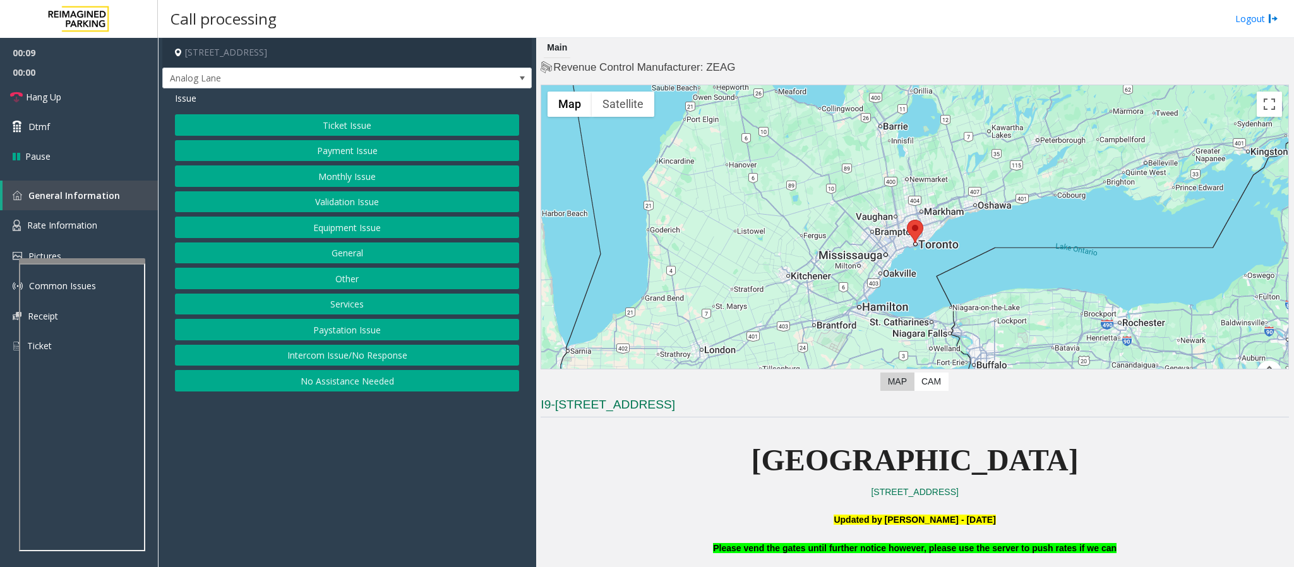
click at [328, 359] on button "Intercom Issue/No Response" at bounding box center [347, 355] width 344 height 21
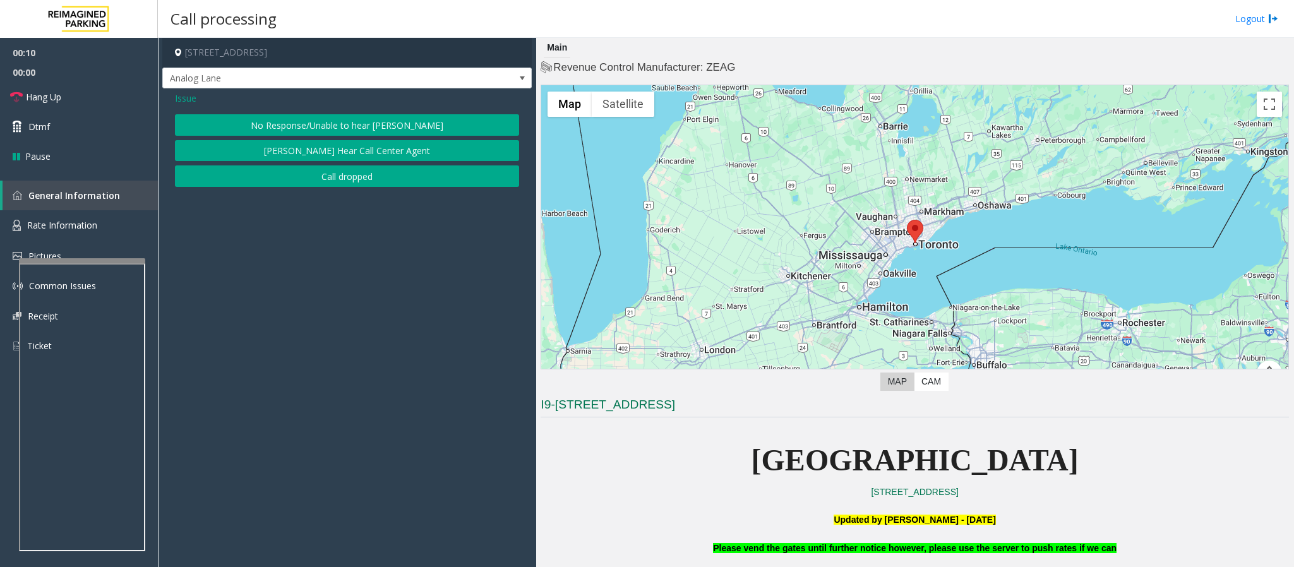
click at [290, 129] on button "No Response/Unable to hear [PERSON_NAME]" at bounding box center [347, 124] width 344 height 21
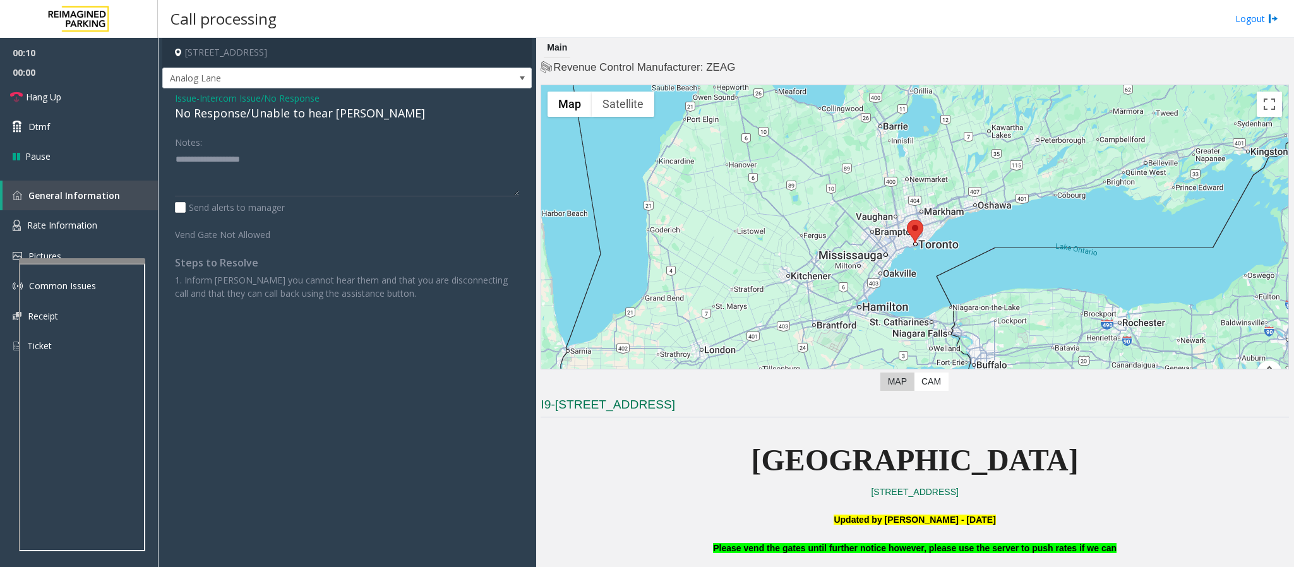
click at [227, 119] on div "No Response/Unable to hear [PERSON_NAME]" at bounding box center [347, 113] width 344 height 17
type textarea "**********"
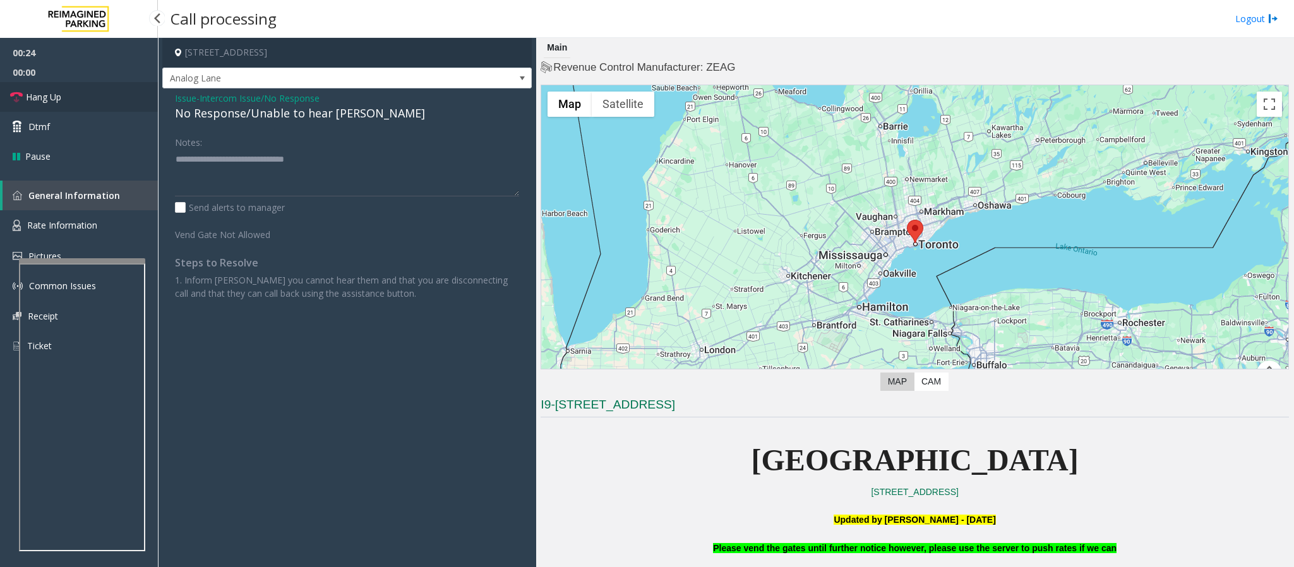
click at [38, 97] on span "Hang Up" at bounding box center [43, 96] width 35 height 13
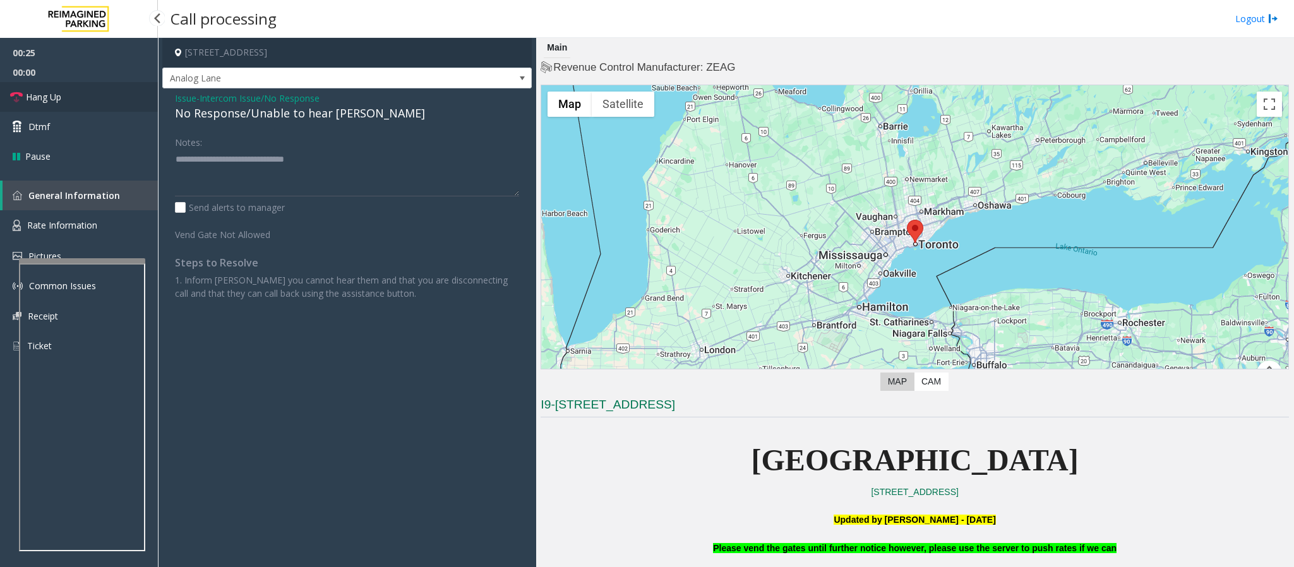
click at [38, 97] on span "Hang Up" at bounding box center [43, 96] width 35 height 13
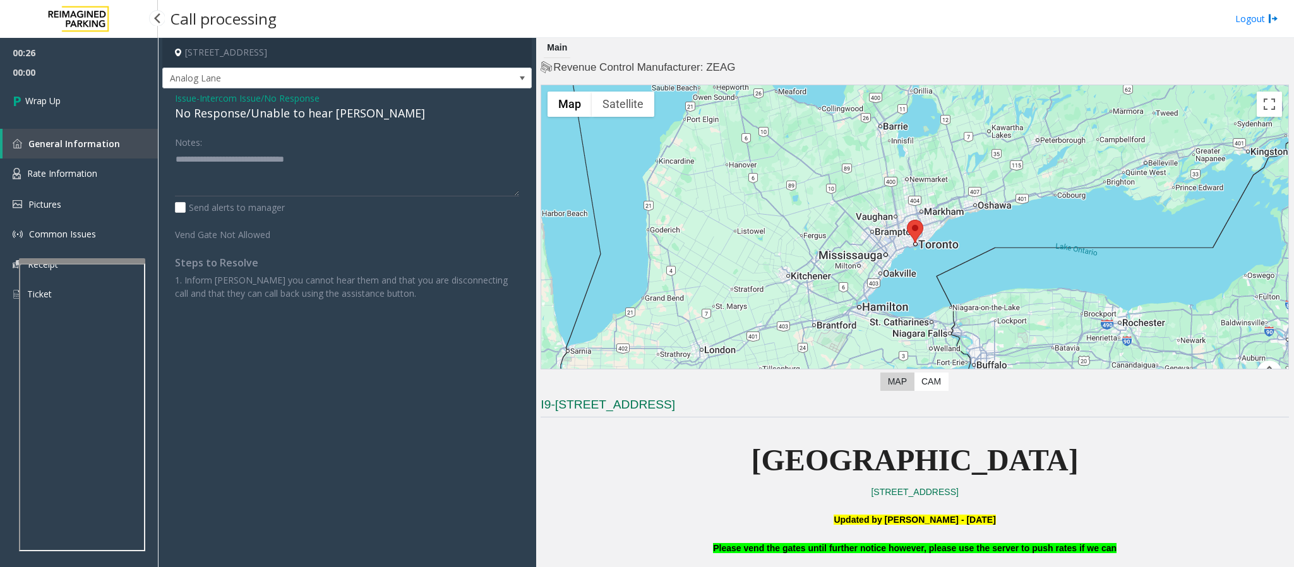
click at [38, 97] on span "Wrap Up" at bounding box center [42, 100] width 35 height 13
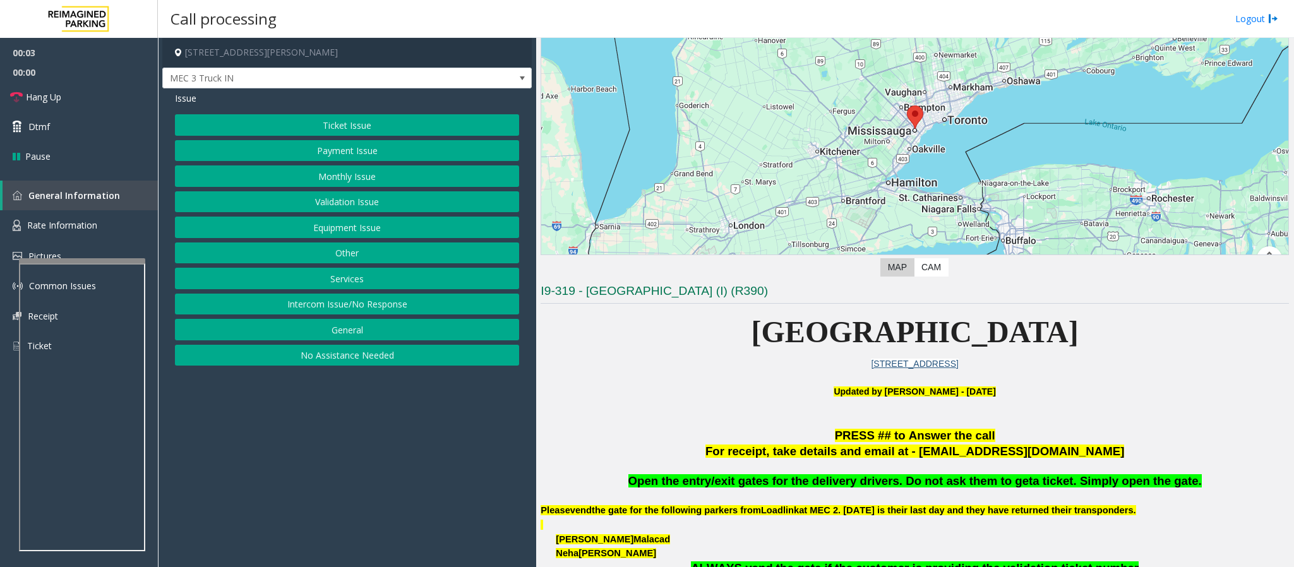
scroll to position [189, 0]
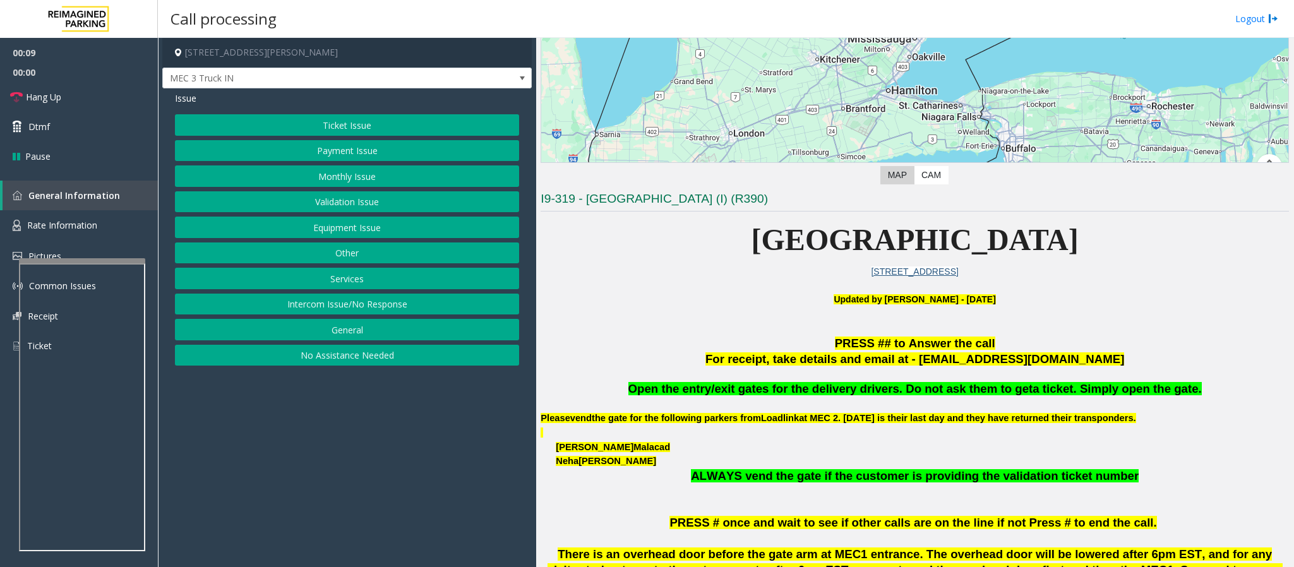
click at [364, 226] on button "Equipment Issue" at bounding box center [347, 227] width 344 height 21
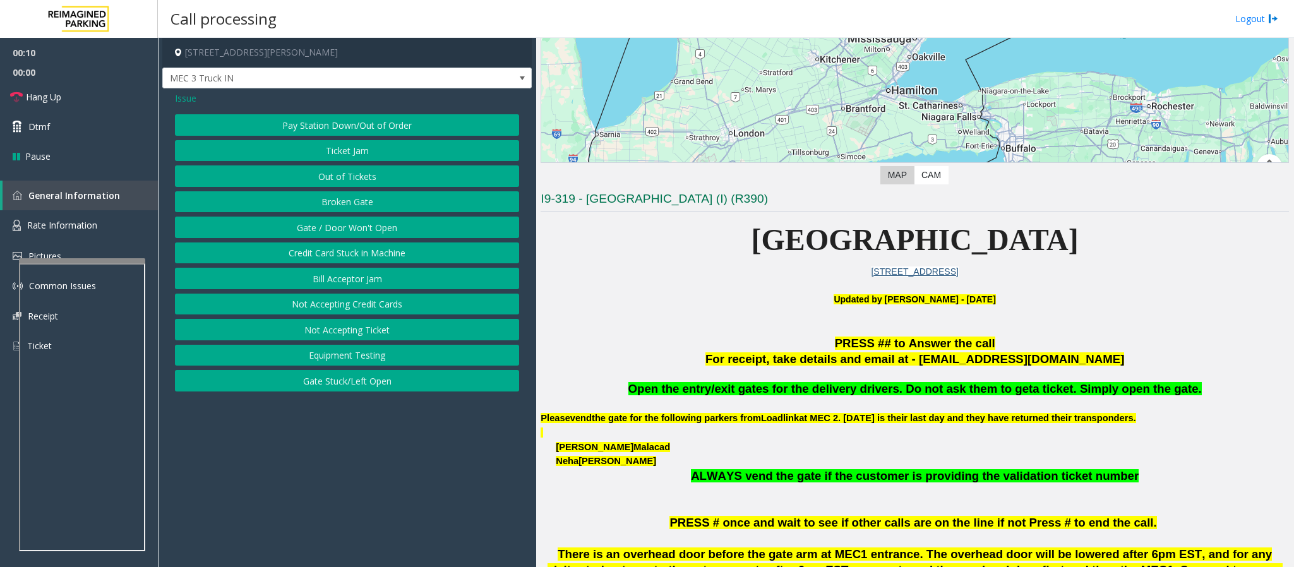
click at [345, 233] on button "Gate / Door Won't Open" at bounding box center [347, 227] width 344 height 21
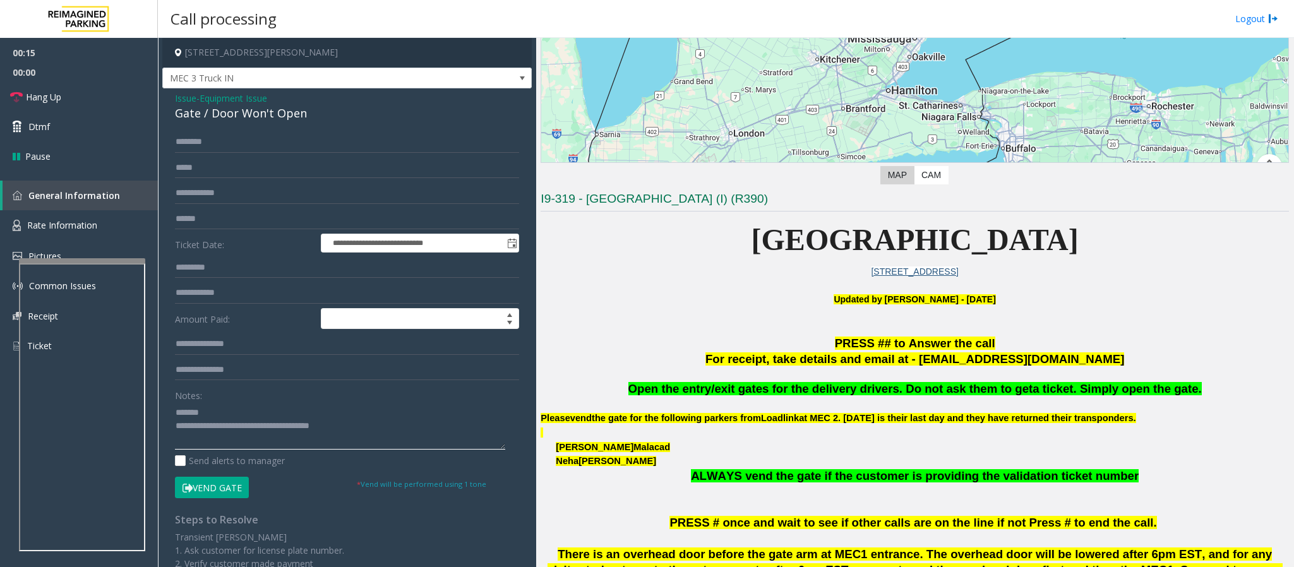
type textarea "**********"
click at [815, 388] on span "Open the entry/exit gates for the delivery drivers. Do not ask them to get" at bounding box center [830, 388] width 405 height 13
drag, startPoint x: 819, startPoint y: 391, endPoint x: 896, endPoint y: 396, distance: 77.2
click at [896, 395] on span "Open the entry/exit gates for the delivery drivers. Do not ask them to get" at bounding box center [830, 388] width 405 height 13
click at [201, 144] on input "text" at bounding box center [347, 141] width 344 height 21
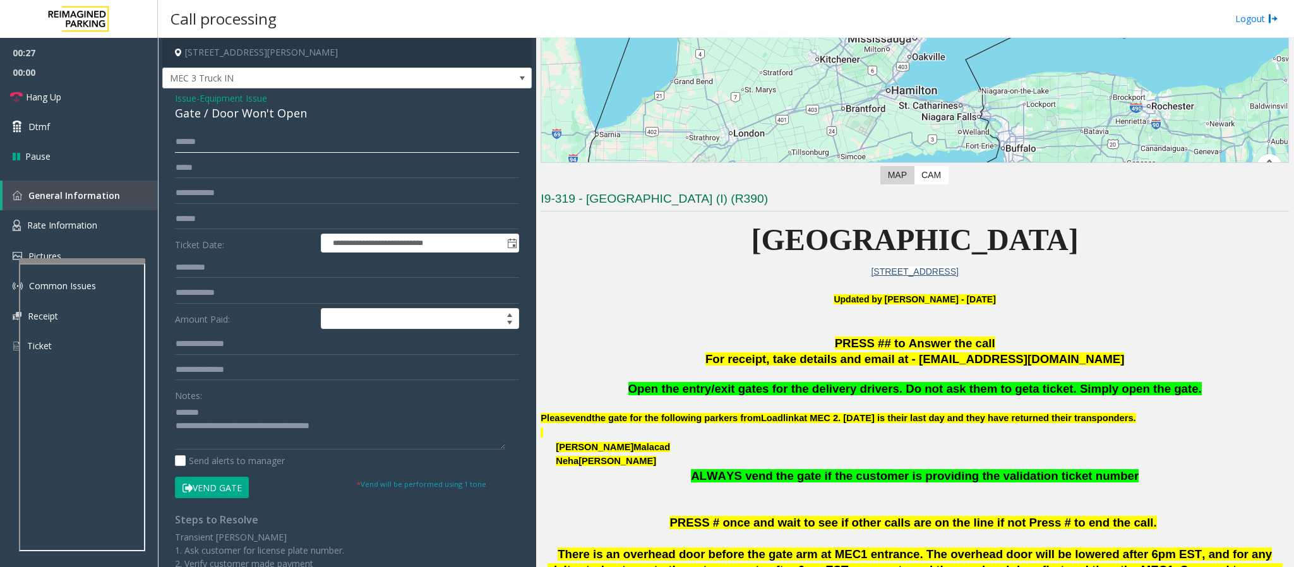
type input "*****"
click at [198, 489] on button "Vend Gate" at bounding box center [212, 487] width 74 height 21
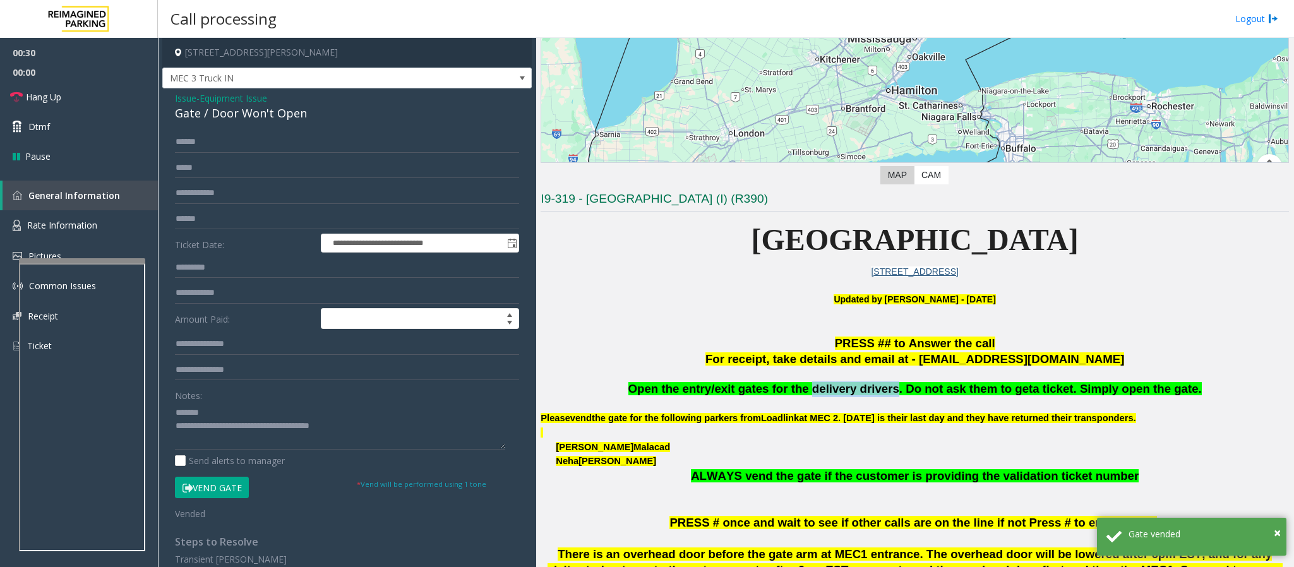
drag, startPoint x: 819, startPoint y: 392, endPoint x: 894, endPoint y: 390, distance: 75.2
click at [894, 390] on span "Open the entry/exit gates for the delivery drivers. Do not ask them to get" at bounding box center [830, 388] width 405 height 13
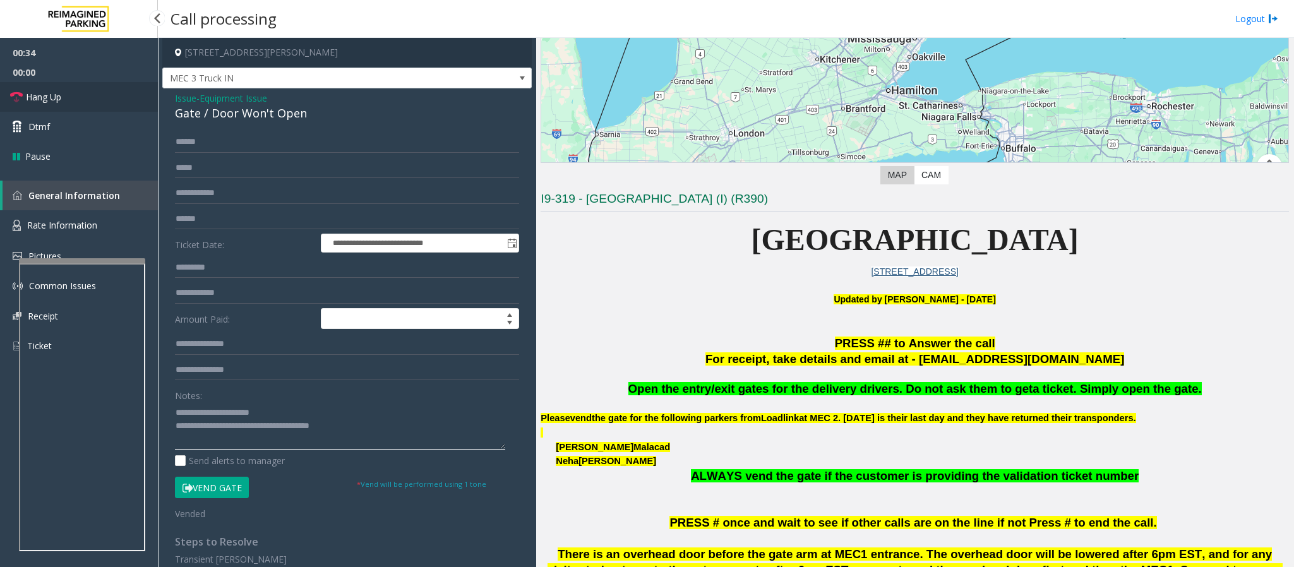
type textarea "**********"
click at [45, 91] on span "Hang Up" at bounding box center [43, 96] width 35 height 13
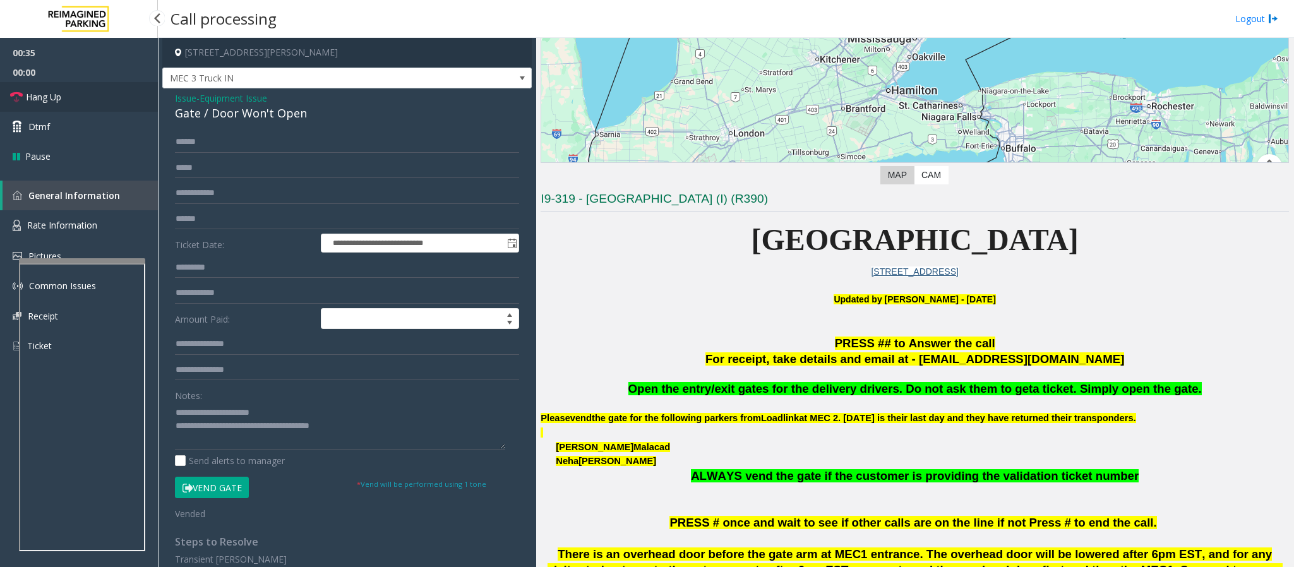
click at [45, 91] on span "Hang Up" at bounding box center [43, 96] width 35 height 13
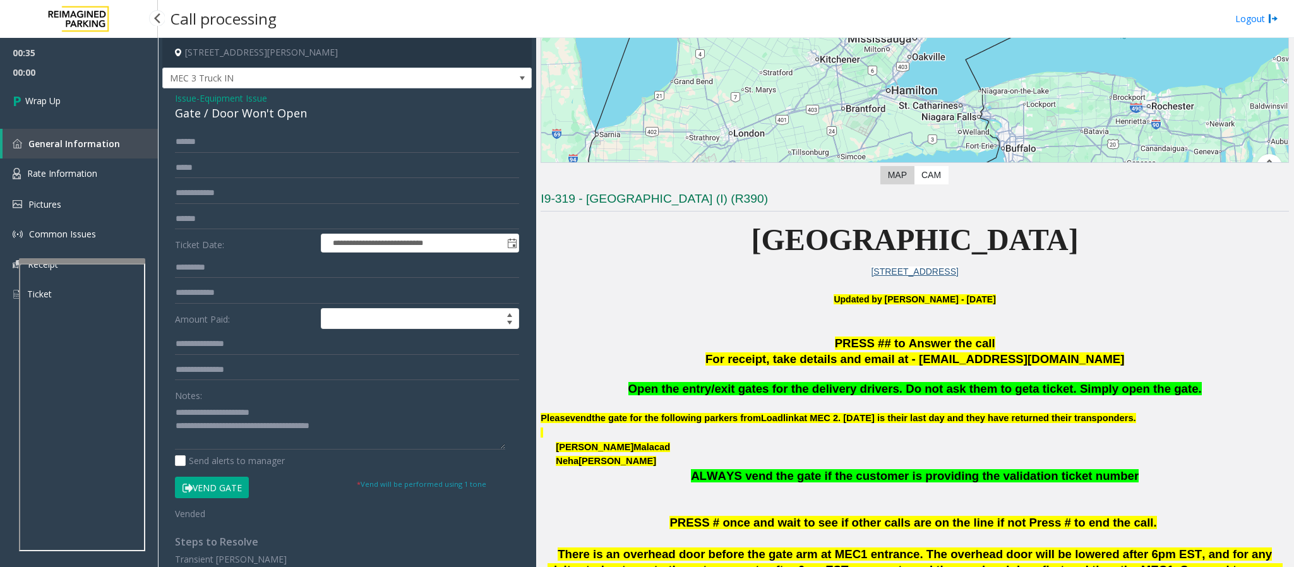
click at [45, 91] on link "Wrap Up" at bounding box center [79, 100] width 158 height 37
